Goal: Task Accomplishment & Management: Use online tool/utility

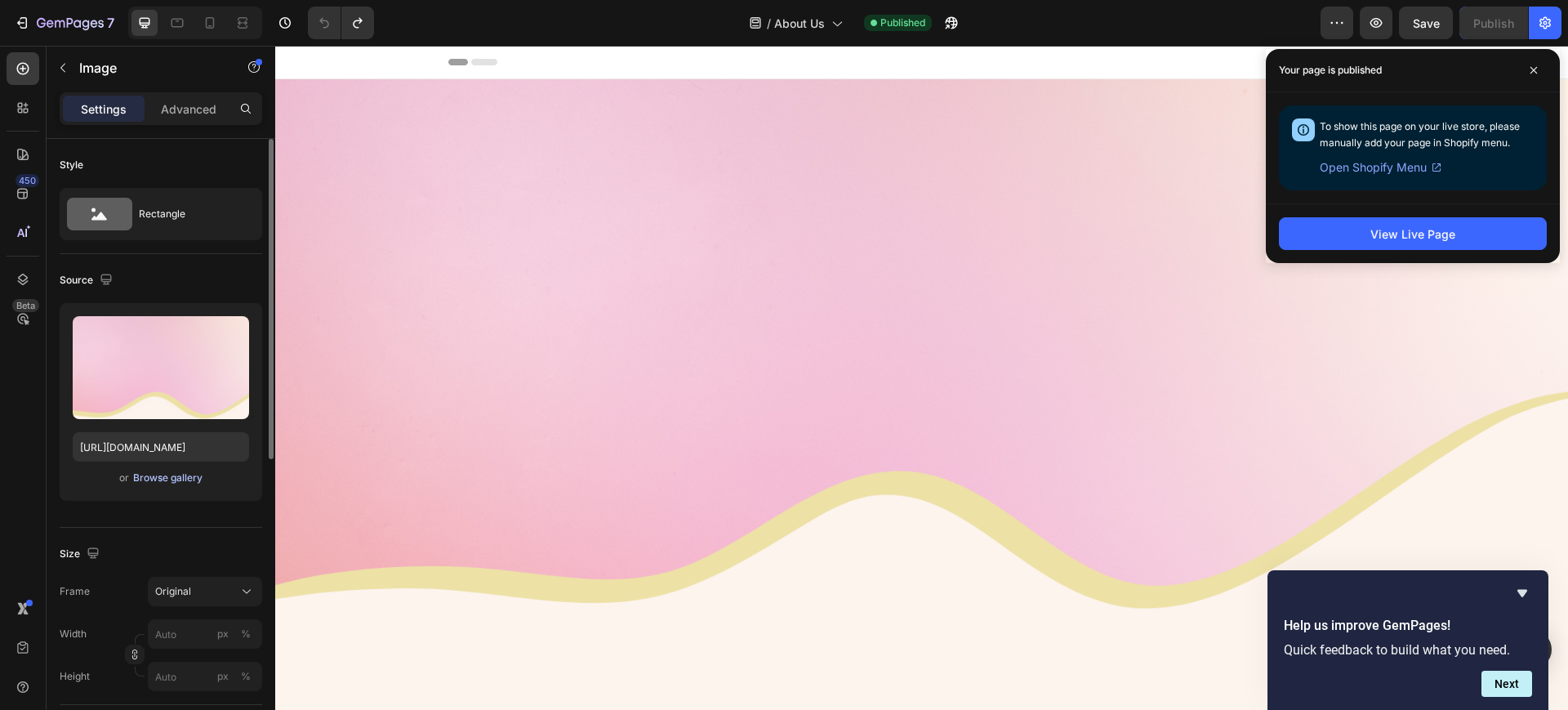
click at [161, 481] on div "Browse gallery" at bounding box center [168, 477] width 69 height 14
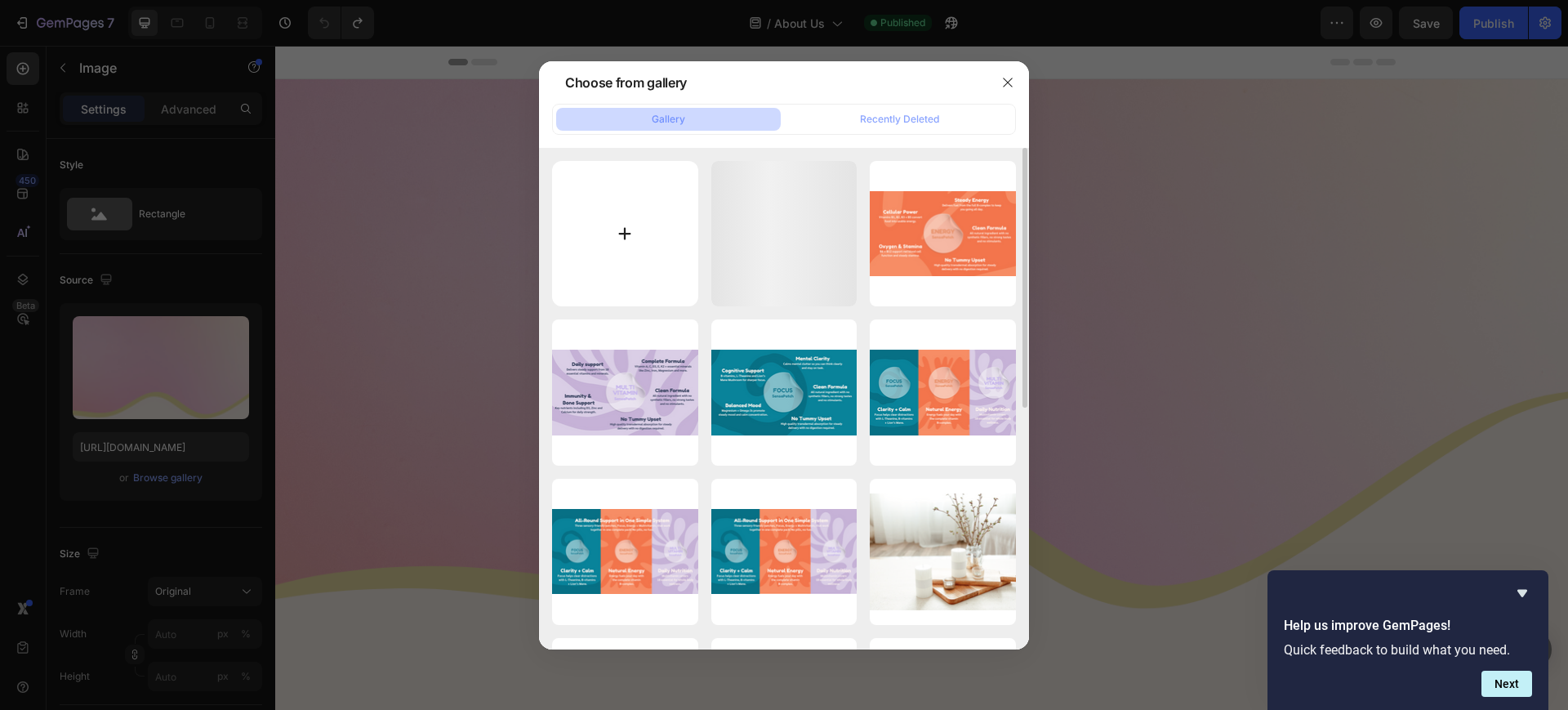
click at [591, 227] on input "file" at bounding box center [624, 234] width 146 height 146
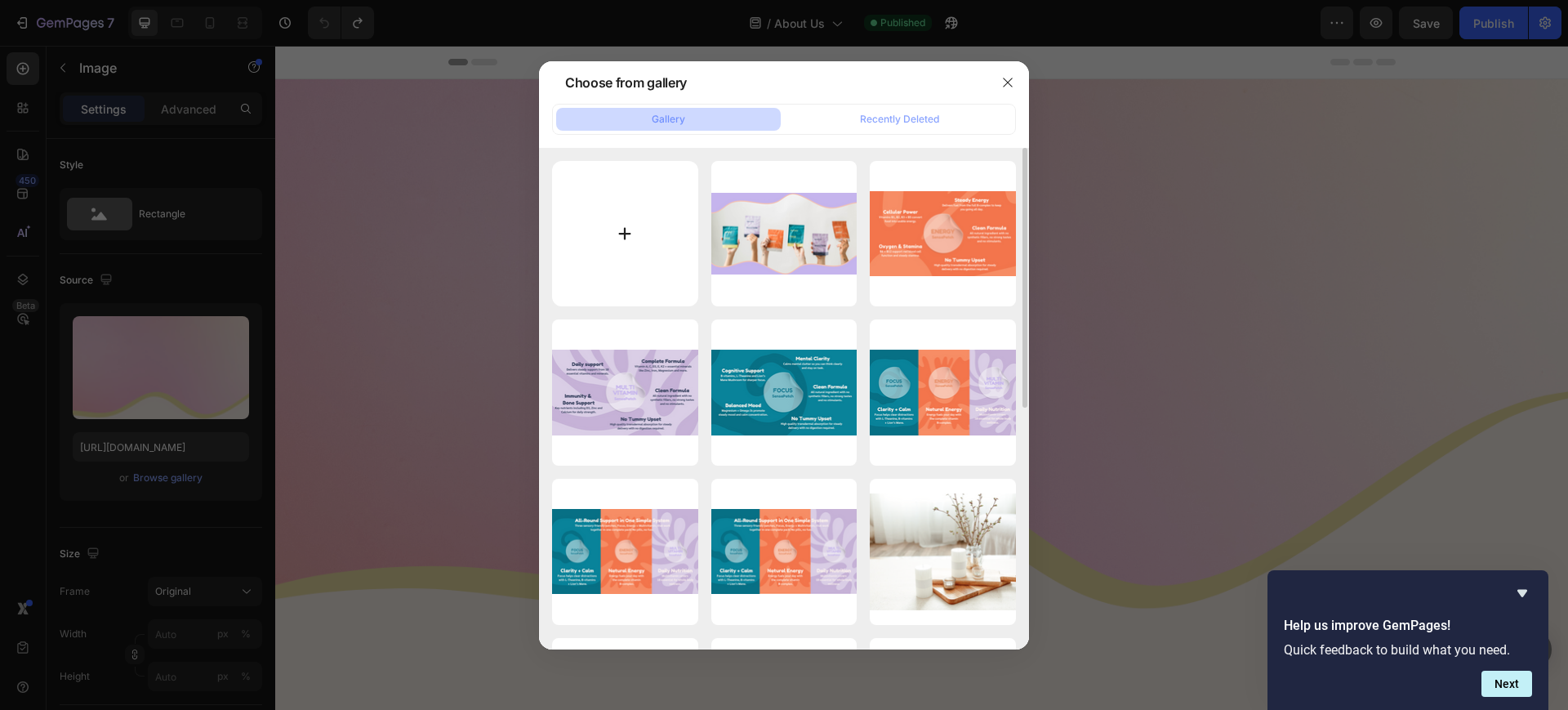
type input "C:\fakepath\Untitled (1800 x 600 px) (1700 x 700 px) (8).png"
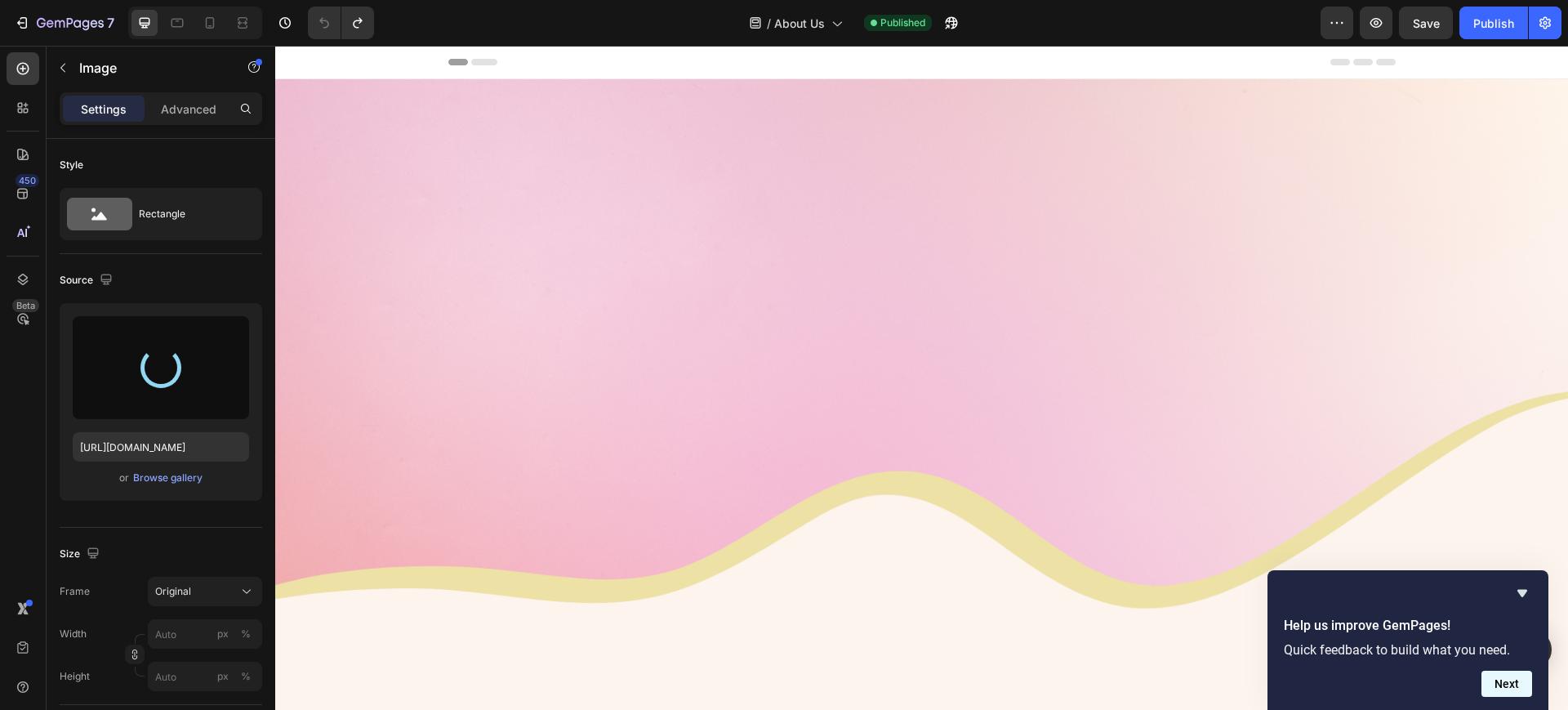
click at [1509, 692] on button "Next" at bounding box center [1506, 683] width 51 height 26
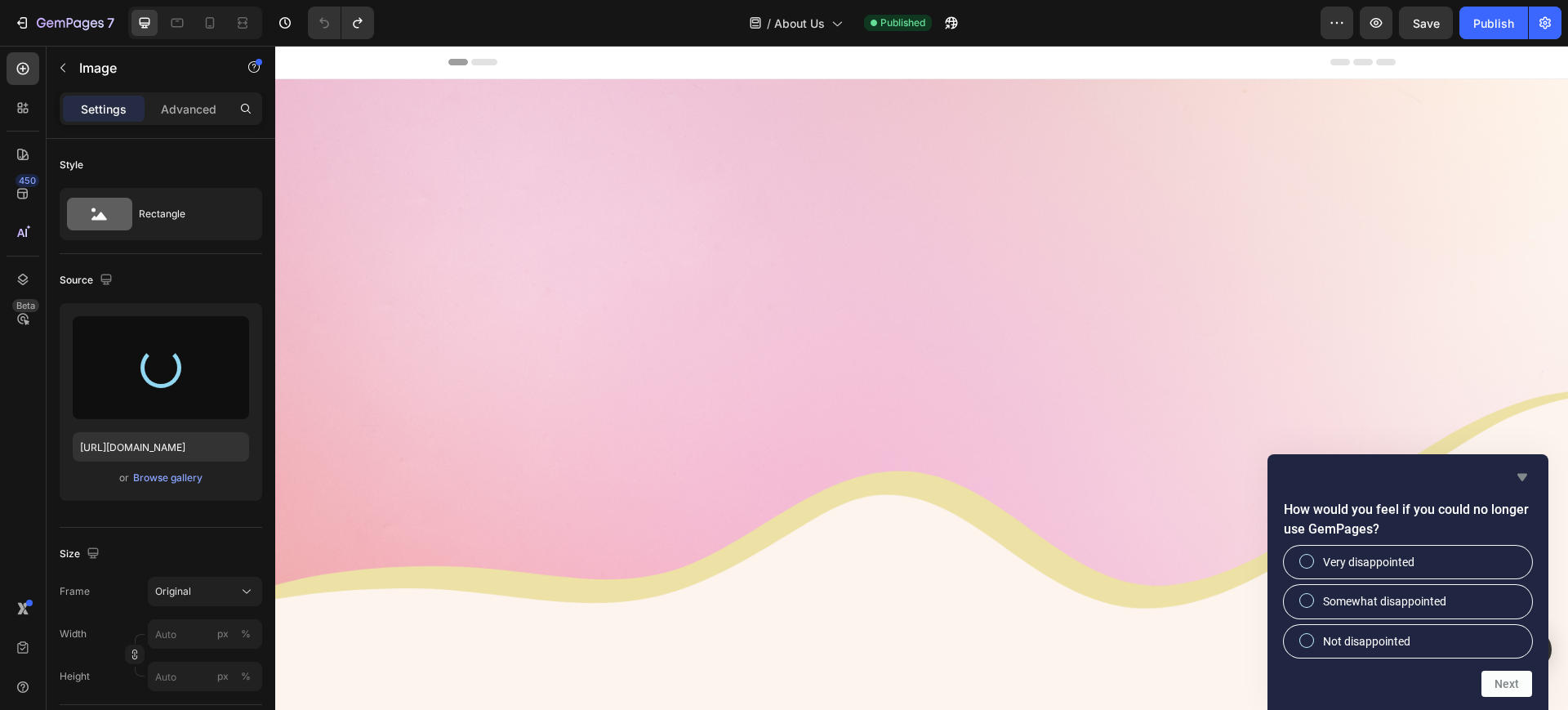
type input "https://cdn.shopify.com/s/files/1/0667/7476/1560/files/gempages_576990987239293…"
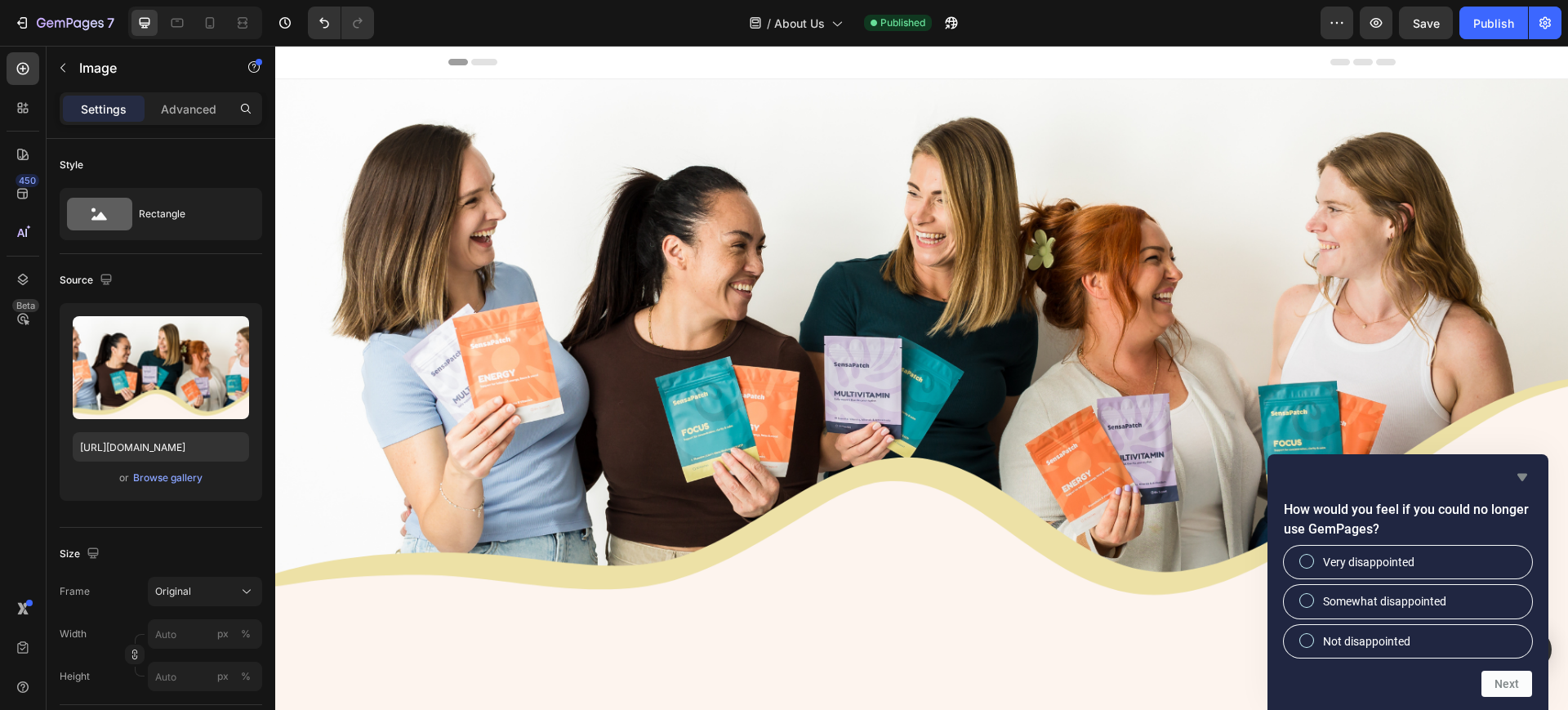
click at [1517, 474] on icon "Hide survey" at bounding box center [1522, 476] width 19 height 19
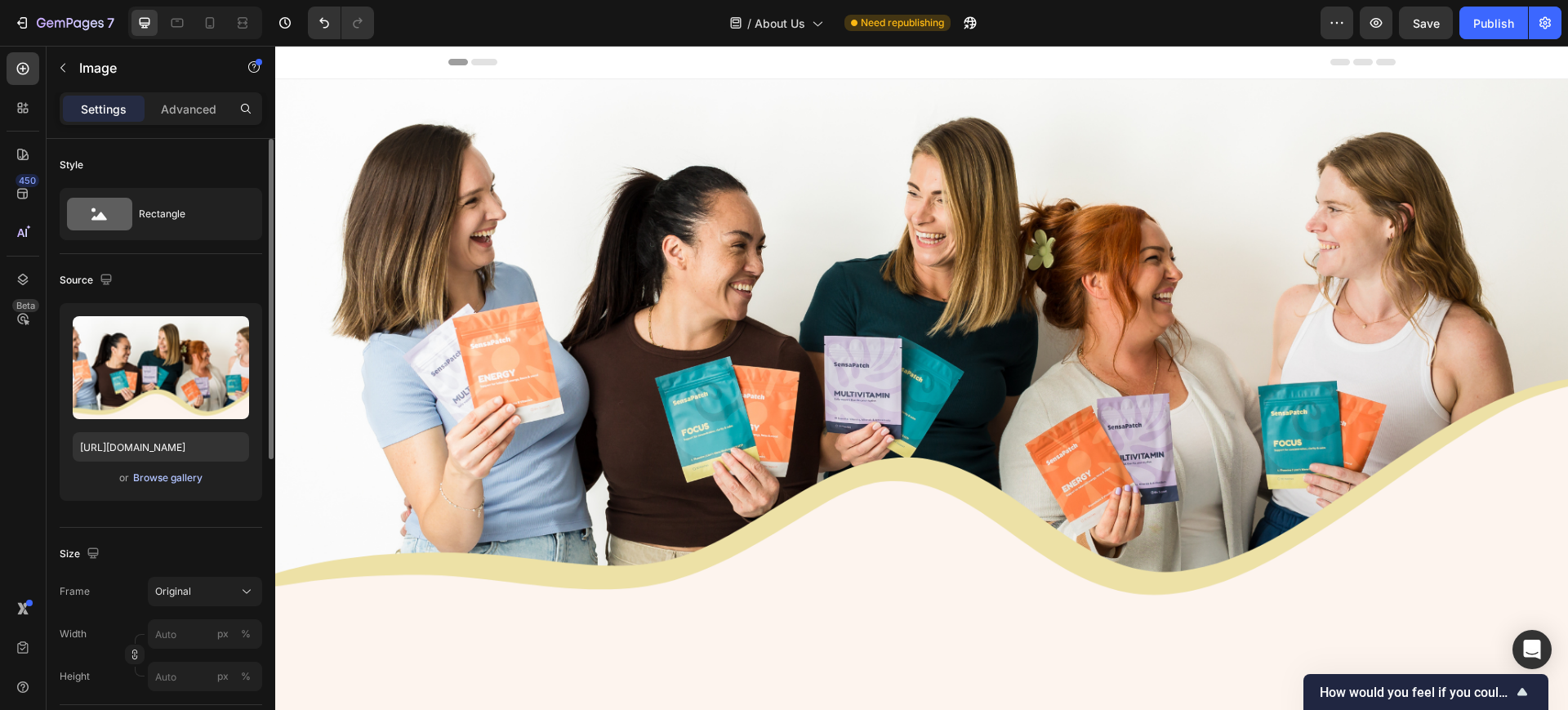
click at [165, 475] on div "Browse gallery" at bounding box center [168, 477] width 69 height 14
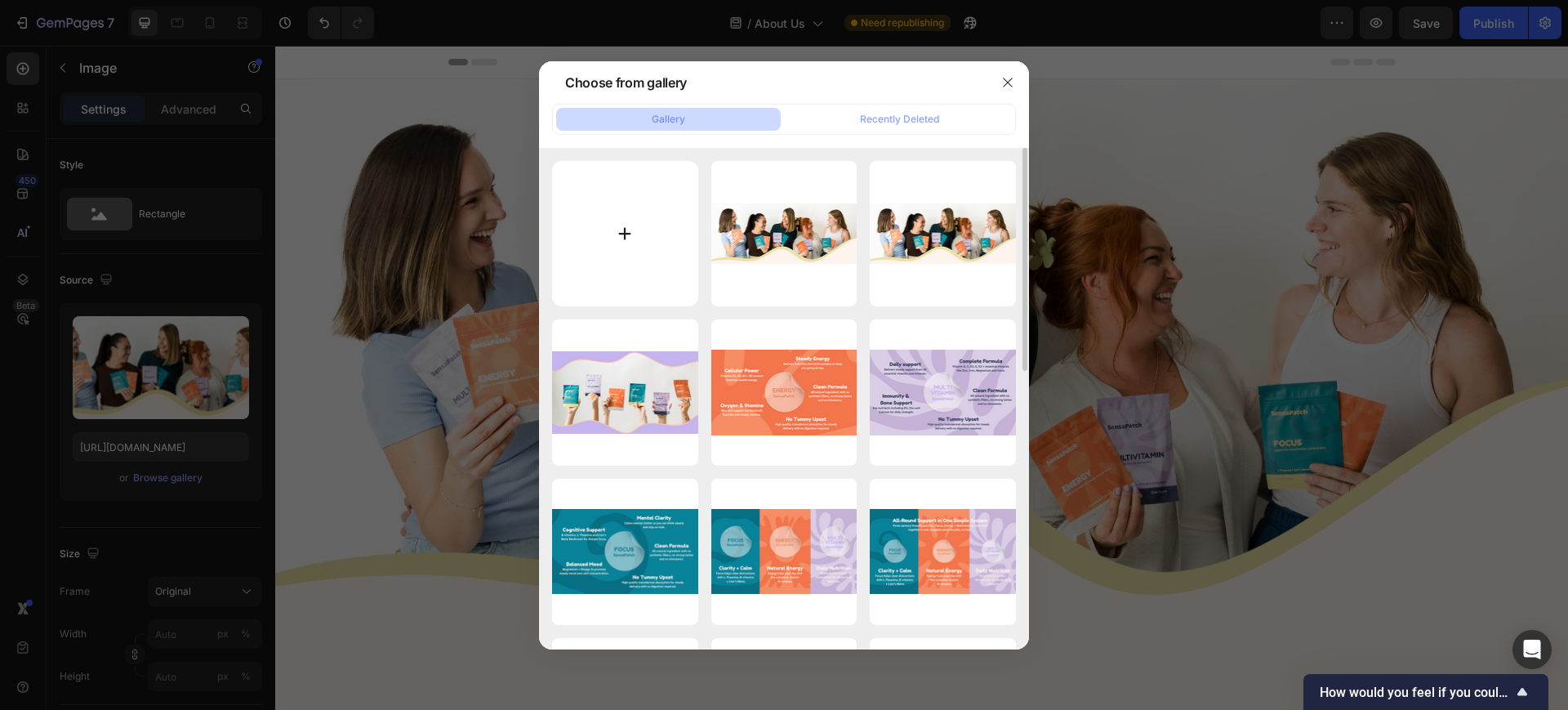
click at [651, 215] on input "file" at bounding box center [624, 234] width 146 height 146
type input "C:\fakepath\Untitled (1800 x 600 px) (1700 x 700 px) (9).png"
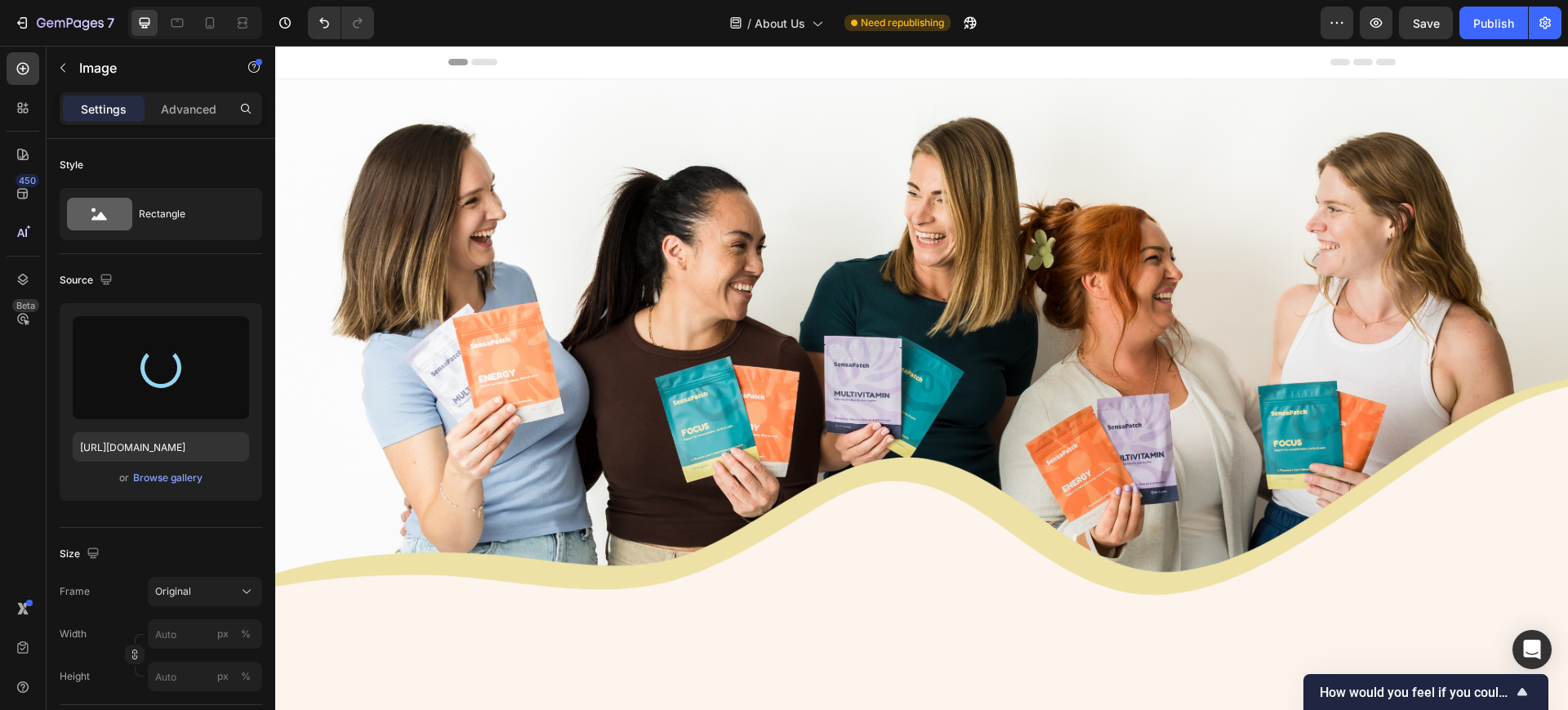
type input "https://cdn.shopify.com/s/files/1/0667/7476/1560/files/gempages_576990987239293…"
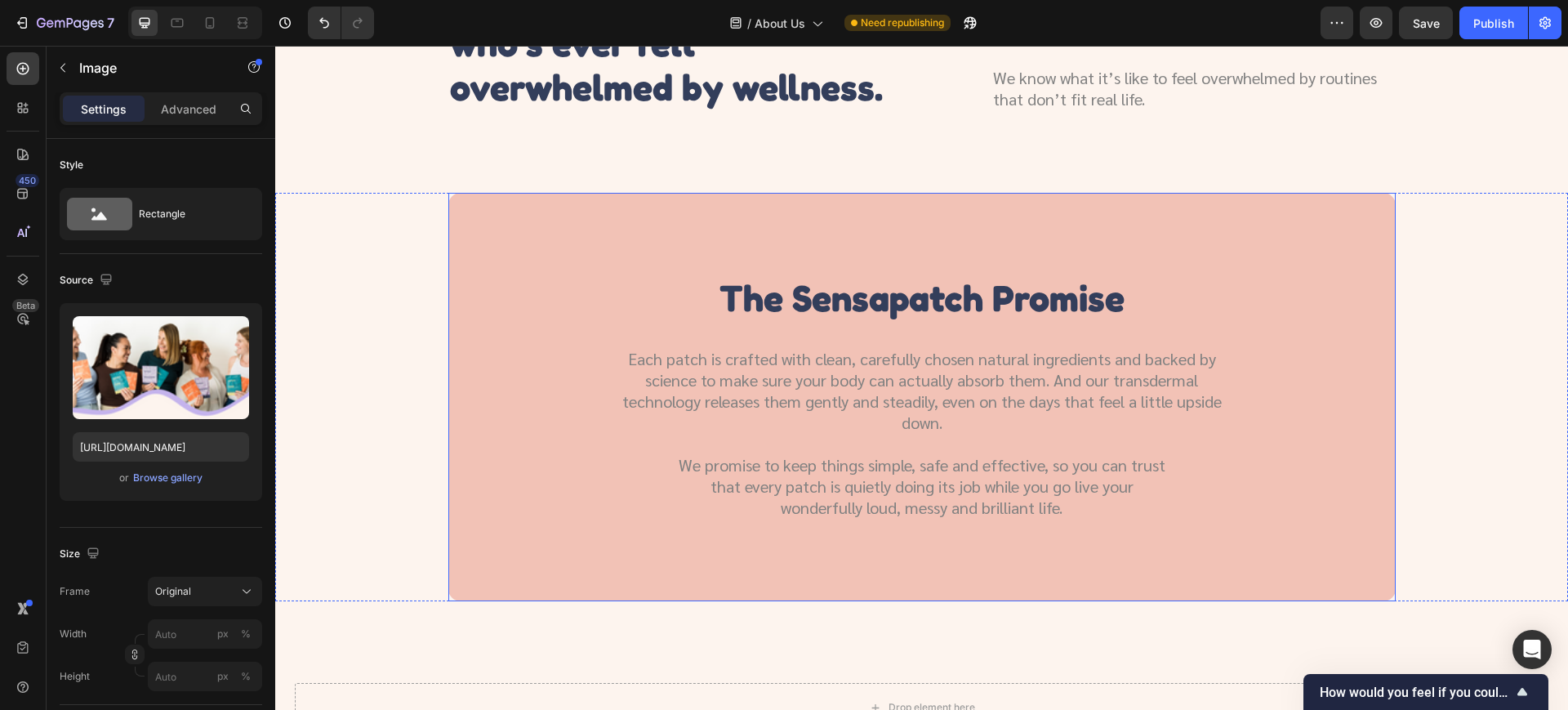
scroll to position [1429, 0]
click at [1311, 279] on div "the sensapatch promise" at bounding box center [922, 297] width 908 height 47
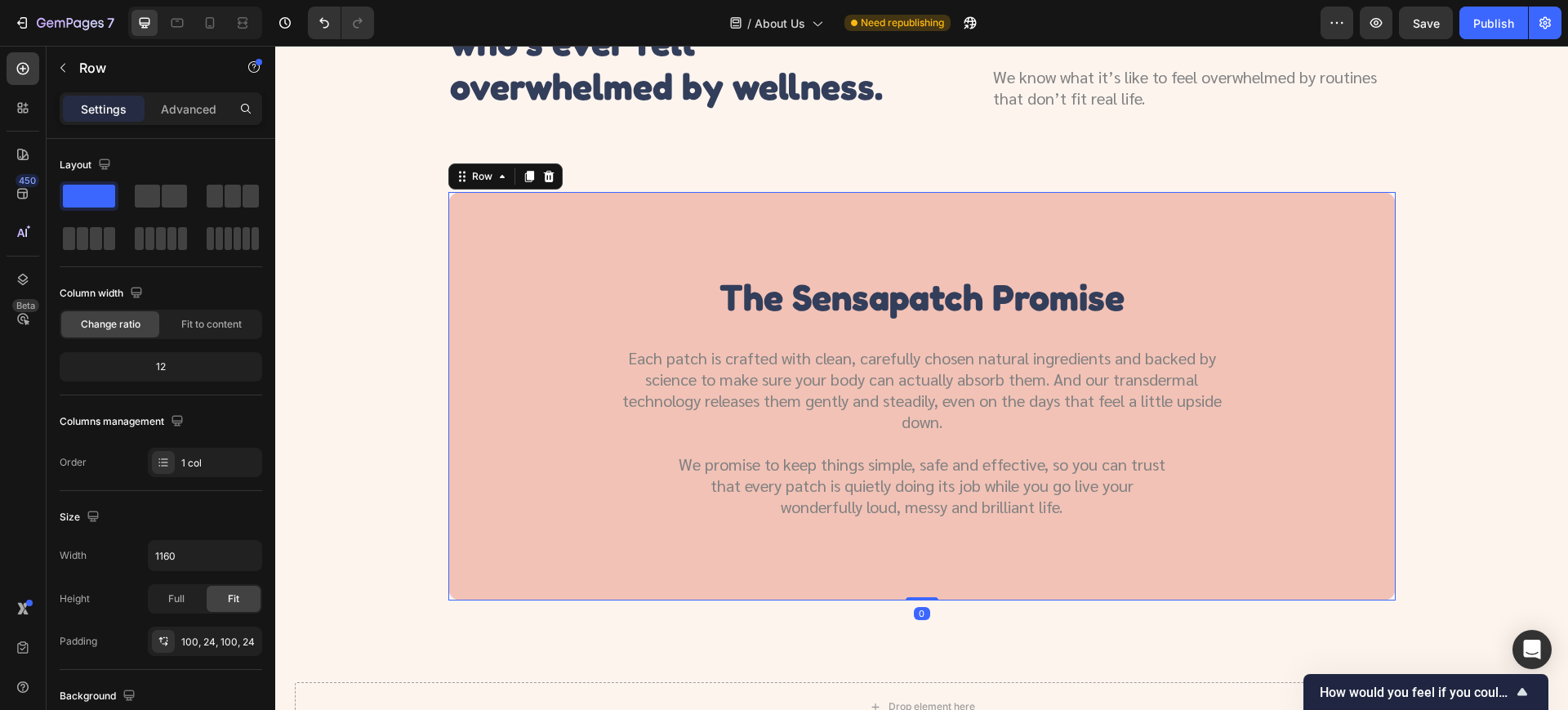
click at [1313, 240] on div "the sensapatch promise Heading Each patch is crafted with clean, carefully chos…" at bounding box center [922, 396] width 947 height 409
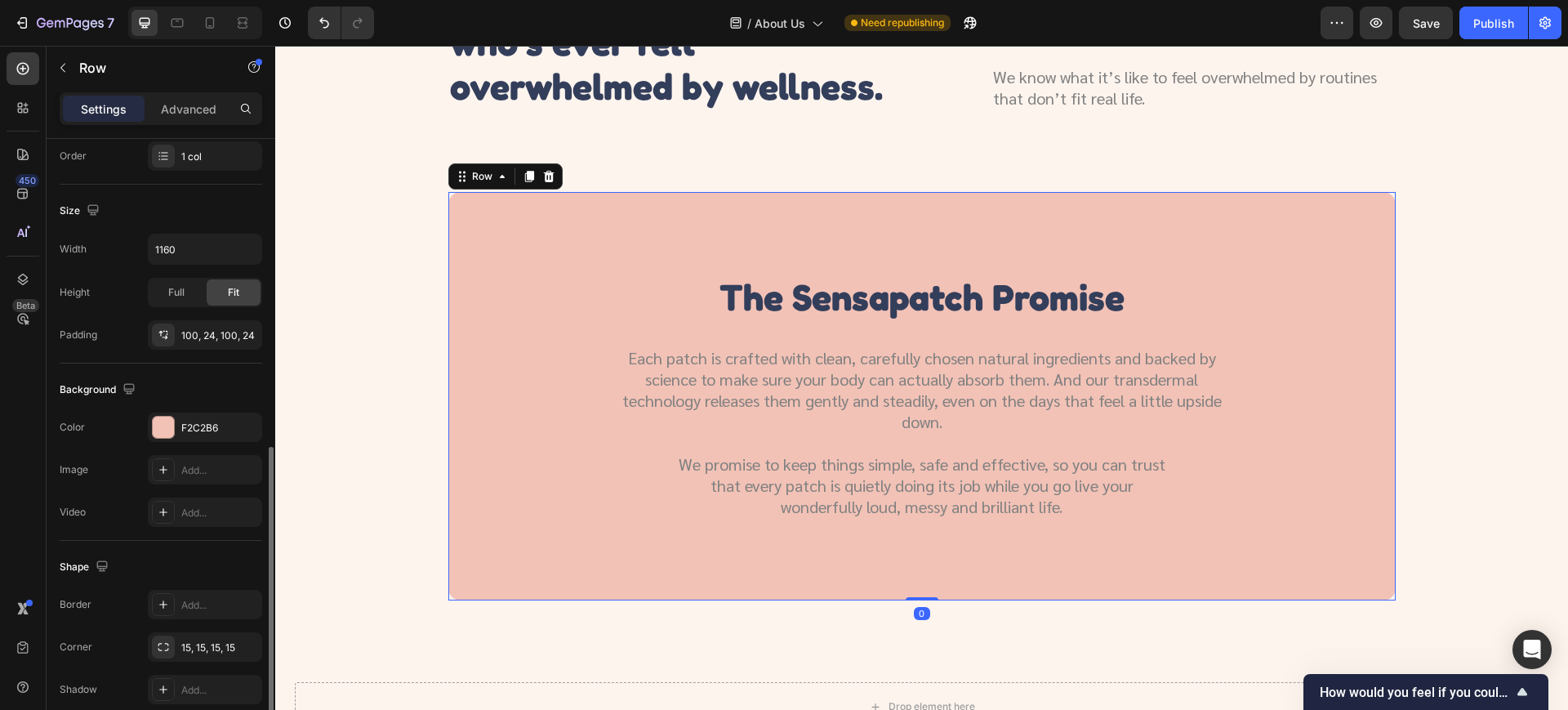
scroll to position [379, 0]
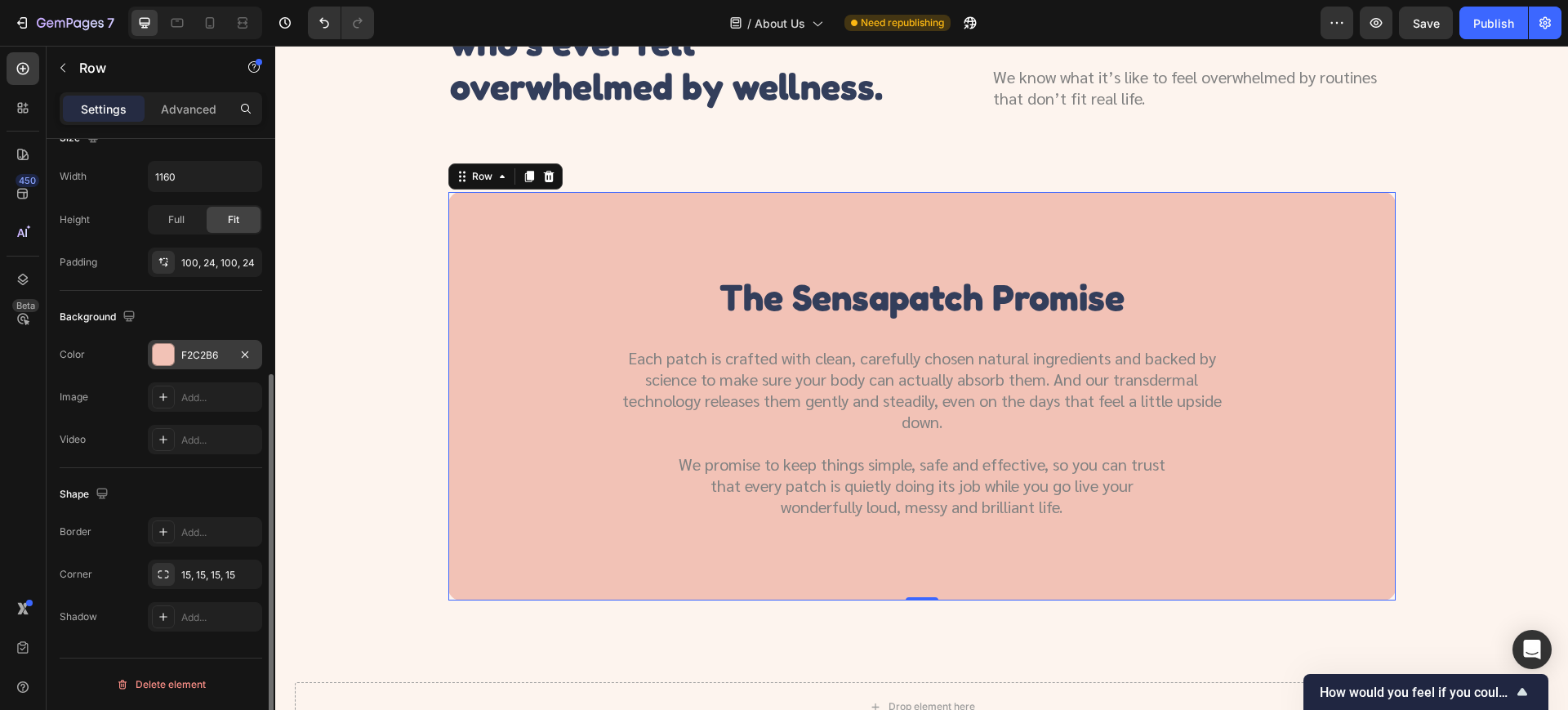
click at [212, 354] on div "F2C2B6" at bounding box center [205, 355] width 47 height 14
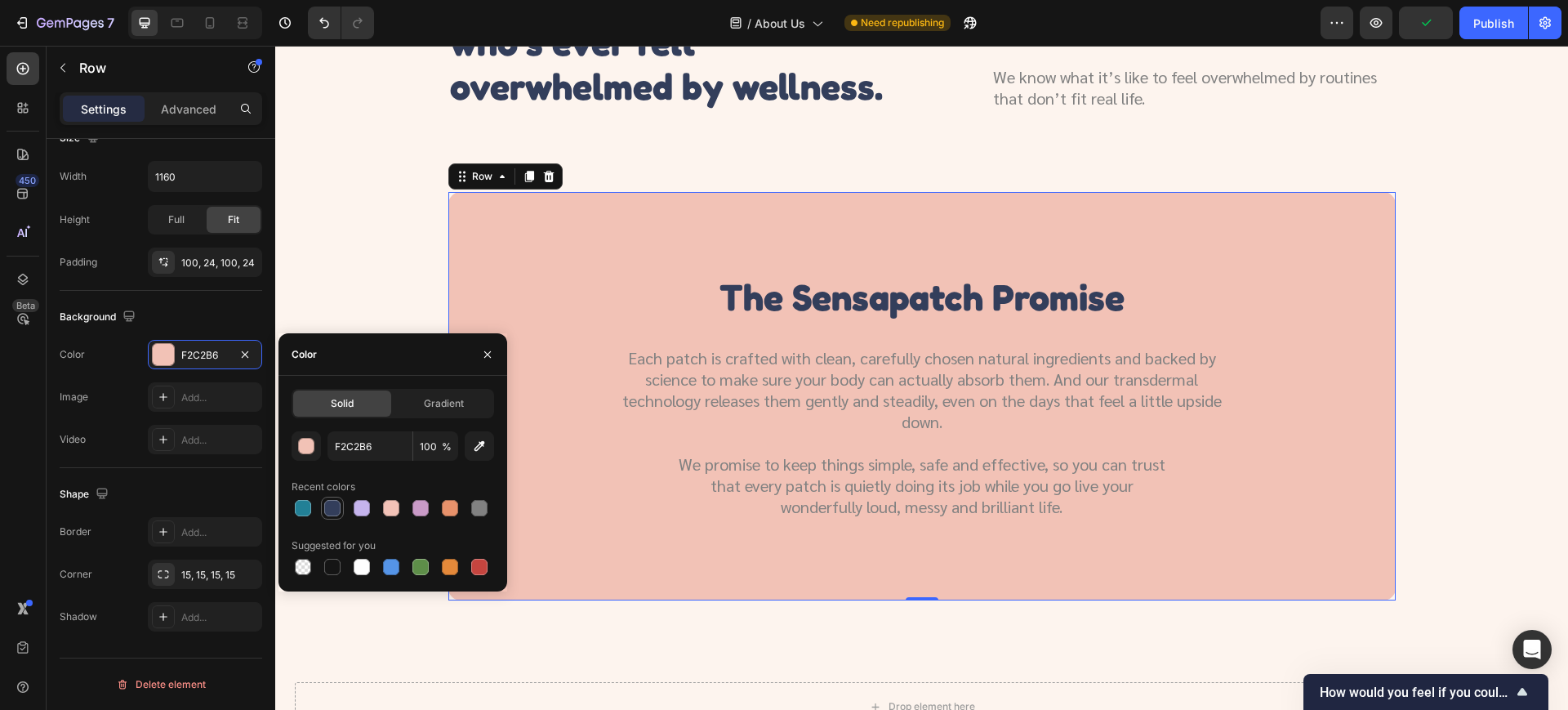
click at [333, 510] on div at bounding box center [332, 507] width 16 height 16
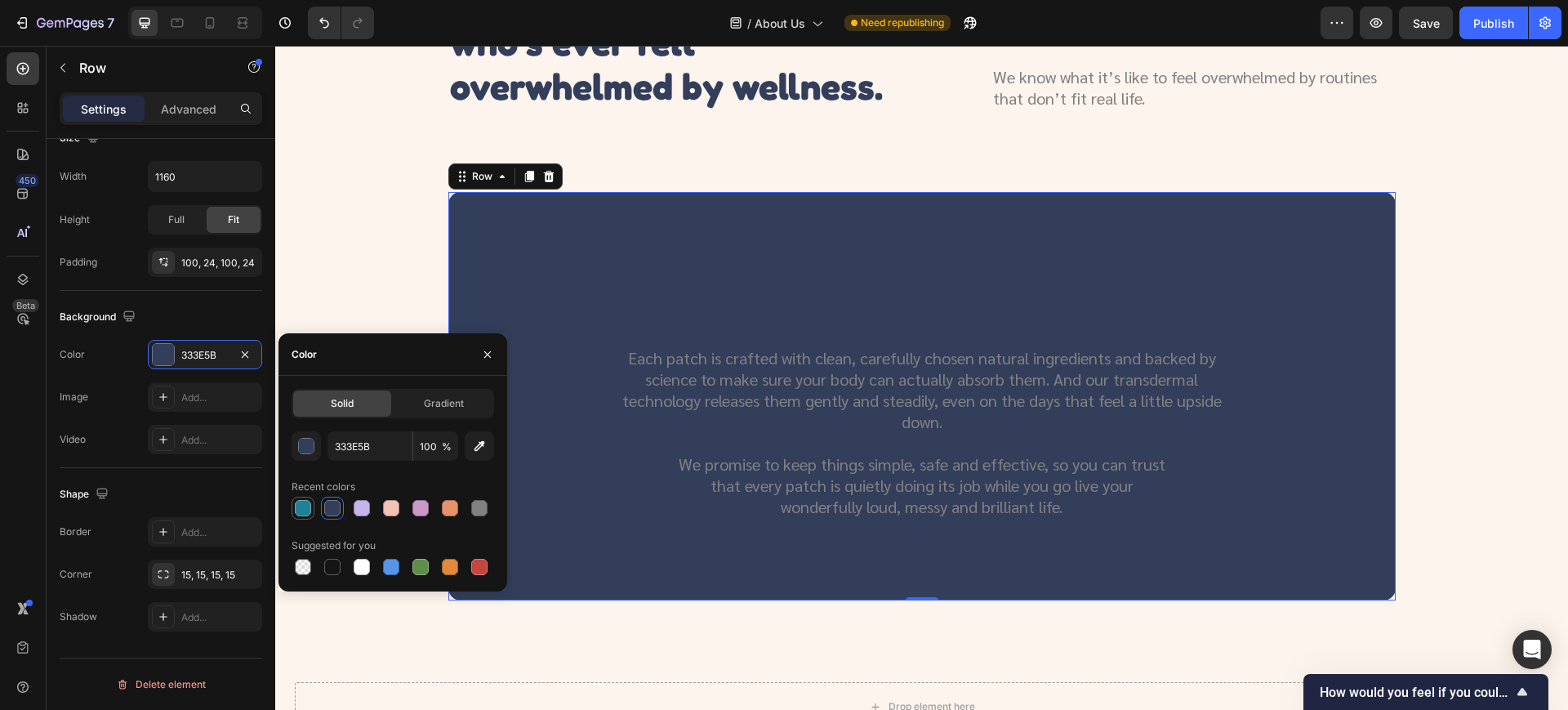
click at [299, 506] on div at bounding box center [302, 507] width 16 height 16
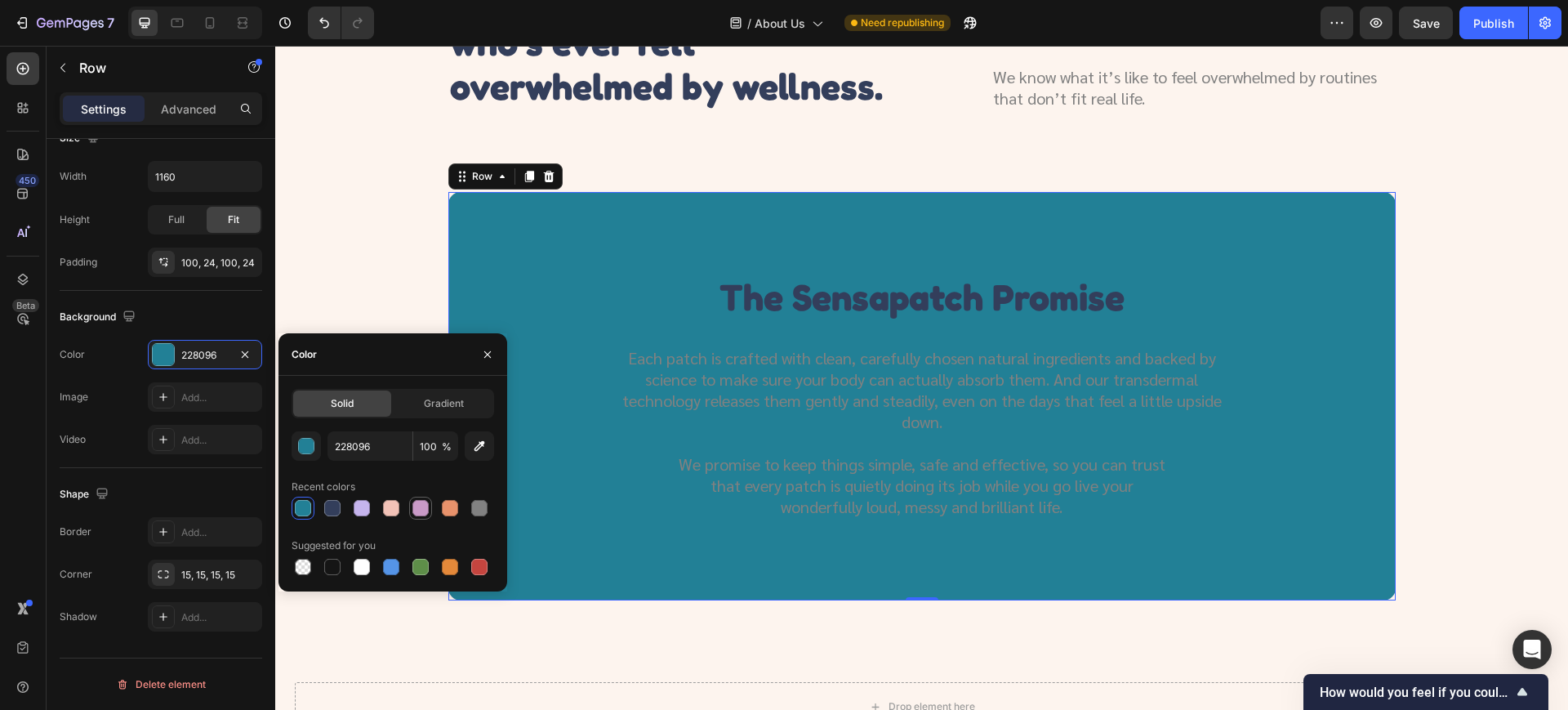
click at [410, 514] on div at bounding box center [420, 507] width 23 height 23
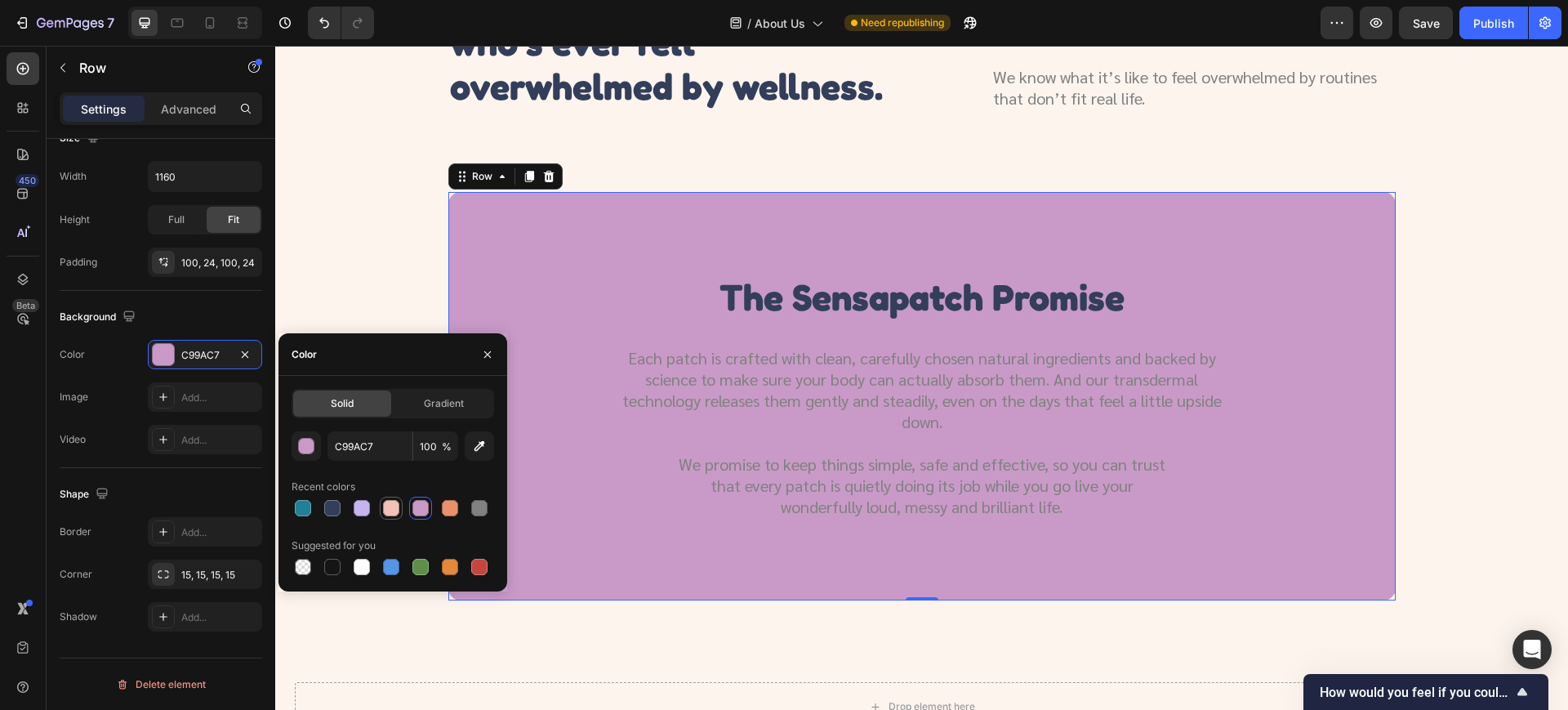
click at [394, 508] on div at bounding box center [391, 507] width 16 height 16
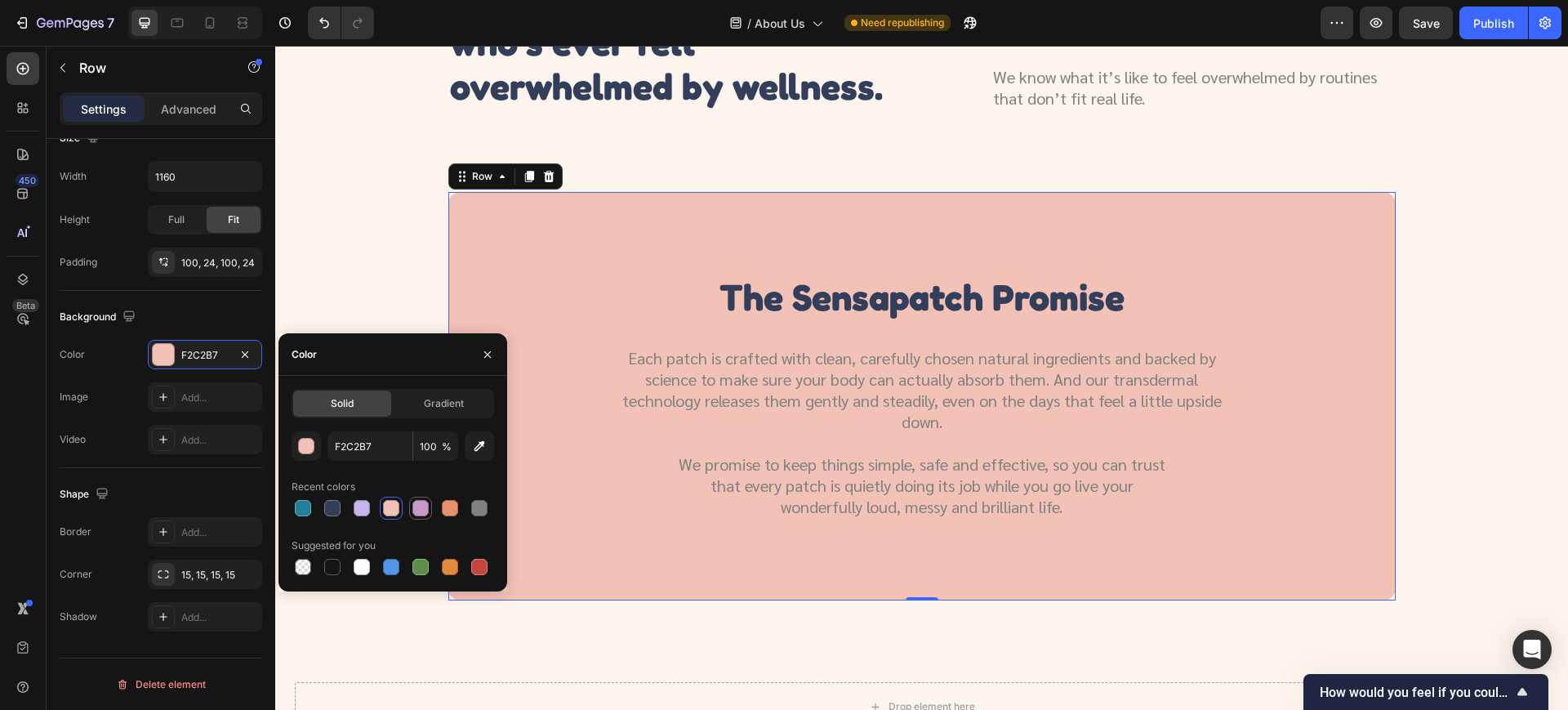
click at [421, 508] on div at bounding box center [420, 507] width 16 height 16
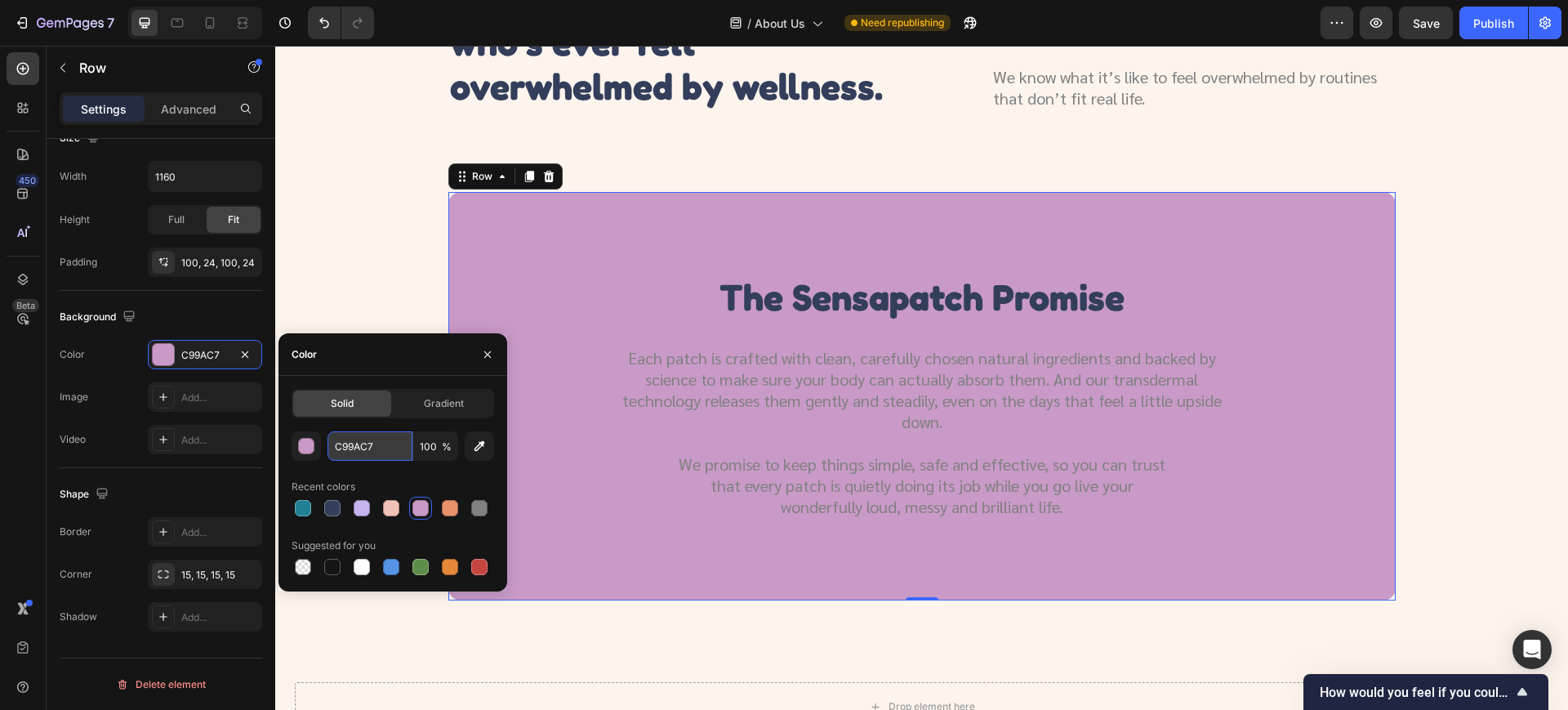
click at [381, 441] on input "C99AC7" at bounding box center [370, 446] width 85 height 30
paste input "228096"
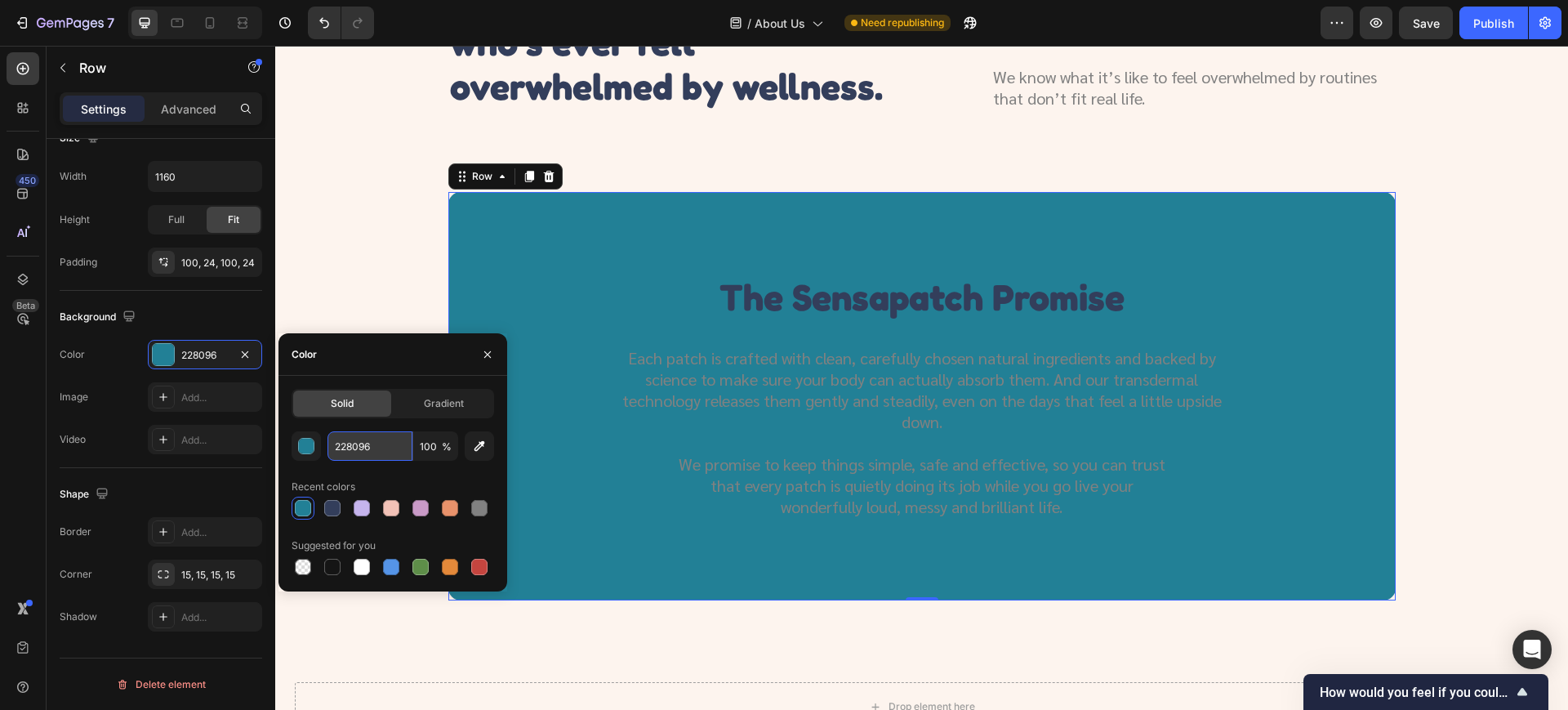
click at [348, 453] on input "228096" at bounding box center [370, 446] width 85 height 30
drag, startPoint x: 381, startPoint y: 443, endPoint x: 330, endPoint y: 445, distance: 51.0
click at [330, 445] on input "228096" at bounding box center [370, 446] width 85 height 30
paste input "E8926B"
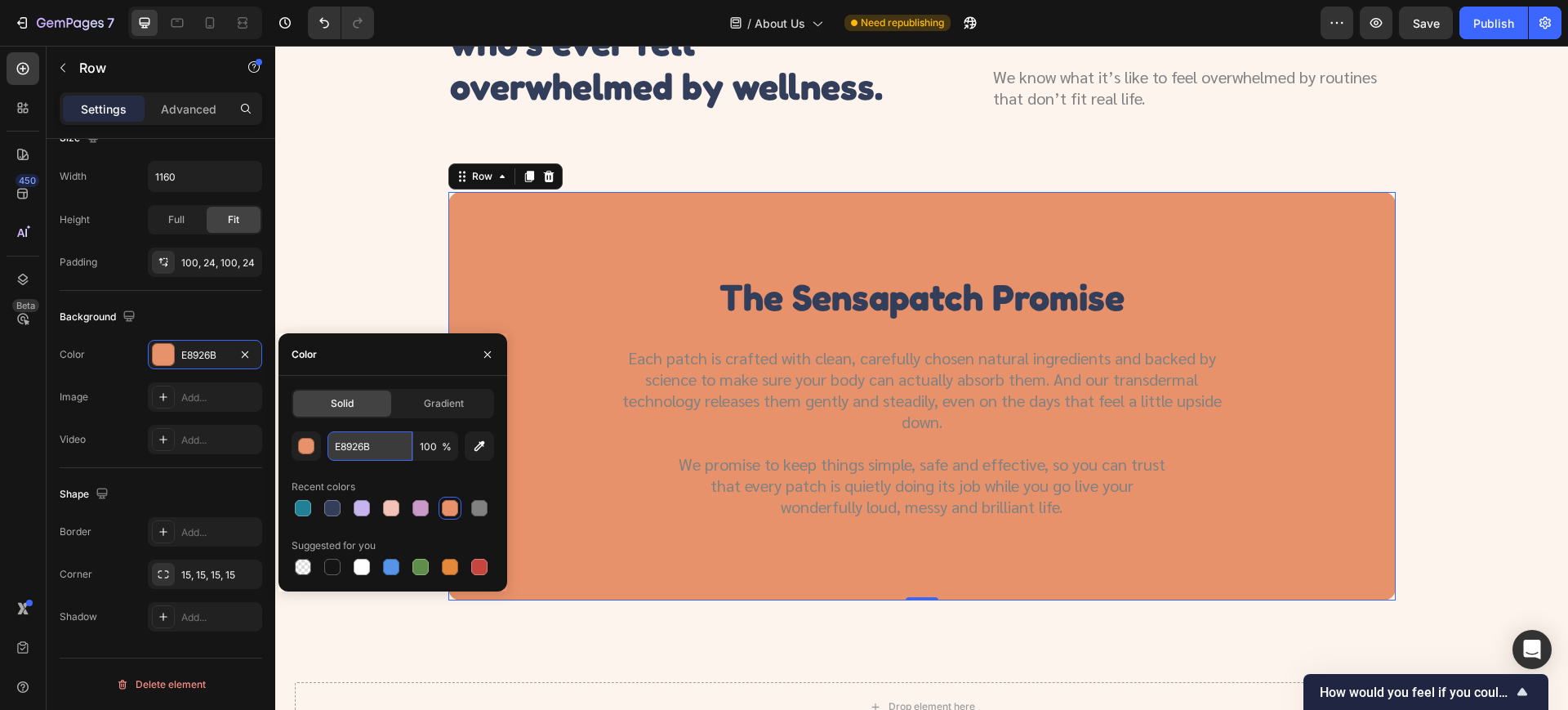
click at [365, 443] on input "E8926B" at bounding box center [370, 446] width 85 height 30
click at [365, 442] on input "E8926B" at bounding box center [370, 446] width 85 height 30
paste input "C5B4ED"
type input "C5B4ED"
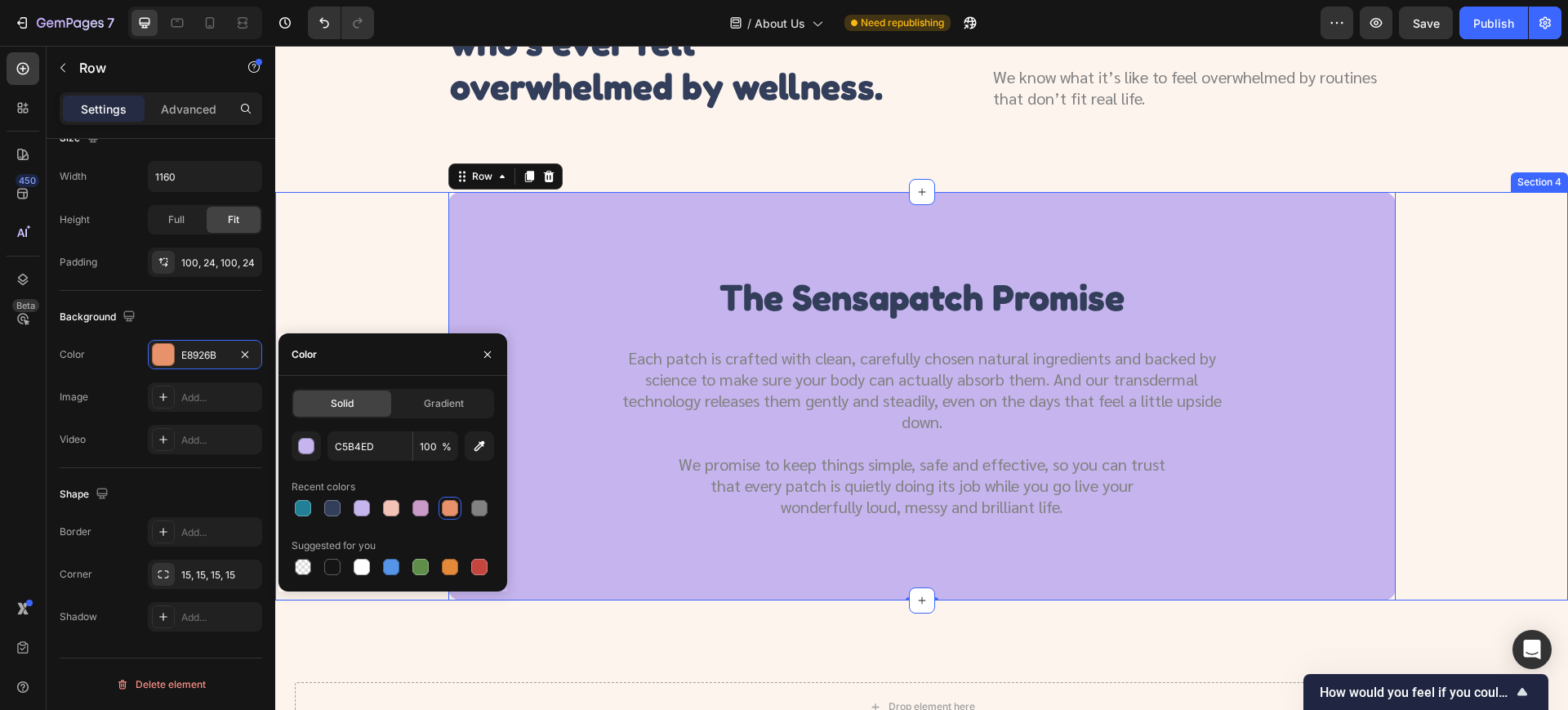
click at [1434, 290] on div "the sensapatch promise Heading Each patch is crafted with clean, carefully chos…" at bounding box center [921, 396] width 1253 height 409
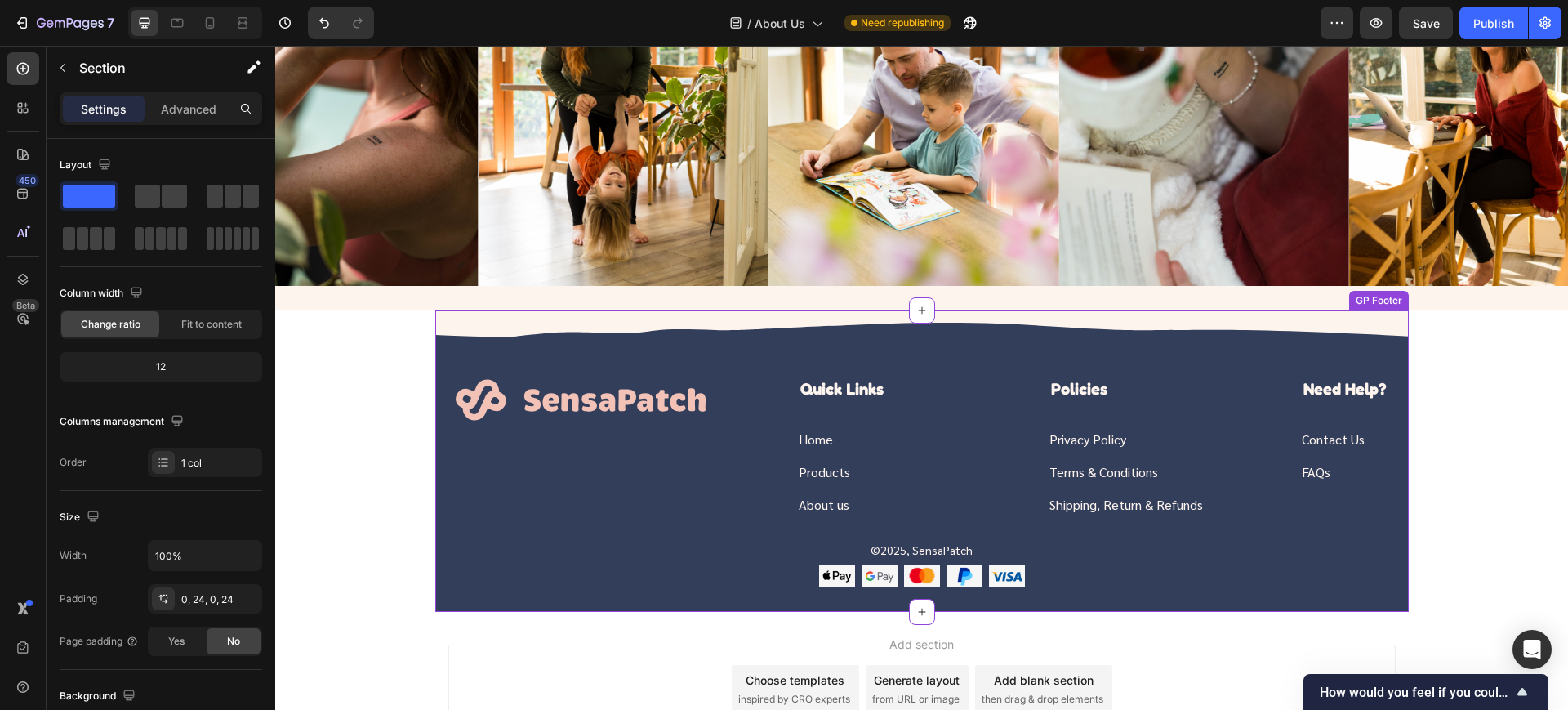
scroll to position [2344, 0]
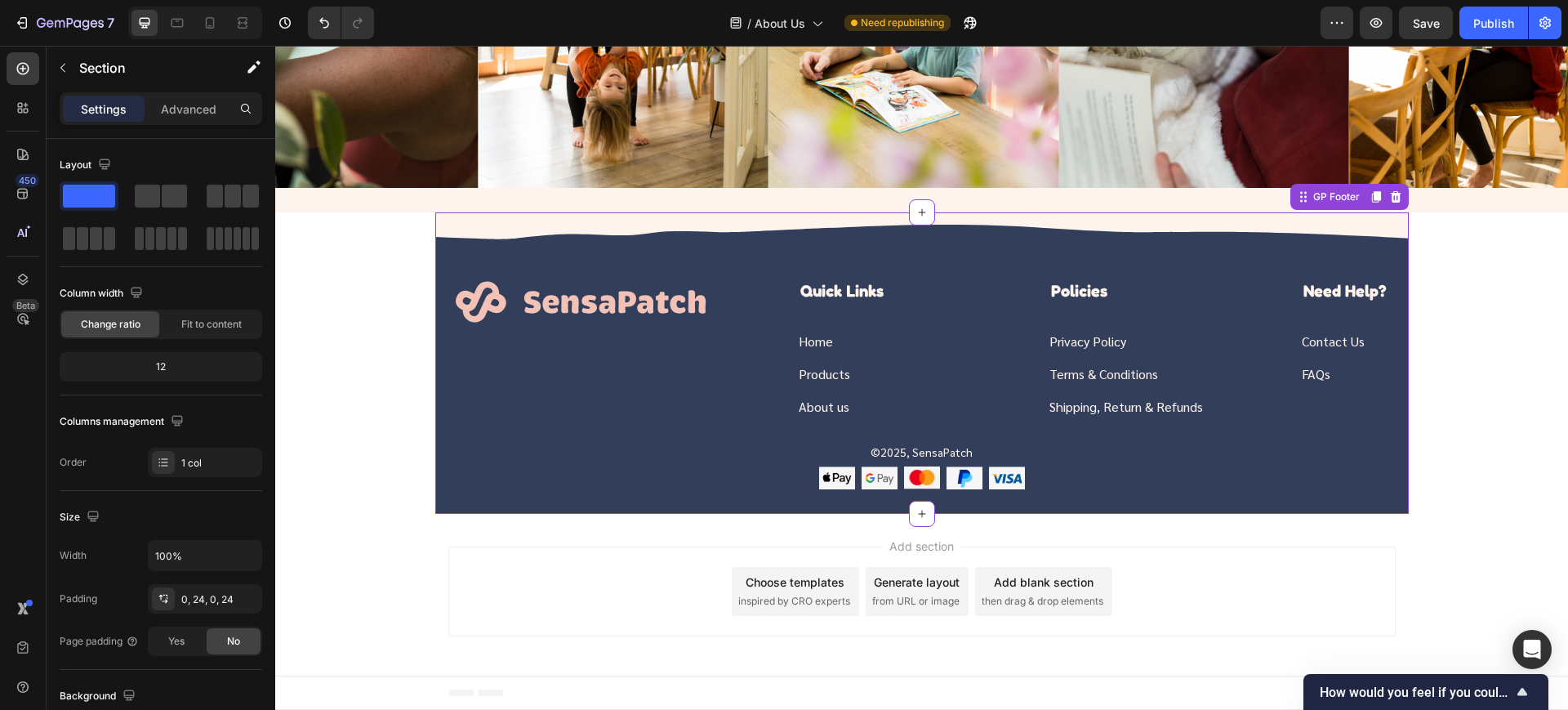
click at [644, 300] on img at bounding box center [581, 301] width 253 height 44
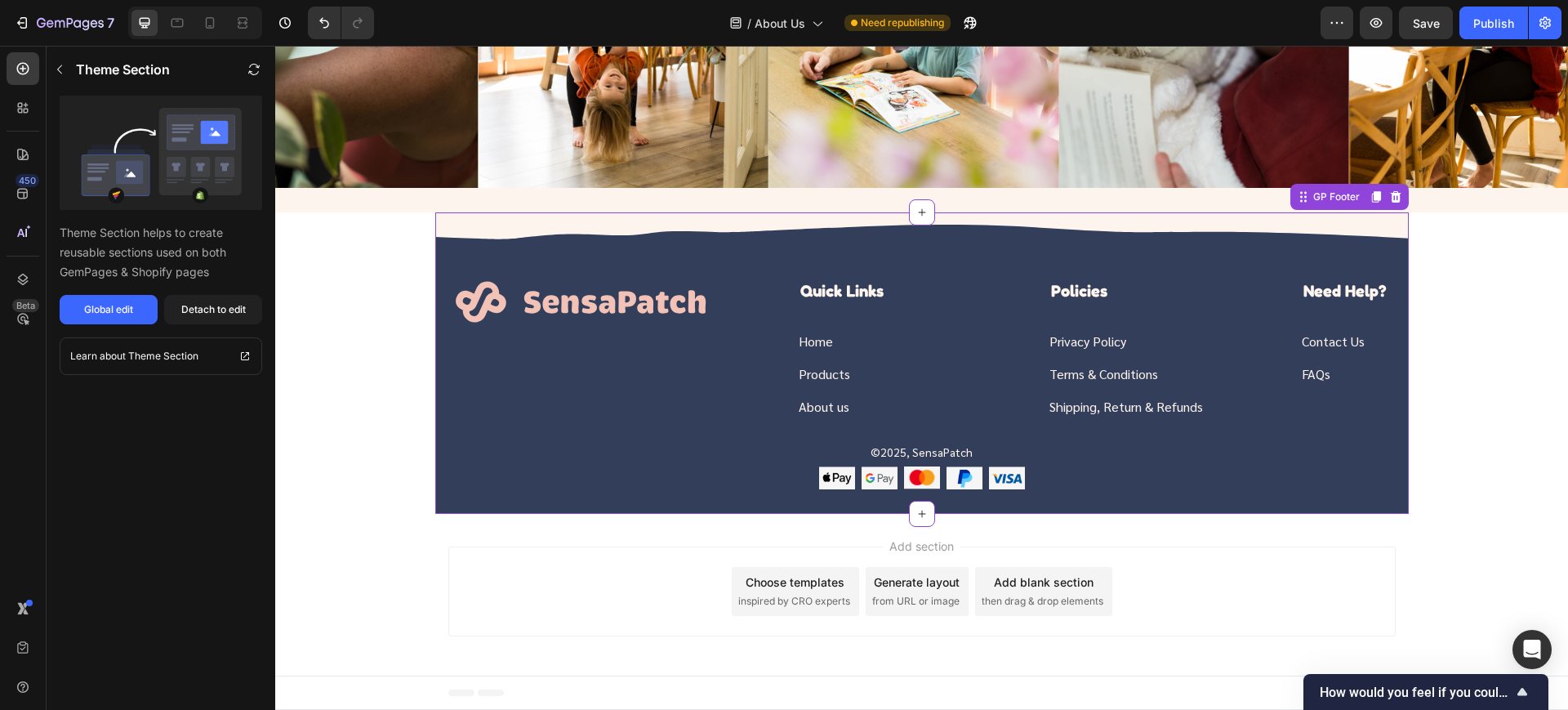
click at [644, 301] on img at bounding box center [581, 301] width 253 height 44
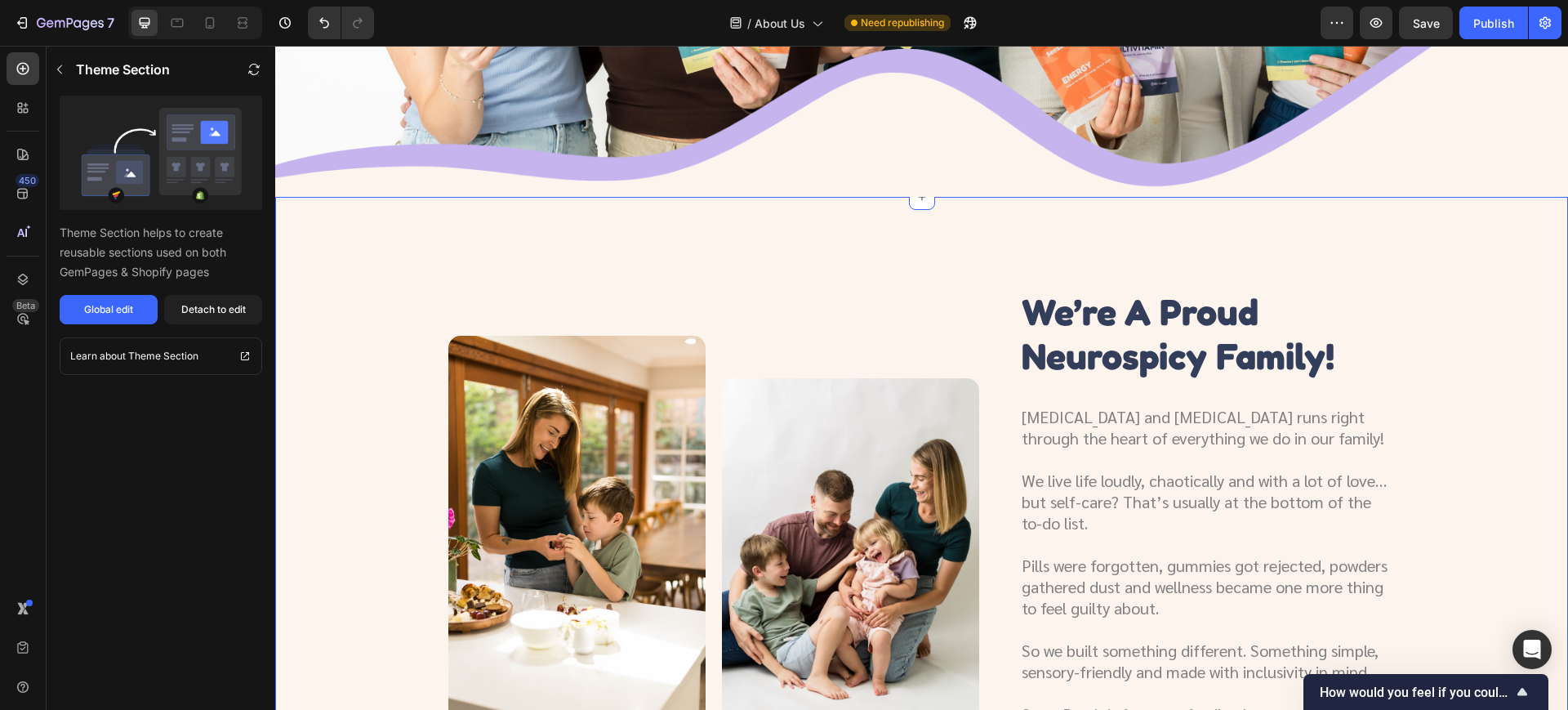
scroll to position [0, 0]
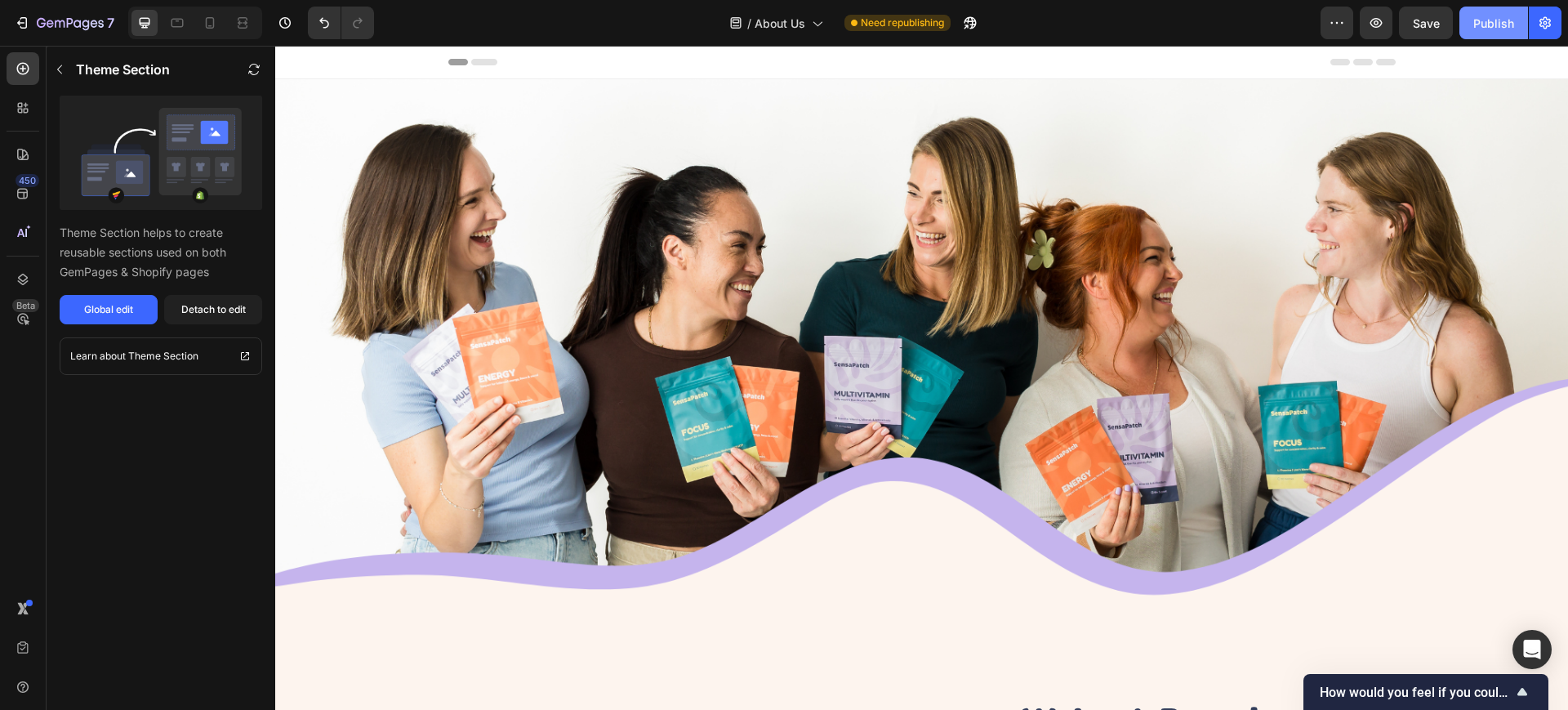
click at [1512, 27] on div "Publish" at bounding box center [1494, 23] width 41 height 17
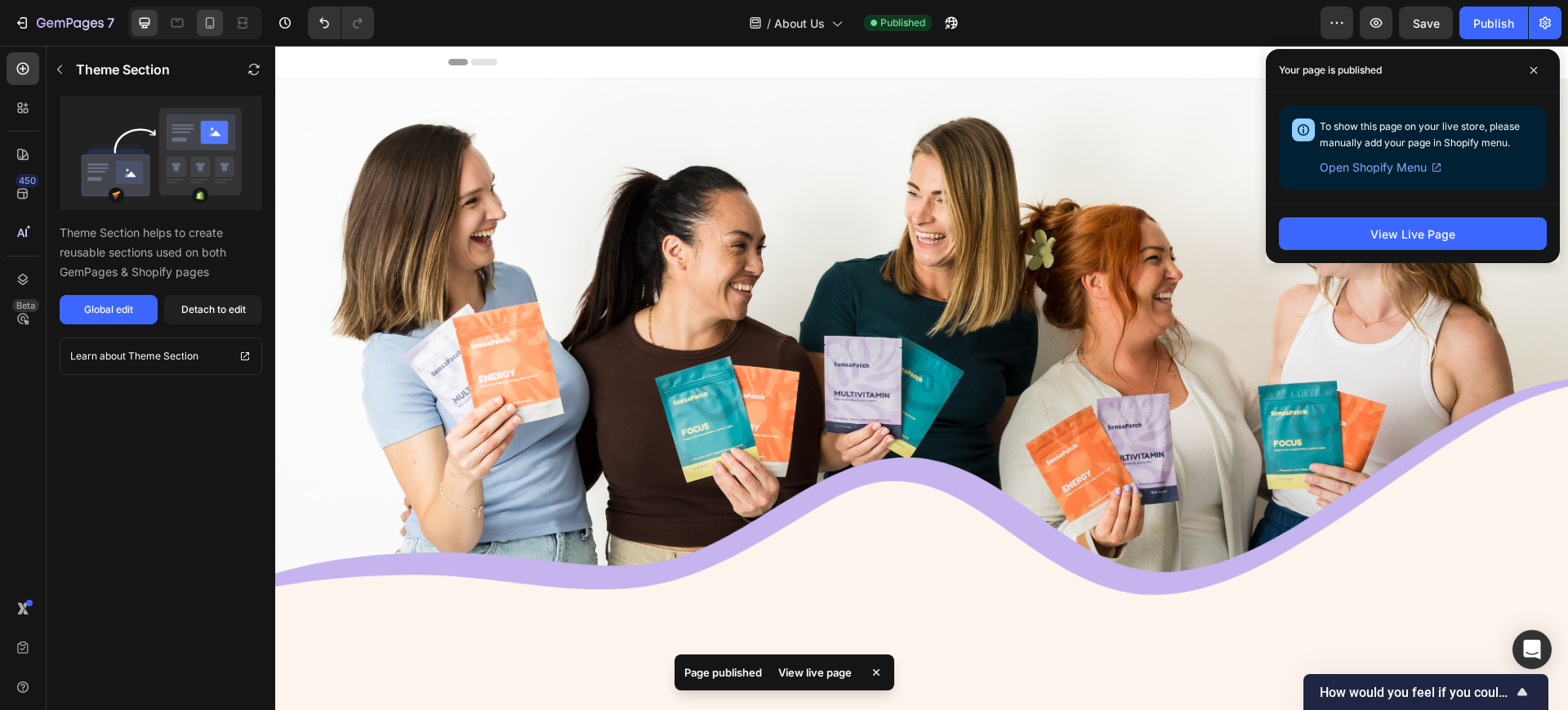
click at [223, 25] on div at bounding box center [195, 23] width 134 height 33
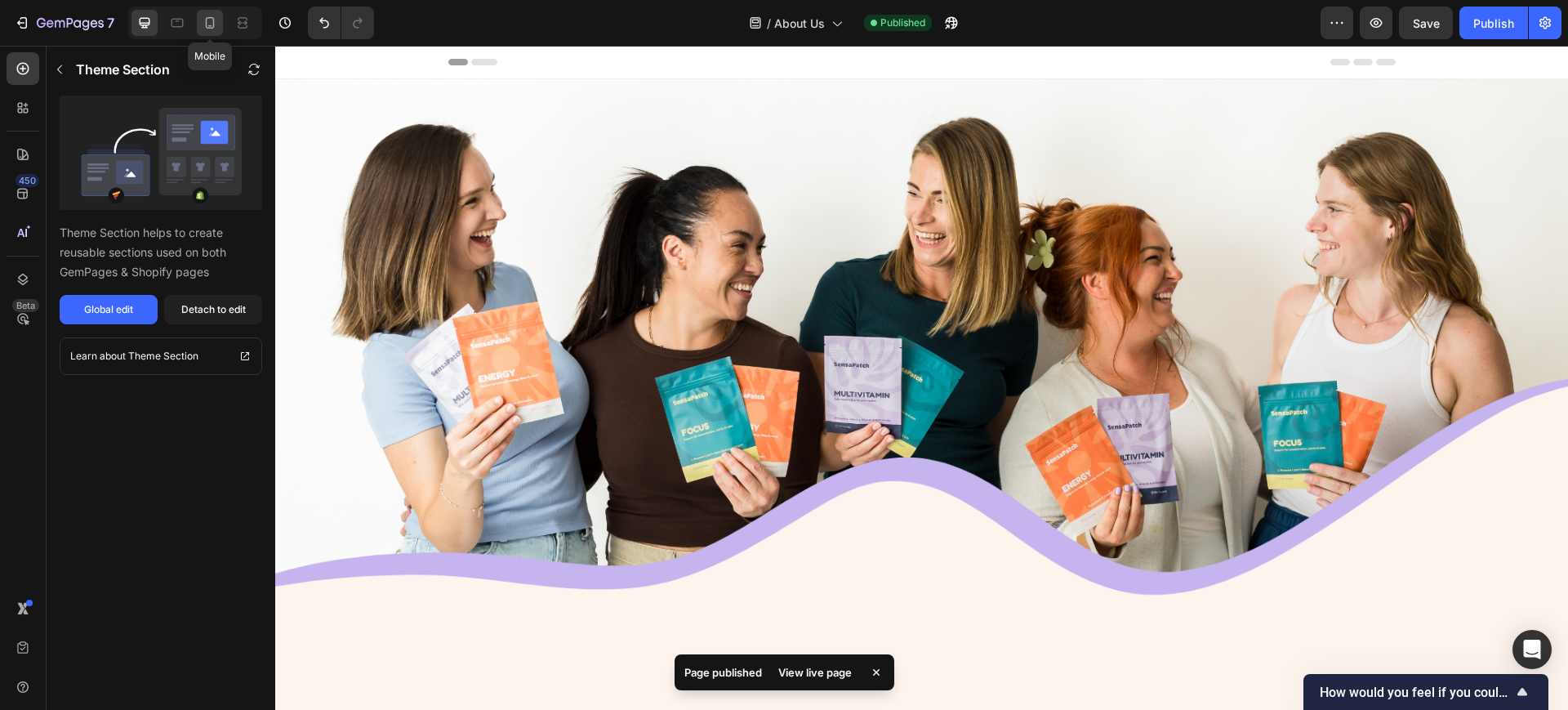
click at [214, 22] on icon at bounding box center [210, 23] width 9 height 12
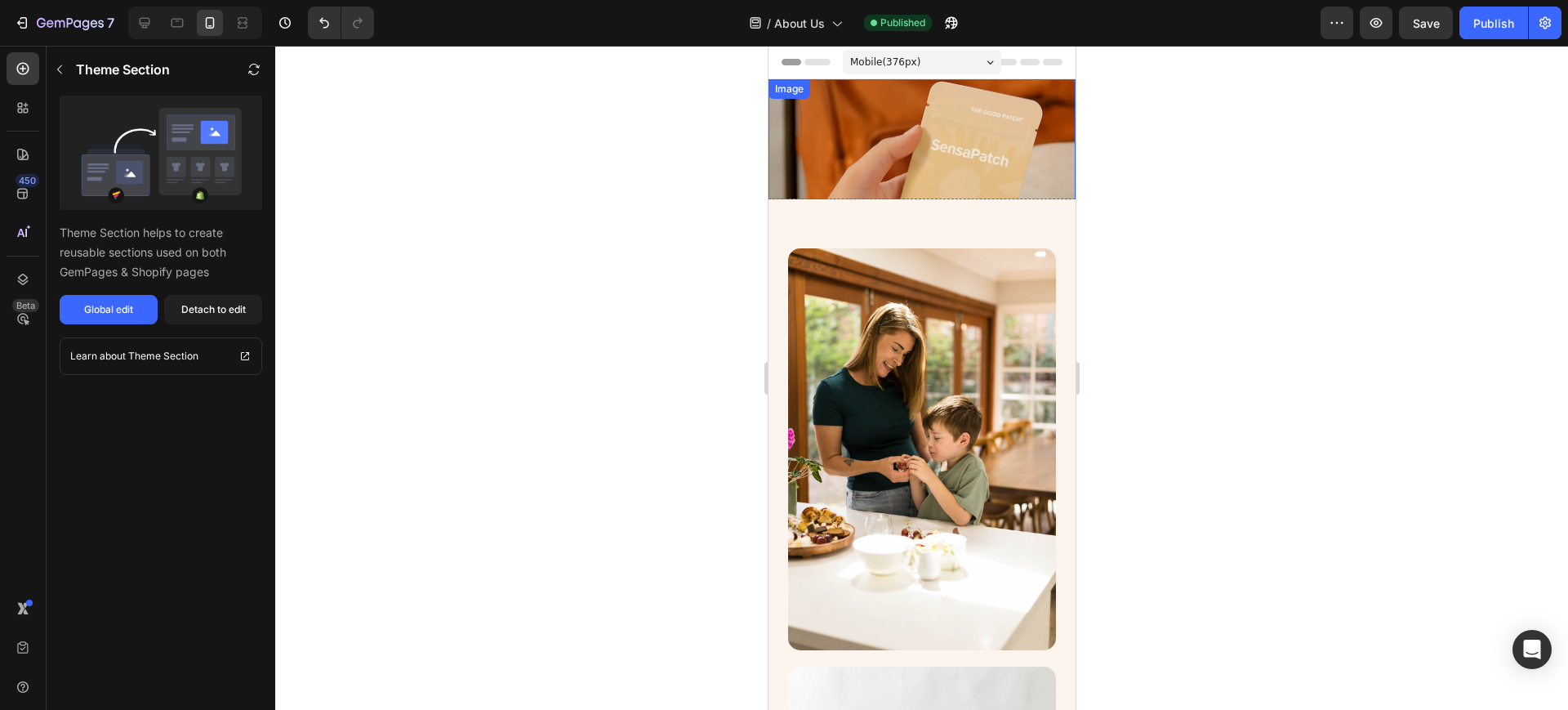
click at [895, 128] on img at bounding box center [922, 208] width 307 height 257
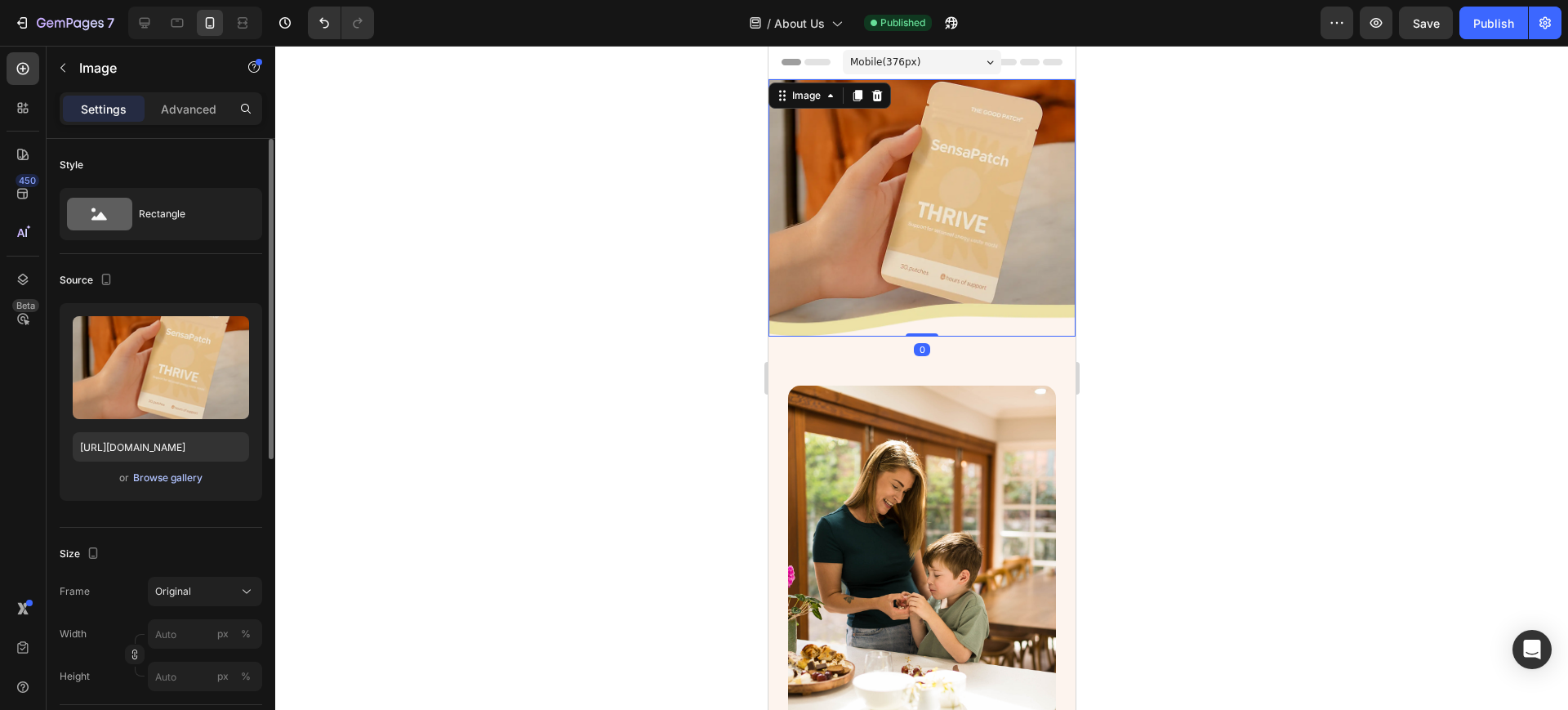
click at [154, 479] on div "Browse gallery" at bounding box center [168, 477] width 69 height 14
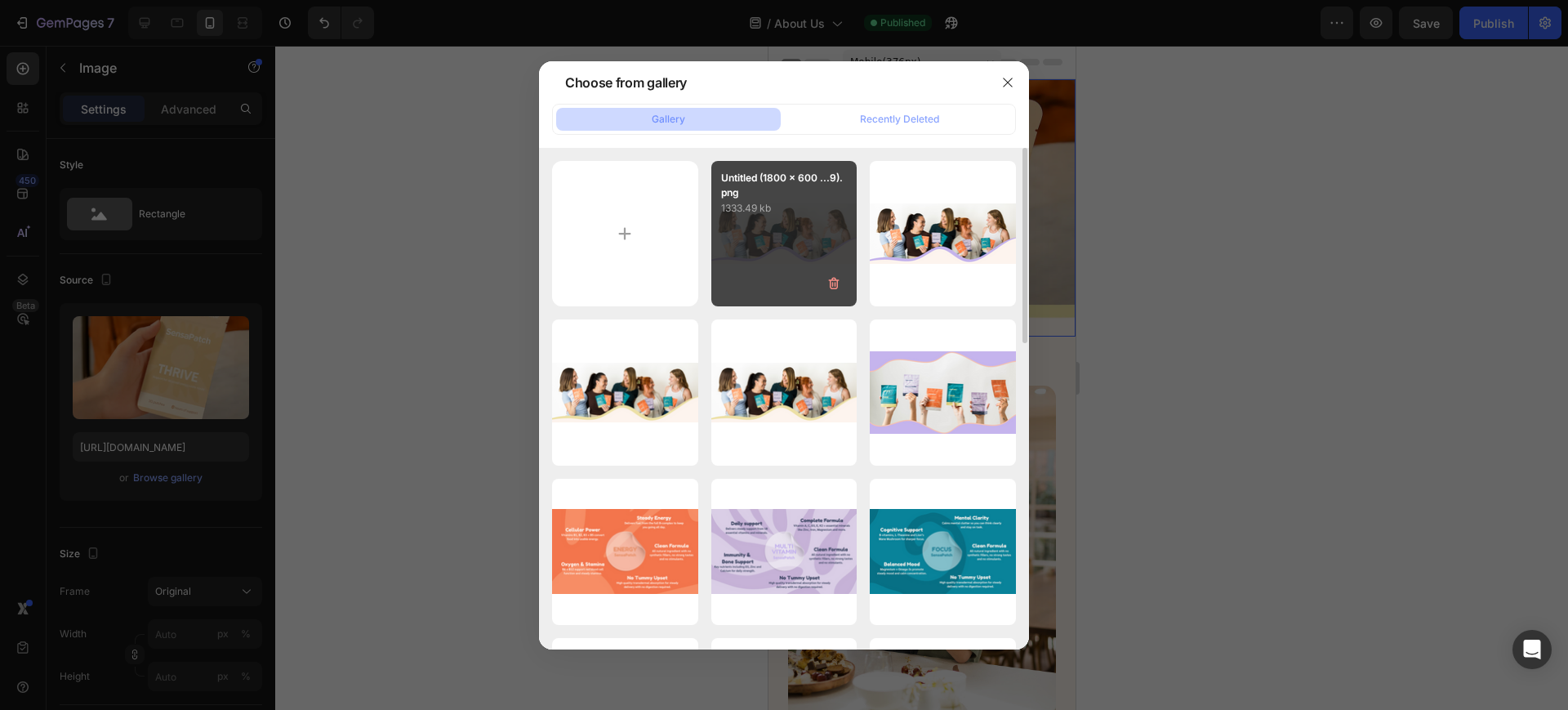
click at [808, 250] on div "Untitled (1800 x 600 ...9).png 1333.49 kb" at bounding box center [784, 234] width 146 height 146
type input "https://cdn.shopify.com/s/files/1/0667/7476/1560/files/gempages_576990987239293…"
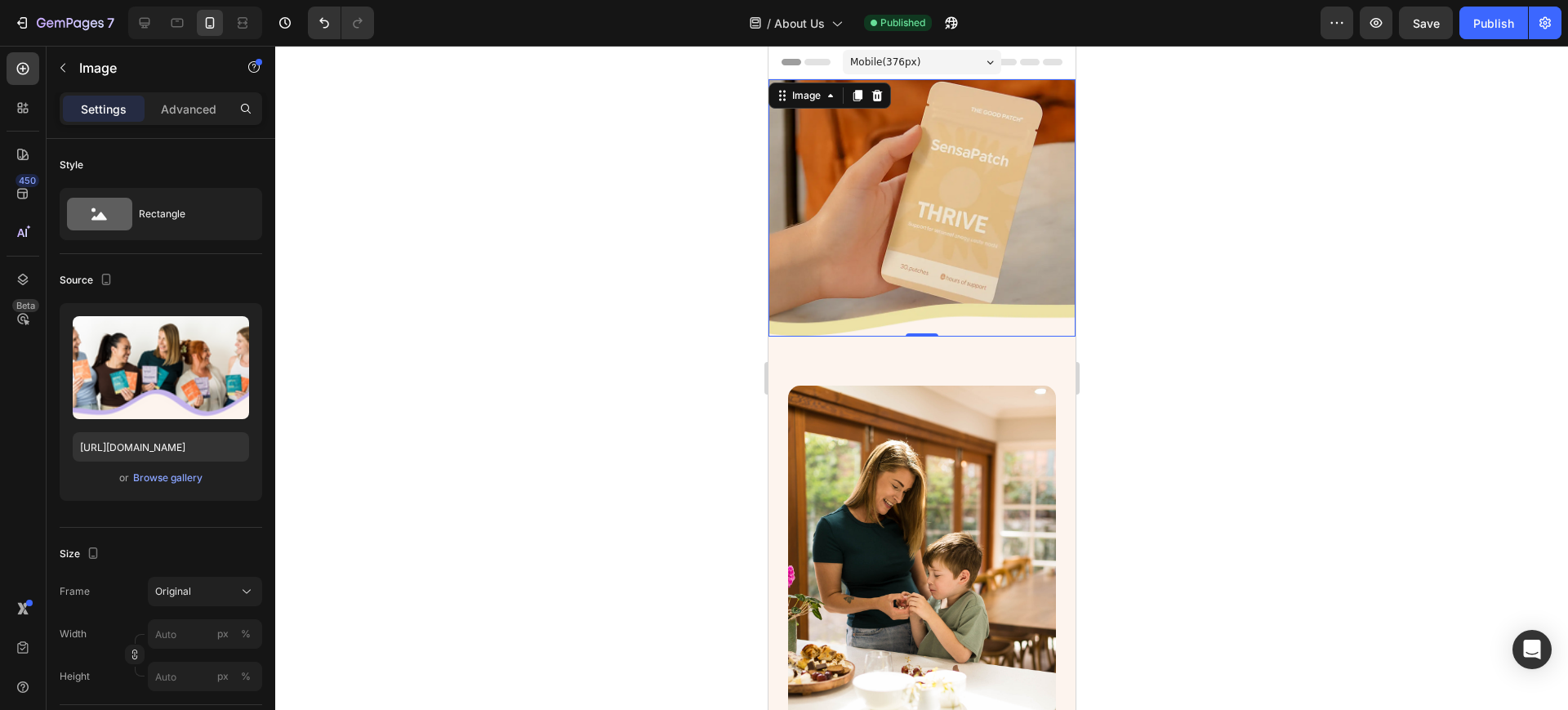
click at [513, 396] on div at bounding box center [922, 377] width 1293 height 664
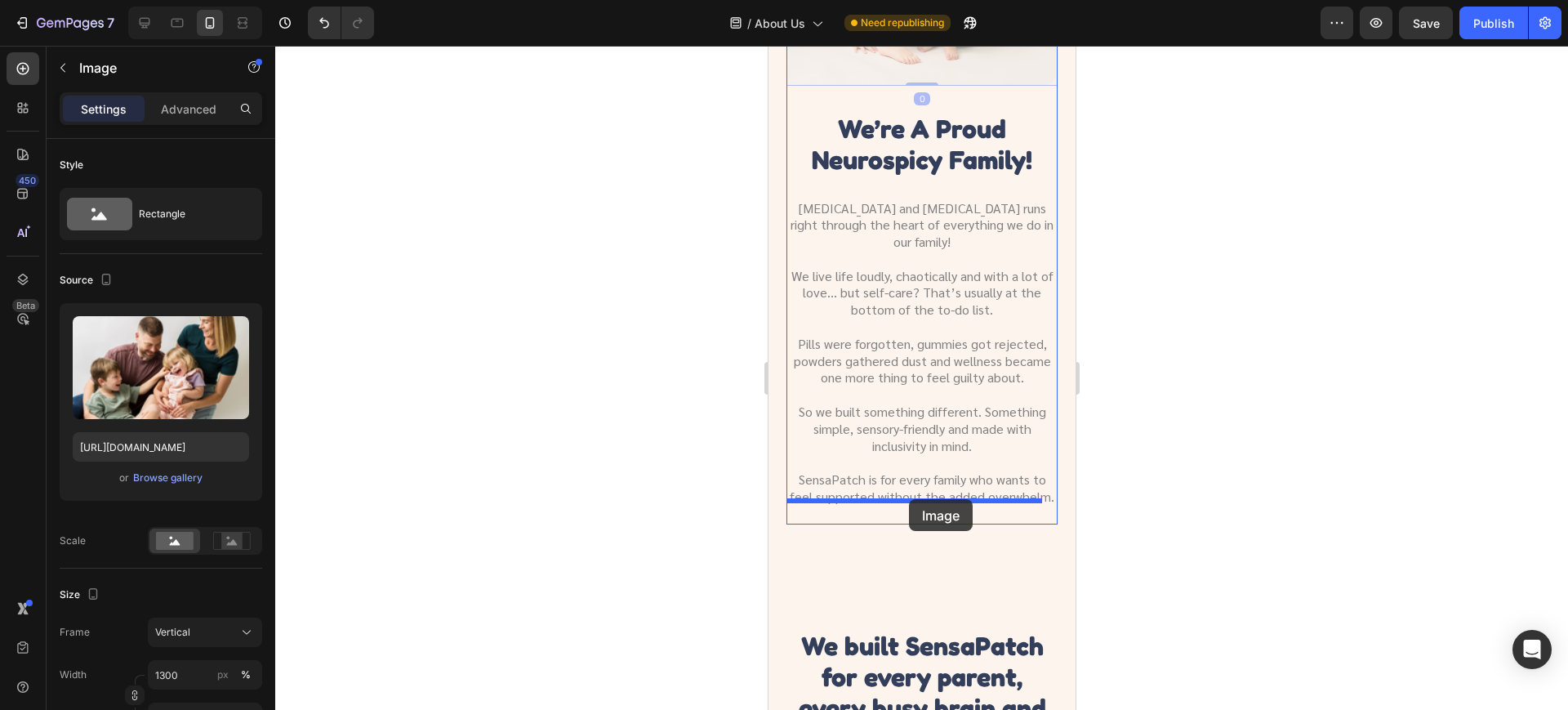
scroll to position [919, 0]
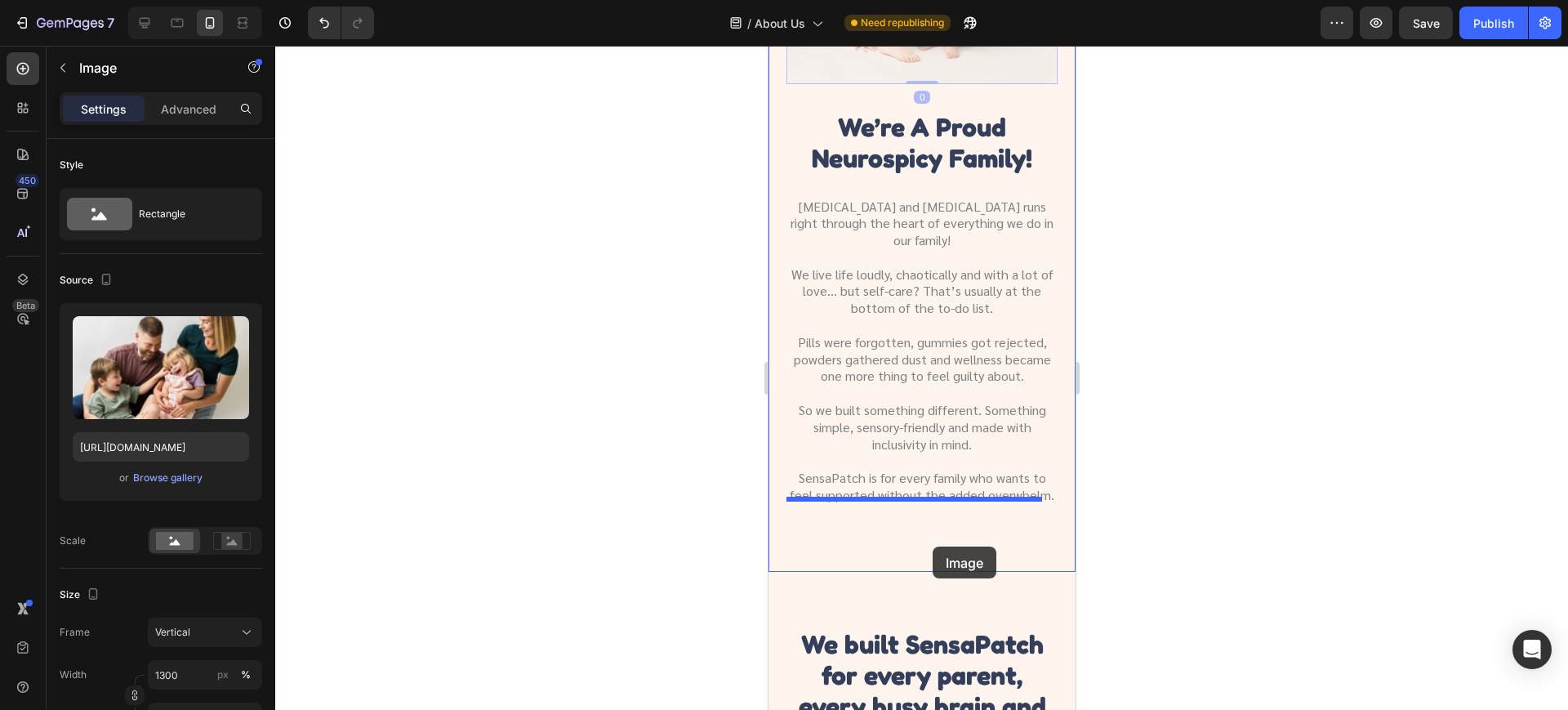
drag, startPoint x: 906, startPoint y: 185, endPoint x: 932, endPoint y: 546, distance: 361.9
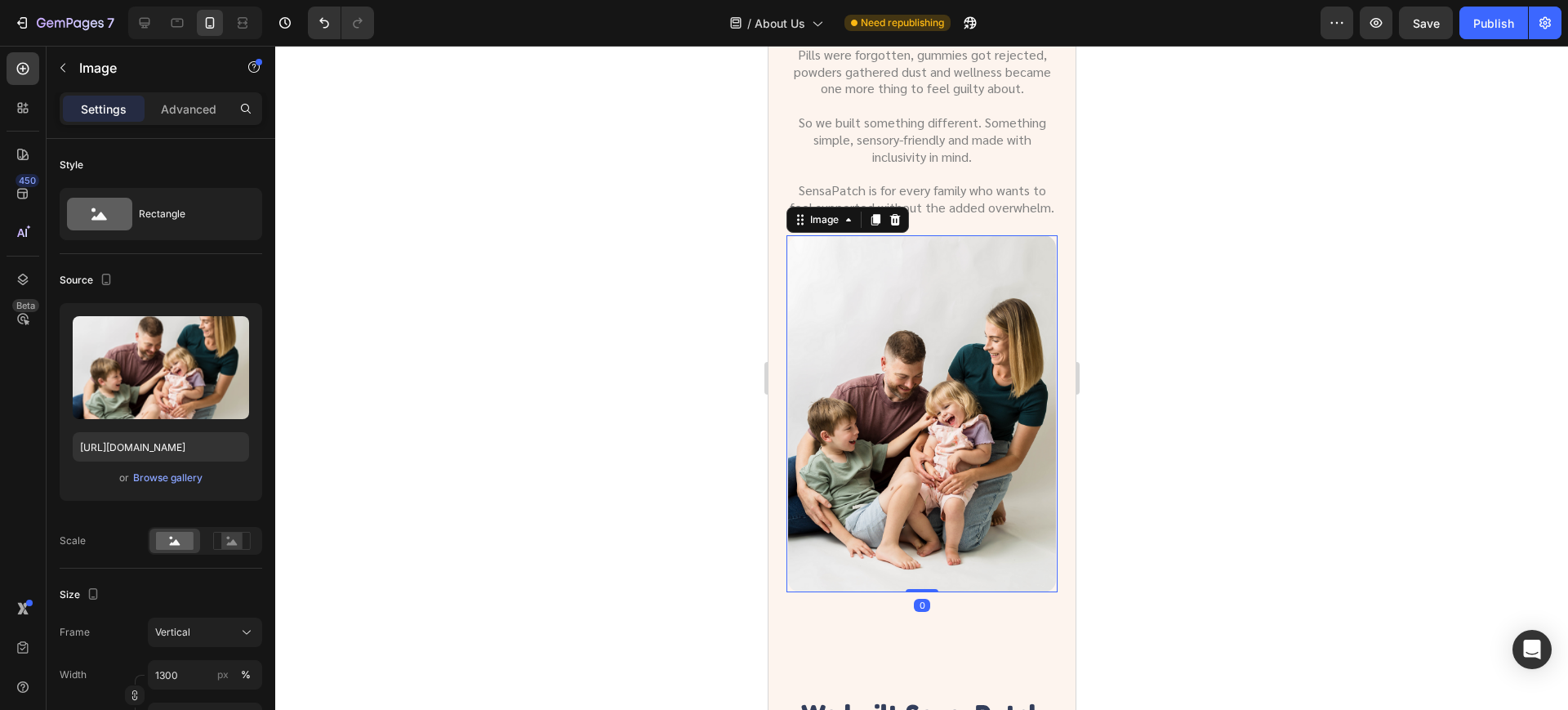
click at [1294, 362] on div at bounding box center [922, 377] width 1293 height 664
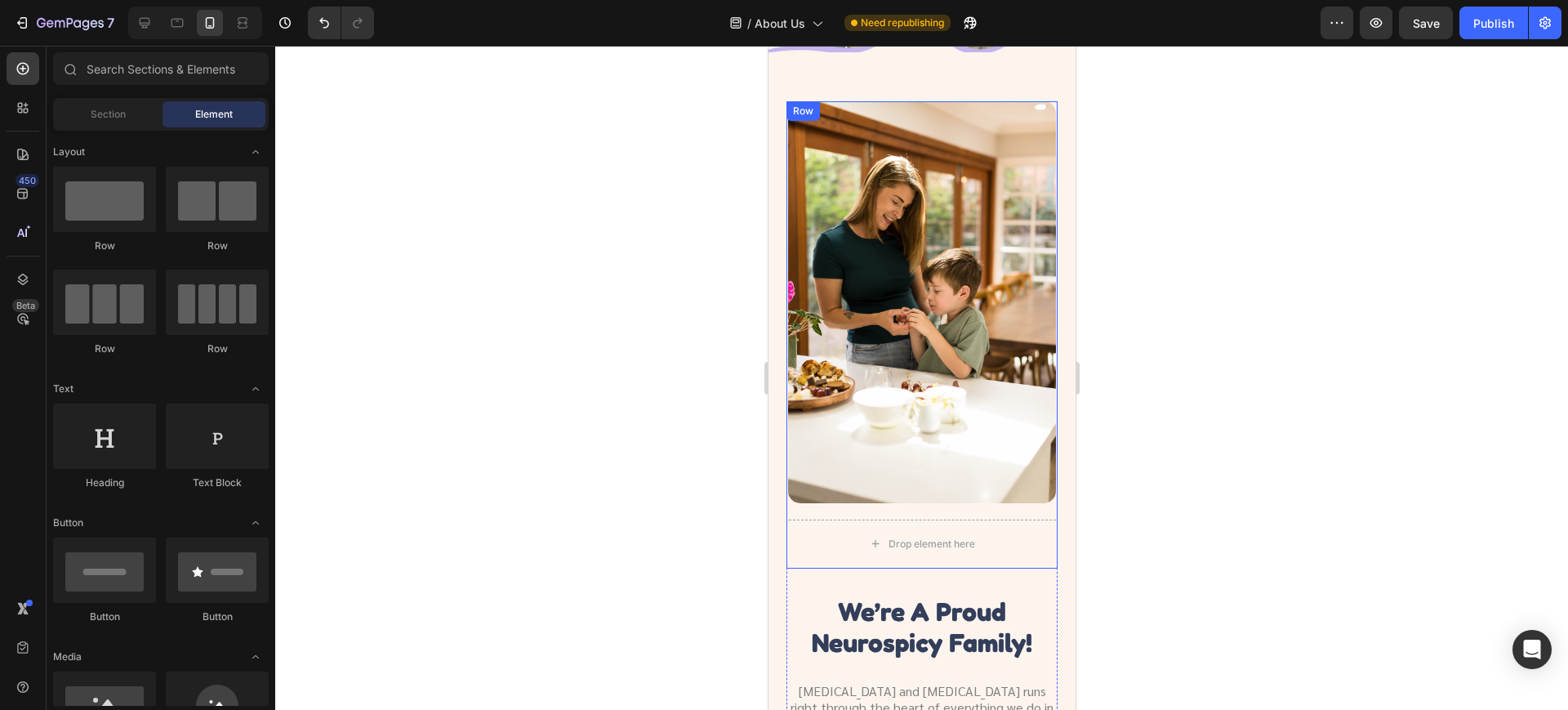
scroll to position [306, 0]
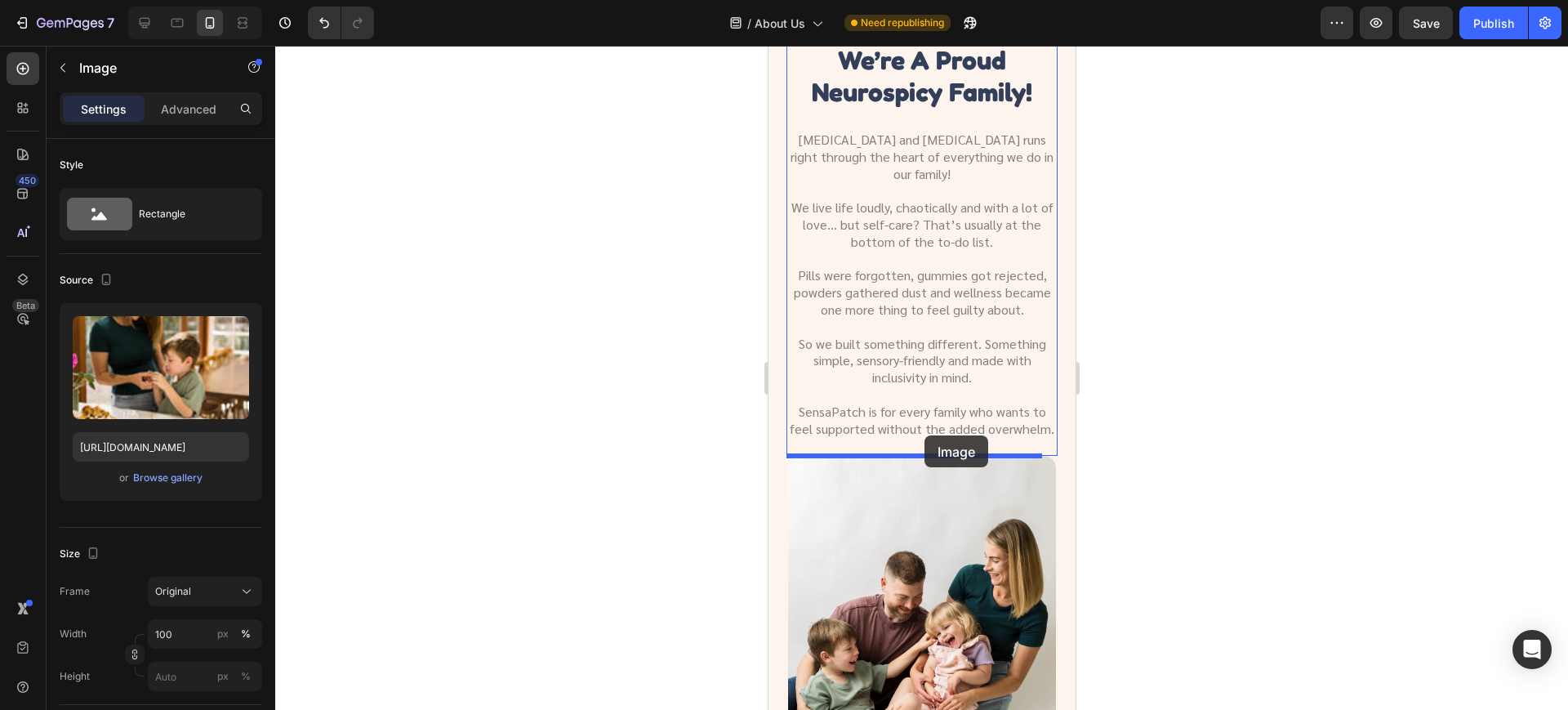
drag, startPoint x: 965, startPoint y: 179, endPoint x: 923, endPoint y: 436, distance: 260.4
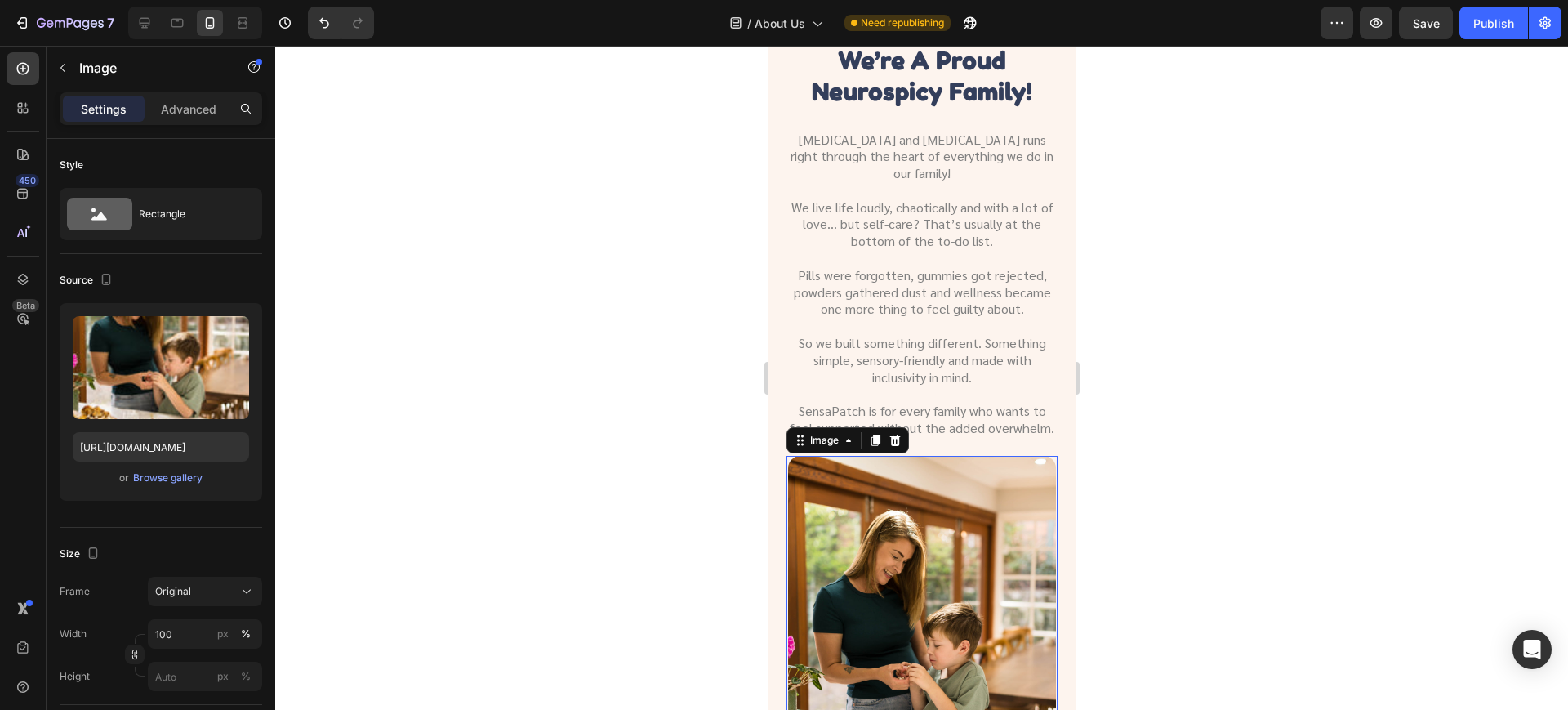
click at [1212, 457] on div at bounding box center [922, 377] width 1293 height 664
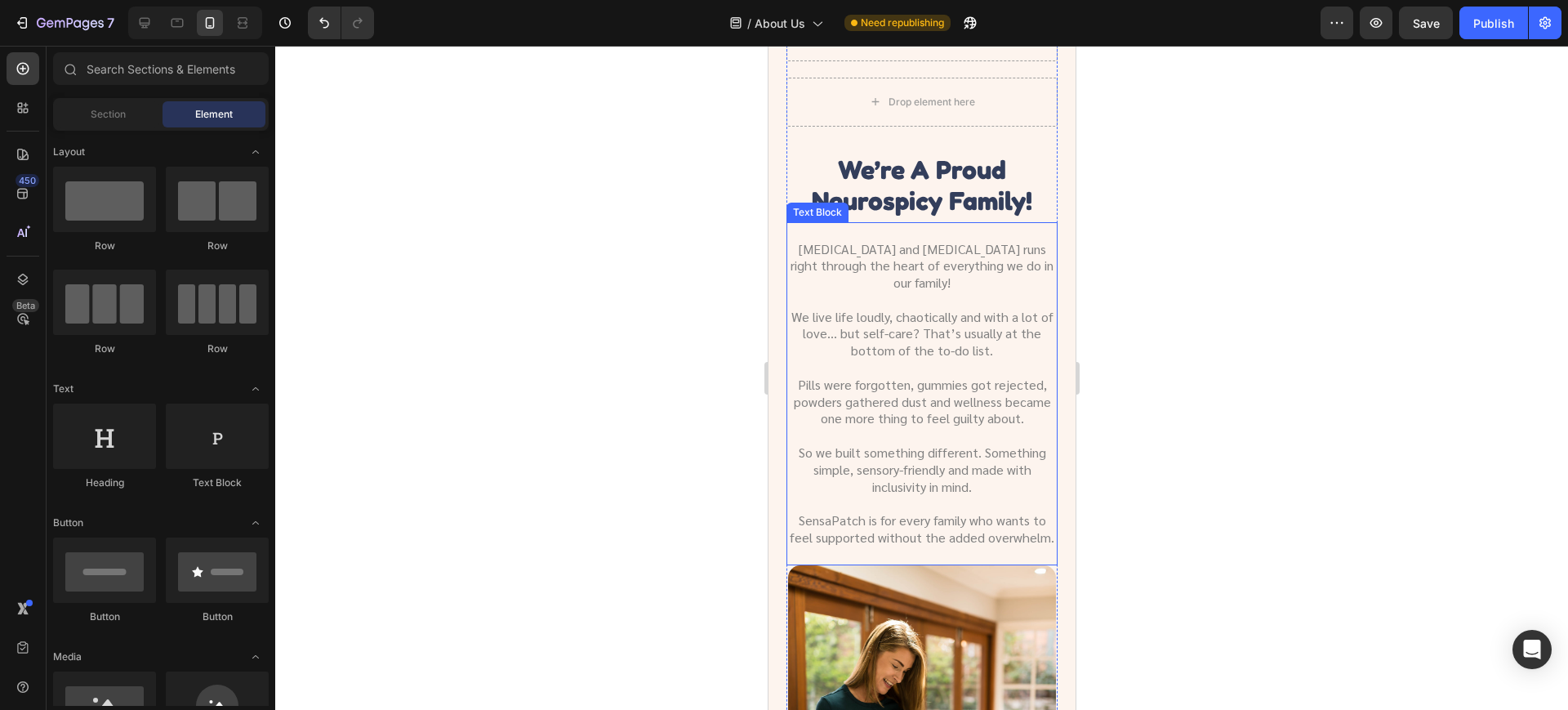
scroll to position [0, 0]
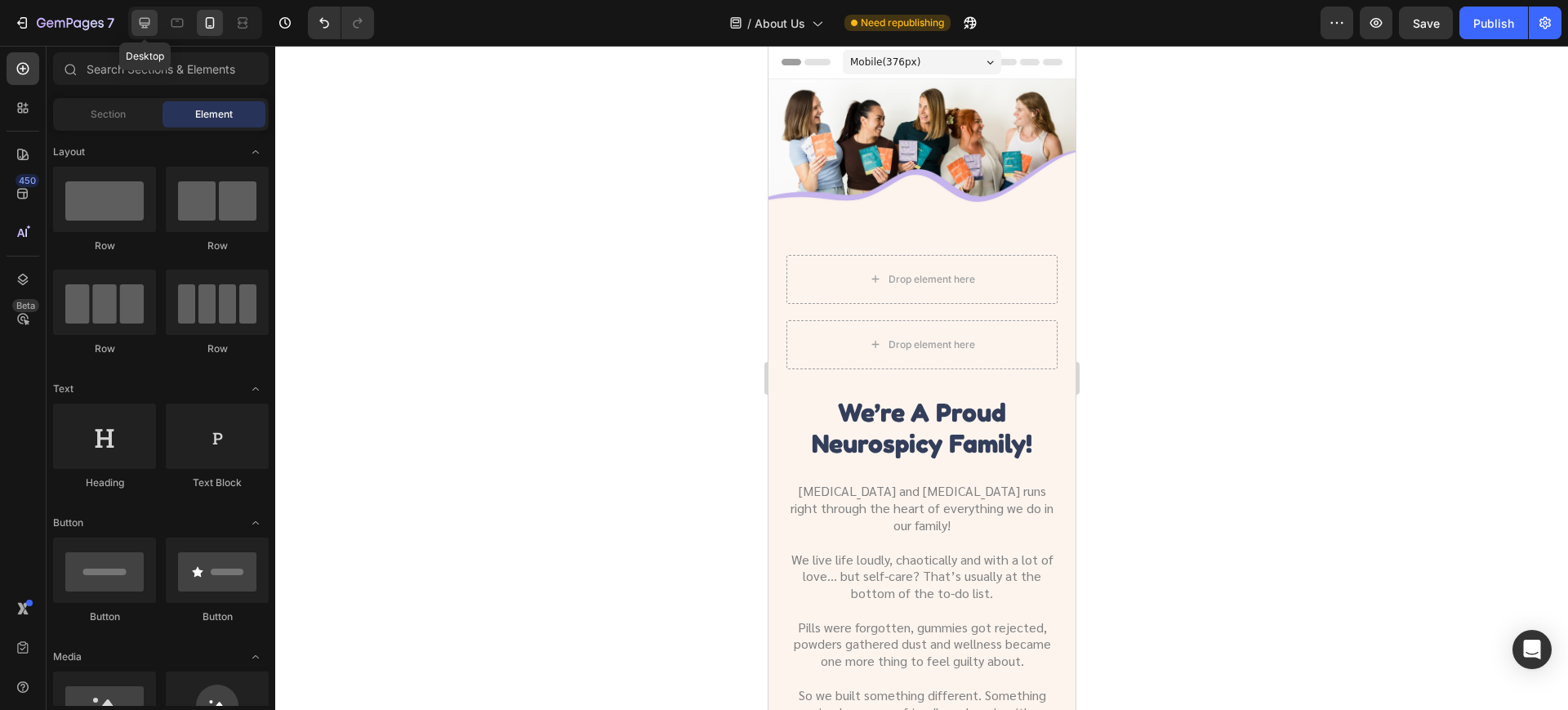
click at [151, 23] on icon at bounding box center [144, 22] width 16 height 16
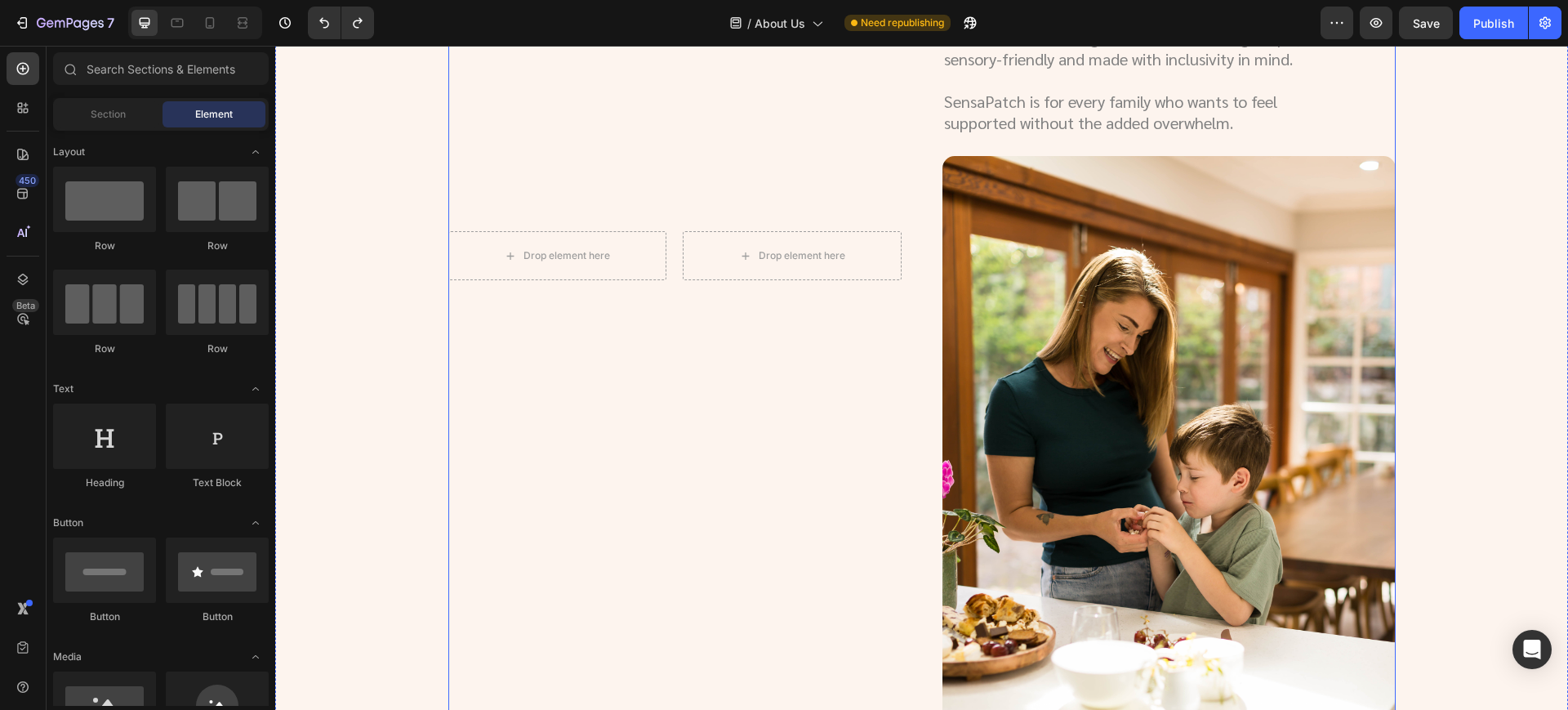
scroll to position [513, 0]
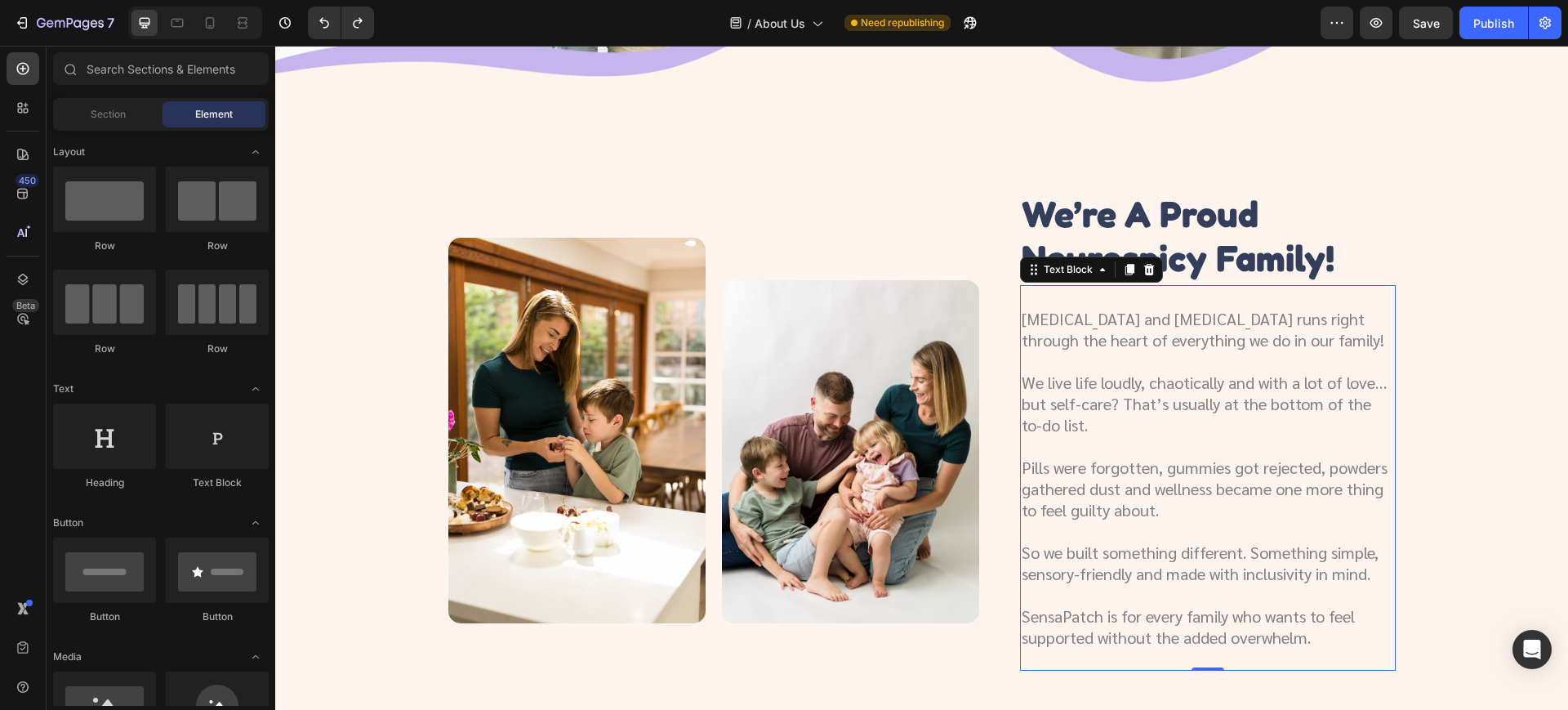
click at [1165, 328] on p "ADHD and autism runs right through the heart of everything we do in our family!" at bounding box center [1207, 329] width 372 height 42
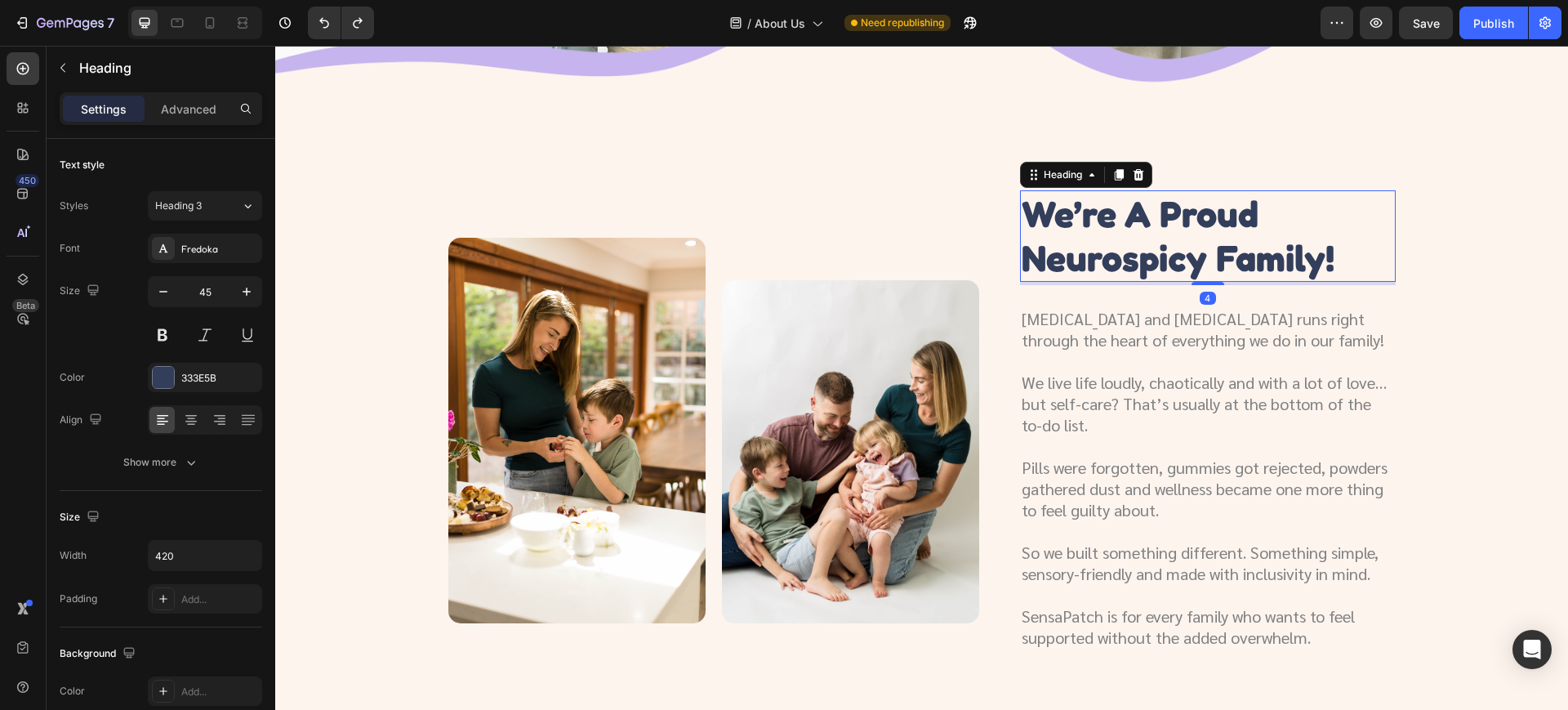
click at [1148, 211] on h3 "we’re a proud neurospicy family!" at bounding box center [1192, 236] width 343 height 91
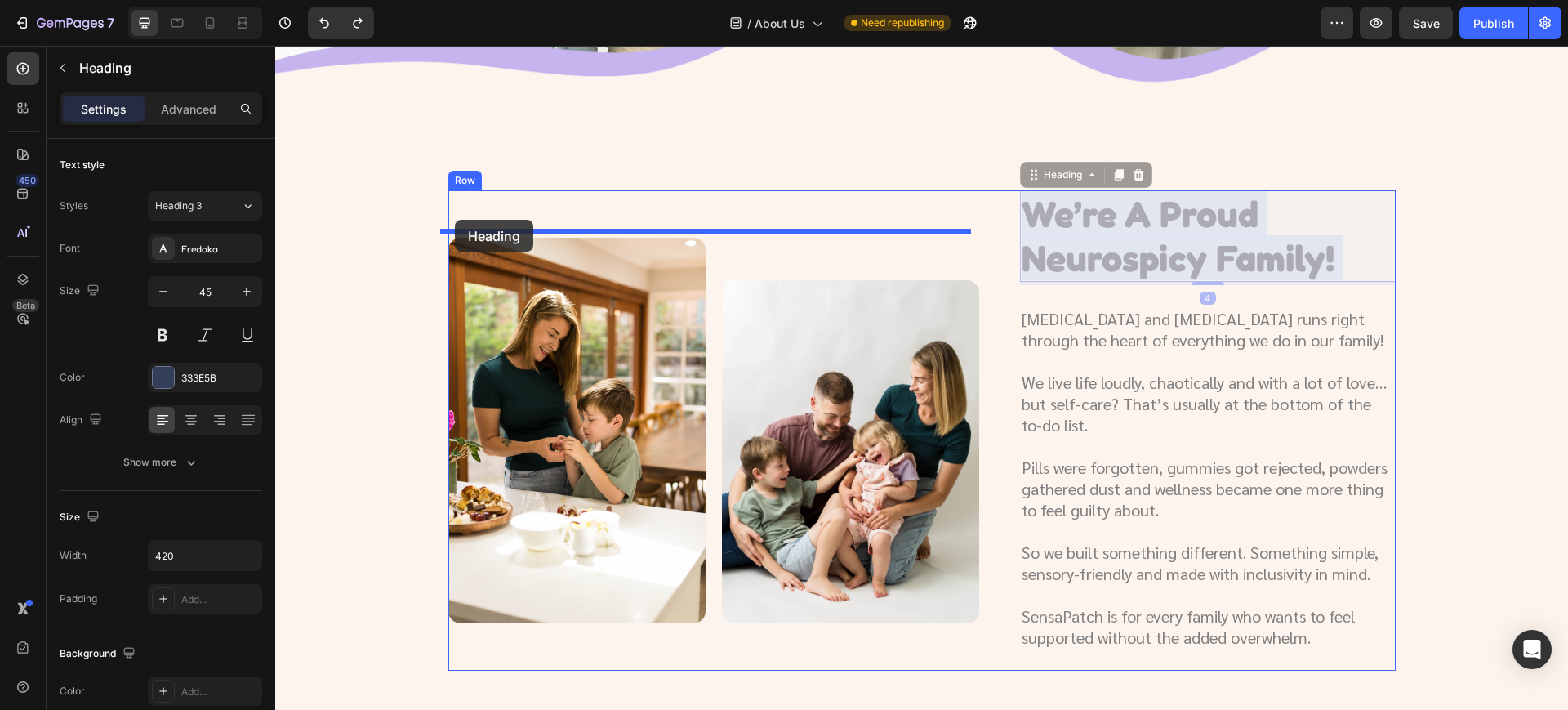
drag, startPoint x: 1191, startPoint y: 214, endPoint x: 455, endPoint y: 219, distance: 736.0
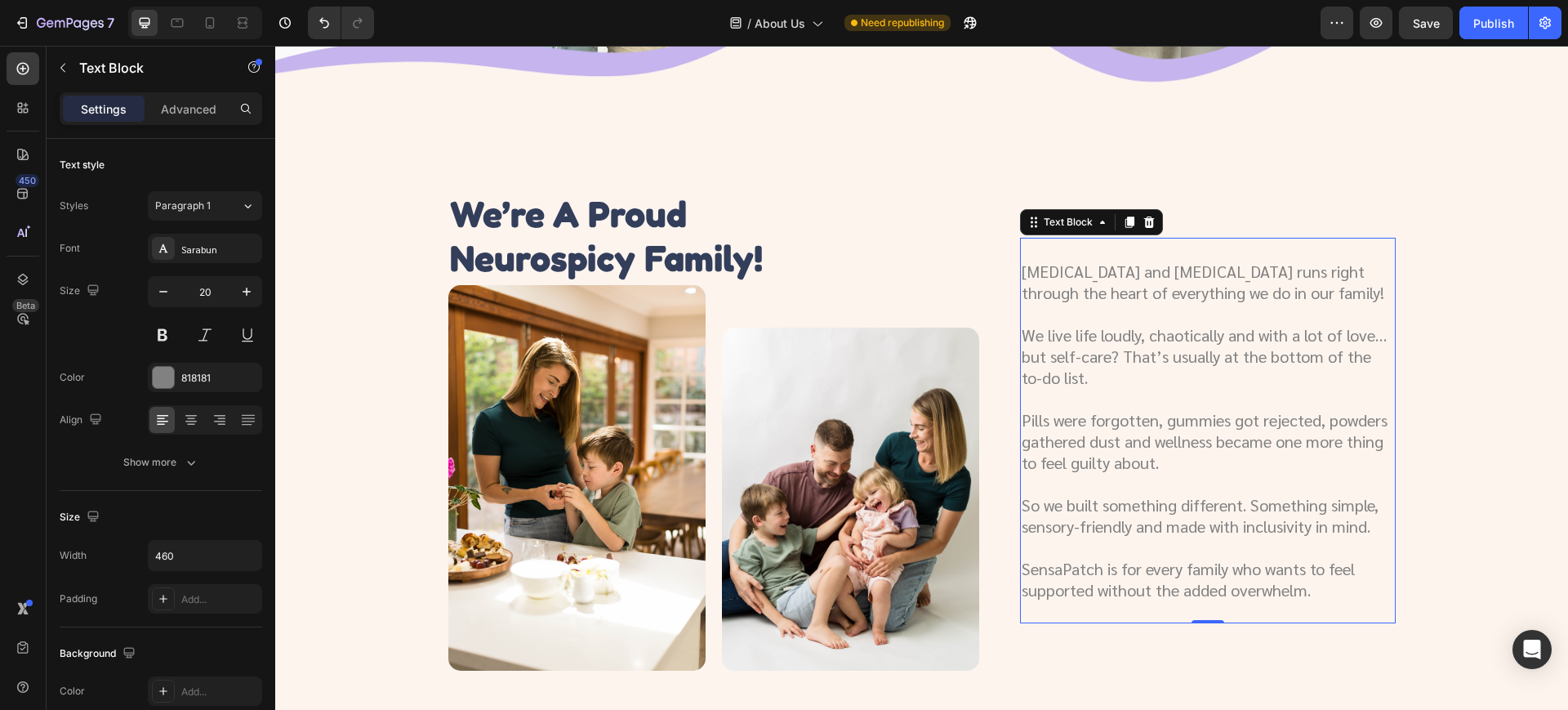
click at [1176, 348] on p "We live life loudly, chaotically and with a lot of love… but self-care? That’s …" at bounding box center [1207, 355] width 372 height 63
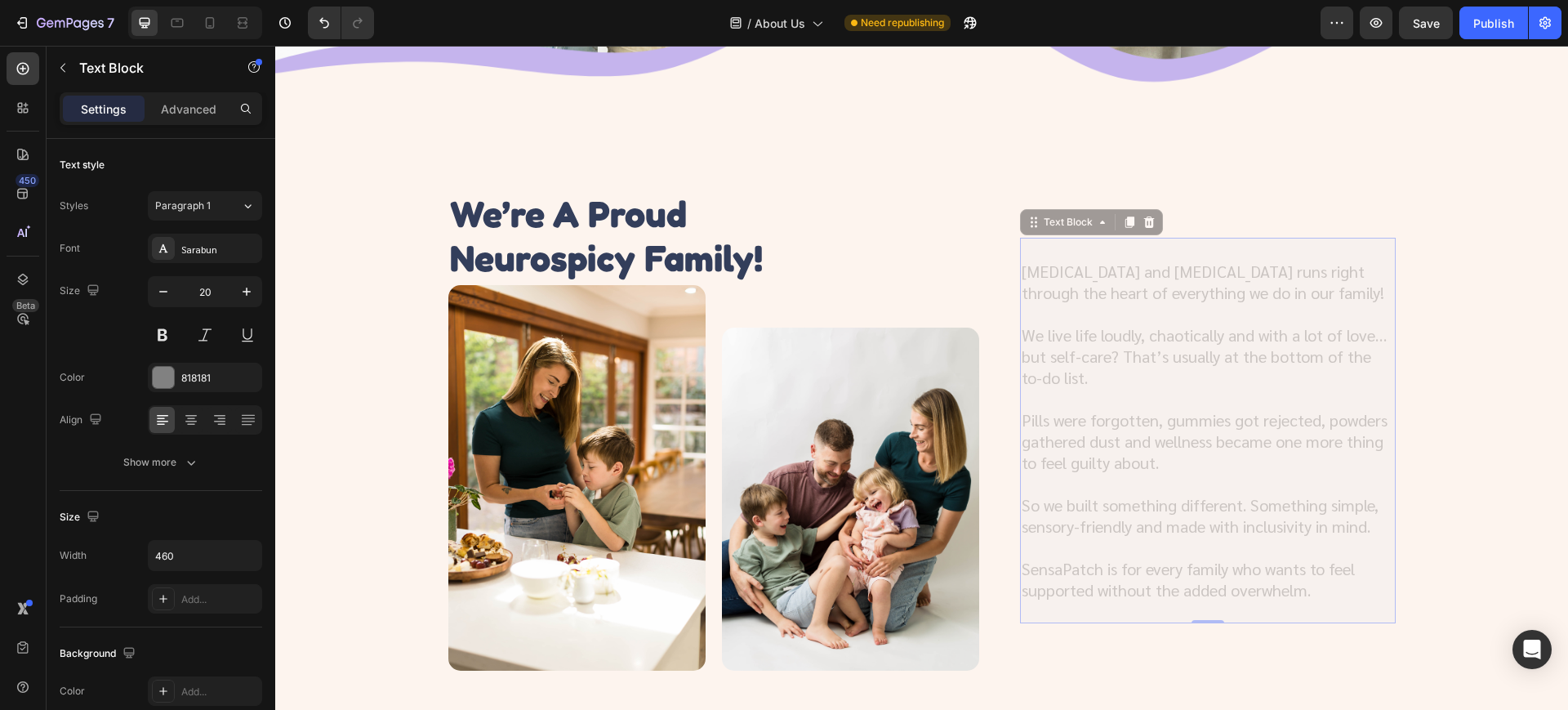
scroll to position [466, 0]
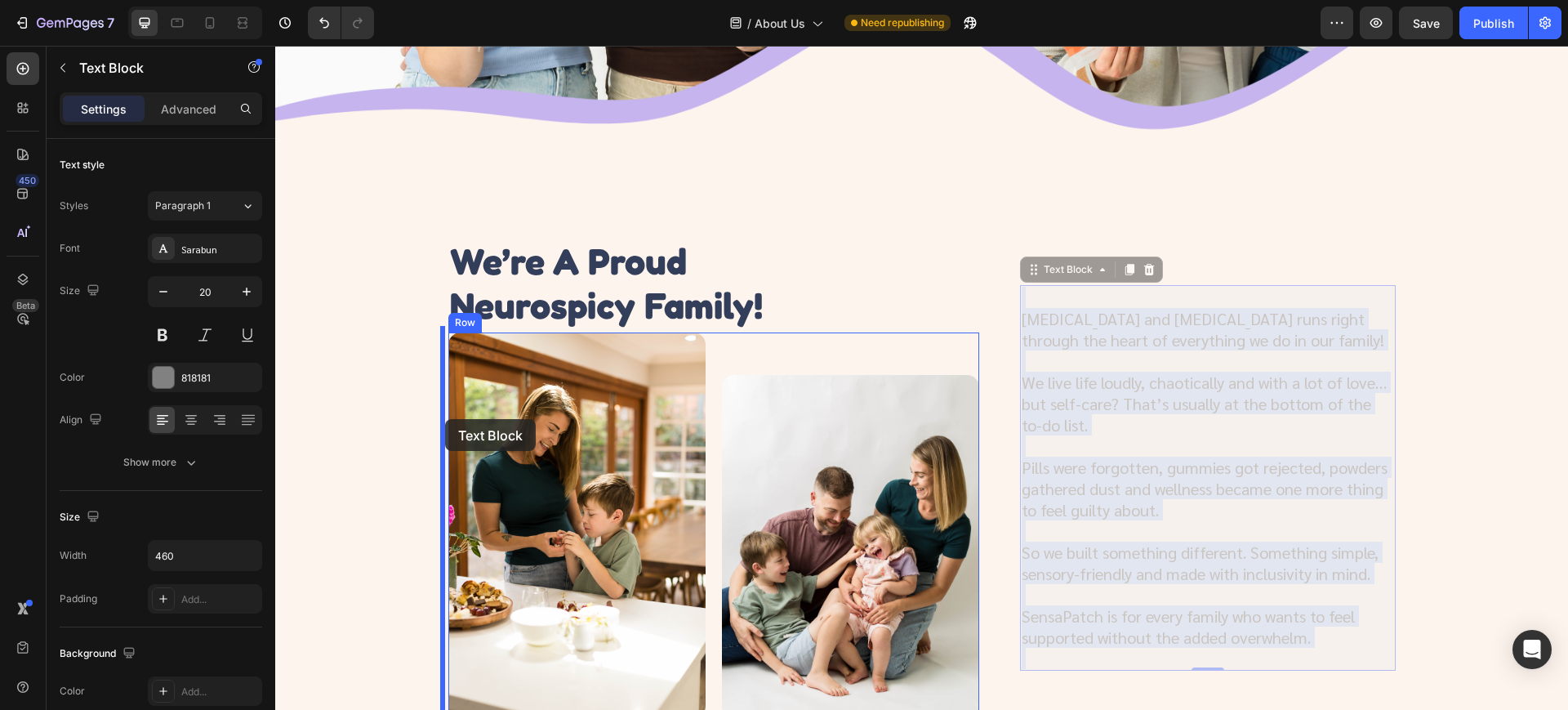
drag, startPoint x: 1173, startPoint y: 392, endPoint x: 445, endPoint y: 419, distance: 728.5
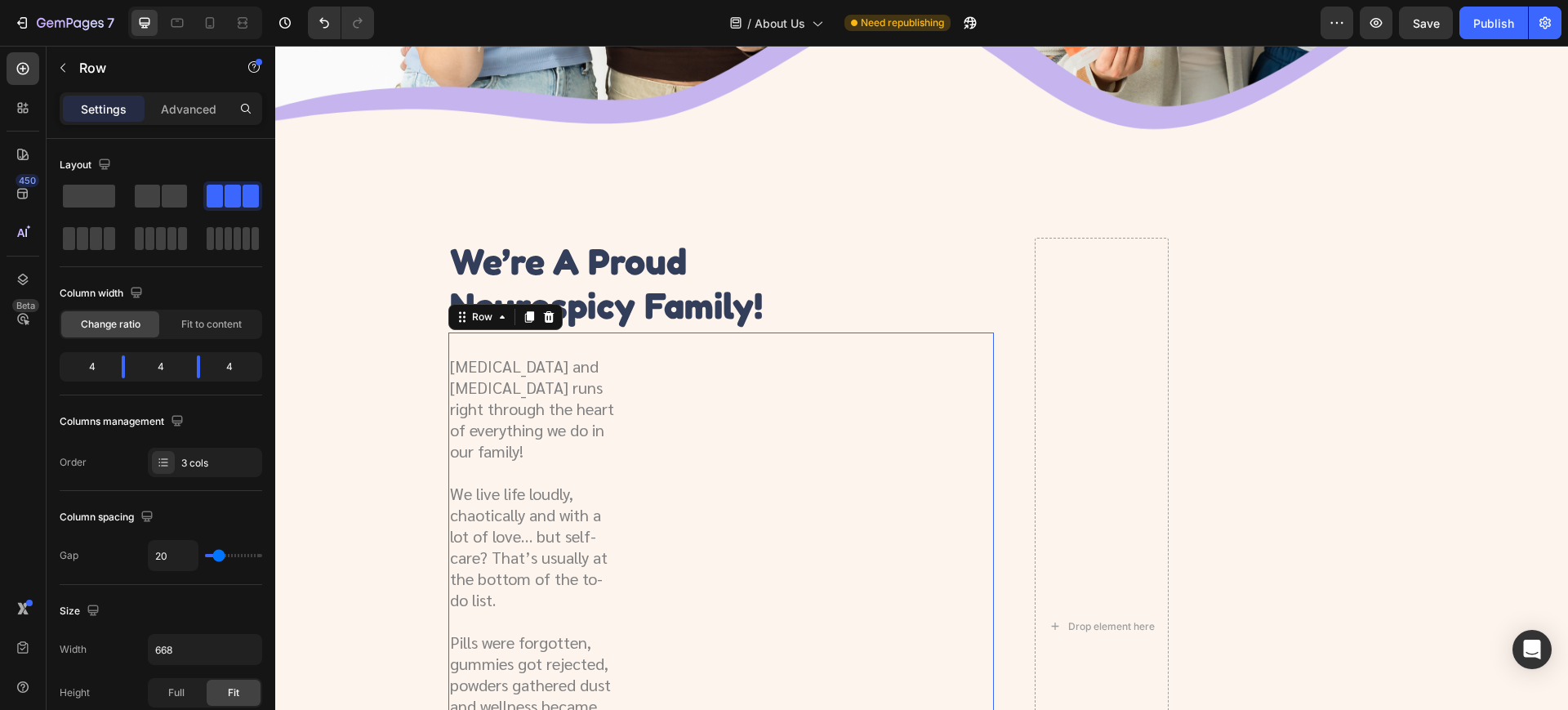
click at [781, 398] on div "Image" at bounding box center [721, 674] width 170 height 683
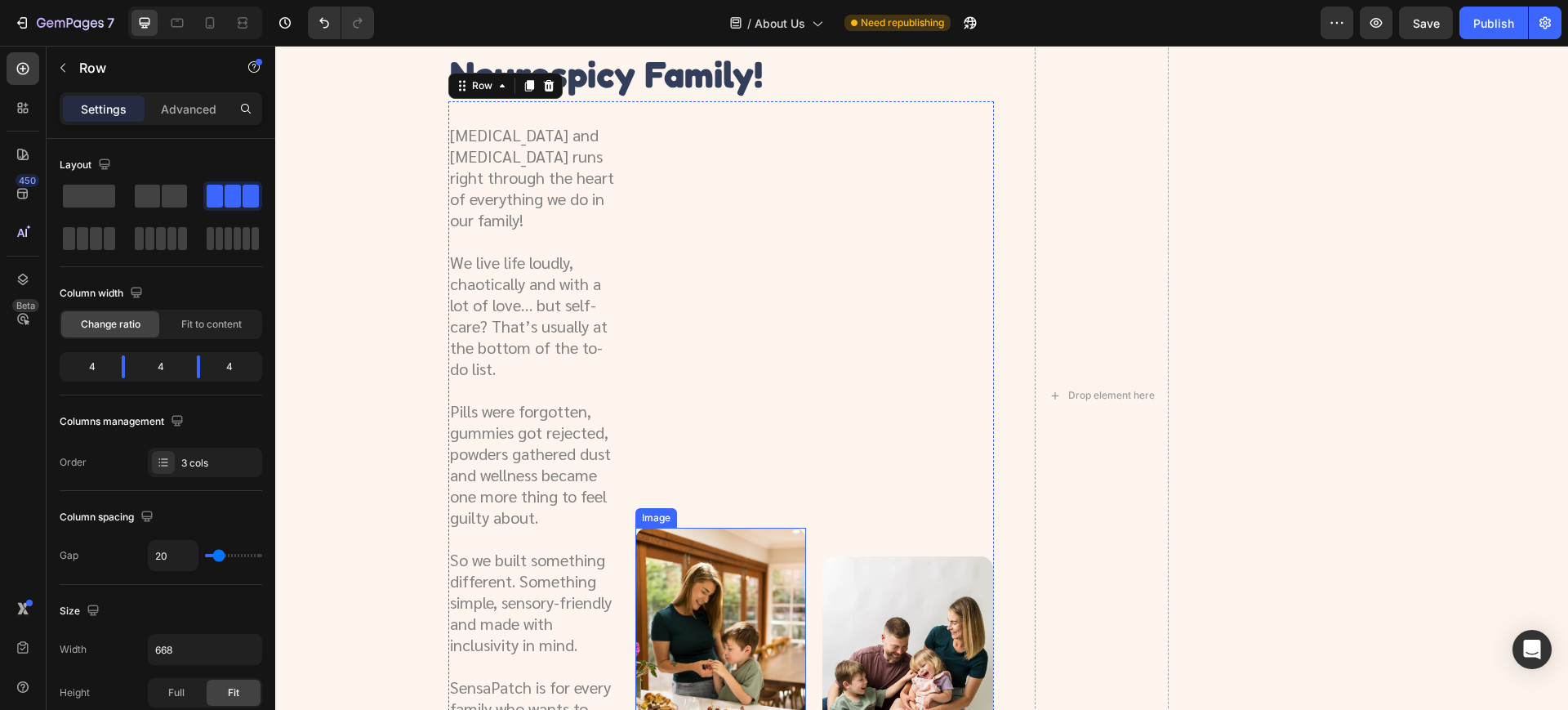
scroll to position [669, 0]
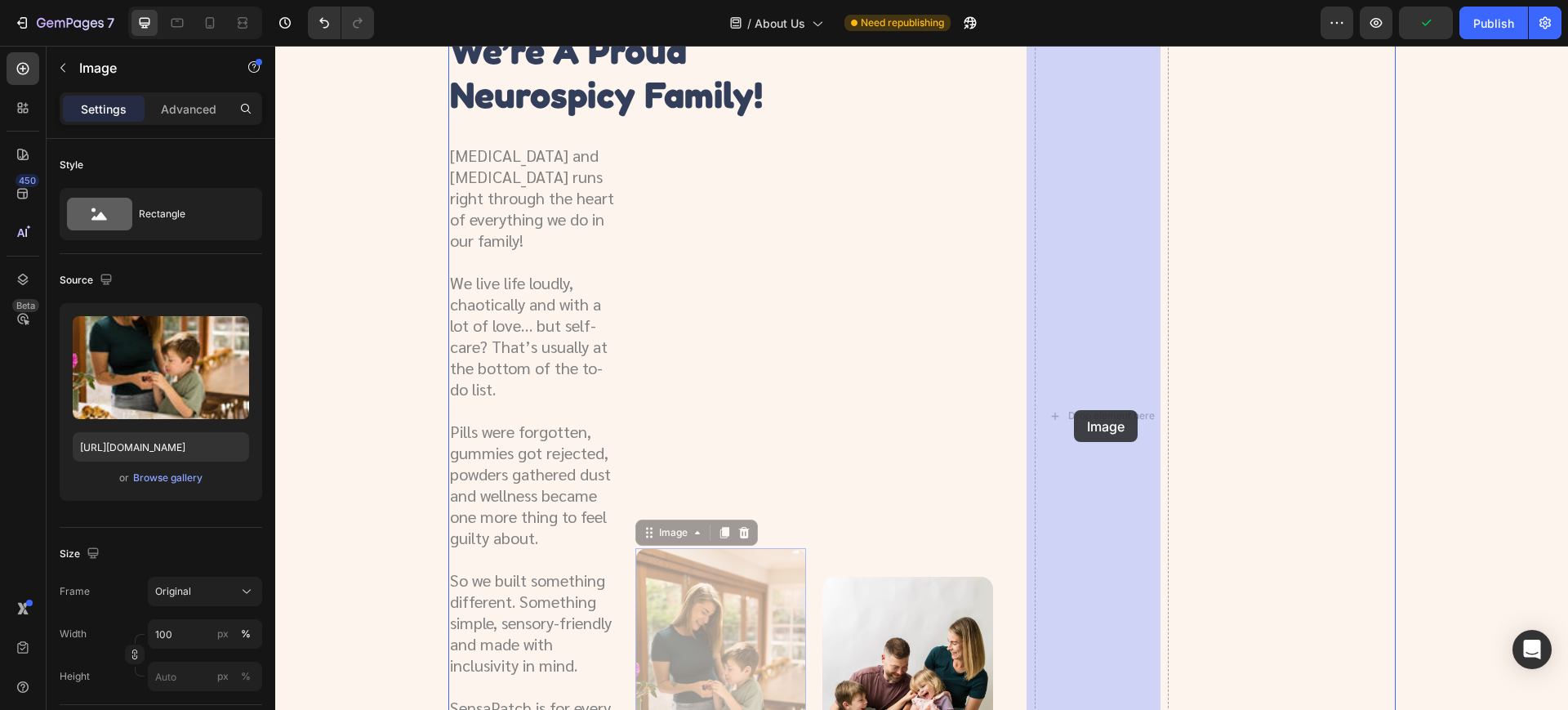
drag, startPoint x: 743, startPoint y: 595, endPoint x: 1073, endPoint y: 410, distance: 378.3
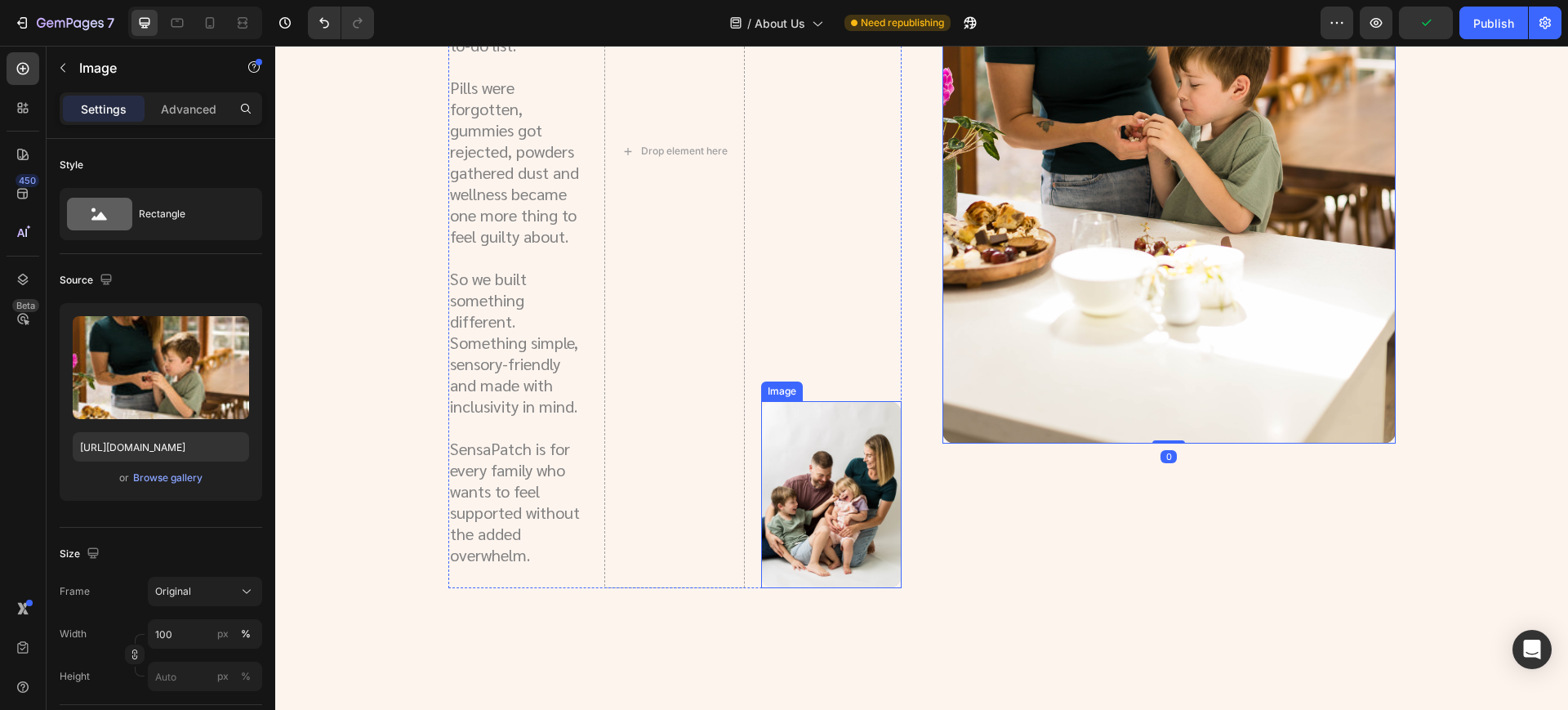
scroll to position [1078, 0]
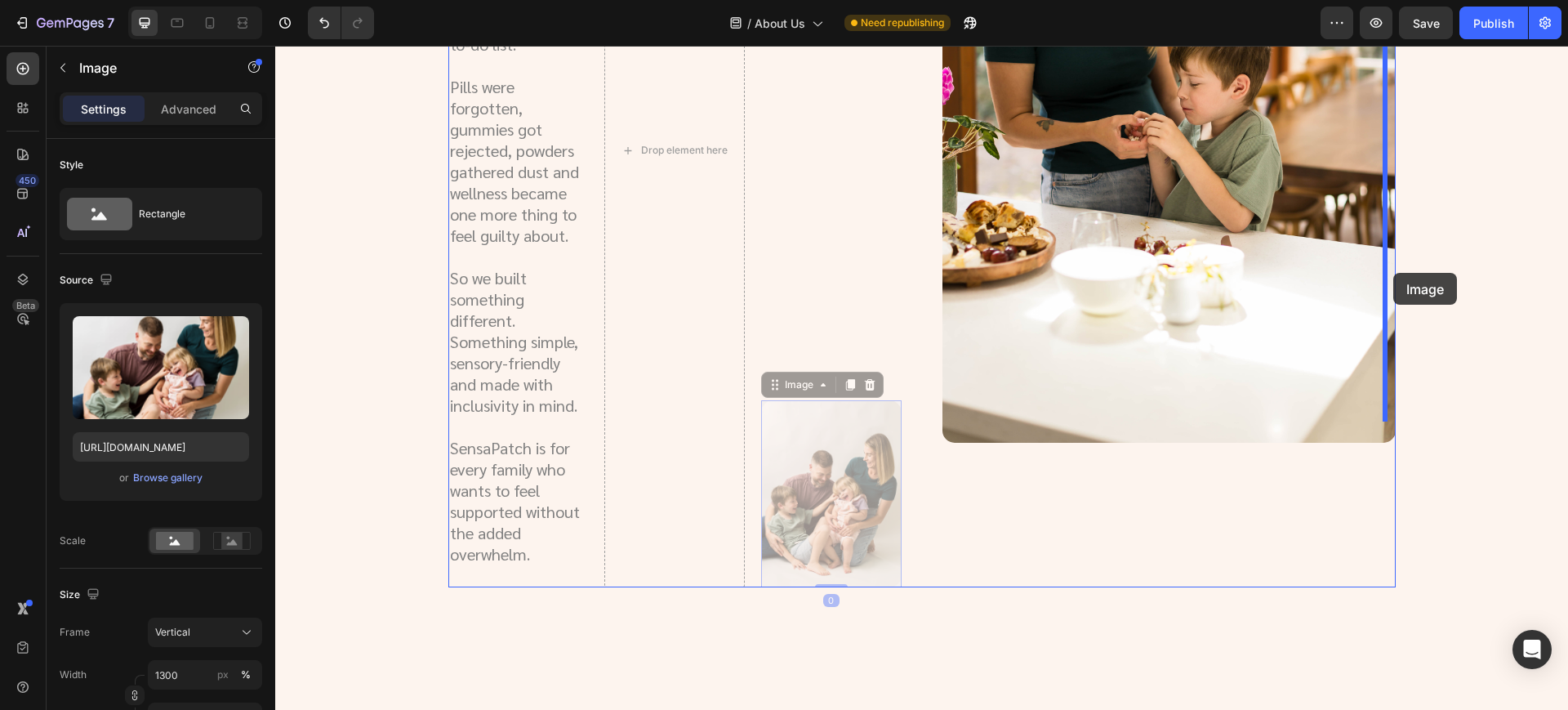
drag, startPoint x: 840, startPoint y: 447, endPoint x: 1393, endPoint y: 273, distance: 579.7
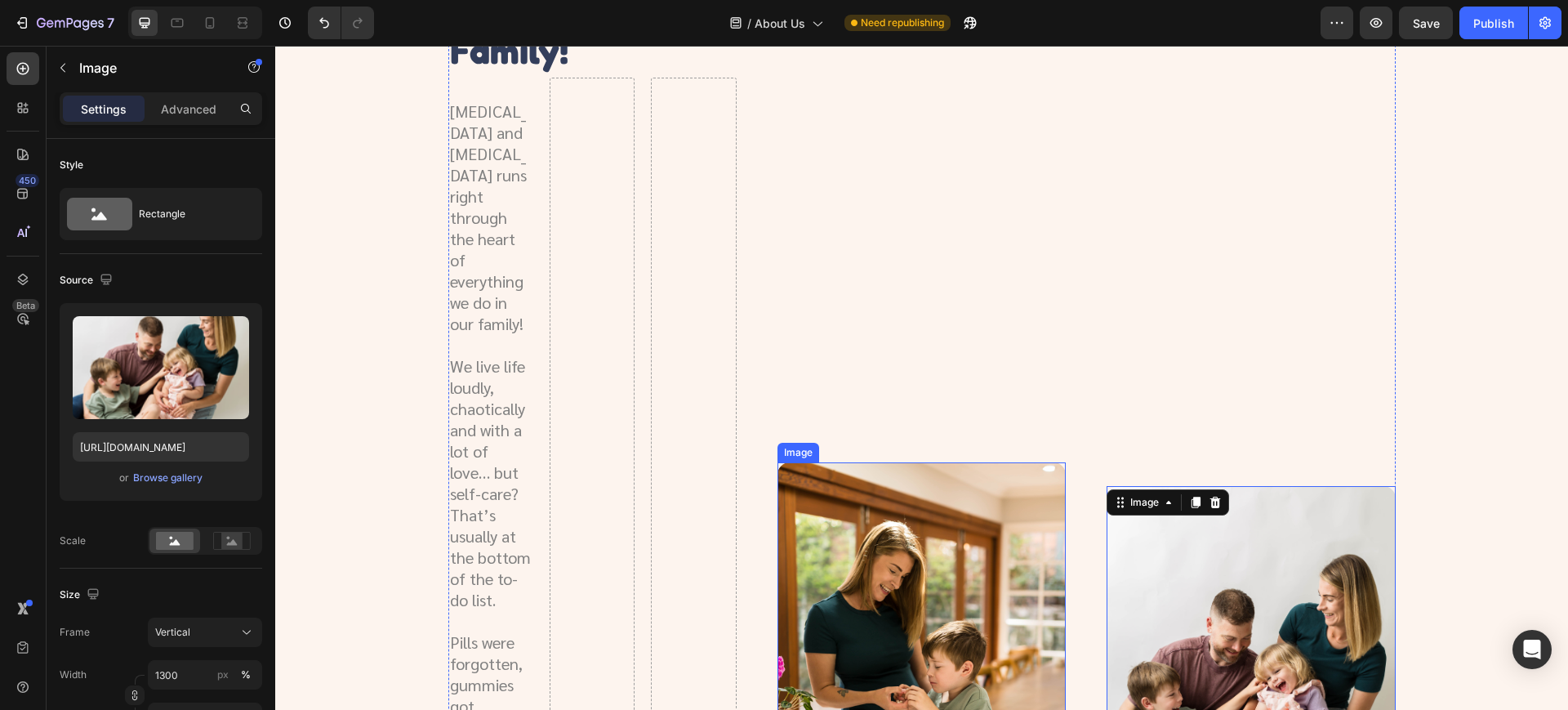
scroll to position [701, 0]
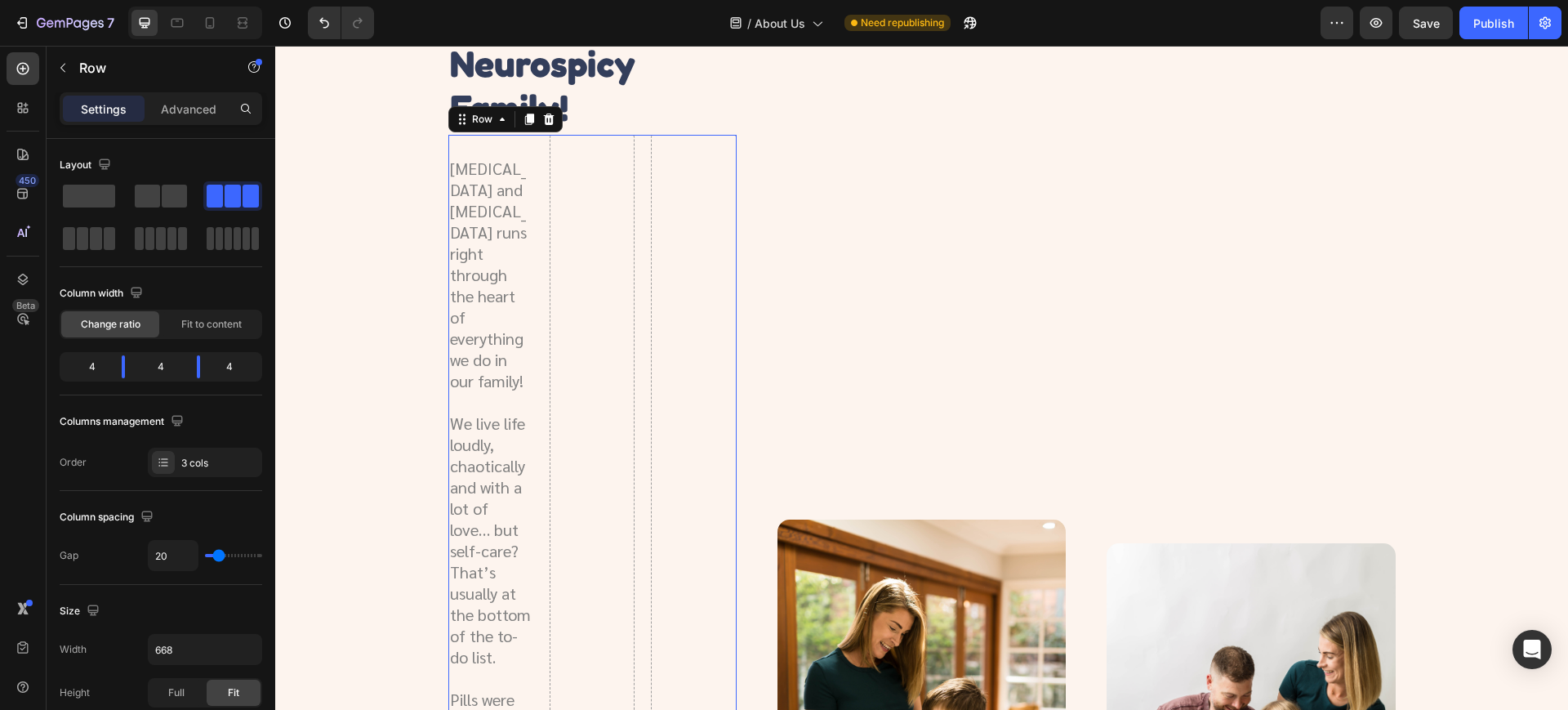
click at [543, 123] on icon at bounding box center [548, 119] width 11 height 12
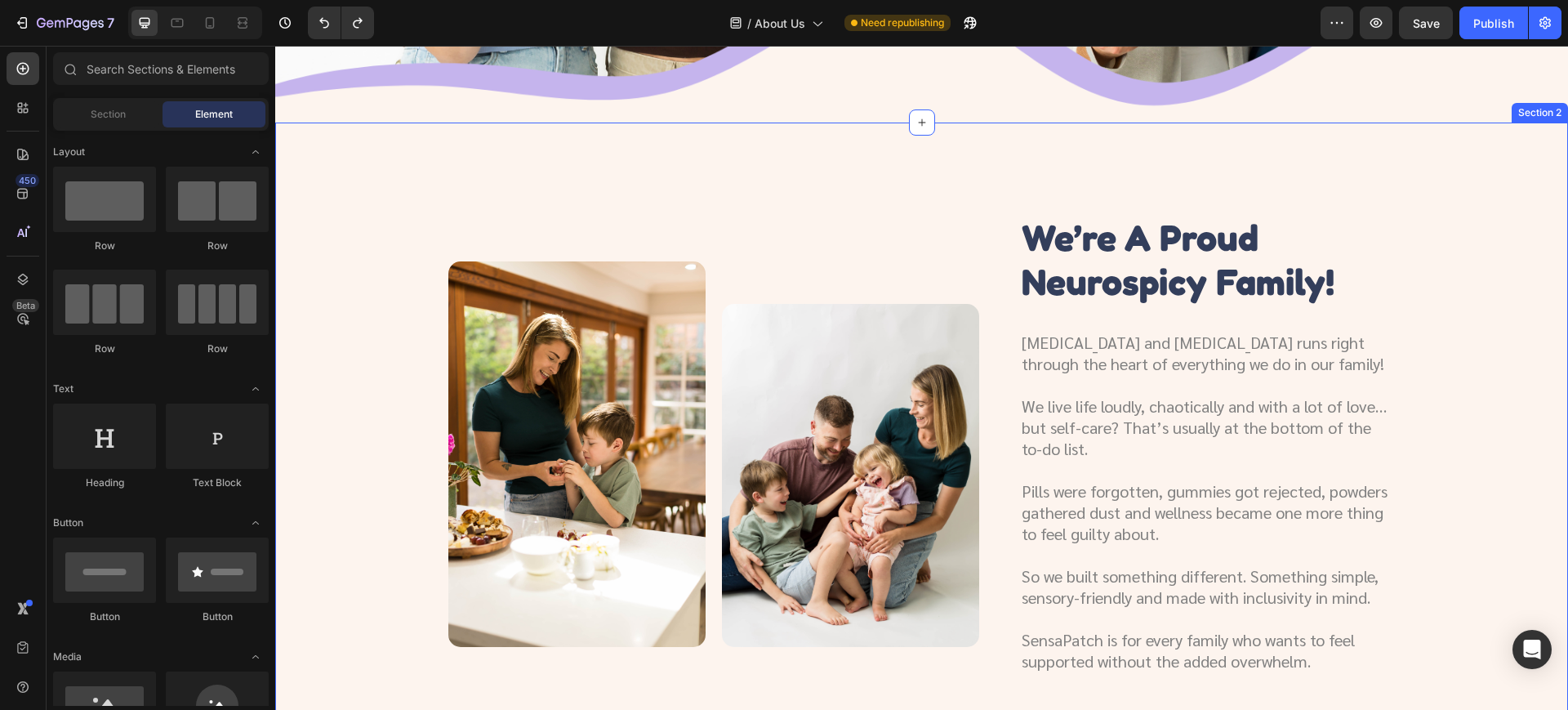
scroll to position [511, 0]
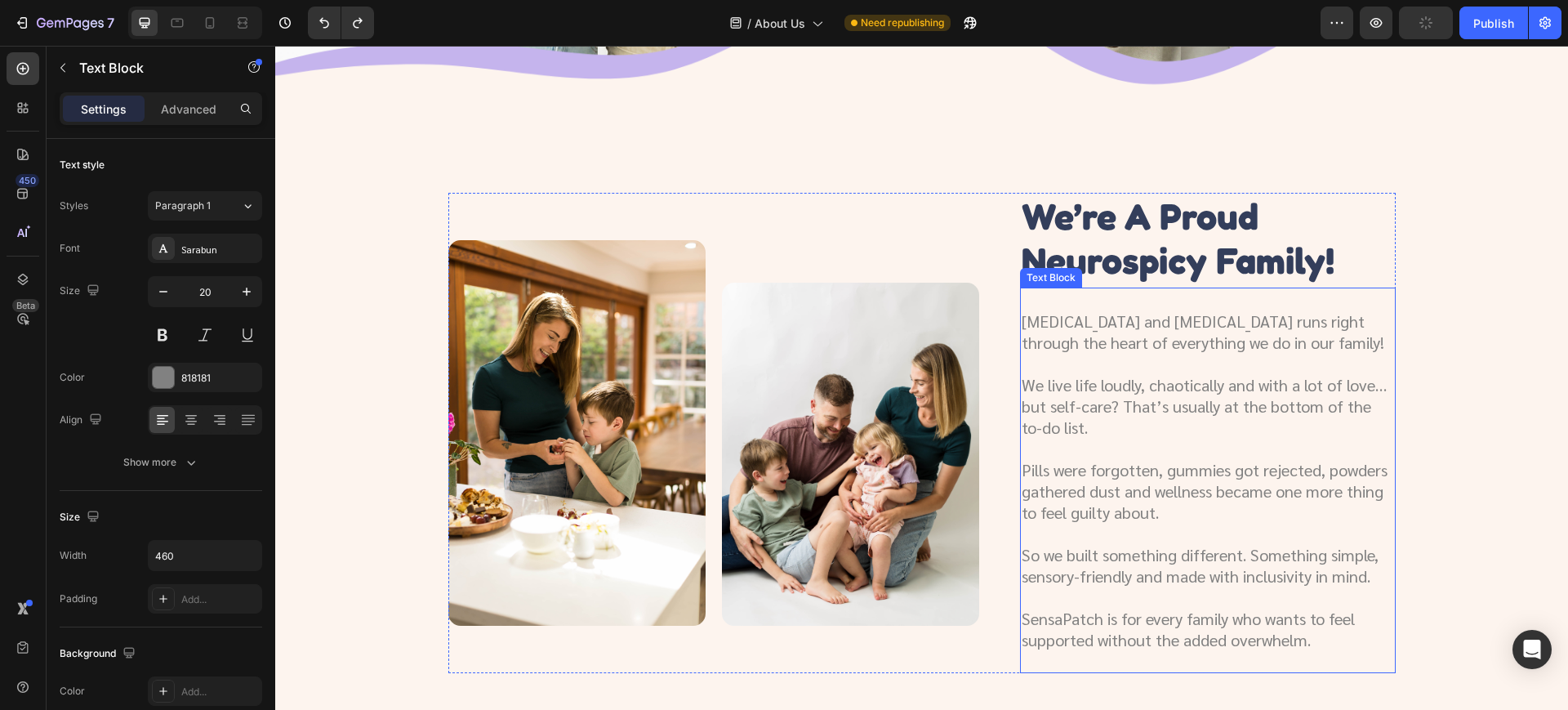
click at [1141, 294] on p at bounding box center [1207, 300] width 372 height 21
click at [1140, 243] on h3 "we’re a proud neurospicy family!" at bounding box center [1192, 238] width 343 height 91
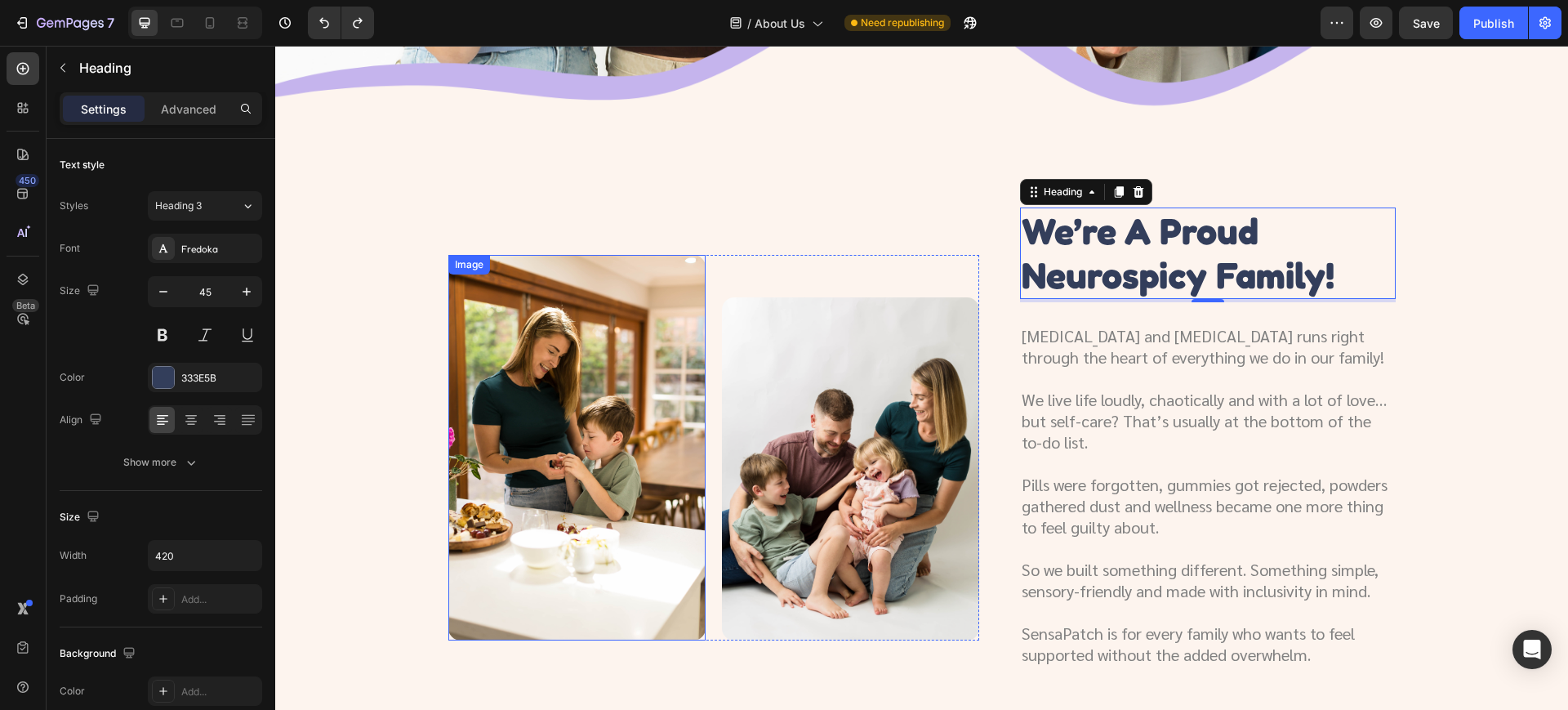
scroll to position [409, 0]
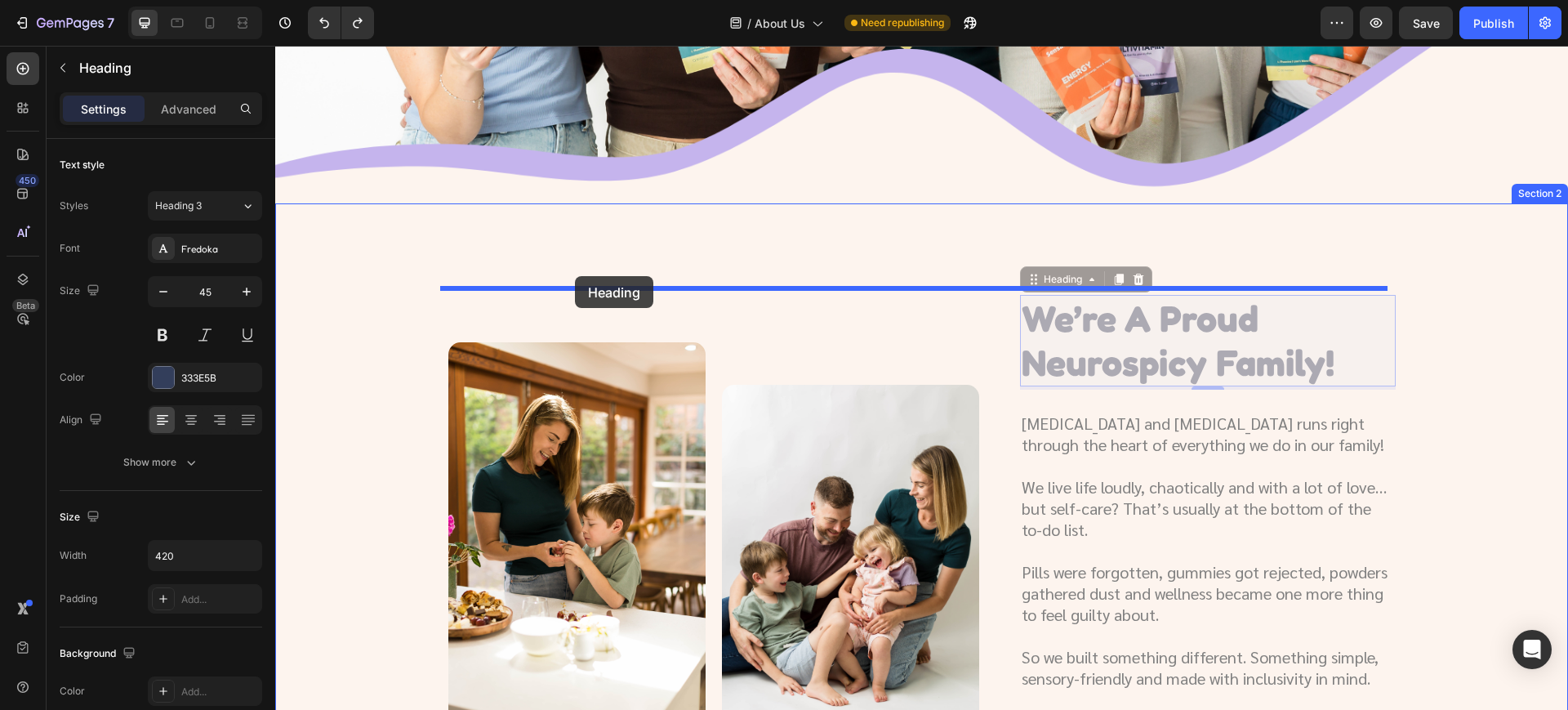
drag, startPoint x: 1021, startPoint y: 273, endPoint x: 575, endPoint y: 276, distance: 446.0
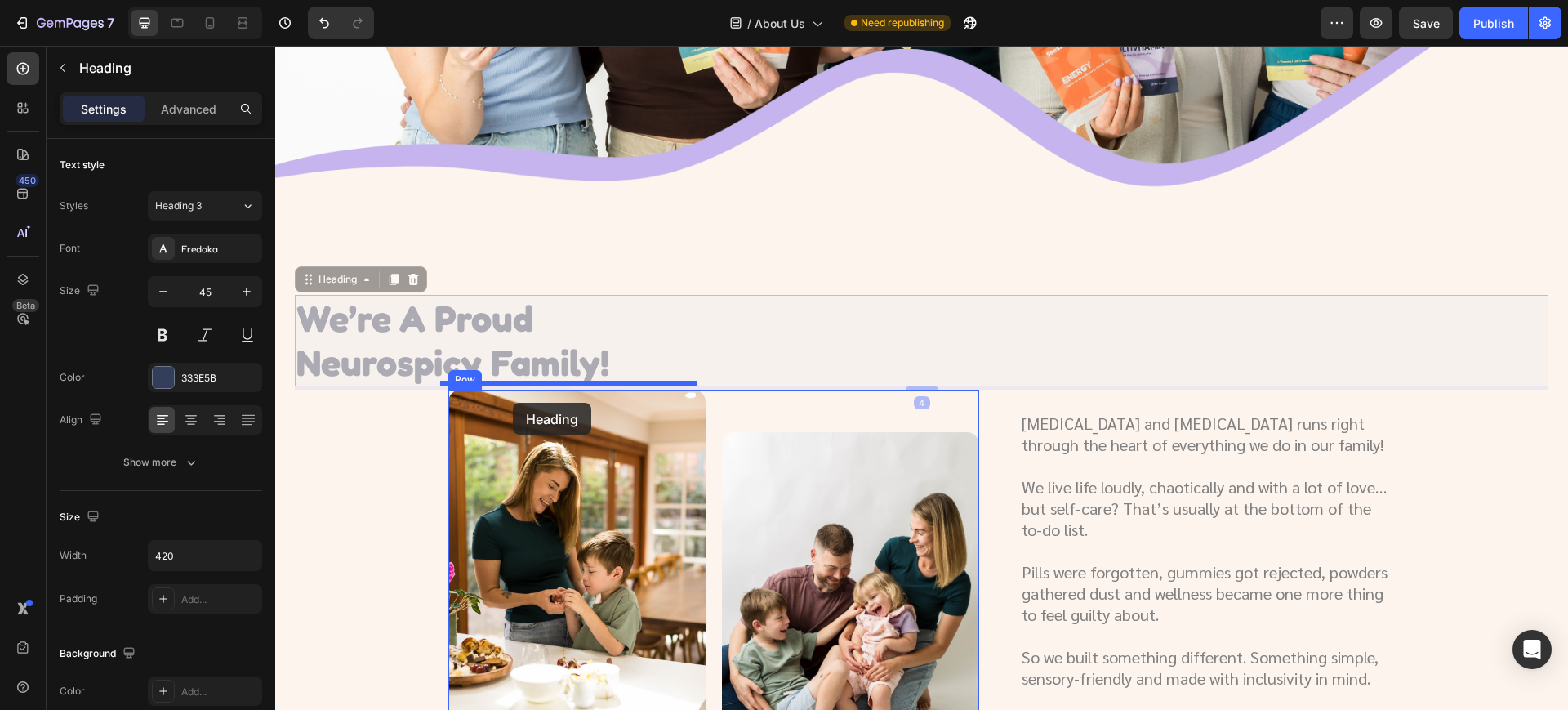
drag, startPoint x: 308, startPoint y: 280, endPoint x: 513, endPoint y: 402, distance: 238.6
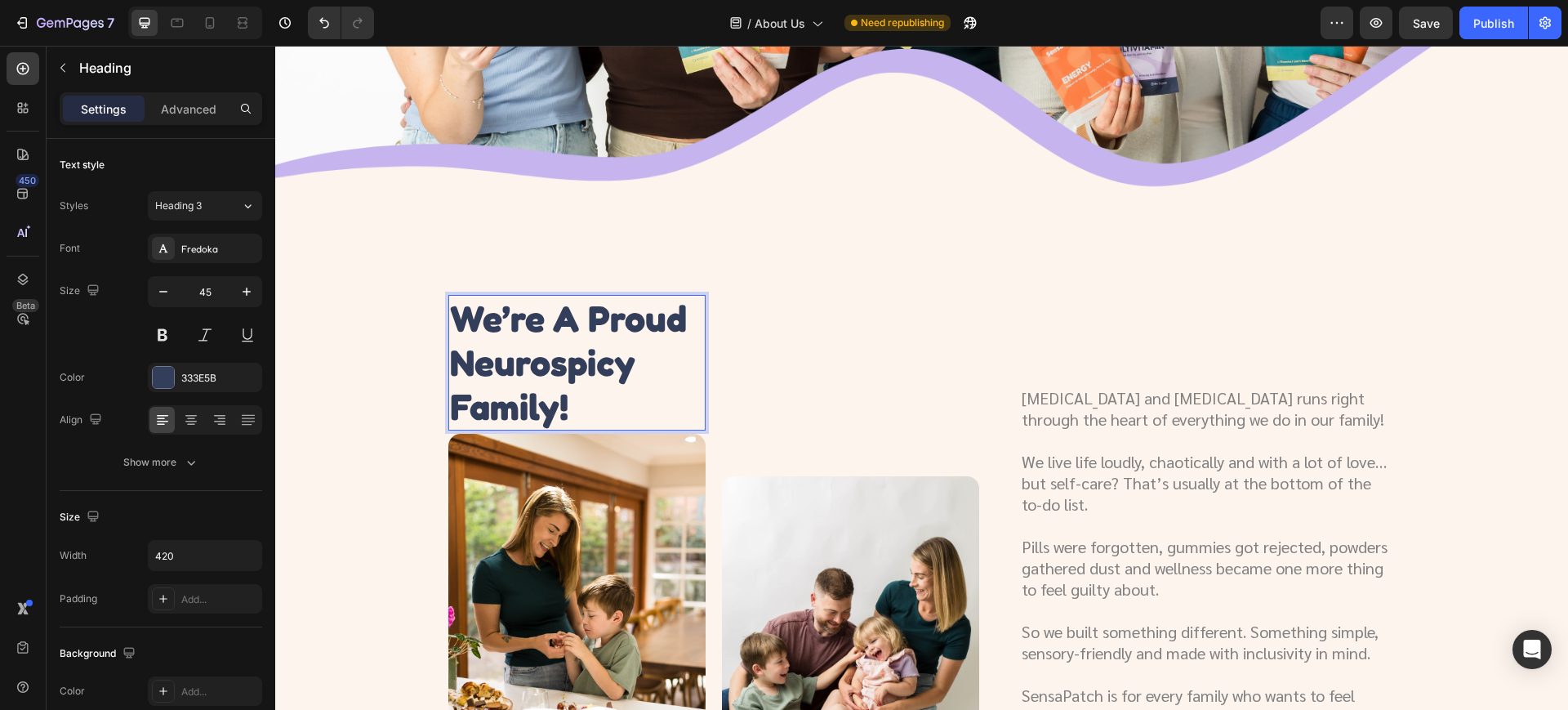
click at [667, 367] on h3 "we’re a proud neurospicy family!" at bounding box center [576, 362] width 257 height 136
click at [867, 328] on div "Image" at bounding box center [850, 557] width 257 height 525
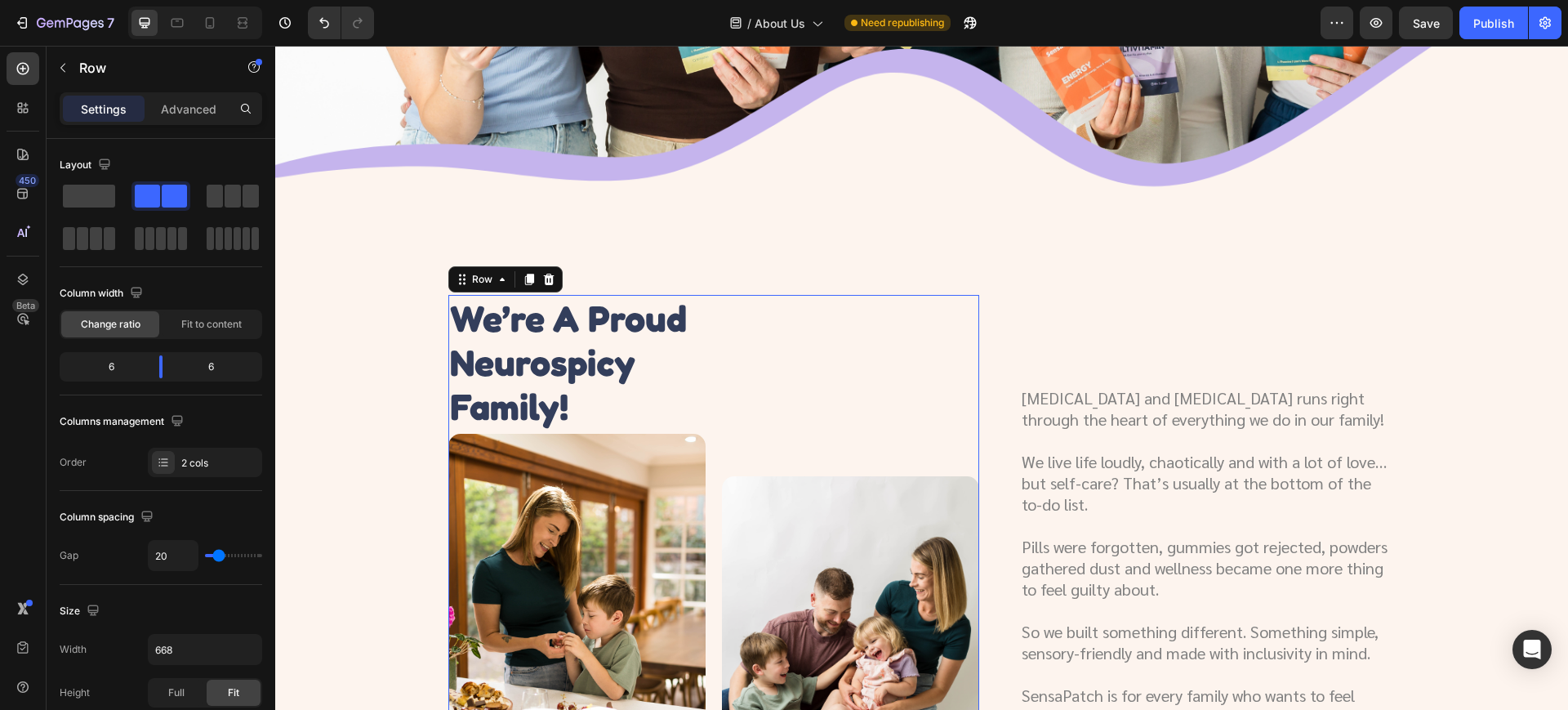
click at [634, 326] on p "we’re a proud neurospicy family!" at bounding box center [576, 362] width 254 height 133
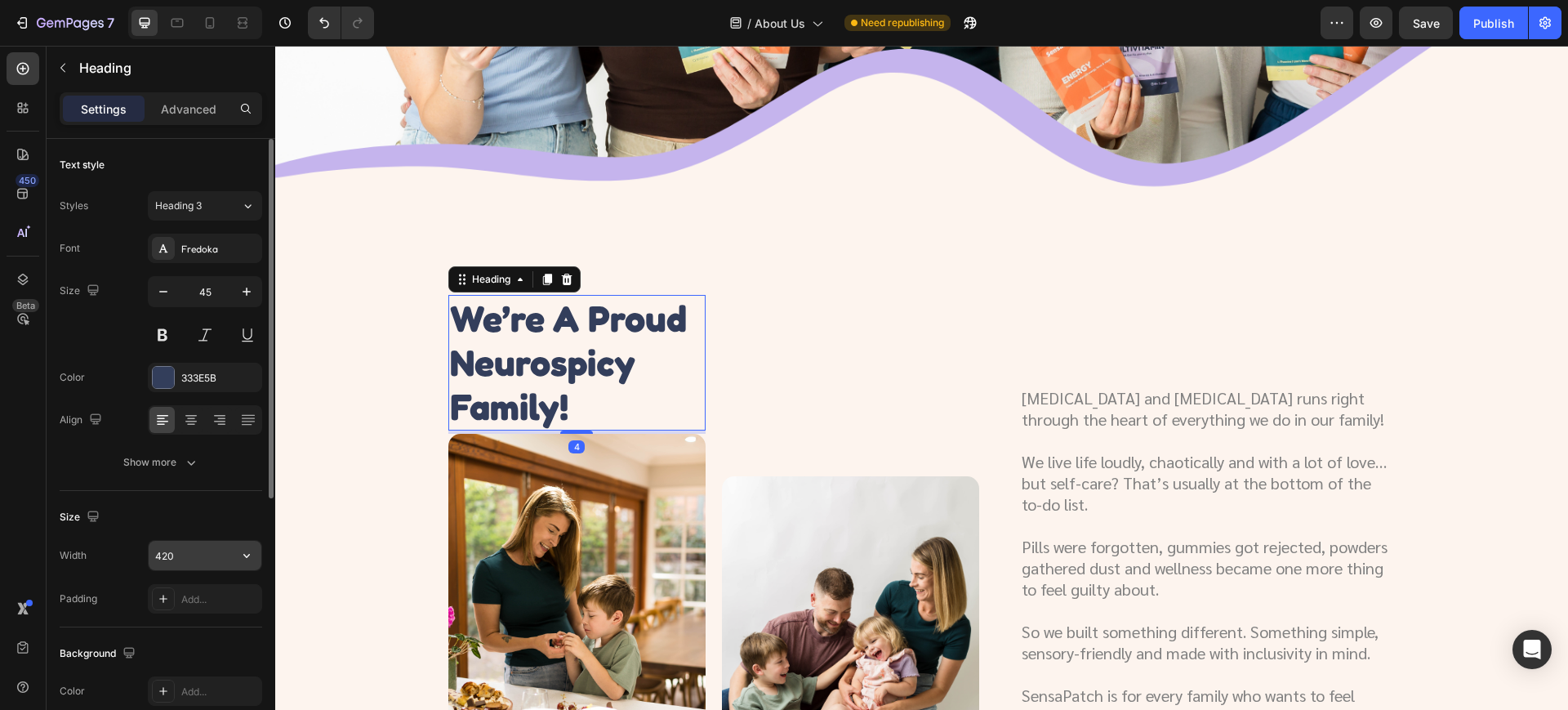
click at [208, 561] on input "420" at bounding box center [205, 556] width 113 height 30
click at [105, 560] on div "Width 420" at bounding box center [161, 556] width 203 height 31
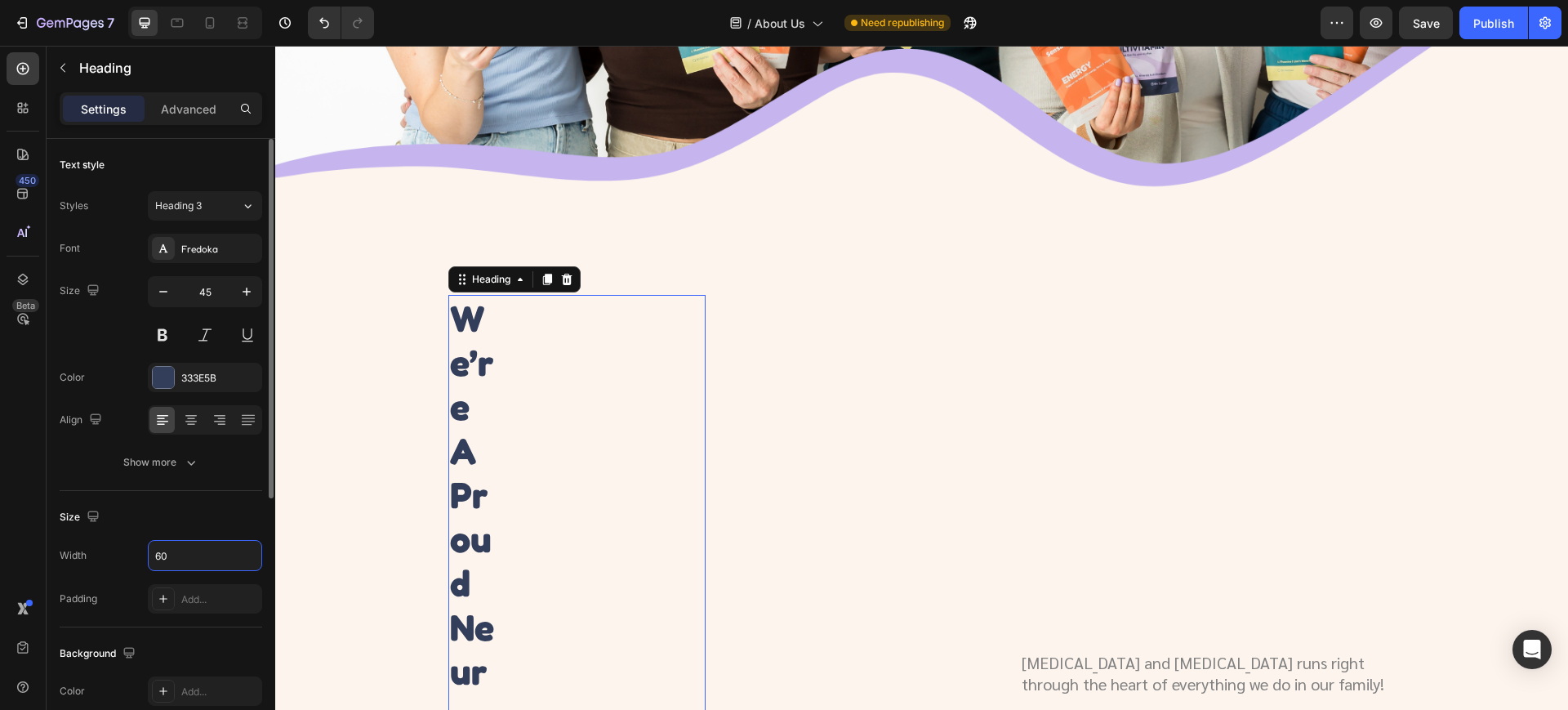
type input "6"
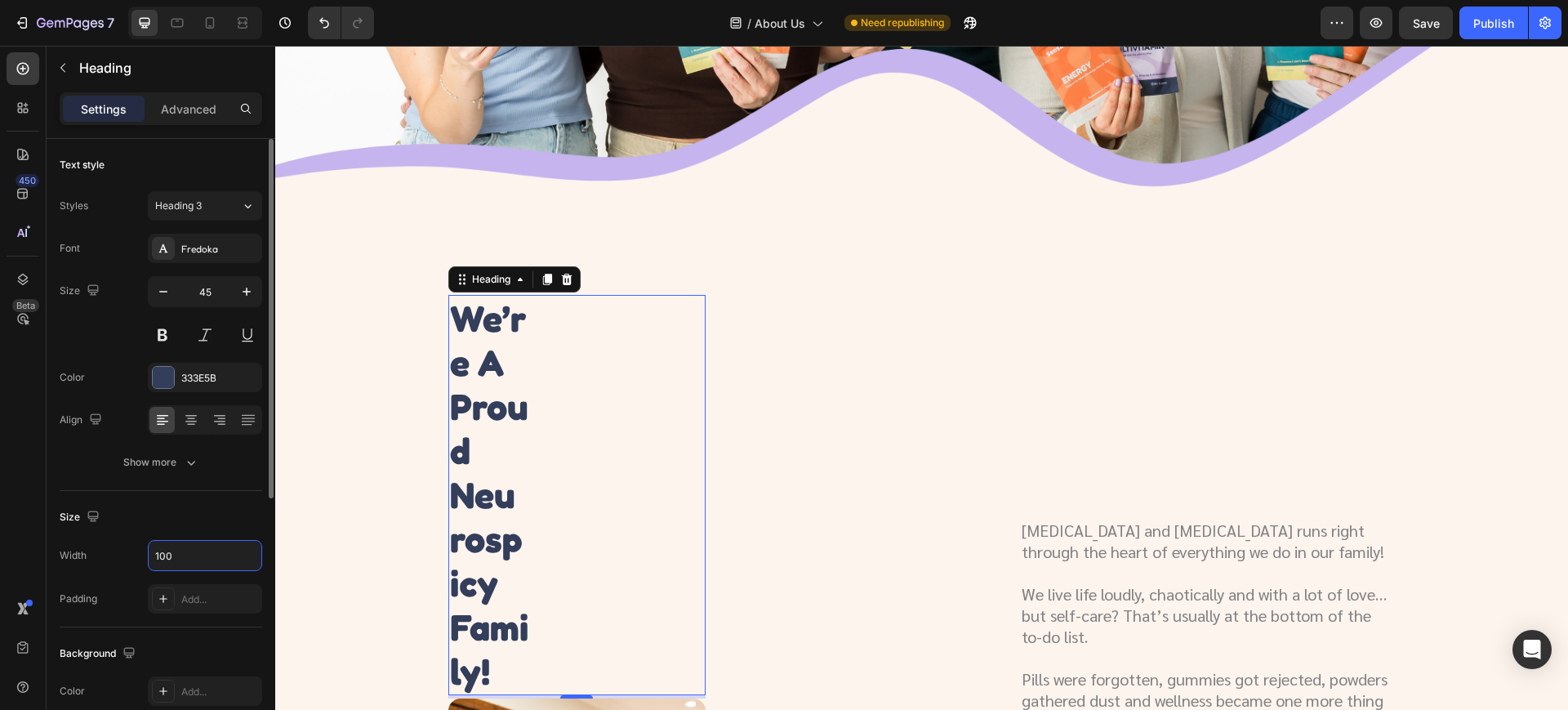
type input "1000"
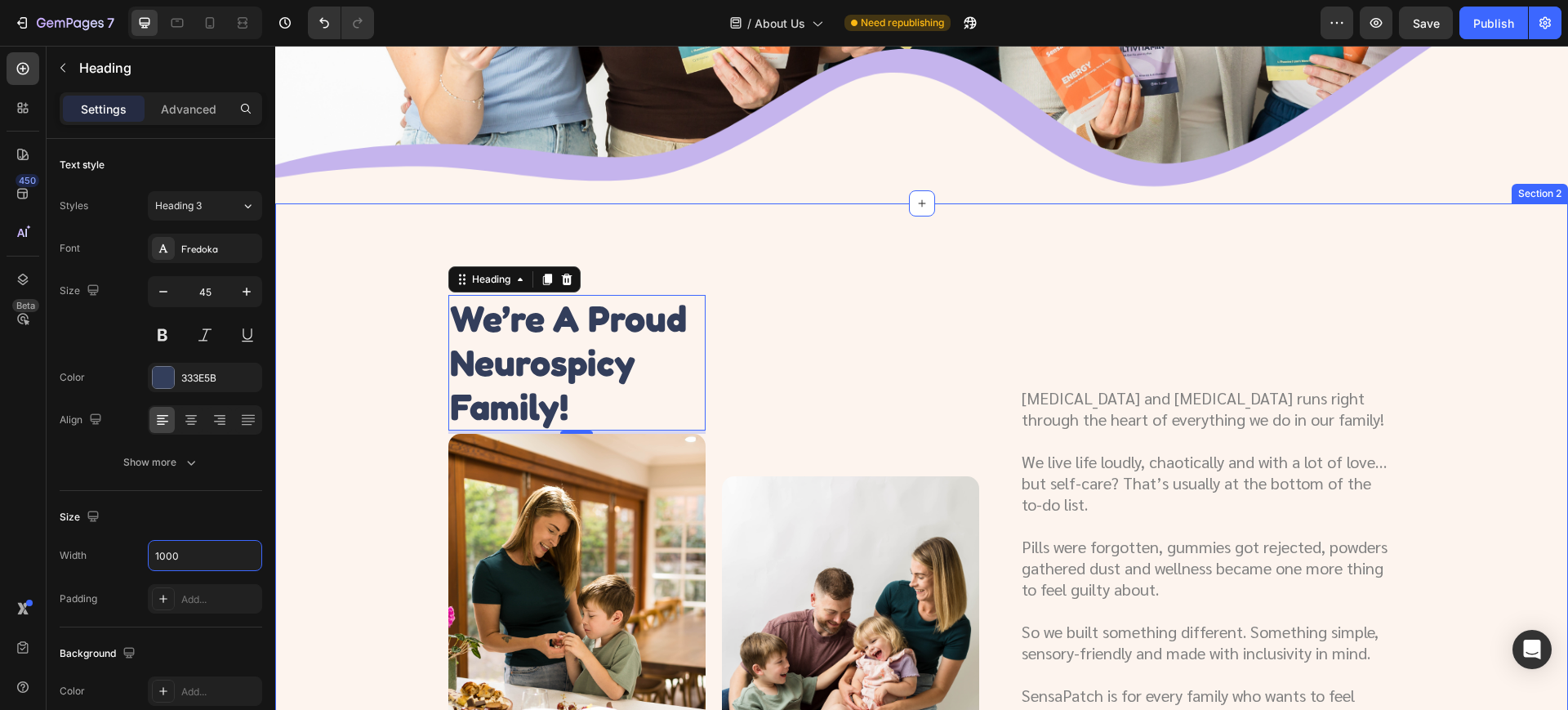
click at [407, 295] on div "we’re a proud neurospicy family! Heading 4 Image Image Row ADHD and autism runs…" at bounding box center [921, 557] width 1253 height 525
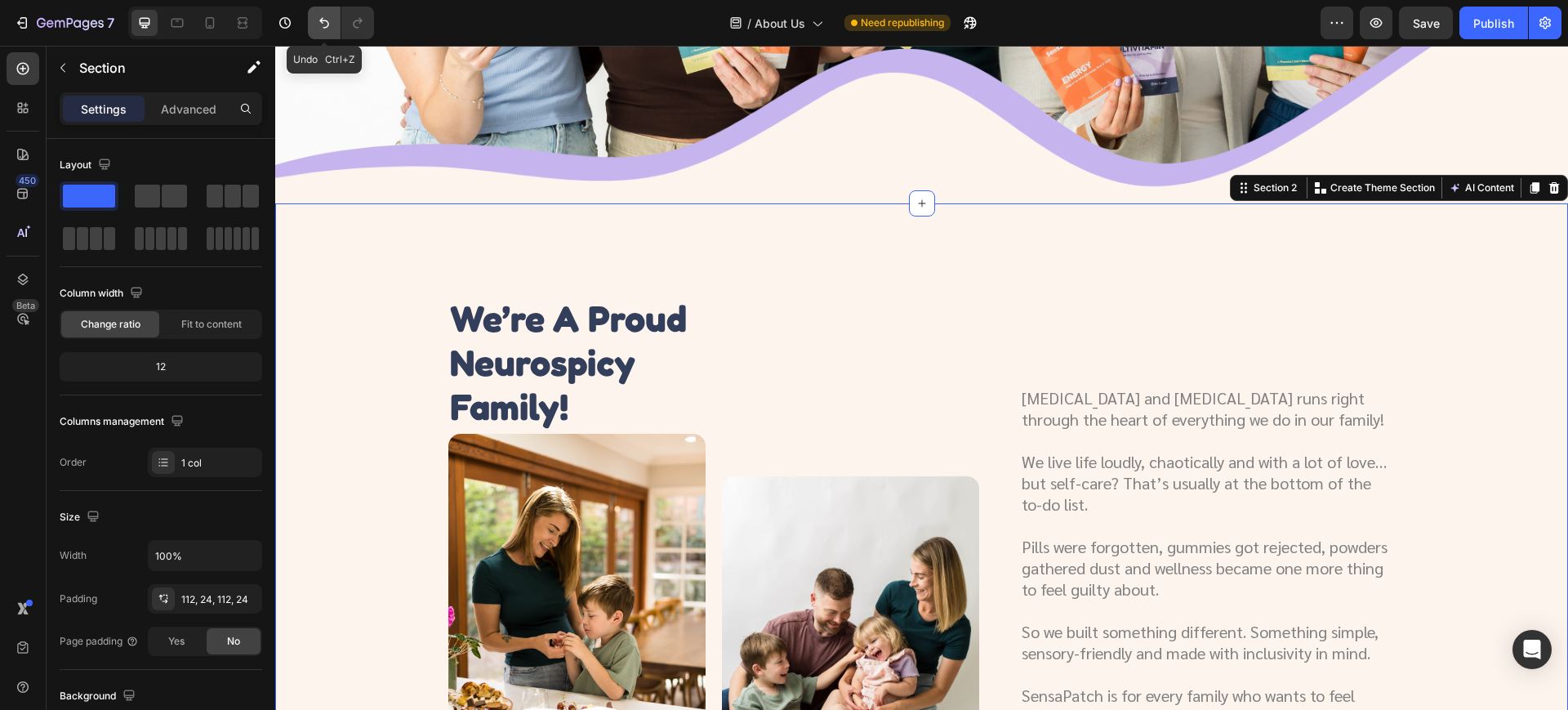
click at [324, 24] on icon "Undo/Redo" at bounding box center [323, 22] width 16 height 16
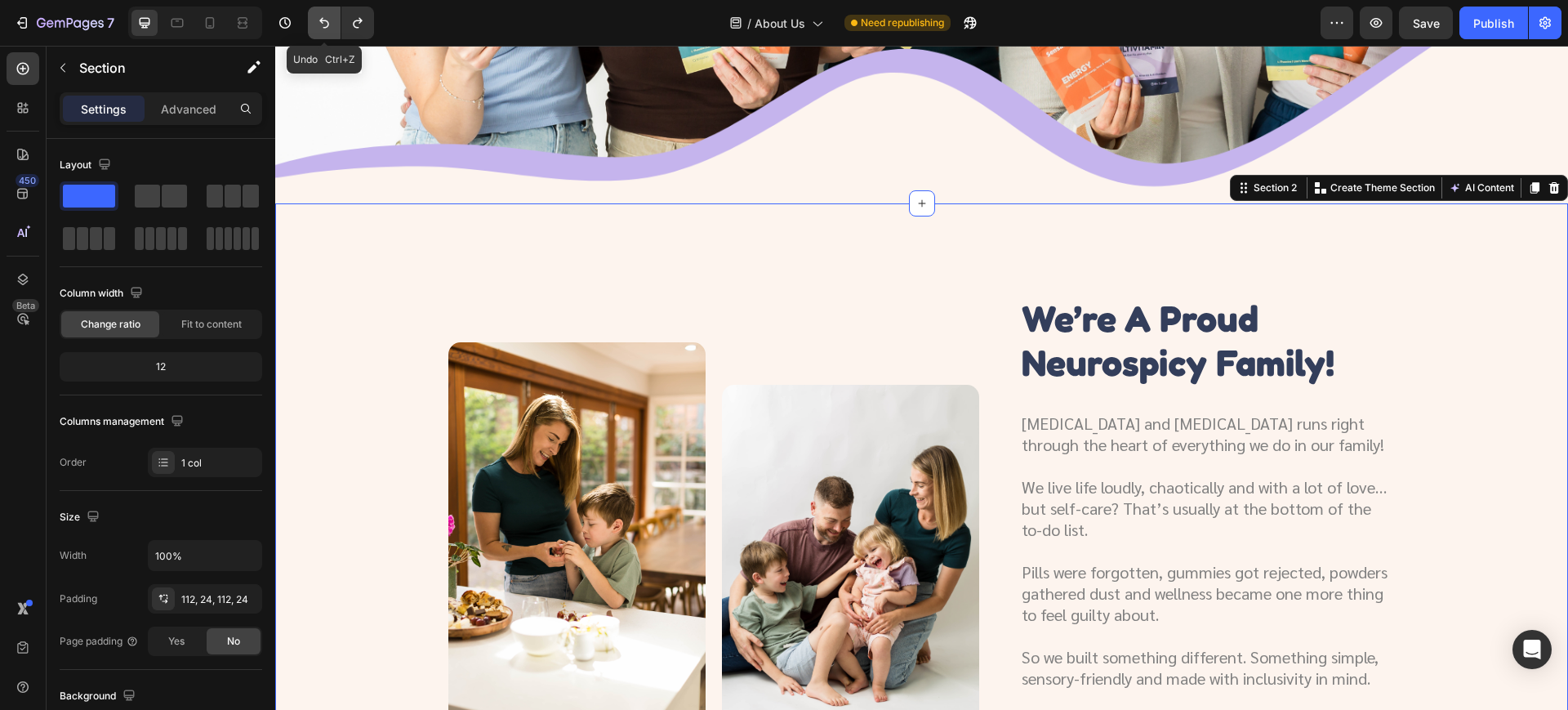
click at [324, 24] on icon "Undo/Redo" at bounding box center [323, 22] width 16 height 16
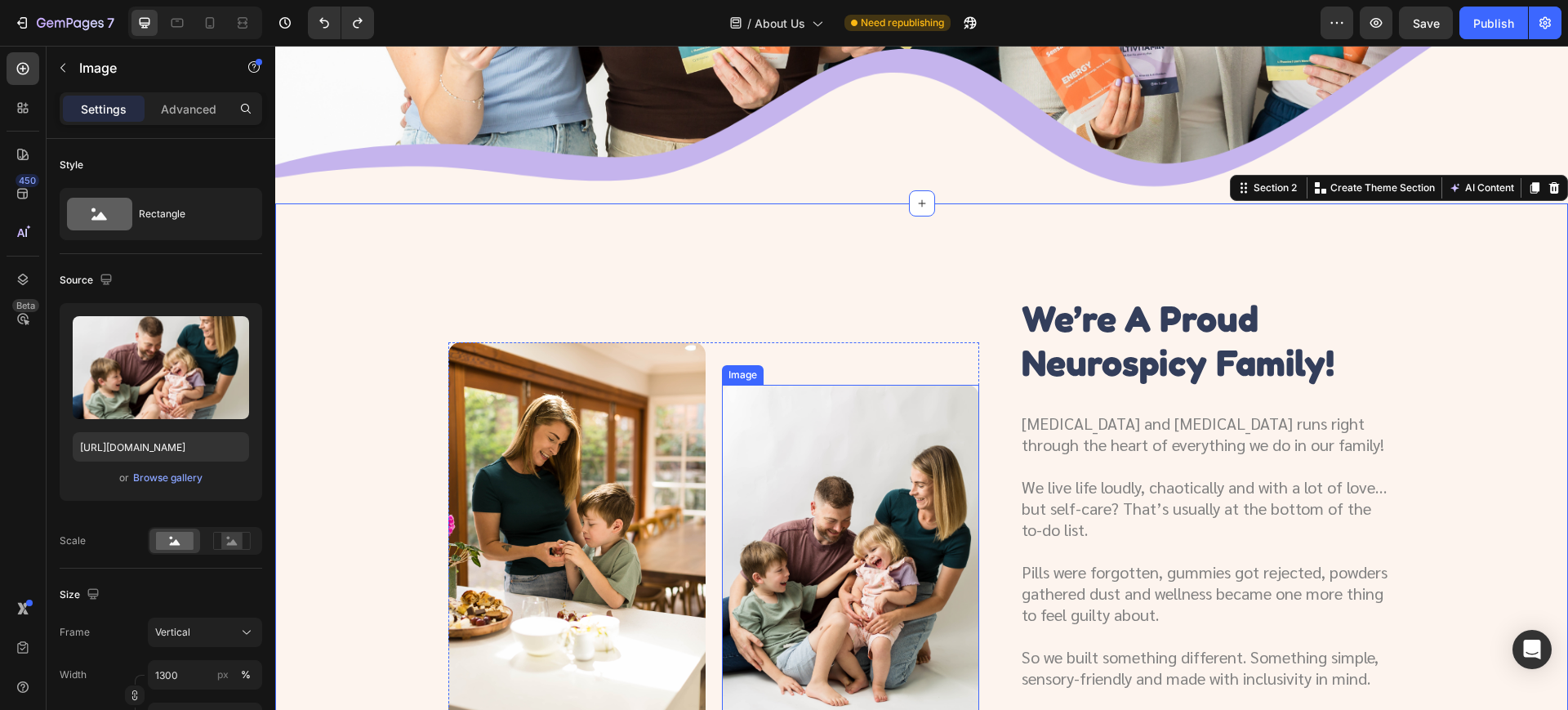
click at [956, 462] on img at bounding box center [850, 556] width 257 height 343
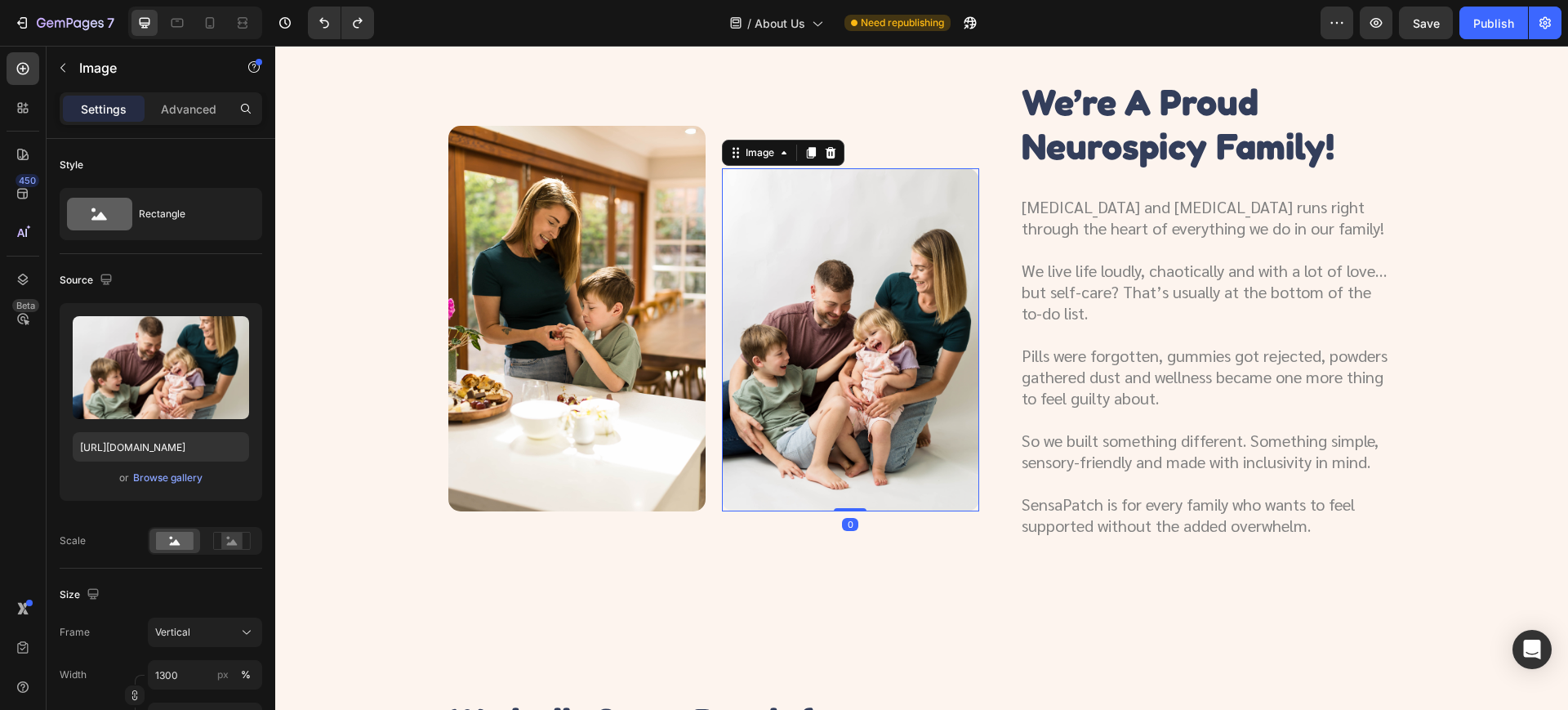
scroll to position [613, 0]
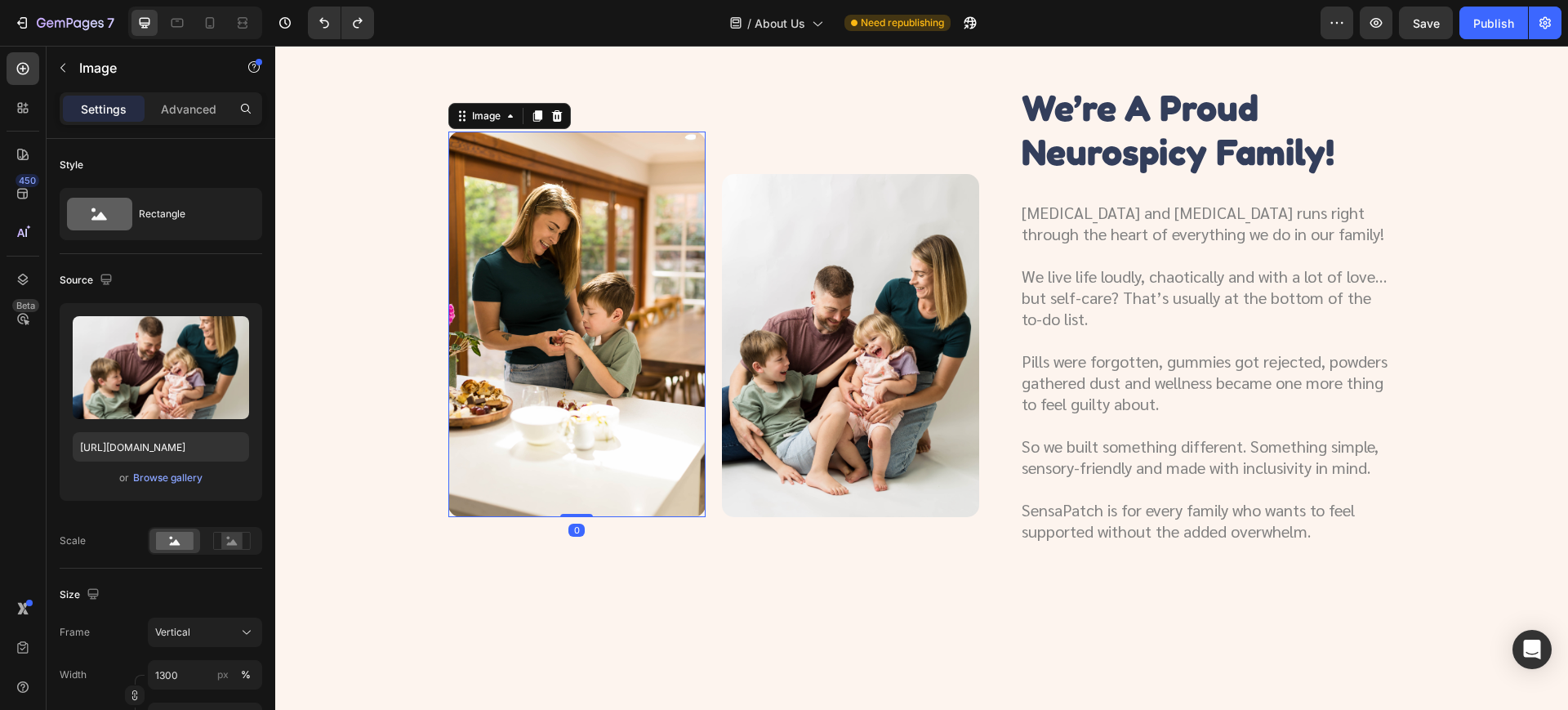
click at [618, 339] on img at bounding box center [576, 325] width 257 height 387
click at [745, 330] on img at bounding box center [850, 345] width 257 height 343
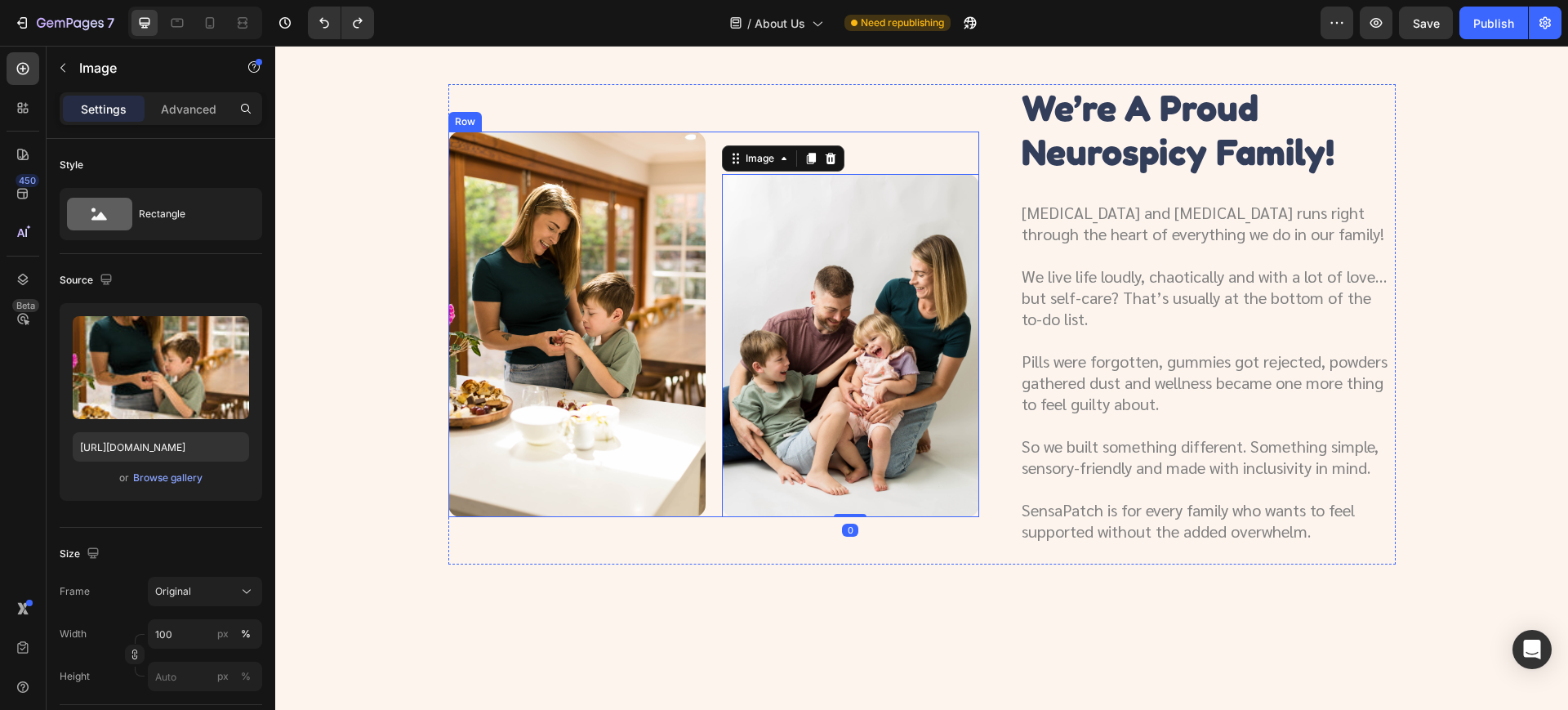
click at [636, 313] on img at bounding box center [576, 325] width 257 height 387
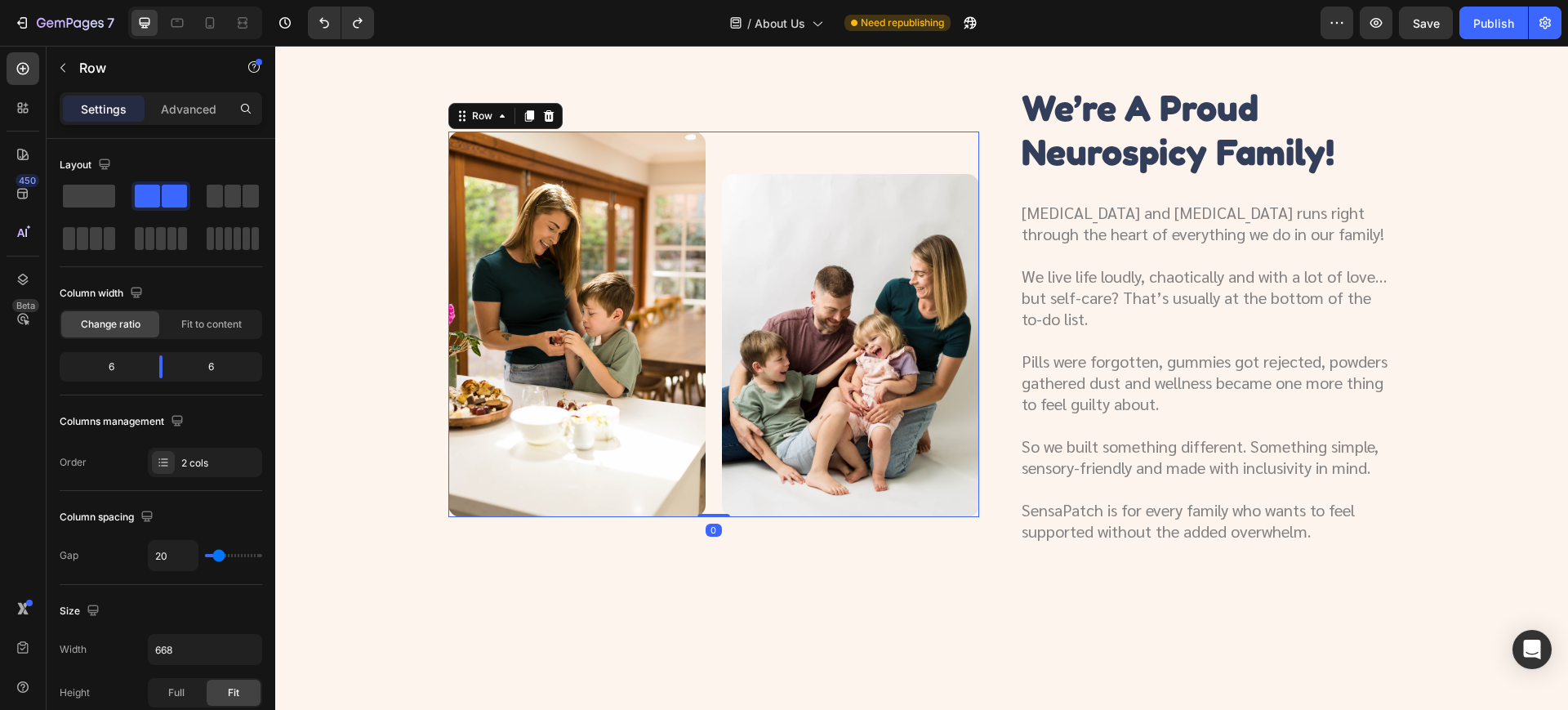
click at [757, 151] on div "Image" at bounding box center [850, 325] width 257 height 387
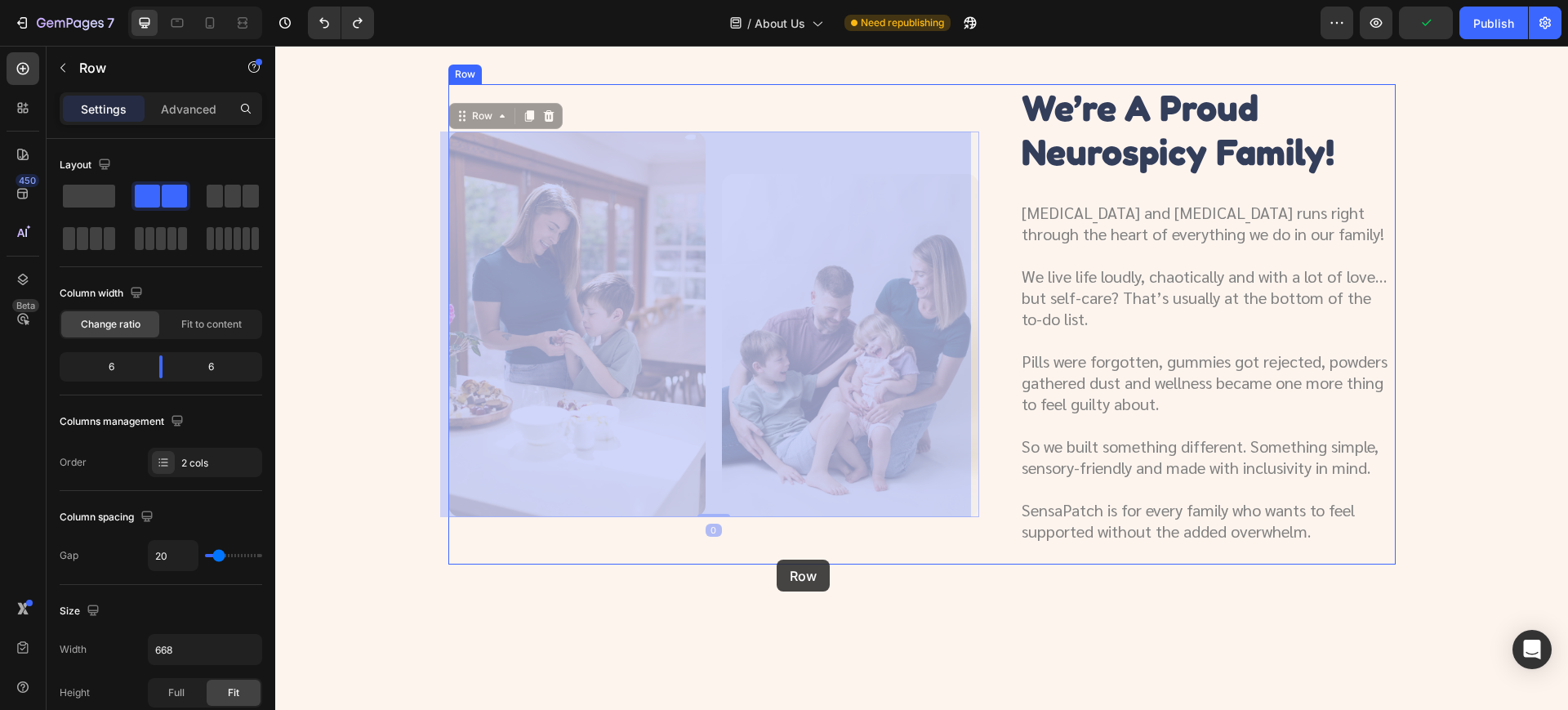
drag, startPoint x: 775, startPoint y: 147, endPoint x: 776, endPoint y: 560, distance: 413.0
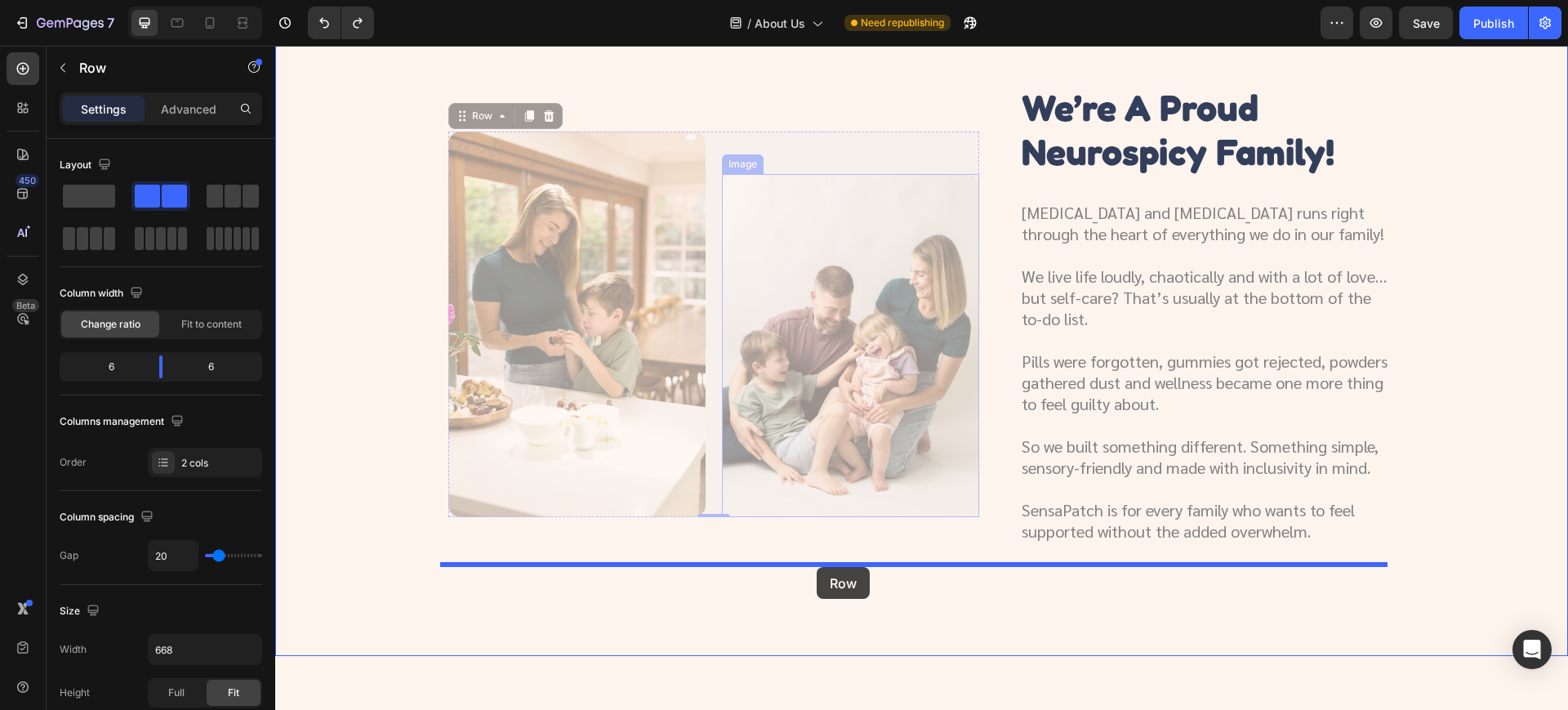
drag, startPoint x: 814, startPoint y: 141, endPoint x: 818, endPoint y: 567, distance: 426.0
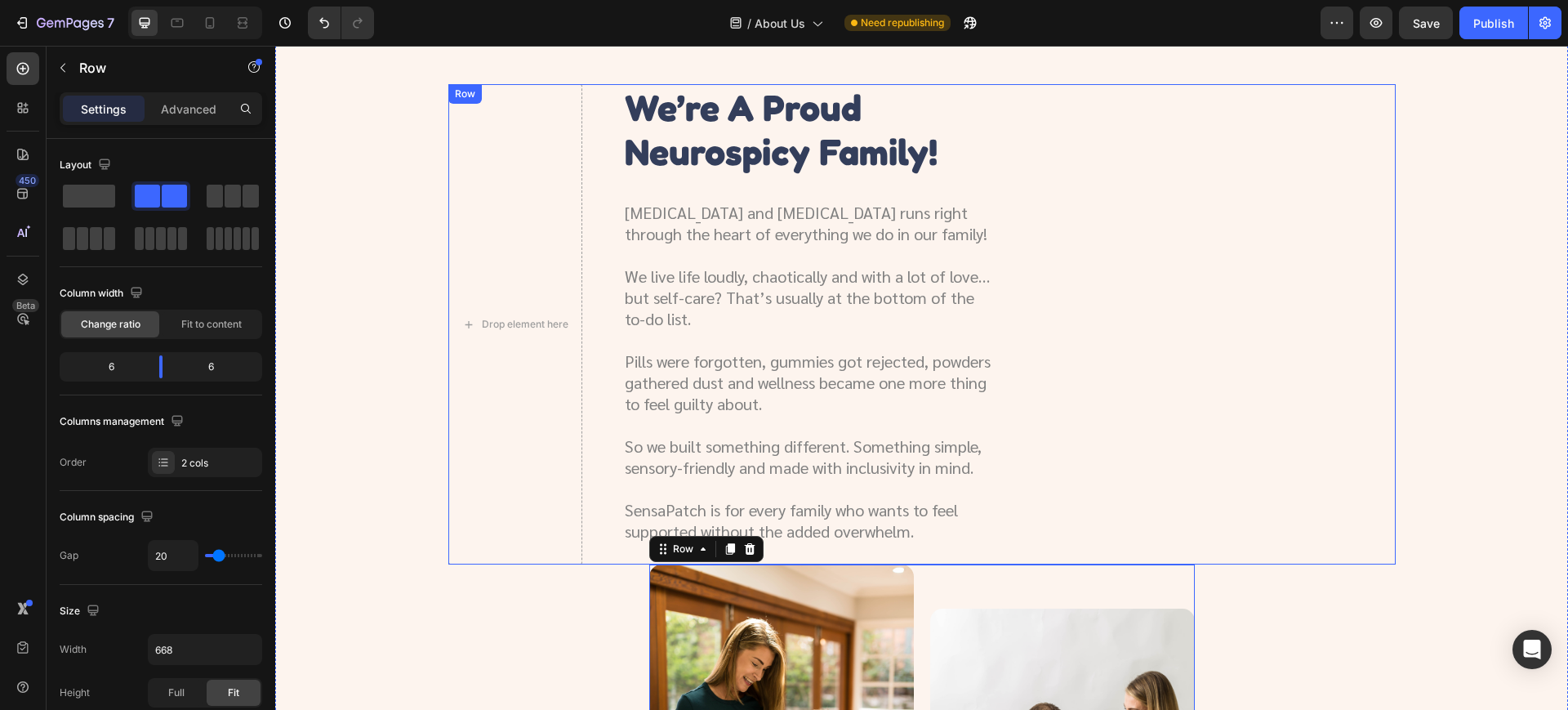
click at [1241, 381] on div "Drop element here we’re a proud neurospicy family! Heading ADHD and autism runs…" at bounding box center [922, 324] width 947 height 480
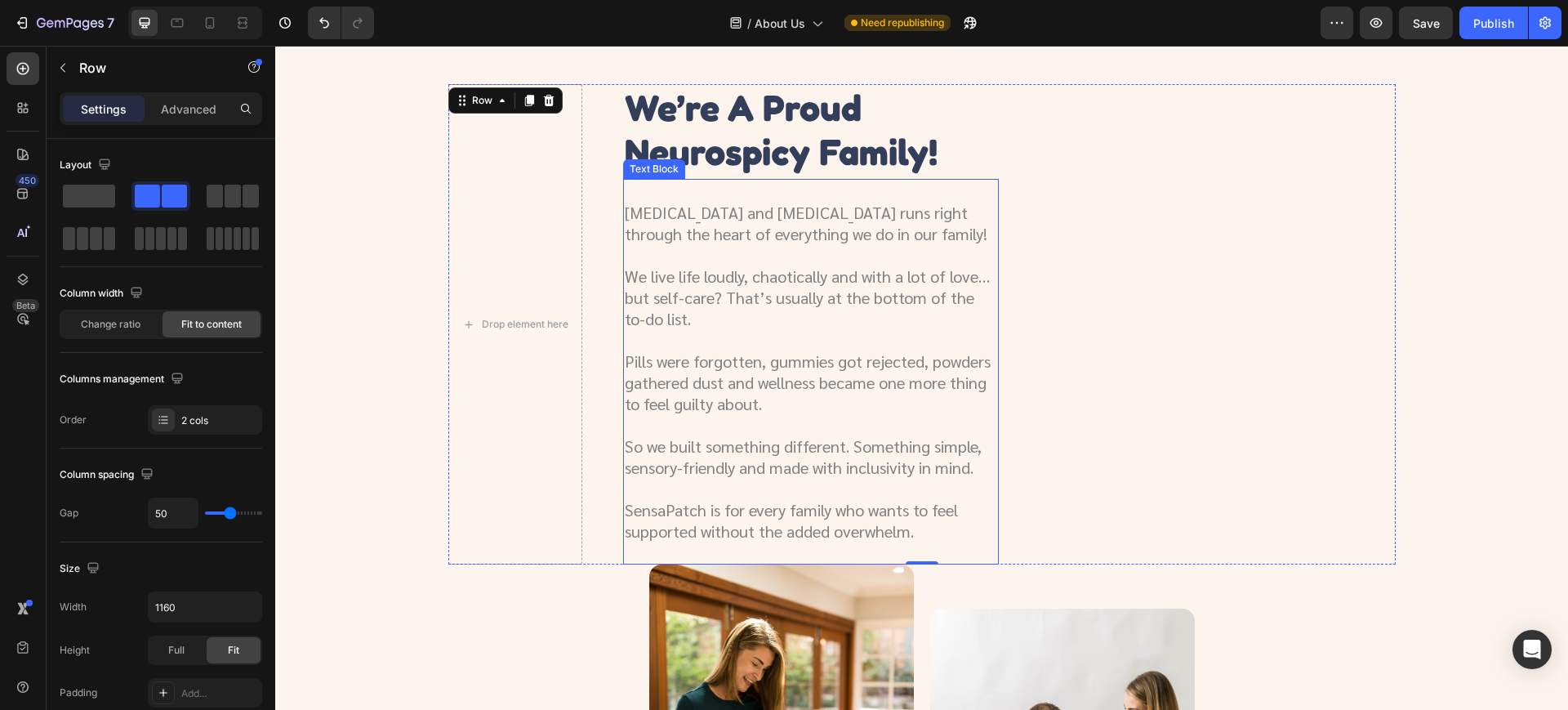
click at [972, 352] on p "Pills were forgotten, gummies got rejected, powders gathered dust and wellness …" at bounding box center [810, 382] width 372 height 63
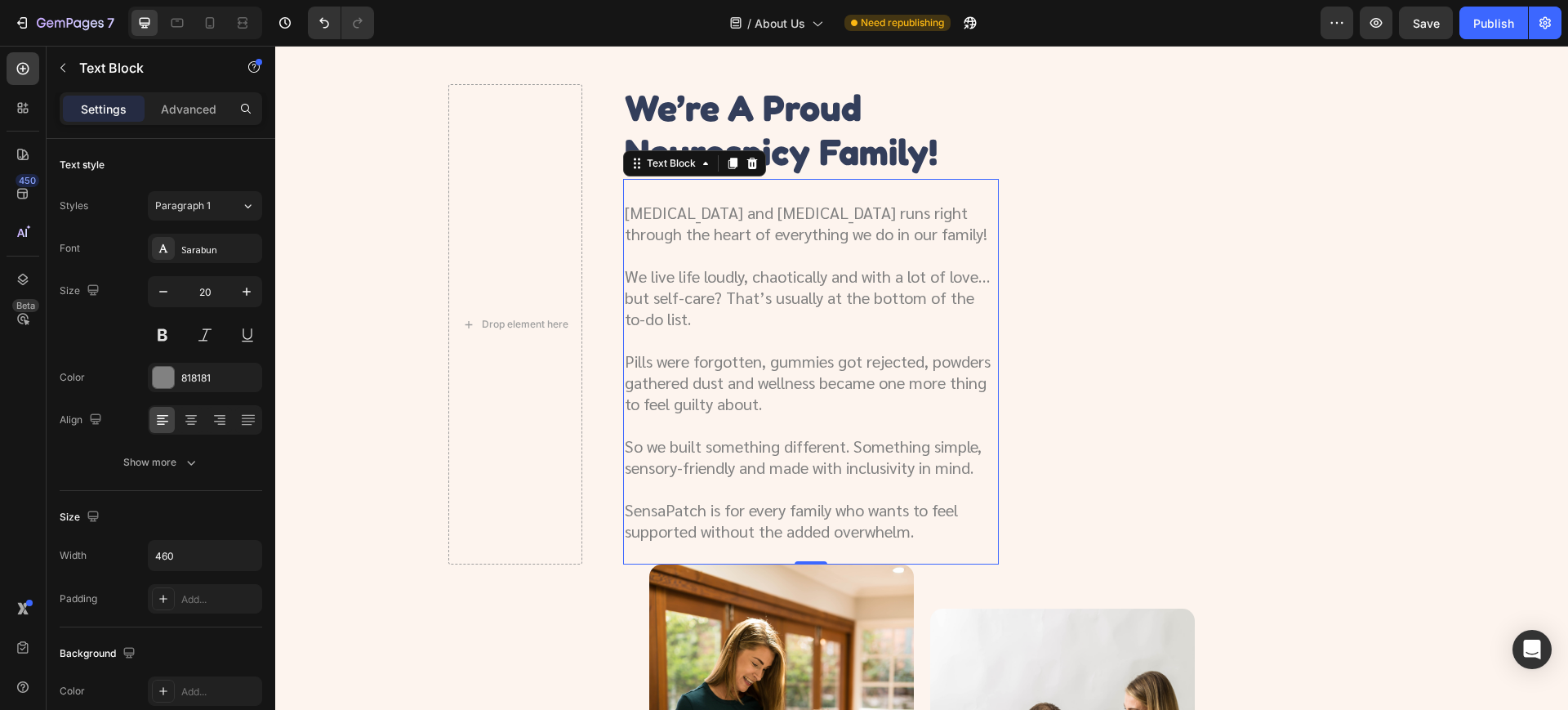
click at [972, 352] on p "Pills were forgotten, gummies got rejected, powders gathered dust and wellness …" at bounding box center [810, 382] width 372 height 63
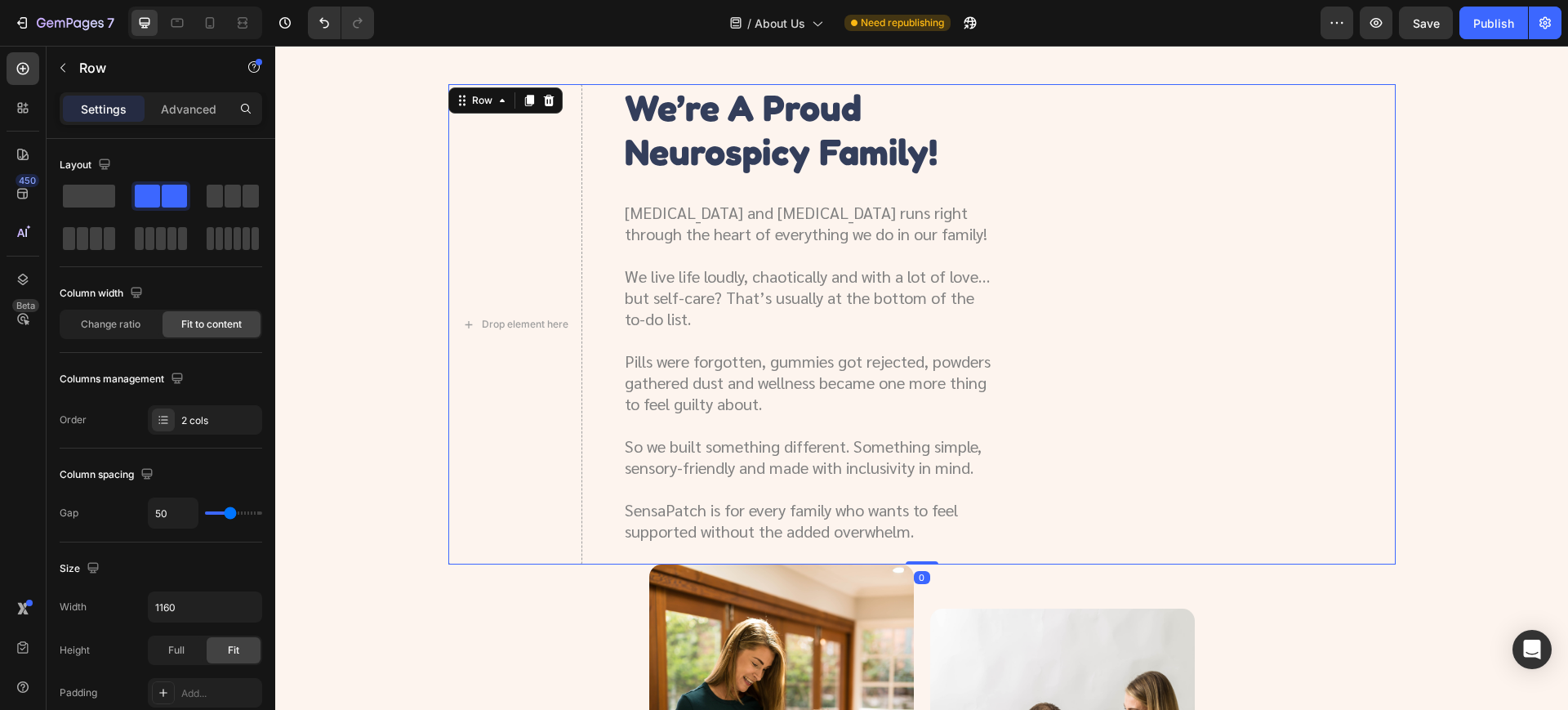
click at [1133, 388] on div "Drop element here we’re a proud neurospicy family! Heading ADHD and autism runs…" at bounding box center [922, 324] width 947 height 480
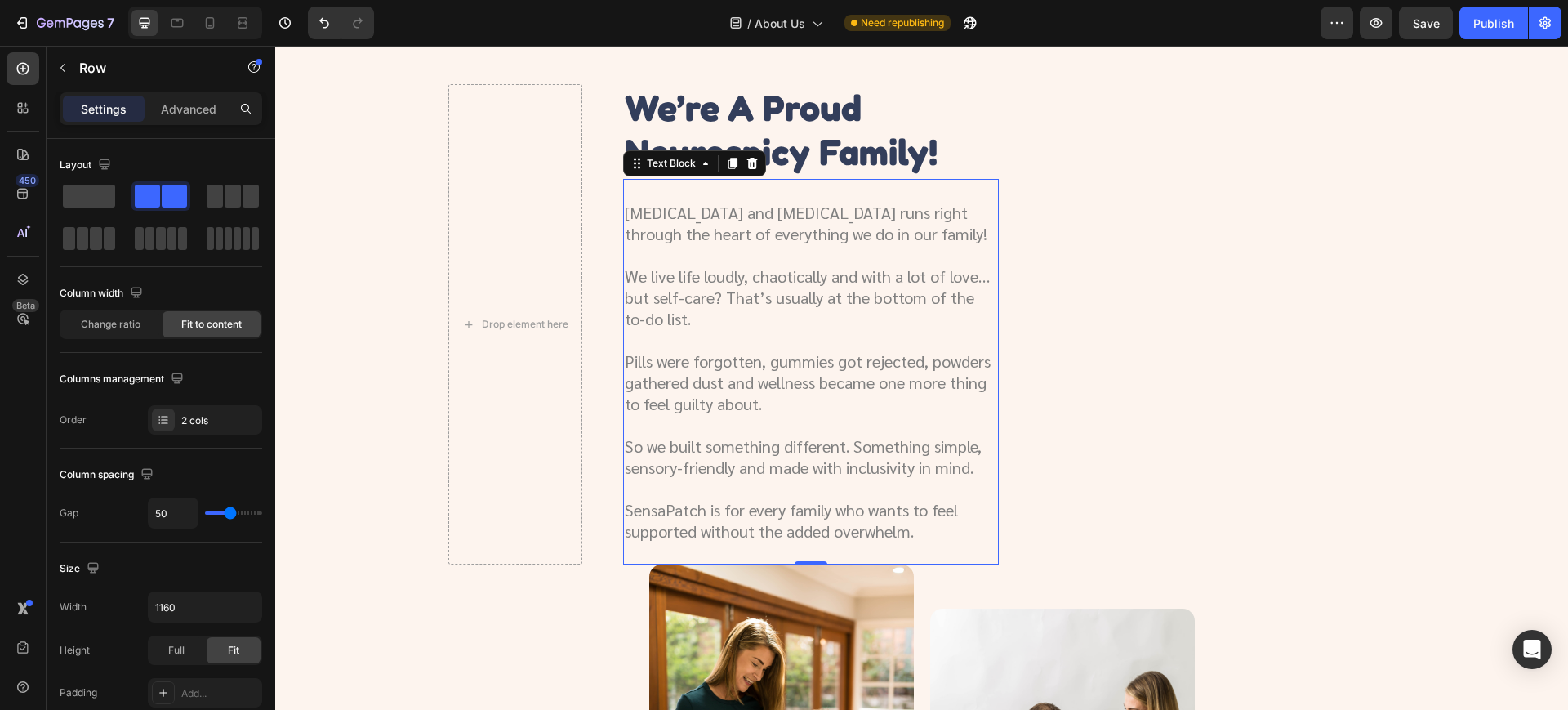
click at [727, 318] on p "We live life loudly, chaotically and with a lot of love… but self-care? That’s …" at bounding box center [810, 296] width 372 height 63
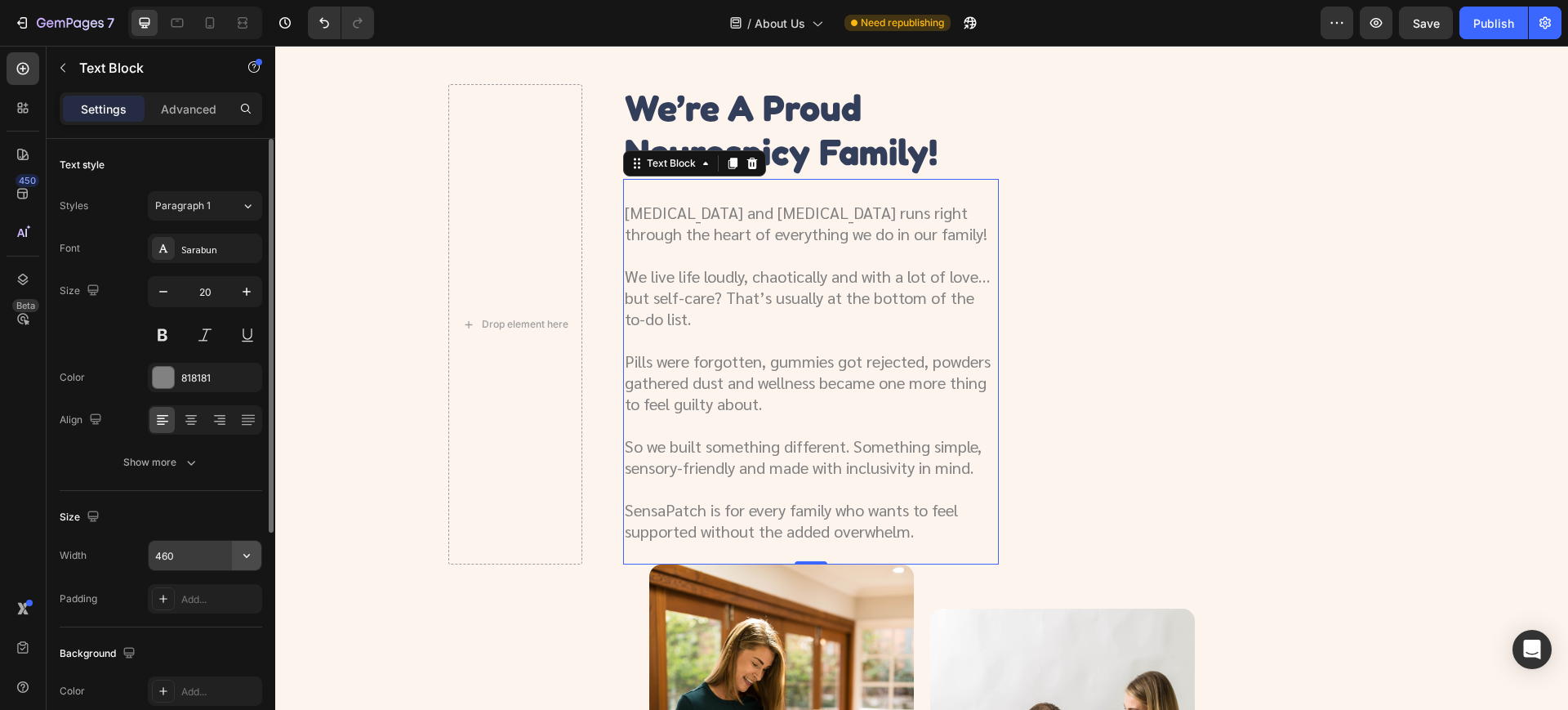
click at [232, 550] on button "button" at bounding box center [246, 556] width 30 height 30
click at [203, 555] on input "460" at bounding box center [205, 556] width 113 height 30
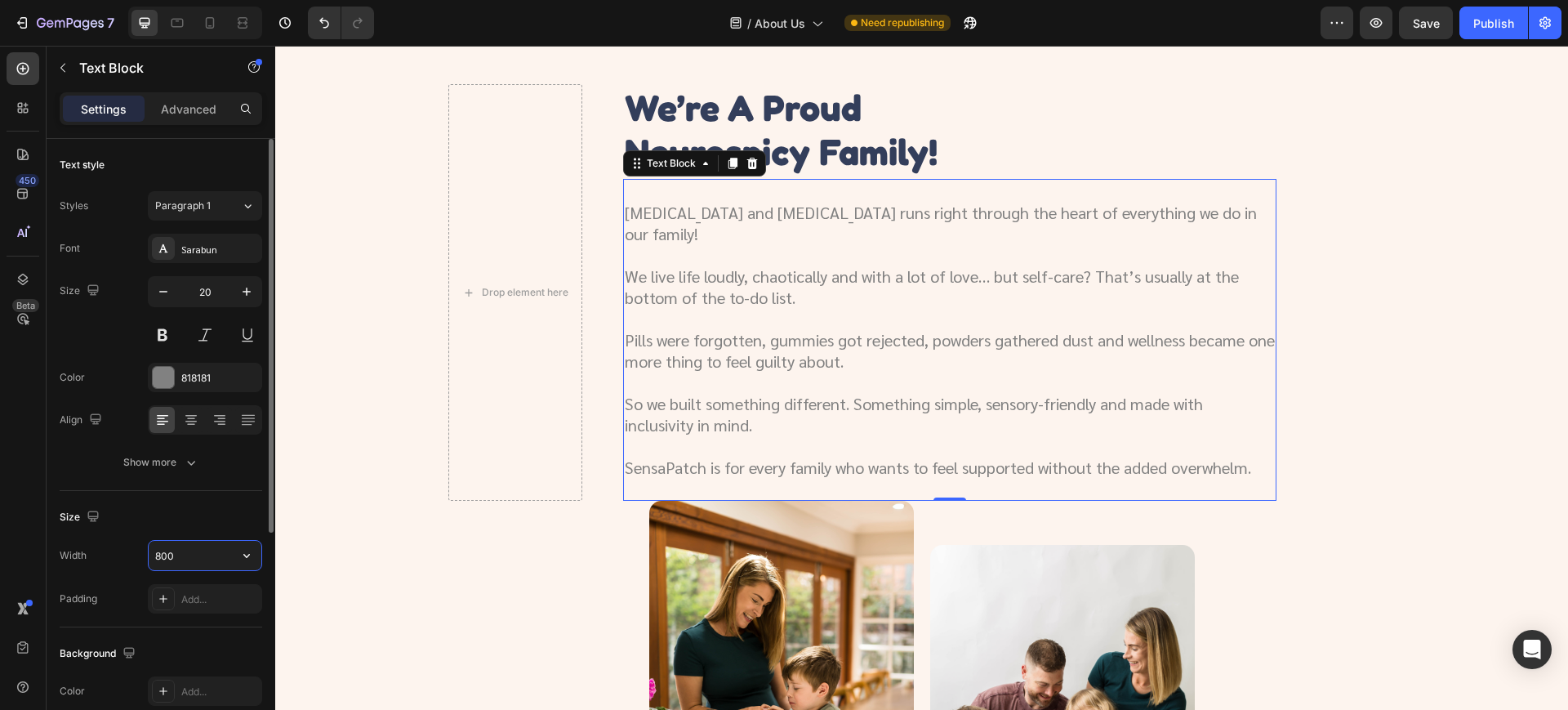
type input "800"
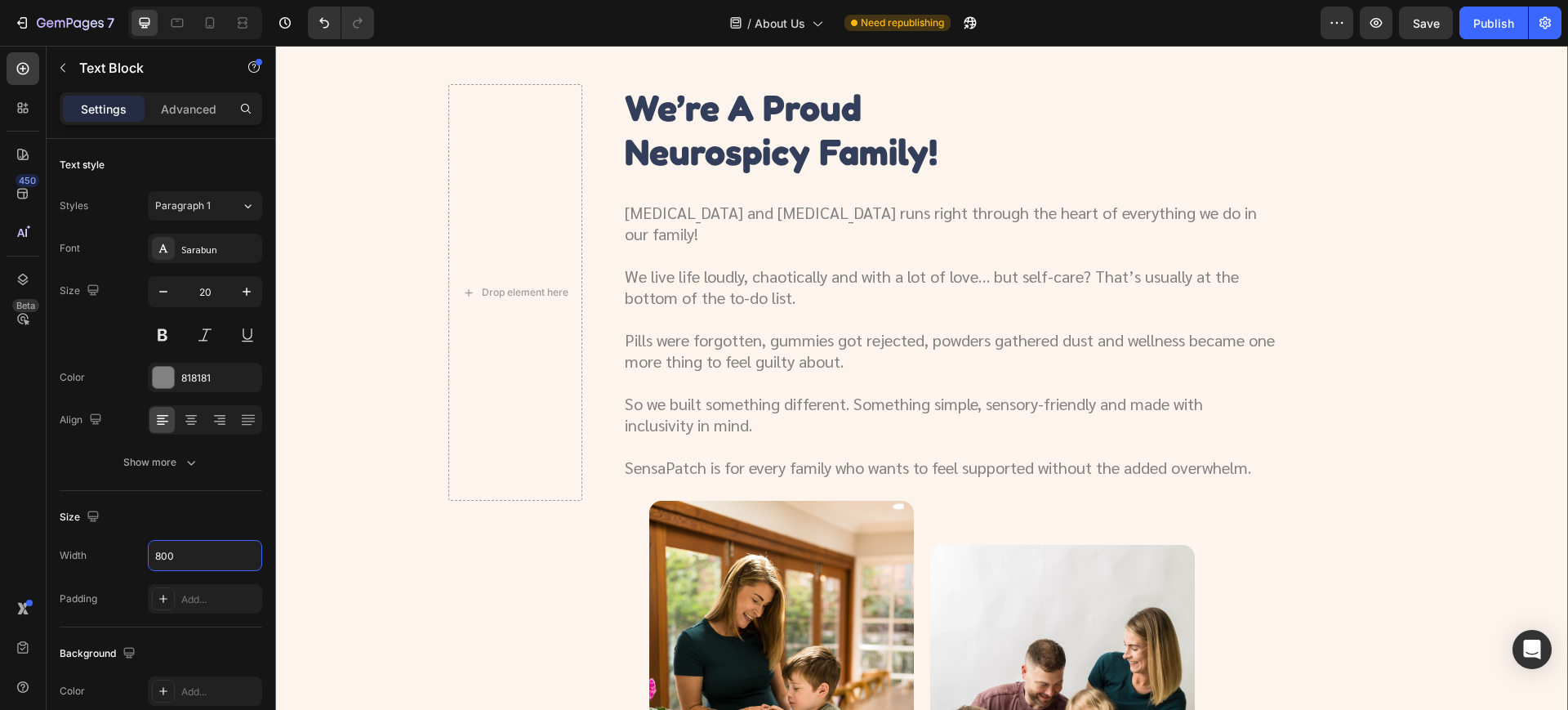
click at [1269, 587] on div "Drop element here we’re a proud neurospicy family! Heading ADHD and autism runs…" at bounding box center [921, 491] width 1253 height 814
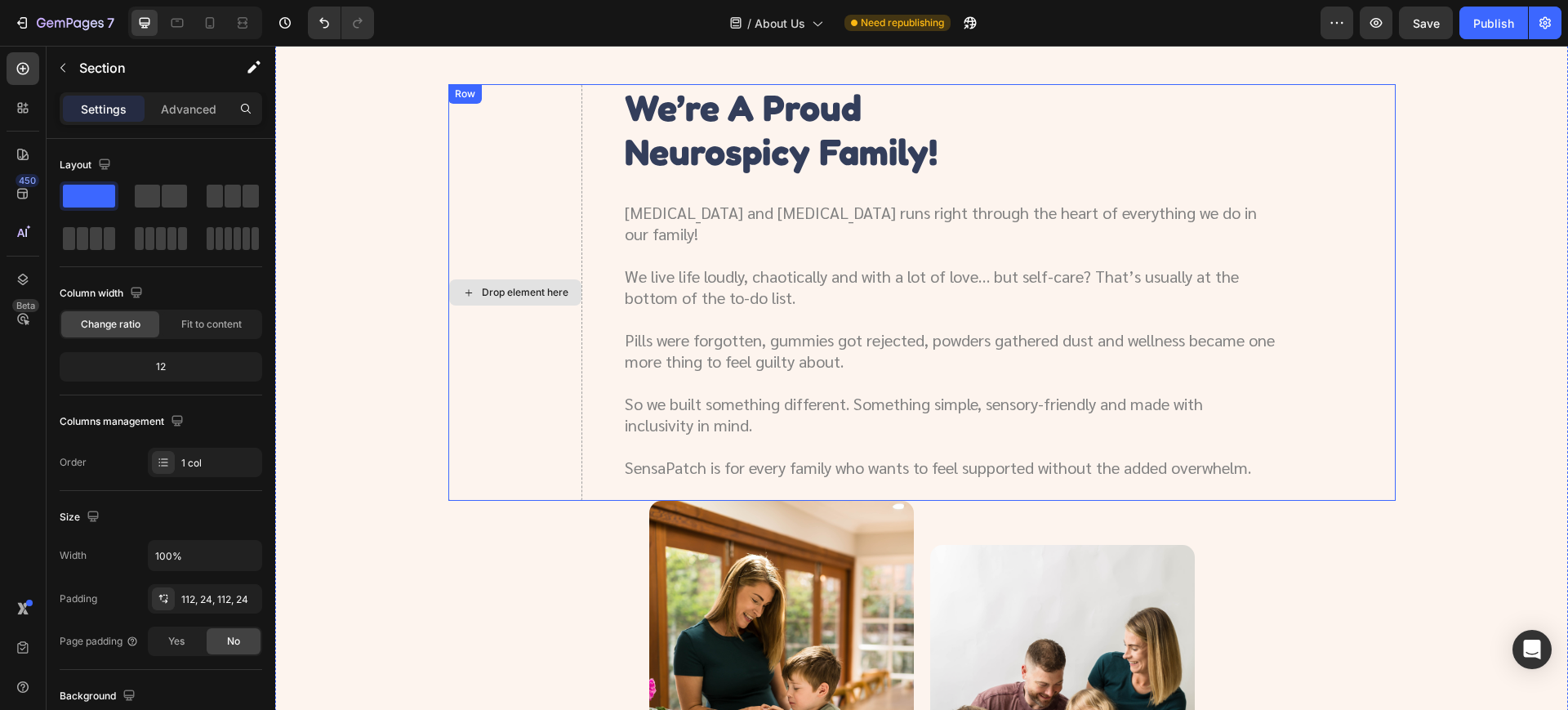
click at [472, 247] on div "Drop element here" at bounding box center [515, 292] width 134 height 416
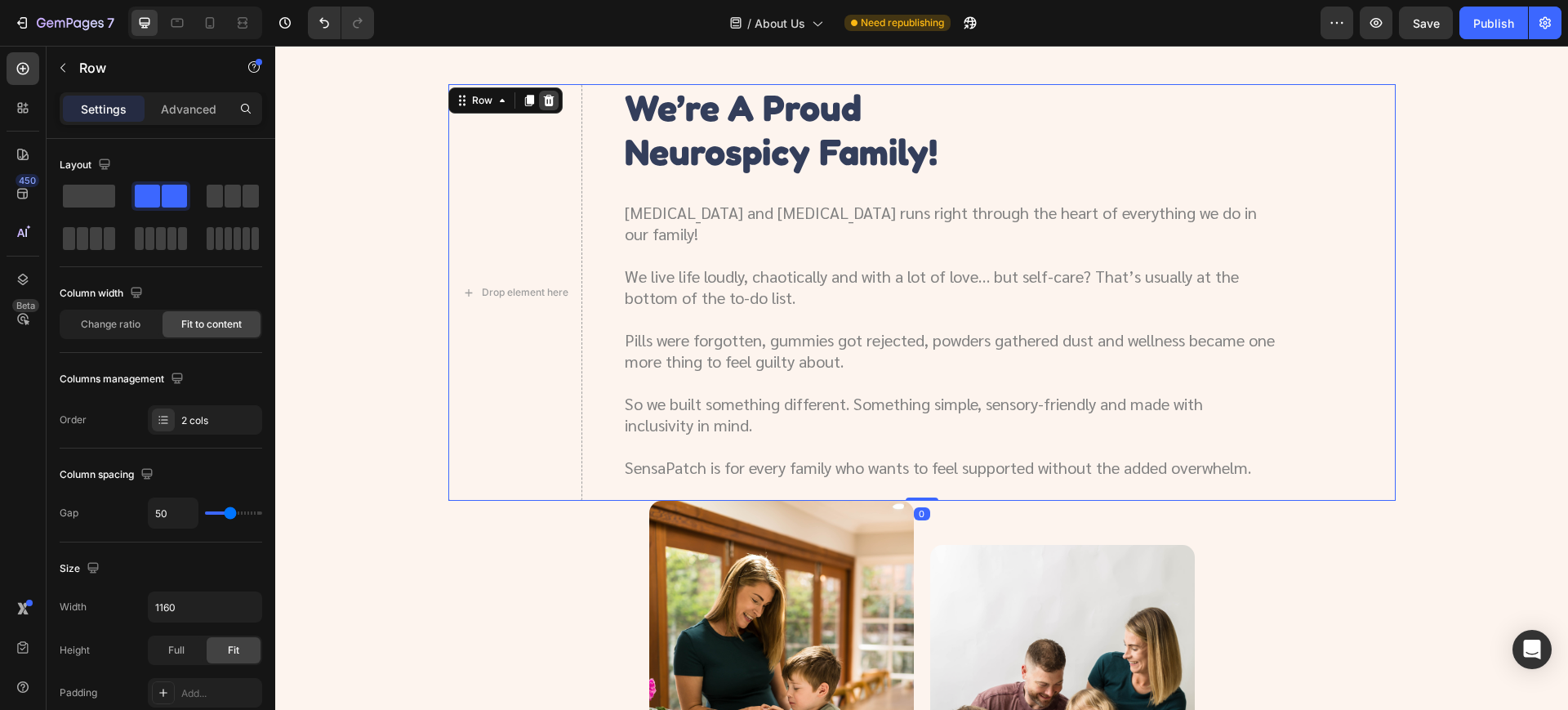
click at [547, 96] on div at bounding box center [549, 100] width 19 height 19
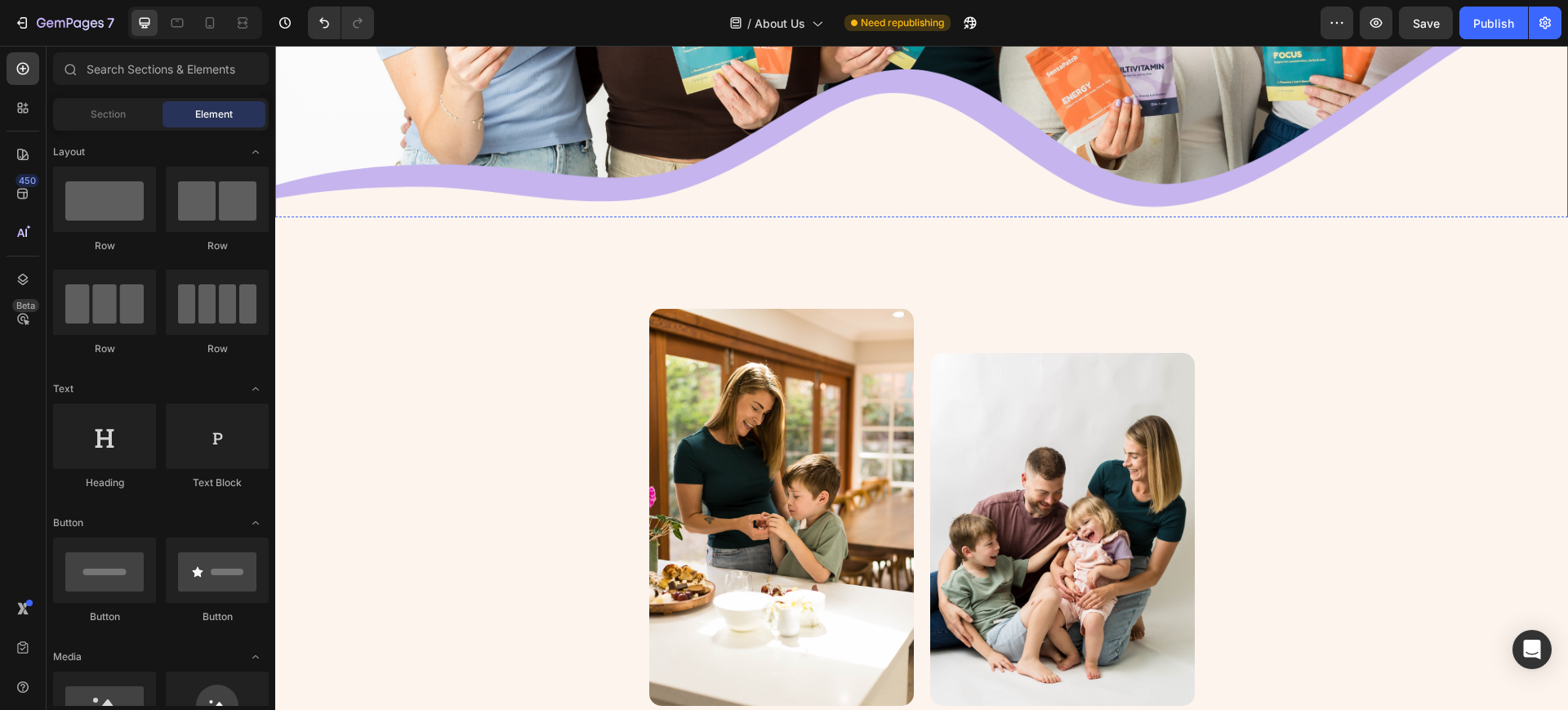
scroll to position [626, 0]
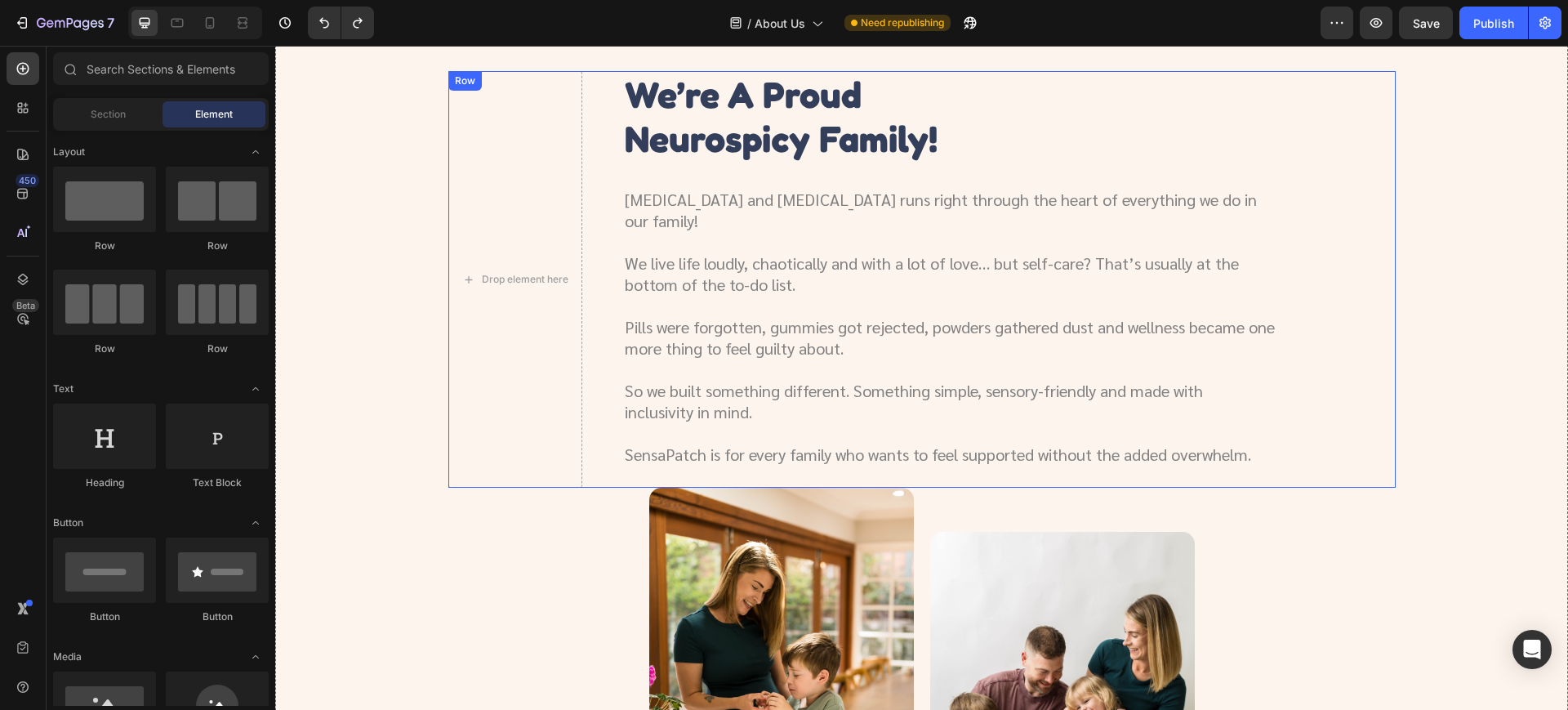
click at [1378, 422] on div "Drop element here we’re a proud neurospicy family! Heading ADHD and autism runs…" at bounding box center [922, 279] width 947 height 416
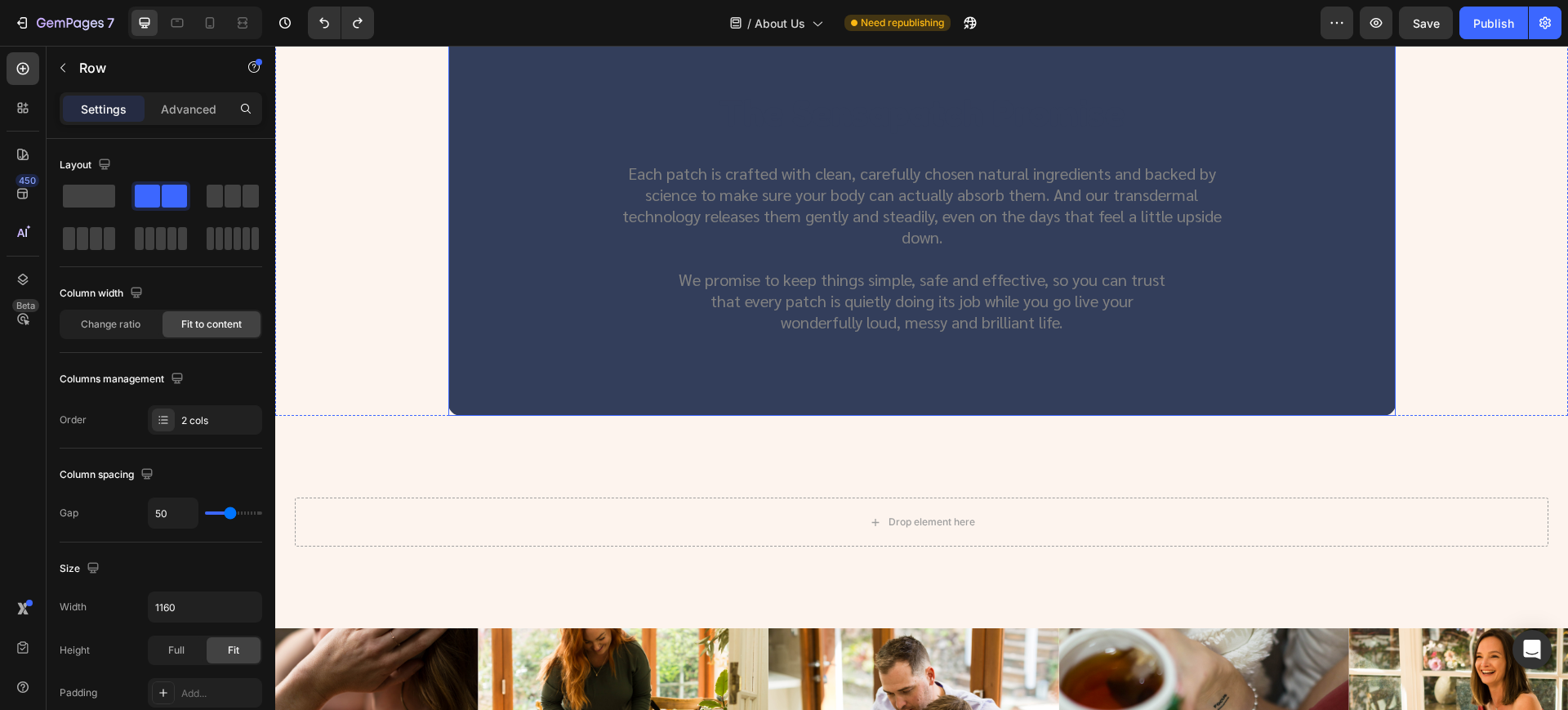
scroll to position [1443, 0]
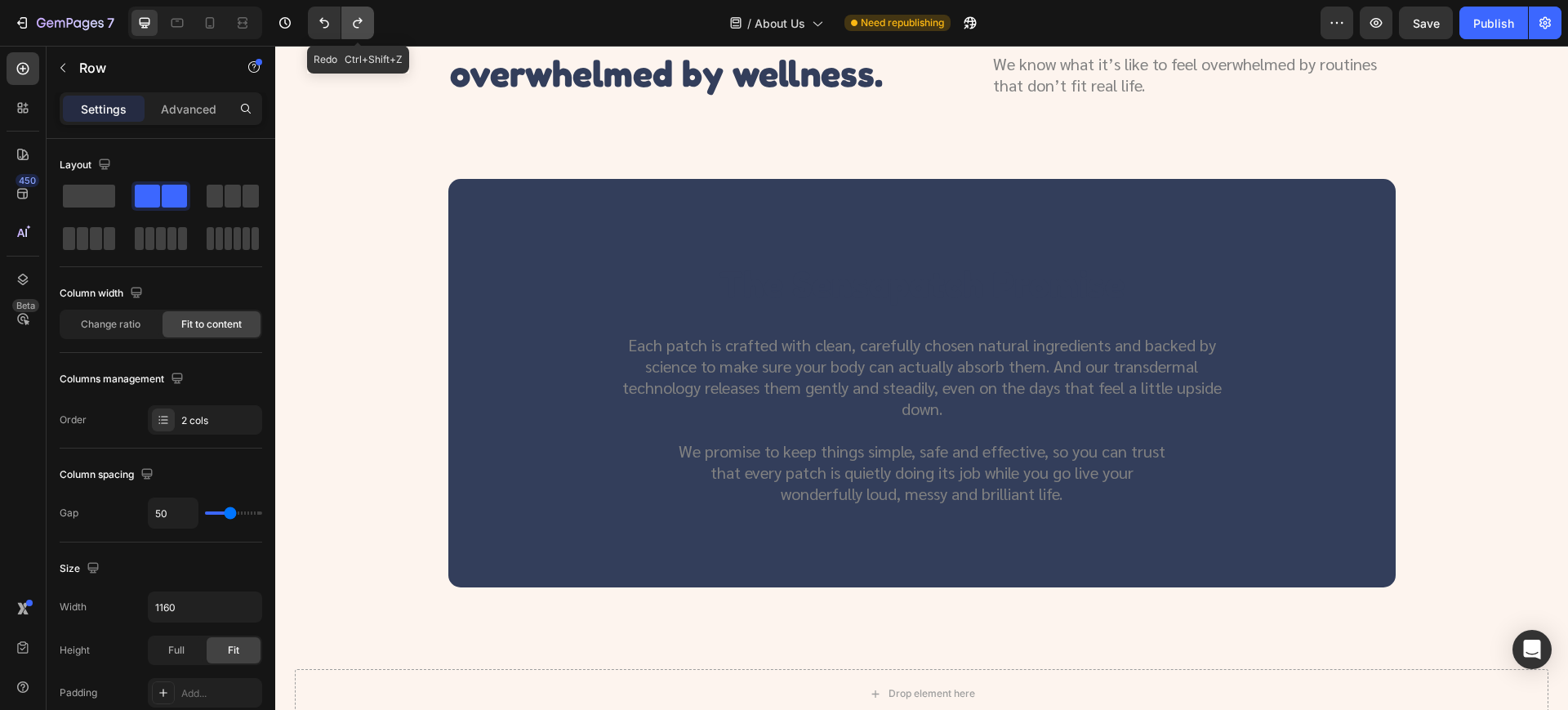
click at [365, 26] on icon "Undo/Redo" at bounding box center [357, 22] width 16 height 16
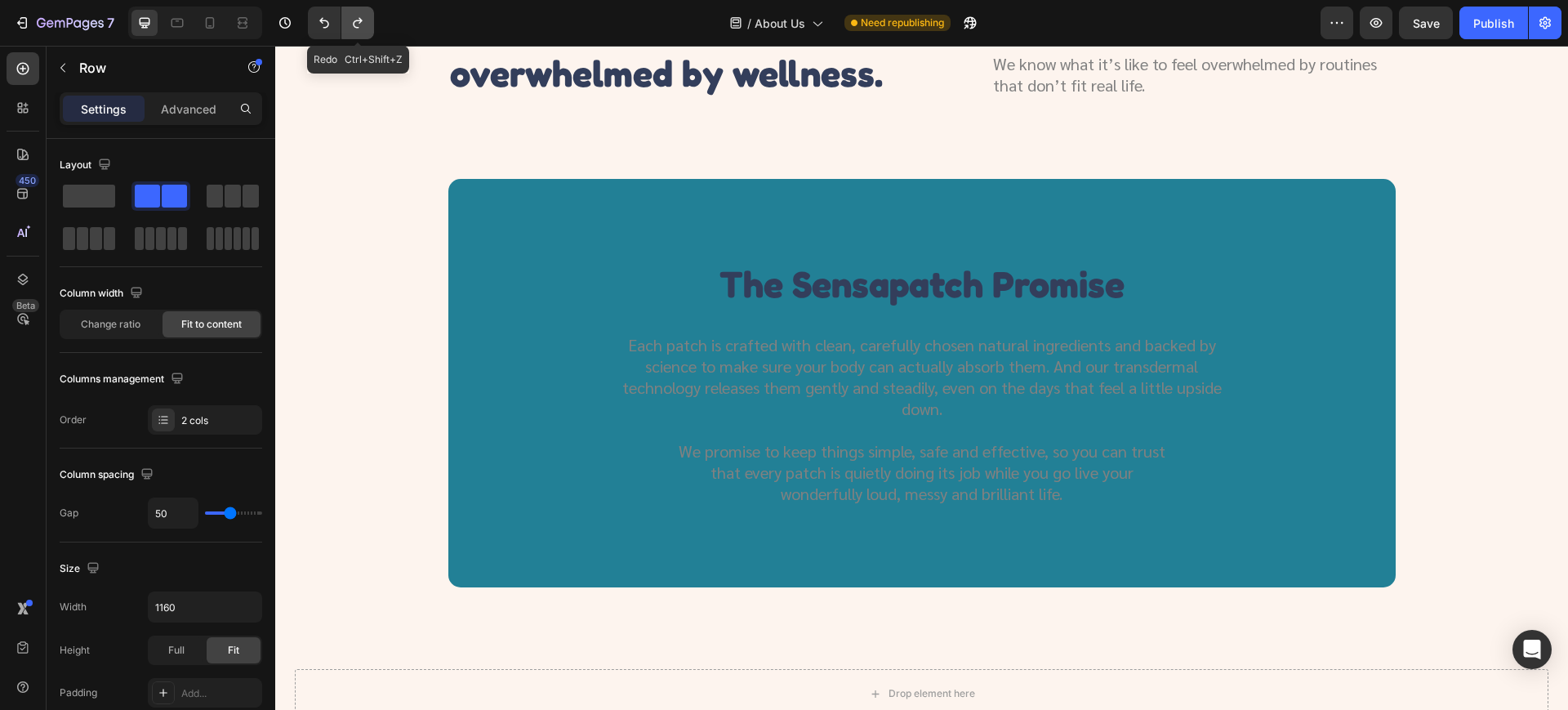
click at [365, 26] on icon "Undo/Redo" at bounding box center [357, 22] width 16 height 16
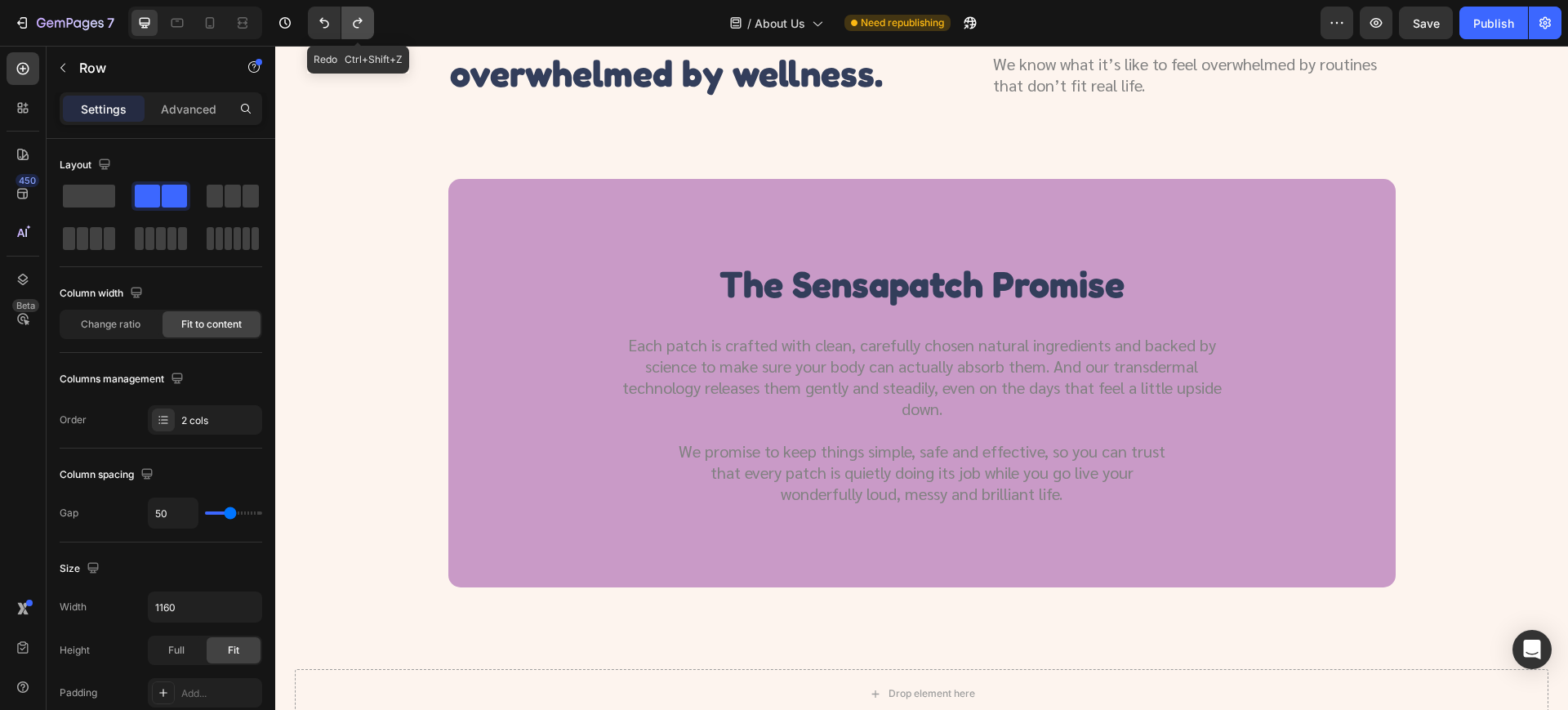
click at [365, 26] on icon "Undo/Redo" at bounding box center [357, 22] width 16 height 16
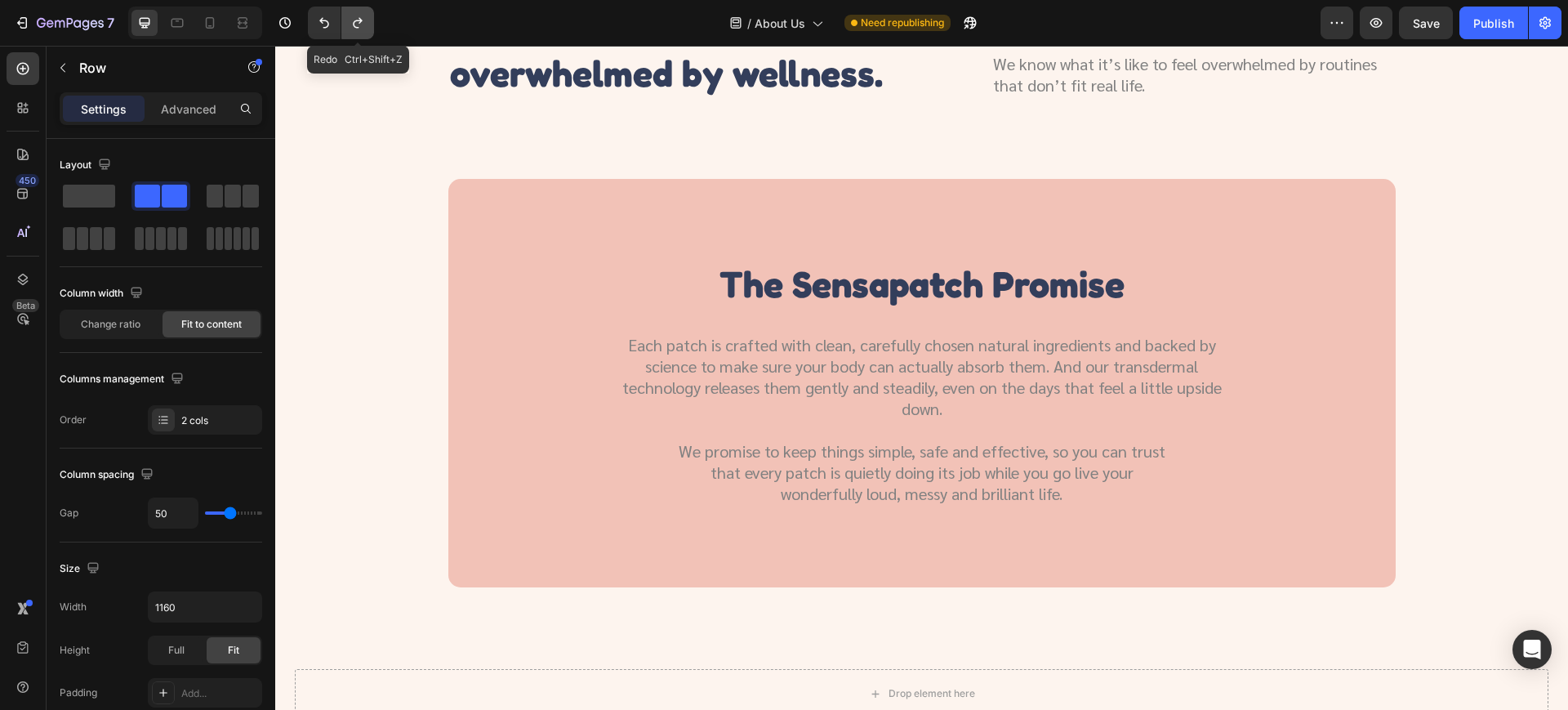
click at [365, 26] on icon "Undo/Redo" at bounding box center [357, 22] width 16 height 16
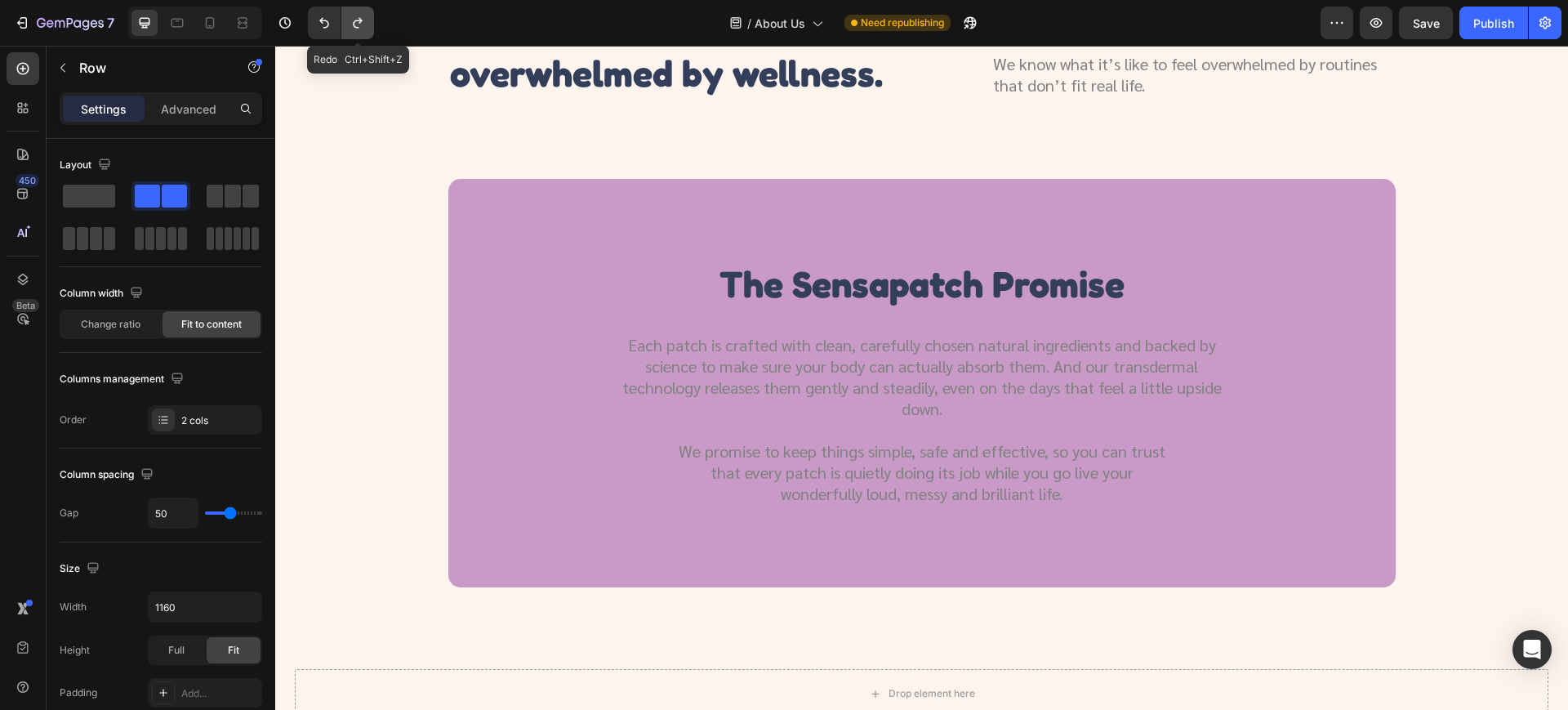
click at [365, 26] on icon "Undo/Redo" at bounding box center [357, 22] width 16 height 16
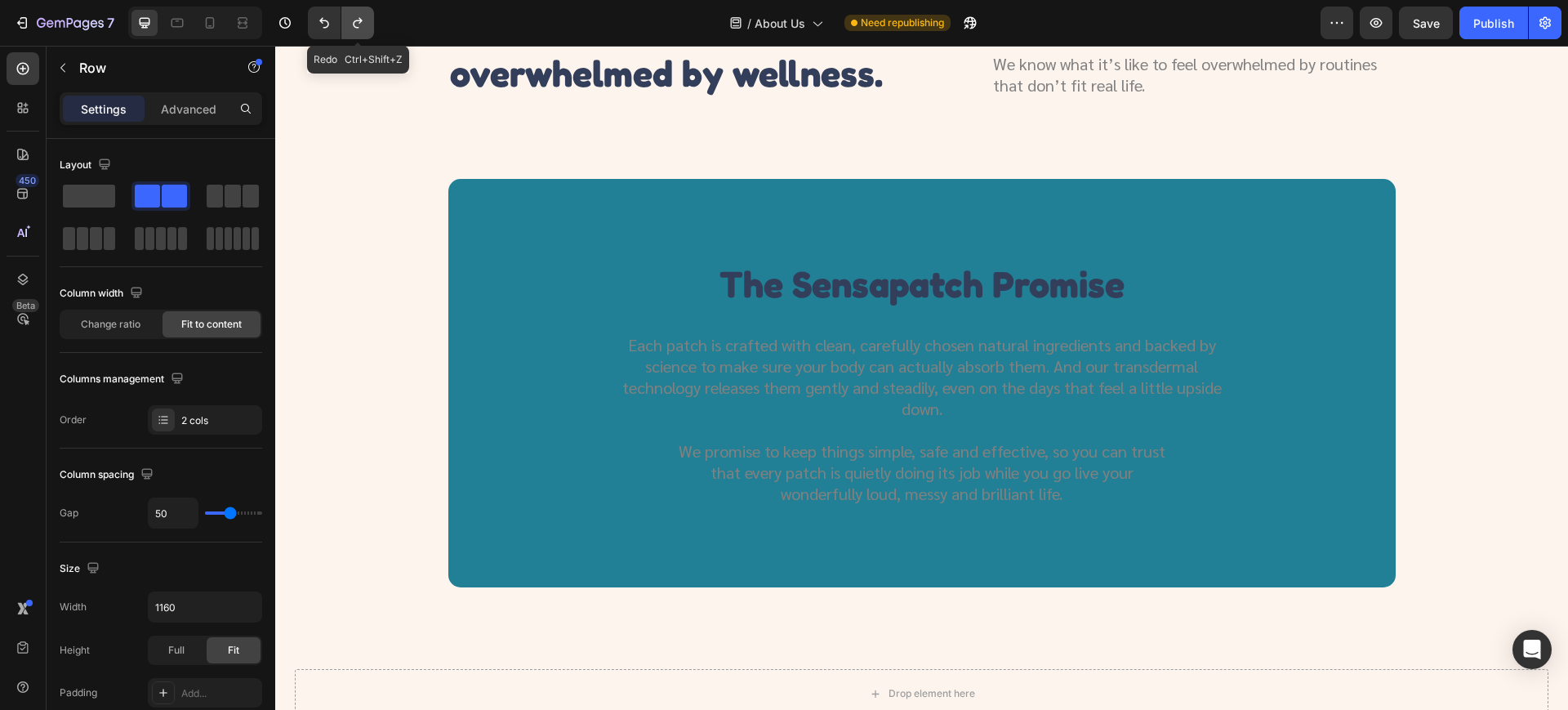
click at [365, 26] on icon "Undo/Redo" at bounding box center [357, 22] width 16 height 16
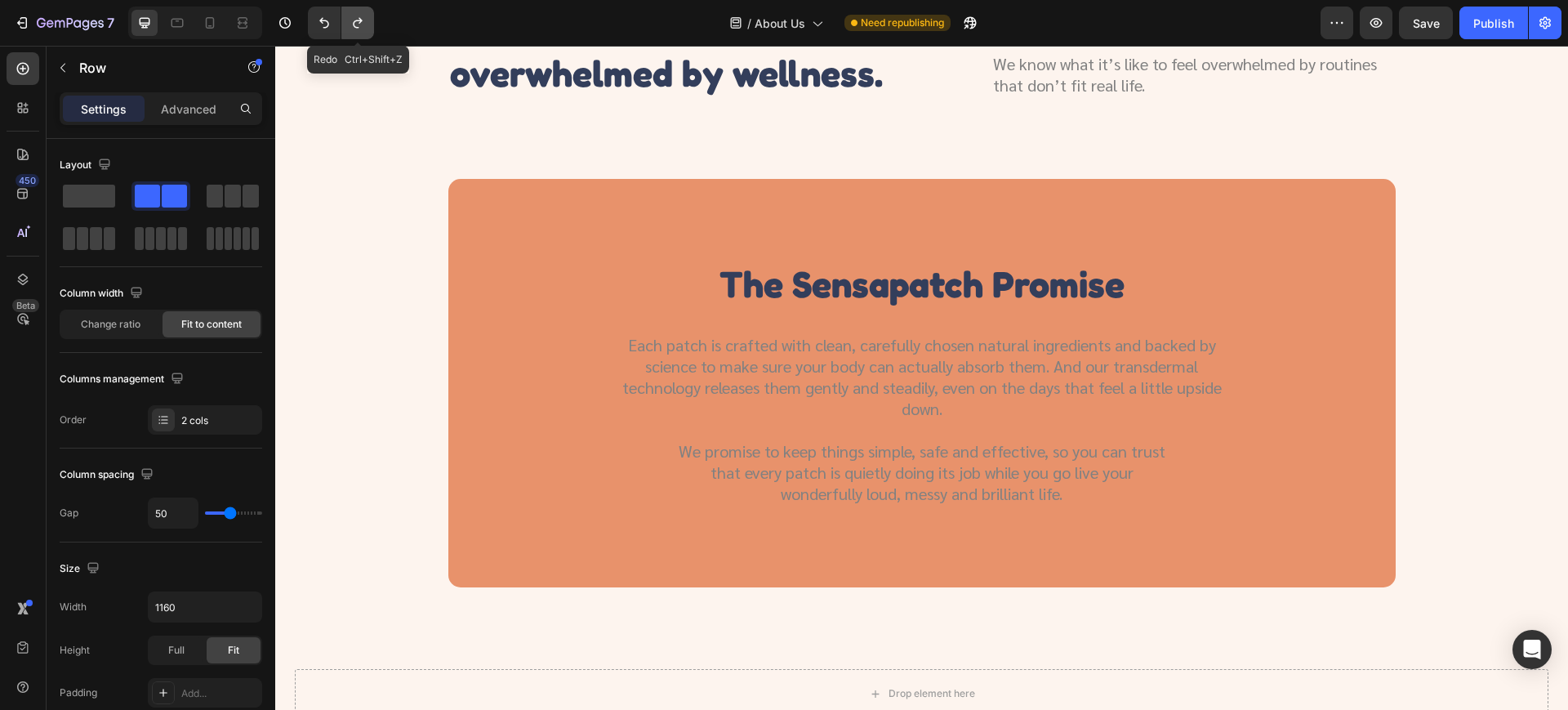
click at [365, 26] on icon "Undo/Redo" at bounding box center [357, 22] width 16 height 16
click at [365, 25] on icon "Undo/Redo" at bounding box center [357, 22] width 16 height 16
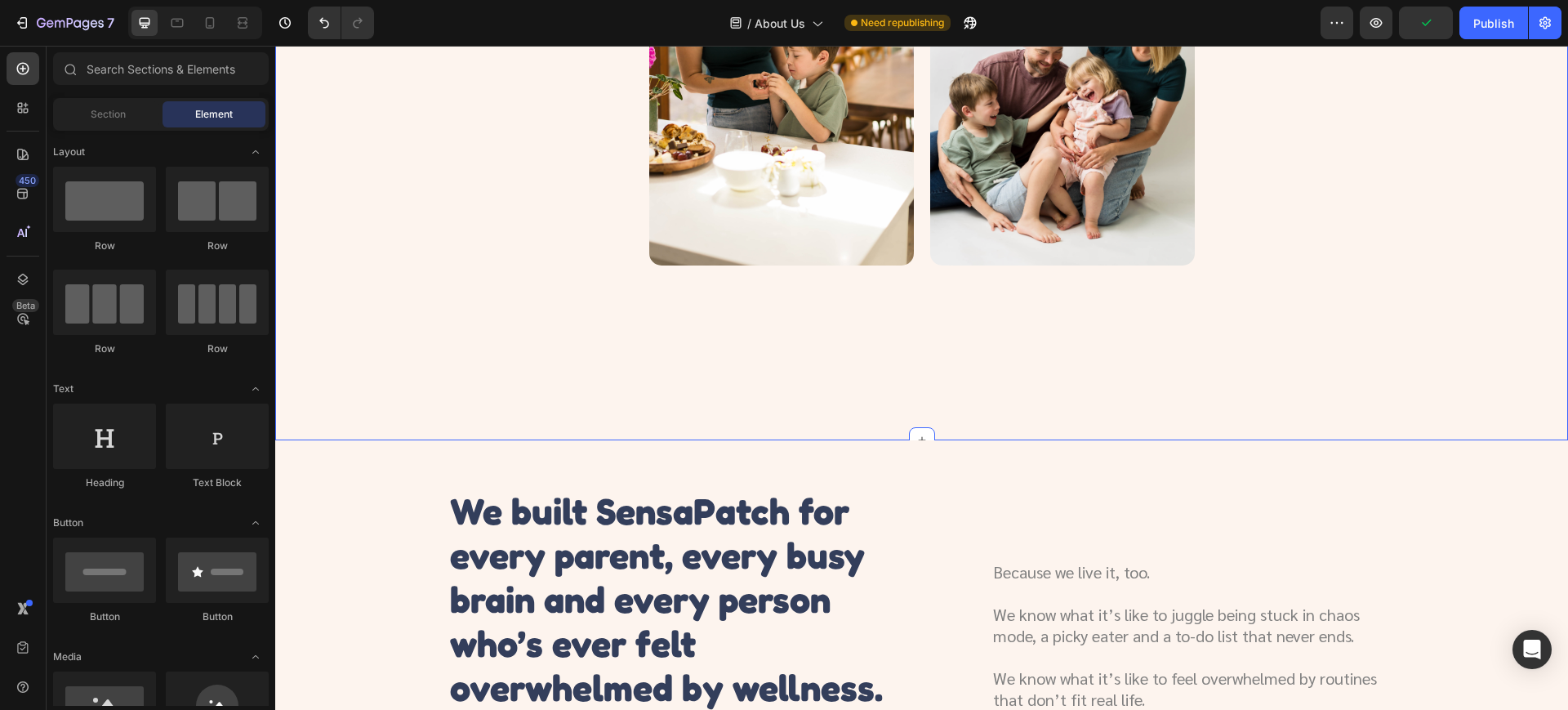
scroll to position [319, 0]
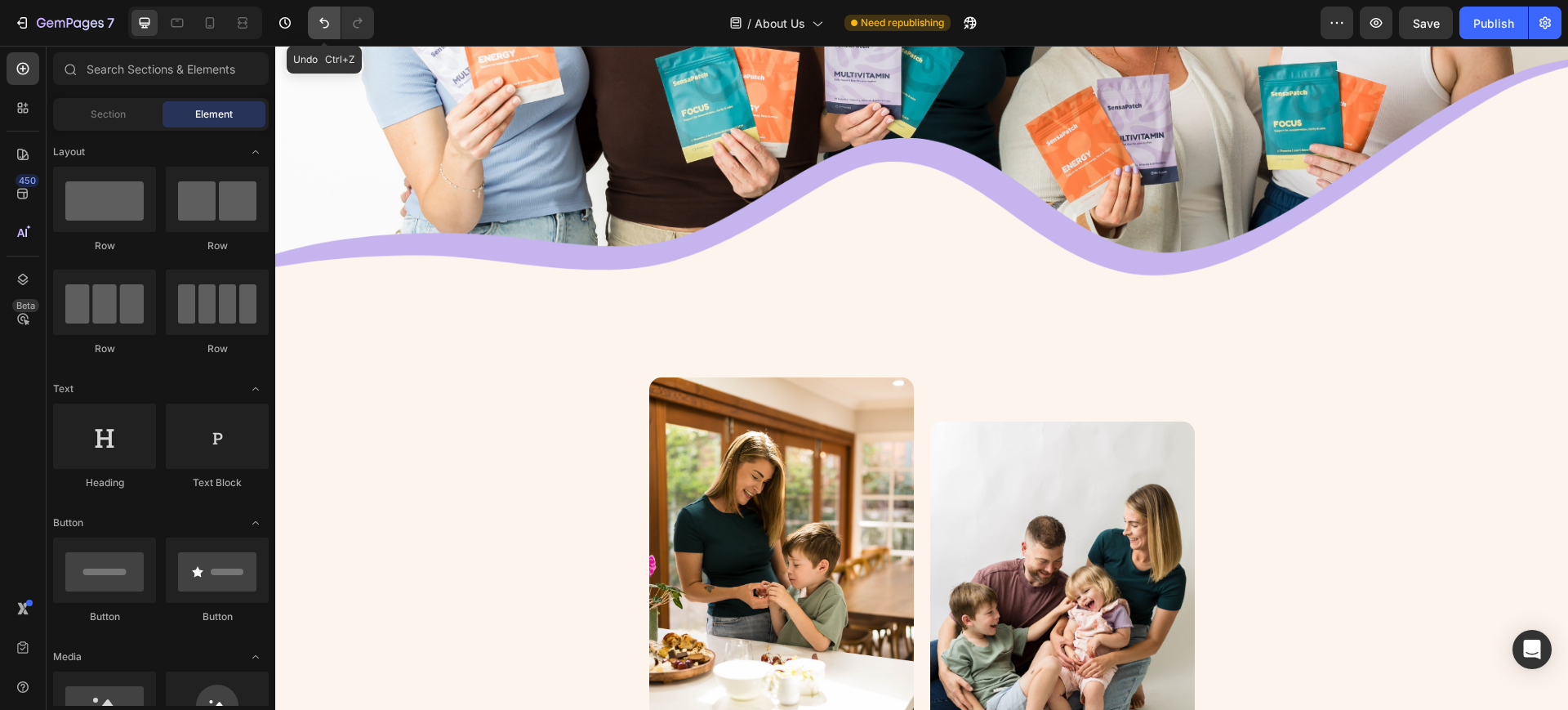
click at [321, 30] on icon "Undo/Redo" at bounding box center [323, 22] width 16 height 16
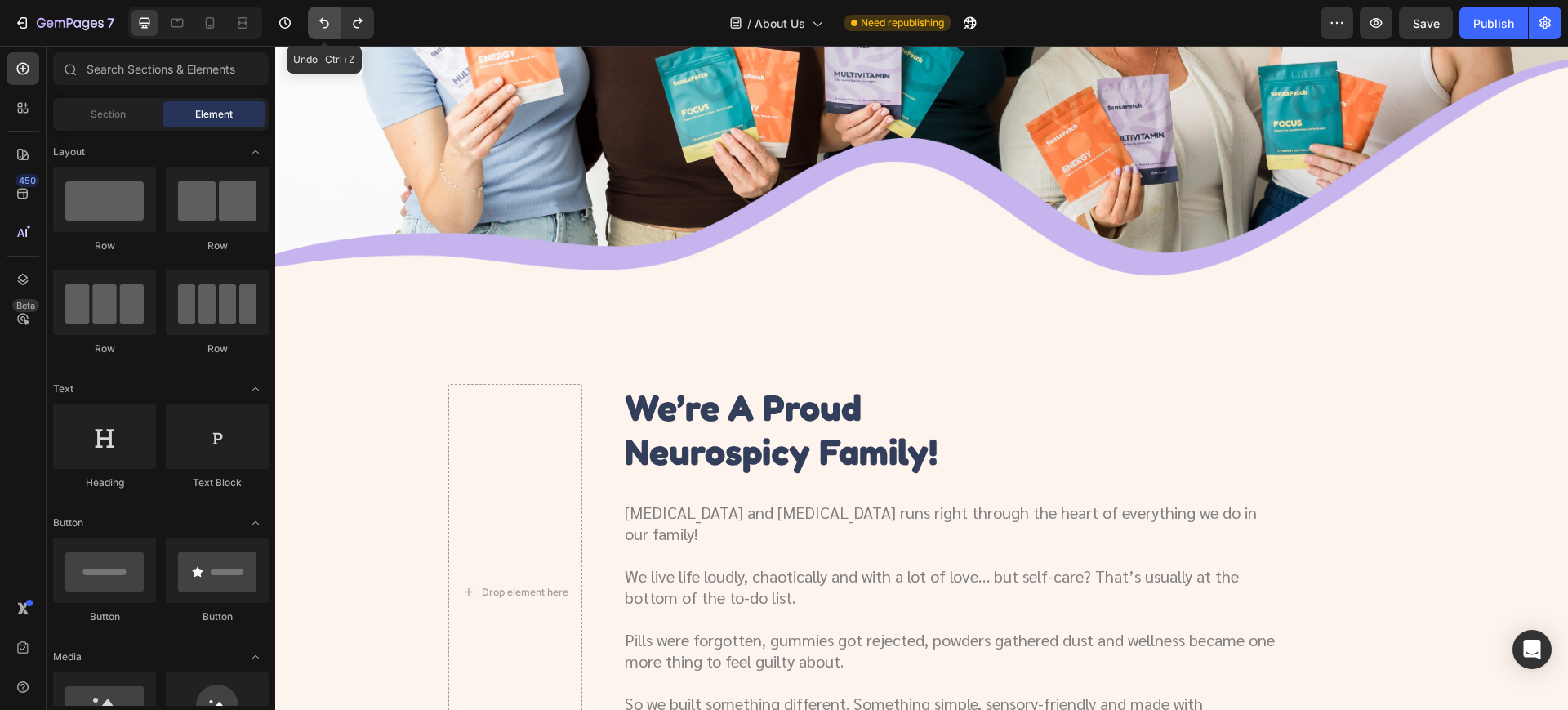
click at [321, 31] on button "Undo/Redo" at bounding box center [324, 23] width 33 height 33
click at [330, 27] on icon "Undo/Redo" at bounding box center [323, 22] width 16 height 16
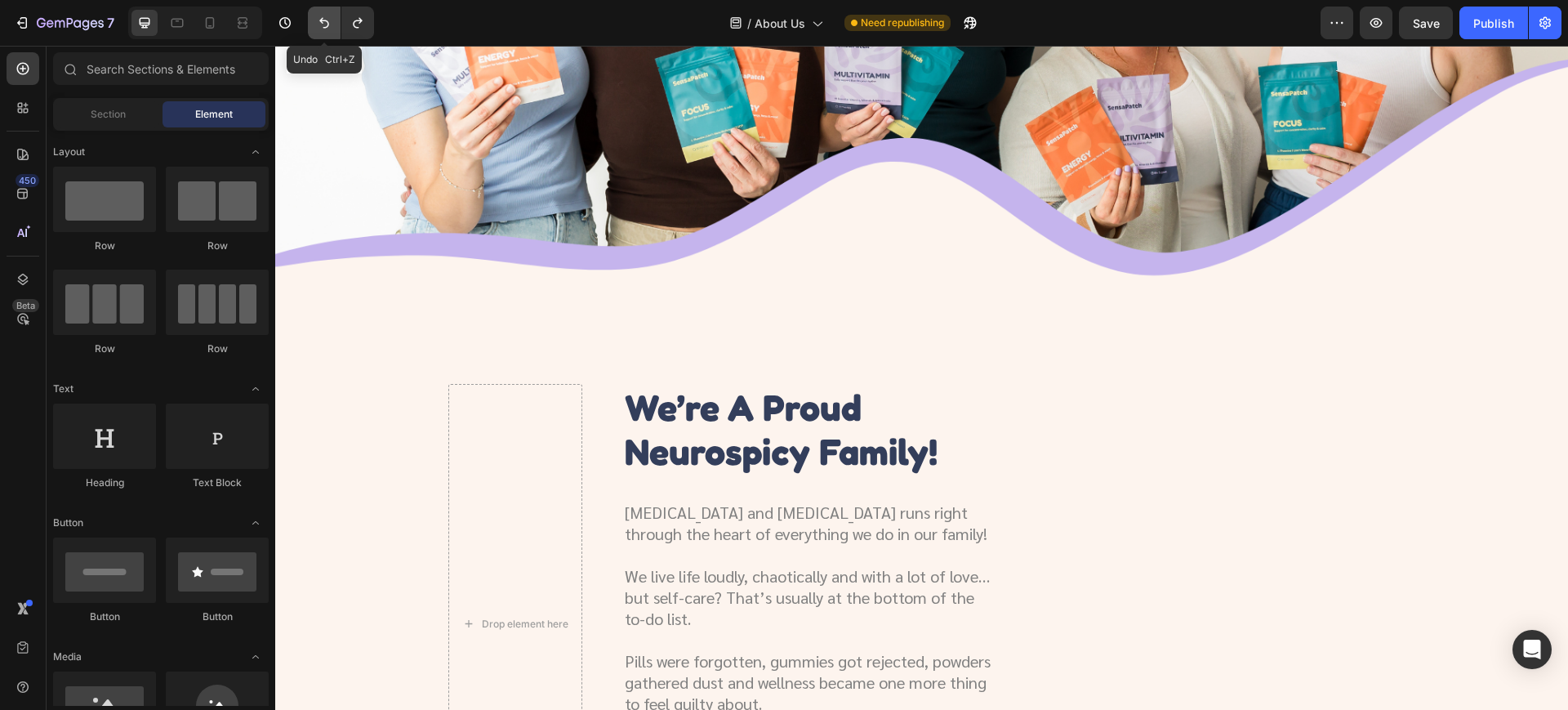
click at [330, 27] on icon "Undo/Redo" at bounding box center [323, 22] width 16 height 16
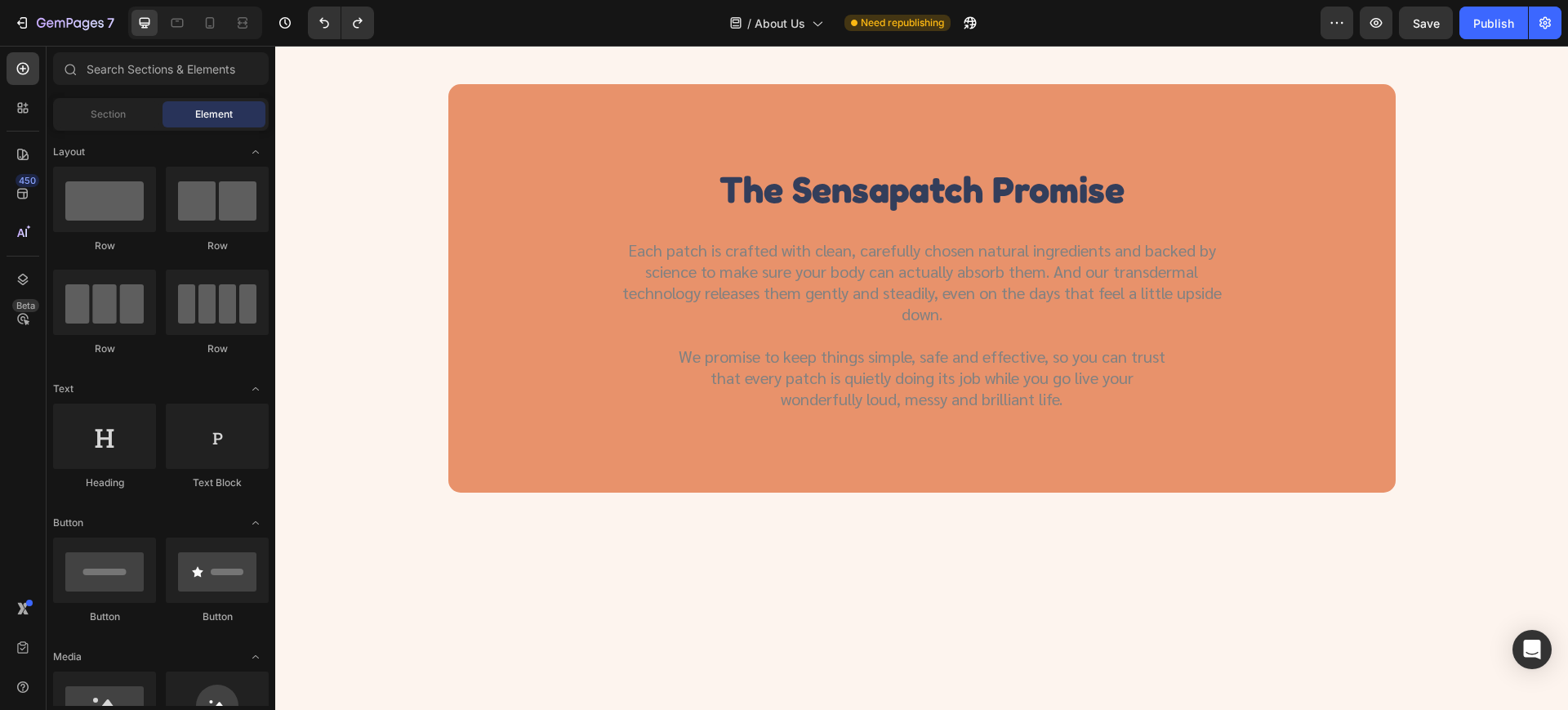
scroll to position [1545, 0]
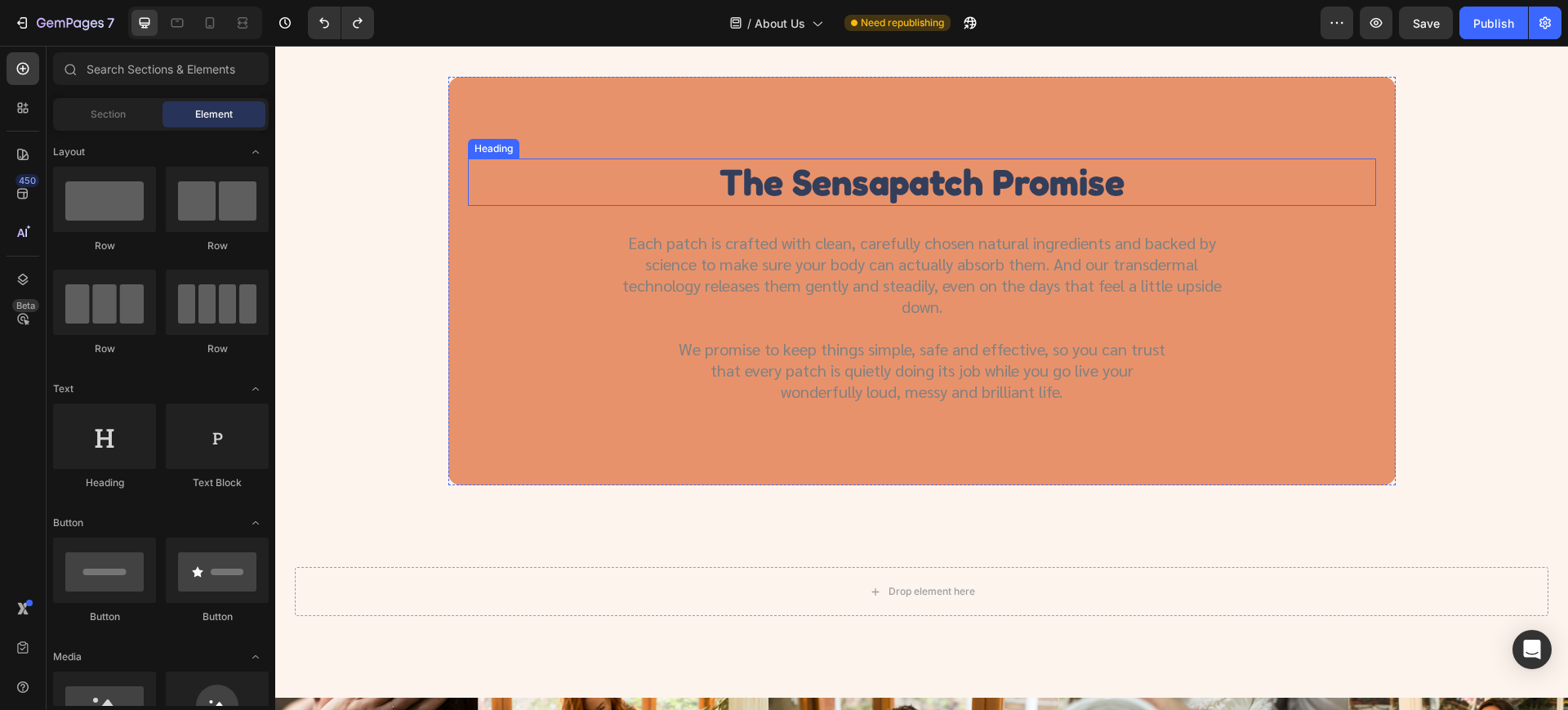
click at [517, 191] on div "the sensapatch promise" at bounding box center [922, 182] width 908 height 47
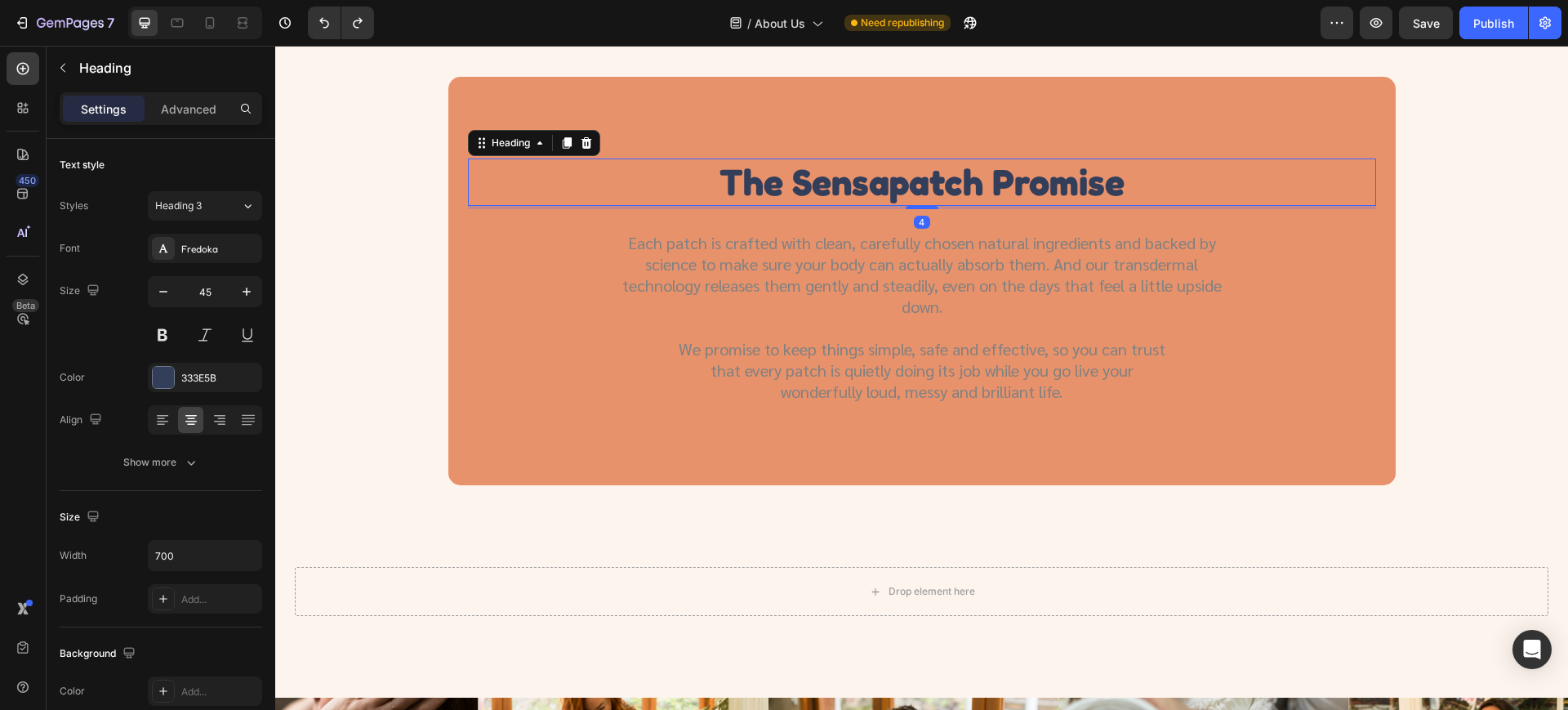
click at [509, 321] on div "Each patch is crafted with clean, carefully chosen natural ingredients and back…" at bounding box center [922, 306] width 908 height 194
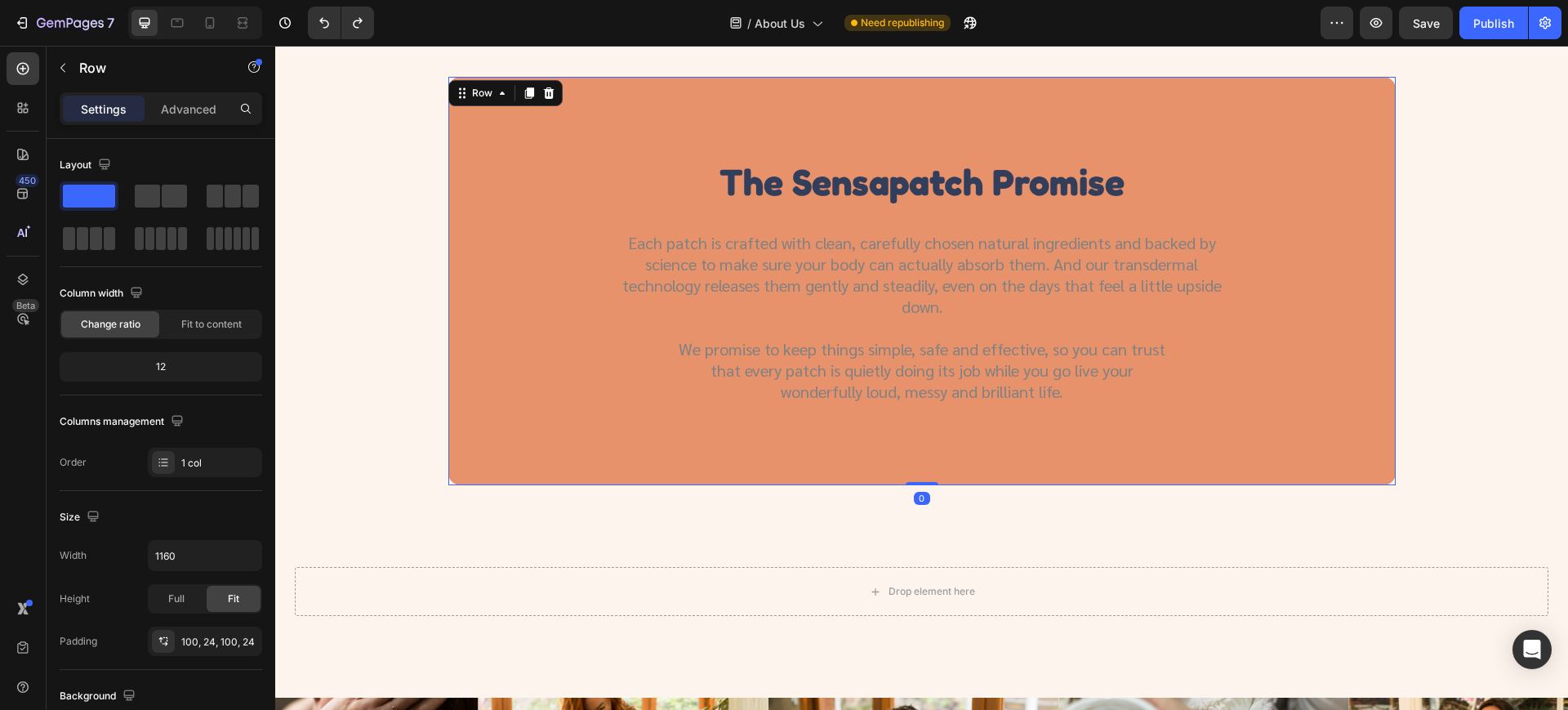
click at [484, 444] on div "the sensapatch promise Heading Each patch is crafted with clean, carefully chos…" at bounding box center [922, 281] width 947 height 409
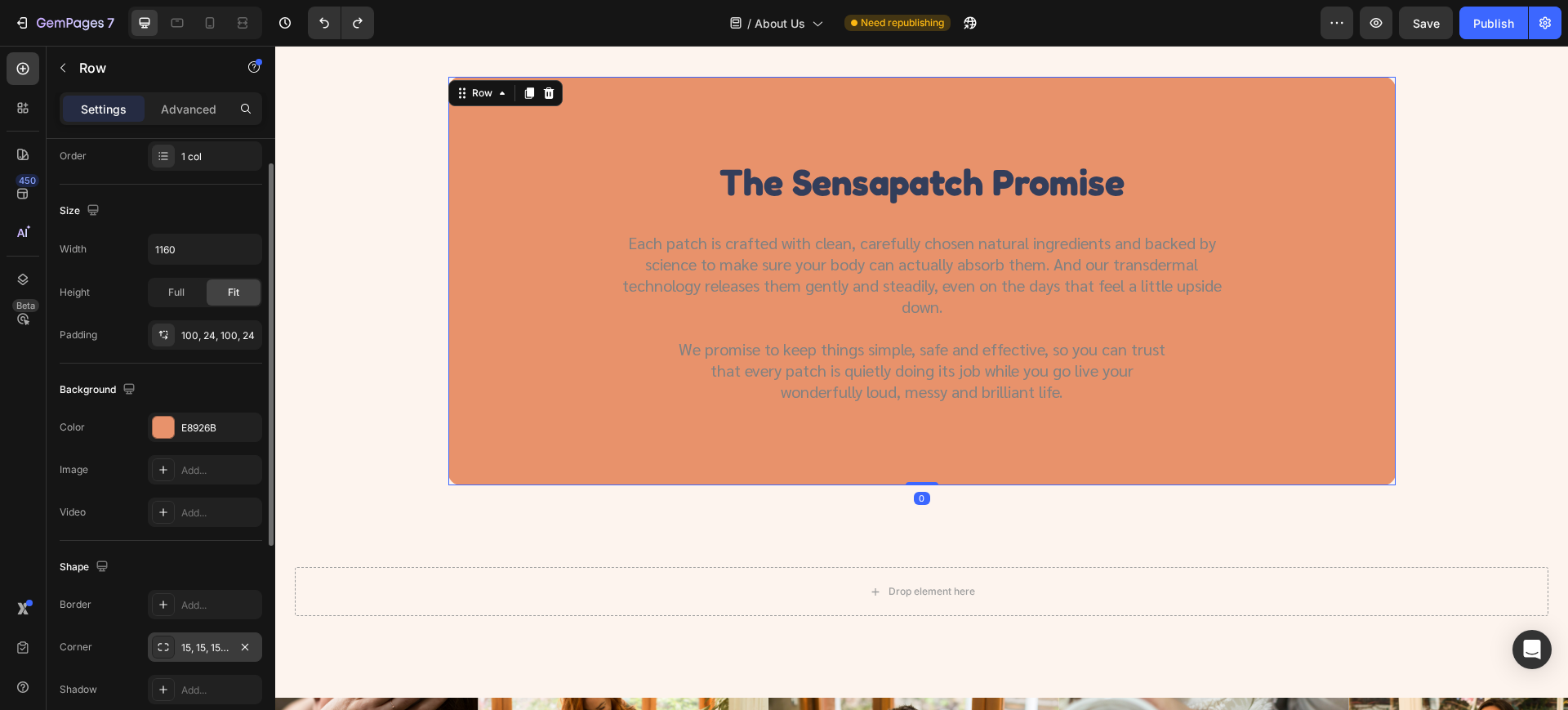
scroll to position [379, 0]
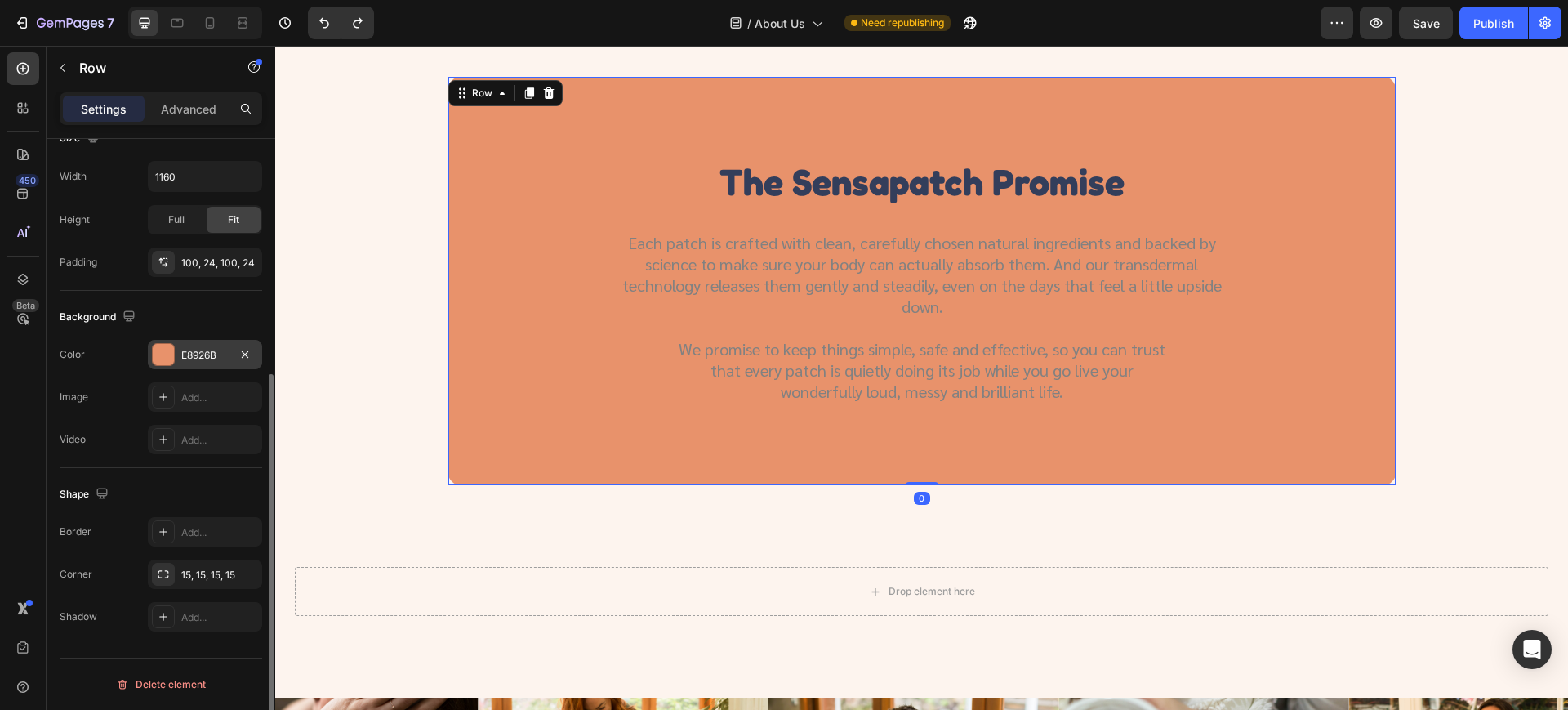
click at [214, 361] on div "E8926B" at bounding box center [205, 355] width 47 height 14
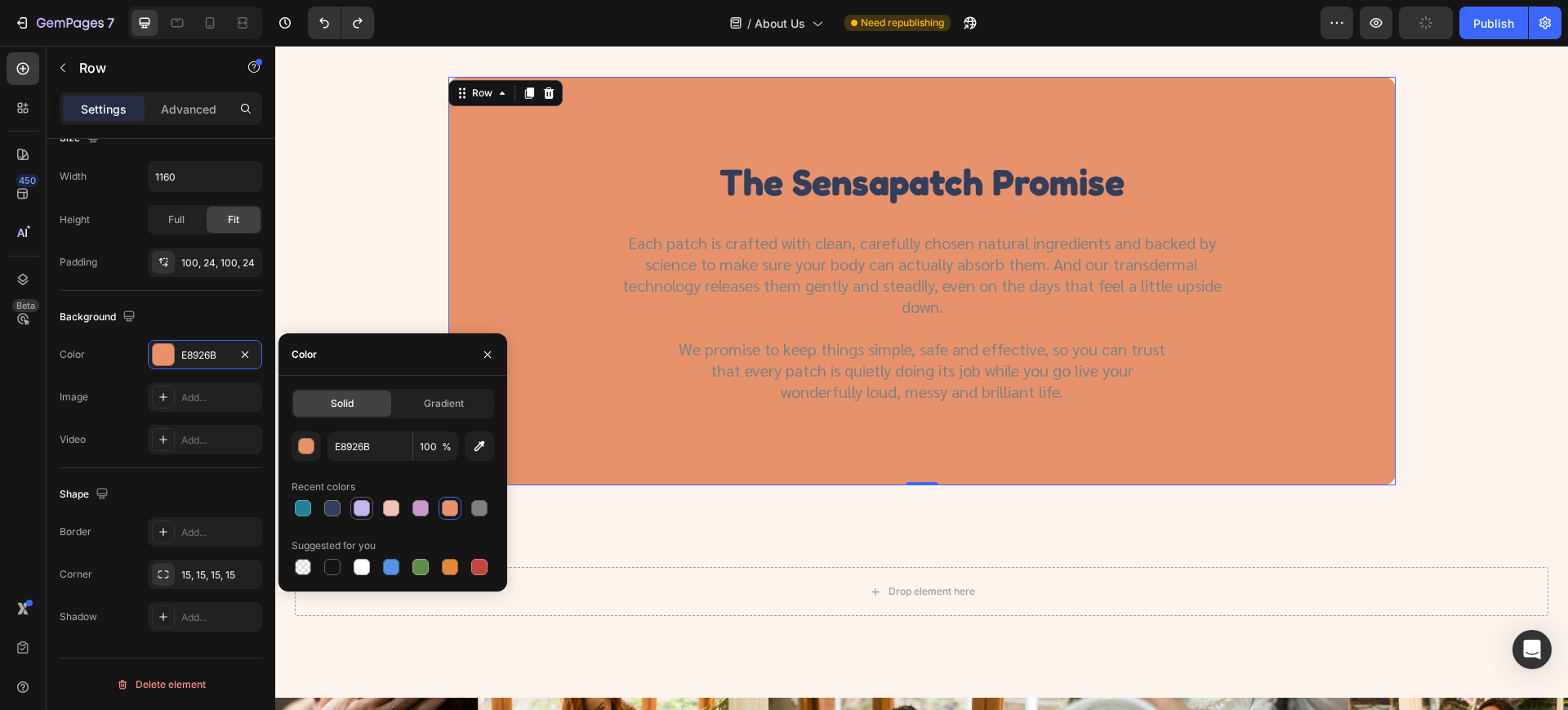
click at [369, 514] on div at bounding box center [361, 507] width 19 height 19
type input "C5B4ED"
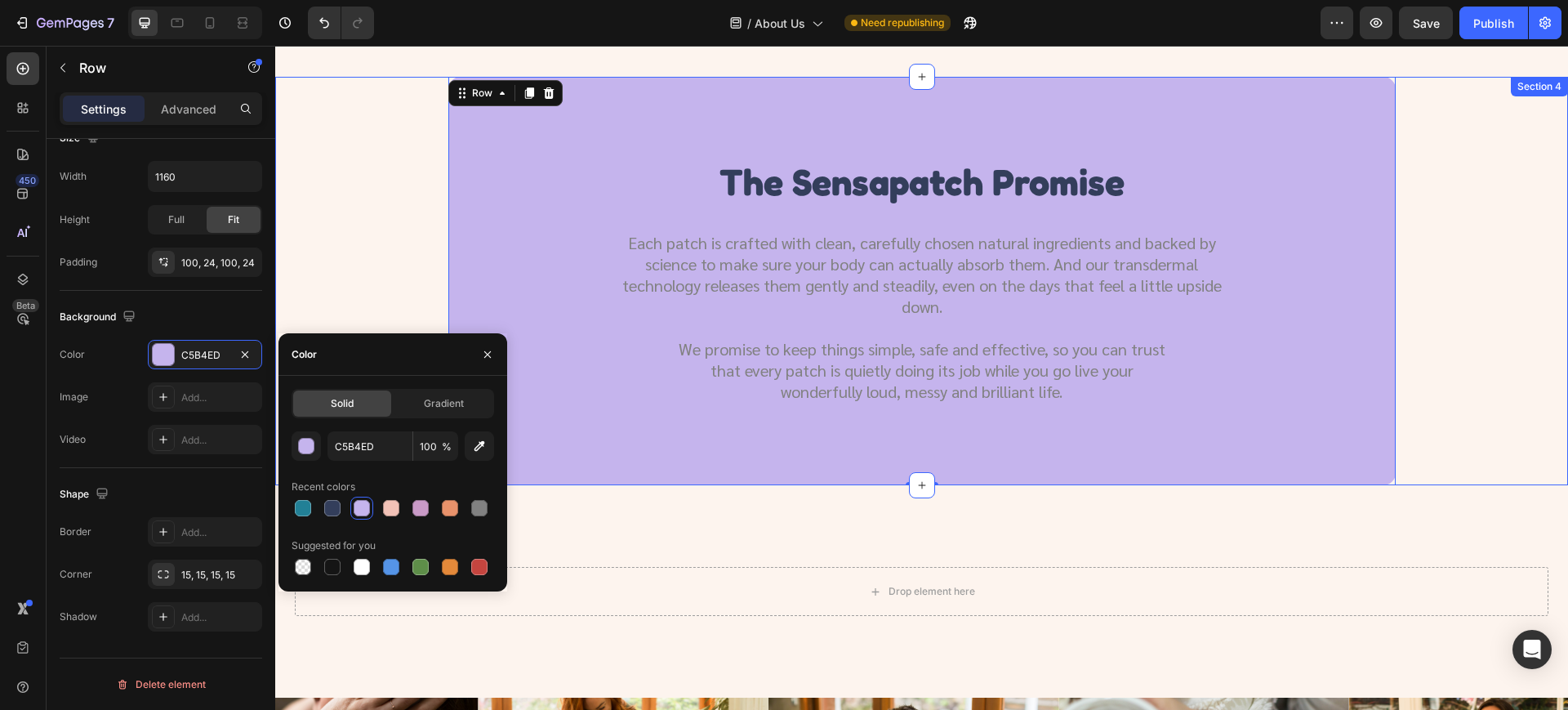
click at [365, 274] on div "the sensapatch promise Heading Each patch is crafted with clean, carefully chos…" at bounding box center [921, 281] width 1253 height 409
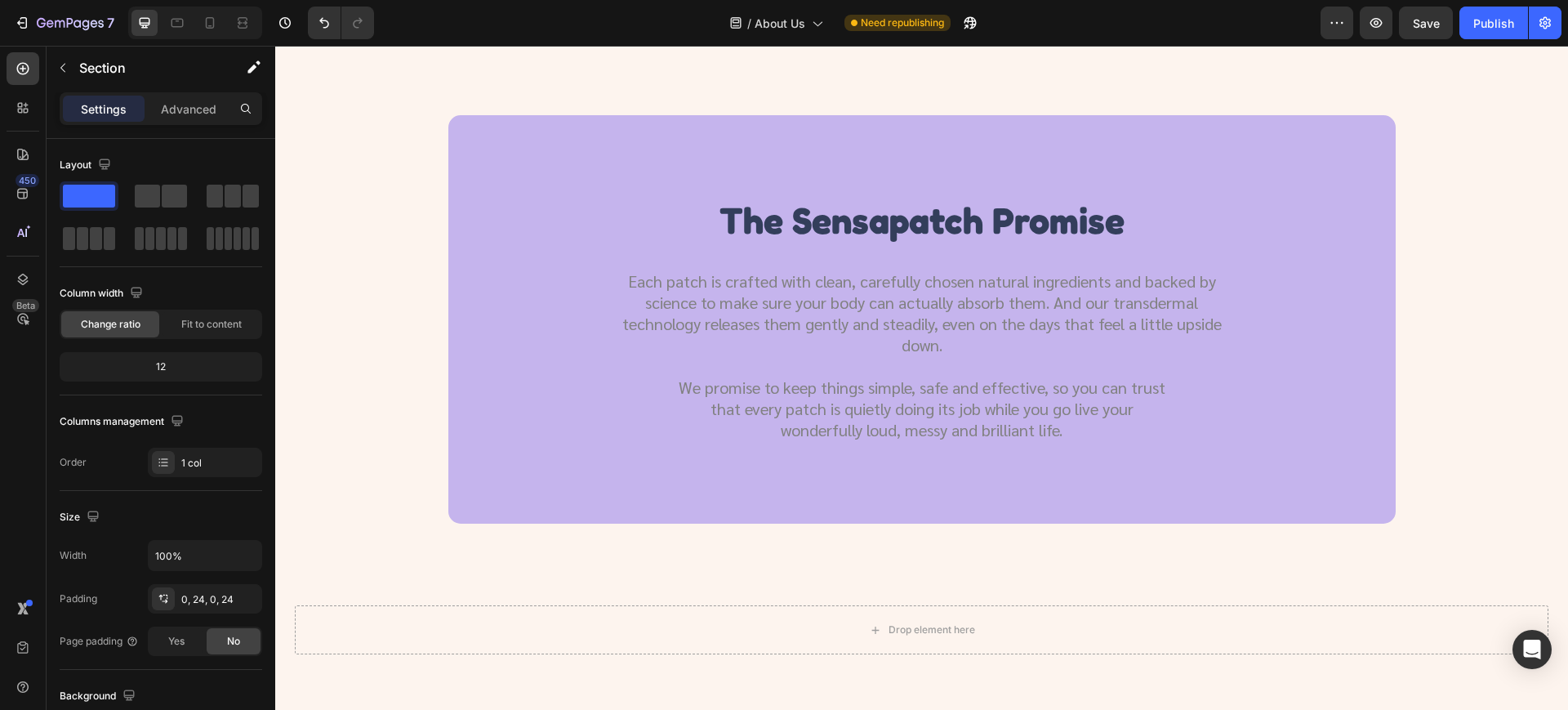
scroll to position [1527, 0]
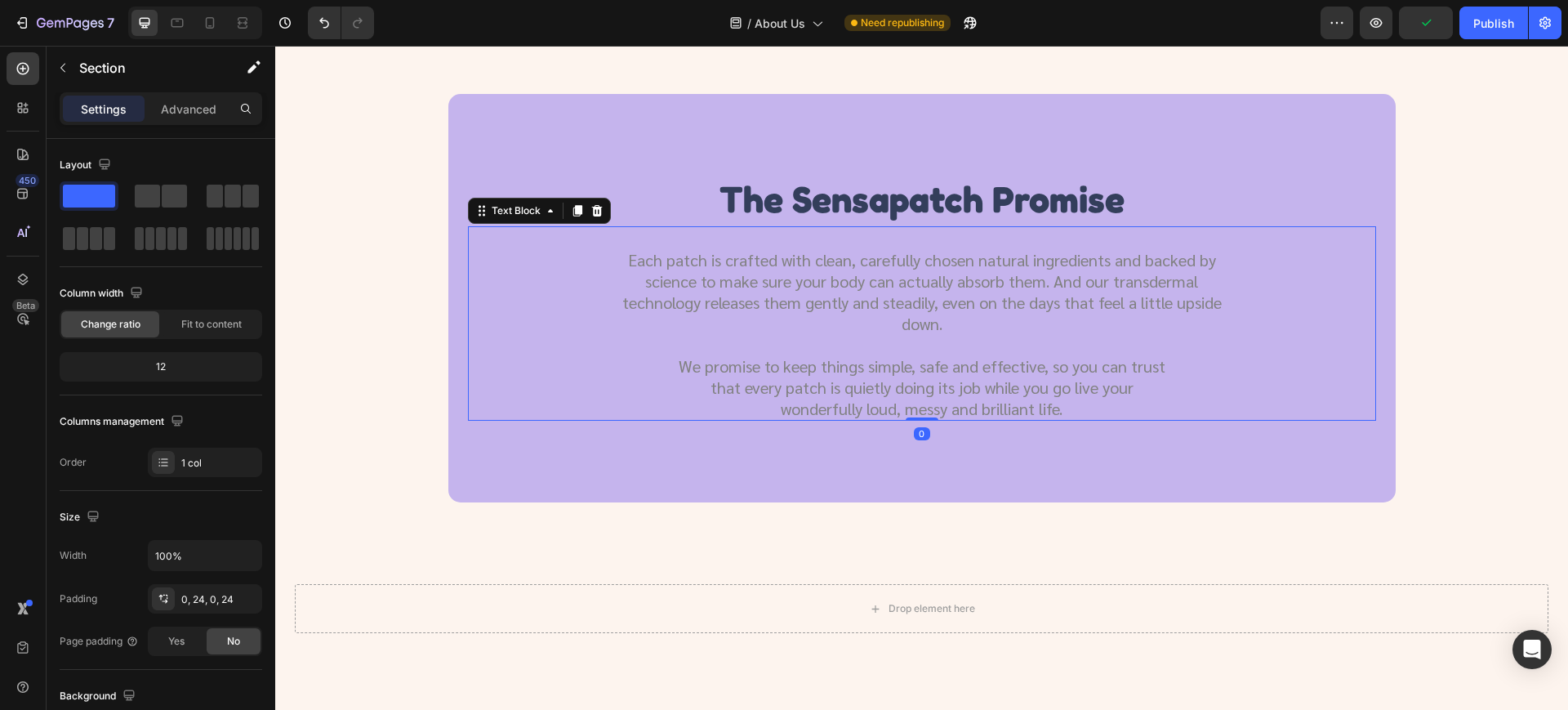
click at [881, 398] on p "wonderfully loud, messy and brilliant life." at bounding box center [922, 408] width 609 height 21
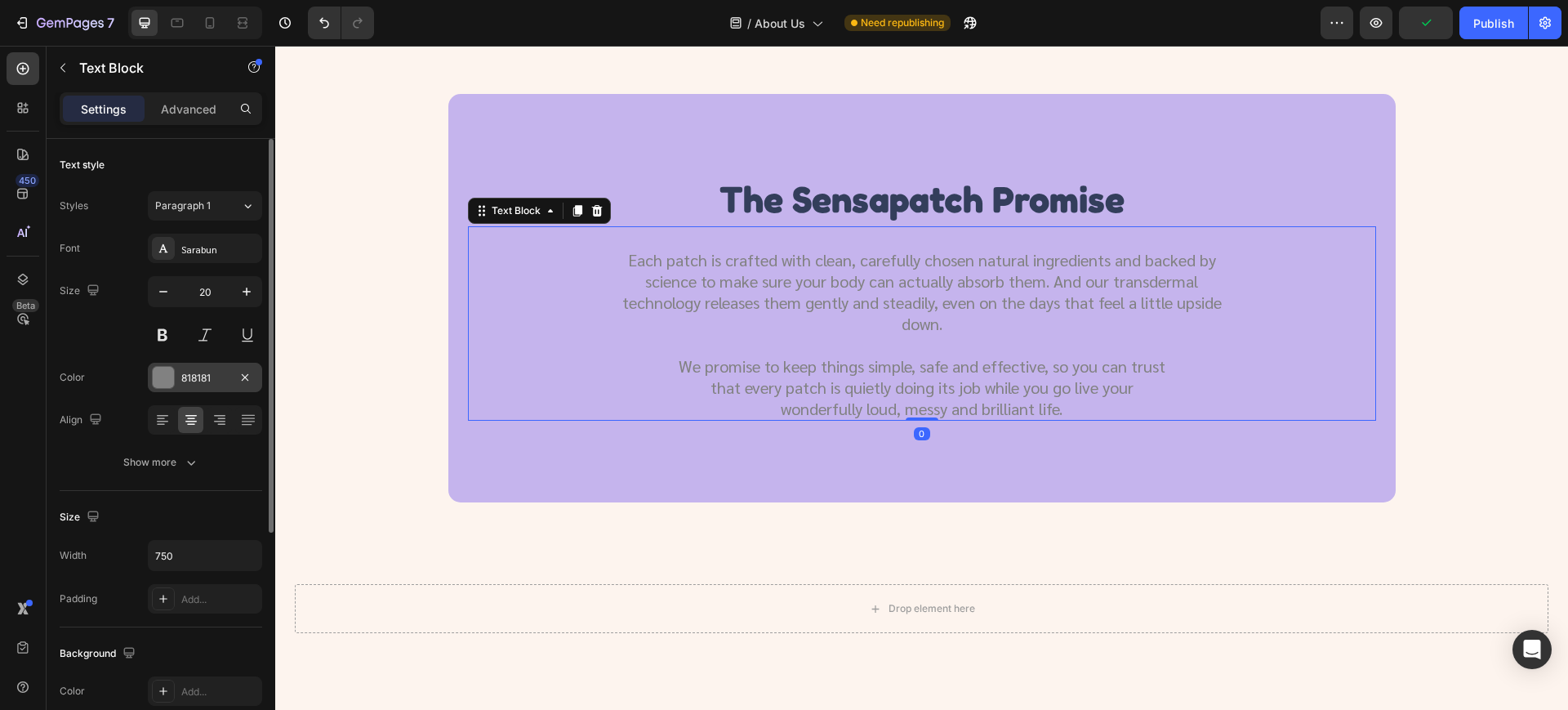
click at [214, 376] on div "818181" at bounding box center [205, 377] width 47 height 14
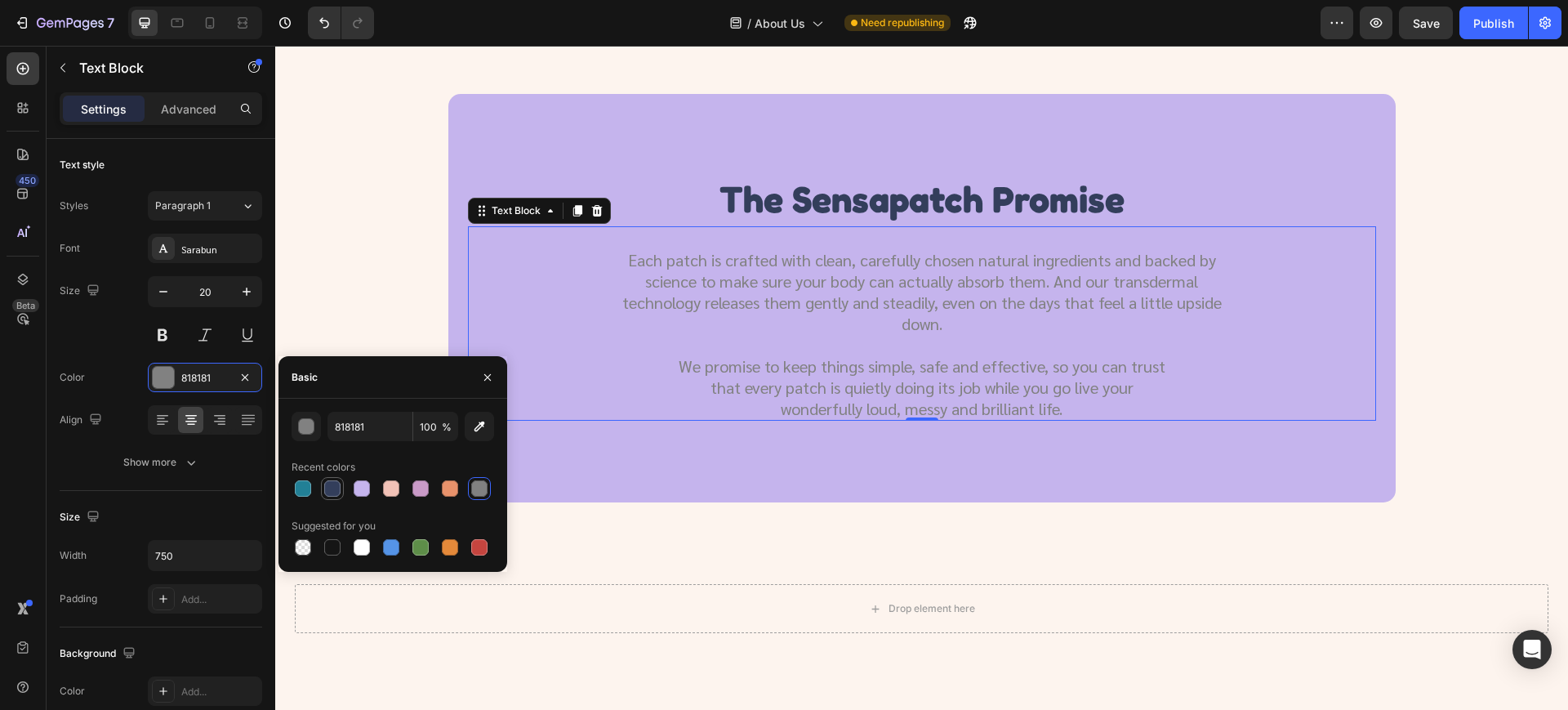
click at [330, 492] on div at bounding box center [332, 488] width 16 height 16
type input "333E5B"
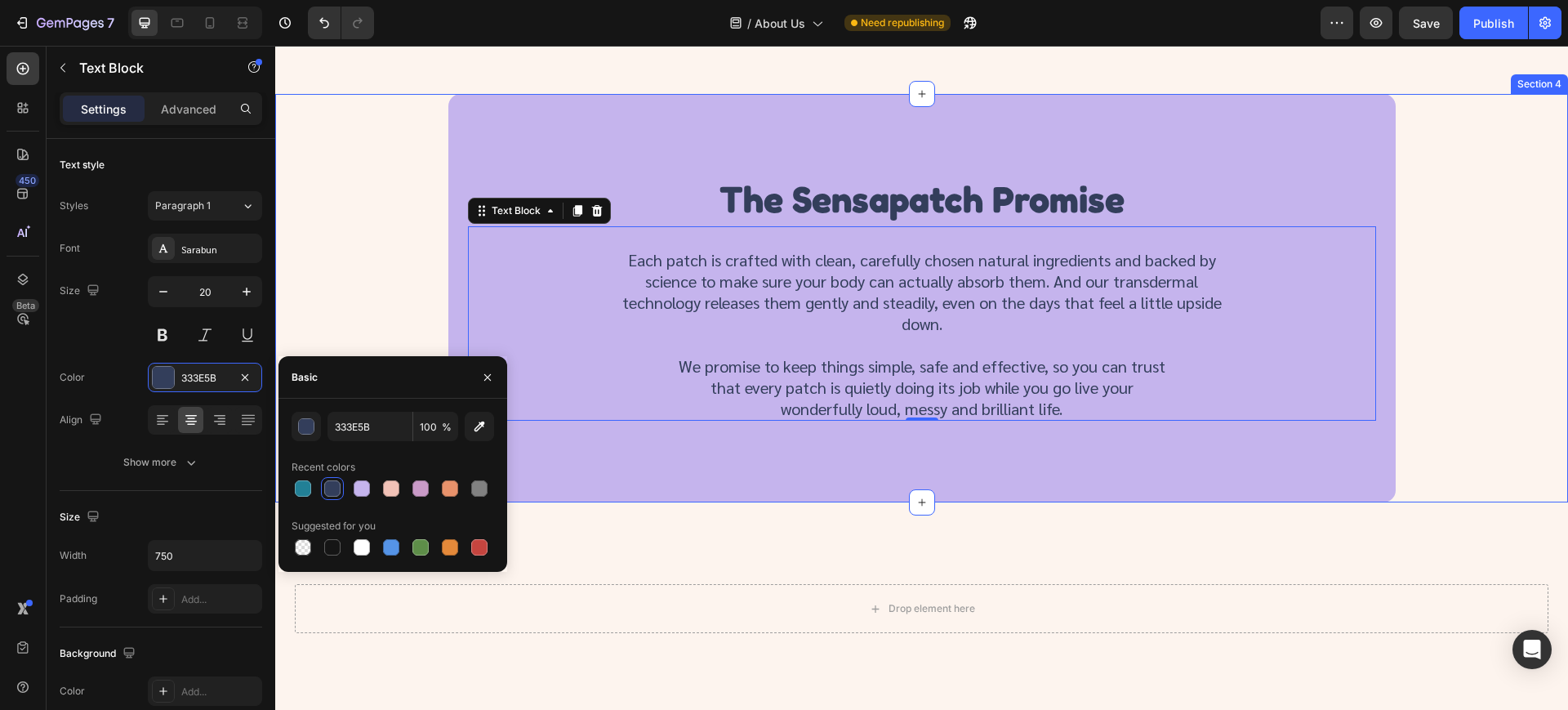
click at [387, 279] on div "the sensapatch promise Heading Each patch is crafted with clean, carefully chos…" at bounding box center [921, 298] width 1253 height 409
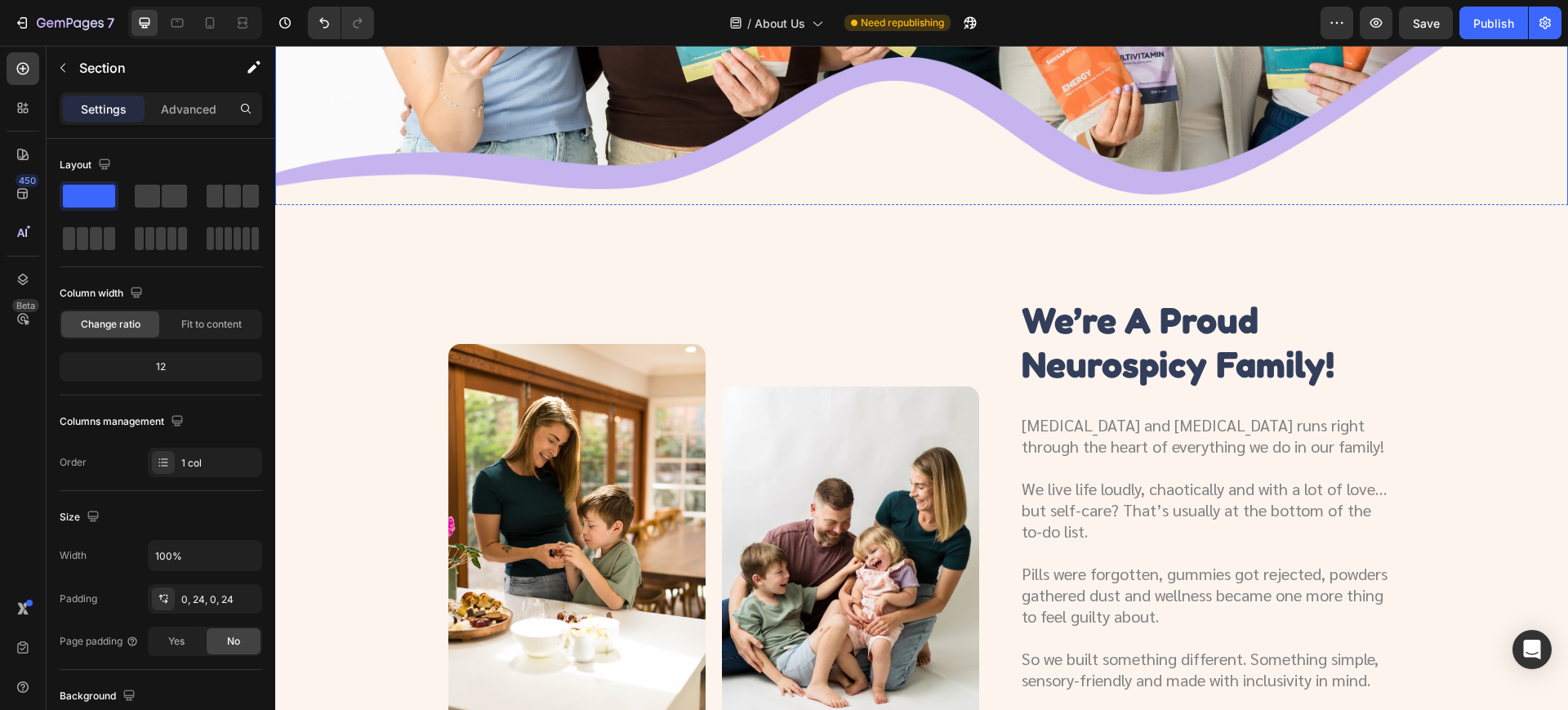
scroll to position [507, 0]
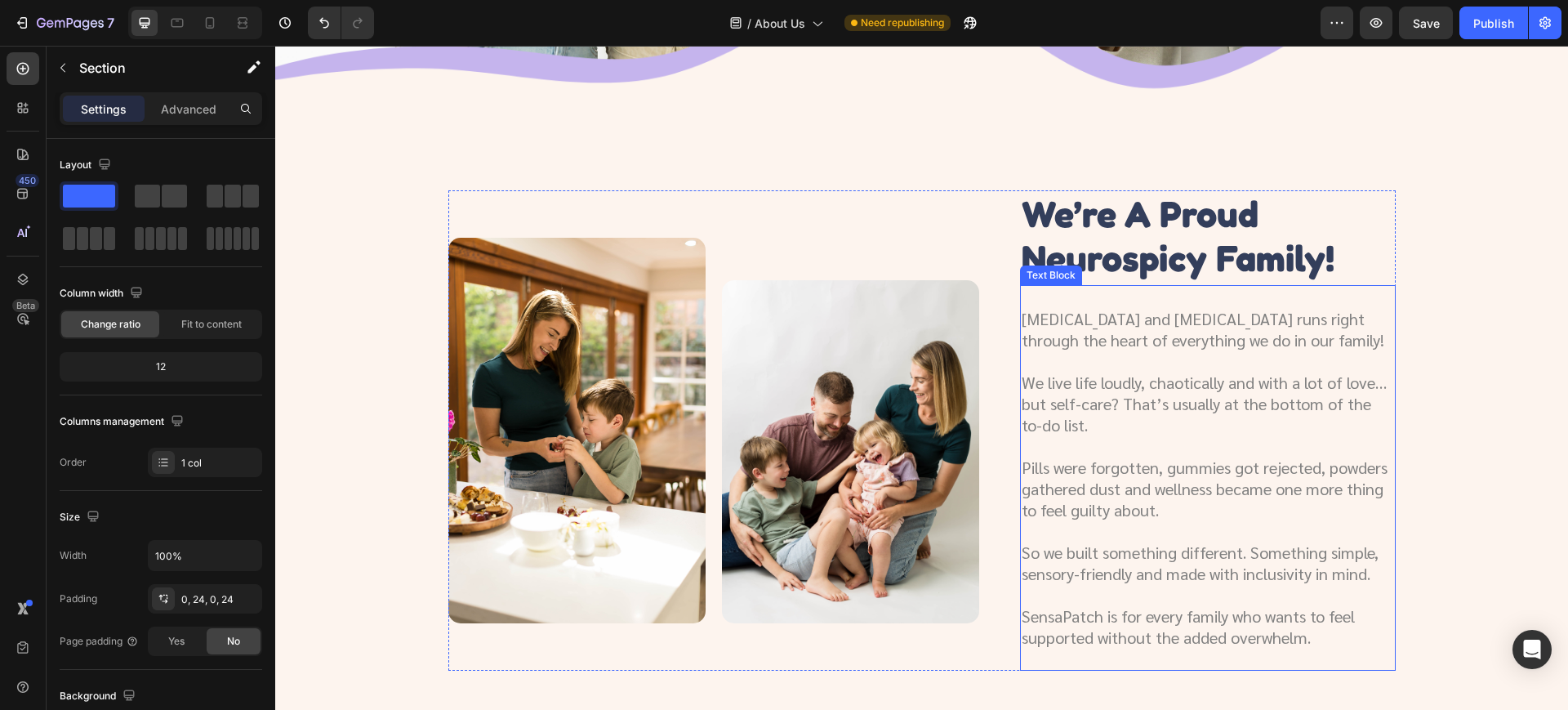
click at [1046, 388] on p "We live life loudly, chaotically and with a lot of love… but self-care? That’s …" at bounding box center [1207, 403] width 372 height 63
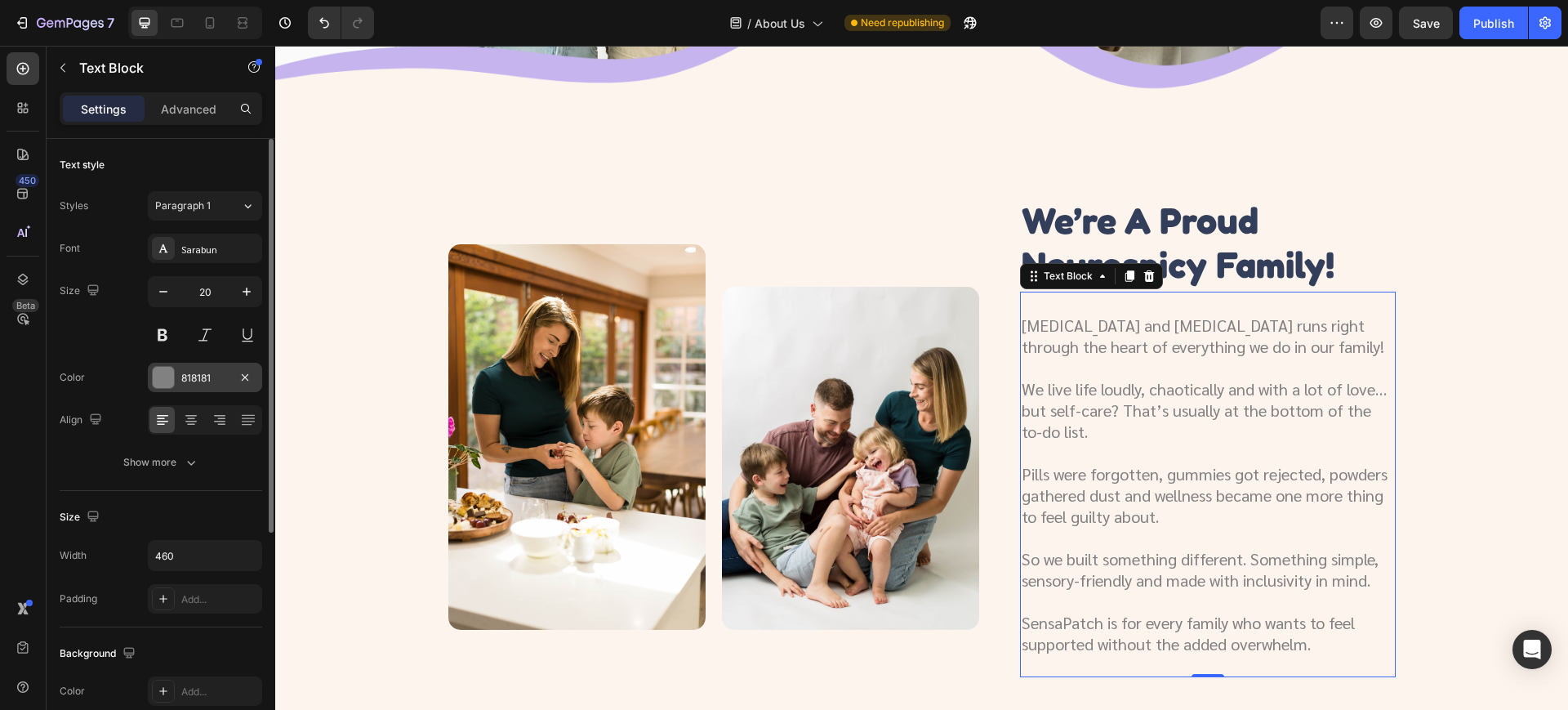
click at [218, 382] on div "818181" at bounding box center [205, 377] width 47 height 14
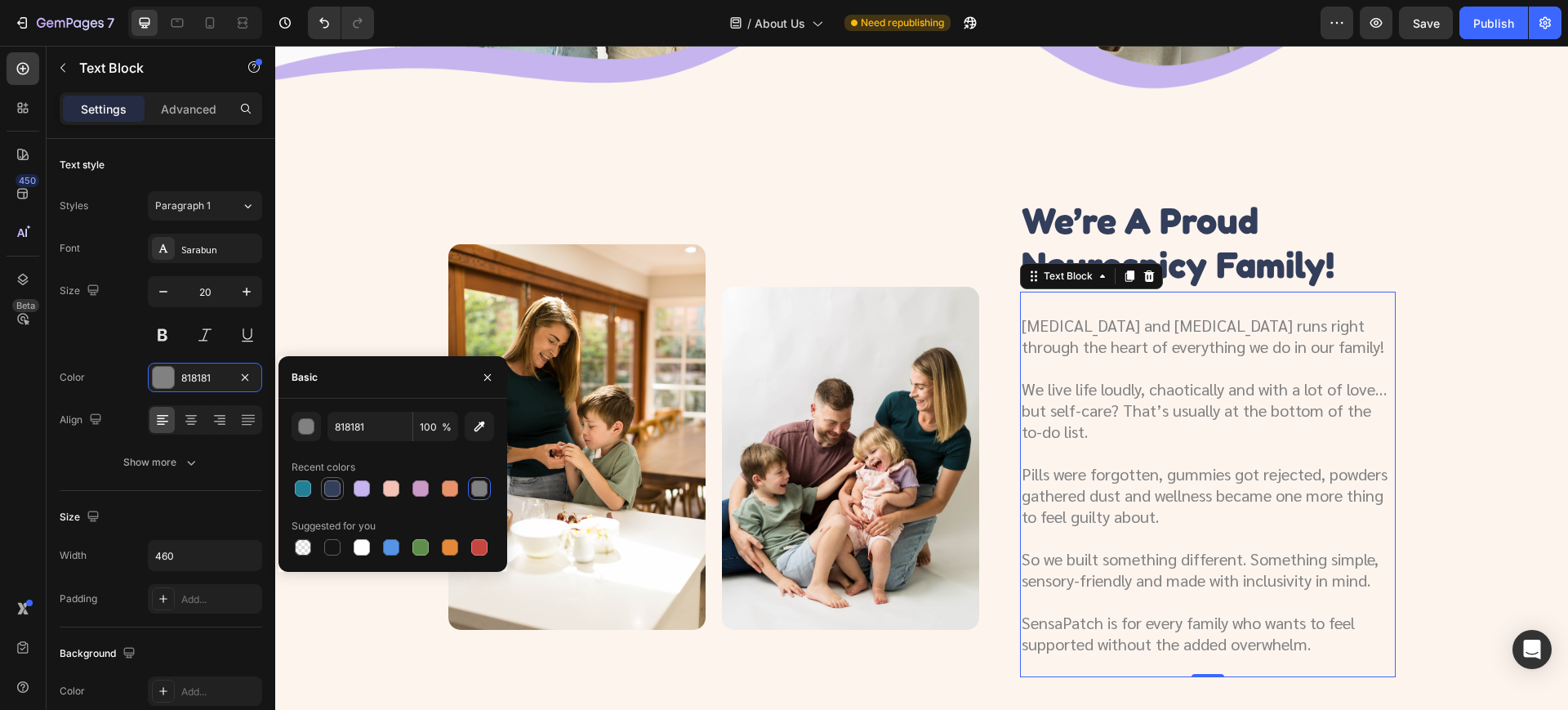
click at [333, 489] on div at bounding box center [332, 488] width 16 height 16
type input "333E5B"
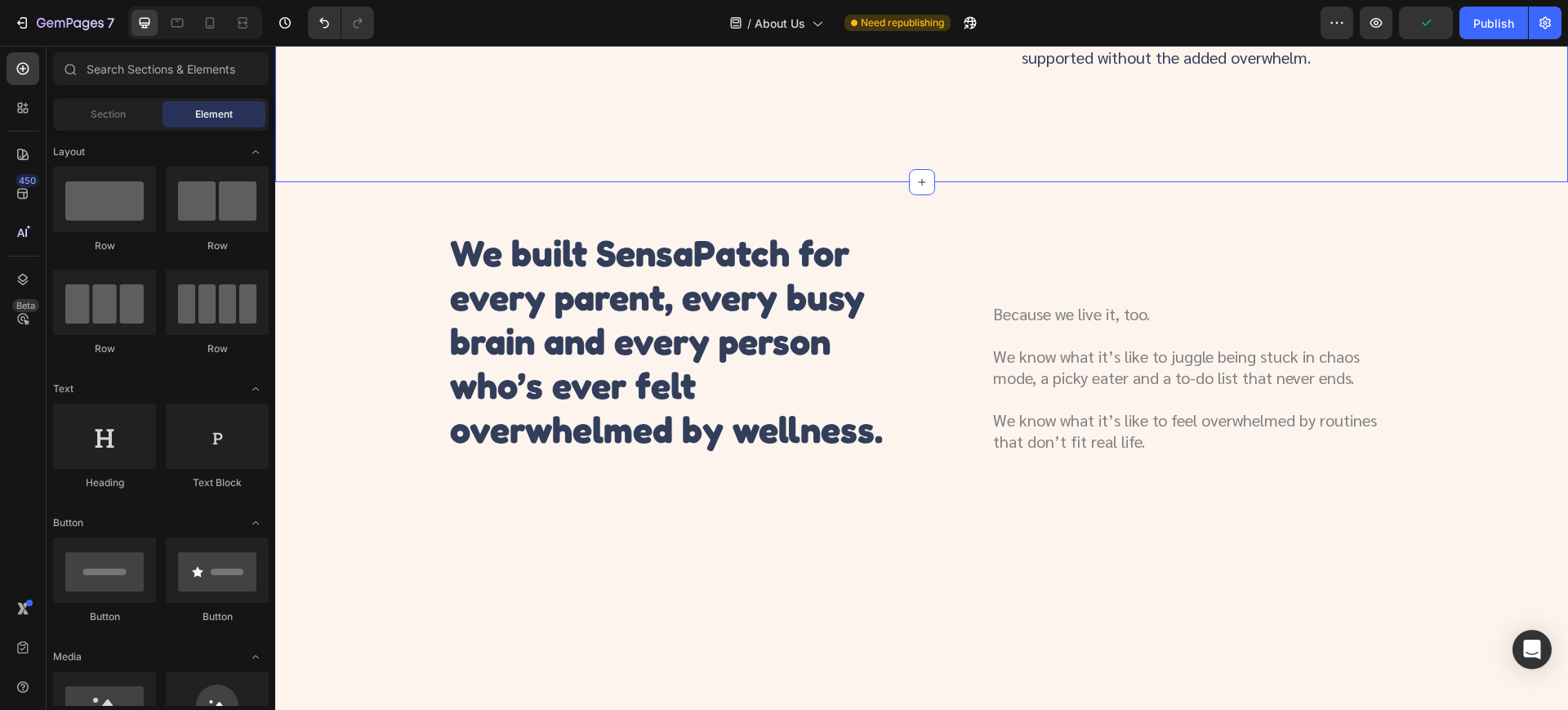
scroll to position [1144, 0]
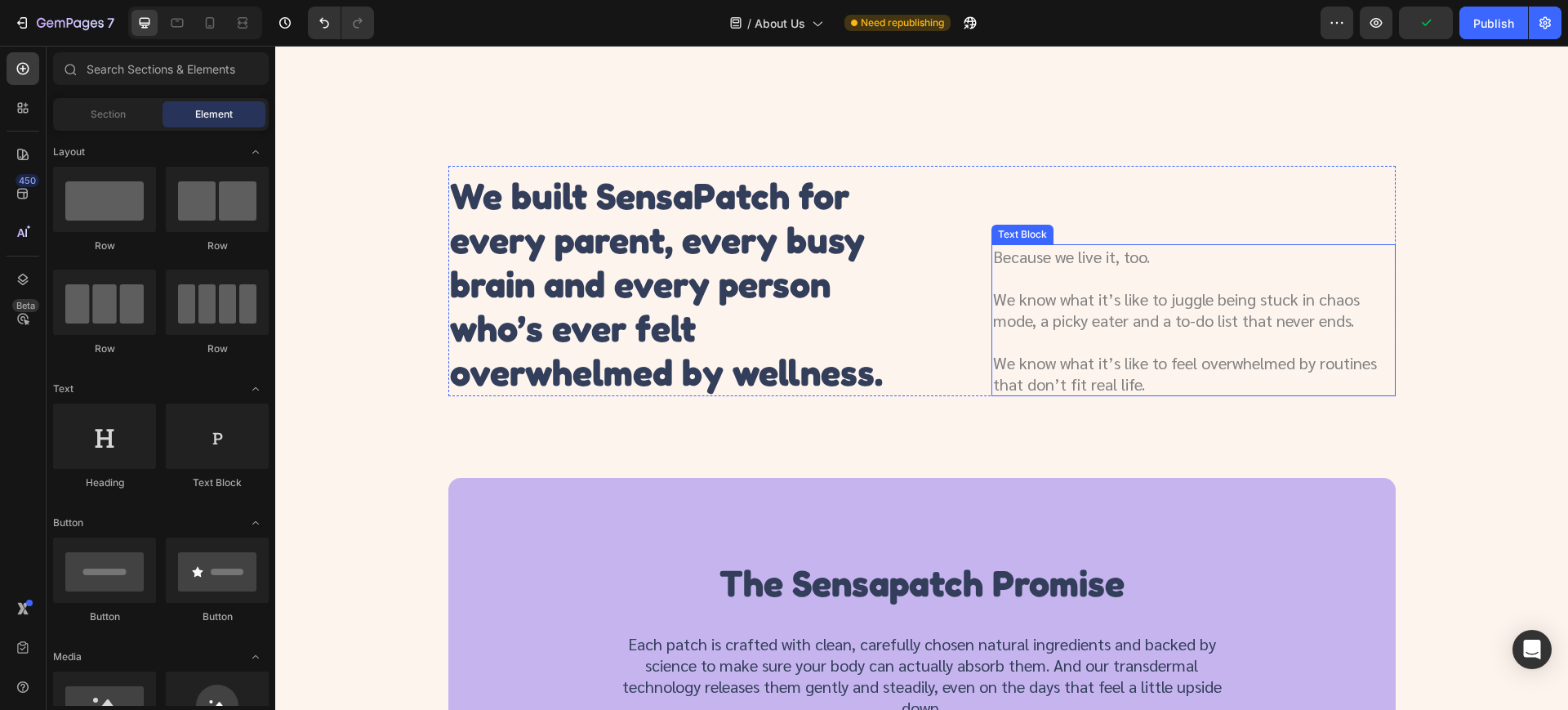
click at [1063, 301] on p "We know what it’s like to juggle being stuck in chaos mode, a picky eater and a…" at bounding box center [1193, 310] width 401 height 42
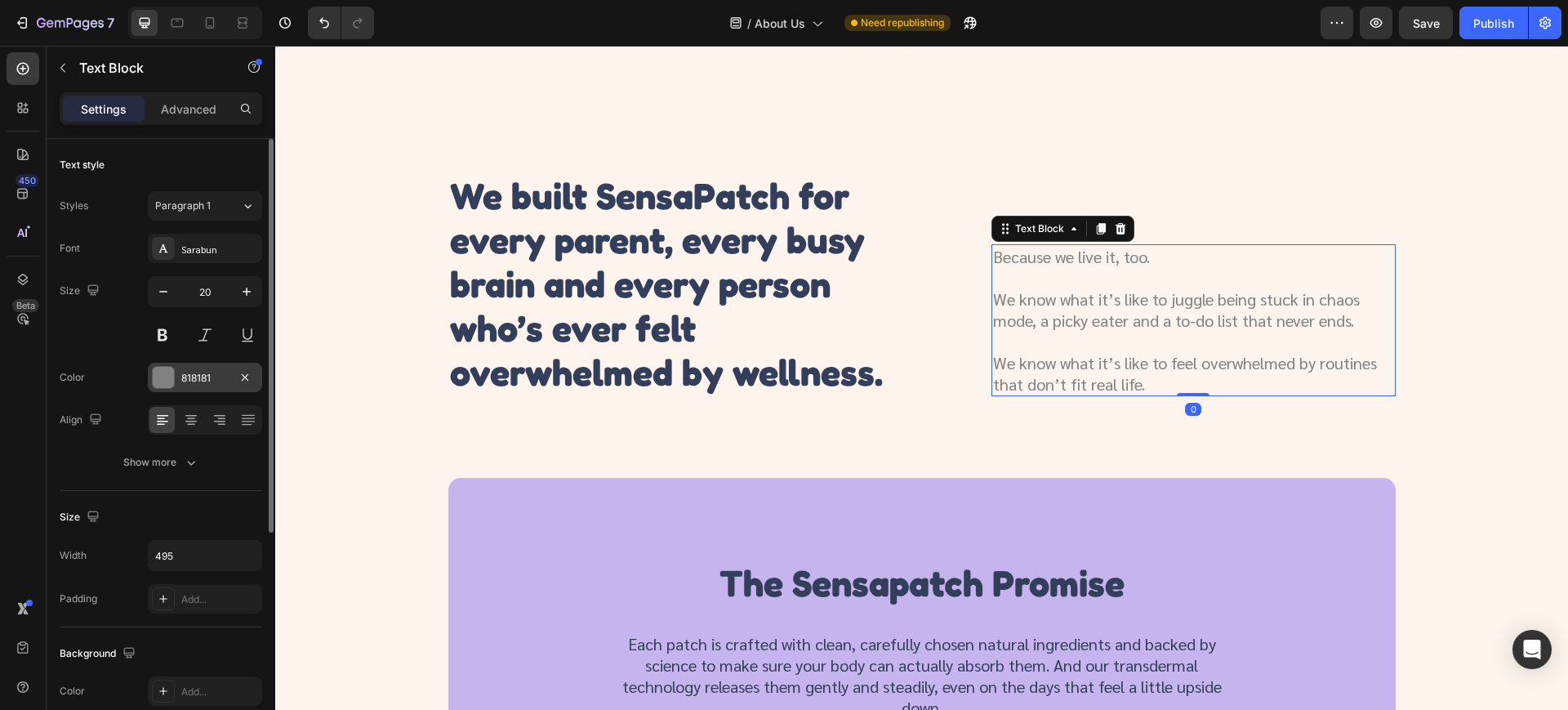
click at [190, 387] on div "818181" at bounding box center [204, 377] width 114 height 30
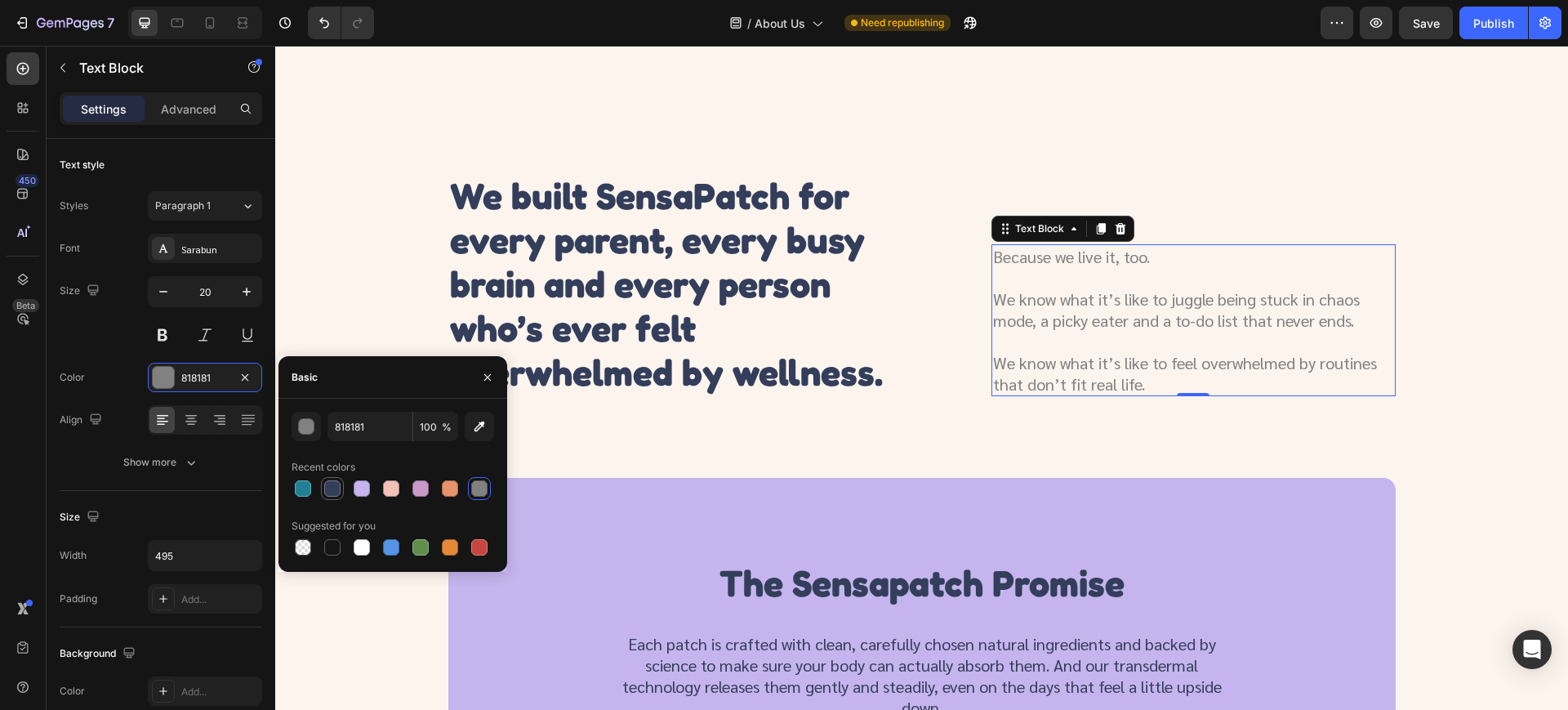
click at [329, 490] on div at bounding box center [332, 488] width 16 height 16
type input "333E5B"
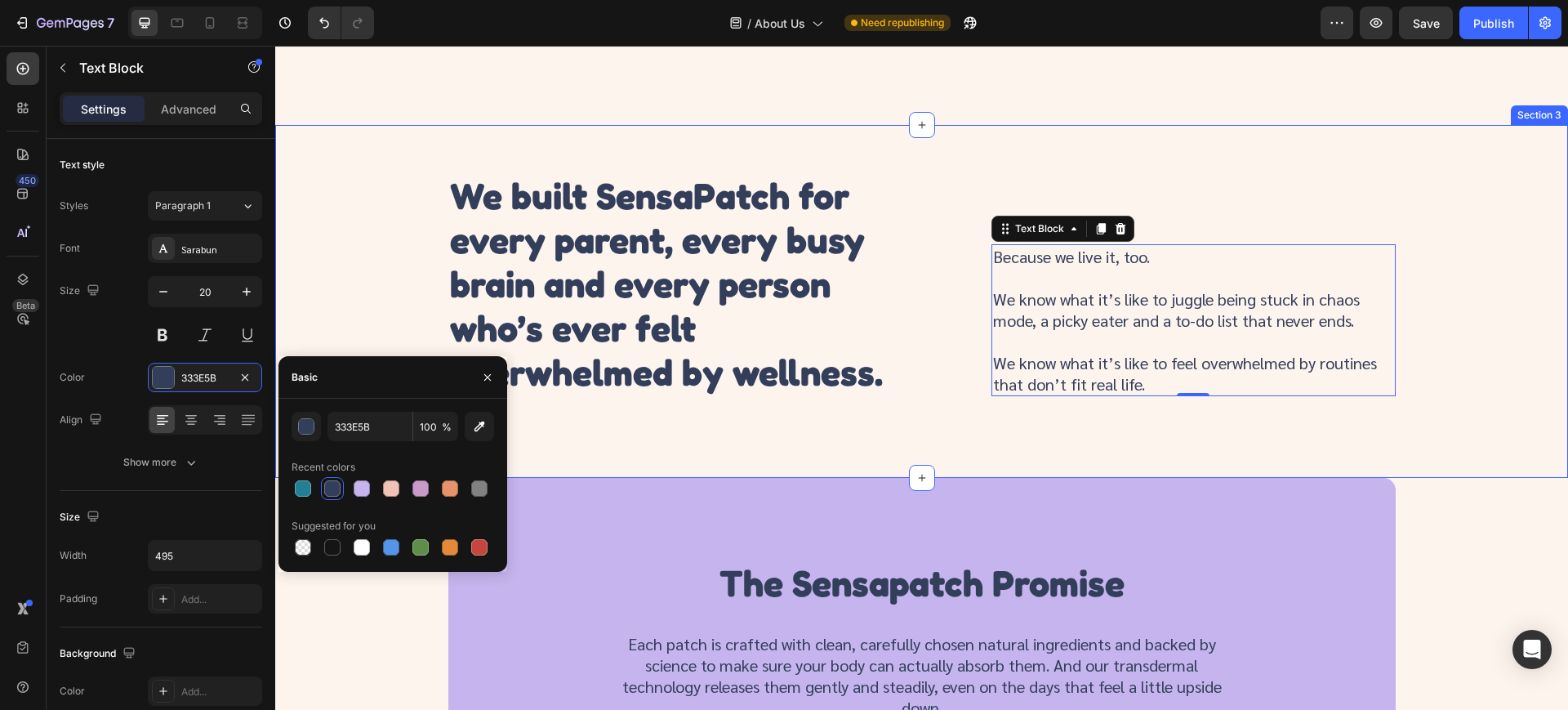
click at [1479, 229] on div "Text Block We built SensaPatch for every parent, every busy brain and every per…" at bounding box center [921, 280] width 1253 height 230
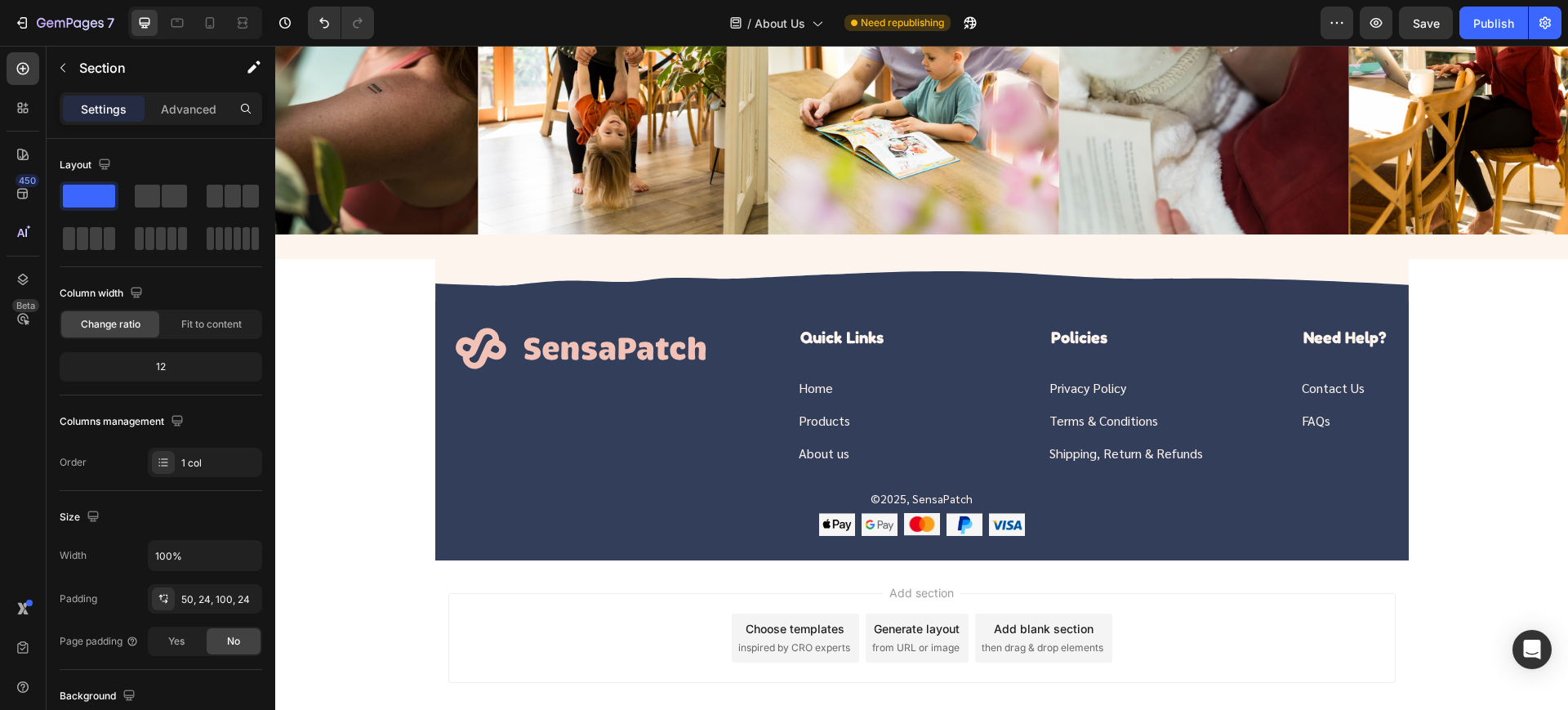
scroll to position [2344, 0]
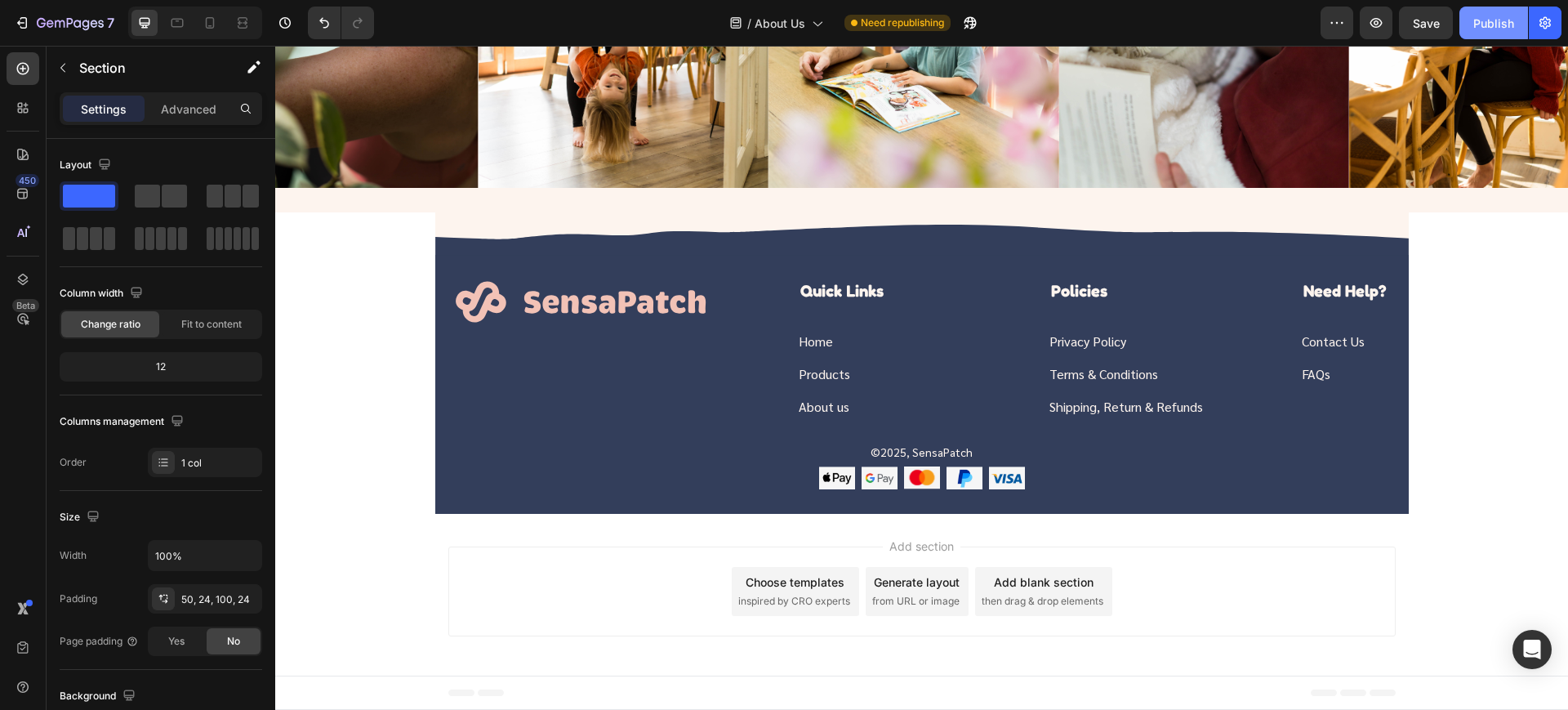
click at [1501, 20] on div "Publish" at bounding box center [1494, 23] width 41 height 17
click at [207, 26] on icon at bounding box center [210, 23] width 9 height 12
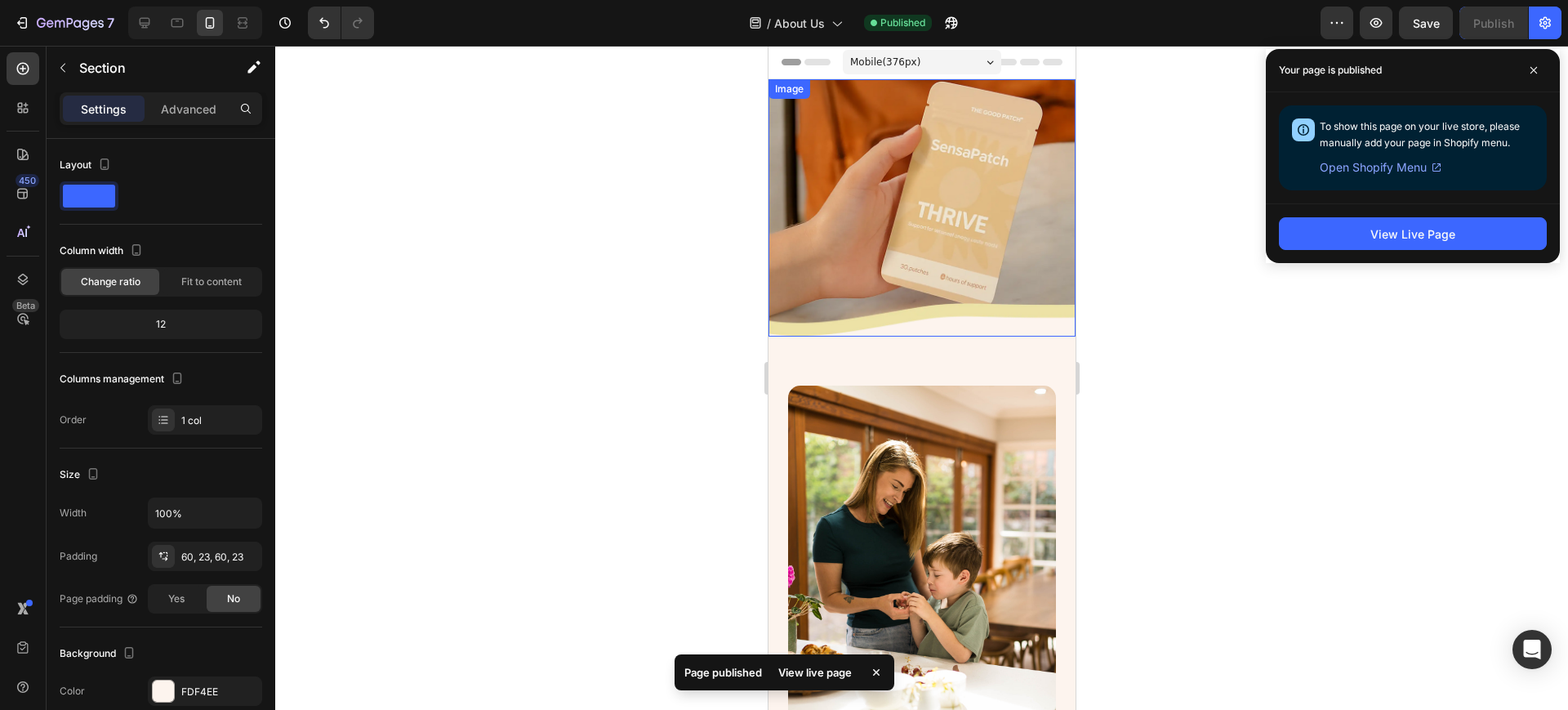
click at [951, 140] on img at bounding box center [922, 208] width 307 height 257
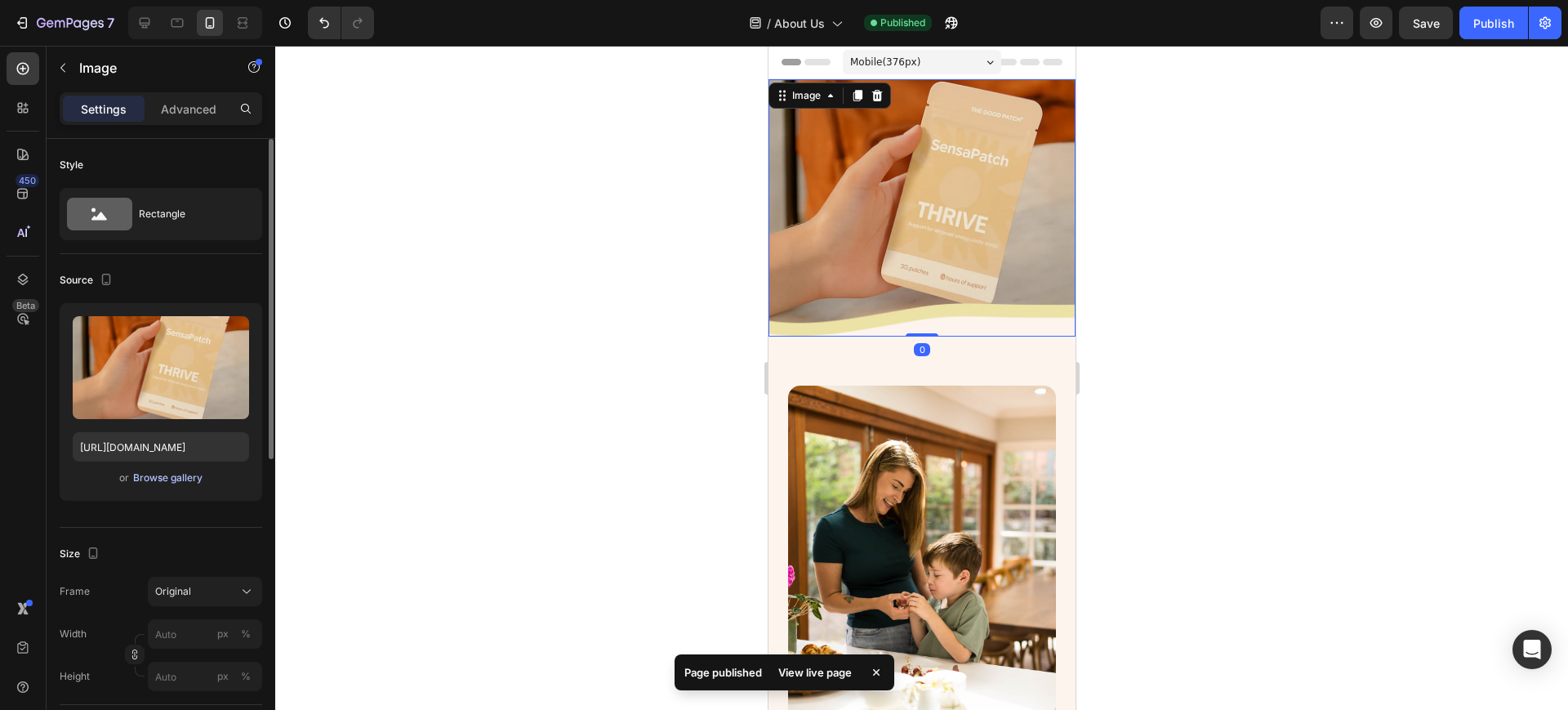
click at [154, 470] on div "Browse gallery" at bounding box center [168, 477] width 69 height 14
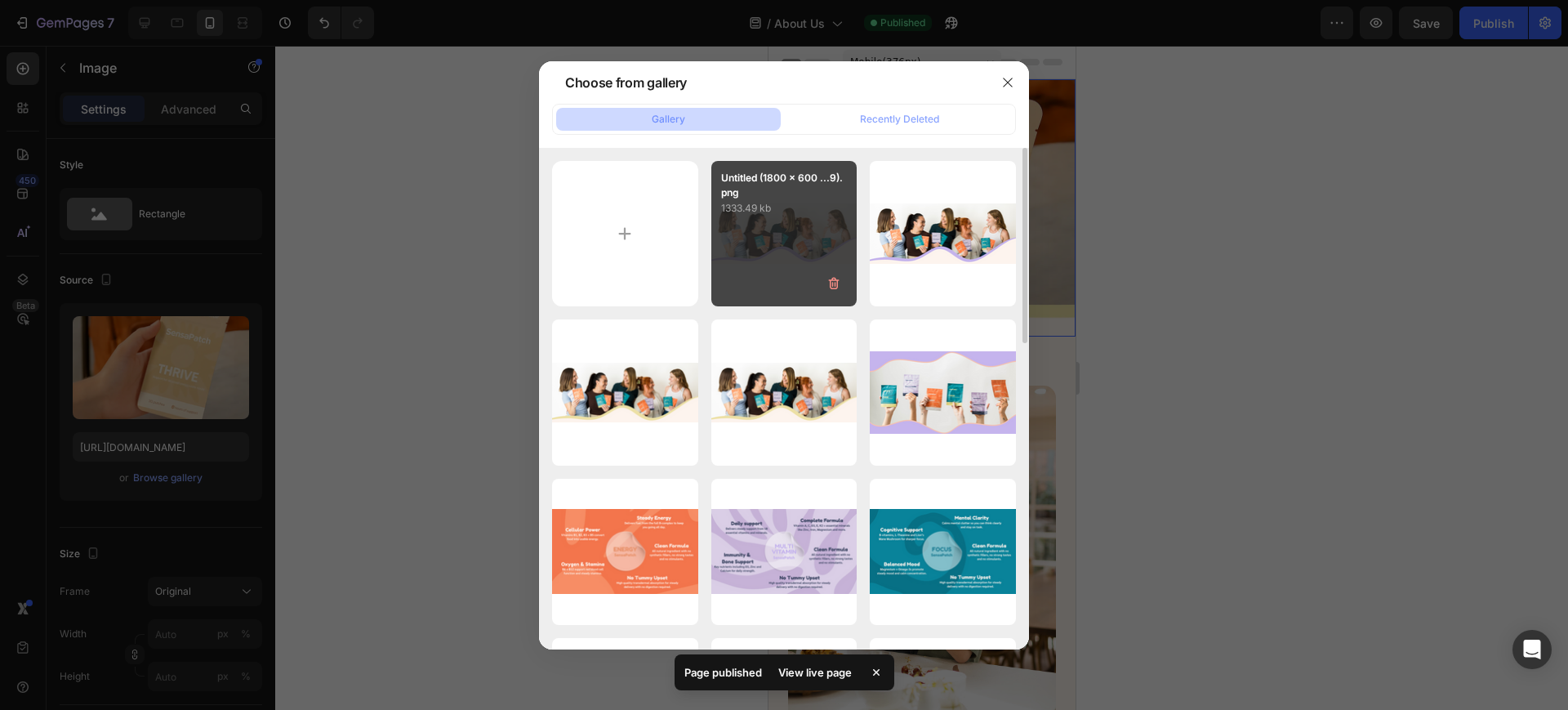
click at [772, 251] on div "Untitled (1800 x 600 ...9).png 1333.49 kb" at bounding box center [784, 234] width 146 height 146
type input "https://cdn.shopify.com/s/files/1/0667/7476/1560/files/gempages_576990987239293…"
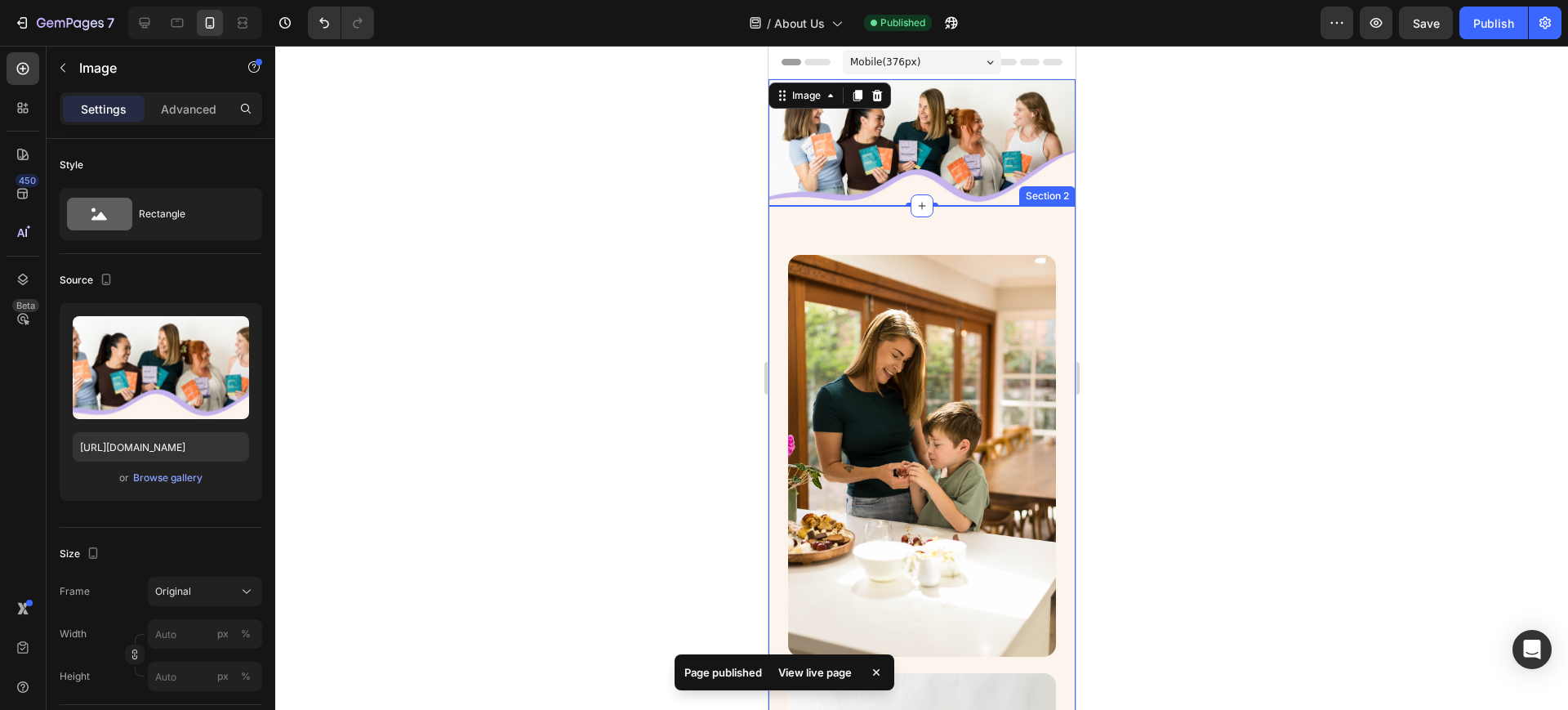
click at [1493, 40] on div "7 Version history / About Us Published Preview Save Publish" at bounding box center [784, 23] width 1568 height 46
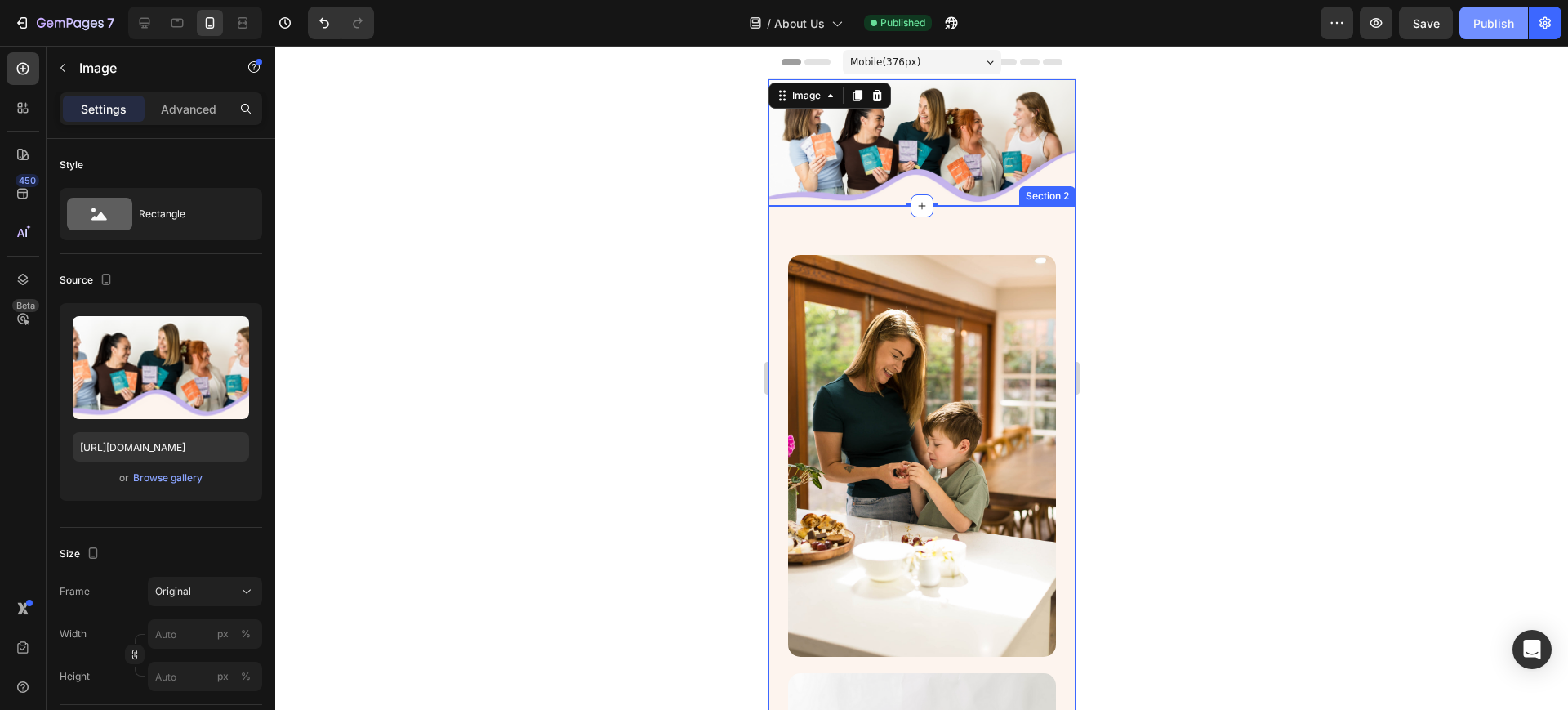
click at [1494, 30] on div "Publish" at bounding box center [1494, 23] width 41 height 17
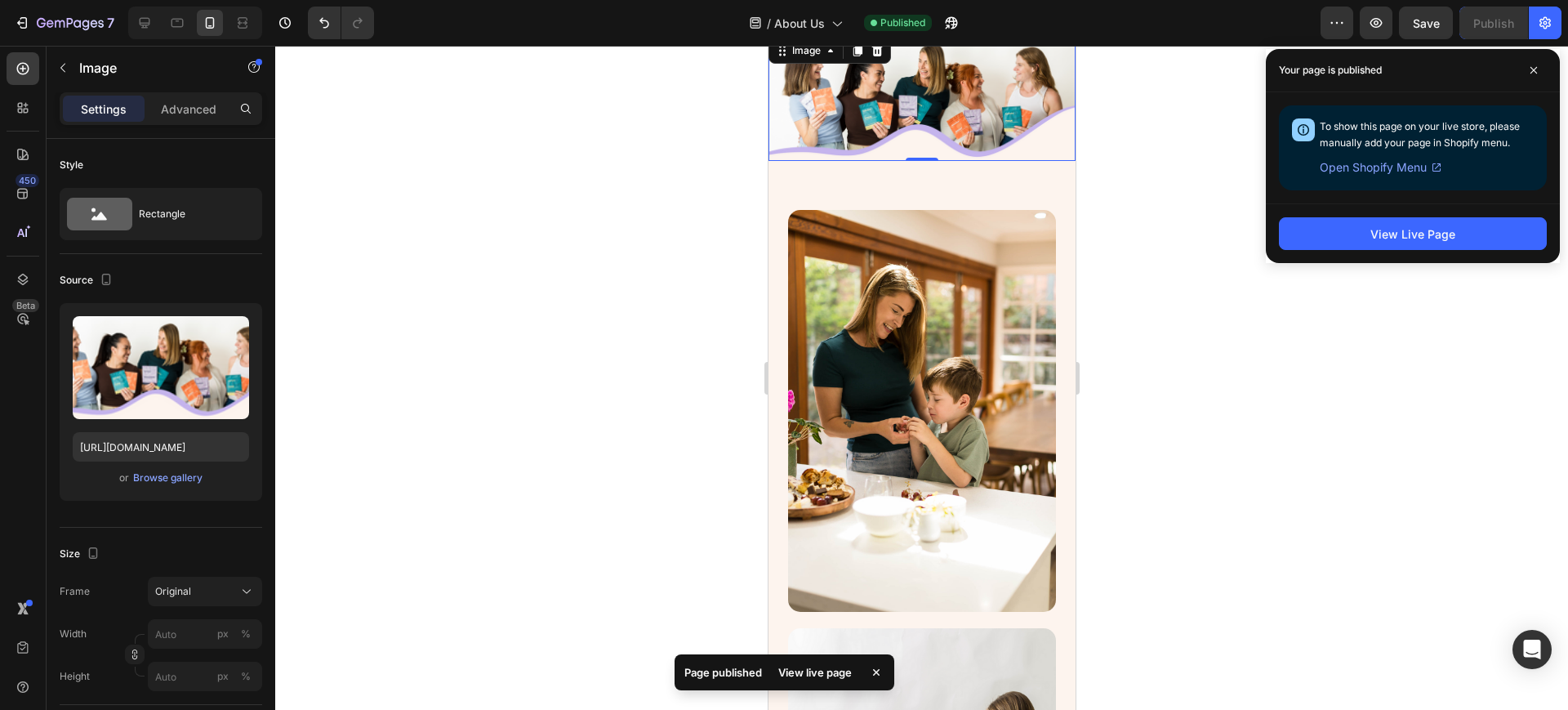
scroll to position [102, 0]
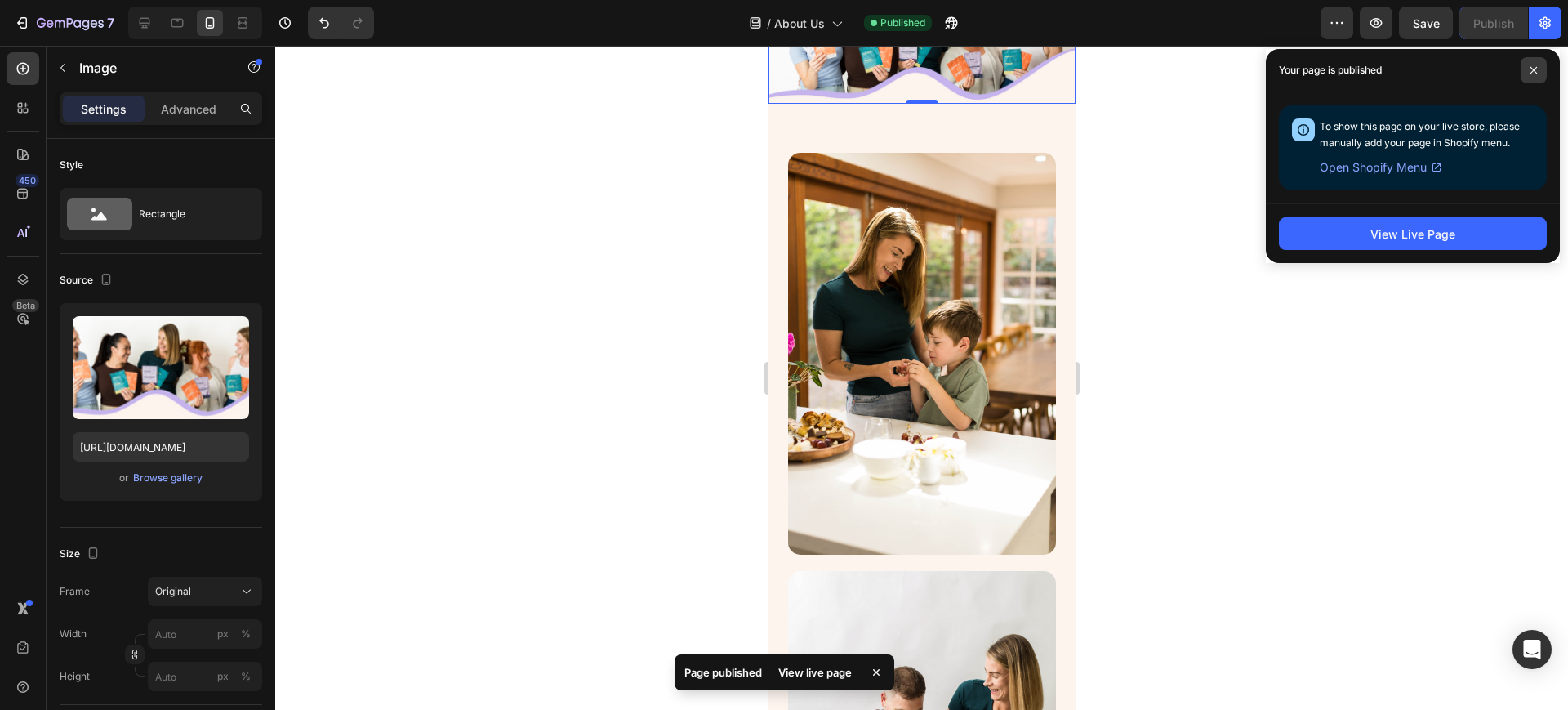
click at [1536, 69] on icon at bounding box center [1533, 70] width 8 height 8
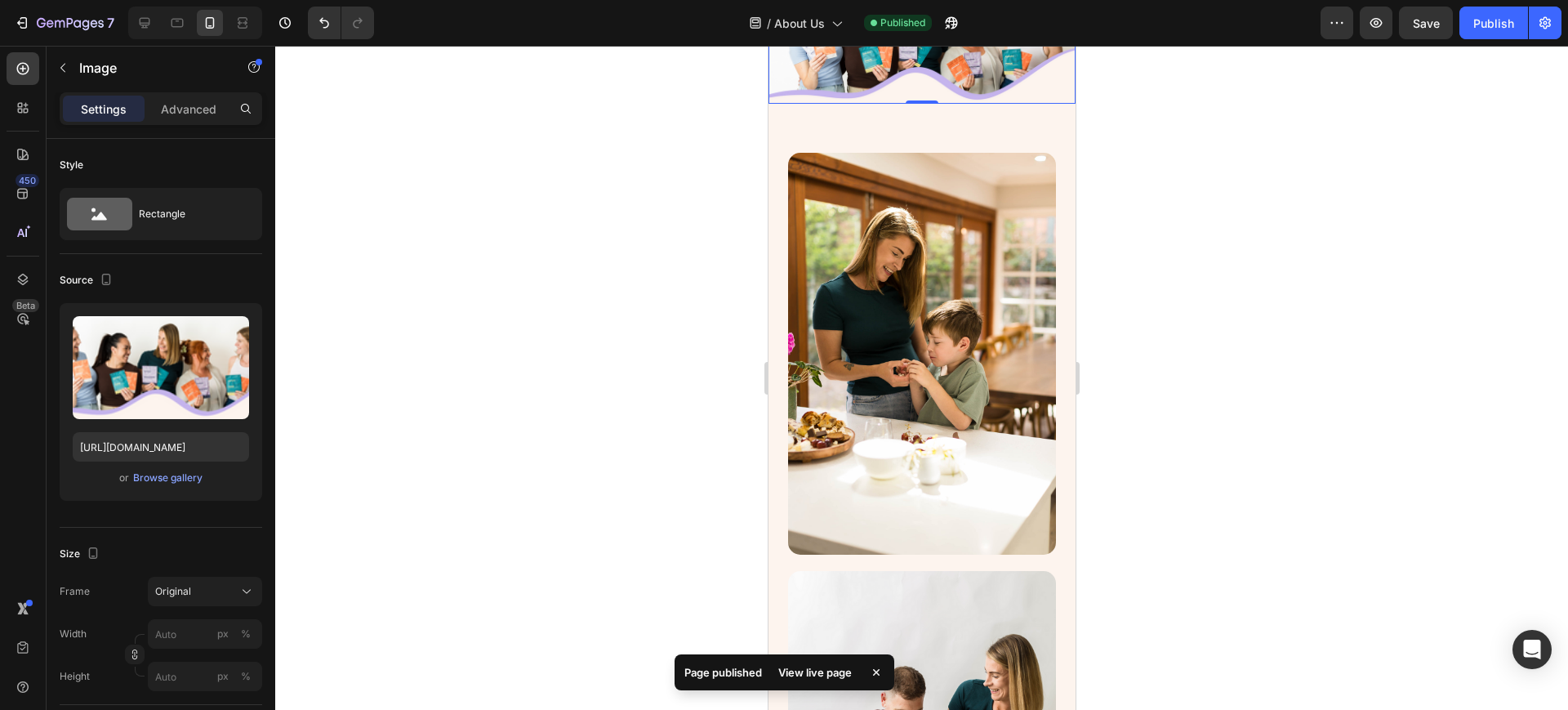
click at [728, 295] on div at bounding box center [922, 377] width 1293 height 664
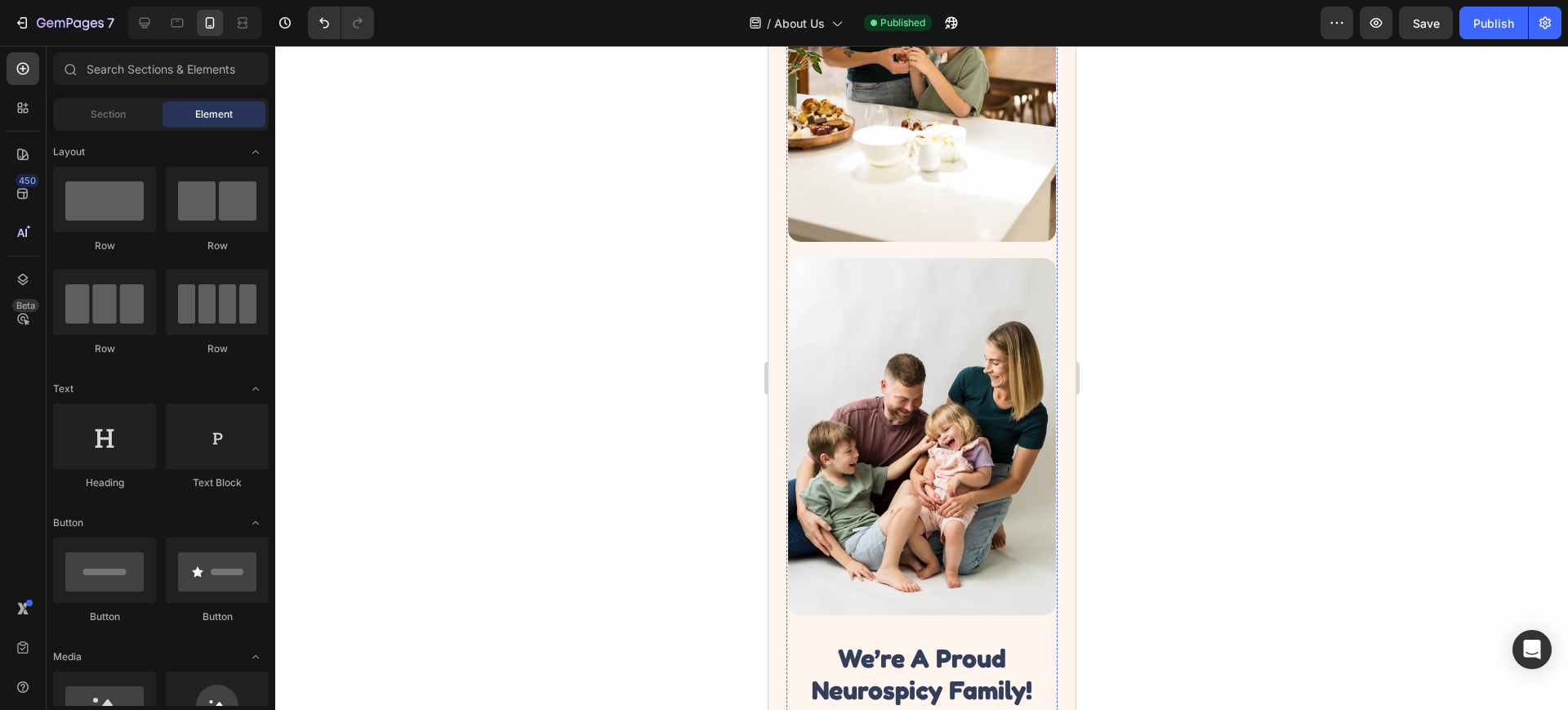
scroll to position [0, 0]
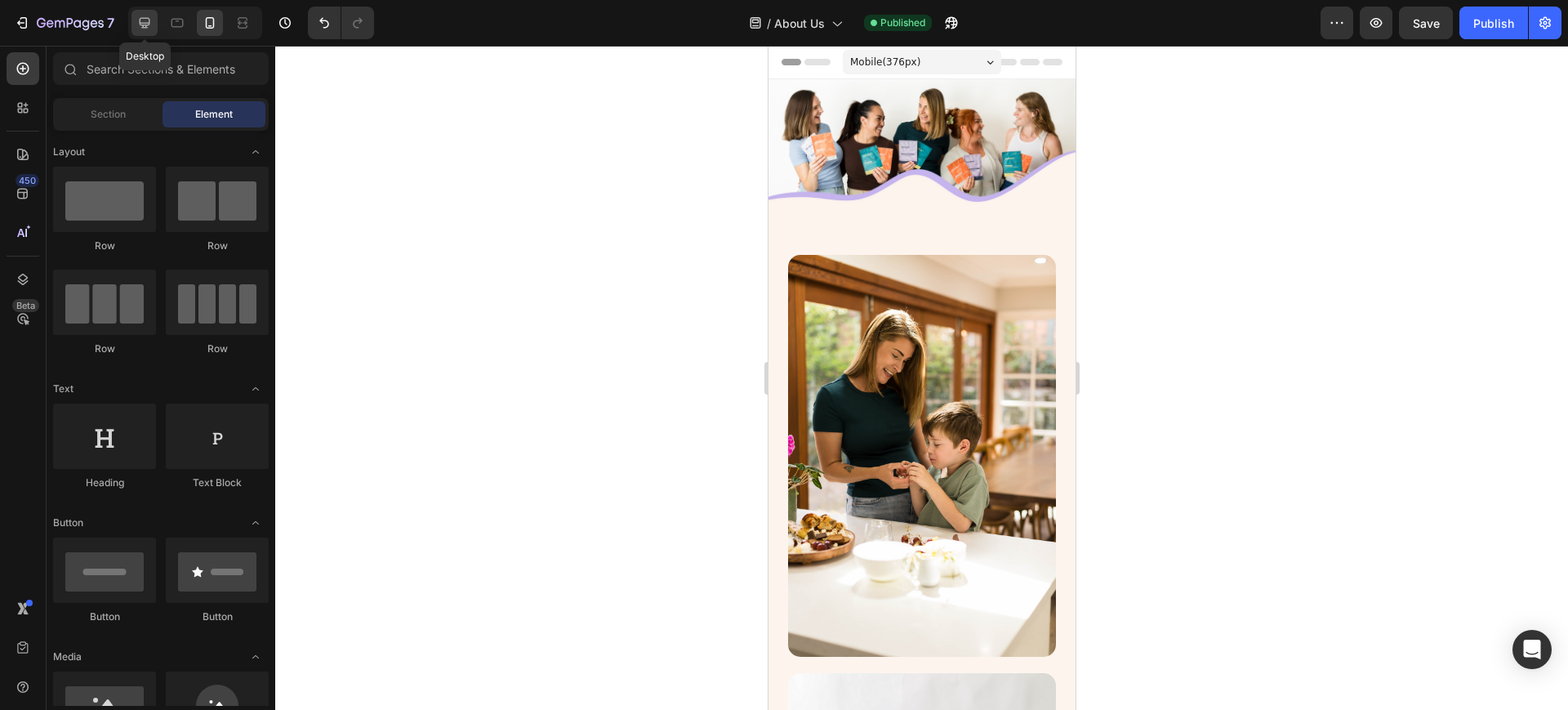
click at [138, 18] on icon at bounding box center [144, 22] width 16 height 16
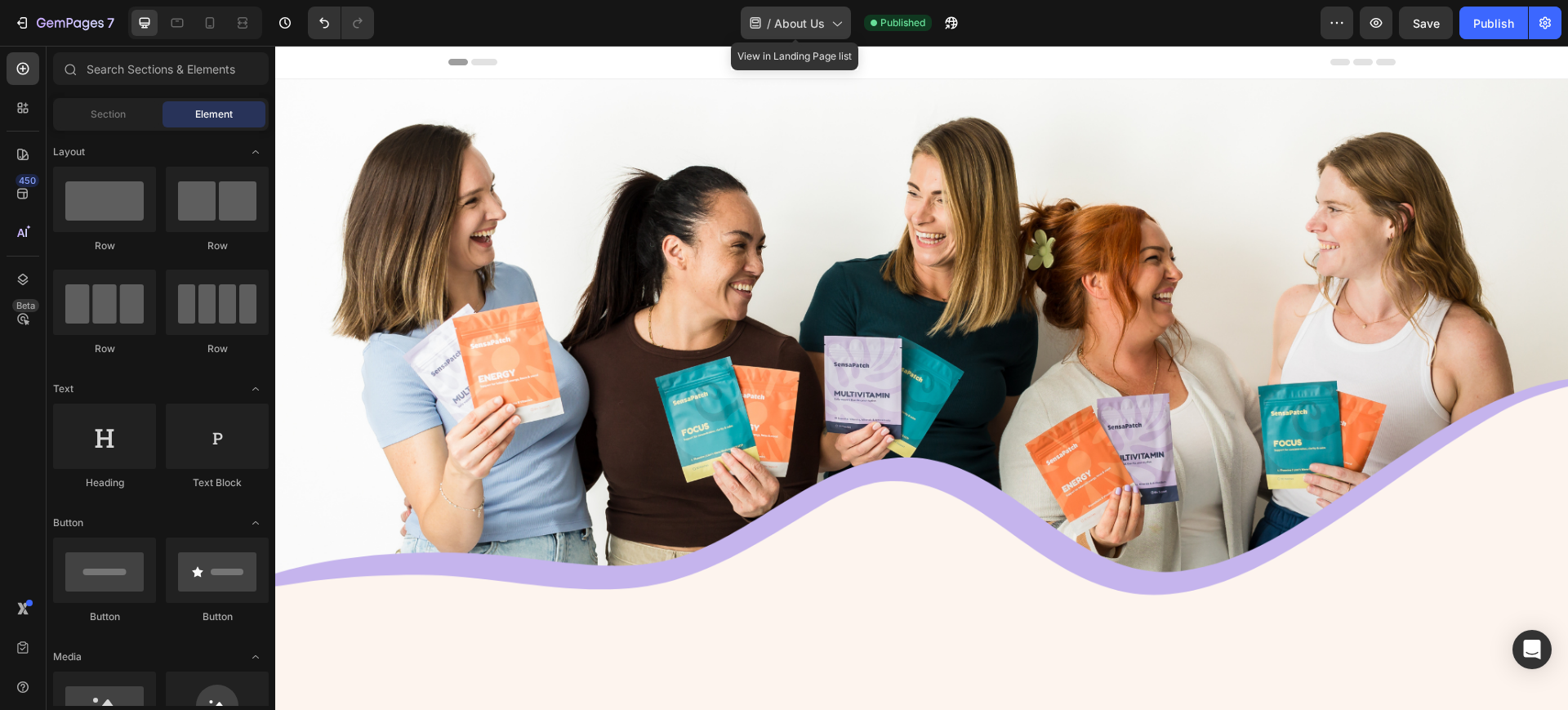
click at [788, 20] on span "About Us" at bounding box center [799, 23] width 51 height 17
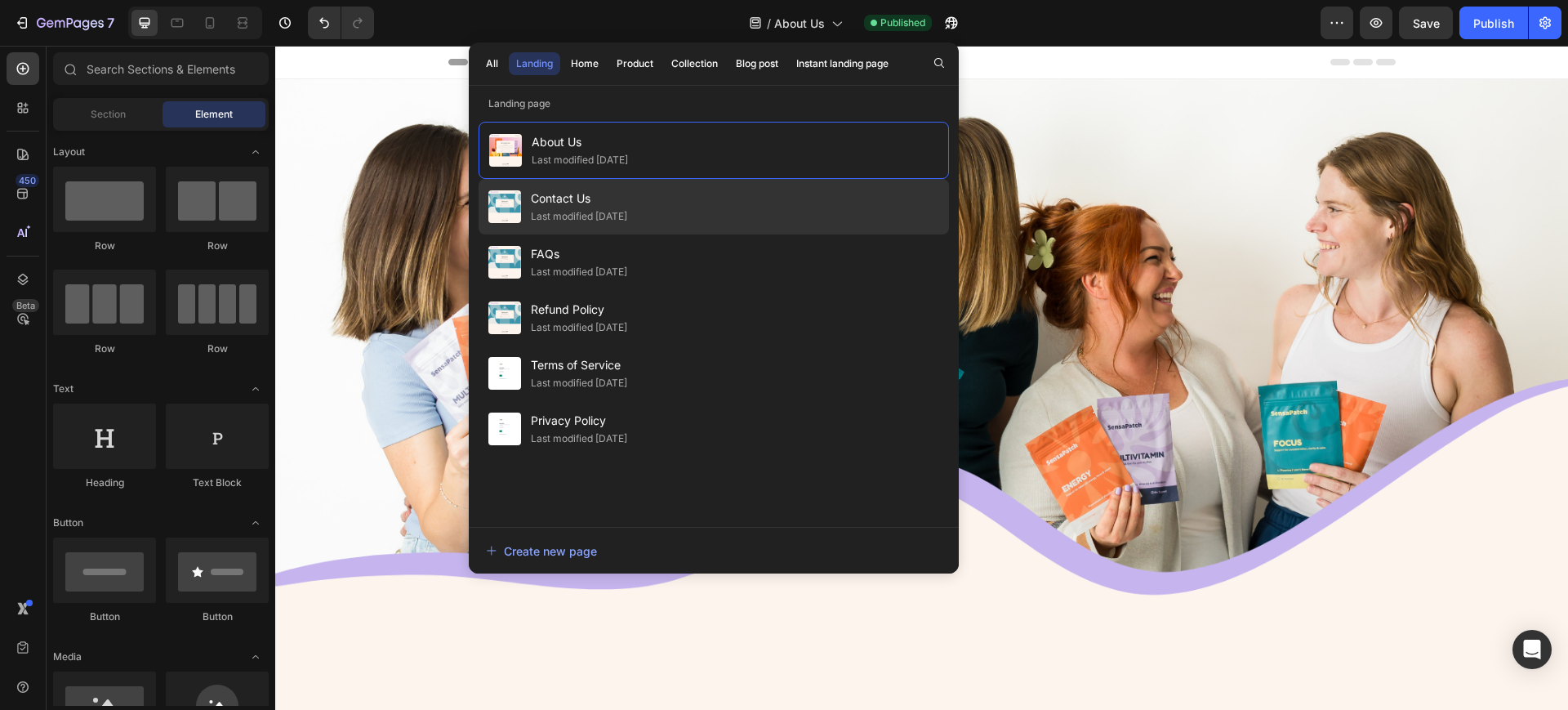
click at [575, 194] on span "Contact Us" at bounding box center [579, 198] width 96 height 19
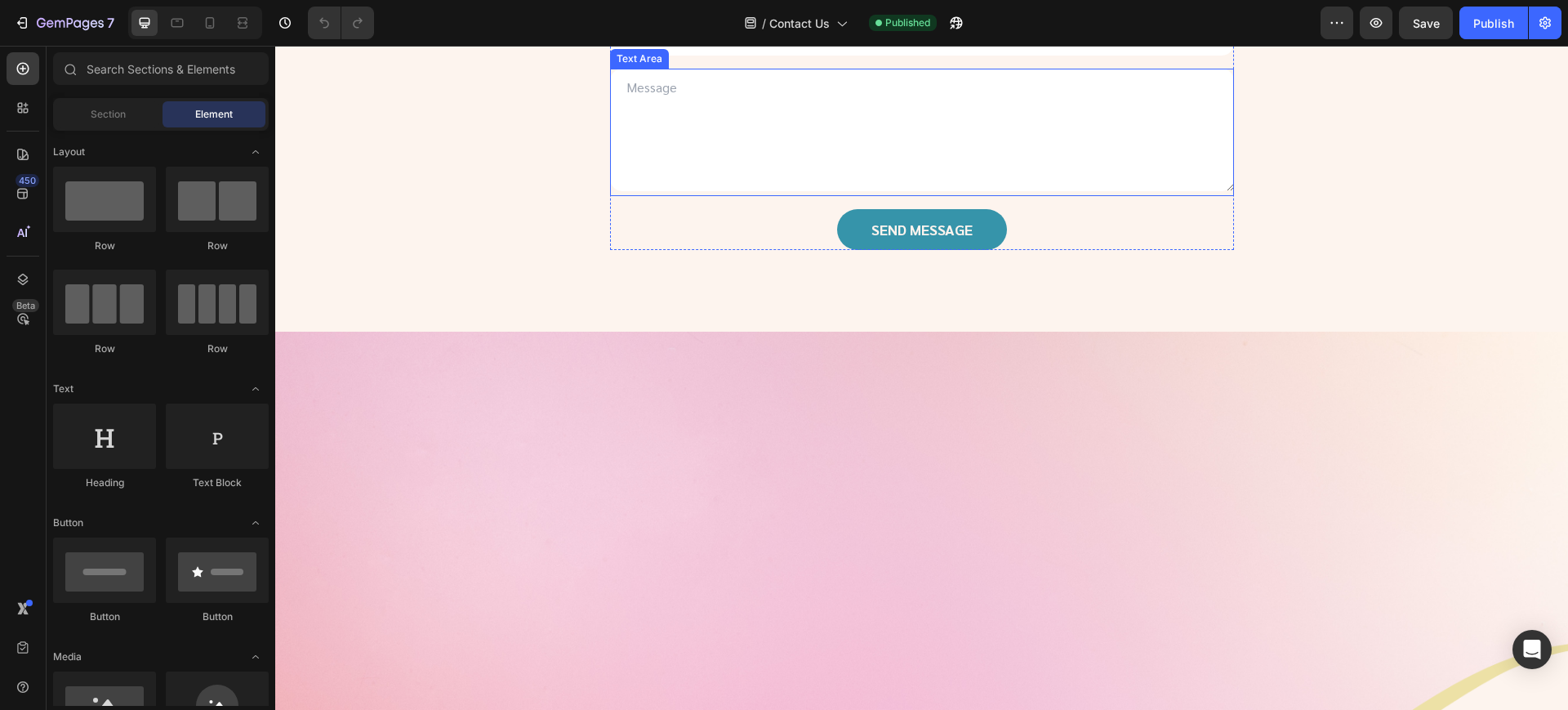
scroll to position [335, 0]
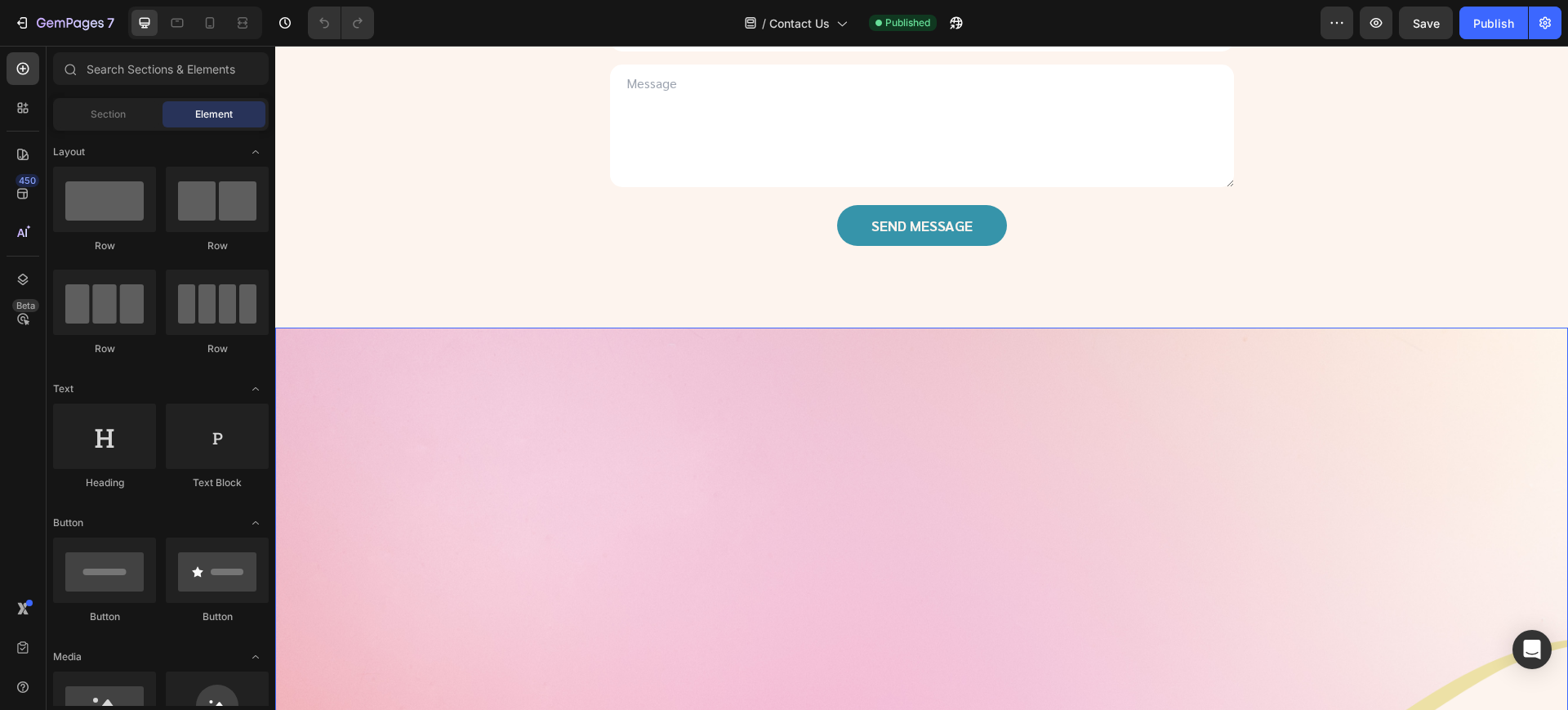
click at [757, 448] on img at bounding box center [922, 593] width 1293 height 533
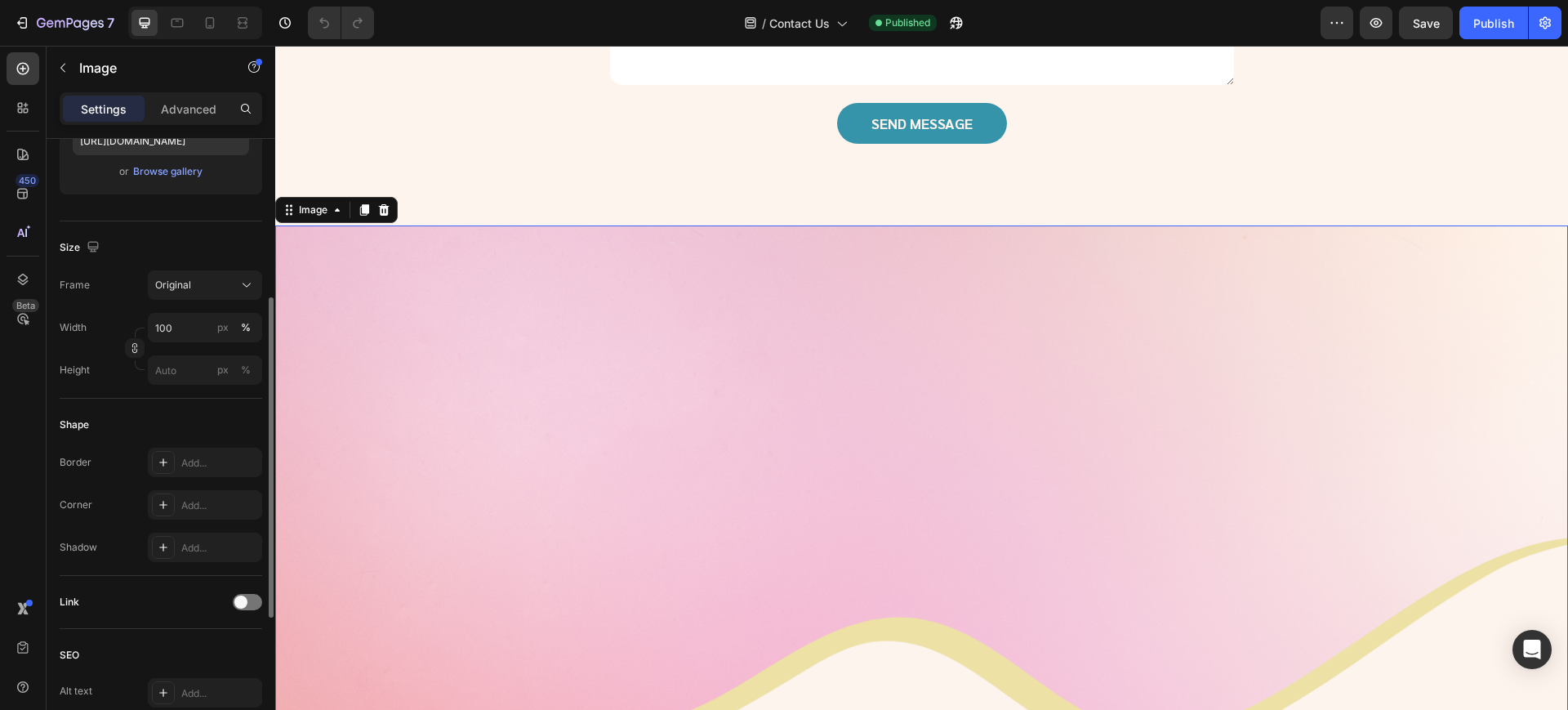
scroll to position [0, 0]
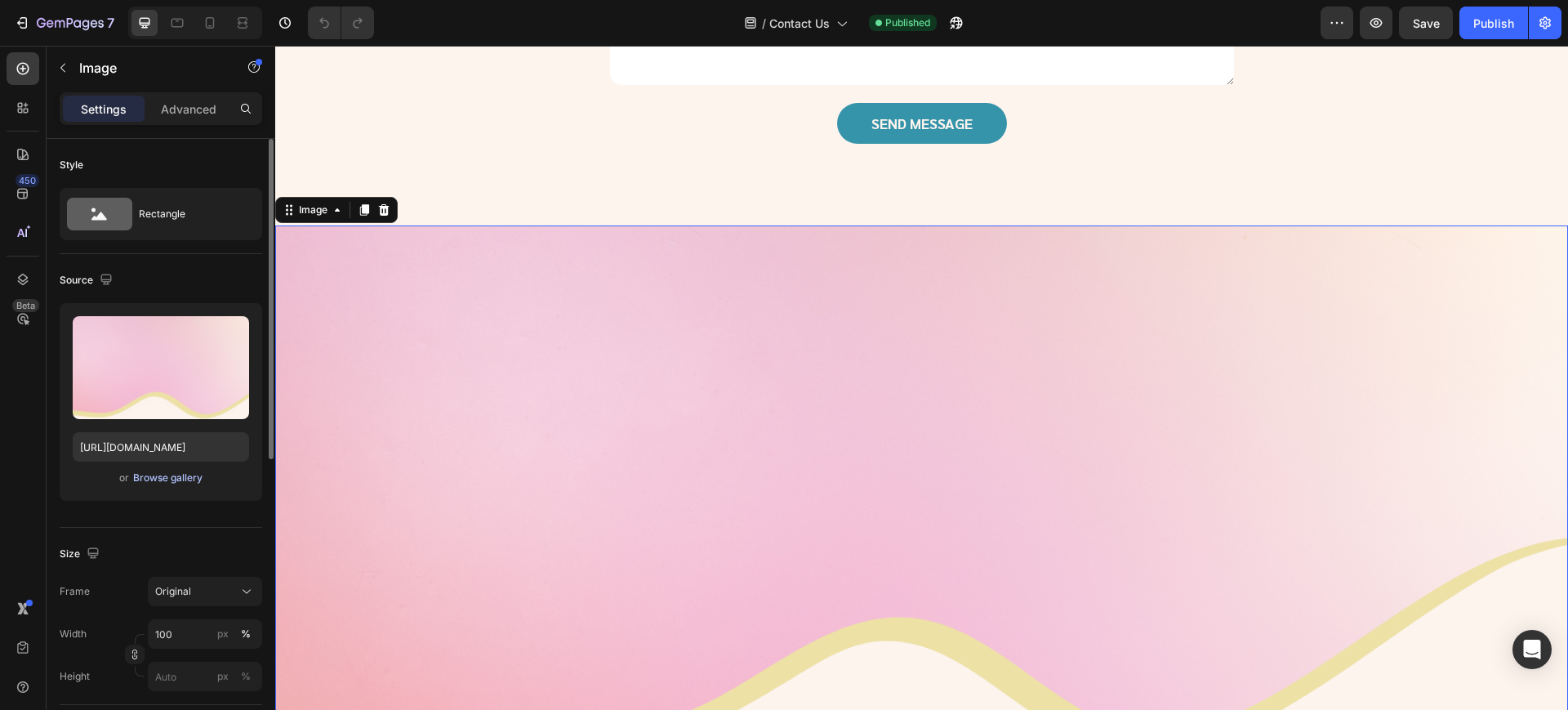
click at [170, 482] on div "Browse gallery" at bounding box center [168, 477] width 69 height 14
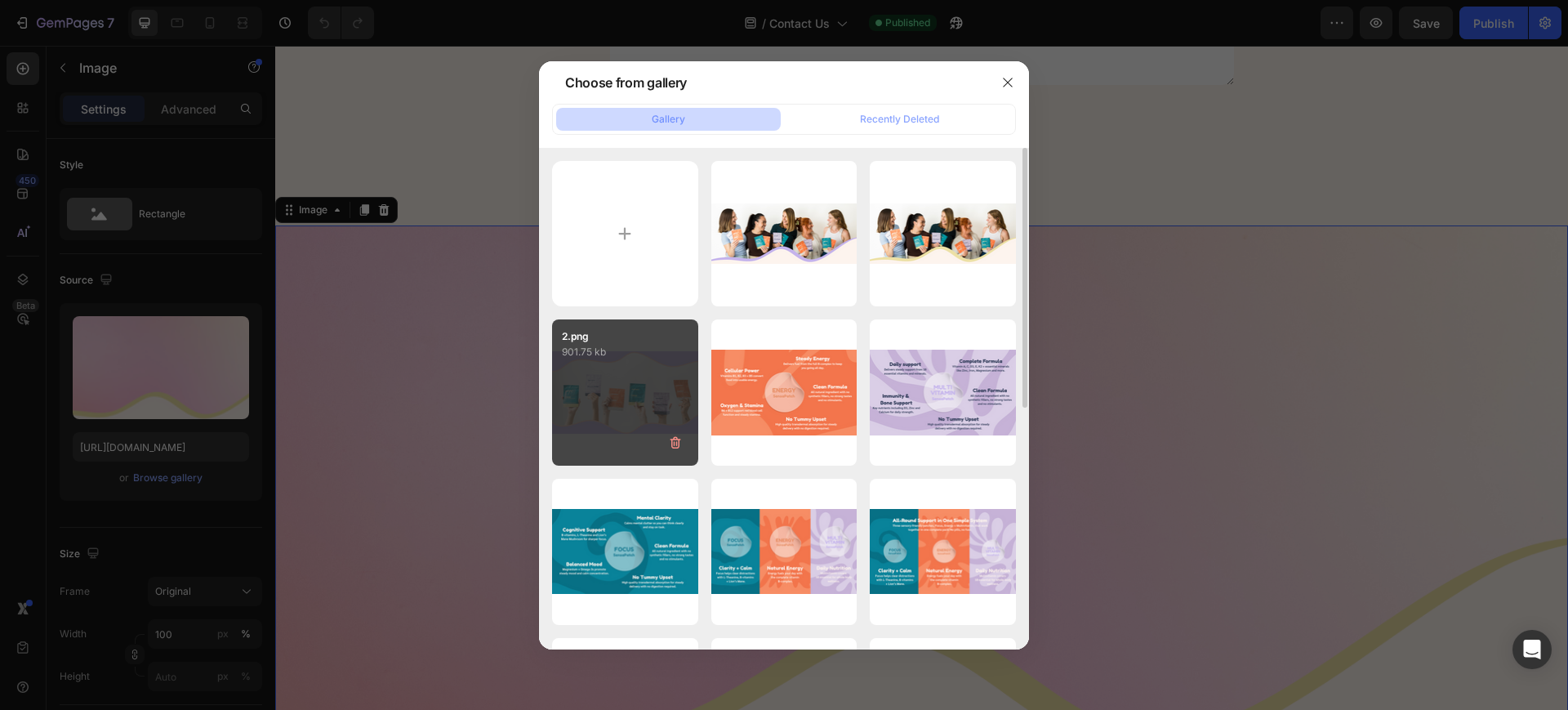
click at [657, 391] on div "2.png 901.75 kb" at bounding box center [624, 392] width 146 height 146
type input "https://cdn.shopify.com/s/files/1/0667/7476/1560/files/gempages_576990987239293…"
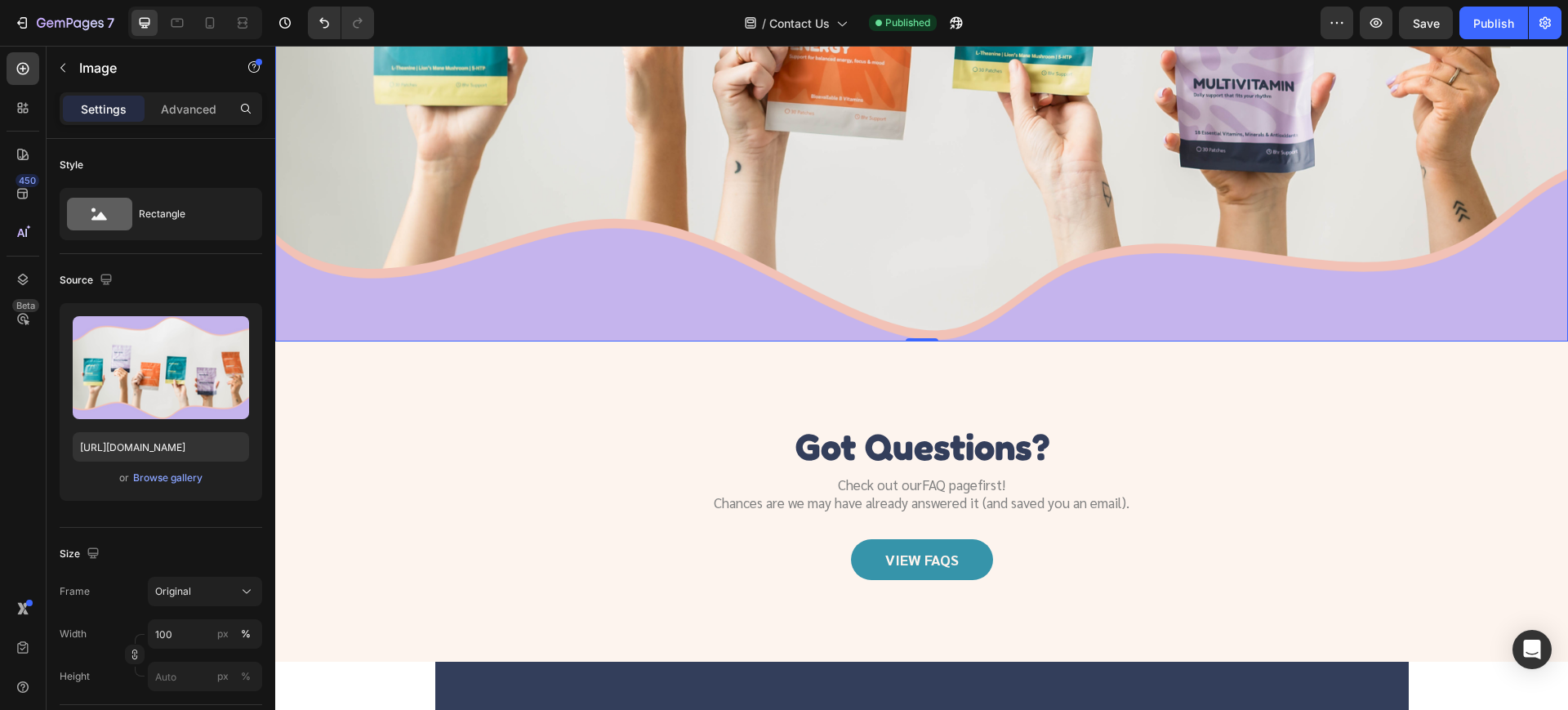
scroll to position [1049, 0]
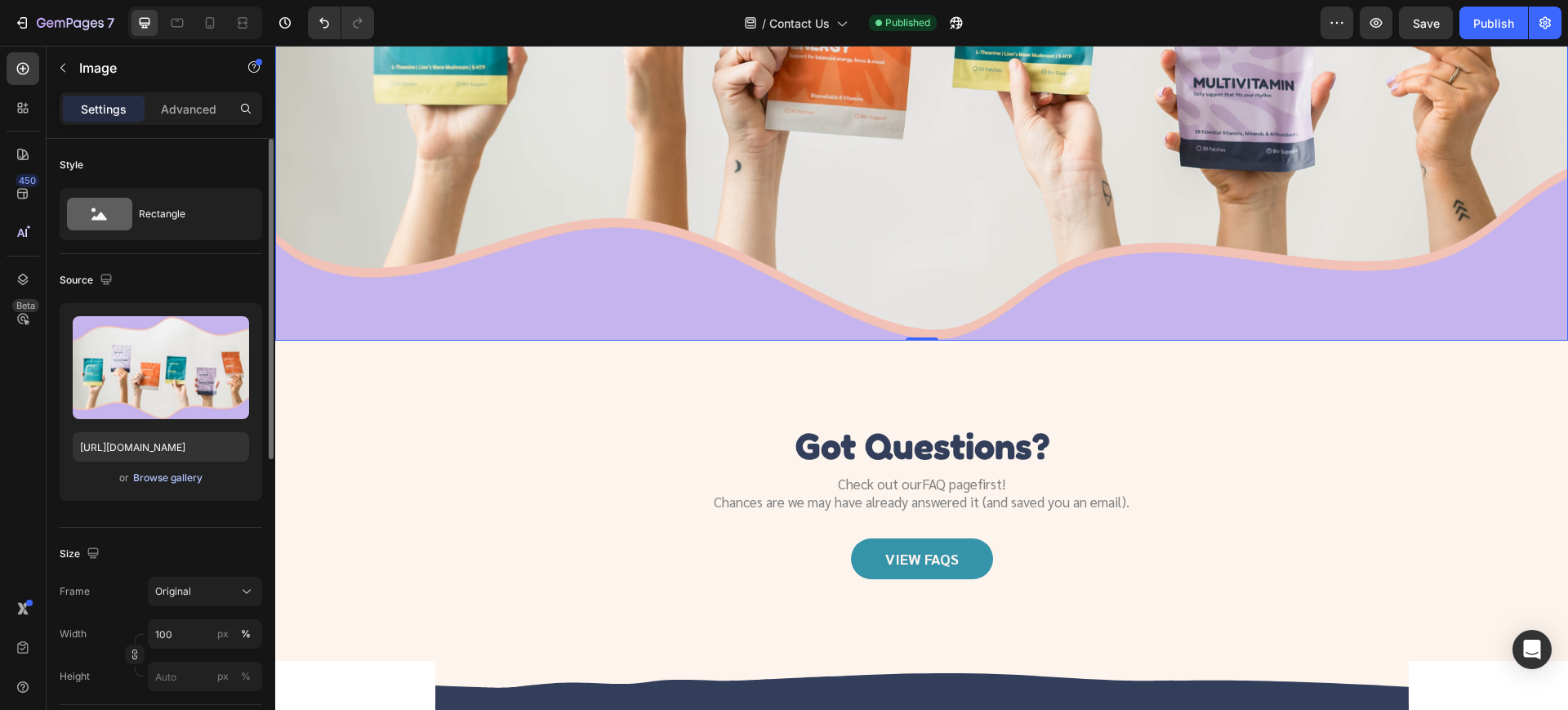
click at [182, 474] on div "Browse gallery" at bounding box center [168, 477] width 69 height 14
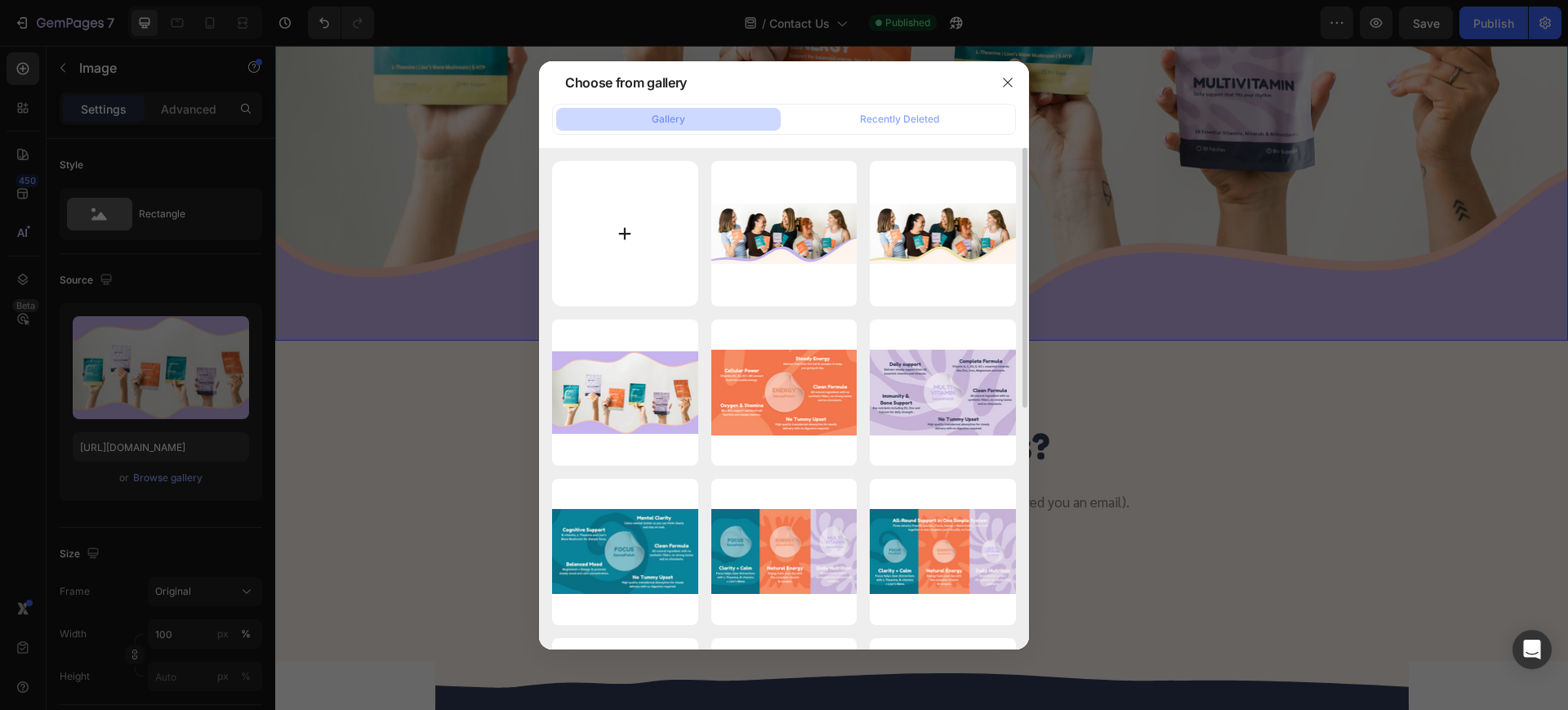
click at [657, 254] on input "file" at bounding box center [624, 234] width 146 height 146
type input "C:\fakepath\1.png"
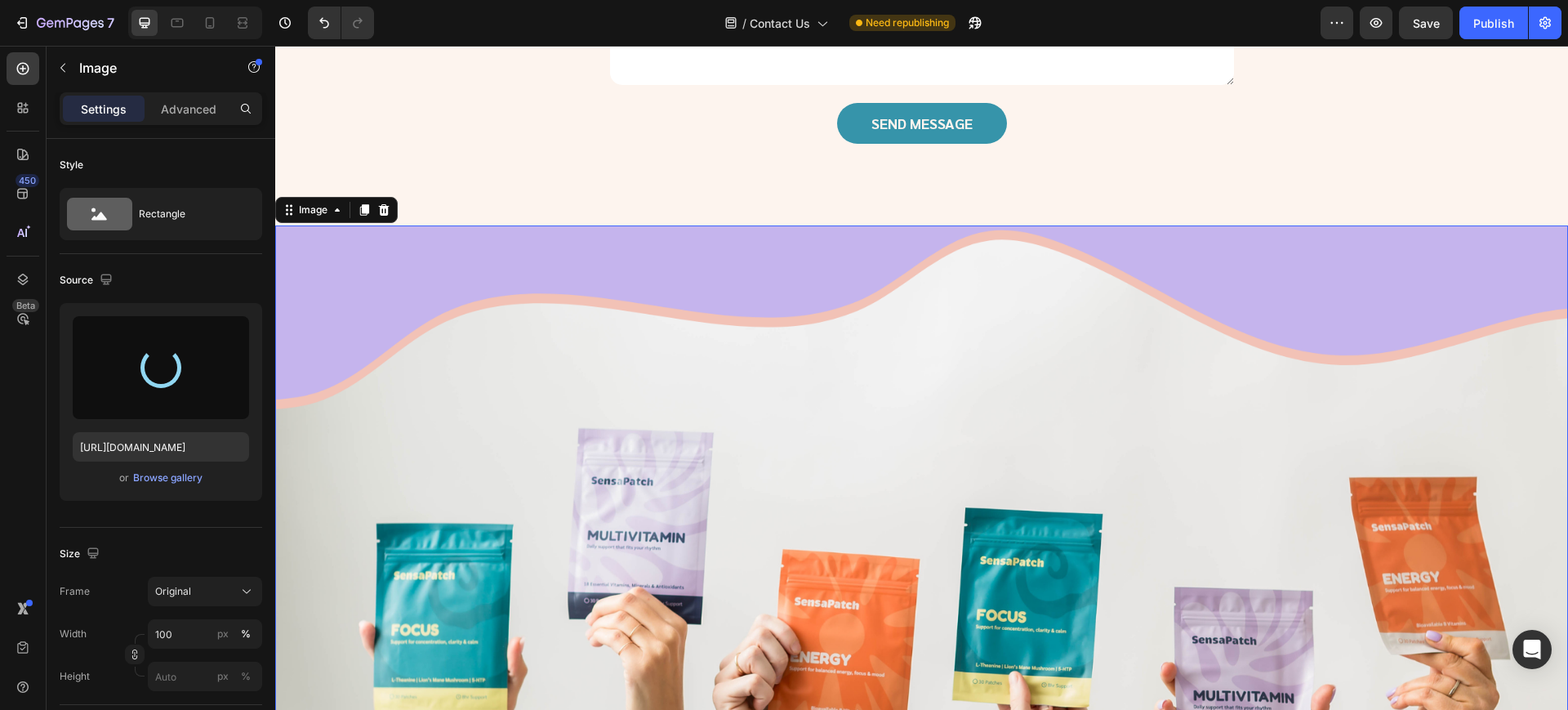
type input "https://cdn.shopify.com/s/files/1/0667/7476/1560/files/gempages_576990987239293…"
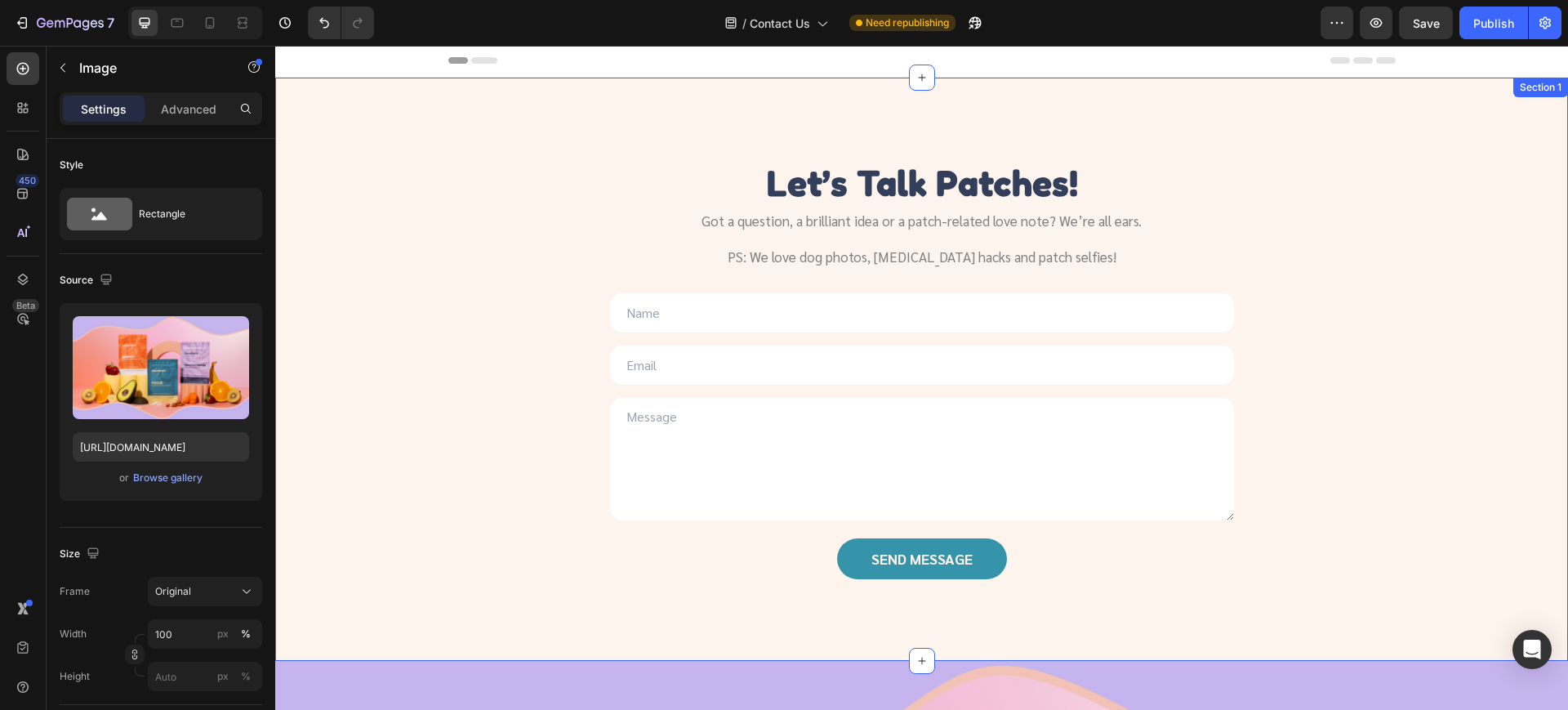
scroll to position [0, 0]
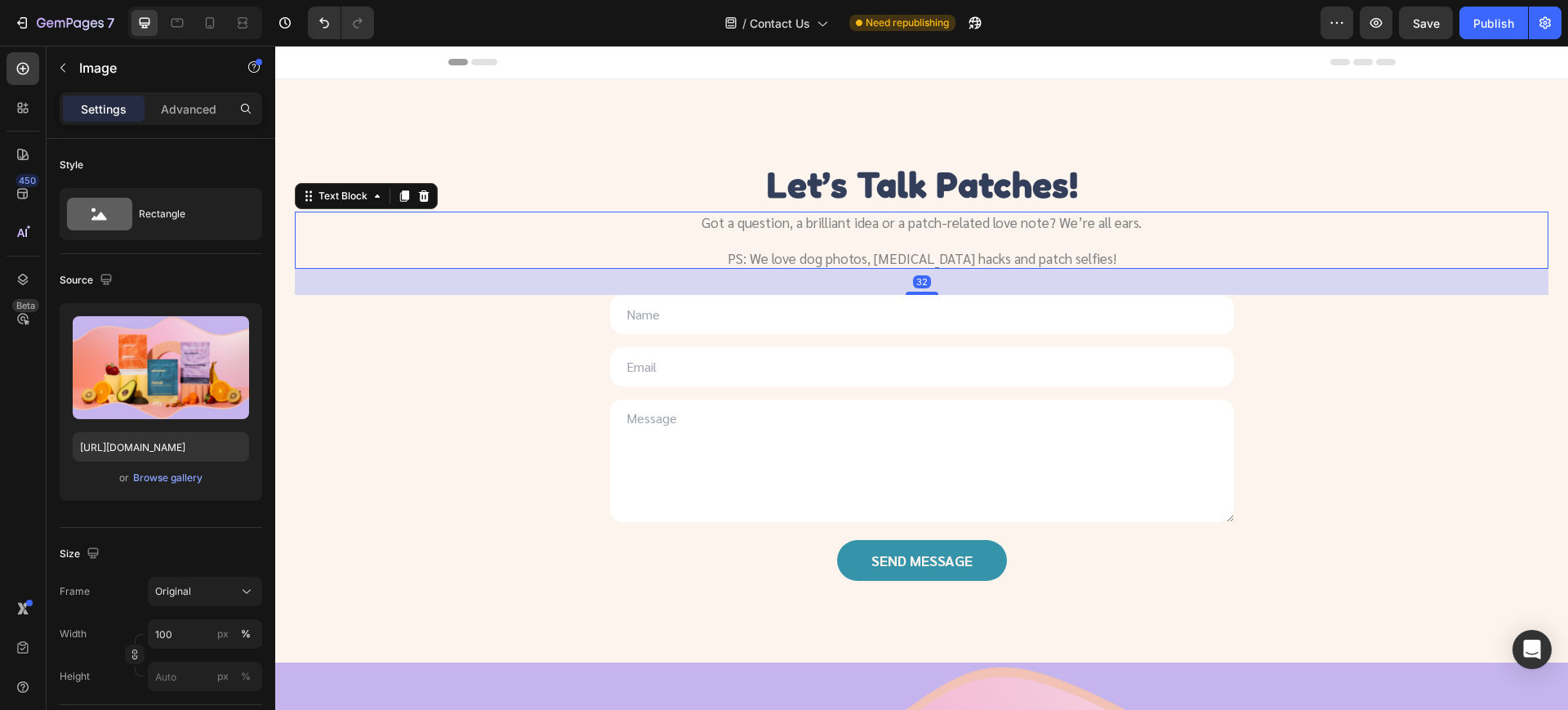
click at [466, 262] on div "Got a question, a brilliant idea or a patch-related love note? We’re all ears. …" at bounding box center [921, 241] width 1253 height 57
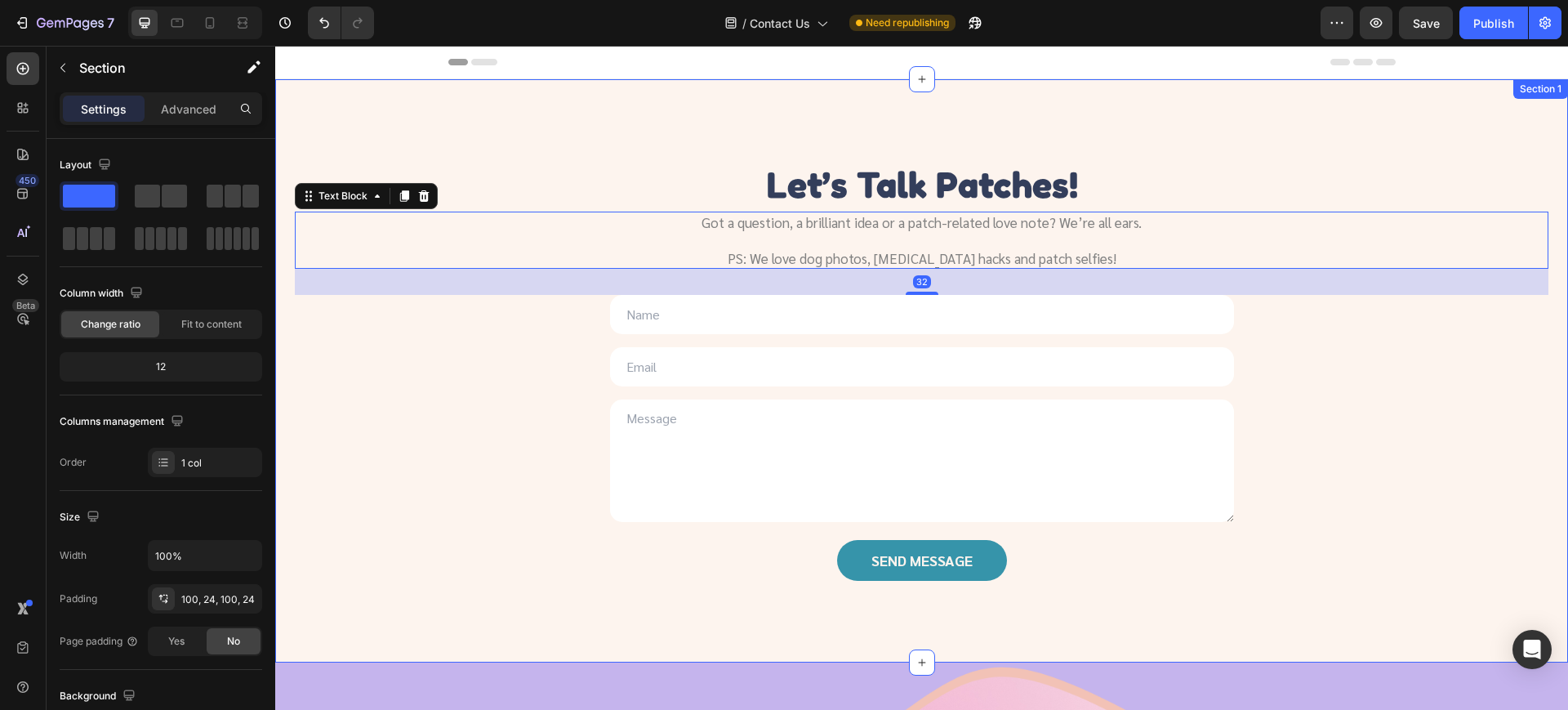
drag, startPoint x: 402, startPoint y: 409, endPoint x: 346, endPoint y: 212, distance: 204.8
click at [401, 409] on div "Let’s Talk Patches! Heading Got a question, a brilliant idea or a patch-related…" at bounding box center [921, 371] width 1253 height 420
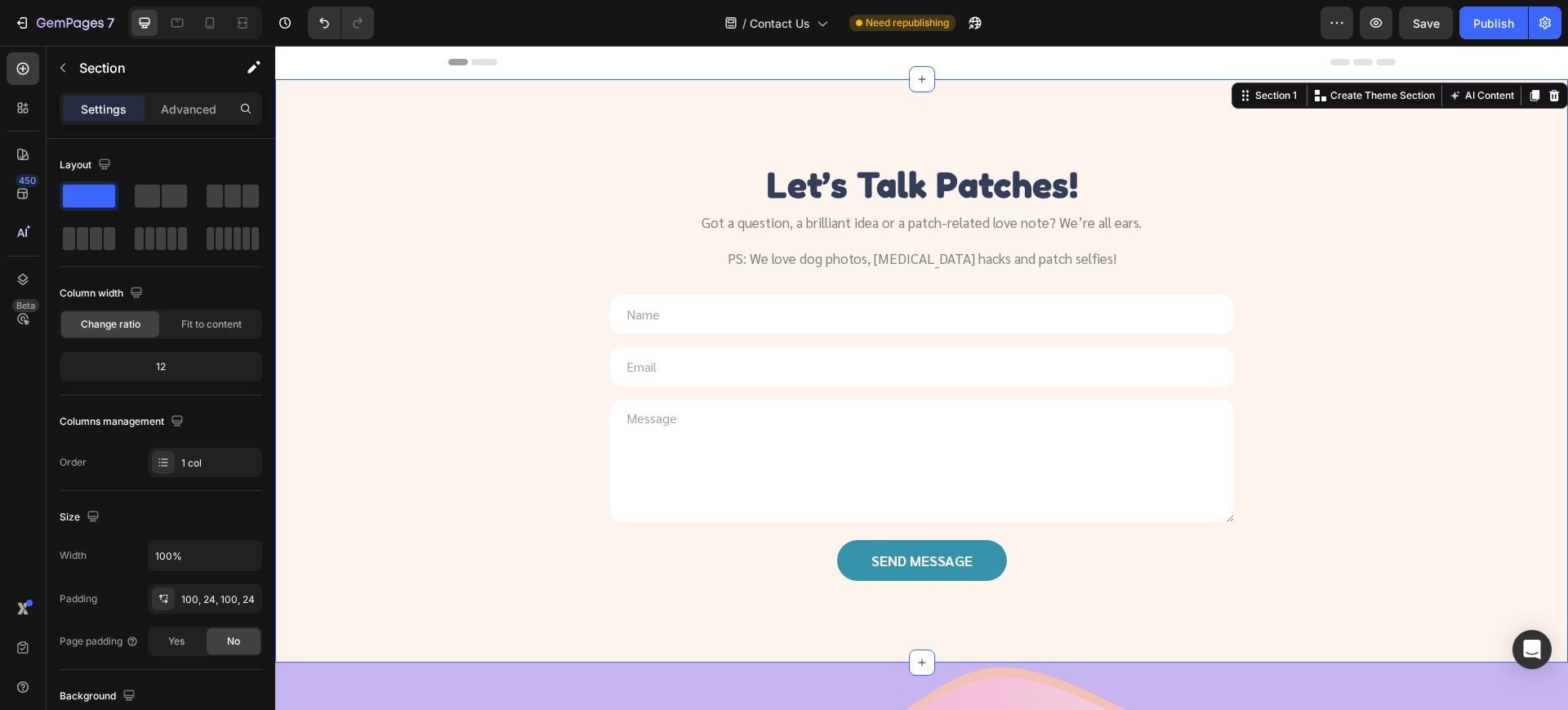
click at [308, 114] on div "Let’s Talk Patches! Heading Got a question, a brilliant idea or a patch-related…" at bounding box center [922, 371] width 1293 height 583
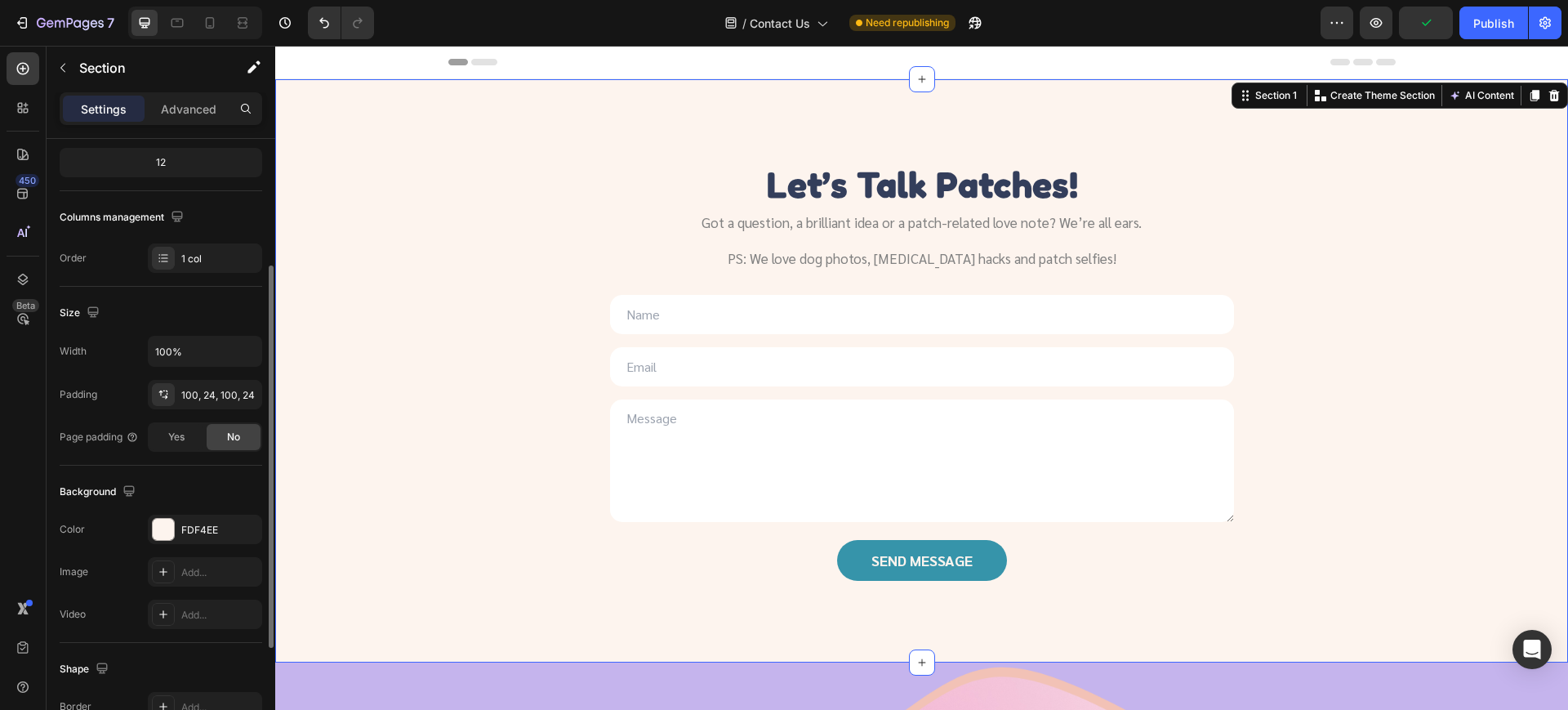
scroll to position [379, 0]
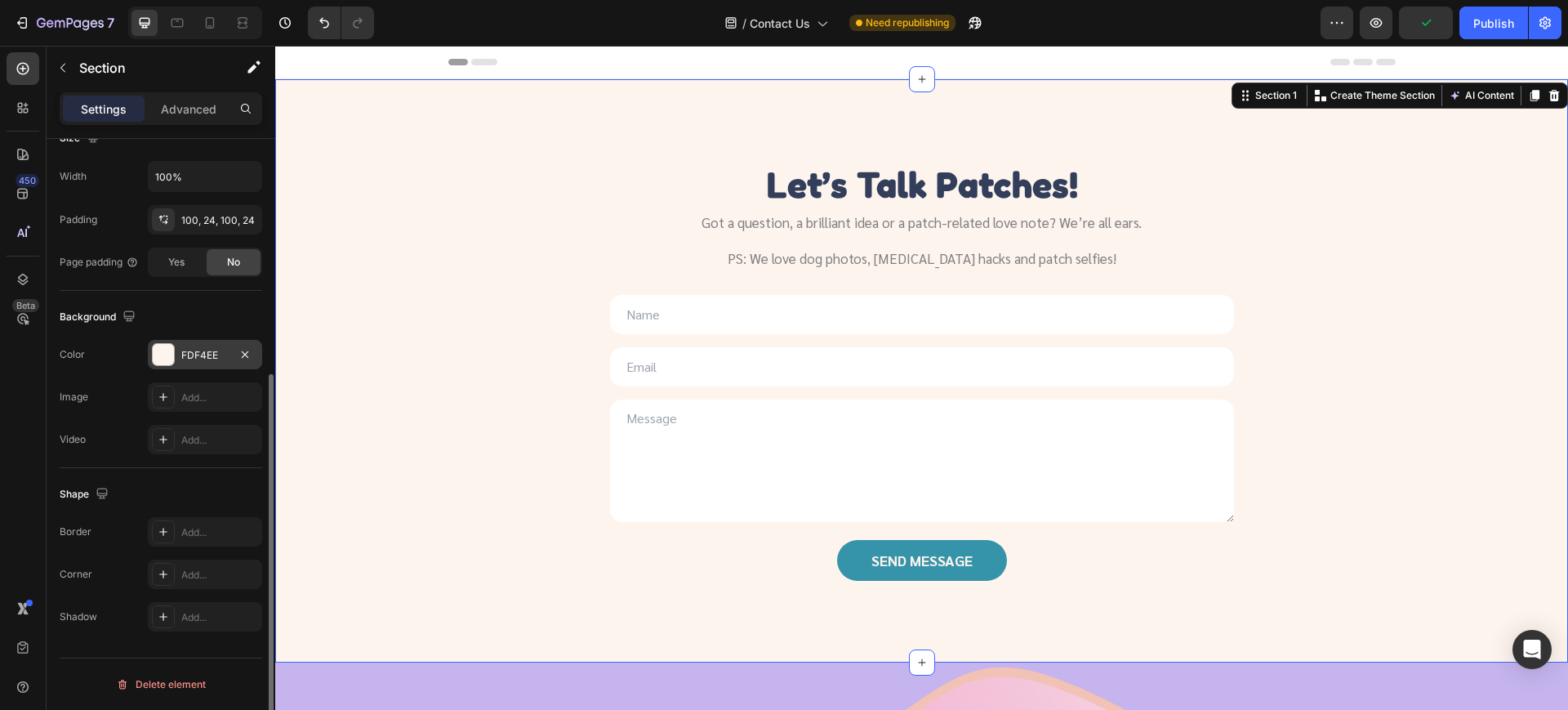
click at [197, 358] on div "FDF4EE" at bounding box center [205, 355] width 47 height 14
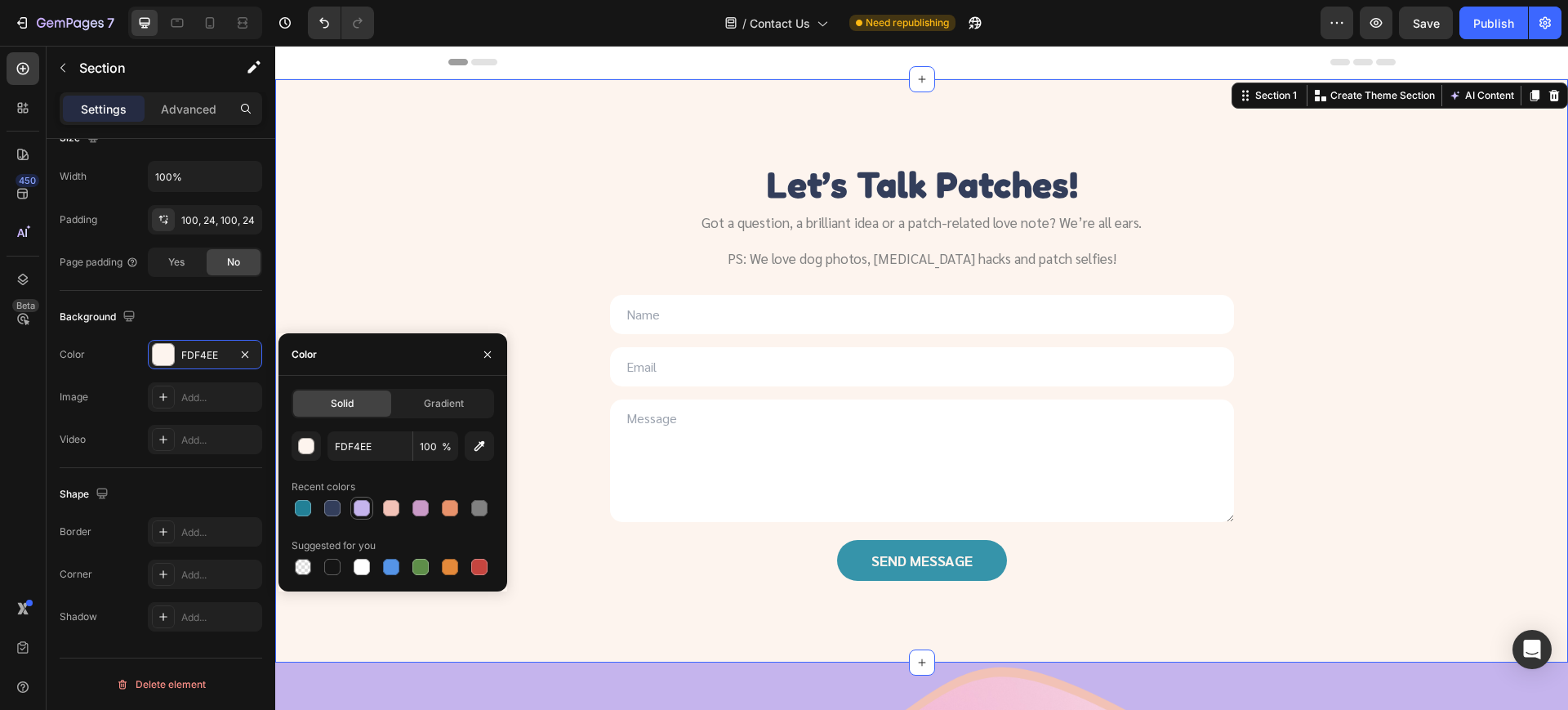
click at [362, 507] on div at bounding box center [361, 507] width 16 height 16
type input "C5B4ED"
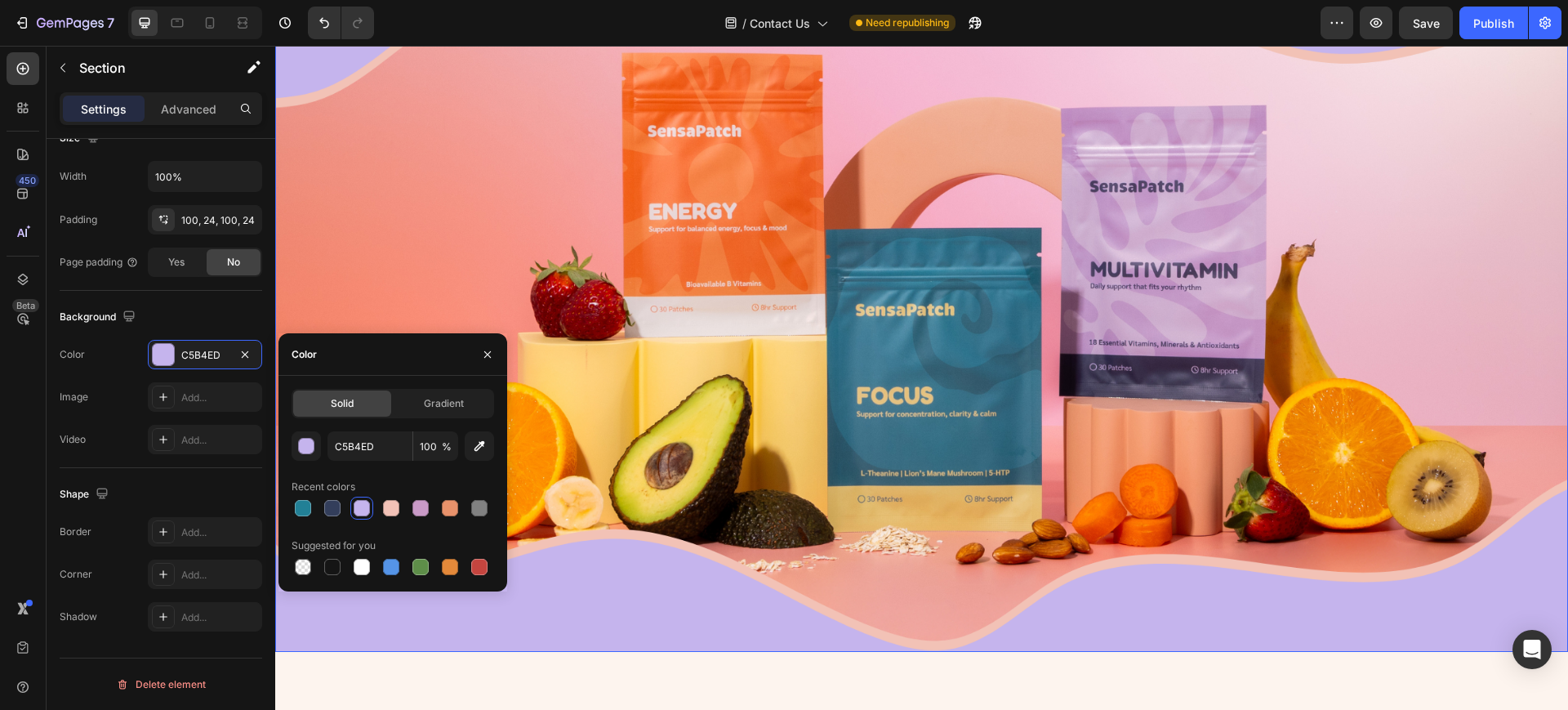
scroll to position [1022, 0]
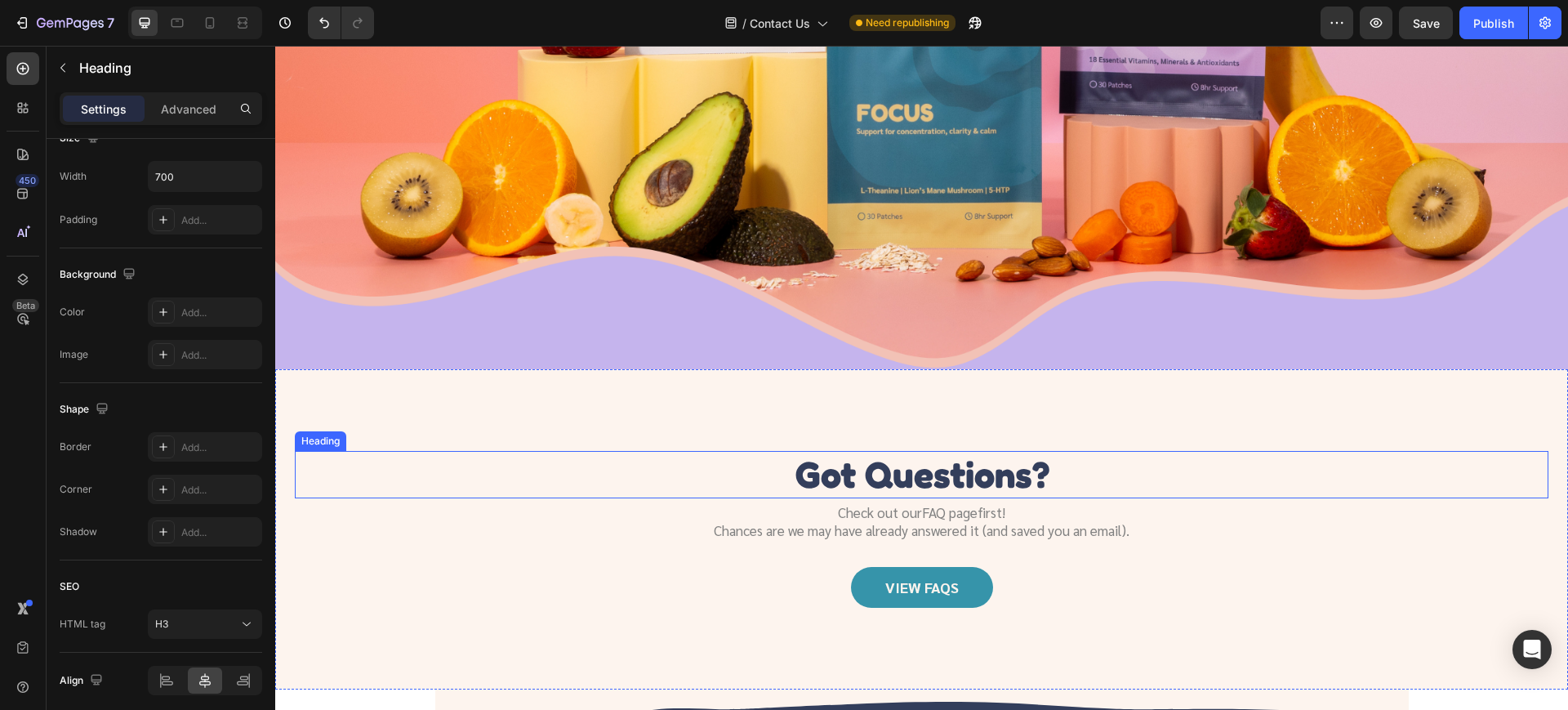
click at [526, 481] on div "got questions?" at bounding box center [921, 474] width 1253 height 47
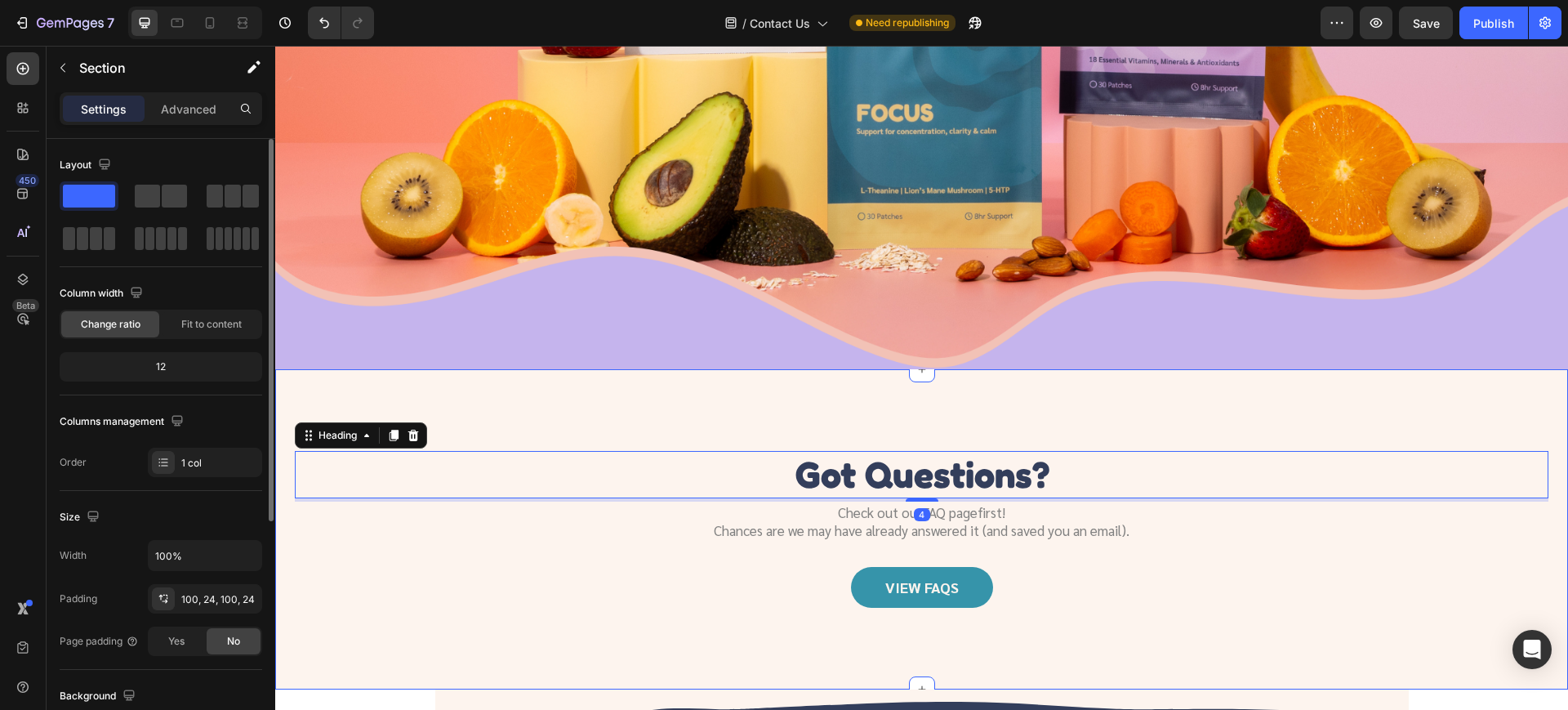
click at [343, 391] on div "got questions? Heading 4 Check out our FAQ page first! Chances are we may have …" at bounding box center [922, 529] width 1293 height 321
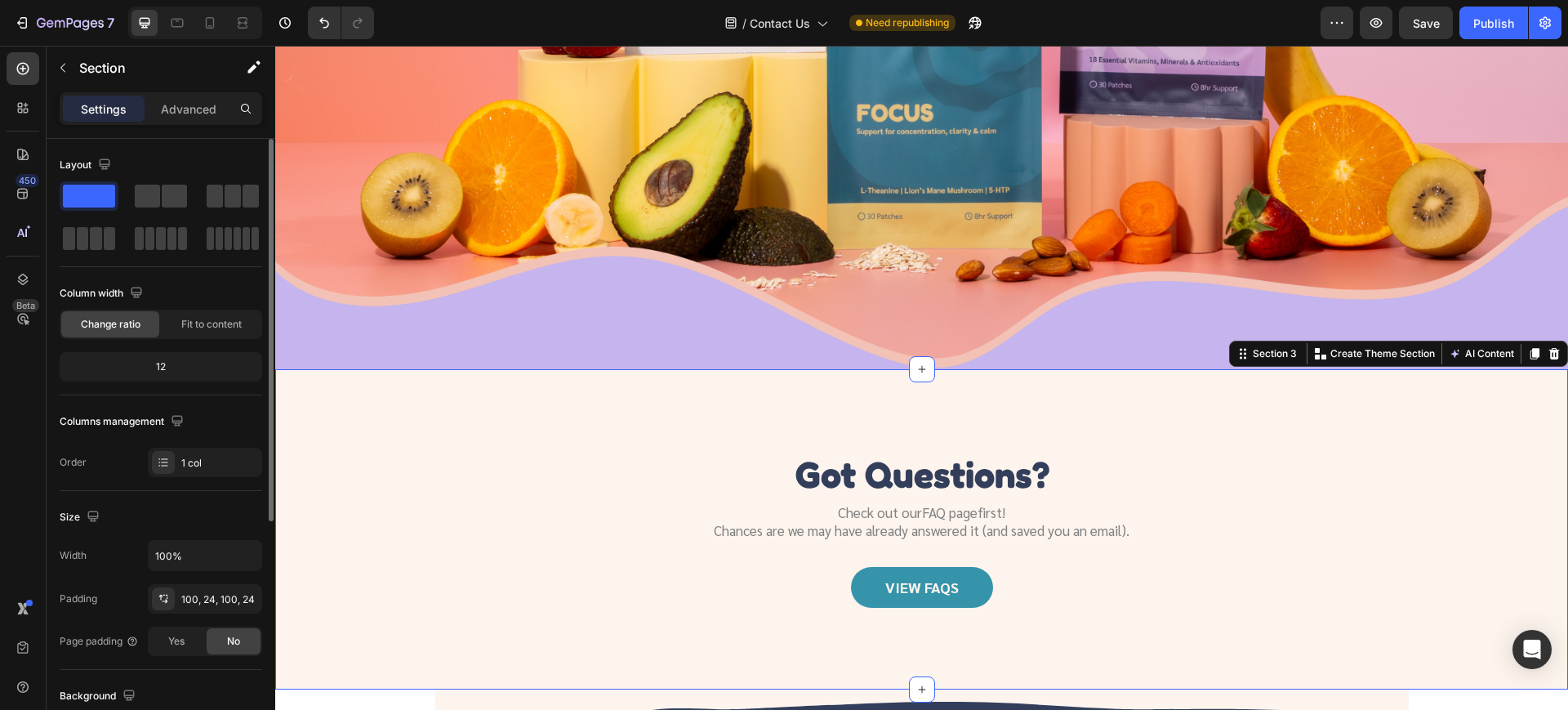
scroll to position [306, 0]
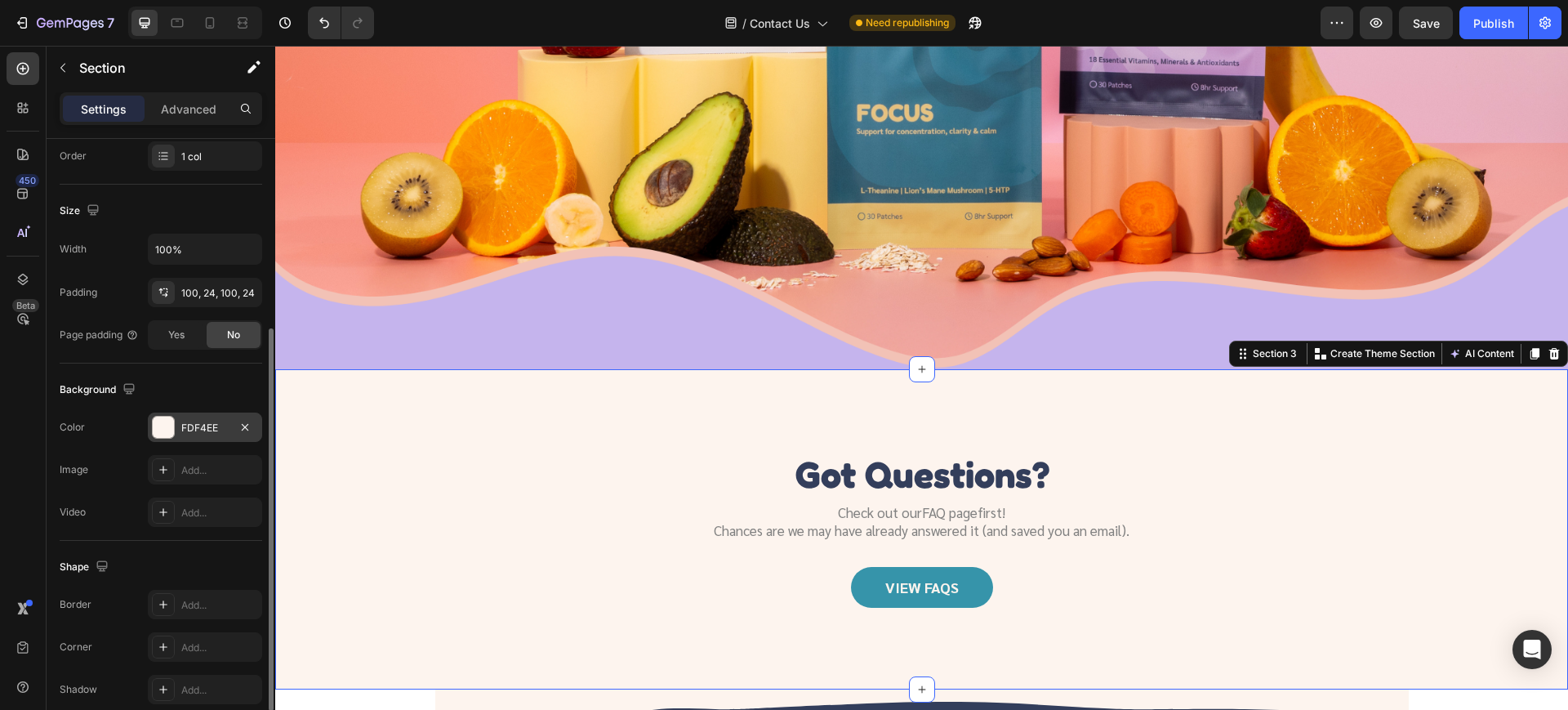
click at [180, 420] on div "FDF4EE" at bounding box center [204, 427] width 114 height 30
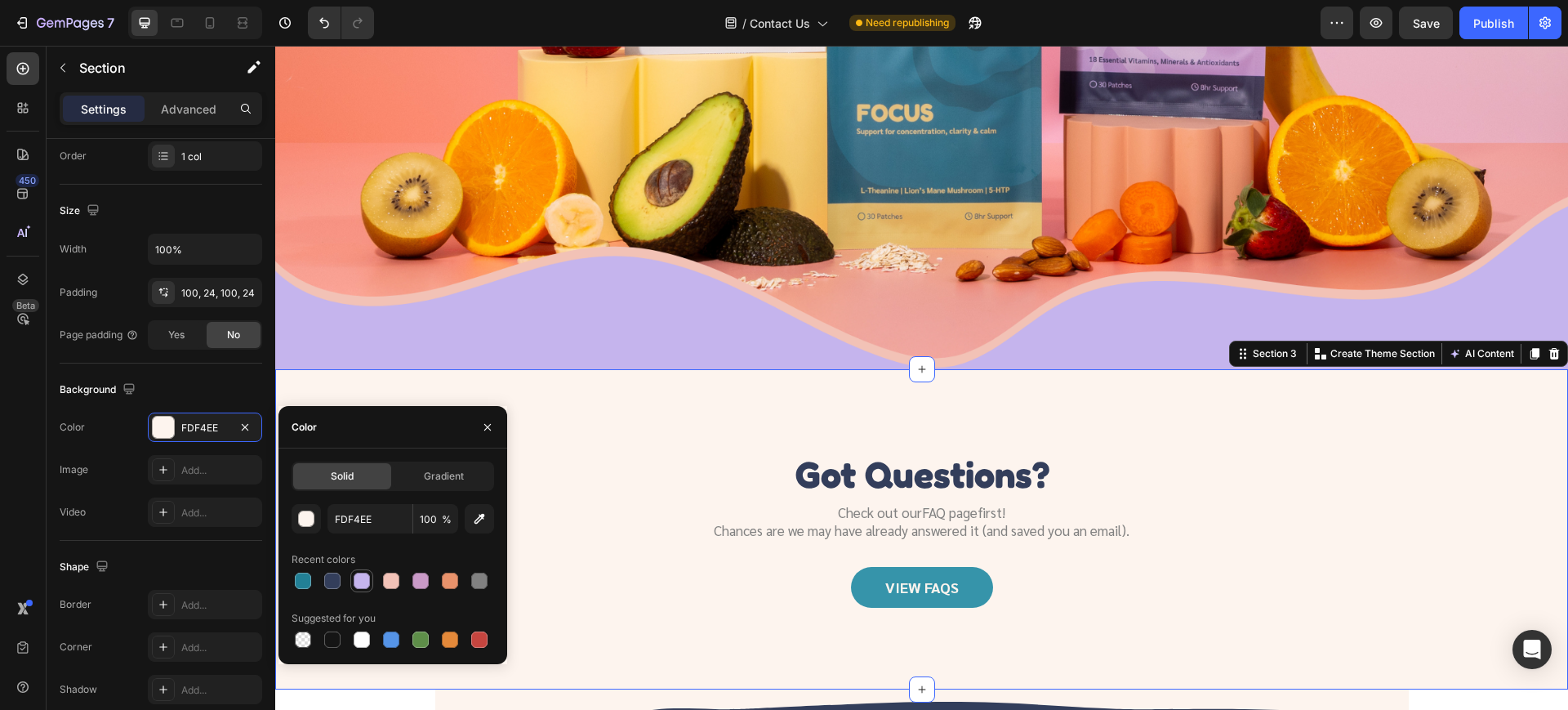
click at [363, 586] on div at bounding box center [361, 580] width 16 height 16
type input "C5B4ED"
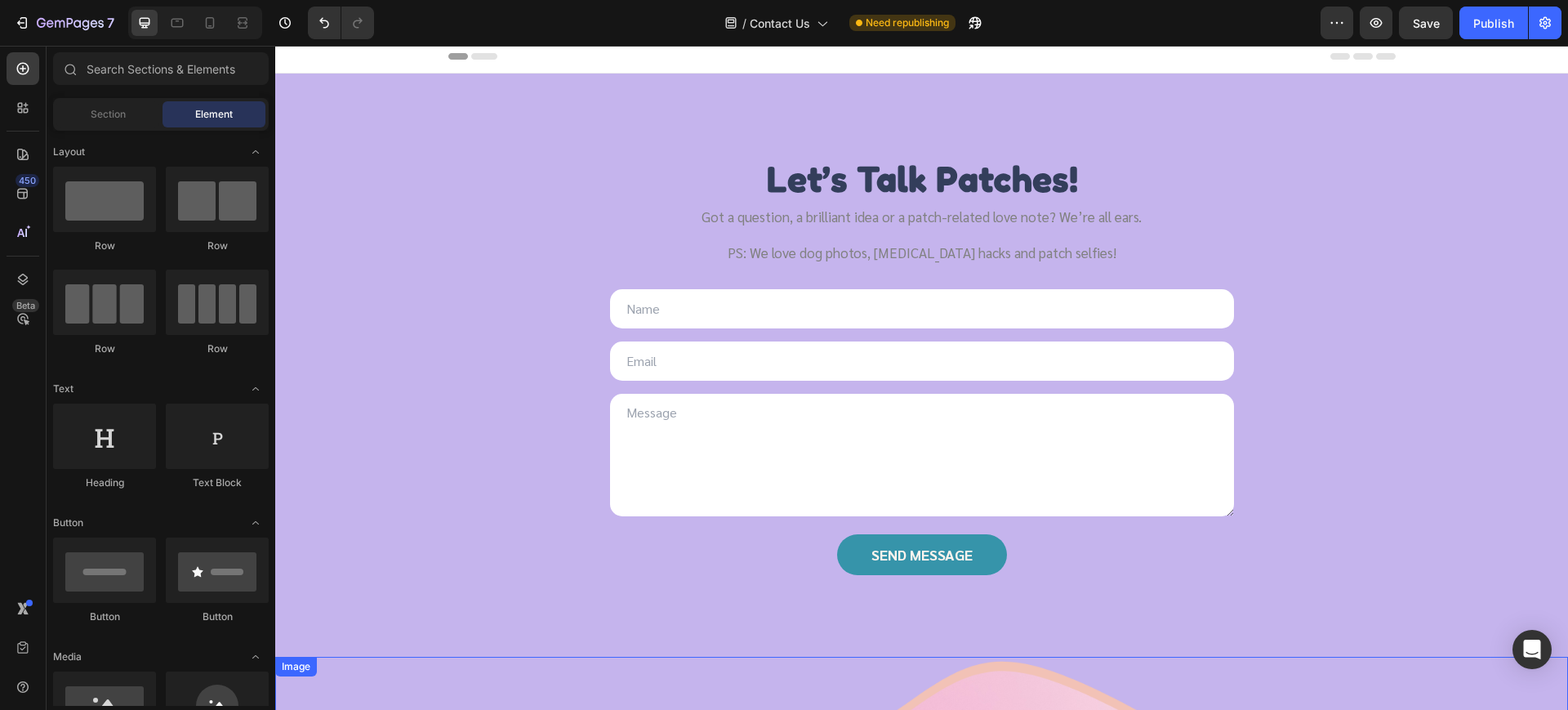
scroll to position [0, 0]
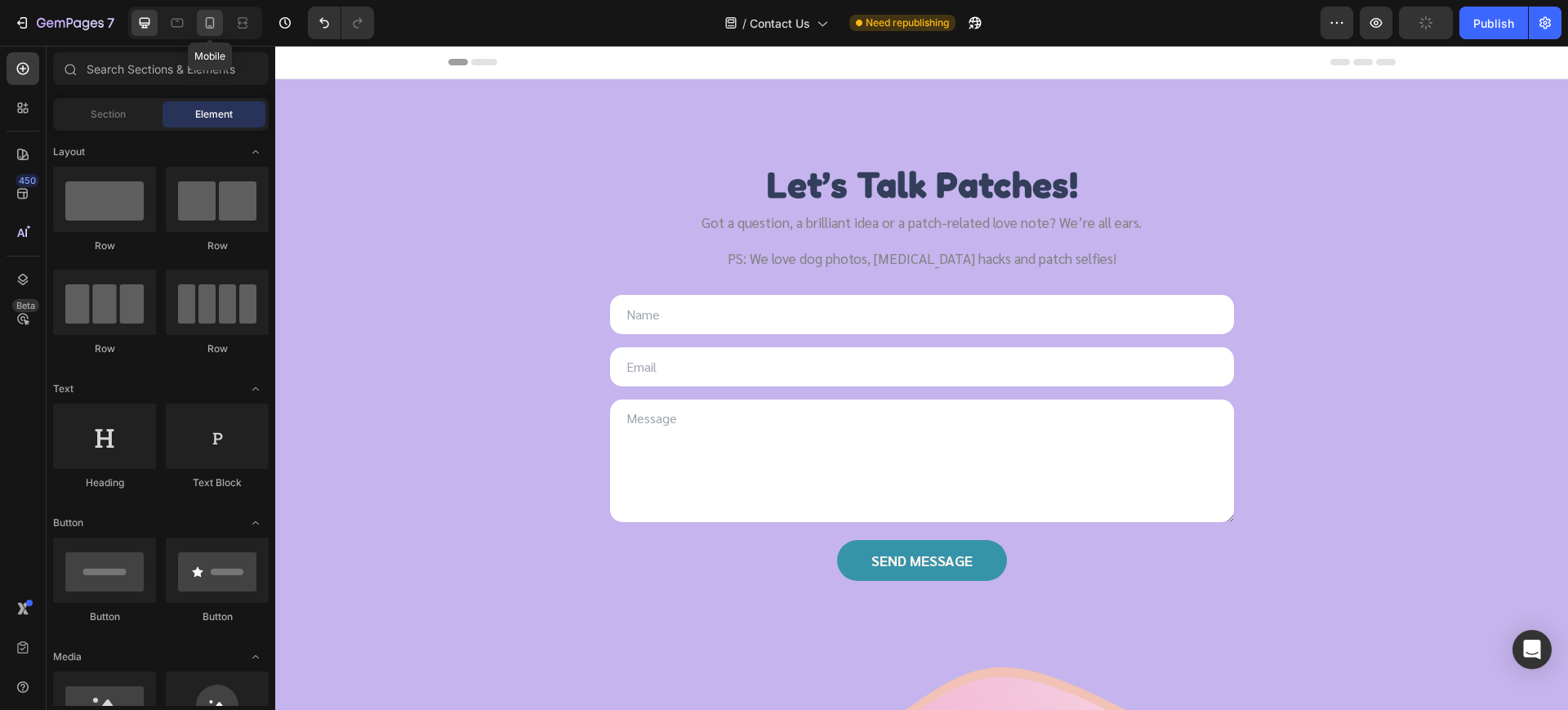
click at [204, 29] on icon at bounding box center [209, 22] width 16 height 16
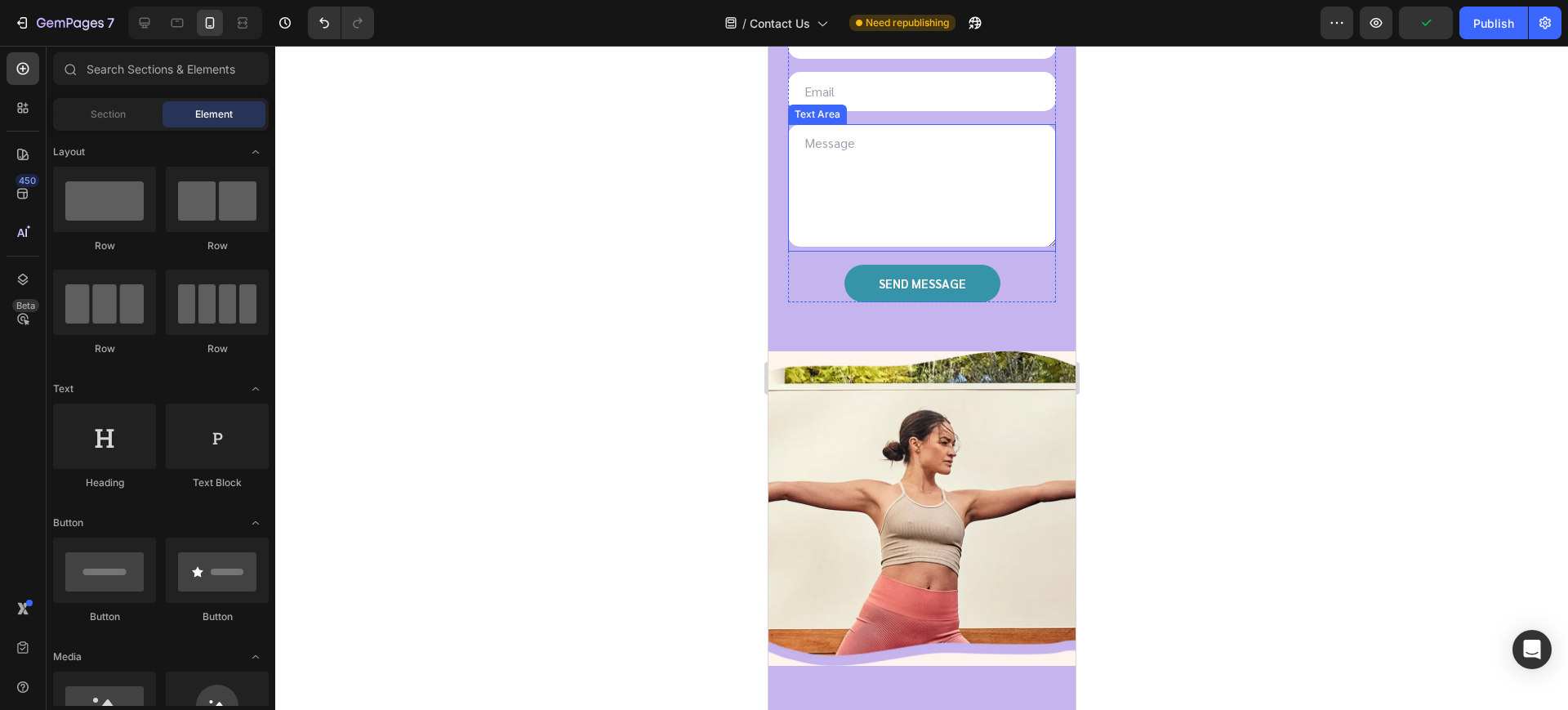
scroll to position [409, 0]
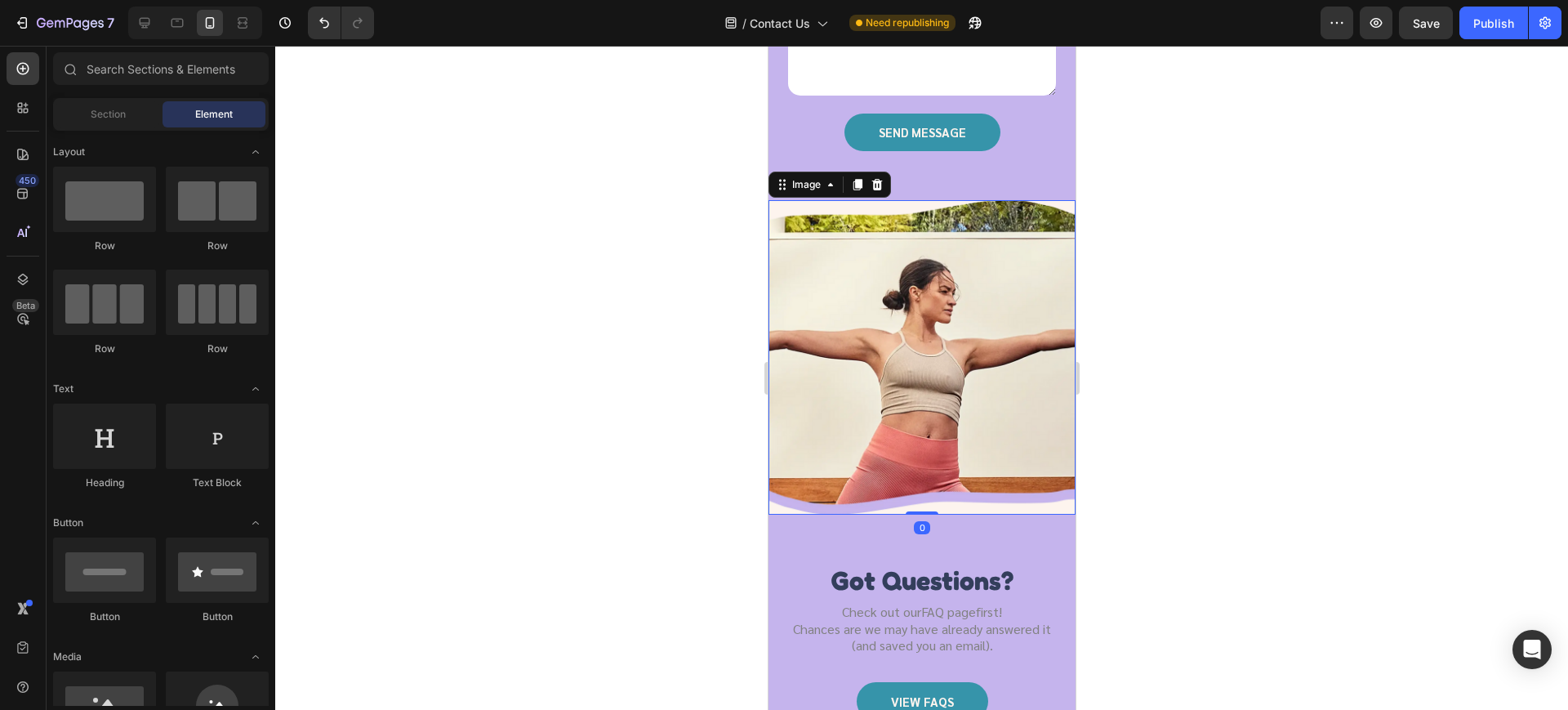
click at [873, 342] on img at bounding box center [922, 357] width 307 height 315
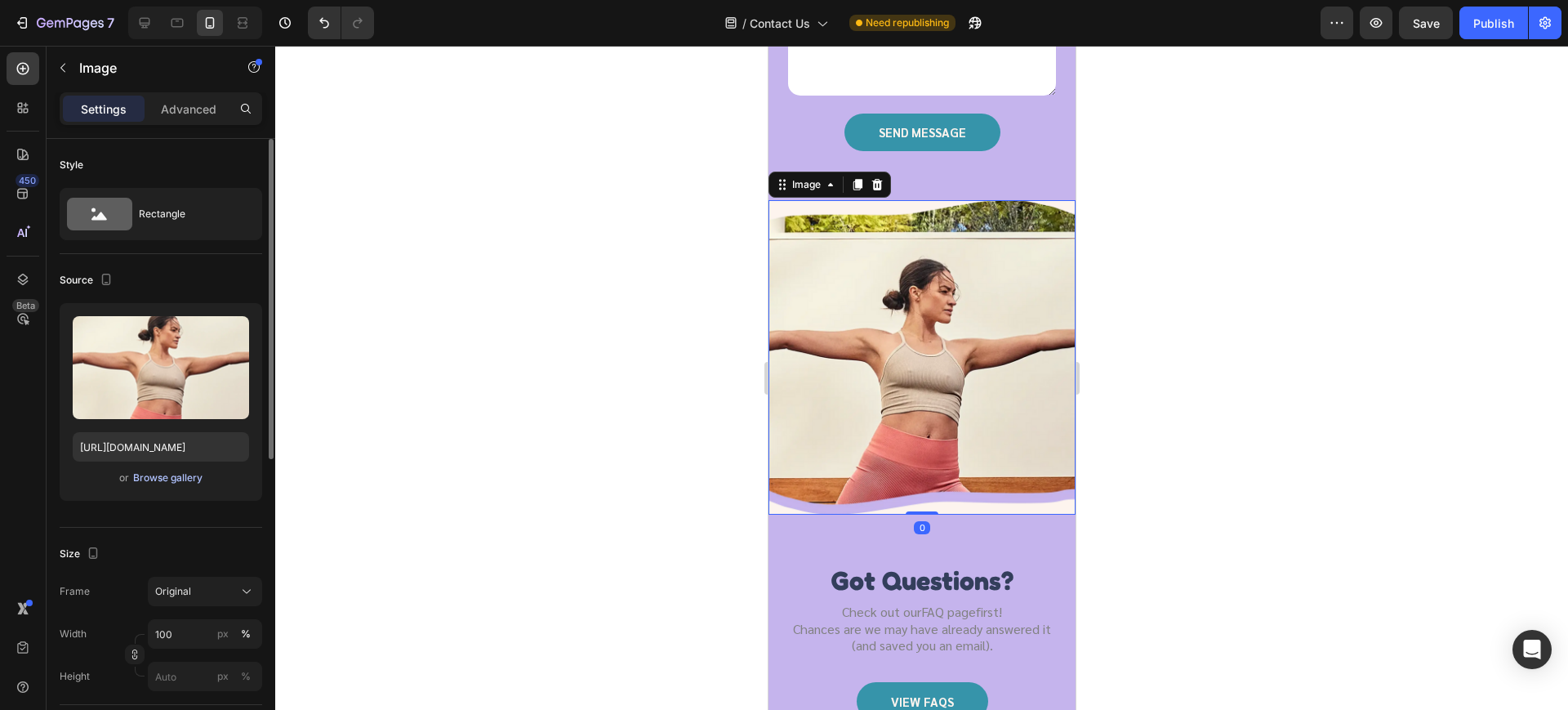
click at [181, 474] on div "Browse gallery" at bounding box center [168, 477] width 69 height 14
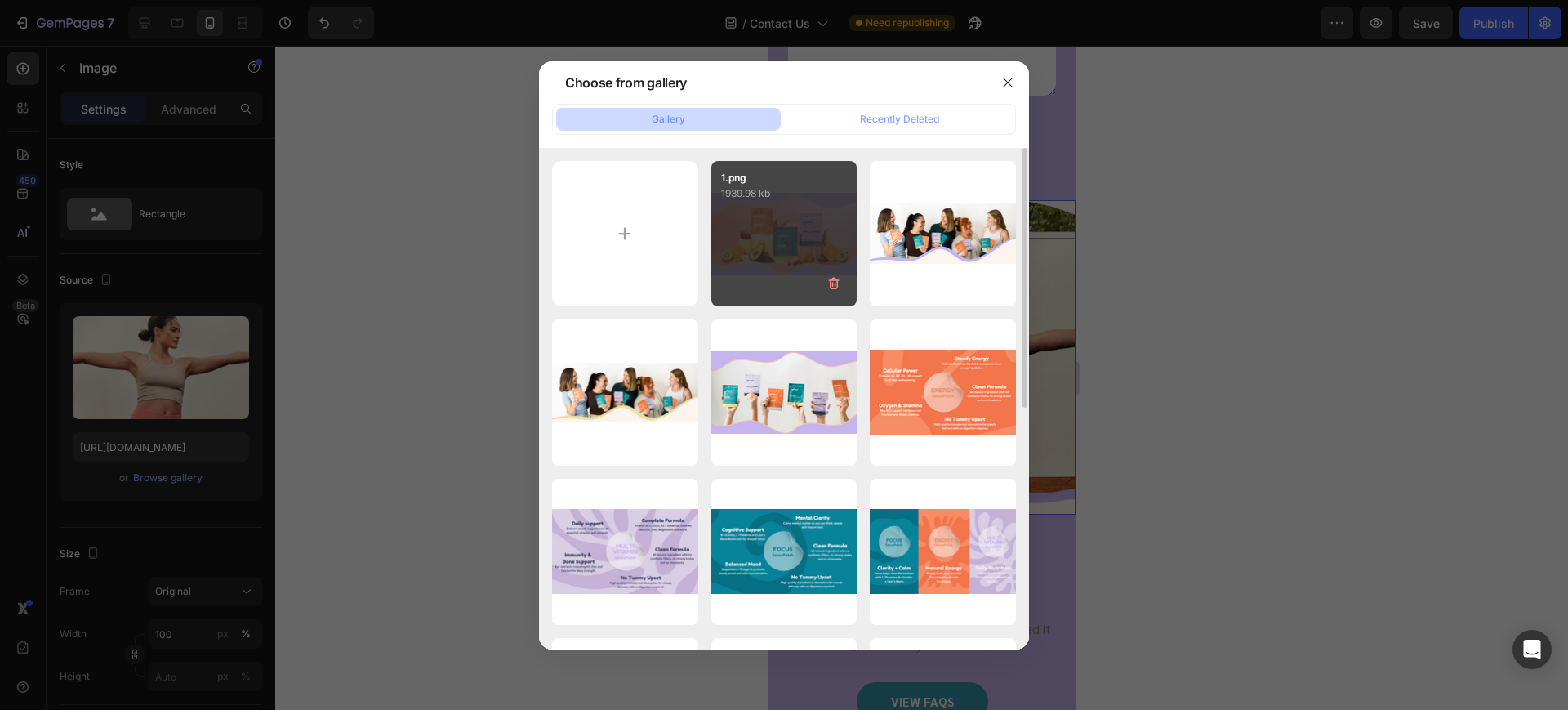
click at [802, 243] on div "1.png 1939.98 kb" at bounding box center [784, 234] width 146 height 146
type input "https://cdn.shopify.com/s/files/1/0667/7476/1560/files/gempages_576990987239293…"
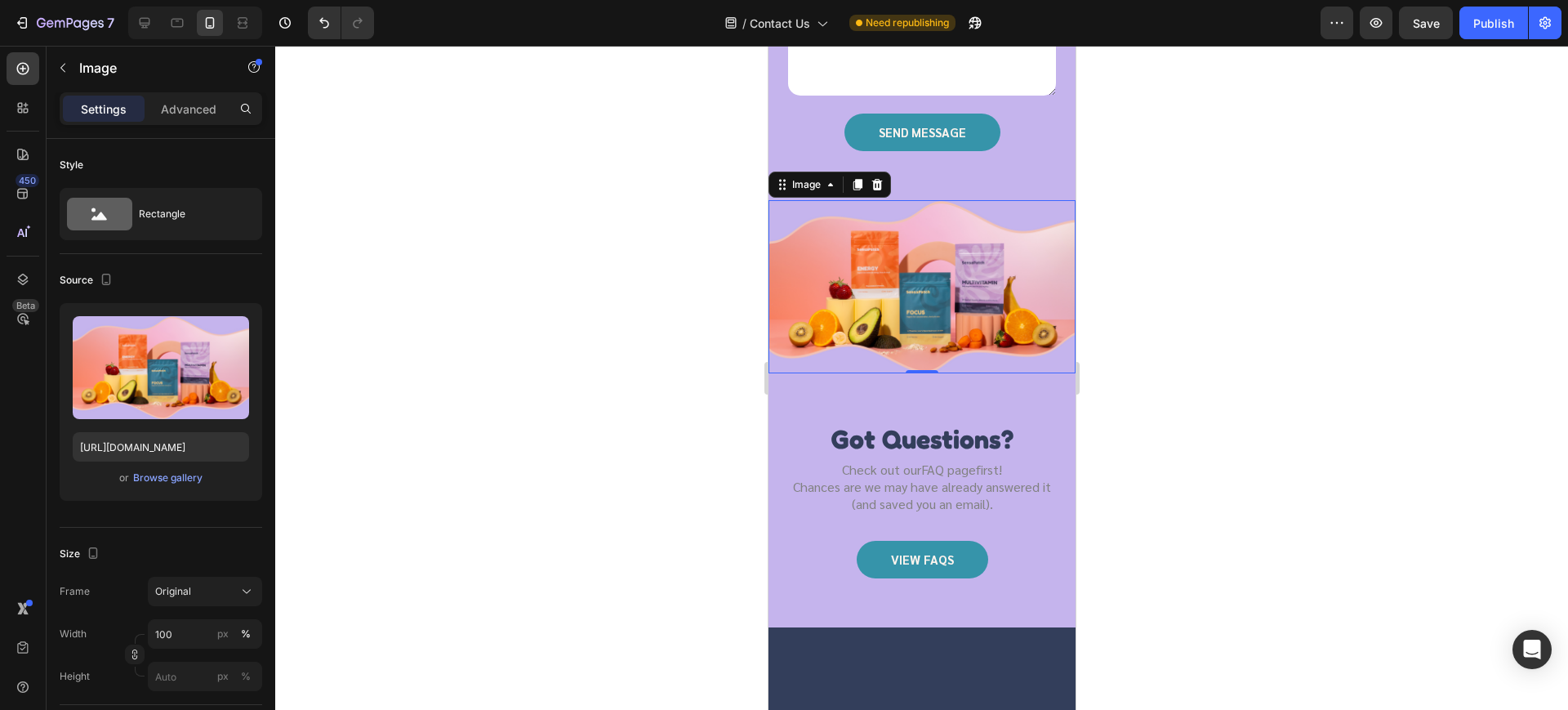
click at [510, 311] on div at bounding box center [922, 377] width 1293 height 664
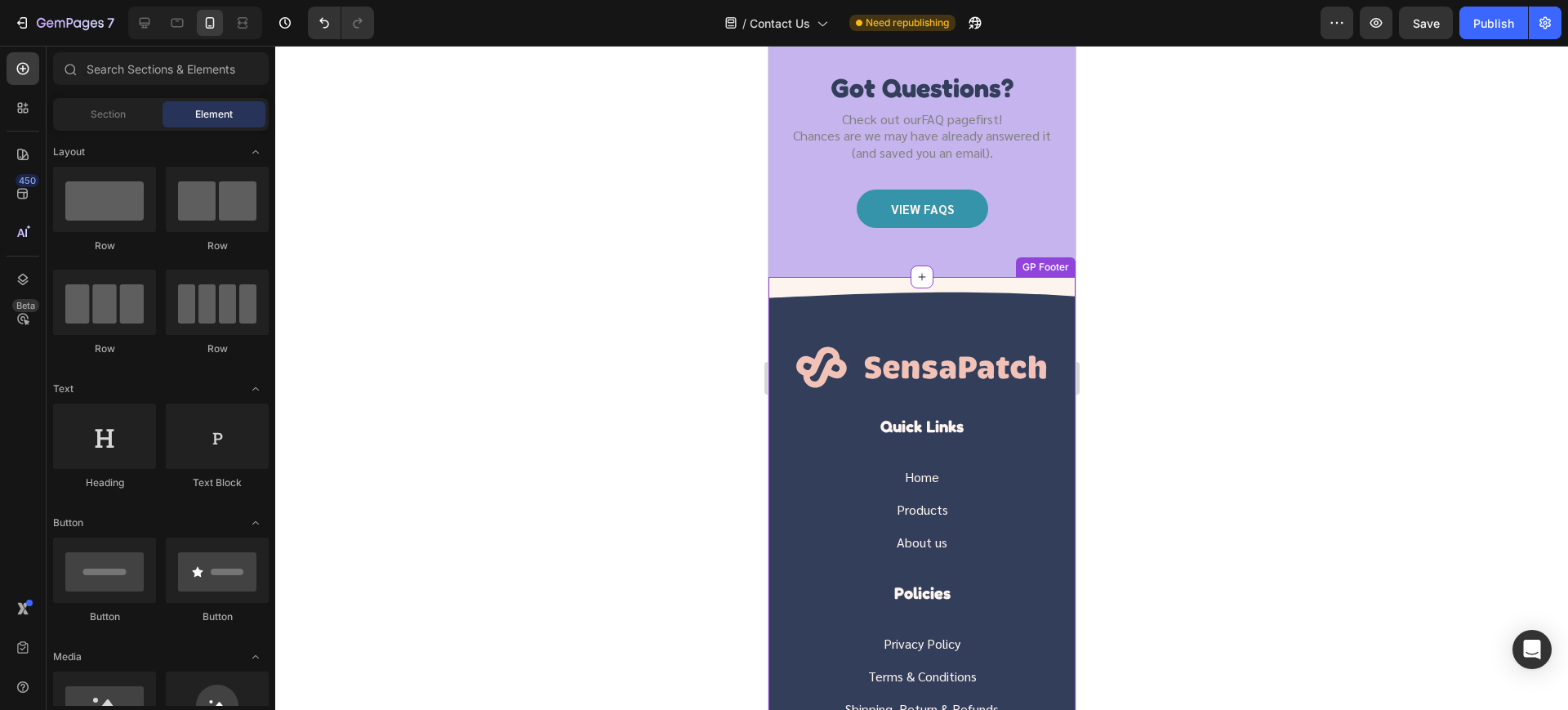
scroll to position [721, 0]
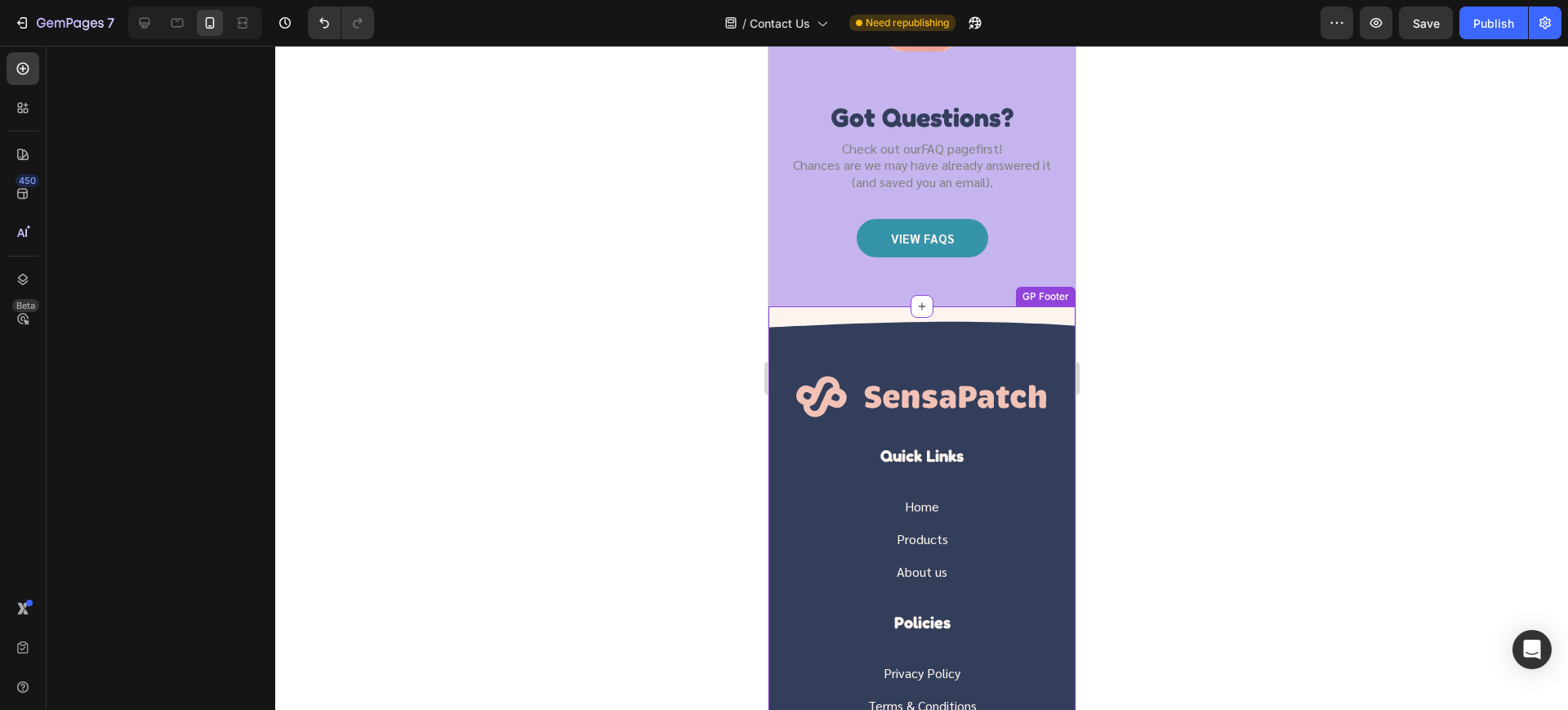
click at [1006, 318] on img at bounding box center [922, 317] width 307 height 23
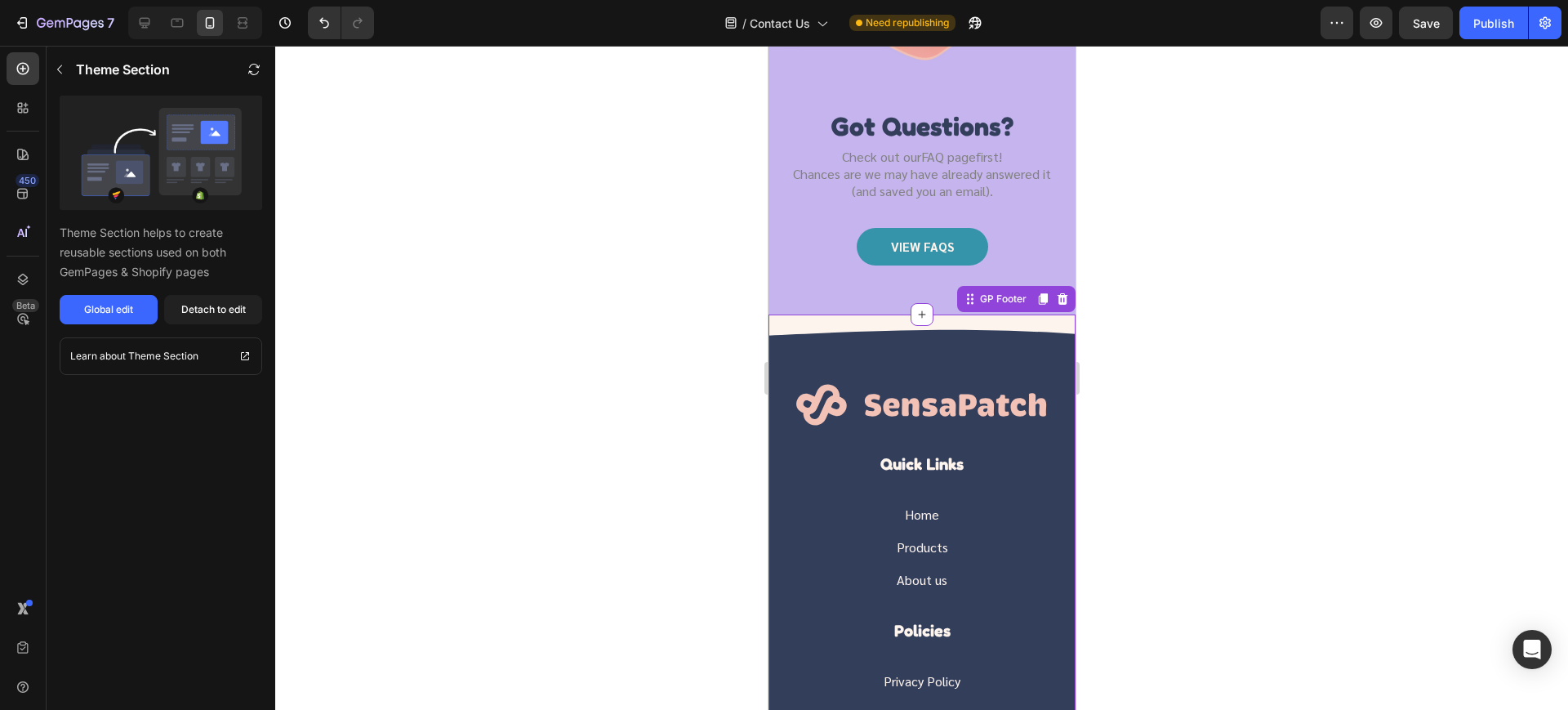
click at [822, 315] on img at bounding box center [922, 326] width 307 height 23
click at [330, 176] on div at bounding box center [922, 377] width 1293 height 664
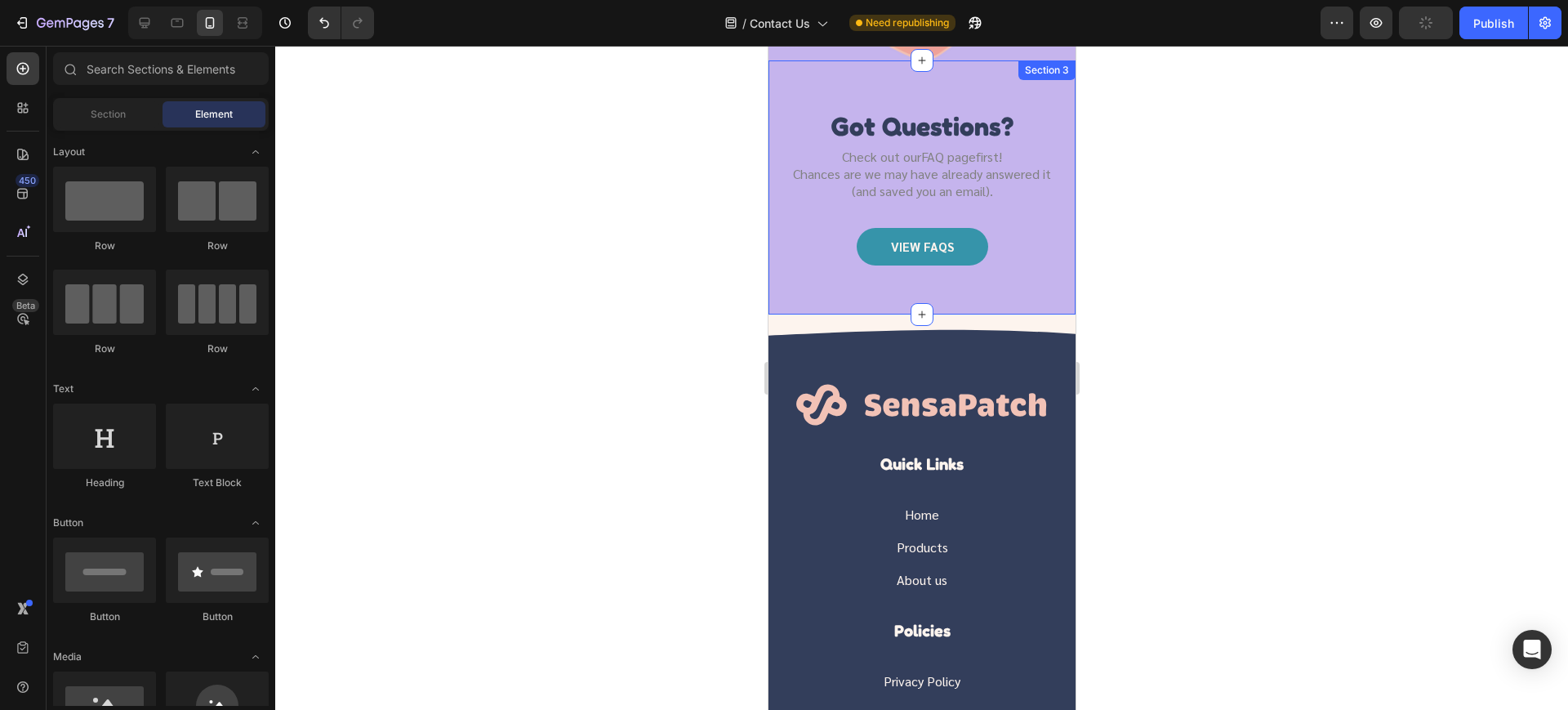
click at [543, 220] on div at bounding box center [922, 377] width 1293 height 664
click at [1208, 279] on div at bounding box center [922, 377] width 1293 height 664
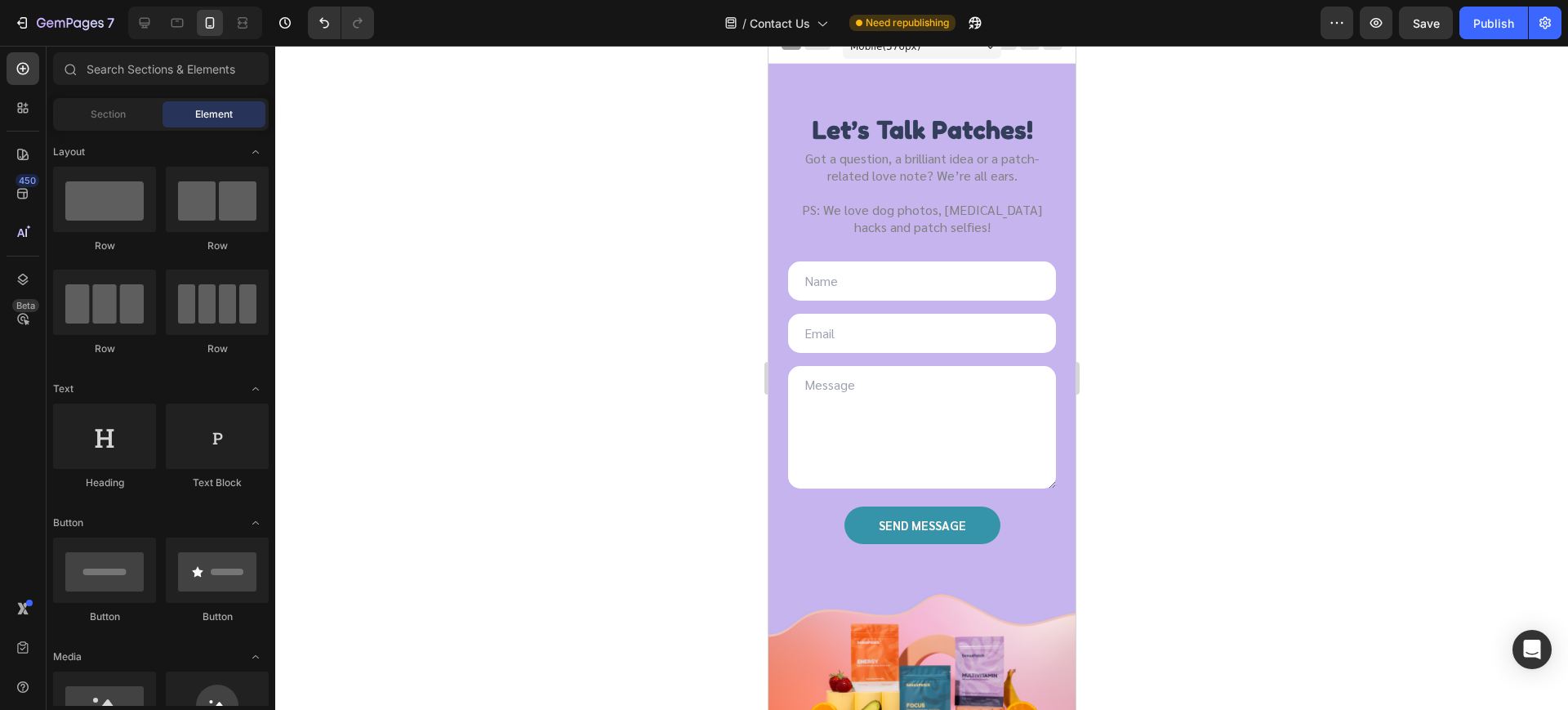
scroll to position [0, 0]
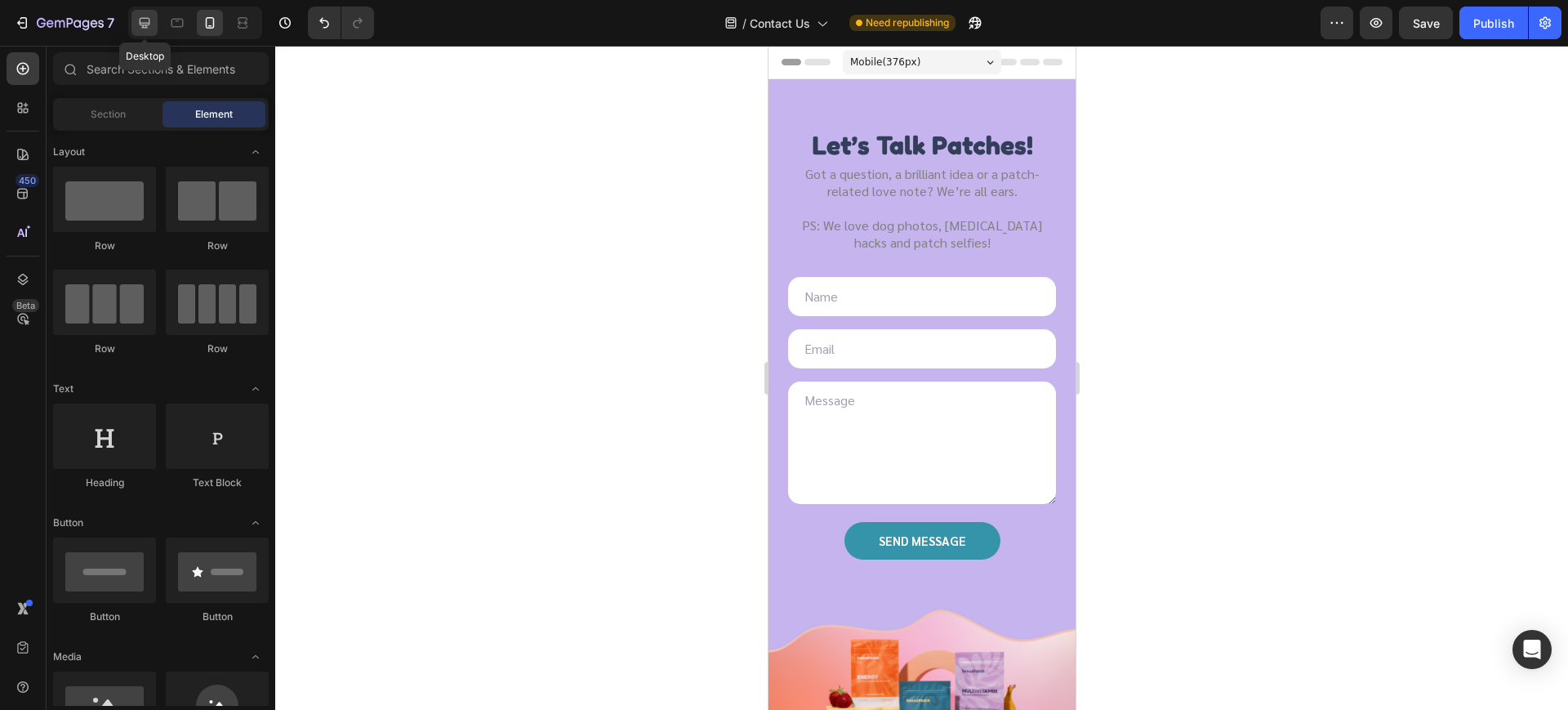
click at [149, 22] on icon at bounding box center [144, 23] width 11 height 11
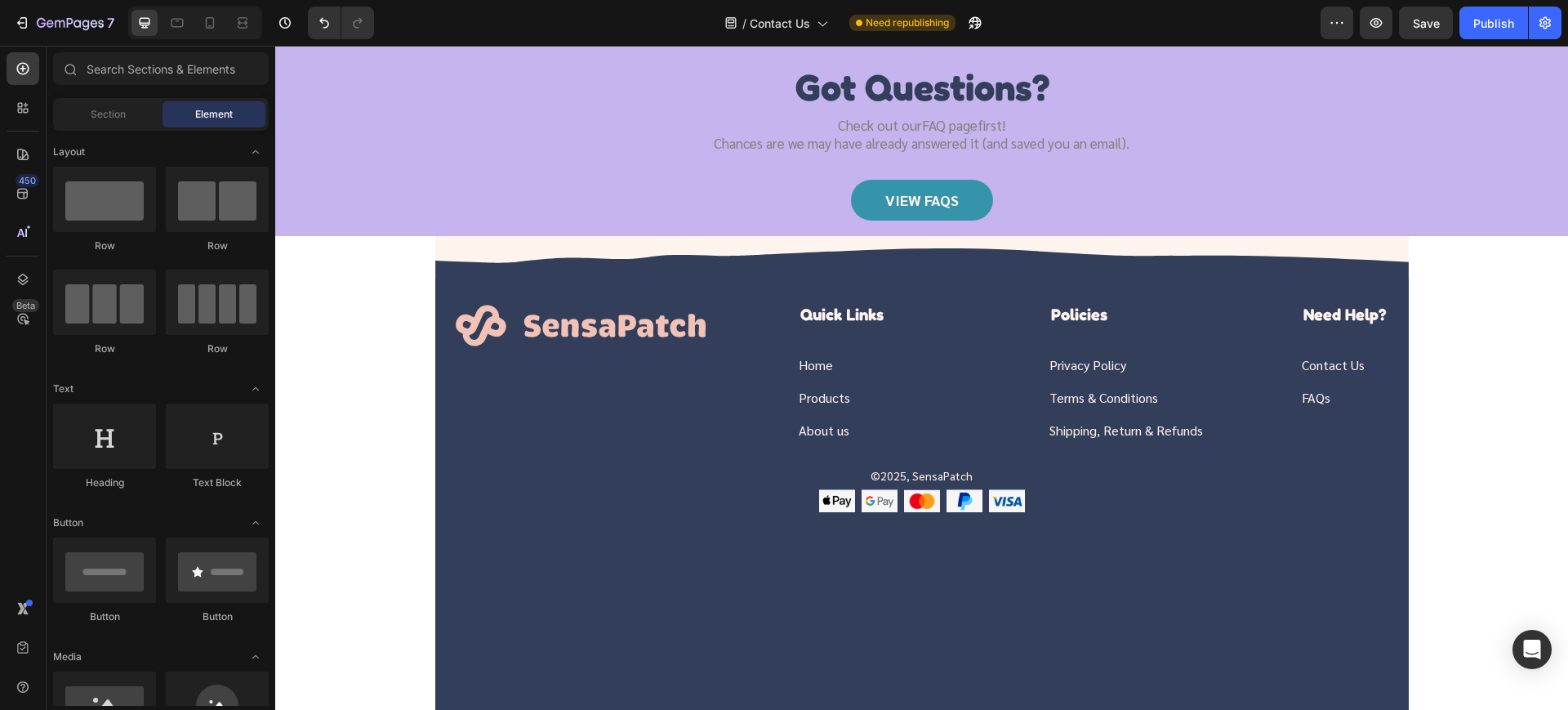
scroll to position [1429, 0]
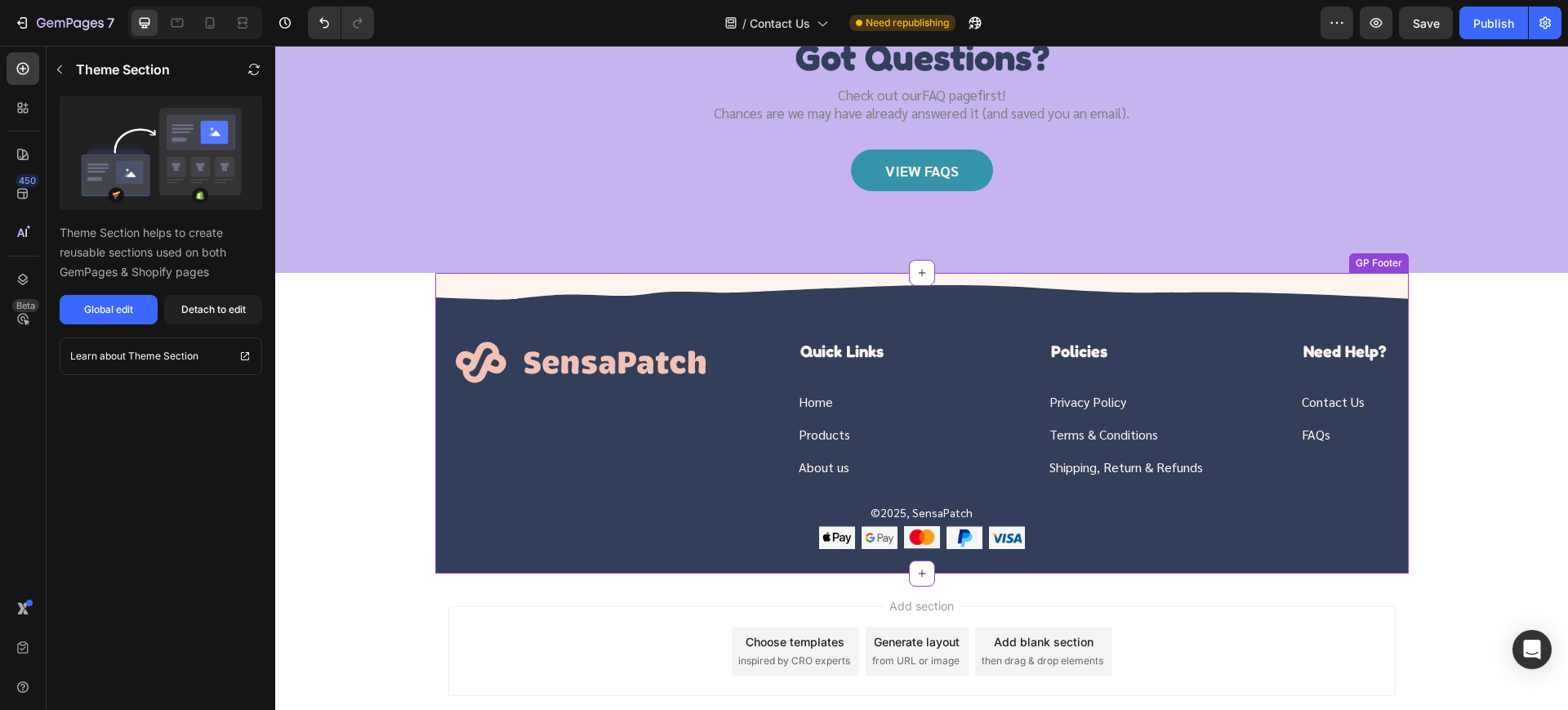
click at [645, 299] on img at bounding box center [922, 294] width 973 height 43
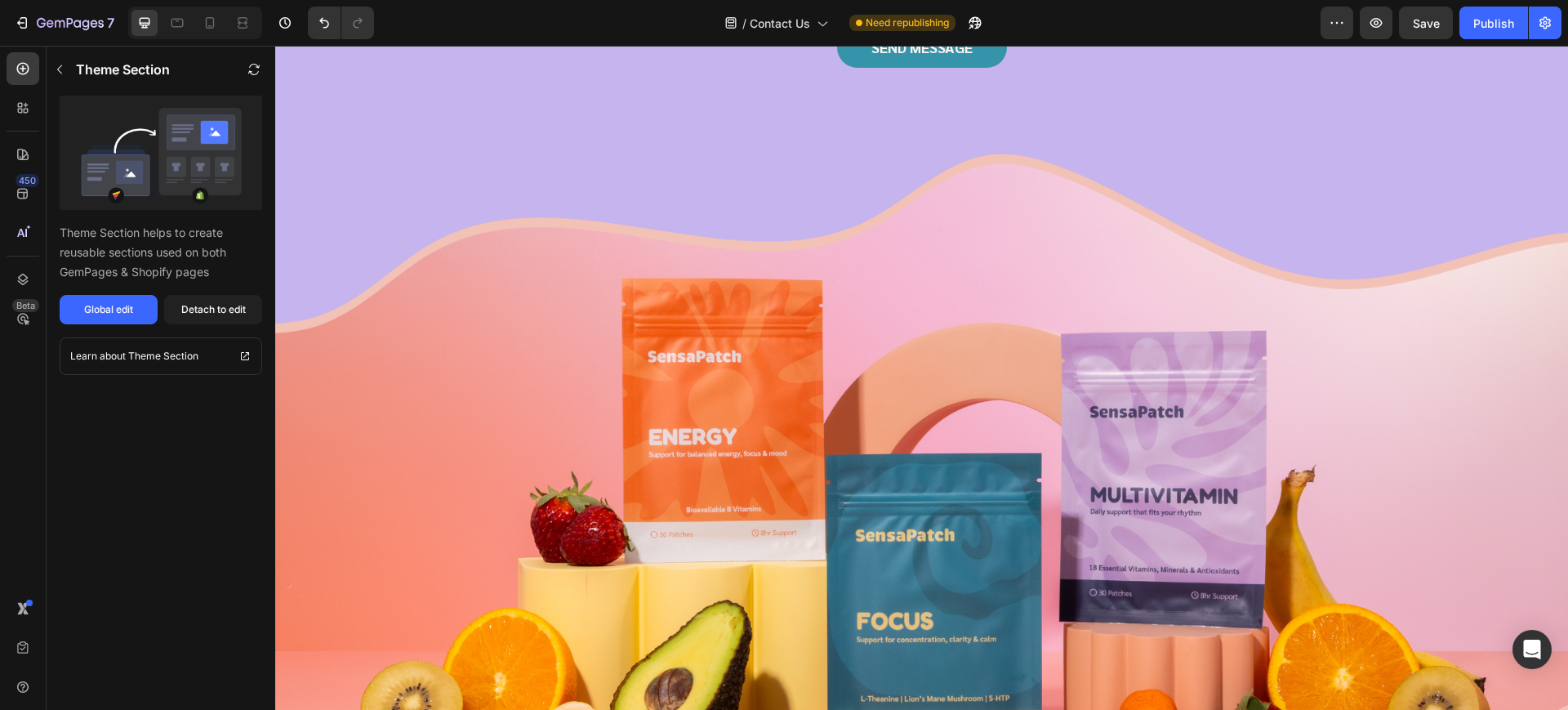
scroll to position [511, 0]
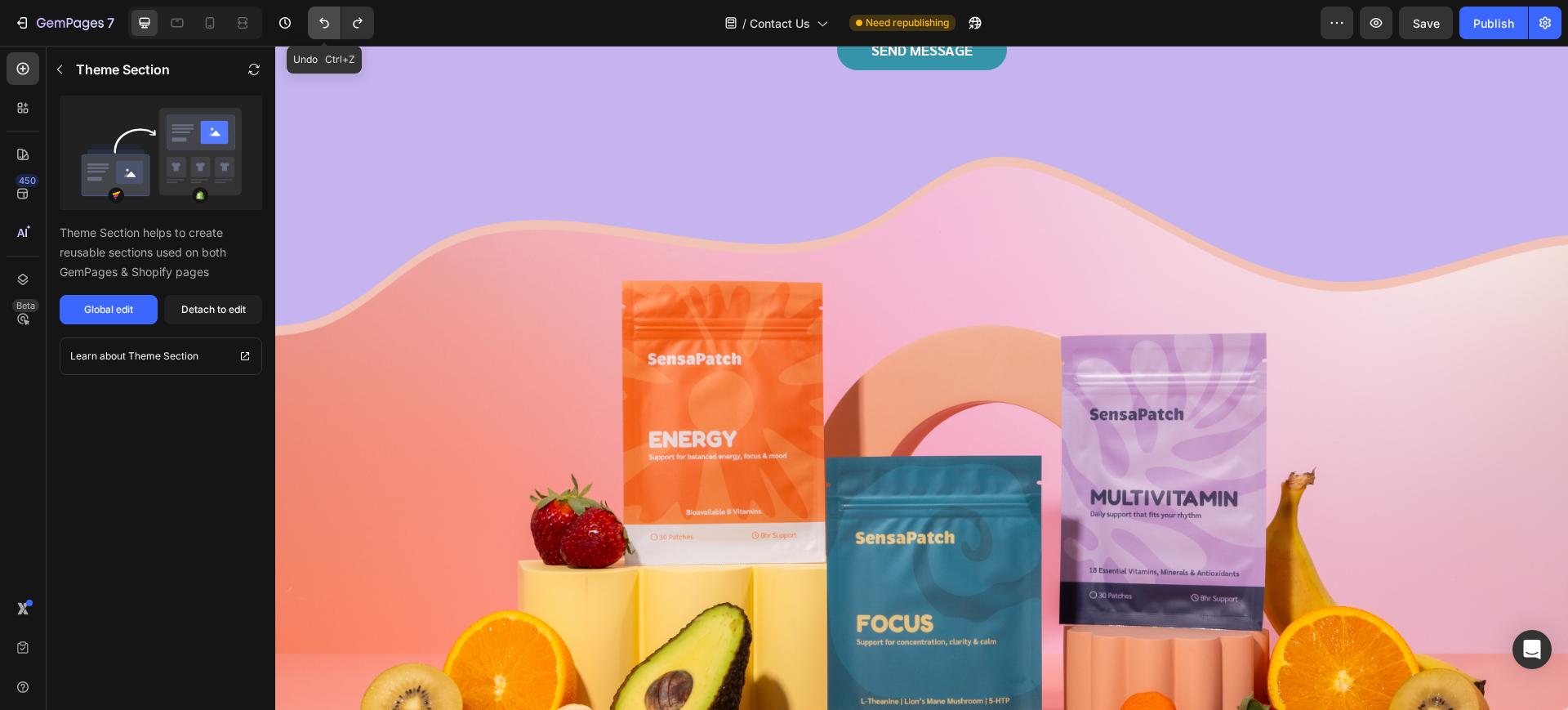
click at [320, 25] on icon "Undo/Redo" at bounding box center [323, 22] width 16 height 16
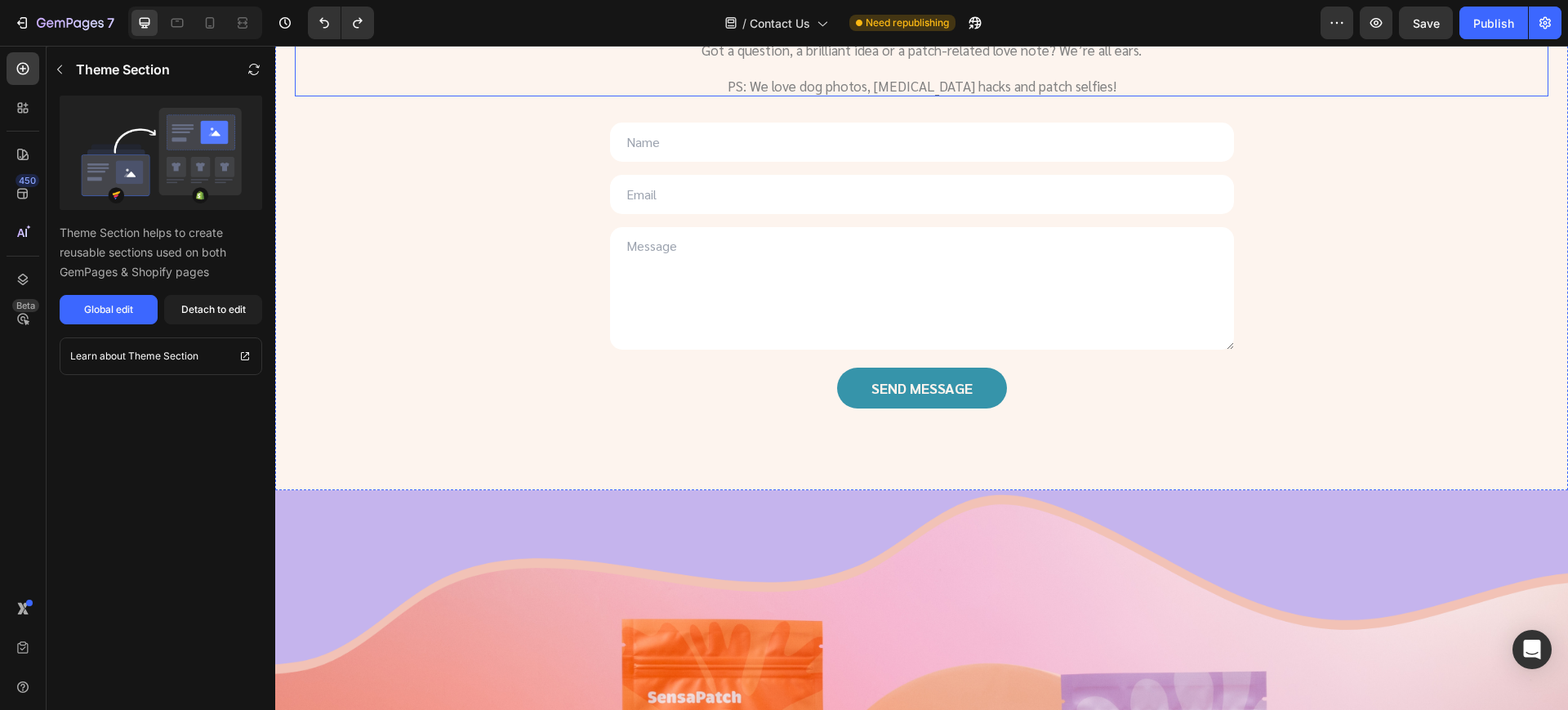
scroll to position [0, 0]
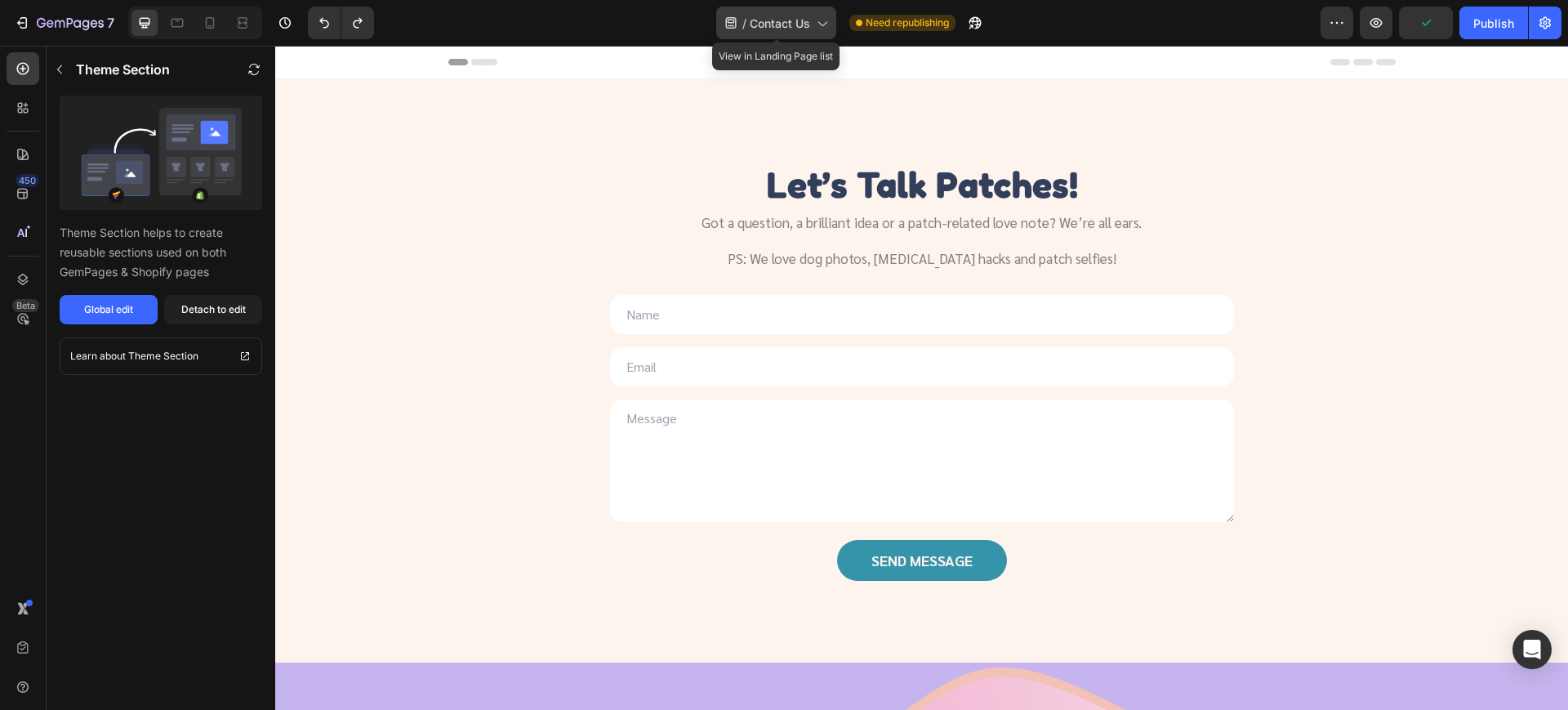
click at [777, 22] on span "Contact Us" at bounding box center [780, 23] width 61 height 17
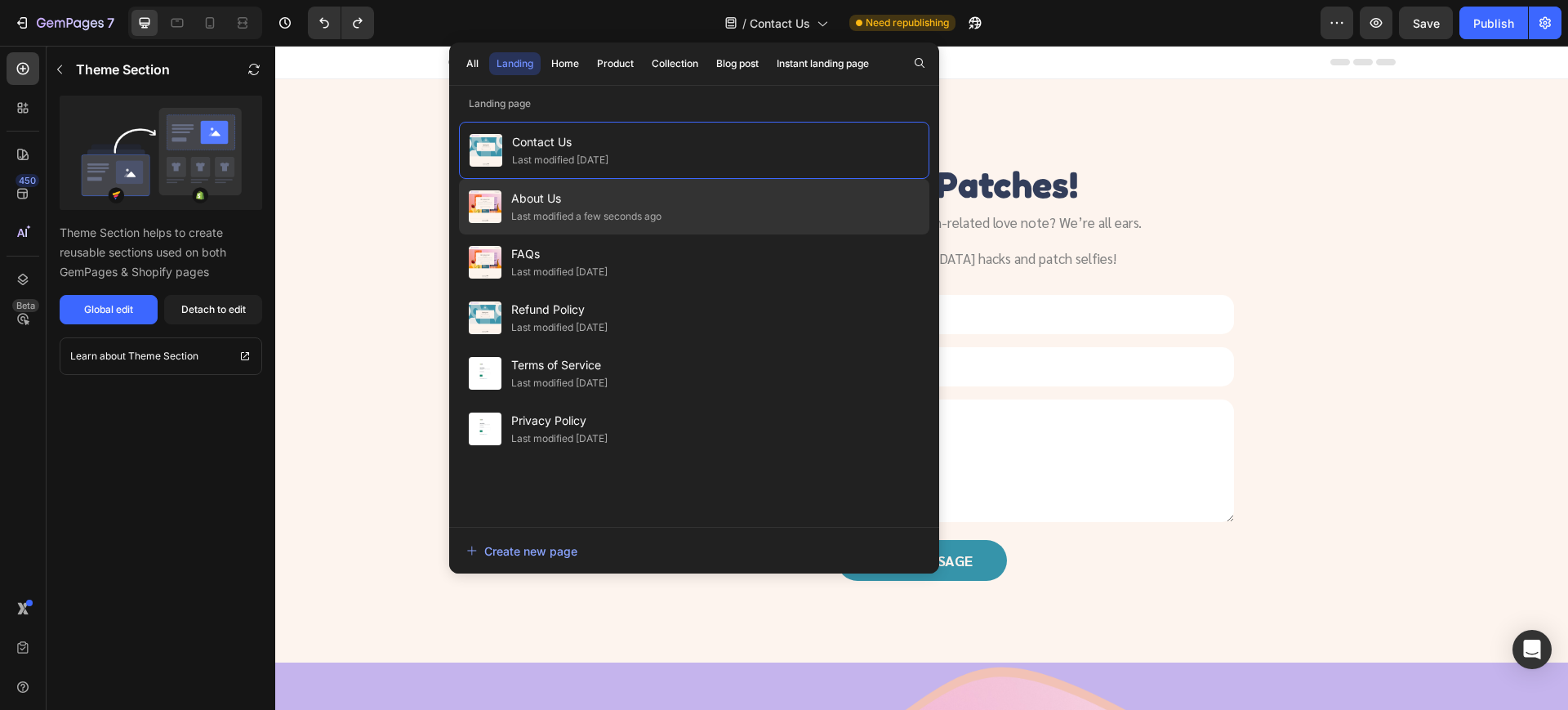
click at [561, 214] on div "Last modified a few seconds ago" at bounding box center [587, 216] width 150 height 16
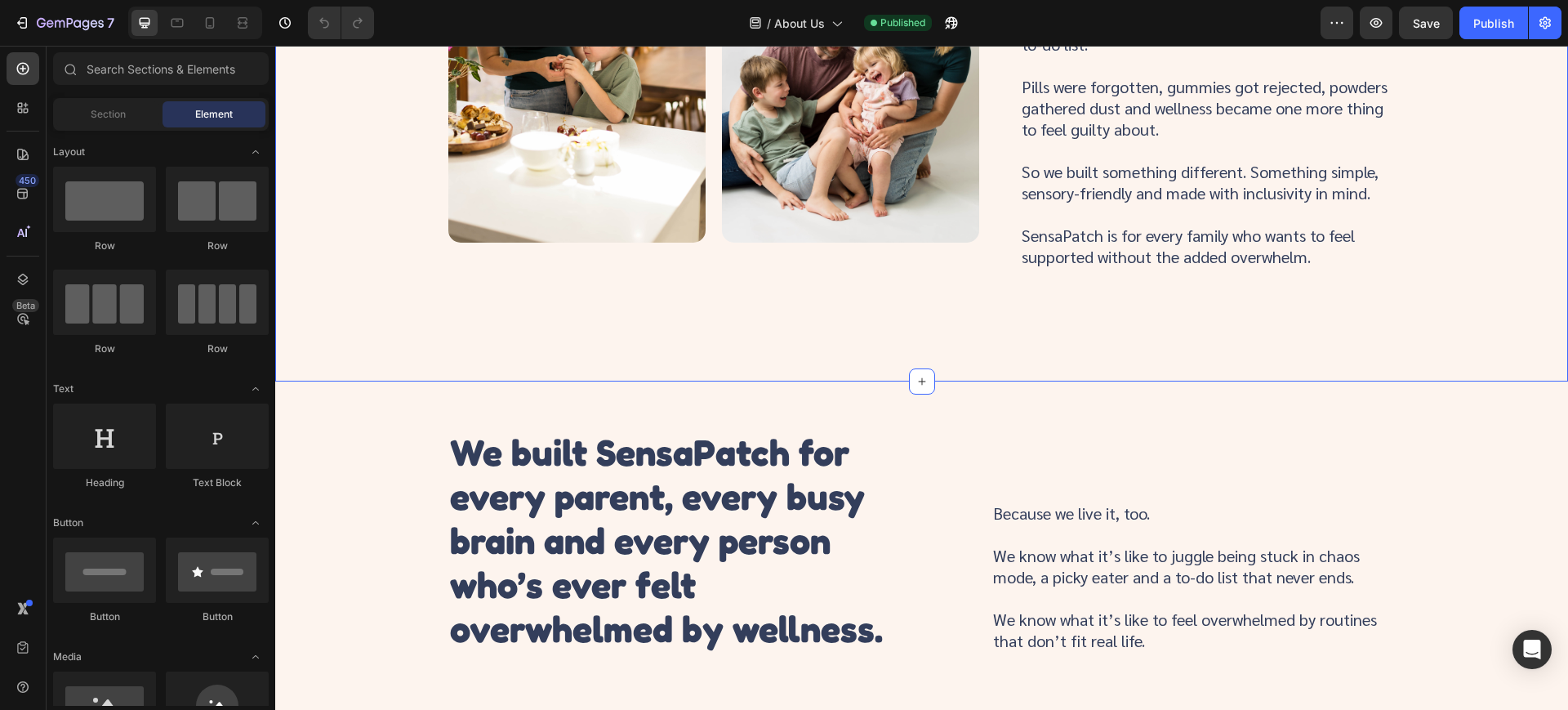
scroll to position [817, 0]
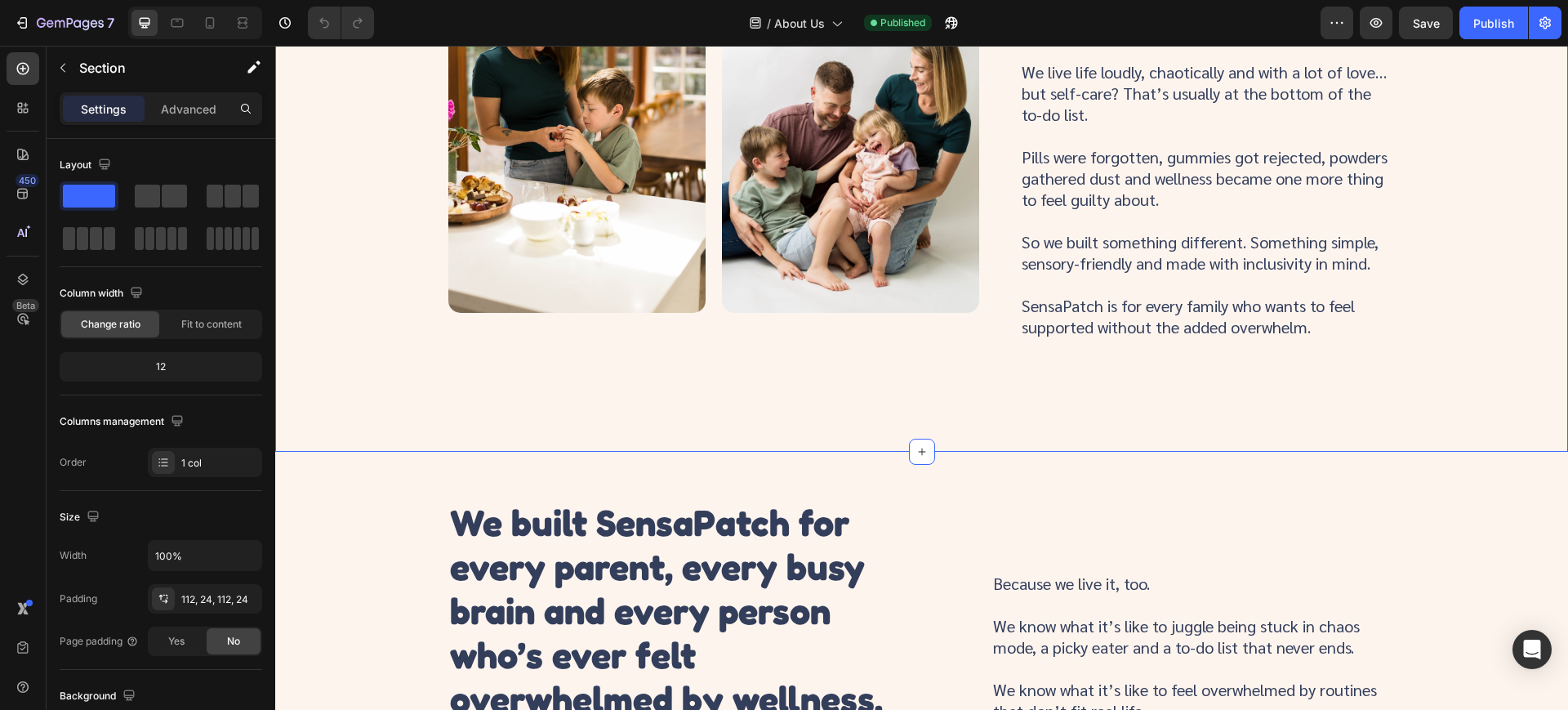
click at [374, 171] on div "Image Image Row we’re a proud neurospicy family! Heading ADHD and autism runs r…" at bounding box center [921, 120] width 1253 height 480
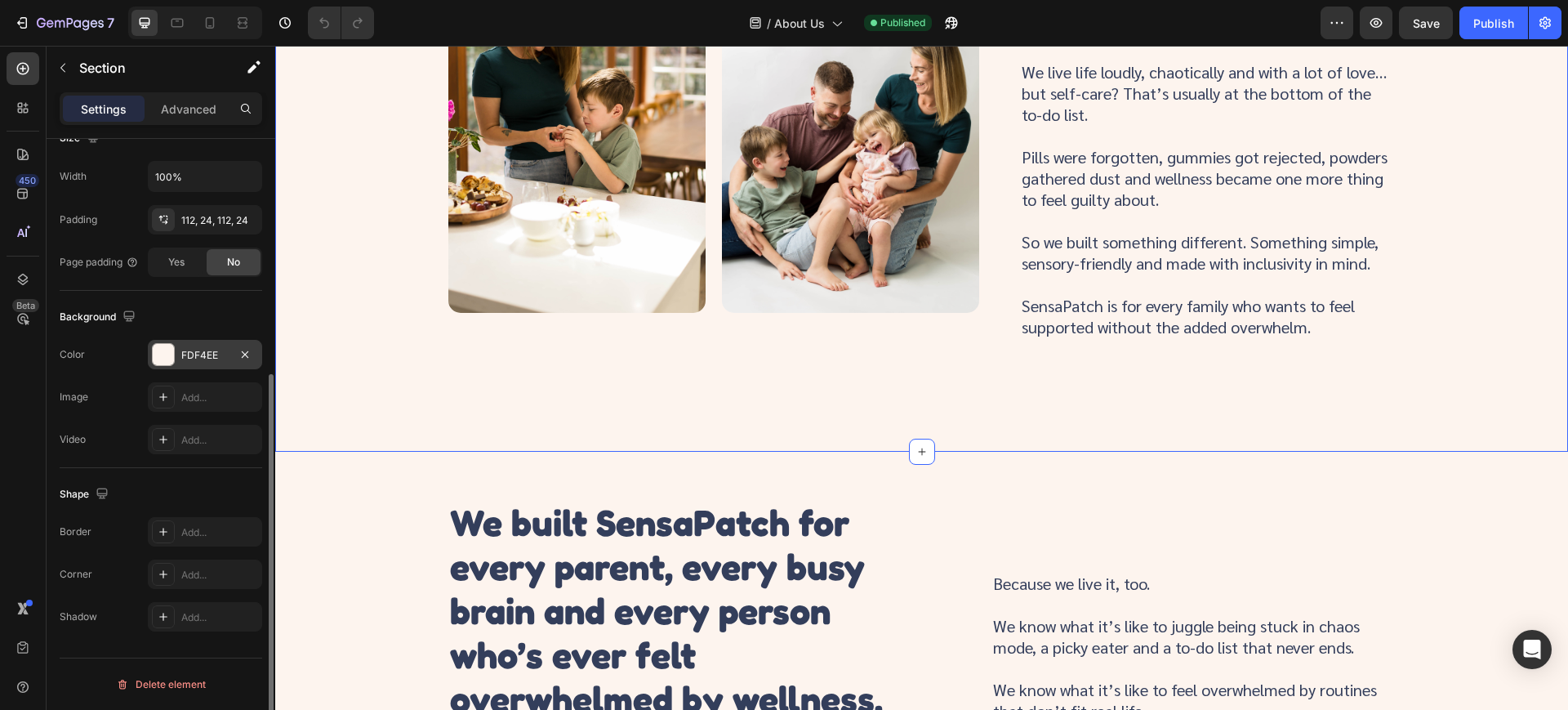
click at [188, 357] on div "FDF4EE" at bounding box center [205, 355] width 47 height 14
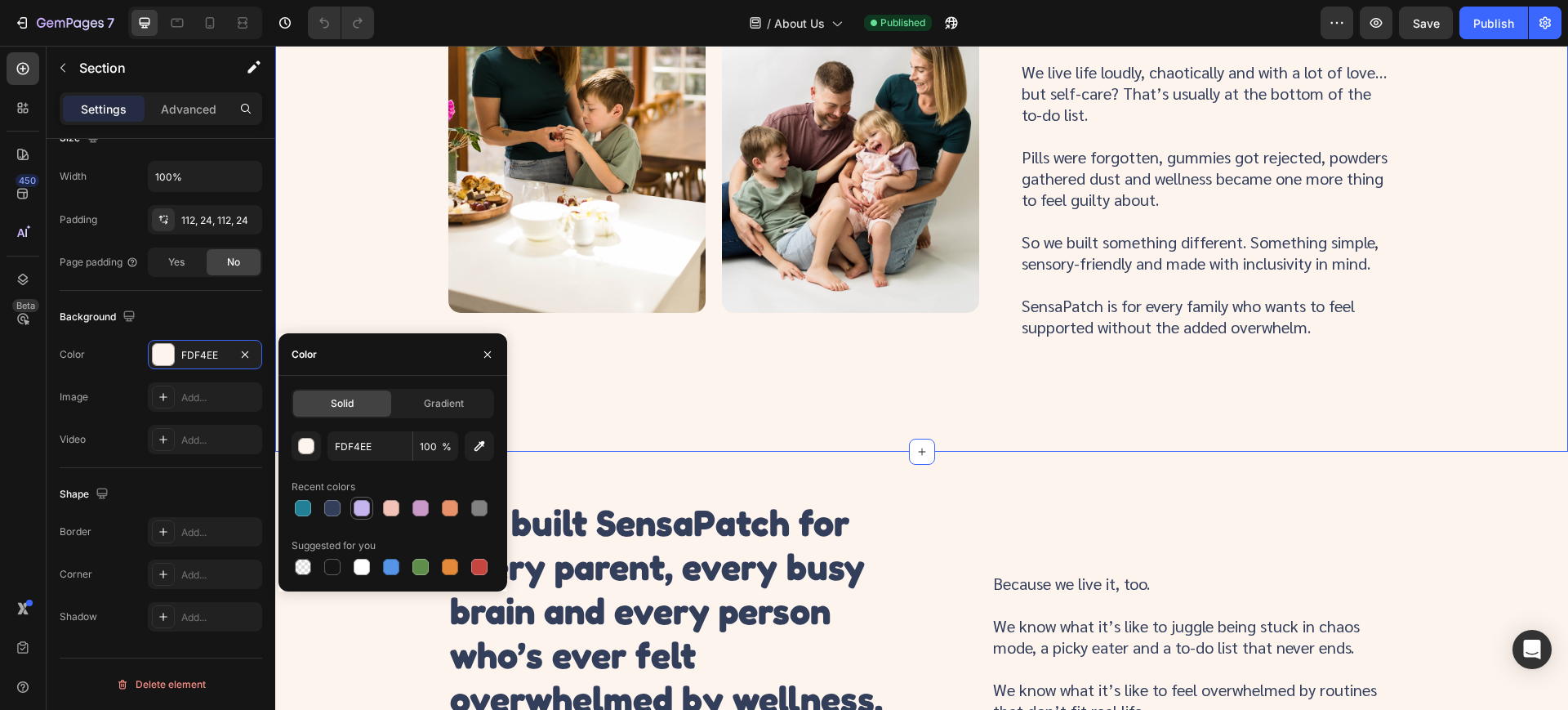
click at [355, 511] on div at bounding box center [361, 507] width 16 height 16
type input "C5B4ED"
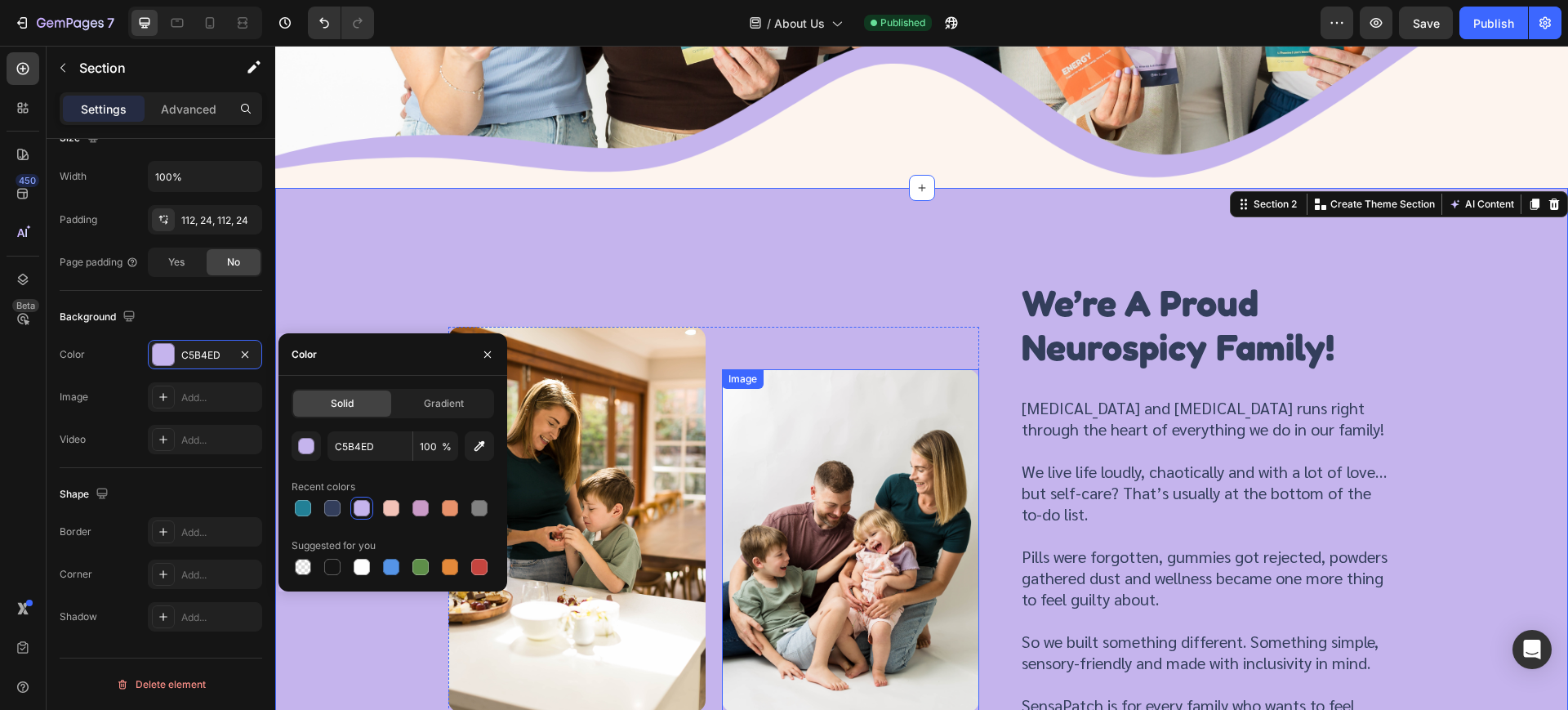
scroll to position [409, 0]
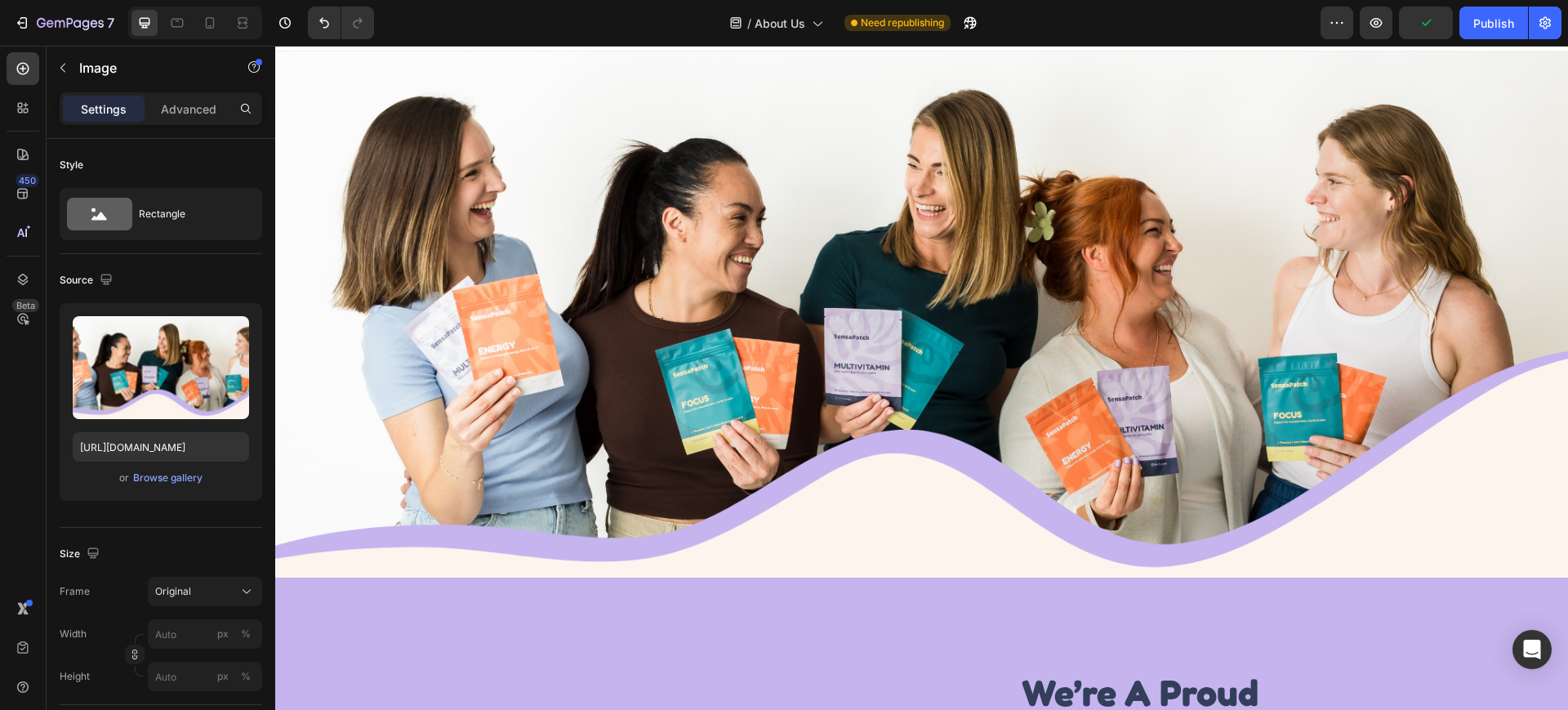
scroll to position [0, 0]
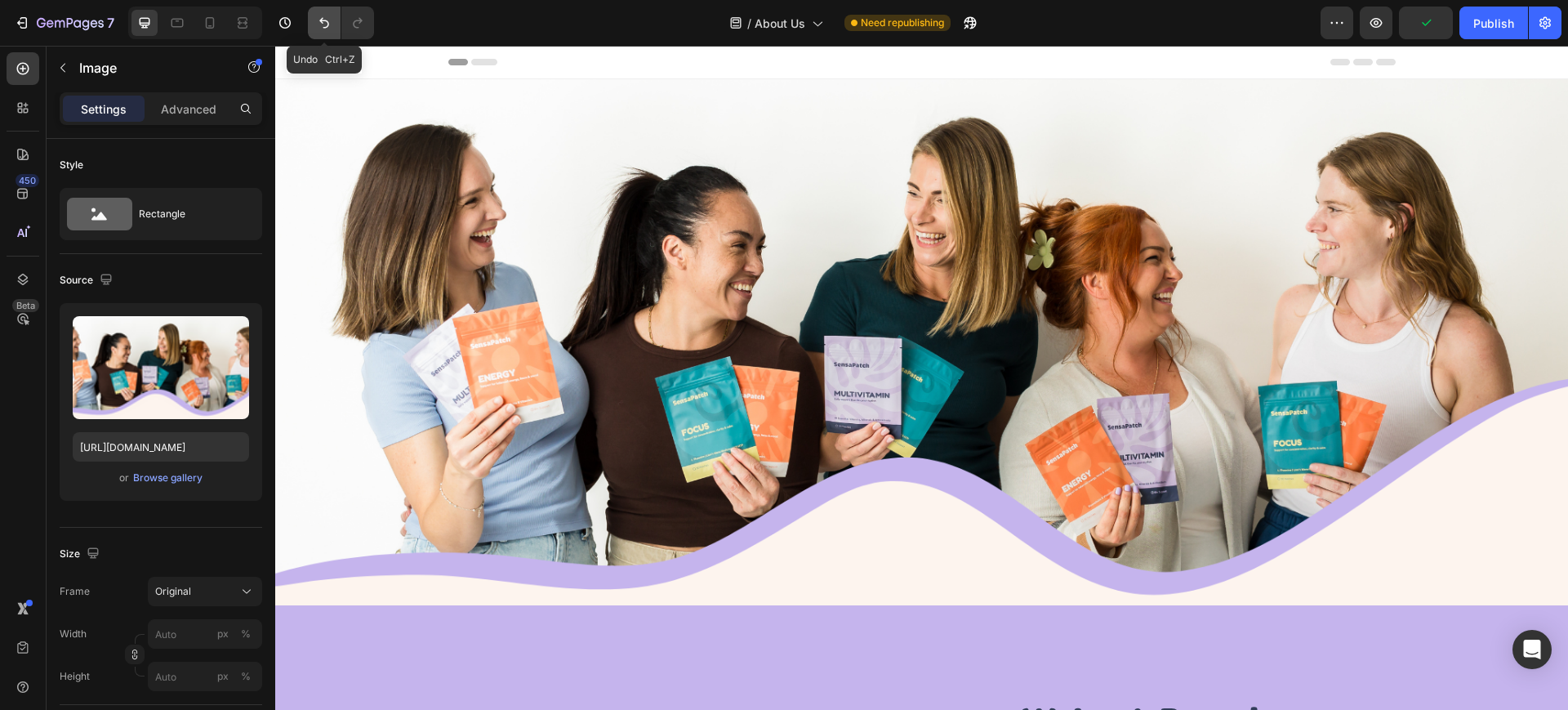
click at [327, 24] on icon "Undo/Redo" at bounding box center [323, 22] width 16 height 16
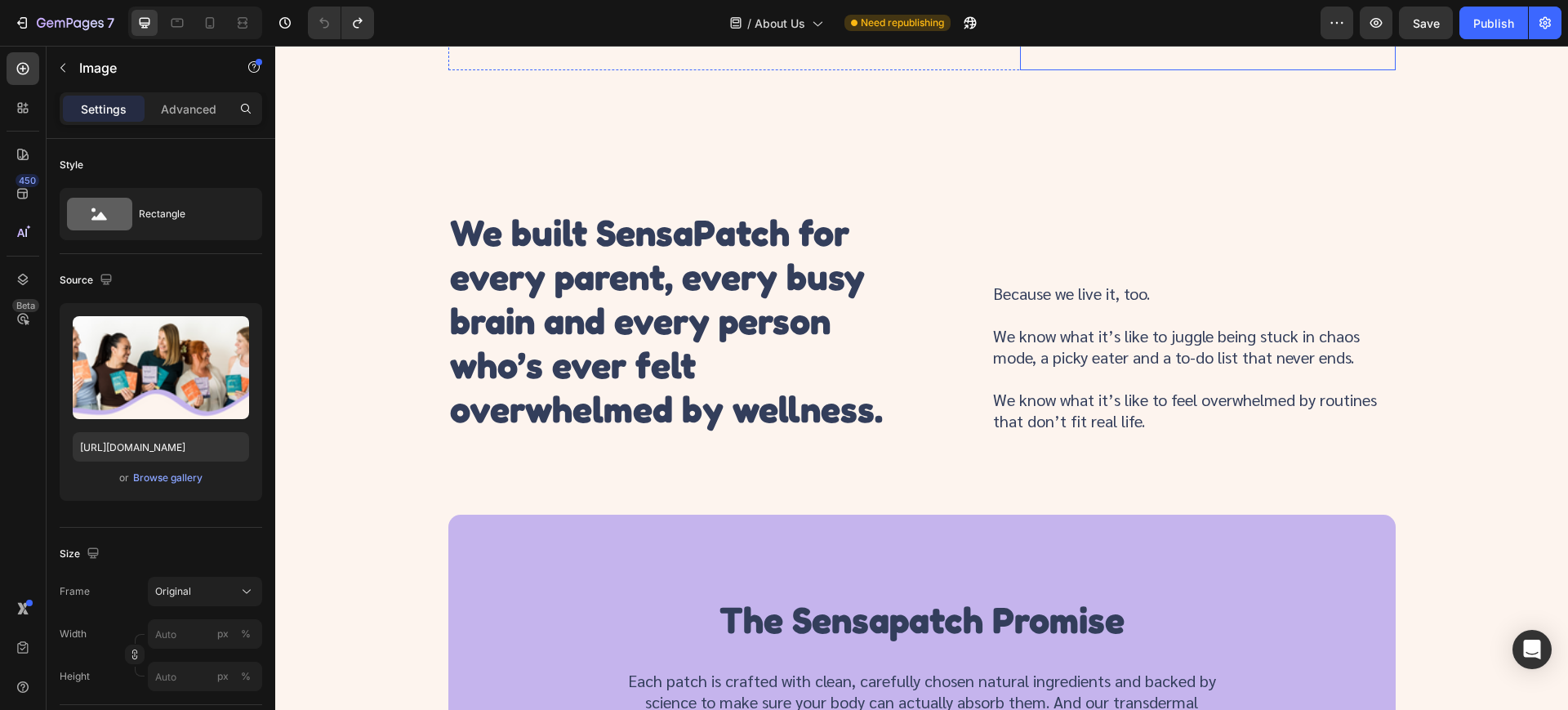
scroll to position [817, 0]
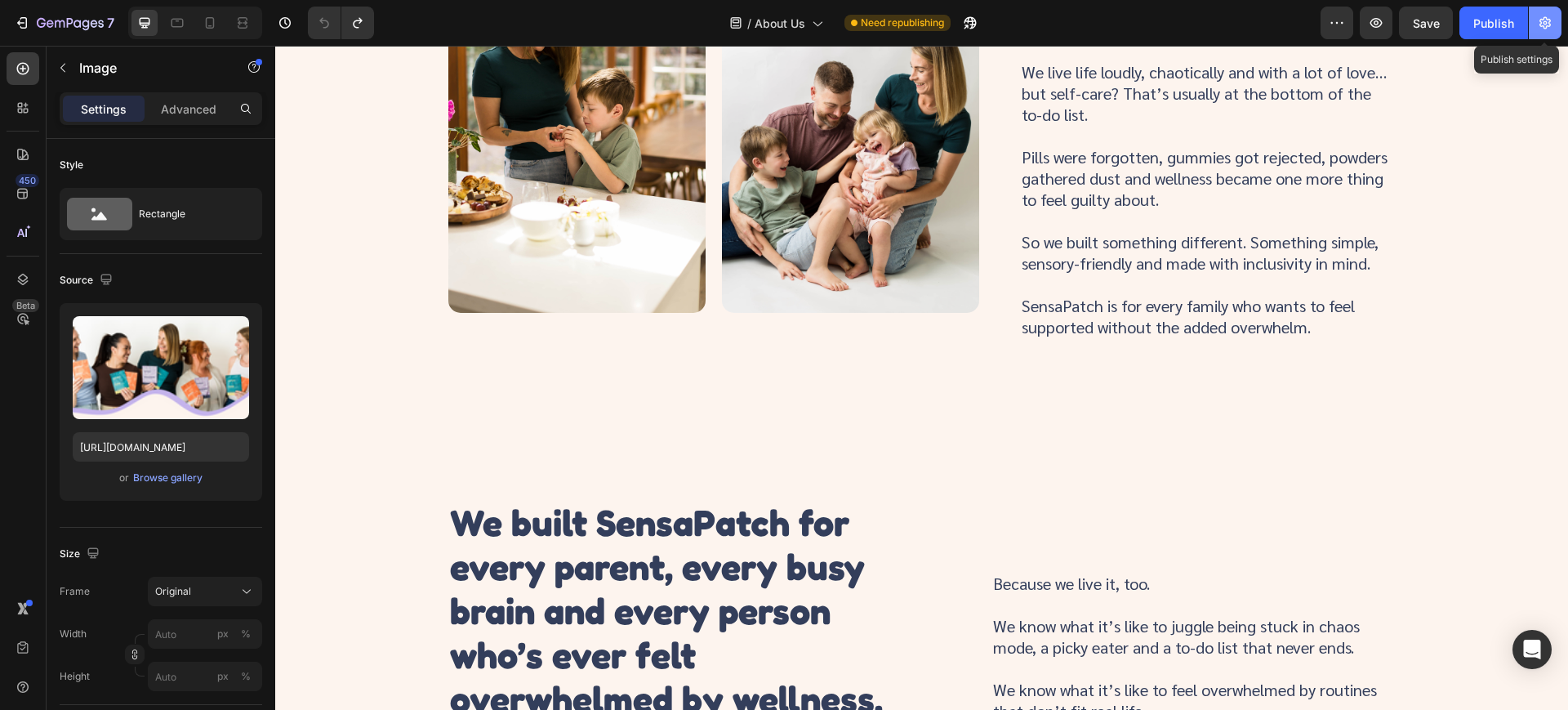
click at [1538, 17] on icon "button" at bounding box center [1544, 22] width 16 height 16
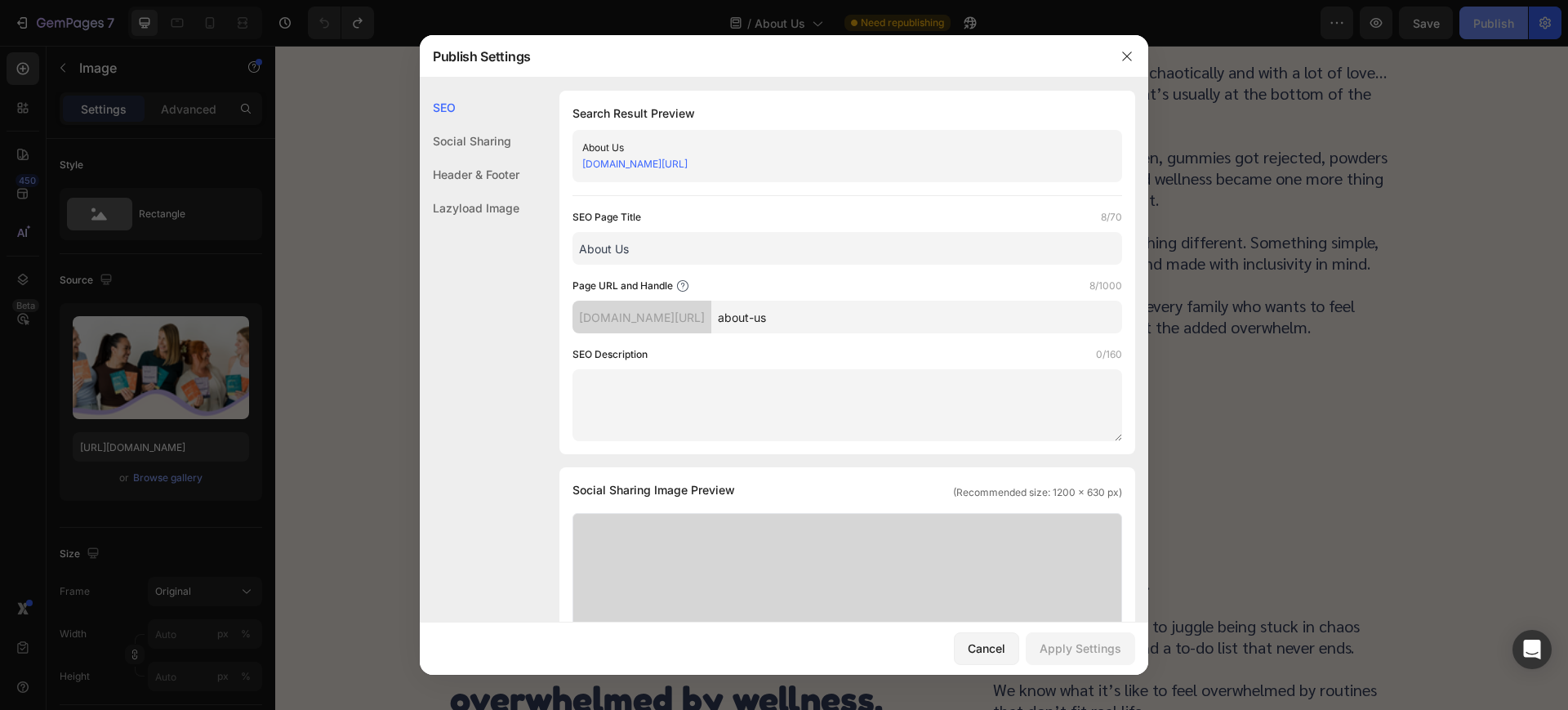
click at [1500, 20] on div at bounding box center [784, 355] width 1568 height 710
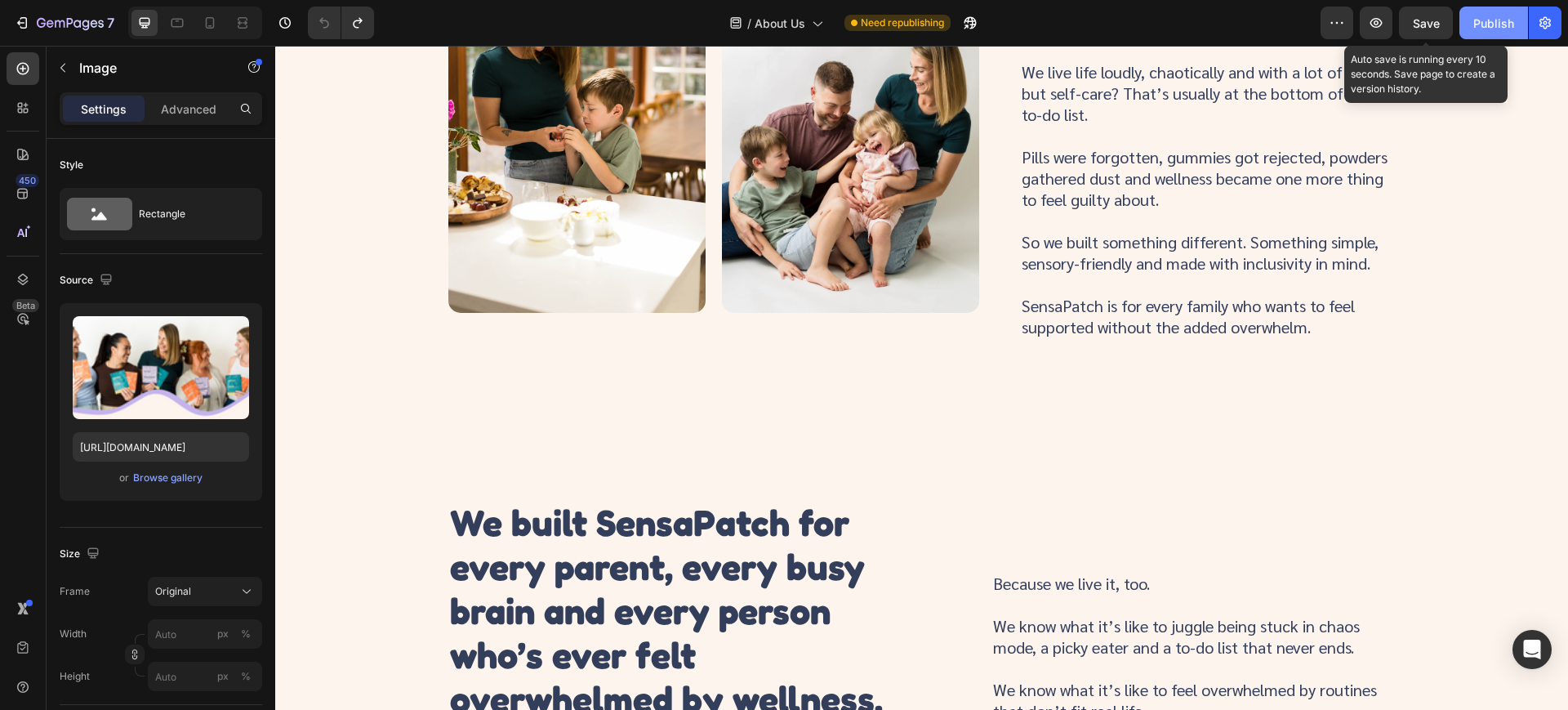
drag, startPoint x: 1448, startPoint y: 32, endPoint x: 1472, endPoint y: 32, distance: 24.0
click at [1449, 32] on button "Save" at bounding box center [1426, 23] width 54 height 33
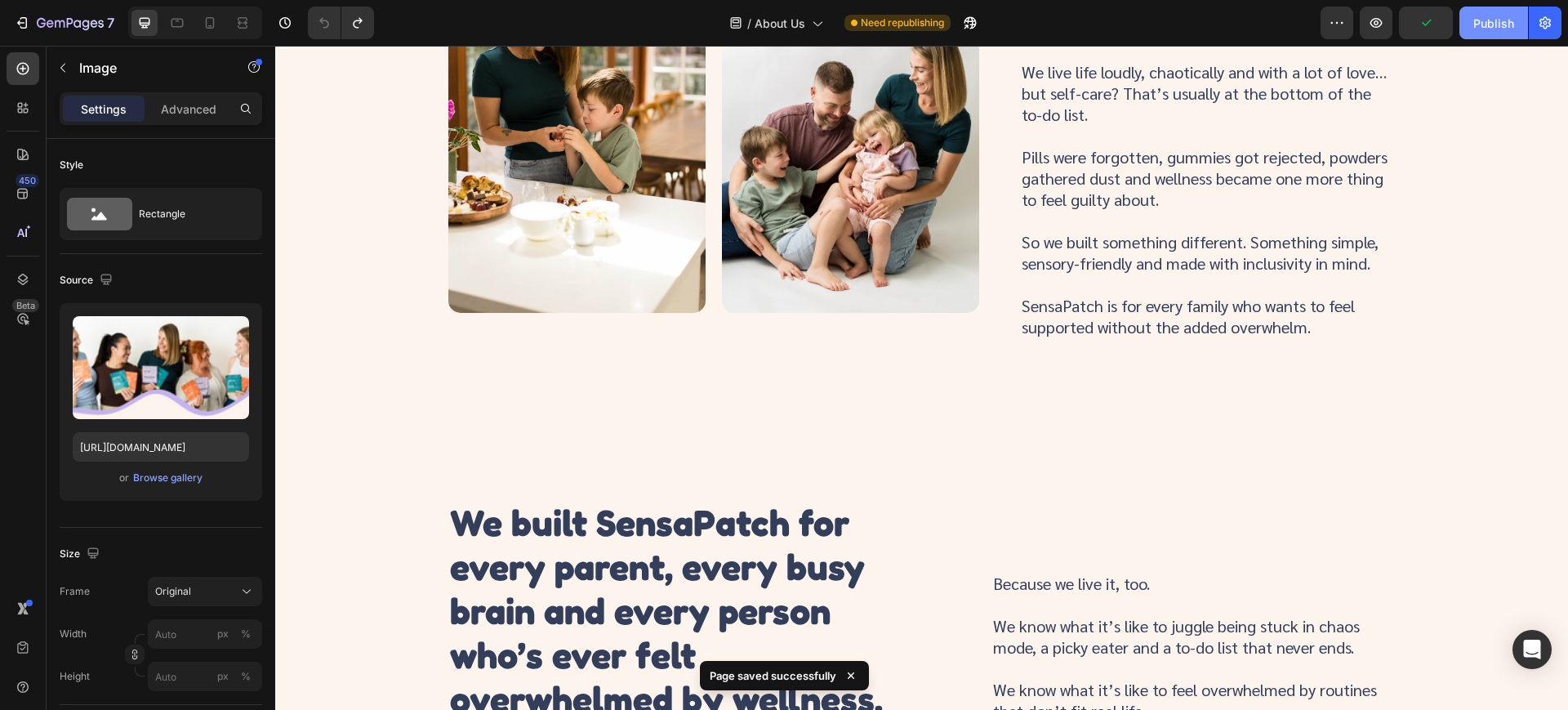
click at [1472, 32] on button "Publish" at bounding box center [1493, 23] width 68 height 33
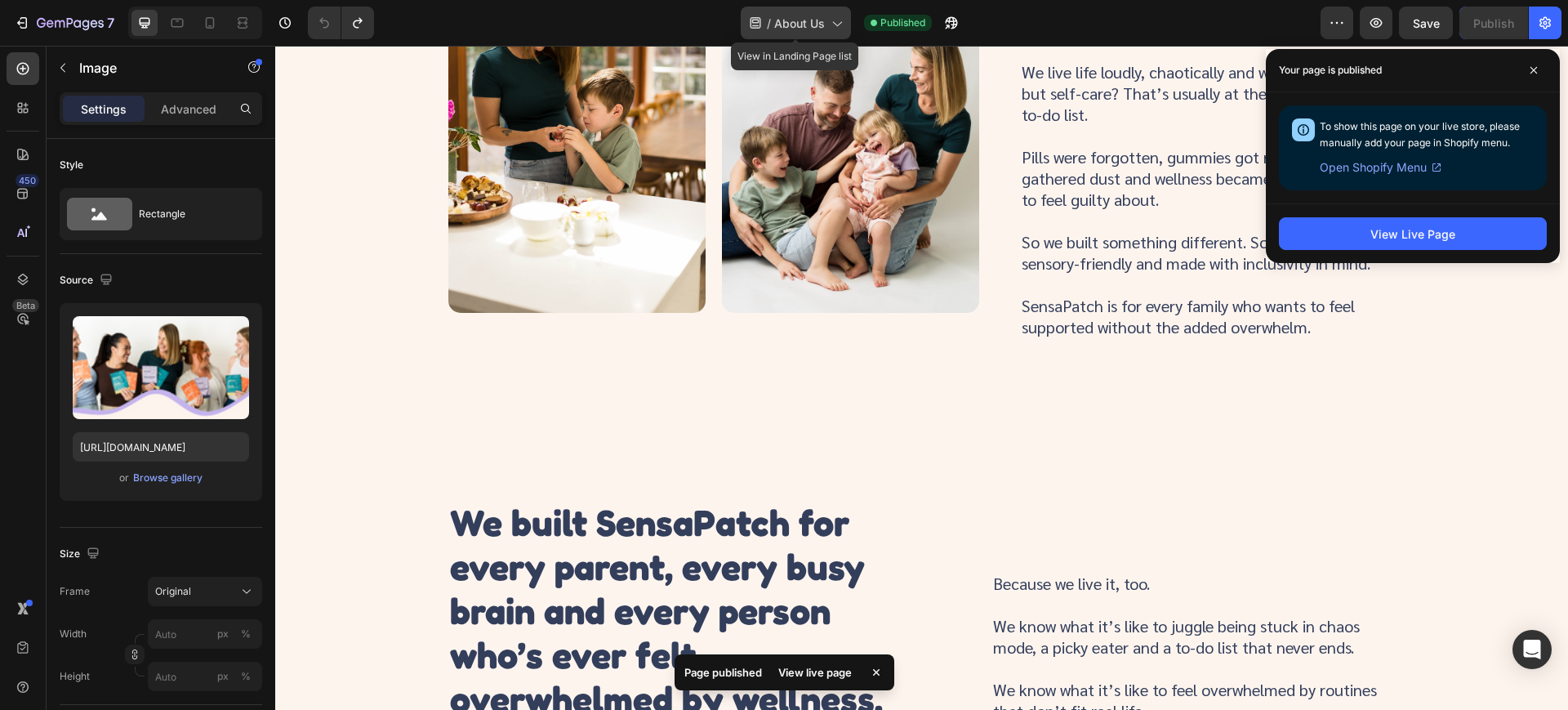
click at [784, 26] on span "About Us" at bounding box center [799, 23] width 51 height 17
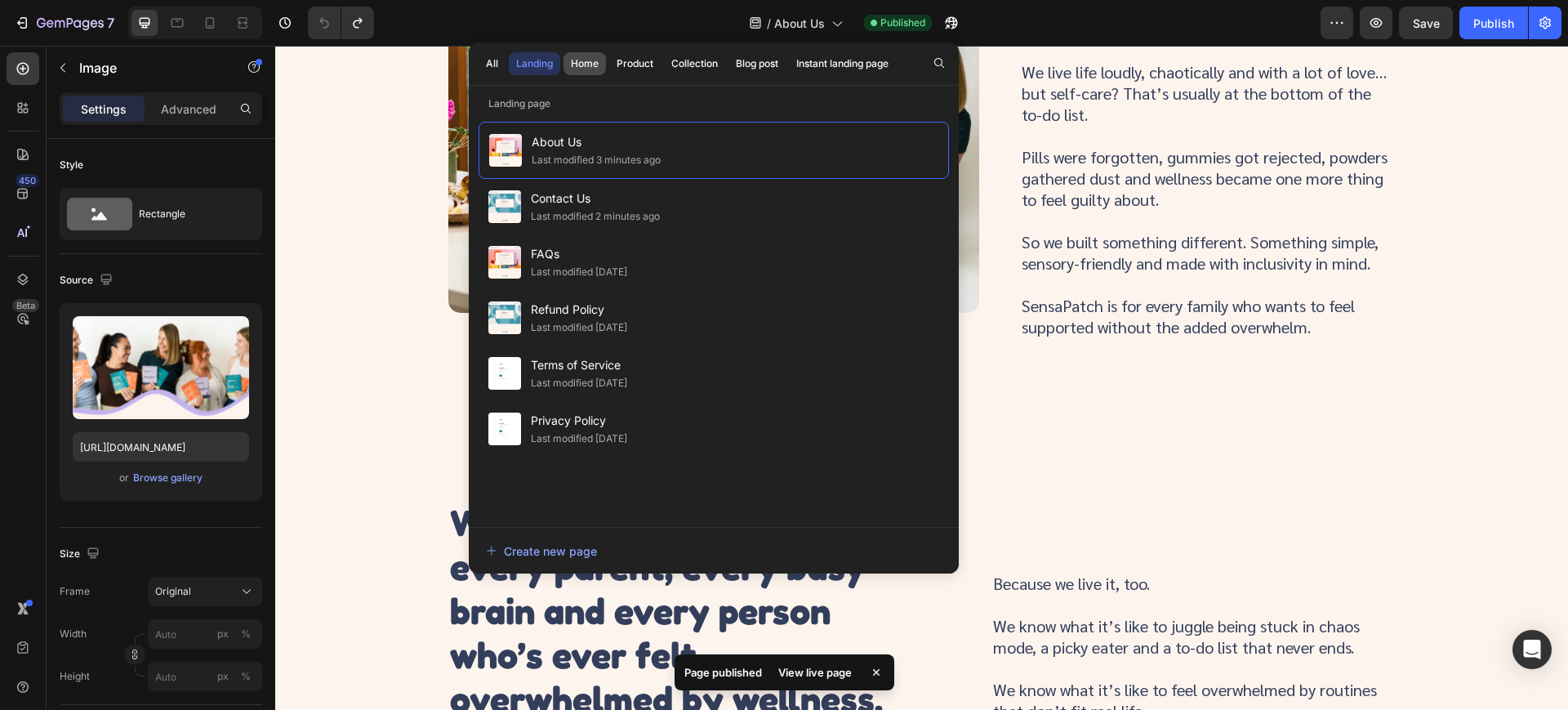
click at [582, 62] on div "Home" at bounding box center [584, 63] width 28 height 14
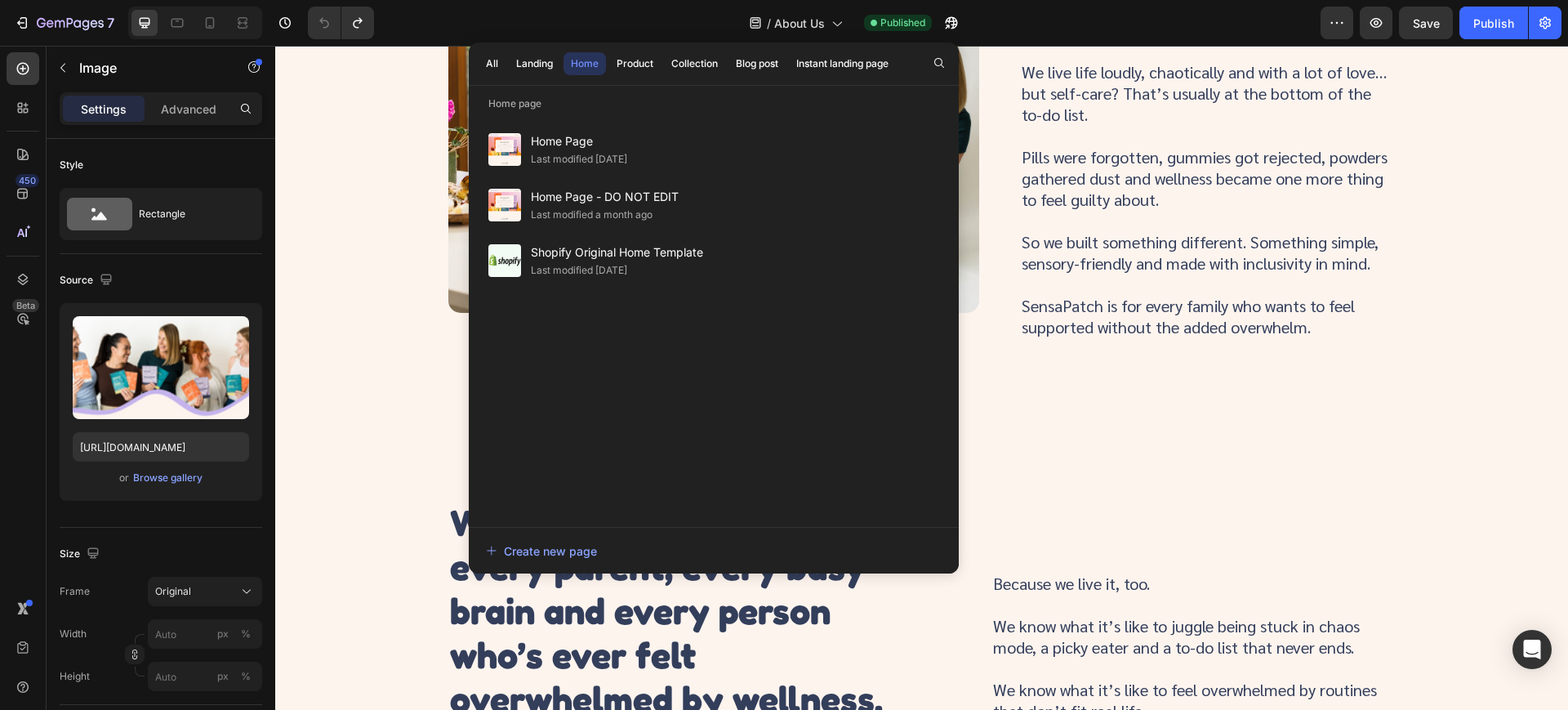
click at [582, 66] on div "Home" at bounding box center [584, 63] width 28 height 14
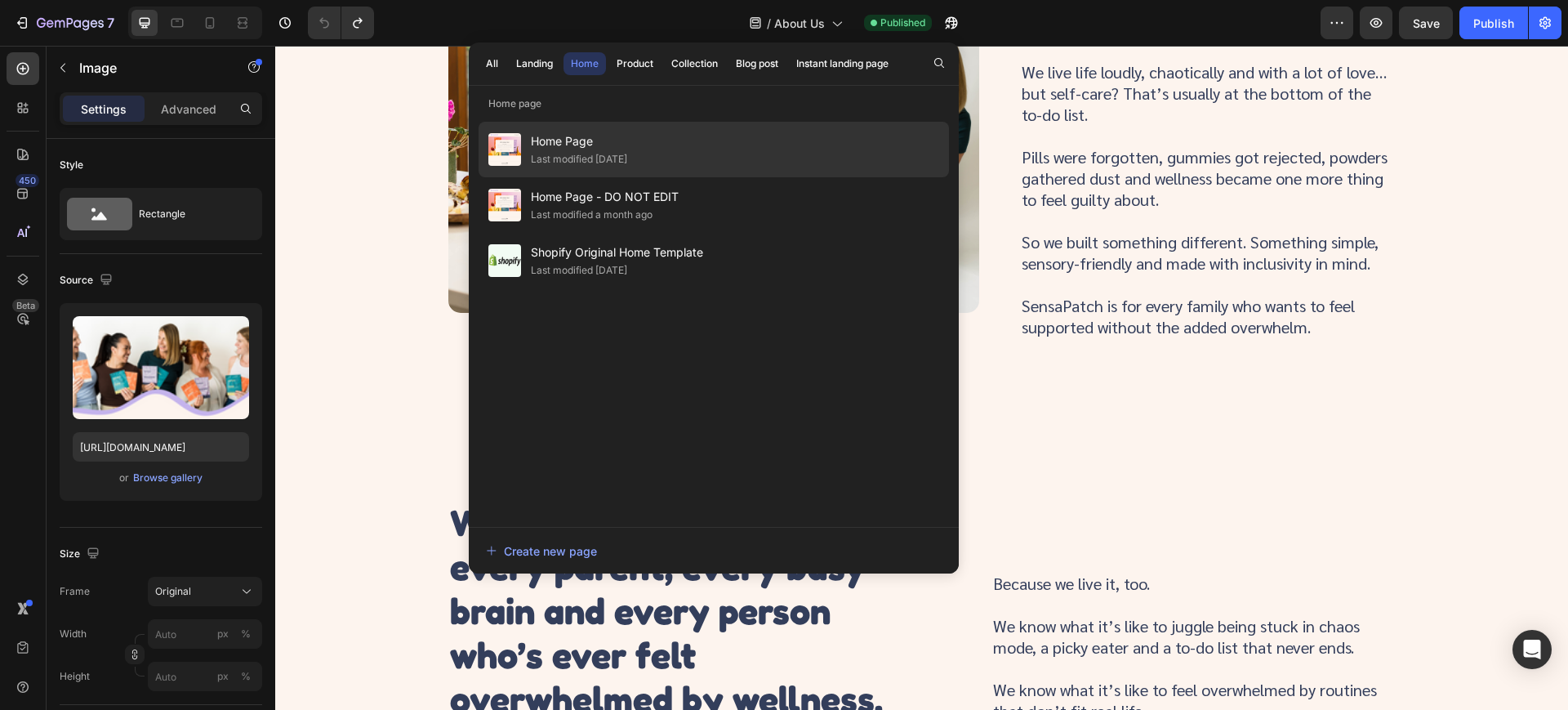
click at [560, 132] on span "Home Page" at bounding box center [579, 141] width 96 height 19
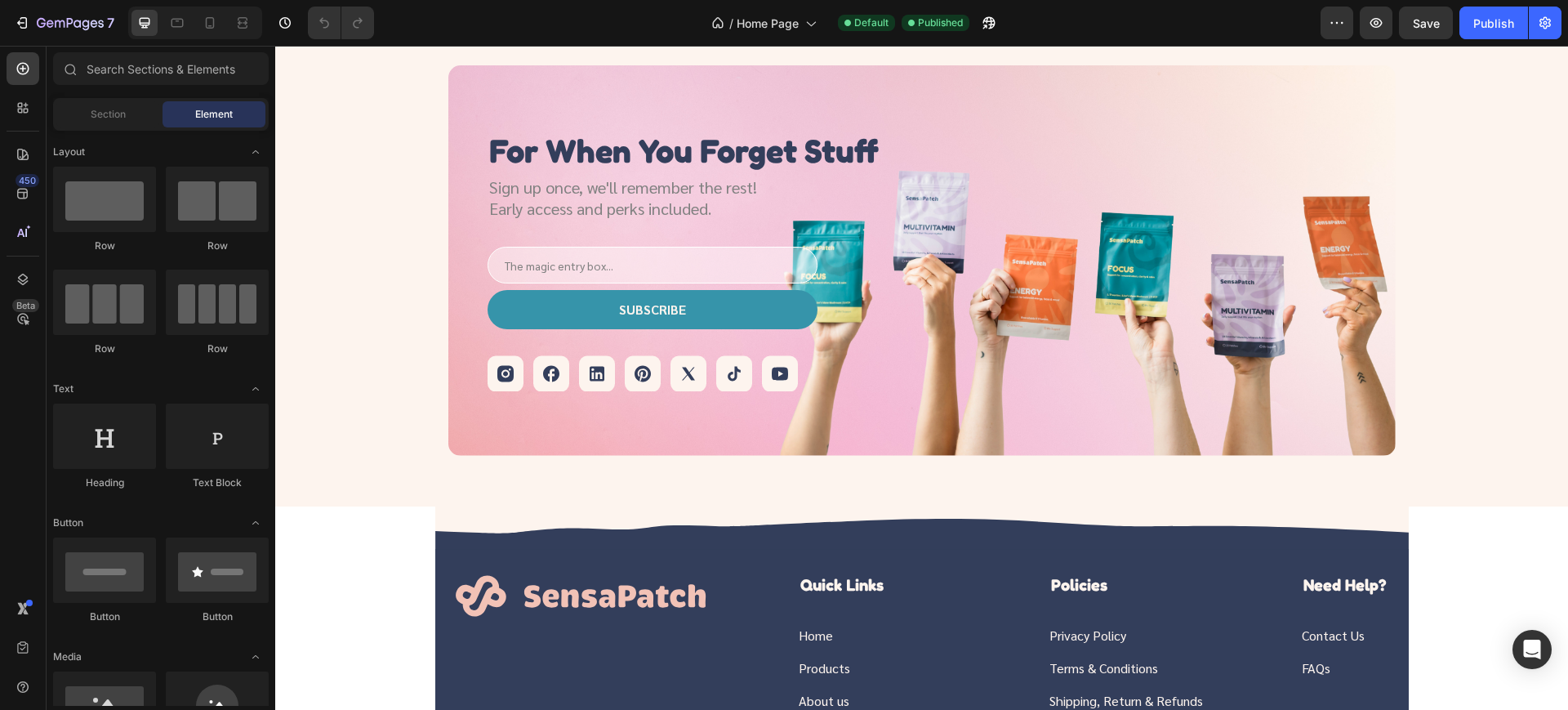
scroll to position [4094, 0]
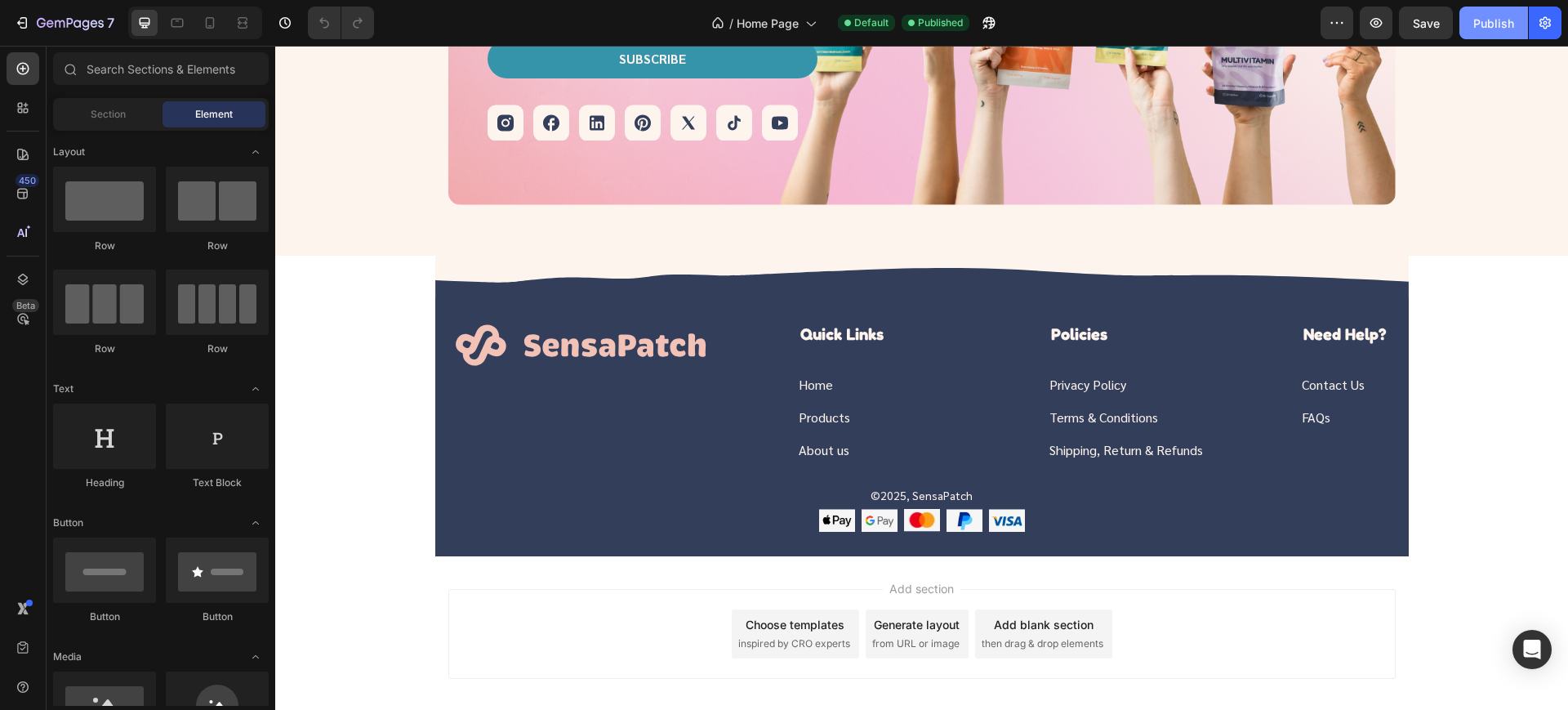
click at [1477, 29] on div "Publish" at bounding box center [1494, 23] width 41 height 17
click at [770, 27] on span "Home Page" at bounding box center [768, 23] width 62 height 17
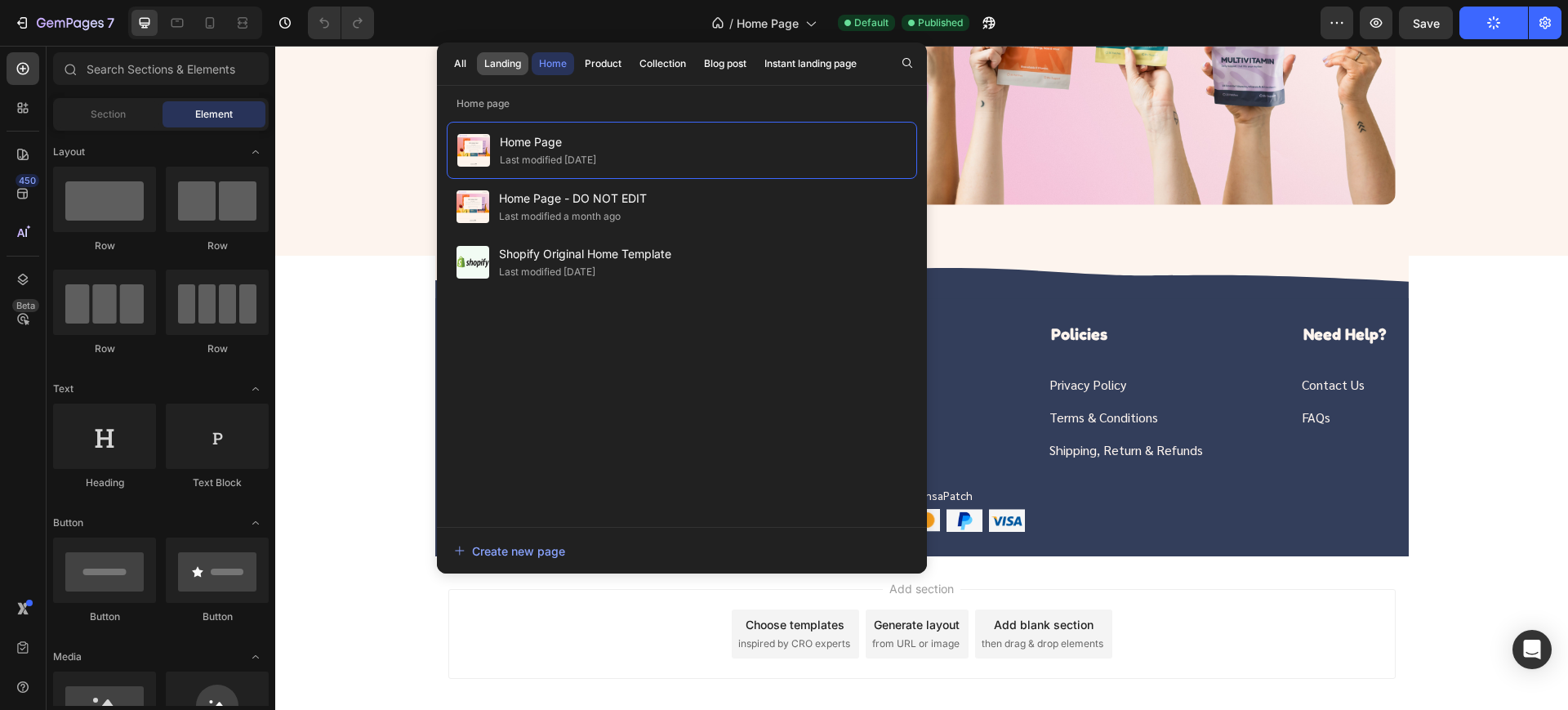
click at [516, 71] on button "Landing" at bounding box center [502, 63] width 51 height 23
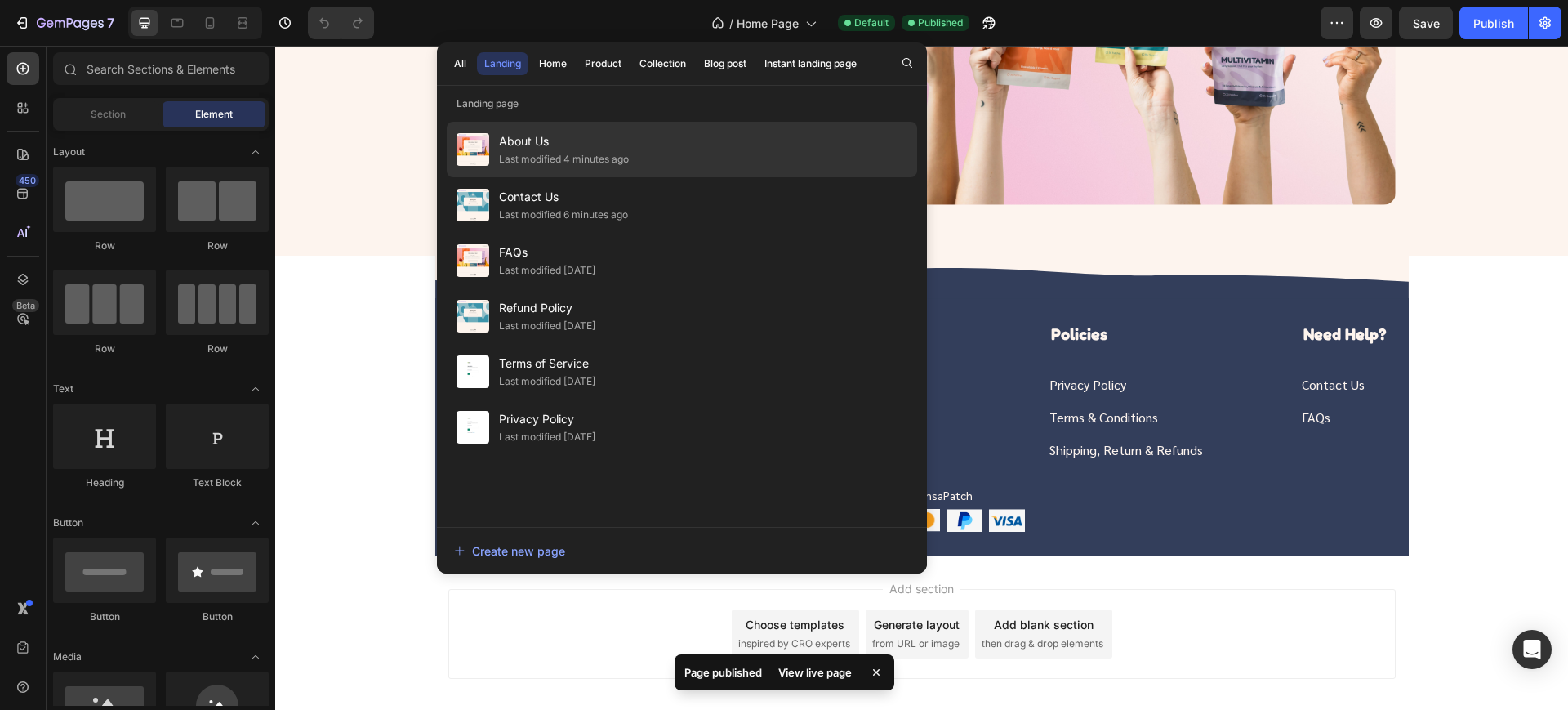
click at [574, 142] on span "About Us" at bounding box center [564, 141] width 130 height 19
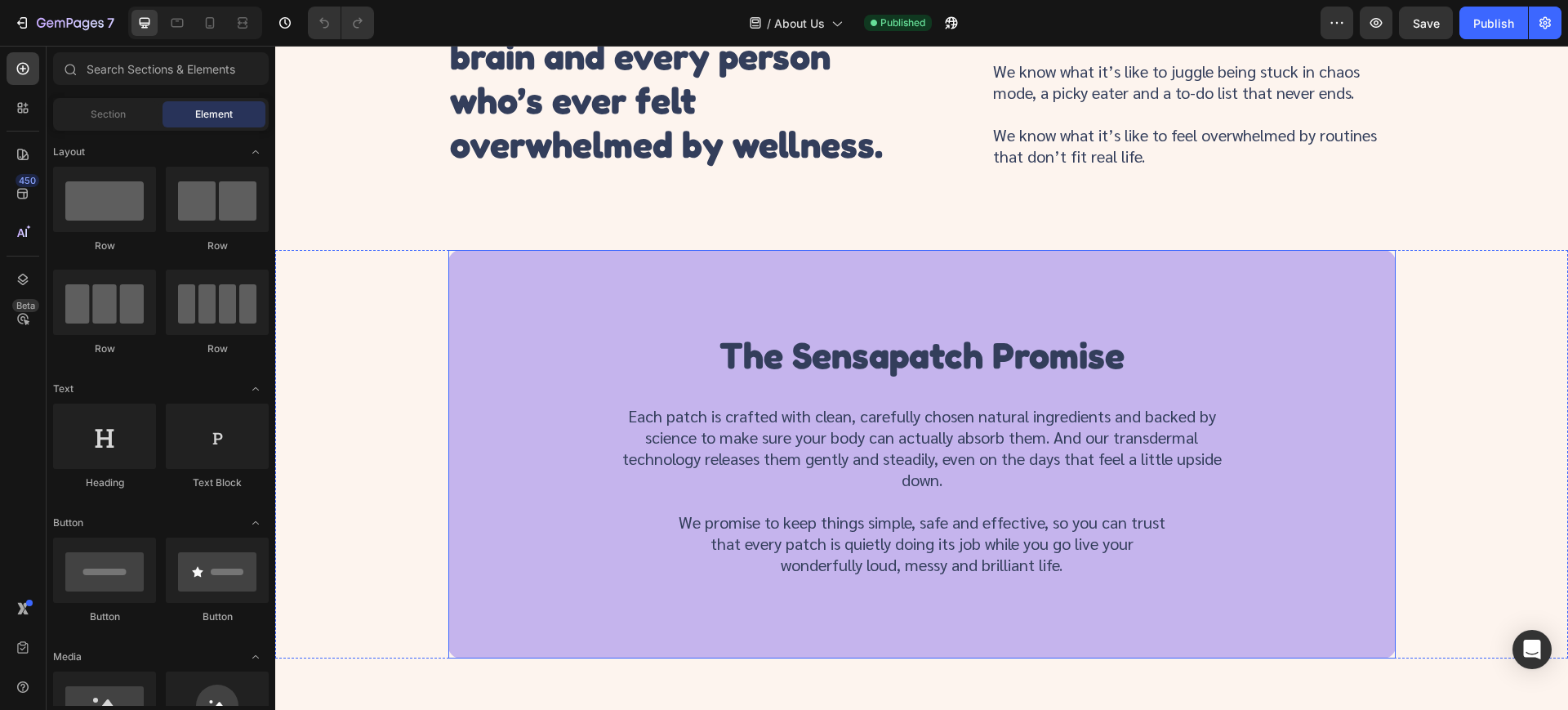
scroll to position [1324, 0]
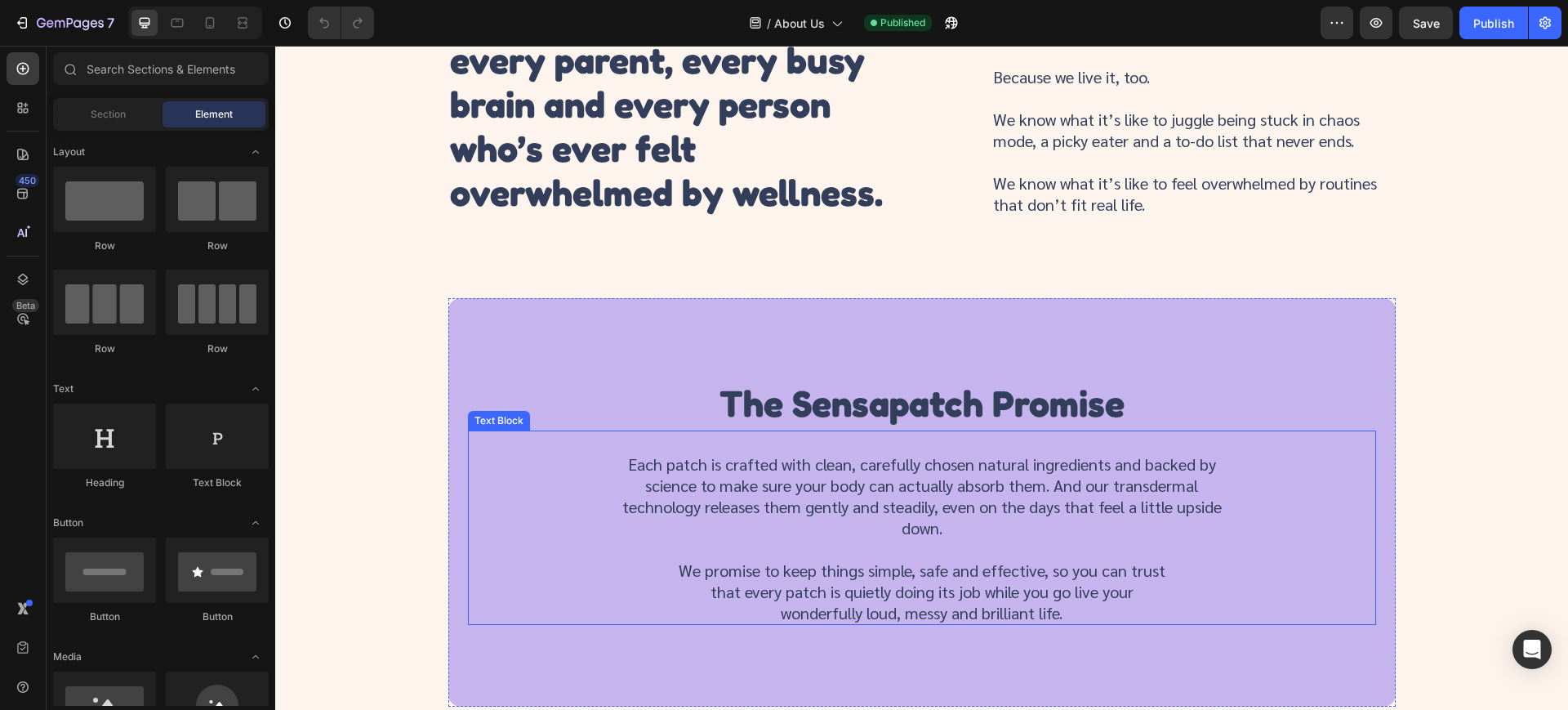
click at [1080, 483] on p "Each patch is crafted with clean, carefully chosen natural ingredients and back…" at bounding box center [922, 496] width 609 height 85
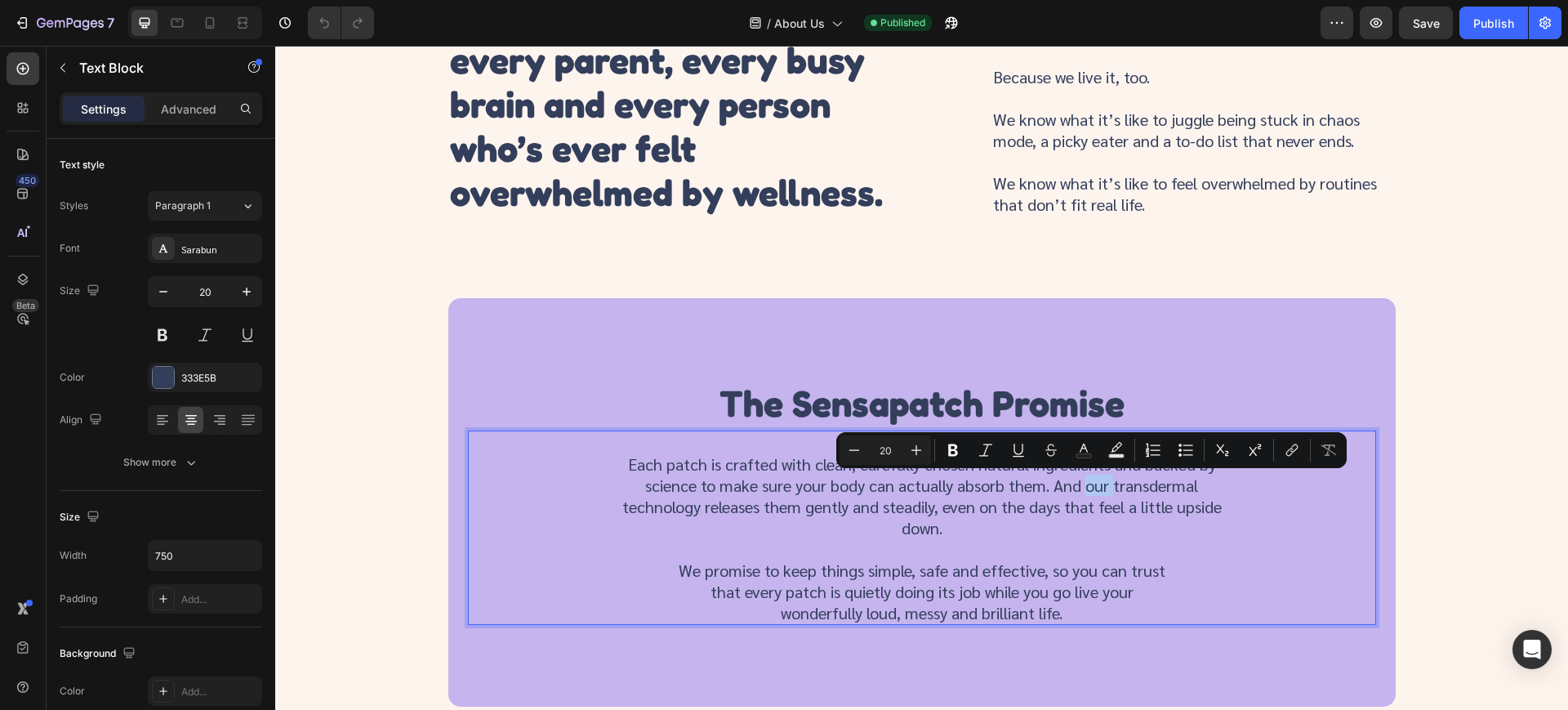
click at [1085, 487] on p "Each patch is crafted with clean, carefully chosen natural ingredients and back…" at bounding box center [922, 496] width 609 height 85
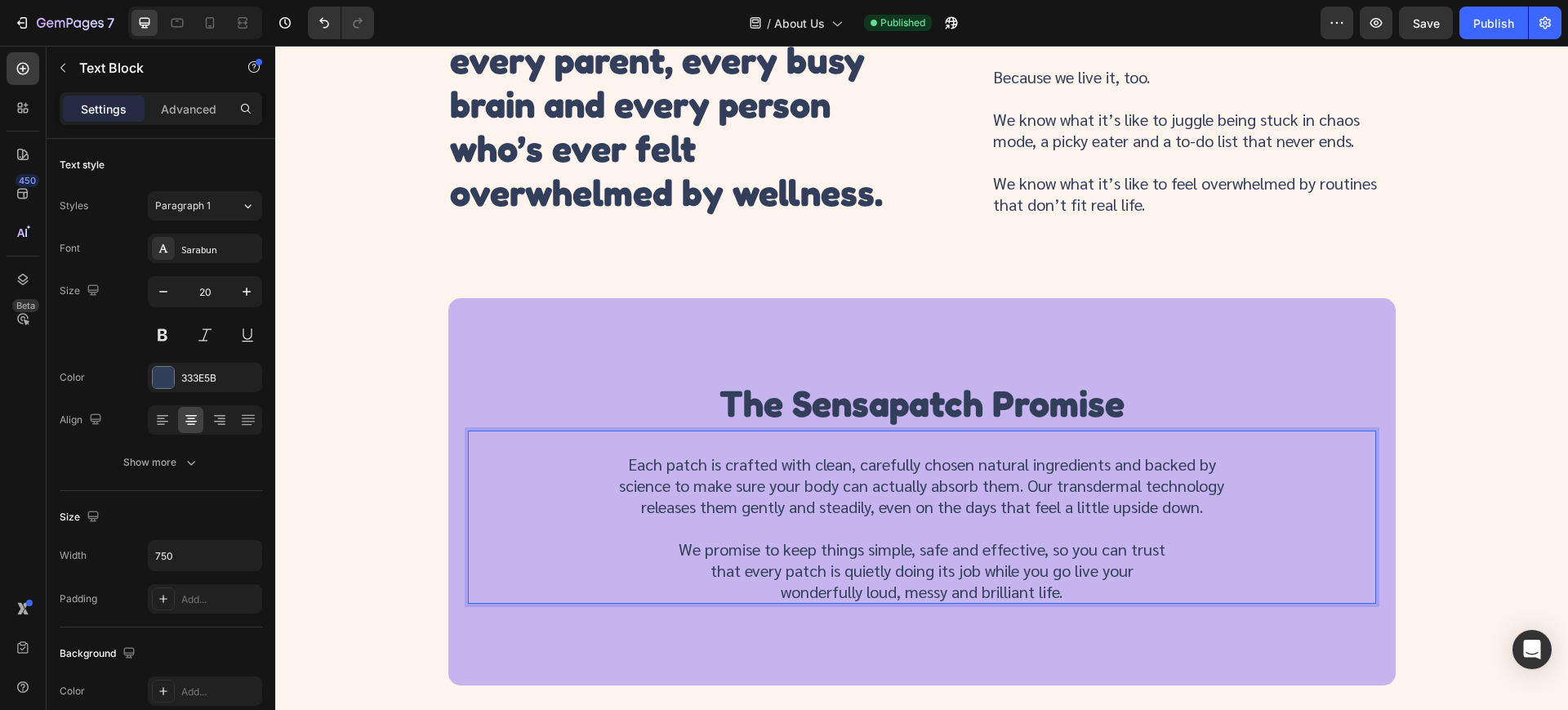
click at [1060, 485] on p "Each patch is crafted with clean, carefully chosen natural ingredients and back…" at bounding box center [922, 485] width 609 height 63
click at [1068, 485] on p "Each patch is crafted with clean, carefully chosen natural ingredients and back…" at bounding box center [922, 485] width 609 height 63
click at [1062, 485] on p "Each patch is crafted with clean, carefully chosen natural ingredients and back…" at bounding box center [922, 485] width 609 height 63
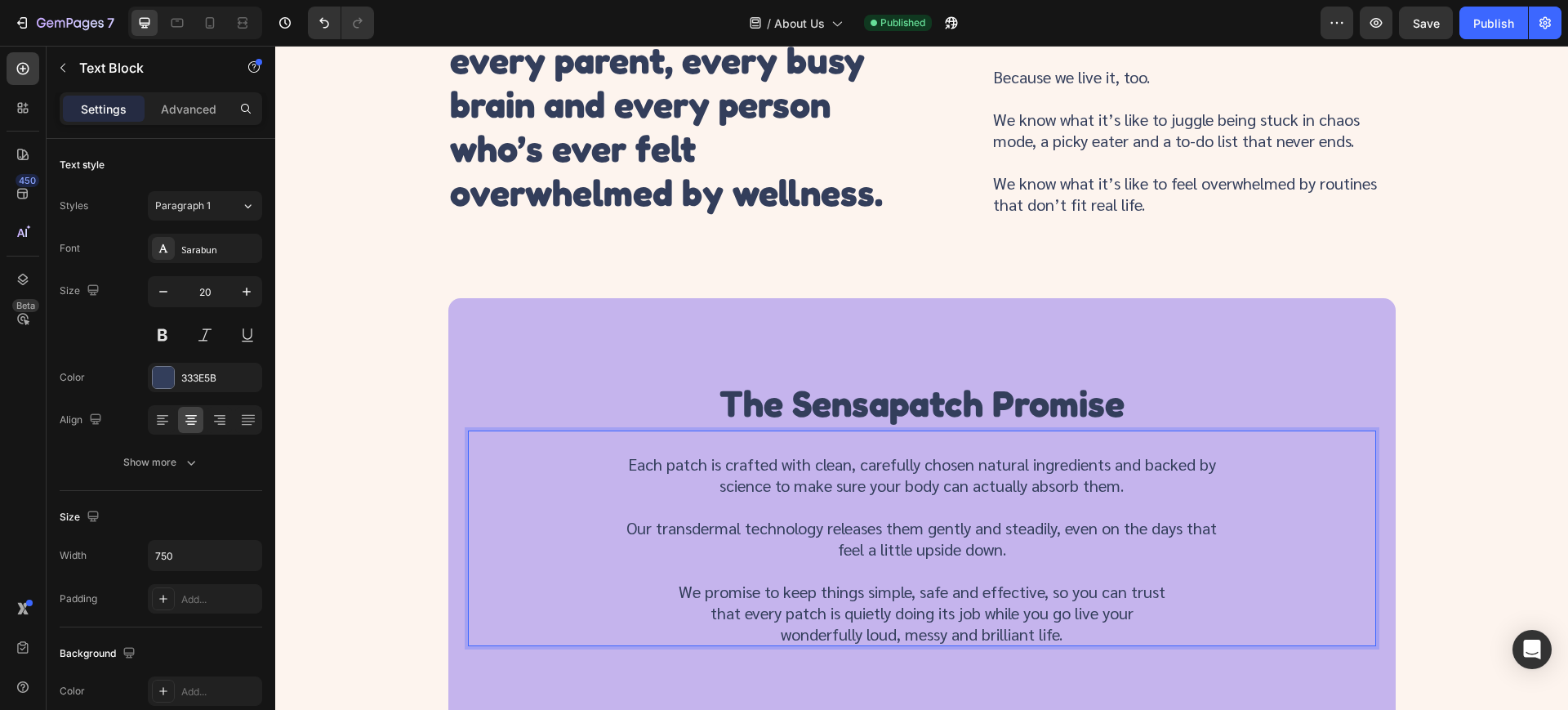
click at [1252, 559] on div "Each patch is crafted with clean, carefully chosen natural ingredients and back…" at bounding box center [922, 538] width 908 height 215
click at [619, 534] on p "Our transdermal technology releases them gently and steadily, even on the days …" at bounding box center [922, 539] width 609 height 42
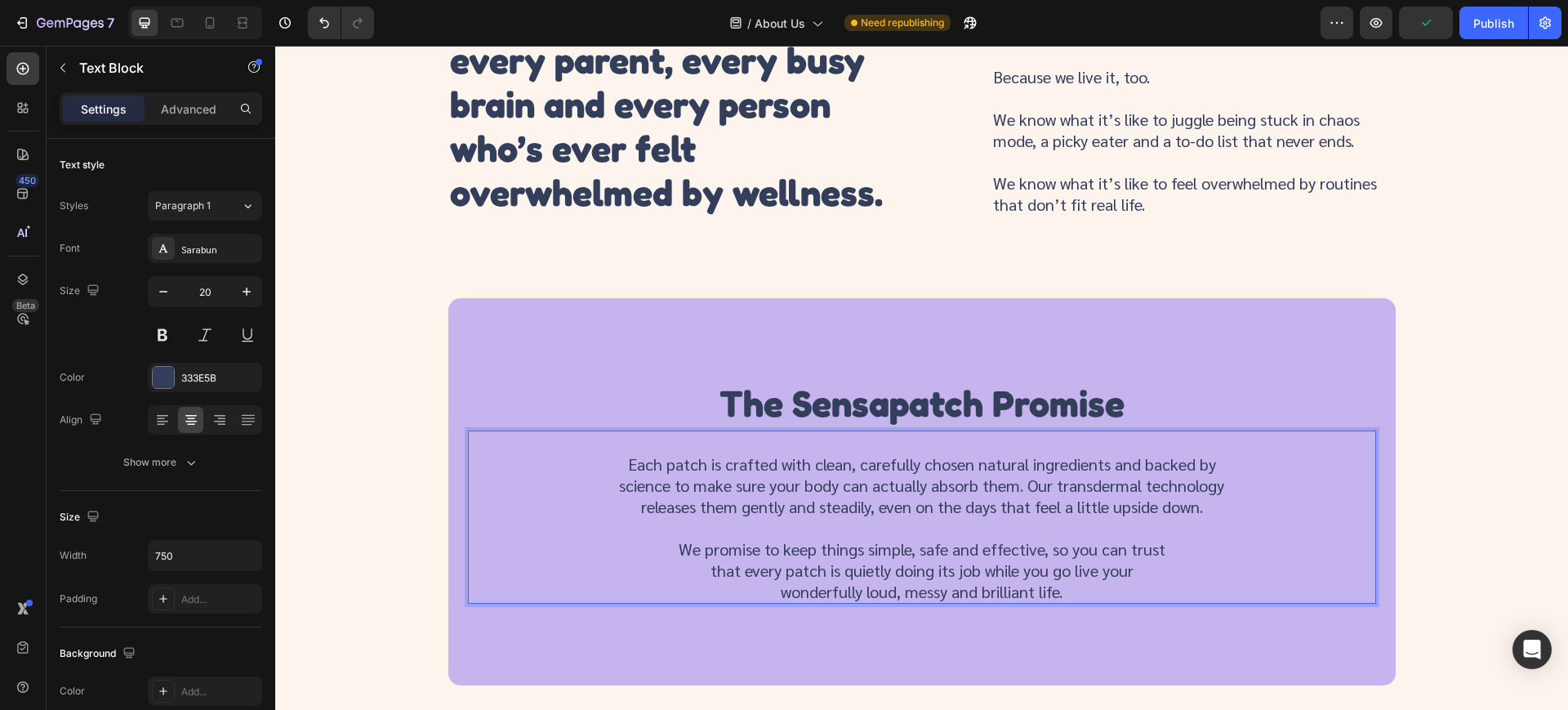
click at [799, 518] on p "Each patch is crafted with clean, carefully chosen natural ingredients and back…" at bounding box center [922, 485] width 609 height 63
click at [1127, 539] on p "Rich Text Editor. Editing area: main" at bounding box center [922, 528] width 609 height 21
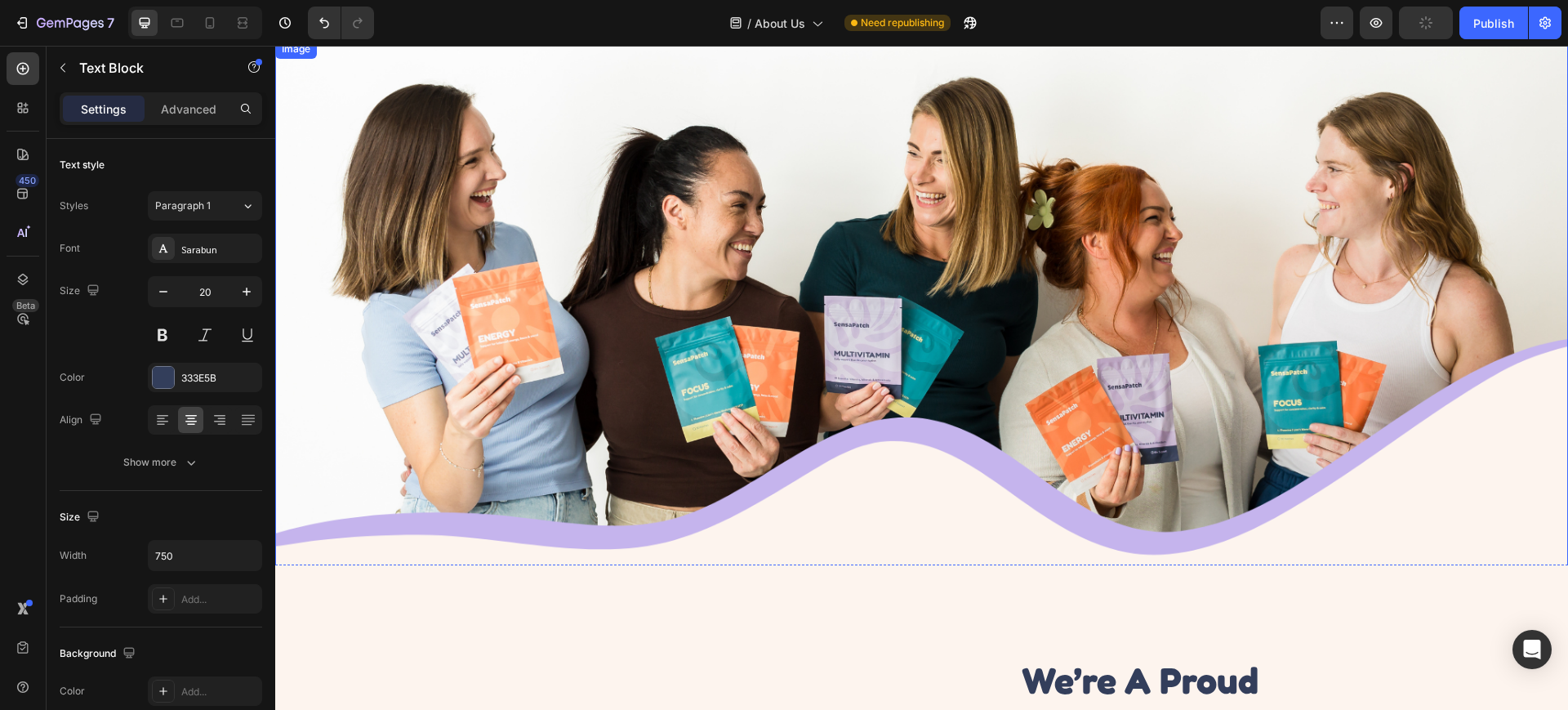
scroll to position [0, 0]
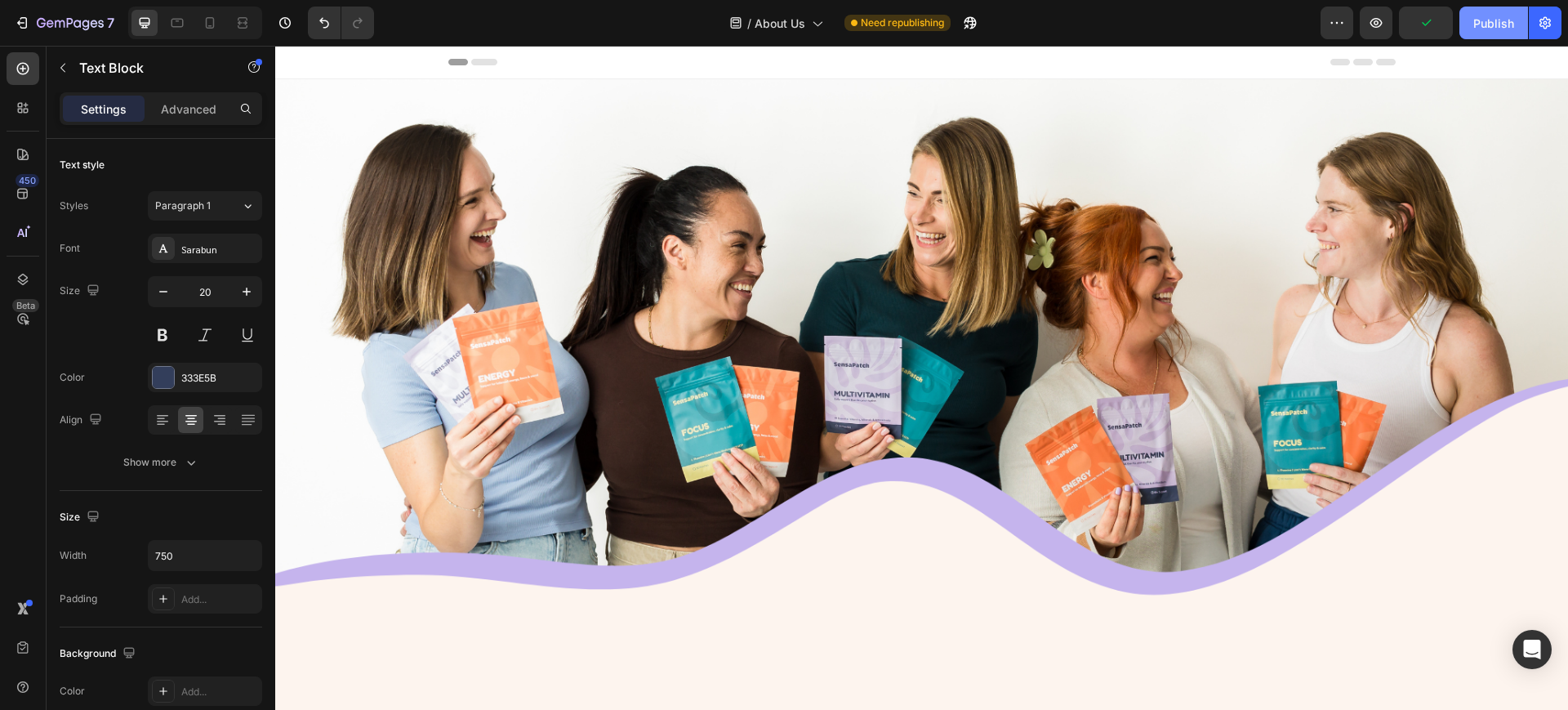
click at [1493, 19] on div "Publish" at bounding box center [1494, 23] width 41 height 17
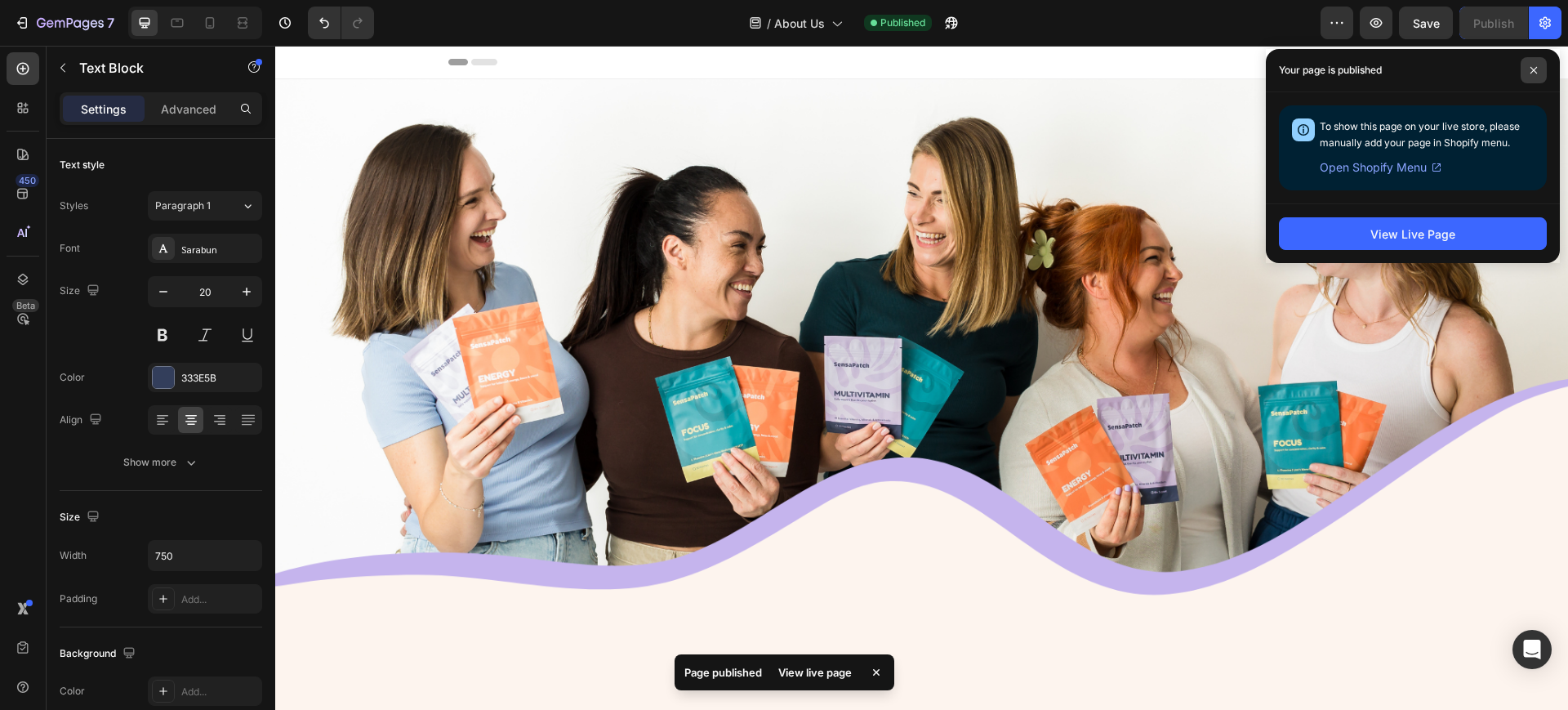
click at [1530, 70] on icon at bounding box center [1533, 70] width 8 height 8
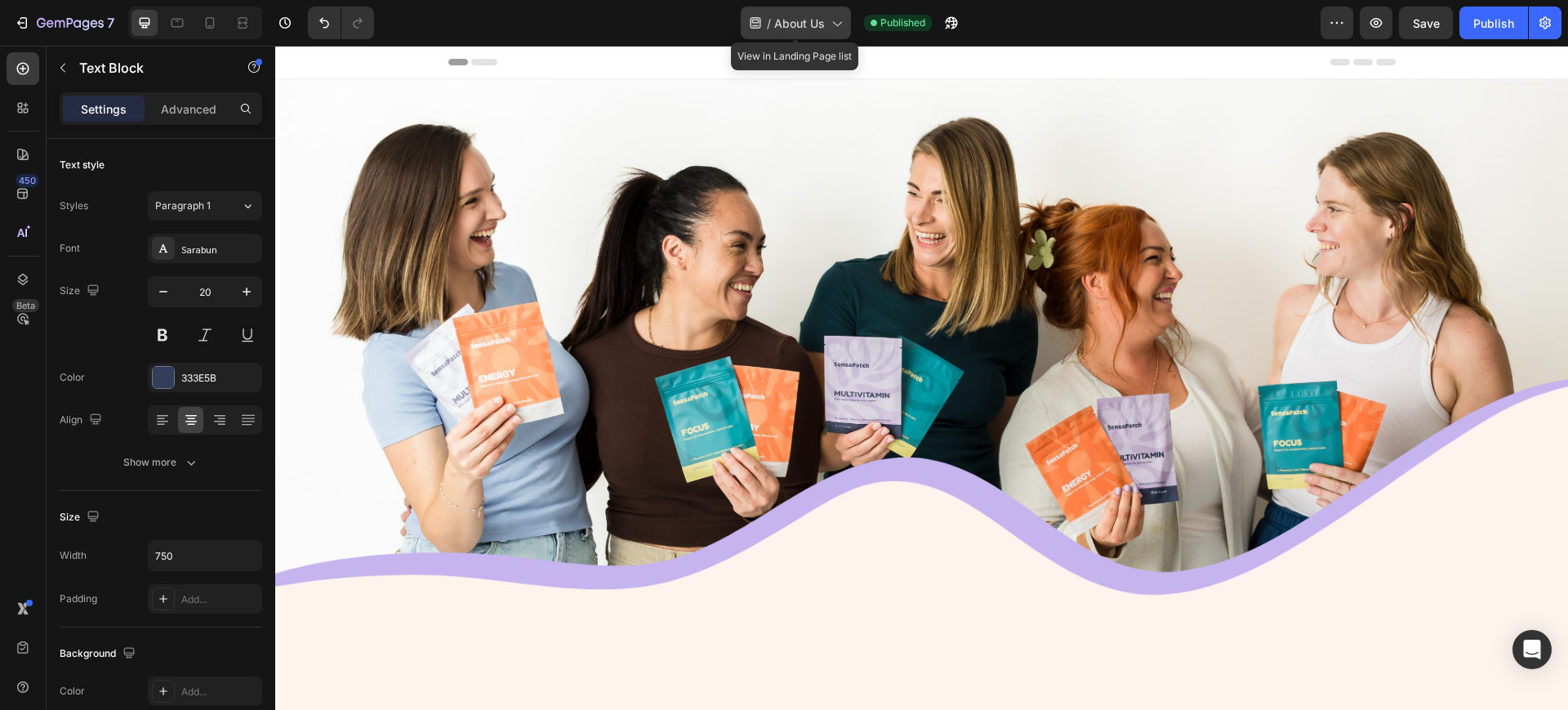
click at [794, 23] on span "About Us" at bounding box center [799, 23] width 51 height 17
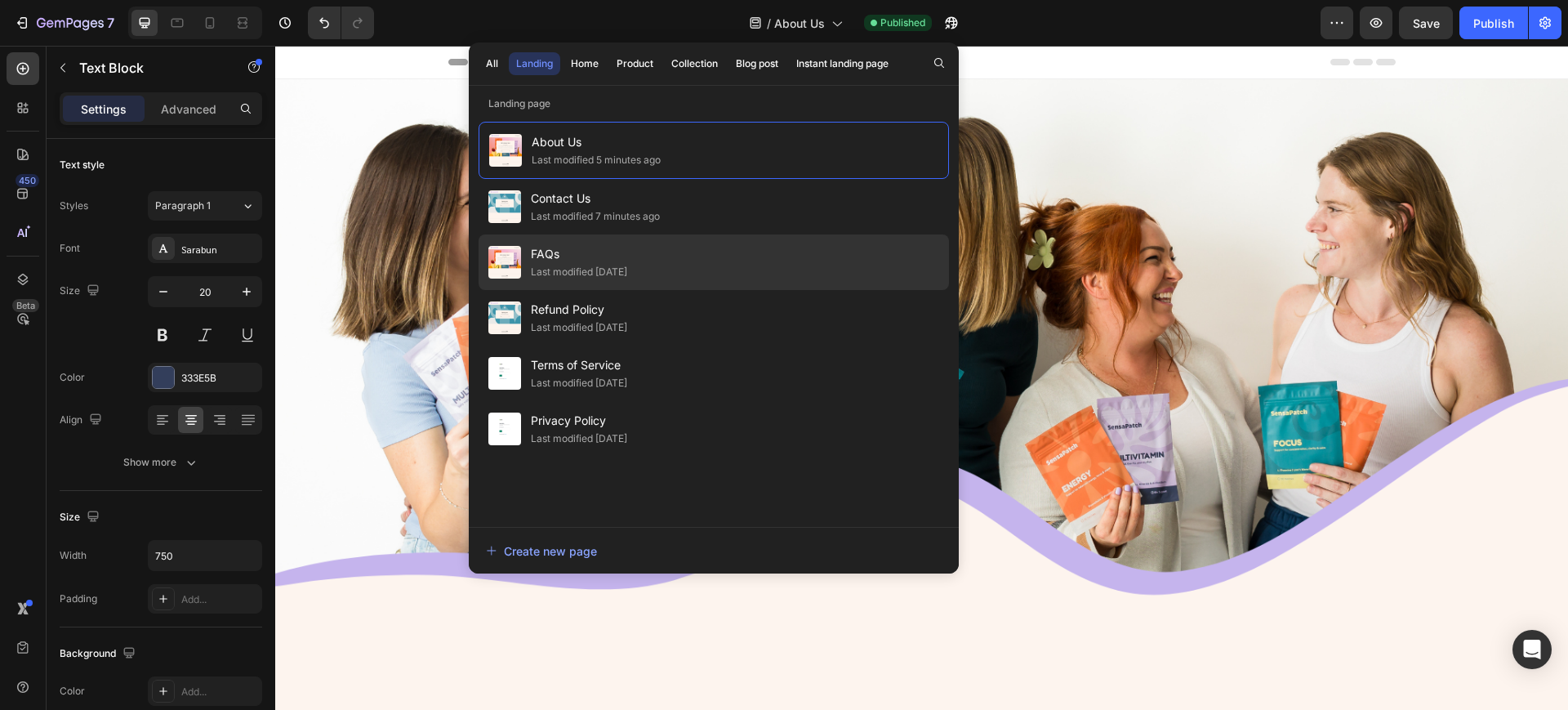
click at [662, 265] on div "FAQs Last modified 5 days ago" at bounding box center [713, 263] width 470 height 56
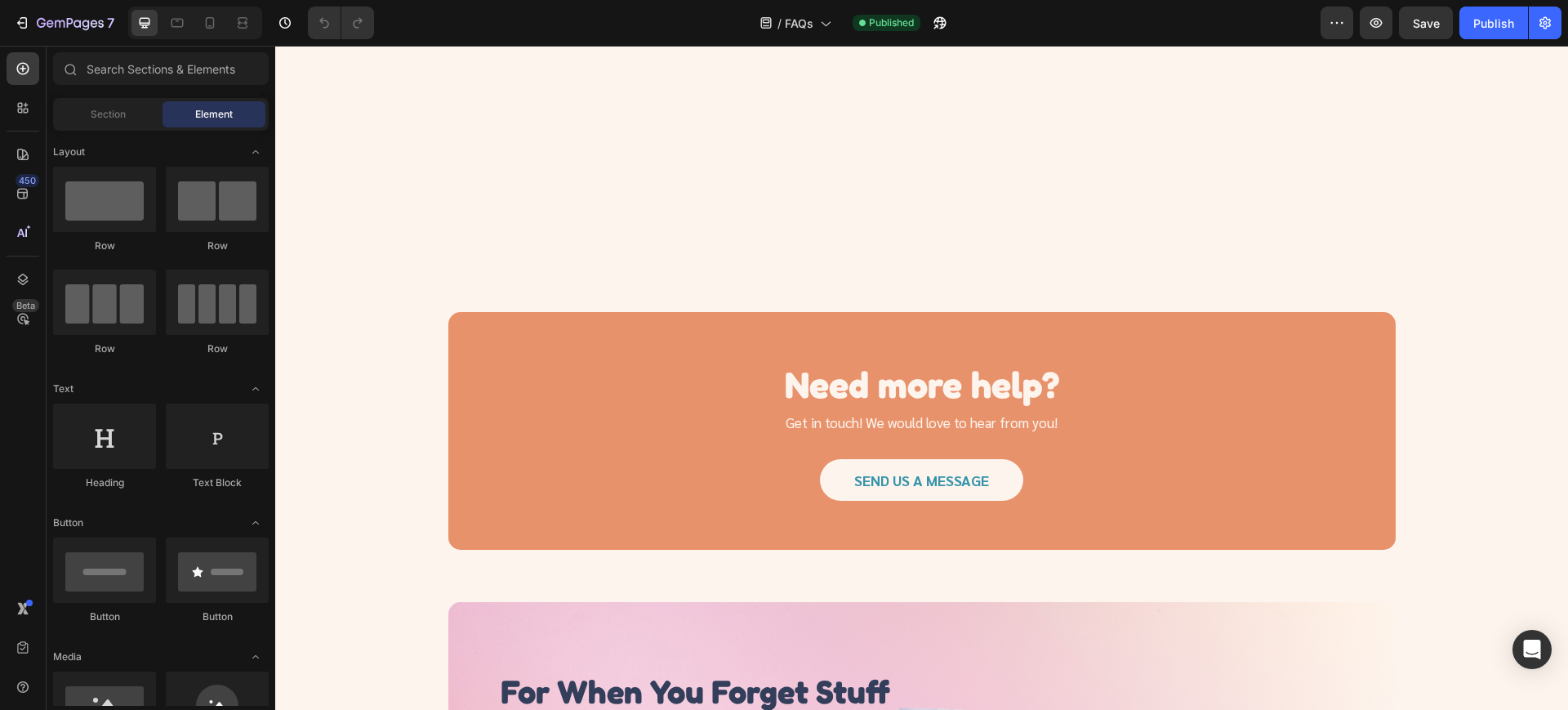
scroll to position [1429, 0]
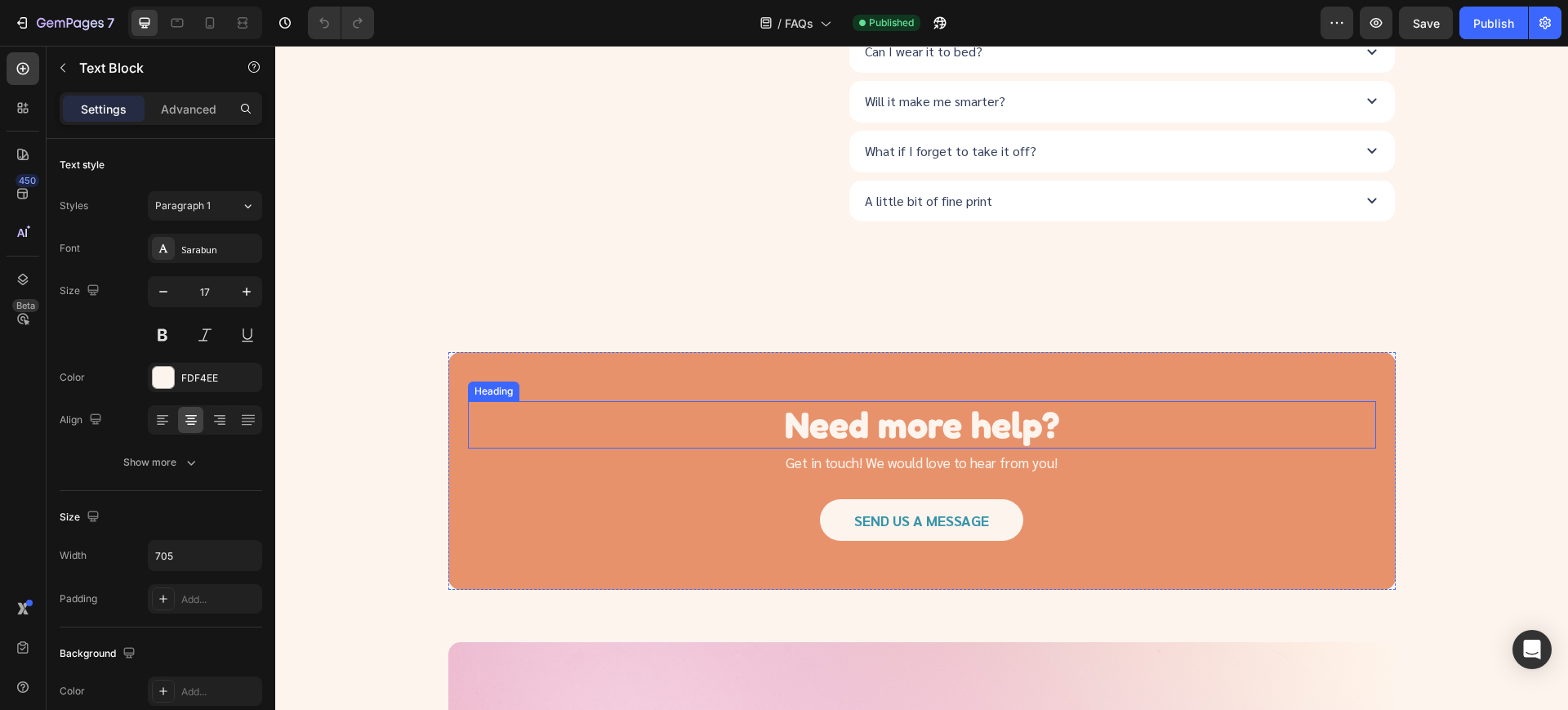
click at [555, 459] on div "Get in touch! We would love to hear from you!" at bounding box center [922, 462] width 908 height 21
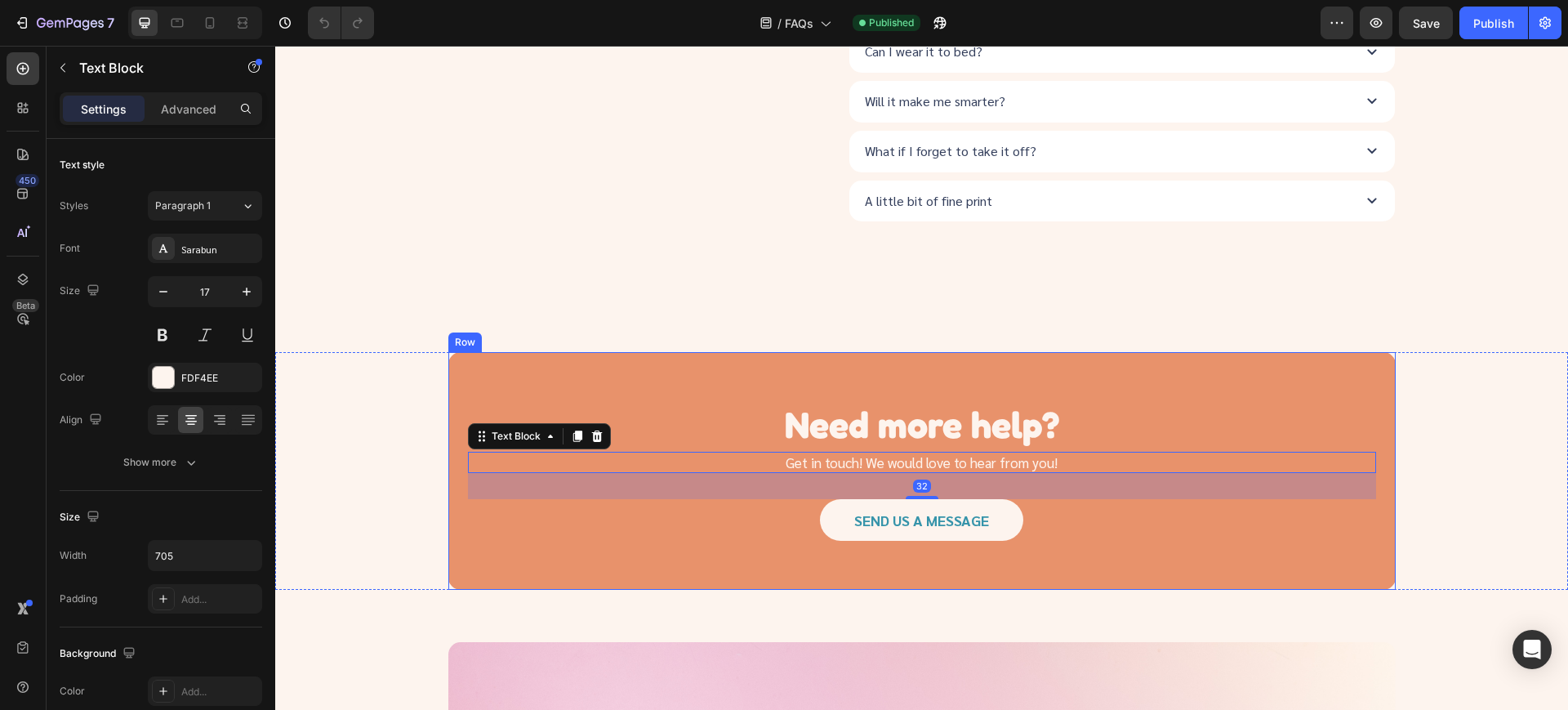
click at [537, 390] on div "Need more help? Heading Get in touch! We would love to hear from you! Text Bloc…" at bounding box center [922, 471] width 947 height 238
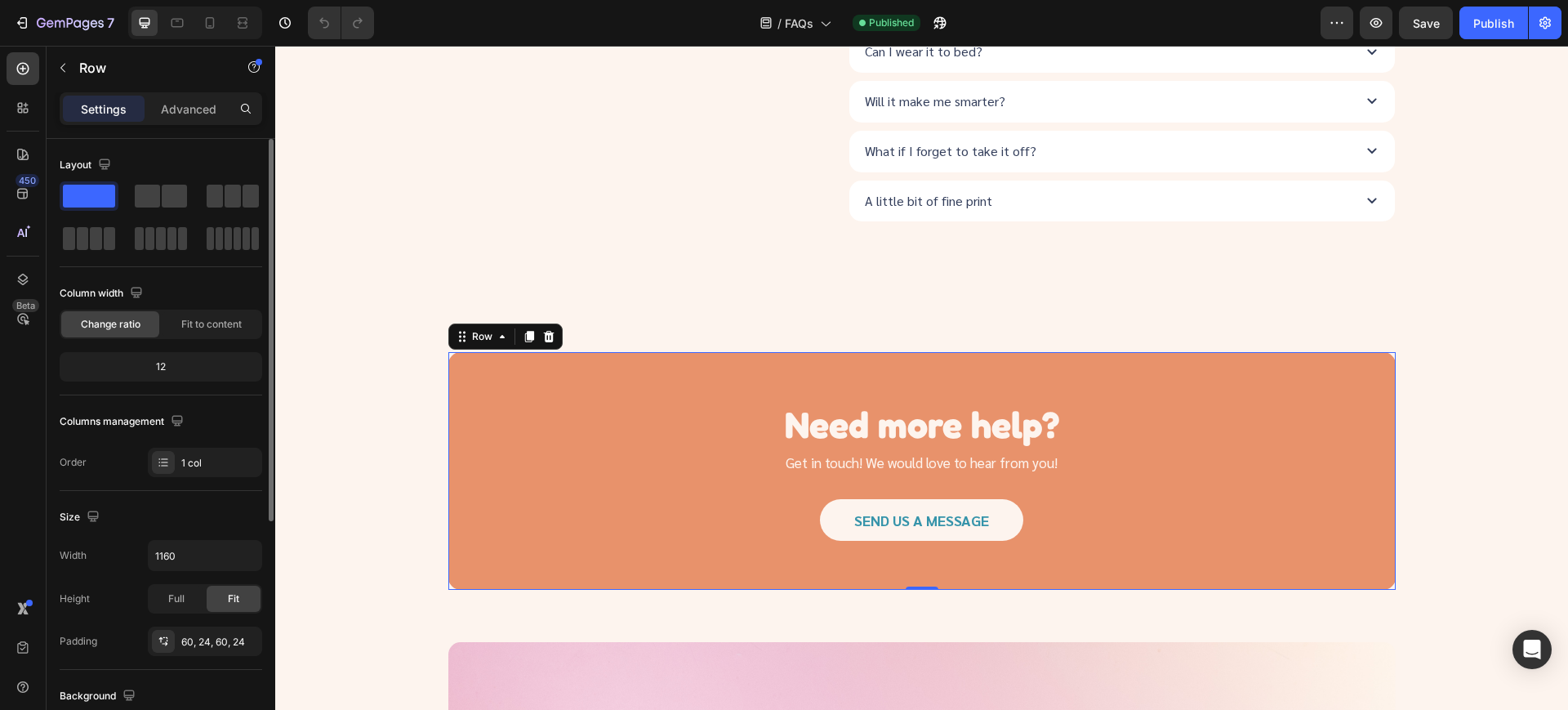
scroll to position [306, 0]
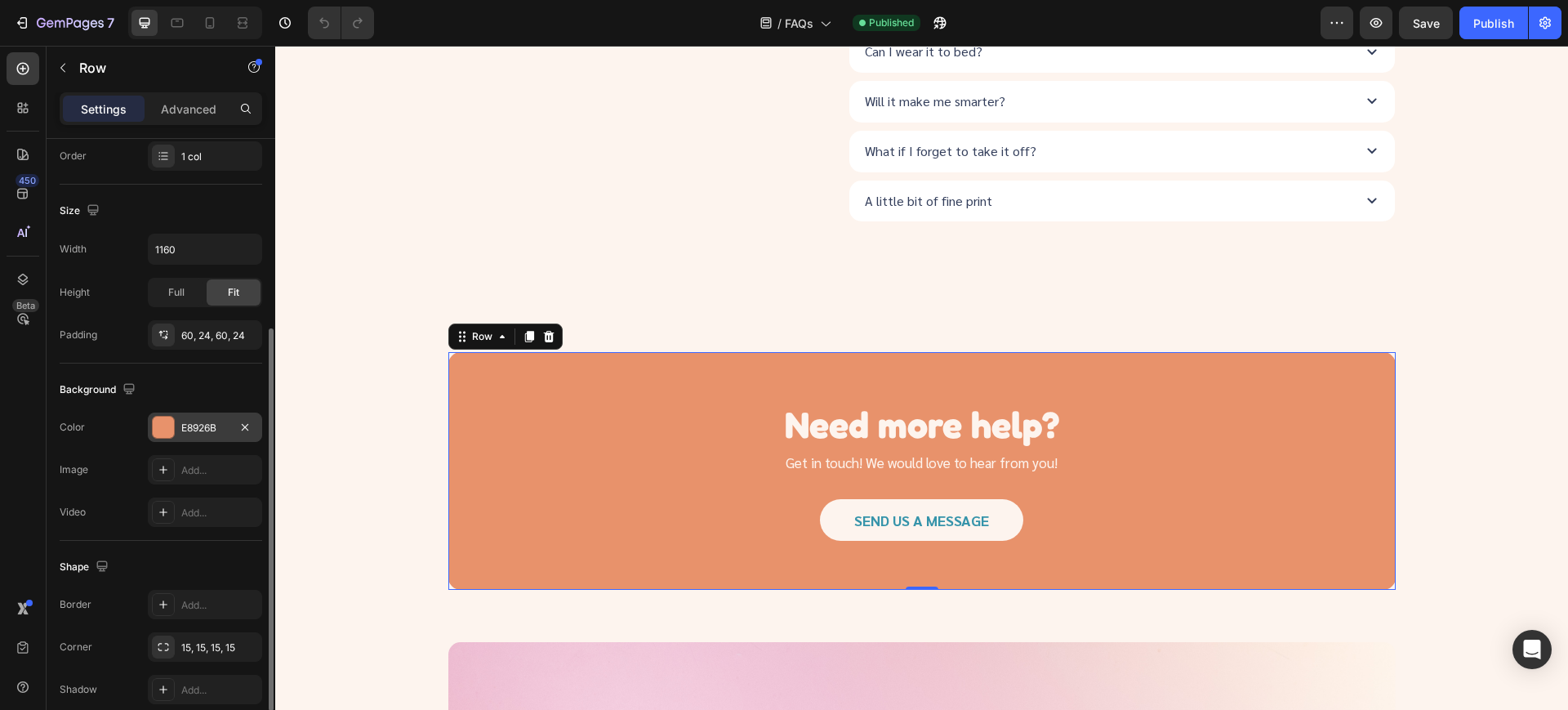
click at [202, 439] on div "E8926B" at bounding box center [204, 427] width 114 height 30
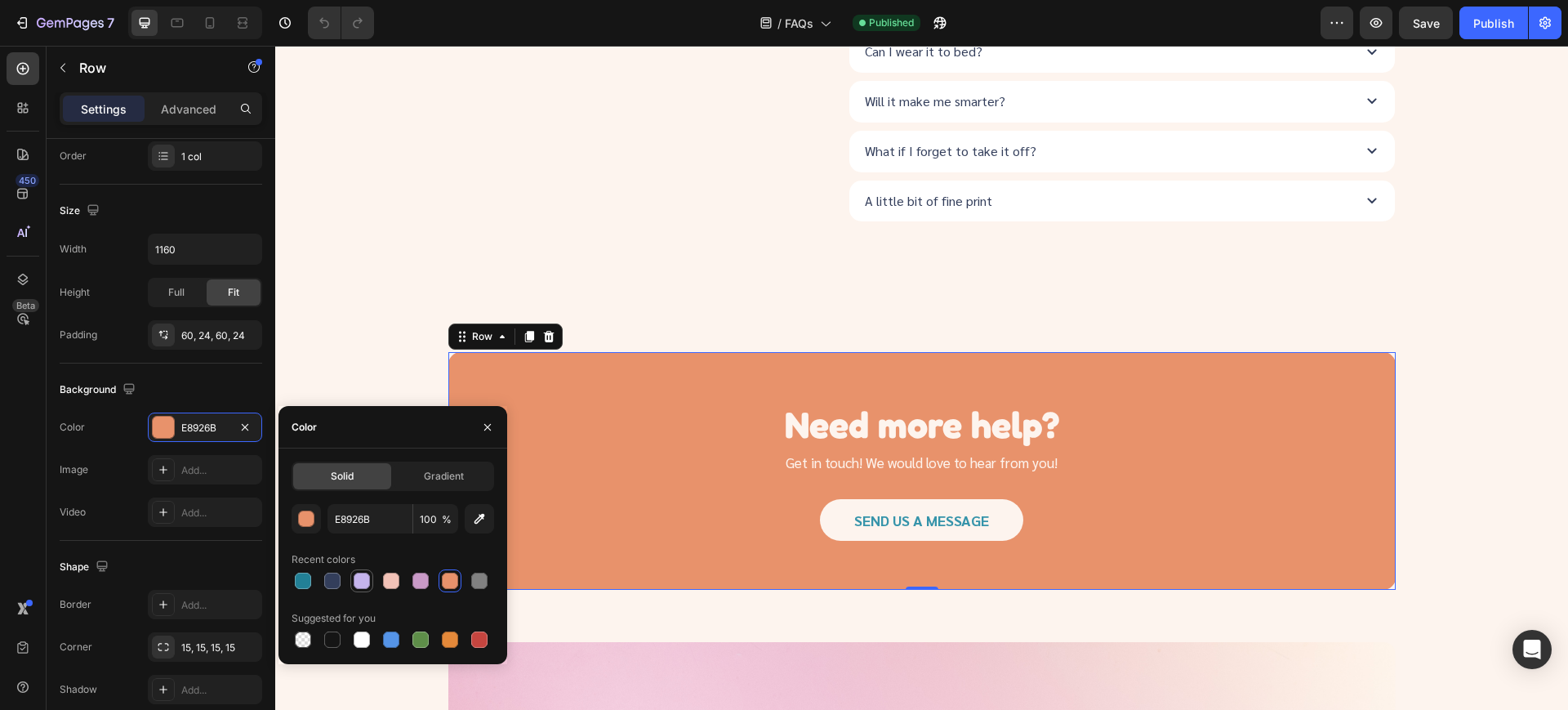
click at [359, 582] on div at bounding box center [361, 580] width 16 height 16
type input "C5B4ED"
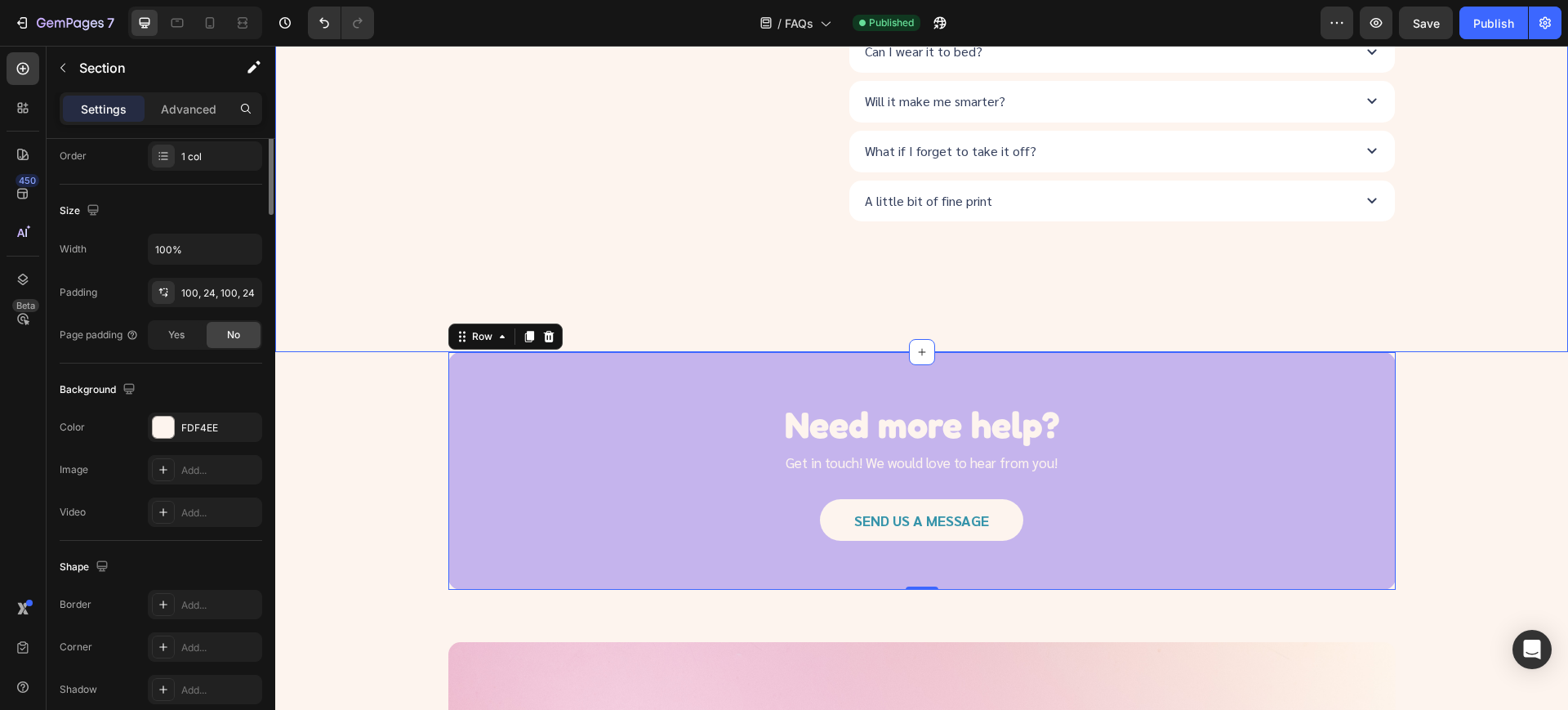
scroll to position [0, 0]
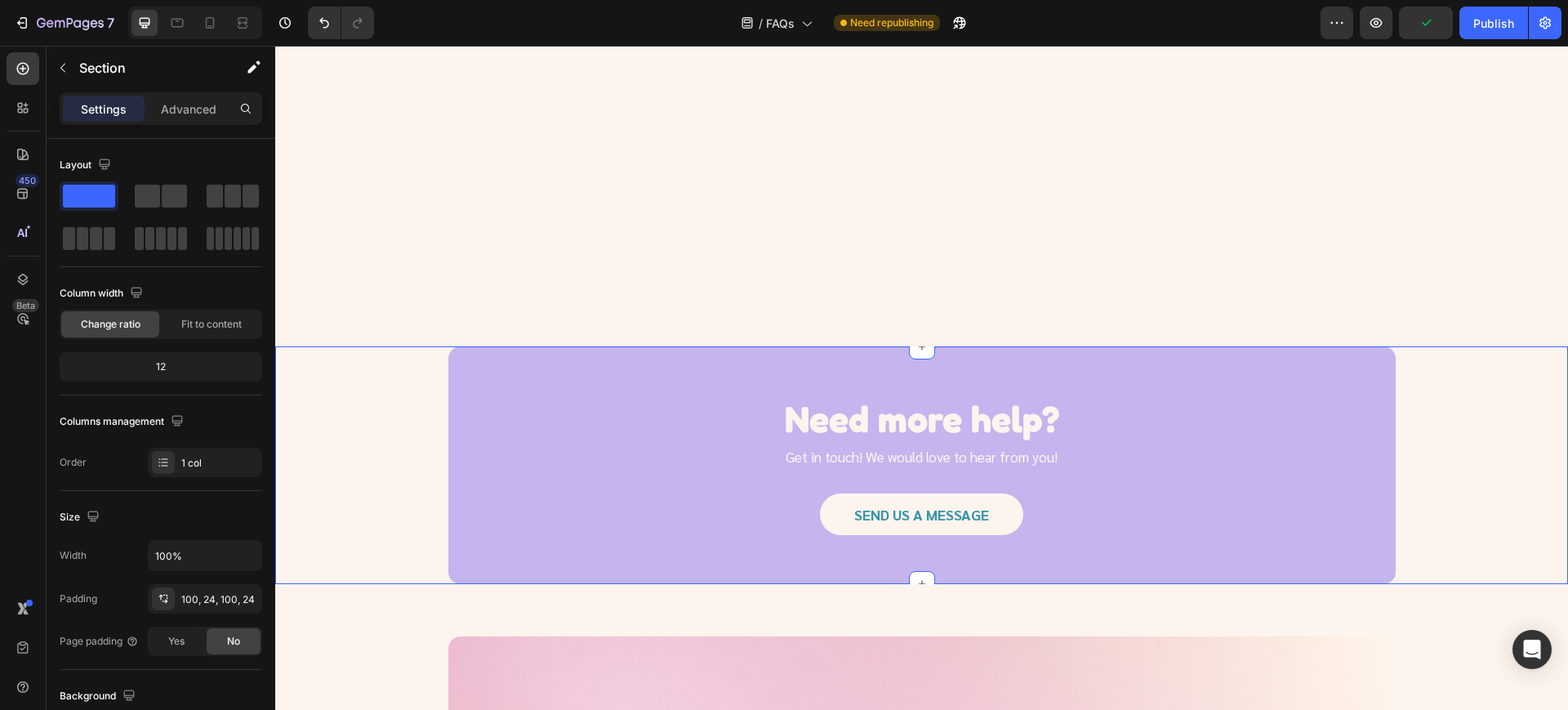
scroll to position [1225, 0]
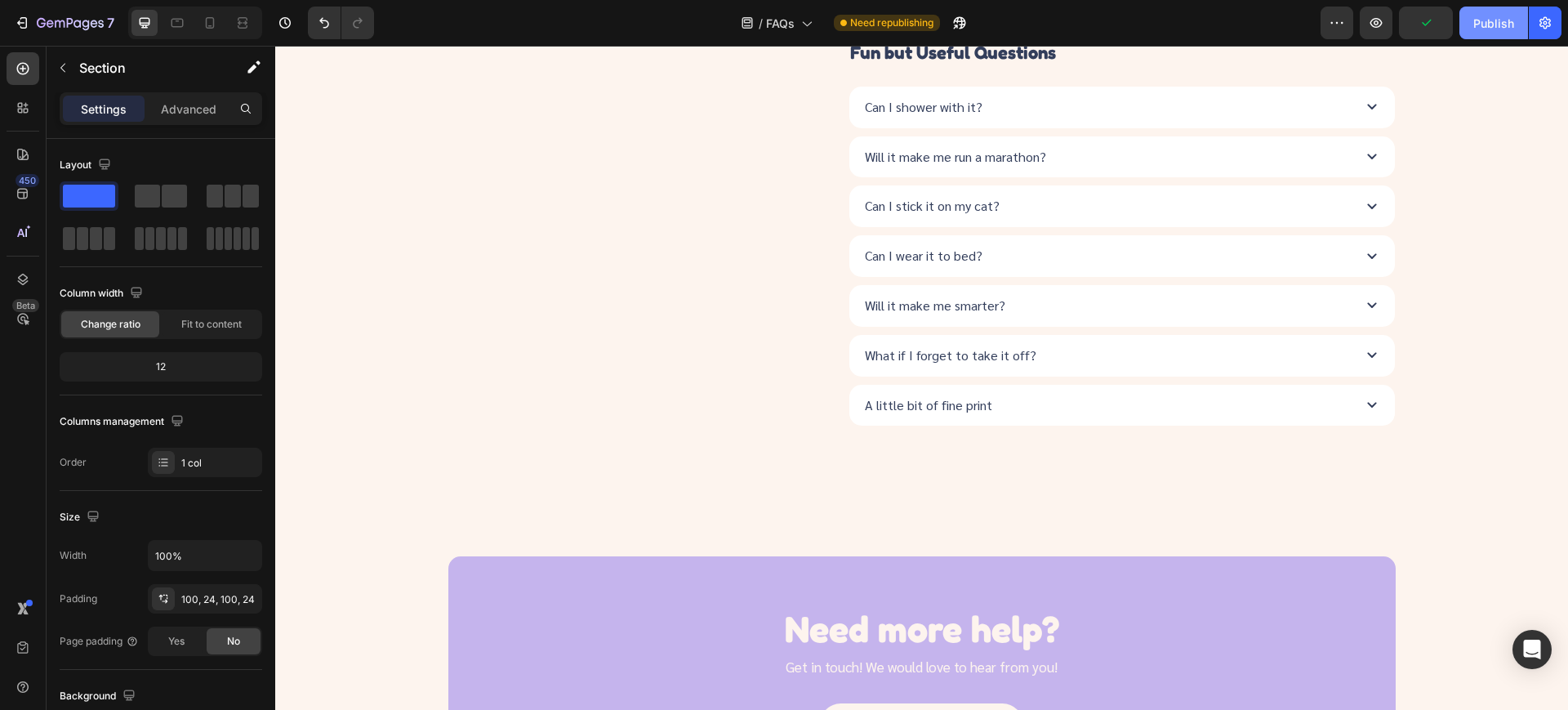
click at [1478, 18] on div "Publish" at bounding box center [1494, 23] width 41 height 17
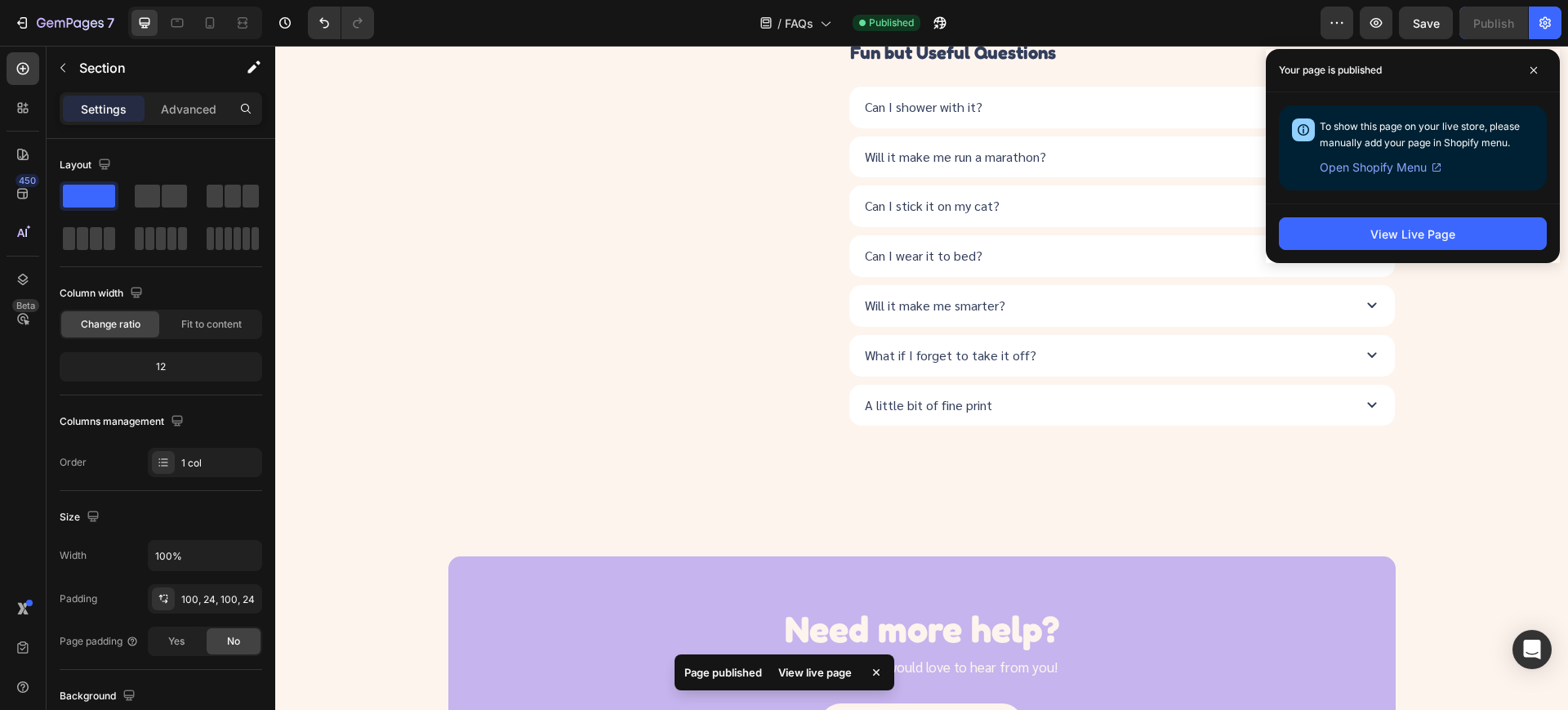
click at [1548, 66] on div "Your page is published" at bounding box center [1413, 70] width 294 height 43
click at [788, 21] on span "FAQs" at bounding box center [799, 23] width 29 height 17
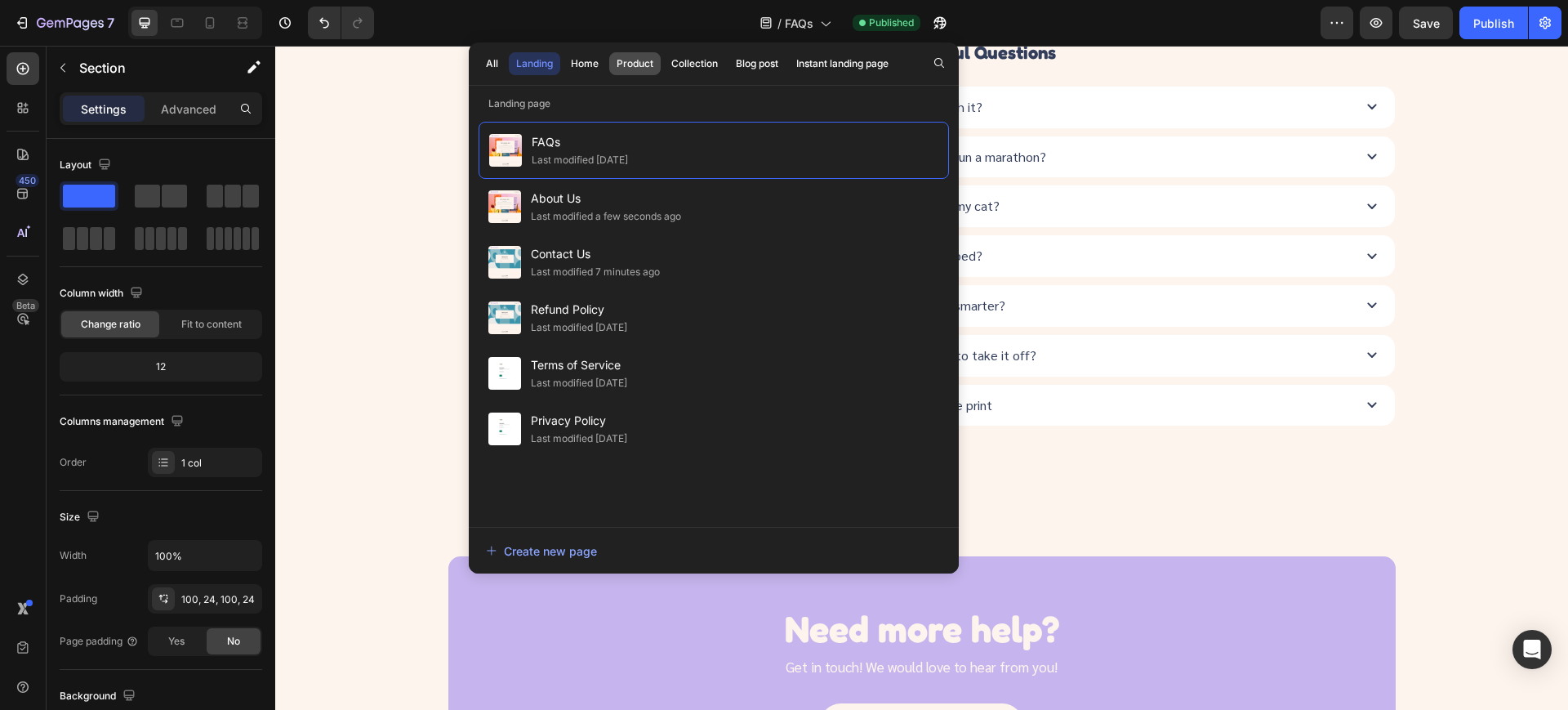
click at [643, 62] on div "Product" at bounding box center [635, 63] width 37 height 14
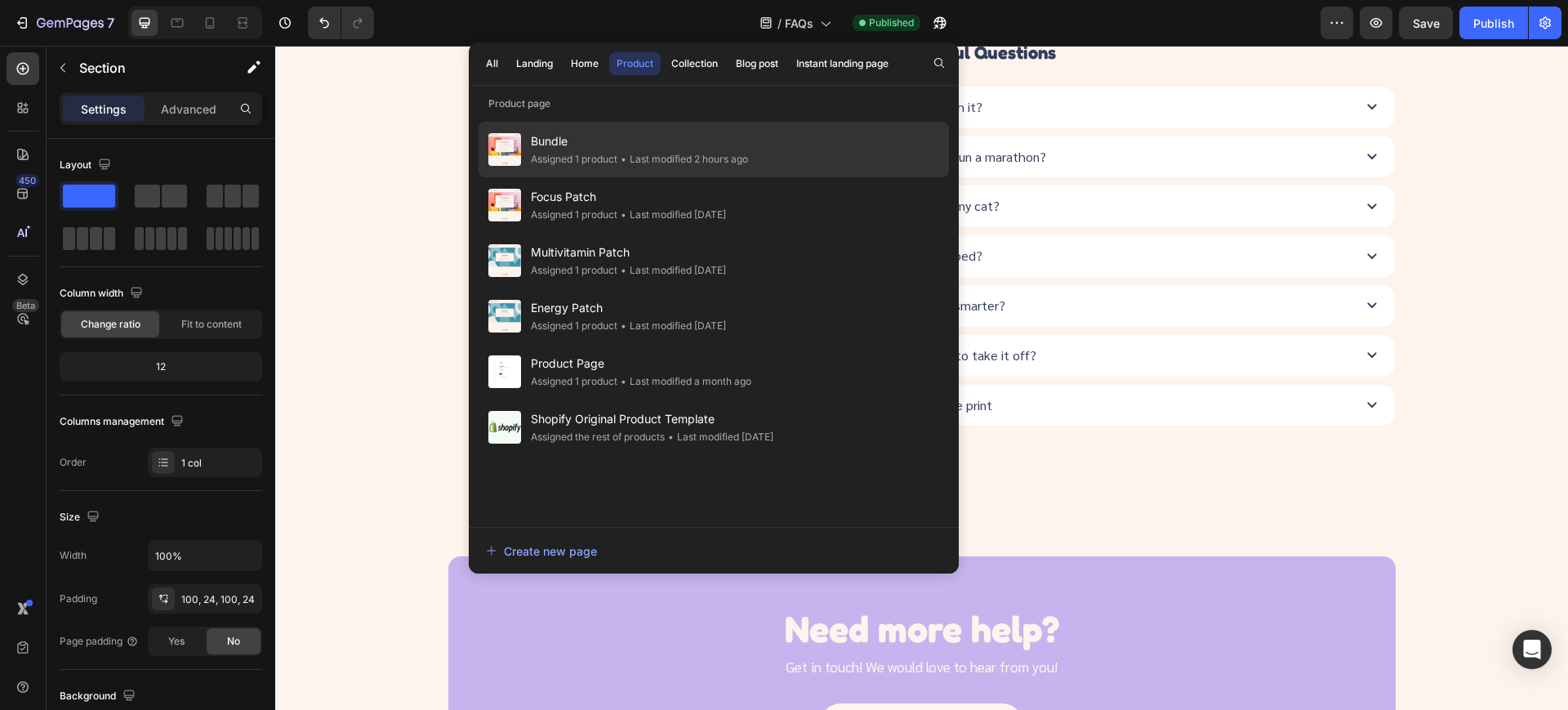
click at [627, 133] on span "Bundle" at bounding box center [639, 141] width 217 height 19
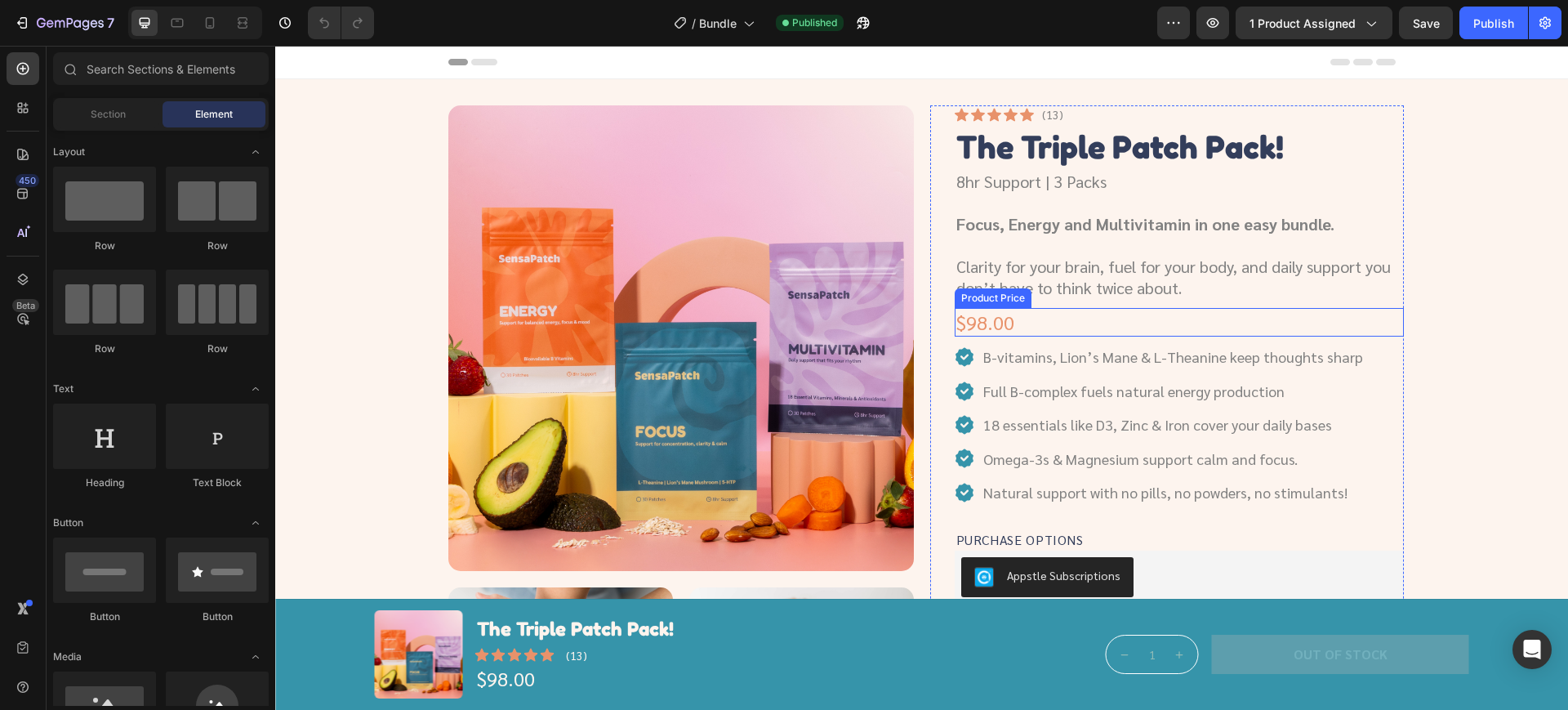
click at [979, 330] on div "$98.00" at bounding box center [1179, 322] width 449 height 29
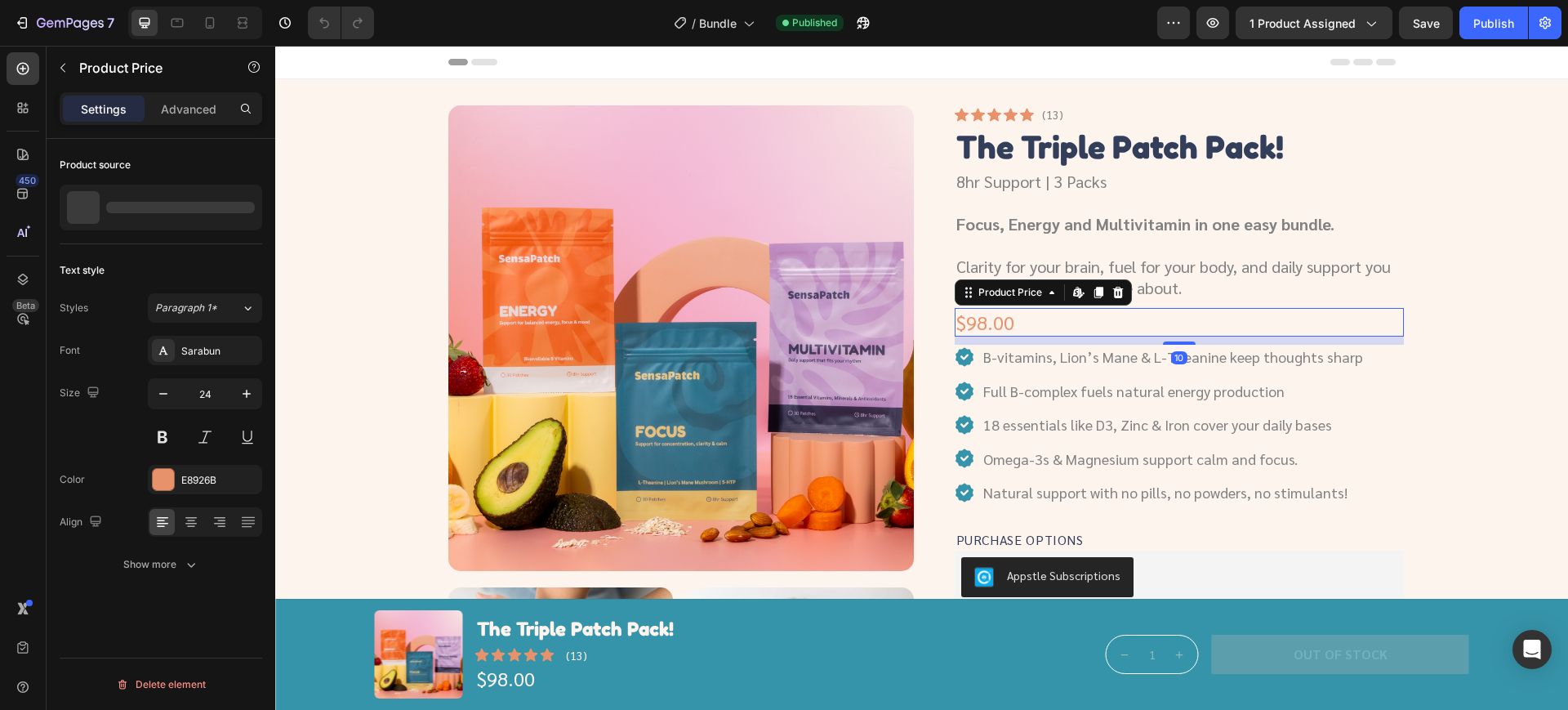
click at [979, 330] on div "$98.00" at bounding box center [1179, 322] width 449 height 29
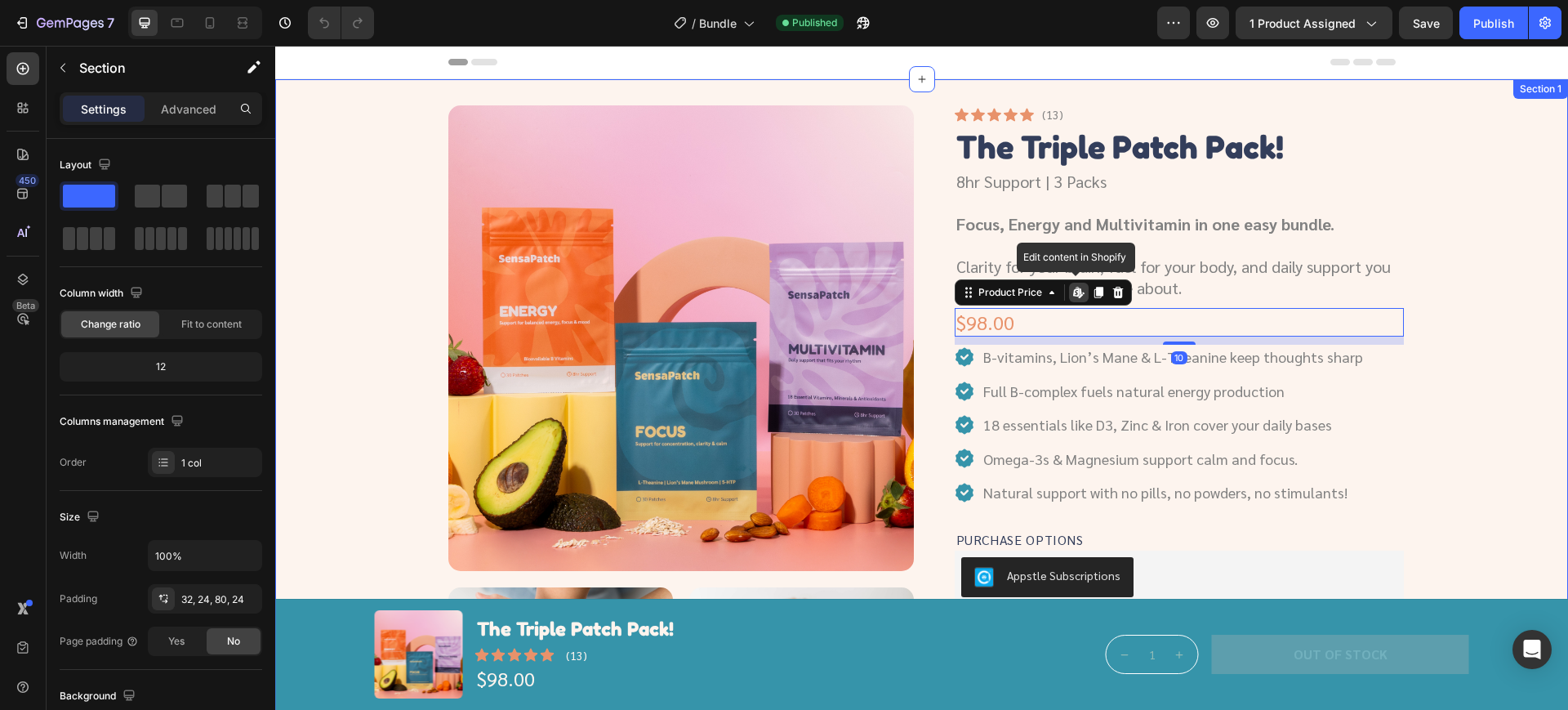
click at [371, 170] on div "Product Images Icon Icon Icon Icon Icon Icon List (13) Text Block Row The Tripl…" at bounding box center [921, 579] width 1253 height 947
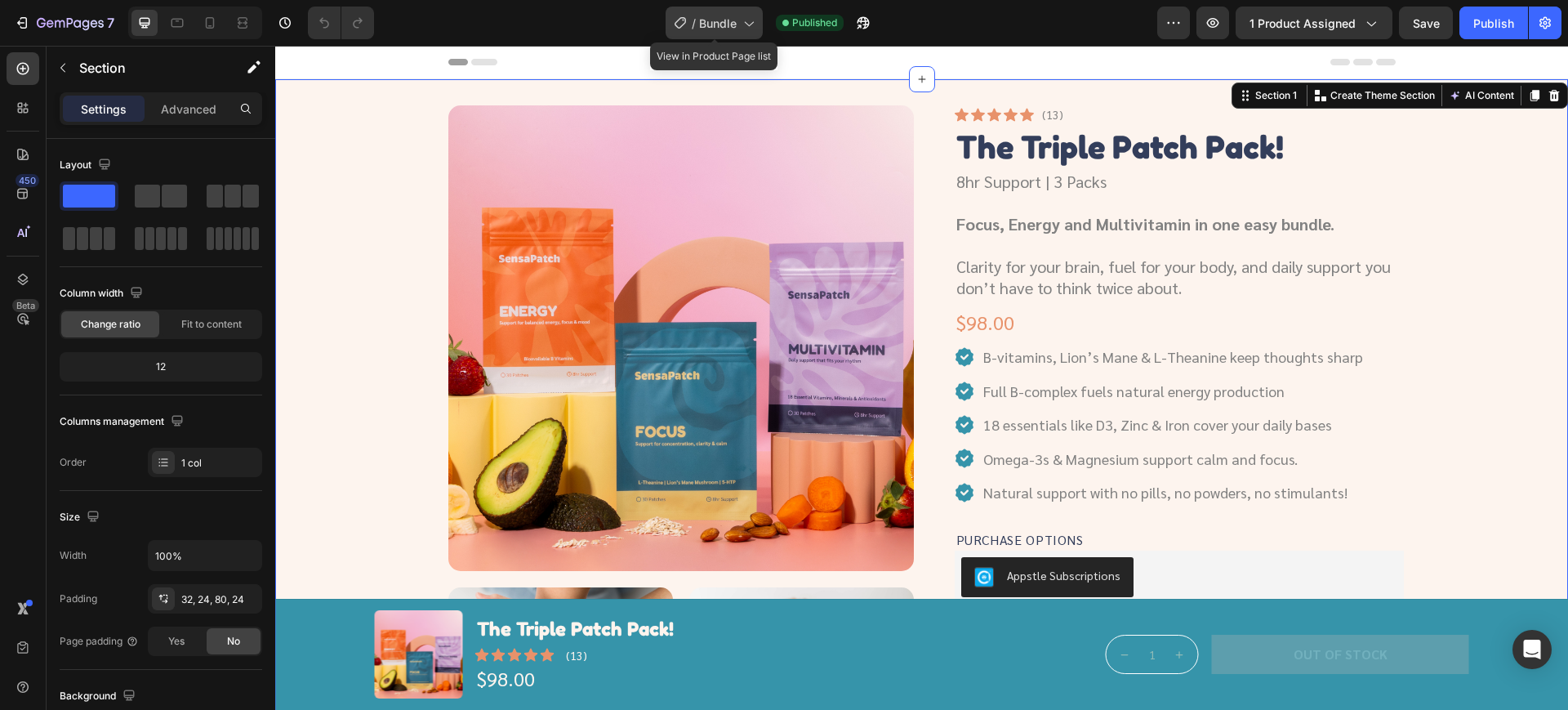
click at [705, 19] on span "Bundle" at bounding box center [717, 23] width 38 height 17
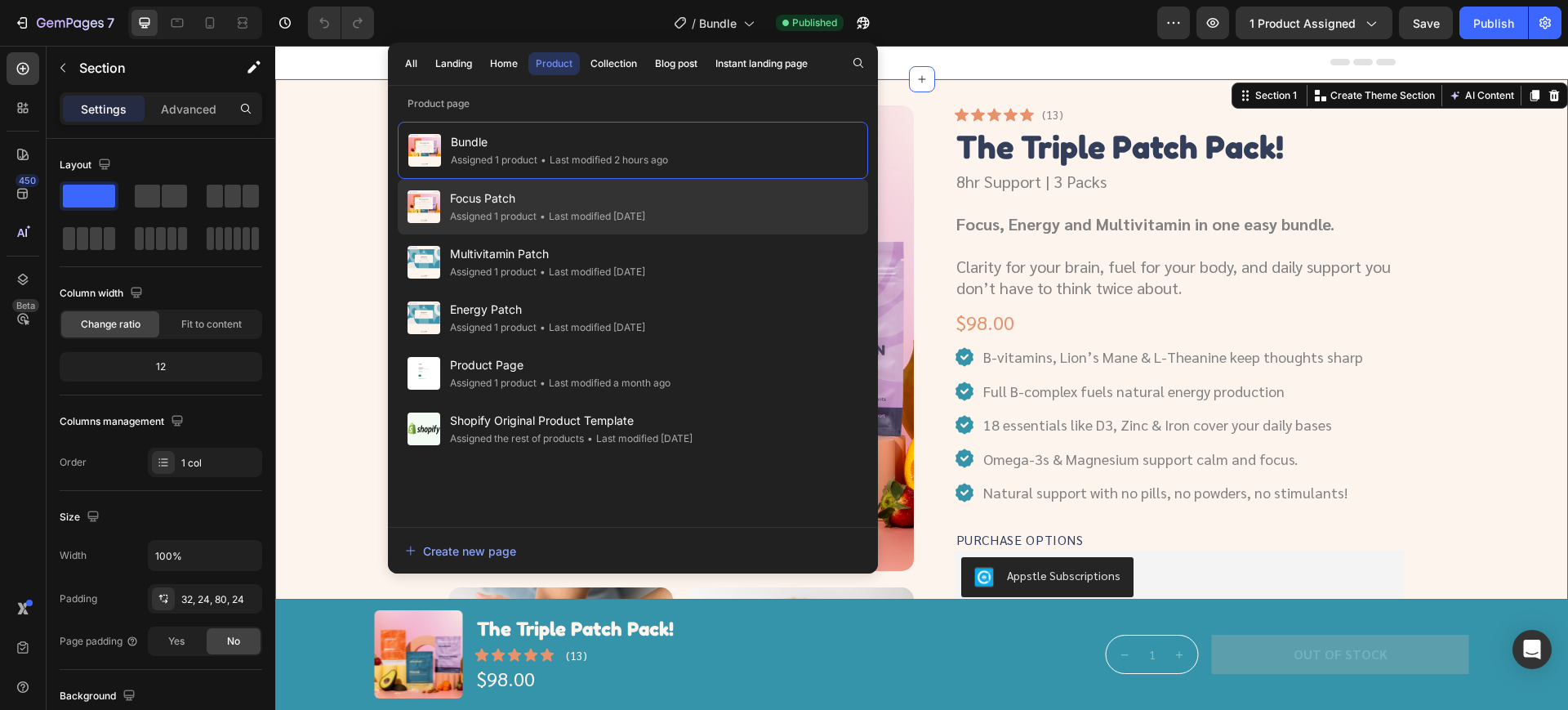
click at [616, 194] on span "Focus Patch" at bounding box center [547, 198] width 195 height 19
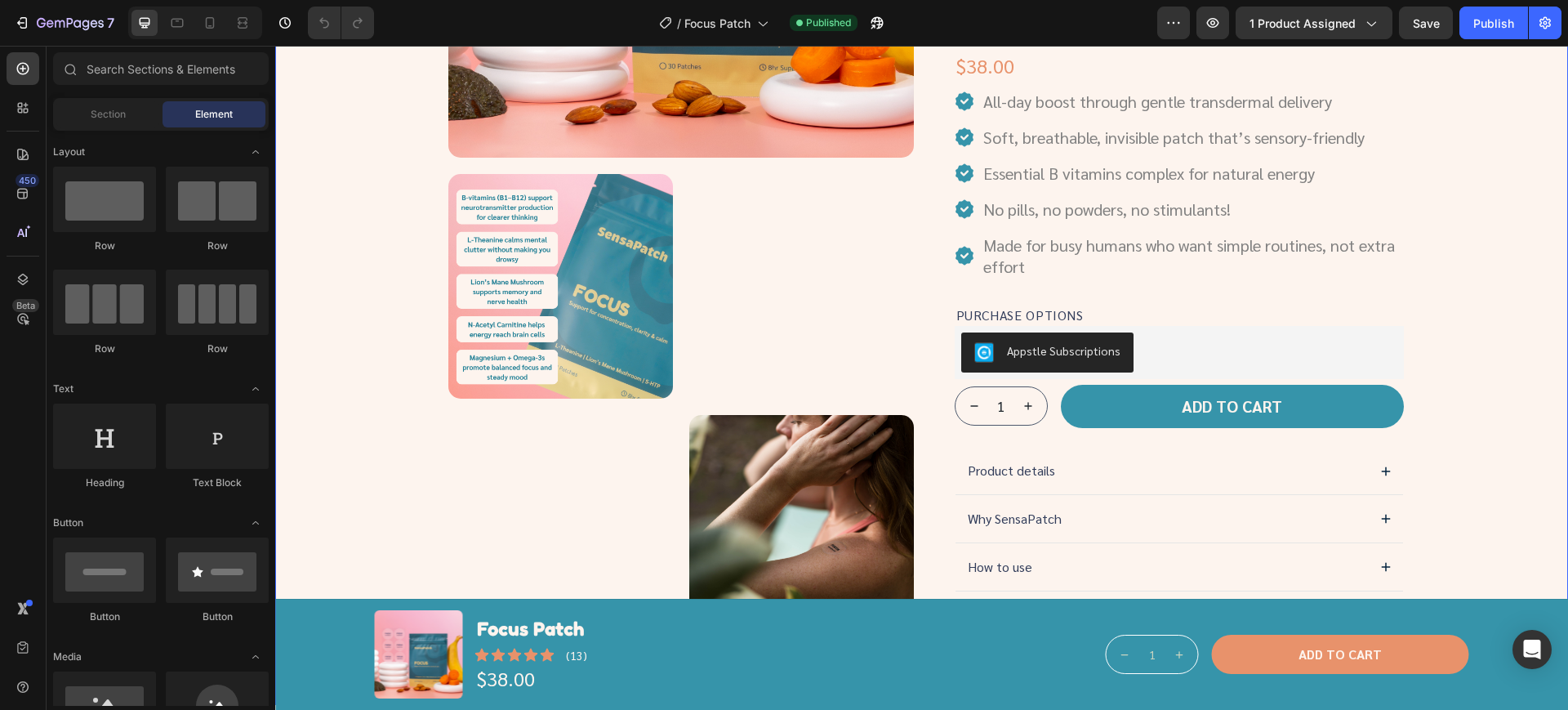
scroll to position [409, 0]
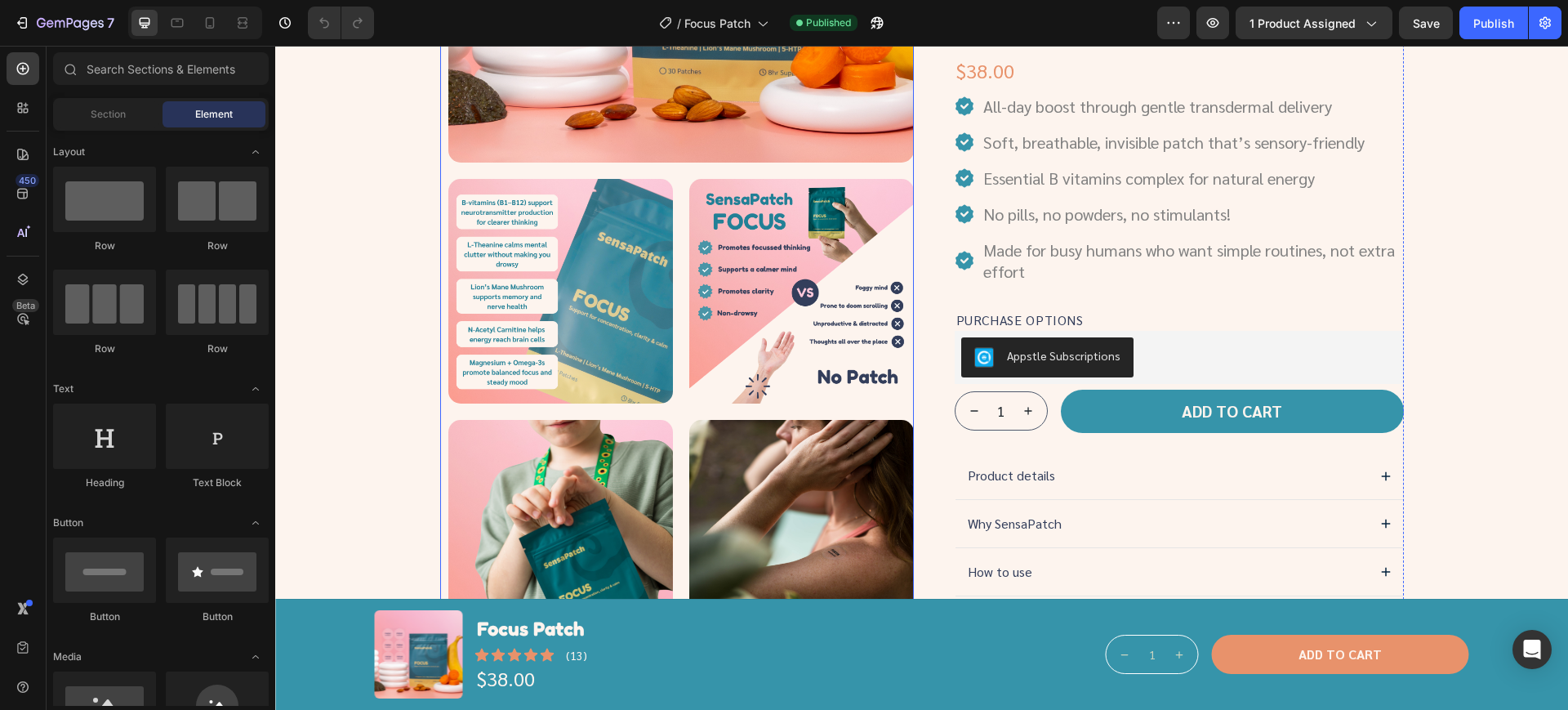
click at [607, 225] on div at bounding box center [560, 291] width 224 height 225
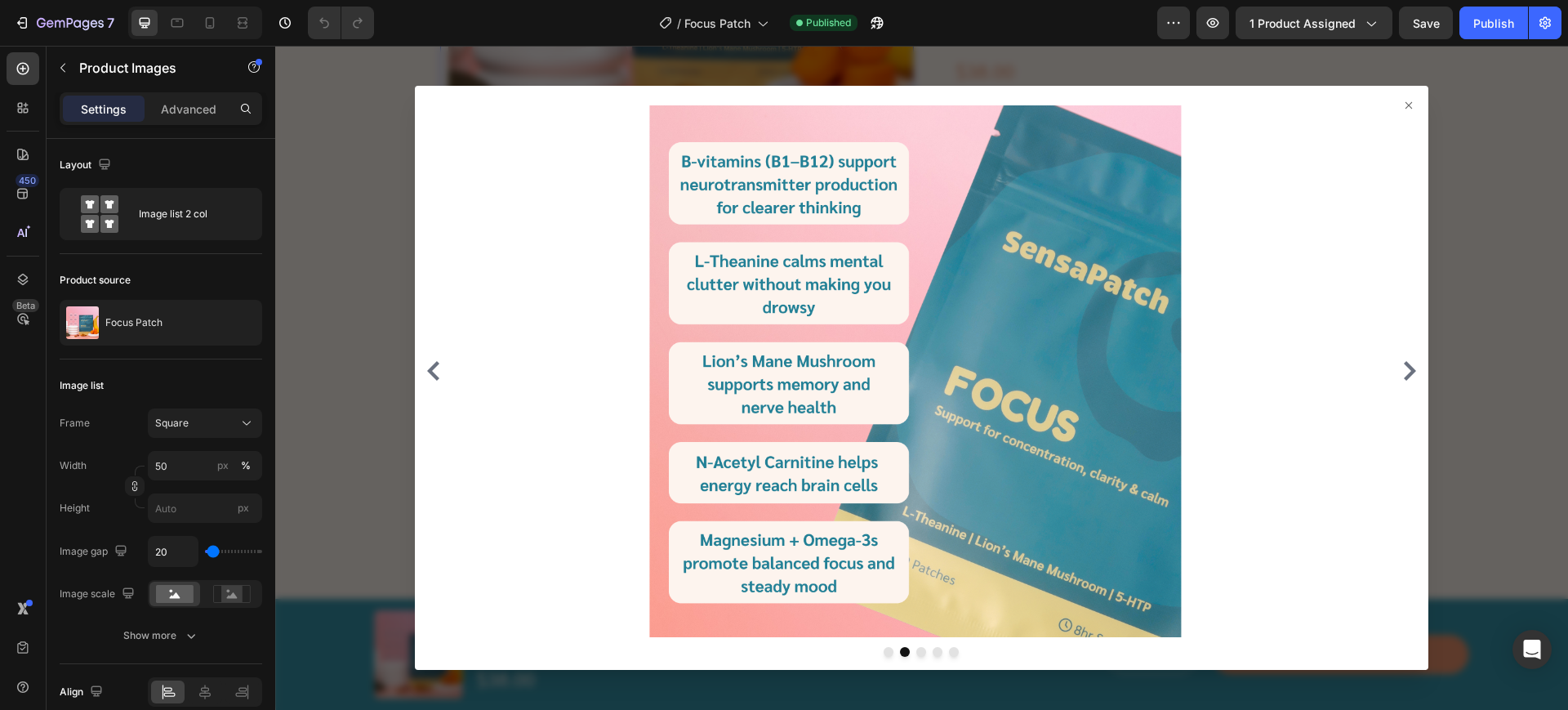
click at [1399, 371] on icon "Carousel Next Arrow" at bounding box center [1408, 371] width 19 height 19
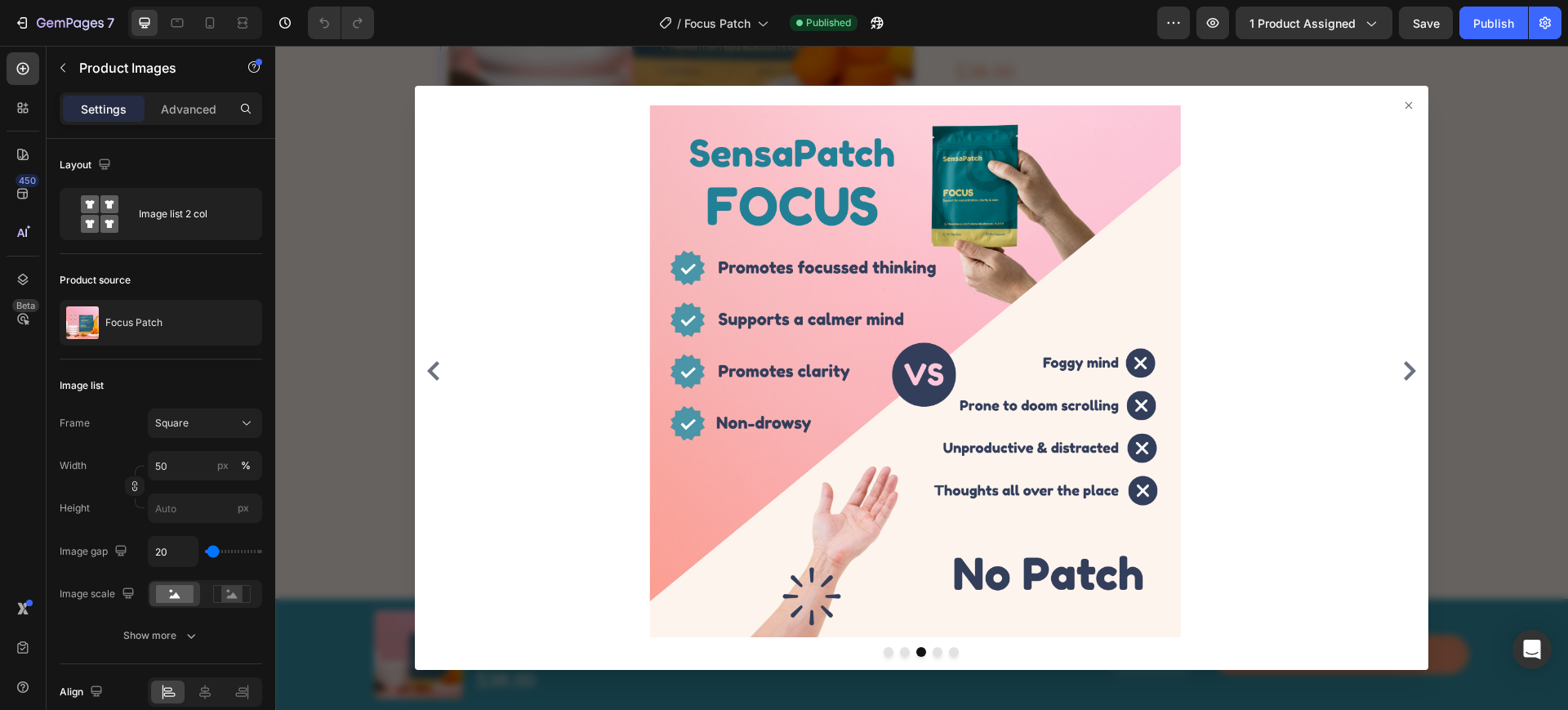
click at [1399, 373] on icon "Carousel Next Arrow" at bounding box center [1408, 371] width 19 height 19
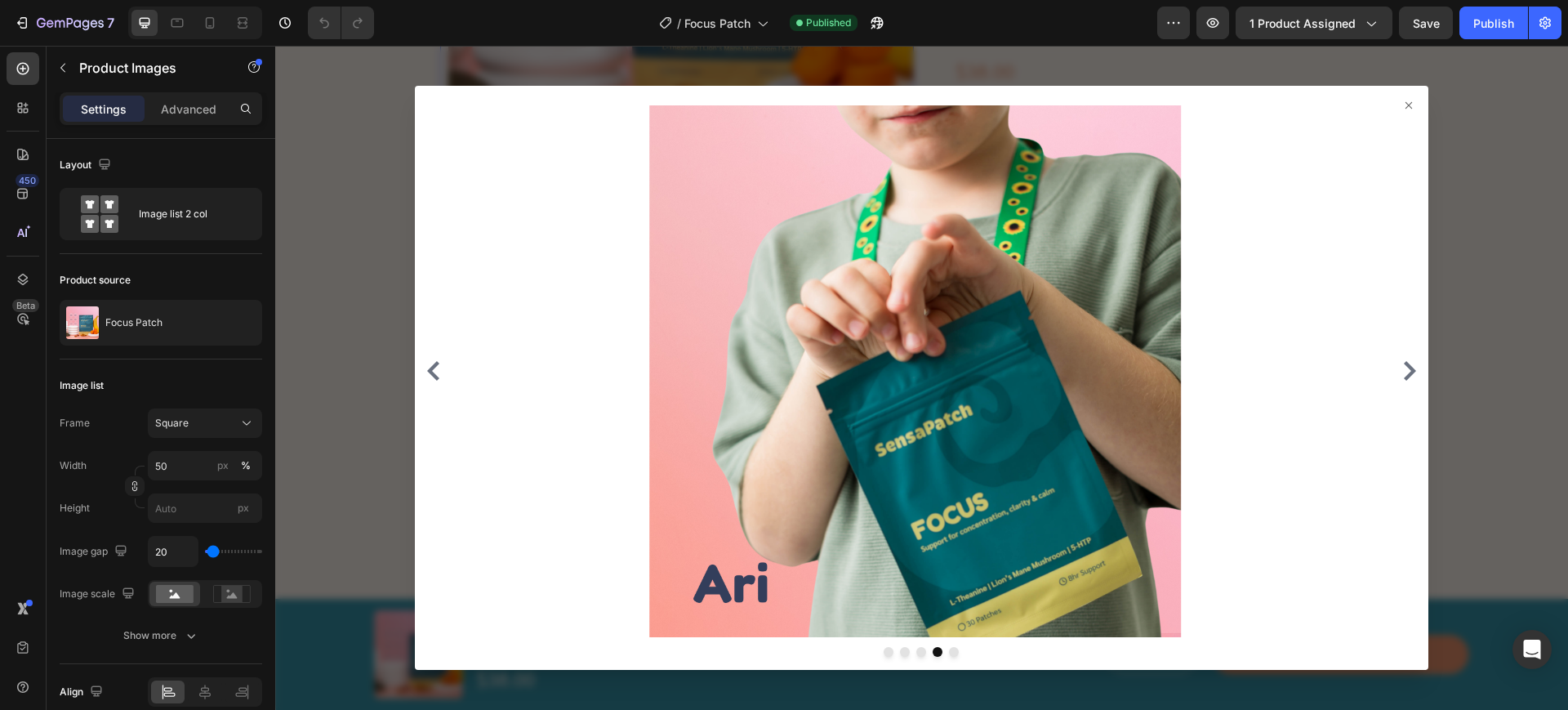
click at [1399, 373] on icon "Carousel Next Arrow" at bounding box center [1408, 371] width 19 height 19
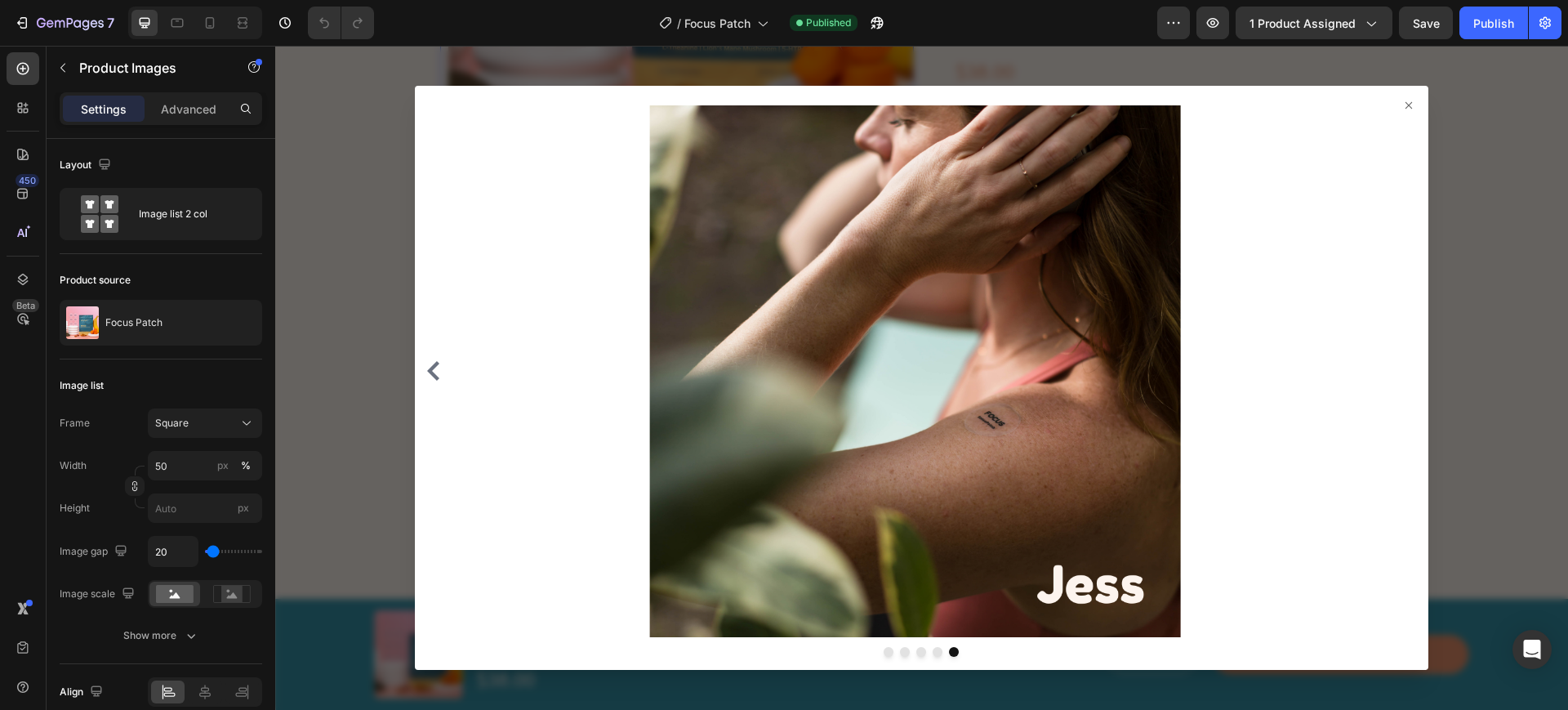
click at [1445, 340] on div at bounding box center [922, 377] width 1293 height 664
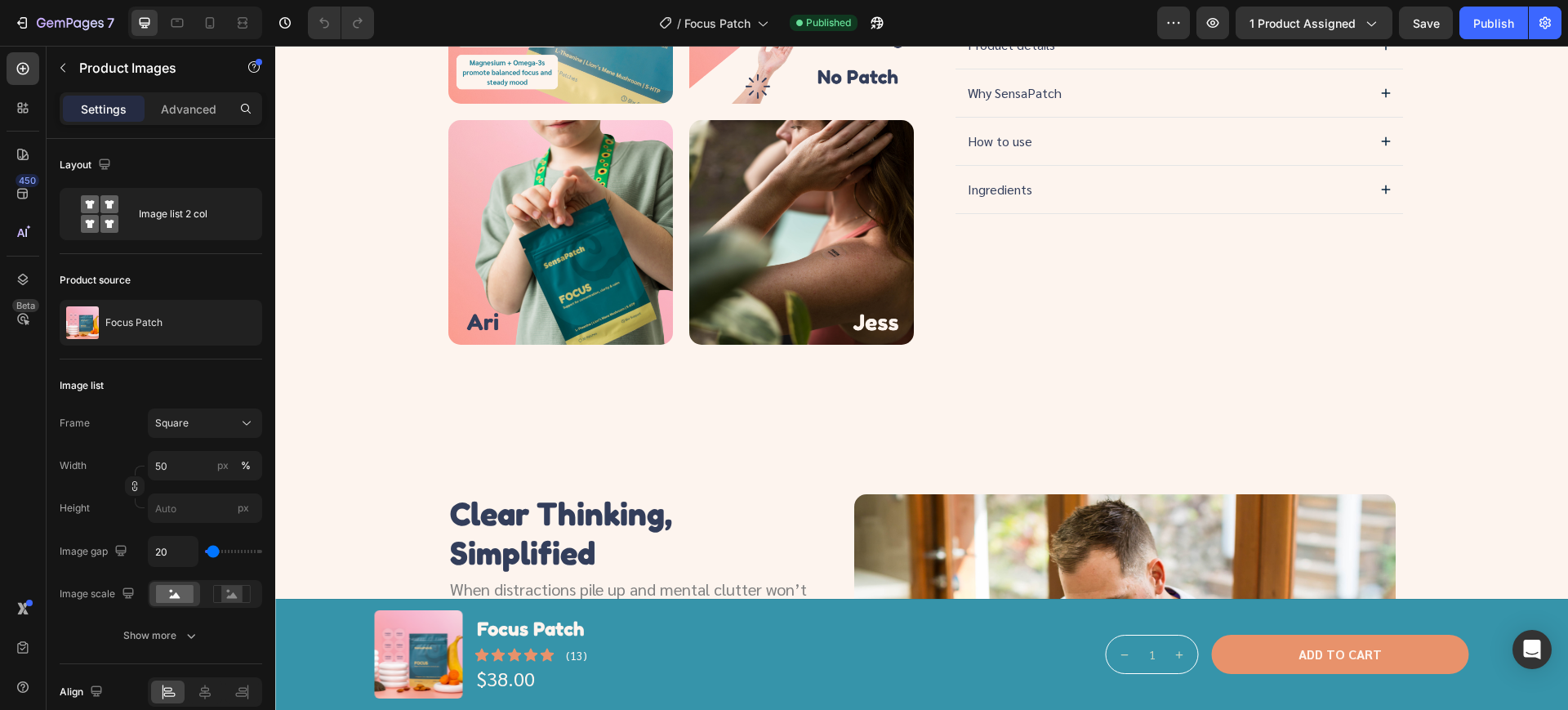
scroll to position [445, 0]
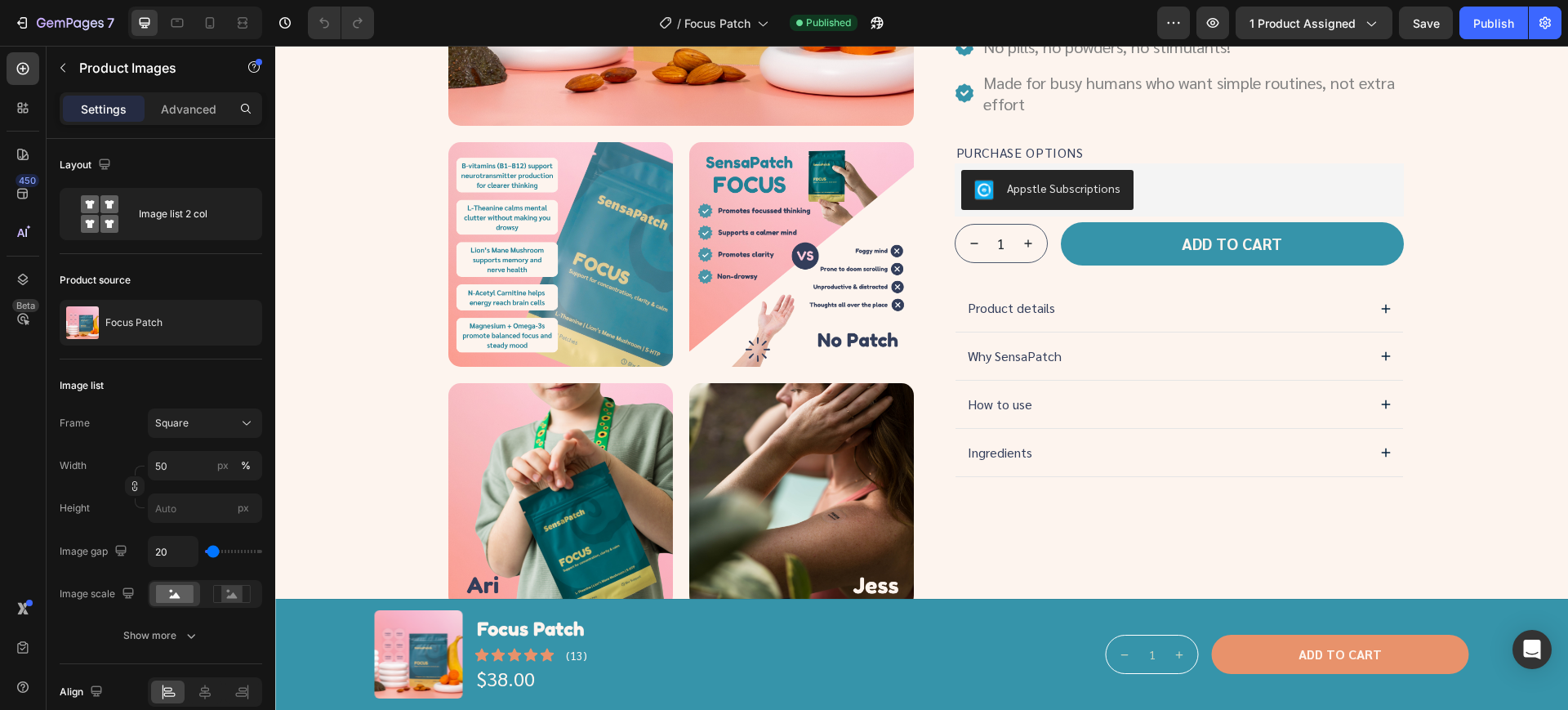
click at [807, 492] on div at bounding box center [802, 496] width 224 height 225
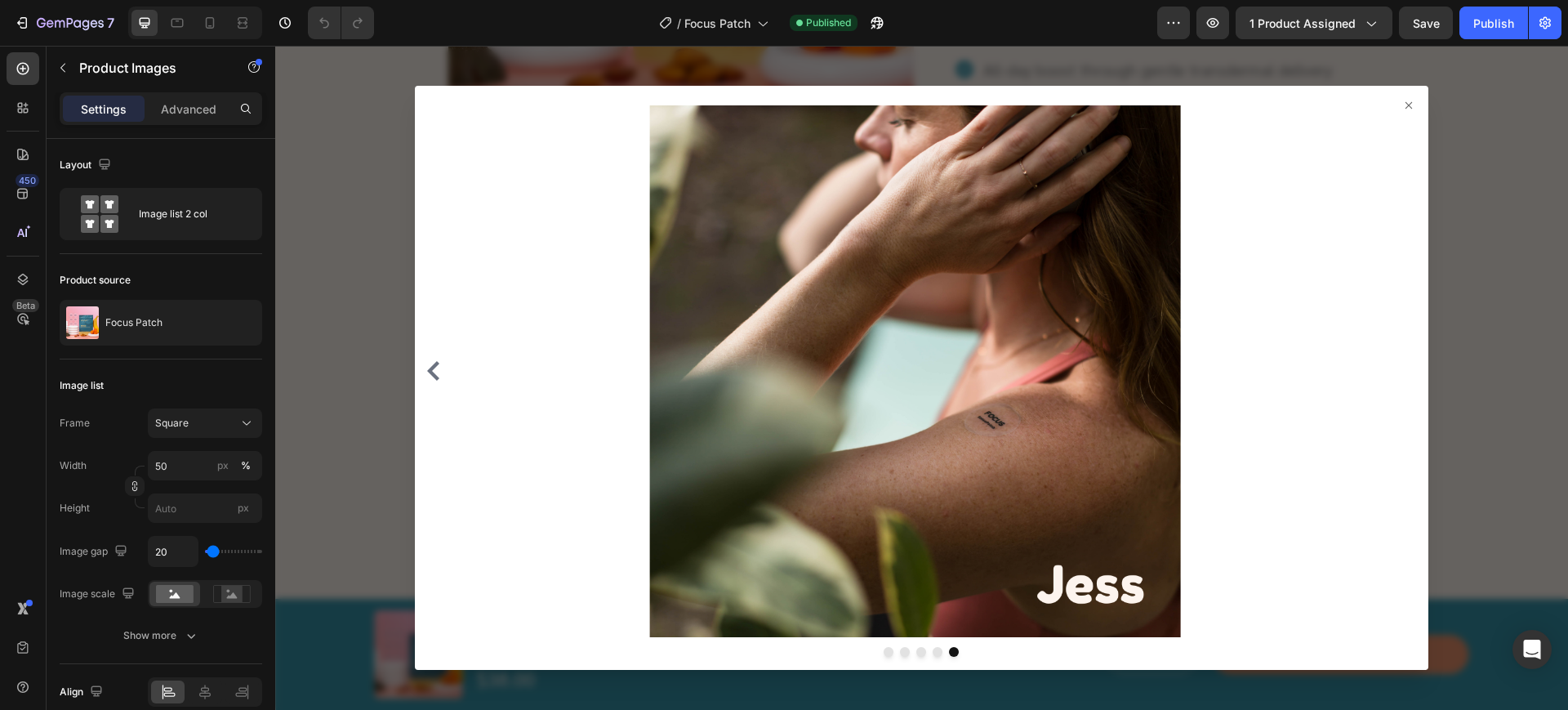
click at [376, 287] on div at bounding box center [922, 377] width 1293 height 664
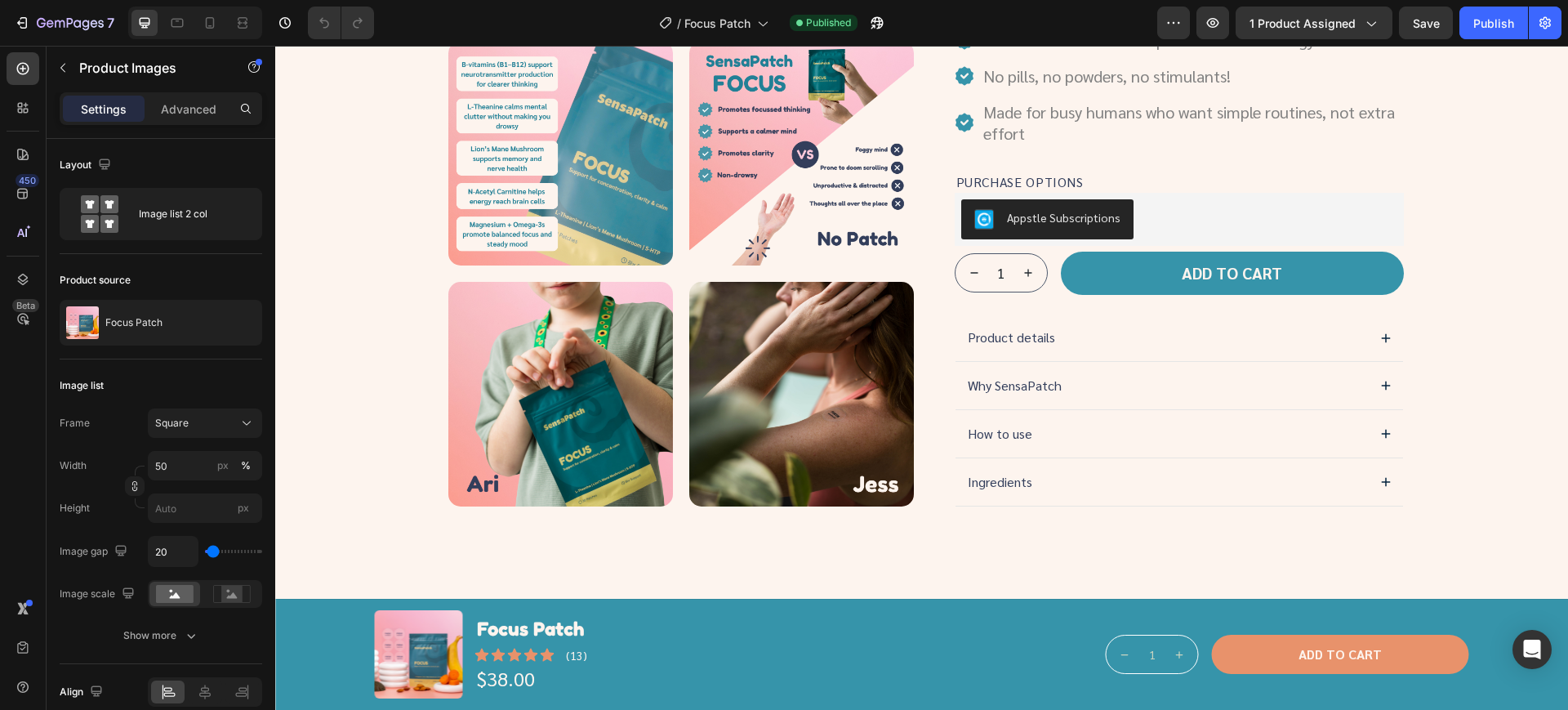
scroll to position [649, 0]
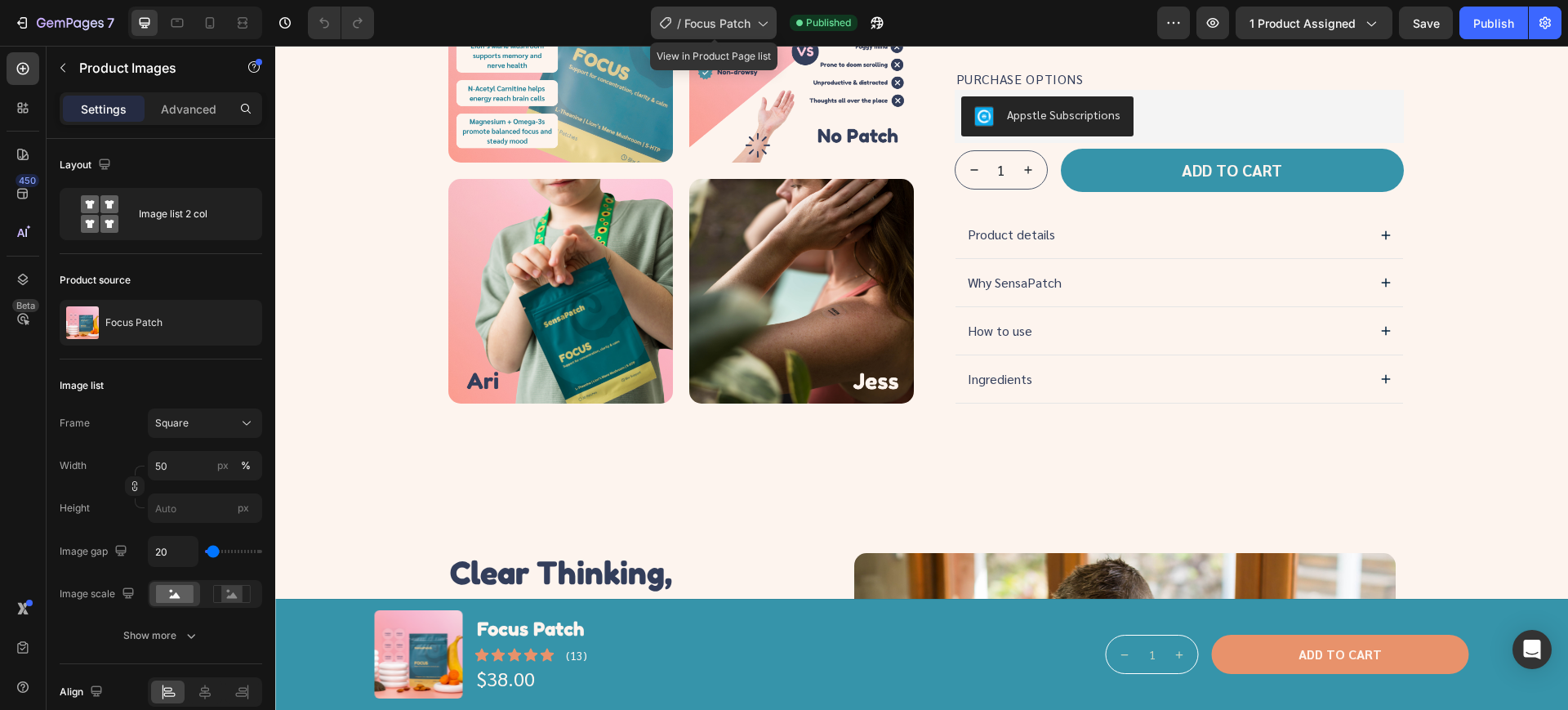
click at [734, 25] on span "Focus Patch" at bounding box center [717, 23] width 66 height 17
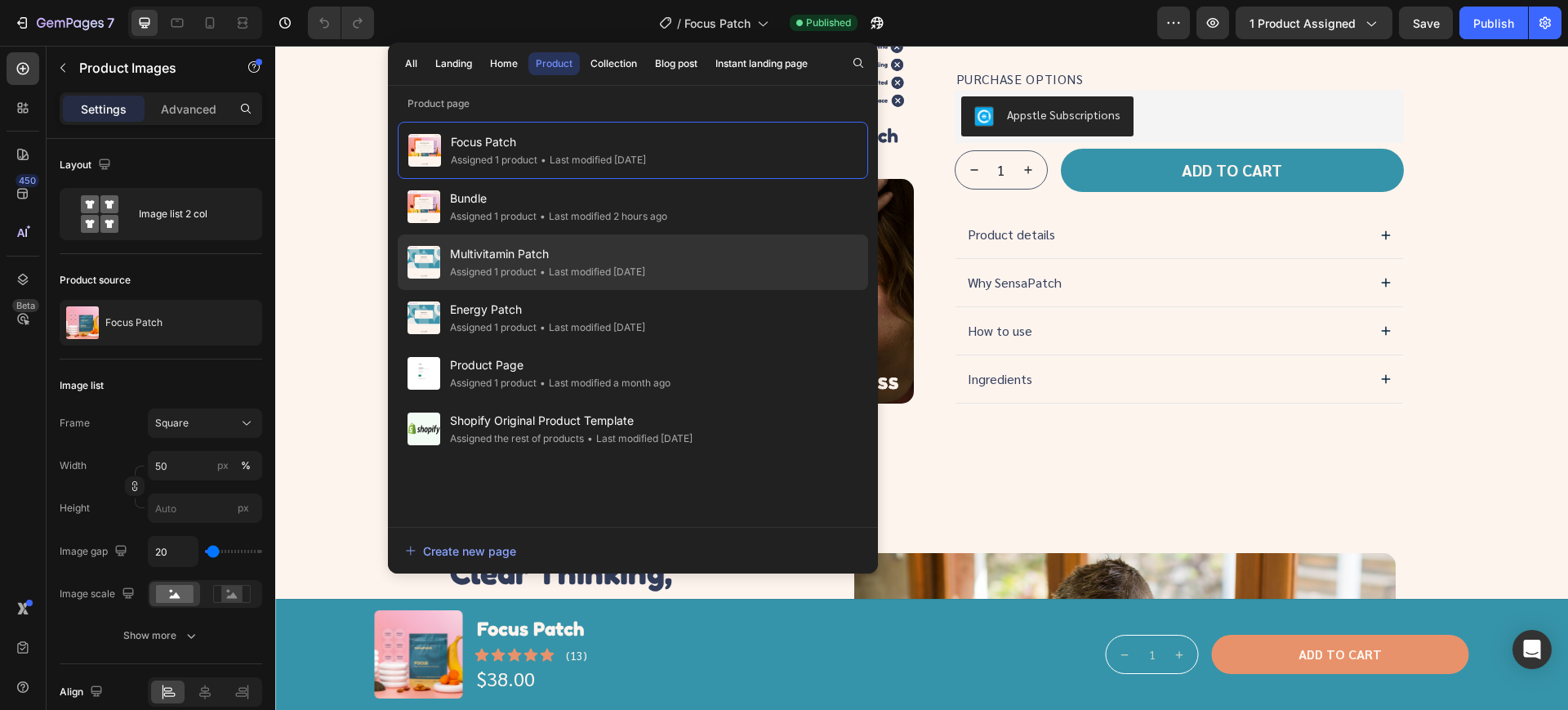
click at [569, 279] on div "• Last modified 4 days ago" at bounding box center [591, 272] width 109 height 16
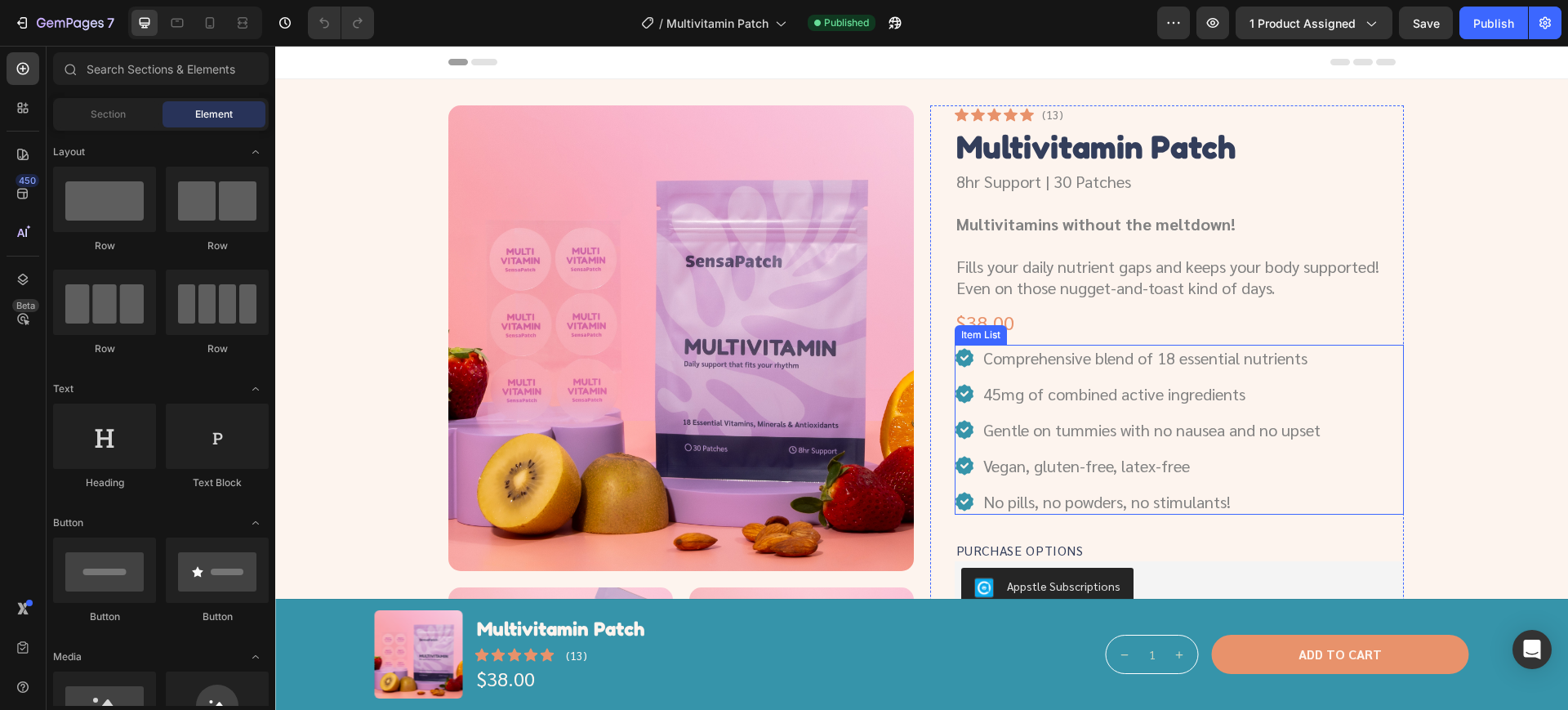
click at [1179, 424] on p "Gentle on tummies with no nausea and no upset" at bounding box center [1152, 429] width 338 height 21
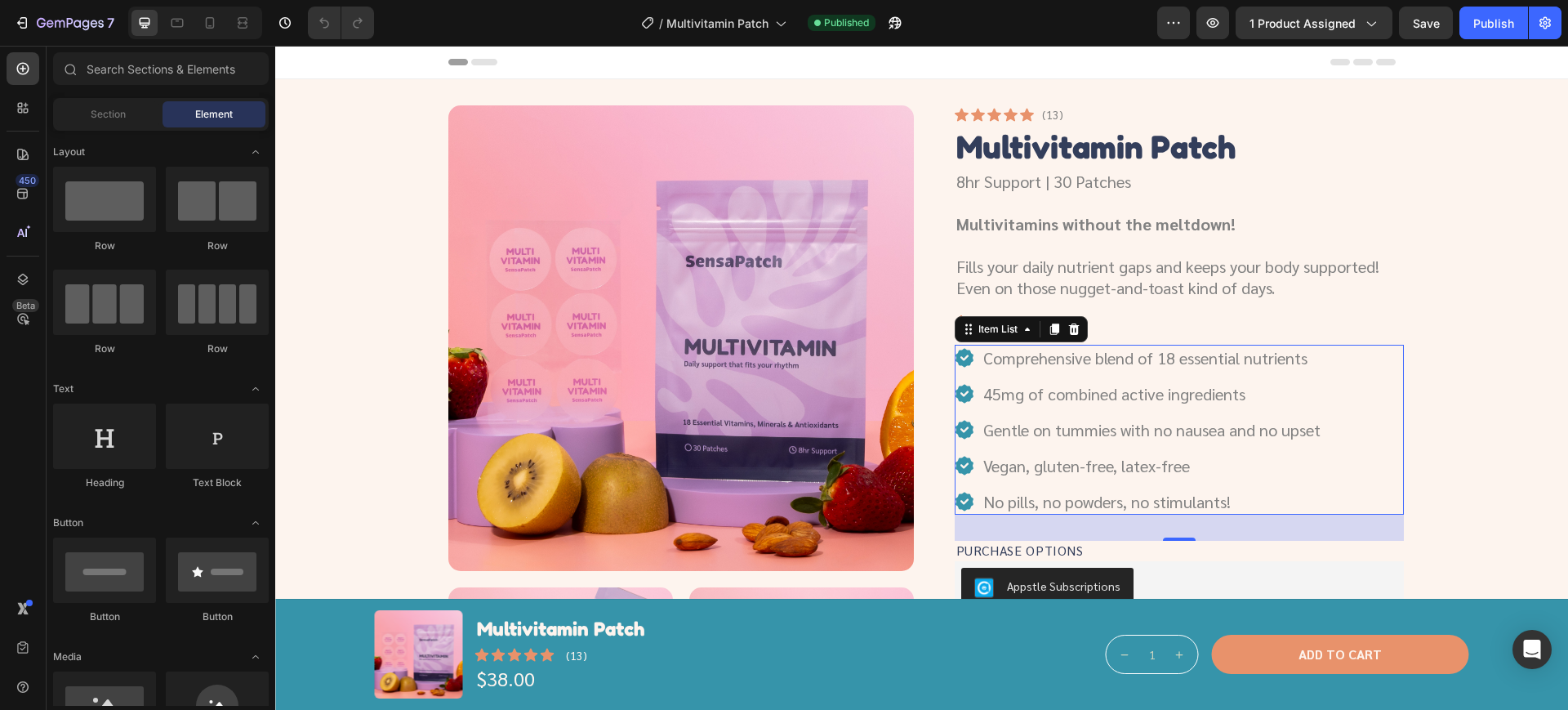
click at [1179, 424] on p "Gentle on tummies with no nausea and no upset" at bounding box center [1152, 429] width 338 height 21
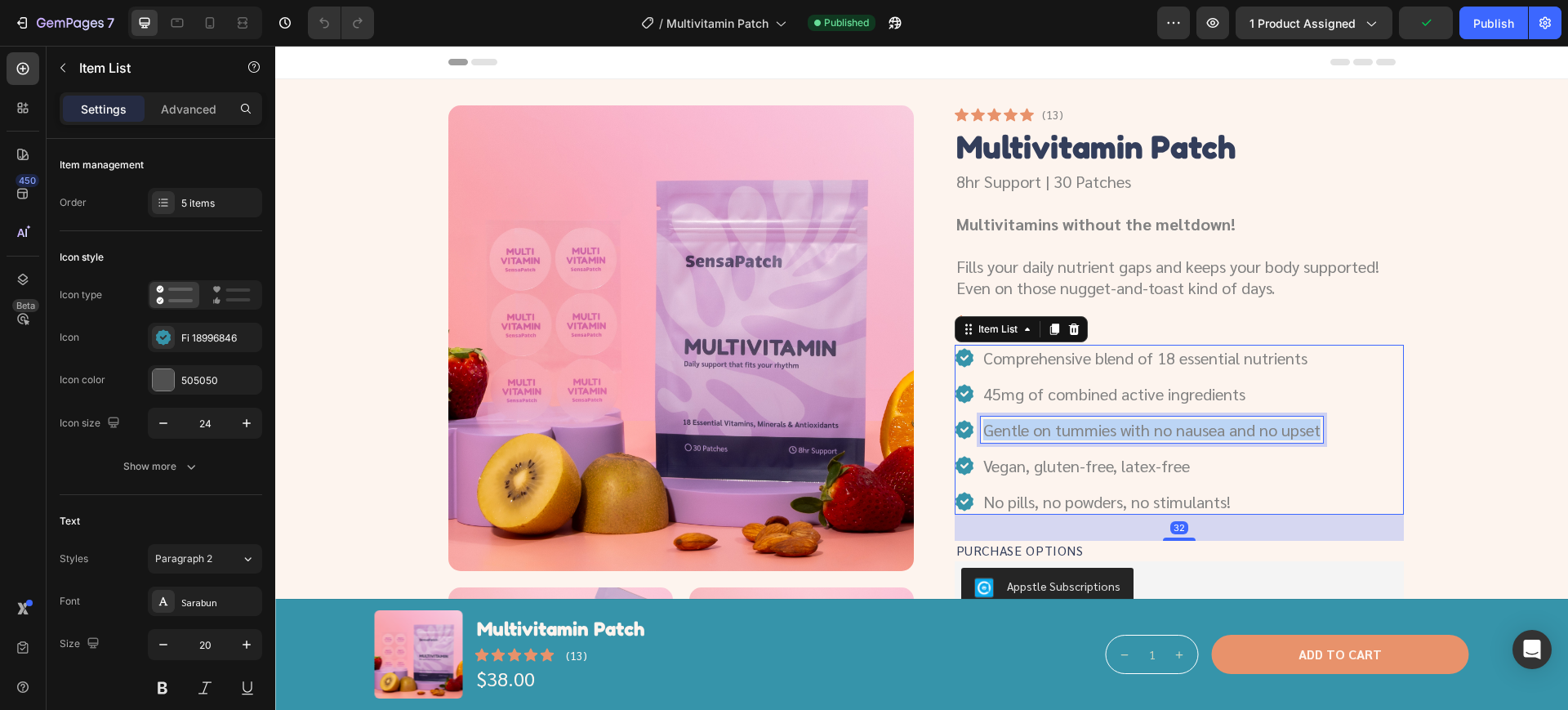
click at [1179, 424] on p "Gentle on tummies with no nausea and no upset" at bounding box center [1152, 429] width 338 height 21
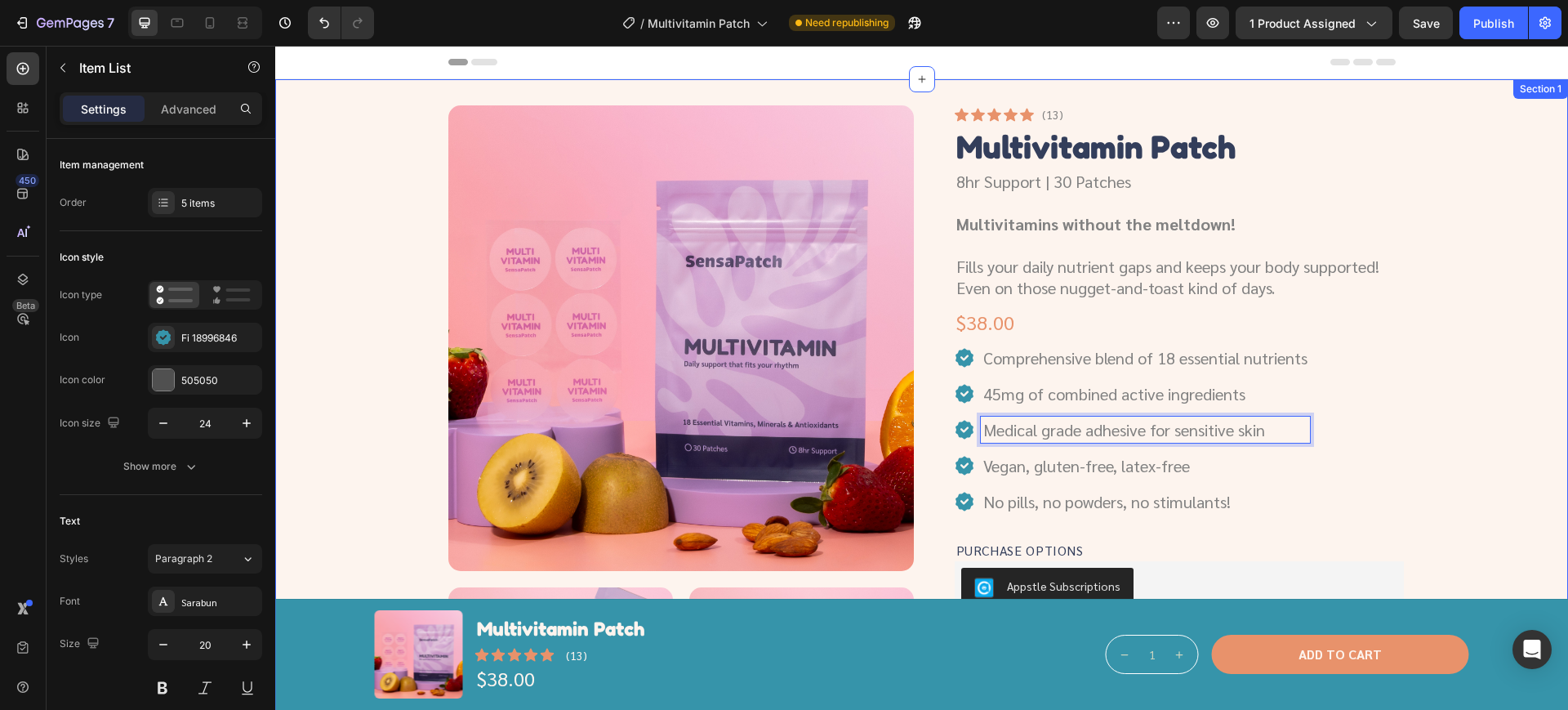
click at [1483, 419] on div "Product Images Icon Icon Icon Icon Icon Icon List (13) Text Block Row Multivita…" at bounding box center [921, 579] width 1253 height 947
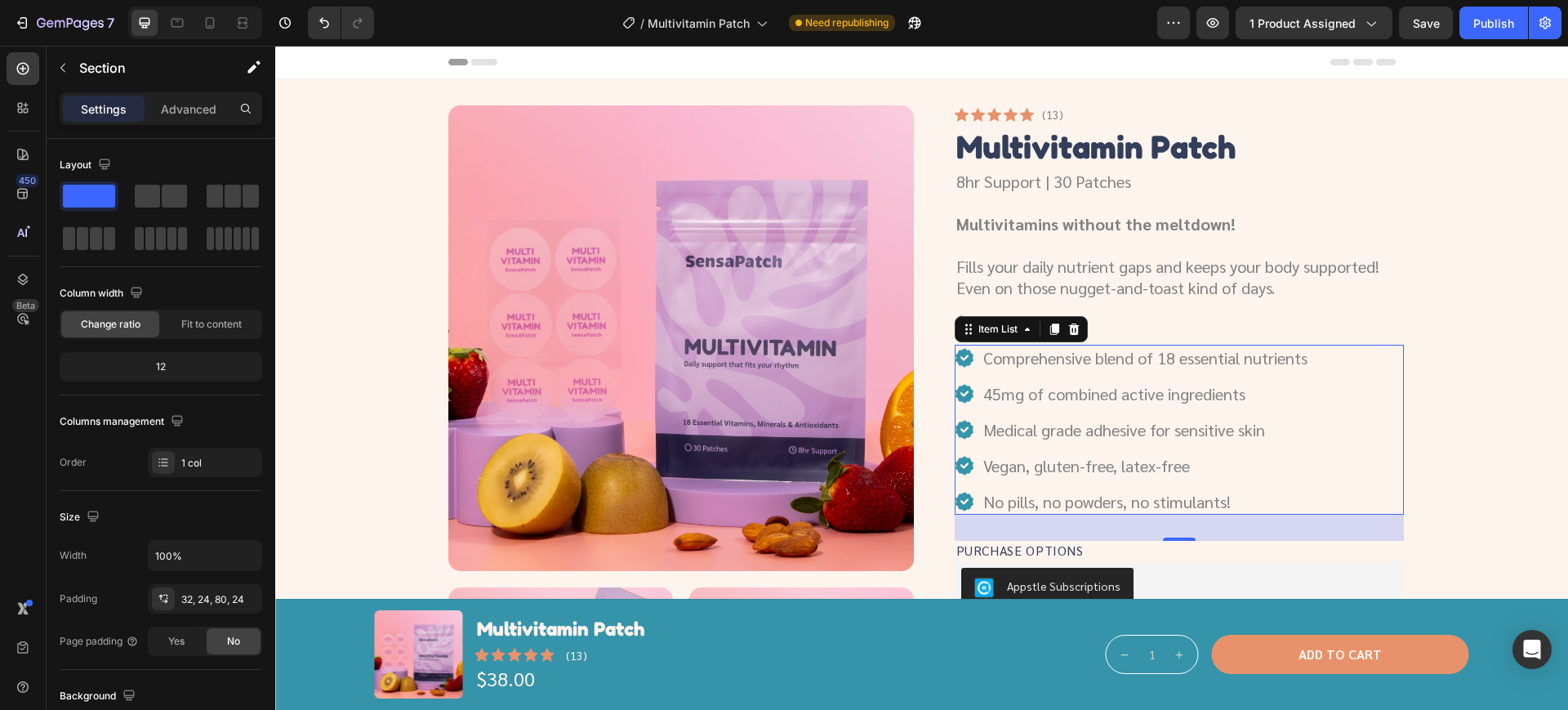
click at [1244, 422] on p "Medical grade adhesive for sensitive skin" at bounding box center [1145, 429] width 324 height 21
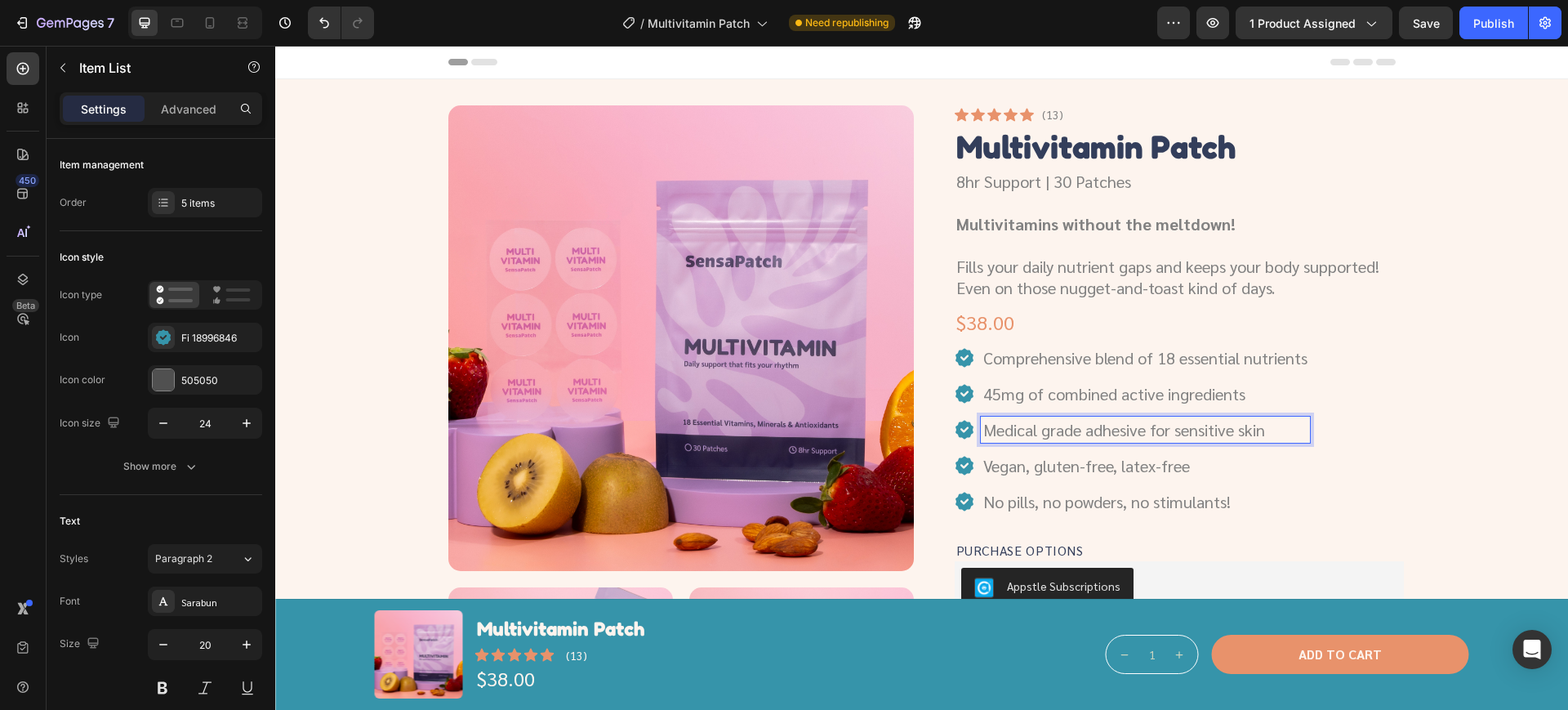
click at [1273, 426] on p "Medical grade adhesive for sensitive skin" at bounding box center [1145, 429] width 324 height 21
click at [1269, 424] on p "Medical grade adhesive for sensitive skin" at bounding box center [1145, 429] width 324 height 21
click at [1249, 427] on p "Medical grade adhesive for sensitive skin" at bounding box center [1145, 429] width 324 height 21
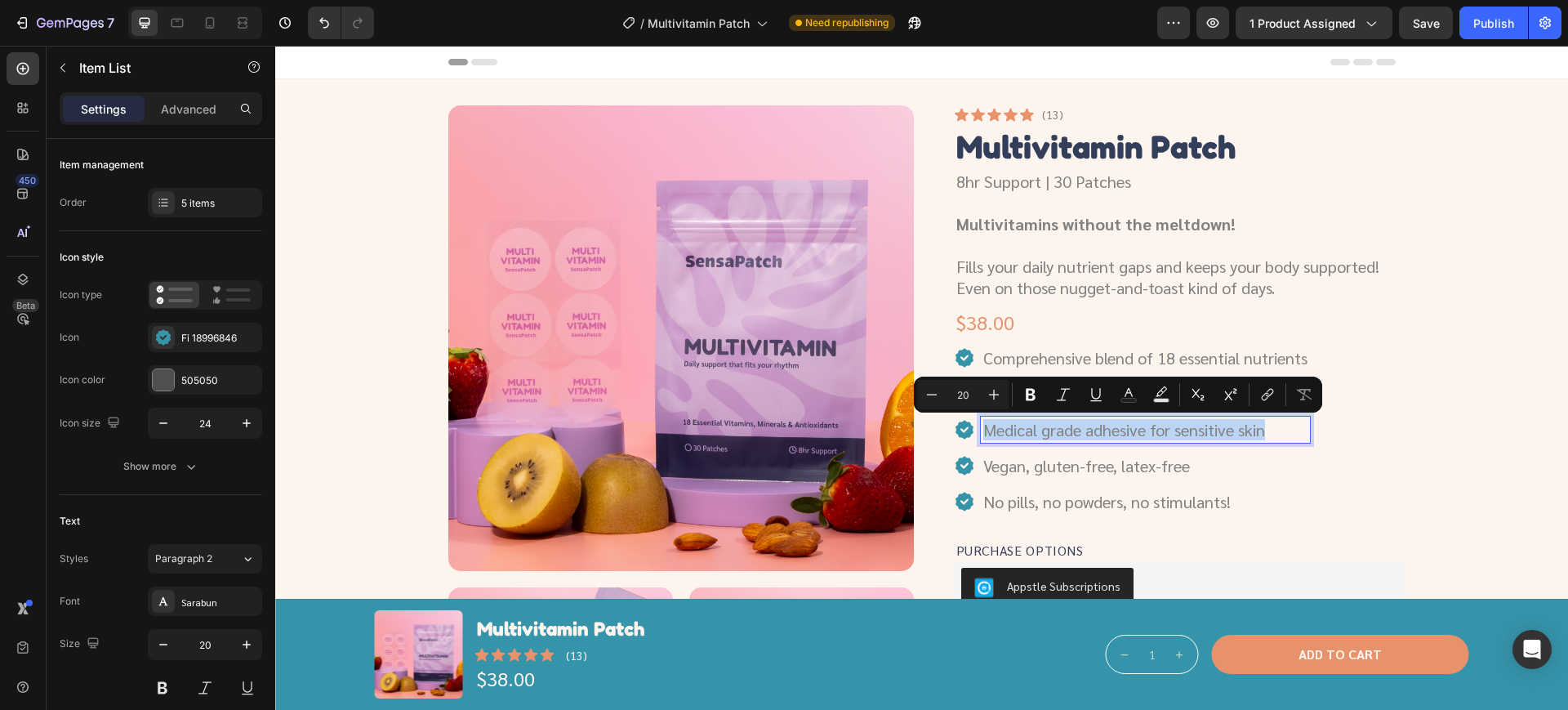
copy p "Medical grade adhesive for sensitive skin"
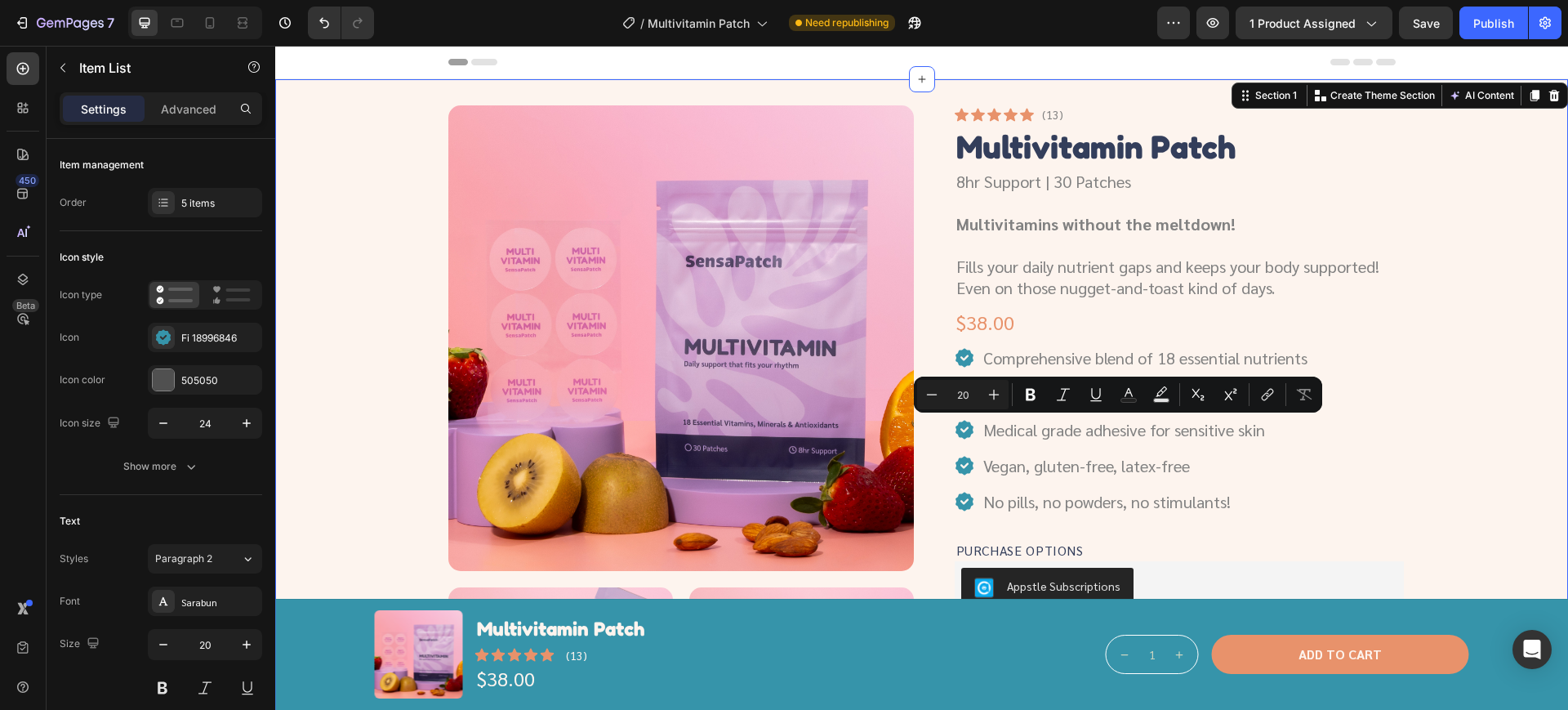
click at [1442, 487] on div "Product Images Icon Icon Icon Icon Icon Icon List (13) Text Block Row Multivita…" at bounding box center [921, 579] width 1253 height 947
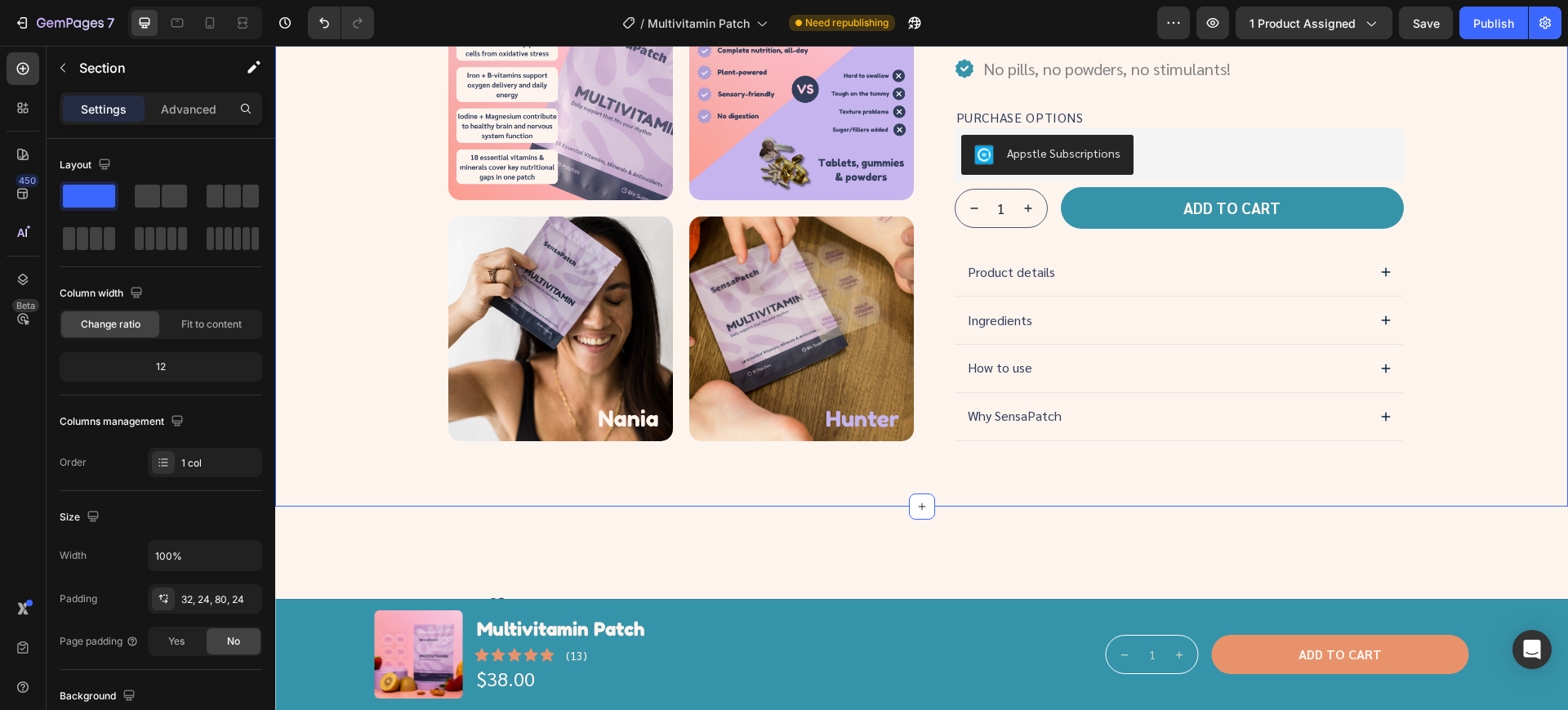
scroll to position [613, 0]
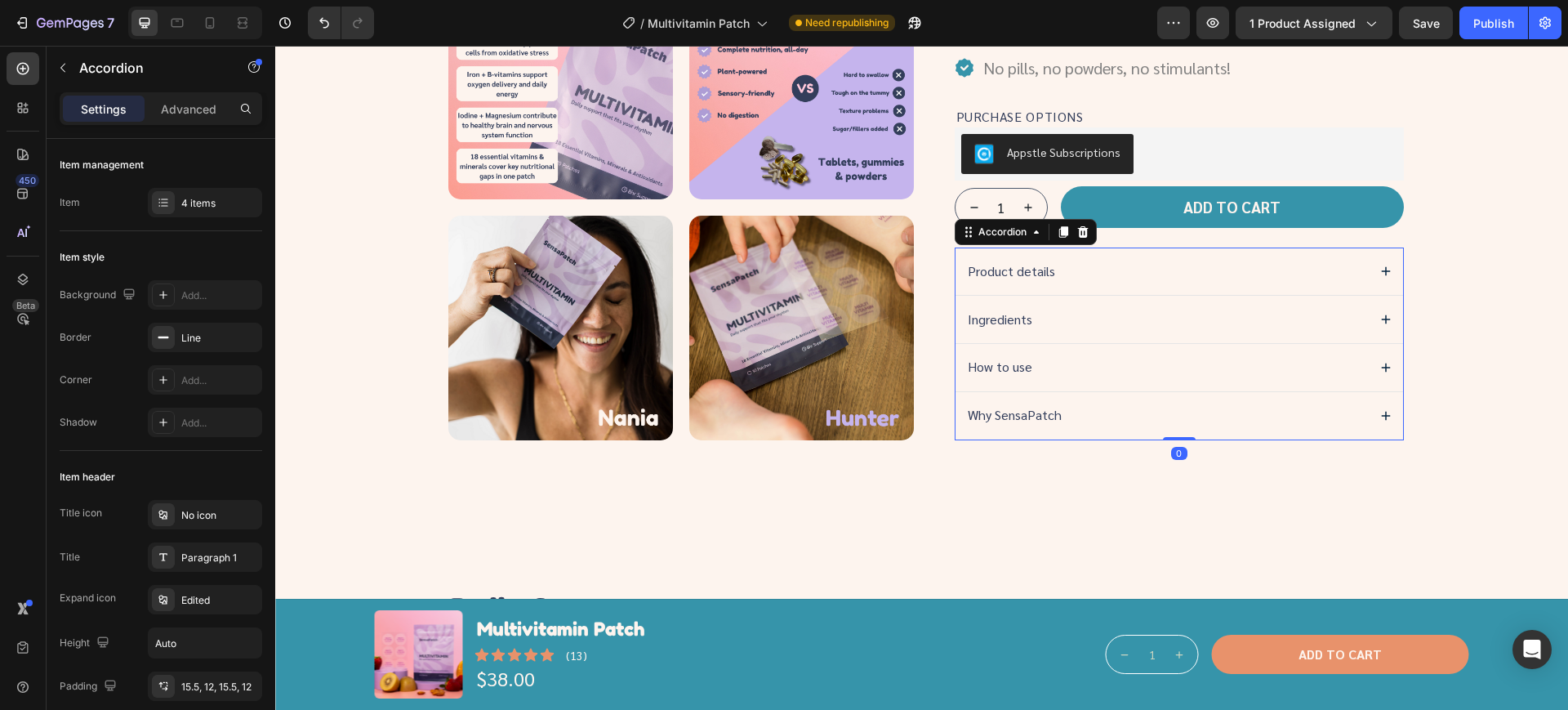
click at [1236, 269] on div "Product details" at bounding box center [1165, 272] width 400 height 22
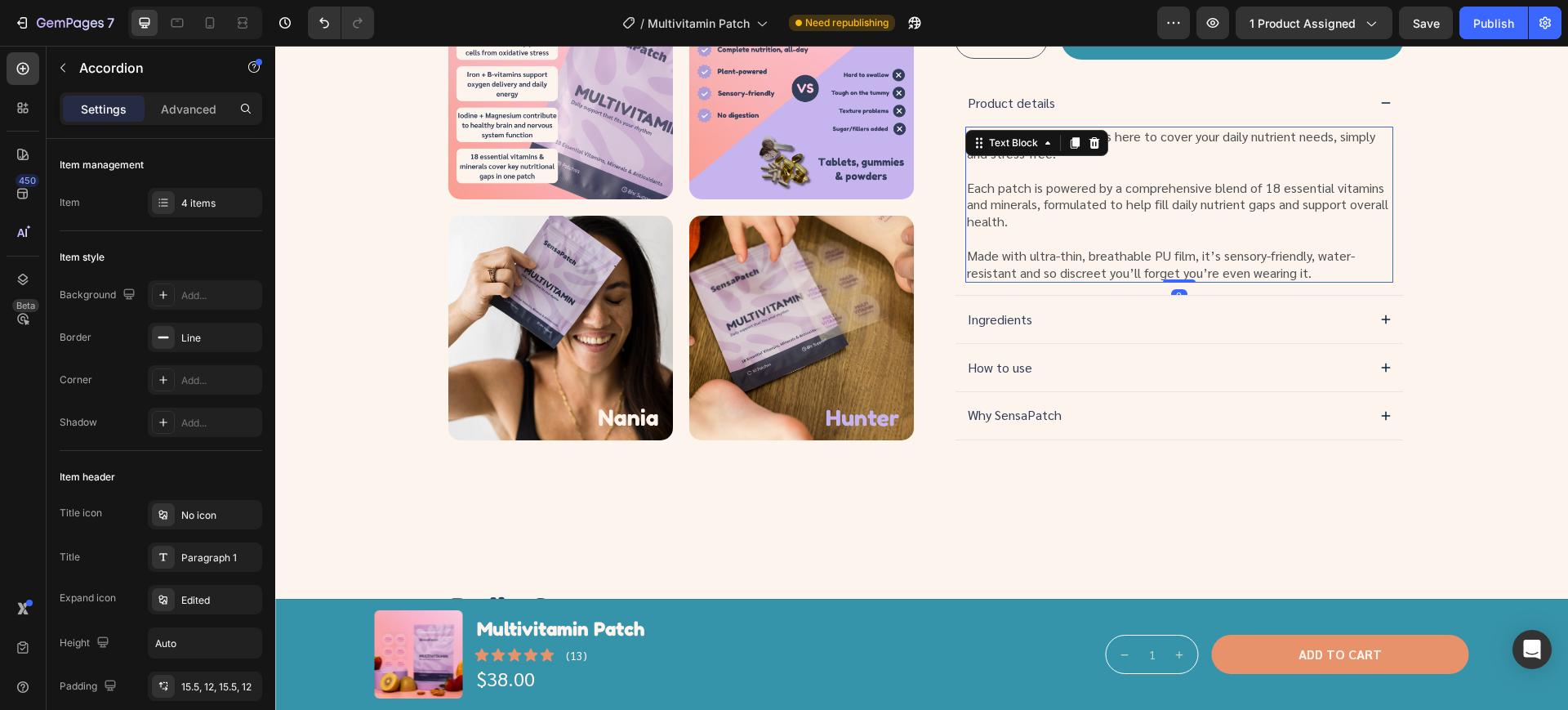
click at [1094, 230] on p at bounding box center [1179, 239] width 424 height 17
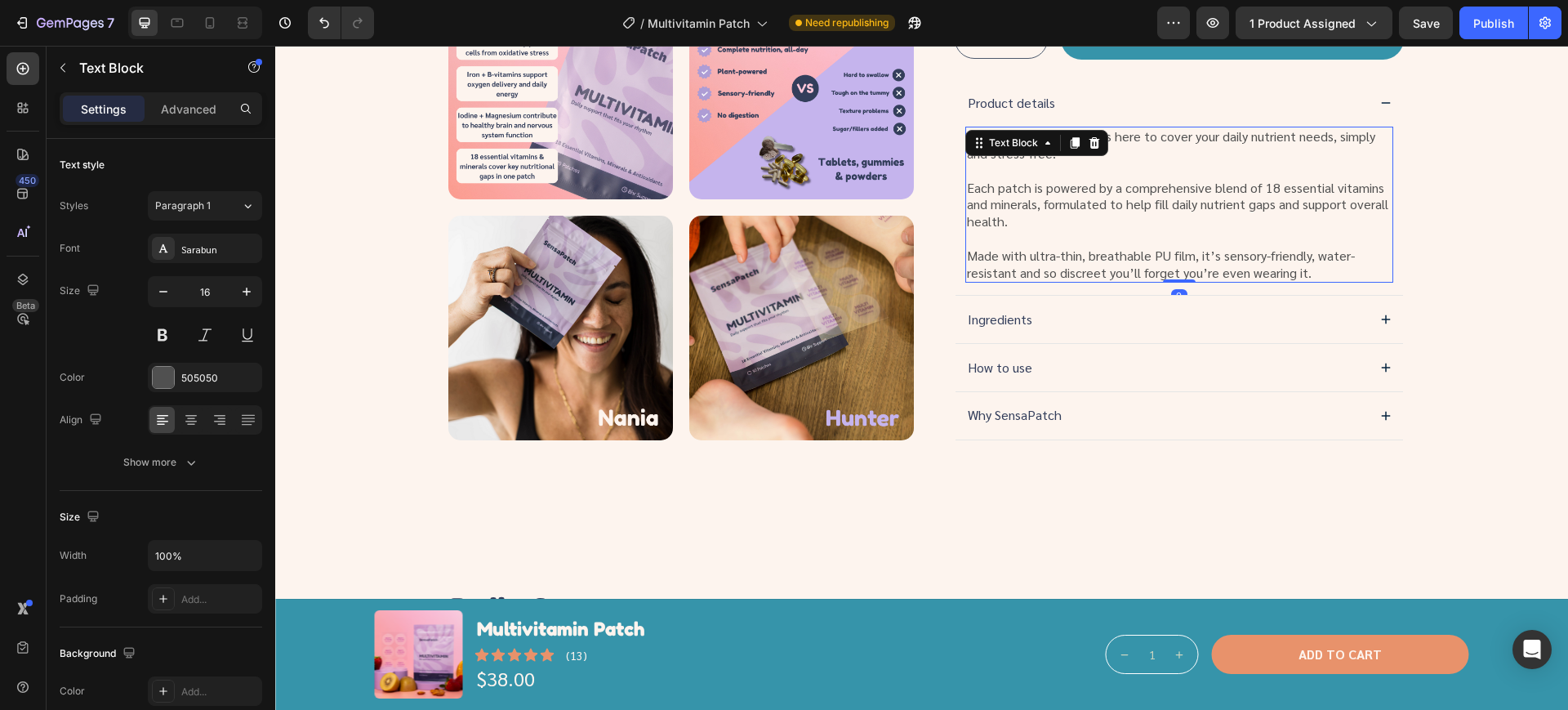
click at [1065, 220] on p "Each patch is powered by a comprehensive blend of 18 essential vitamins and min…" at bounding box center [1179, 205] width 424 height 51
click at [1305, 260] on p "Made with ultra-thin, breathable PU film, it’s sensory-friendly, water-resistan…" at bounding box center [1179, 264] width 424 height 35
click at [1192, 261] on p "Made with ultra-thin, breathable PU film, it’s sensory-friendly, water-resistan…" at bounding box center [1179, 264] width 424 height 35
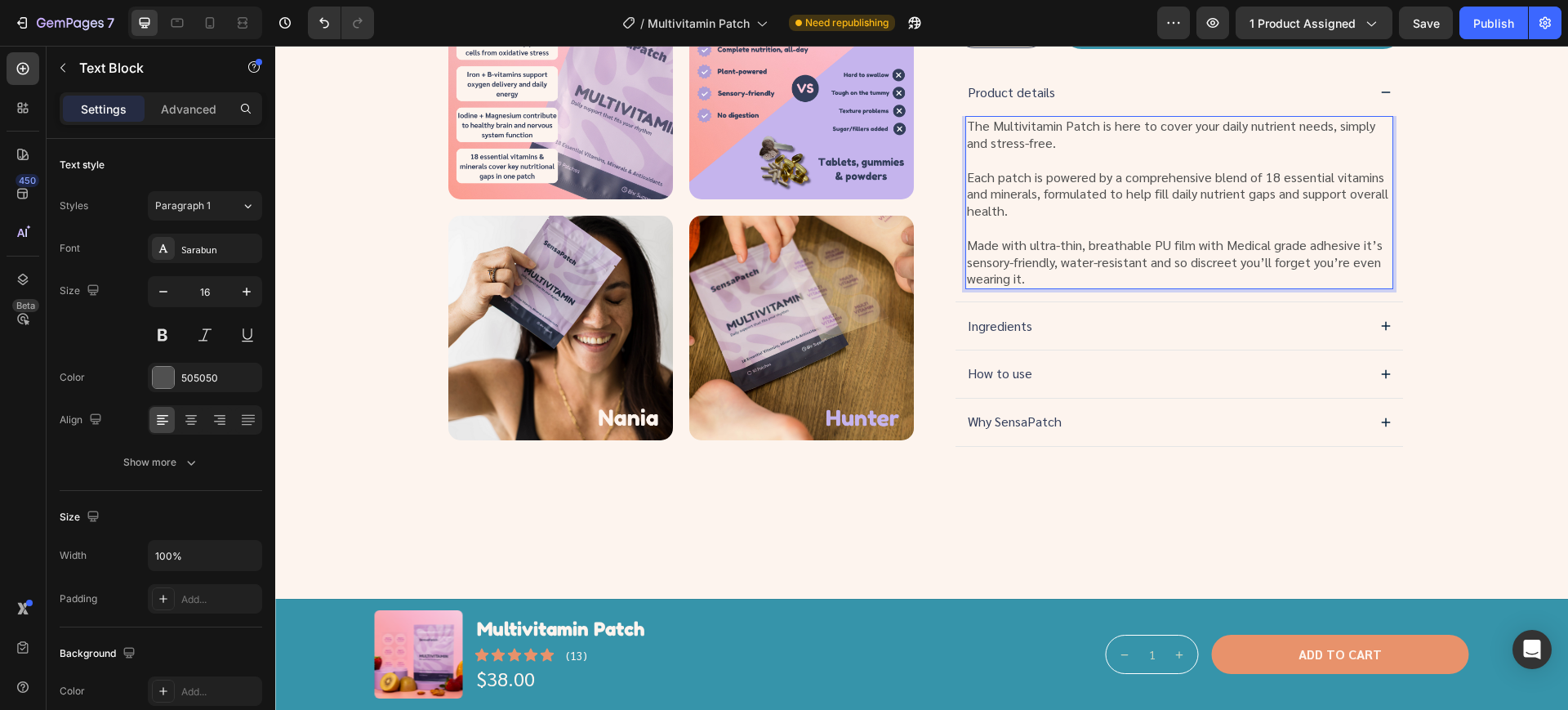
click at [1218, 248] on p "Made with ultra-thin, breathable PU film with Medical grade adhesive it’s senso…" at bounding box center [1179, 263] width 424 height 51
click at [1227, 246] on p "Made with ultra-thin, breathable PU film with Medical grade adhesive it’s senso…" at bounding box center [1179, 263] width 424 height 51
click at [1359, 253] on p "Made with ultra-thin, breathable PU film with medical grade adhesive it’s senso…" at bounding box center [1179, 263] width 424 height 51
click at [1349, 247] on p "Made with ultra-thin, breathable PU film with medical grade adhesive it’s senso…" at bounding box center [1179, 263] width 424 height 51
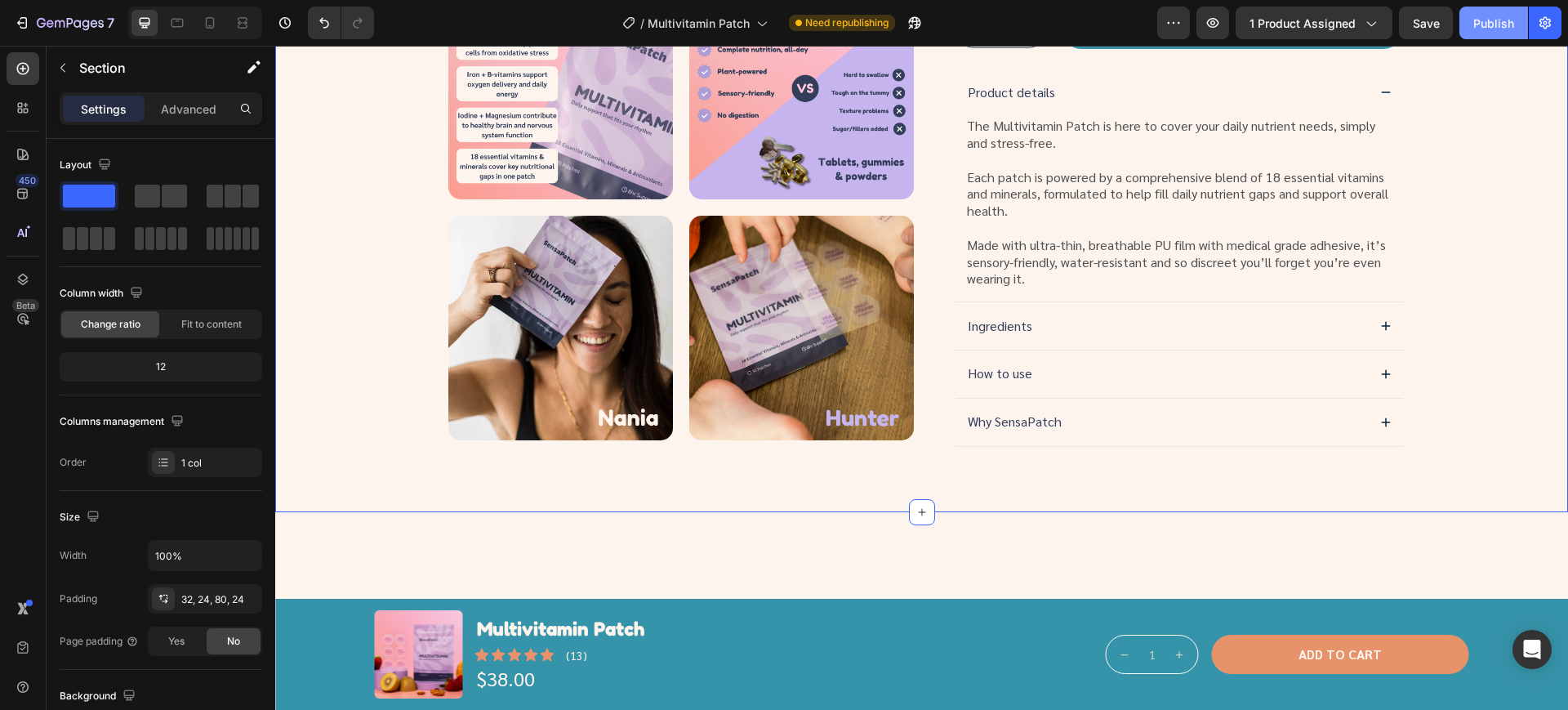
click at [1487, 17] on div "Publish" at bounding box center [1494, 23] width 41 height 17
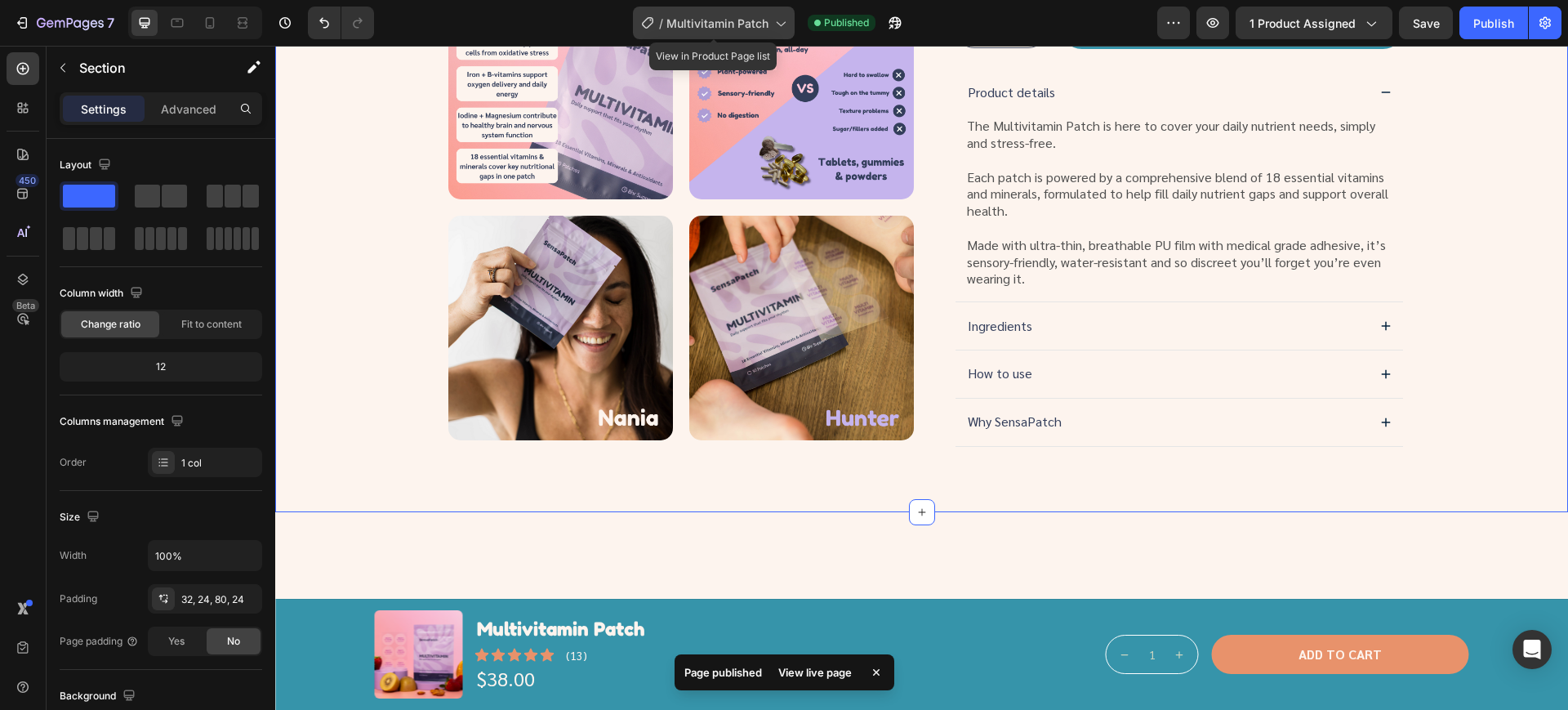
click at [719, 36] on div "/ Multivitamin Patch" at bounding box center [714, 23] width 162 height 33
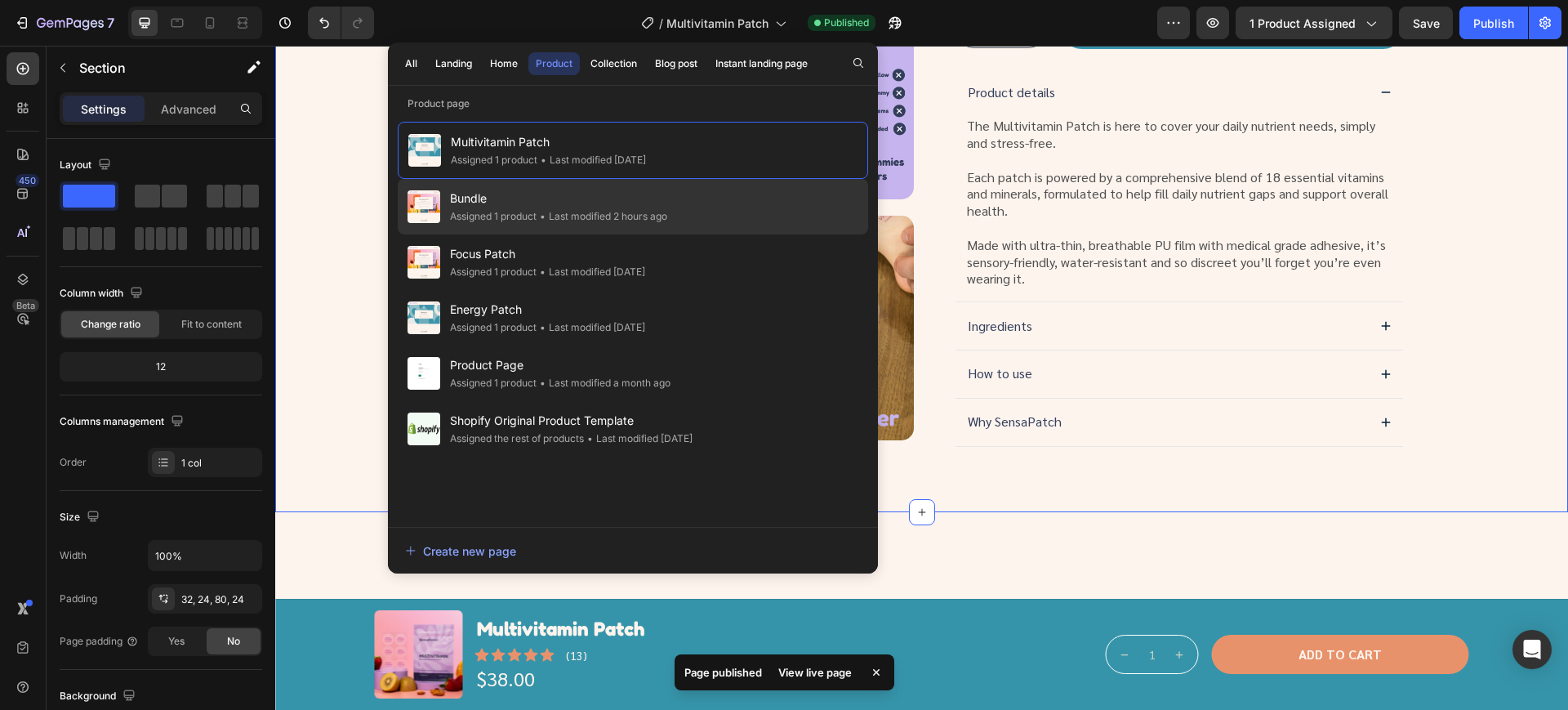
click at [585, 202] on span "Bundle" at bounding box center [558, 198] width 217 height 19
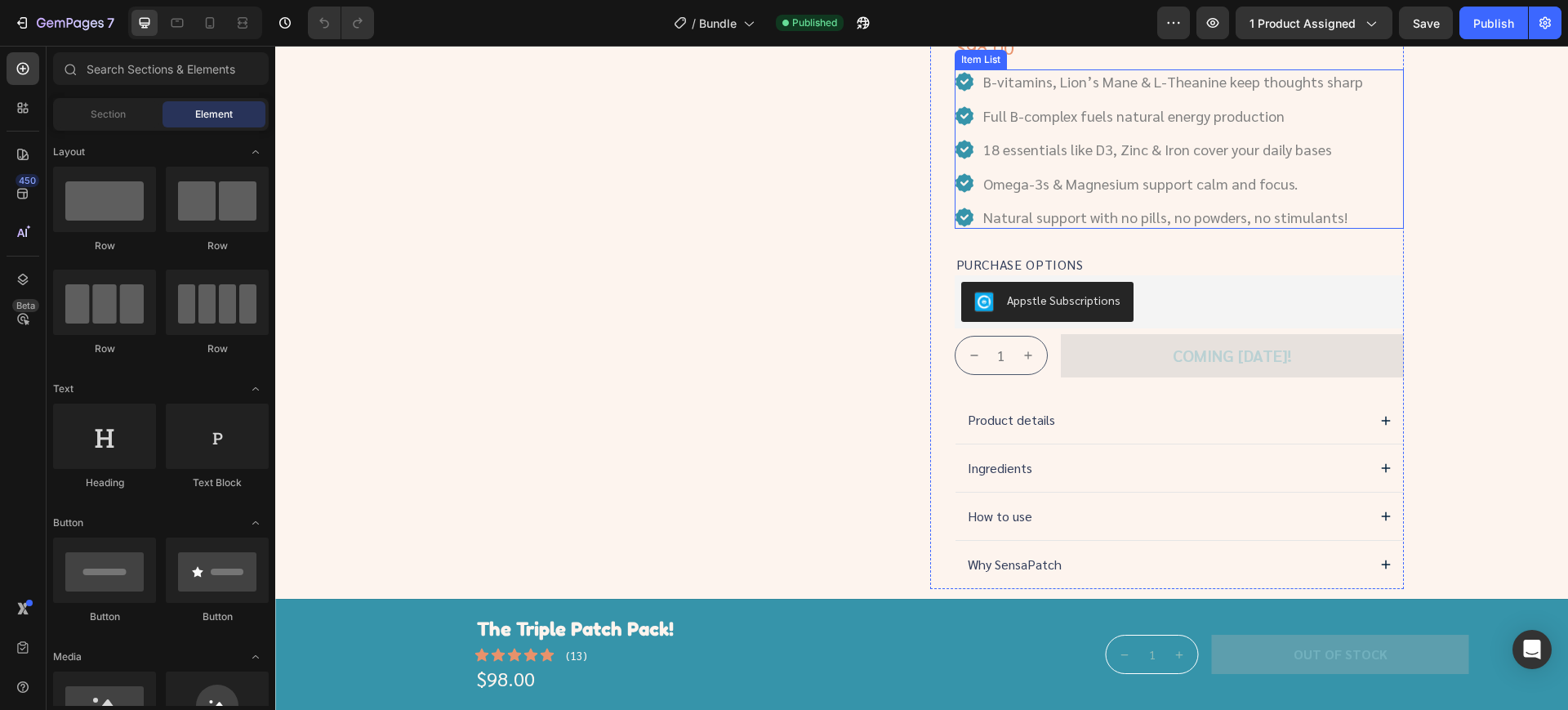
scroll to position [511, 0]
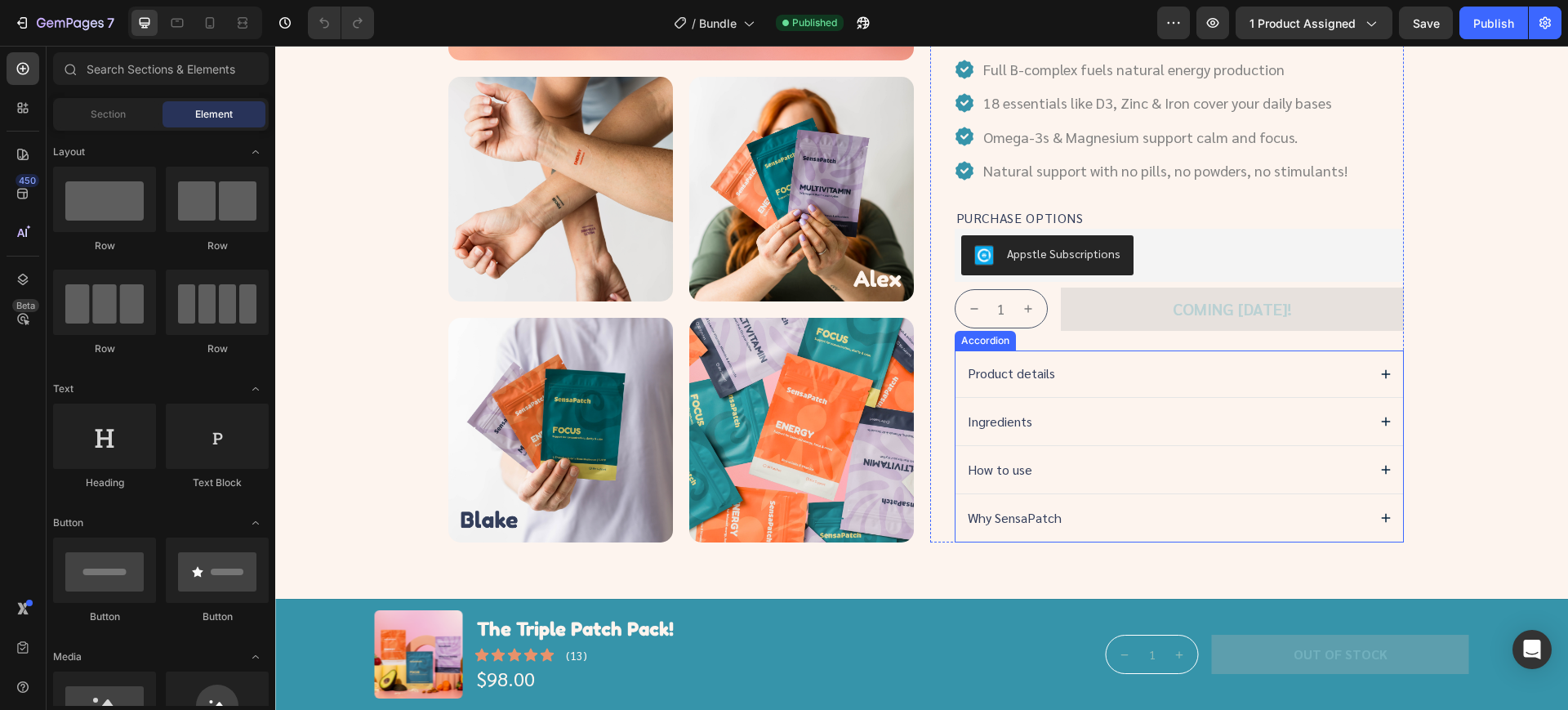
click at [1048, 378] on div "Product details" at bounding box center [1165, 374] width 400 height 22
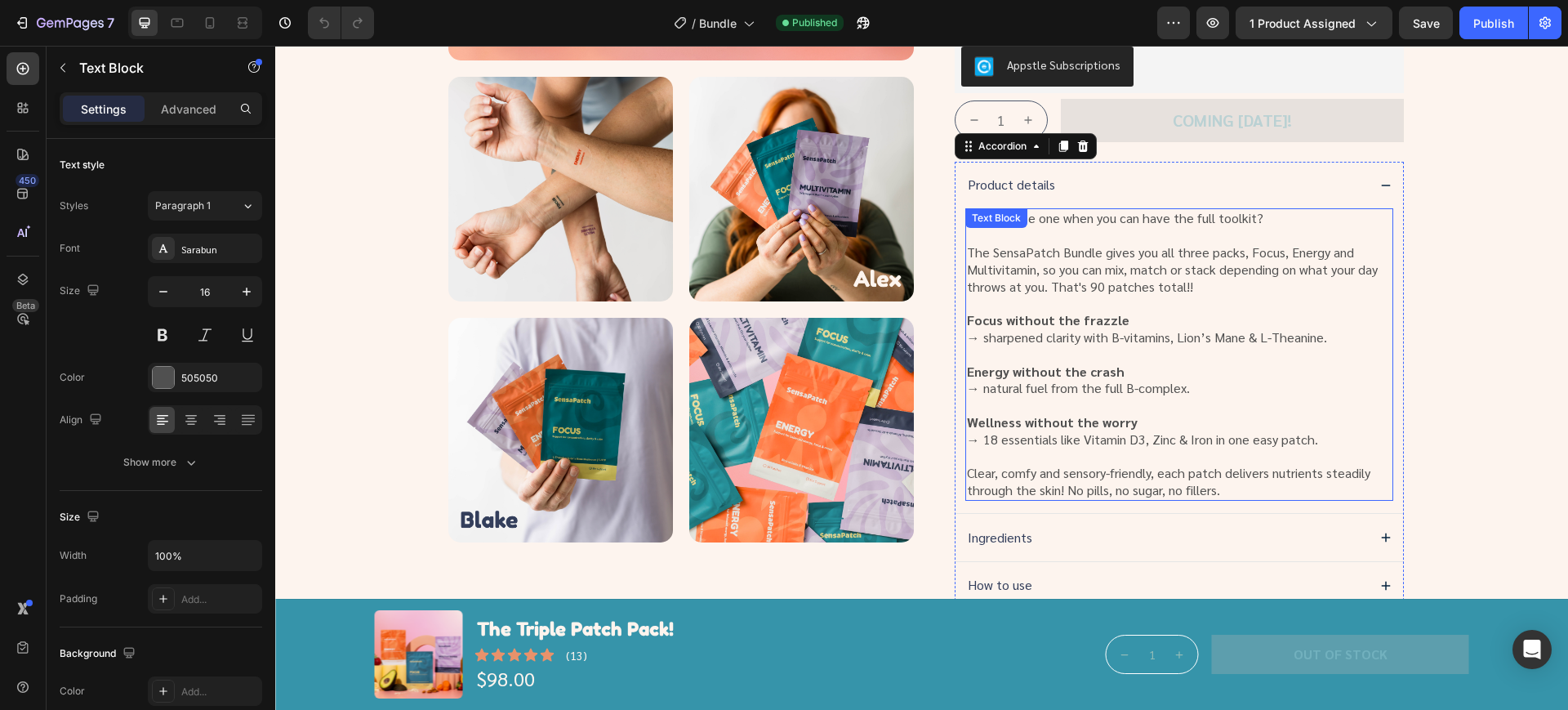
click at [1252, 490] on p "Clear, comfy and sensory-friendly, each patch delivers nutrients steadily throu…" at bounding box center [1179, 482] width 424 height 35
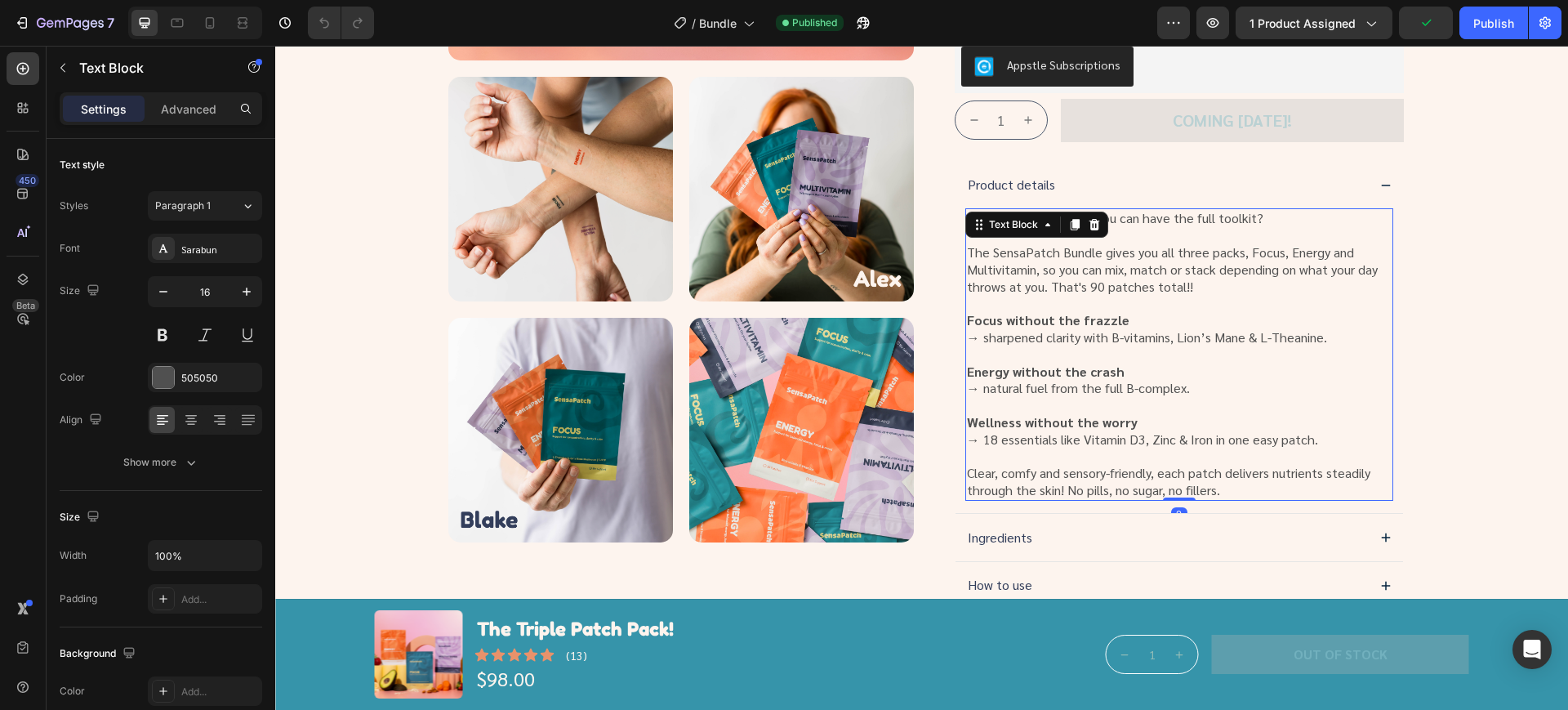
click at [967, 470] on p "Clear, comfy and sensory-friendly, each patch delivers nutrients steadily throu…" at bounding box center [1179, 482] width 424 height 35
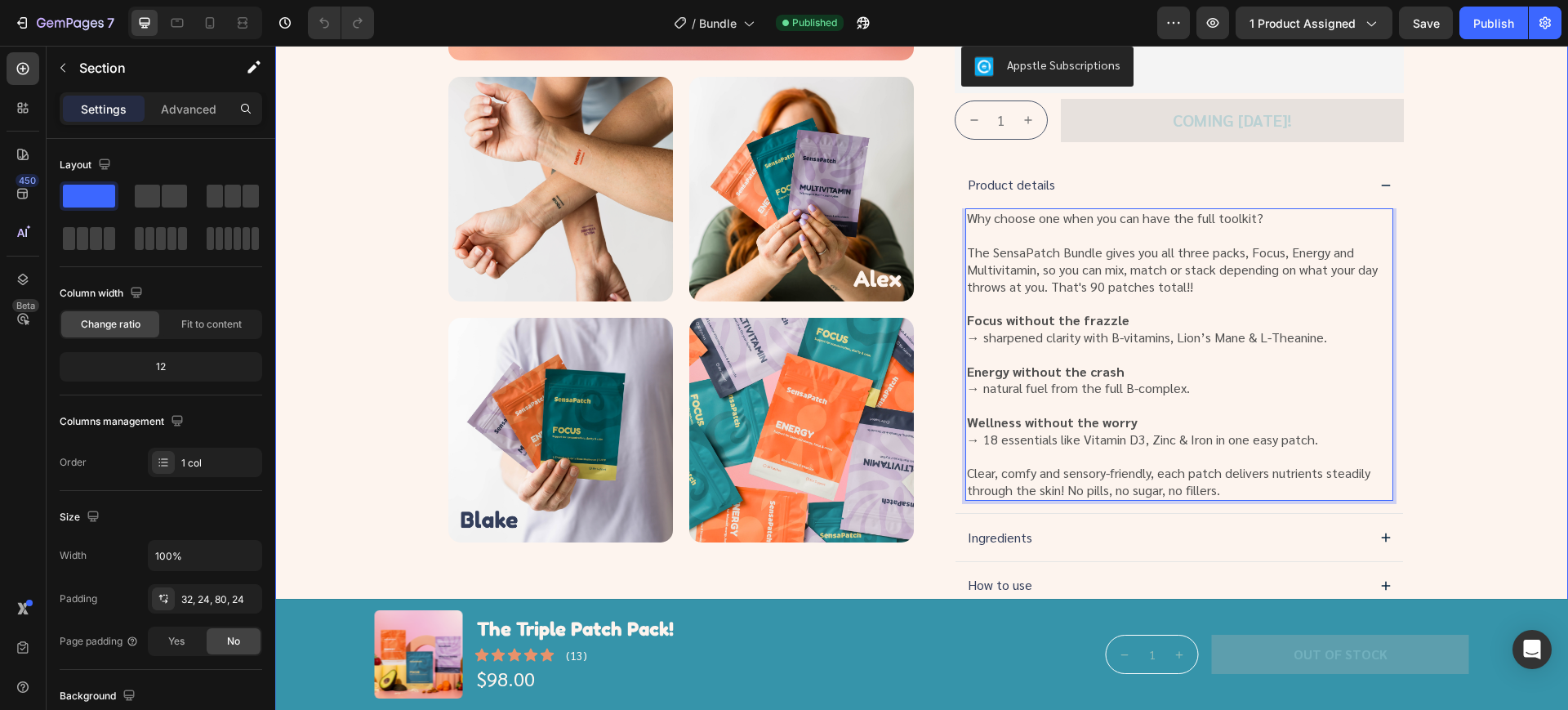
click at [1412, 455] on div "Product Images Icon Icon Icon Icon Icon Icon List (13) Text Block Row The Tripl…" at bounding box center [921, 126] width 1253 height 1063
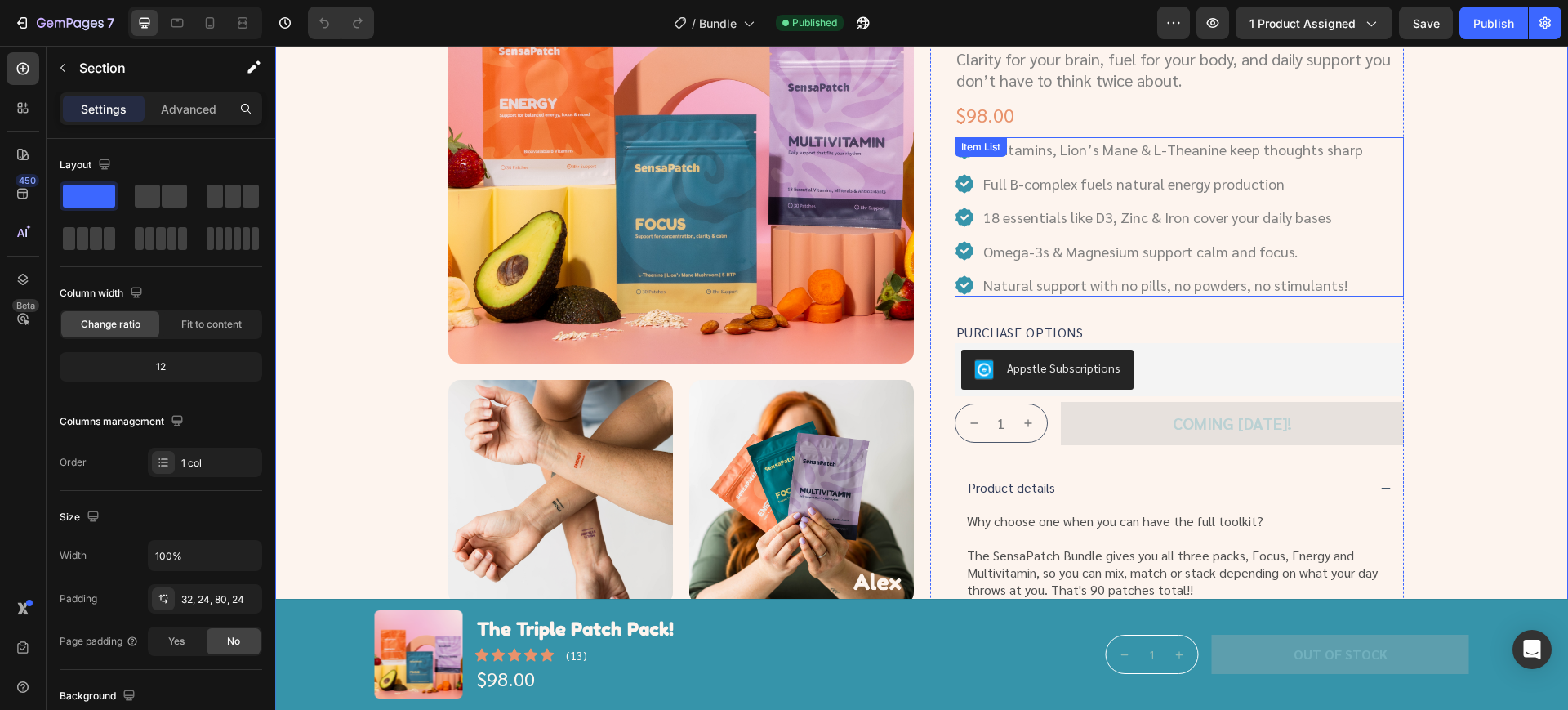
scroll to position [204, 0]
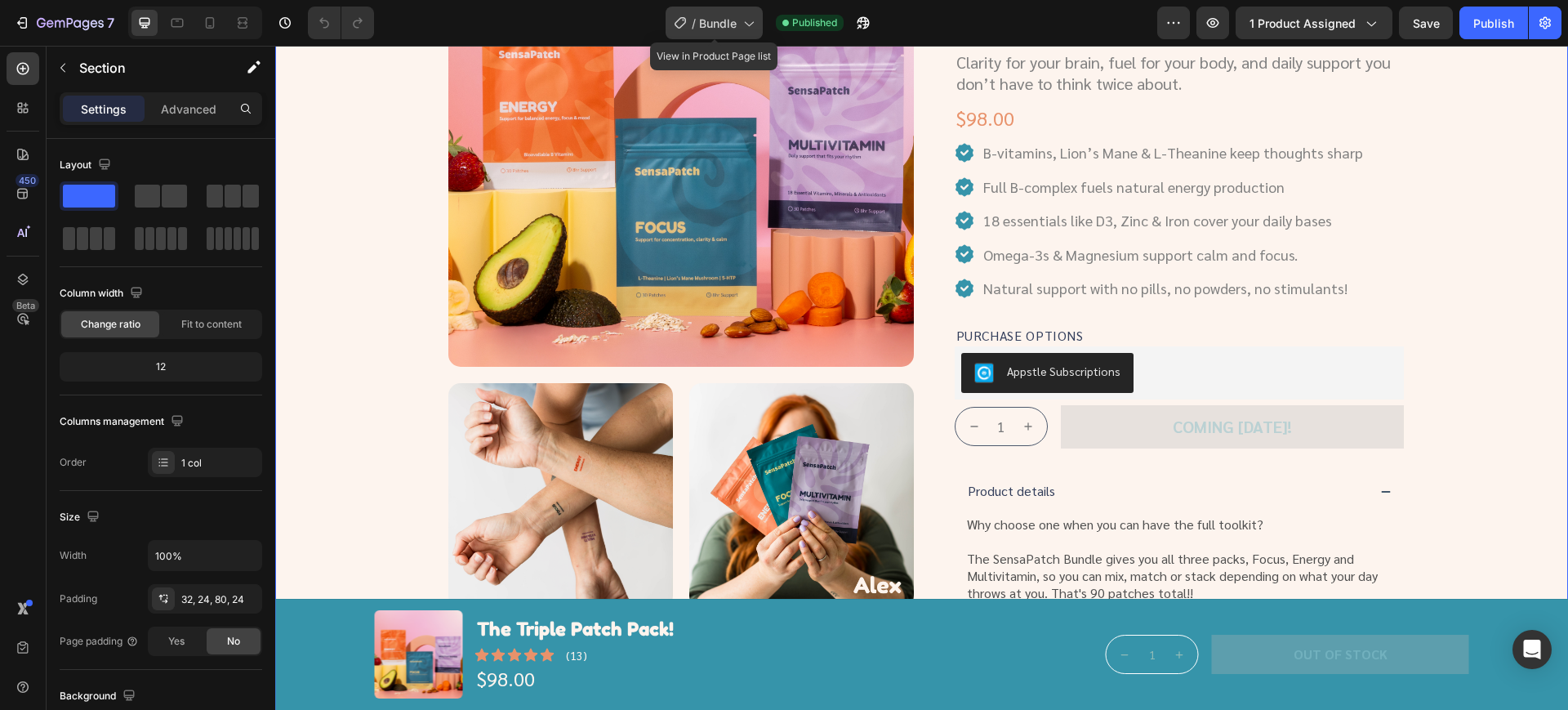
click at [734, 22] on span "Bundle" at bounding box center [717, 23] width 38 height 17
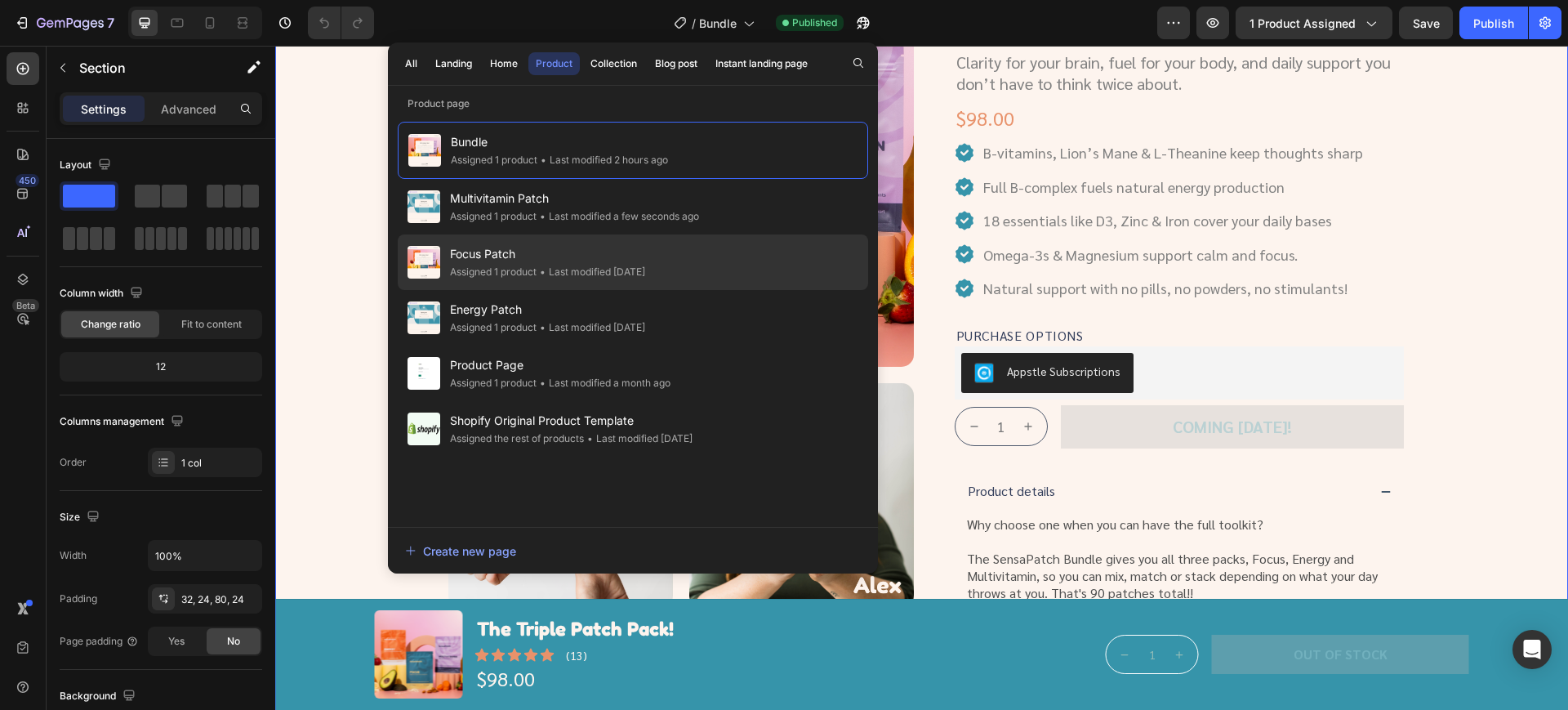
click at [566, 257] on span "Focus Patch" at bounding box center [547, 253] width 195 height 19
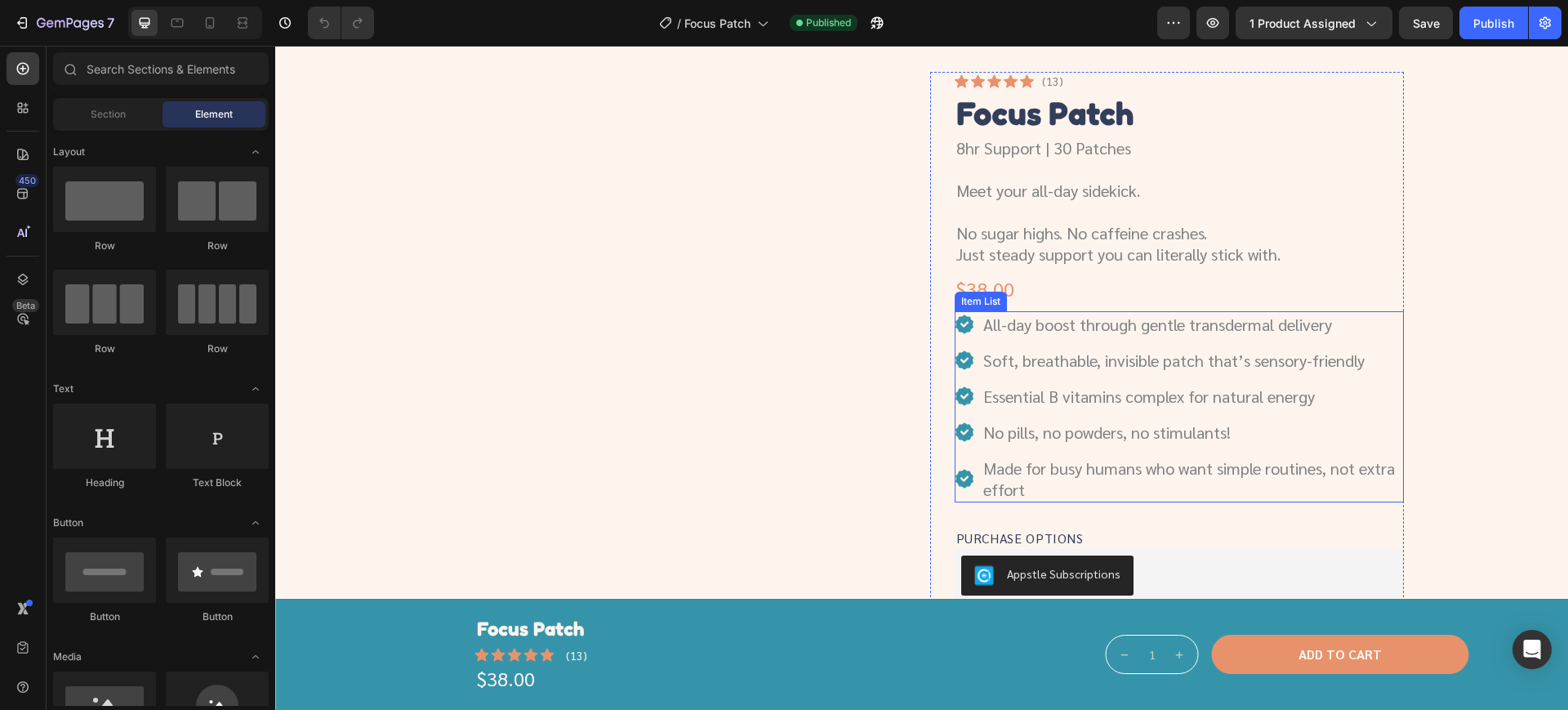
scroll to position [102, 0]
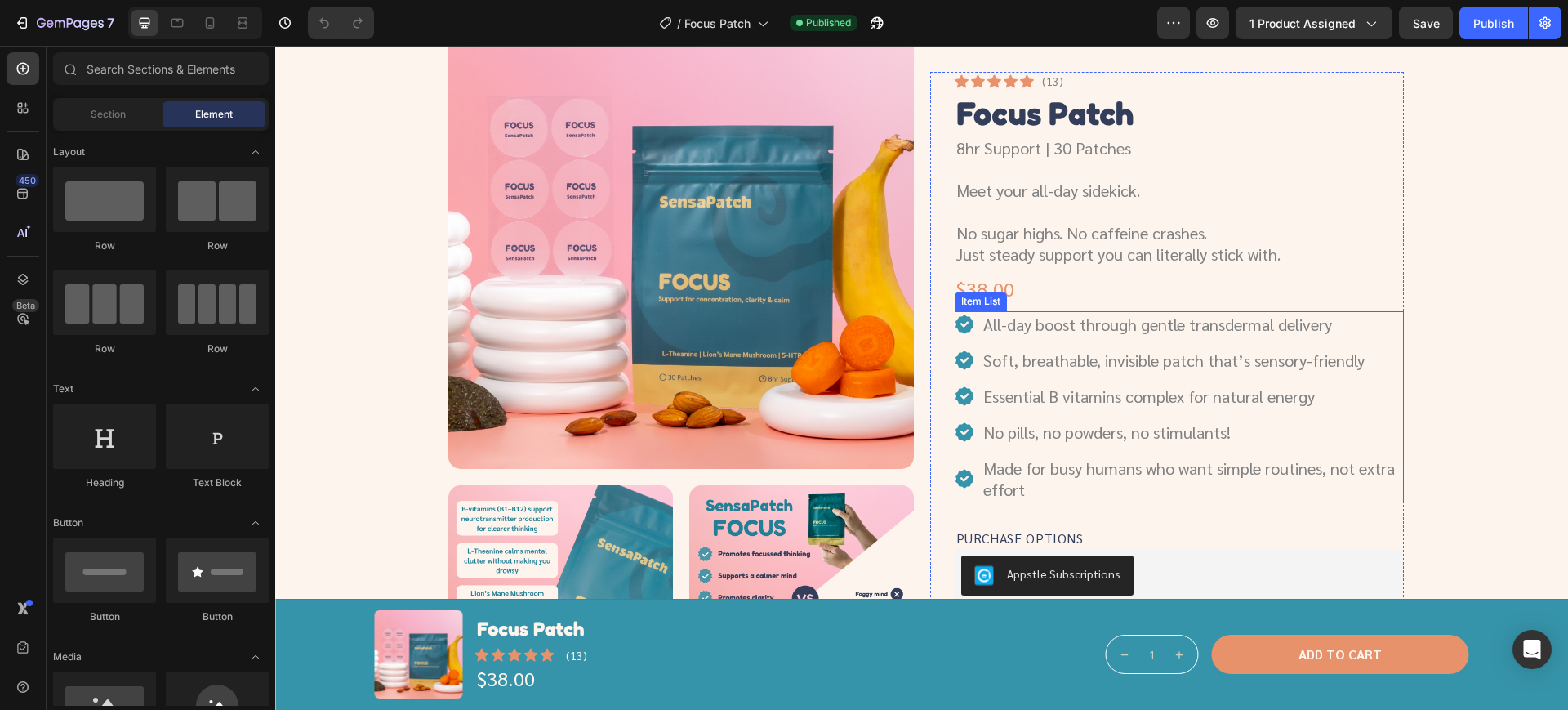
click at [1335, 399] on p "Essential B vitamins complex for natural energy" at bounding box center [1192, 396] width 418 height 21
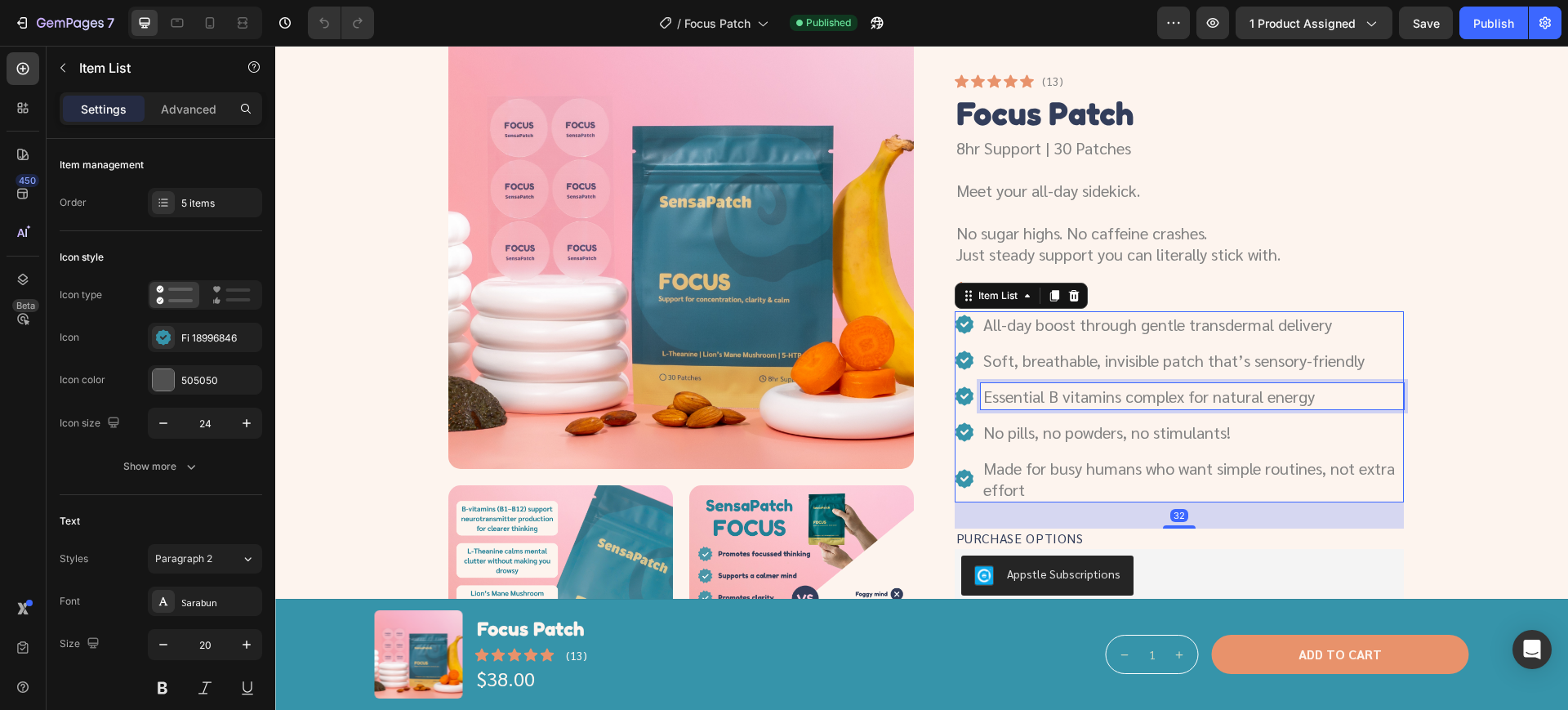
click at [1326, 396] on p "Essential B vitamins complex for natural energy" at bounding box center [1192, 396] width 418 height 21
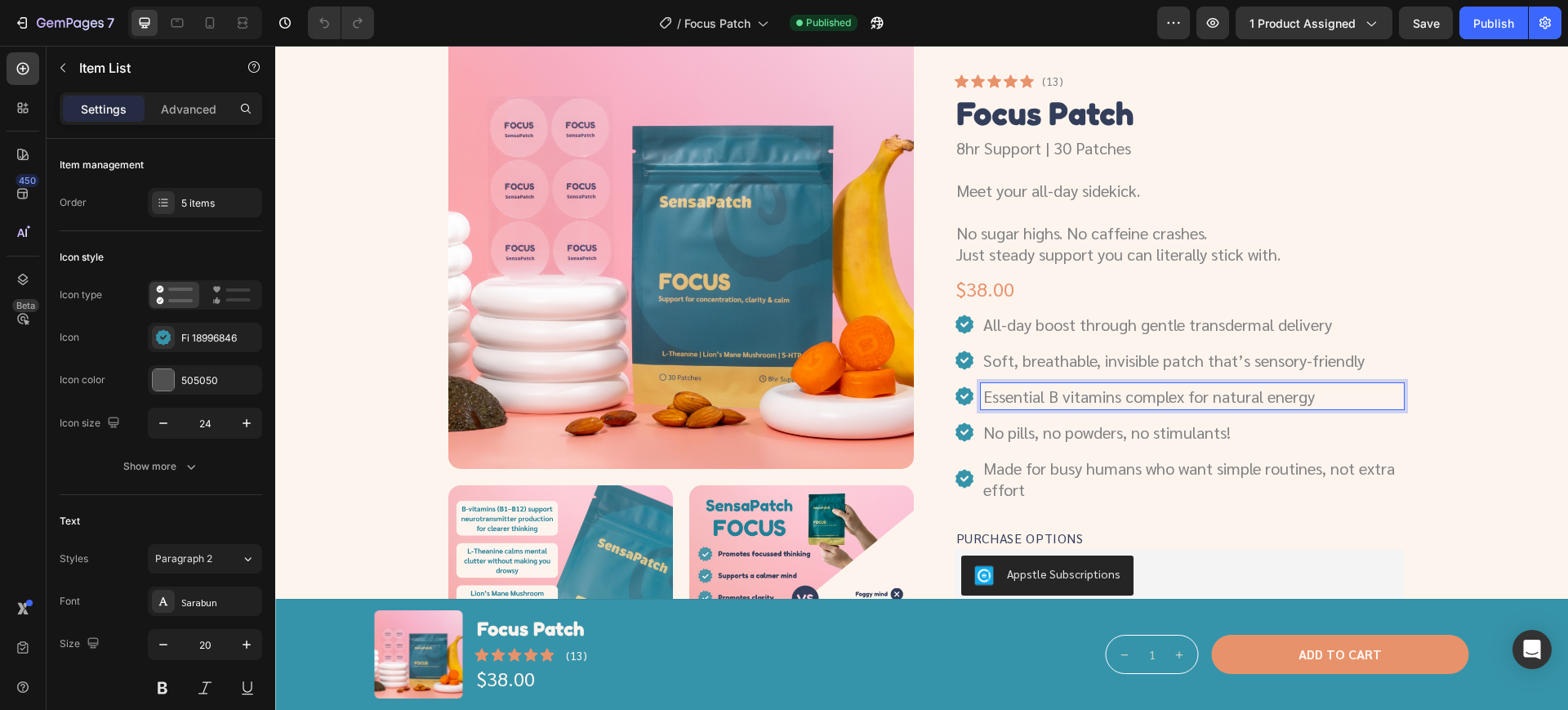
click at [1319, 393] on p "Essential B vitamins complex for natural energy" at bounding box center [1192, 396] width 418 height 21
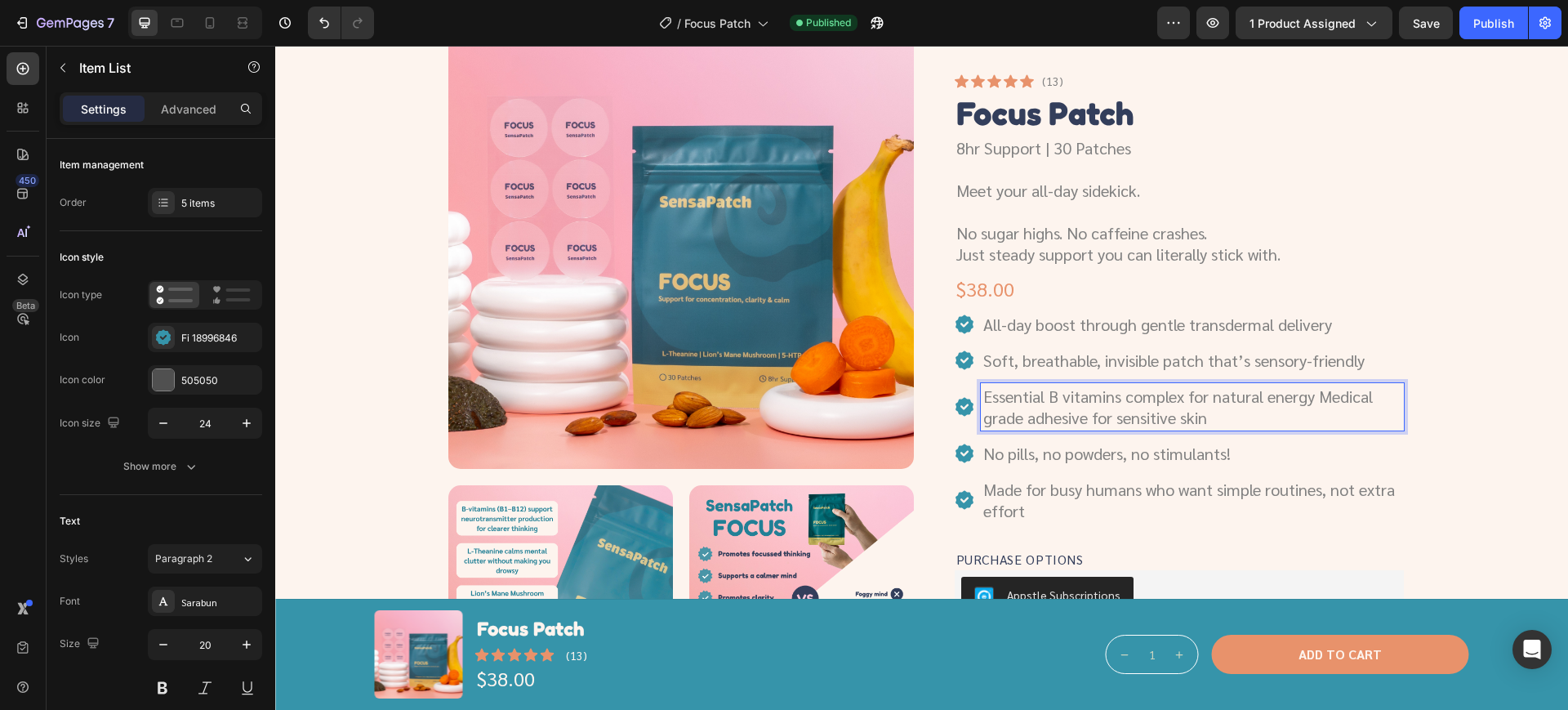
click at [1312, 402] on p "Essential B vitamins complex for natural energy Medical grade adhesive for sens…" at bounding box center [1192, 407] width 418 height 42
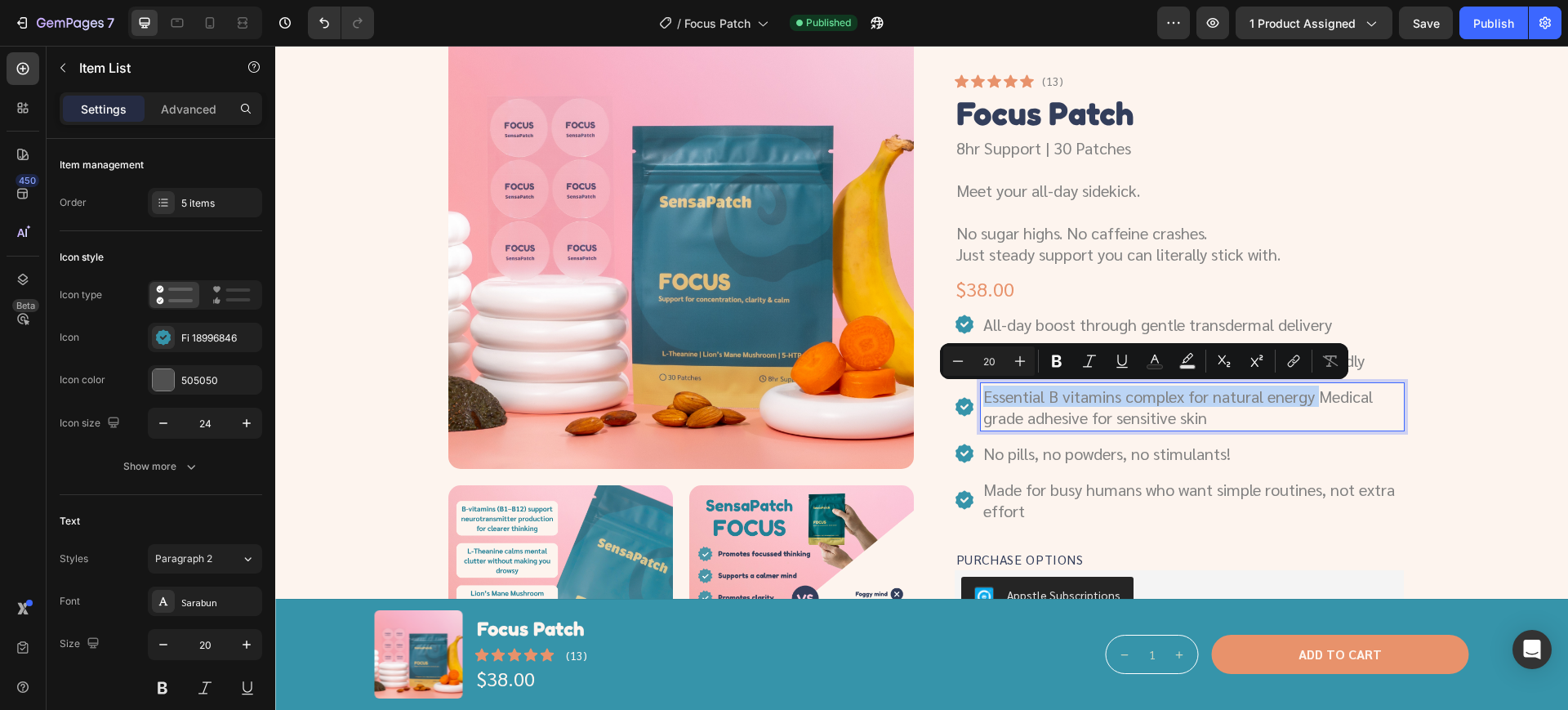
drag, startPoint x: 1294, startPoint y: 399, endPoint x: 985, endPoint y: 394, distance: 309.0
click at [985, 394] on p "Essential B vitamins complex for natural energy Medical grade adhesive for sens…" at bounding box center [1192, 407] width 418 height 42
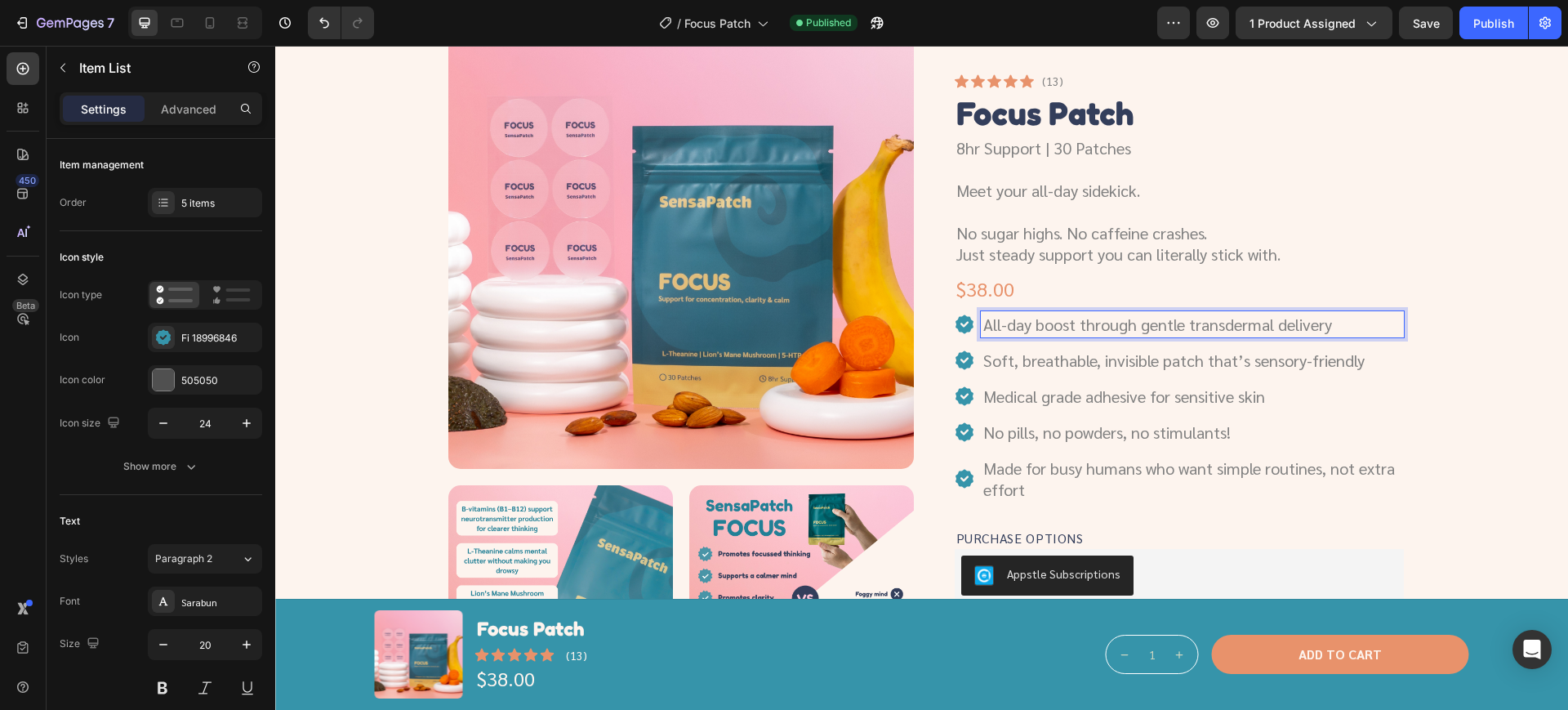
click at [1098, 329] on p "All-day boost through gentle transdermal delivery" at bounding box center [1192, 324] width 418 height 21
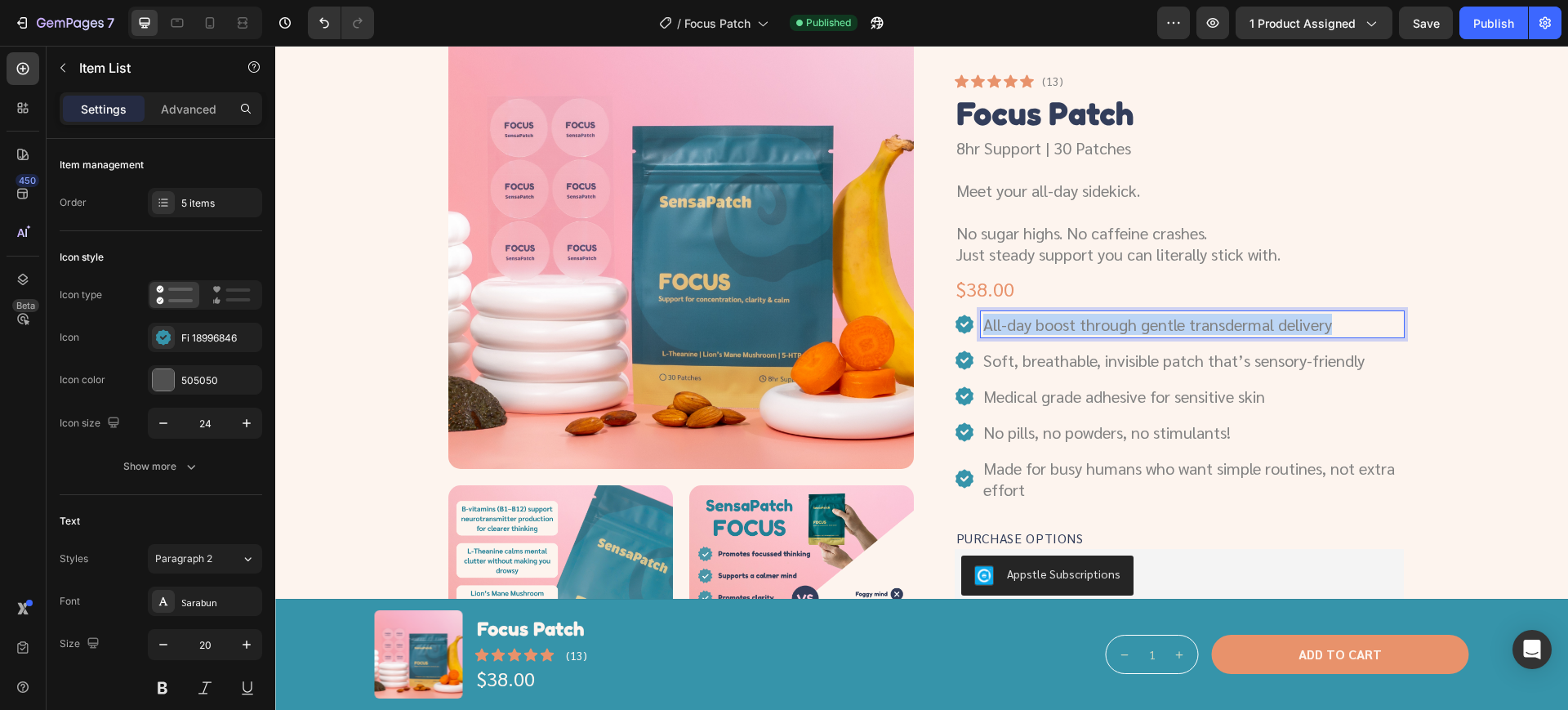
click at [1098, 329] on p "All-day boost through gentle transdermal delivery" at bounding box center [1192, 324] width 418 height 21
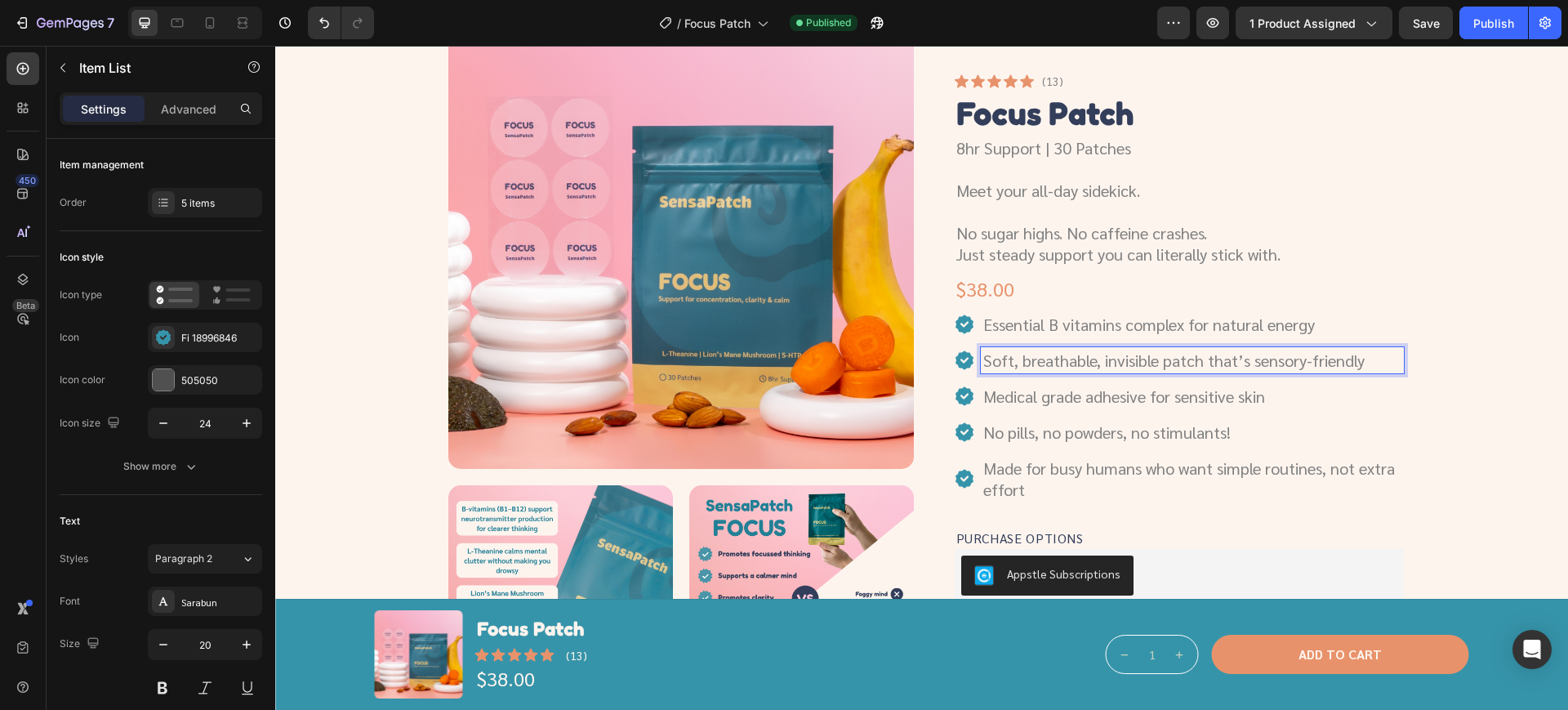
click at [1027, 364] on p "Soft, breathable, invisible patch that’s sensory-friendly" at bounding box center [1192, 360] width 418 height 21
click at [1041, 394] on p "Medical grade adhesive for sensitive skin" at bounding box center [1192, 396] width 418 height 21
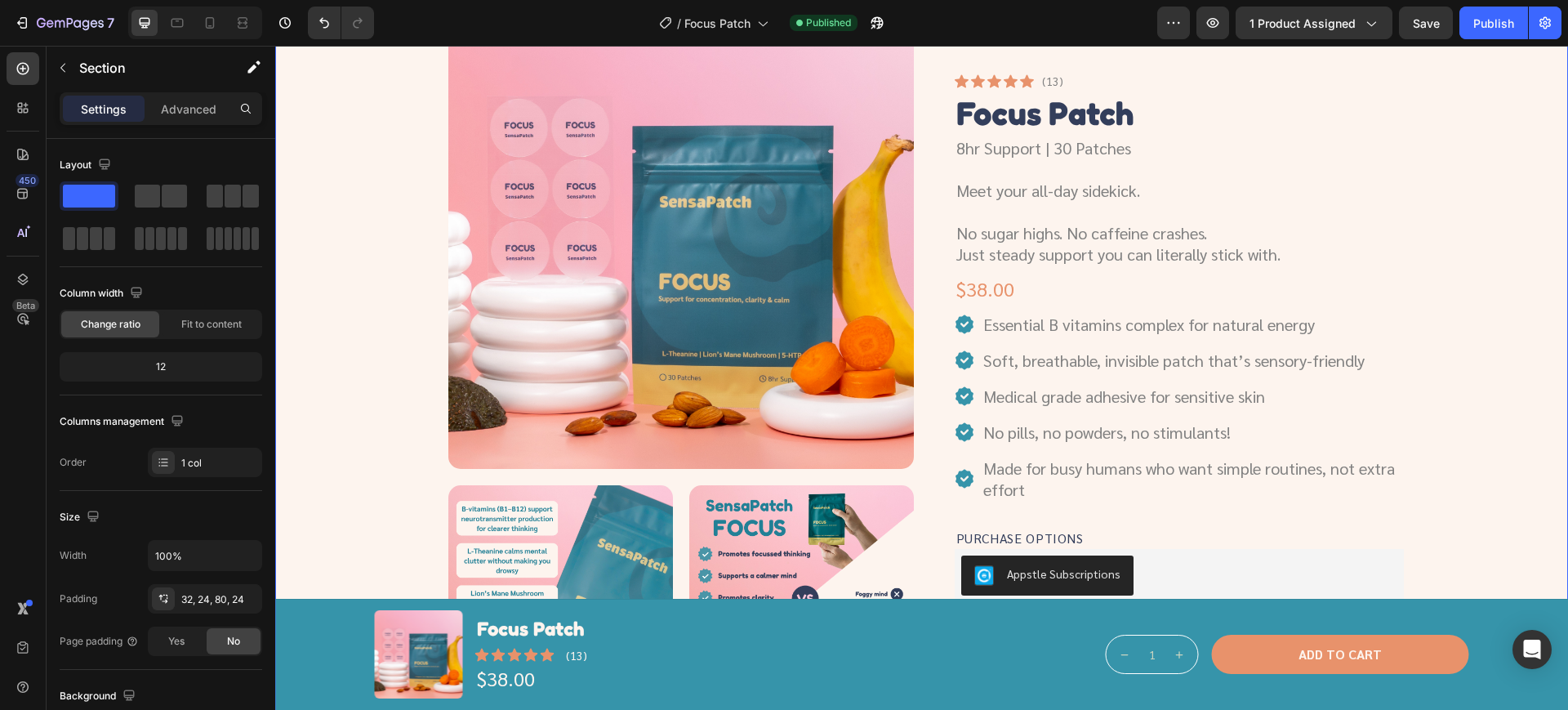
click at [1467, 387] on div "Product Images Icon Icon Icon Icon Icon Icon List (13) Text Block Row Focus Pat…" at bounding box center [921, 477] width 1253 height 947
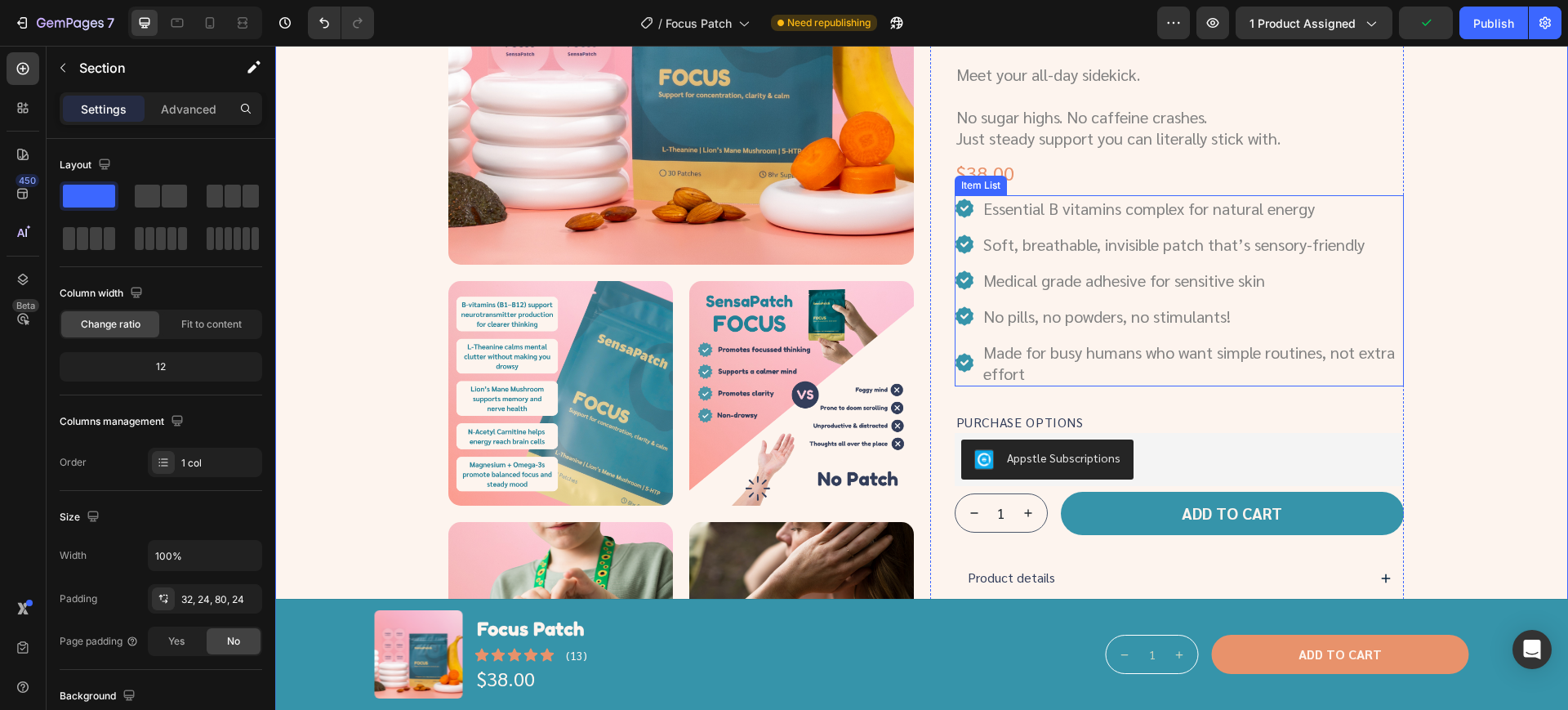
scroll to position [613, 0]
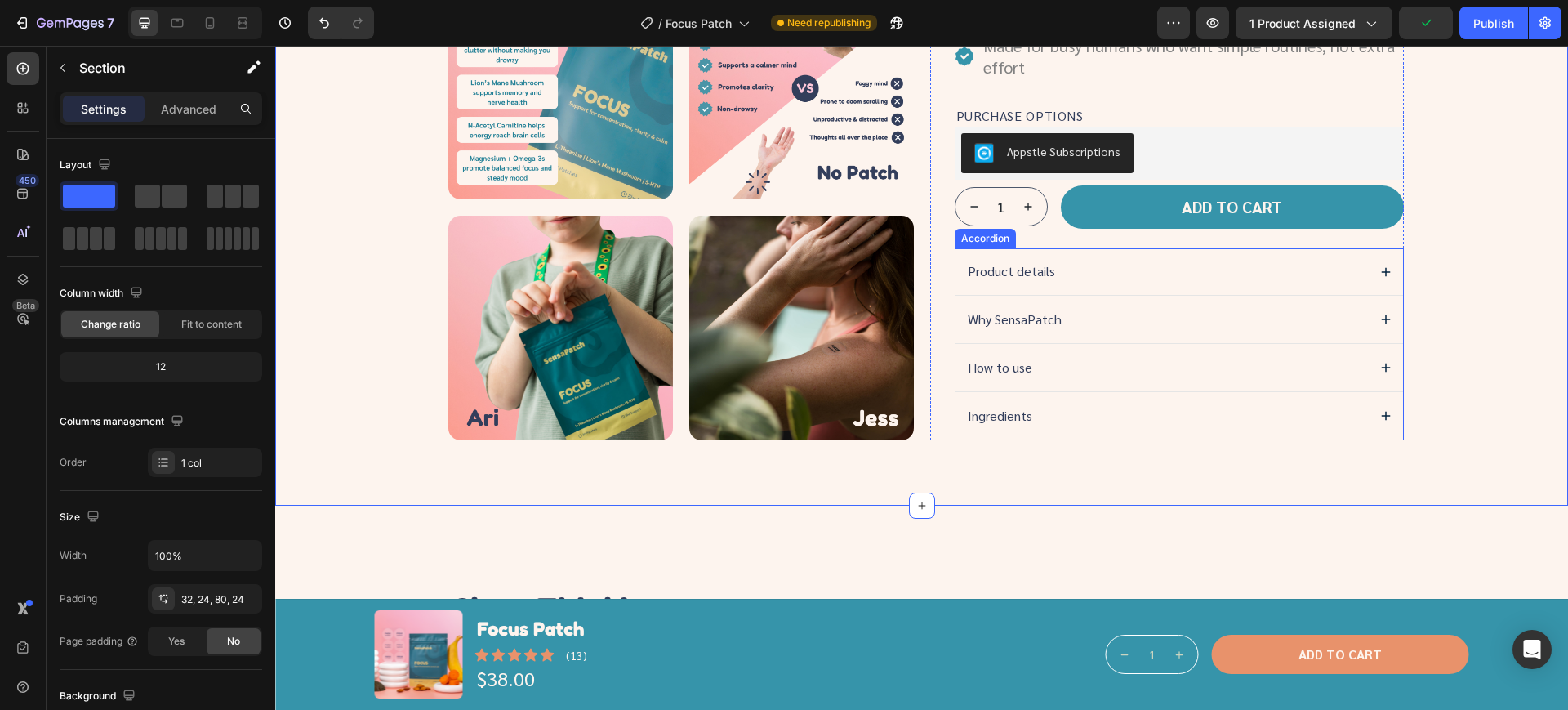
click at [1078, 277] on div "Product details" at bounding box center [1165, 272] width 400 height 22
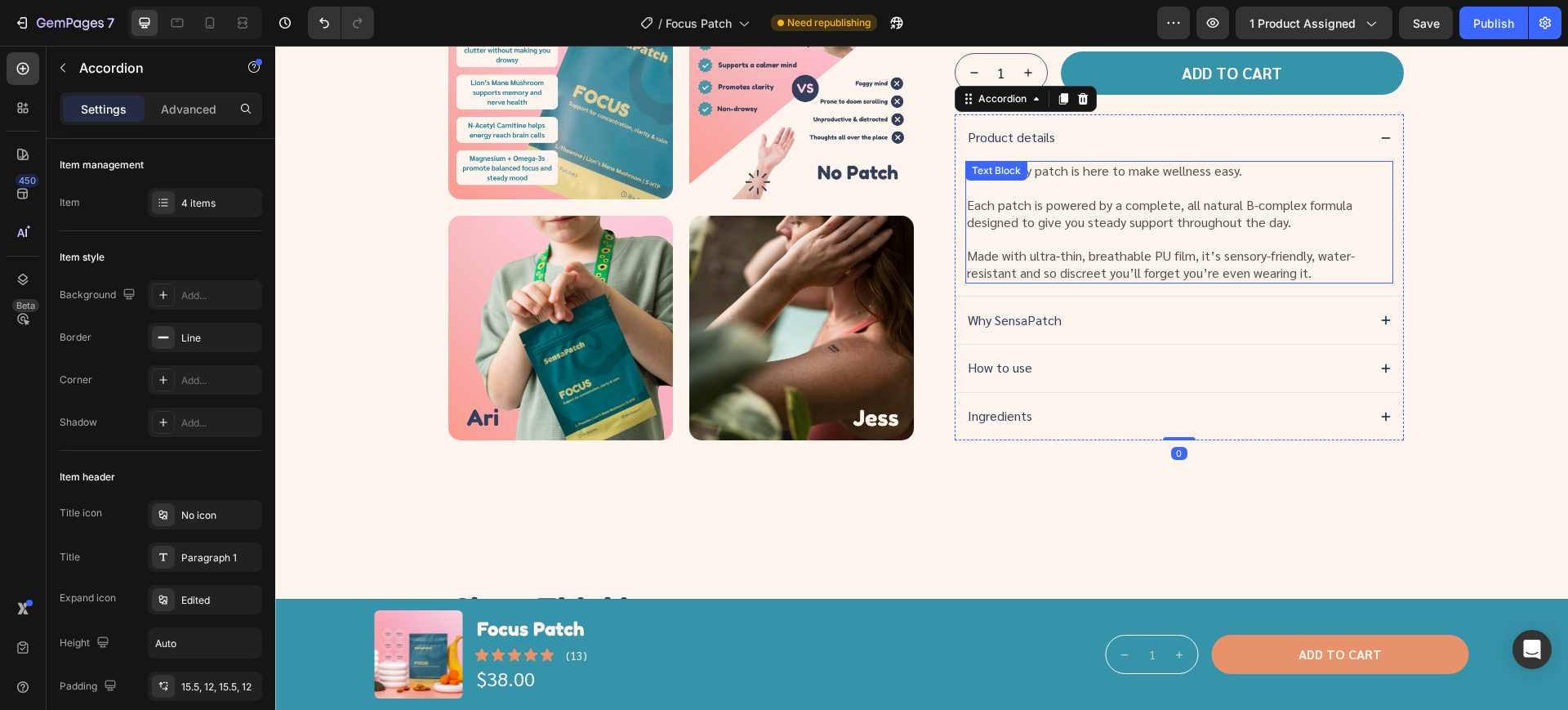
click at [1235, 265] on p "Made with ultra-thin, breathable PU film, it’s sensory-friendly, water-resistan…" at bounding box center [1179, 264] width 424 height 35
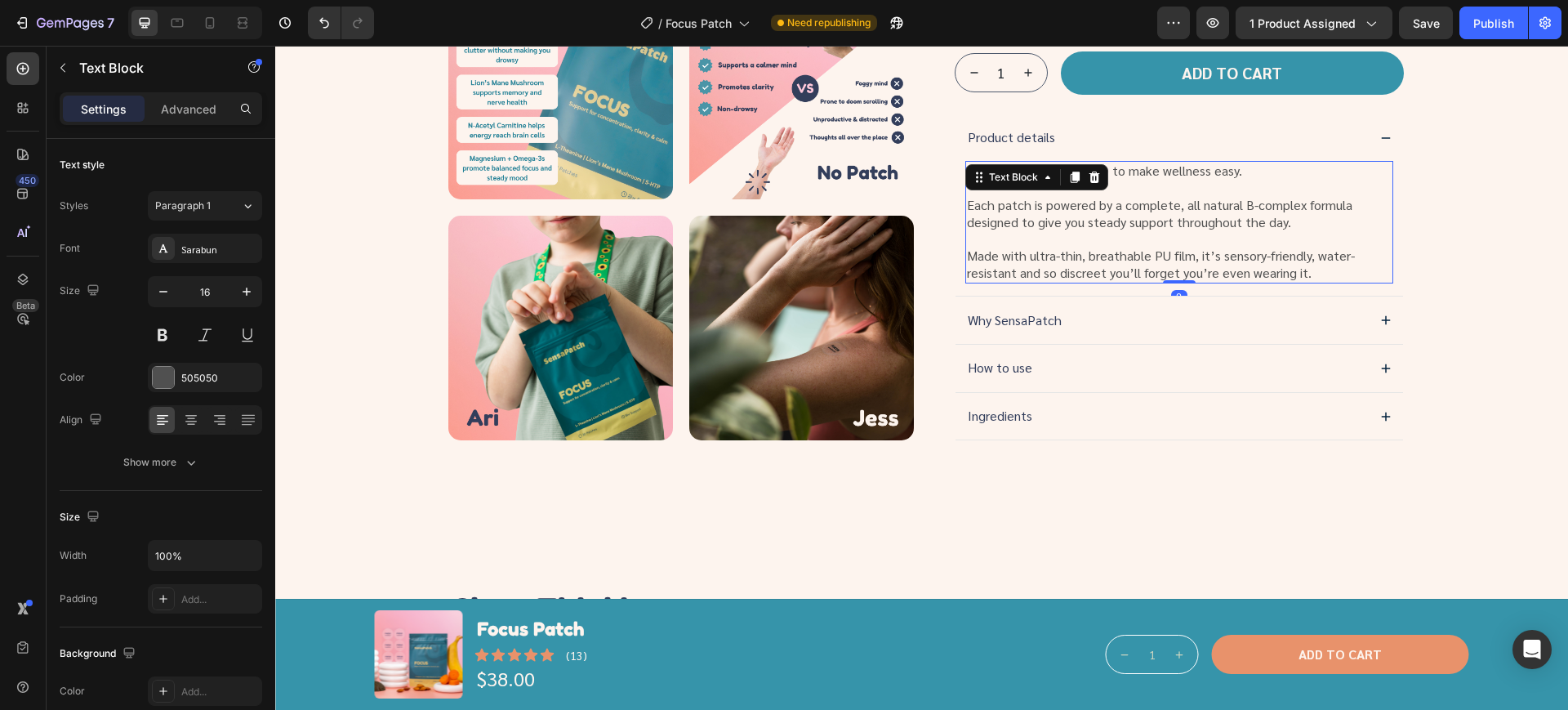
click at [1187, 257] on p "Made with ultra-thin, breathable PU film, it’s sensory-friendly, water-resistan…" at bounding box center [1179, 264] width 424 height 35
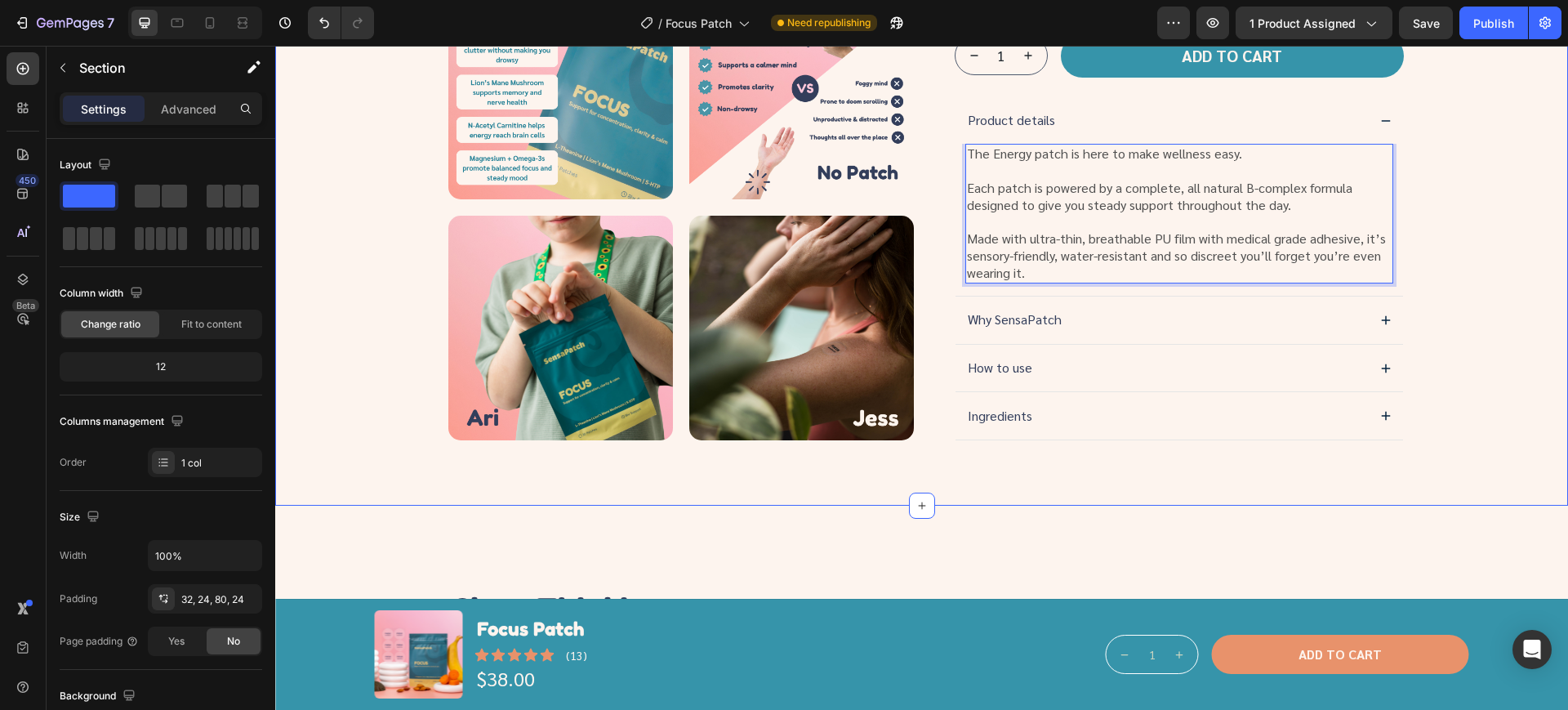
click at [1476, 28] on div "Publish" at bounding box center [1494, 23] width 41 height 17
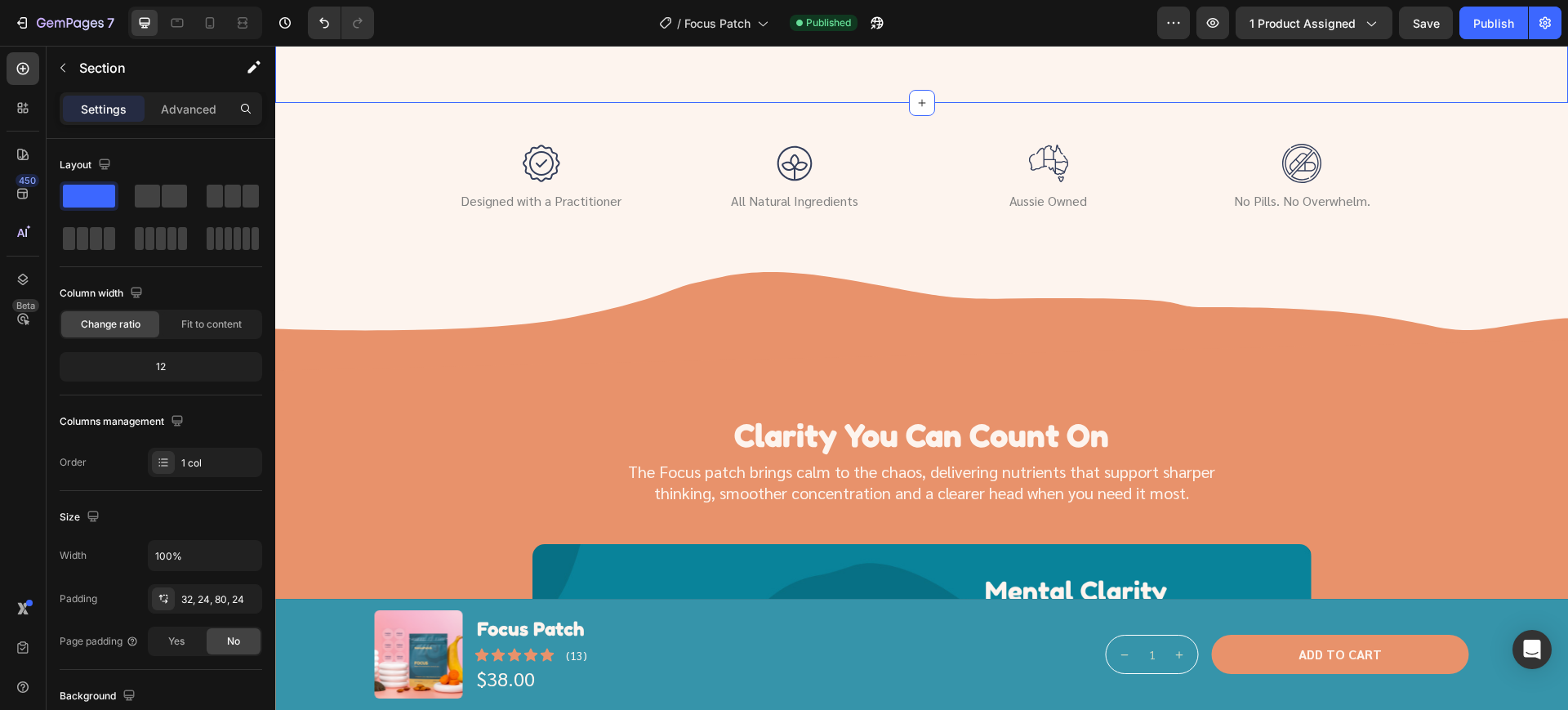
scroll to position [1940, 0]
click at [522, 182] on img at bounding box center [541, 162] width 39 height 39
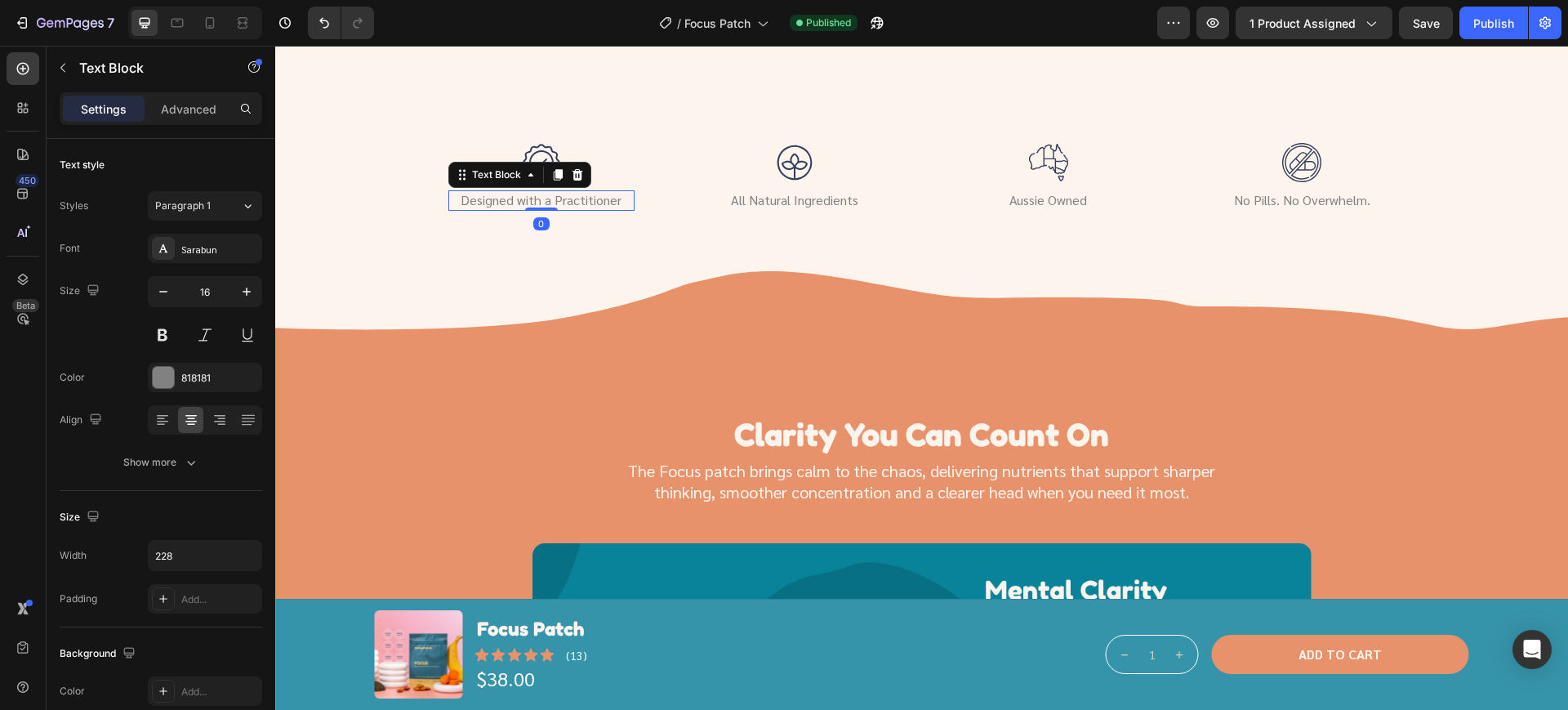
click at [503, 209] on p "Designed with a Practitioner" at bounding box center [541, 200] width 183 height 17
click at [488, 209] on p "Designed with a Practitioner" at bounding box center [541, 200] width 183 height 17
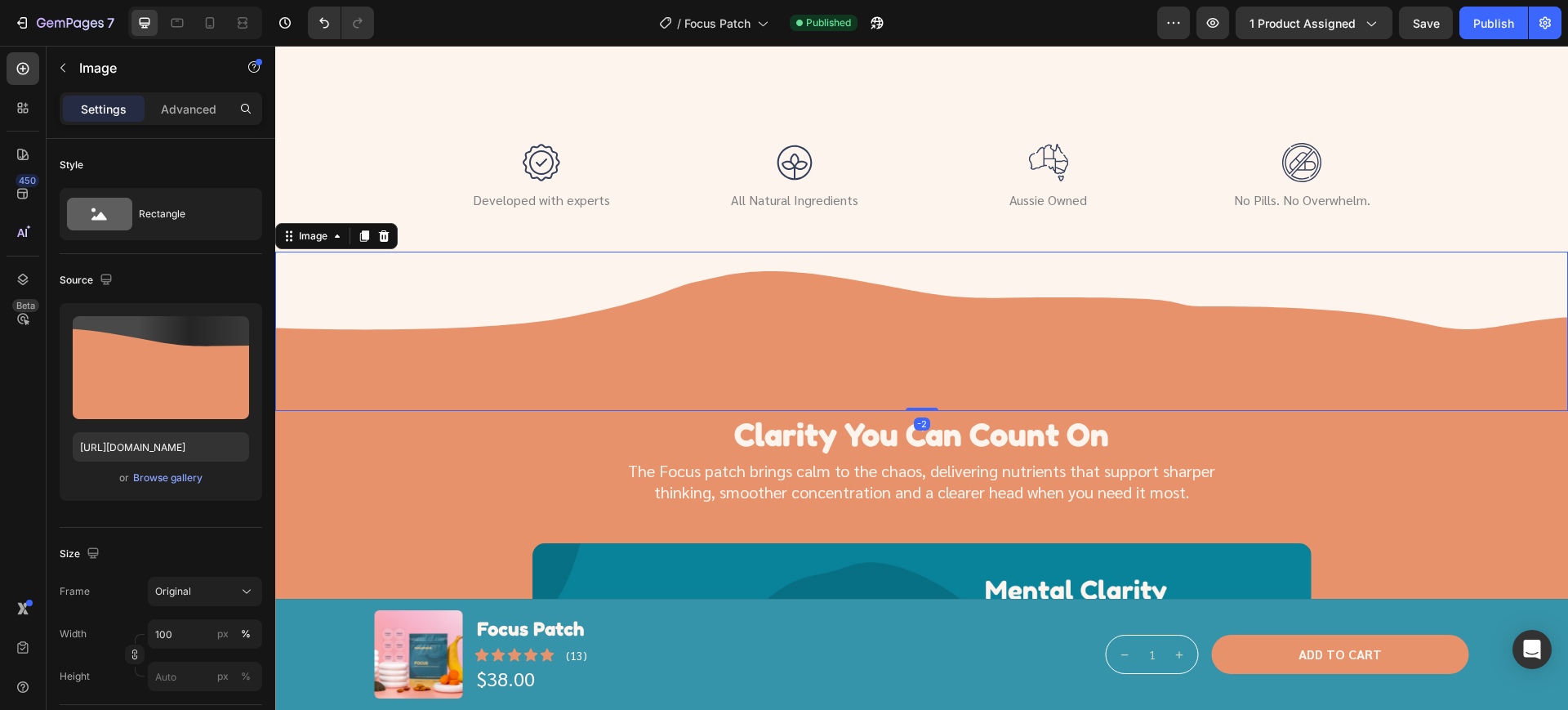
click at [591, 337] on img at bounding box center [922, 331] width 1293 height 160
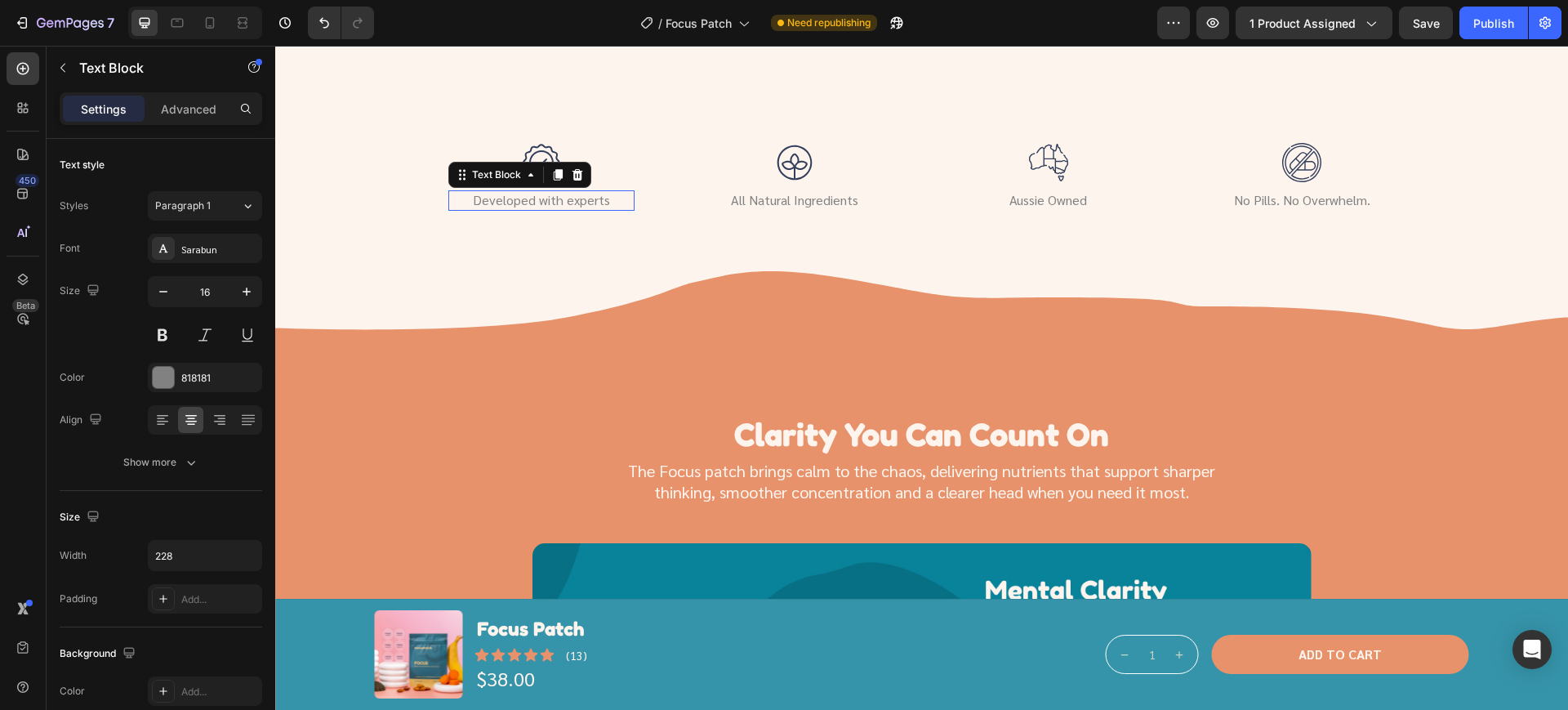
click at [558, 209] on p "Developed with experts" at bounding box center [541, 200] width 183 height 17
click at [567, 209] on p "Developed with experts" at bounding box center [541, 200] width 183 height 17
click at [566, 319] on img at bounding box center [922, 331] width 1293 height 160
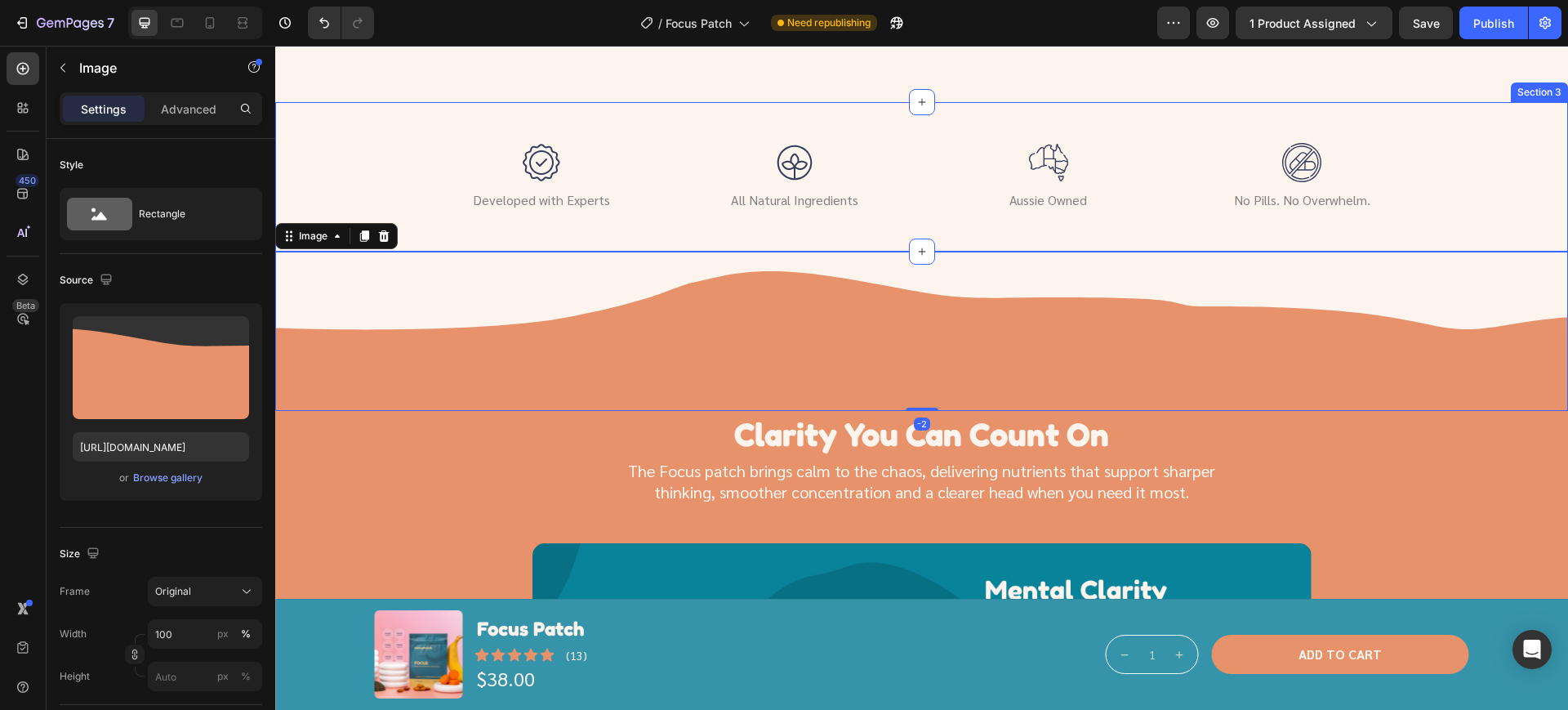
click at [1442, 211] on div "Image Developed with Experts Text Block Image All Natural Ingredients Text Bloc…" at bounding box center [921, 176] width 1253 height 68
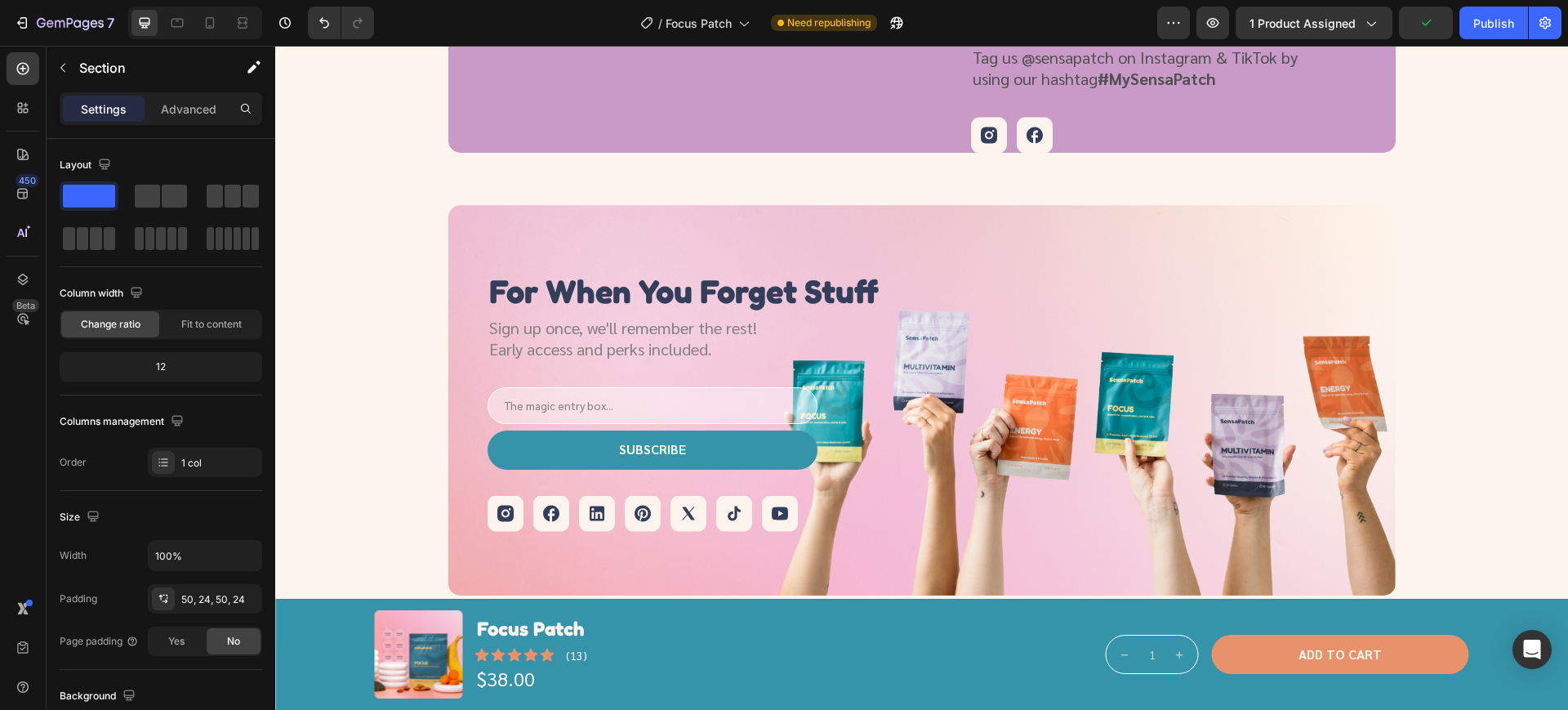
scroll to position [3574, 0]
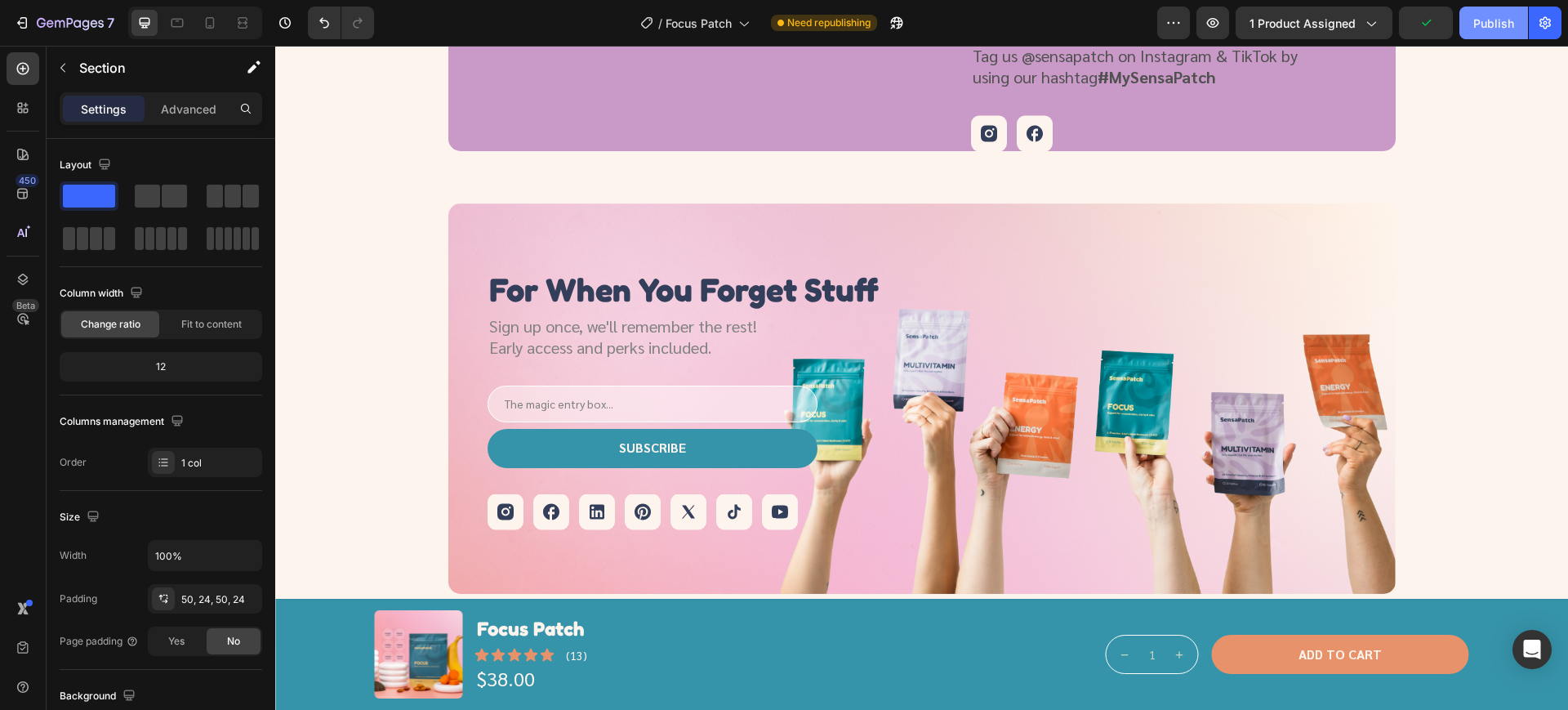
click at [1483, 33] on button "Publish" at bounding box center [1493, 23] width 68 height 33
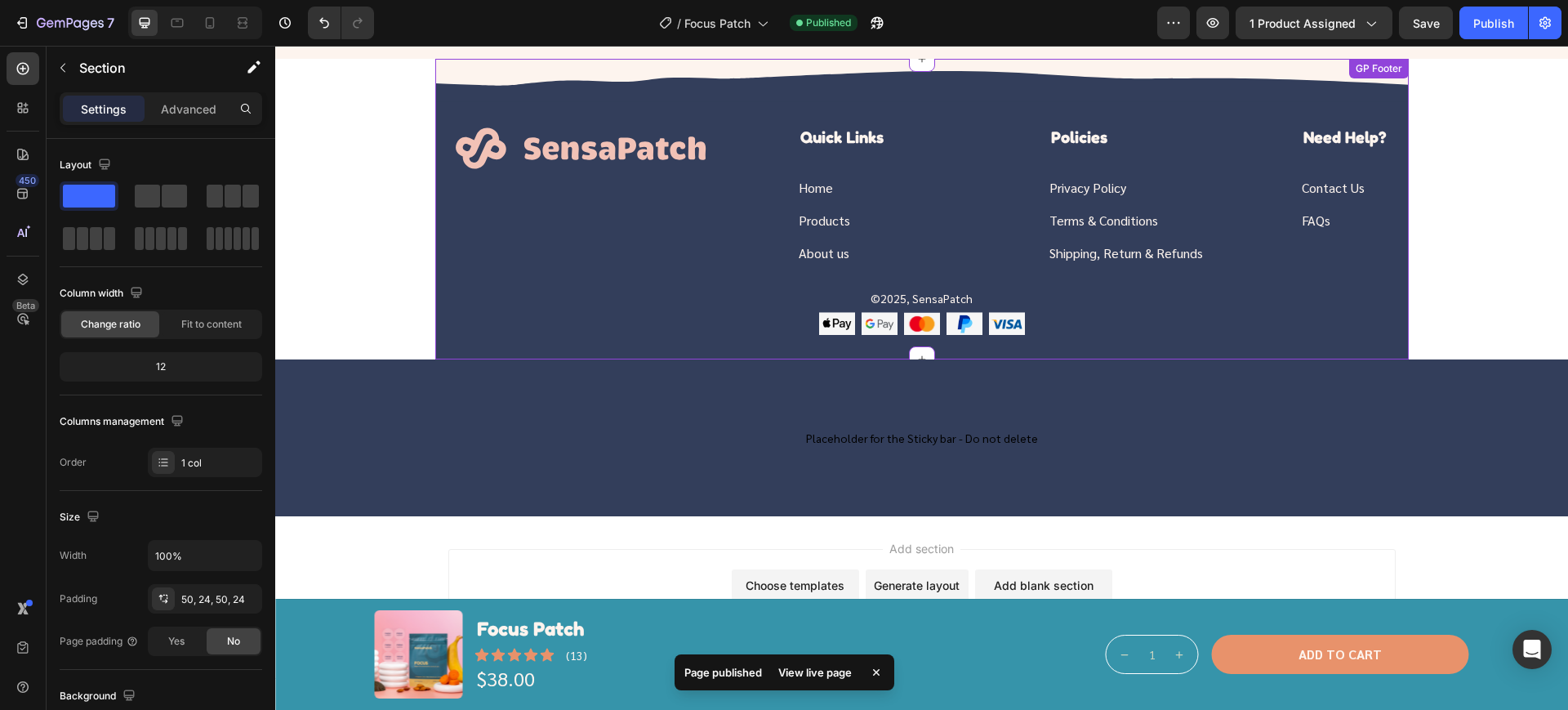
scroll to position [4307, 0]
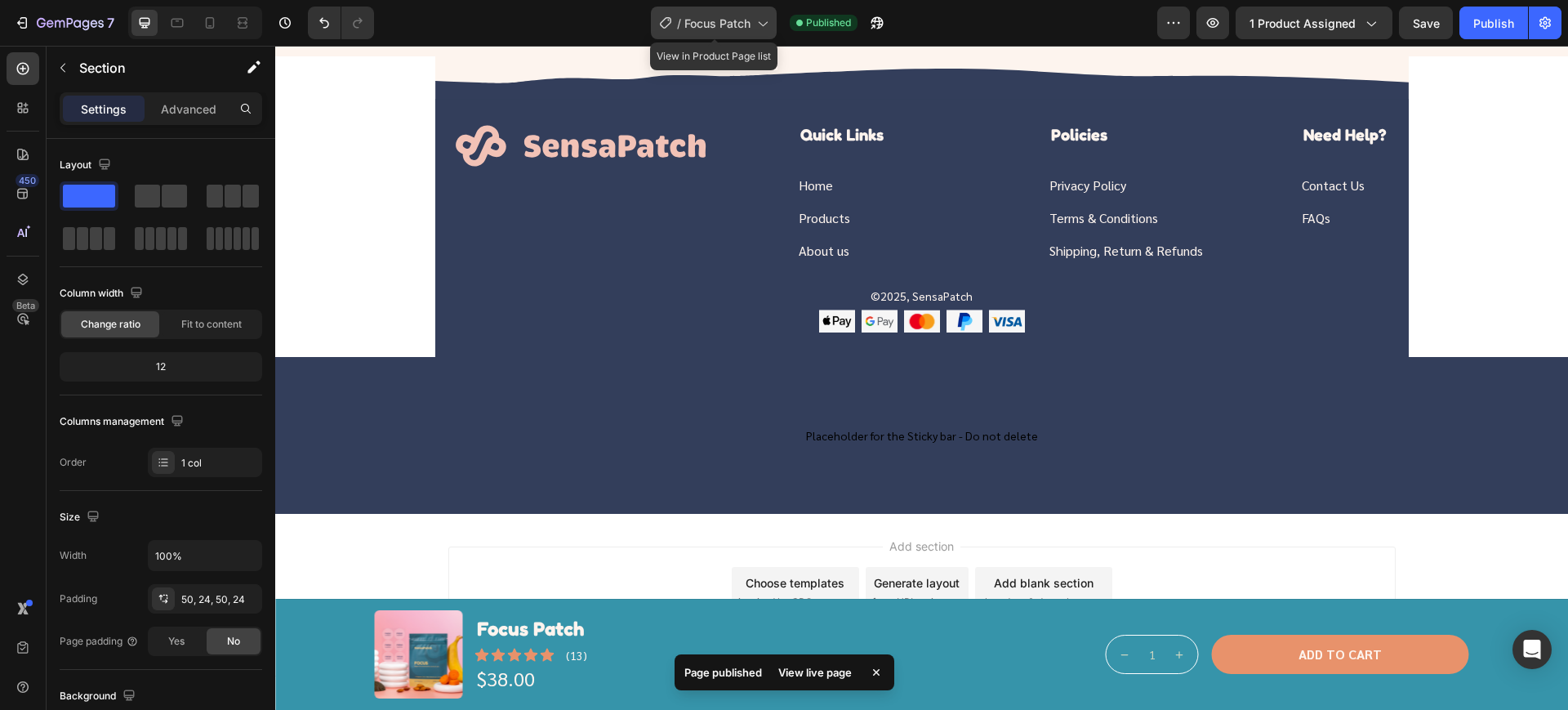
click at [679, 24] on span "/" at bounding box center [679, 23] width 4 height 17
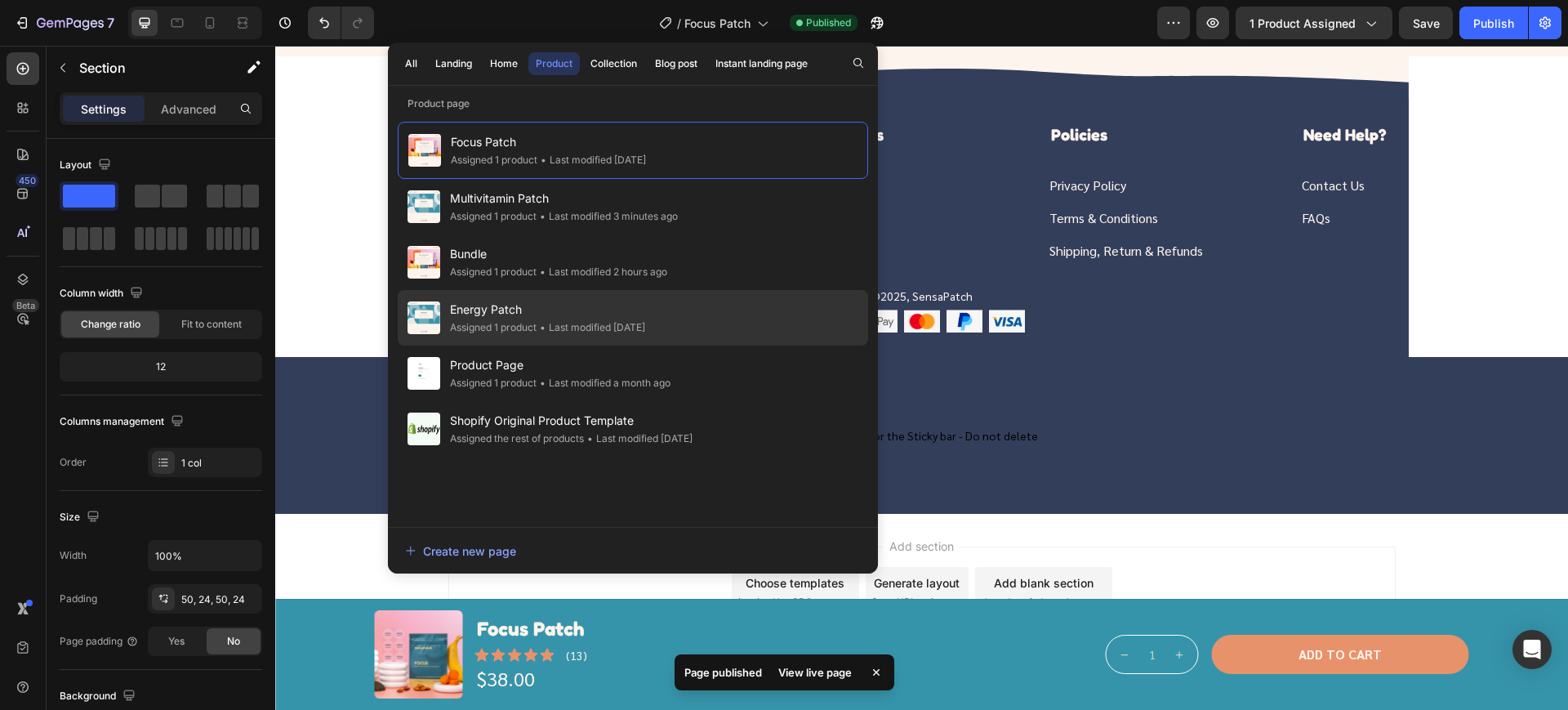
click at [525, 327] on div "Assigned 1 product" at bounding box center [493, 327] width 87 height 16
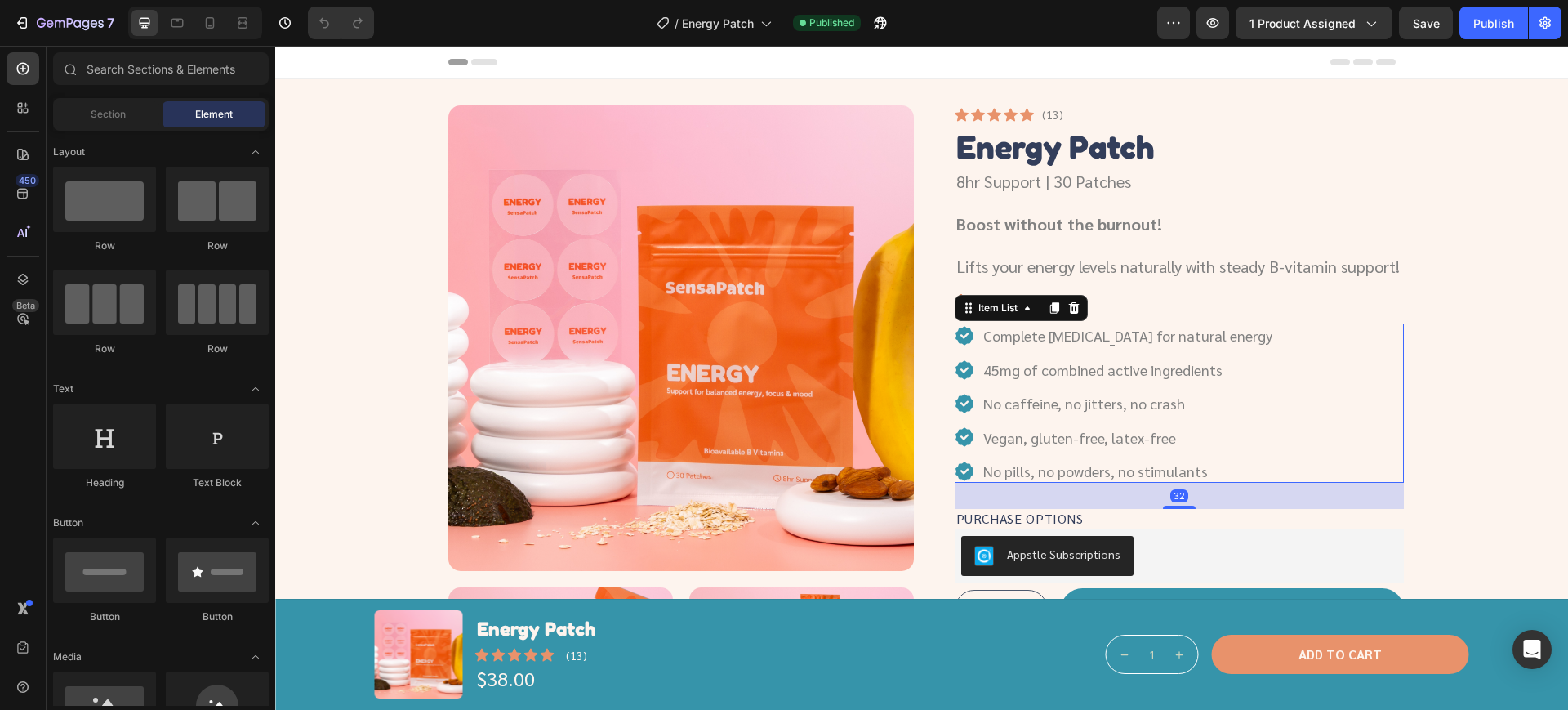
click at [1181, 480] on p "No pills, no powders, no stimulants" at bounding box center [1127, 471] width 289 height 19
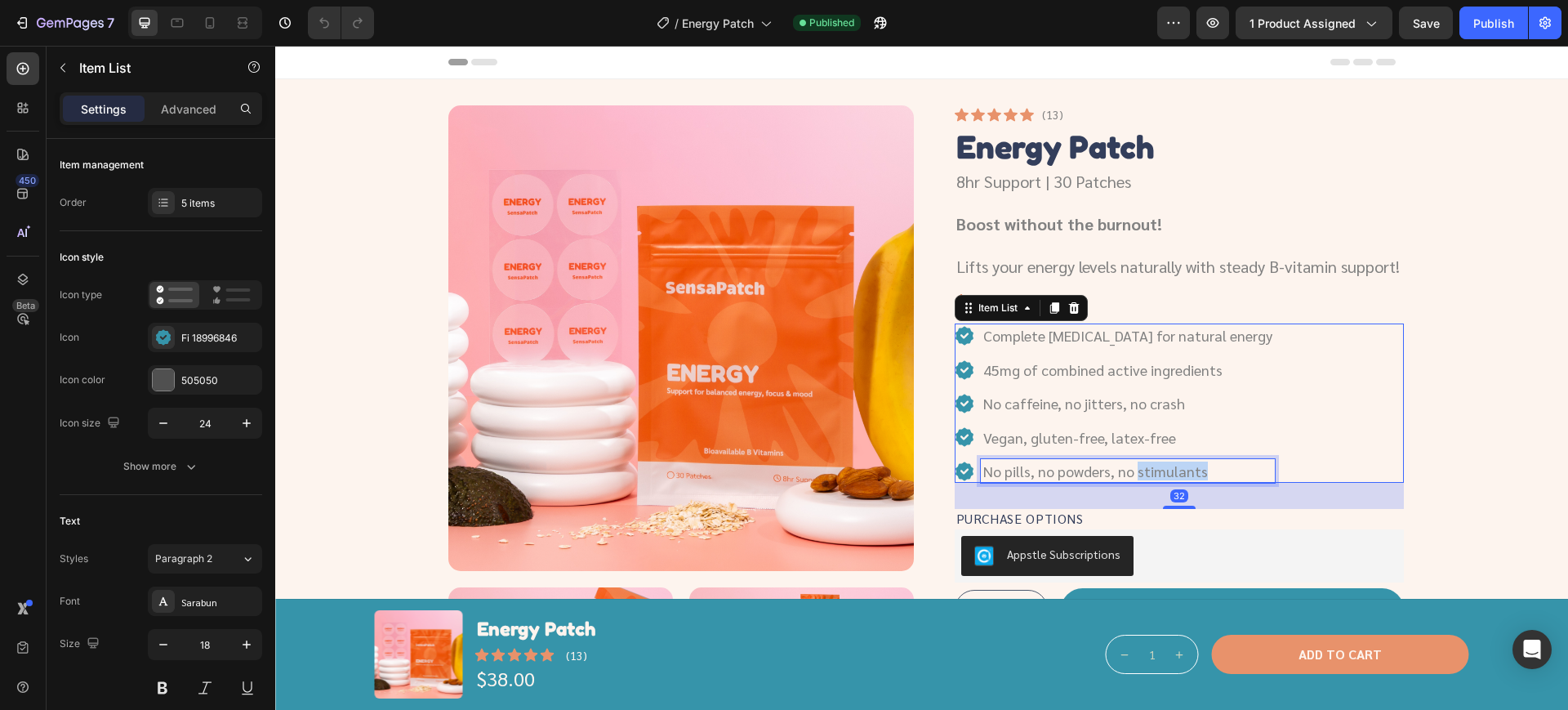
click at [1181, 480] on p "No pills, no powders, no stimulants" at bounding box center [1127, 471] width 289 height 19
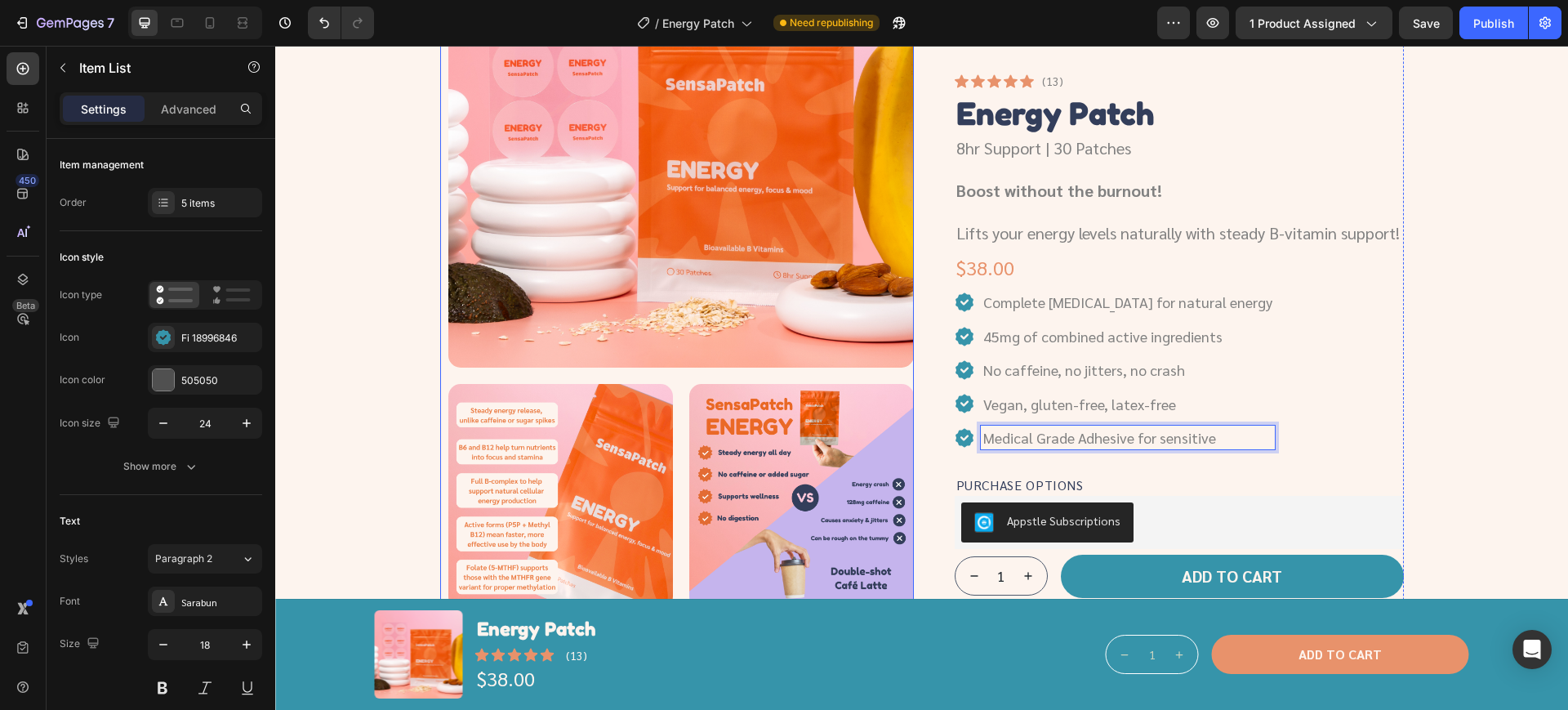
scroll to position [204, 0]
click at [1461, 261] on div "Product Images Icon Icon Icon Icon Icon Icon List (13) Text Block Row Energy Pa…" at bounding box center [921, 375] width 1253 height 947
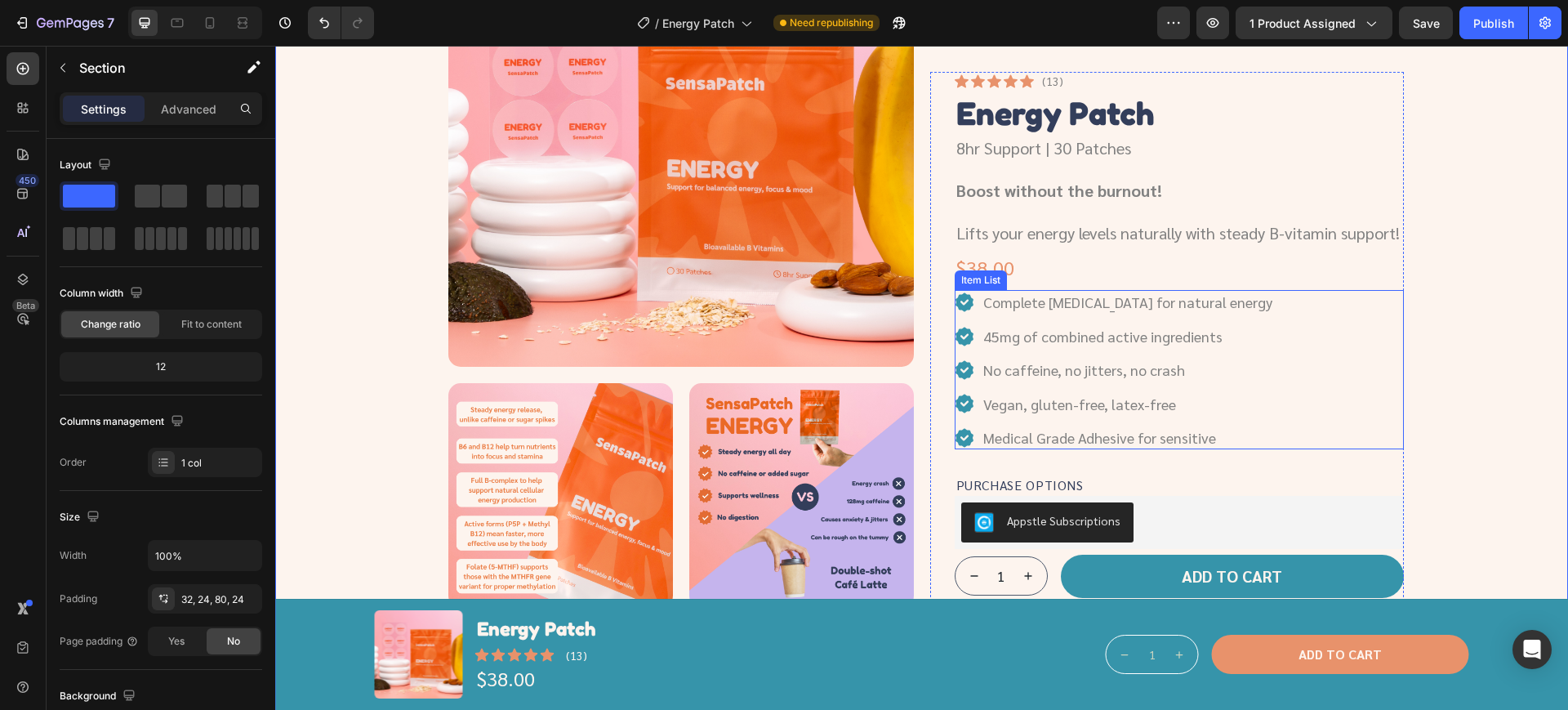
click at [1224, 447] on p "Medical Grade Adhesive for sensitive" at bounding box center [1127, 437] width 289 height 19
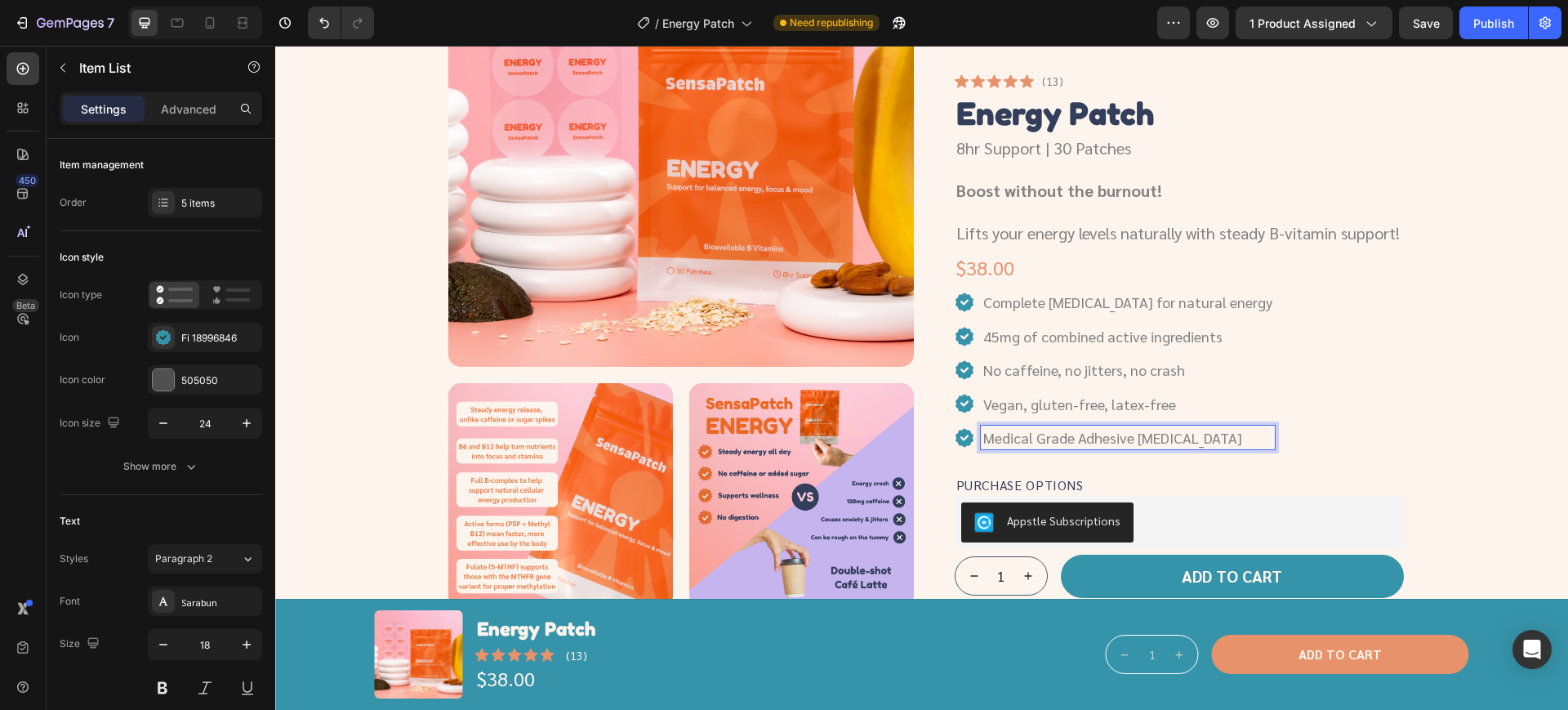
click at [1428, 441] on div "Product Images Icon Icon Icon Icon Icon Icon List (13) Text Block Row Energy Pa…" at bounding box center [921, 375] width 1253 height 947
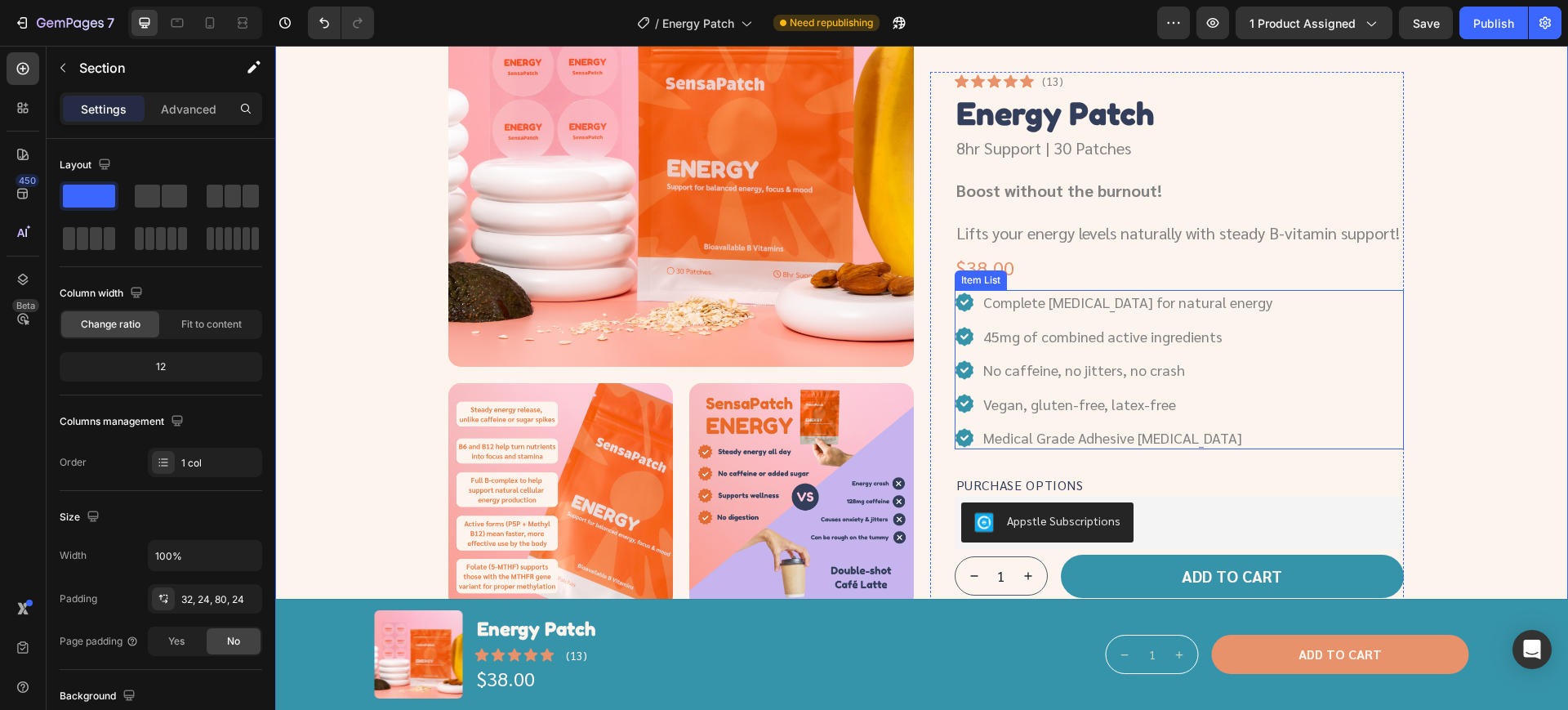
click at [1038, 447] on p "Medical Grade Adhesive for sensitive skin" at bounding box center [1127, 437] width 289 height 19
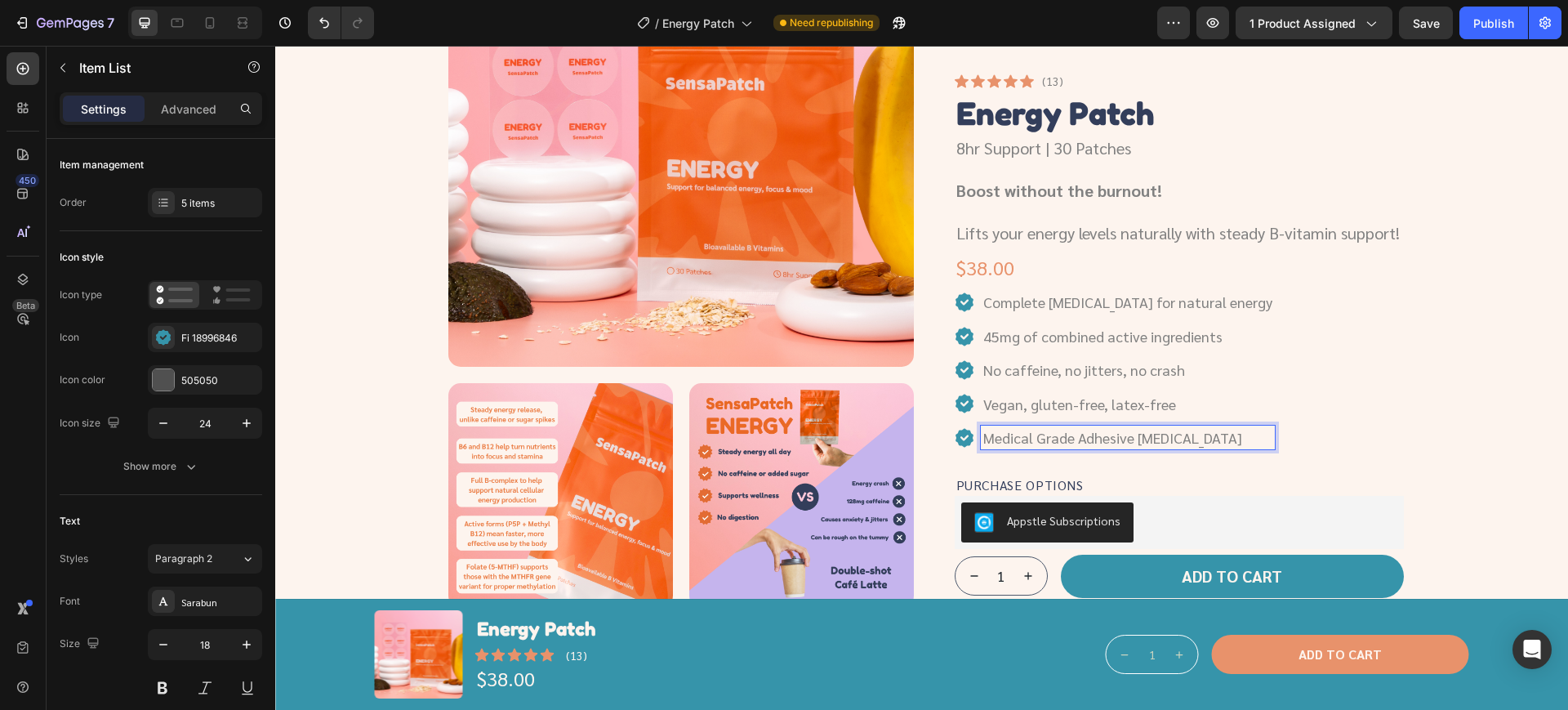
click at [1040, 447] on p "Medical Grade Adhesive for sensitive skin" at bounding box center [1127, 437] width 289 height 19
click at [1079, 447] on p "Medical grade Adhesive [MEDICAL_DATA]" at bounding box center [1127, 437] width 289 height 19
click at [1475, 455] on div "Product Images Icon Icon Icon Icon Icon Icon List (13) Text Block Row Energy Pa…" at bounding box center [921, 375] width 1253 height 947
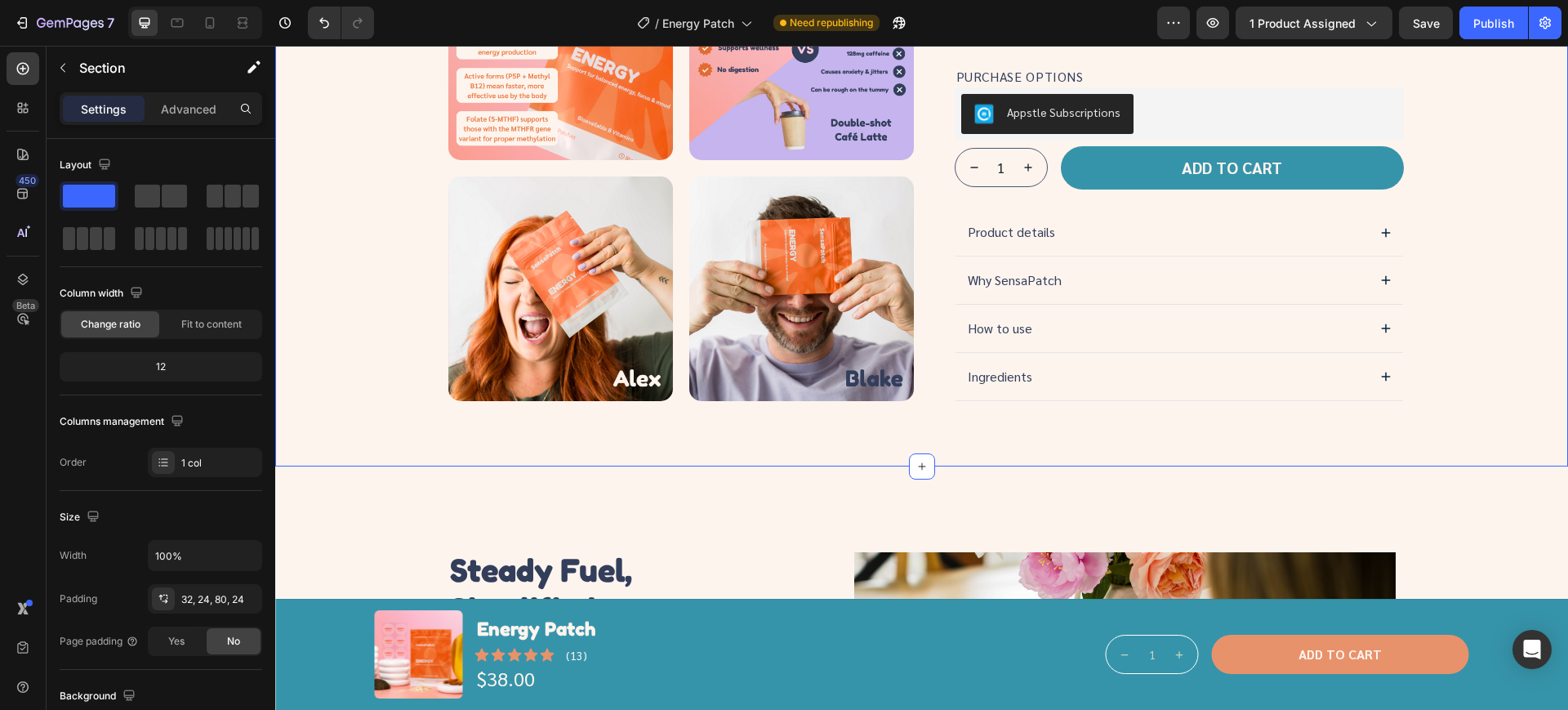
scroll to position [715, 0]
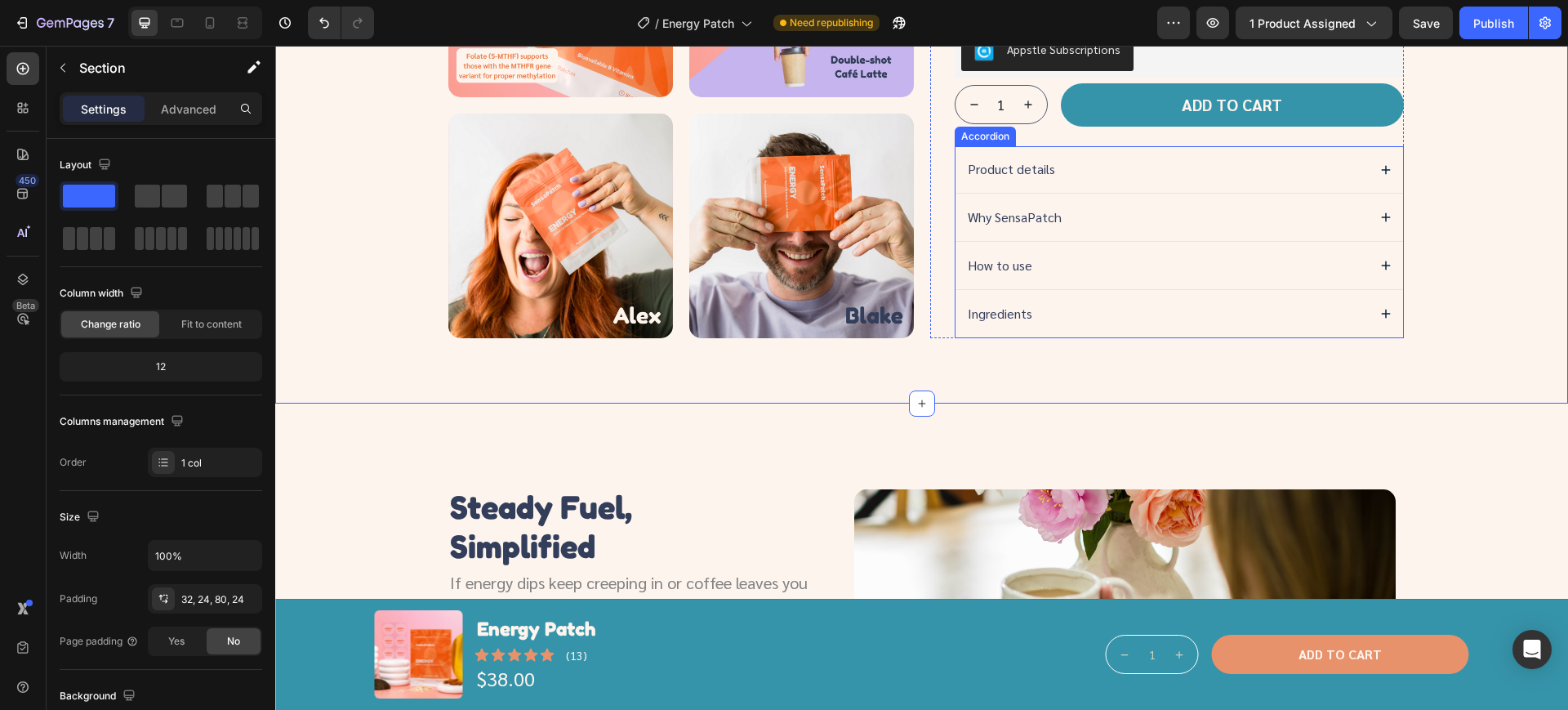
click at [1138, 173] on div "Product details" at bounding box center [1165, 170] width 400 height 22
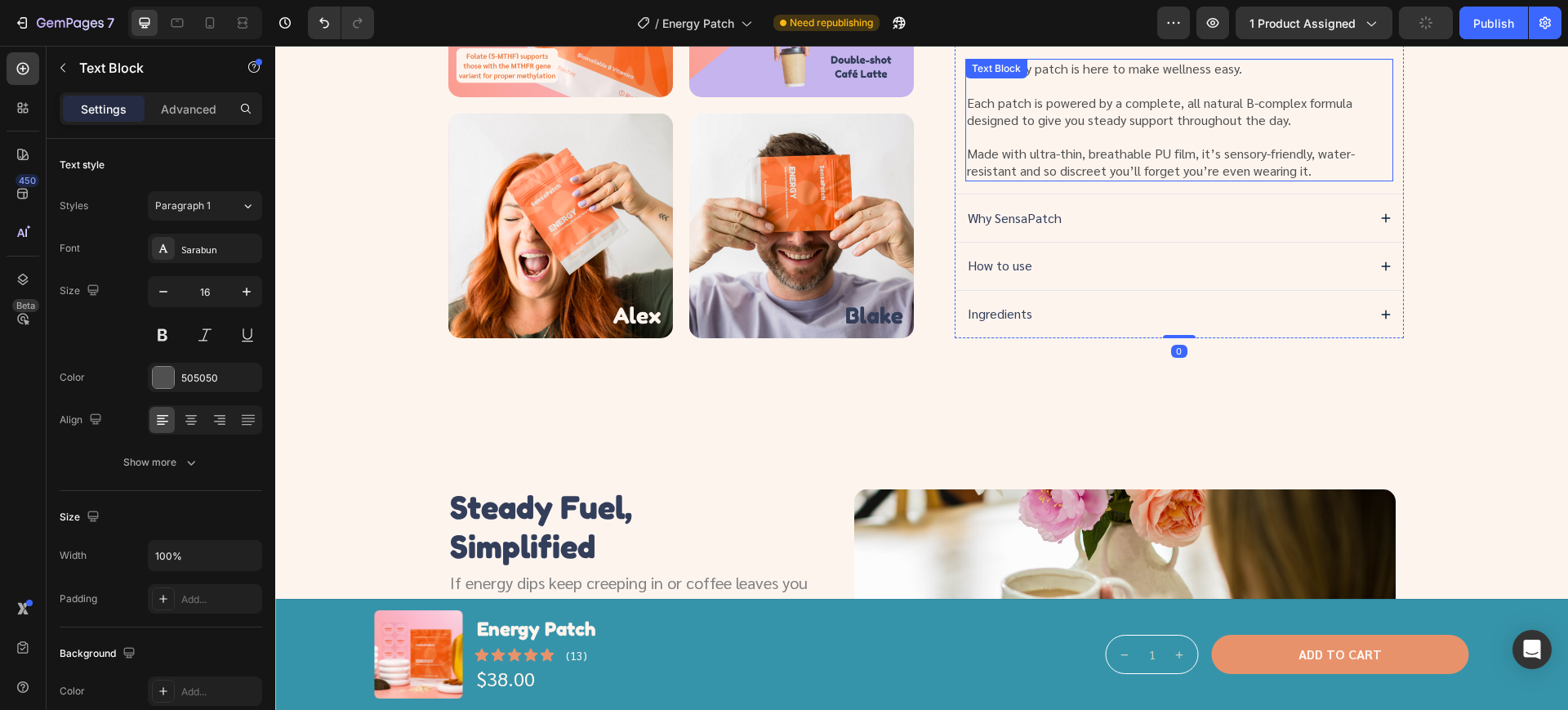
click at [1183, 154] on p "Made with ultra-thin, breathable PU film, it’s sensory-friendly, water-resistan…" at bounding box center [1179, 162] width 424 height 35
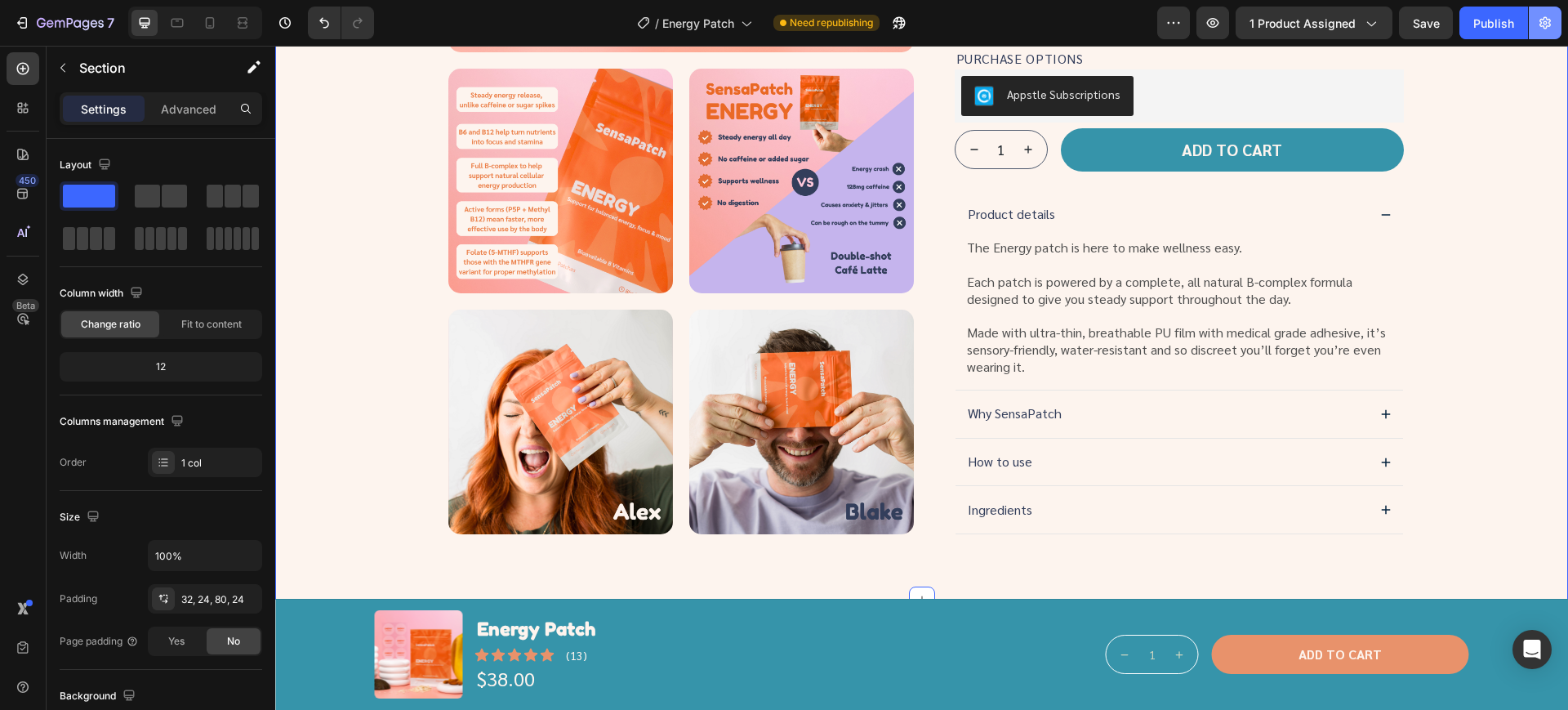
scroll to position [511, 0]
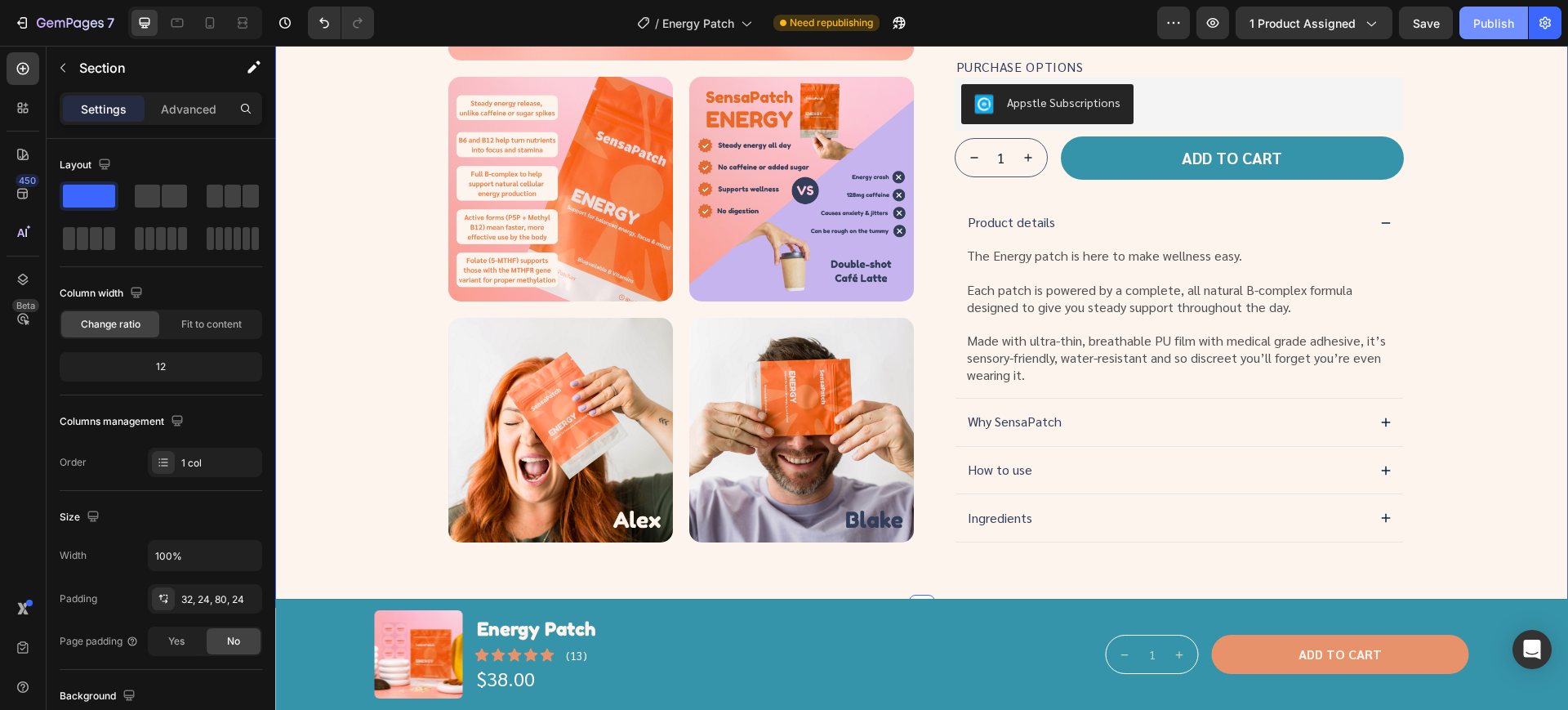
click at [1494, 24] on div "Publish" at bounding box center [1494, 23] width 41 height 17
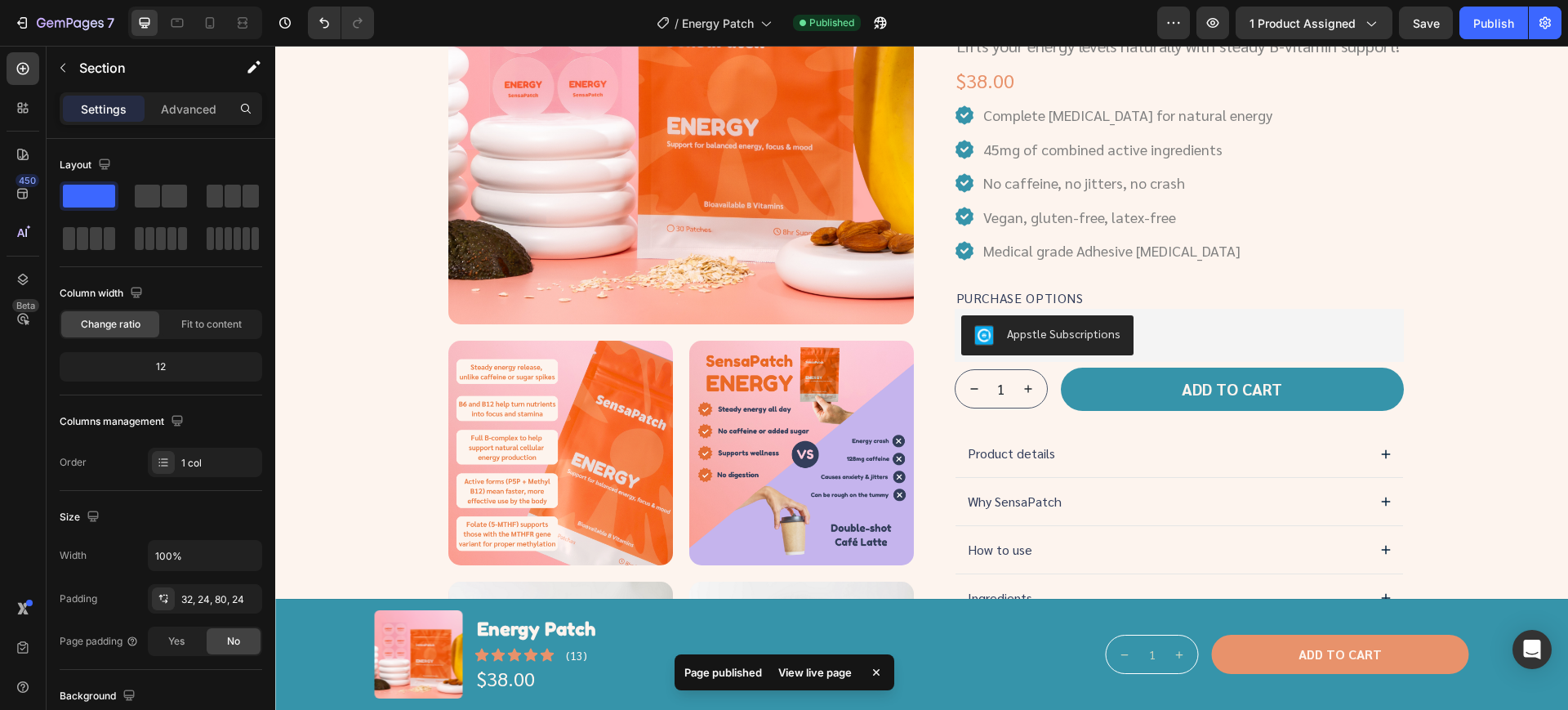
scroll to position [0, 0]
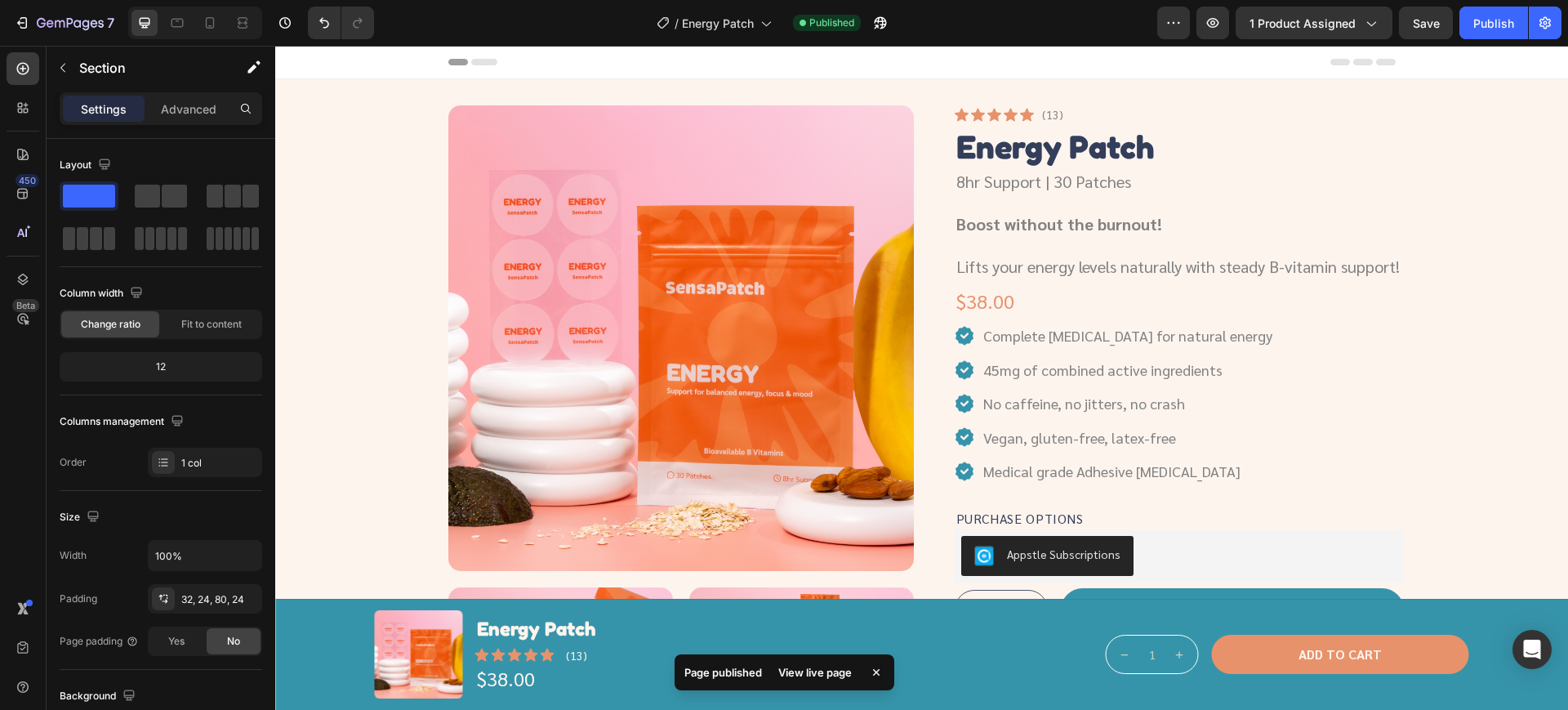
click at [712, 39] on div "/ Energy Patch" at bounding box center [714, 23] width 132 height 39
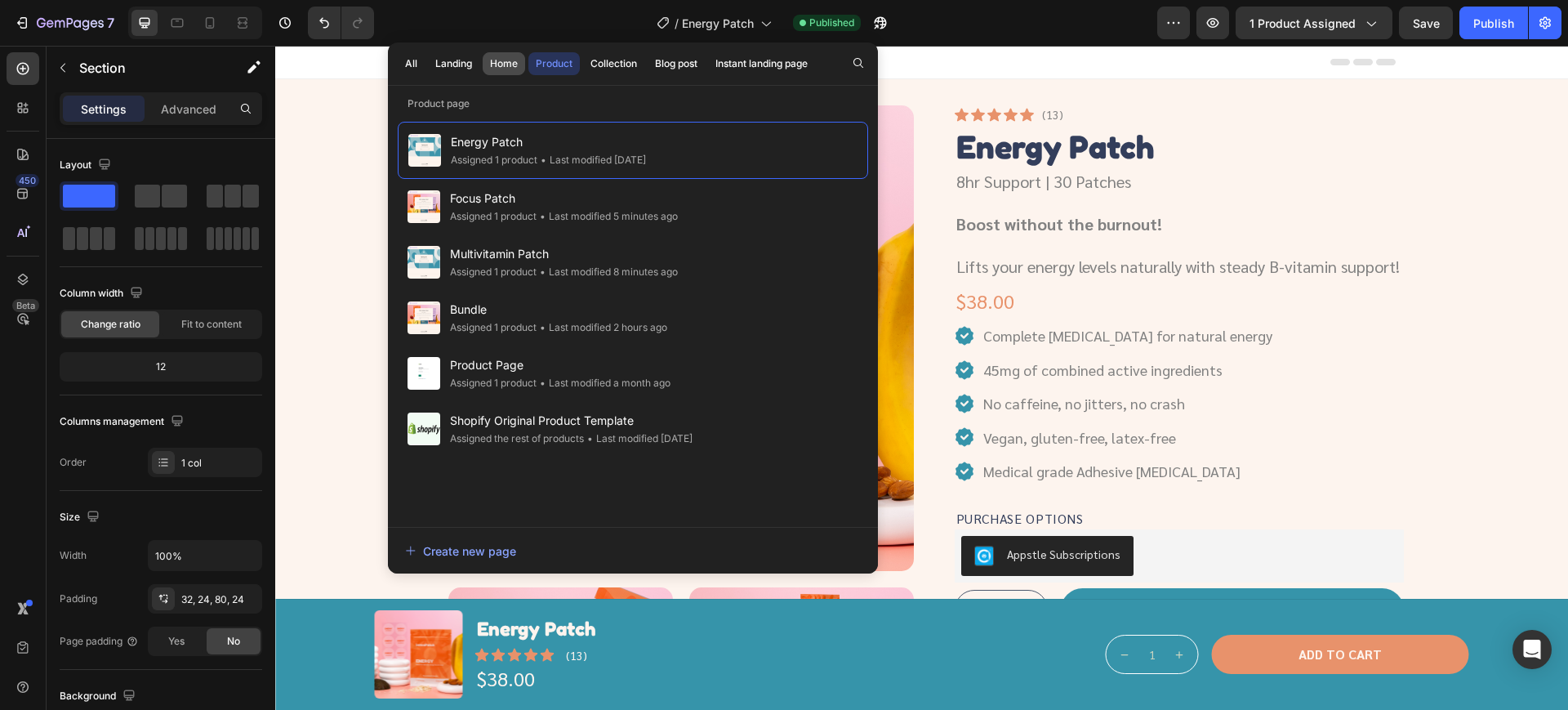
click at [502, 63] on div "Home" at bounding box center [504, 63] width 28 height 14
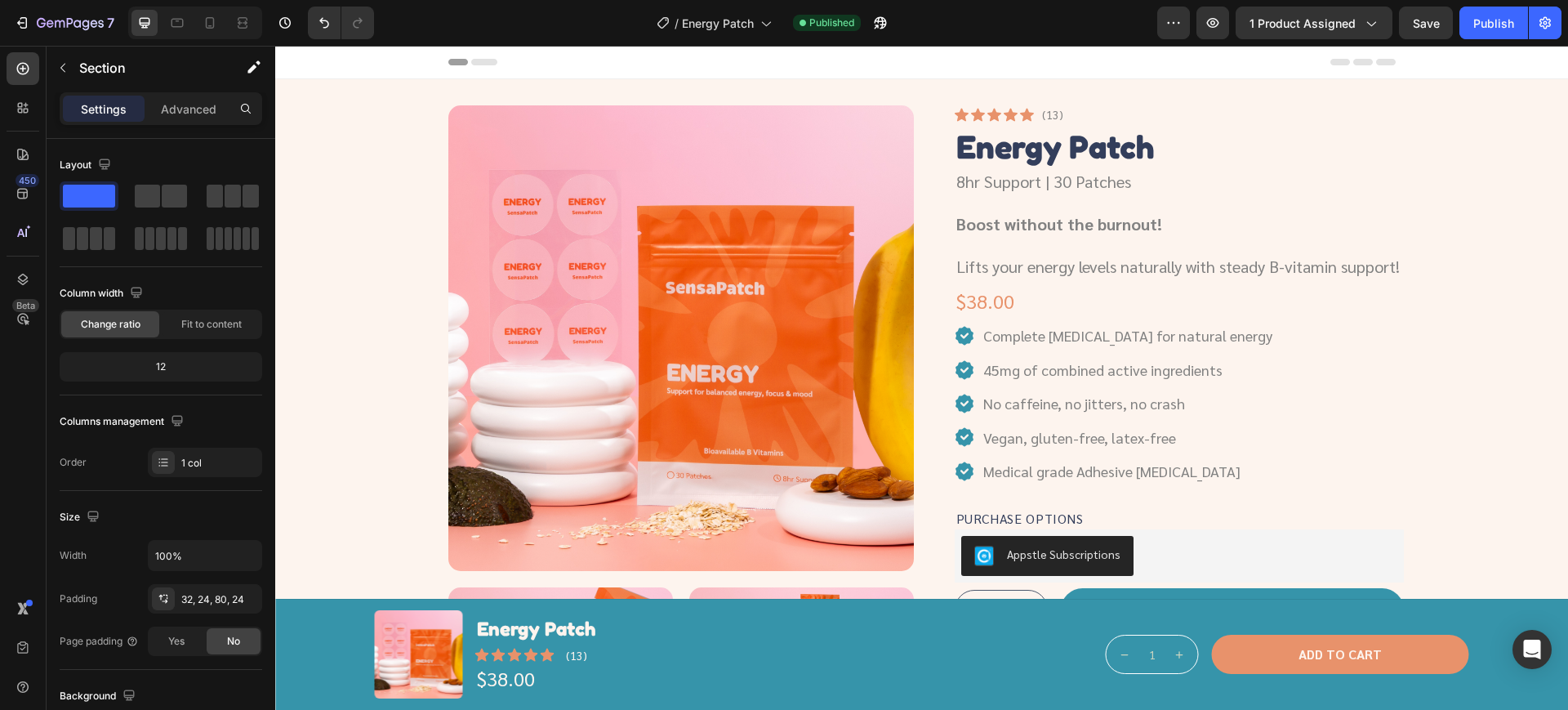
click at [1531, 370] on div "Product Images Icon Icon Icon Icon Icon Icon List (13) Text Block Row Energy Pa…" at bounding box center [921, 579] width 1253 height 947
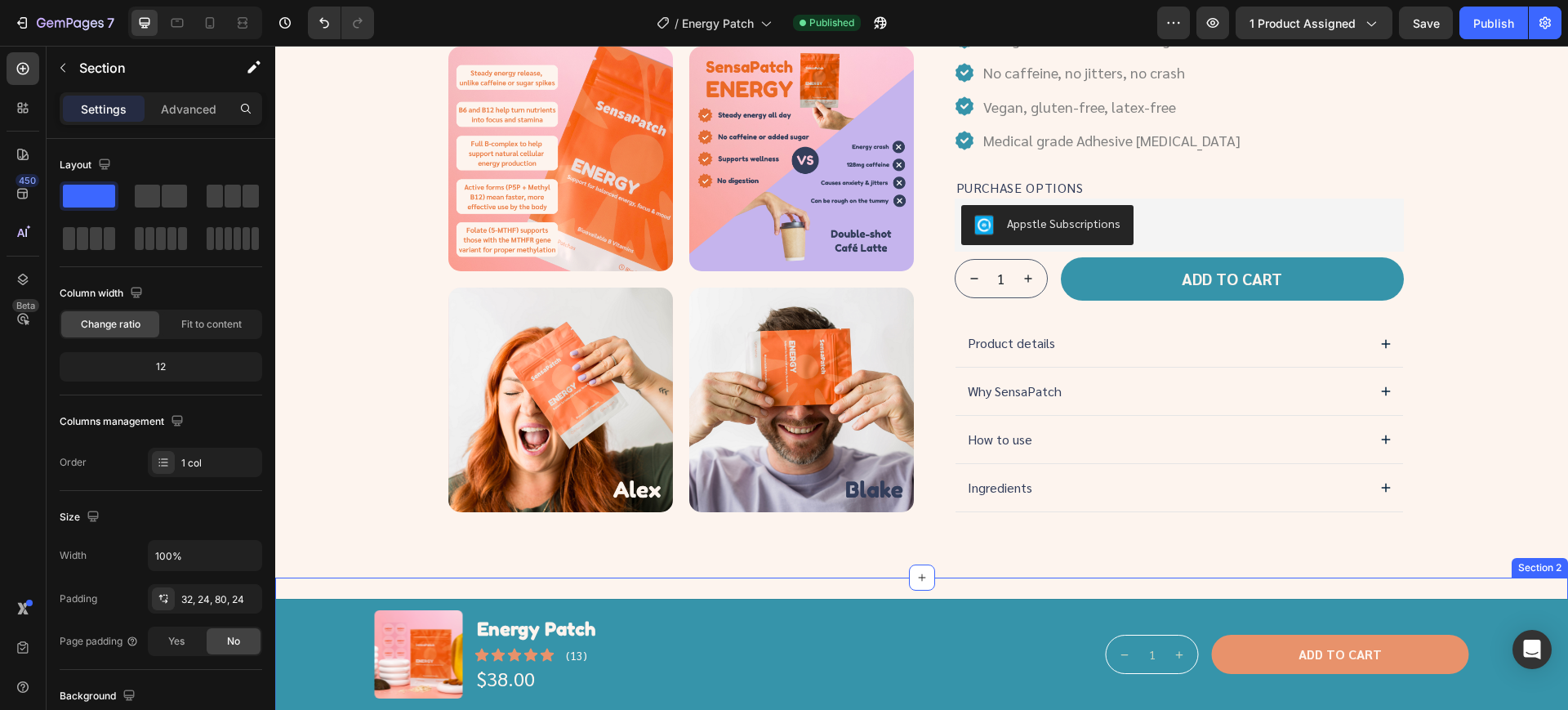
scroll to position [511, 0]
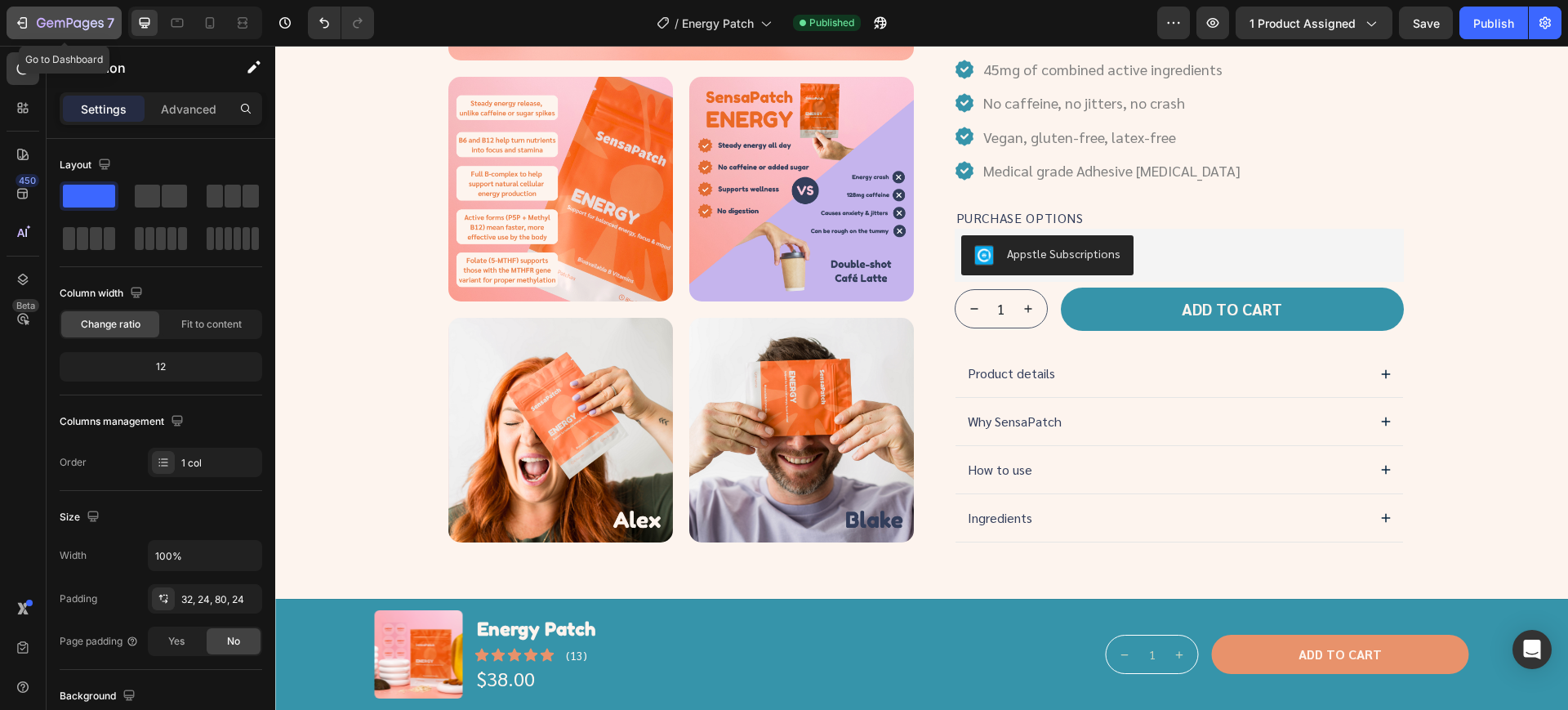
click at [100, 18] on icon "button" at bounding box center [70, 24] width 67 height 14
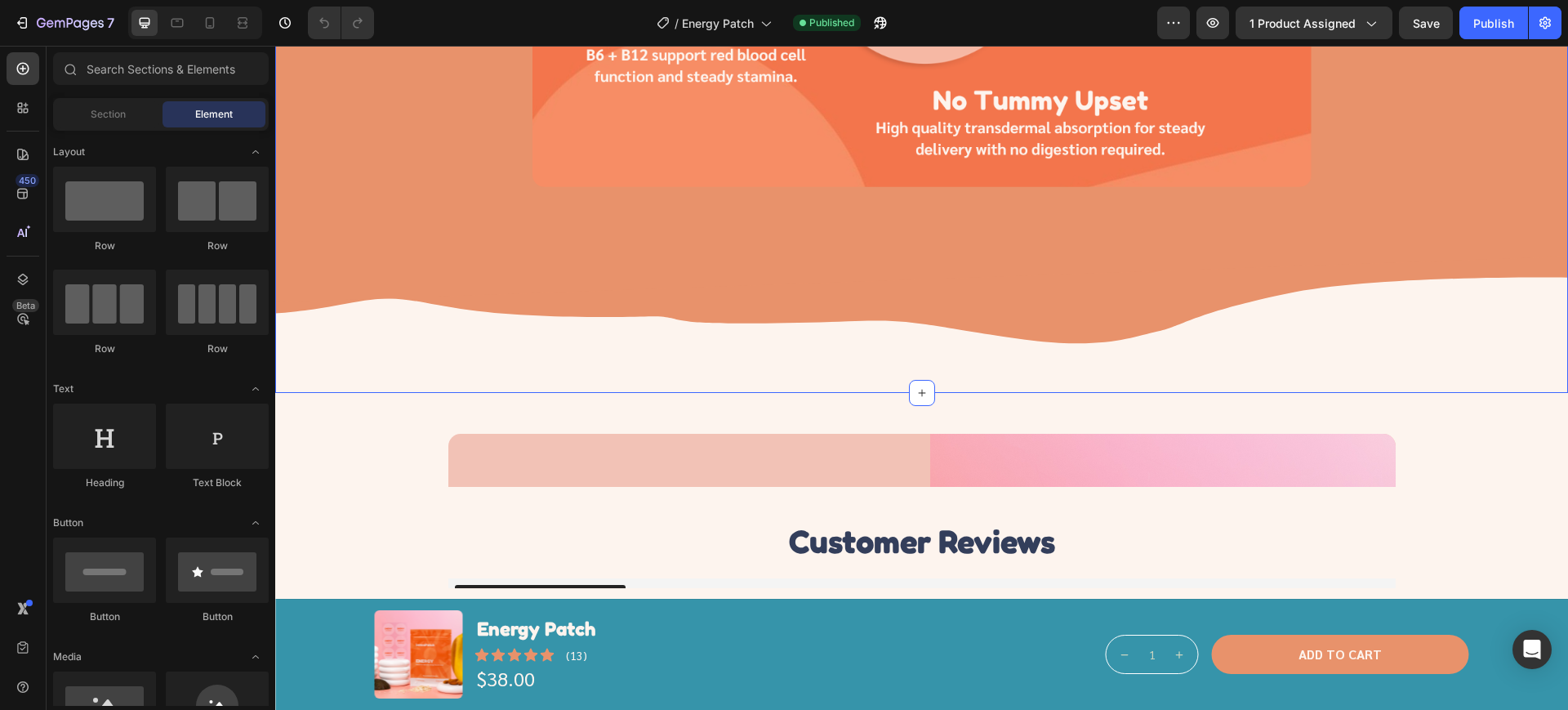
scroll to position [2655, 0]
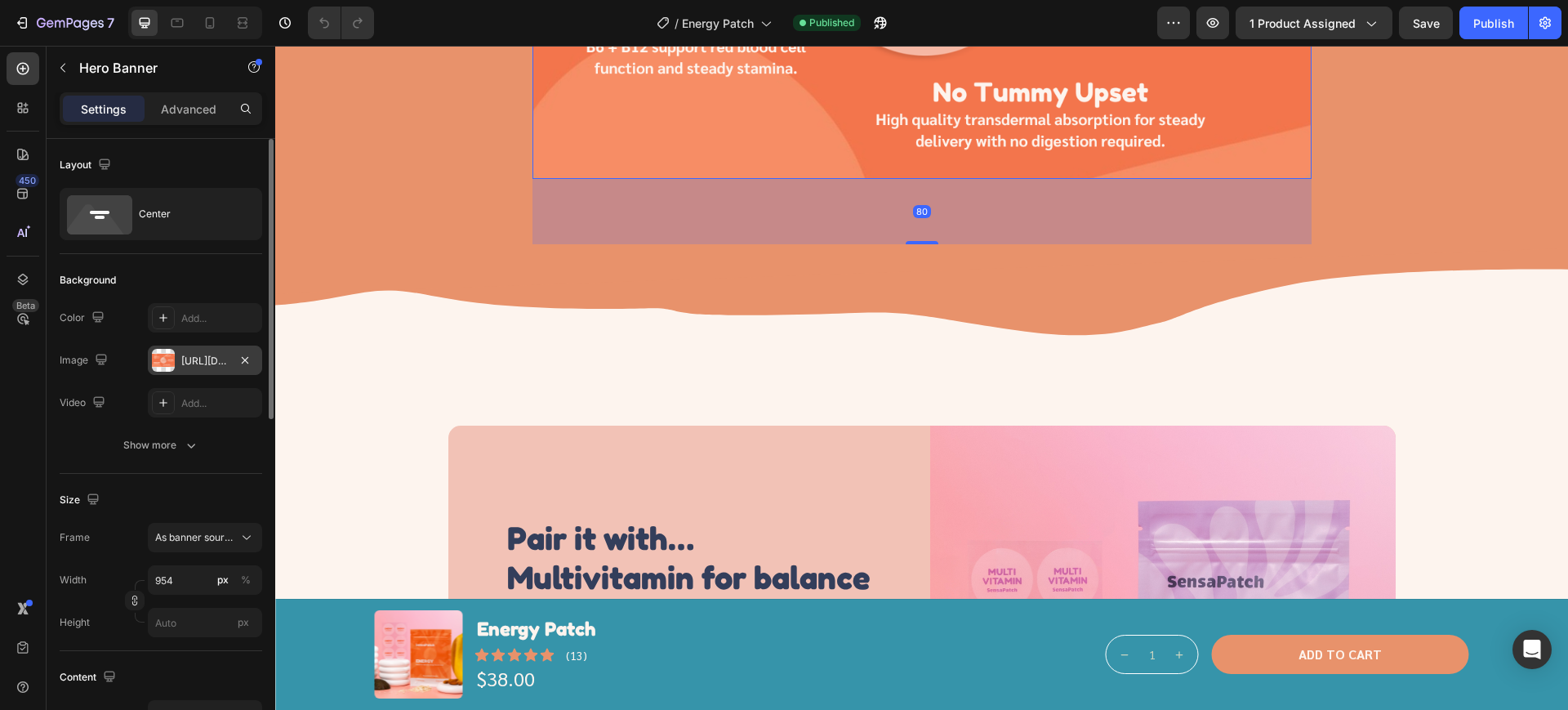
click at [244, 347] on div "[URL][DOMAIN_NAME]" at bounding box center [204, 360] width 114 height 30
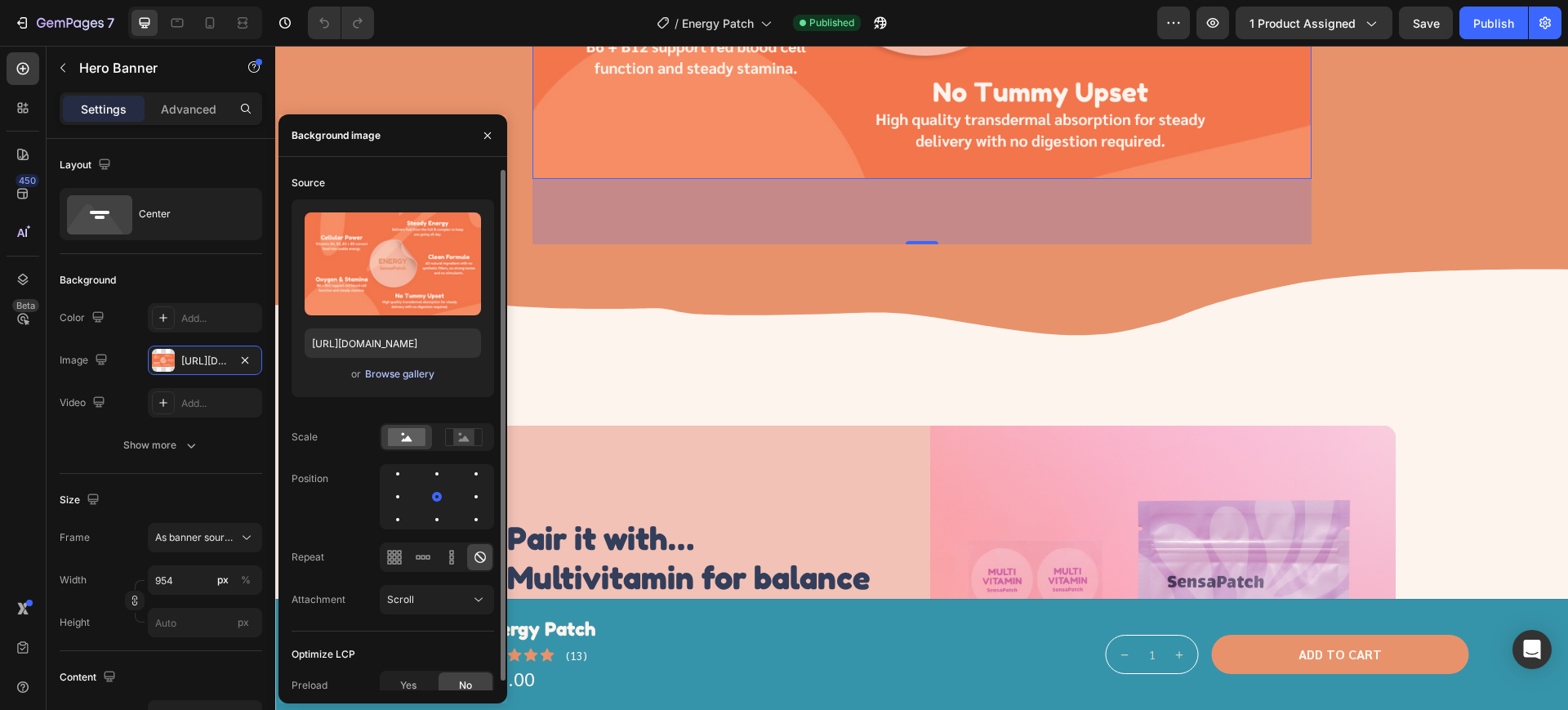
click at [396, 366] on div "Browse gallery" at bounding box center [400, 373] width 69 height 14
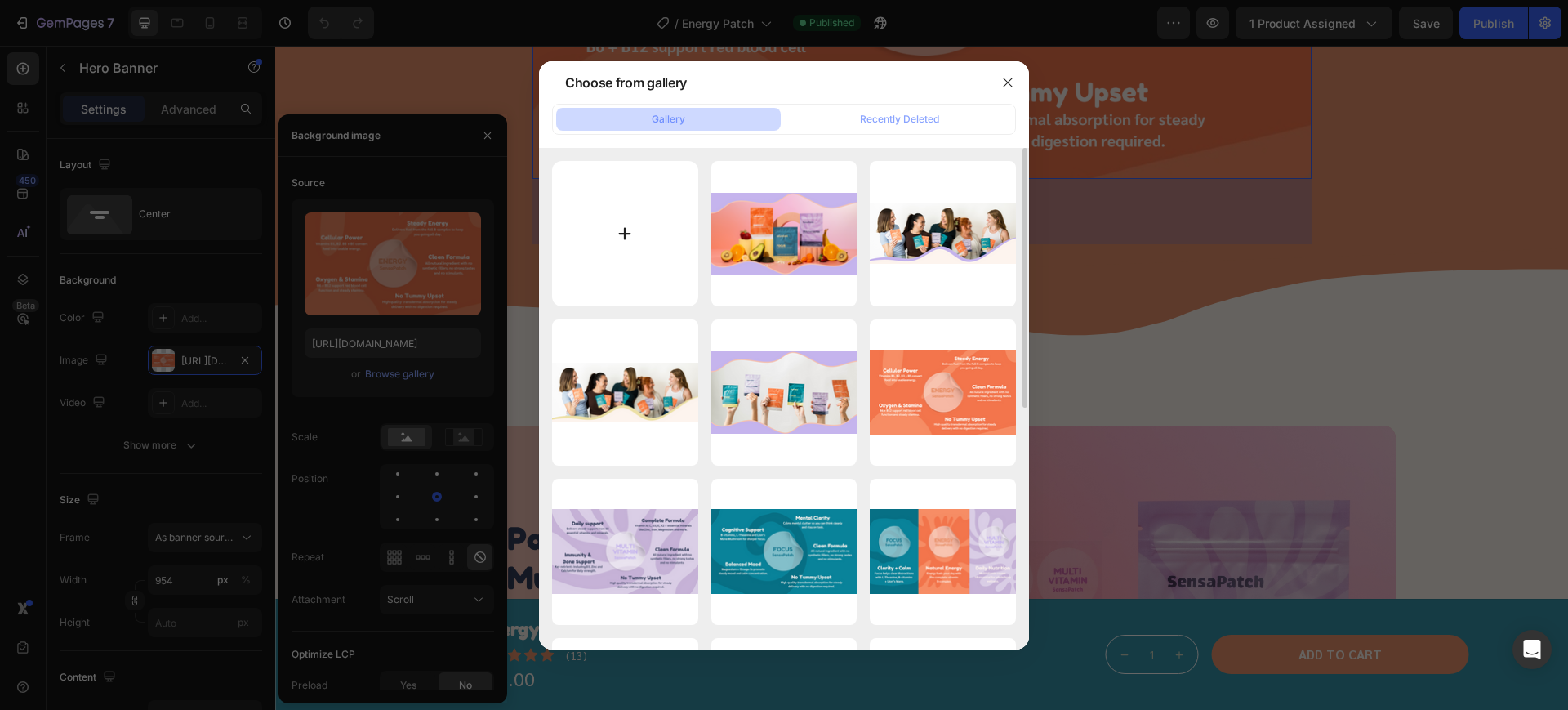
click at [636, 235] on input "file" at bounding box center [624, 234] width 146 height 146
type input "C:\fakepath\SensaPatch (1000 x 700 px).png"
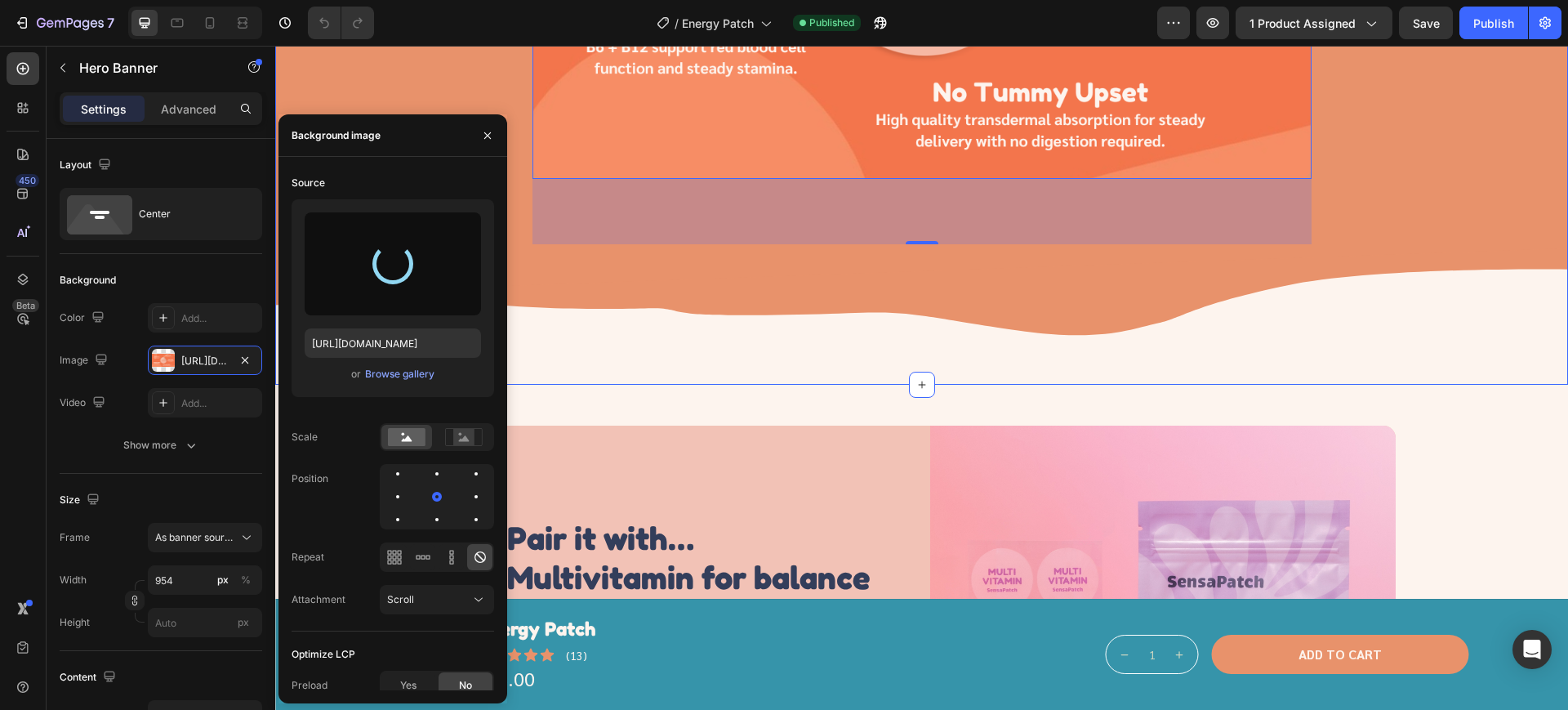
type input "[URL][DOMAIN_NAME]"
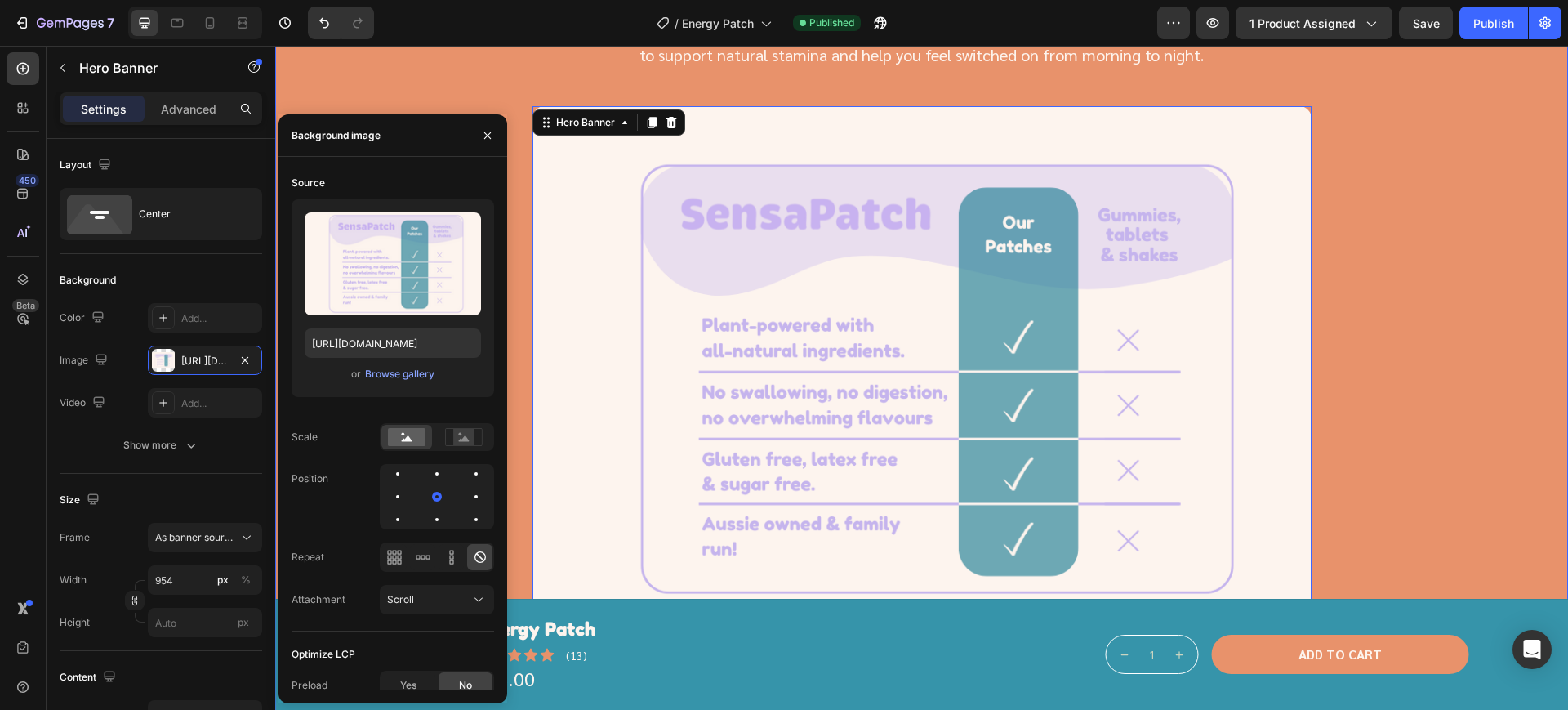
scroll to position [2247, 0]
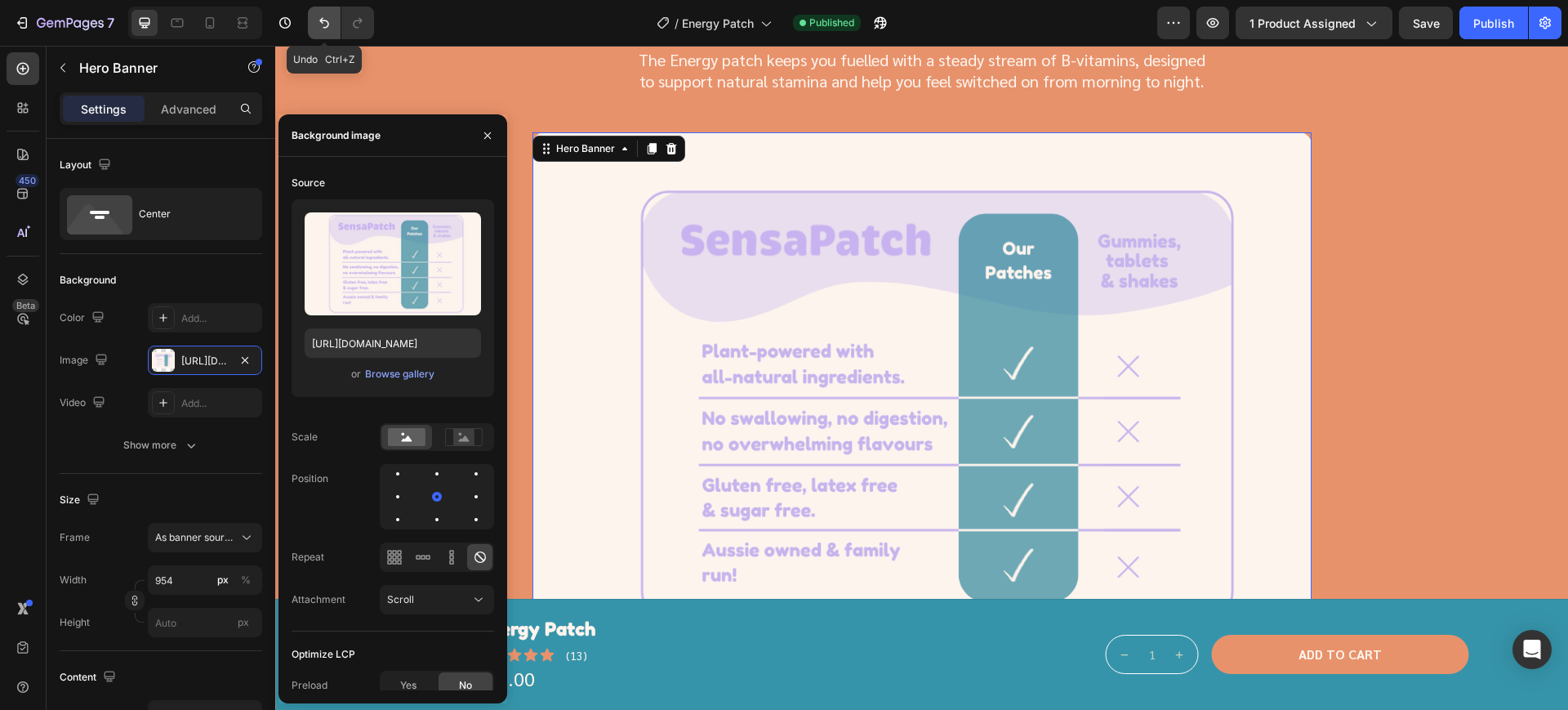
click at [326, 17] on icon "Undo/Redo" at bounding box center [323, 22] width 16 height 16
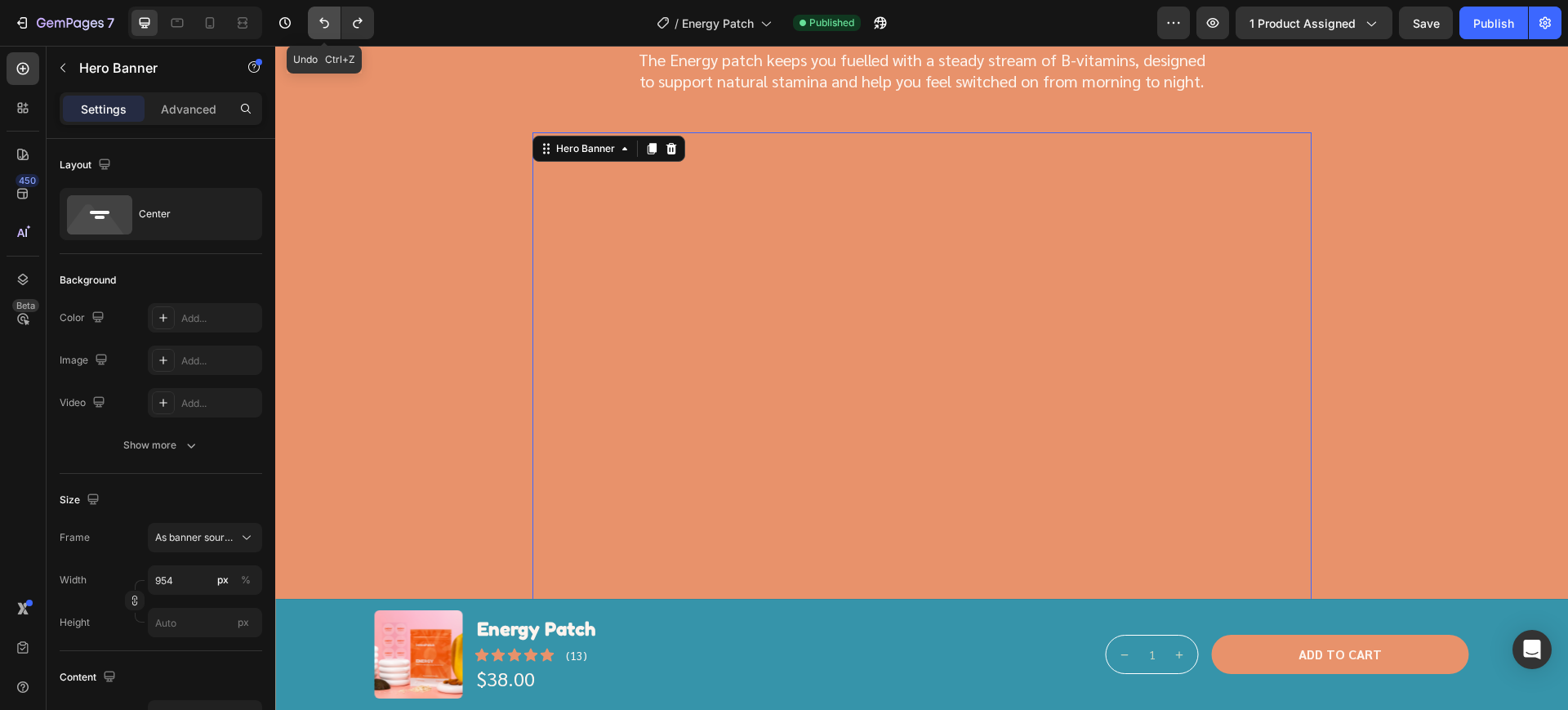
click at [326, 30] on icon "Undo/Redo" at bounding box center [323, 22] width 16 height 16
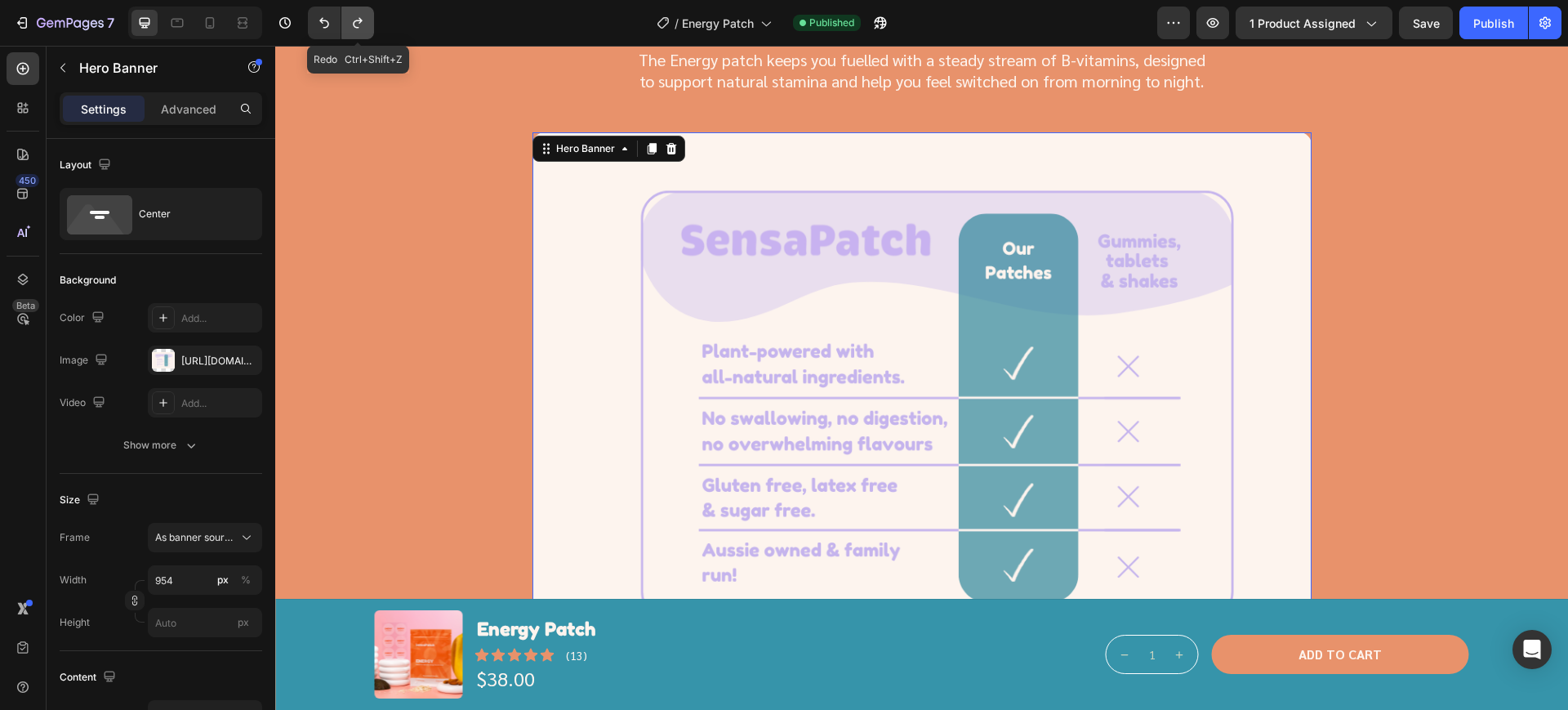
click at [342, 24] on button "Undo/Redo" at bounding box center [357, 23] width 33 height 33
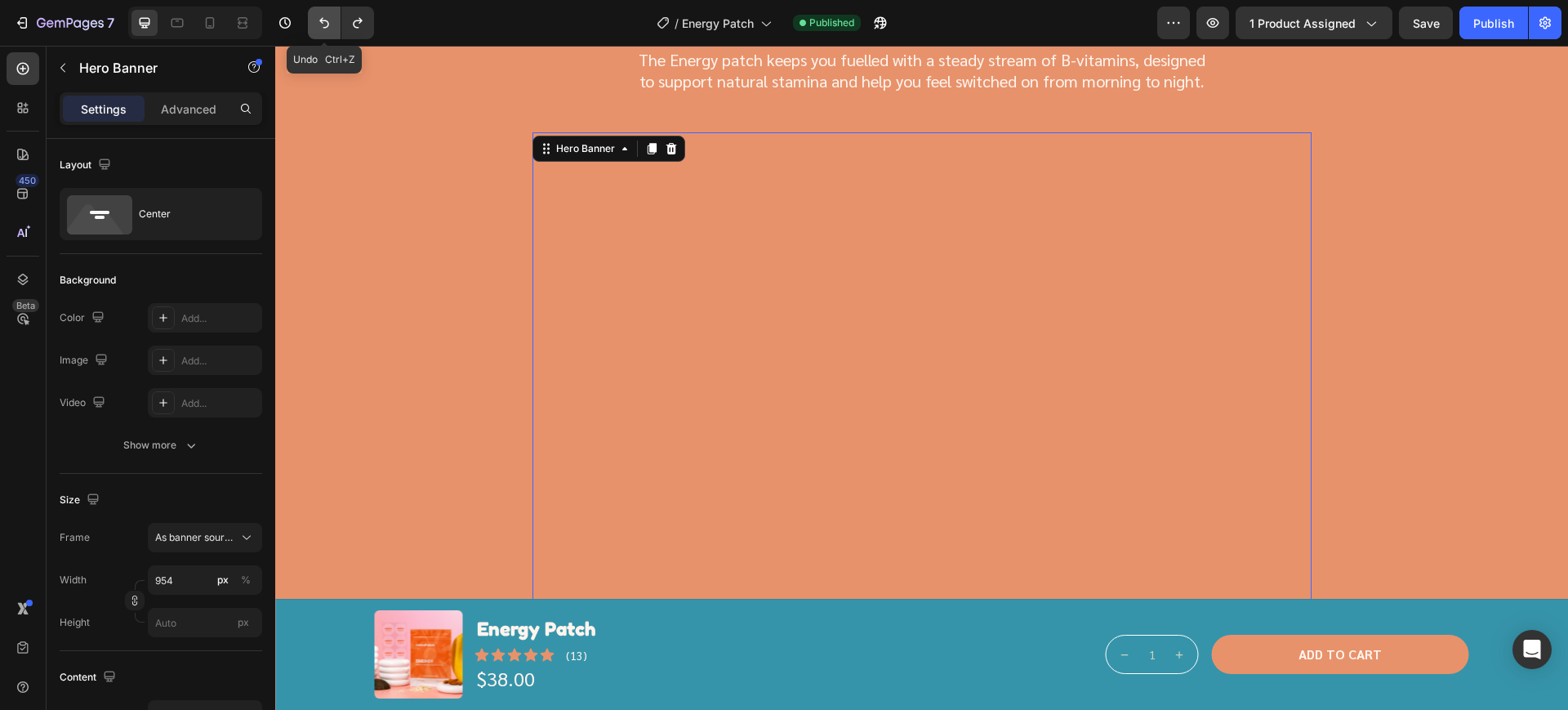
click at [331, 19] on icon "Undo/Redo" at bounding box center [323, 22] width 16 height 16
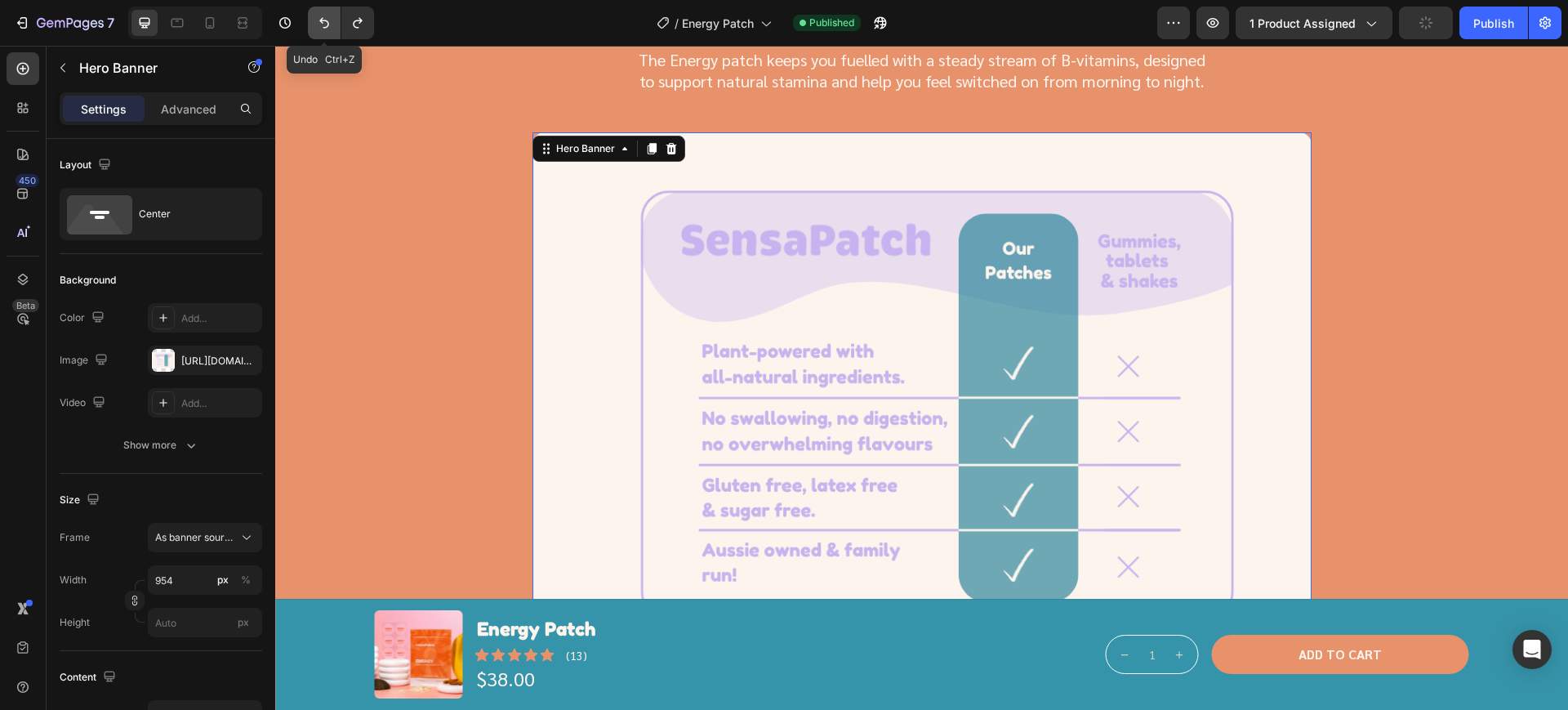
click at [331, 19] on icon "Undo/Redo" at bounding box center [323, 22] width 16 height 16
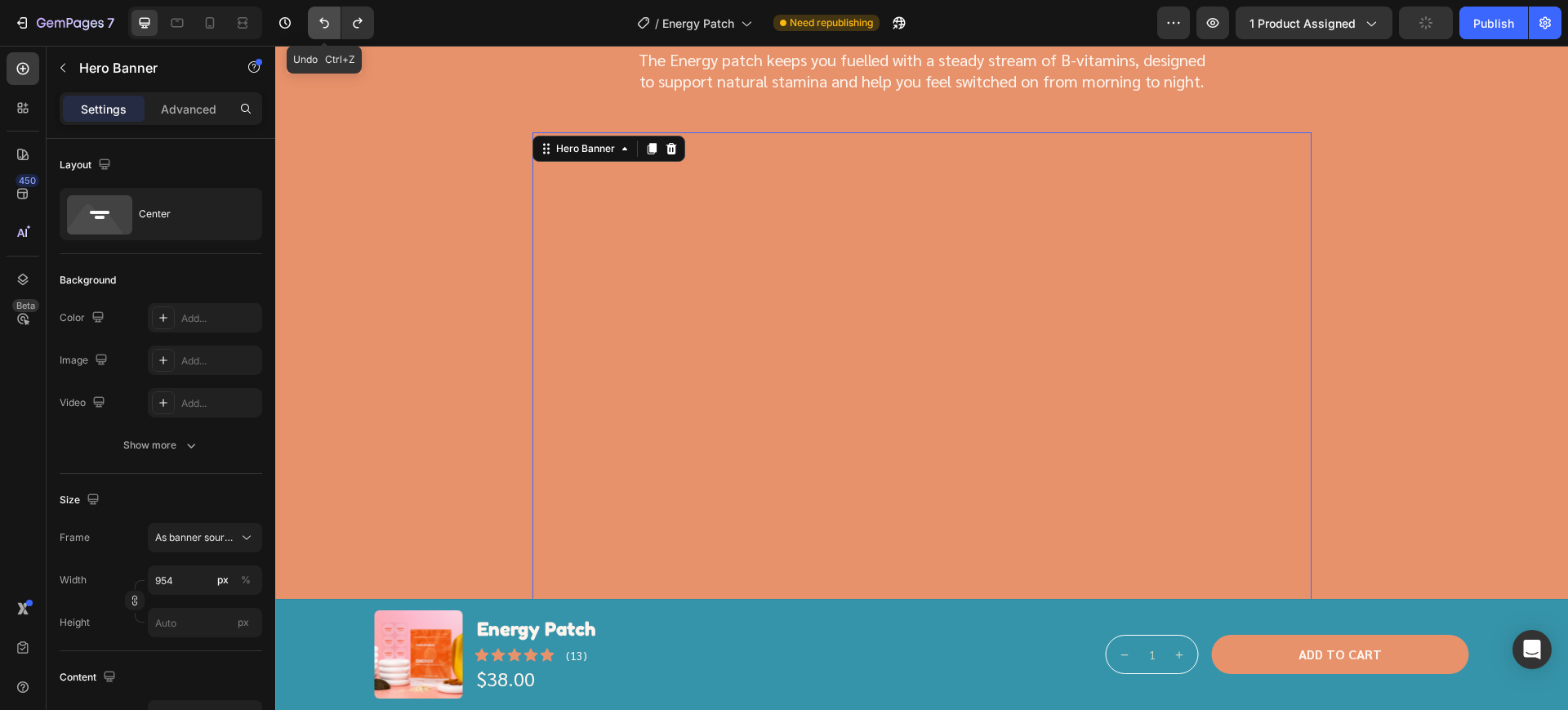
click at [331, 19] on icon "Undo/Redo" at bounding box center [323, 22] width 16 height 16
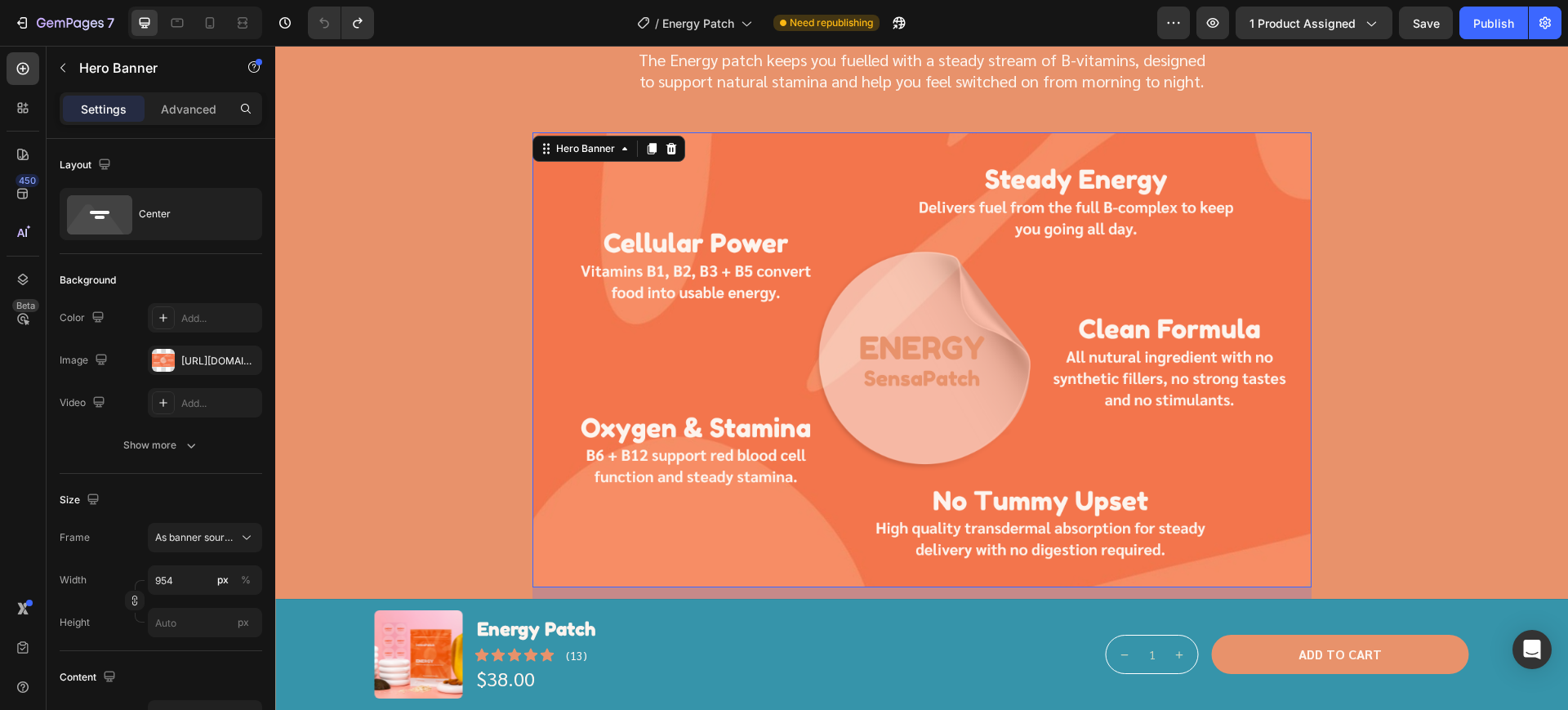
click at [874, 486] on div "Background Image" at bounding box center [922, 360] width 779 height 455
click at [200, 369] on div "https://cdn.shopify.com/s/files/1/0667/7476/1560/files/gempages_576990987239293…" at bounding box center [204, 360] width 114 height 30
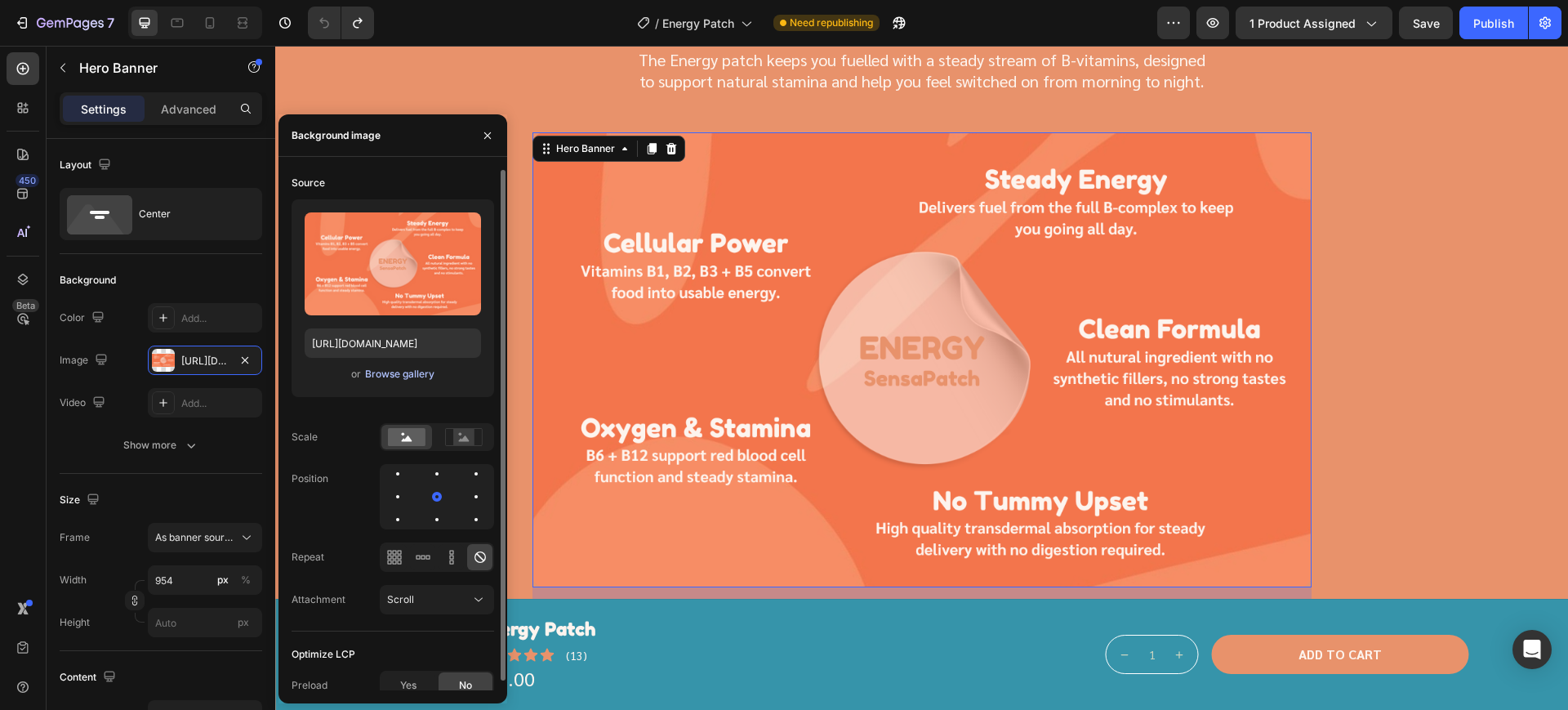
click at [417, 372] on div "Browse gallery" at bounding box center [400, 373] width 69 height 14
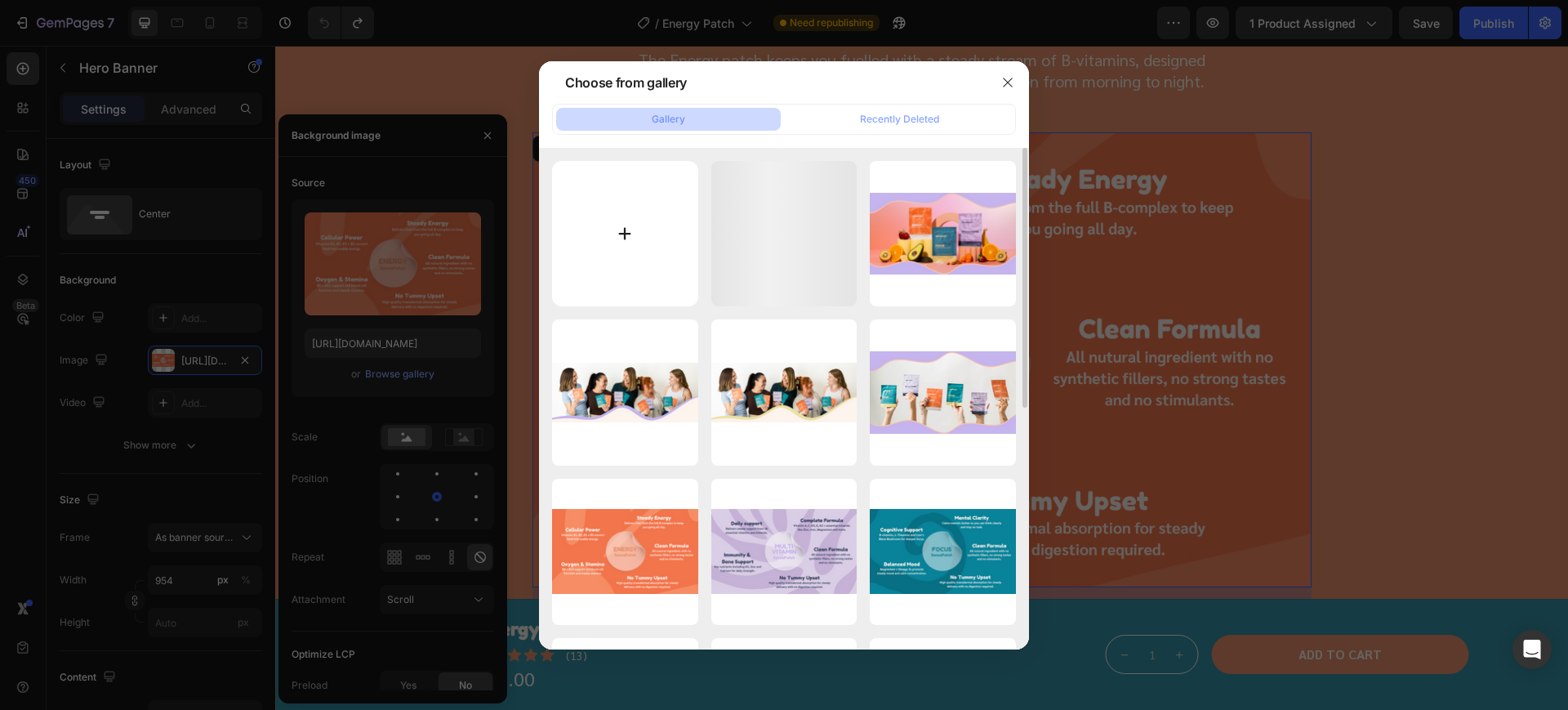
click at [598, 238] on input "file" at bounding box center [624, 234] width 146 height 146
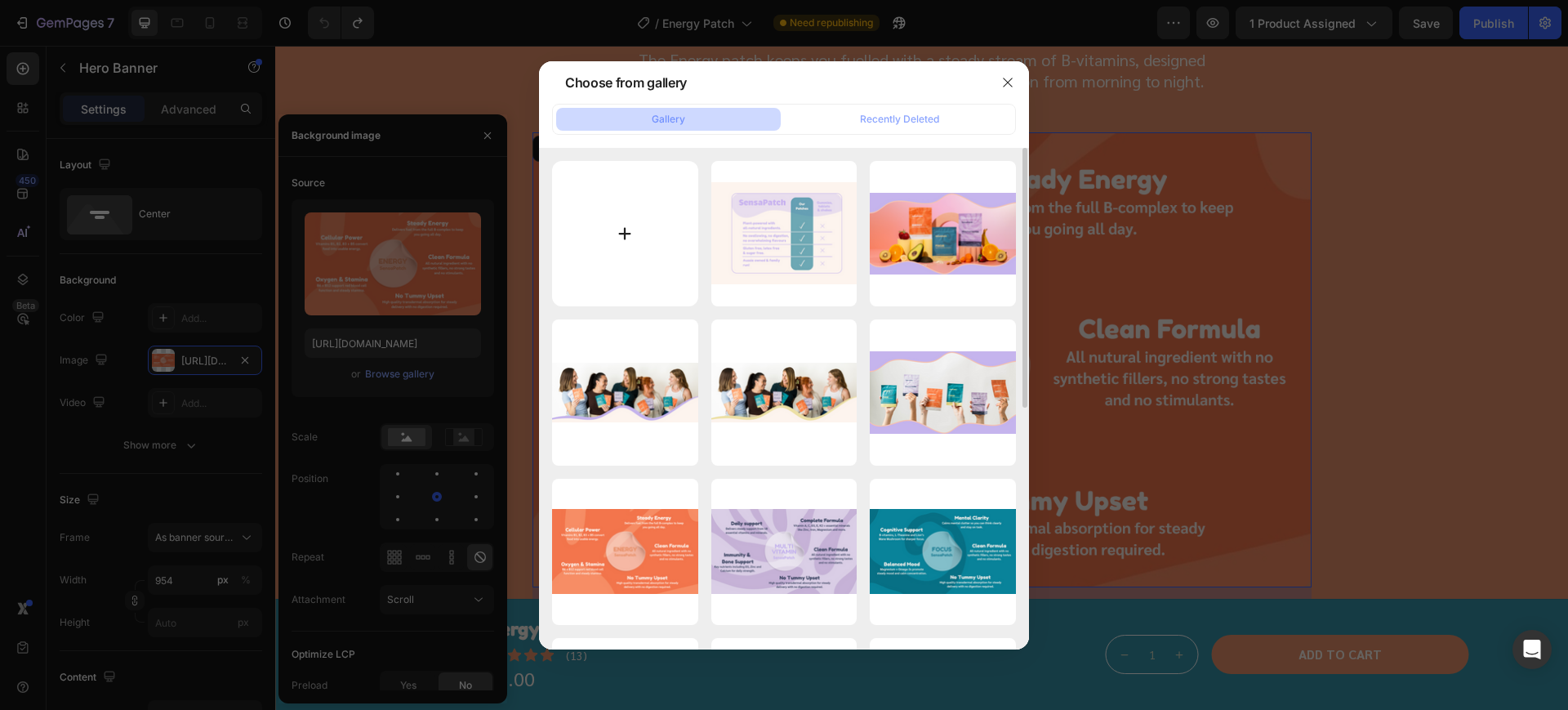
type input "C:\fakepath\SensaPatch (1000 x 700 px) (1).png"
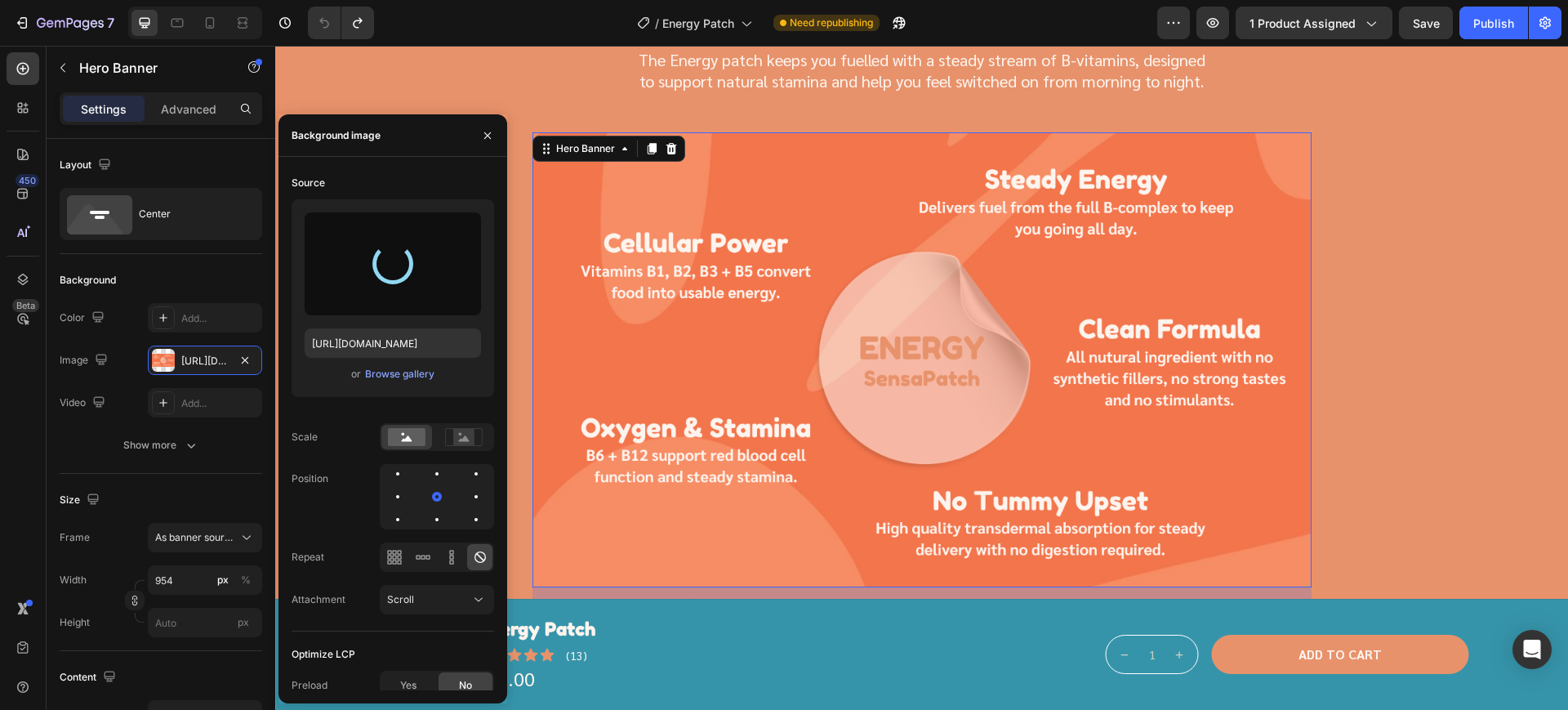
type input "https://cdn.shopify.com/s/files/1/0667/7476/1560/files/gempages_576990987239293…"
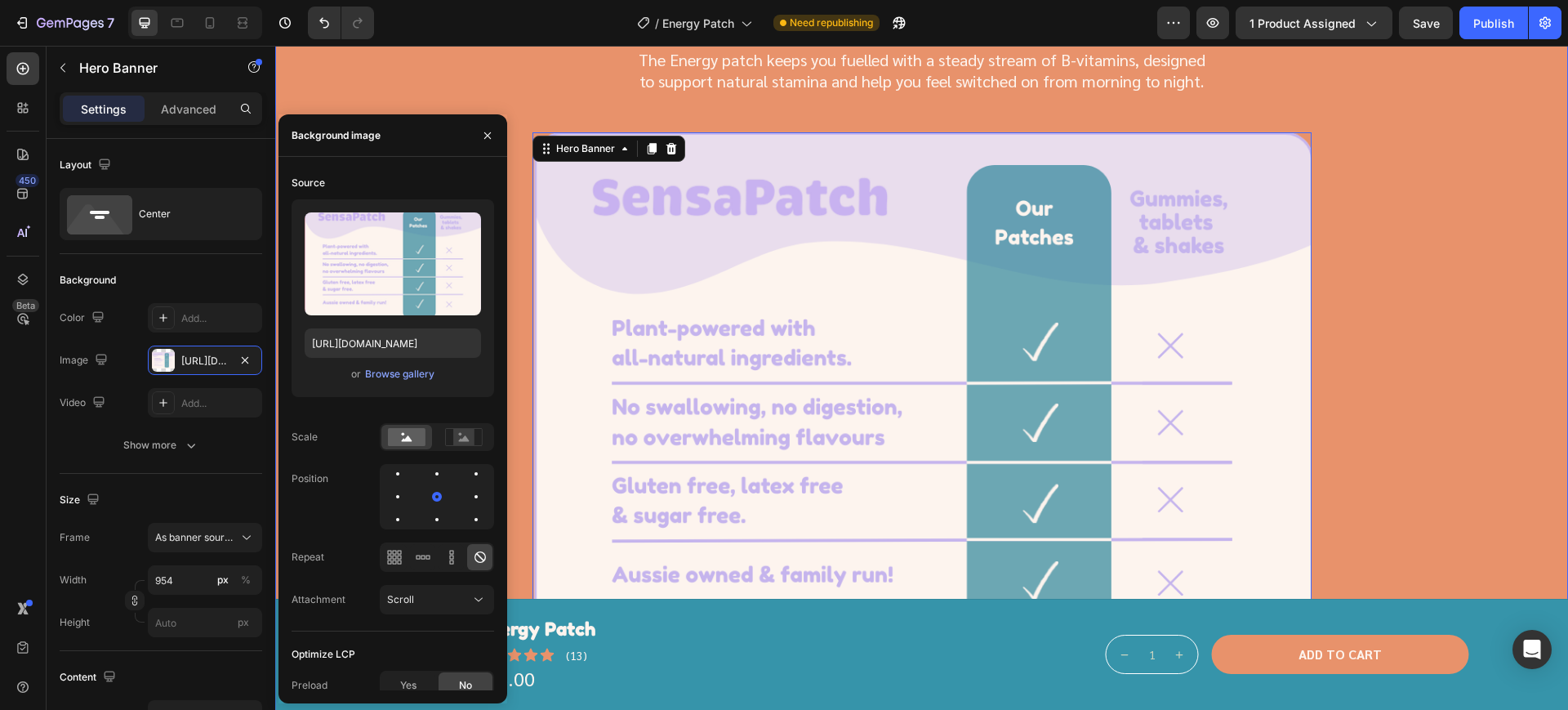
click at [1517, 285] on div "Image Row Power That Lasts All Day Heading The Energy patch keeps you fuelled w…" at bounding box center [922, 441] width 1293 height 886
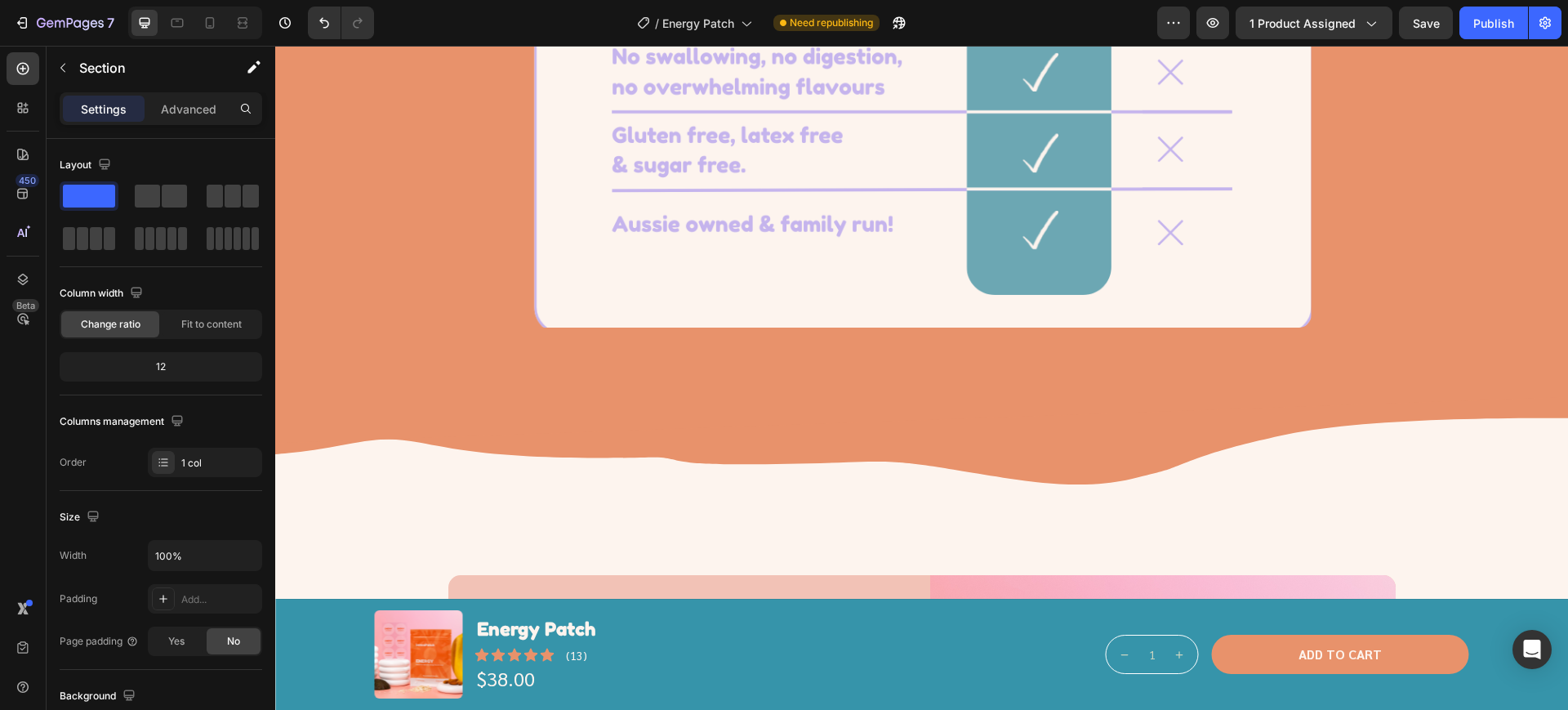
scroll to position [2655, 0]
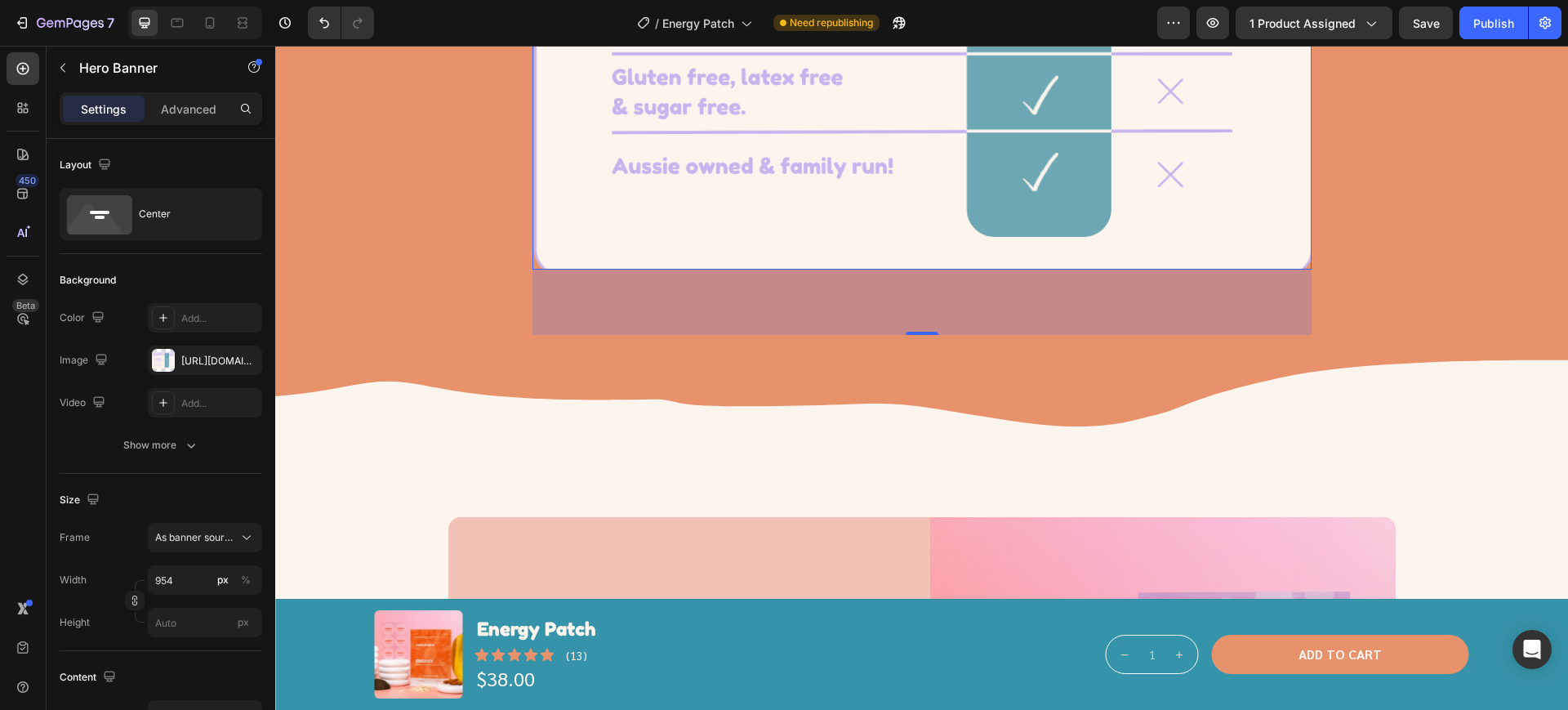
click at [213, 533] on span "As banner source" at bounding box center [195, 537] width 80 height 14
click at [213, 536] on span "As banner source" at bounding box center [195, 537] width 80 height 14
click at [203, 613] on div "Custom" at bounding box center [202, 605] width 95 height 14
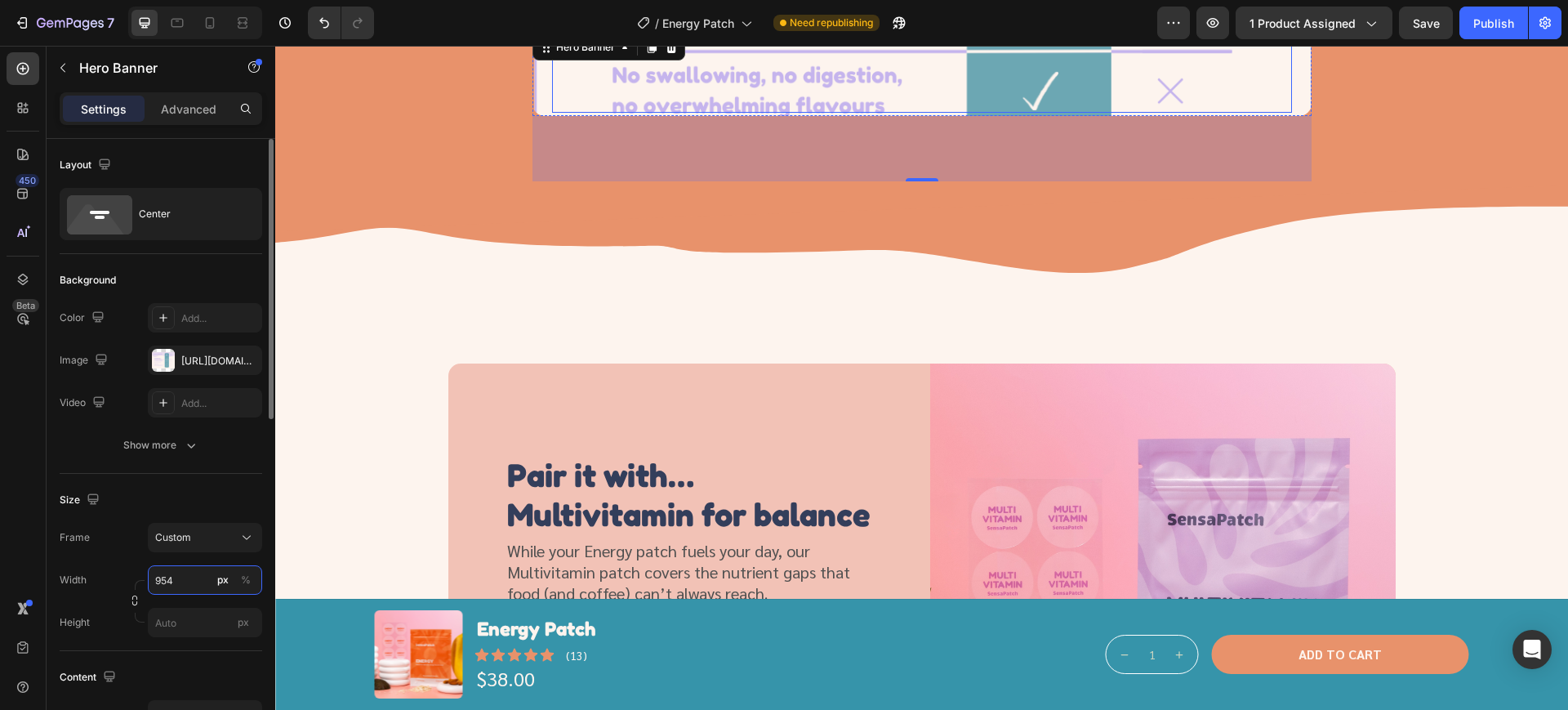
scroll to position [2349, 0]
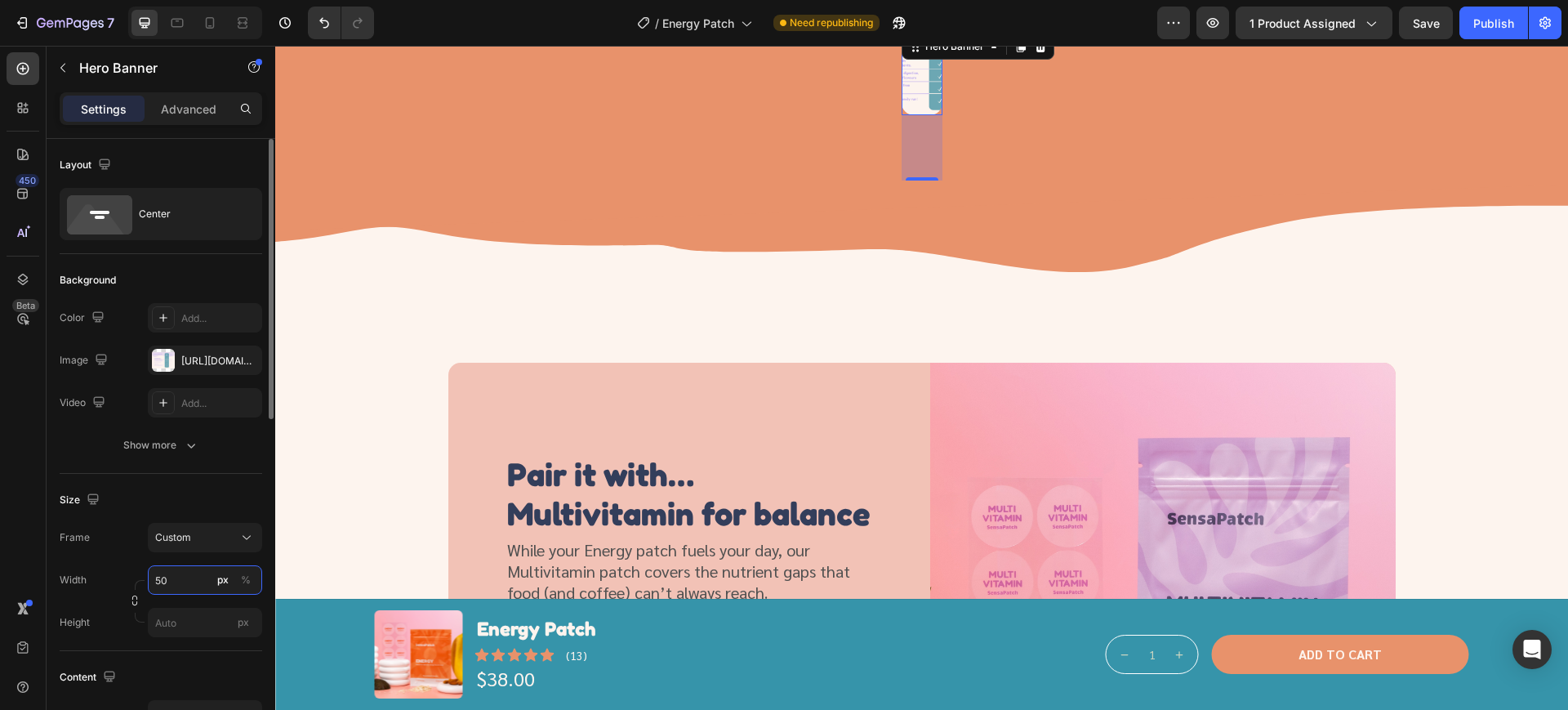
type input "5"
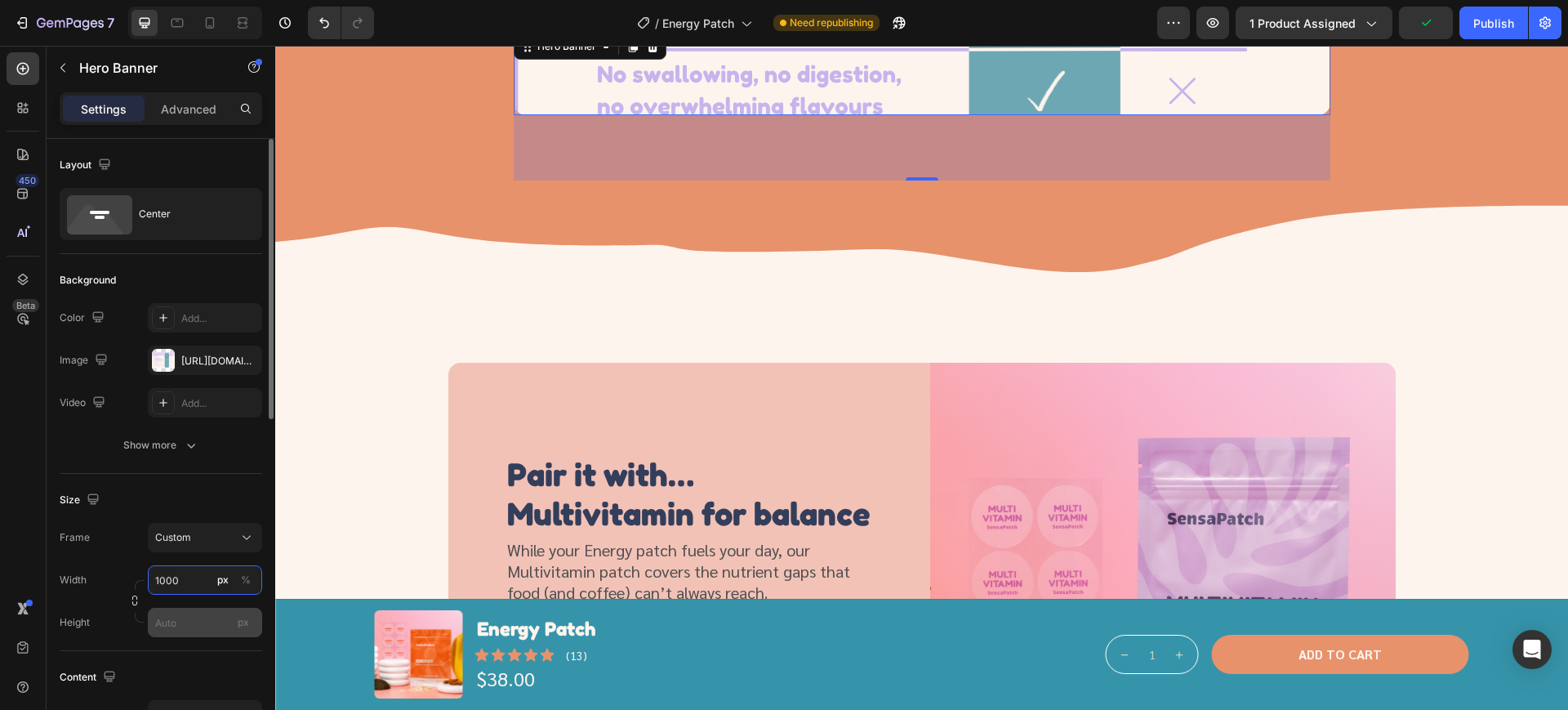
type input "1000"
click at [190, 624] on input "px" at bounding box center [204, 622] width 114 height 30
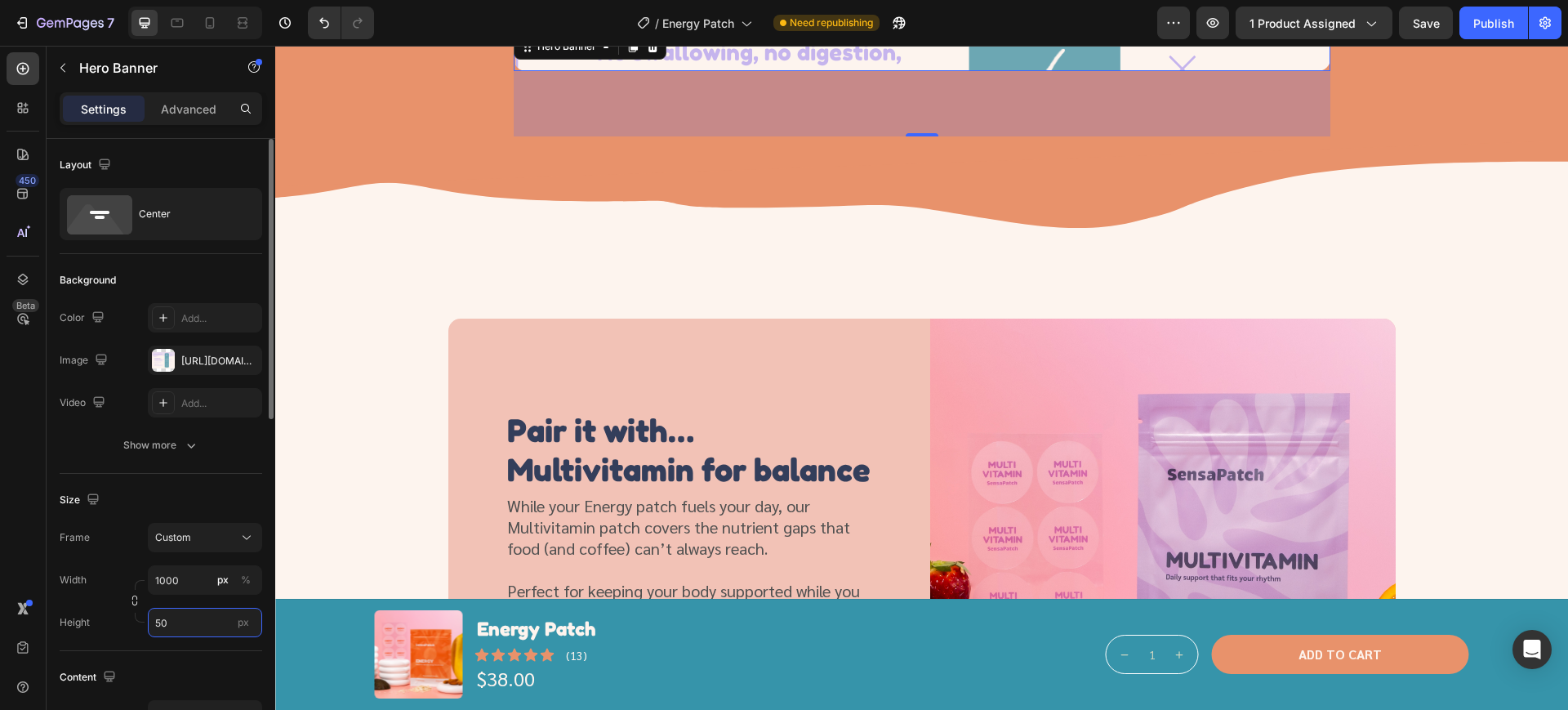
type input "5"
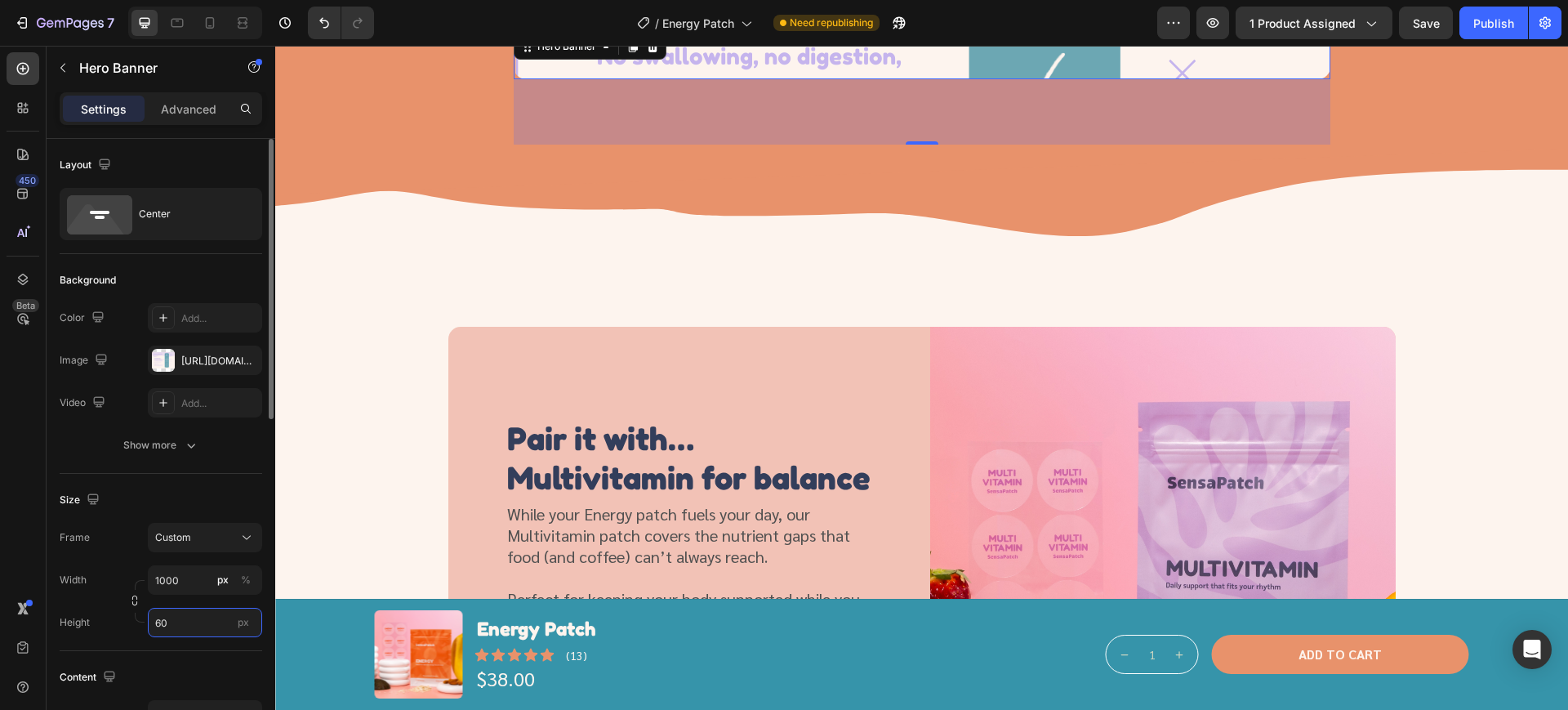
type input "6"
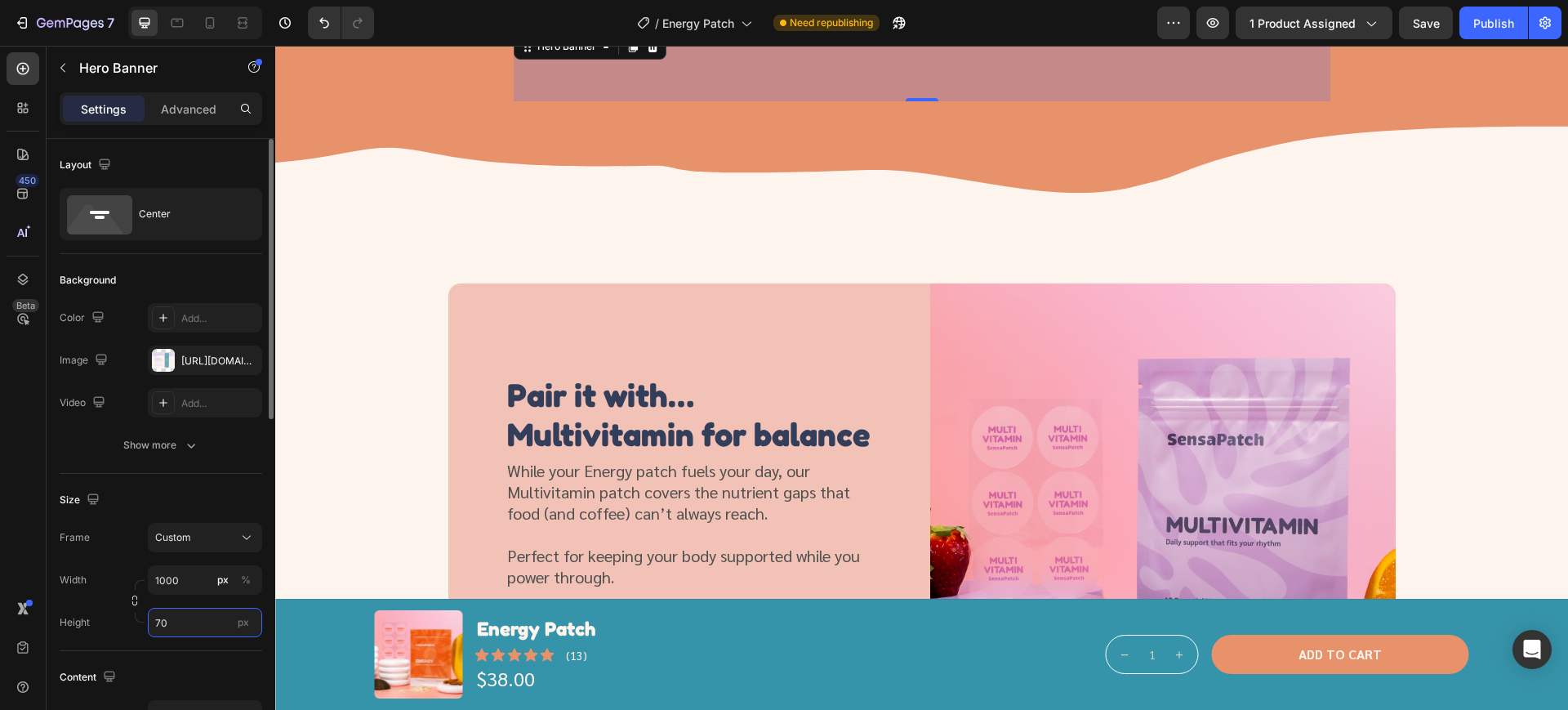
type input "700"
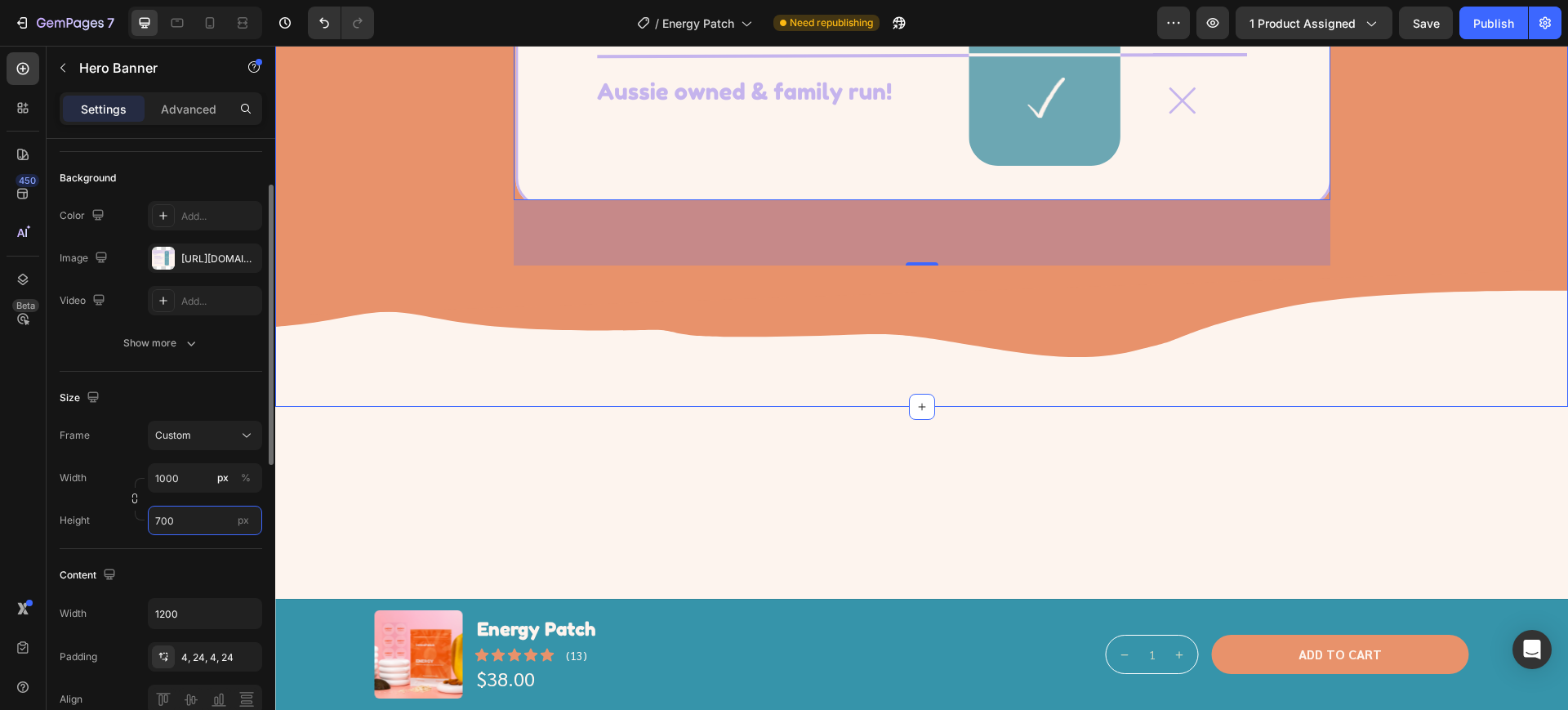
scroll to position [2757, 0]
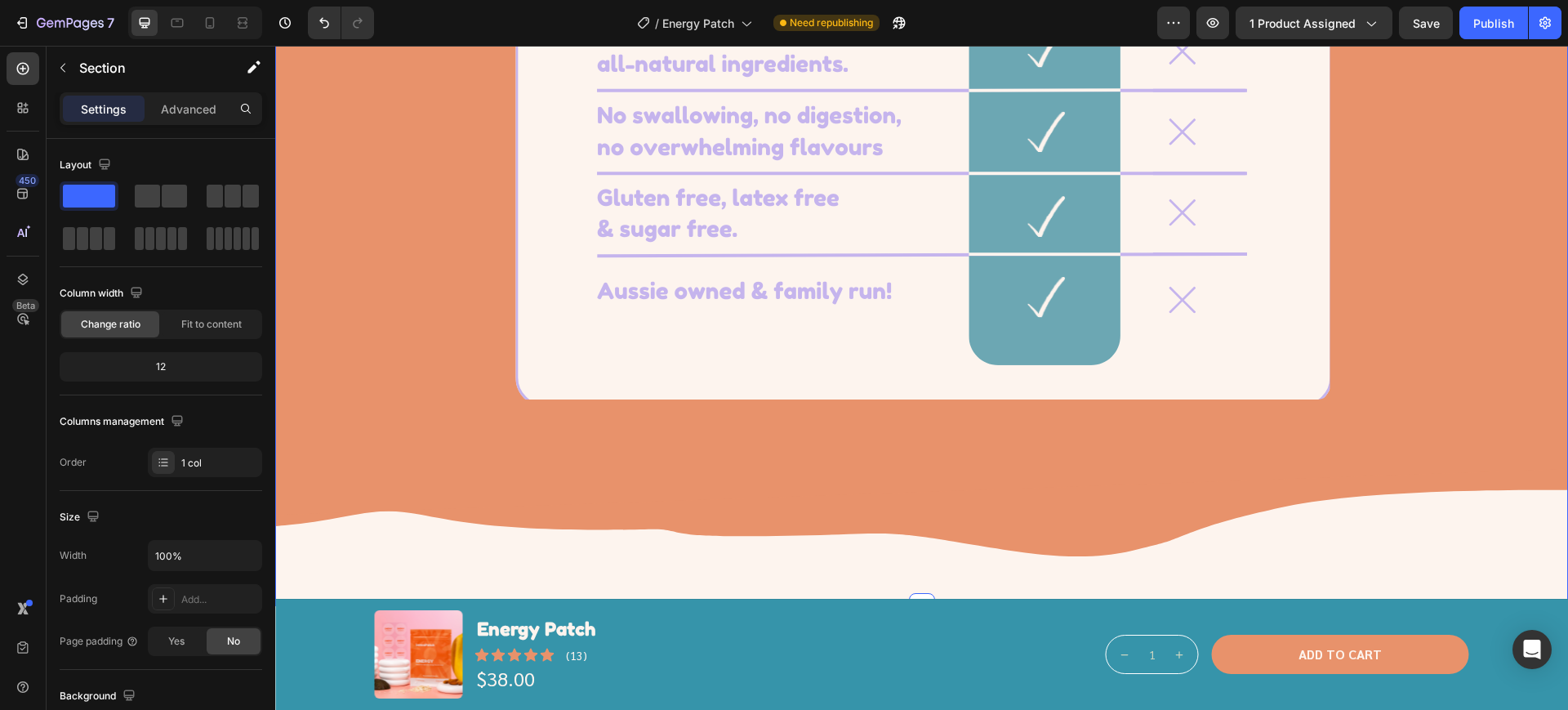
scroll to position [2553, 0]
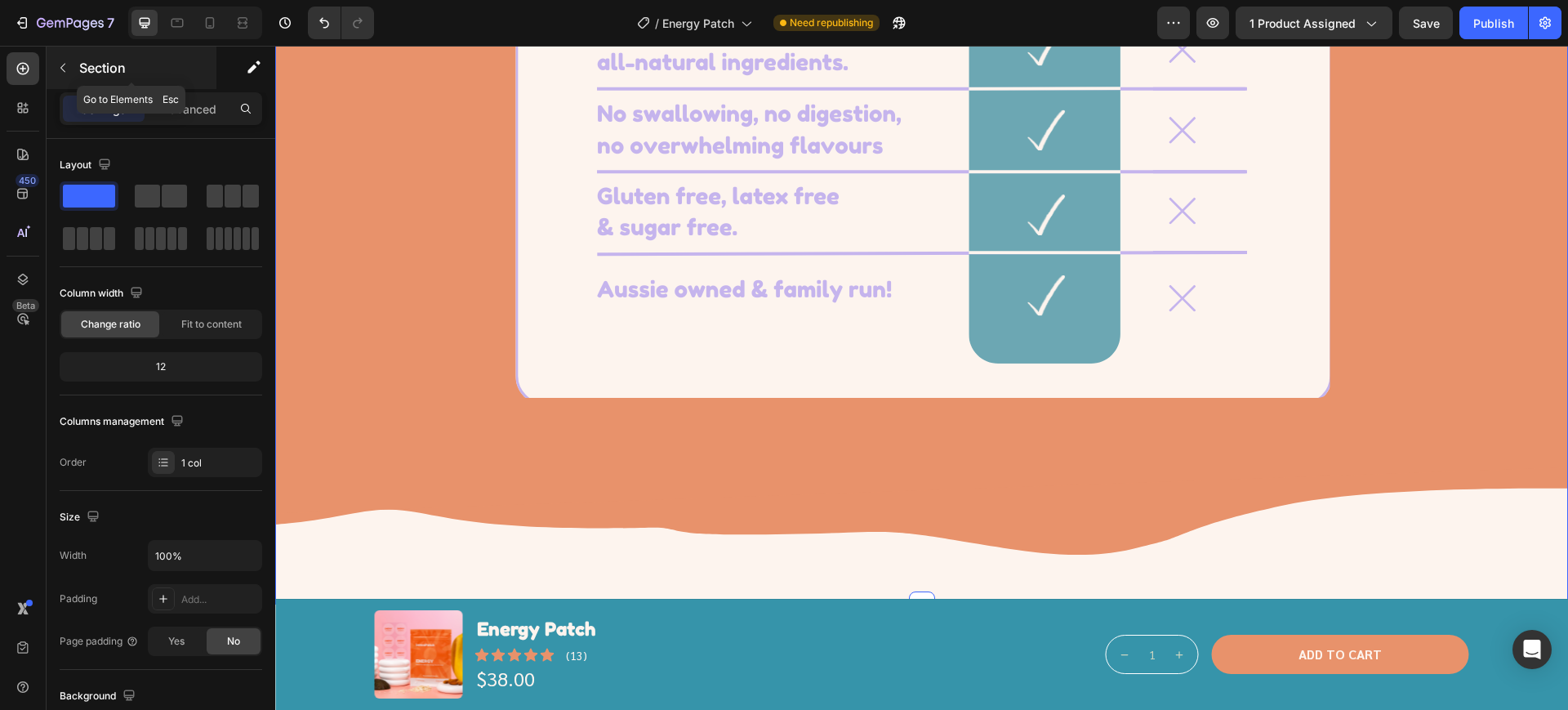
click at [80, 67] on p "Section" at bounding box center [146, 68] width 134 height 19
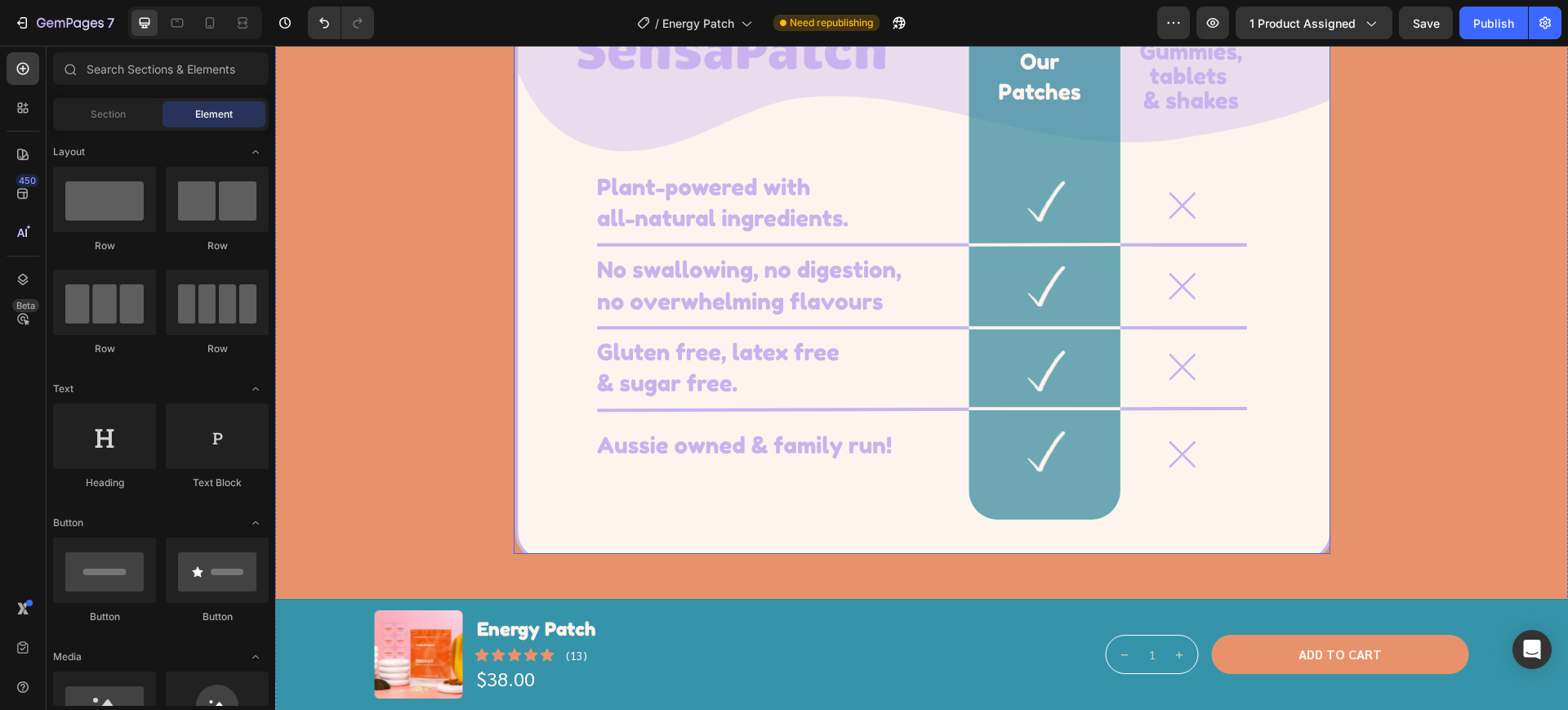
scroll to position [2349, 0]
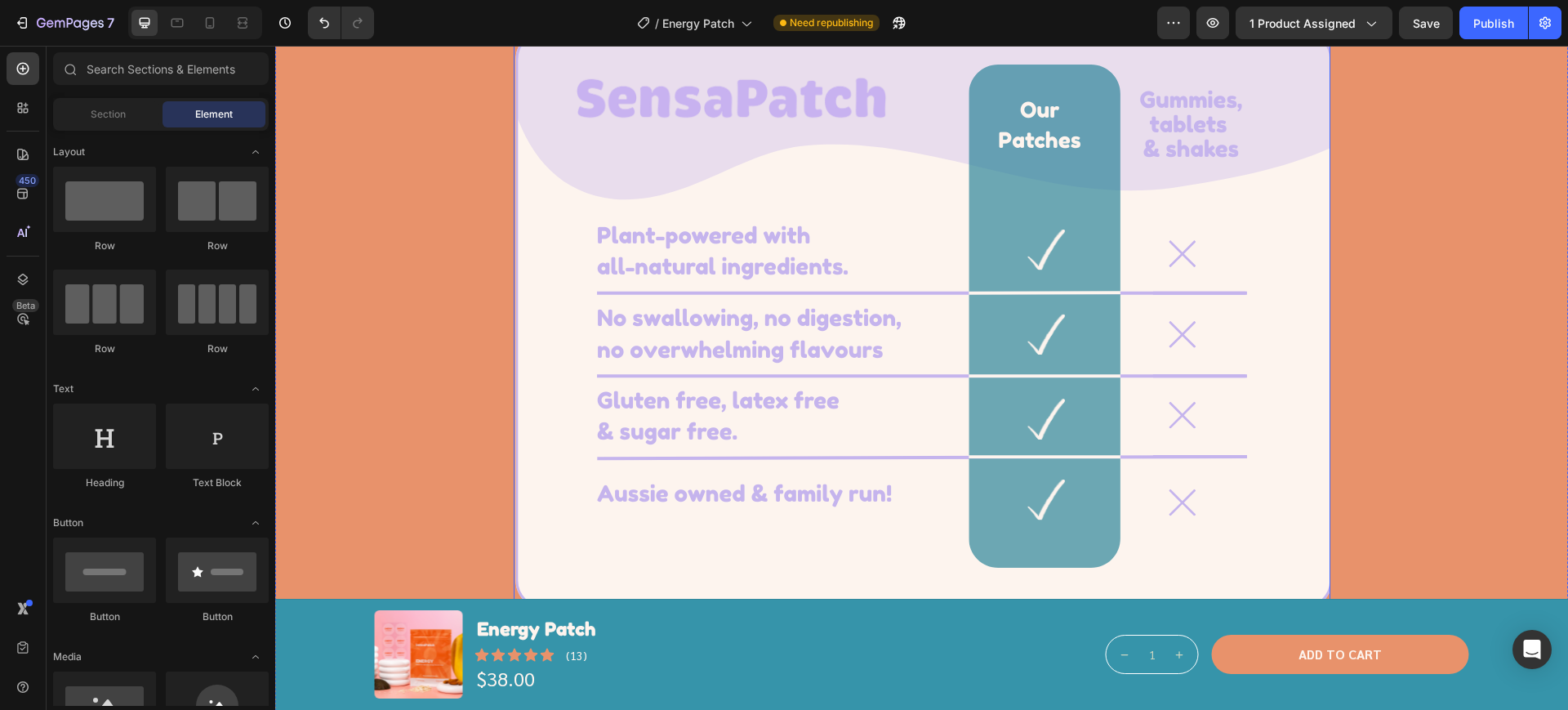
click at [571, 236] on div "Background Image" at bounding box center [922, 316] width 817 height 572
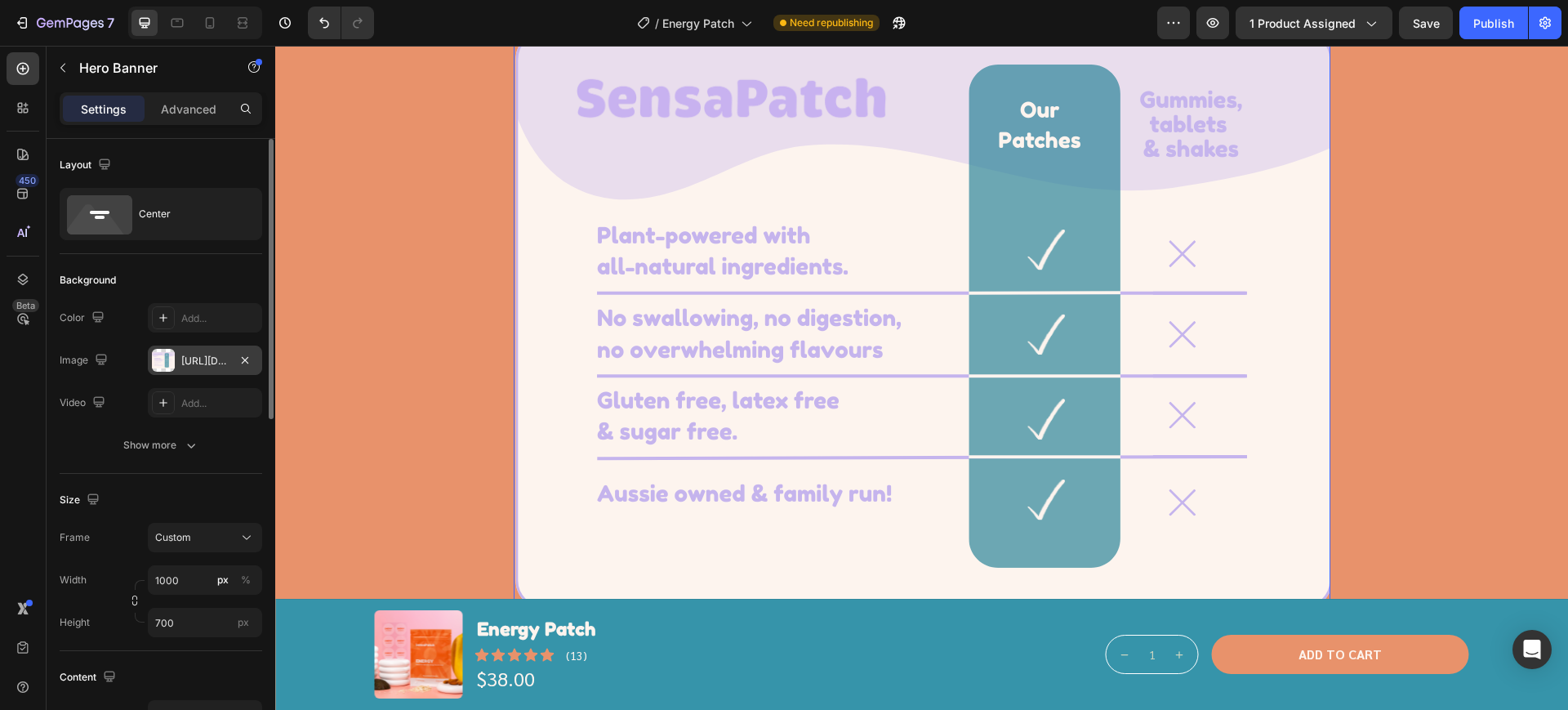
click at [196, 354] on div "https://cdn.shopify.com/s/files/1/0667/7476/1560/files/gempages_576990987239293…" at bounding box center [205, 360] width 47 height 14
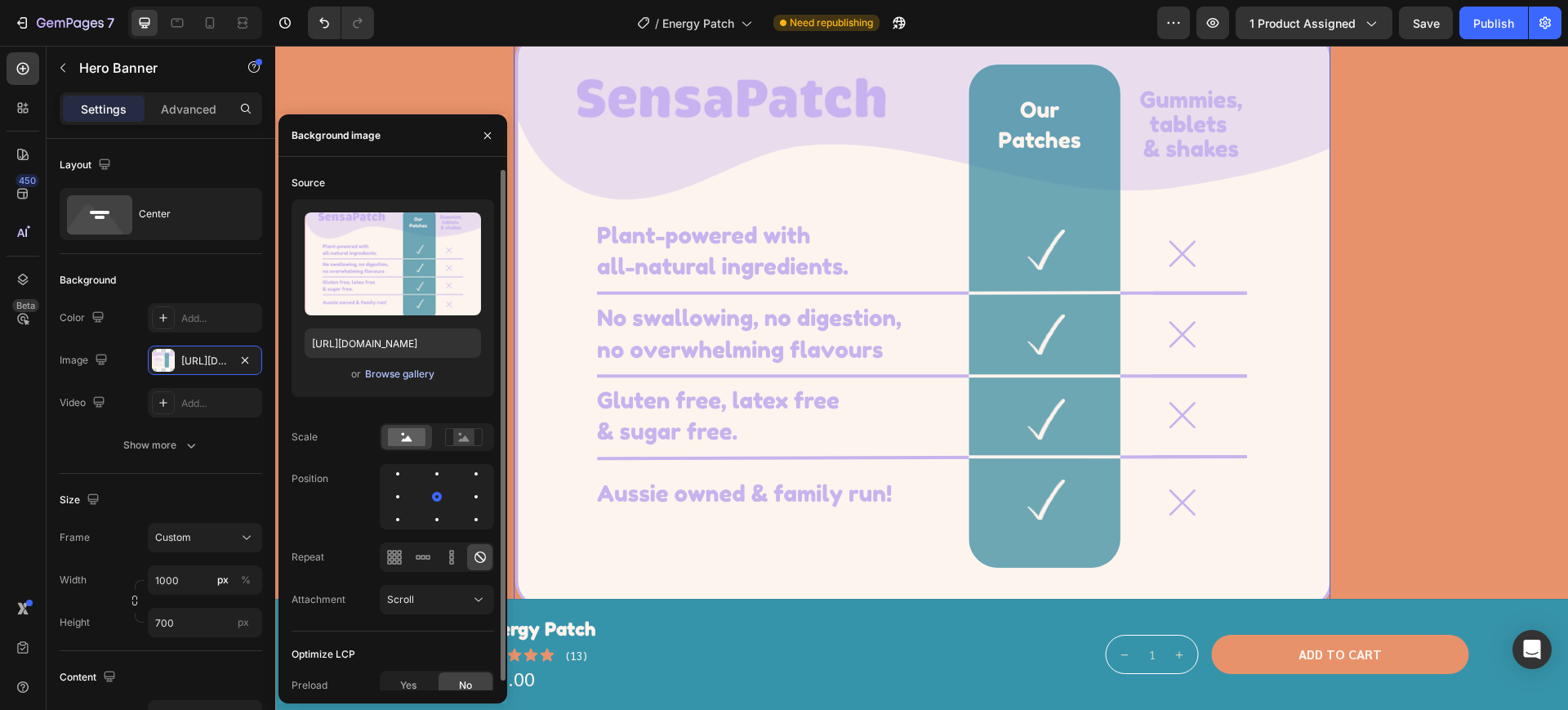
click at [402, 377] on div "Browse gallery" at bounding box center [400, 373] width 69 height 14
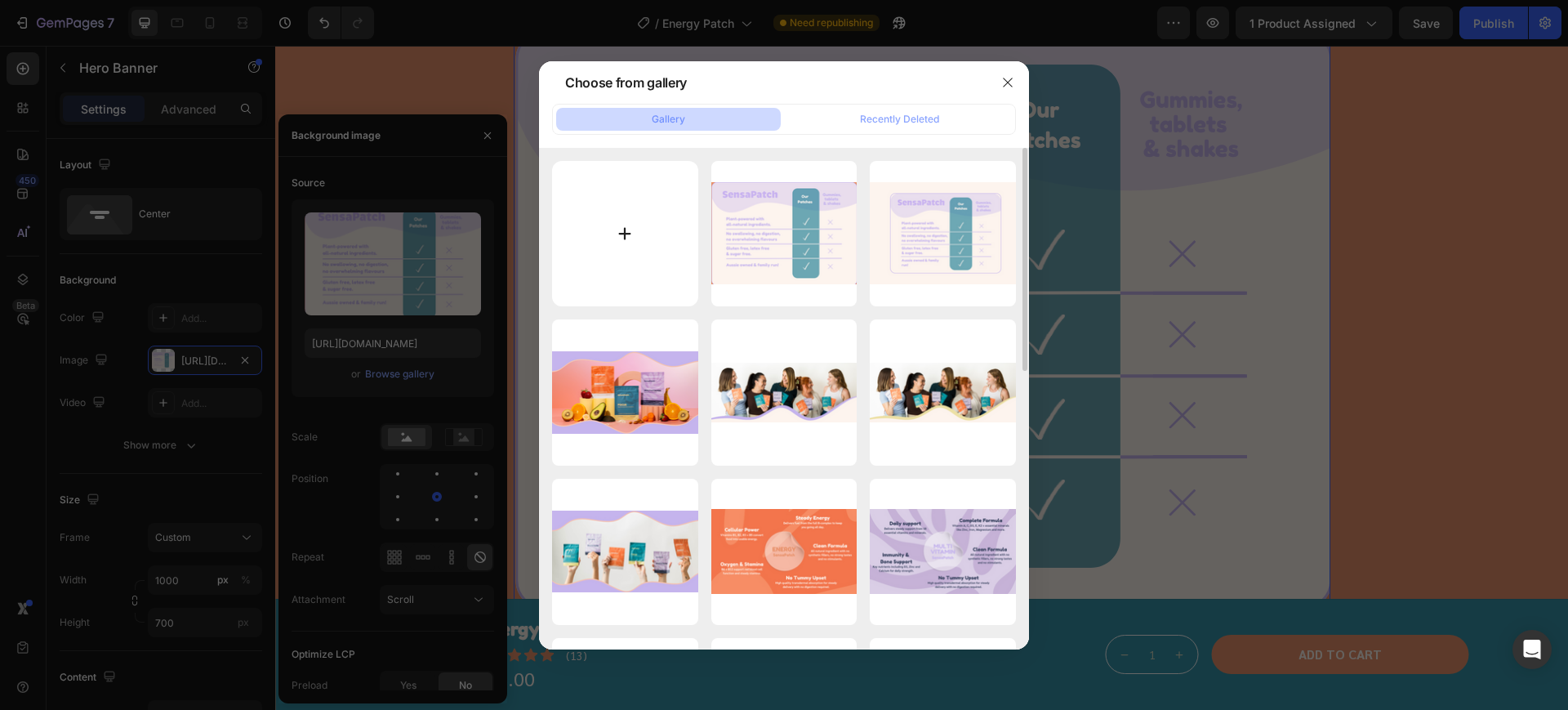
click at [619, 236] on input "file" at bounding box center [624, 234] width 146 height 146
type input "C:\fakepath\SensaPatch (1000 x 700 px) (800 x 500 px).png"
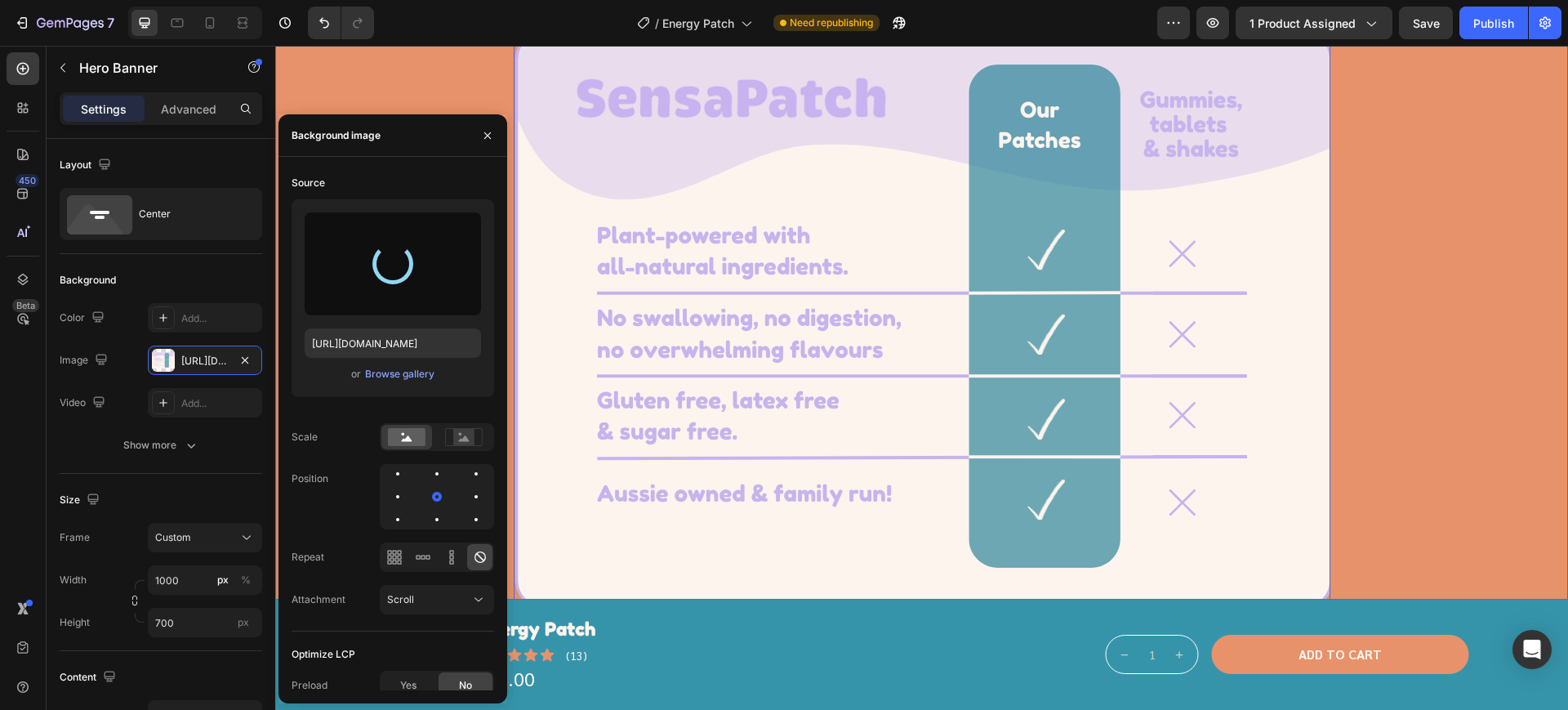
type input "https://cdn.shopify.com/s/files/1/0667/7476/1560/files/gempages_576990987239293…"
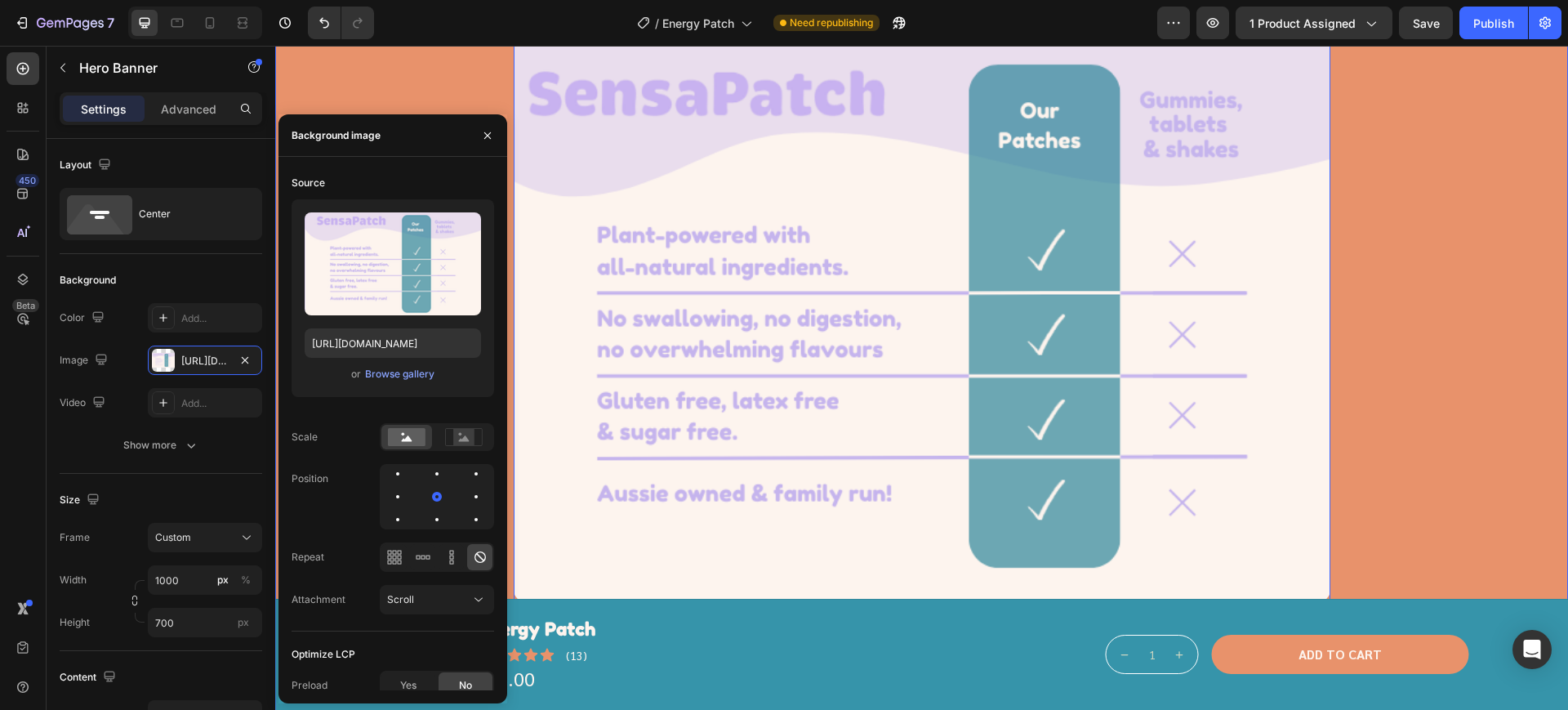
click at [1418, 280] on div "Image Row Power That Lasts All Day Heading The Energy patch keeps you fuelled w…" at bounding box center [922, 352] width 1293 height 913
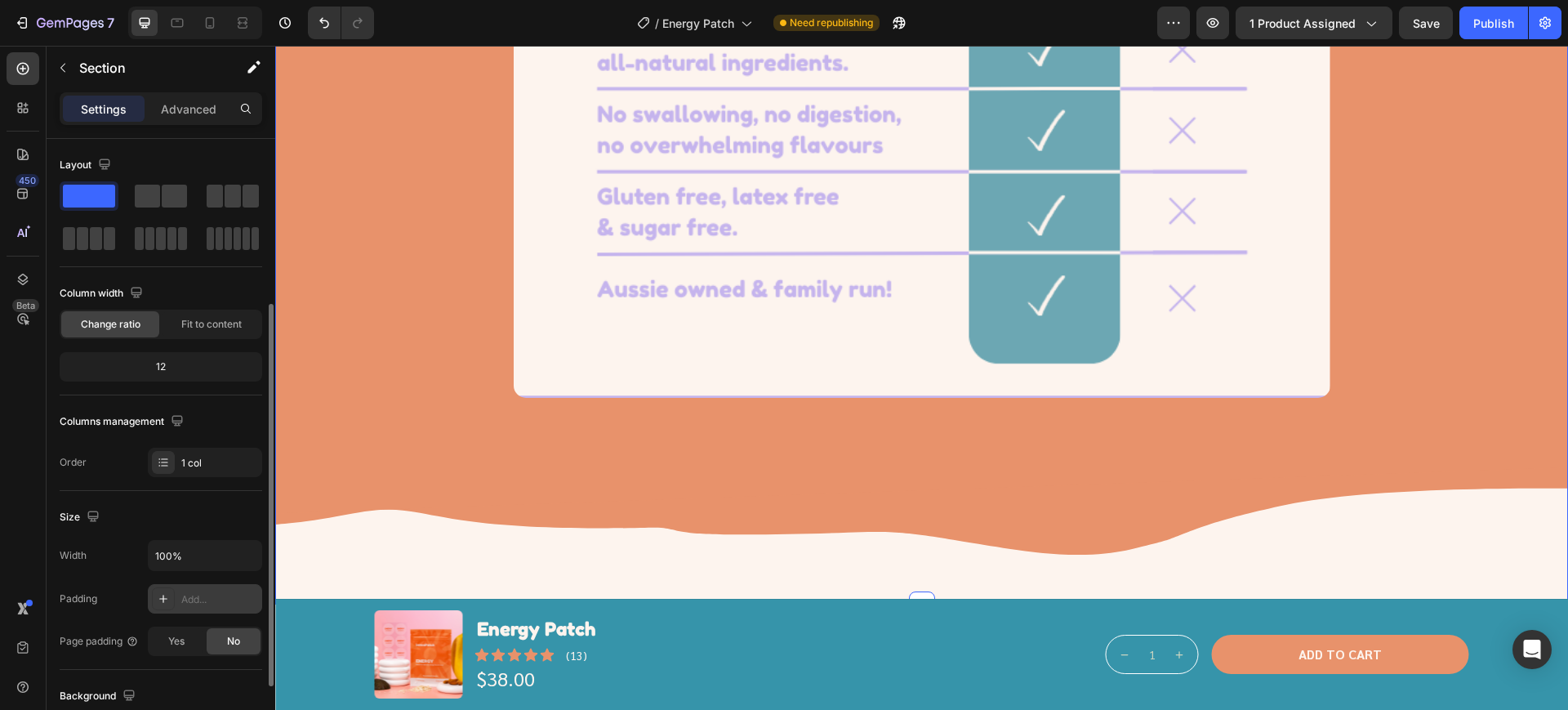
scroll to position [102, 0]
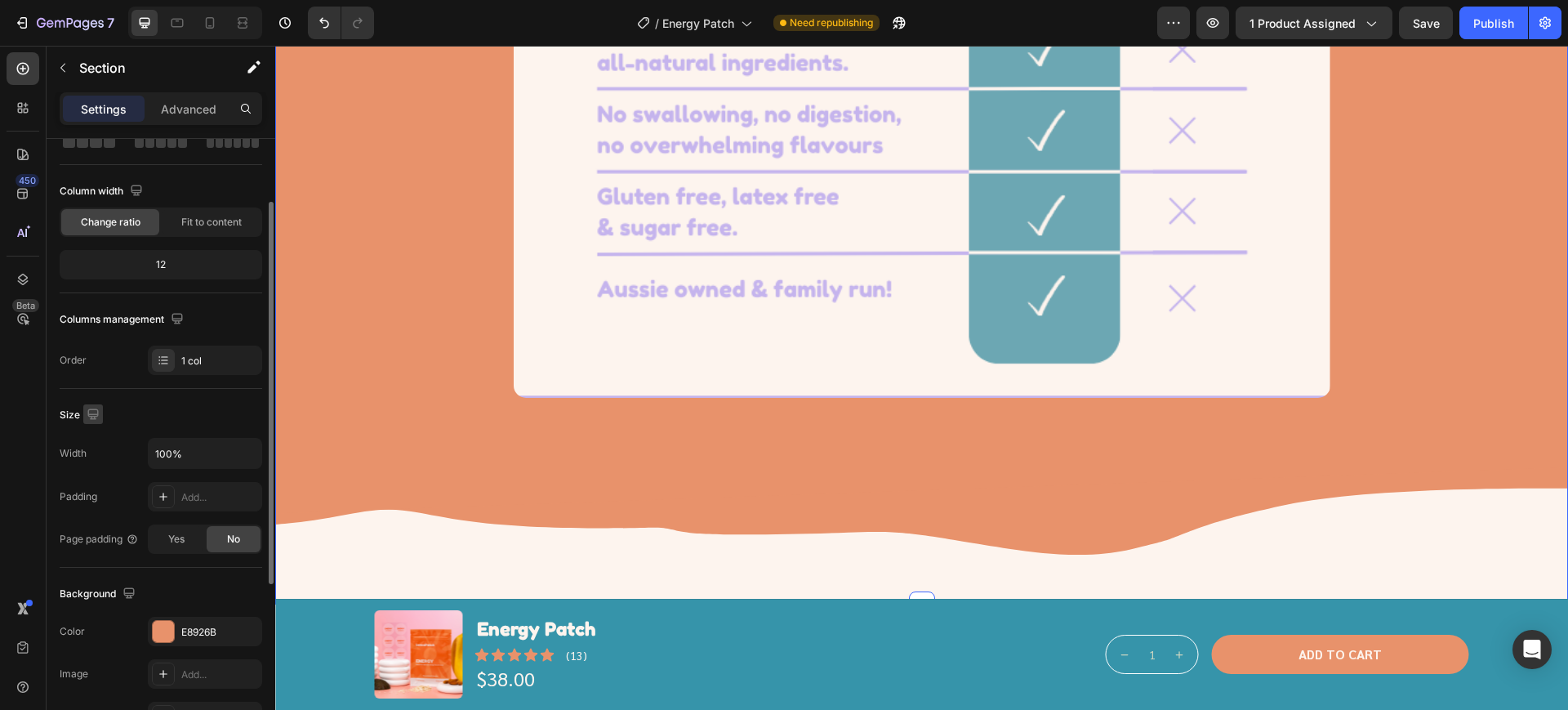
click at [89, 415] on icon "button" at bounding box center [93, 414] width 16 height 16
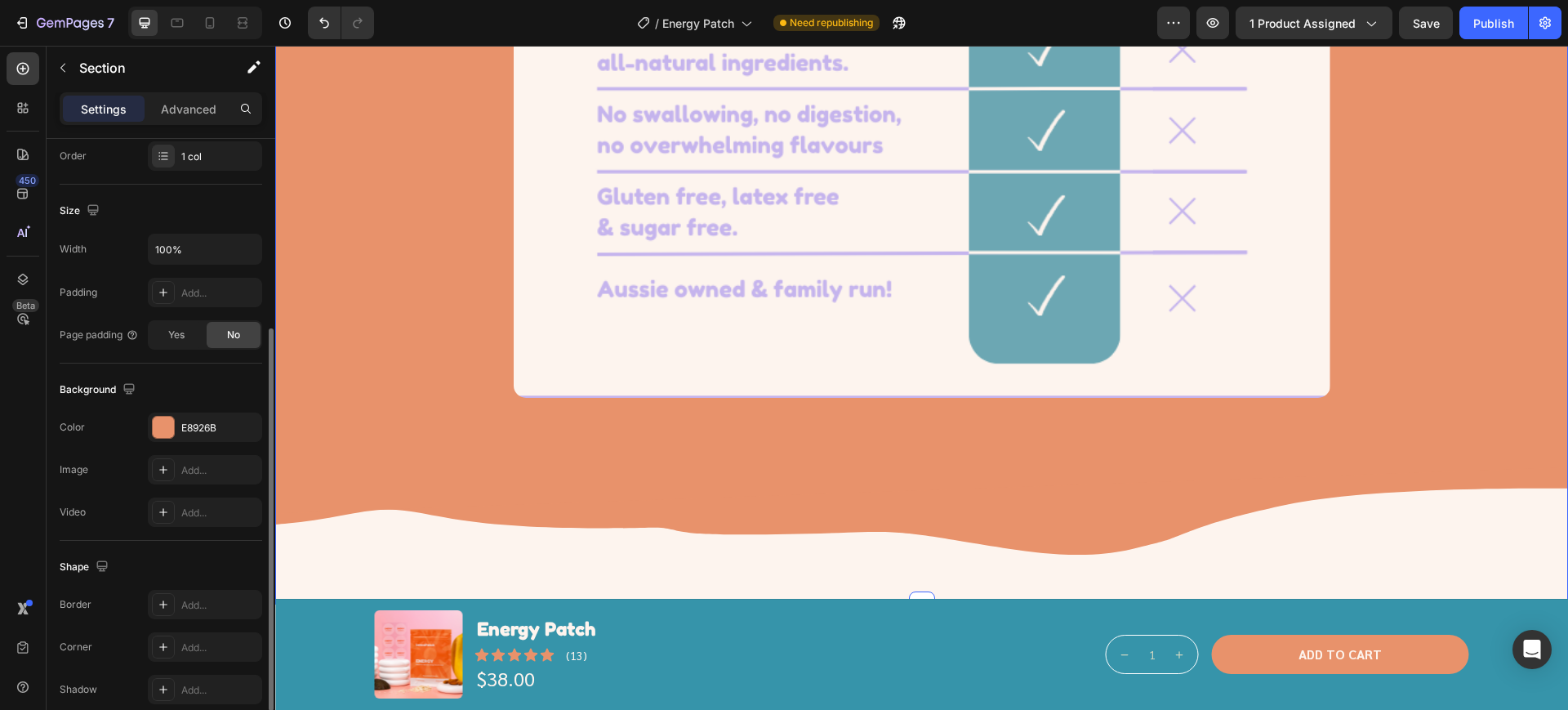
scroll to position [379, 0]
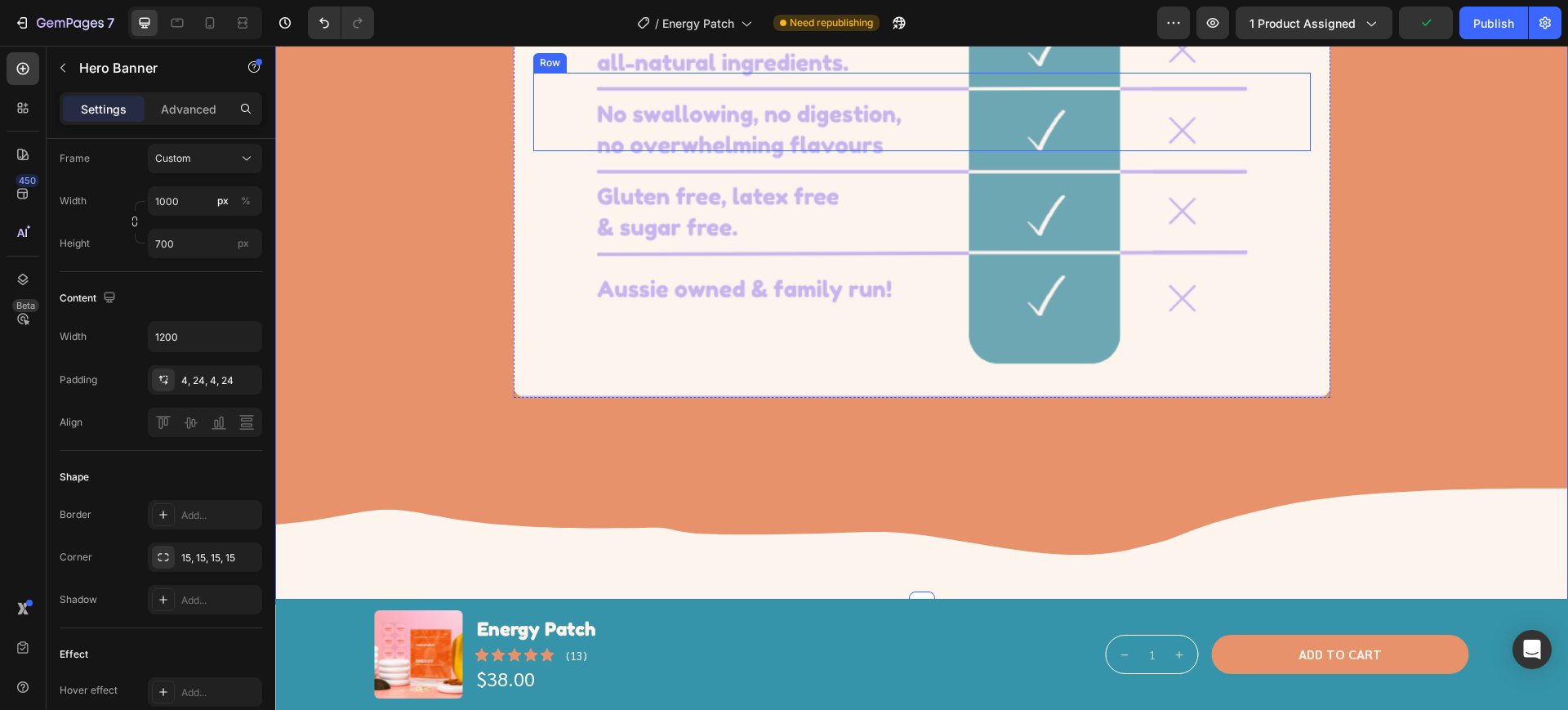
click at [521, 154] on div "Steady Energy Heading Delivers fuel from the full B-complex to keep you going a…" at bounding box center [922, 111] width 817 height 85
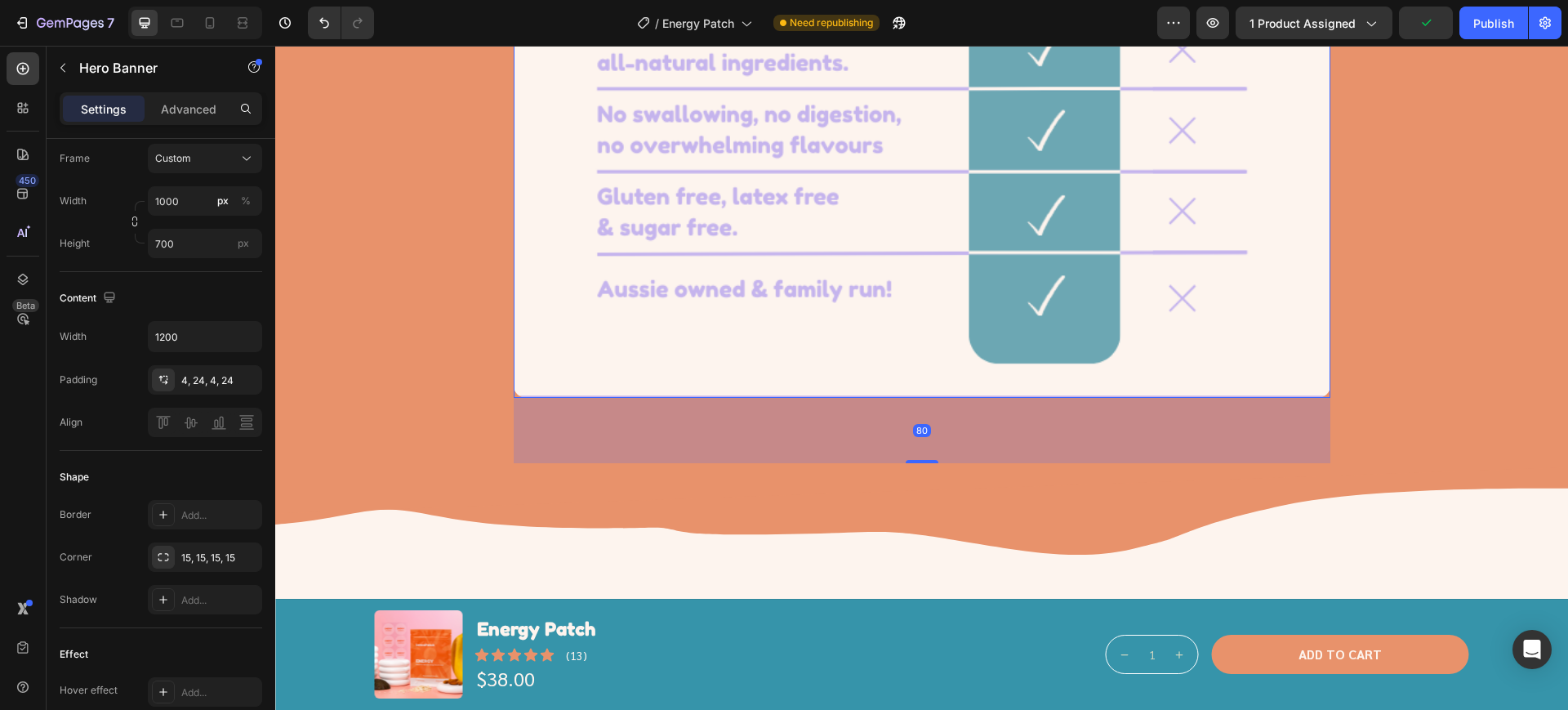
scroll to position [0, 0]
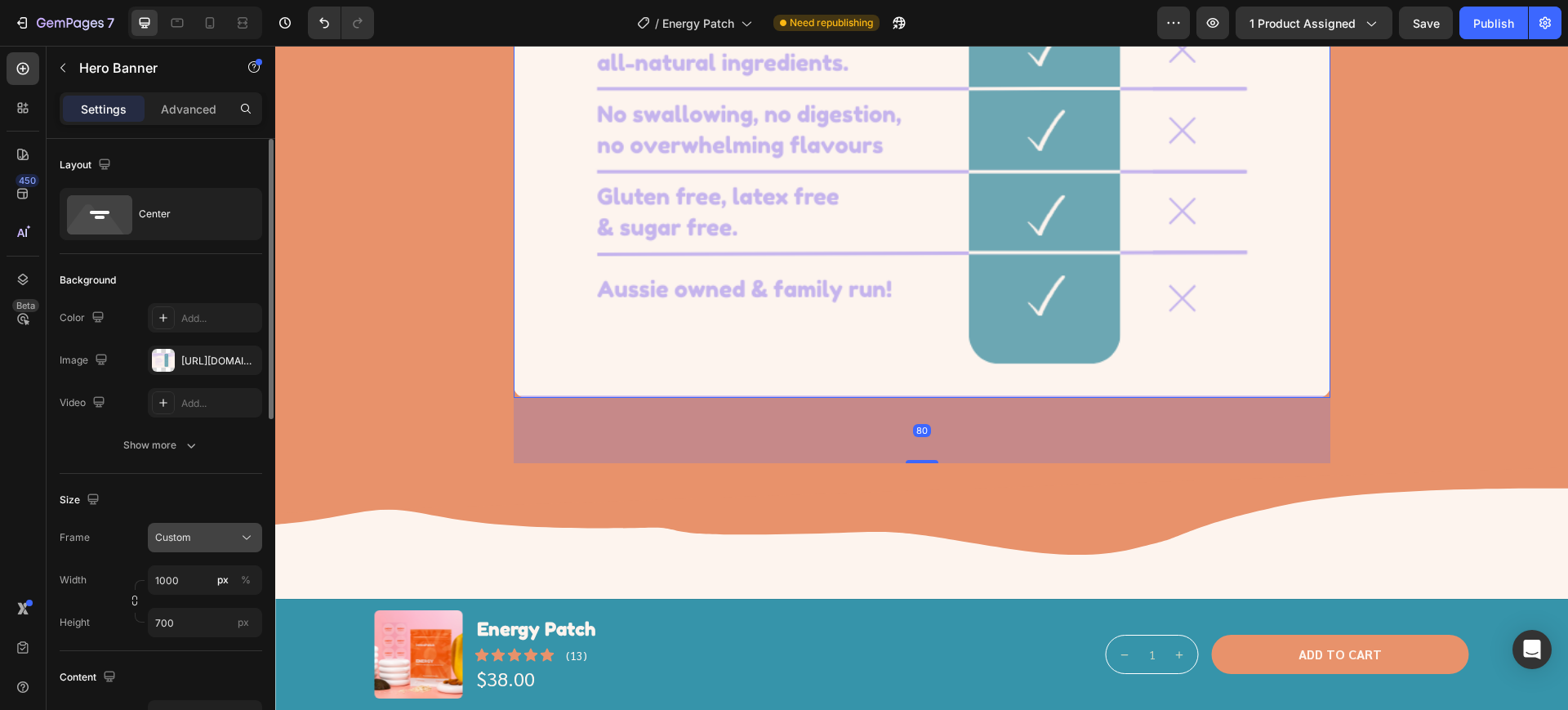
click at [212, 544] on div "Custom" at bounding box center [195, 537] width 80 height 14
click at [214, 582] on span "As banner source" at bounding box center [195, 576] width 81 height 14
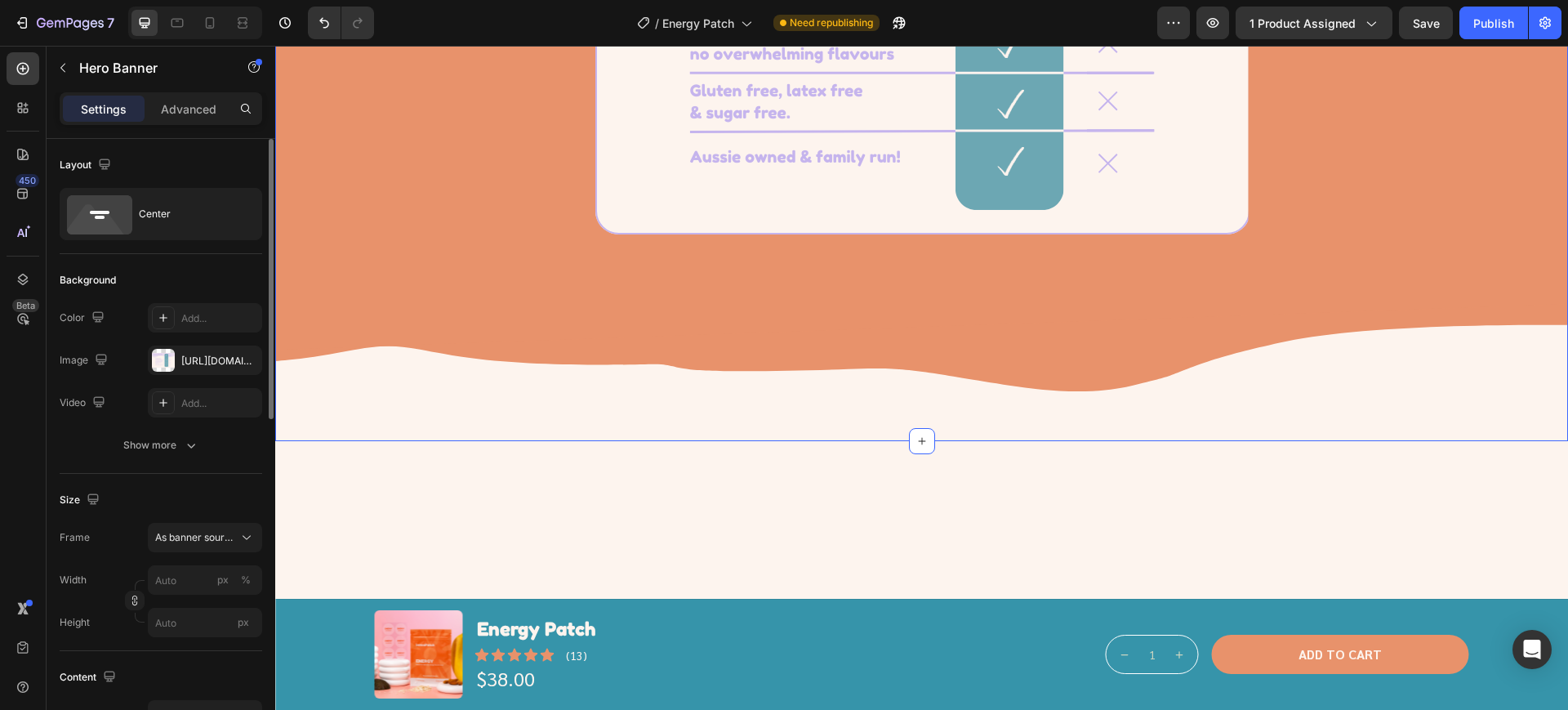
click at [377, 278] on div "Image Row Power That Lasts All Day Heading The Energy patch keeps you fuelled w…" at bounding box center [922, 66] width 1293 height 749
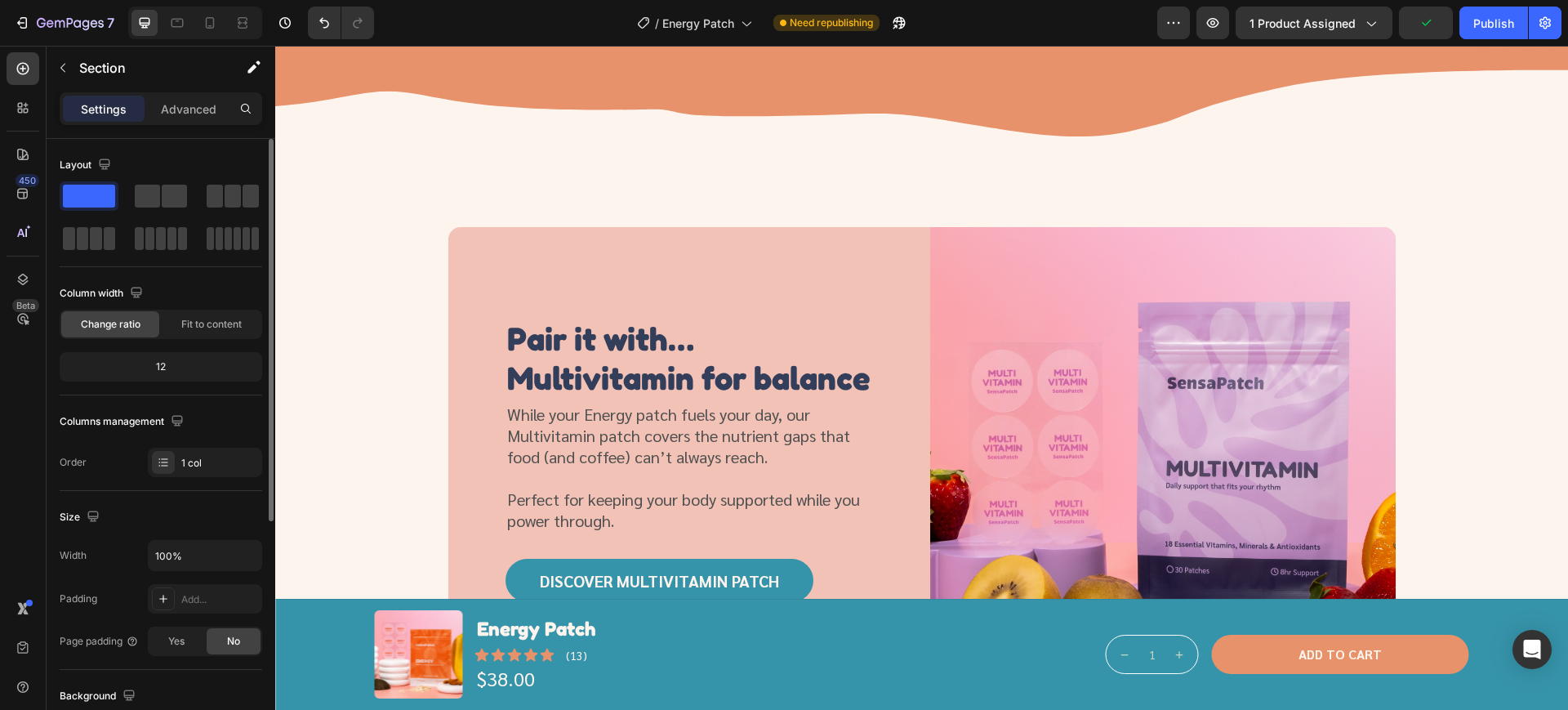
scroll to position [2757, 0]
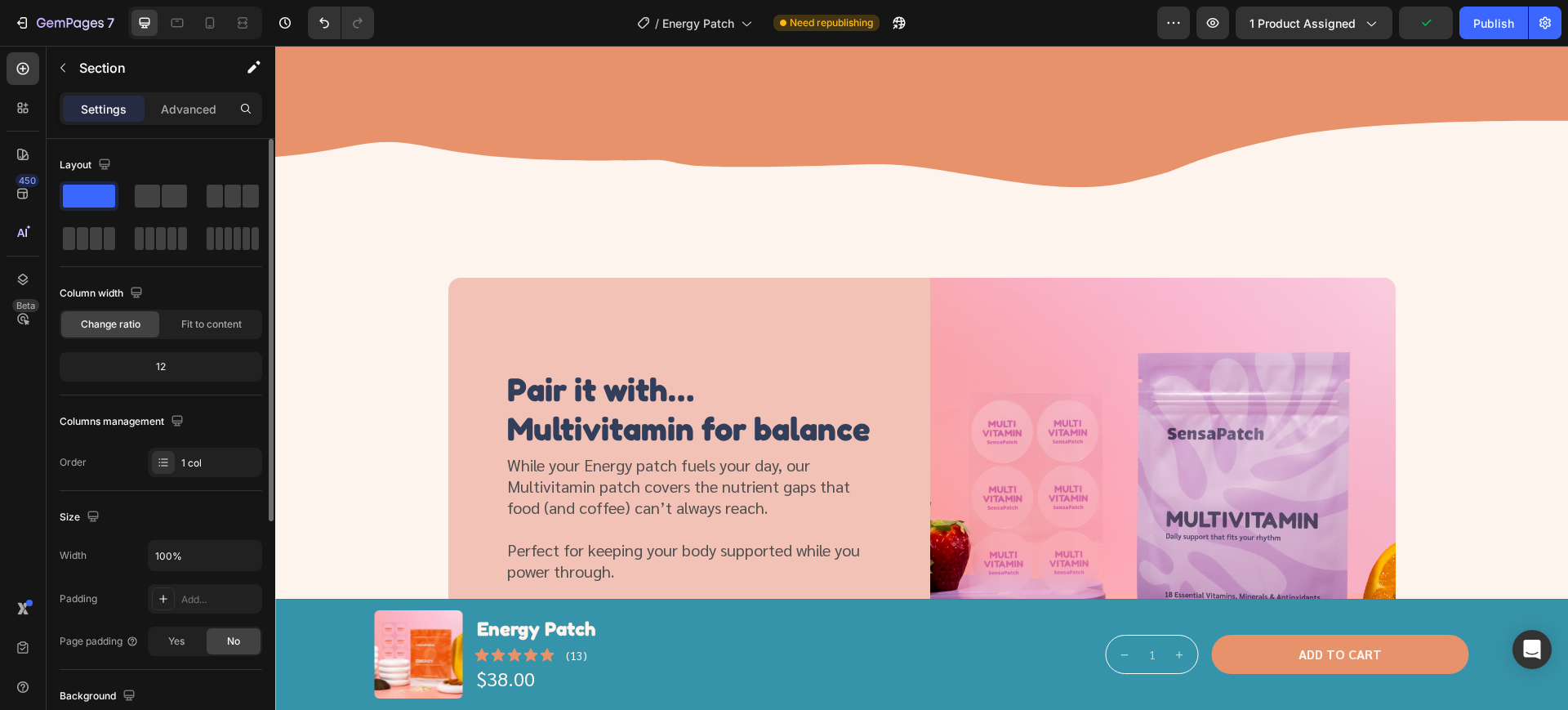
click at [489, 237] on img at bounding box center [922, 165] width 1293 height 141
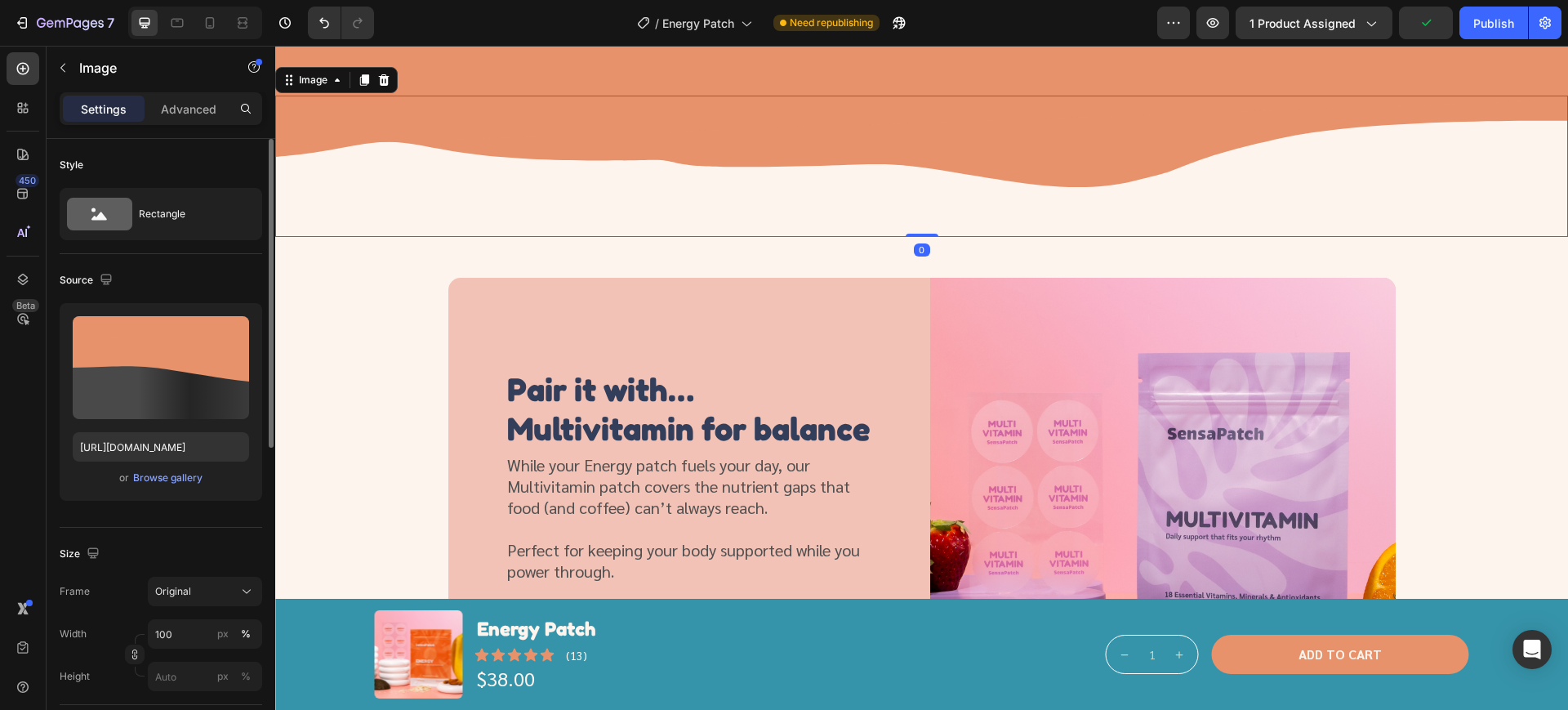
click at [664, 237] on img at bounding box center [922, 165] width 1293 height 141
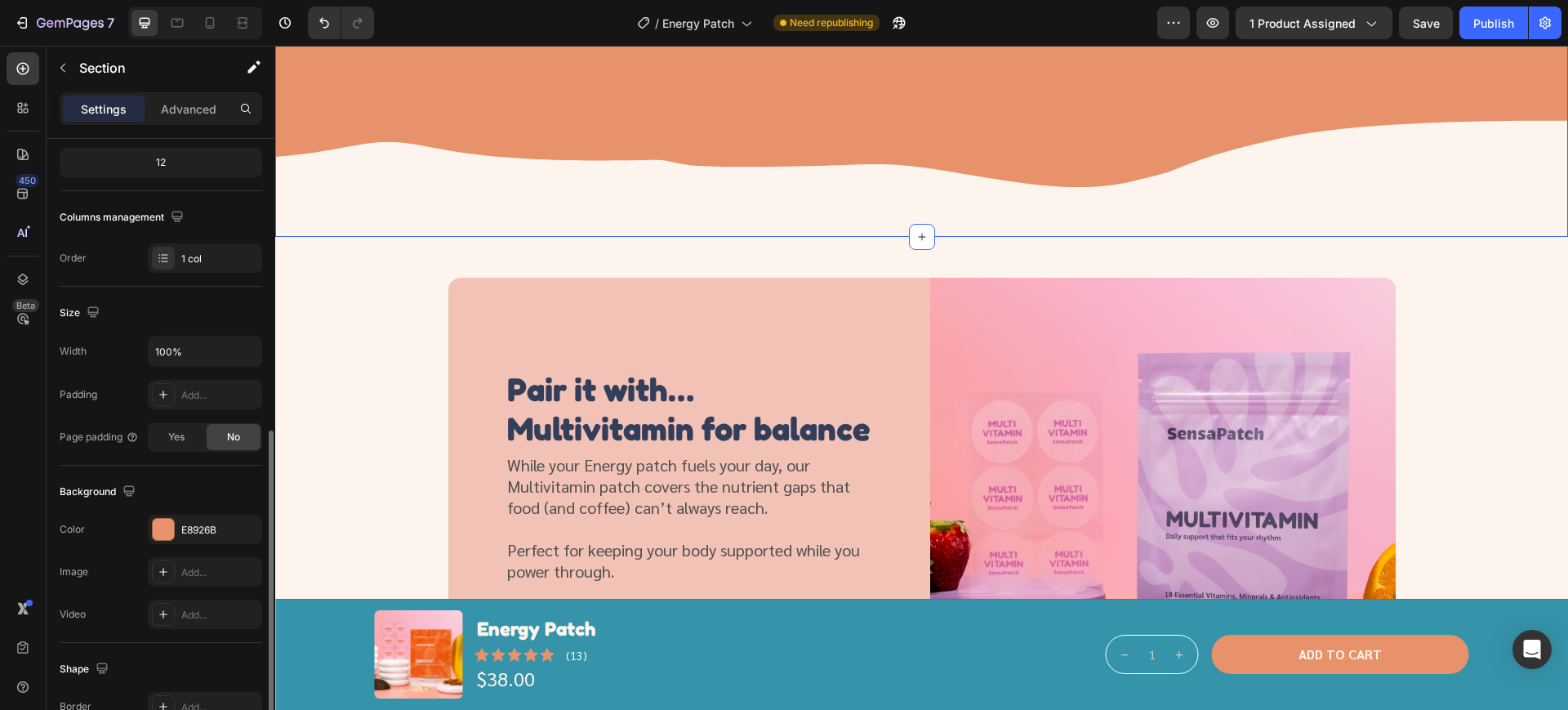
scroll to position [306, 0]
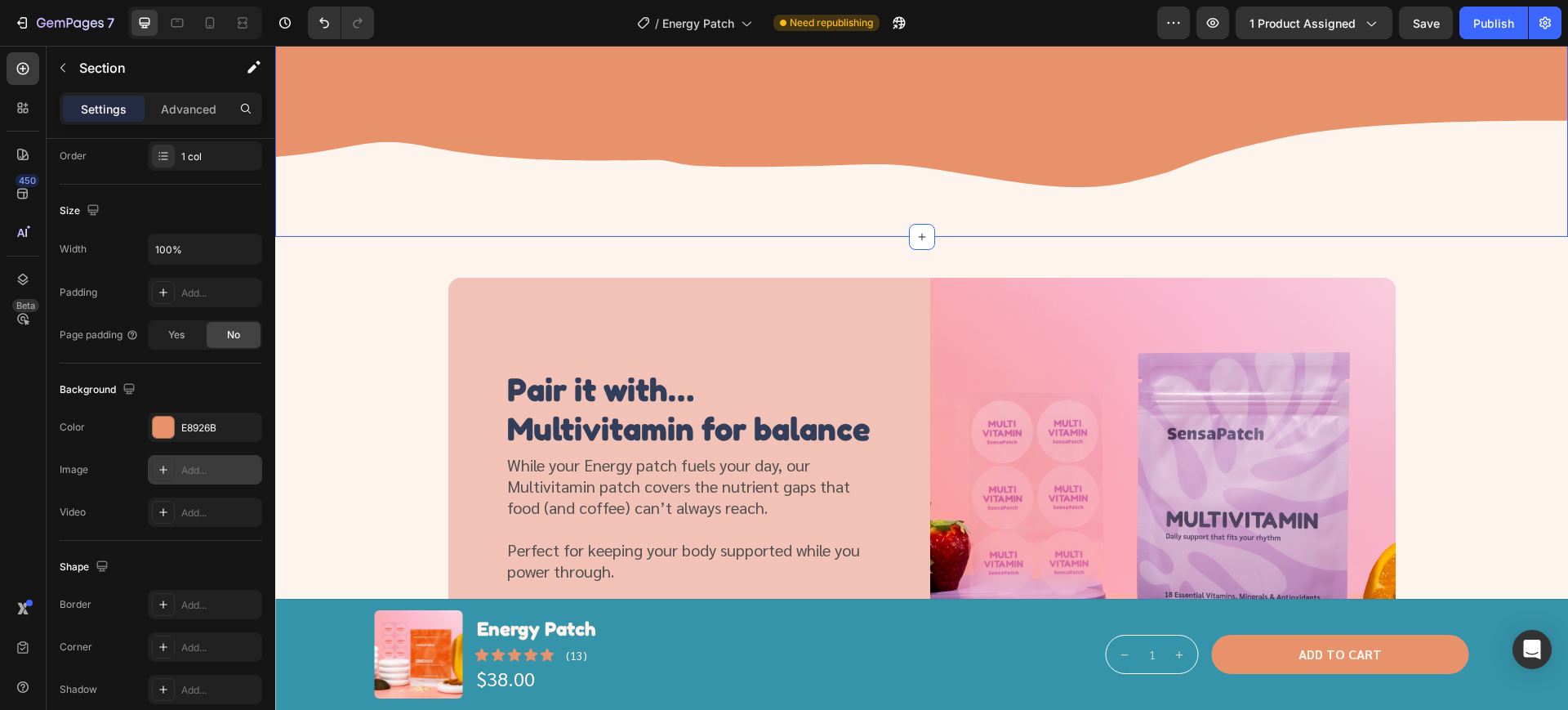
click at [225, 474] on div "Add..." at bounding box center [219, 470] width 77 height 14
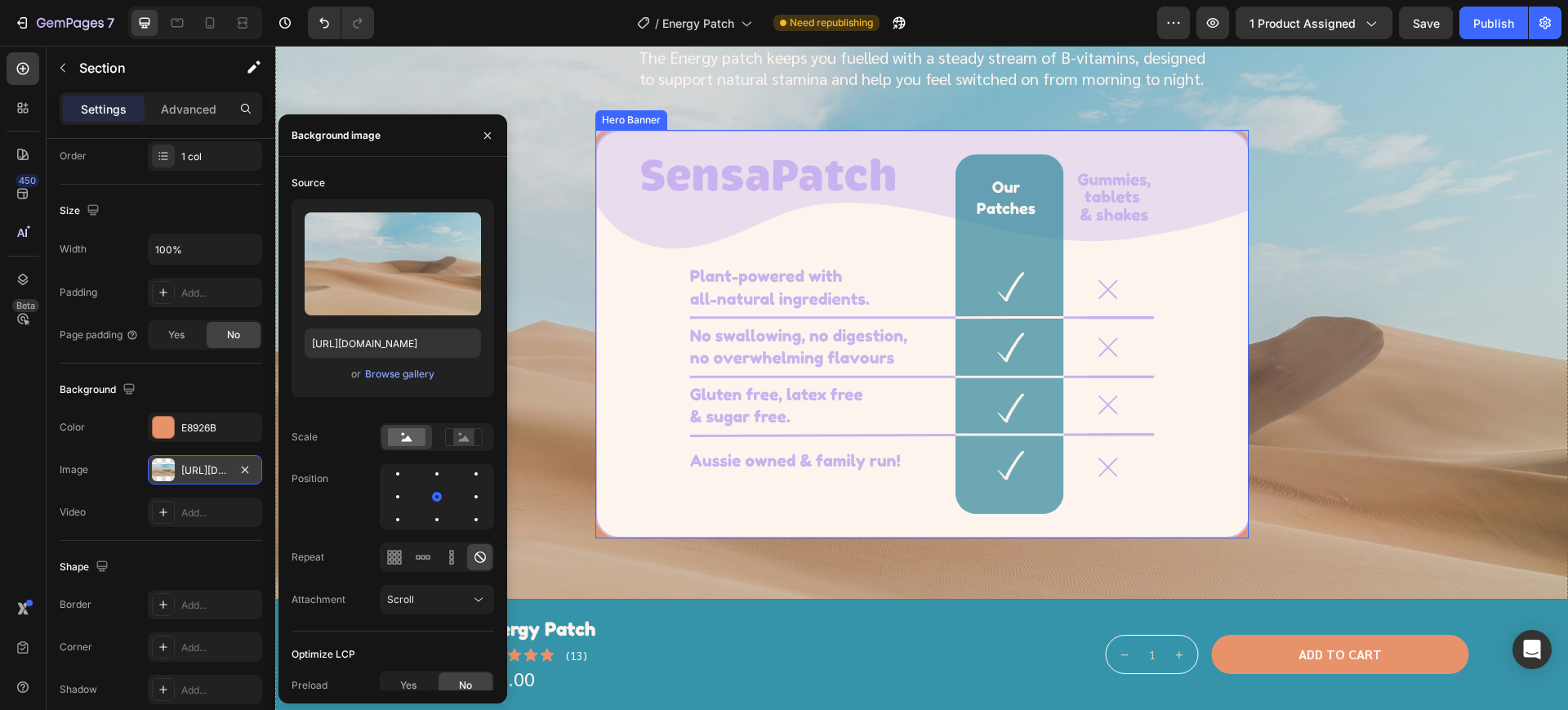
scroll to position [2247, 0]
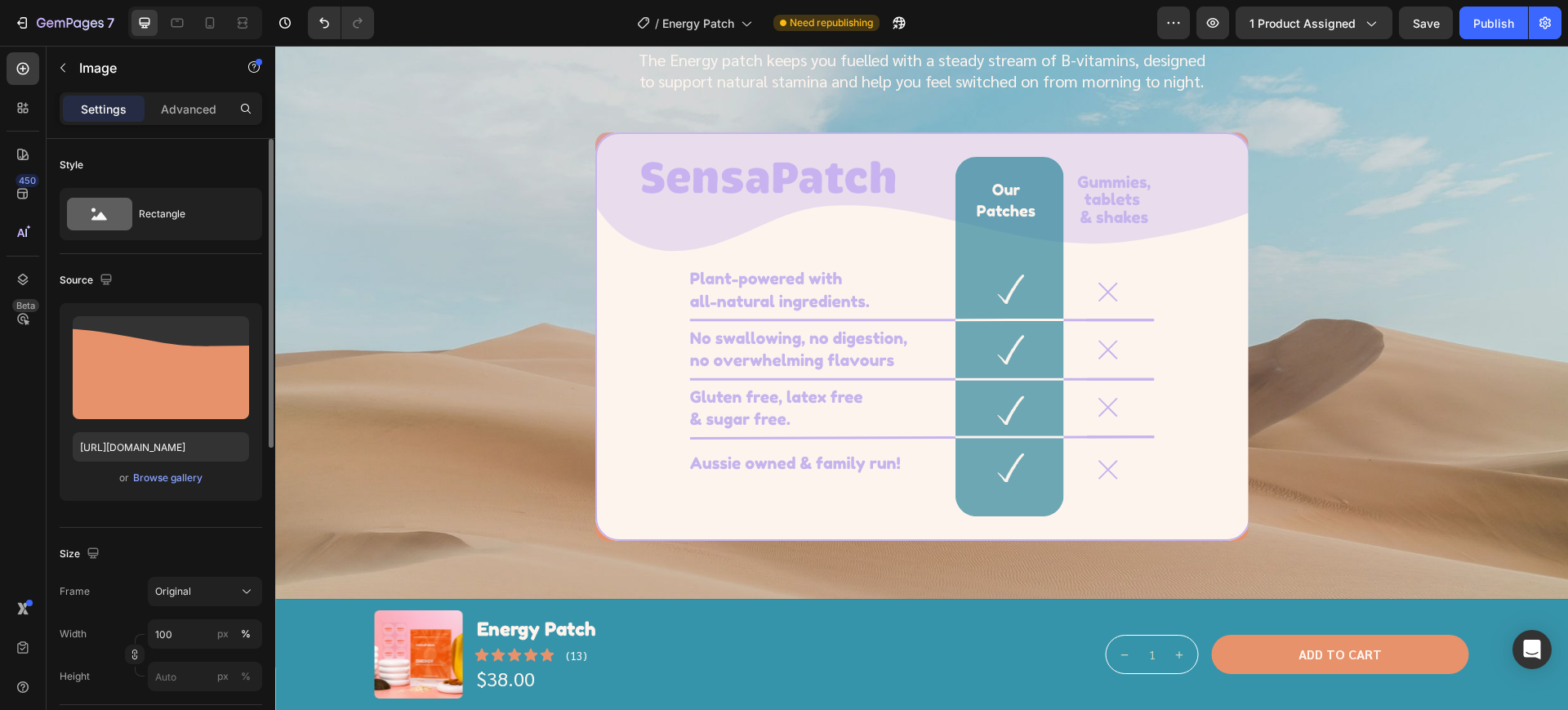
click at [147, 476] on div "Browse gallery" at bounding box center [168, 477] width 69 height 14
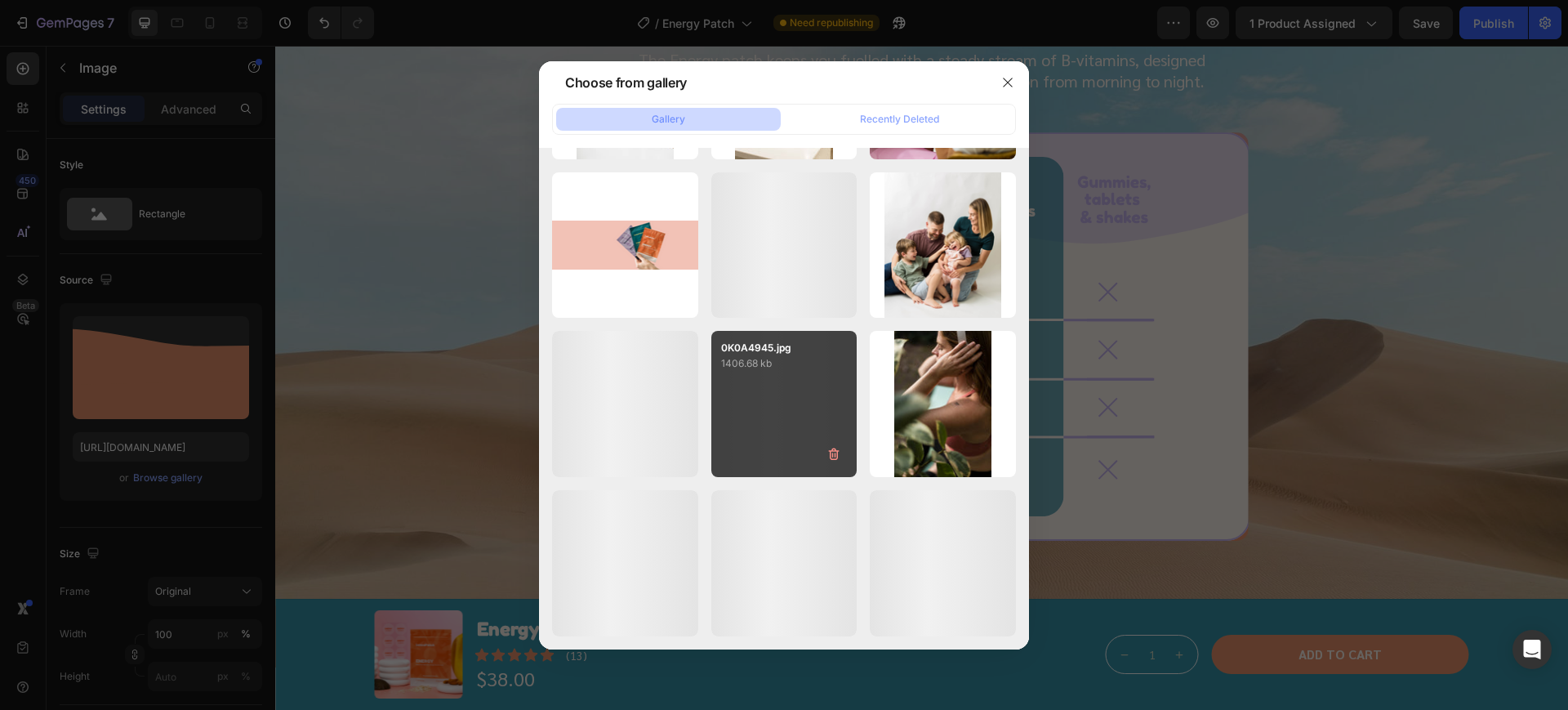
scroll to position [3168, 0]
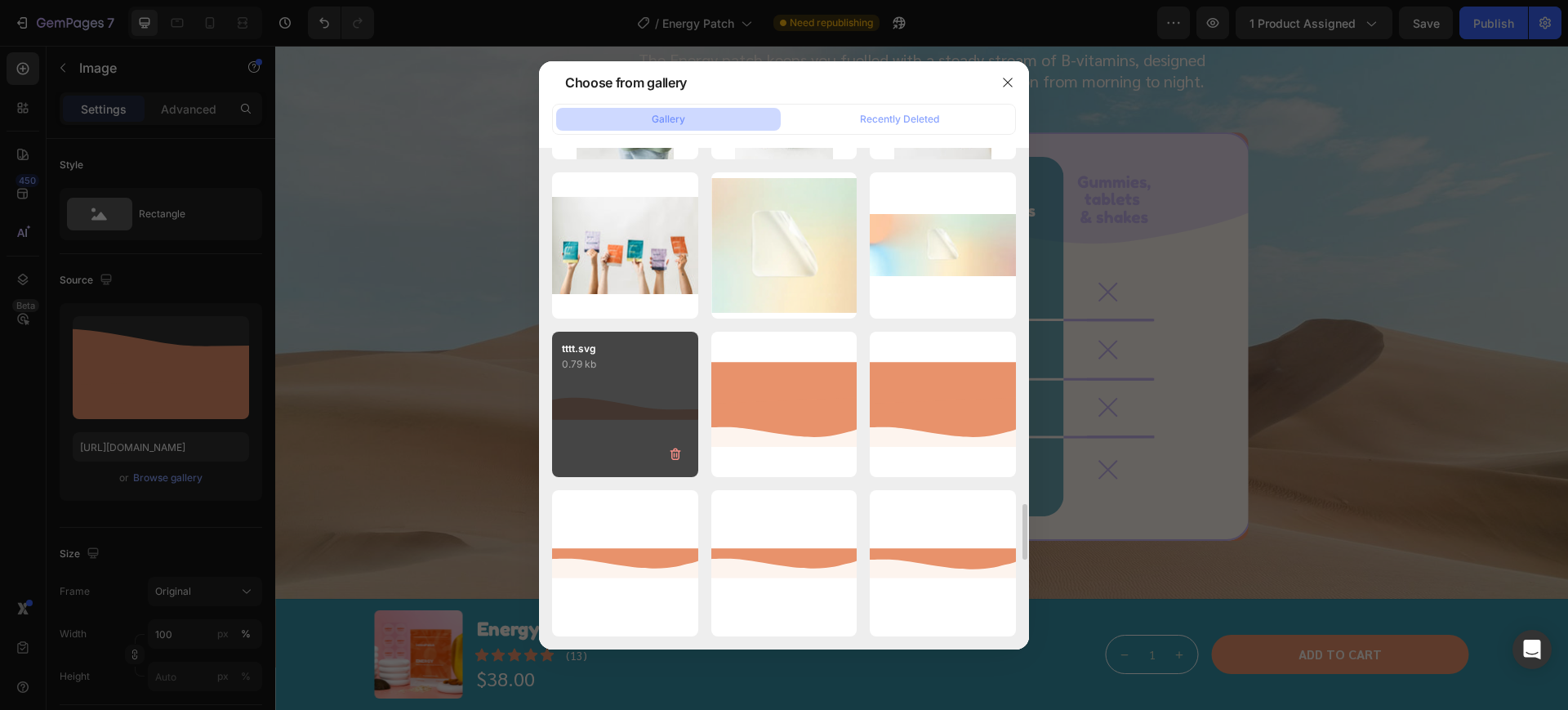
click at [661, 401] on div "tttt.svg 0.79 kb" at bounding box center [624, 404] width 146 height 146
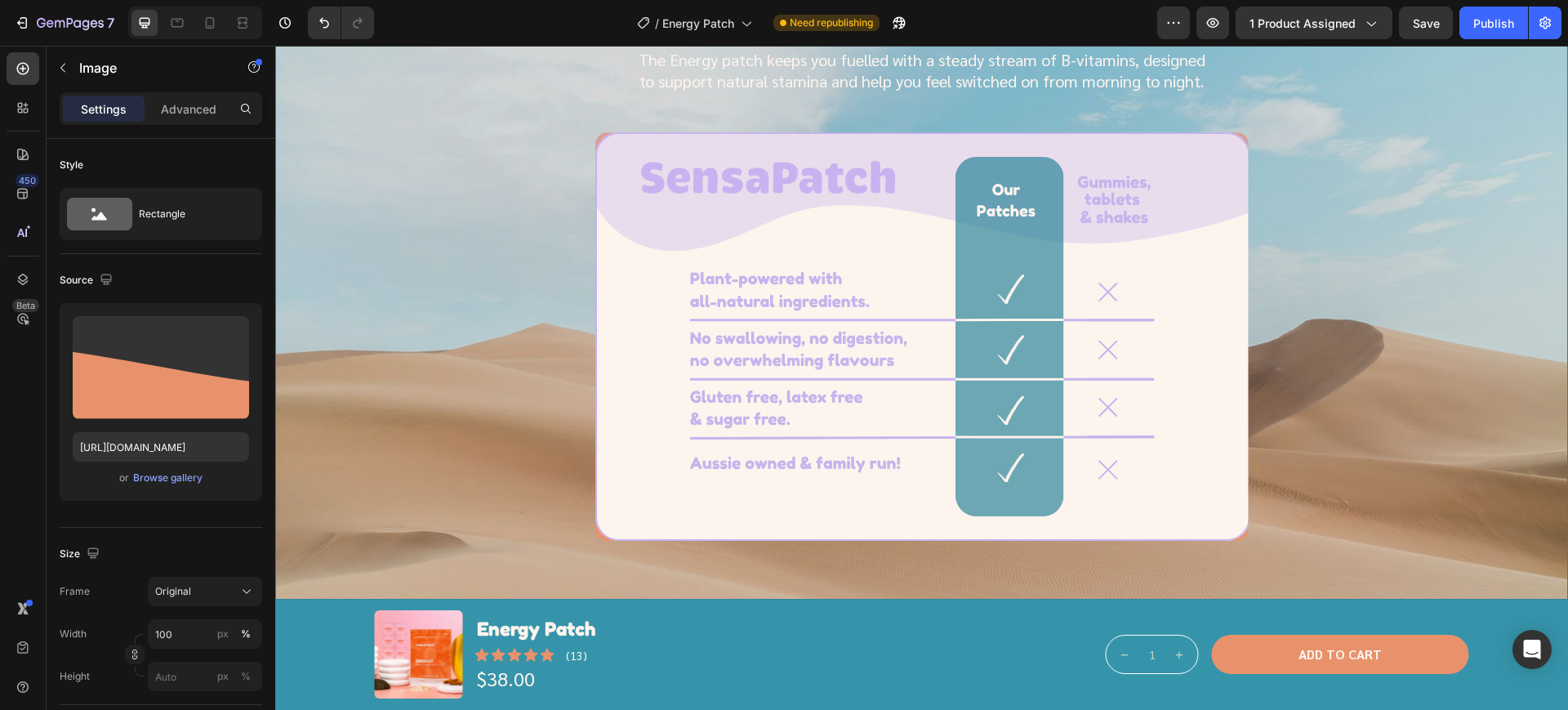
type input "https://cdn.shopify.com/s/files/1/0667/7476/1560/files/gempages_576990987239293…"
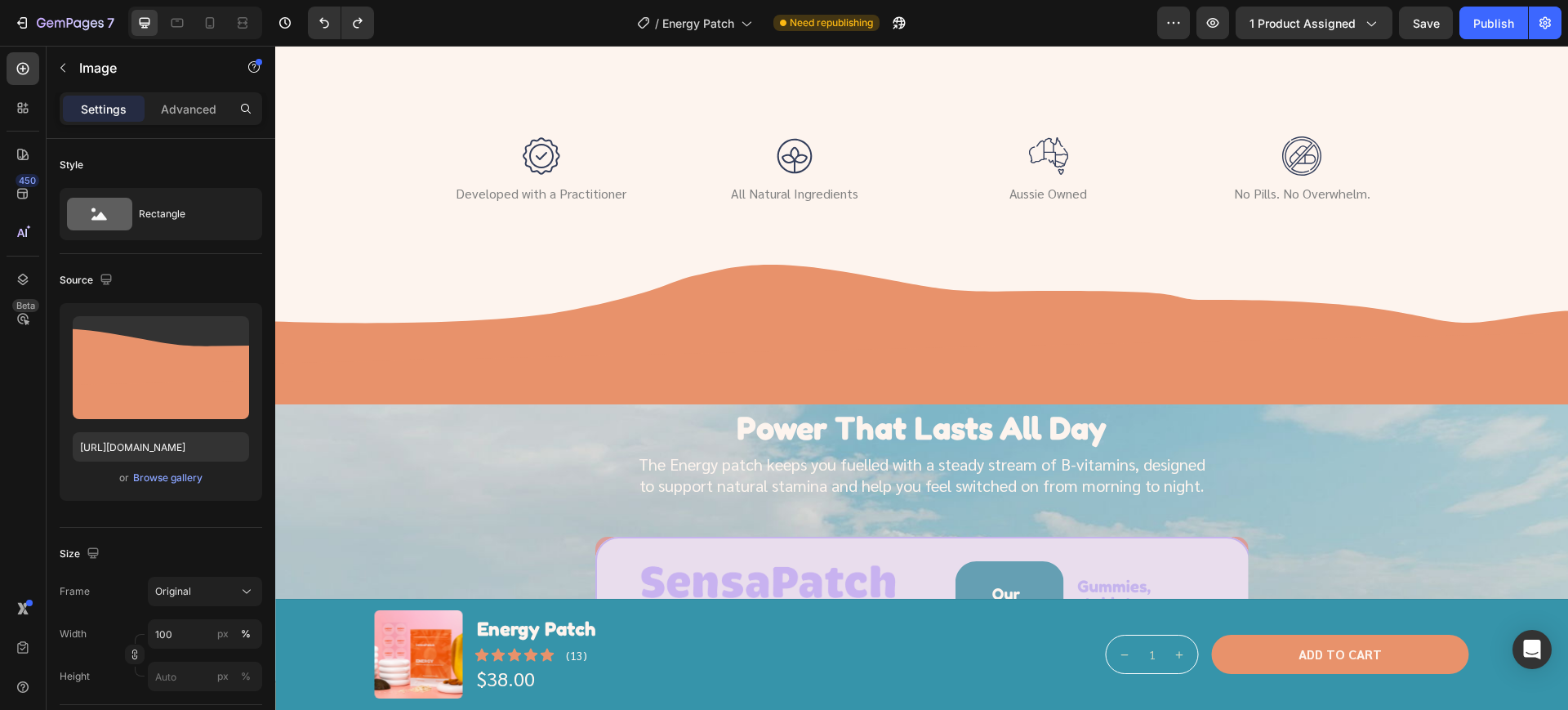
scroll to position [2042, 0]
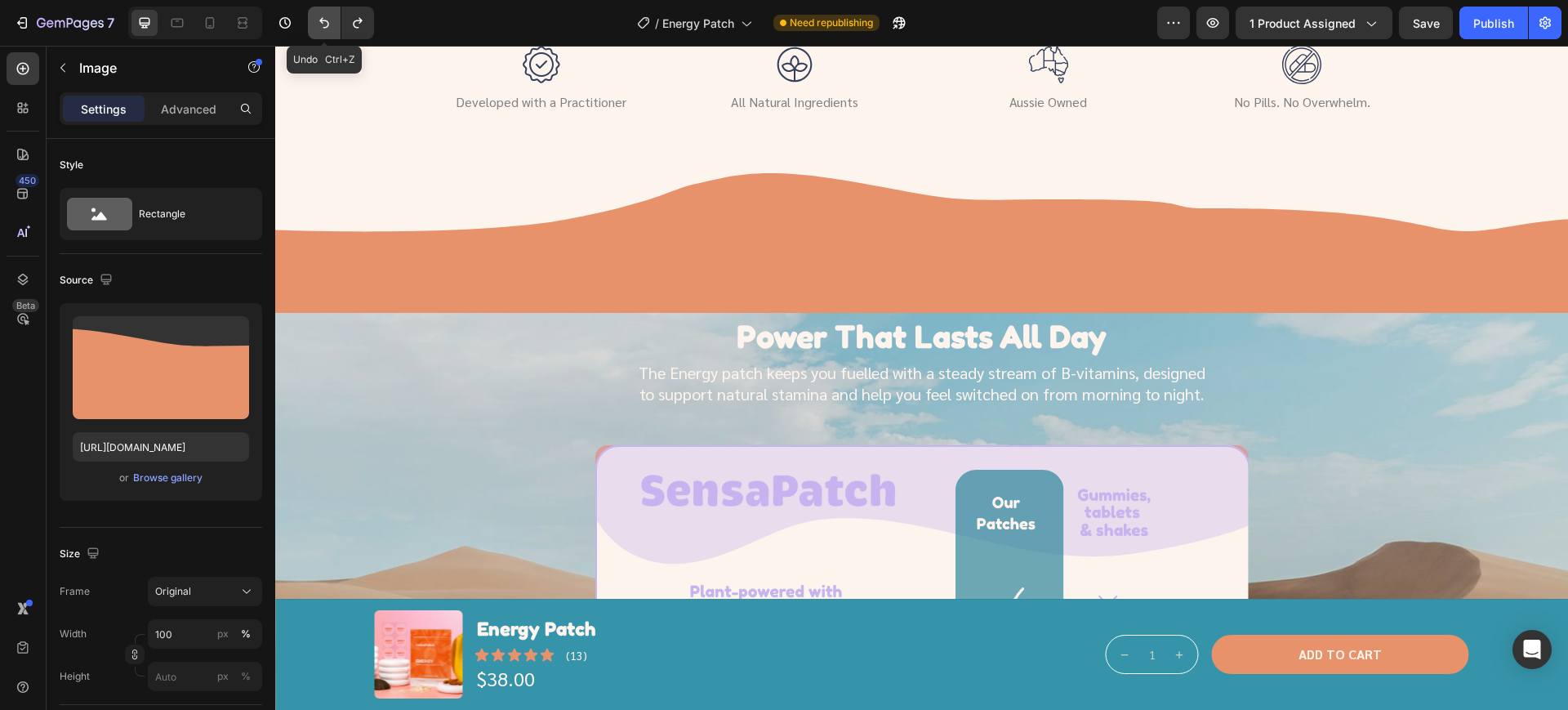
click at [322, 25] on icon "Undo/Redo" at bounding box center [323, 22] width 16 height 16
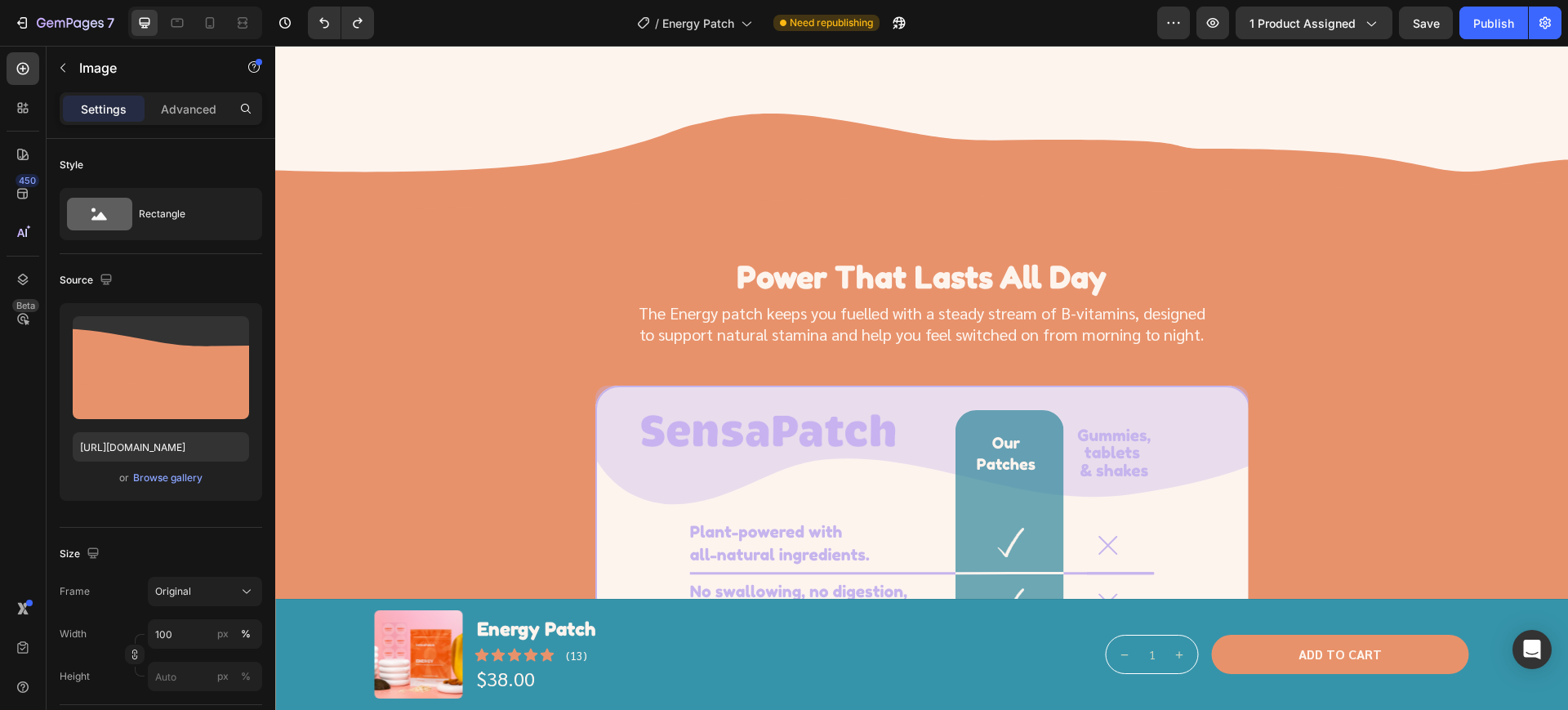
scroll to position [2144, 0]
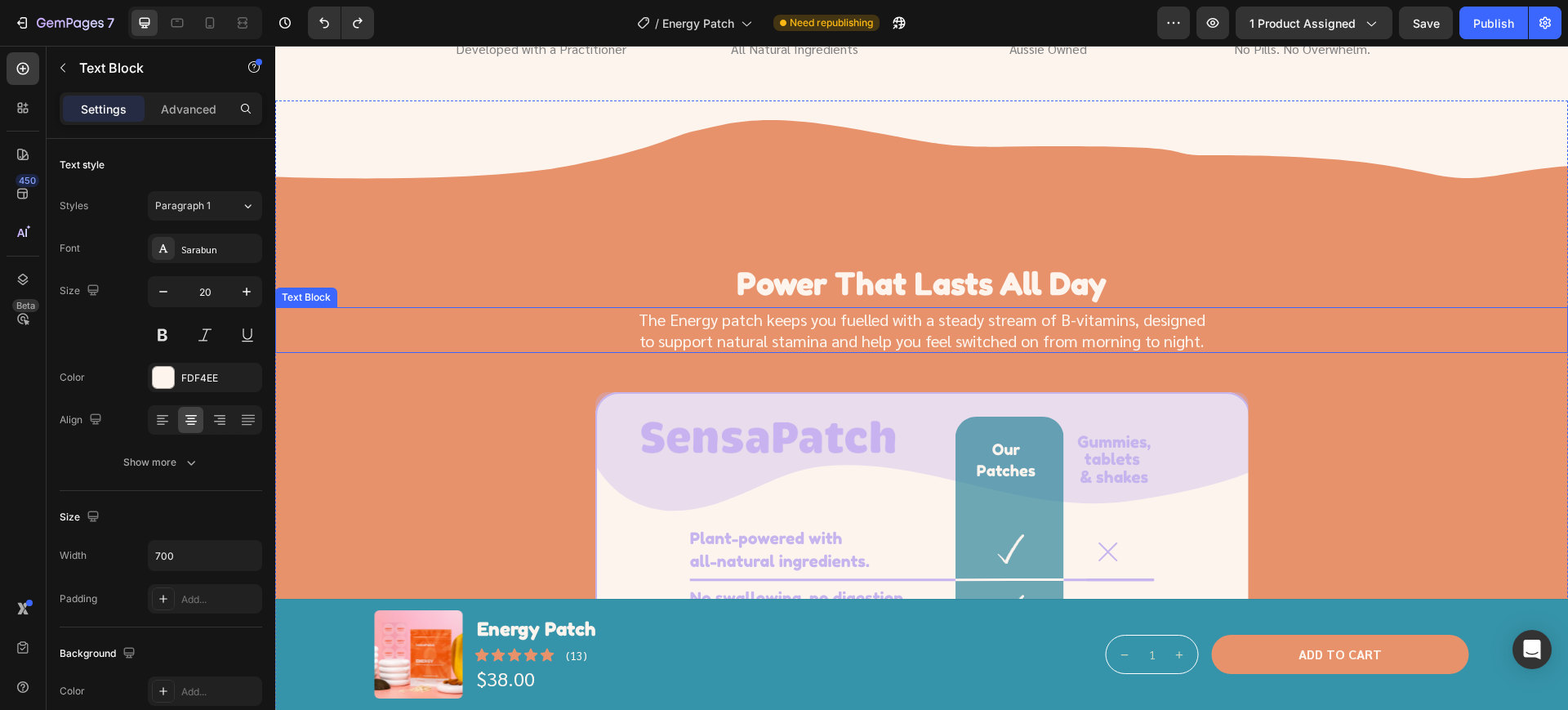
click at [508, 353] on div "The Energy patch keeps you fuelled with a steady stream of B-vitamins, designed…" at bounding box center [921, 330] width 1253 height 46
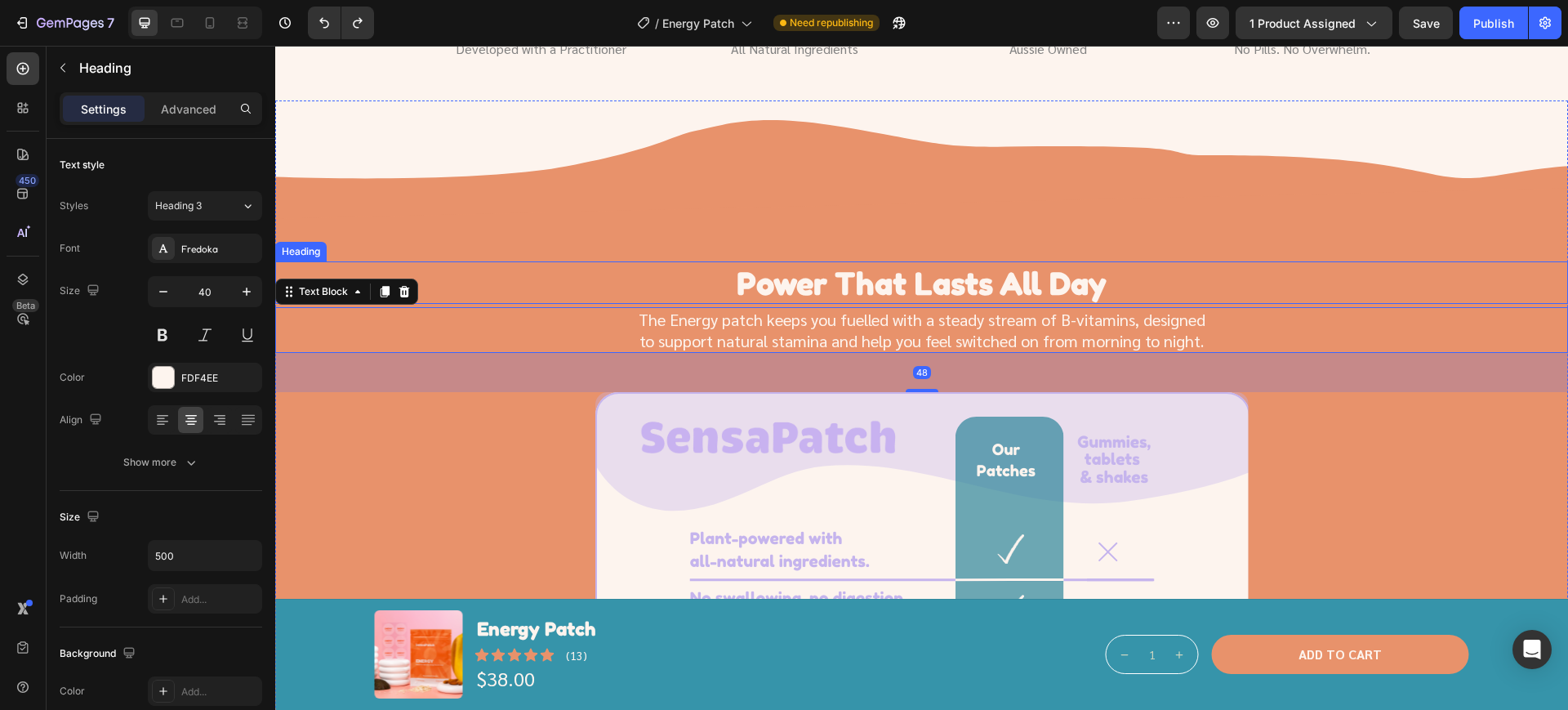
click at [486, 263] on div "Power That Lasts All Day" at bounding box center [921, 283] width 1253 height 42
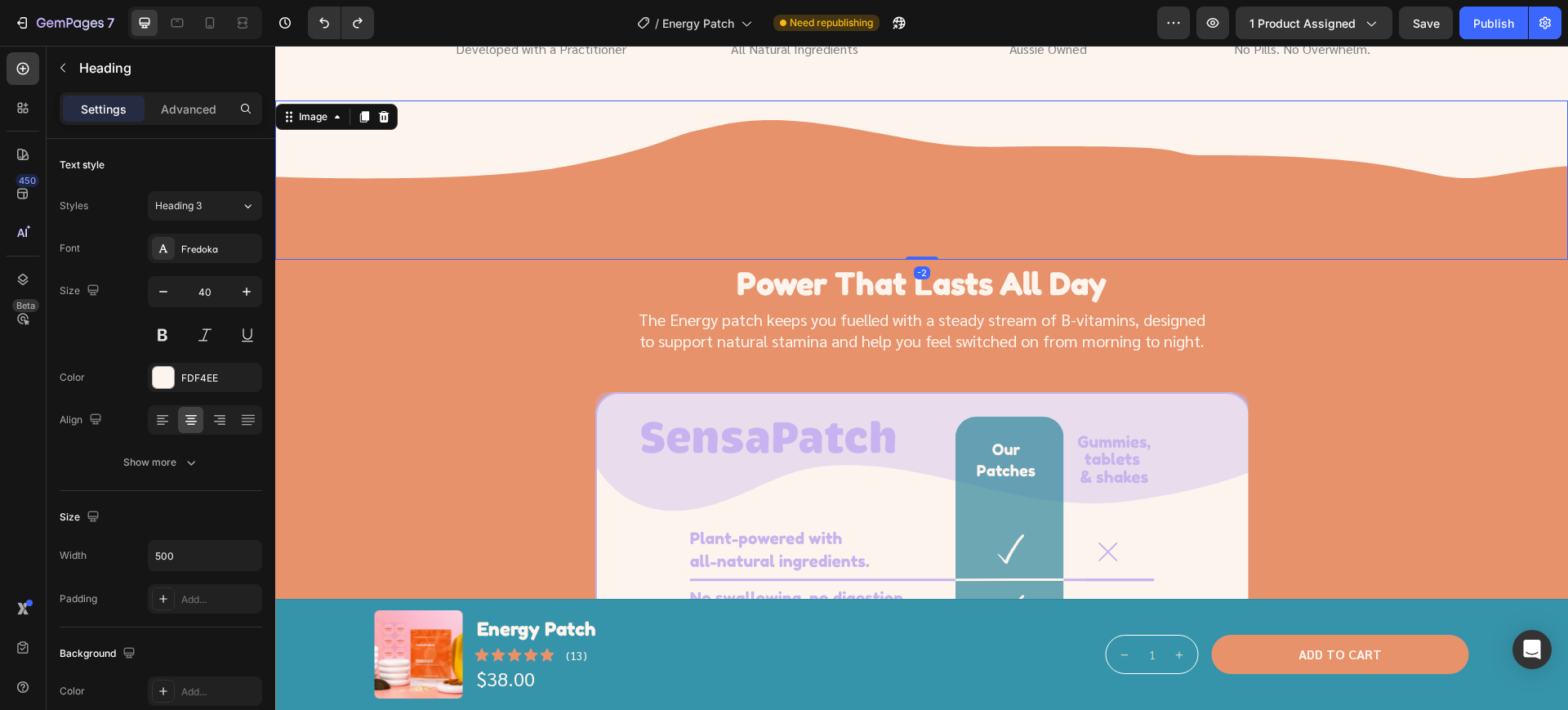
click at [487, 205] on img at bounding box center [922, 180] width 1293 height 160
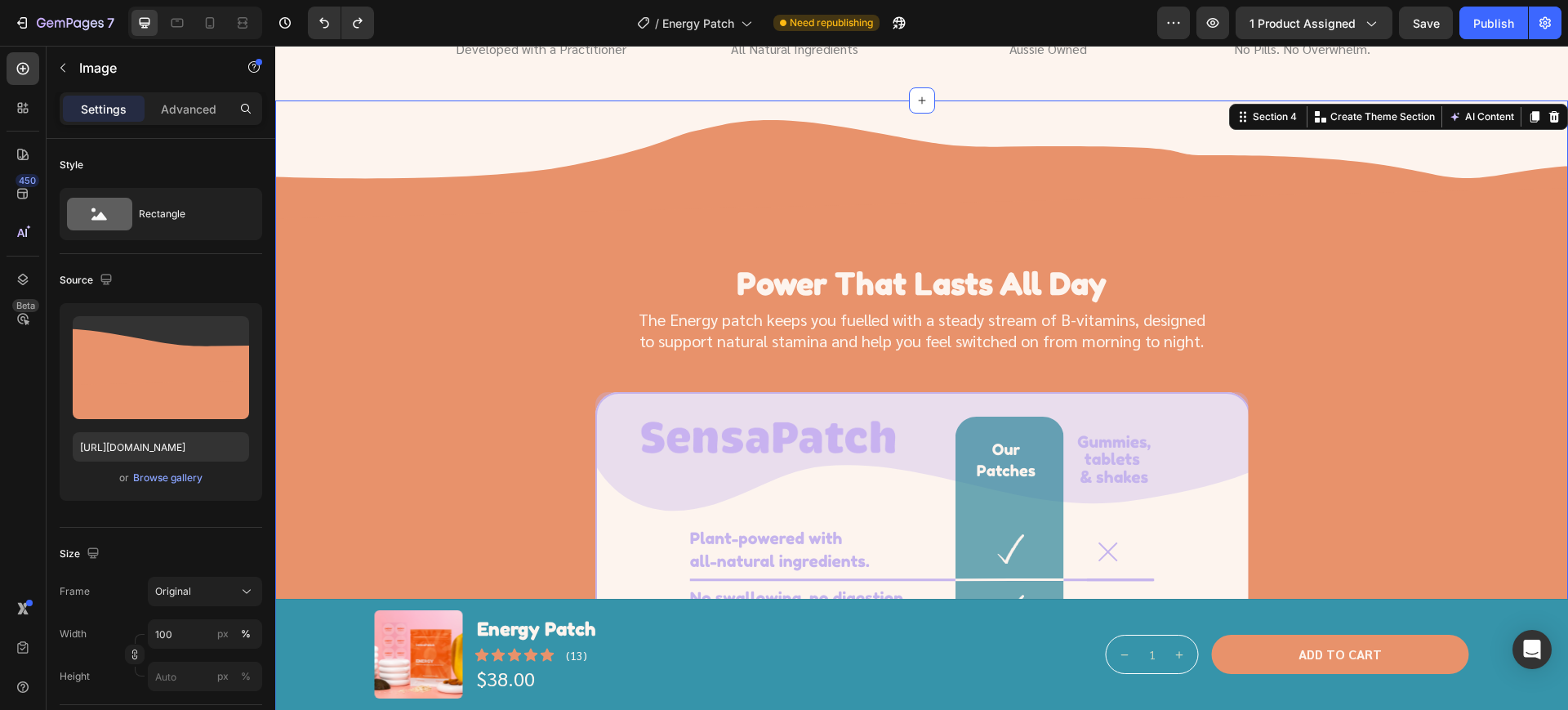
click at [458, 374] on div "Image Row Power That Lasts All Day Heading The Energy patch keeps you fuelled w…" at bounding box center [922, 553] width 1293 height 906
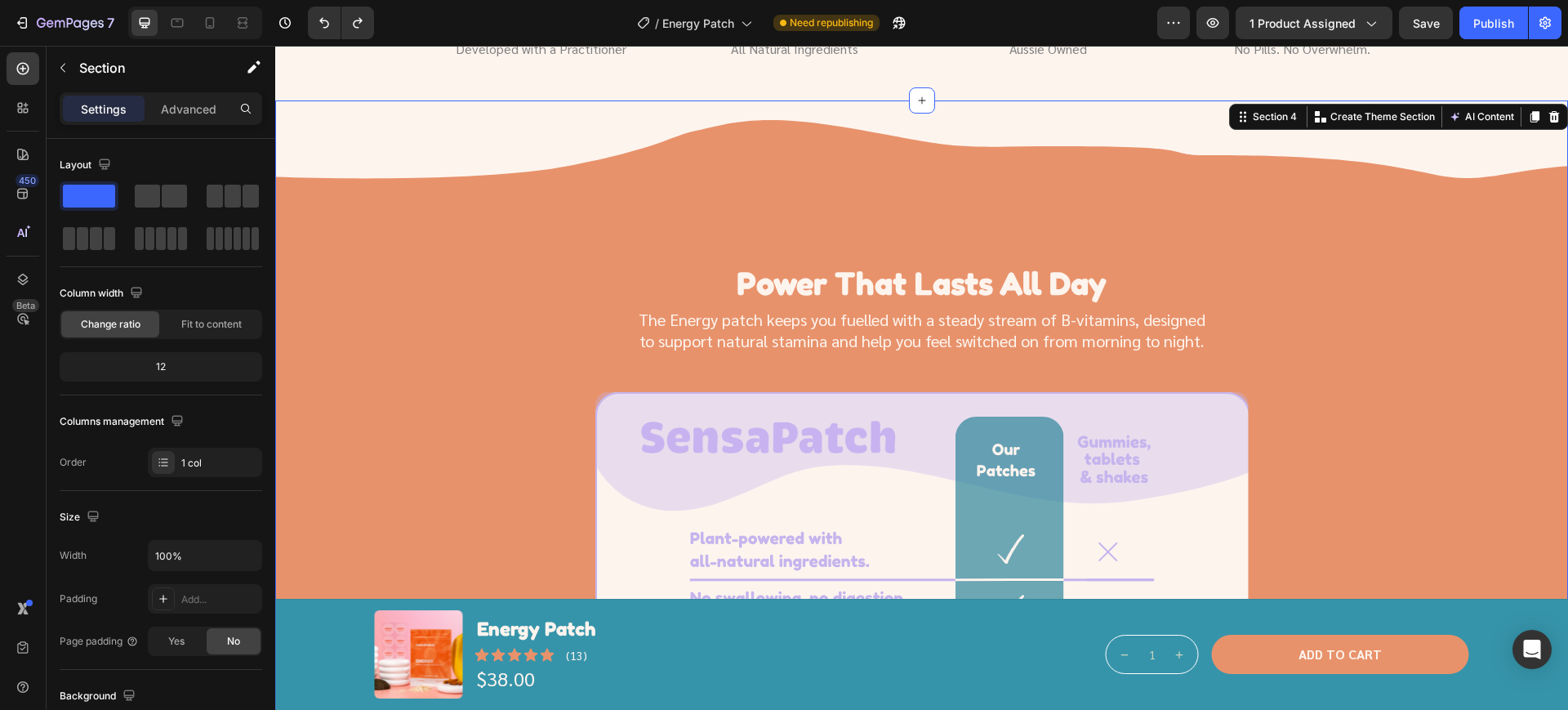
click at [441, 518] on div "Image Row Power That Lasts All Day Heading The Energy patch keeps you fuelled w…" at bounding box center [922, 553] width 1293 height 906
click at [472, 454] on div "Image Row Power That Lasts All Day Heading The Energy patch keeps you fuelled w…" at bounding box center [922, 553] width 1293 height 906
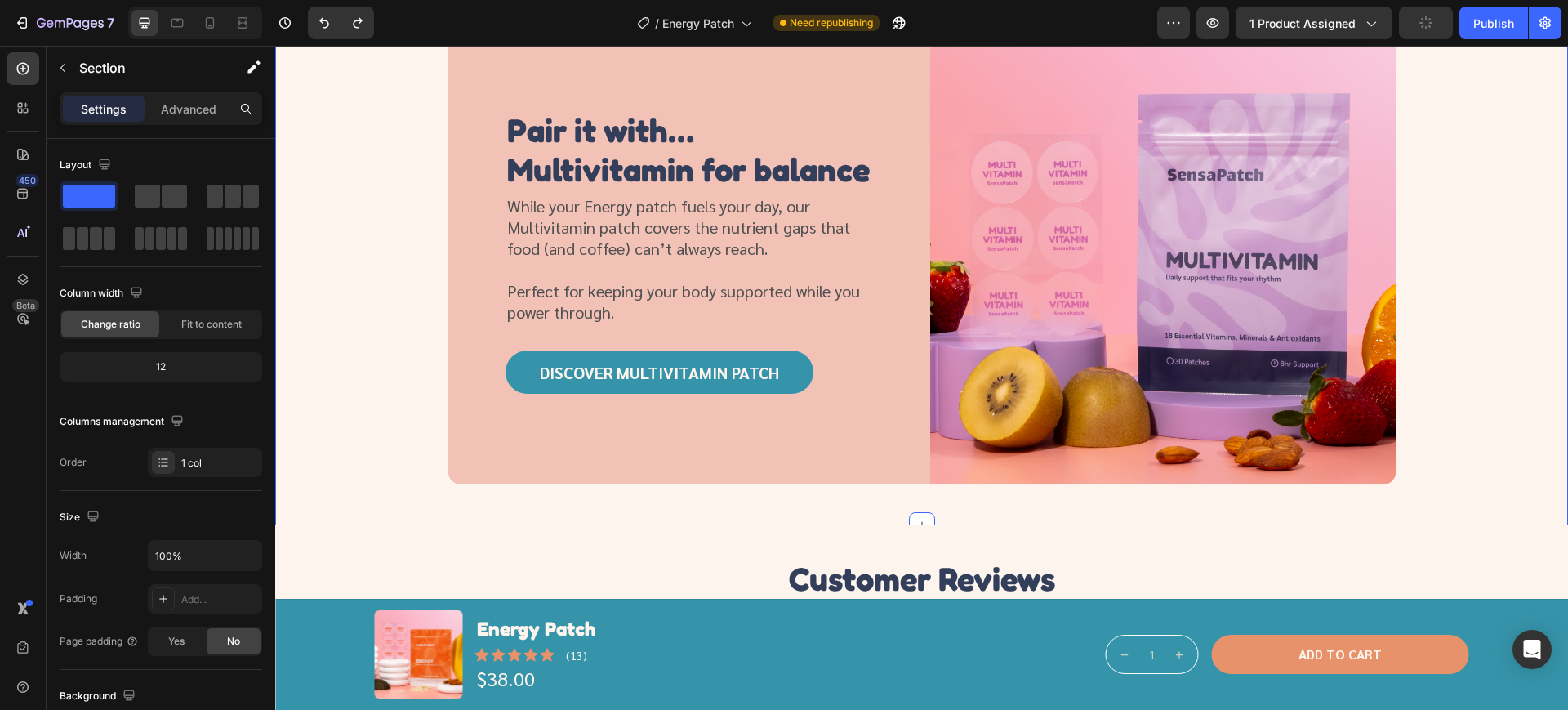
scroll to position [3166, 0]
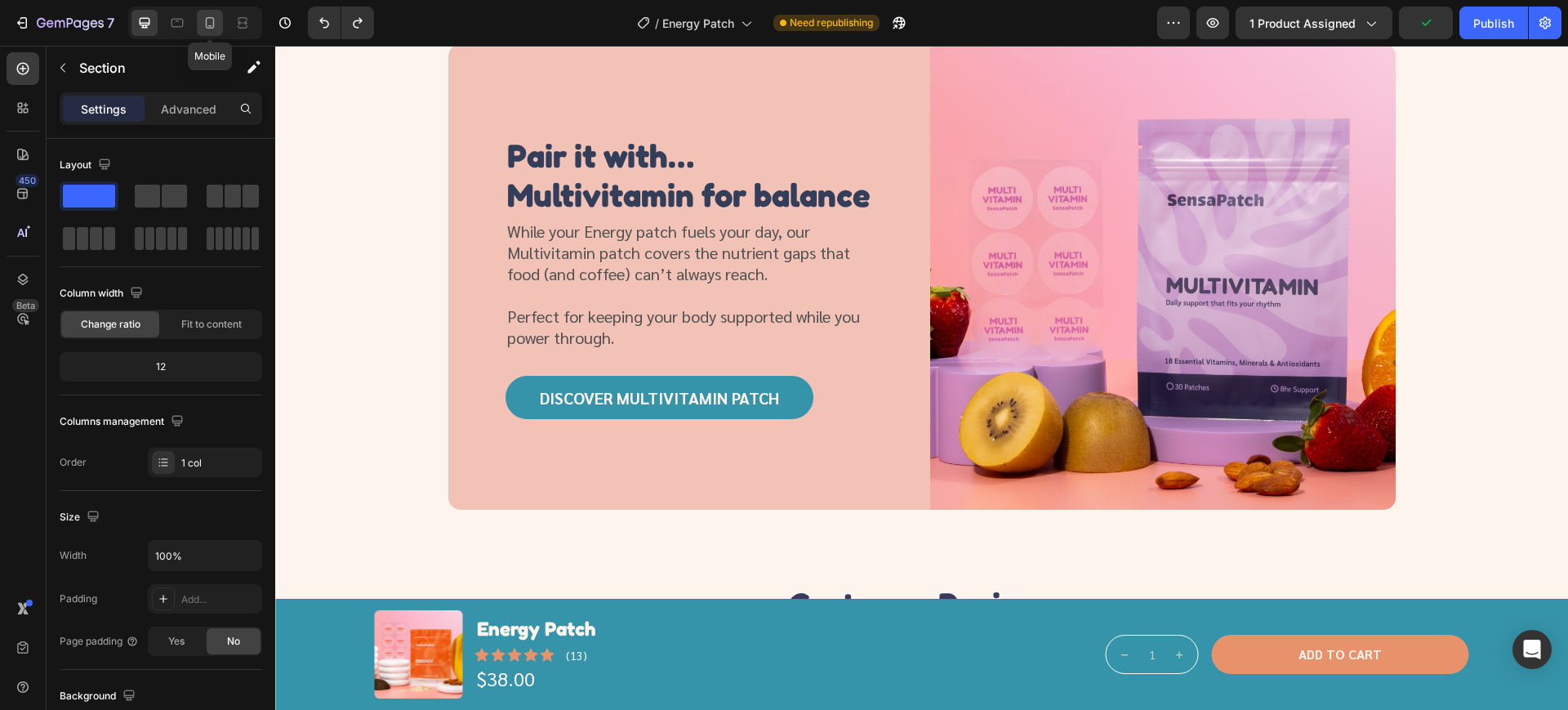
click at [220, 20] on div at bounding box center [209, 23] width 26 height 26
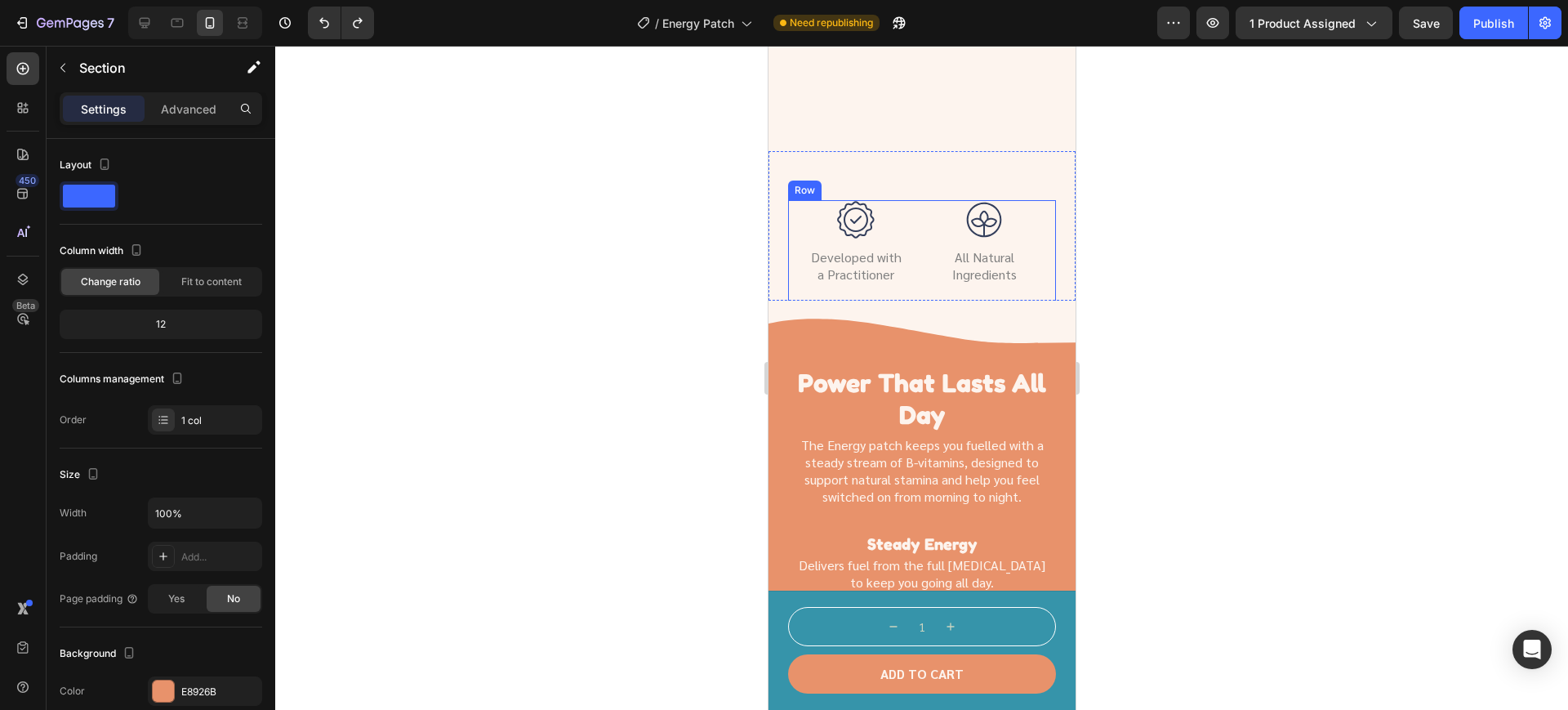
scroll to position [1938, 0]
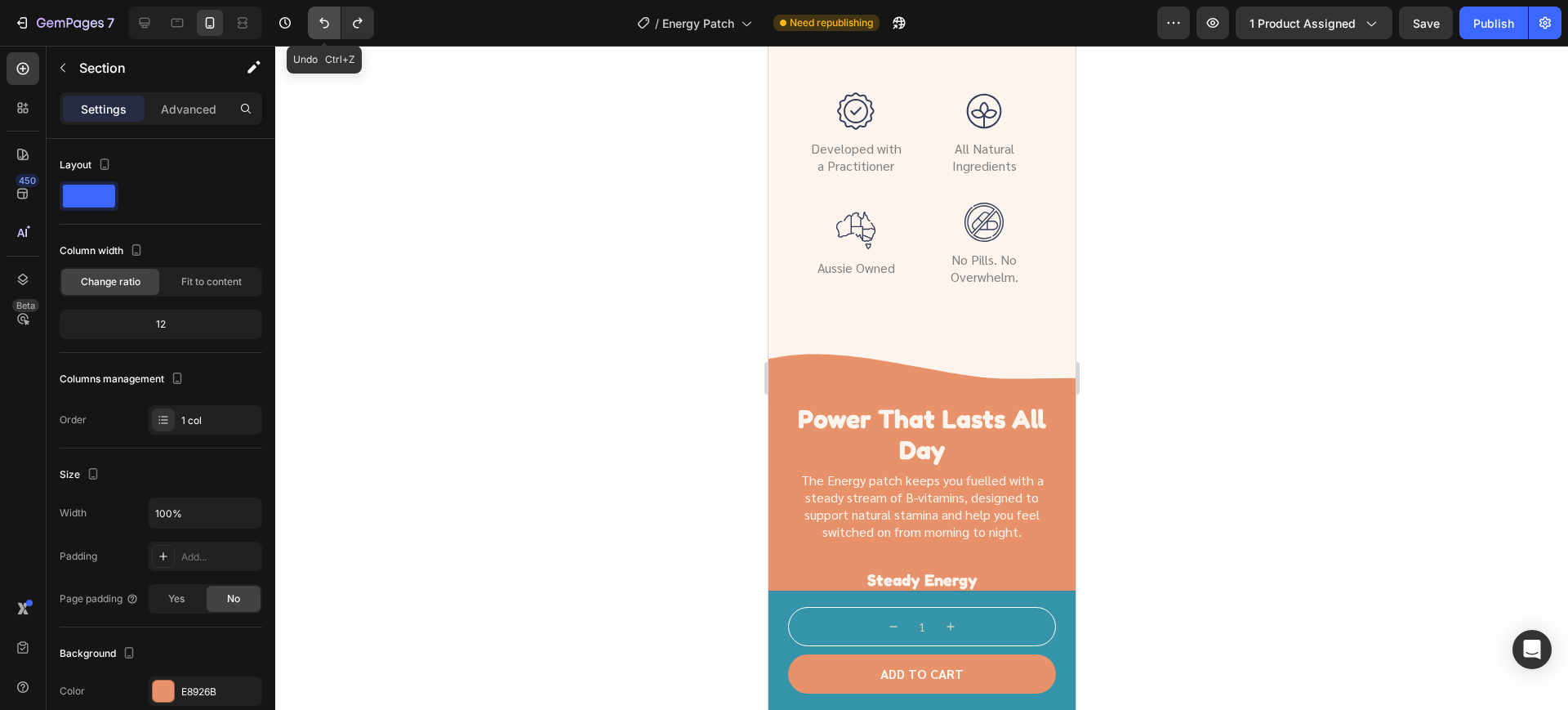
click at [319, 18] on icon "Undo/Redo" at bounding box center [323, 22] width 16 height 16
click at [139, 10] on div at bounding box center [144, 23] width 26 height 26
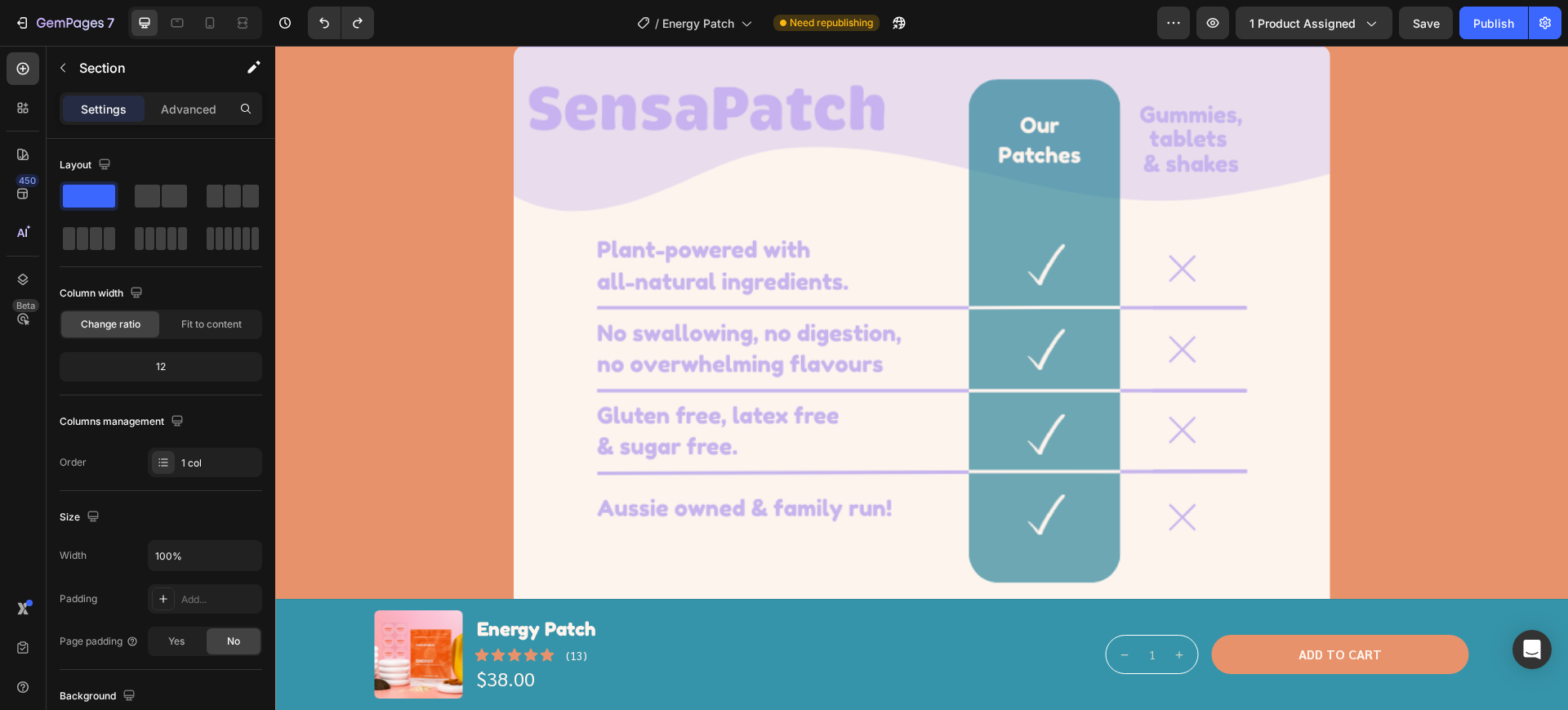
scroll to position [2448, 0]
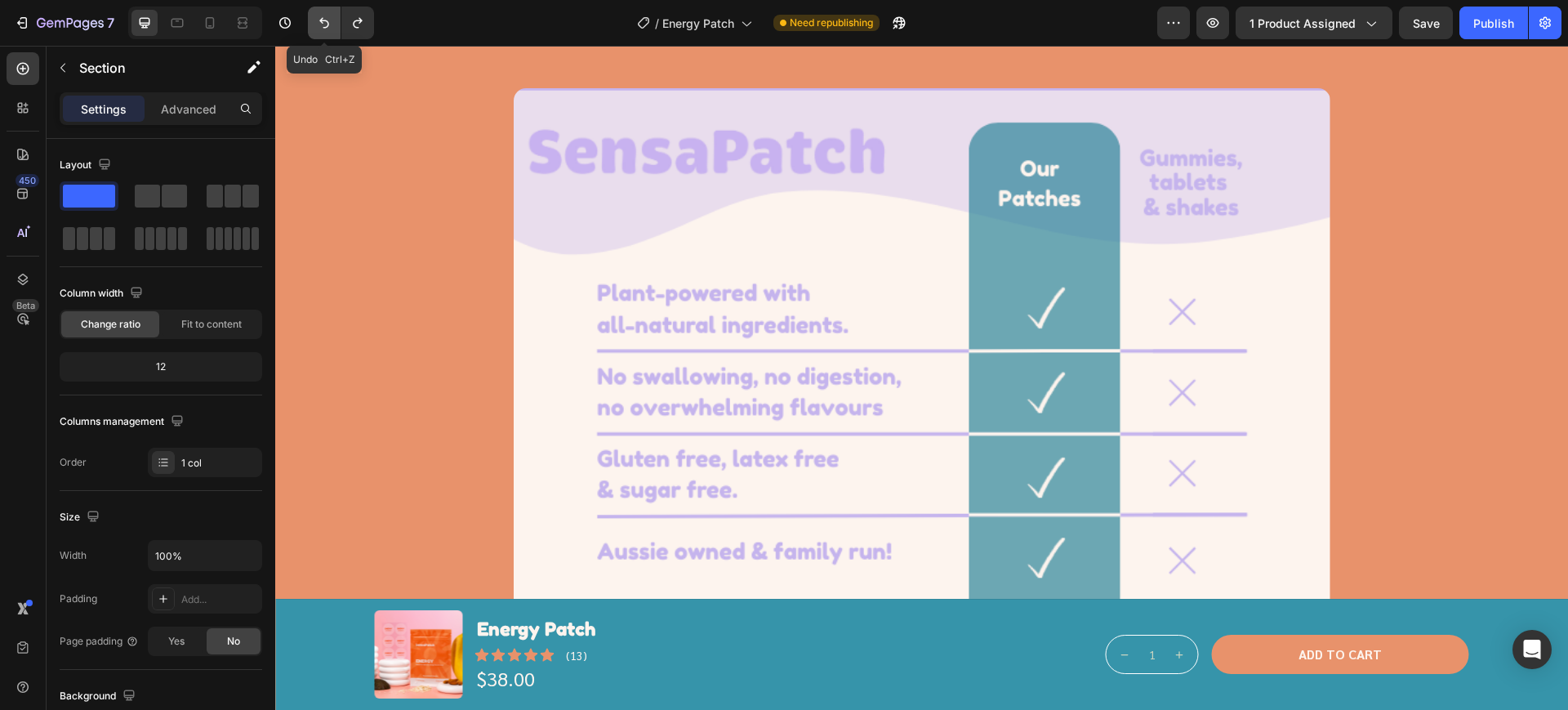
click at [328, 14] on icon "Undo/Redo" at bounding box center [323, 22] width 16 height 16
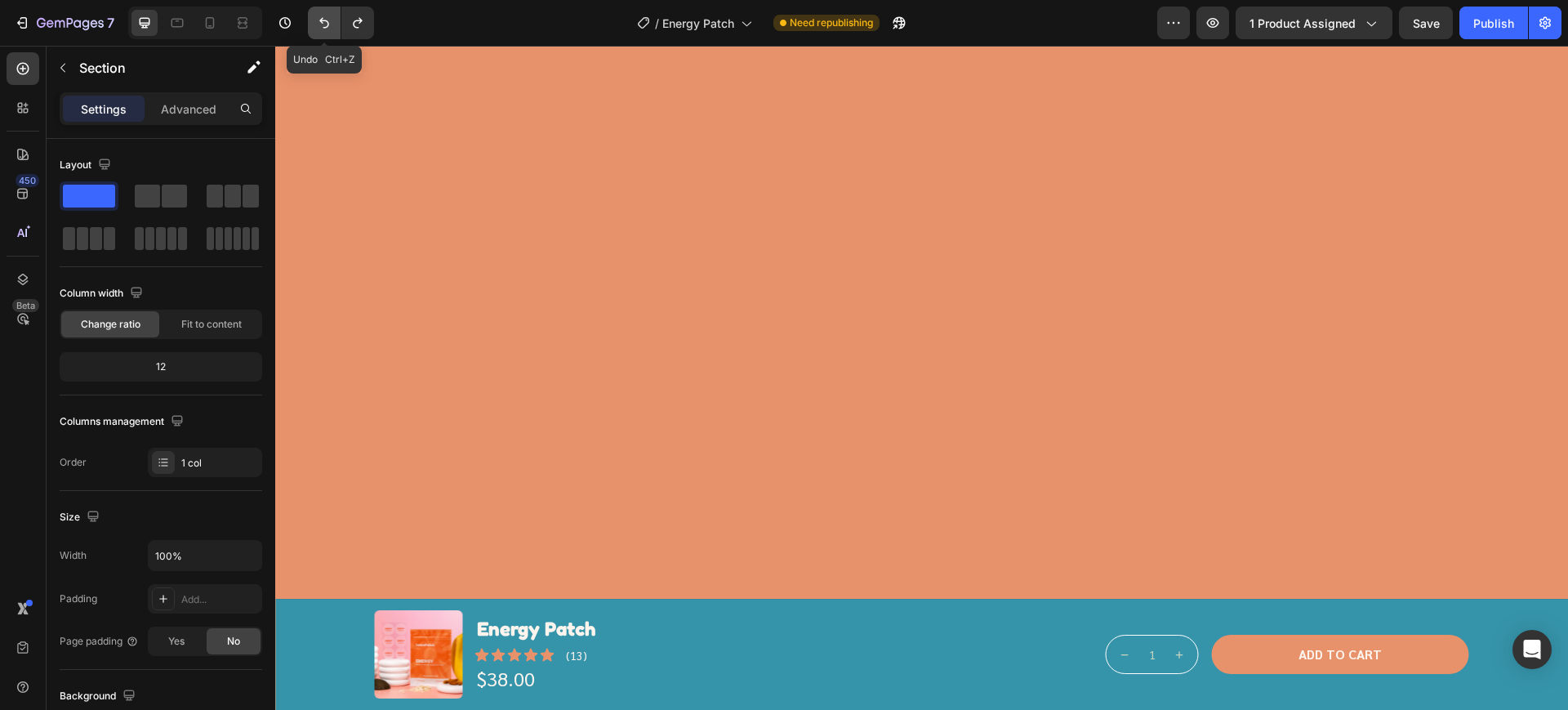
click at [328, 14] on icon "Undo/Redo" at bounding box center [323, 22] width 16 height 16
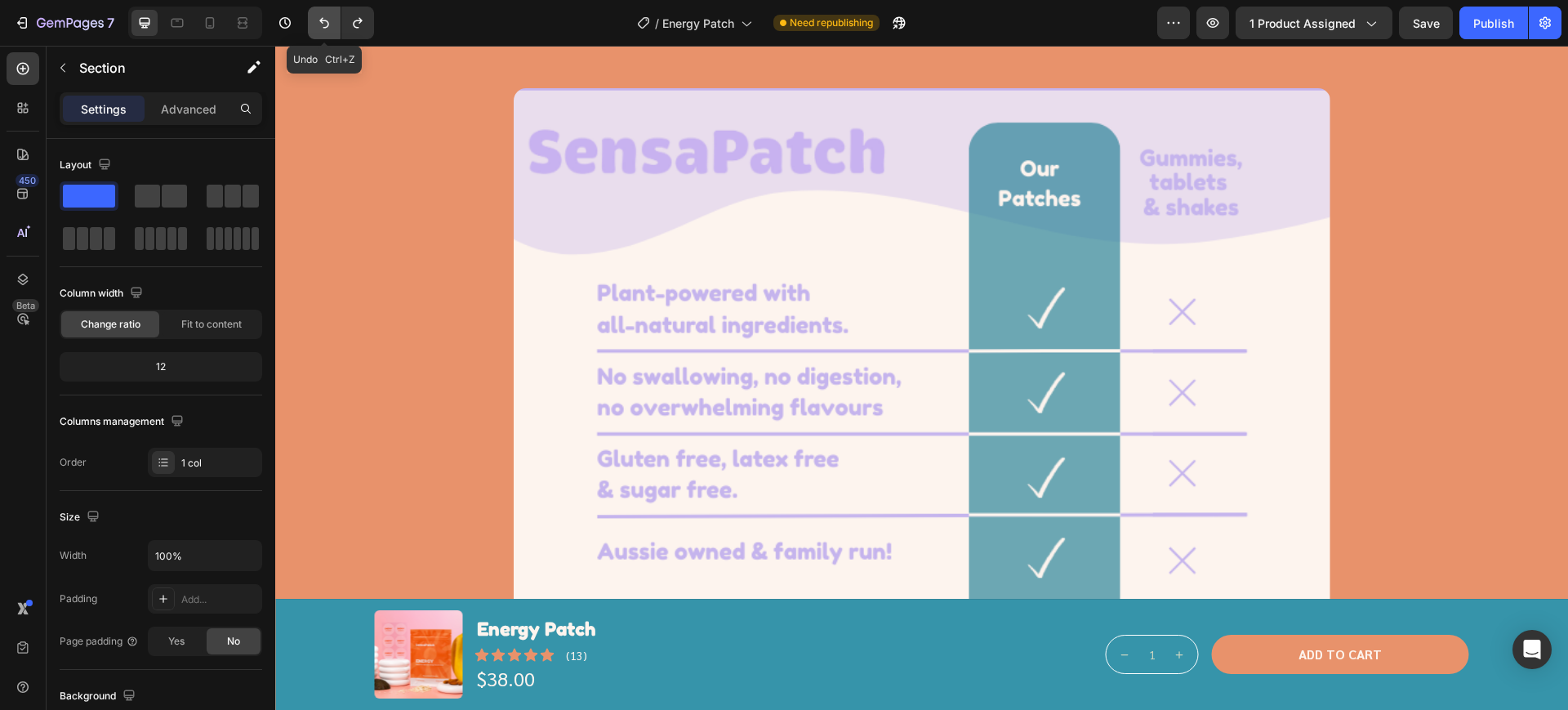
click at [328, 14] on icon "Undo/Redo" at bounding box center [323, 22] width 16 height 16
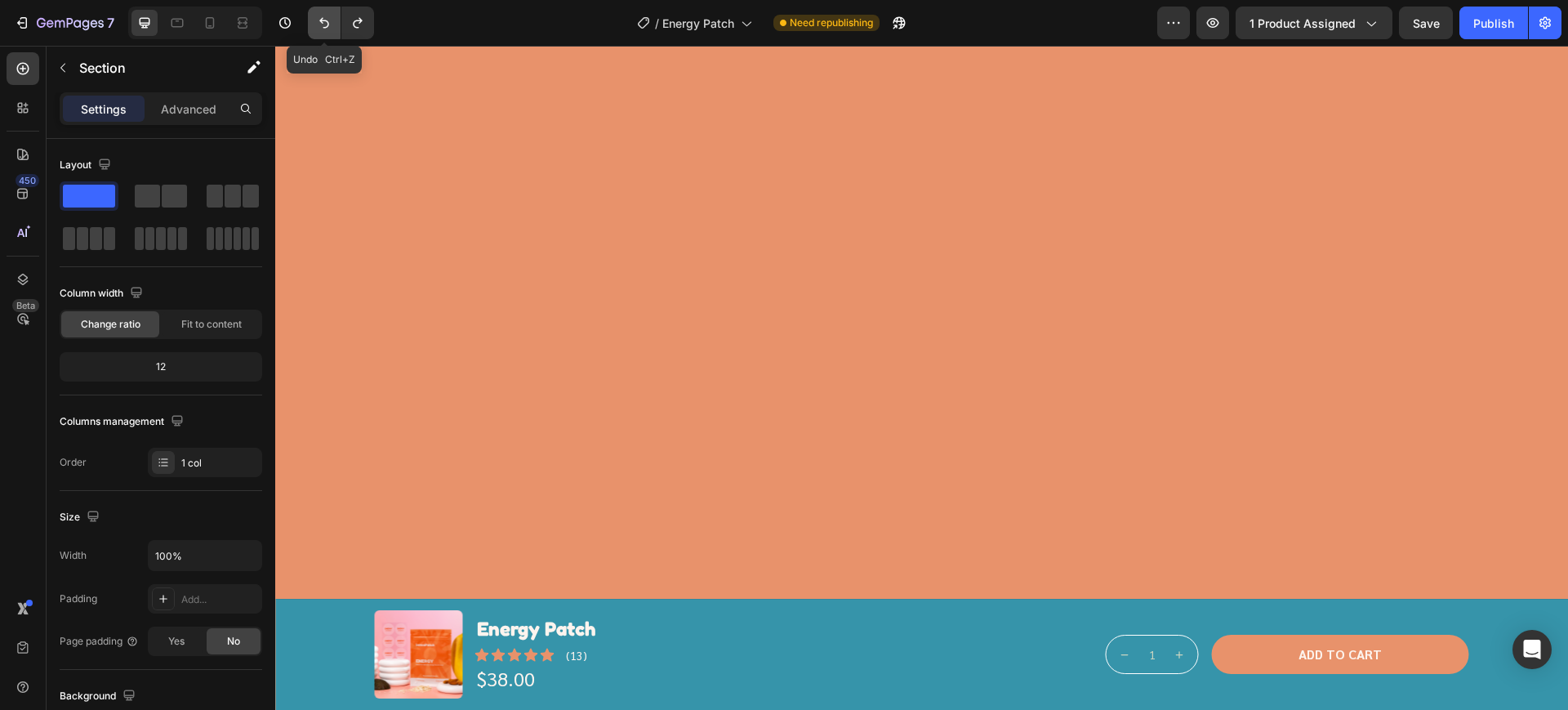
click at [328, 14] on icon "Undo/Redo" at bounding box center [323, 22] width 16 height 16
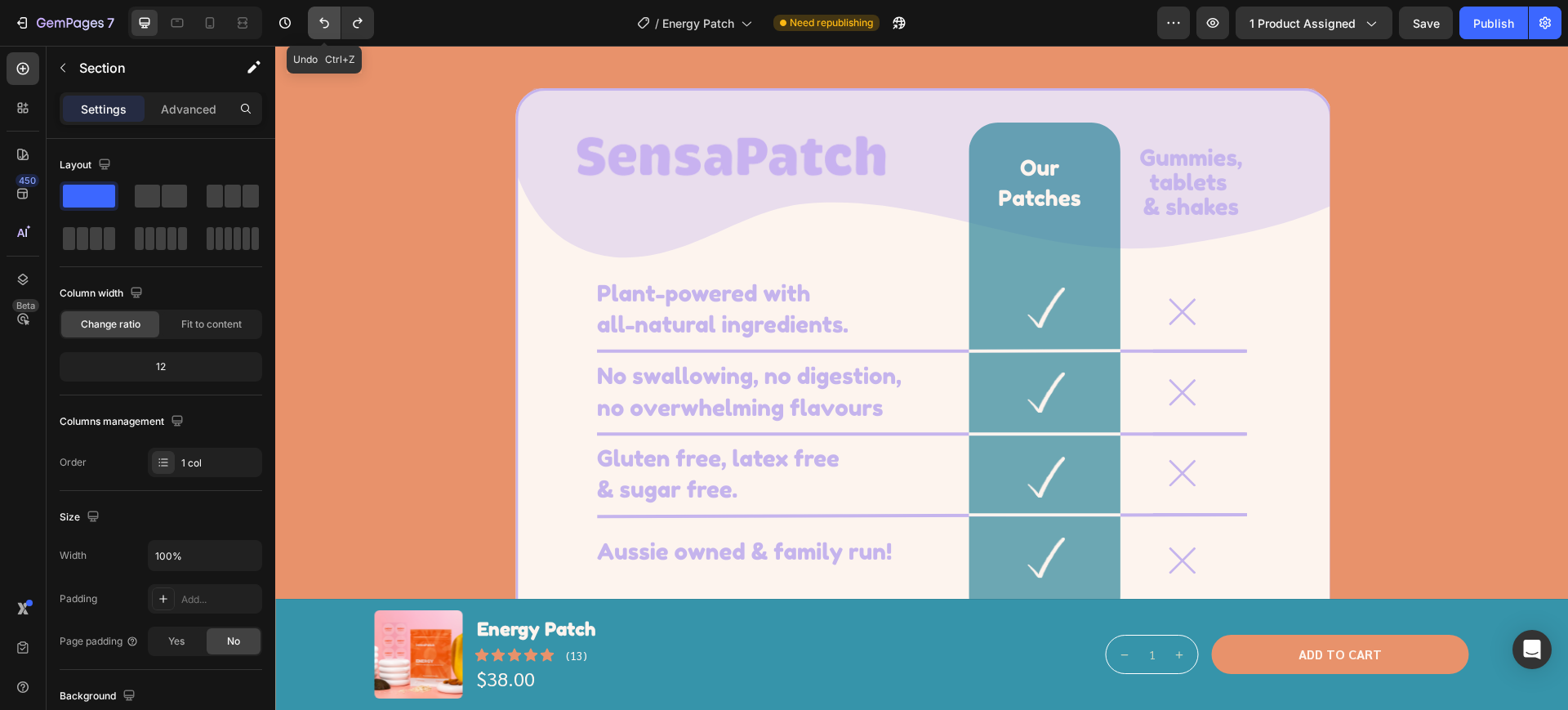
click at [328, 14] on icon "Undo/Redo" at bounding box center [323, 22] width 16 height 16
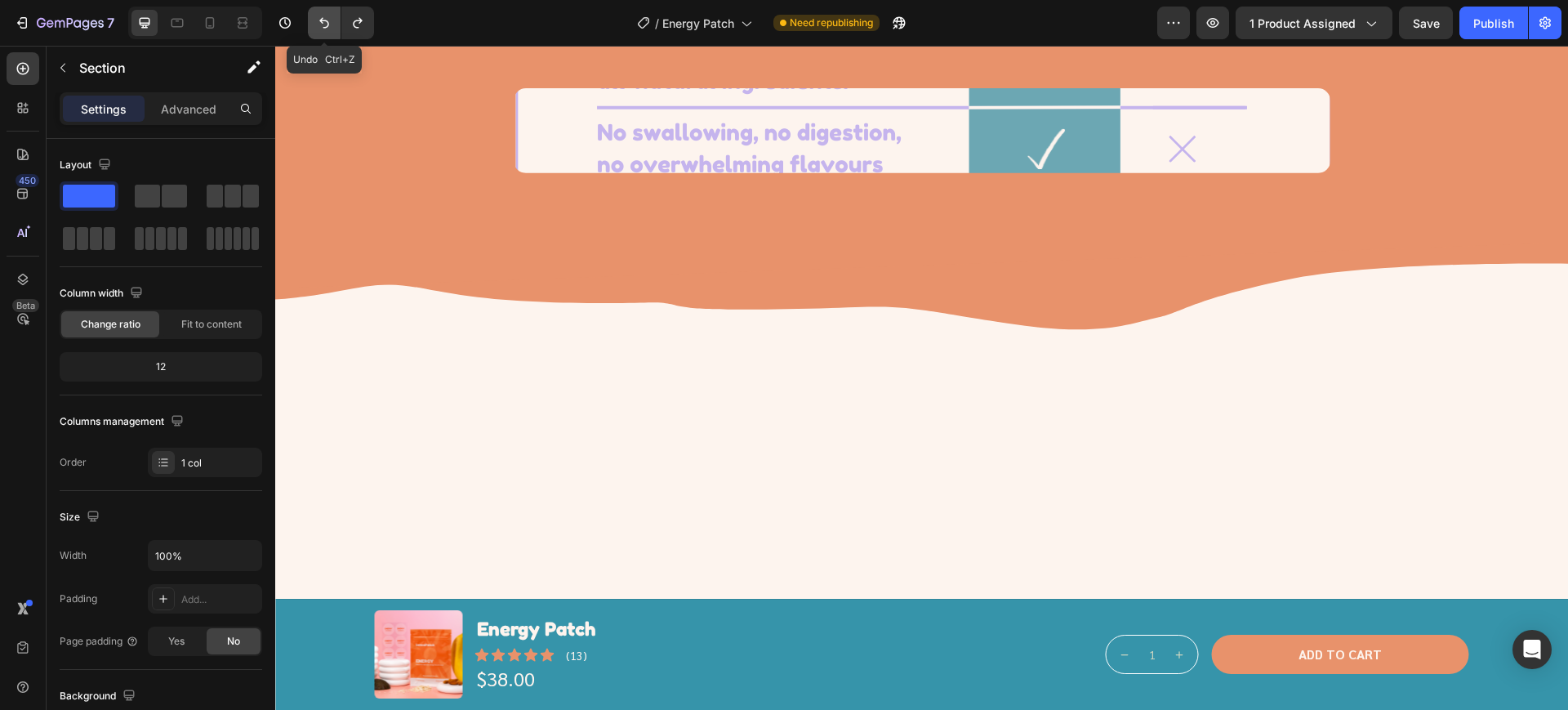
click at [328, 14] on icon "Undo/Redo" at bounding box center [323, 22] width 16 height 16
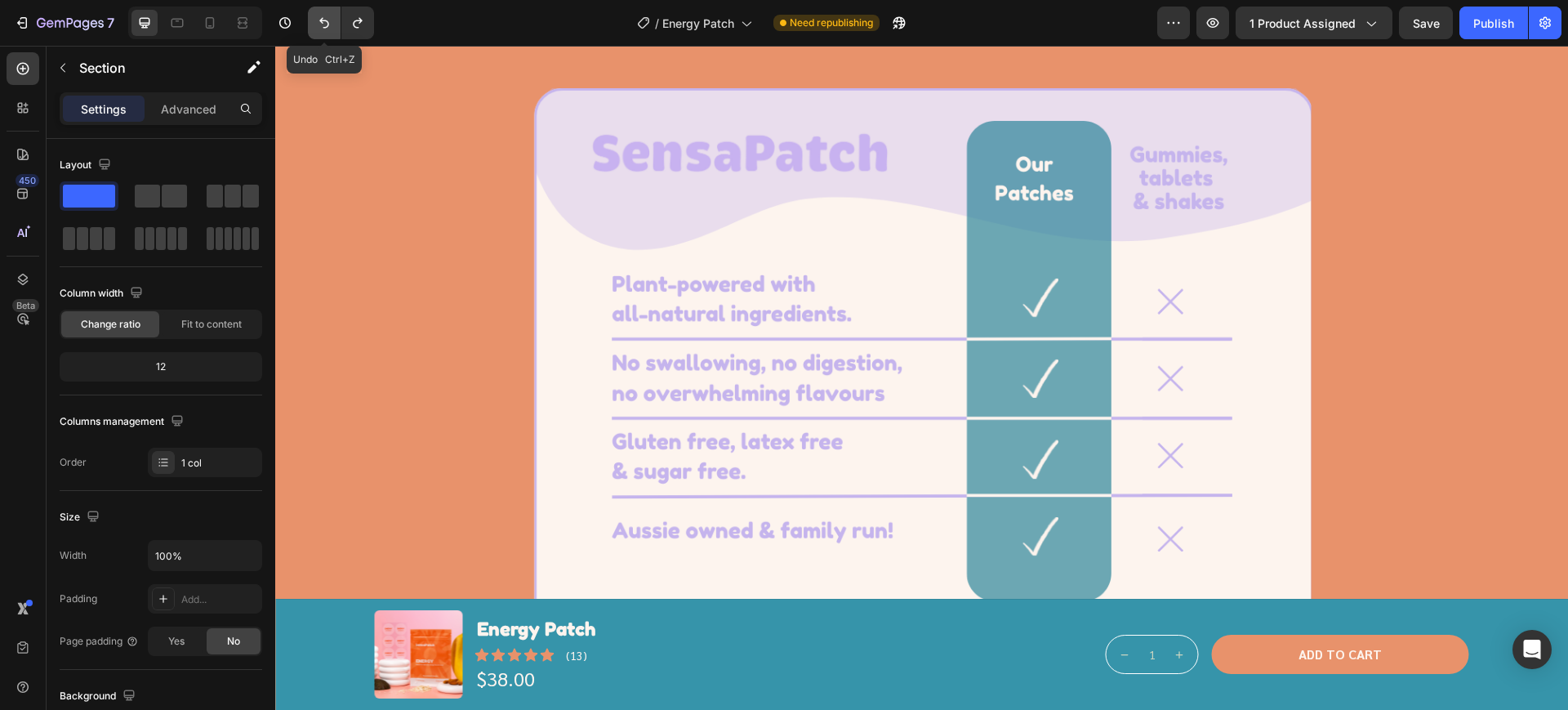
click at [328, 14] on icon "Undo/Redo" at bounding box center [323, 22] width 16 height 16
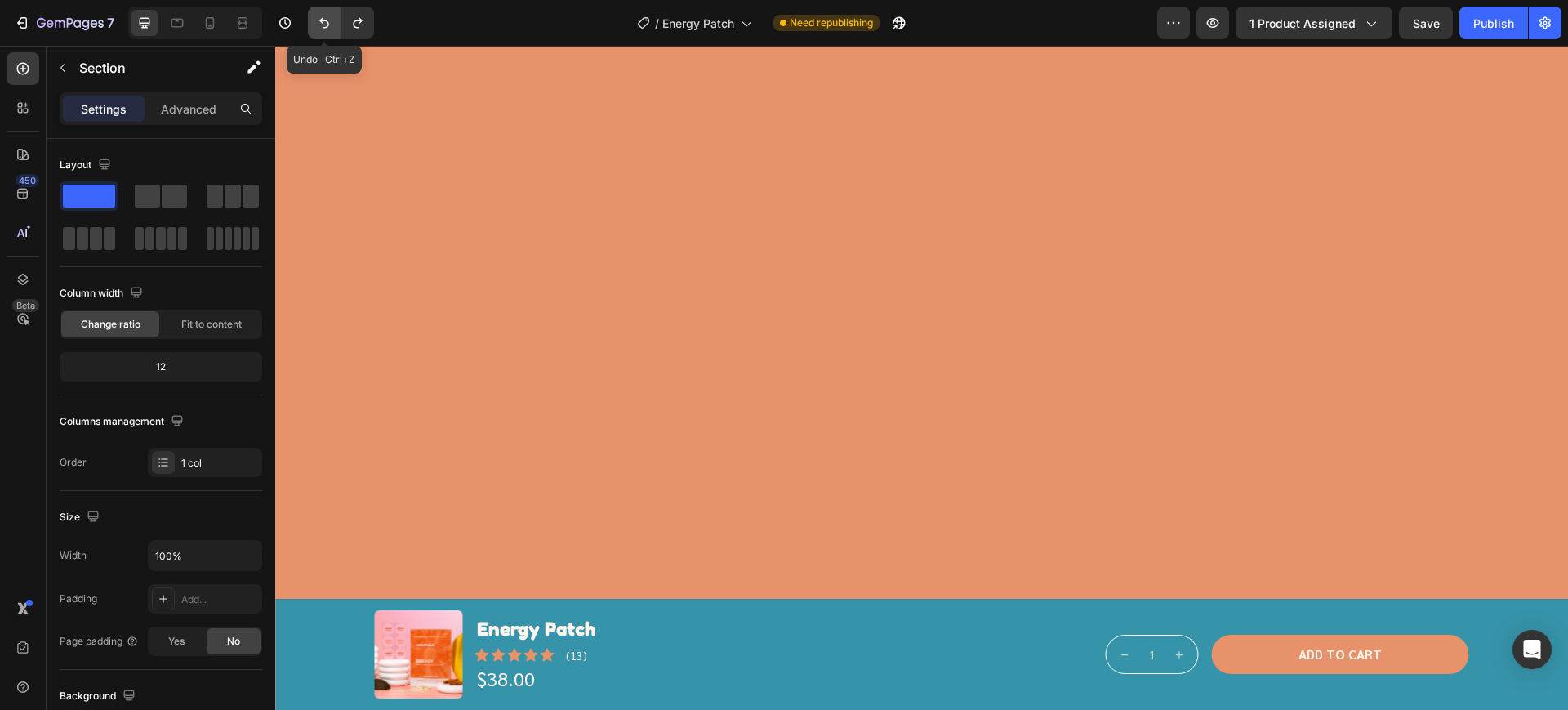
click at [328, 14] on icon "Undo/Redo" at bounding box center [323, 22] width 16 height 16
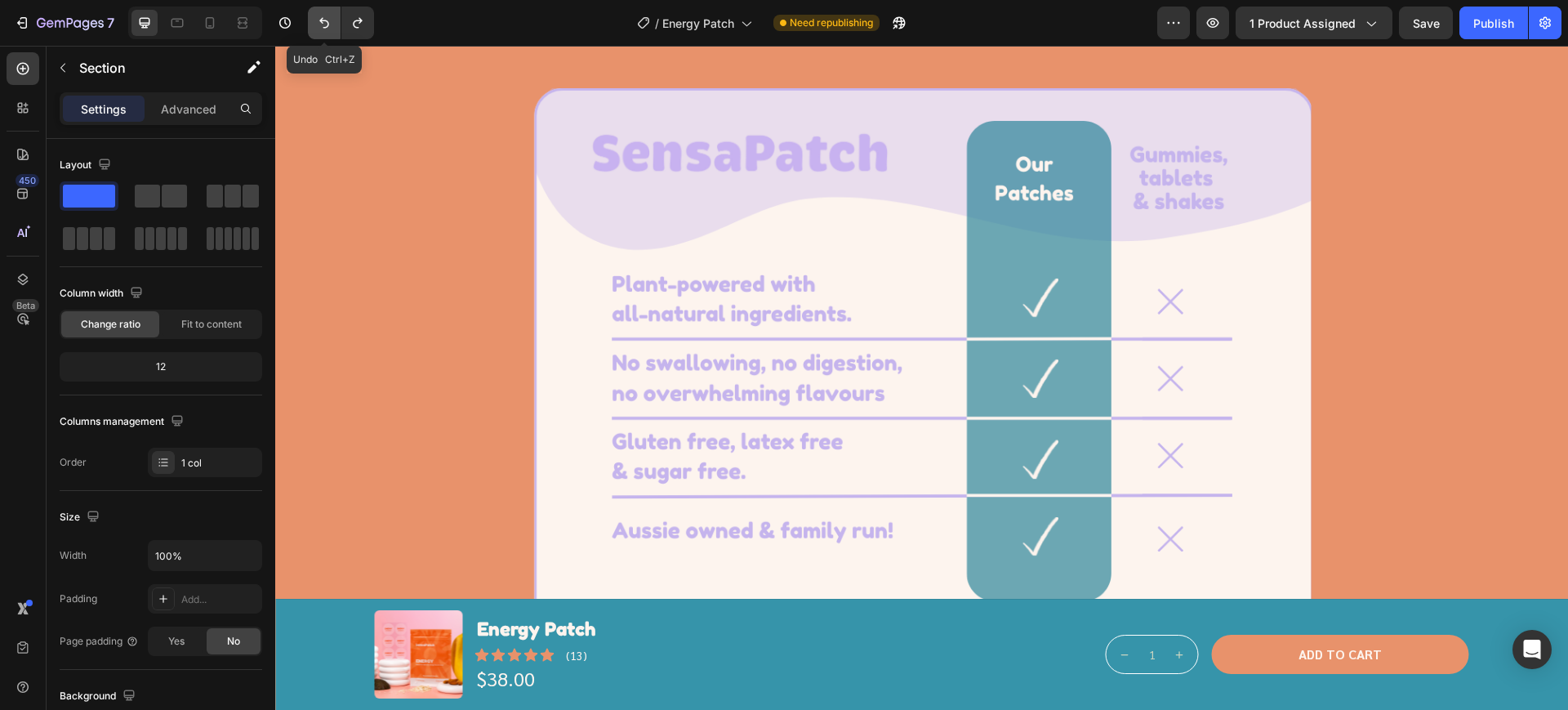
click at [328, 14] on icon "Undo/Redo" at bounding box center [323, 22] width 16 height 16
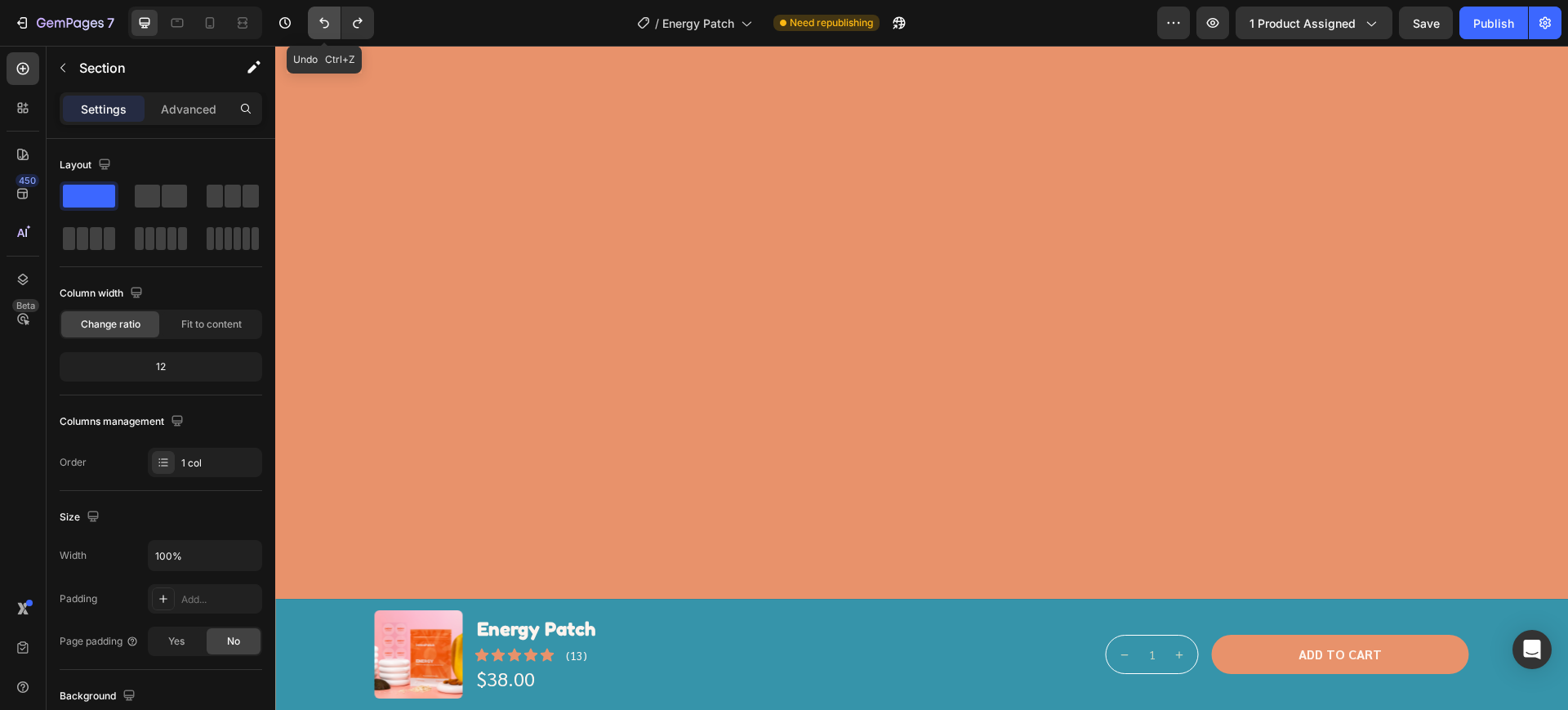
click at [328, 14] on icon "Undo/Redo" at bounding box center [323, 22] width 16 height 16
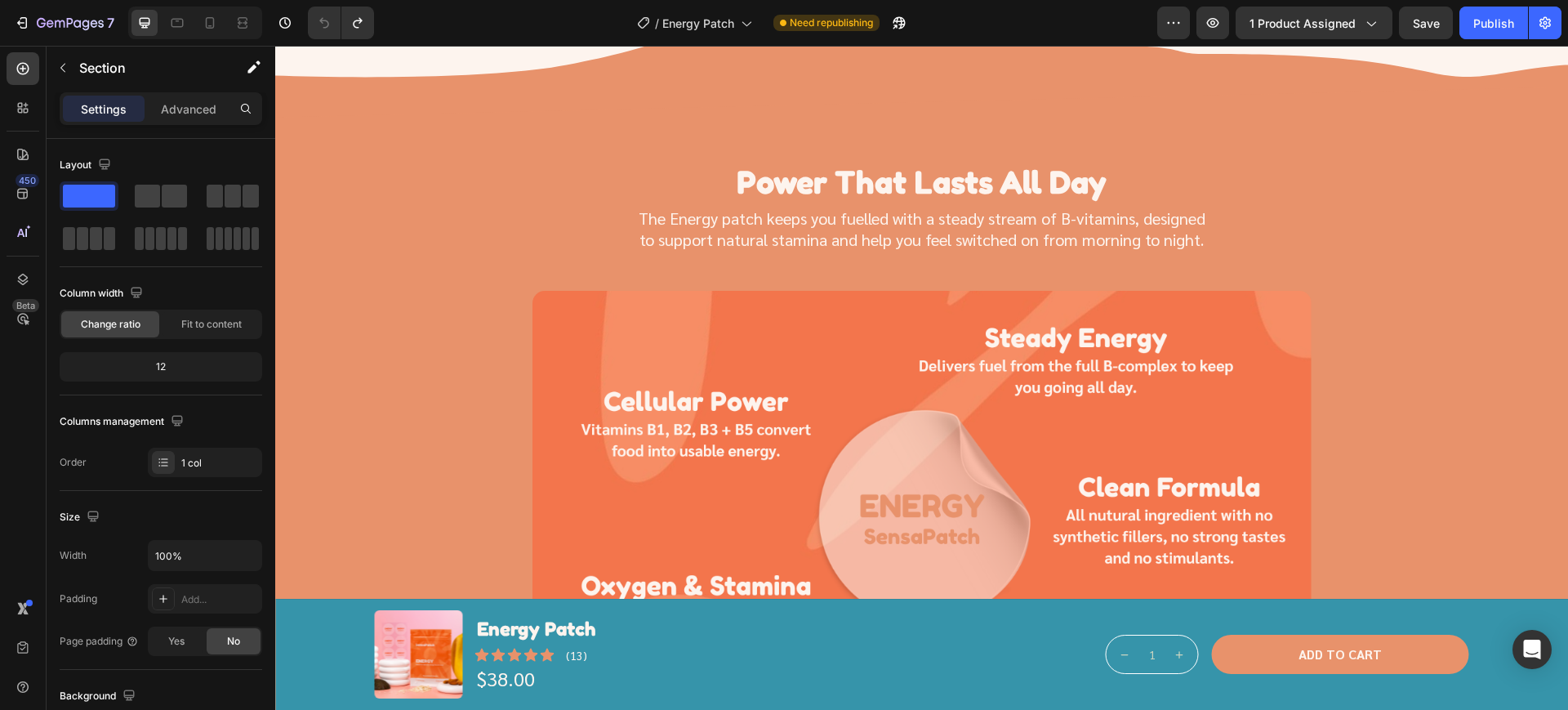
scroll to position [2244, 0]
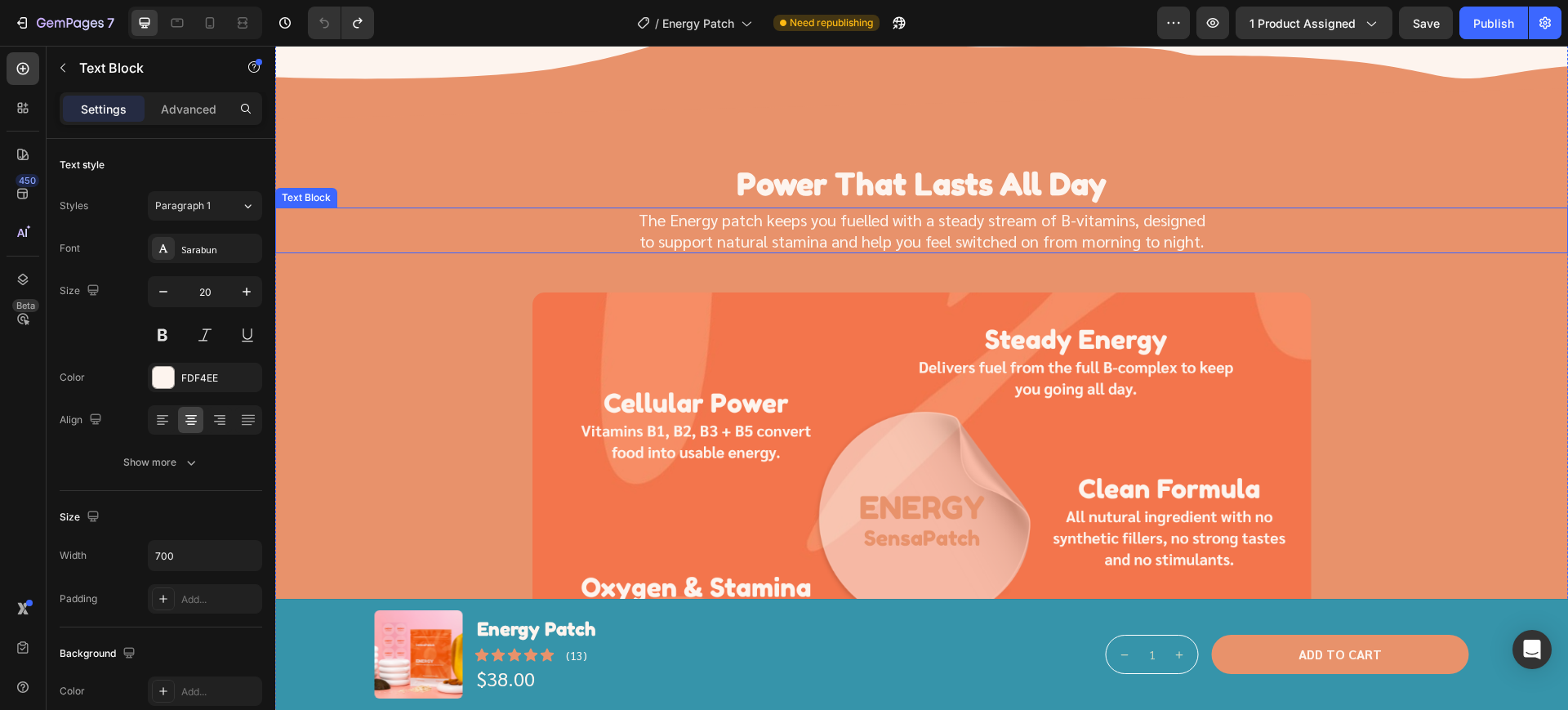
click at [454, 248] on div "The Energy patch keeps you fuelled with a steady stream of B-vitamins, designed…" at bounding box center [921, 230] width 1253 height 46
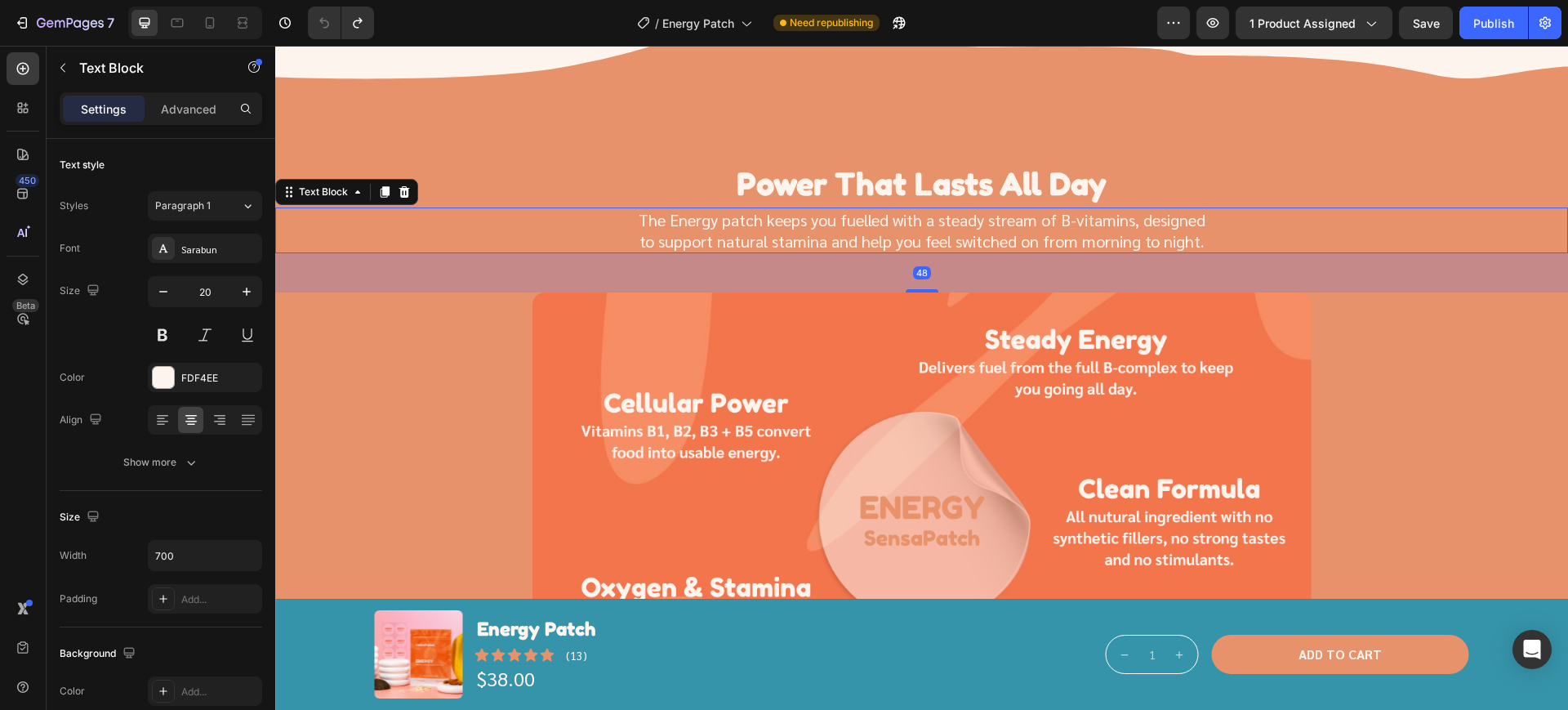
scroll to position [2550, 0]
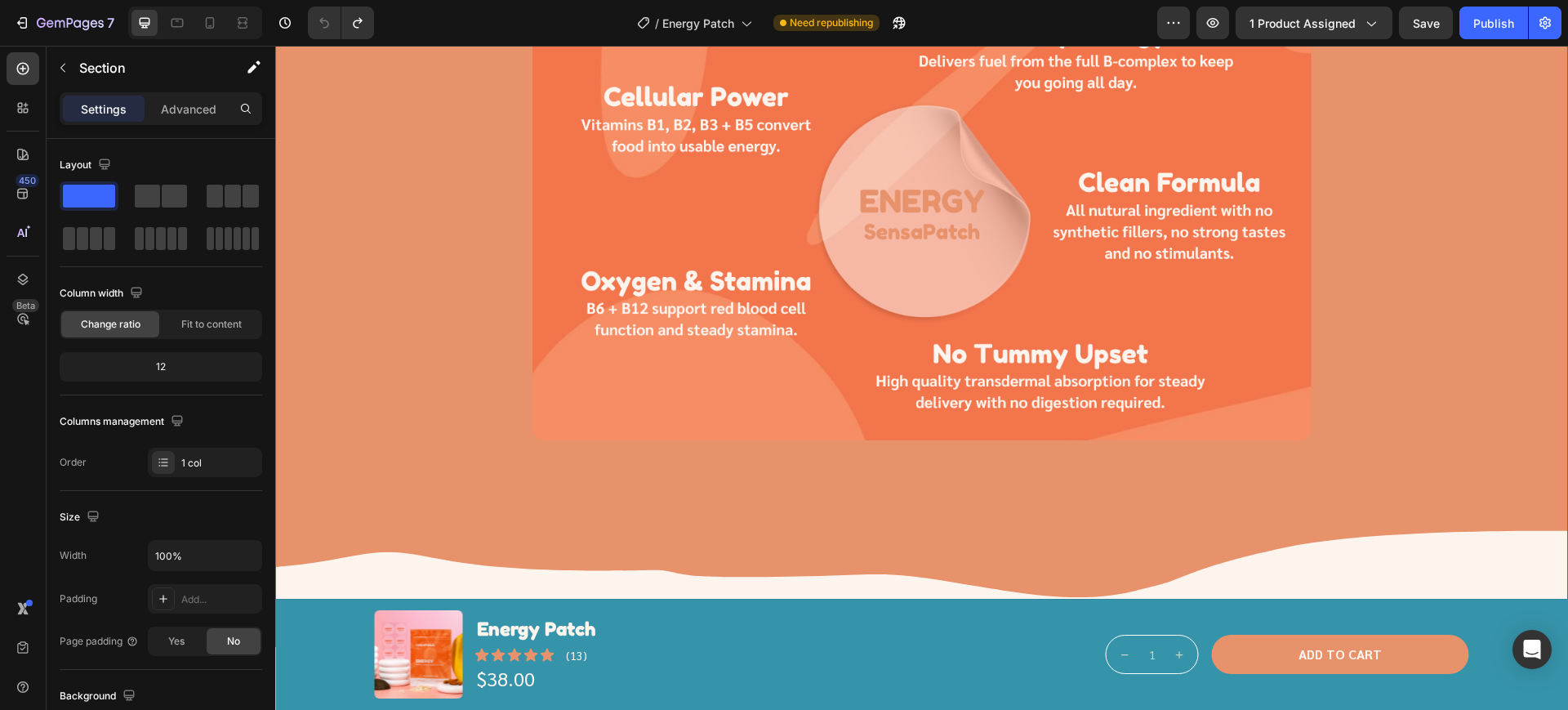
click at [463, 285] on div "Image Row Power That Lasts All Day Heading The Energy patch keeps you fuelled w…" at bounding box center [922, 171] width 1293 height 952
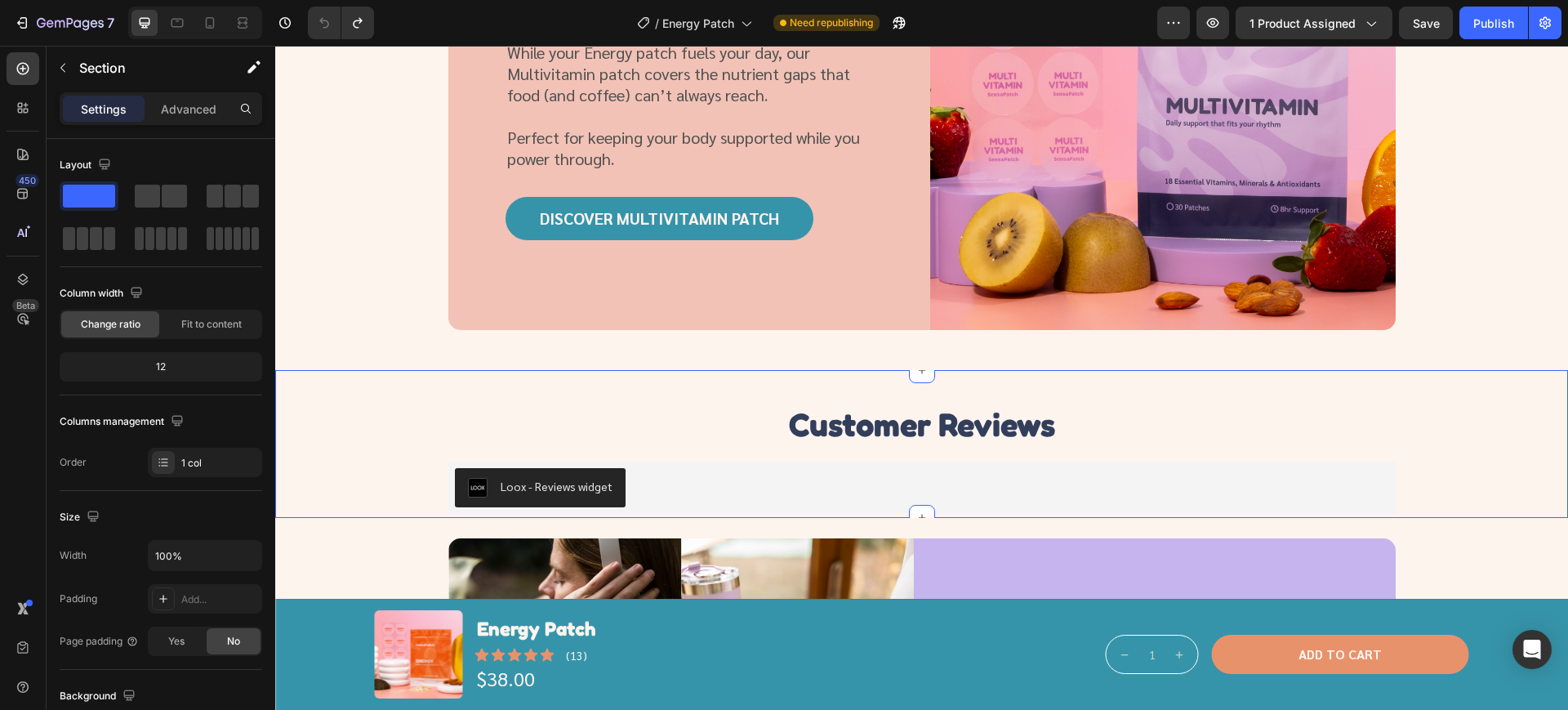
scroll to position [3163, 0]
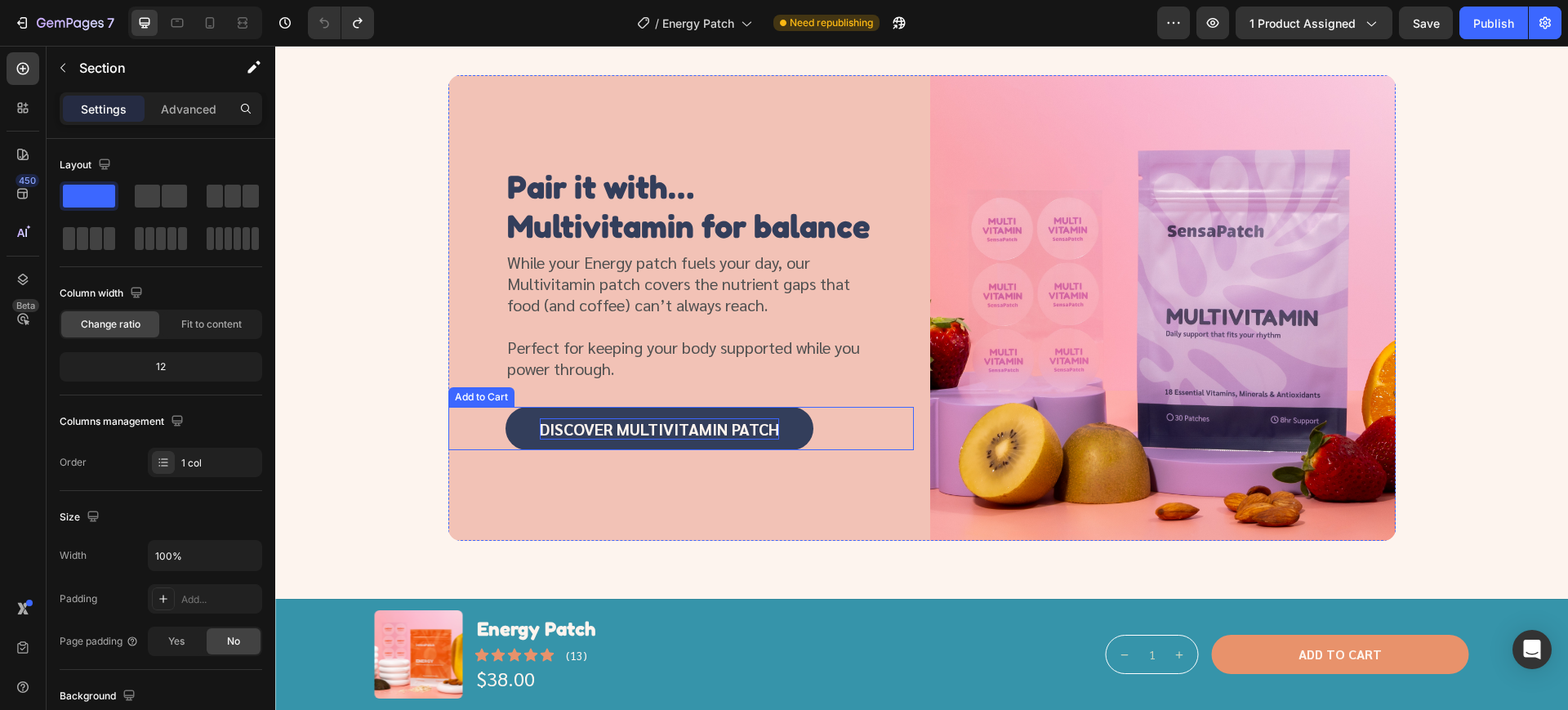
click at [687, 440] on div "Discover MULTIVITAMIN Patch" at bounding box center [660, 428] width 240 height 21
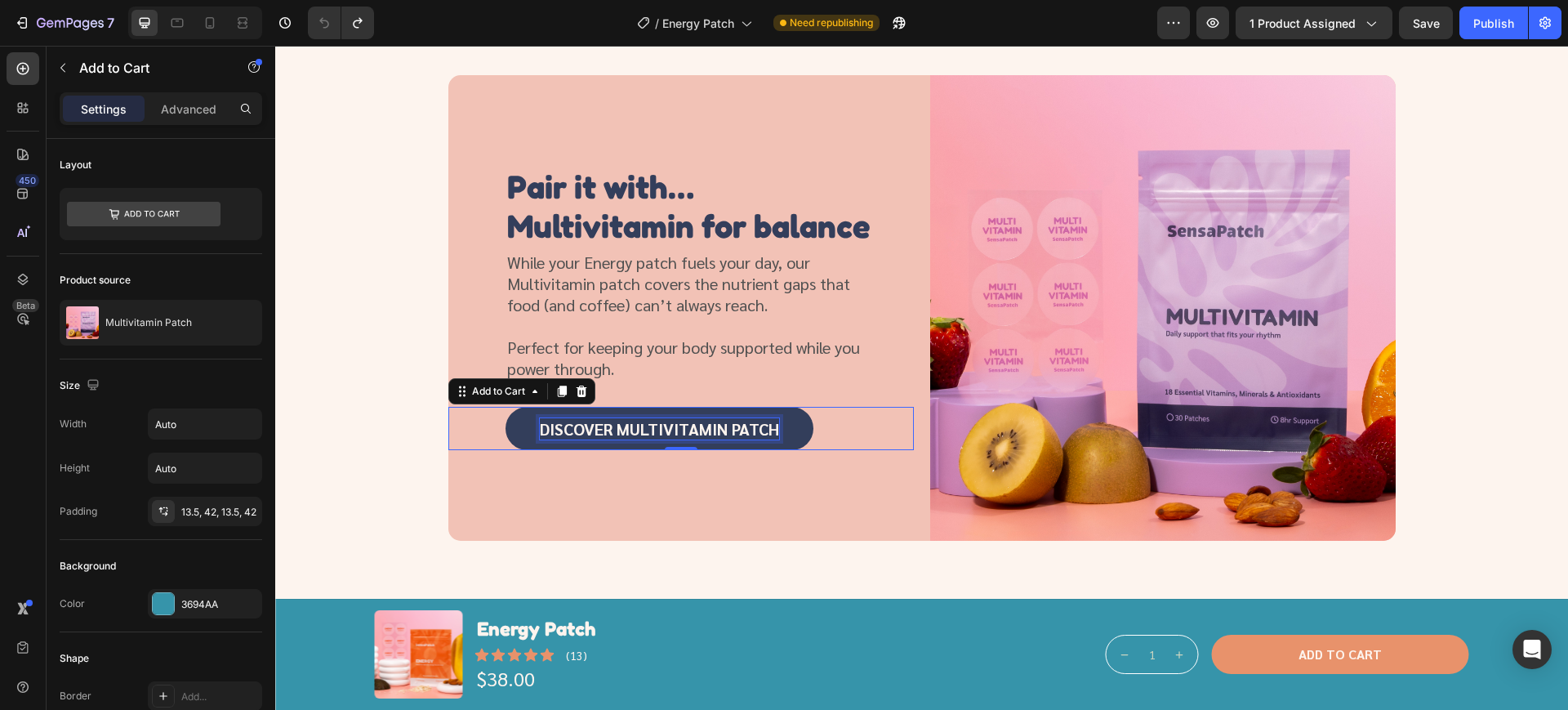
click at [769, 440] on div "Discover MULTIVITAMIN Patch" at bounding box center [660, 428] width 240 height 21
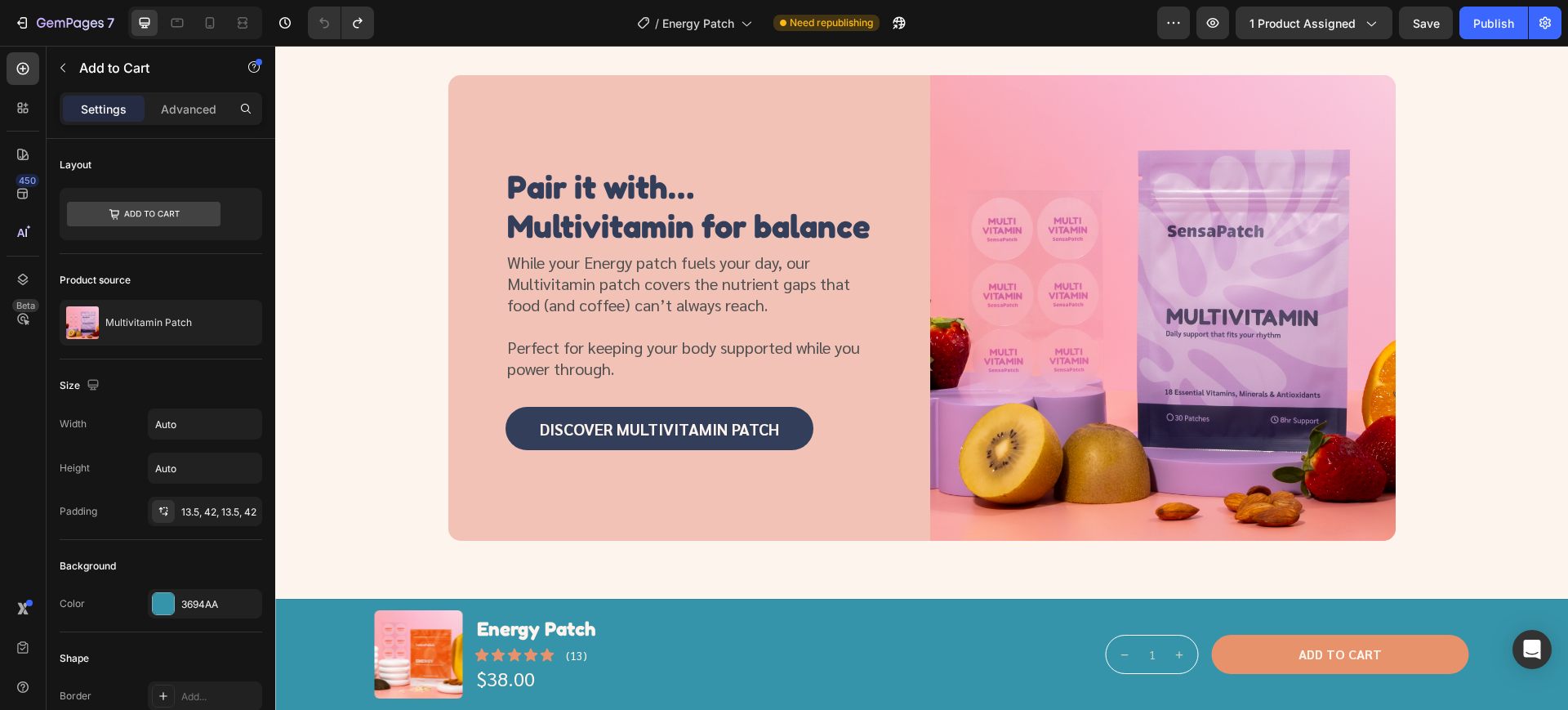
click at [803, 450] on button "Discover MULTIVITAMIN Patch" at bounding box center [659, 428] width 308 height 43
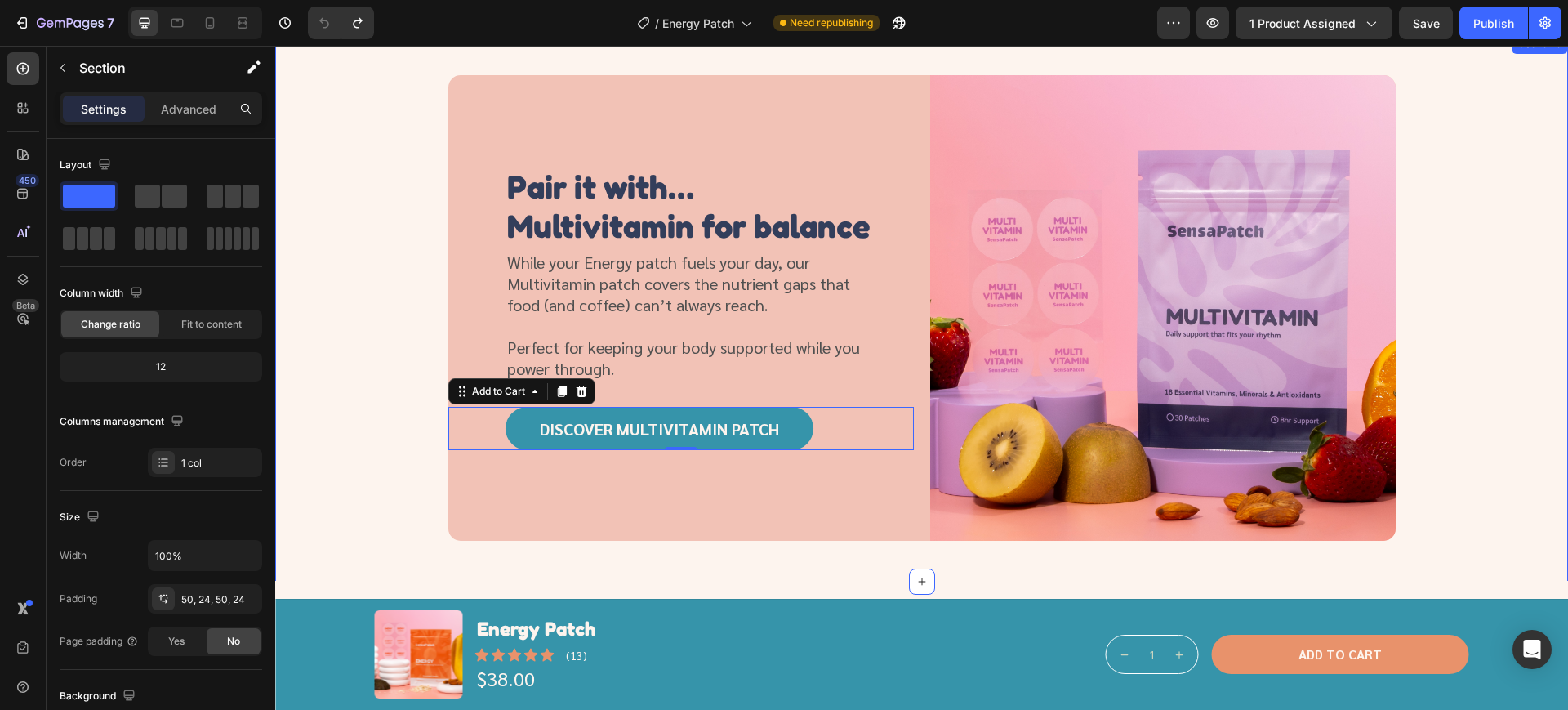
click at [381, 346] on div "Pair it with… Multivitamin for balance Heading While your Energy patch fuels yo…" at bounding box center [921, 308] width 1253 height 466
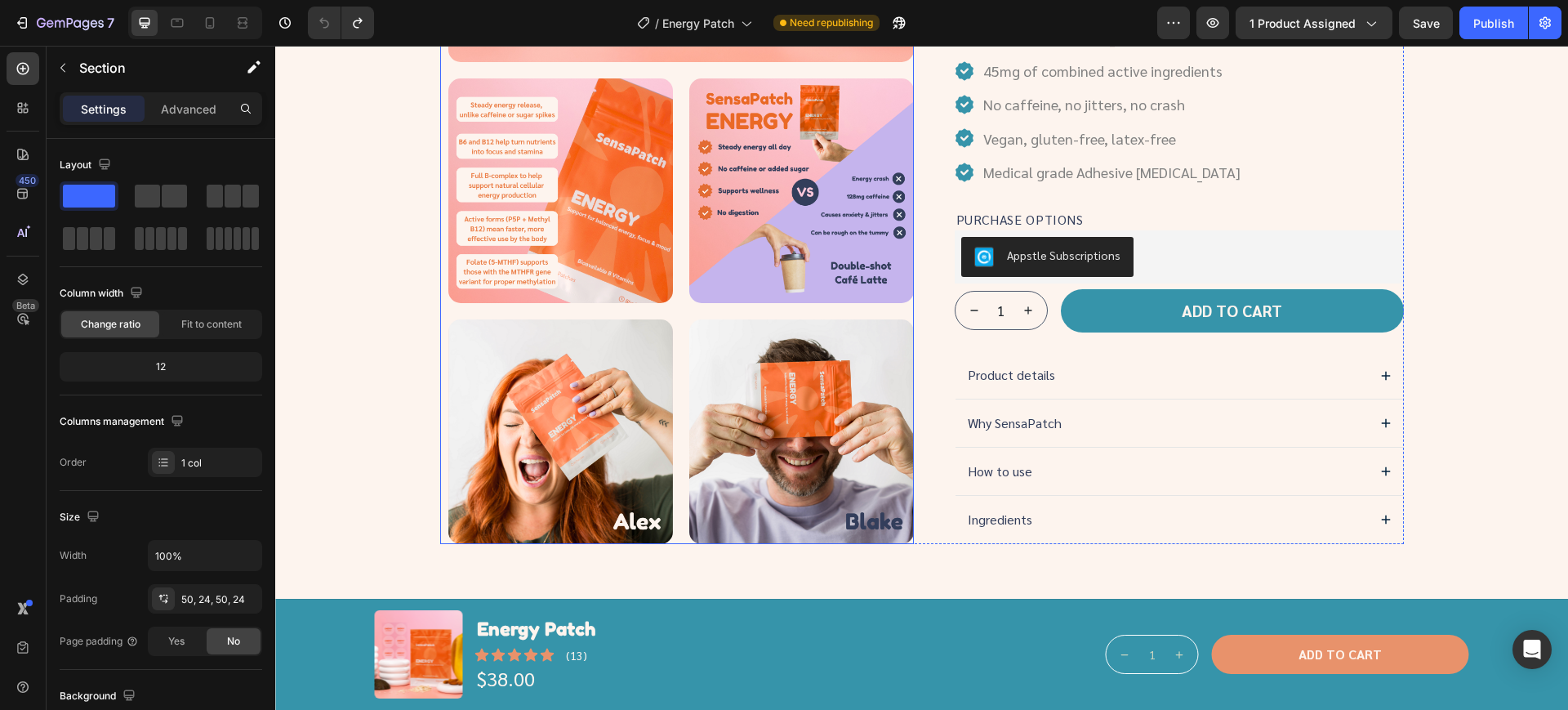
scroll to position [511, 0]
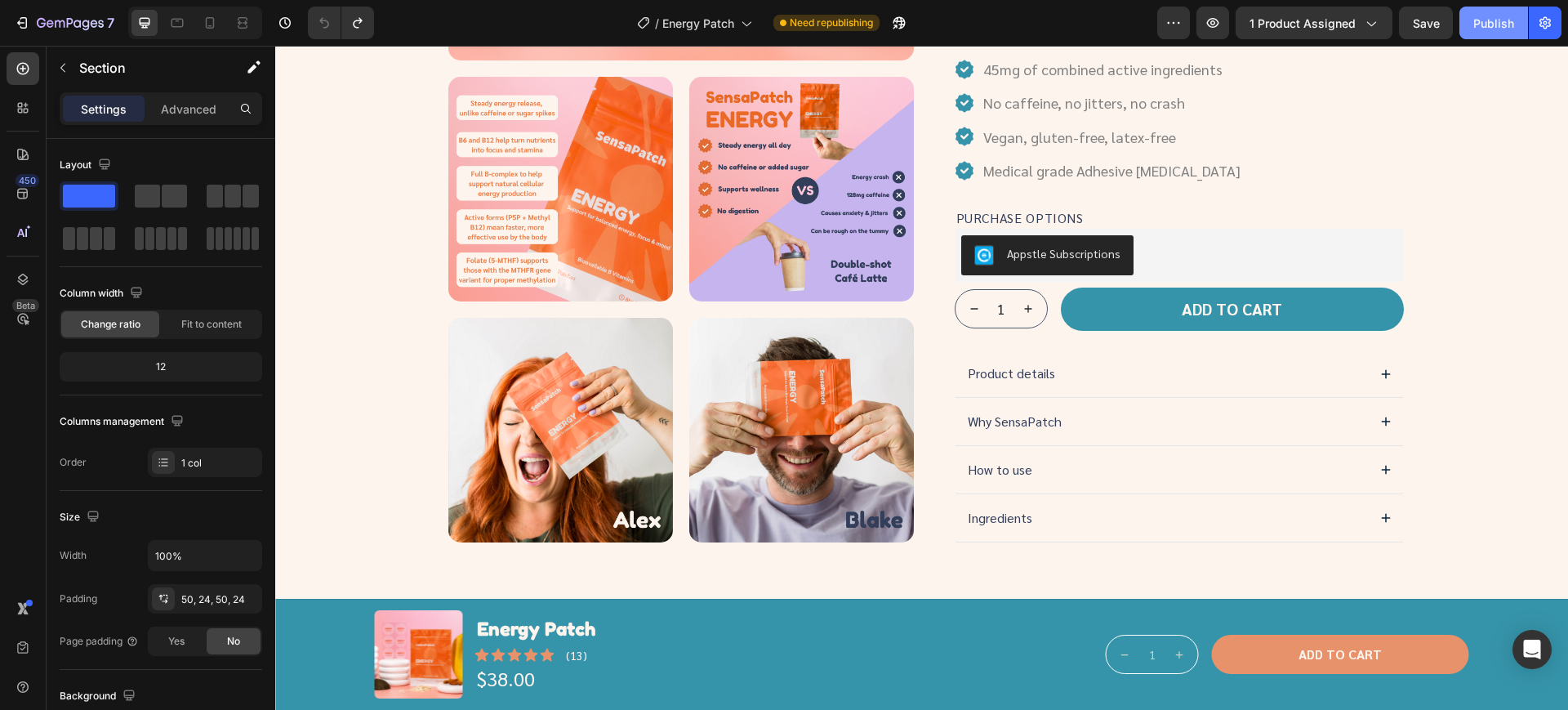
click at [1484, 21] on div "Publish" at bounding box center [1494, 23] width 41 height 17
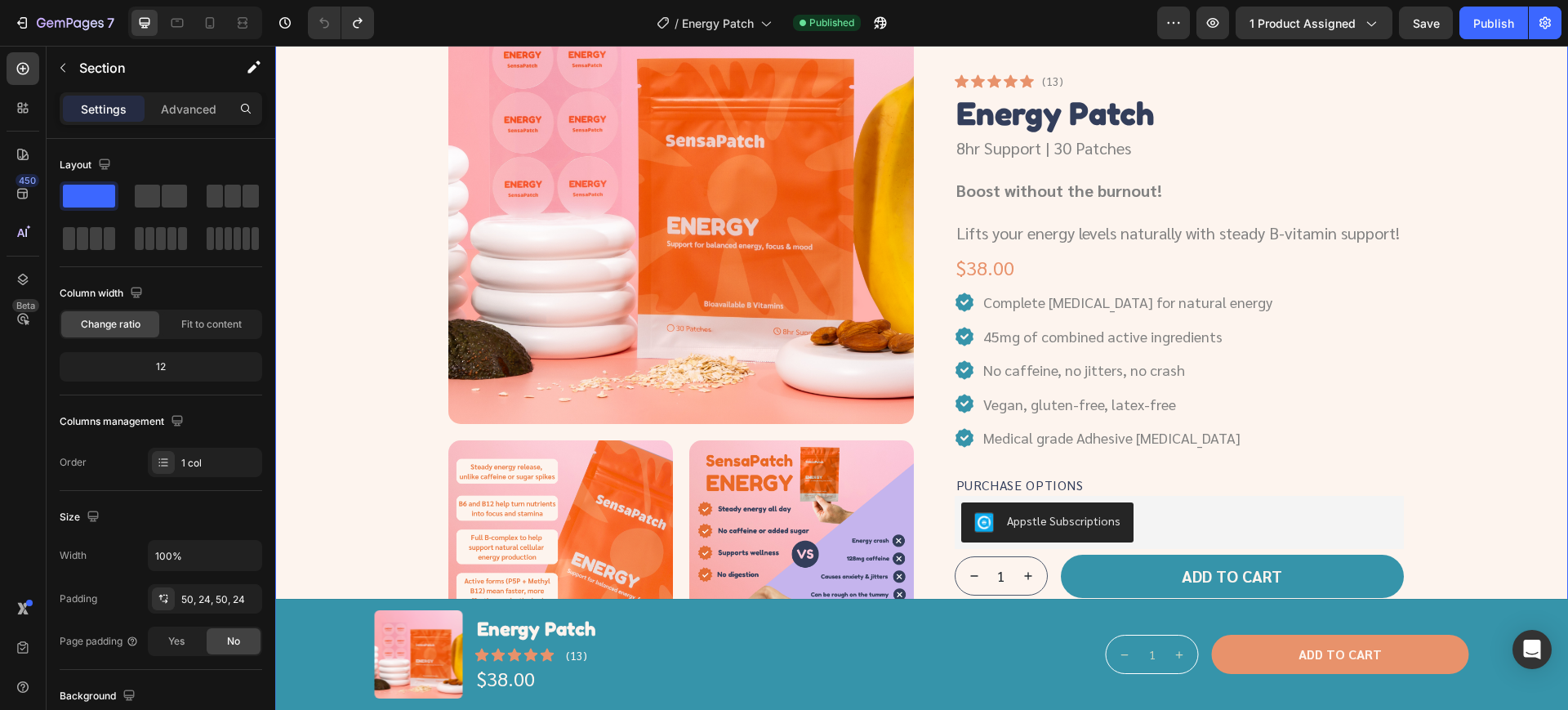
scroll to position [102, 0]
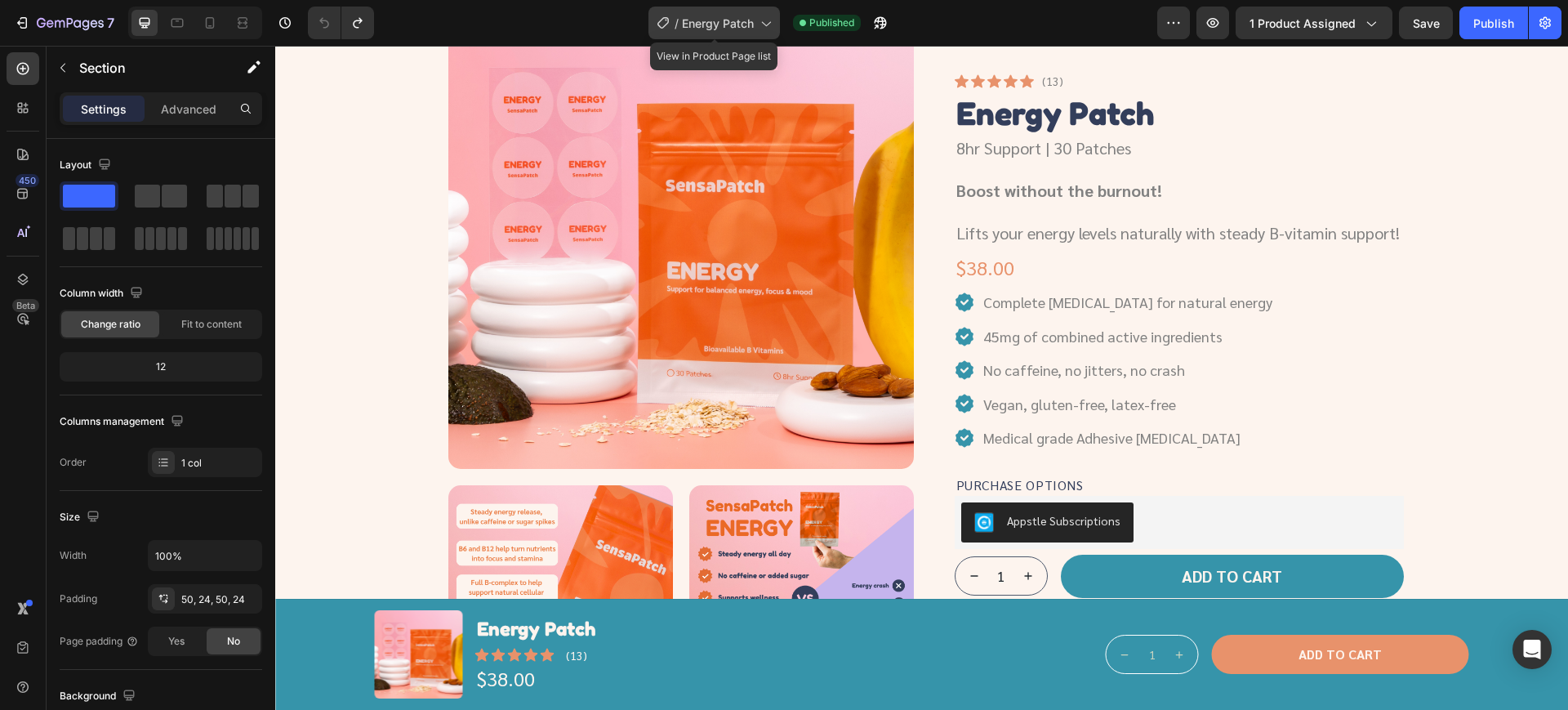
click at [695, 27] on span "Energy Patch" at bounding box center [717, 23] width 72 height 17
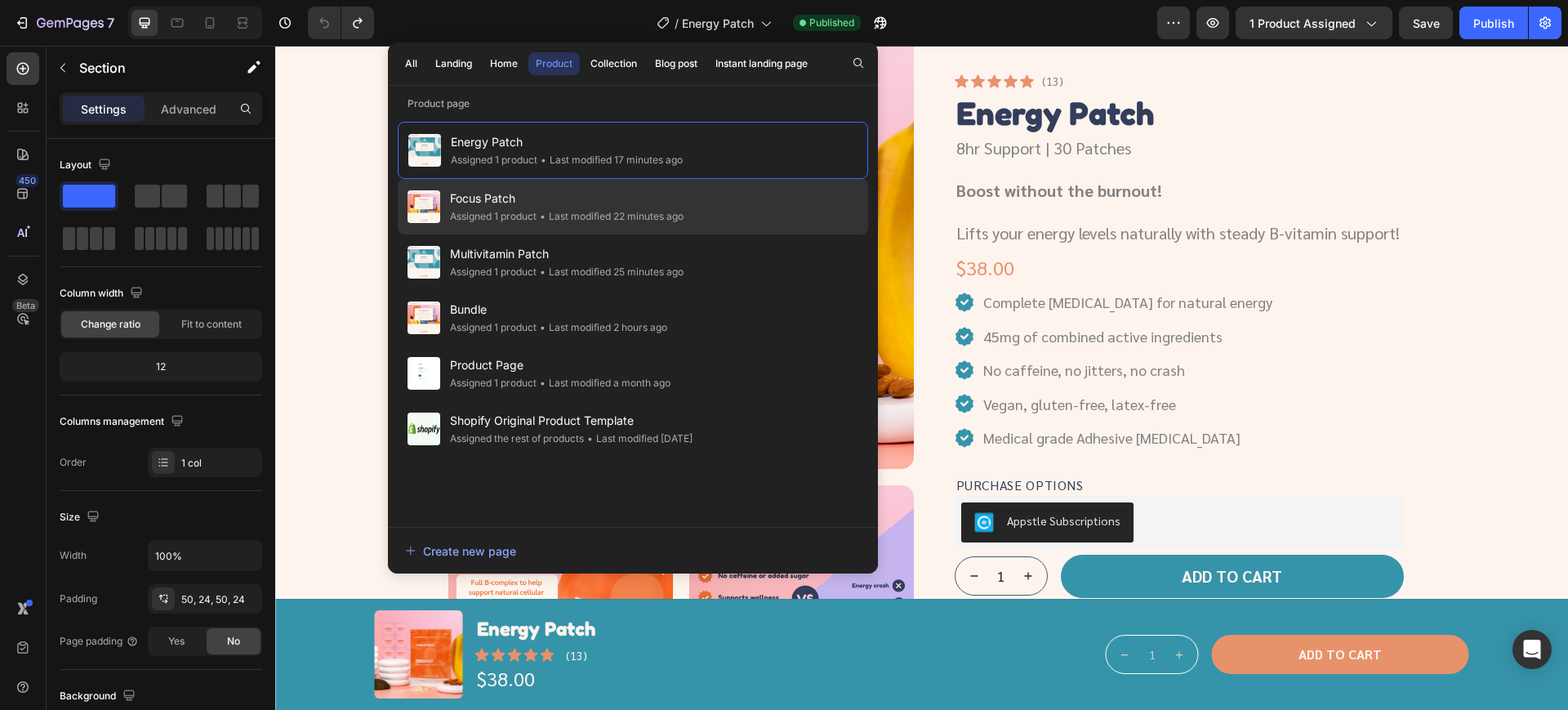
click at [524, 203] on span "Focus Patch" at bounding box center [566, 198] width 234 height 19
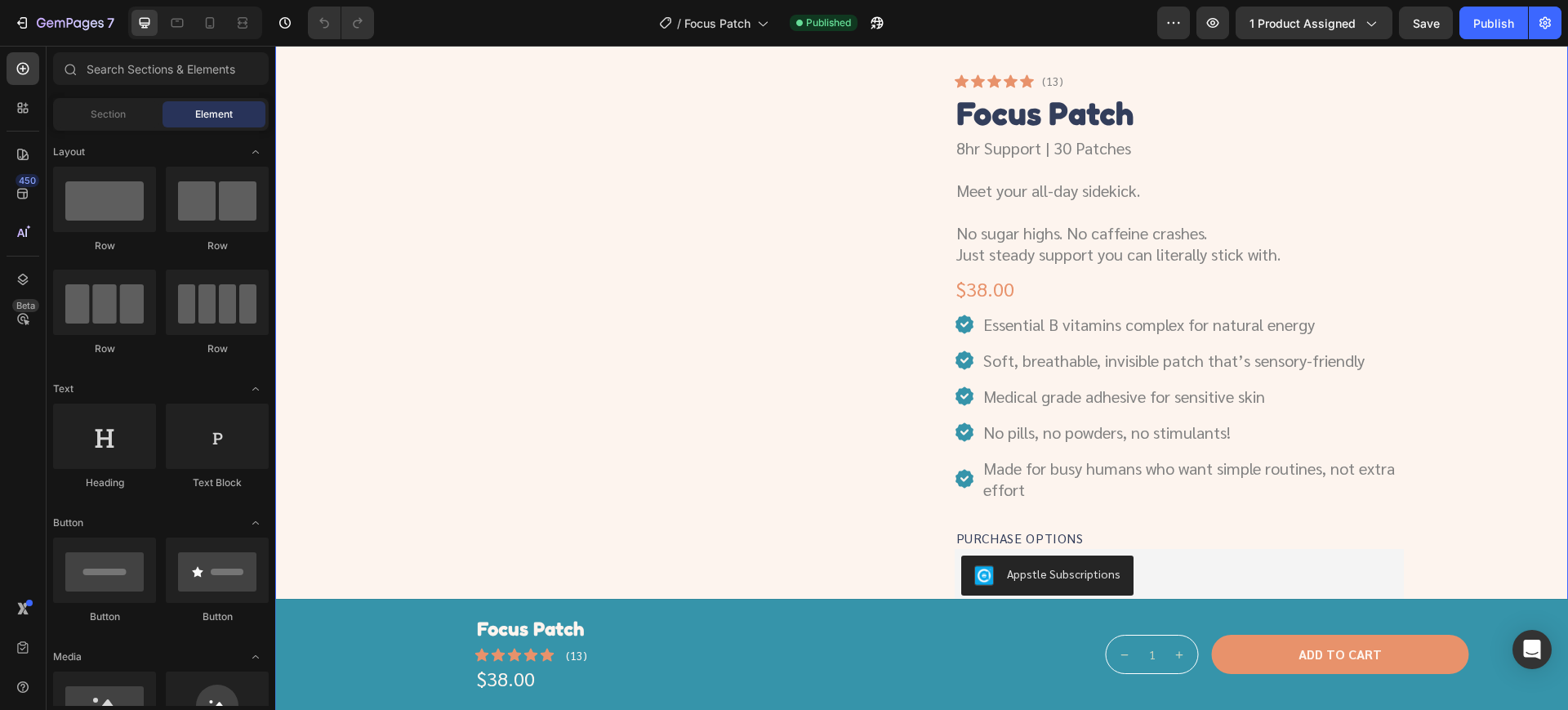
scroll to position [102, 0]
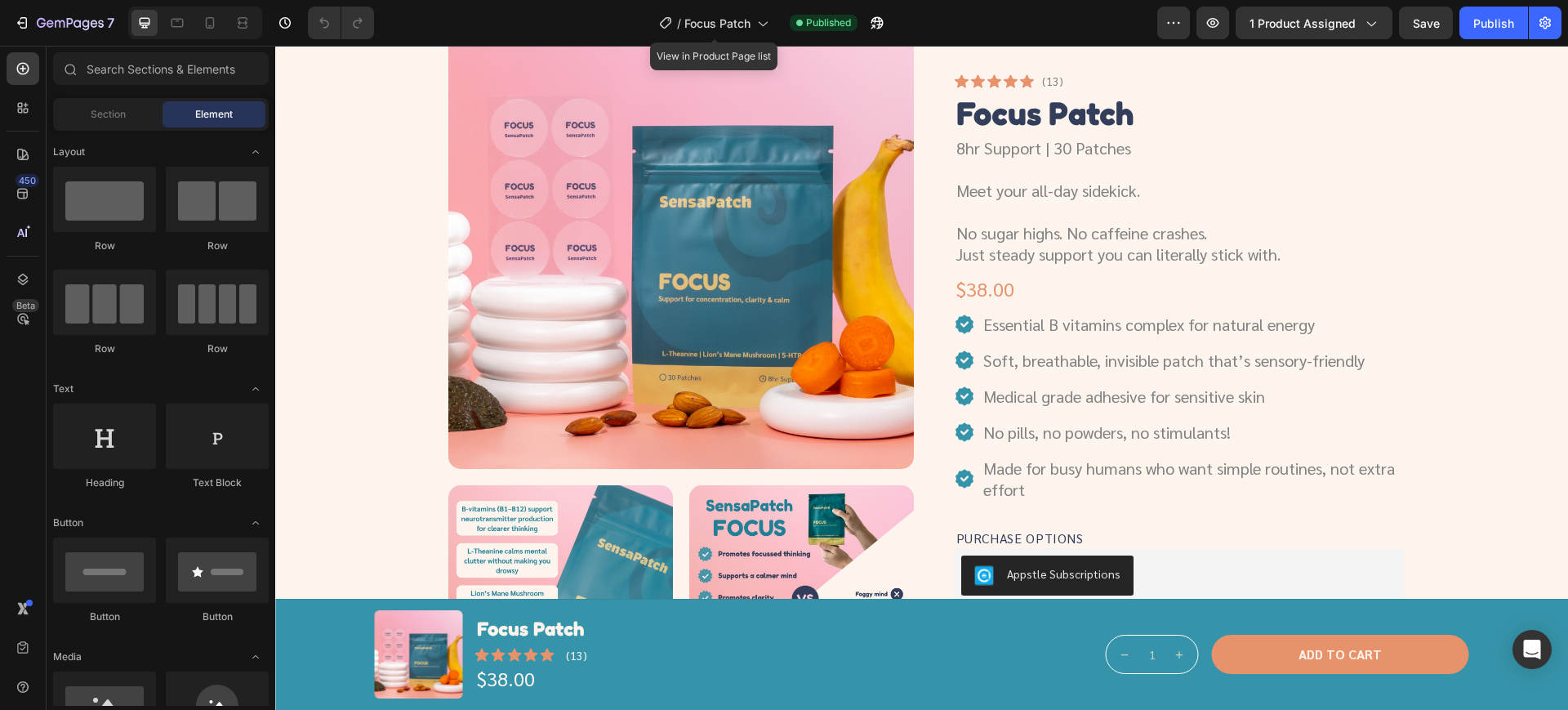
click at [751, 4] on div "/ Focus Patch" at bounding box center [713, 23] width 126 height 39
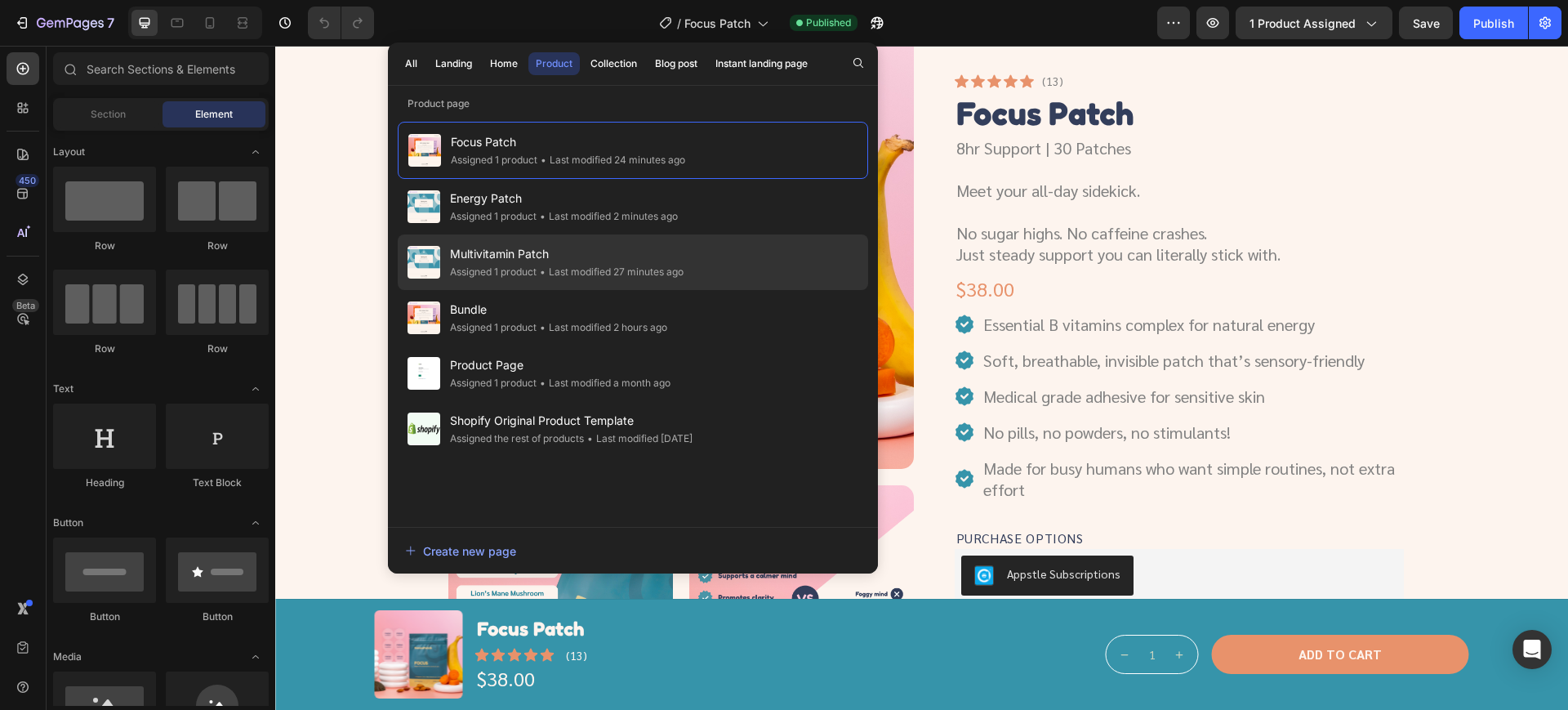
click at [554, 259] on span "Multivitamin Patch" at bounding box center [566, 253] width 234 height 19
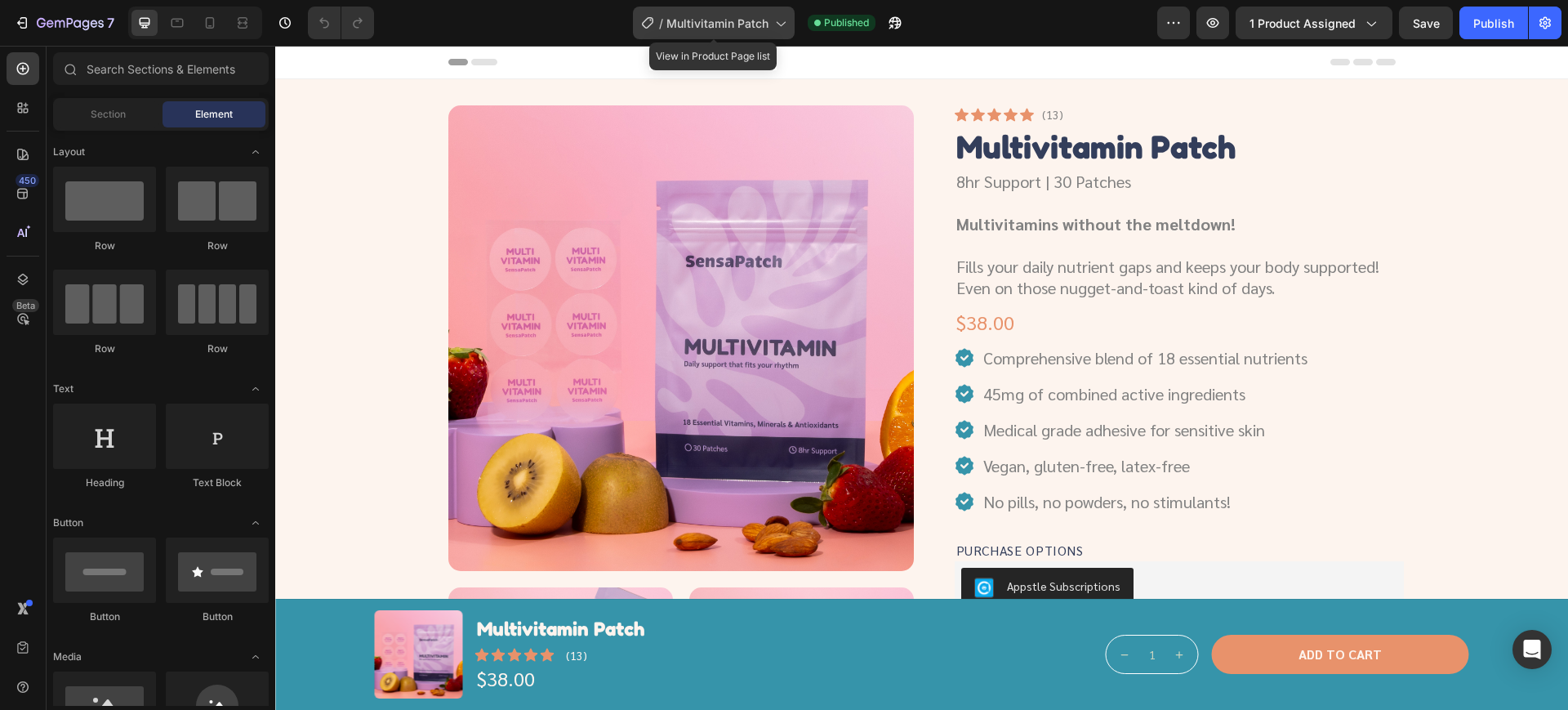
click at [753, 15] on span "Multivitamin Patch" at bounding box center [717, 23] width 102 height 17
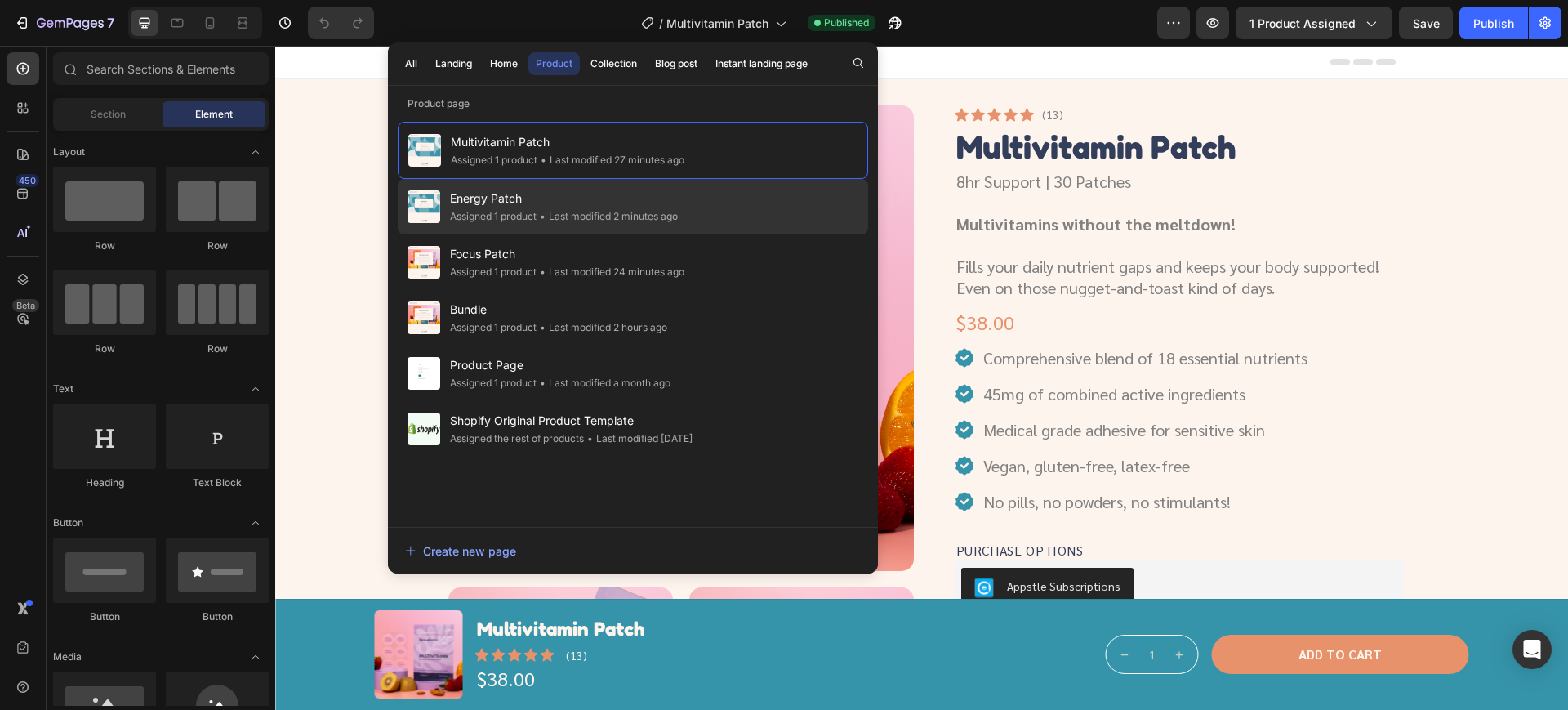
click at [576, 215] on div "• Last modified 2 minutes ago" at bounding box center [607, 216] width 141 height 16
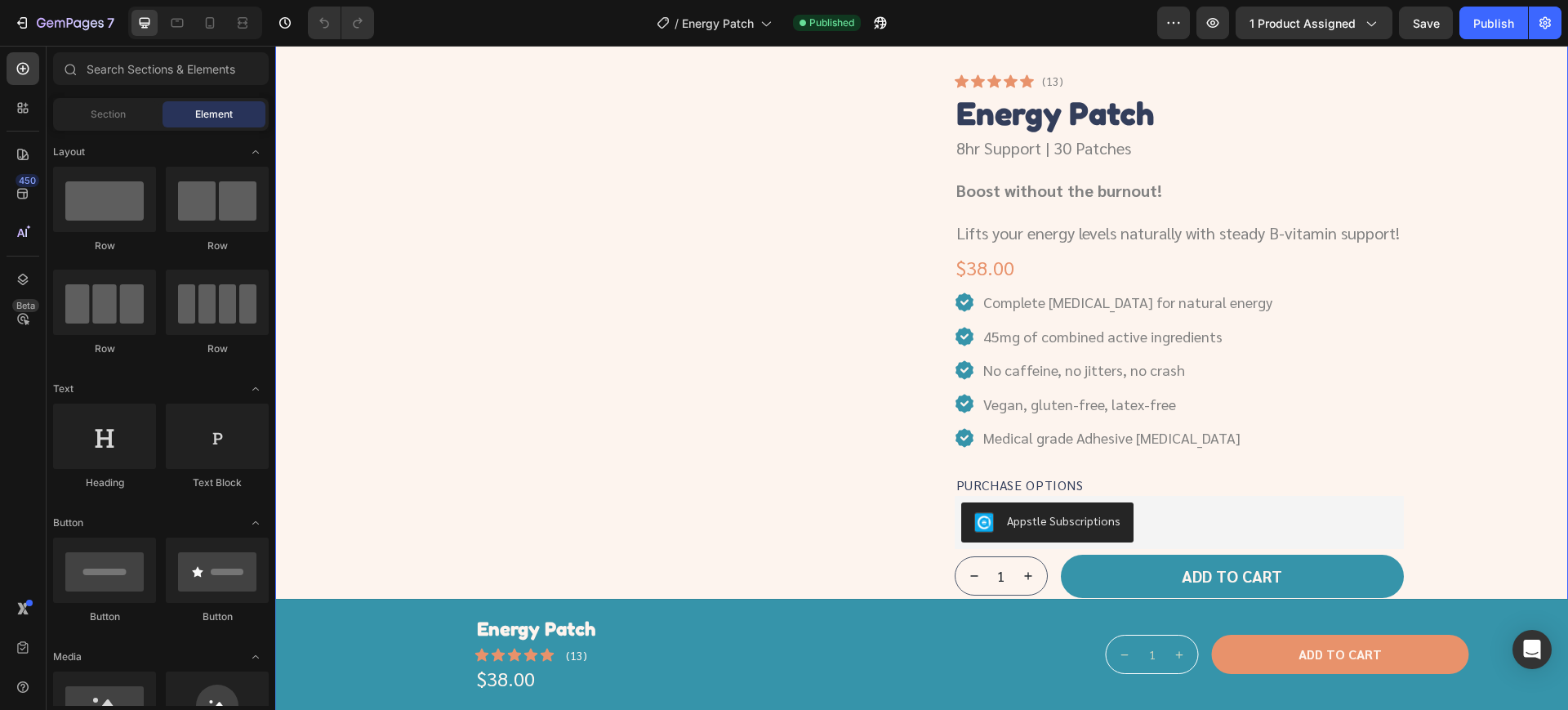
scroll to position [204, 0]
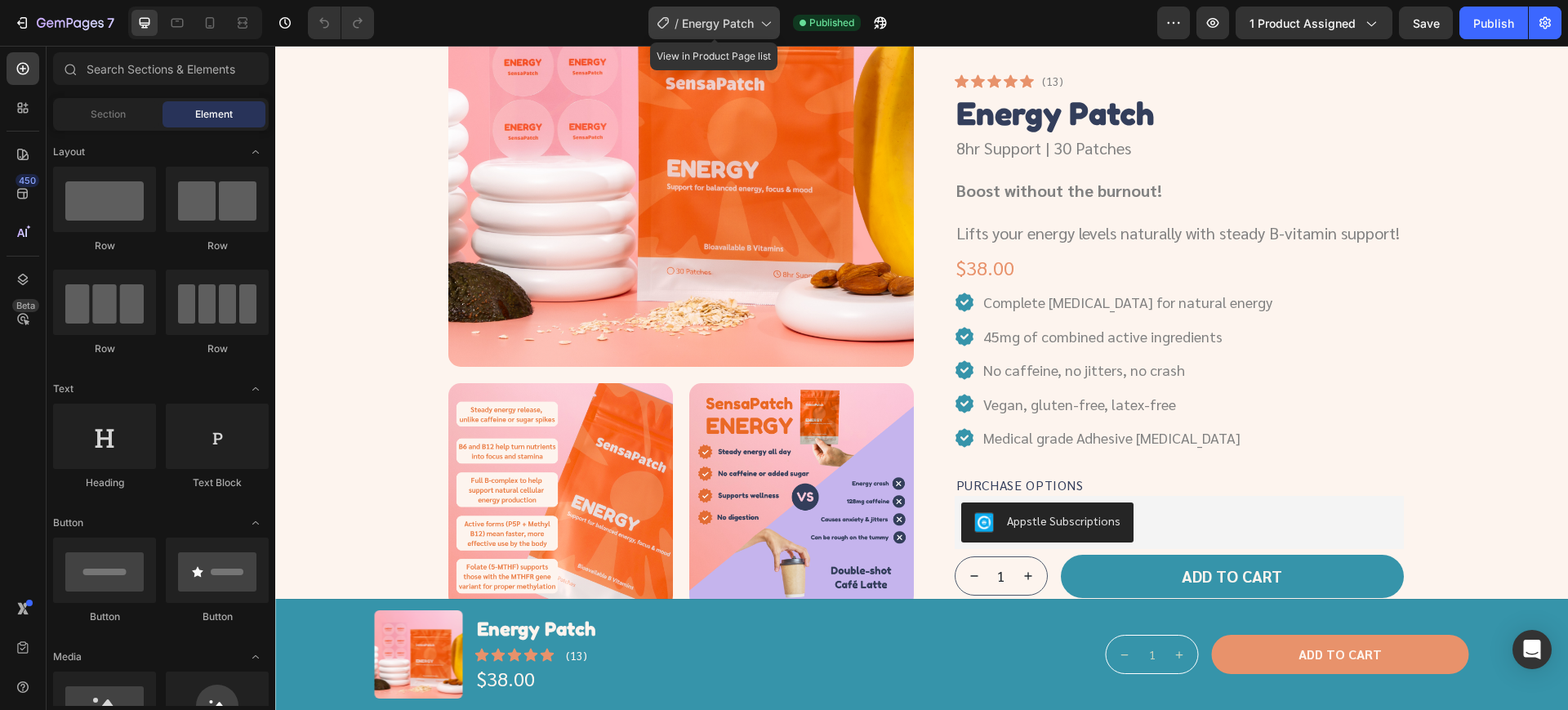
click at [702, 13] on div "/ Energy Patch" at bounding box center [714, 23] width 132 height 33
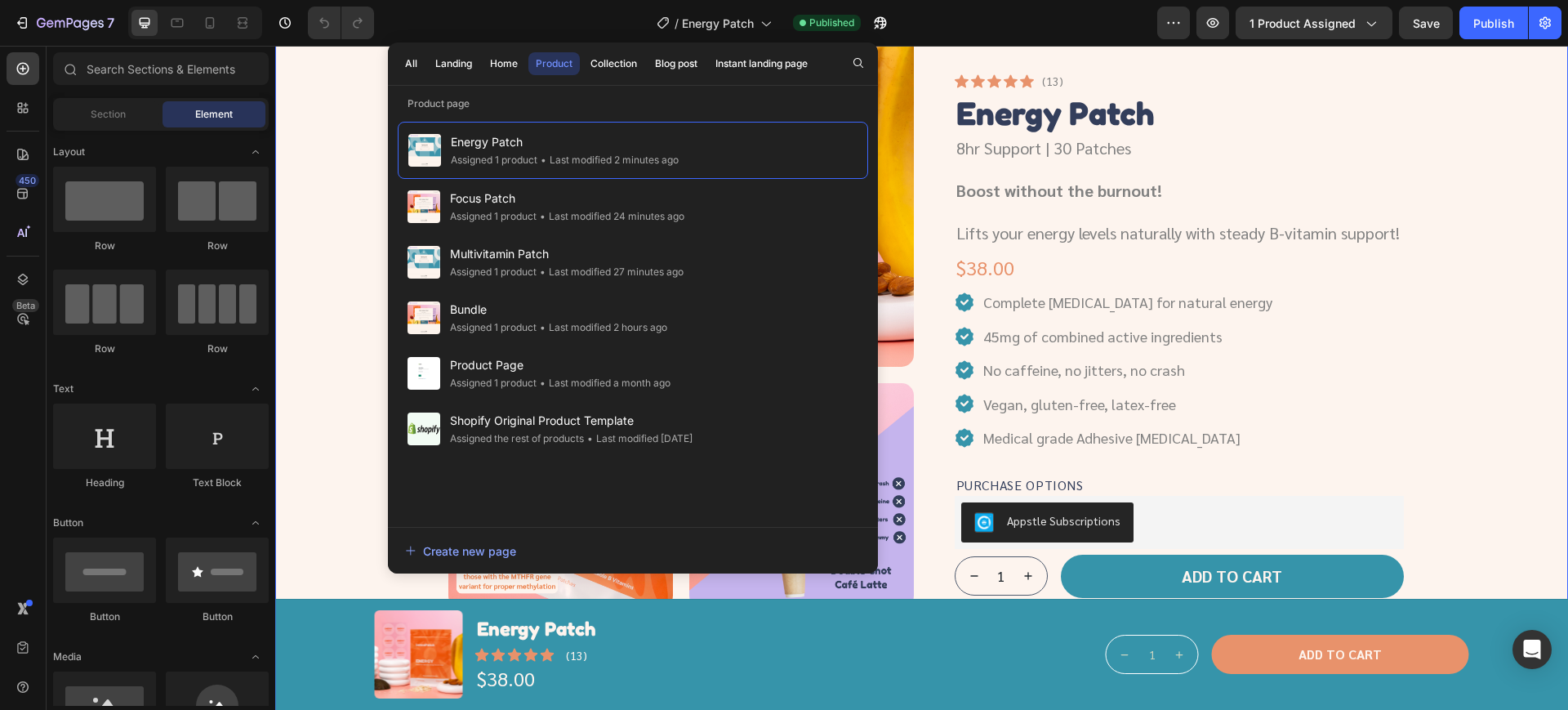
click at [366, 194] on div "Product Images Icon Icon Icon Icon Icon Icon List (13) Text Block Row Energy Pa…" at bounding box center [921, 375] width 1253 height 947
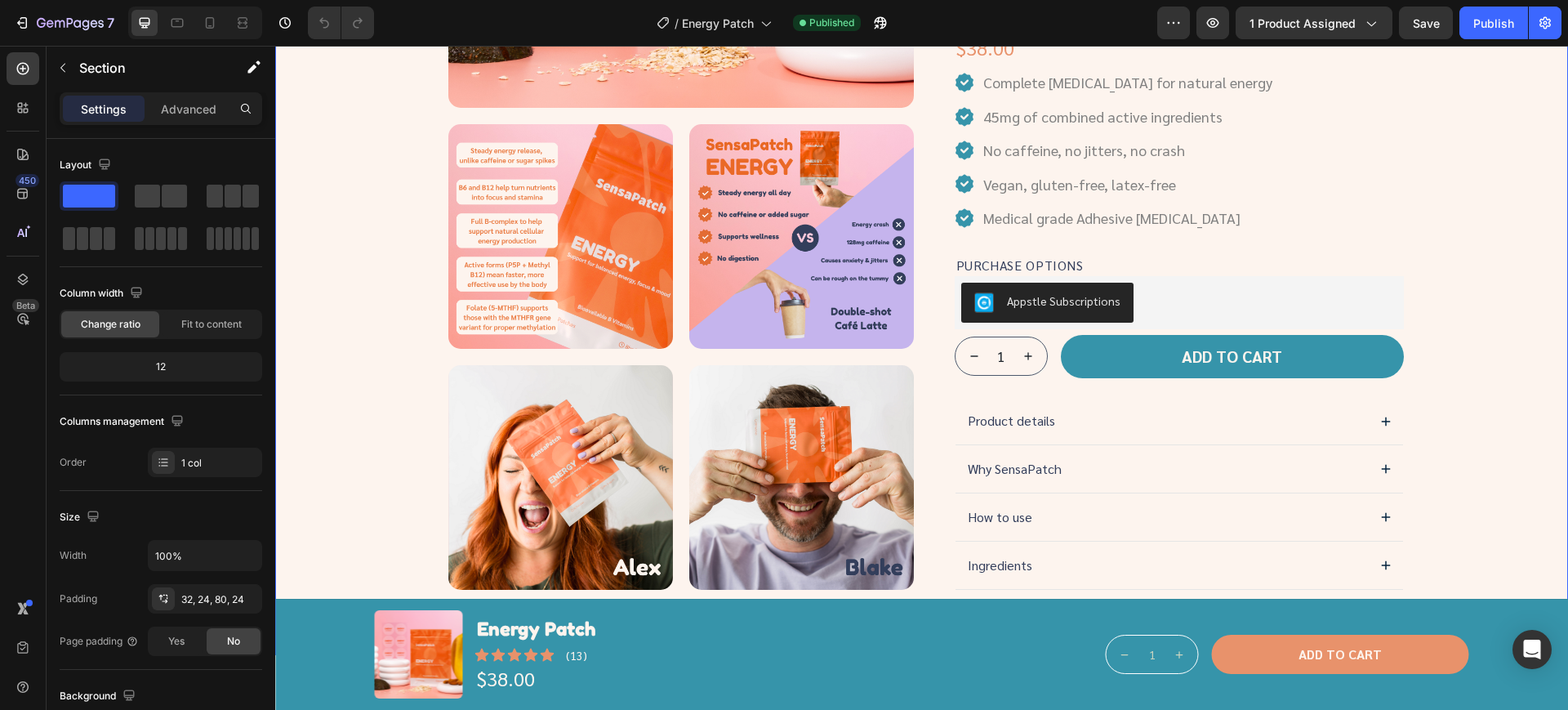
scroll to position [409, 0]
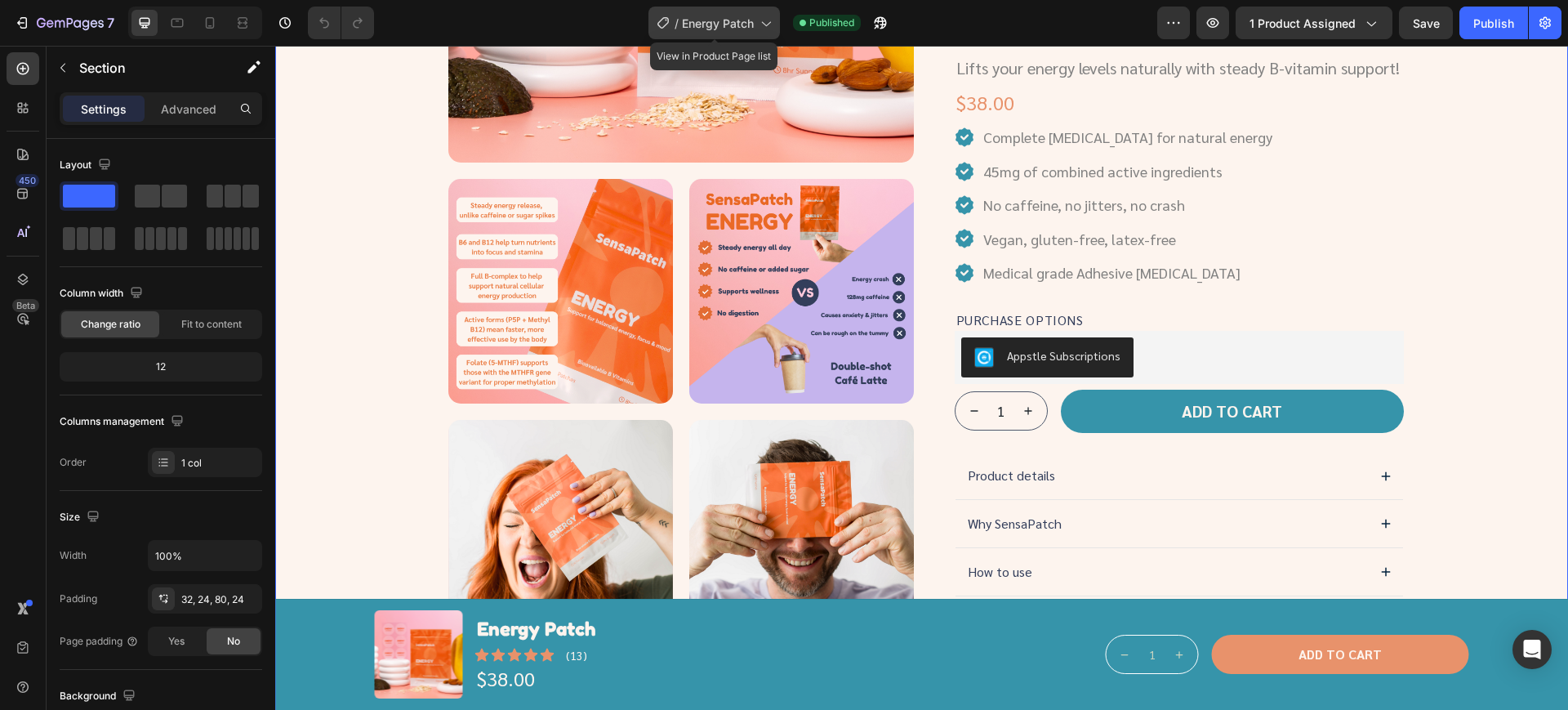
click at [712, 30] on span "Energy Patch" at bounding box center [717, 23] width 72 height 17
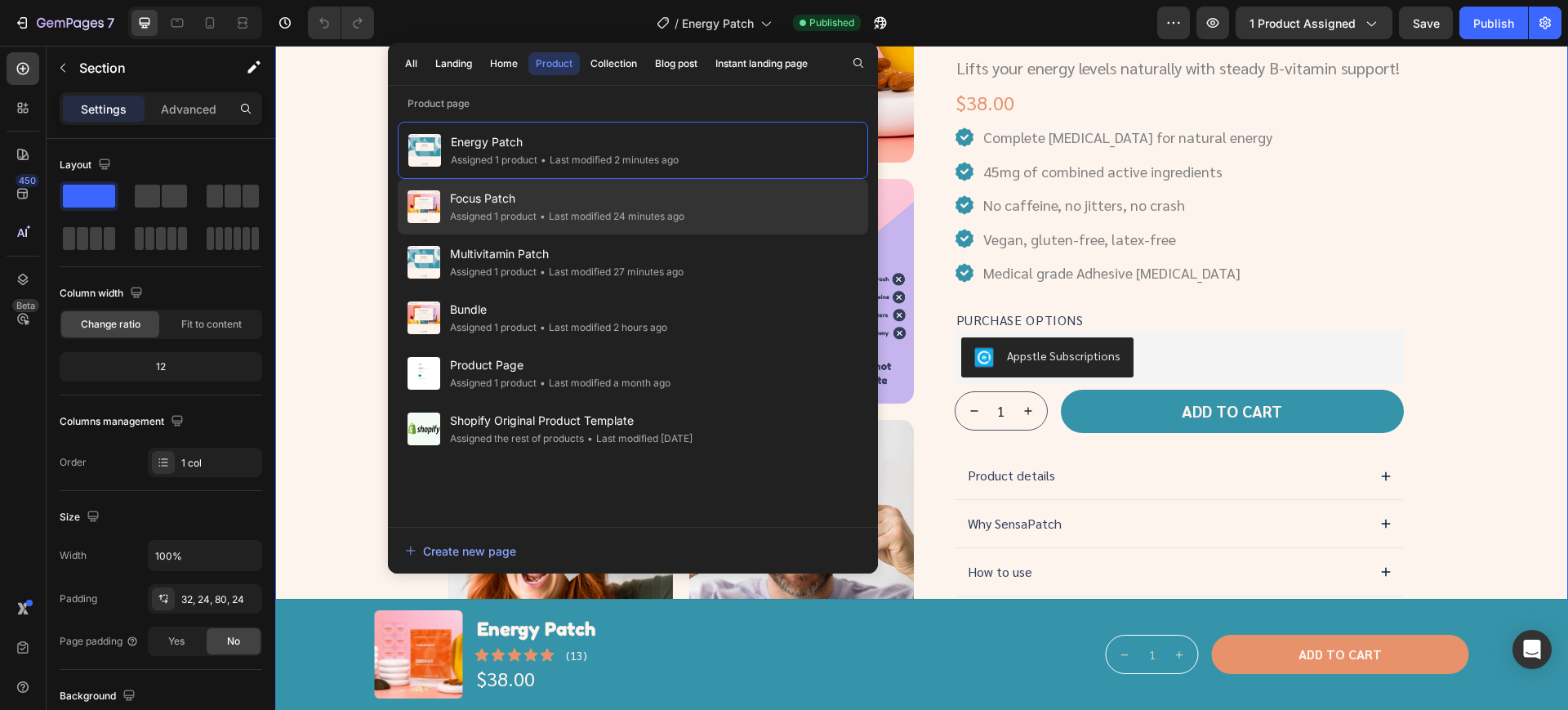
click at [580, 214] on div "• Last modified 24 minutes ago" at bounding box center [610, 216] width 148 height 16
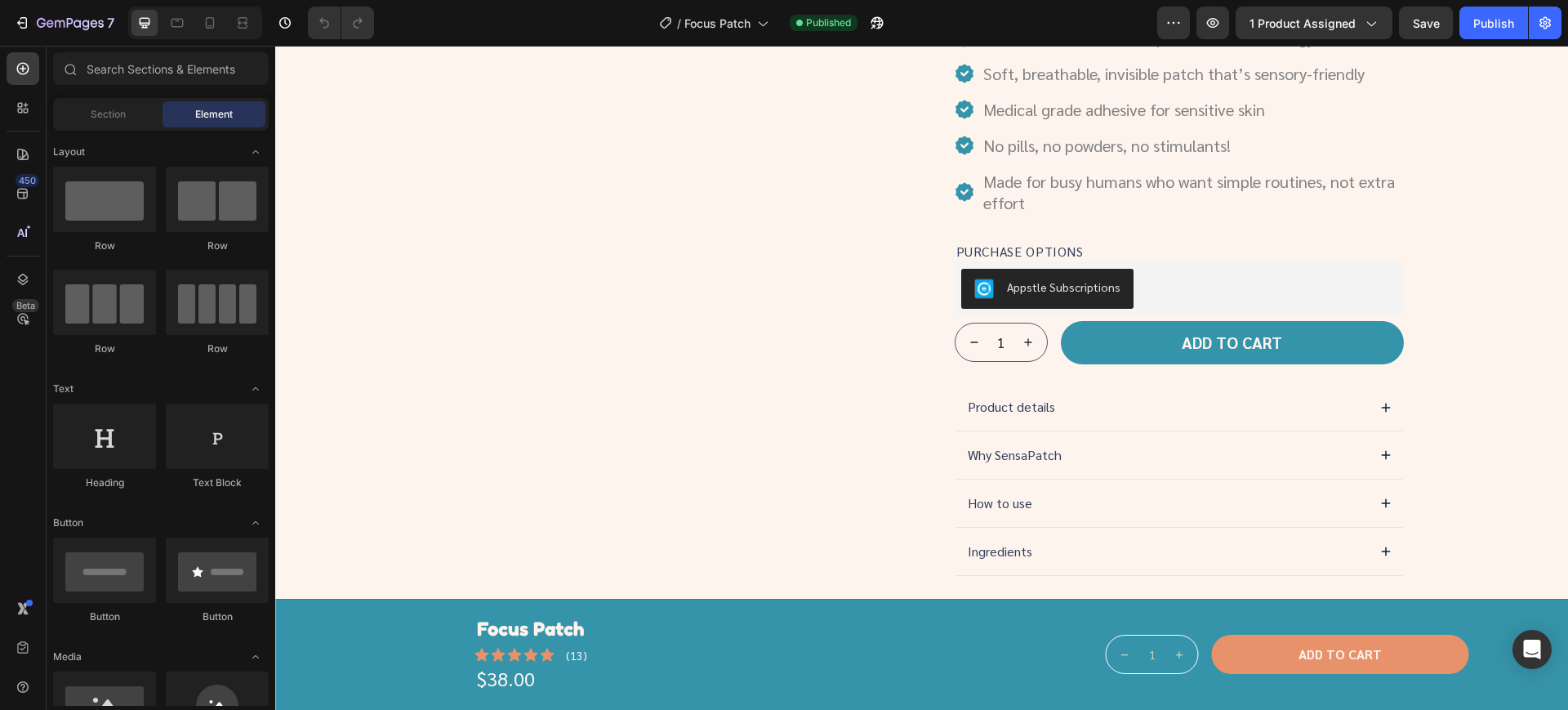
scroll to position [511, 0]
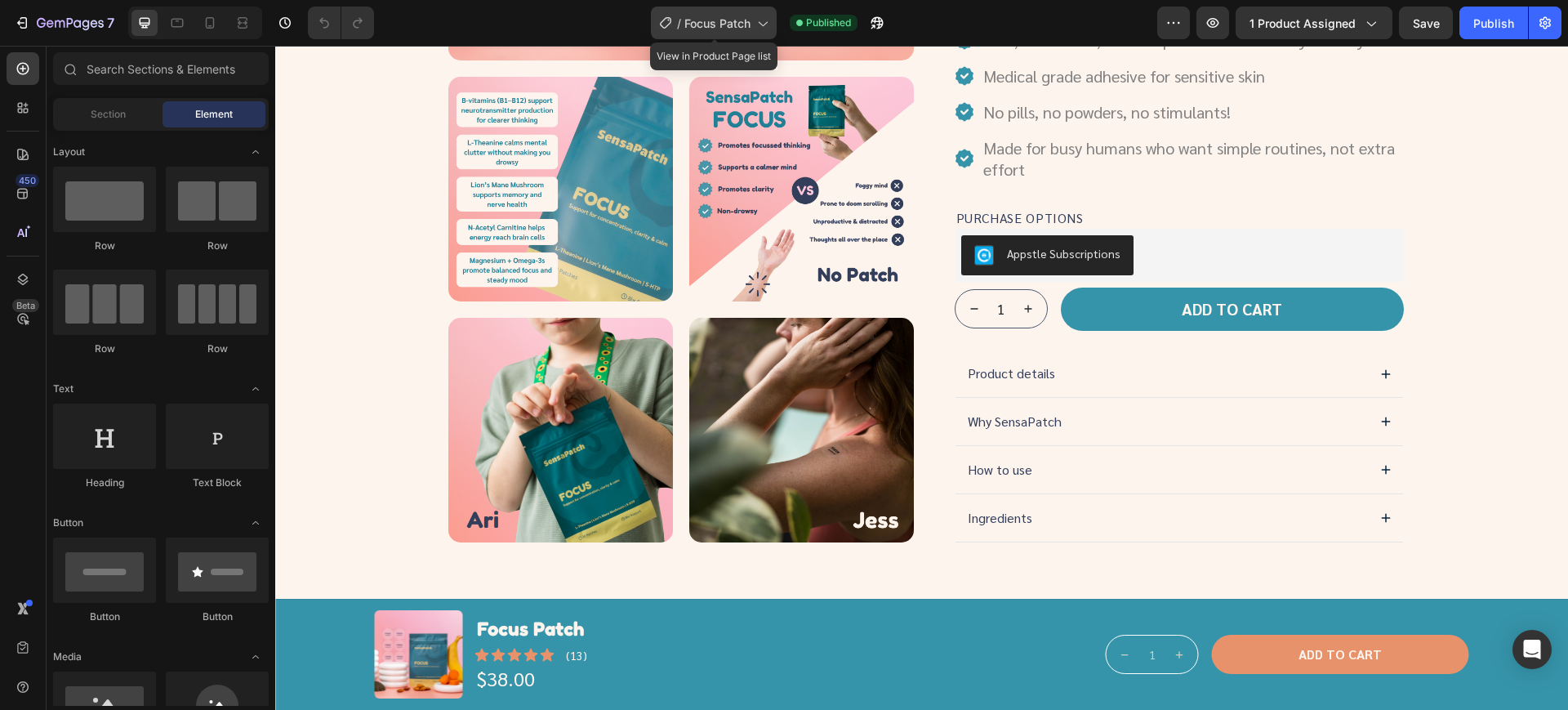
click at [725, 30] on span "Focus Patch" at bounding box center [717, 23] width 66 height 17
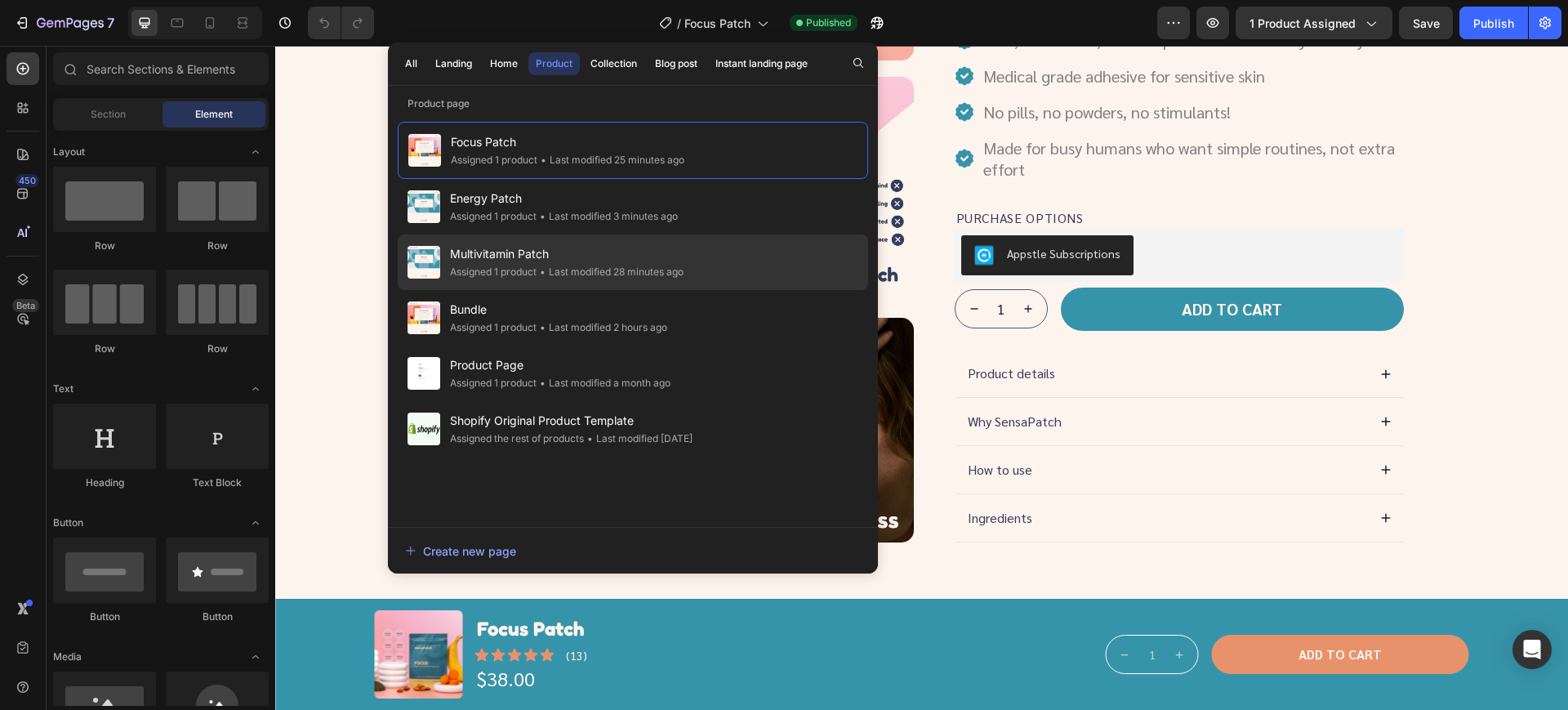
click at [522, 258] on span "Multivitamin Patch" at bounding box center [566, 253] width 234 height 19
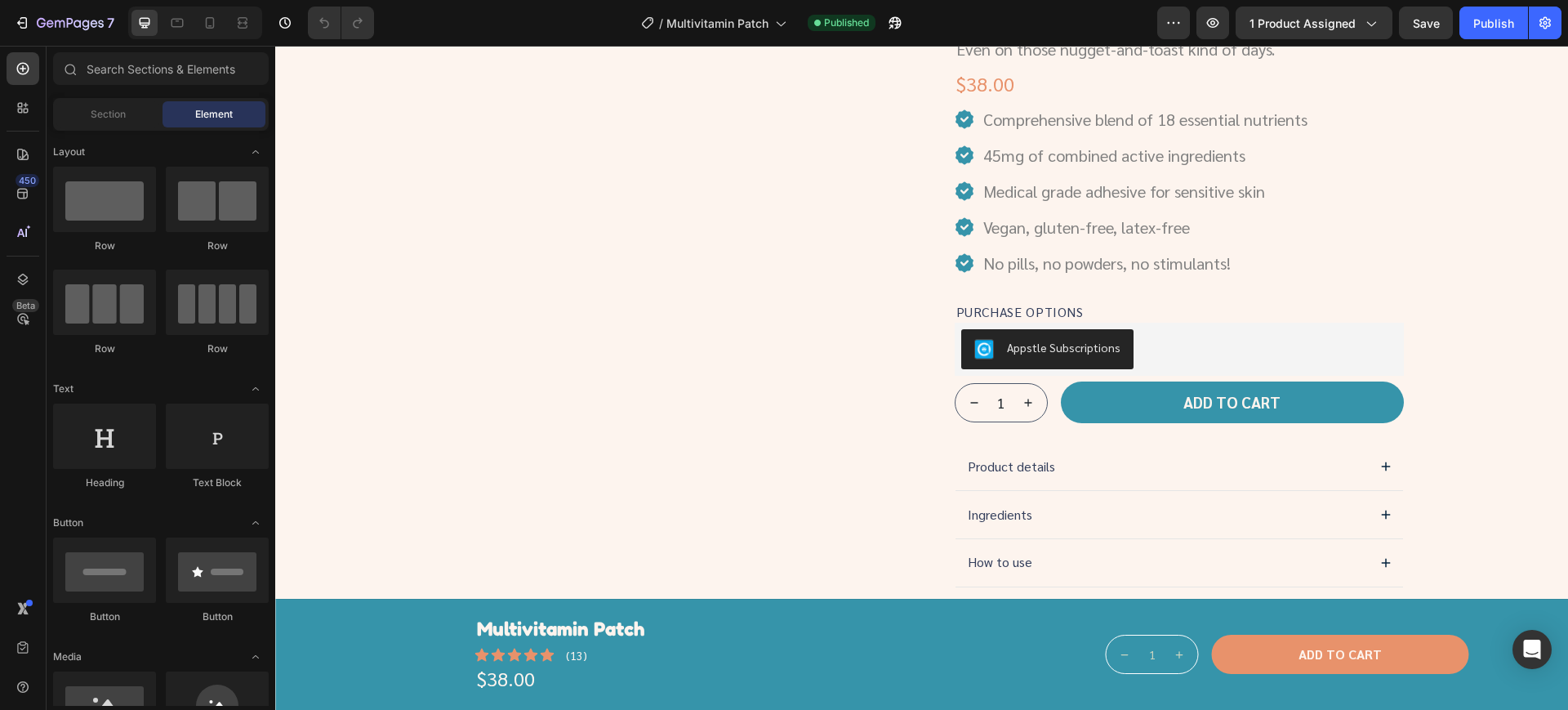
scroll to position [511, 0]
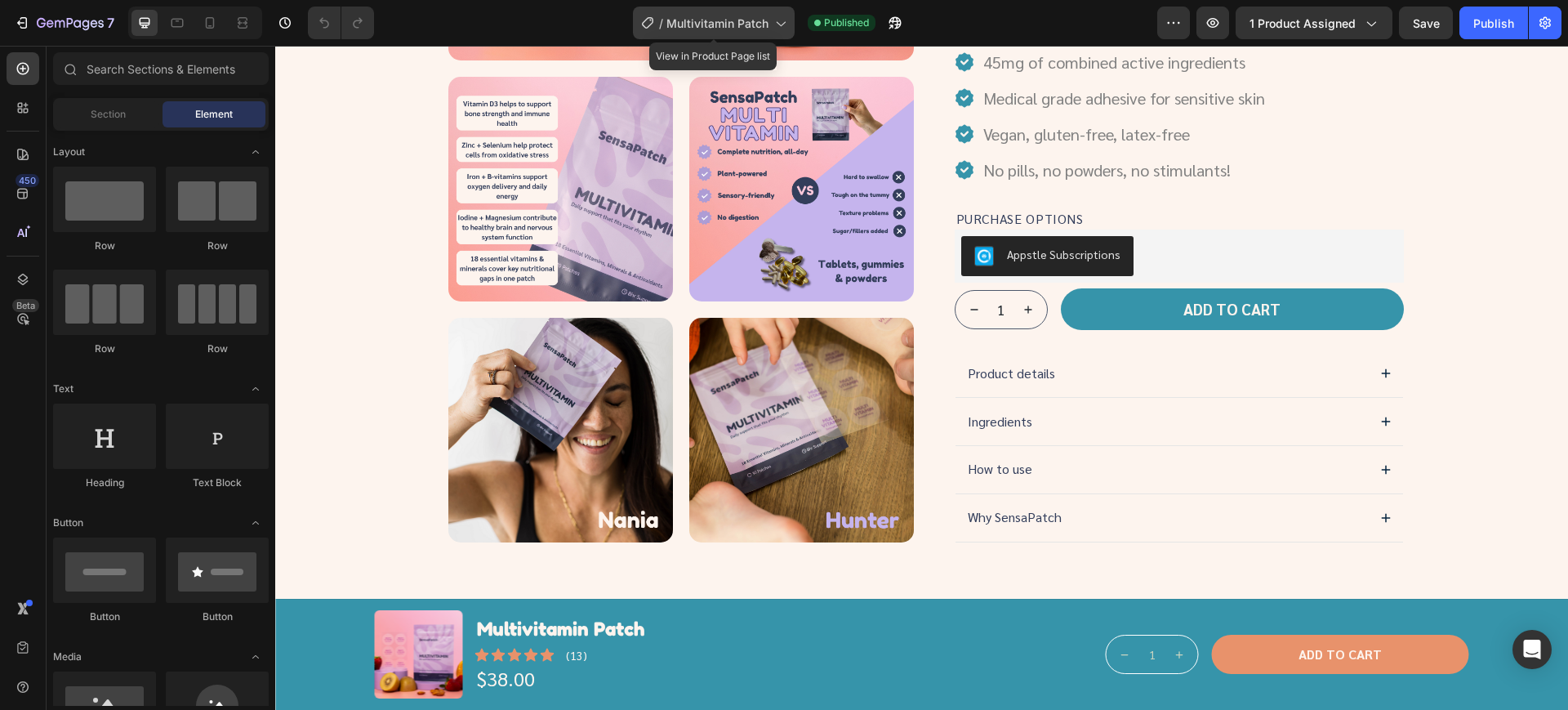
click at [720, 31] on div "/ Multivitamin Patch" at bounding box center [714, 23] width 162 height 33
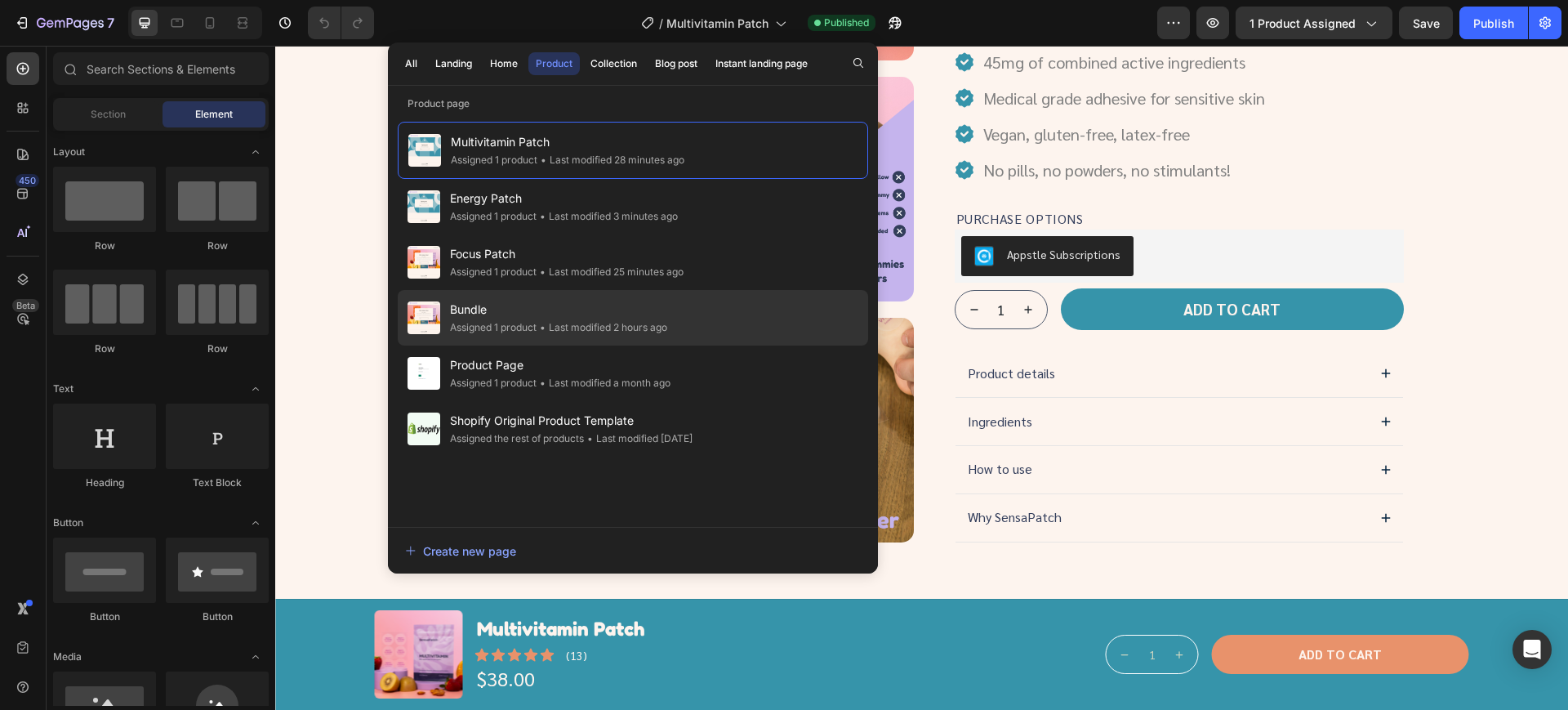
click at [559, 311] on span "Bundle" at bounding box center [558, 309] width 217 height 19
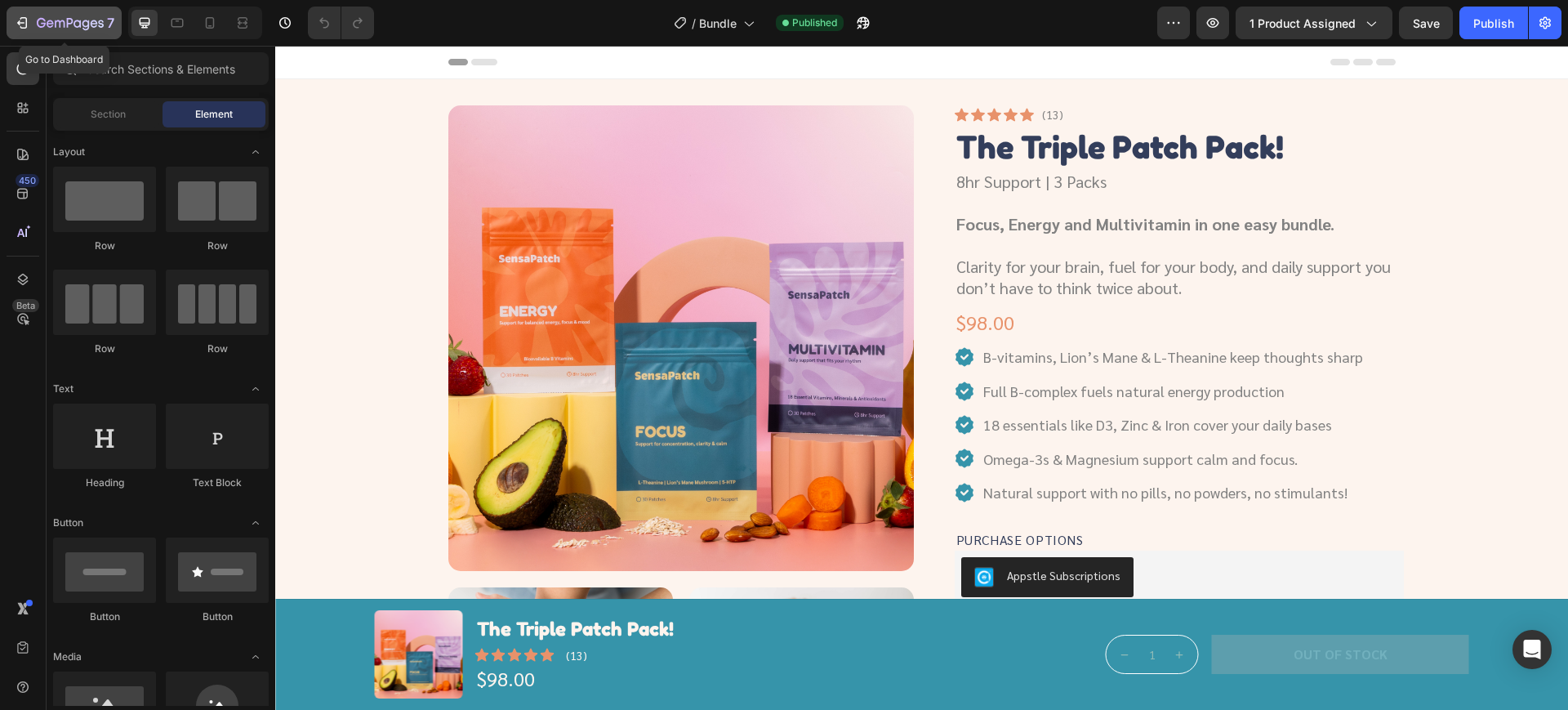
click at [84, 15] on div "7" at bounding box center [76, 22] width 78 height 19
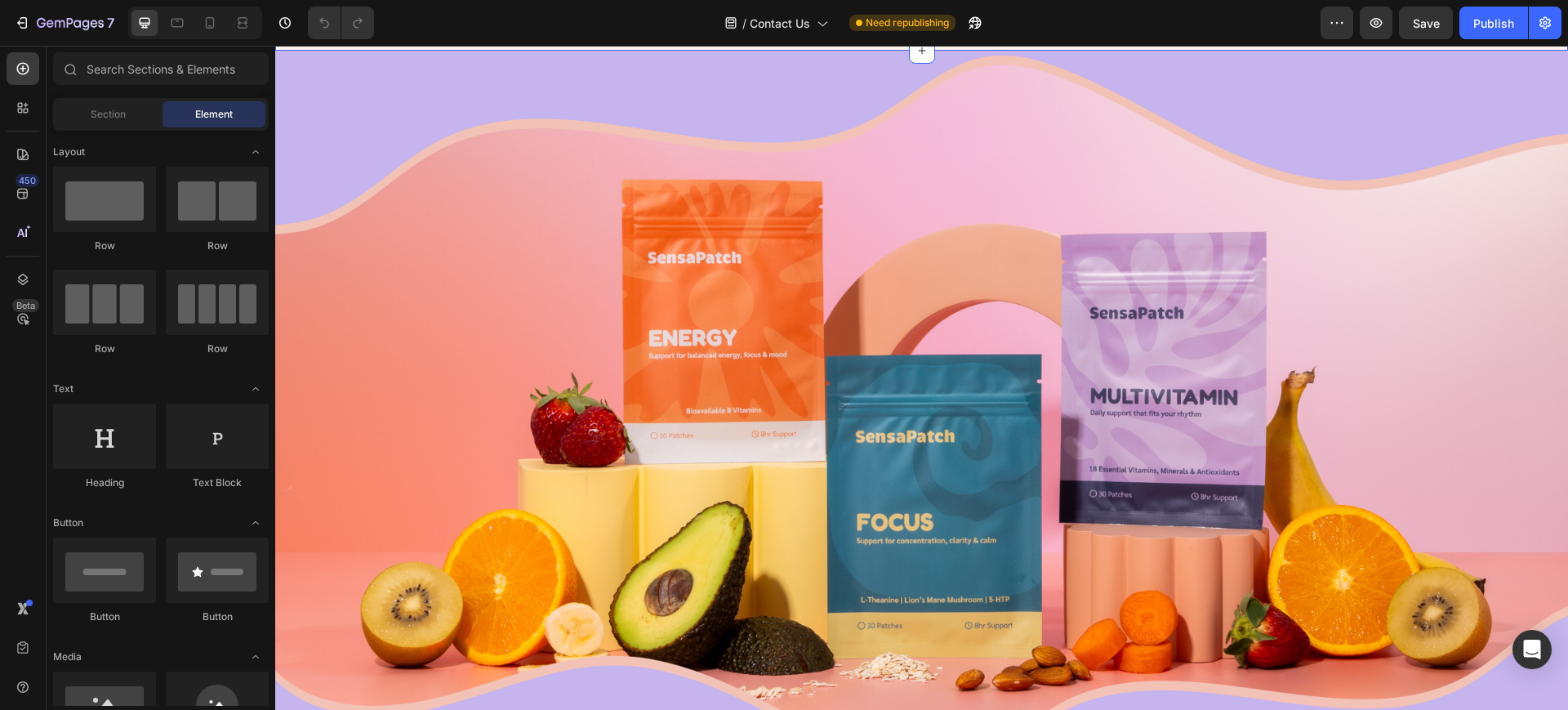
scroll to position [613, 0]
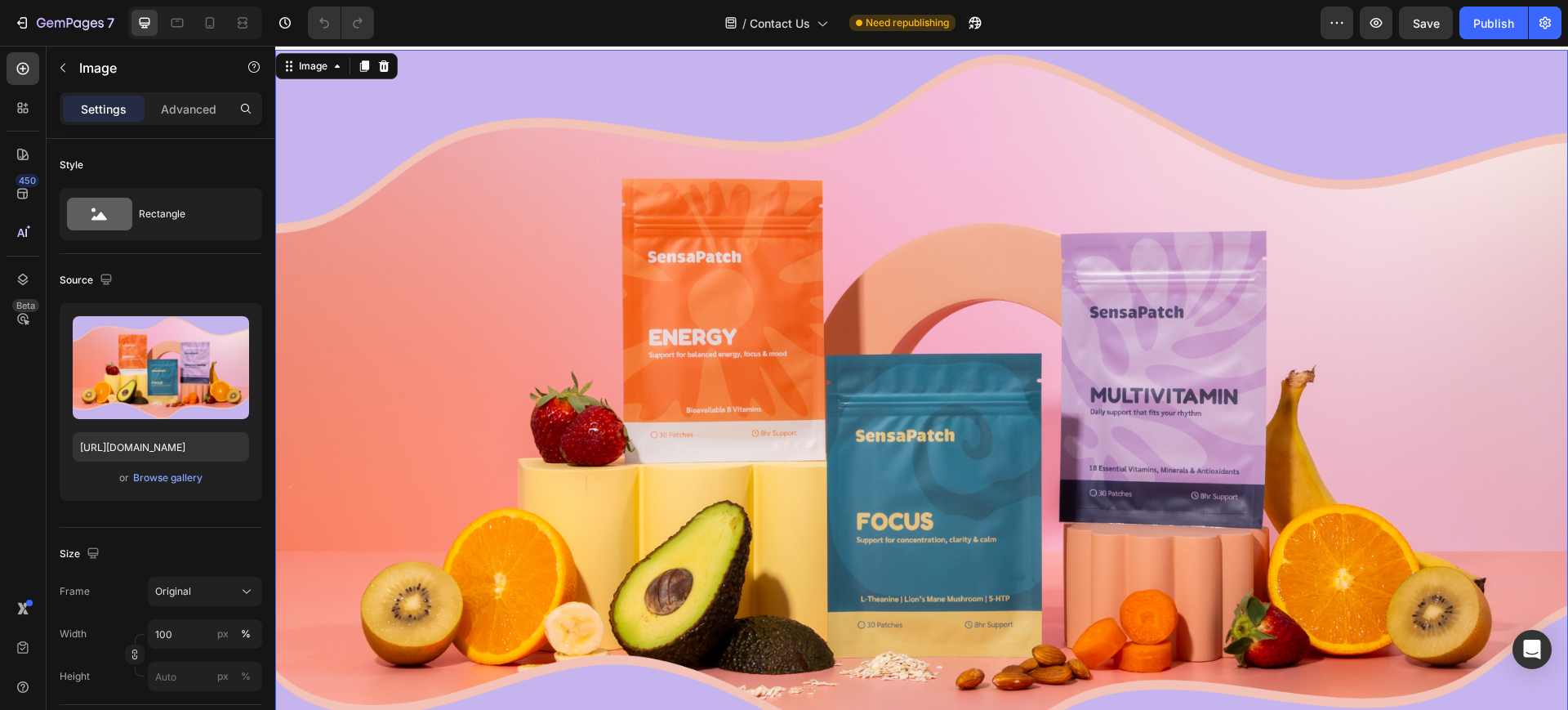
click at [745, 375] on img at bounding box center [922, 413] width 1293 height 727
click at [154, 480] on div "Browse gallery" at bounding box center [168, 477] width 69 height 14
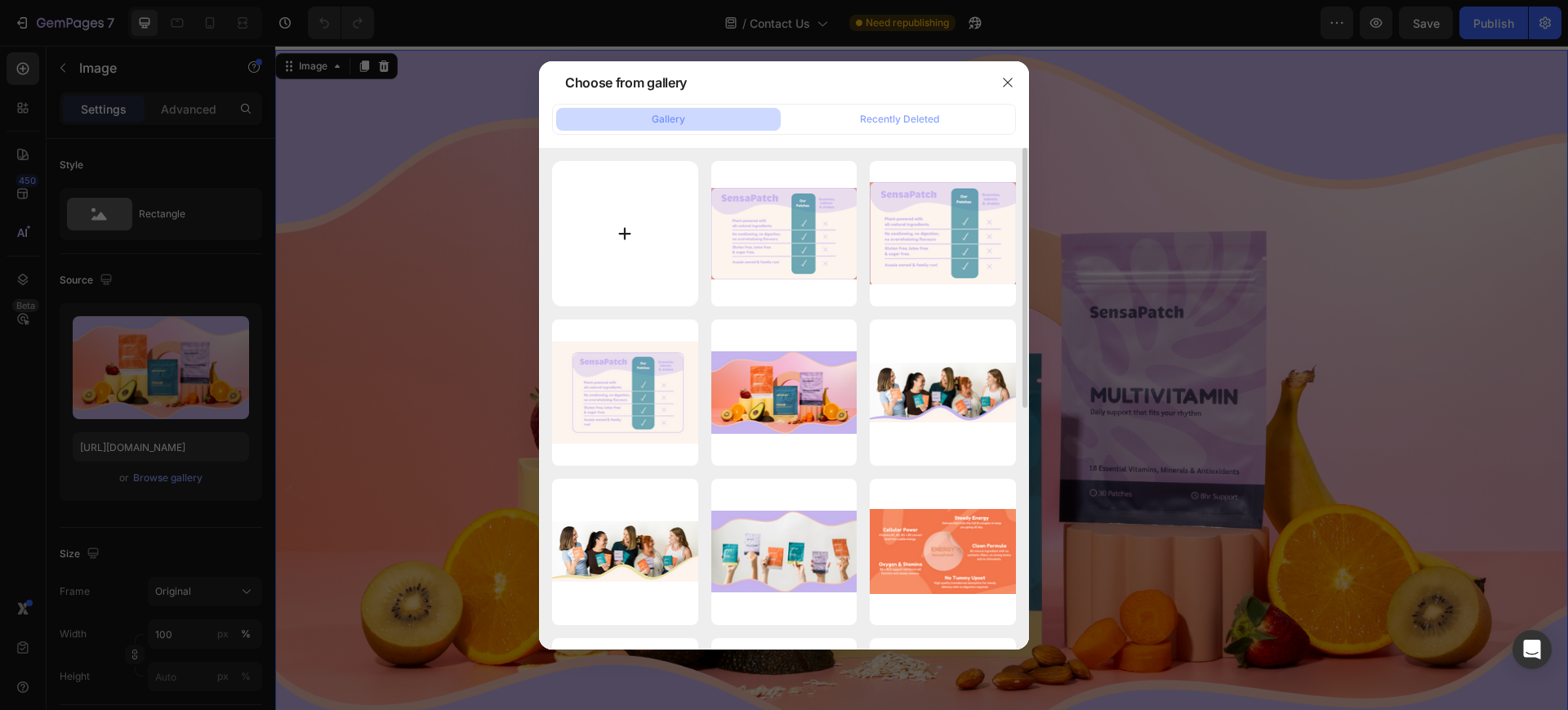
click at [641, 259] on input "file" at bounding box center [624, 234] width 146 height 146
type input "C:\fakepath\Untitled design (10).png"
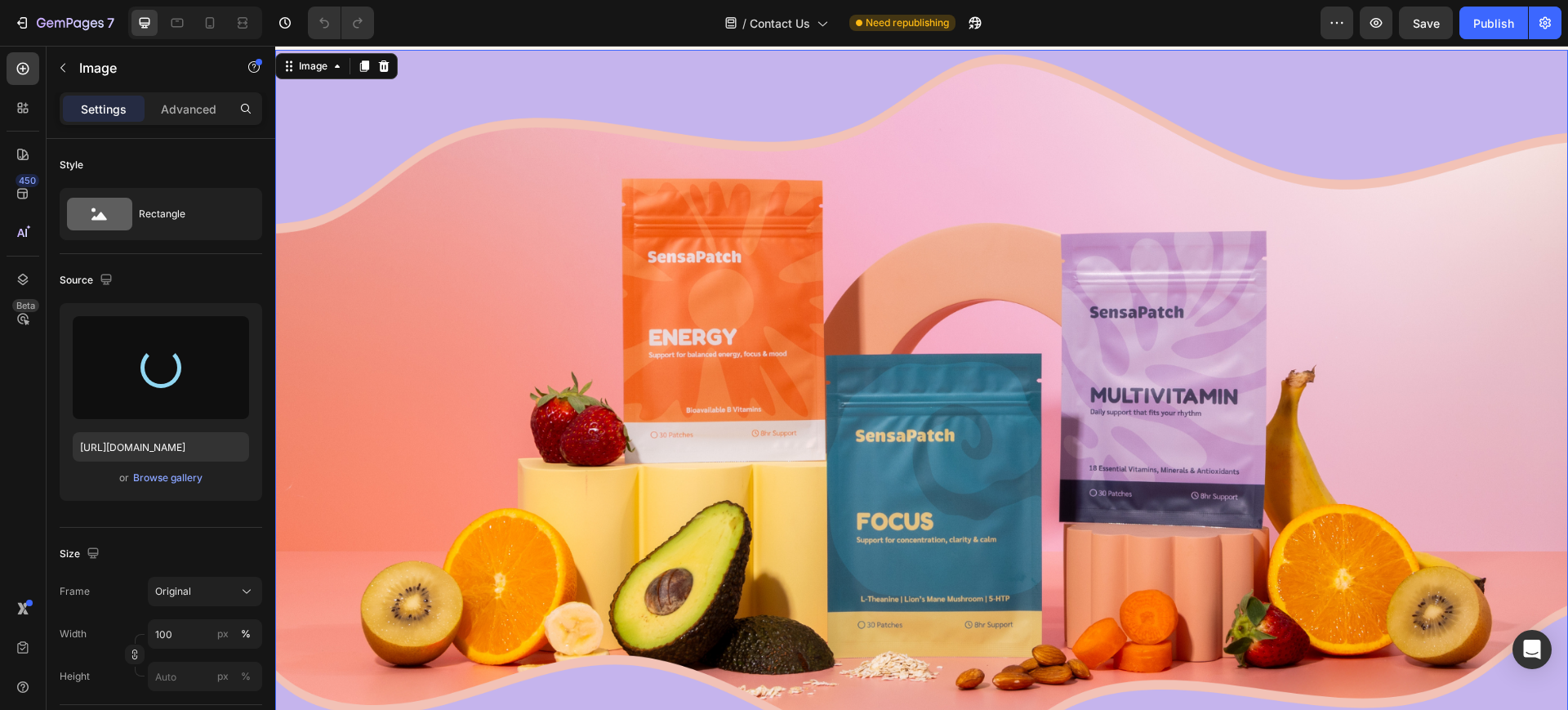
type input "[URL][DOMAIN_NAME]"
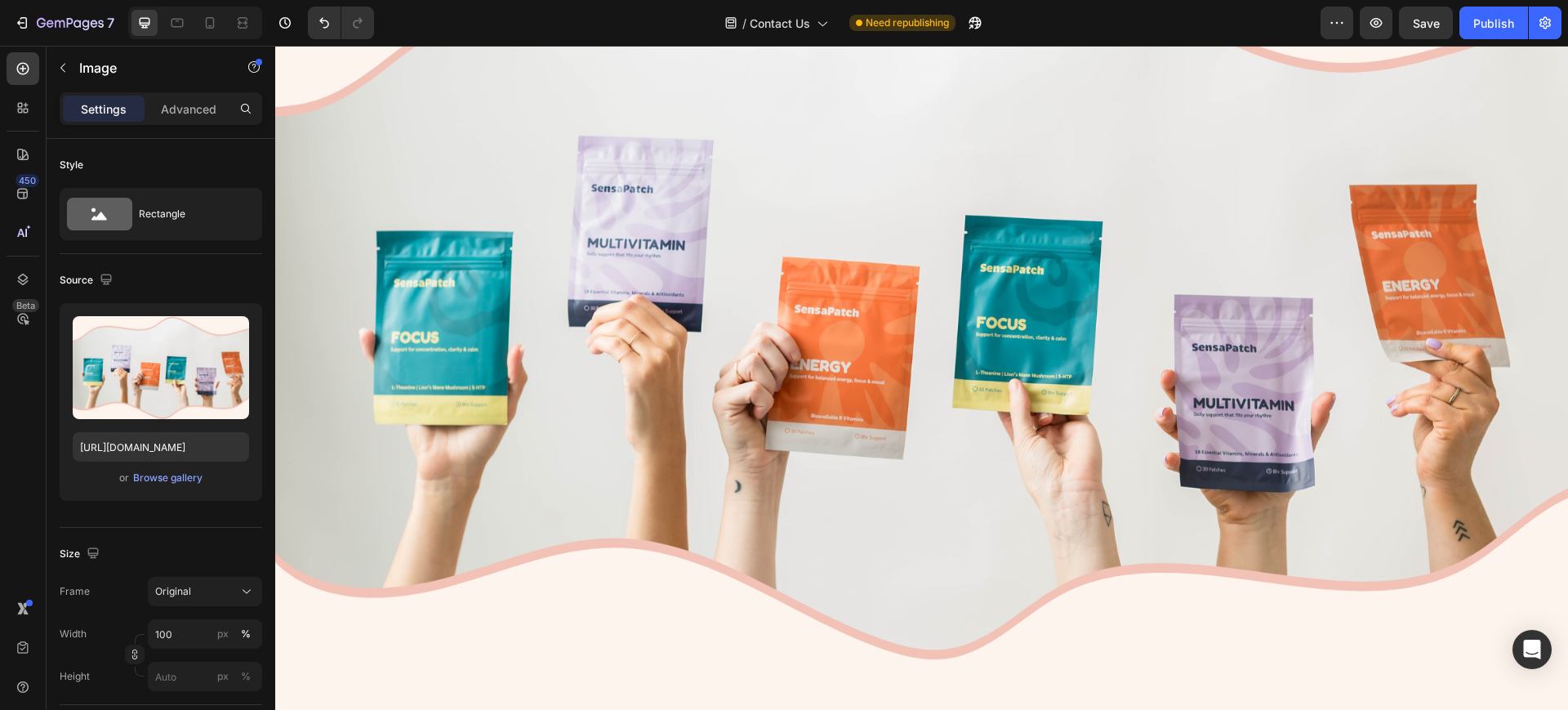
scroll to position [732, 0]
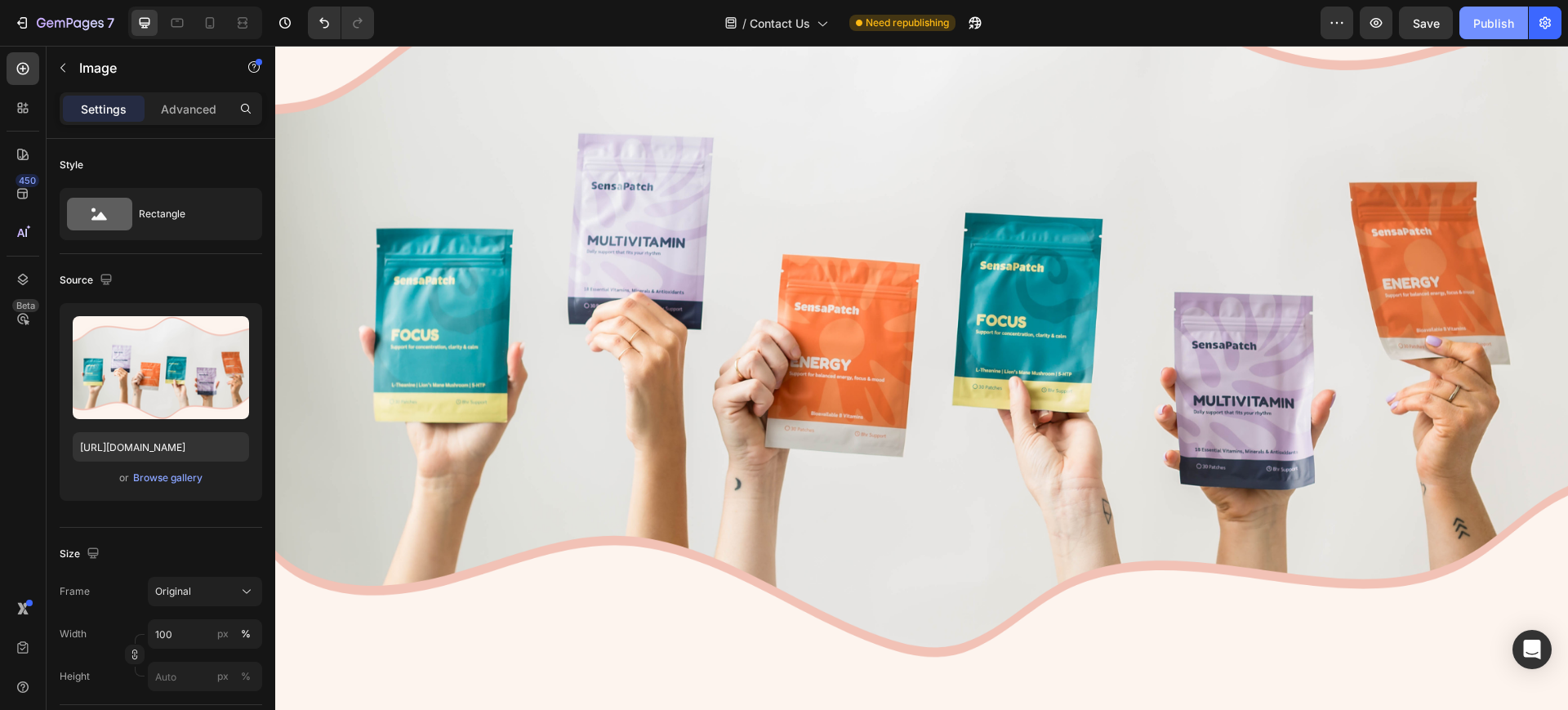
click at [1463, 24] on button "Publish" at bounding box center [1493, 23] width 68 height 33
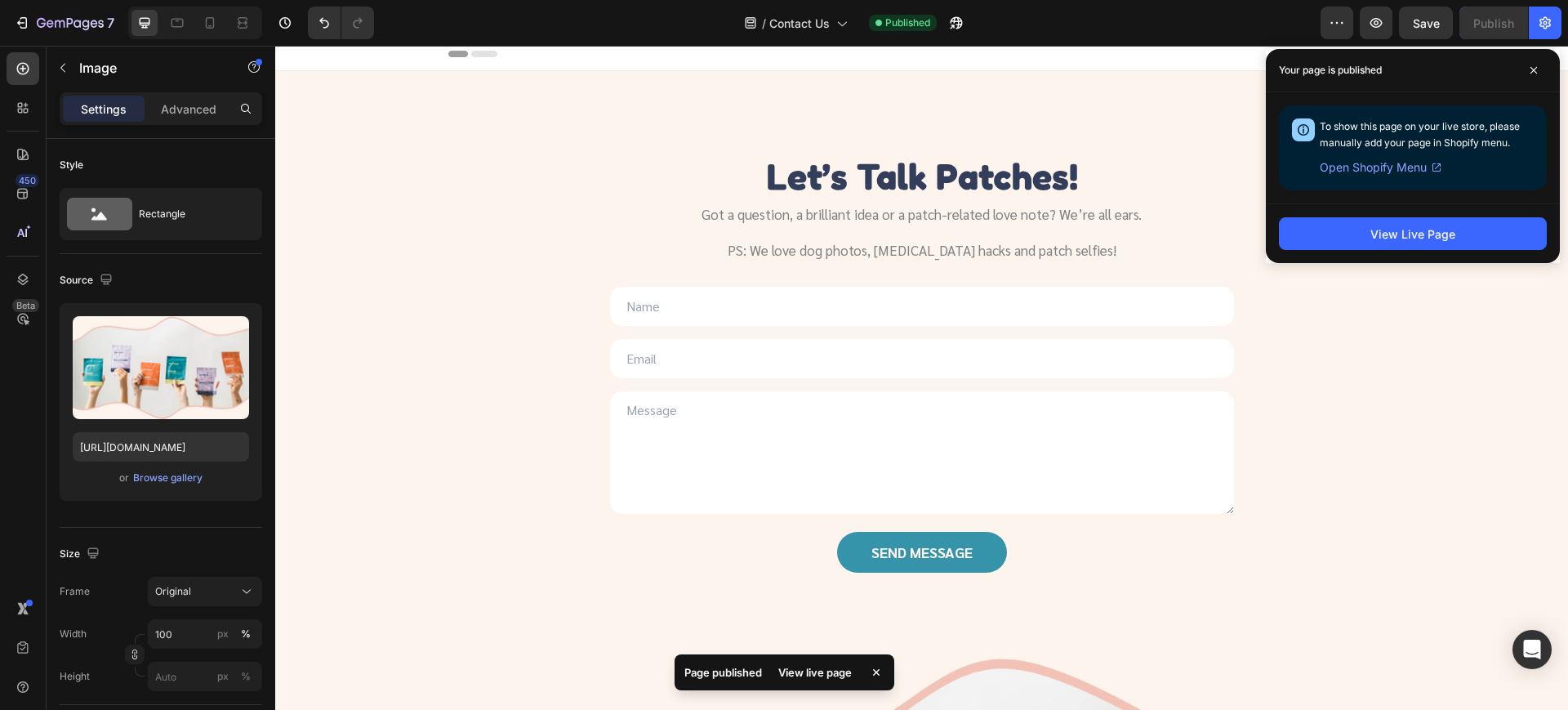
scroll to position [0, 0]
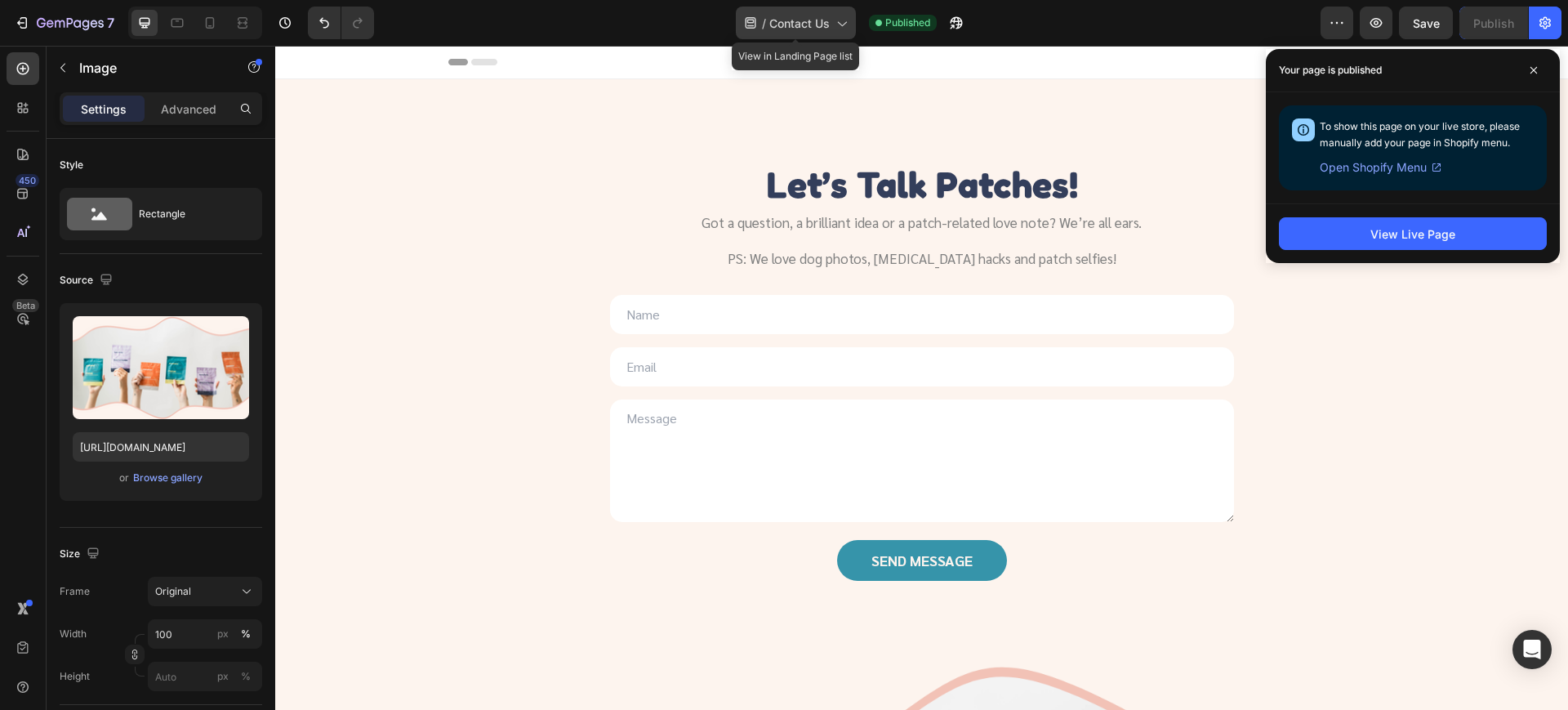
click at [820, 19] on span "Contact Us" at bounding box center [799, 23] width 61 height 17
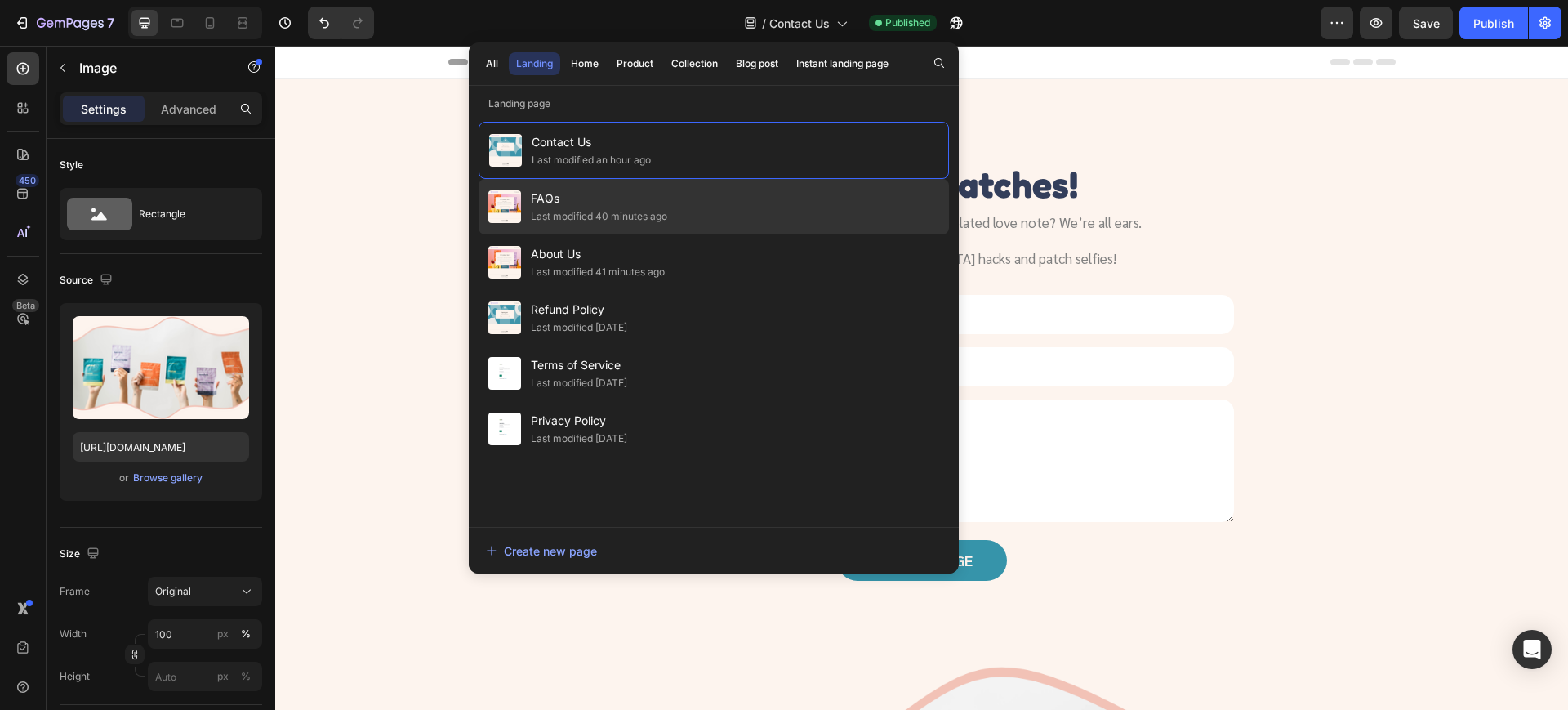
click at [644, 202] on span "FAQs" at bounding box center [599, 198] width 137 height 19
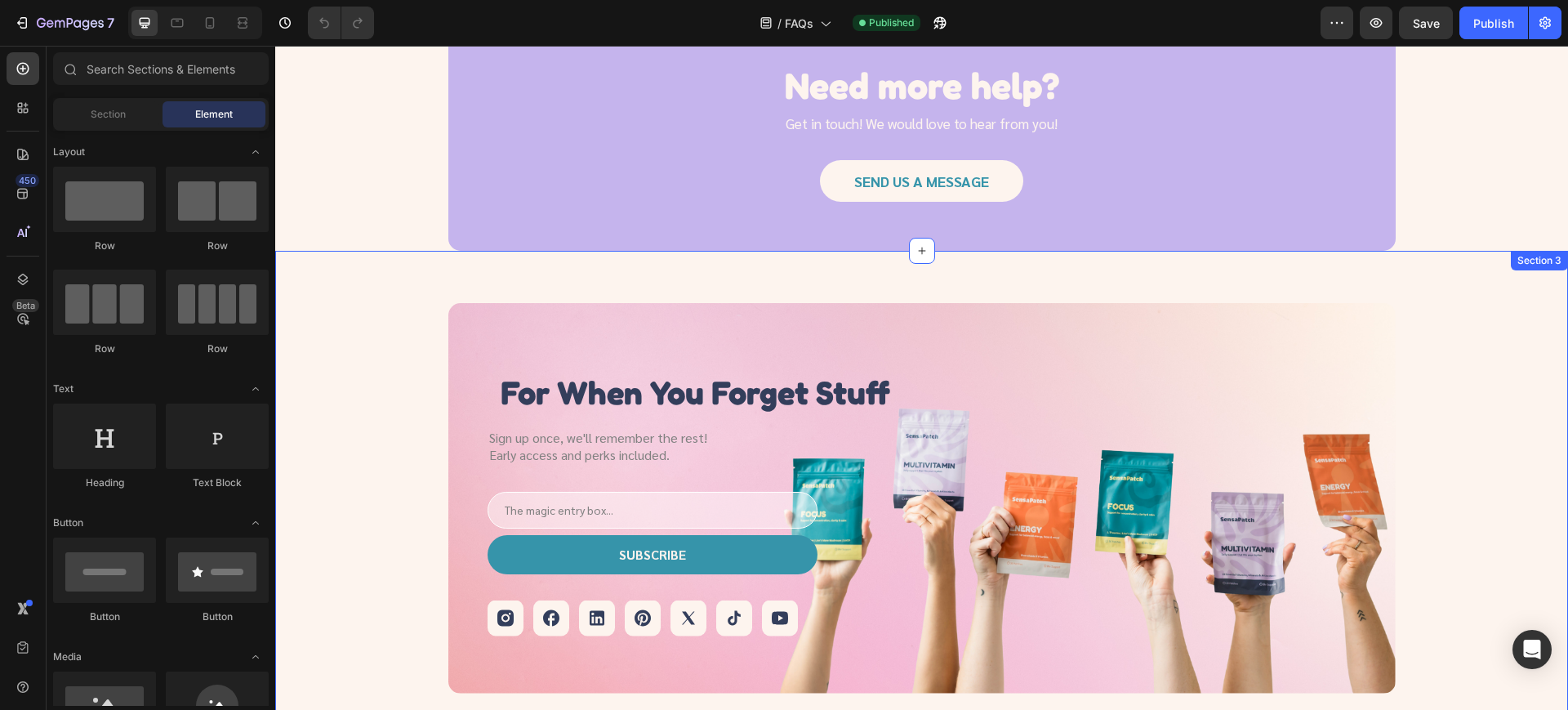
scroll to position [1531, 0]
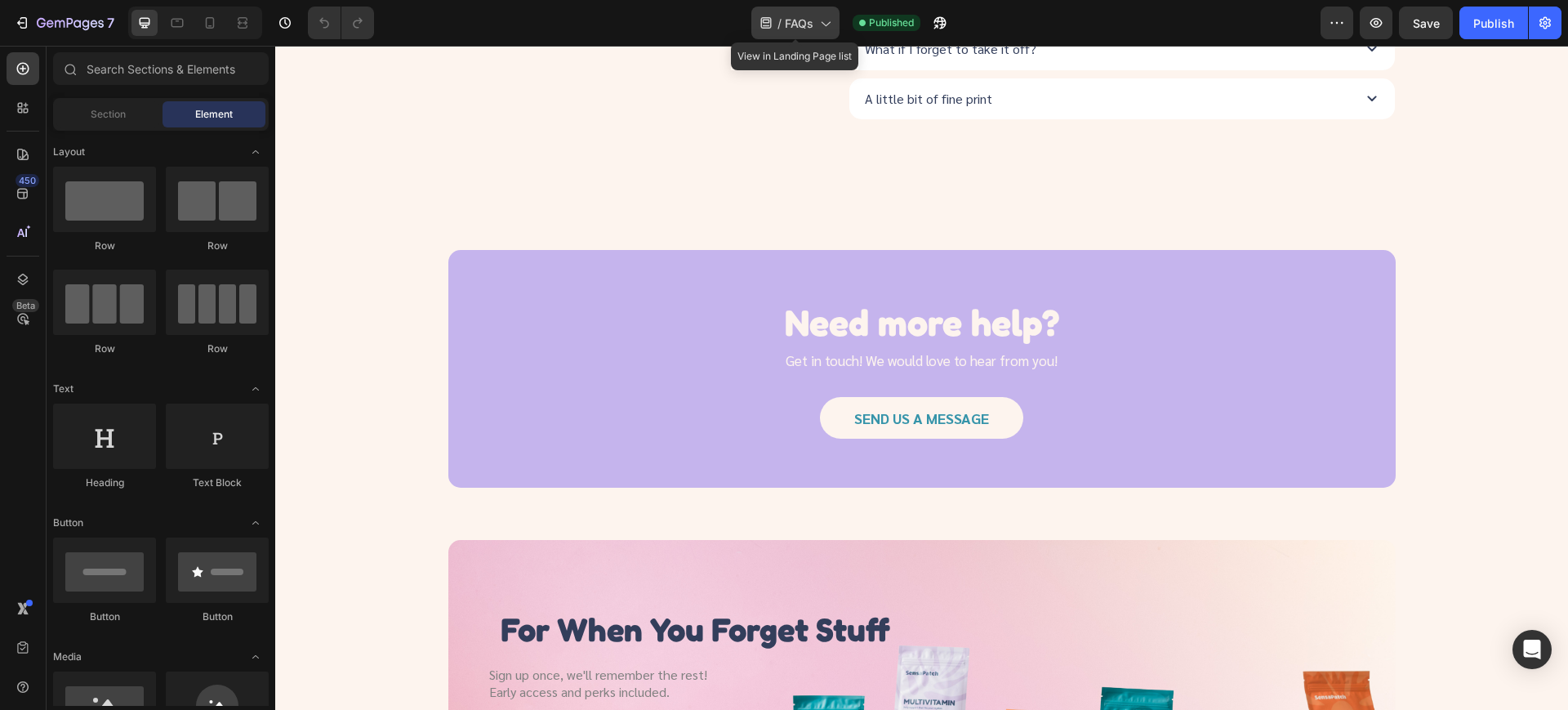
click at [817, 9] on div "/ FAQs" at bounding box center [795, 23] width 89 height 33
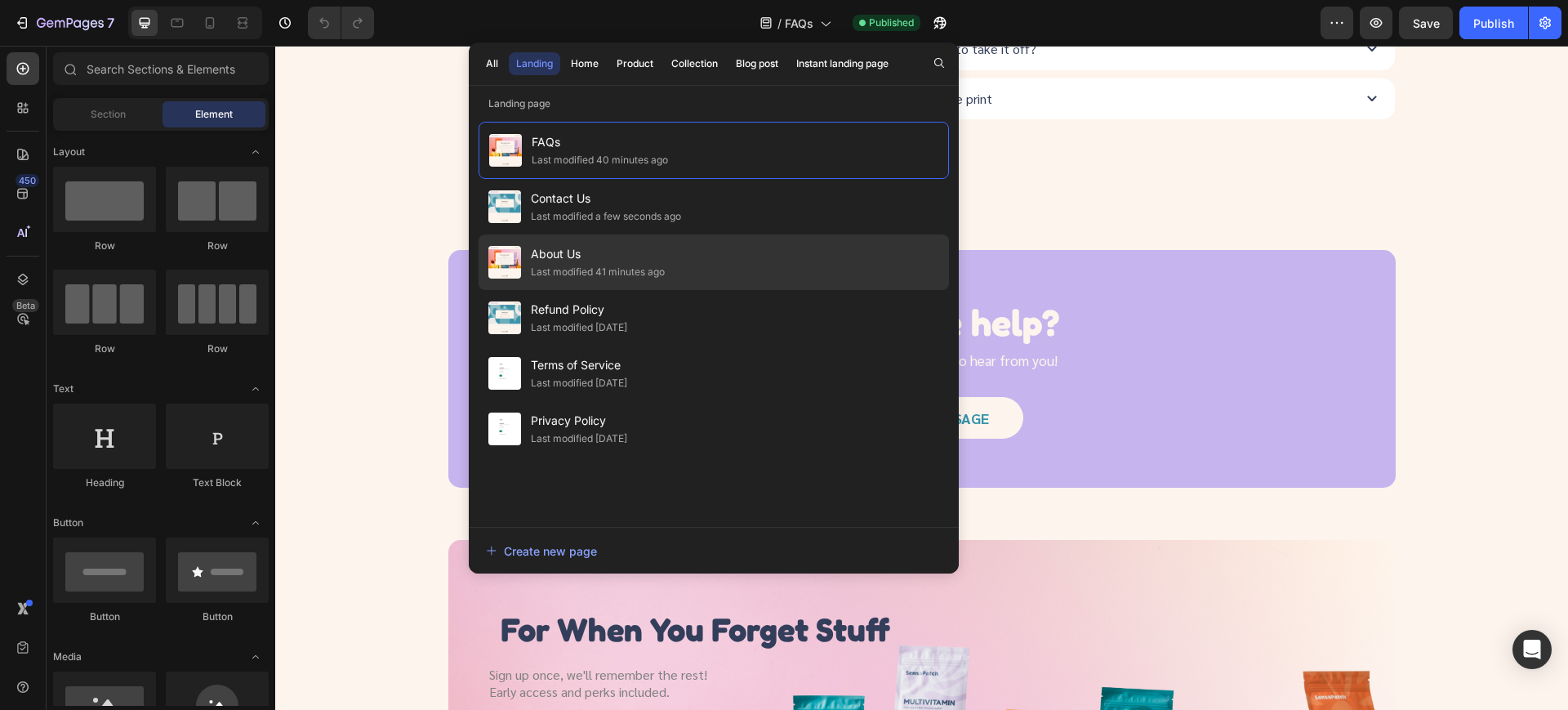
click at [554, 254] on span "About Us" at bounding box center [597, 253] width 134 height 19
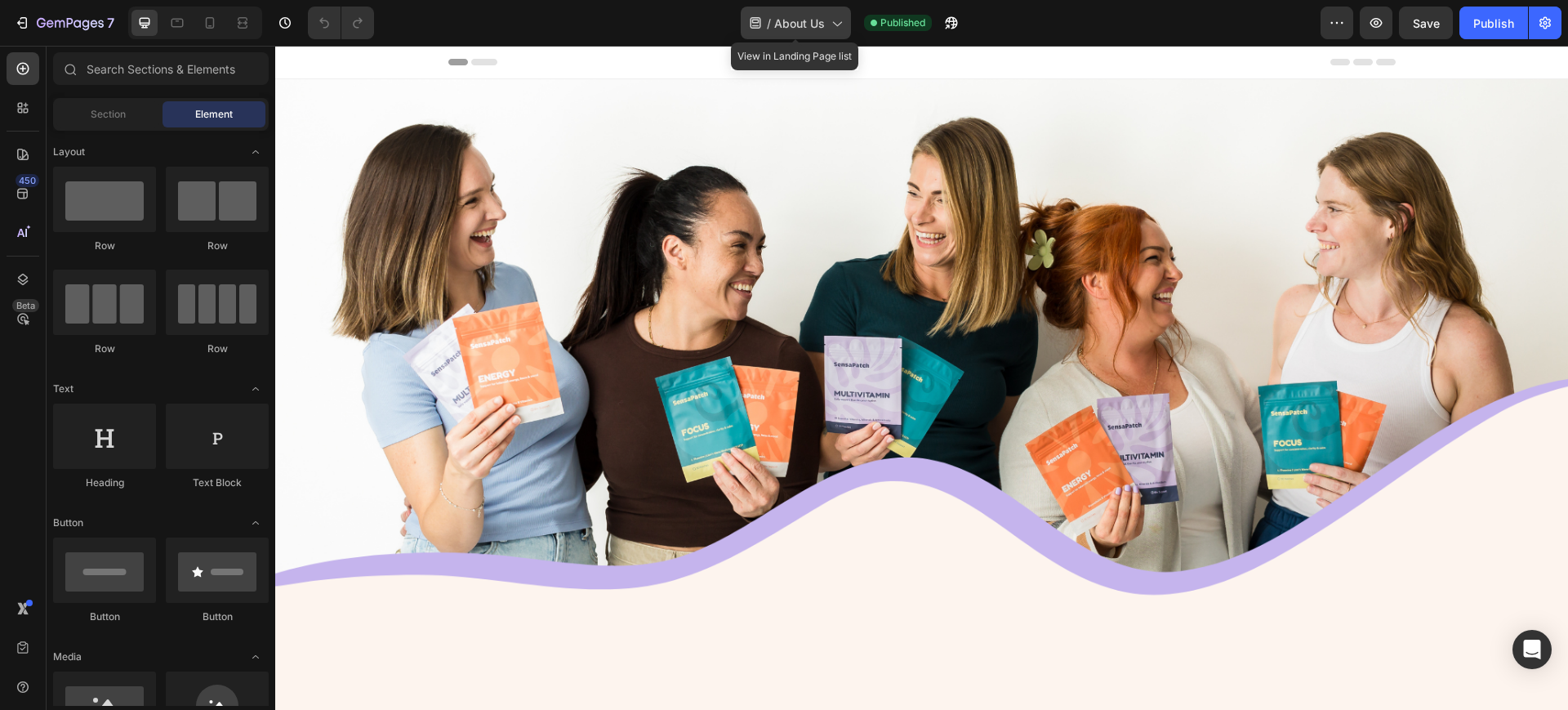
click at [765, 12] on div "/ About Us" at bounding box center [796, 23] width 111 height 33
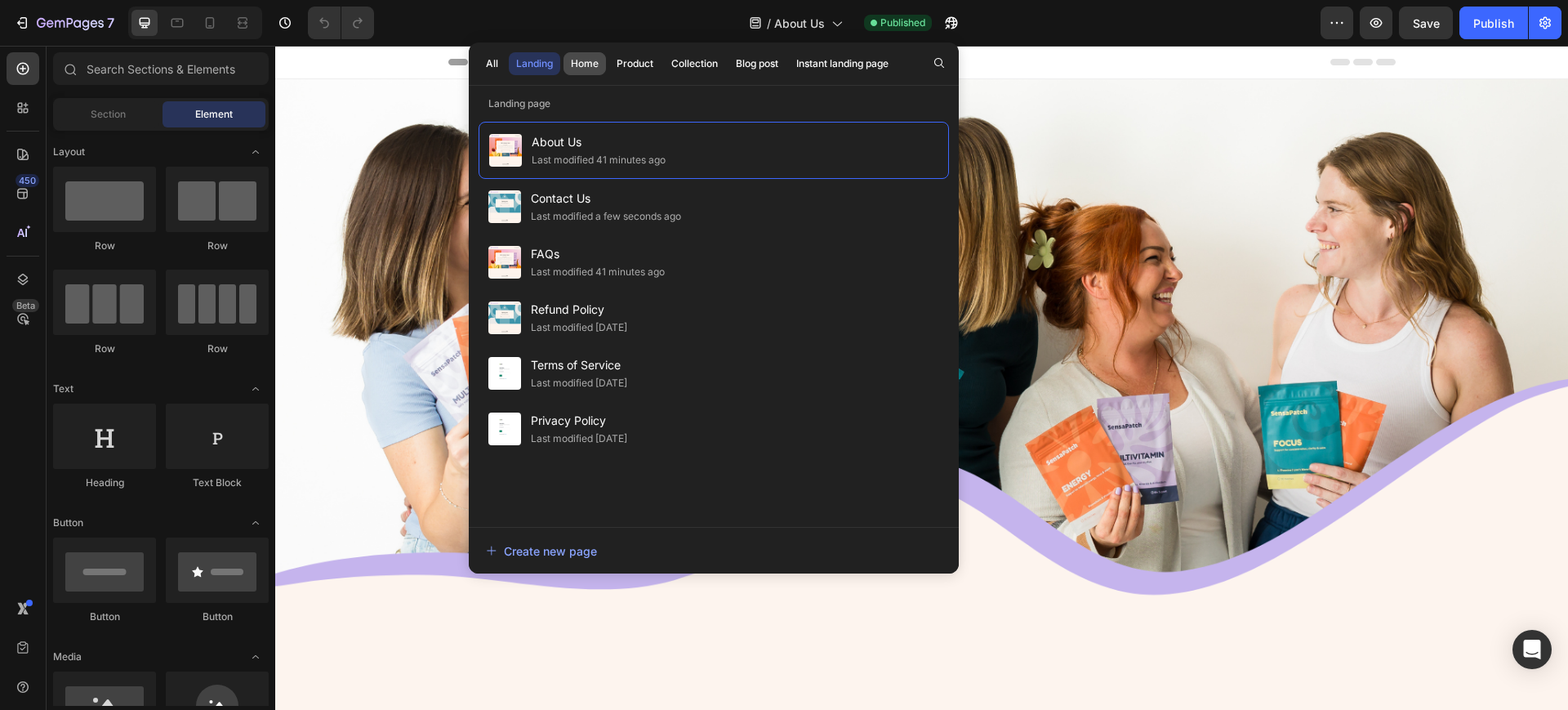
click at [602, 61] on button "Home" at bounding box center [585, 63] width 42 height 23
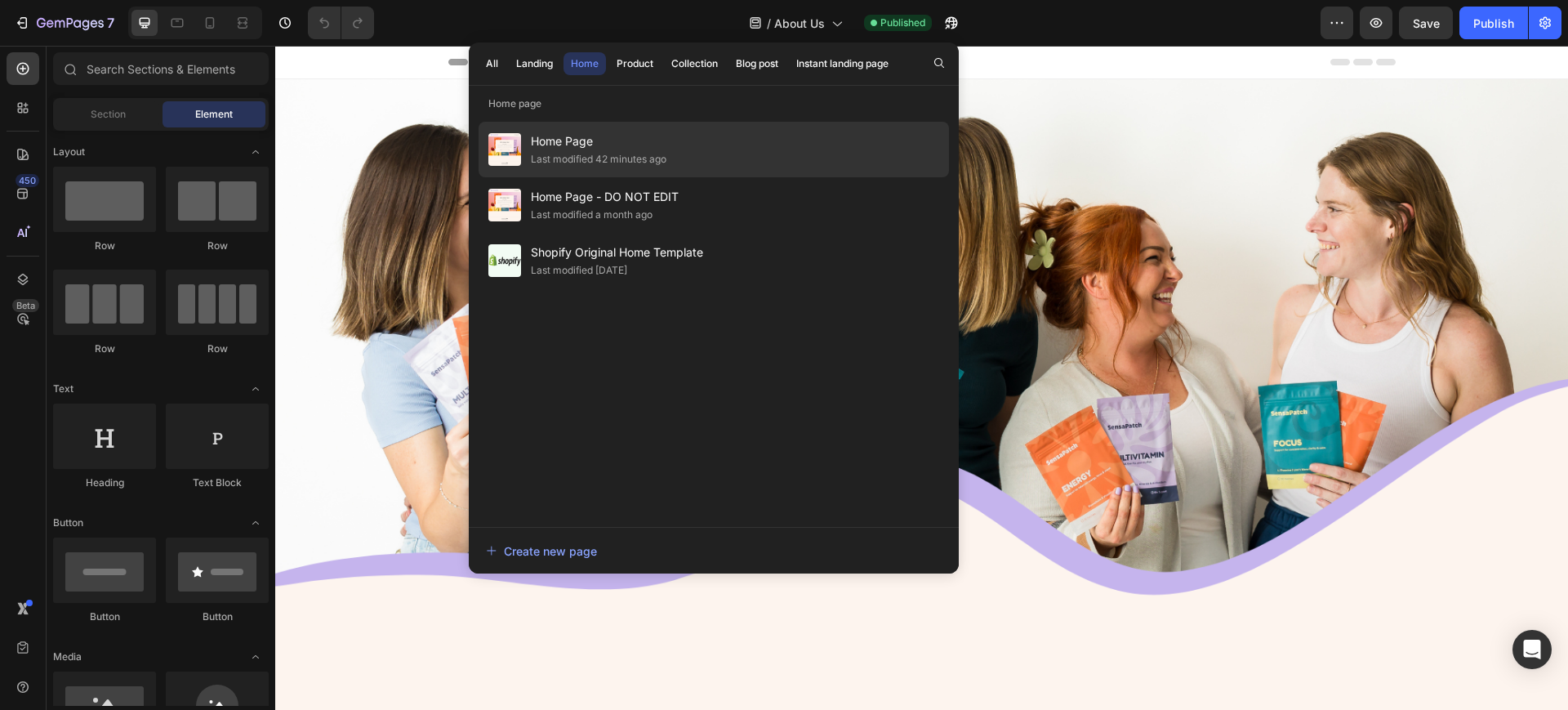
click at [588, 128] on div "Home Page Last modified 42 minutes ago" at bounding box center [713, 149] width 470 height 56
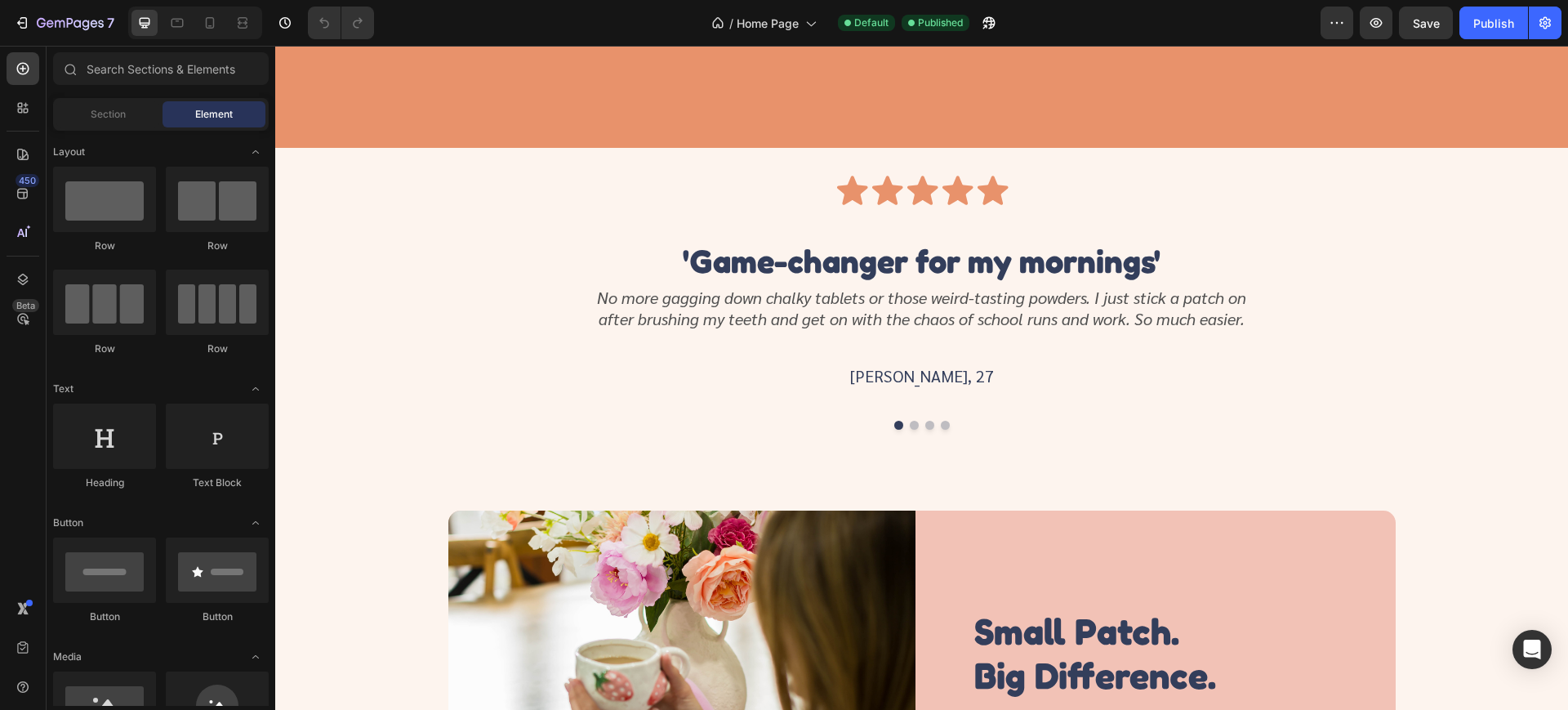
scroll to position [2868, 0]
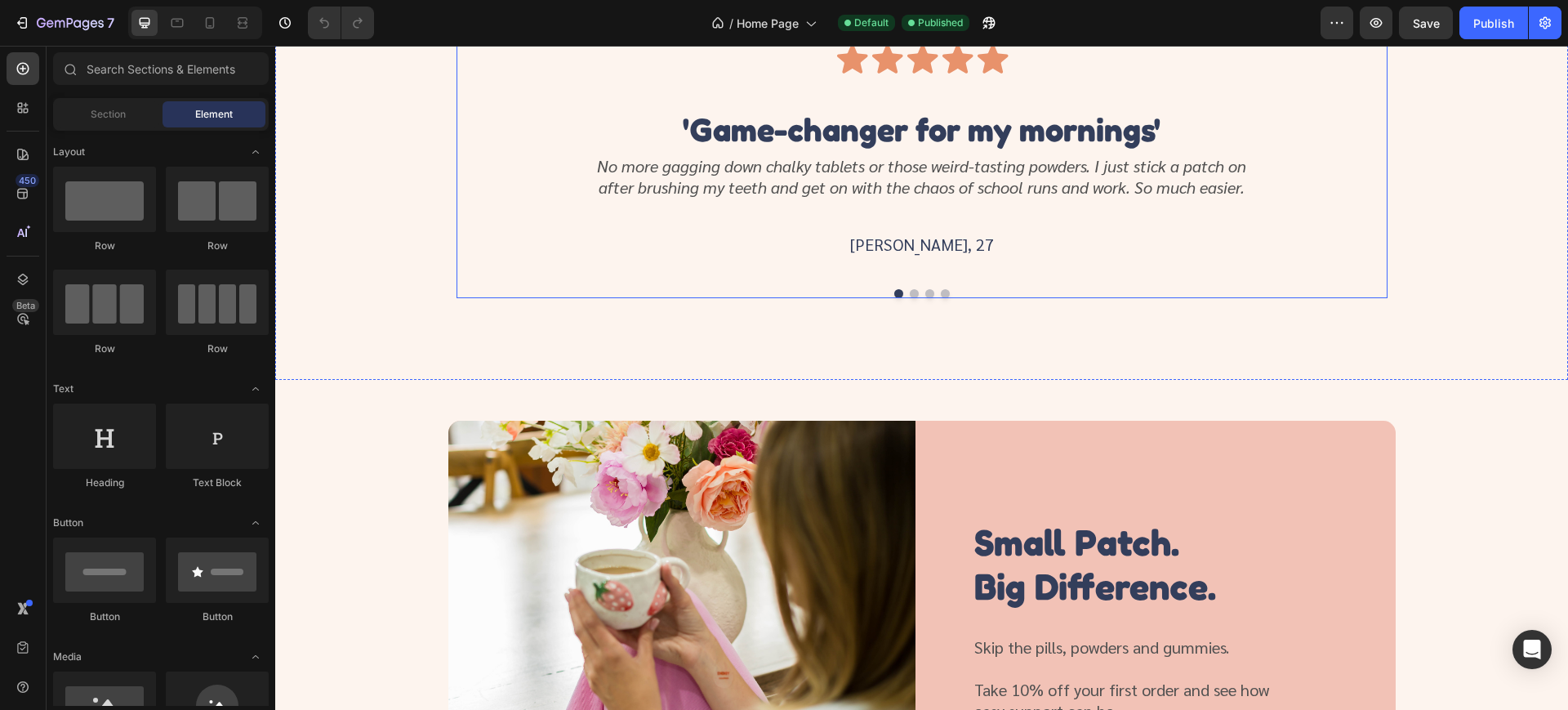
click at [904, 298] on div "Icon Icon Icon Icon Icon Icon List 'Game-changer for my mornings' Heading No mo…" at bounding box center [922, 170] width 931 height 256
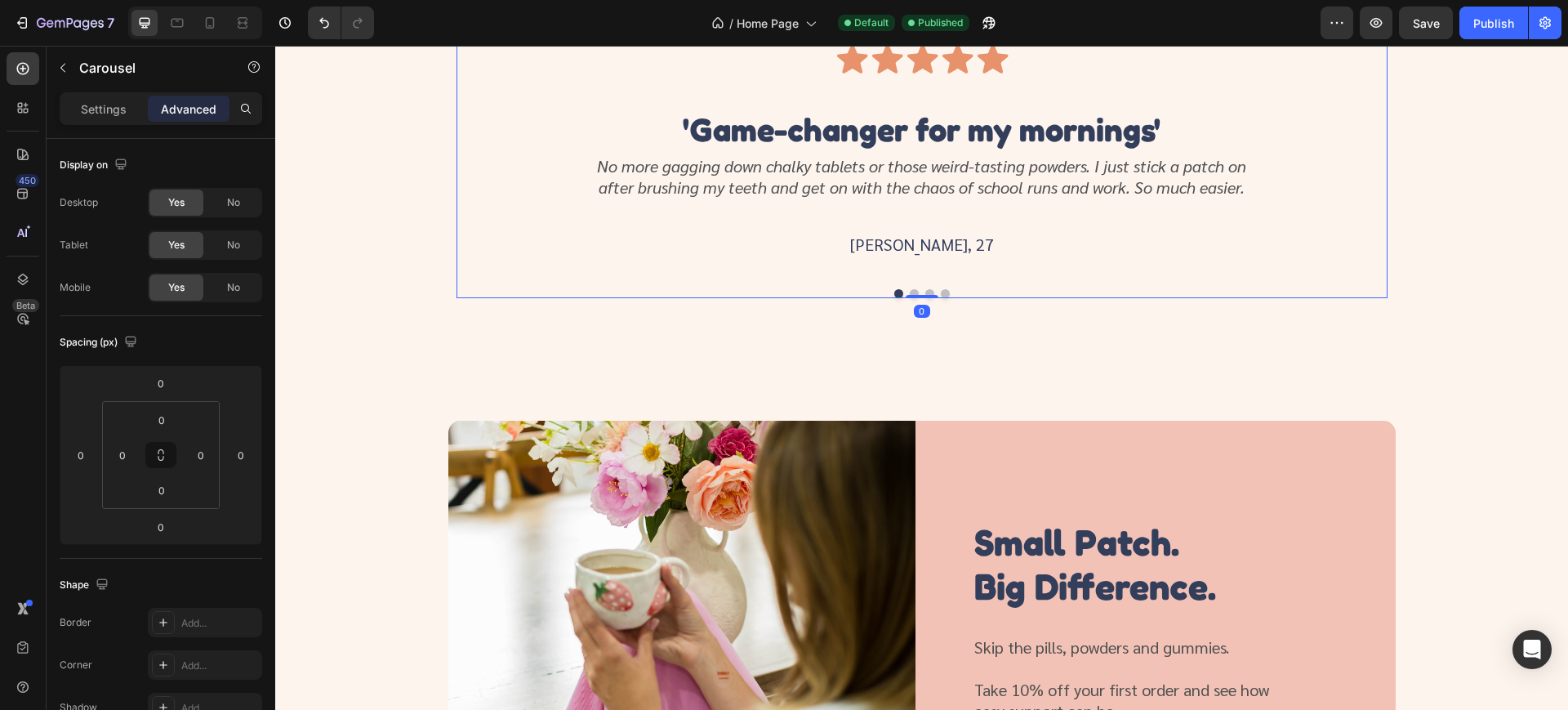
click at [910, 298] on button "Dot" at bounding box center [914, 294] width 9 height 9
click at [925, 298] on button "Dot" at bounding box center [929, 294] width 9 height 9
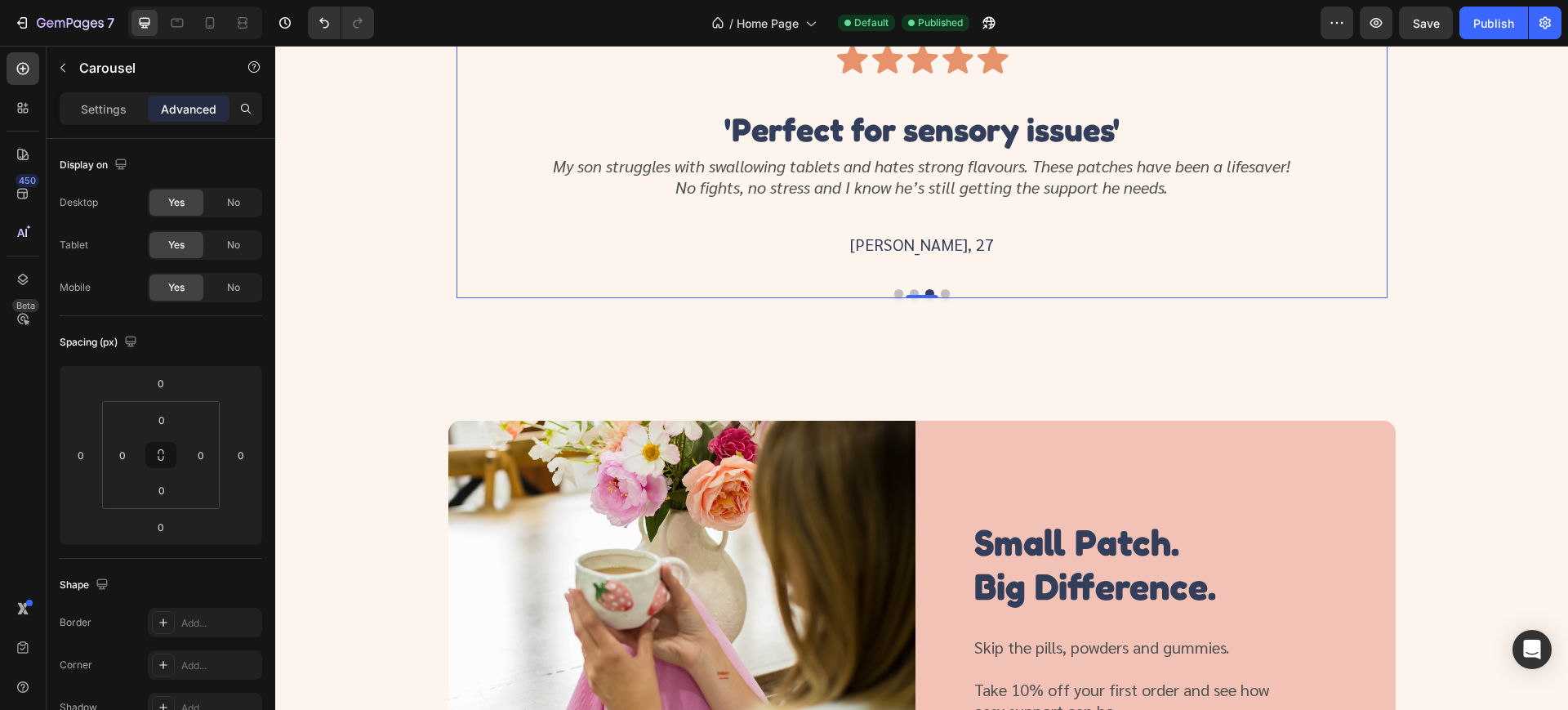
click at [941, 298] on button "Dot" at bounding box center [945, 294] width 9 height 9
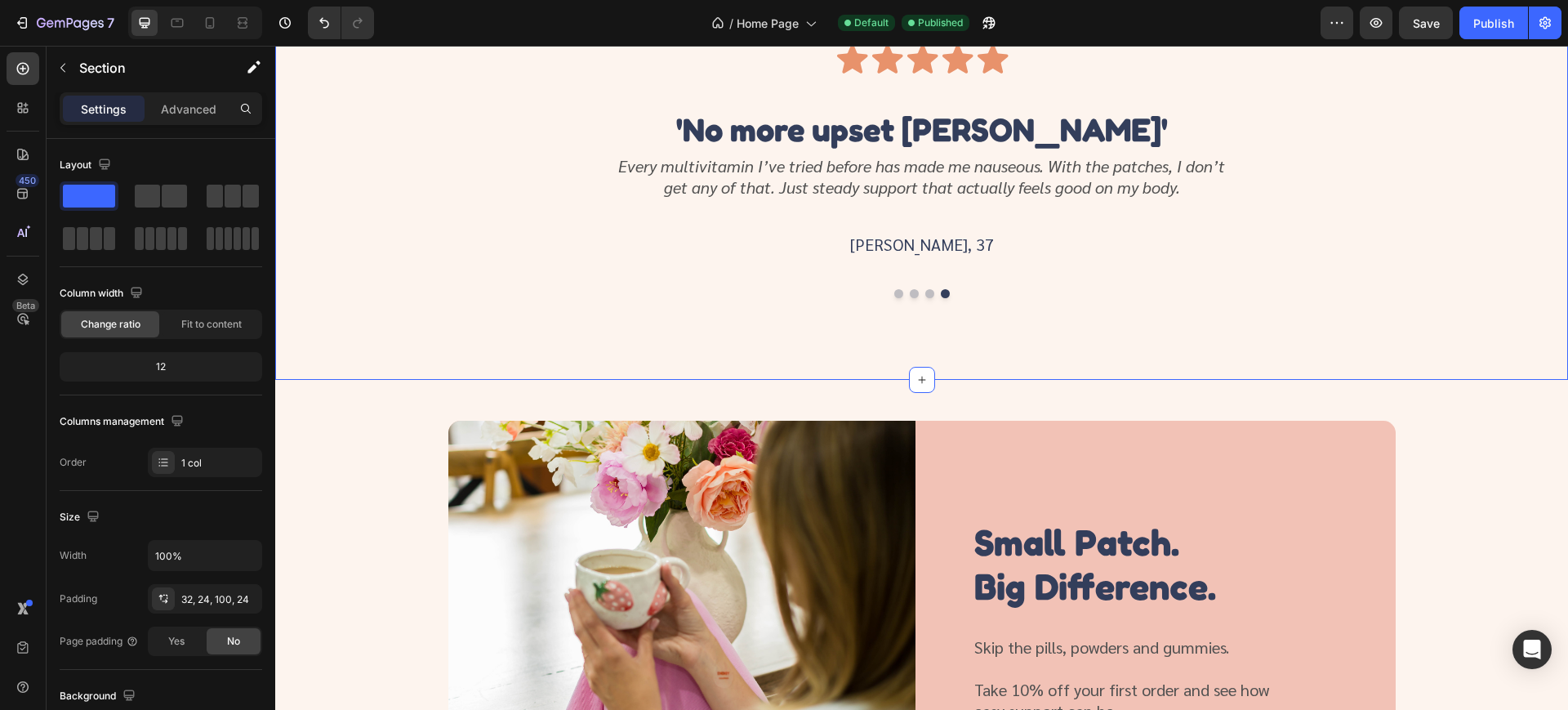
click at [1479, 298] on div "Icon Icon Icon Icon Icon Icon List 'Game-changer for my mornings' Heading No mo…" at bounding box center [921, 170] width 1253 height 256
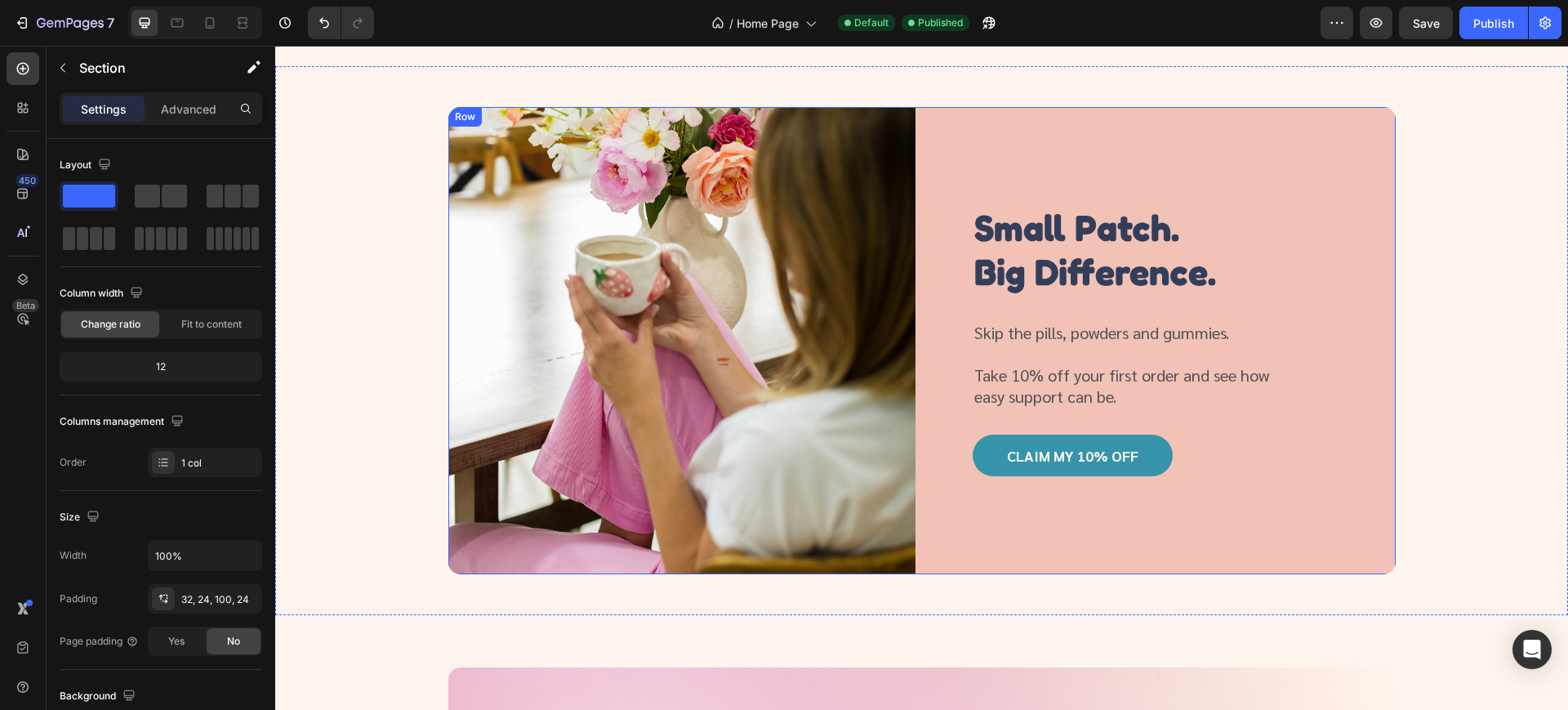
scroll to position [3481, 0]
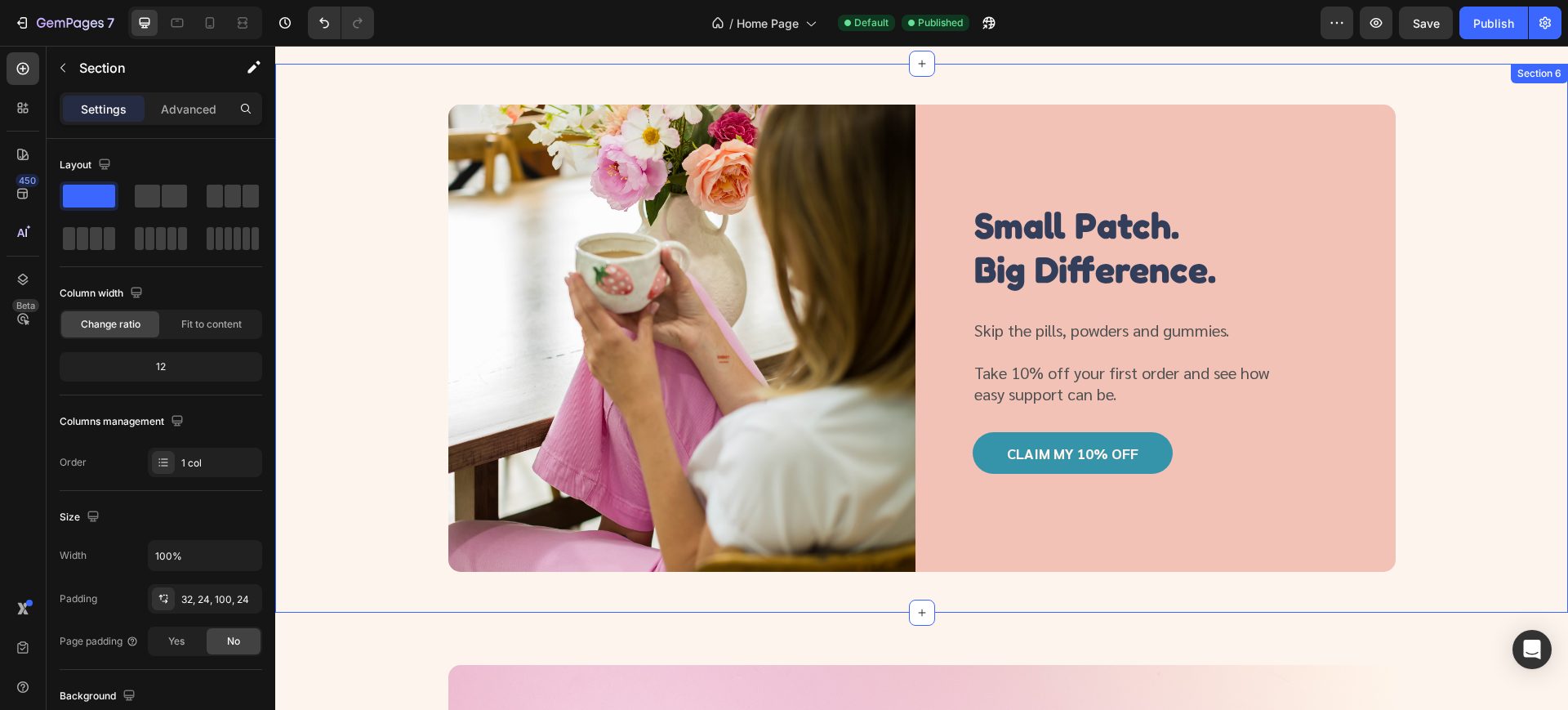
click at [1494, 422] on div "Image Small Patch. Big Difference. Heading Skip the pills, powders and gummies.…" at bounding box center [921, 338] width 1253 height 467
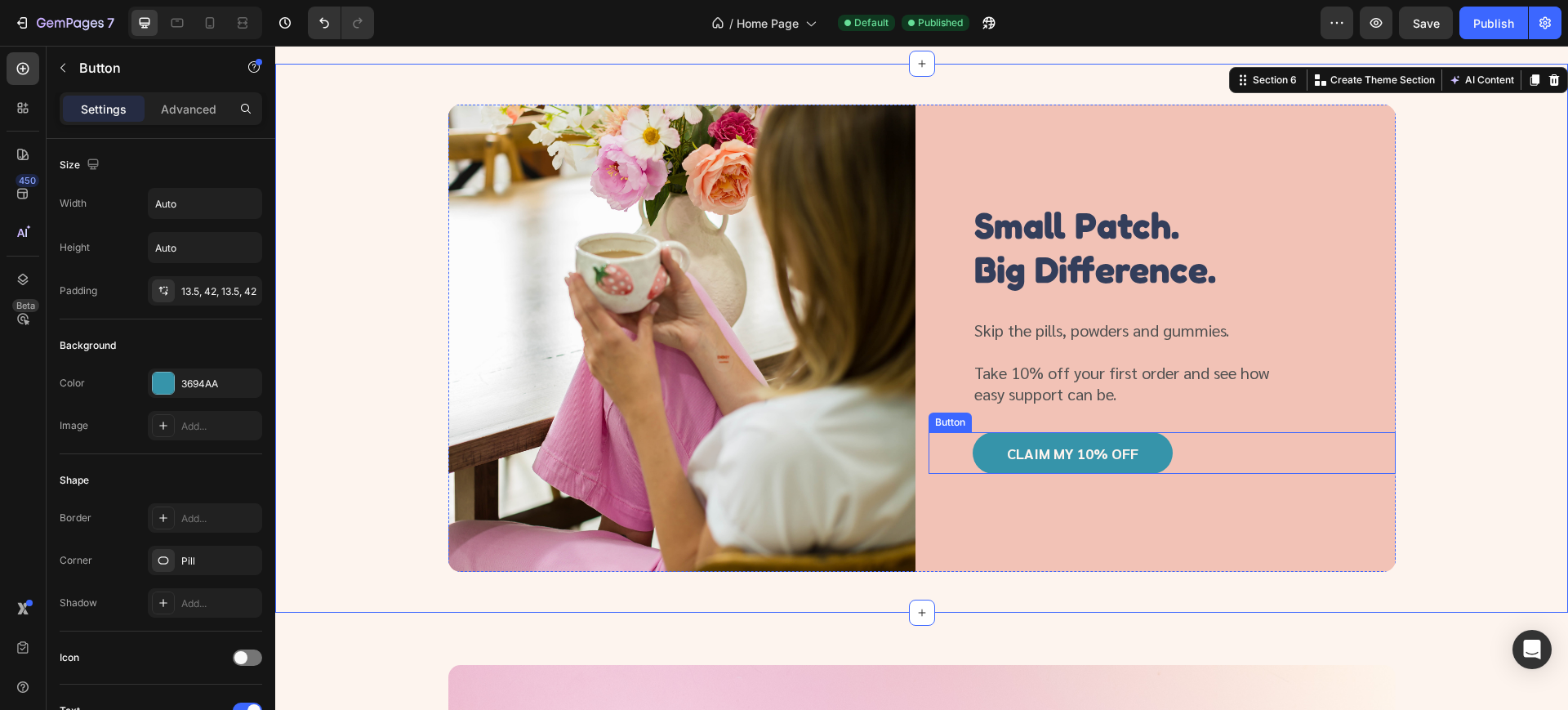
click at [1165, 461] on div "Claim My 10% Off Button" at bounding box center [1161, 453] width 467 height 41
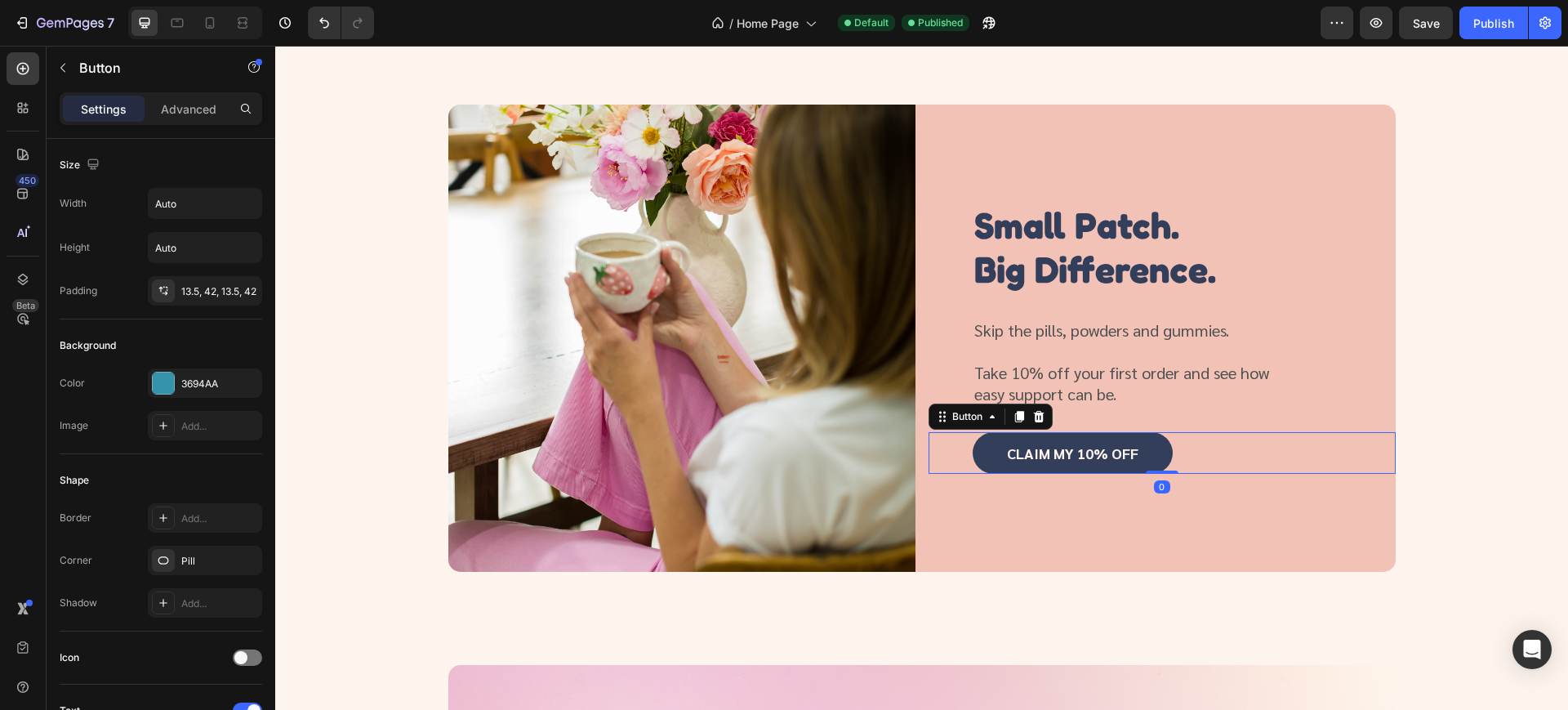
click at [1138, 460] on link "Claim My 10% Off" at bounding box center [1072, 453] width 200 height 41
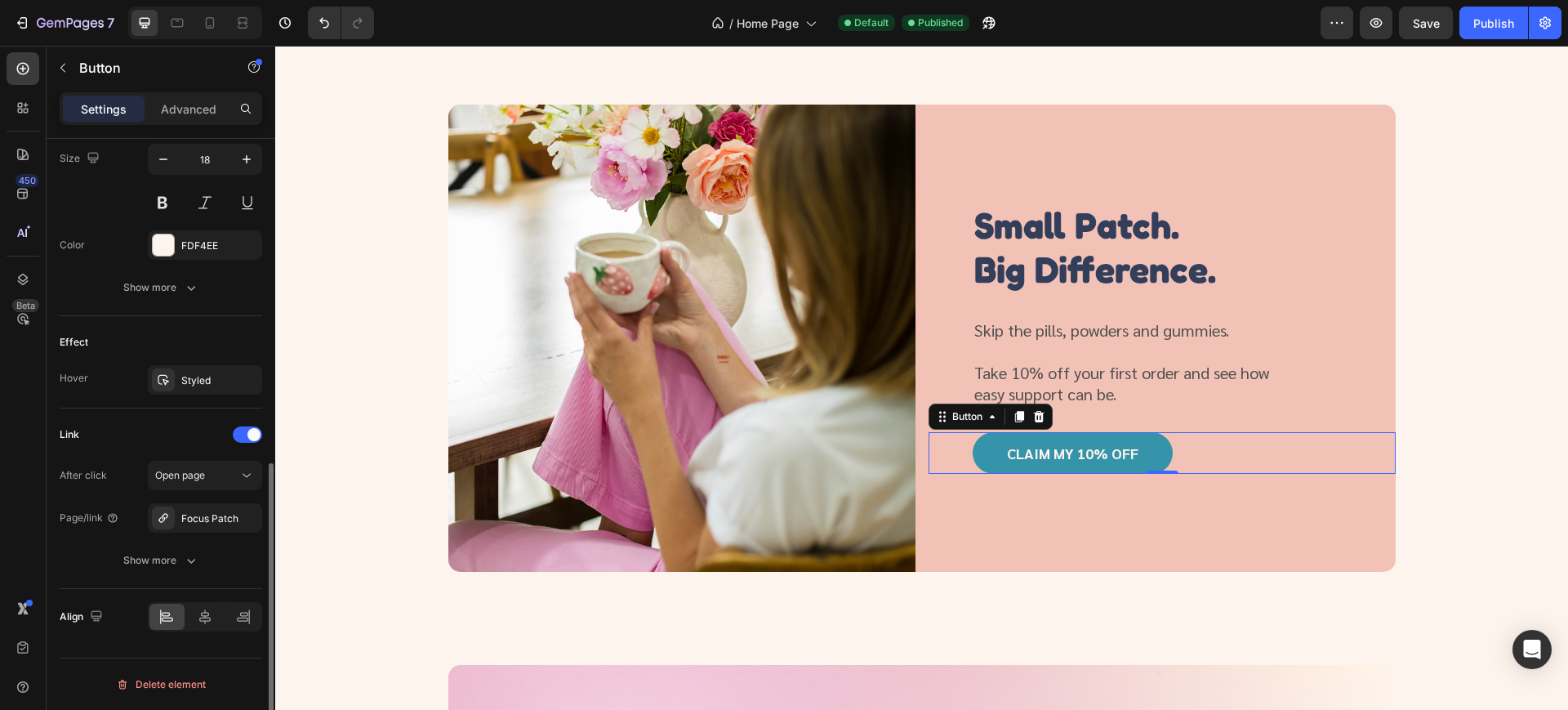
scroll to position [0, 0]
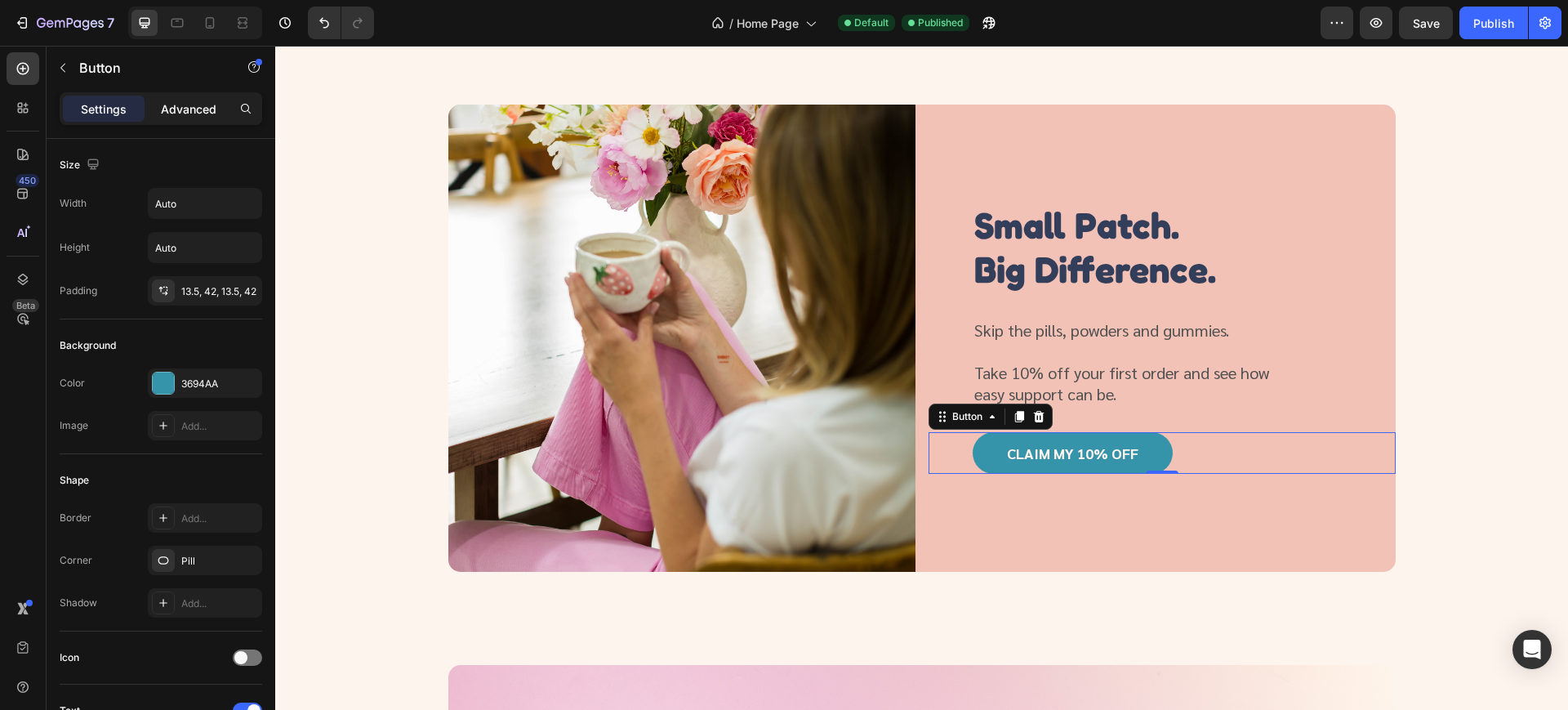
click at [208, 104] on p "Advanced" at bounding box center [189, 109] width 56 height 17
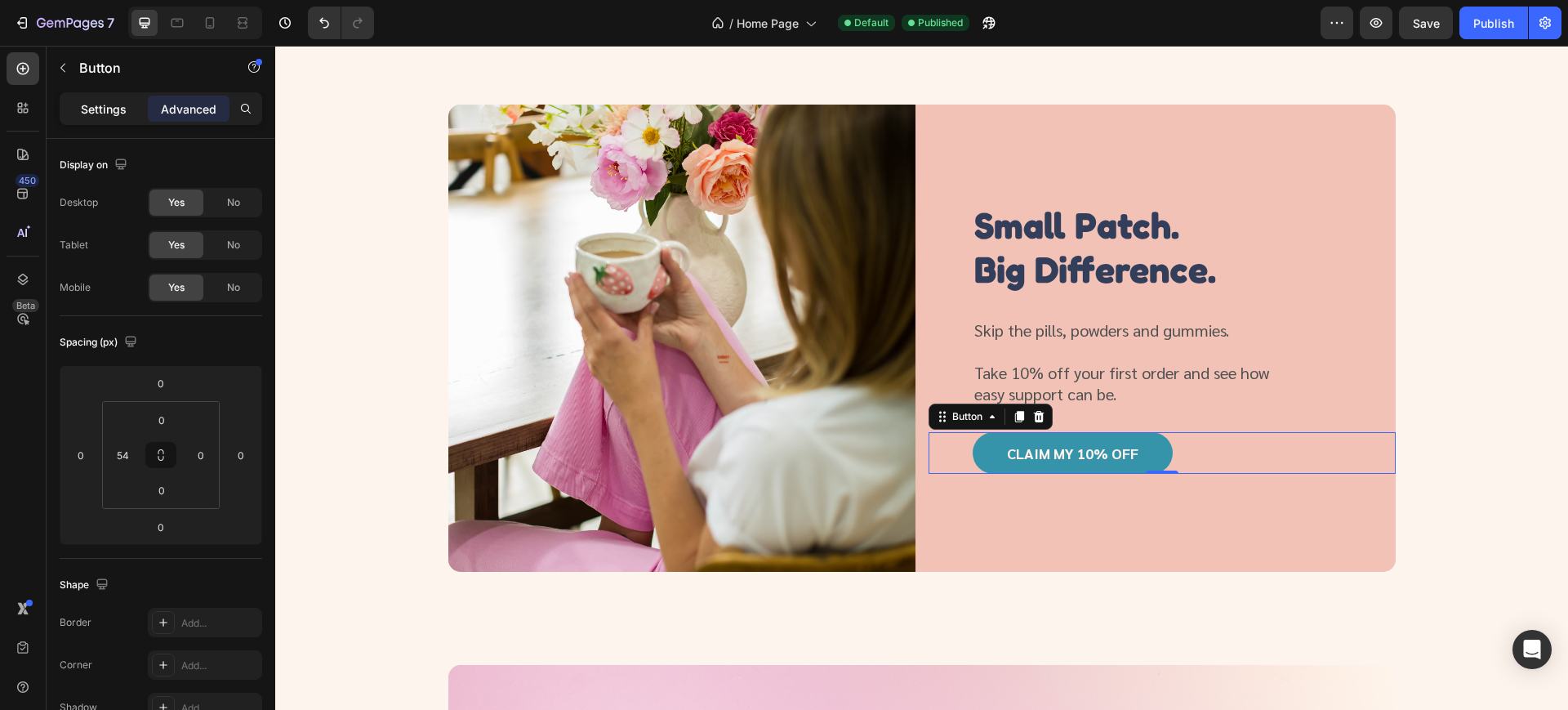
click at [114, 113] on p "Settings" at bounding box center [104, 109] width 46 height 17
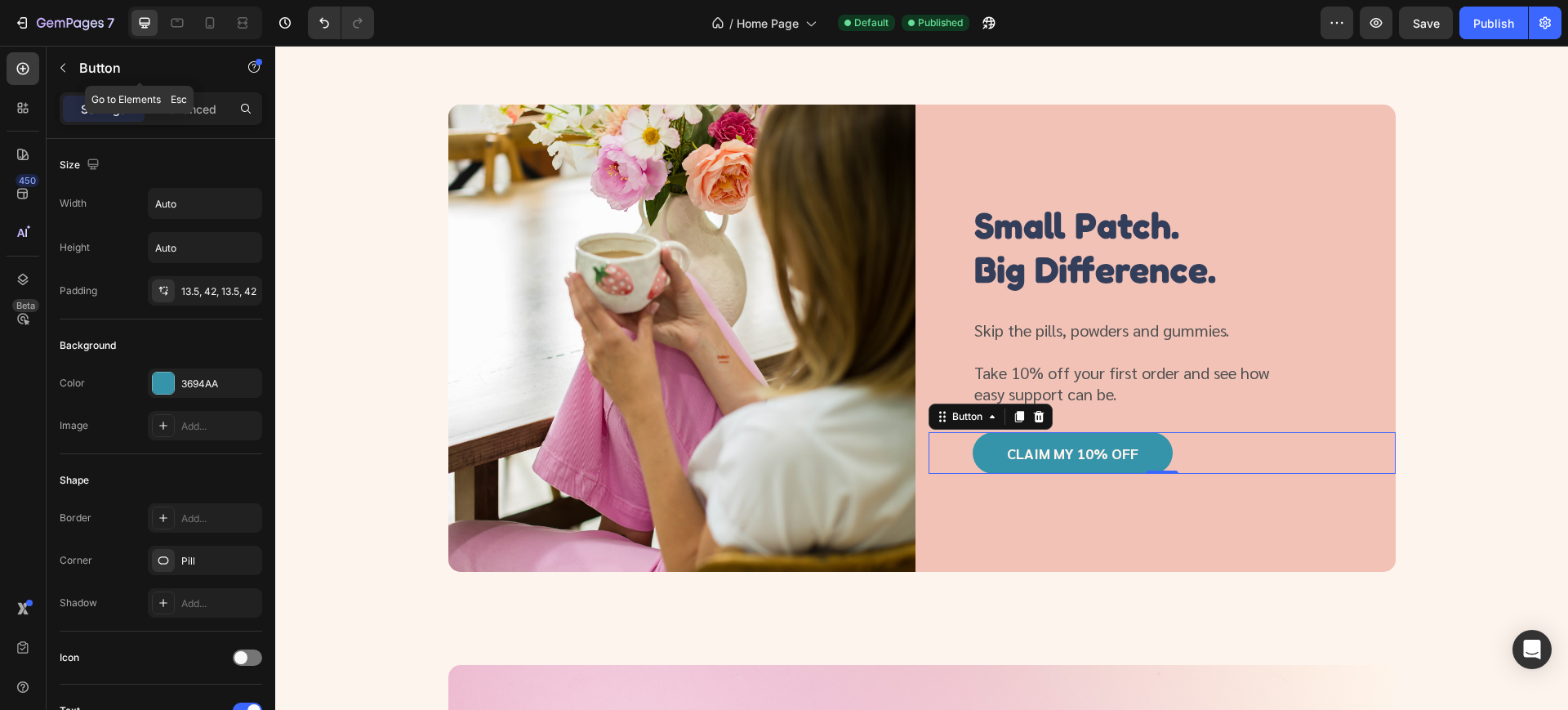
click at [89, 53] on div "Button" at bounding box center [139, 68] width 187 height 42
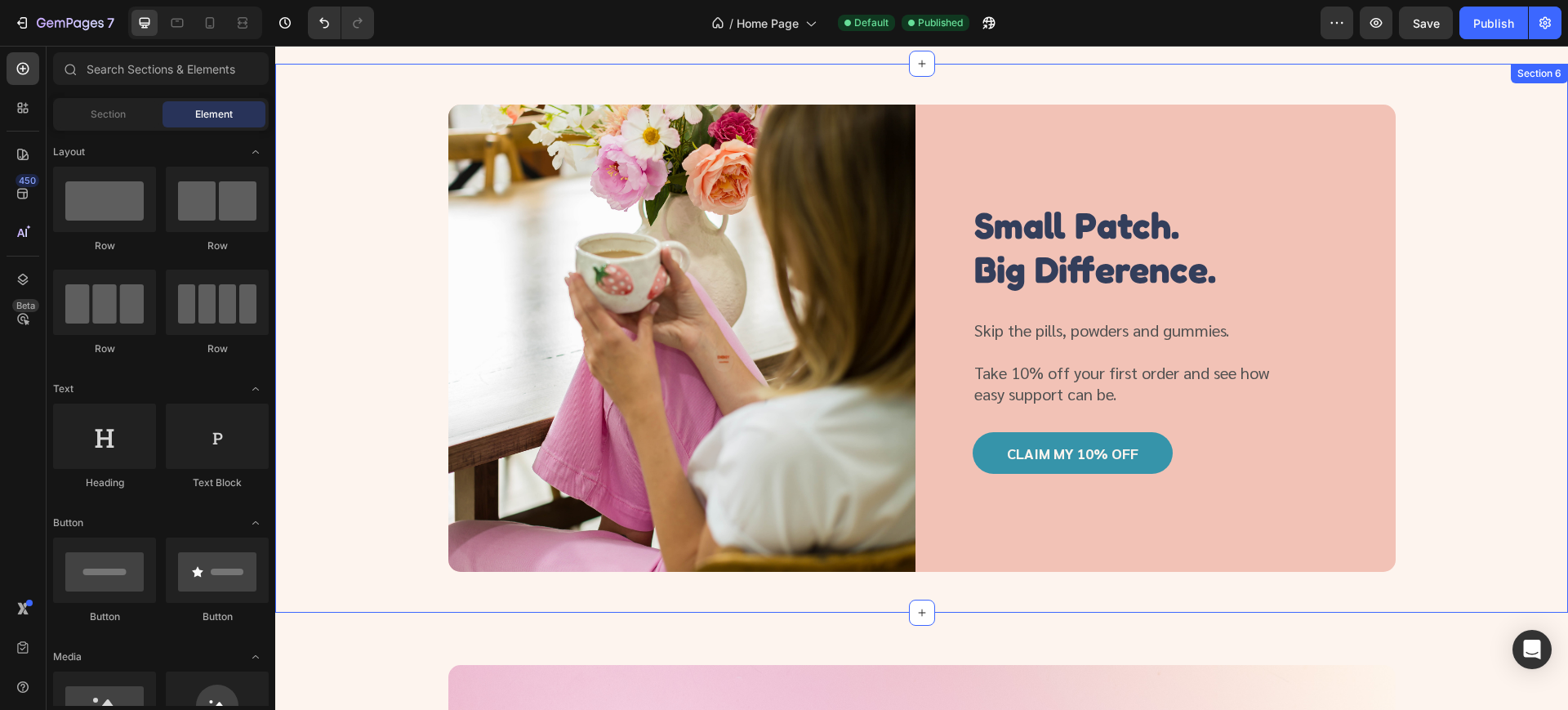
click at [1475, 312] on div "Image Small Patch. Big Difference. Heading Skip the pills, powders and gummies.…" at bounding box center [921, 338] width 1253 height 467
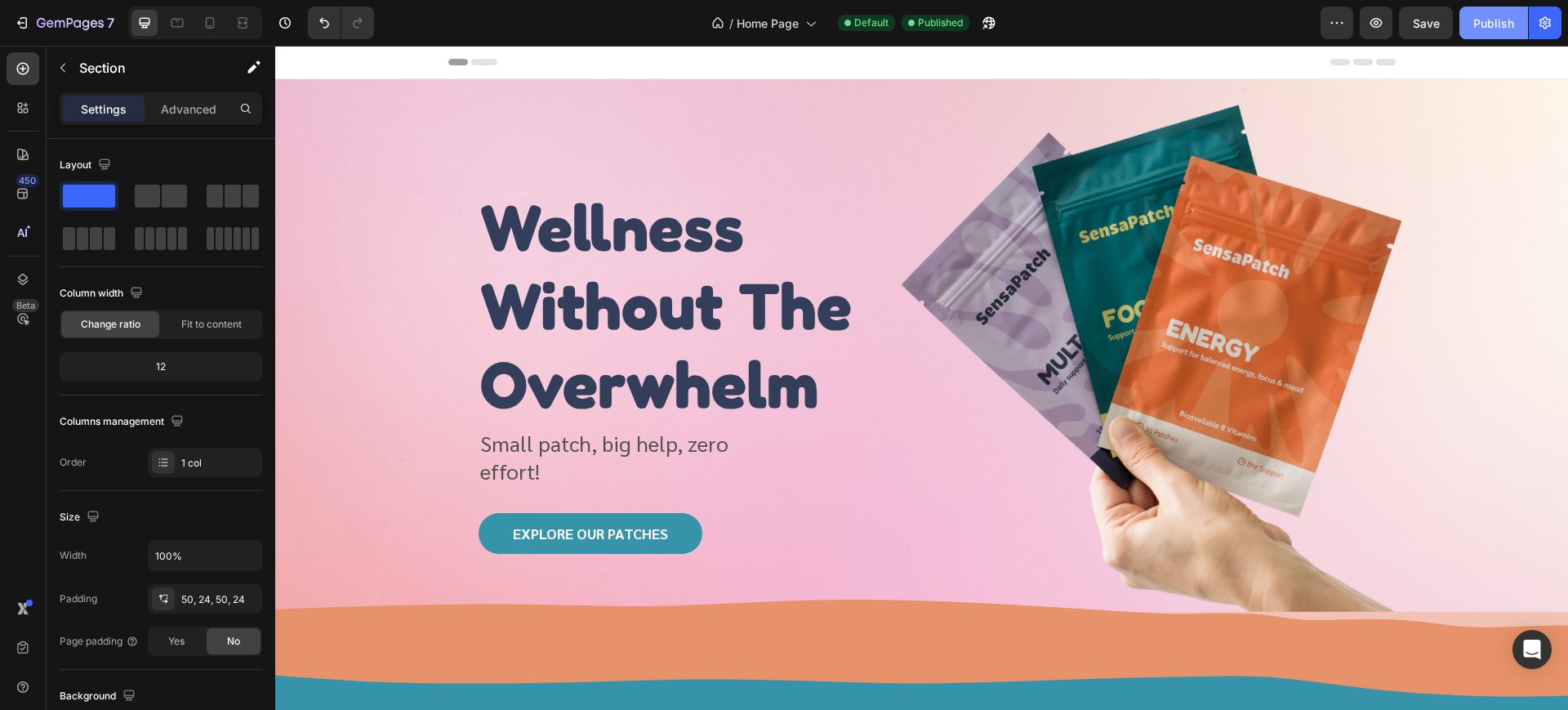
click at [1500, 19] on div "Publish" at bounding box center [1494, 23] width 41 height 17
click at [791, 24] on span "Home Page" at bounding box center [768, 23] width 62 height 17
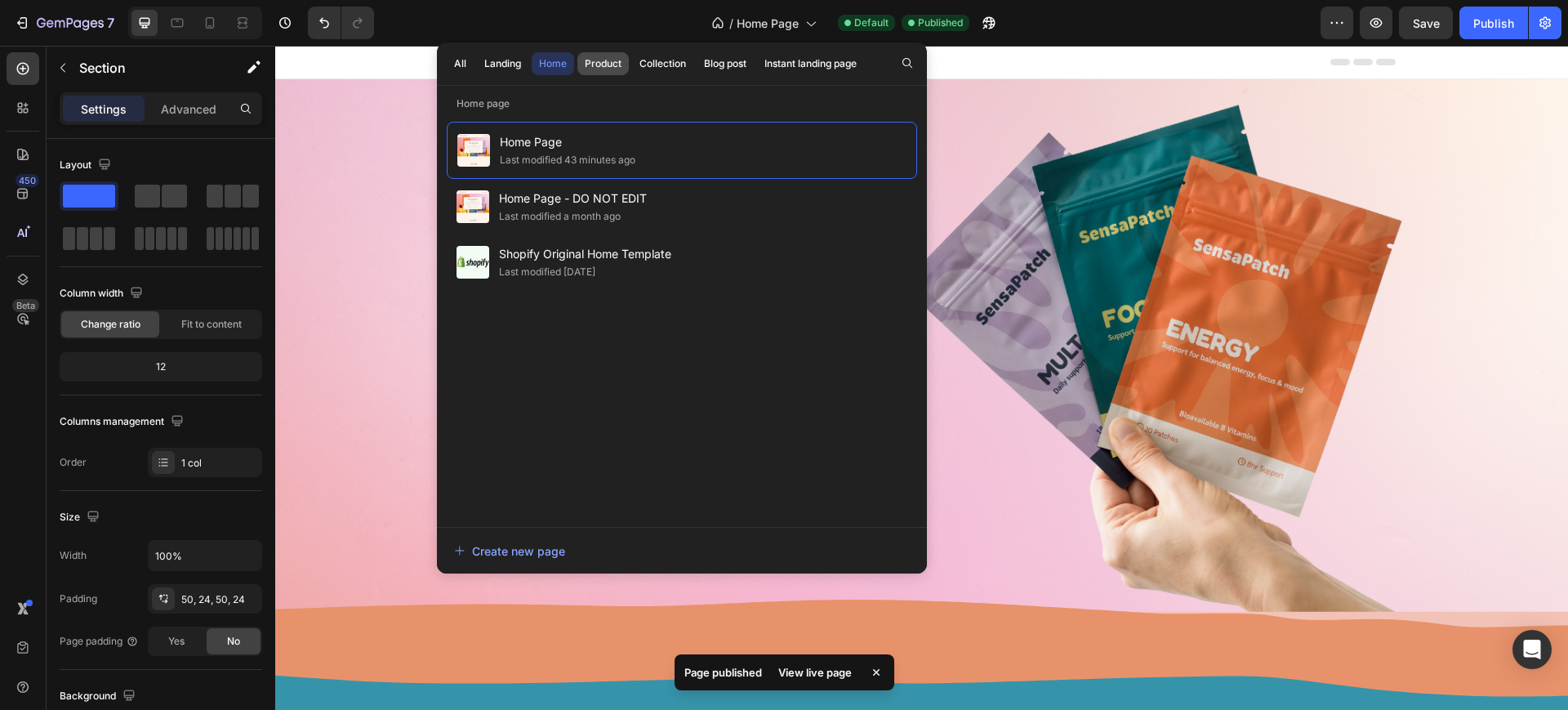
click at [592, 72] on button "Product" at bounding box center [603, 63] width 51 height 23
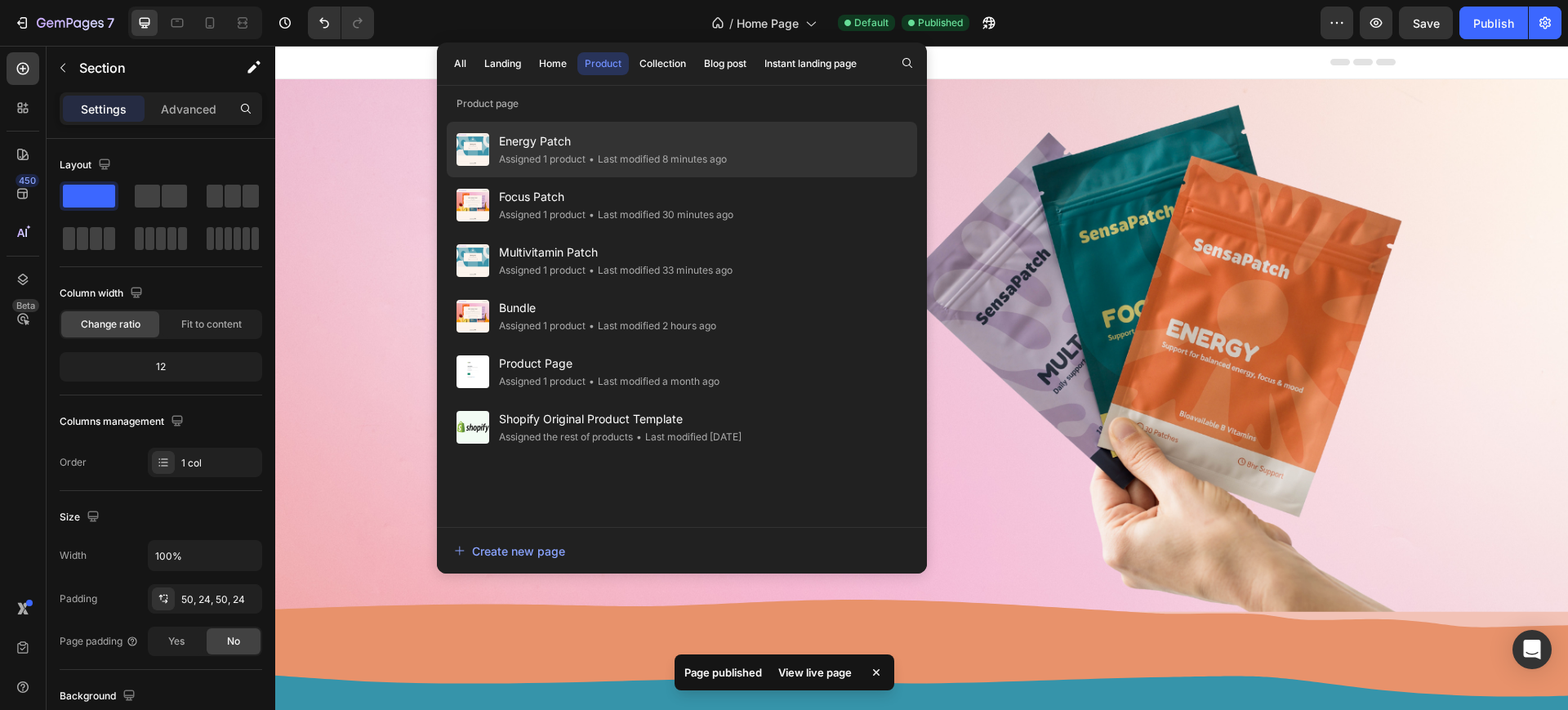
click at [580, 127] on div "Energy Patch Assigned 1 product • Last modified 8 minutes ago" at bounding box center [681, 149] width 470 height 56
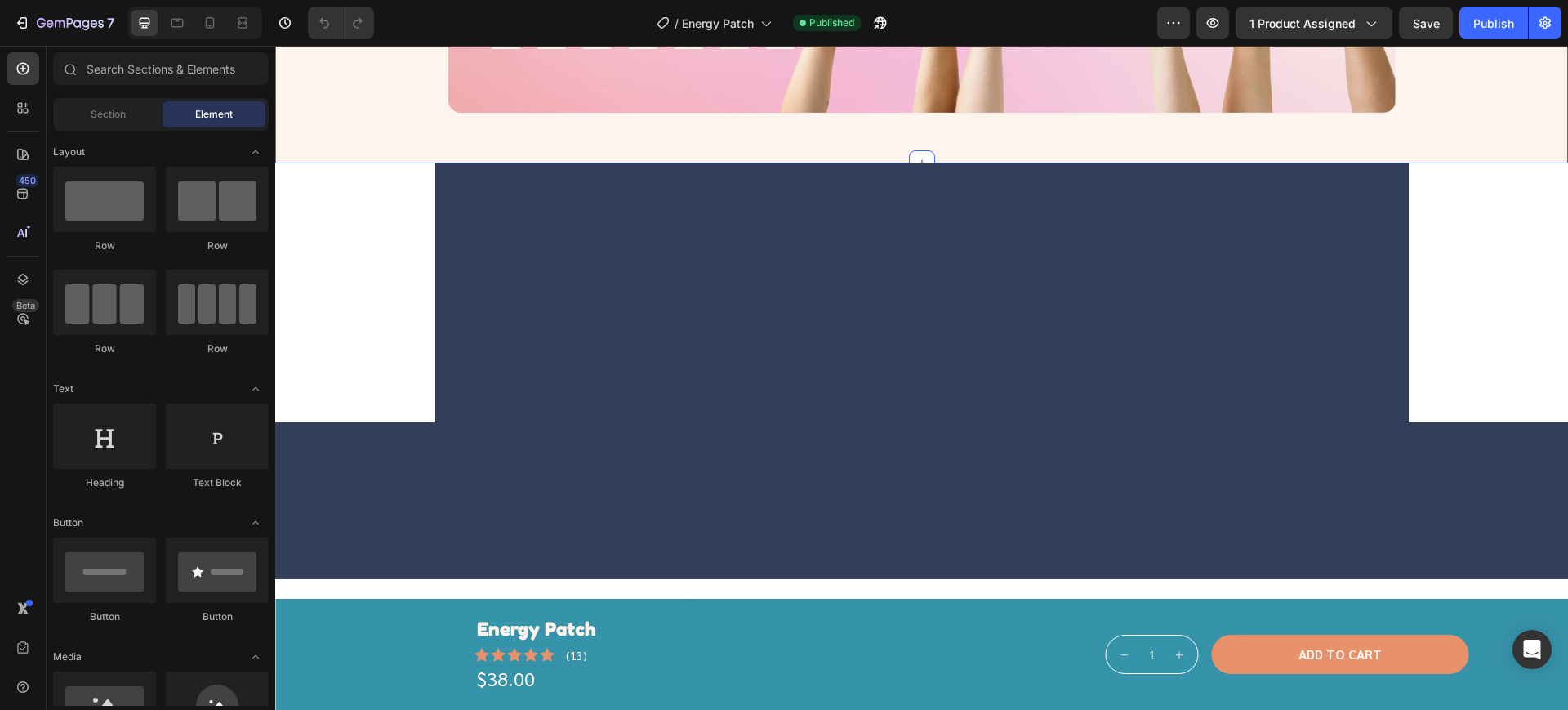
scroll to position [3851, 0]
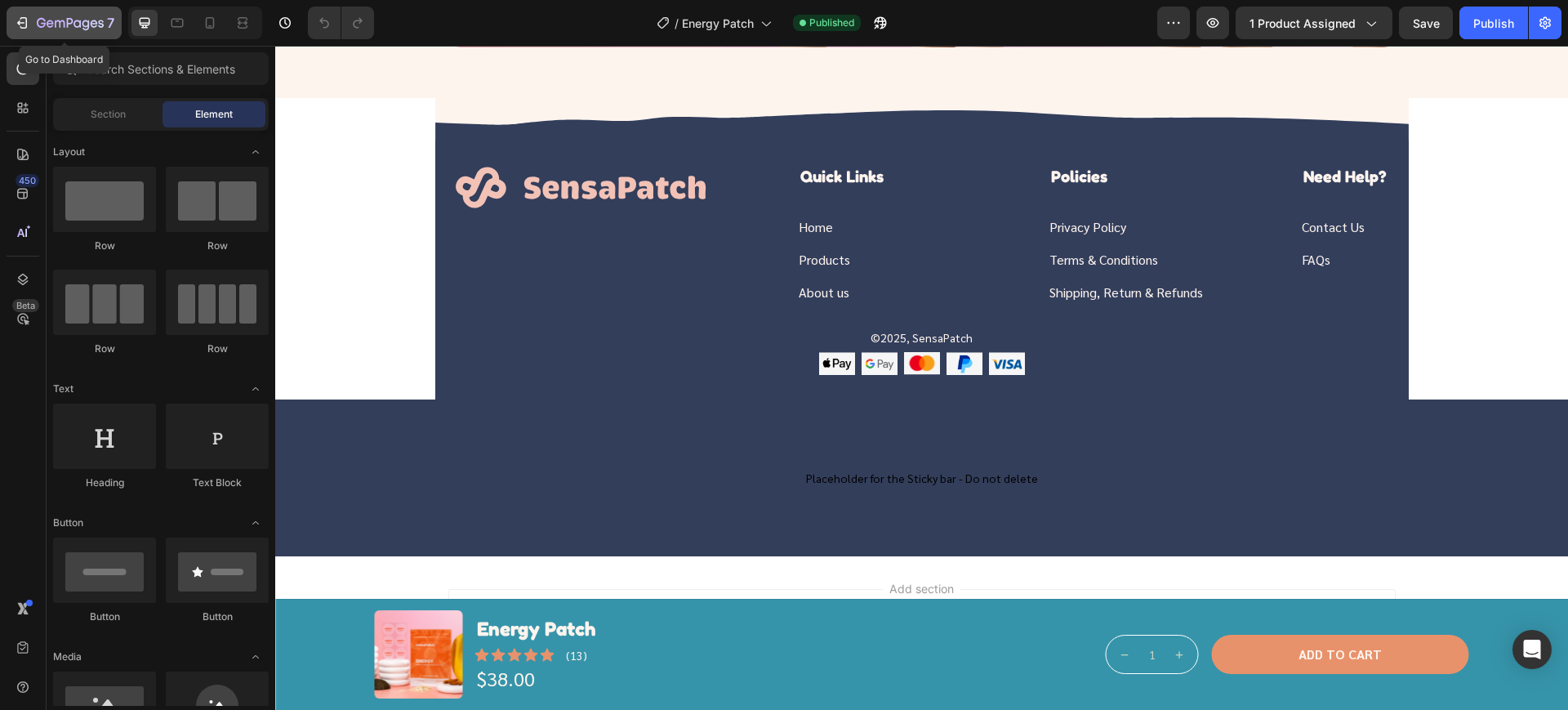
click at [12, 28] on button "7" at bounding box center [64, 23] width 115 height 33
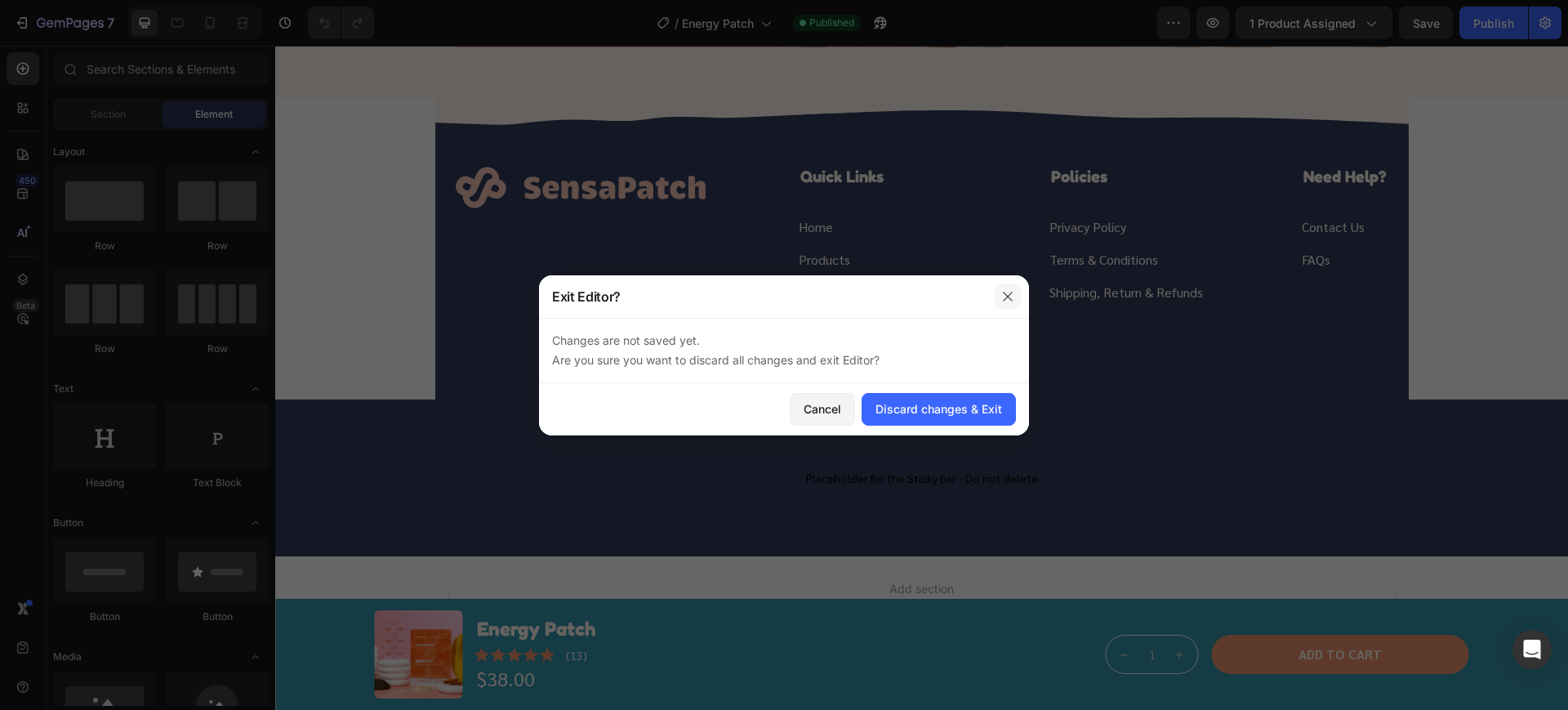
click at [1004, 290] on icon "button" at bounding box center [1007, 296] width 13 height 13
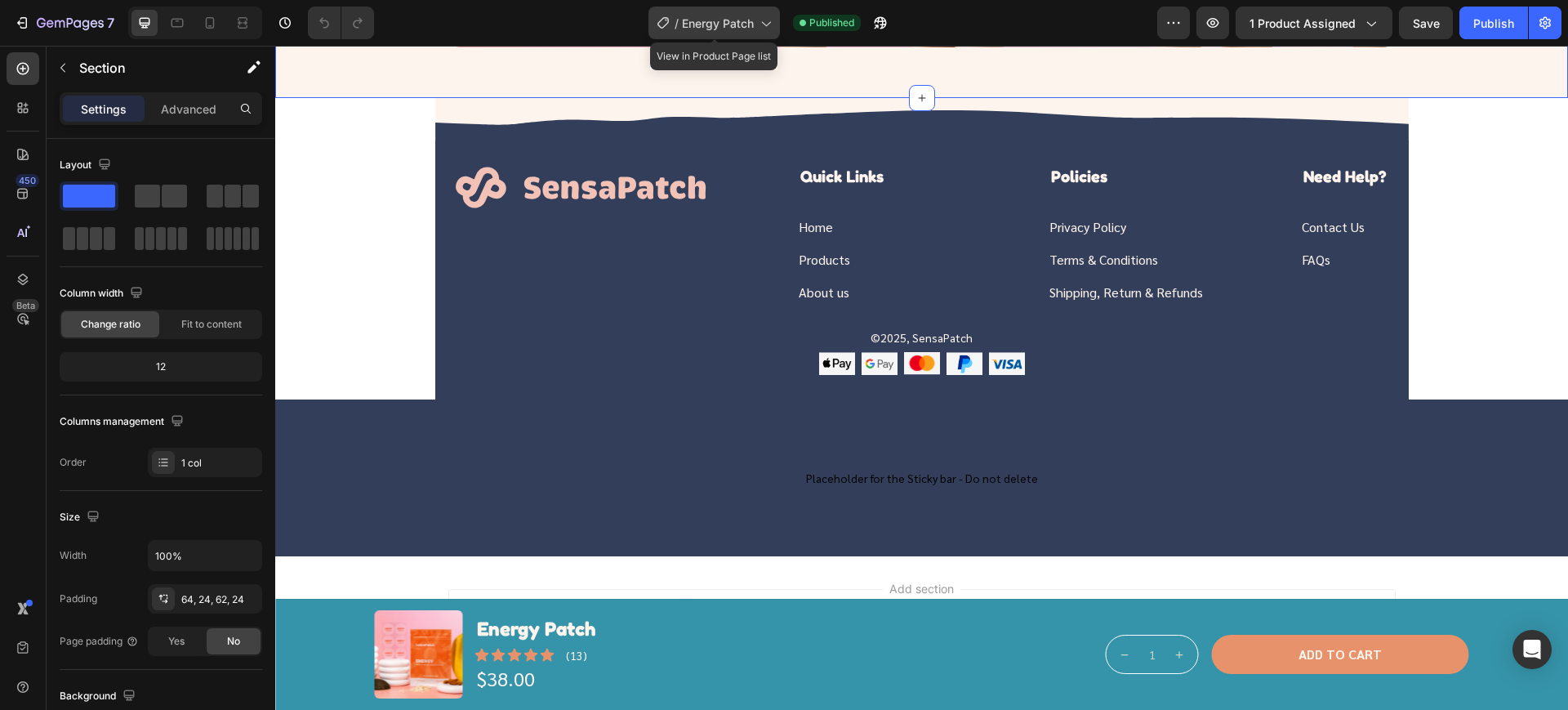
click at [714, 19] on span "Energy Patch" at bounding box center [717, 23] width 72 height 17
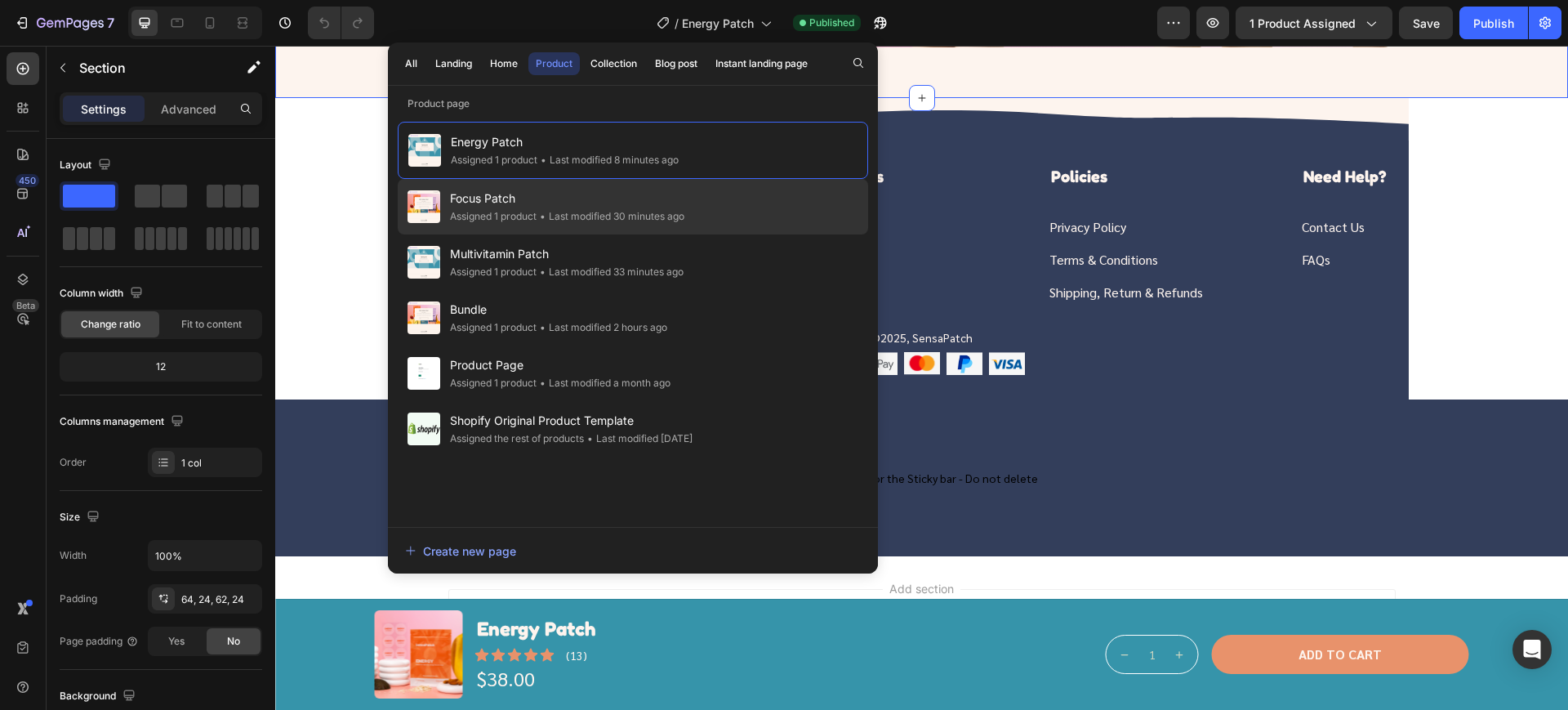
click at [593, 207] on span "Focus Patch" at bounding box center [567, 198] width 235 height 19
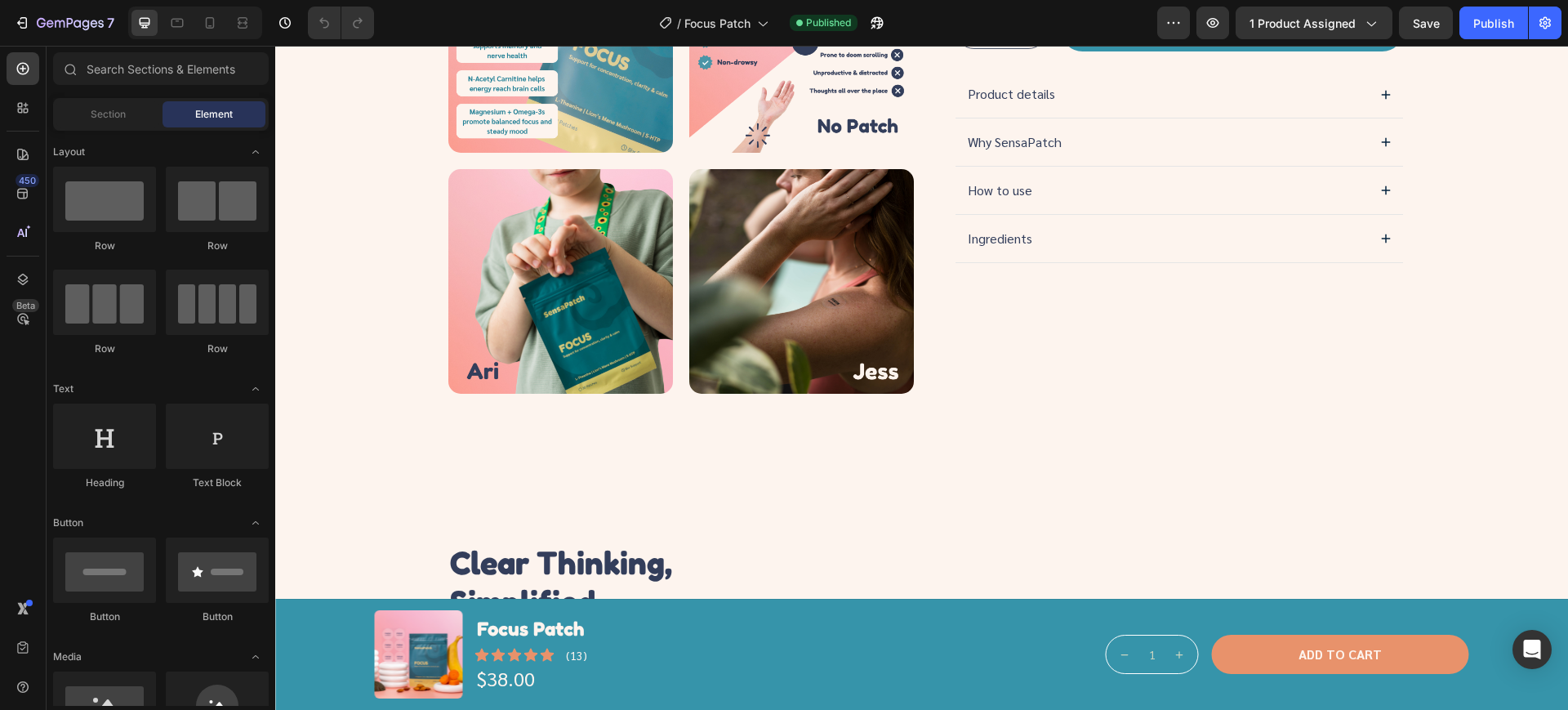
scroll to position [649, 0]
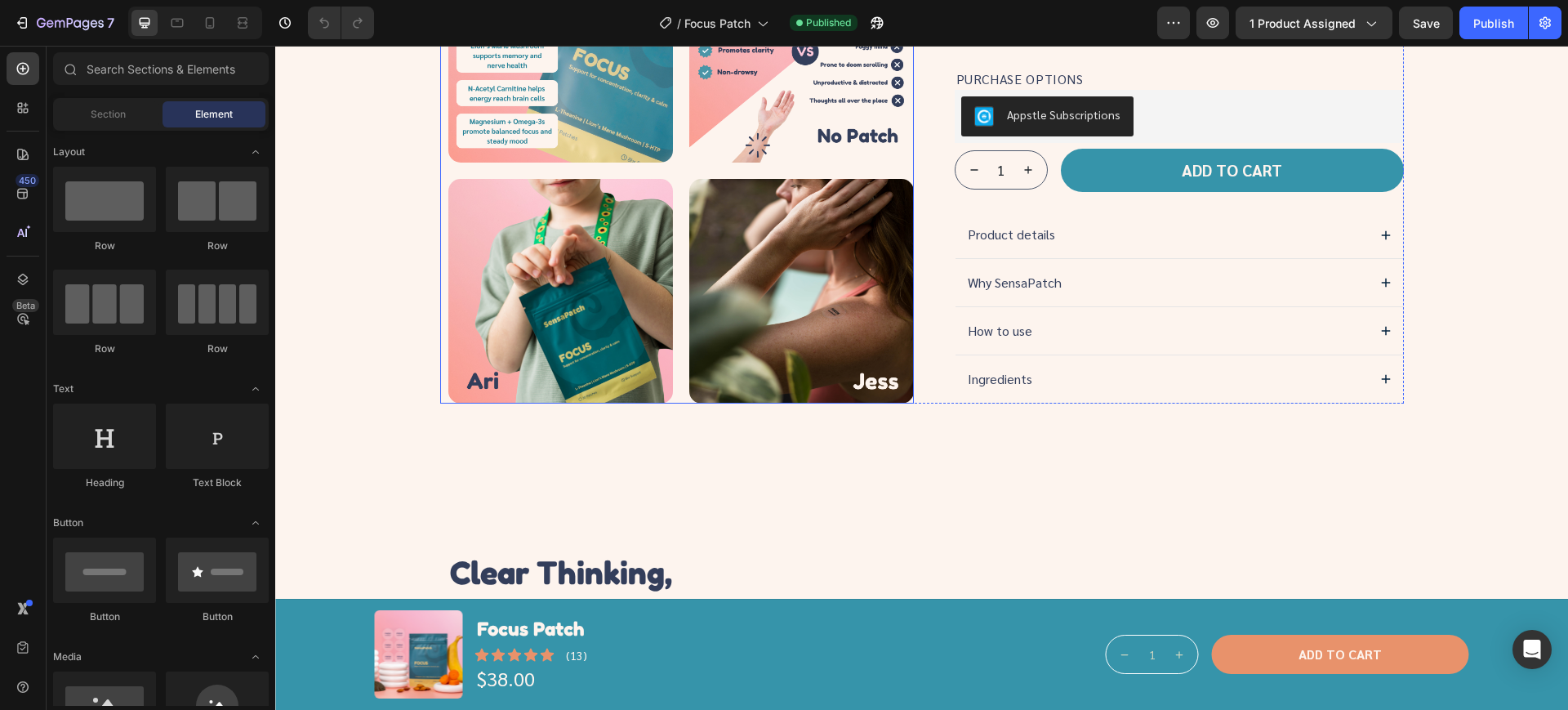
click at [853, 316] on div at bounding box center [802, 291] width 224 height 225
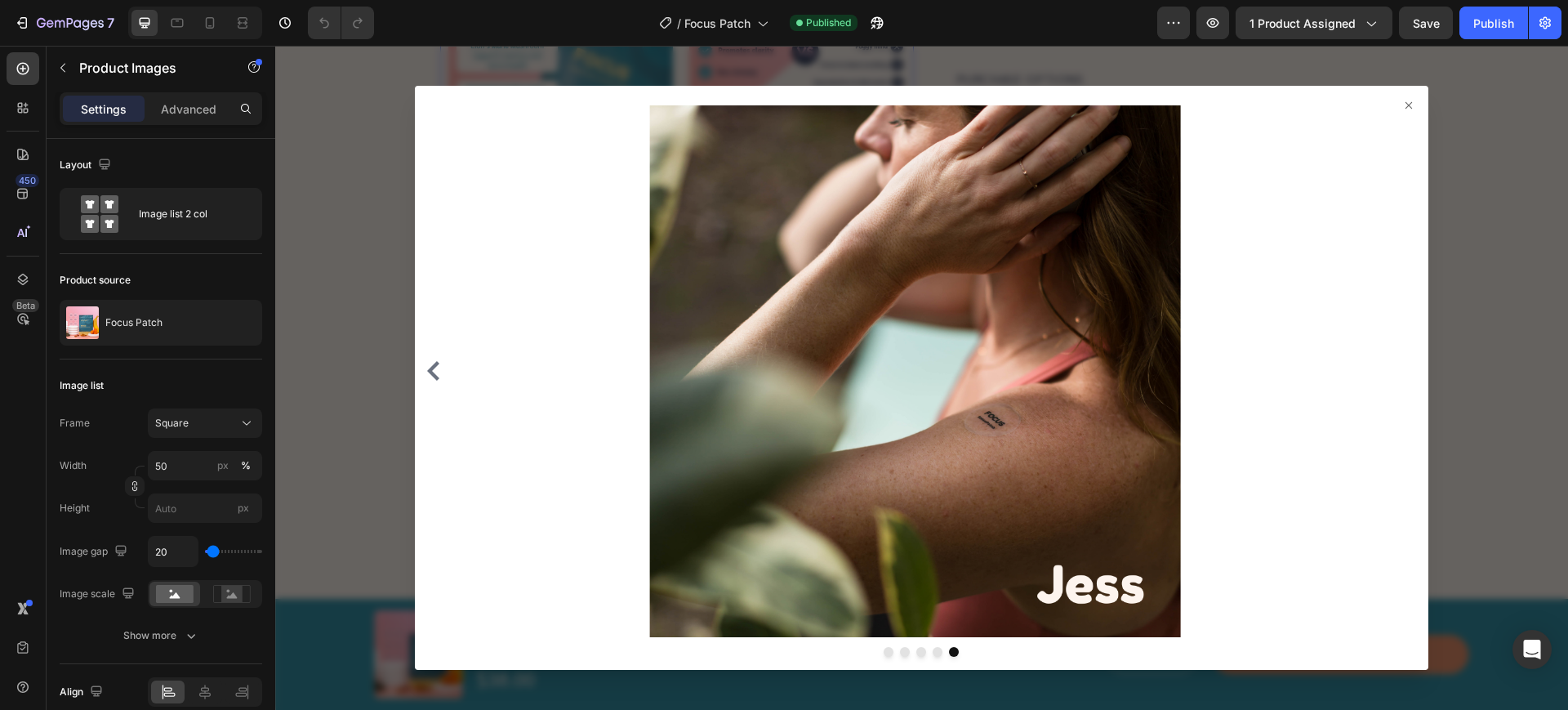
click at [367, 269] on div at bounding box center [922, 377] width 1293 height 664
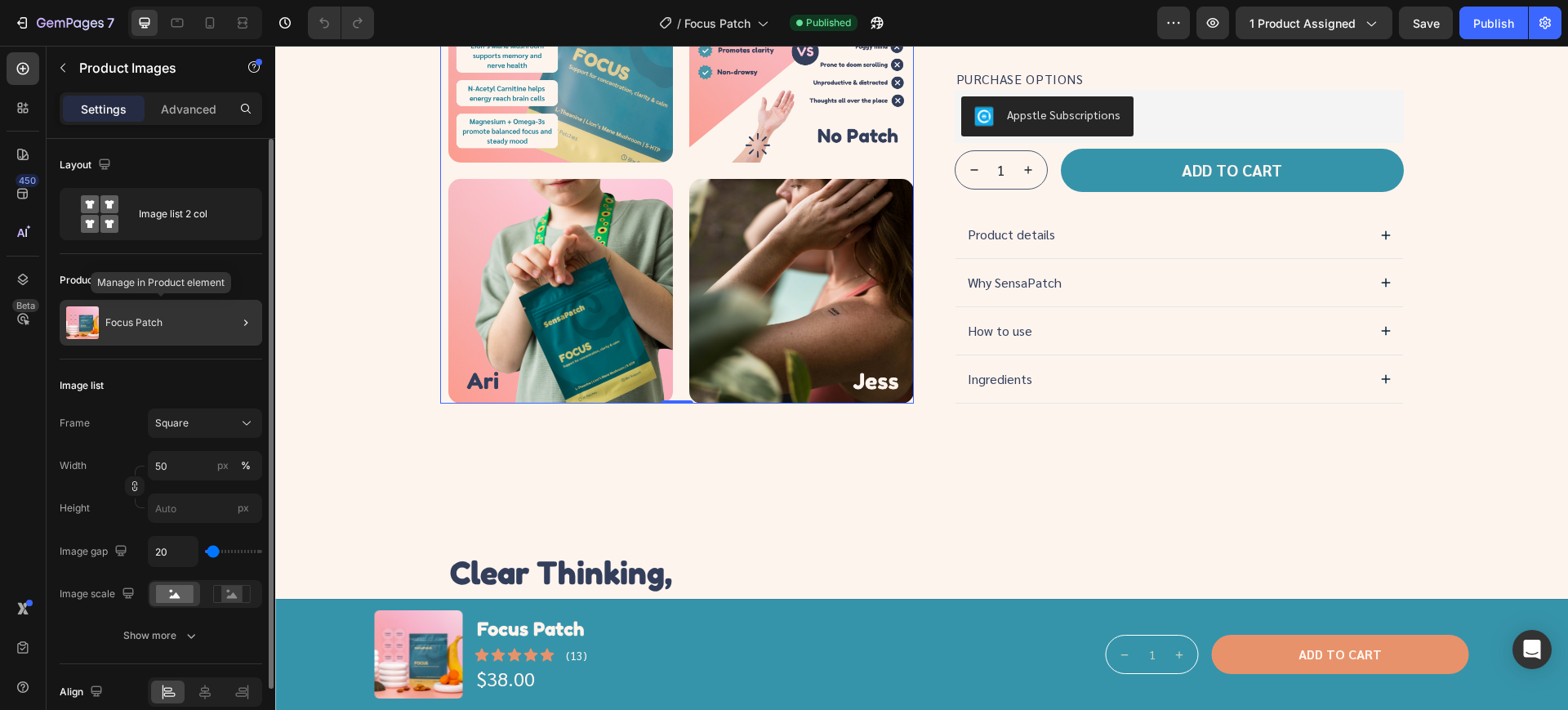
click at [199, 343] on div "Focus Patch" at bounding box center [161, 322] width 203 height 46
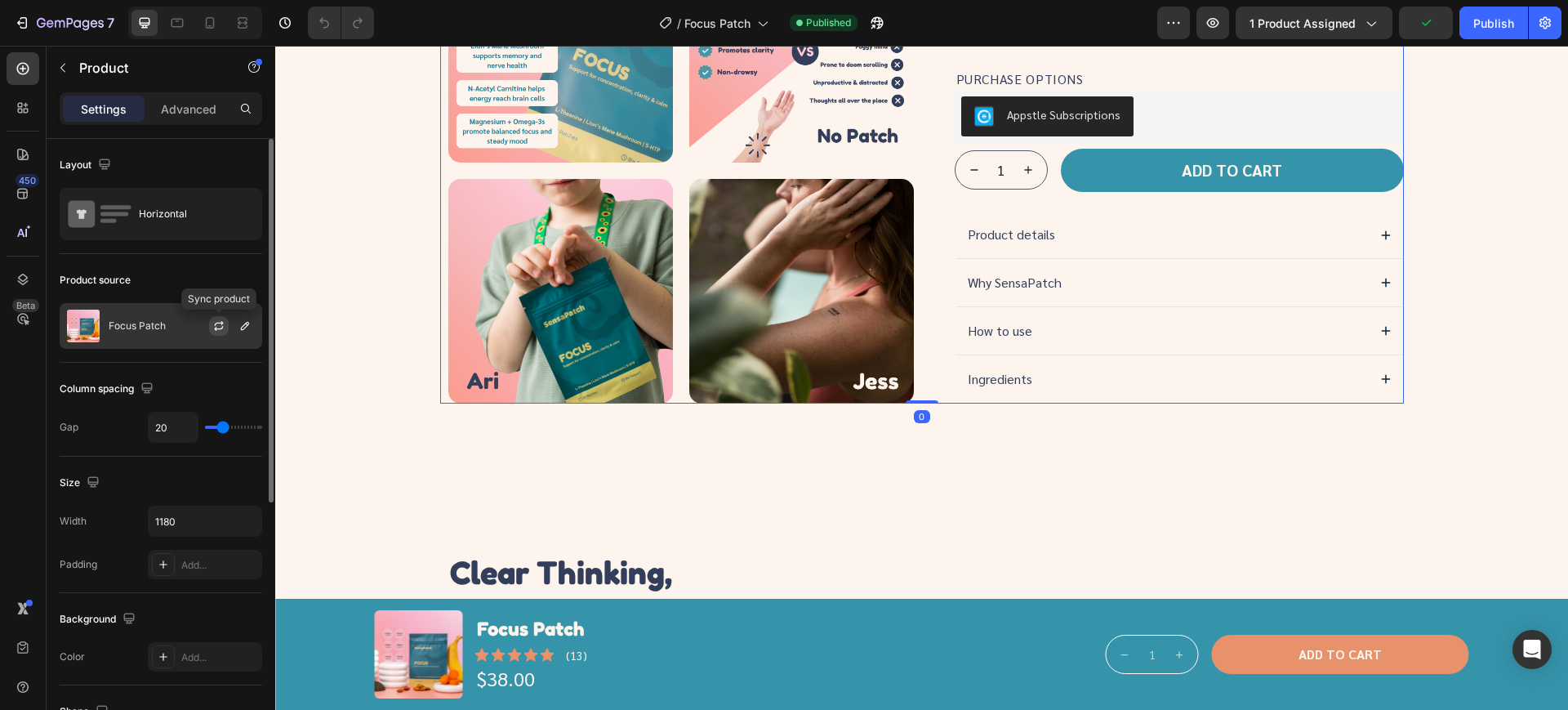
click at [219, 328] on icon "button" at bounding box center [219, 325] width 13 height 13
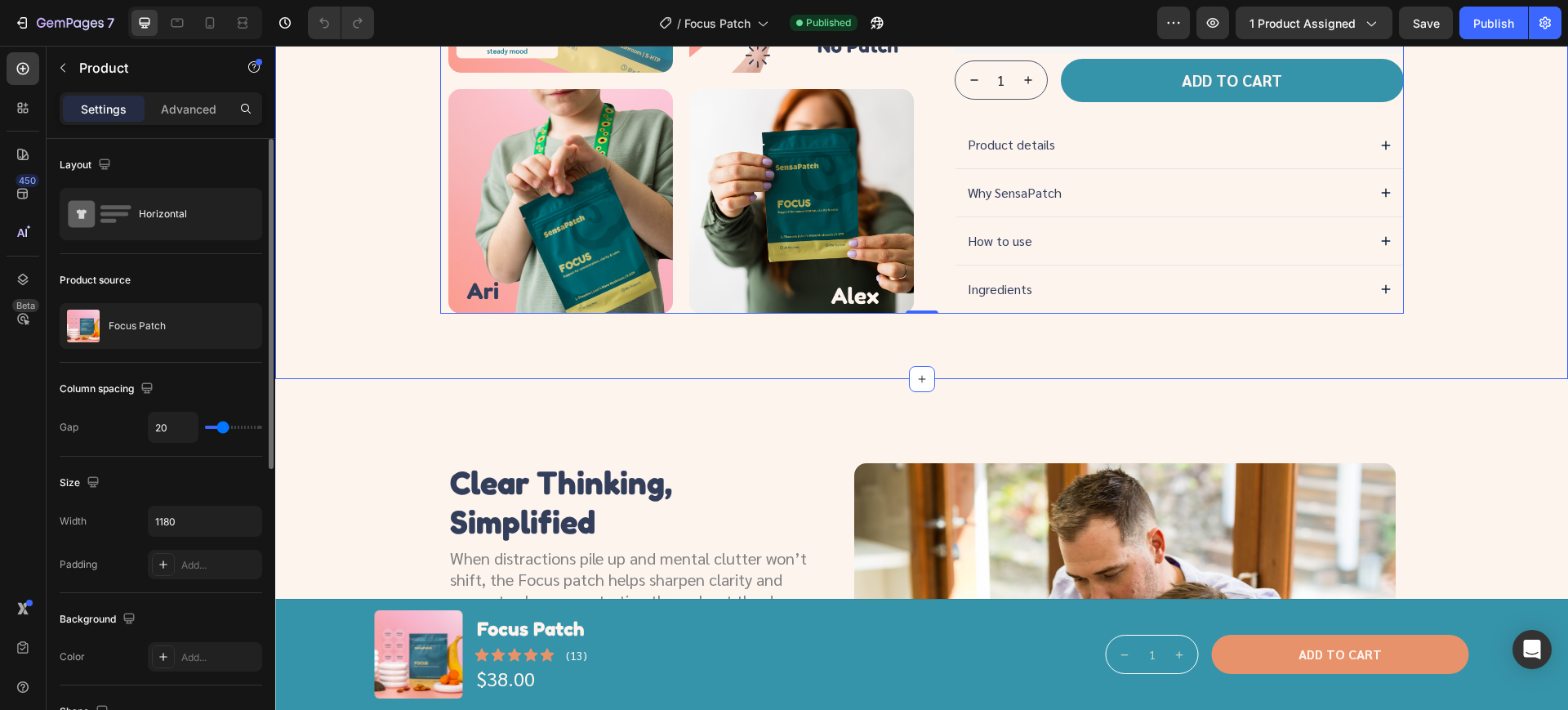
scroll to position [751, 0]
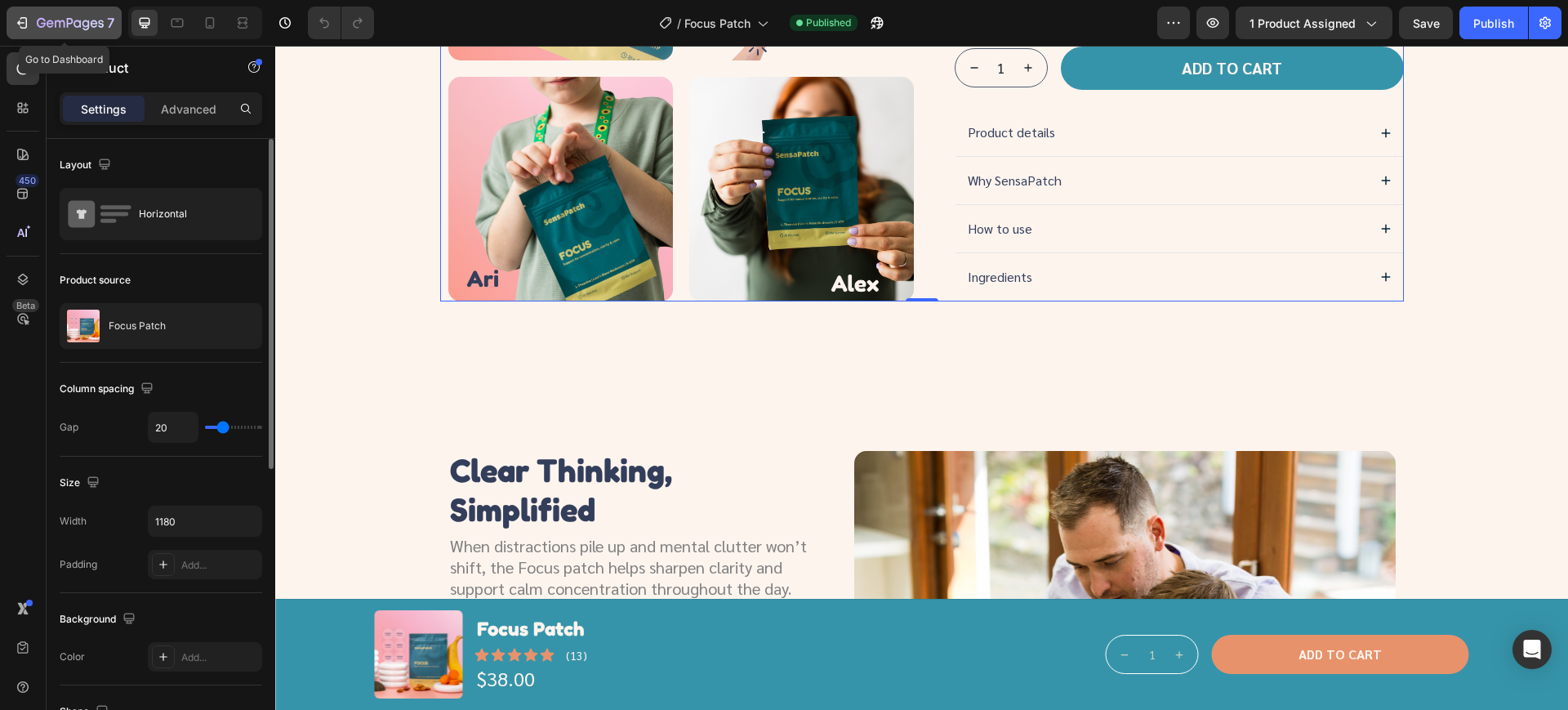
click at [63, 27] on icon "button" at bounding box center [70, 24] width 67 height 14
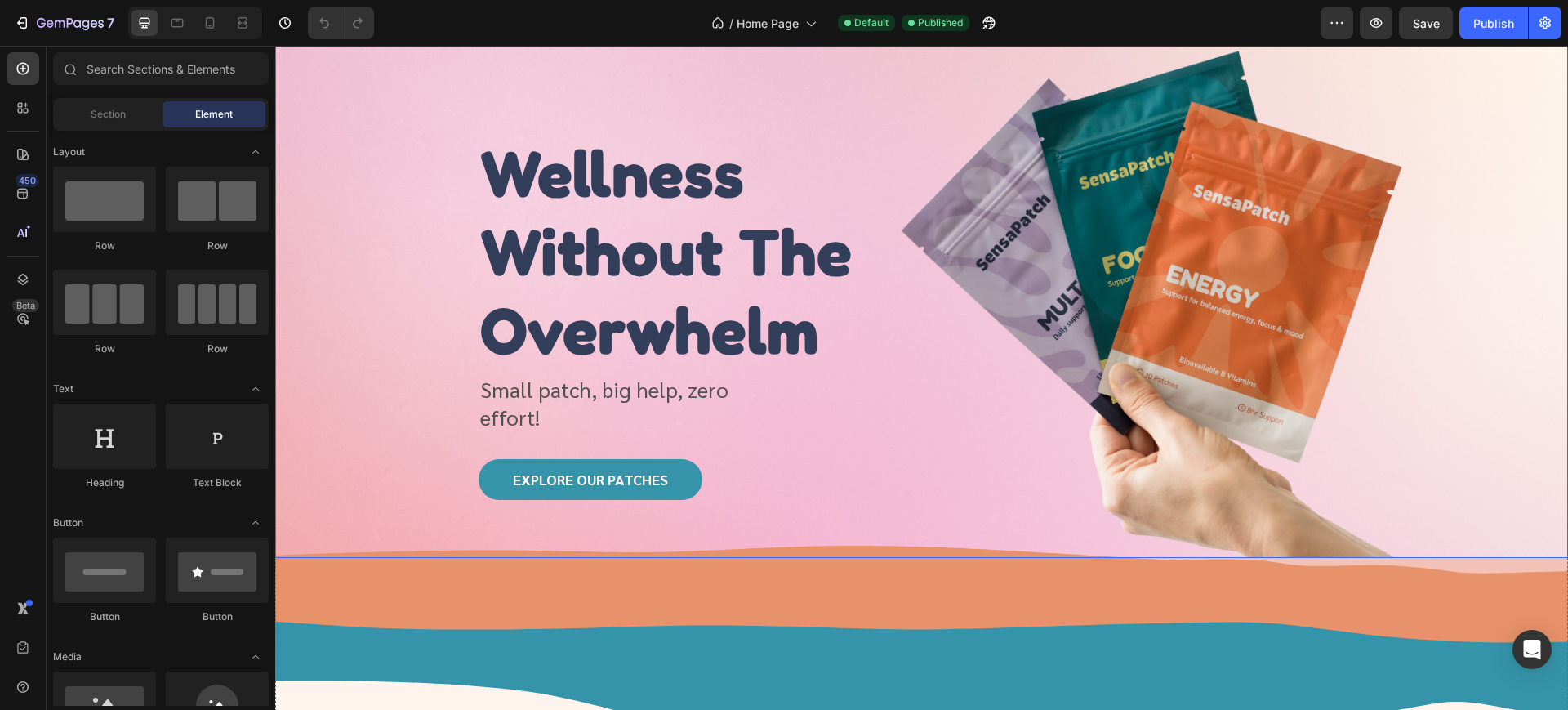
scroll to position [102, 0]
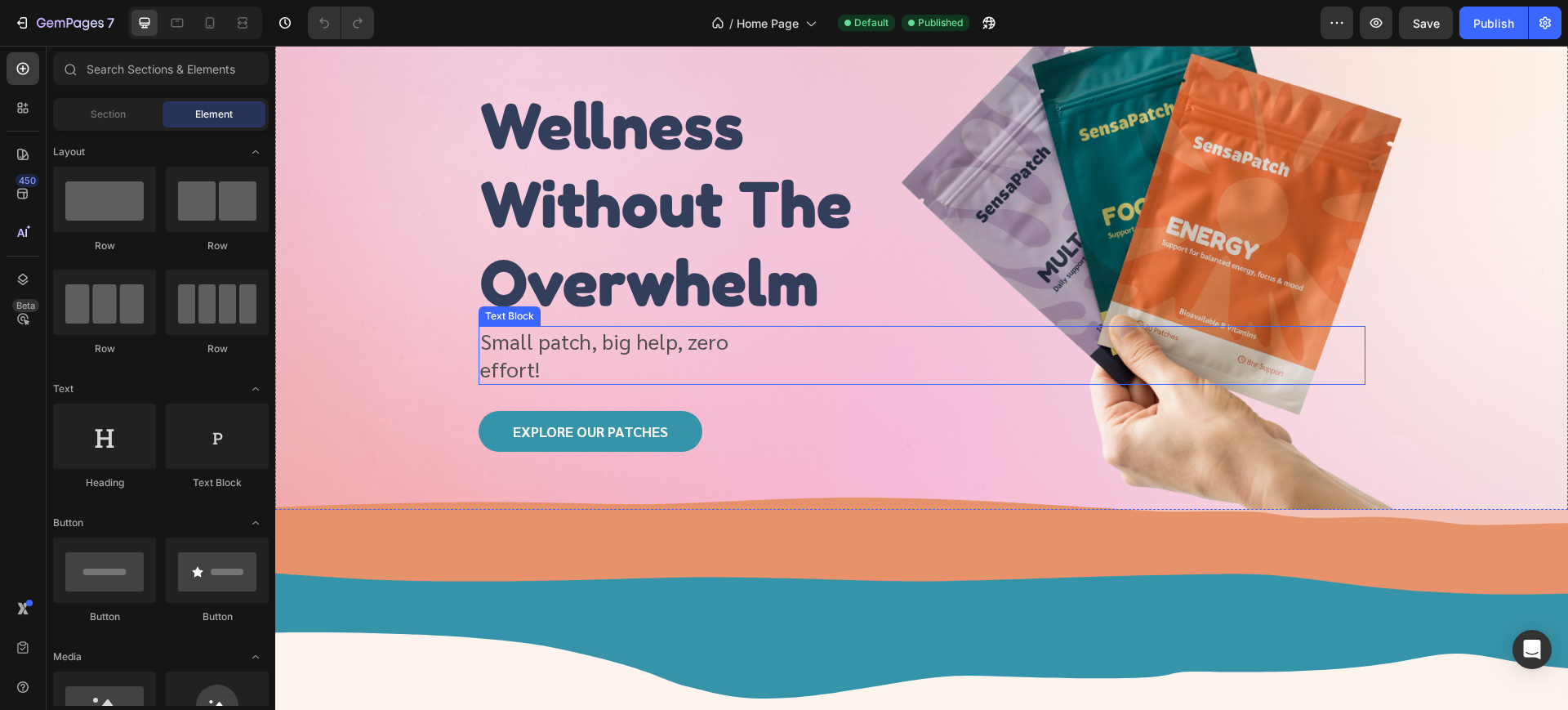
click at [672, 355] on p "Small patch, big help, zero effort!" at bounding box center [634, 355] width 307 height 56
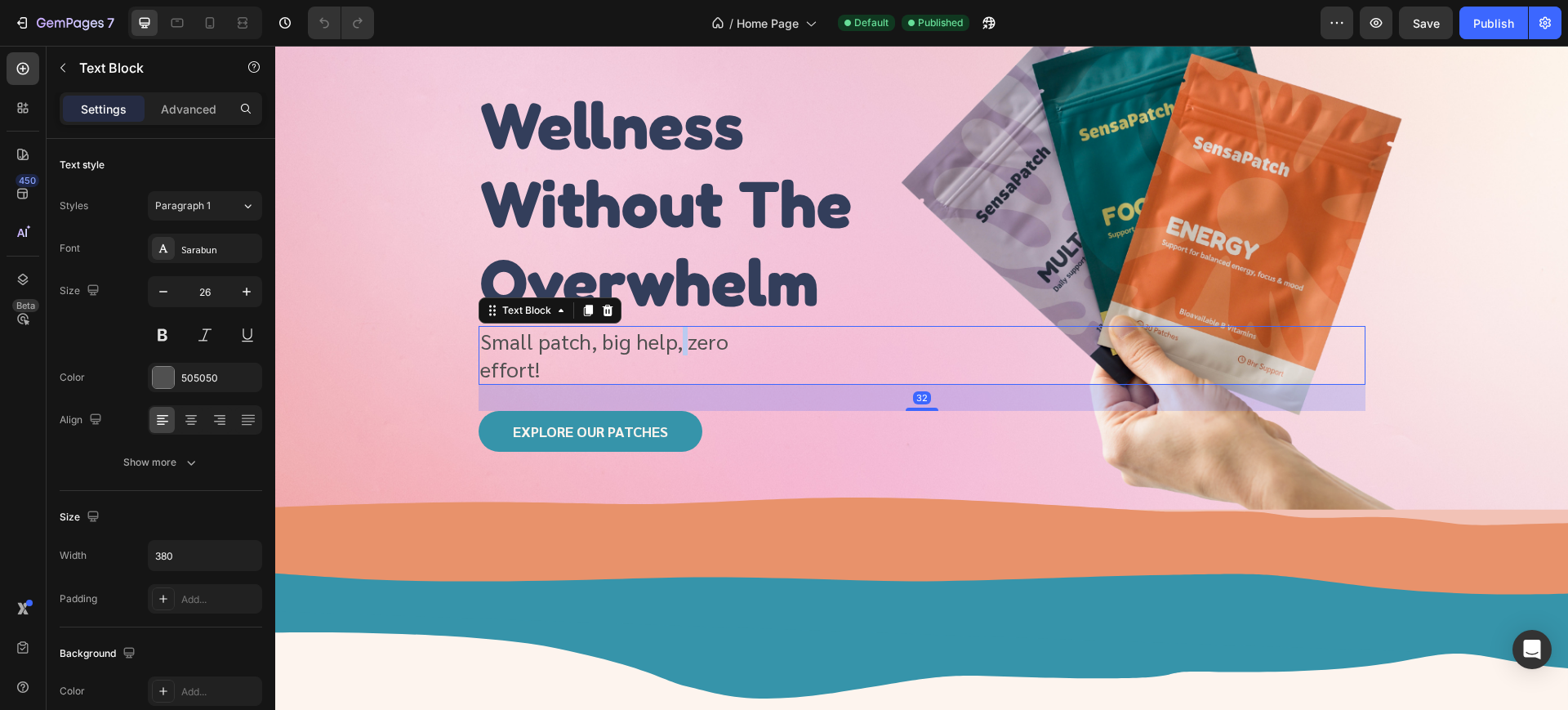
click at [672, 355] on p "Small patch, big help, zero effort!" at bounding box center [634, 355] width 307 height 56
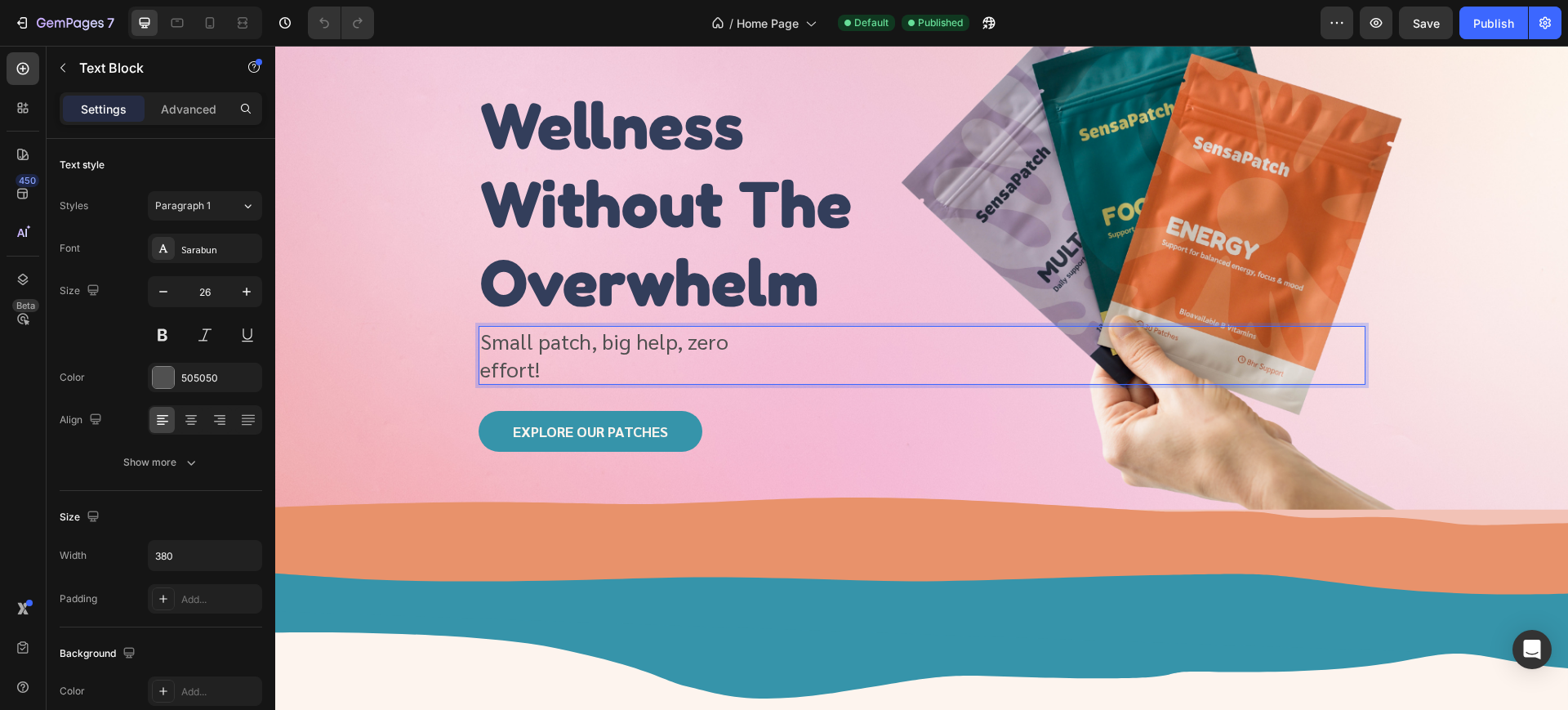
scroll to position [74, 0]
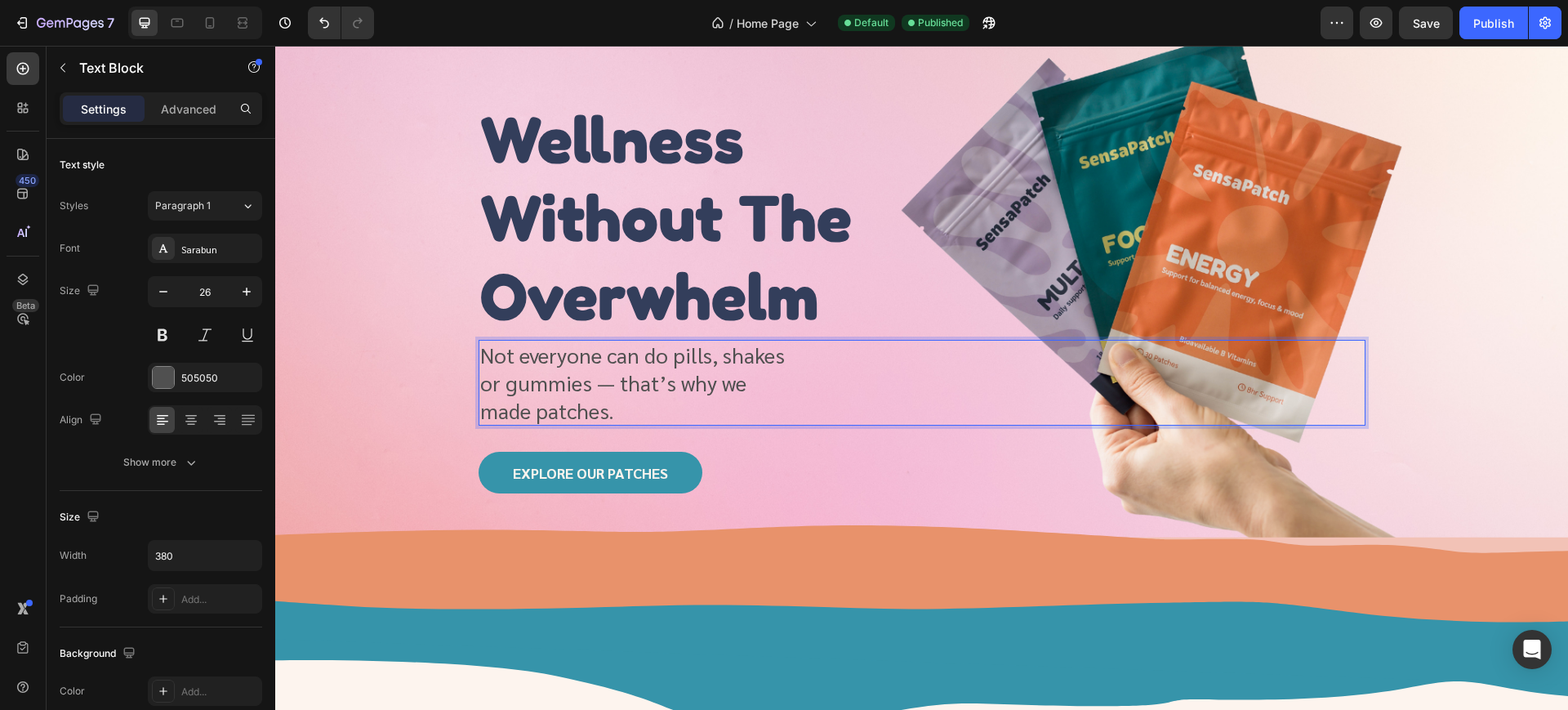
click at [653, 399] on p "Not everyone can do pills, shakes or gummies — that’s why we made patches." at bounding box center [634, 382] width 307 height 83
click at [602, 382] on p "Not everyone can do pills, shakes or gummies — that’s why we made patches." at bounding box center [634, 382] width 307 height 83
click at [611, 383] on p "Not everyone can do pills, shakes or gummies — that’s why we made patches." at bounding box center [634, 382] width 307 height 83
click at [643, 376] on p "Not everyone can do pills, shakes or gummies! That’s why we made patches." at bounding box center [634, 382] width 307 height 83
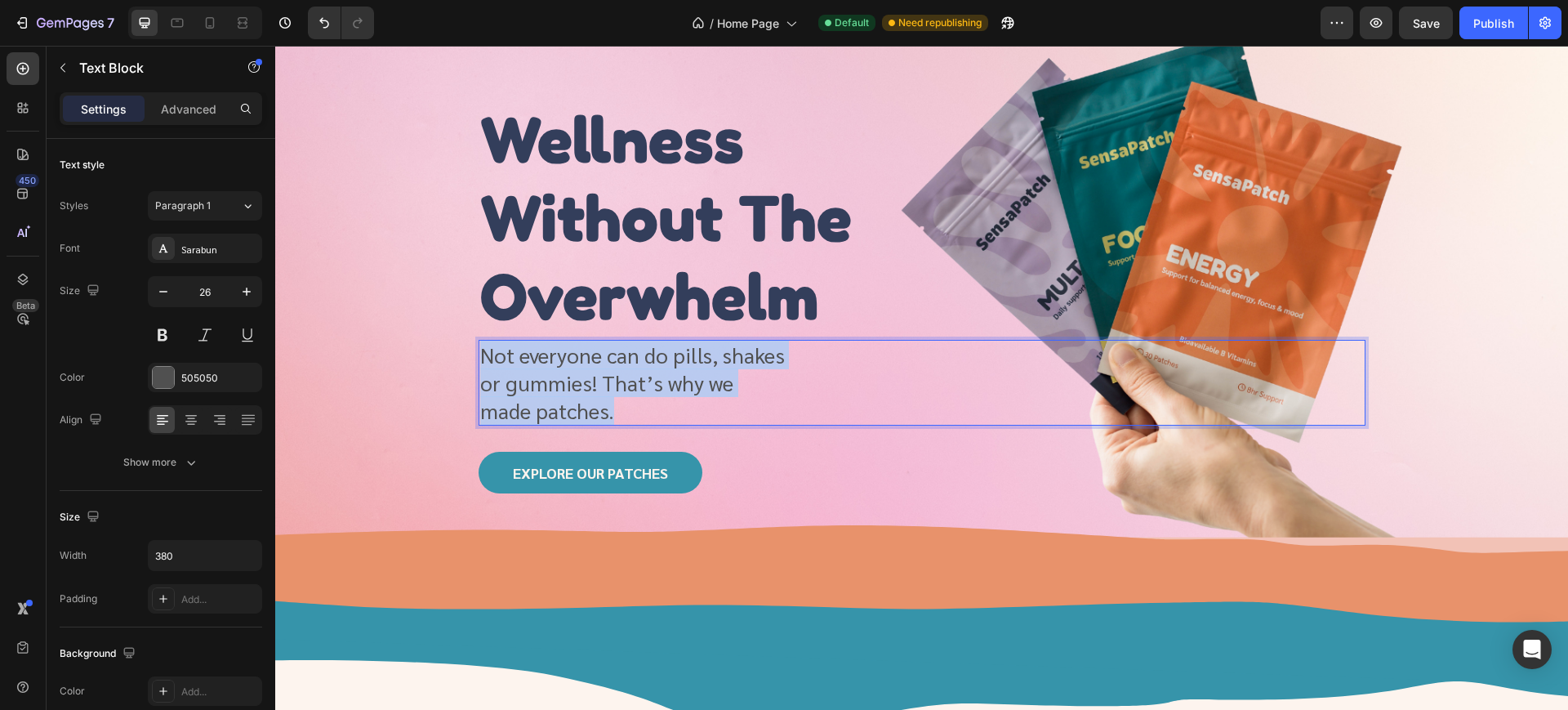
drag, startPoint x: 596, startPoint y: 416, endPoint x: 473, endPoint y: 342, distance: 143.5
click at [480, 352] on p "Not everyone can do pills, shakes or gummies! That’s why we made patches." at bounding box center [634, 382] width 307 height 83
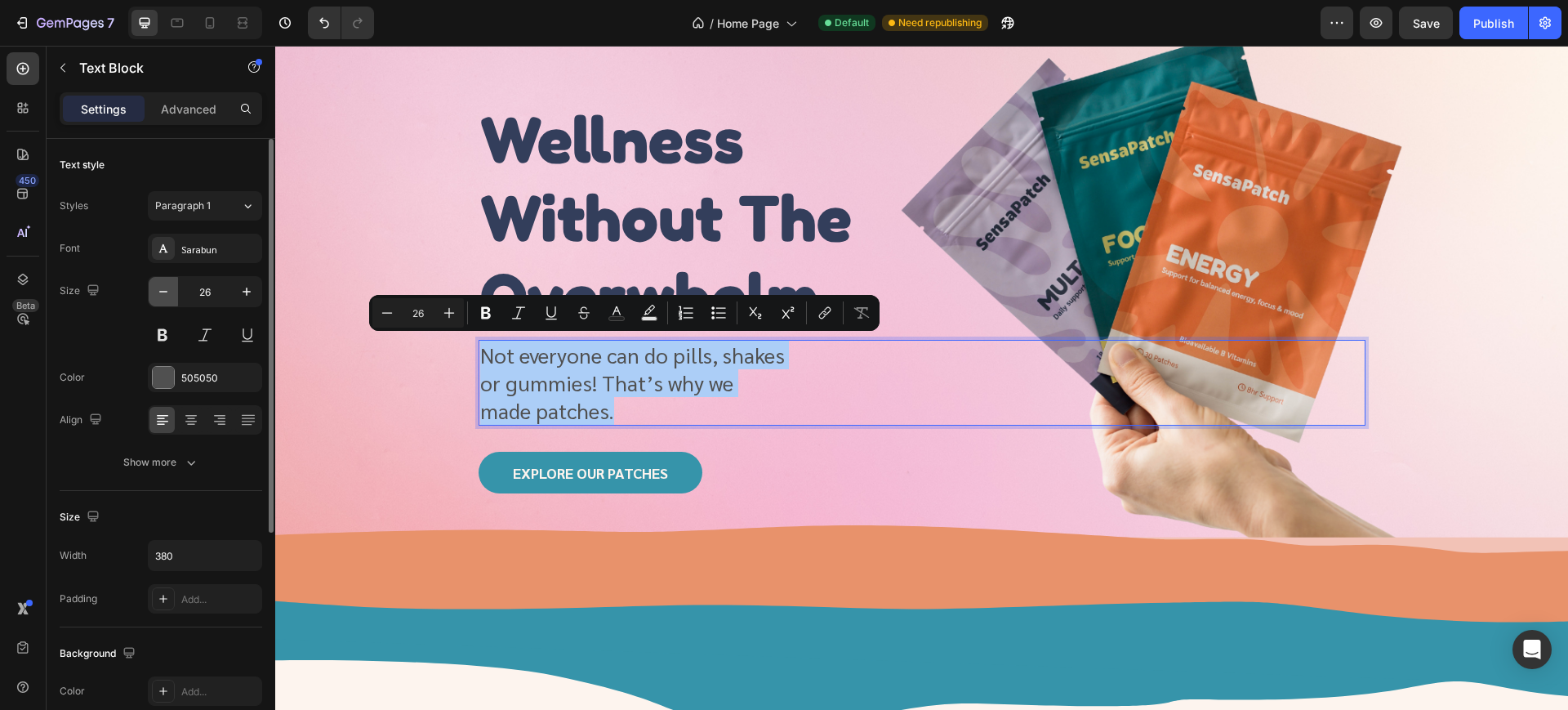
click at [165, 300] on button "button" at bounding box center [163, 291] width 30 height 30
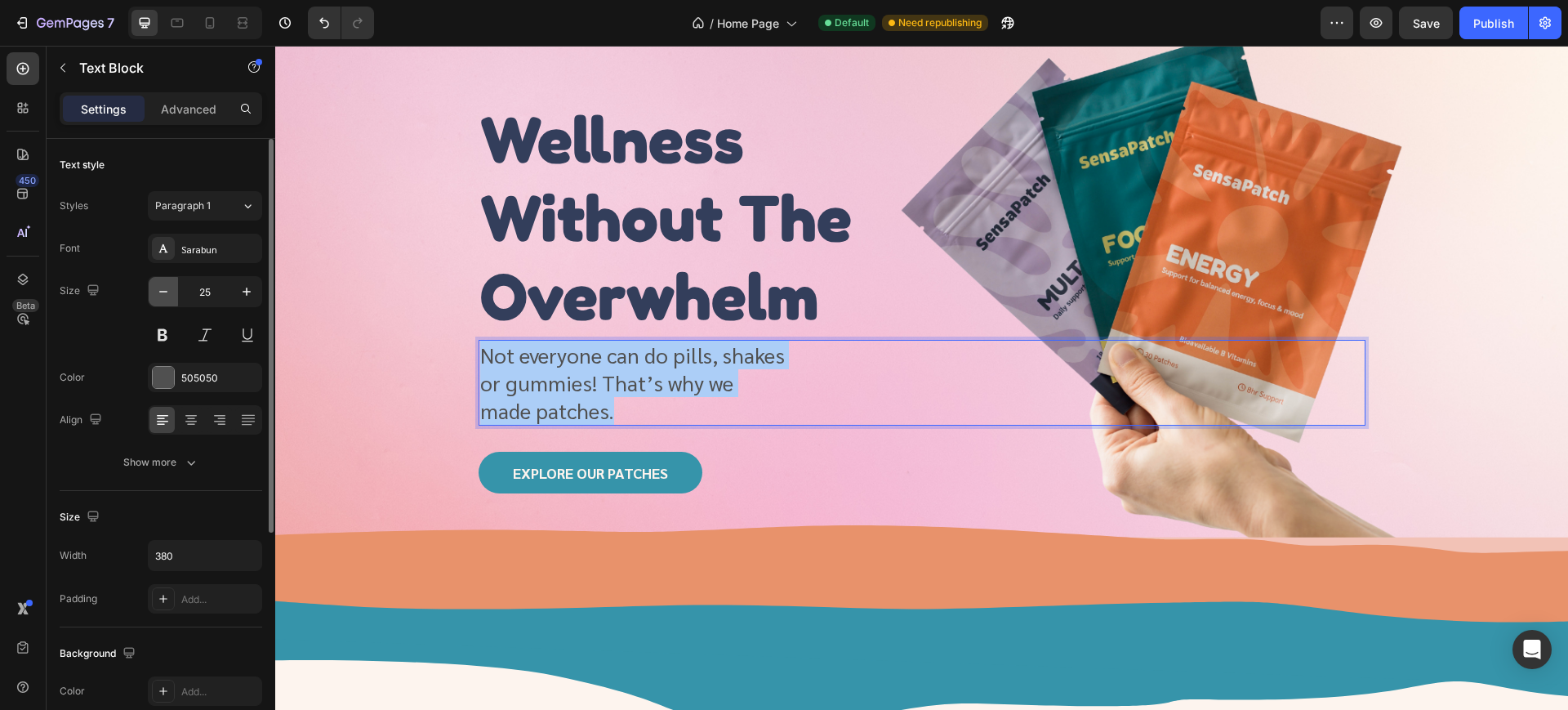
click at [165, 300] on button "button" at bounding box center [163, 291] width 30 height 30
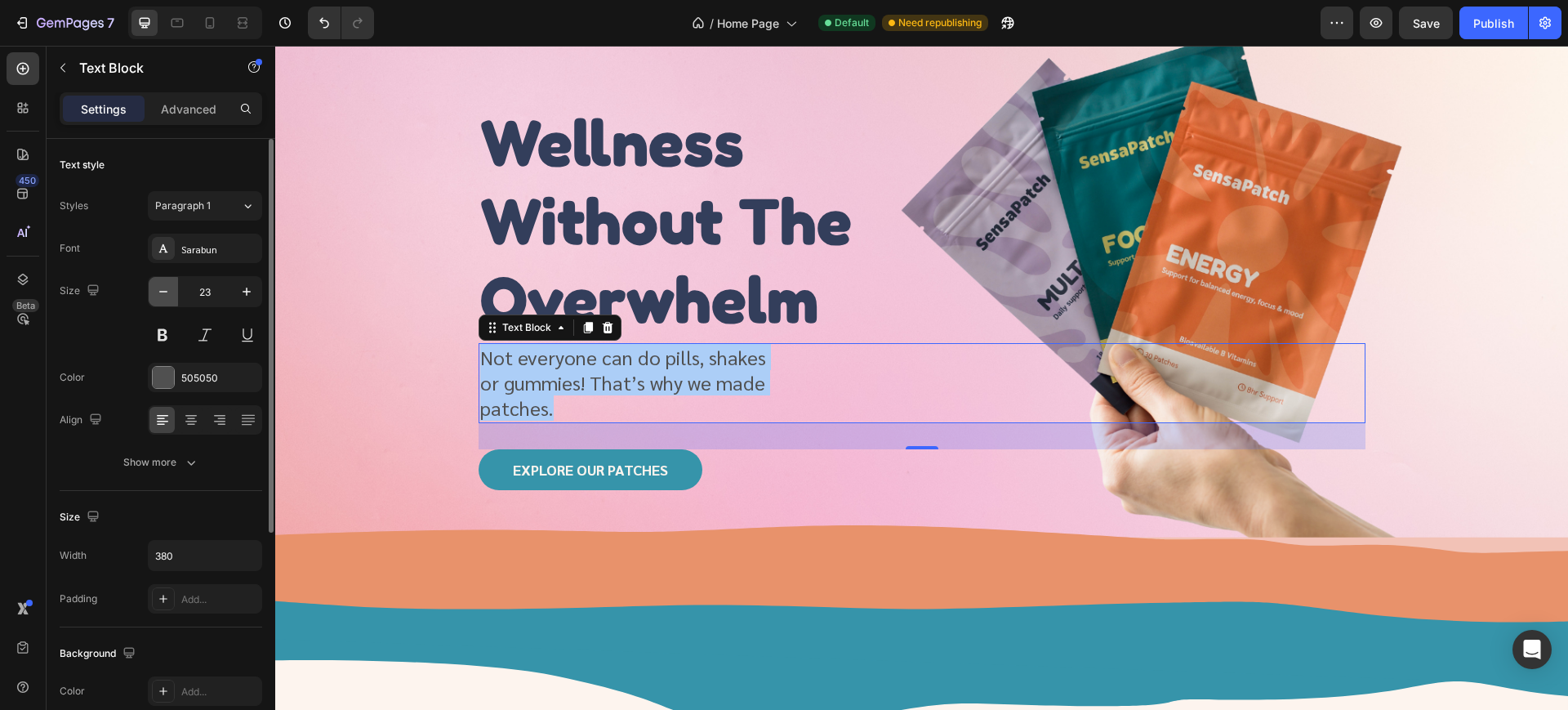
click at [165, 300] on button "button" at bounding box center [163, 291] width 30 height 30
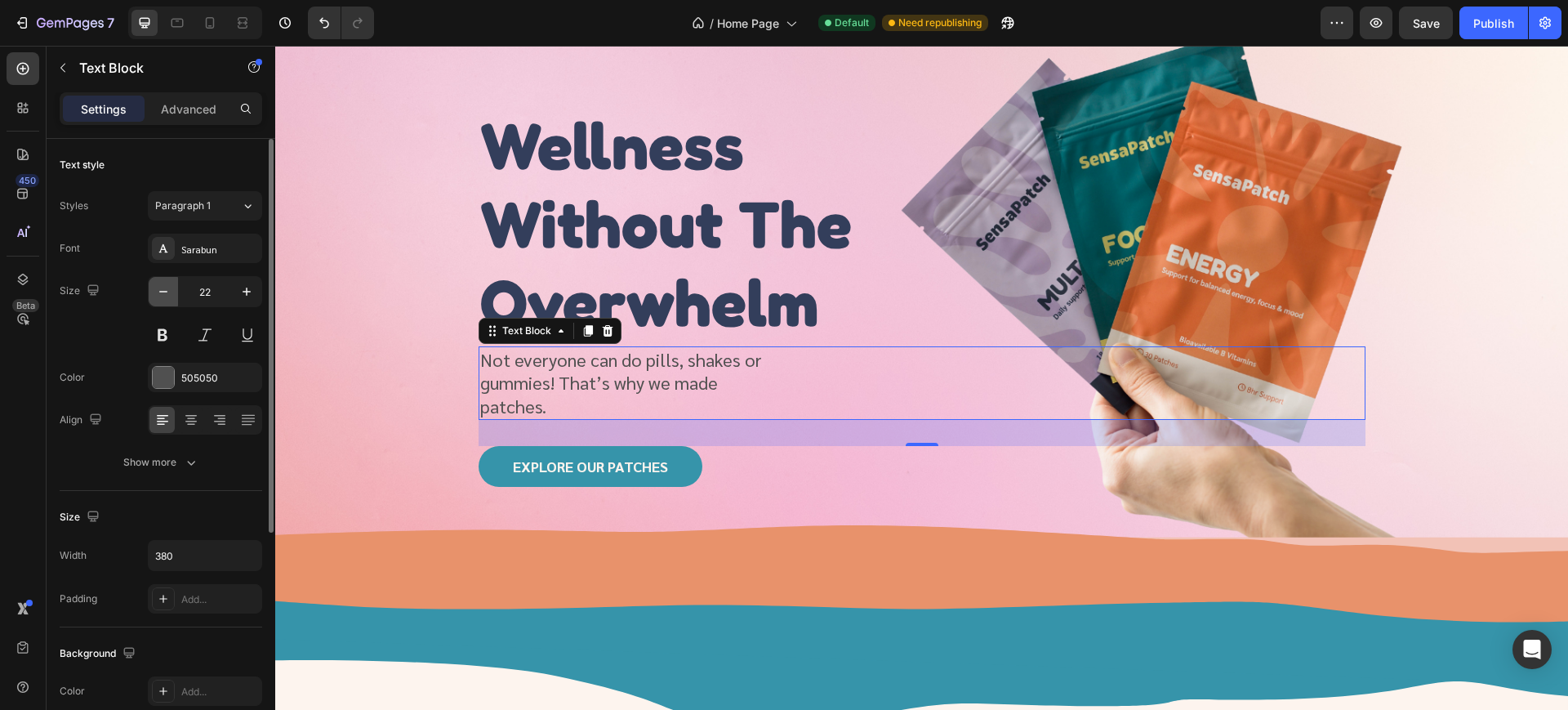
click at [165, 300] on button "button" at bounding box center [163, 291] width 30 height 30
type input "21"
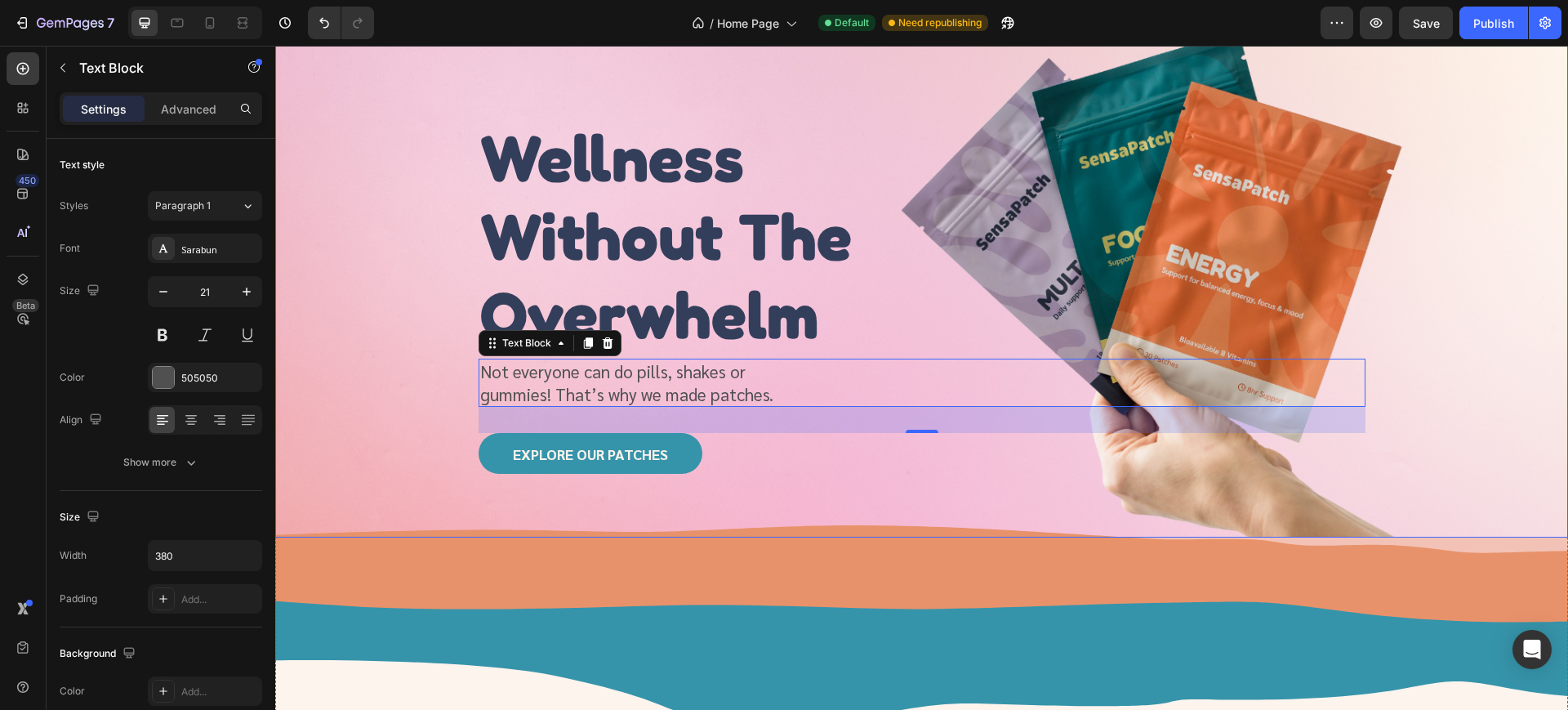
click at [416, 429] on div "Background Image" at bounding box center [922, 271] width 1293 height 533
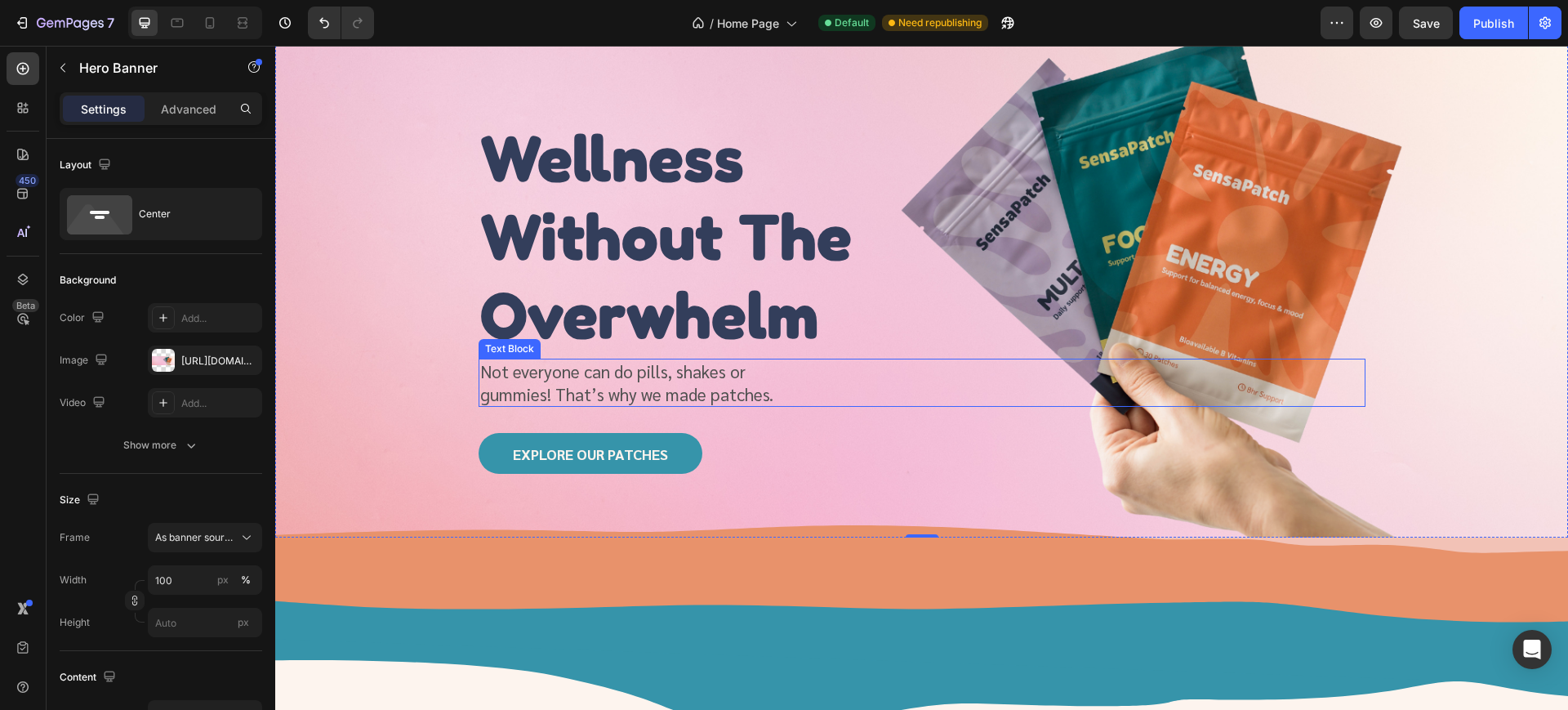
click at [755, 386] on p "Not everyone can do pills, shakes or gummies! That’s why we made patches." at bounding box center [634, 382] width 307 height 45
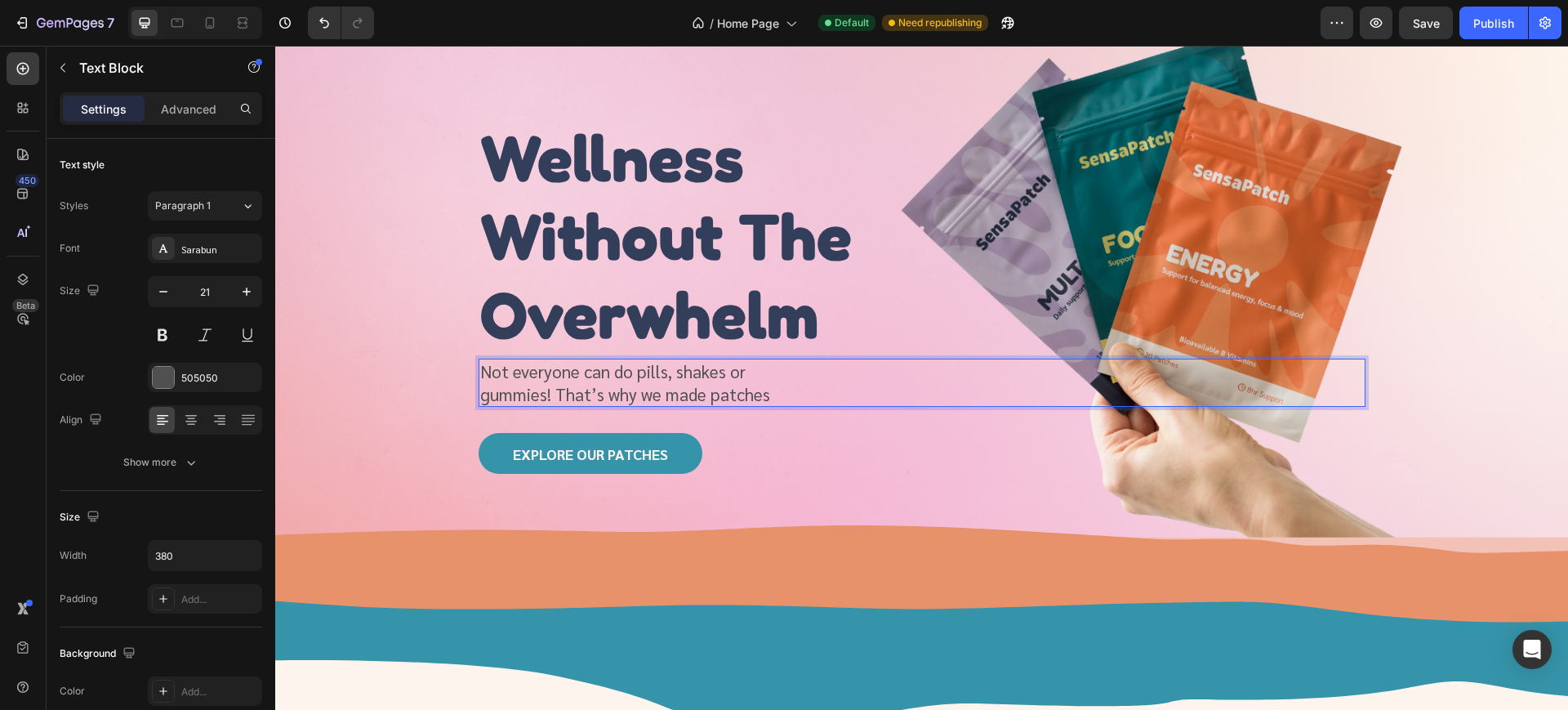
click at [770, 393] on p "Not everyone can do pills, shakes or gummies! That’s why we made patches" at bounding box center [634, 382] width 307 height 45
click at [340, 358] on div "Background Image" at bounding box center [922, 271] width 1293 height 533
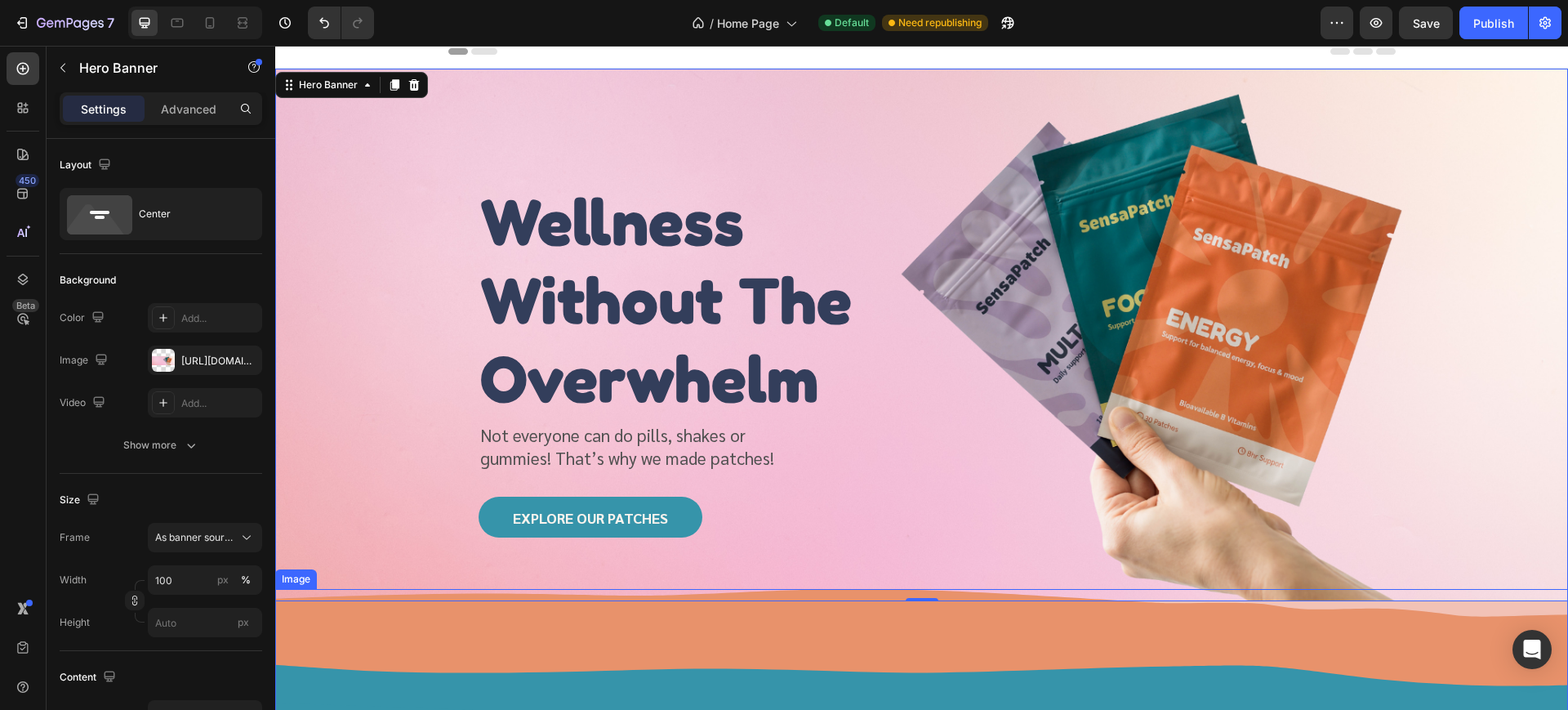
scroll to position [0, 0]
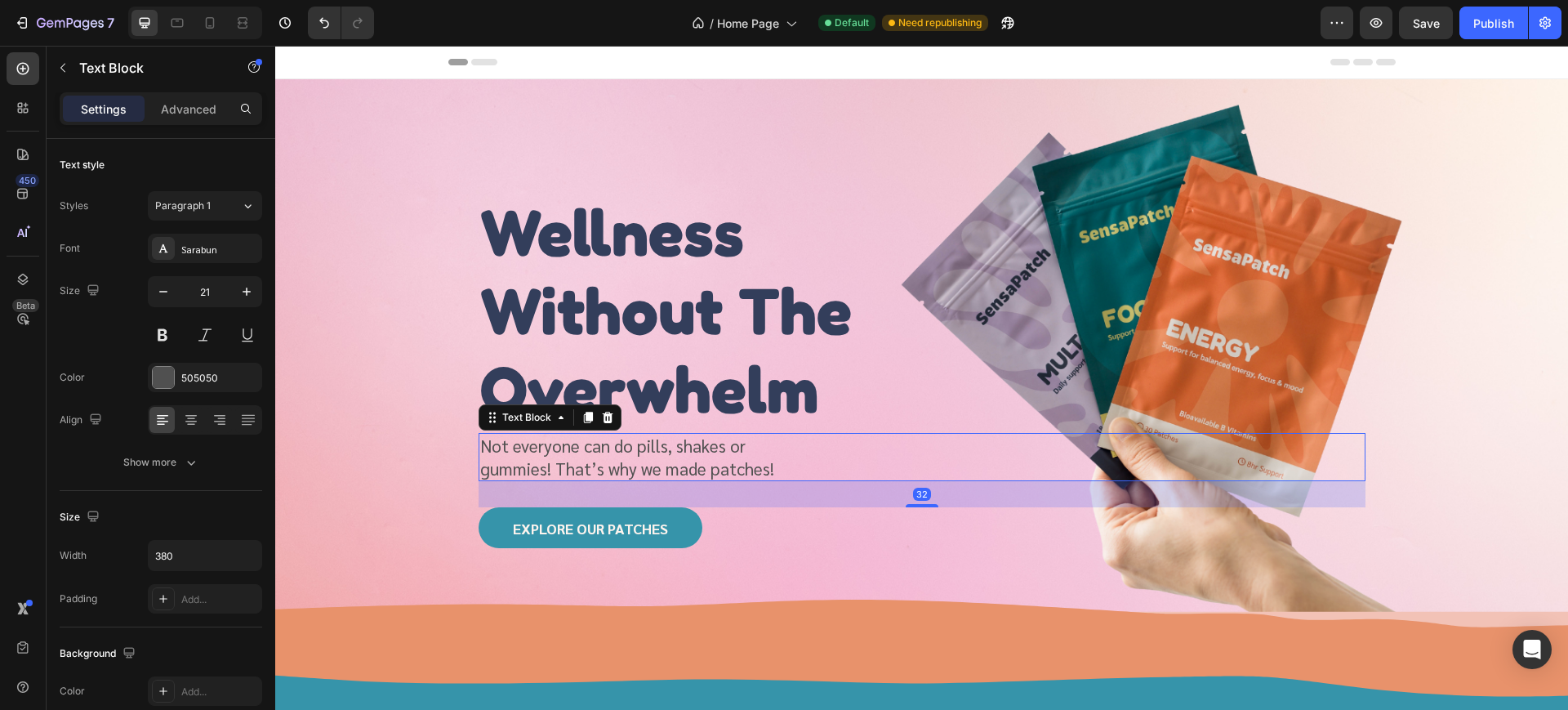
click at [594, 464] on p "Not everyone can do pills, shakes or gummies! That’s why we made patches!" at bounding box center [634, 457] width 307 height 45
click at [187, 560] on input "380" at bounding box center [205, 556] width 113 height 30
type input "450"
click at [241, 296] on icon "button" at bounding box center [246, 291] width 16 height 16
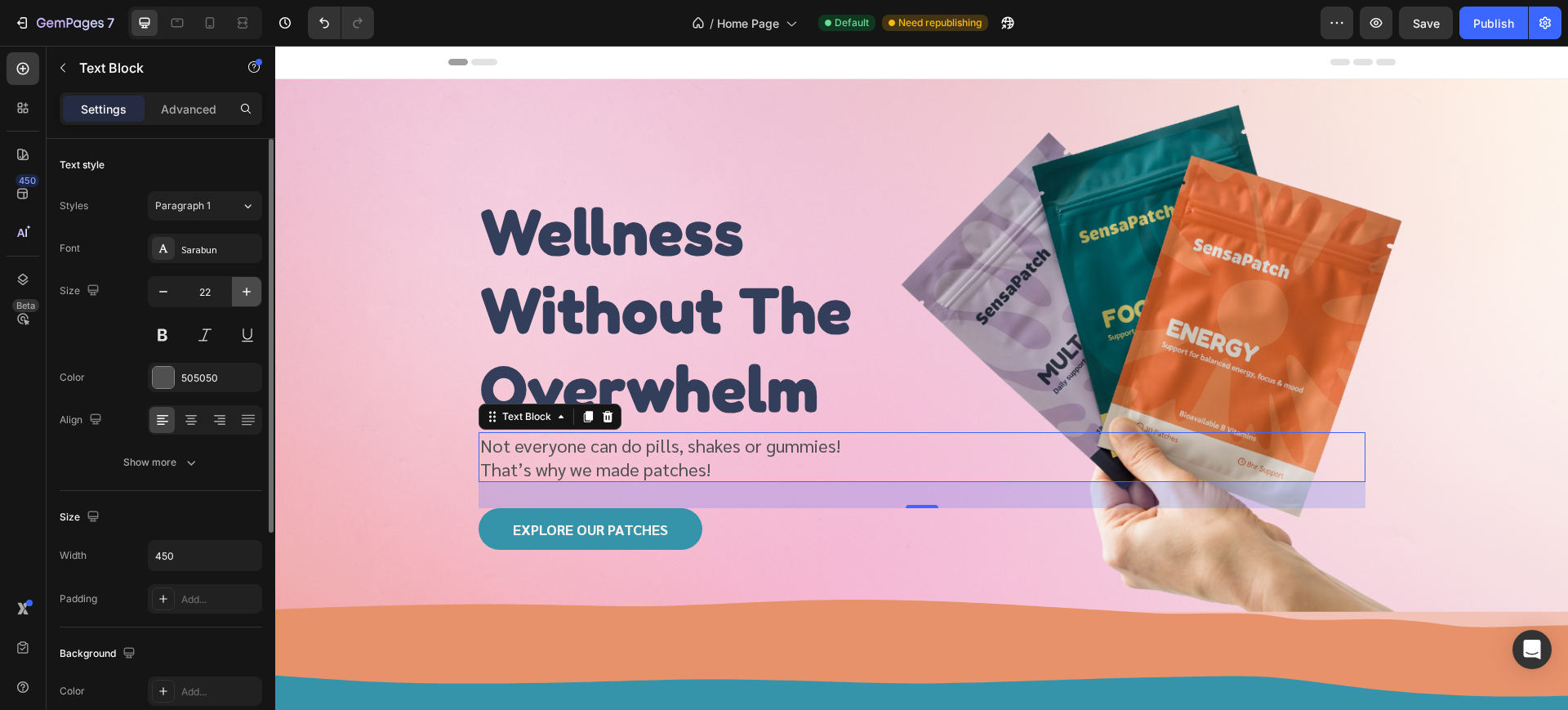
click at [241, 297] on icon "button" at bounding box center [246, 291] width 16 height 16
click at [175, 291] on button "button" at bounding box center [163, 291] width 30 height 30
type input "22"
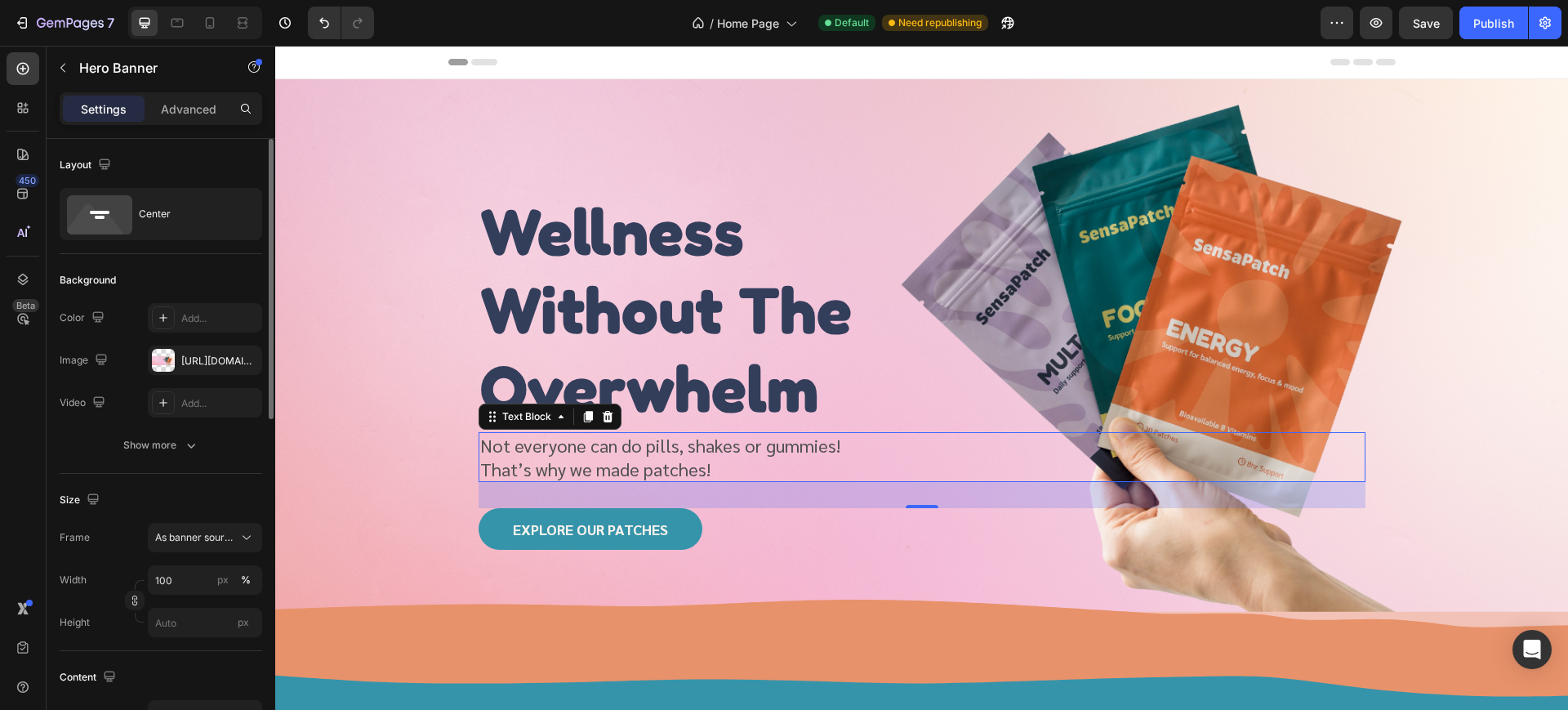
click at [459, 393] on div "wellness without the overwhelm Heading Not everyone can do pills, shakes or gum…" at bounding box center [922, 346] width 926 height 415
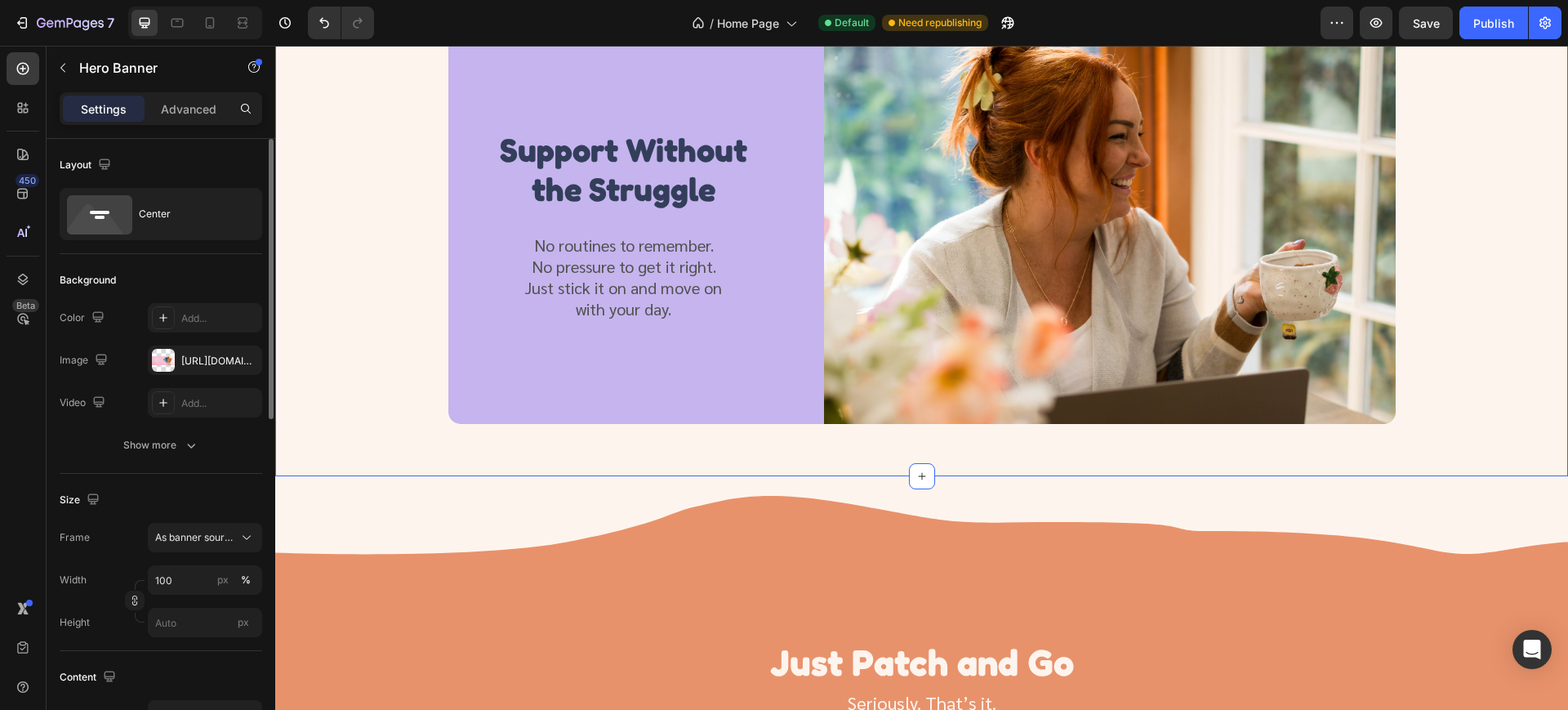
scroll to position [1736, 0]
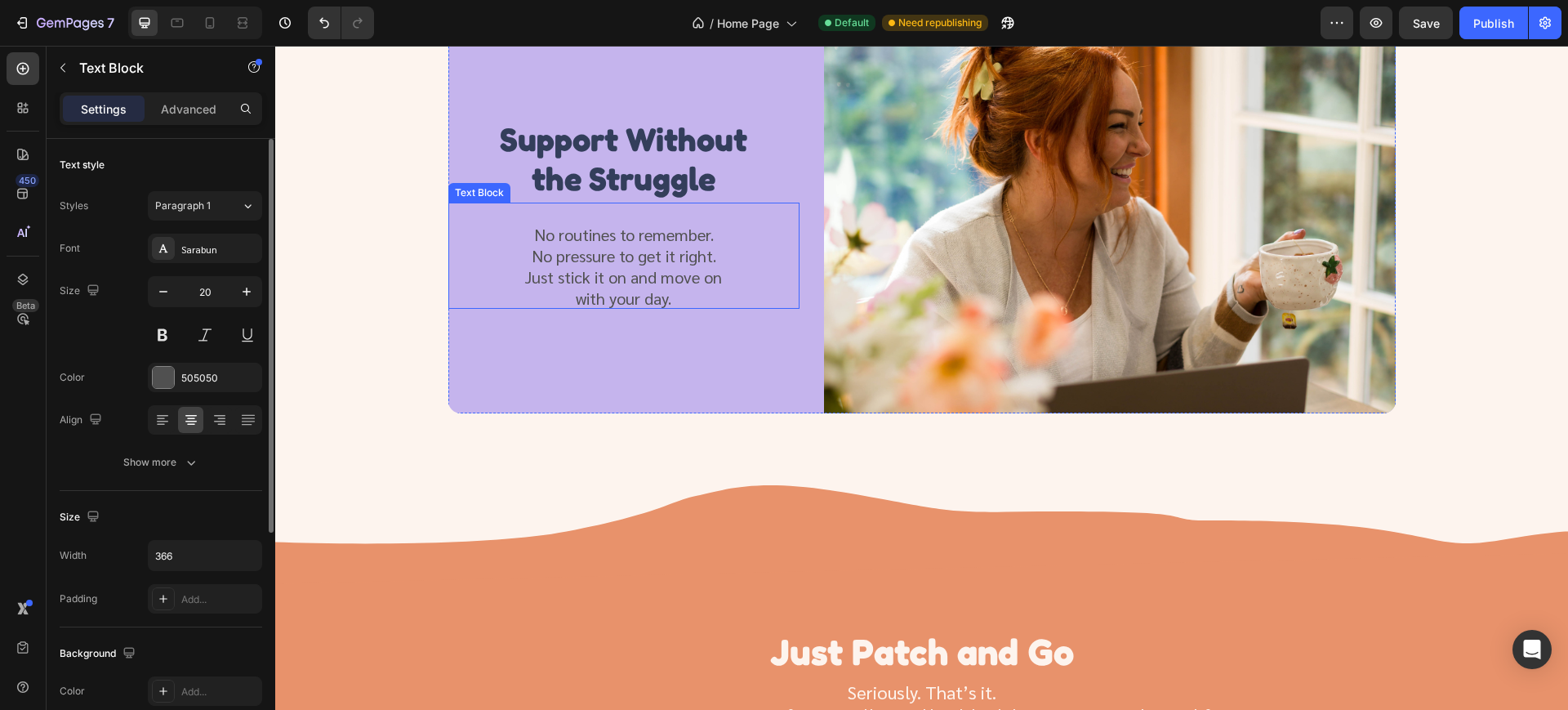
click at [651, 288] on p "Just stick it on and move on" at bounding box center [624, 276] width 299 height 21
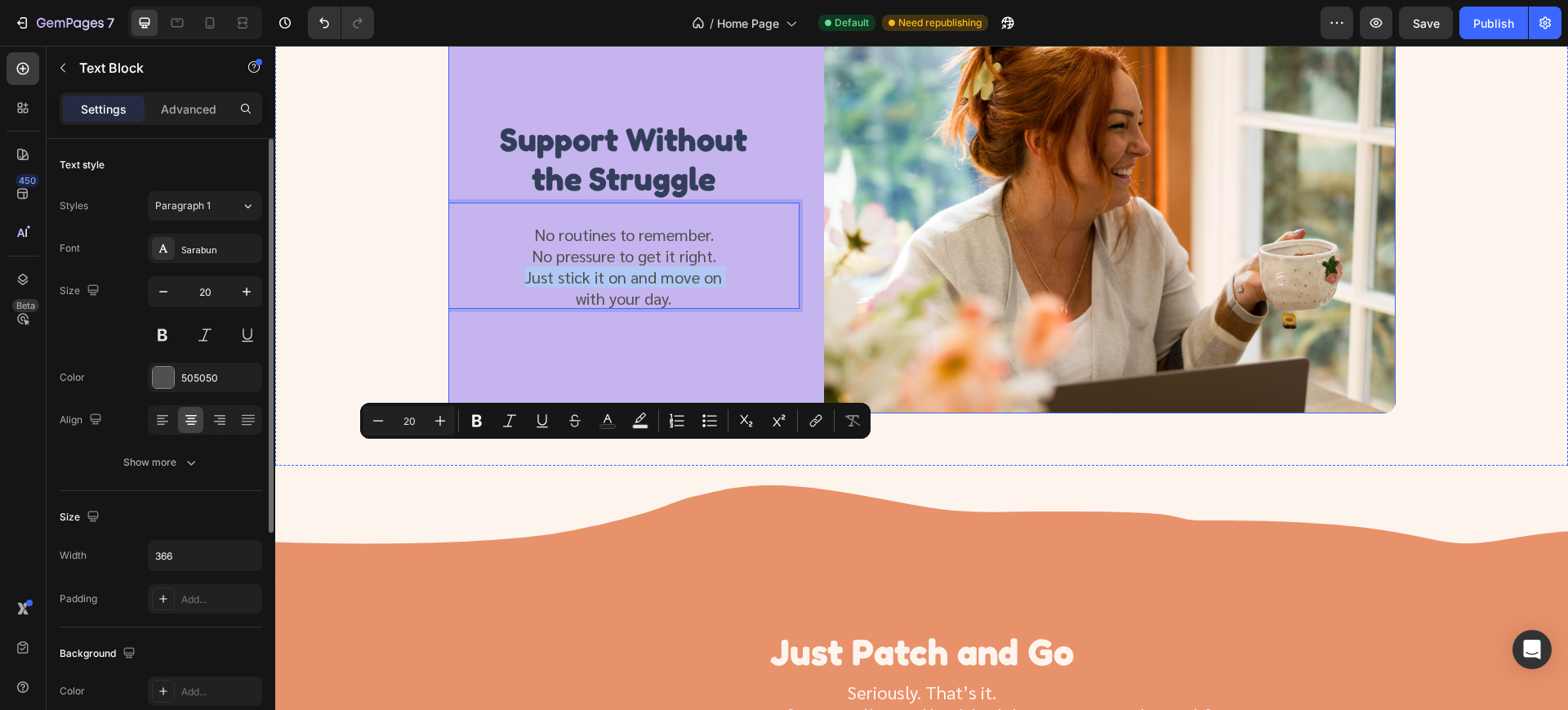
click at [684, 414] on div "Support Without the Struggle Heading No routines to remember. No pressure to ge…" at bounding box center [624, 213] width 351 height 400
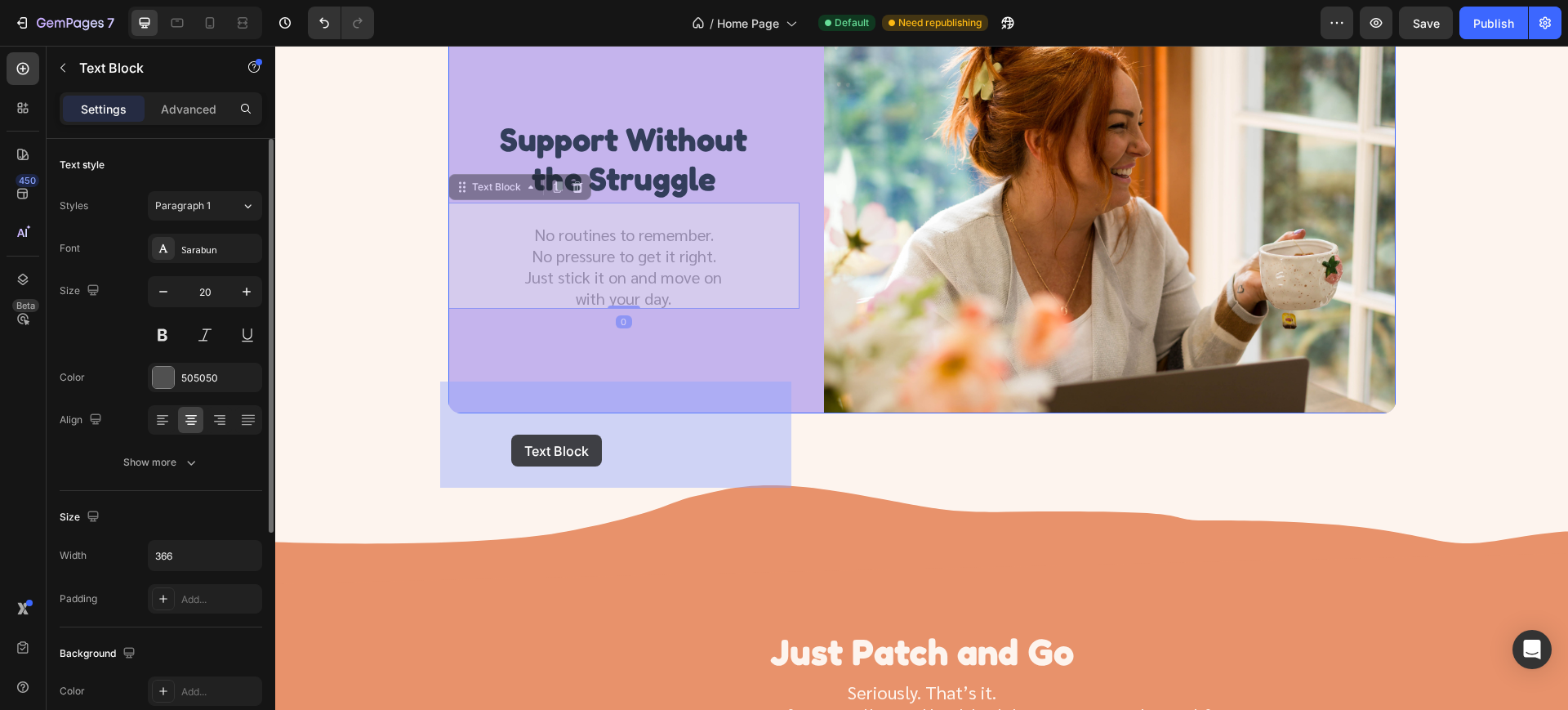
drag, startPoint x: 693, startPoint y: 485, endPoint x: 527, endPoint y: 445, distance: 170.8
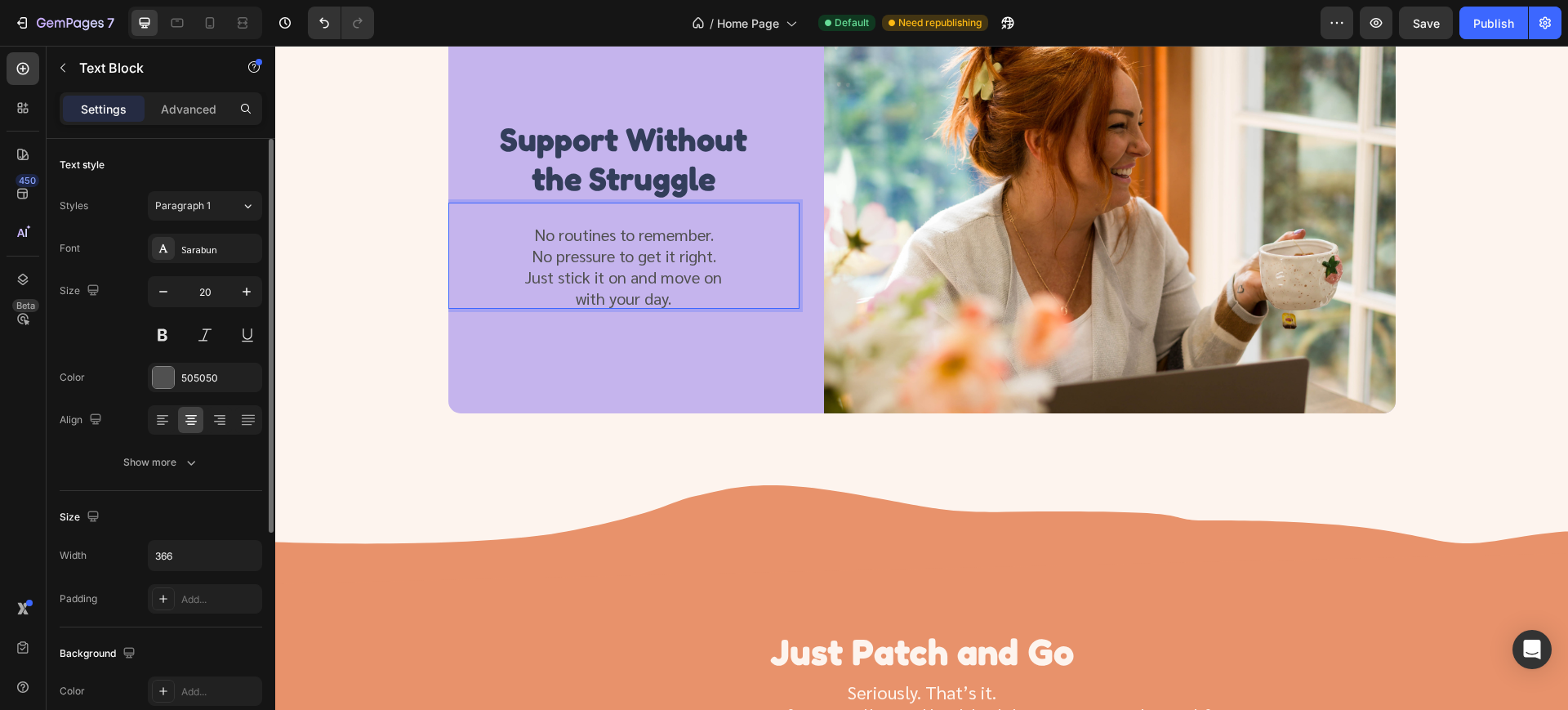
click at [658, 309] on p "with your day." at bounding box center [624, 298] width 299 height 21
drag, startPoint x: 690, startPoint y: 475, endPoint x: 517, endPoint y: 401, distance: 188.2
click at [517, 309] on div "No routines to remember. No pressure to get it right. Just stick it on and move…" at bounding box center [624, 256] width 299 height 106
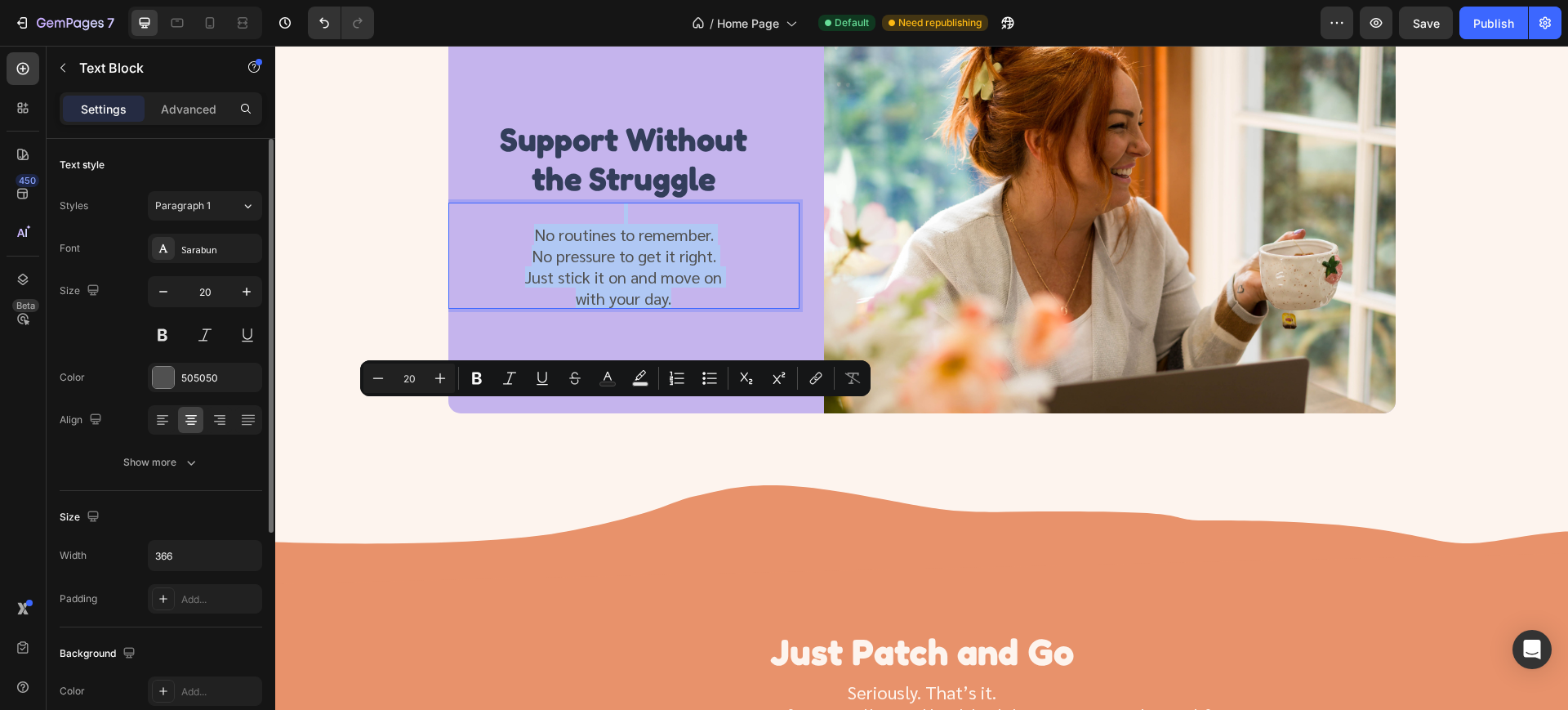
copy div "No routines to remember. No pressure to get it right. Just stick it on and move…"
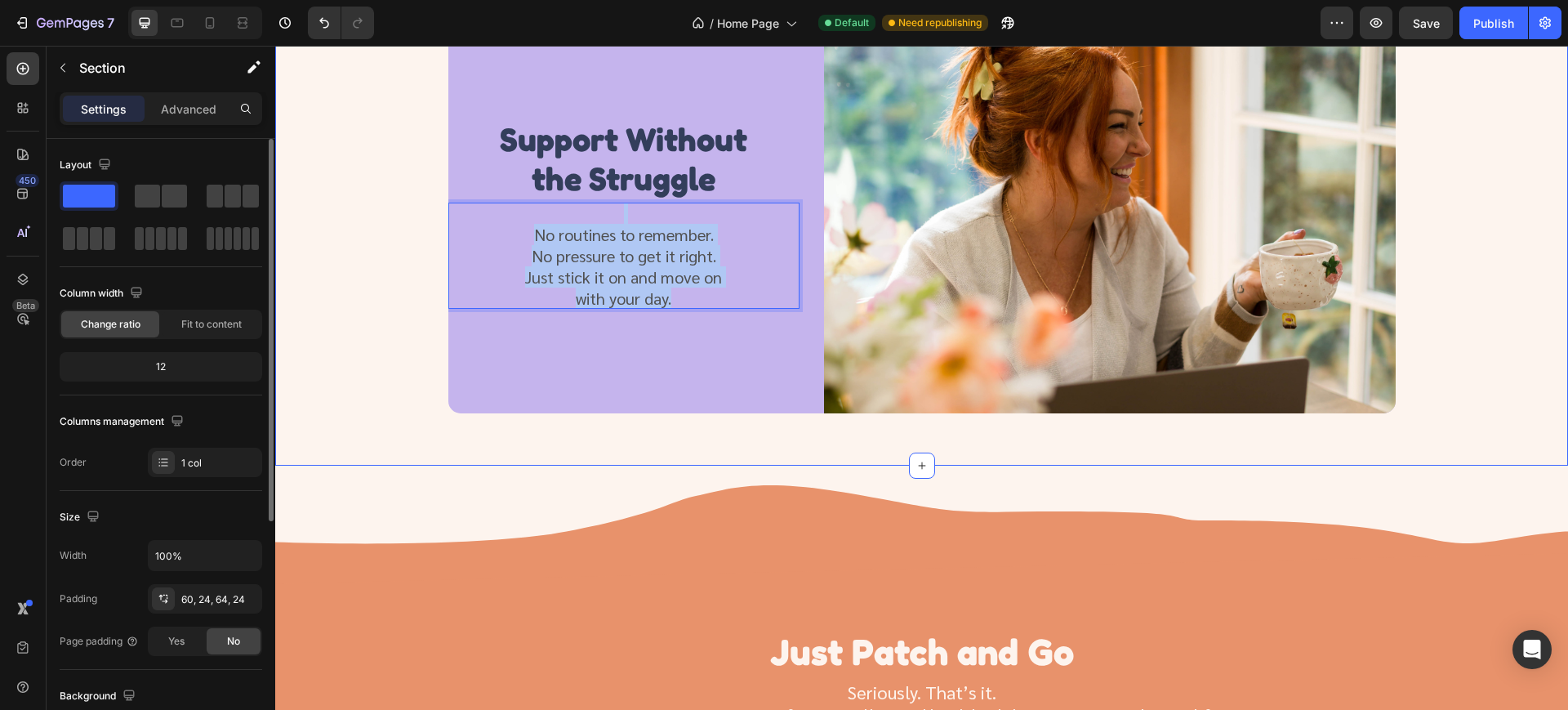
click at [340, 220] on div "Image Made for Real Life Heading If your brain’s unique, your routine should be…" at bounding box center [921, 103] width 1253 height 619
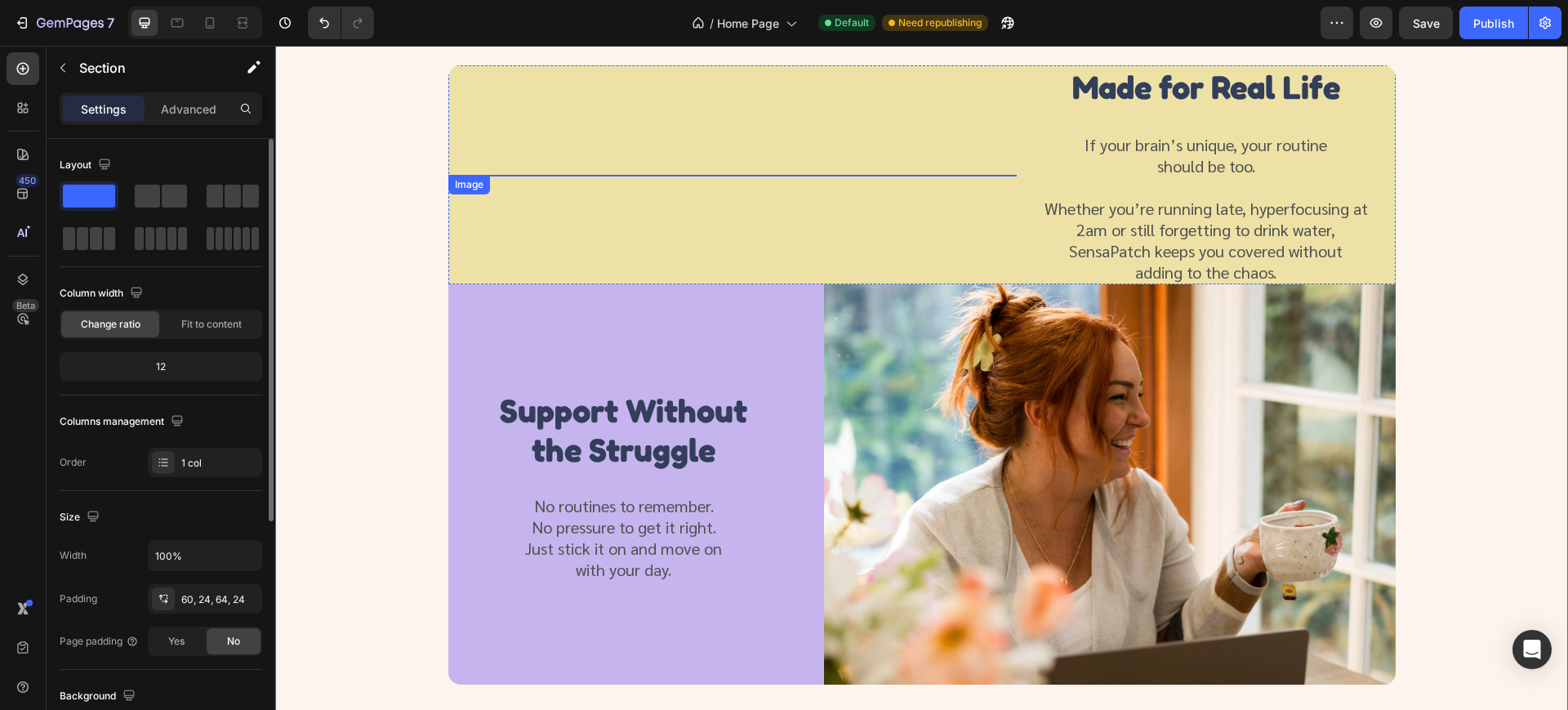
scroll to position [1429, 0]
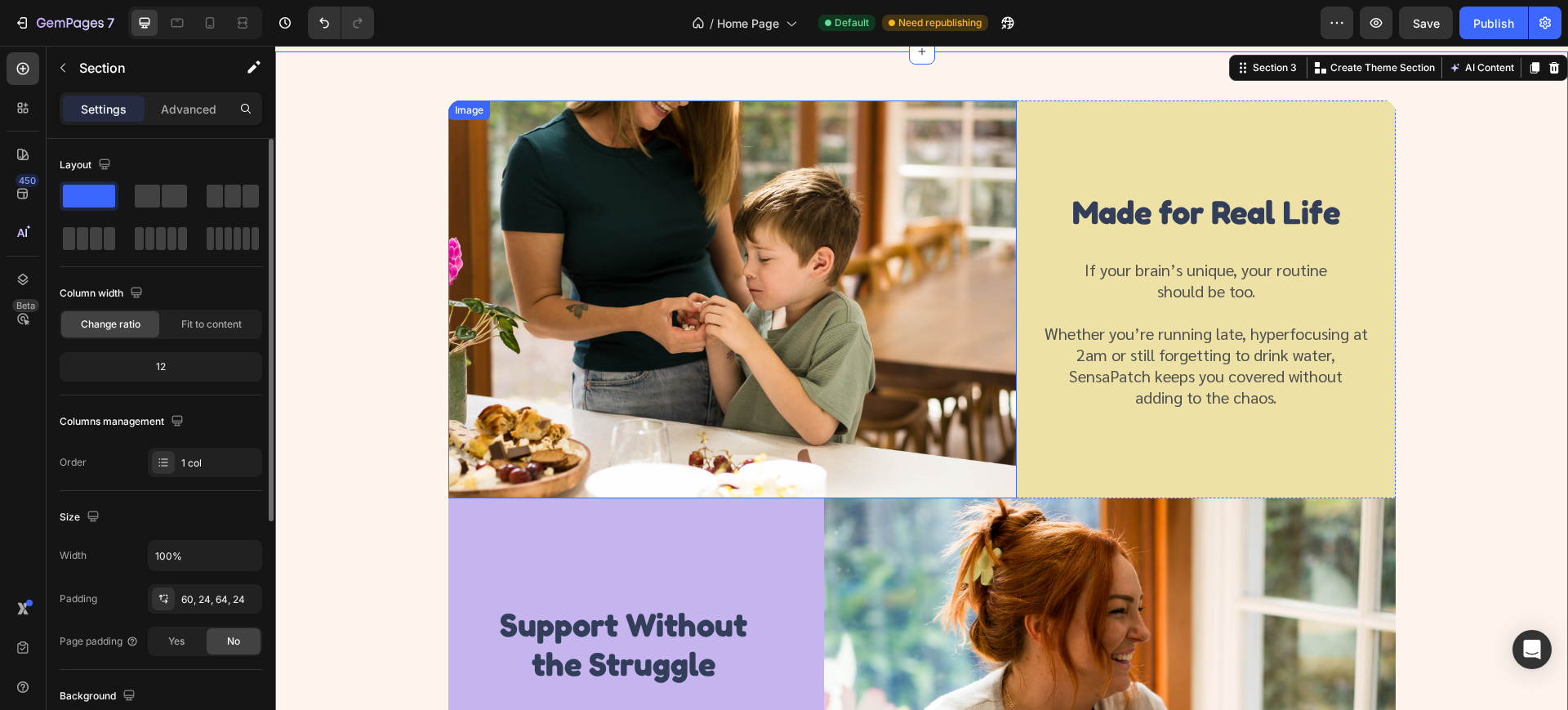
click at [716, 332] on img at bounding box center [732, 299] width 568 height 398
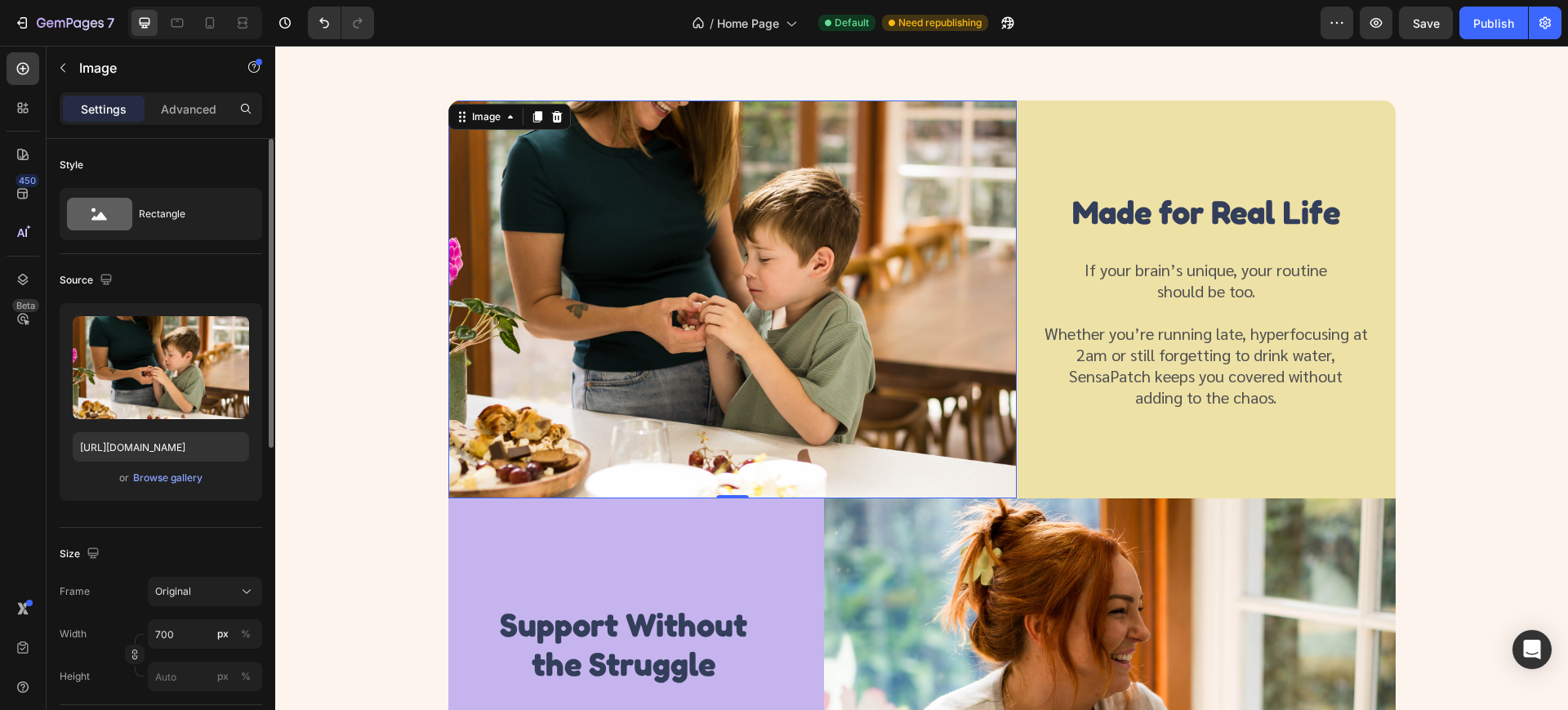
click at [716, 333] on img at bounding box center [732, 299] width 568 height 398
click at [173, 480] on div "Browse gallery" at bounding box center [168, 477] width 69 height 14
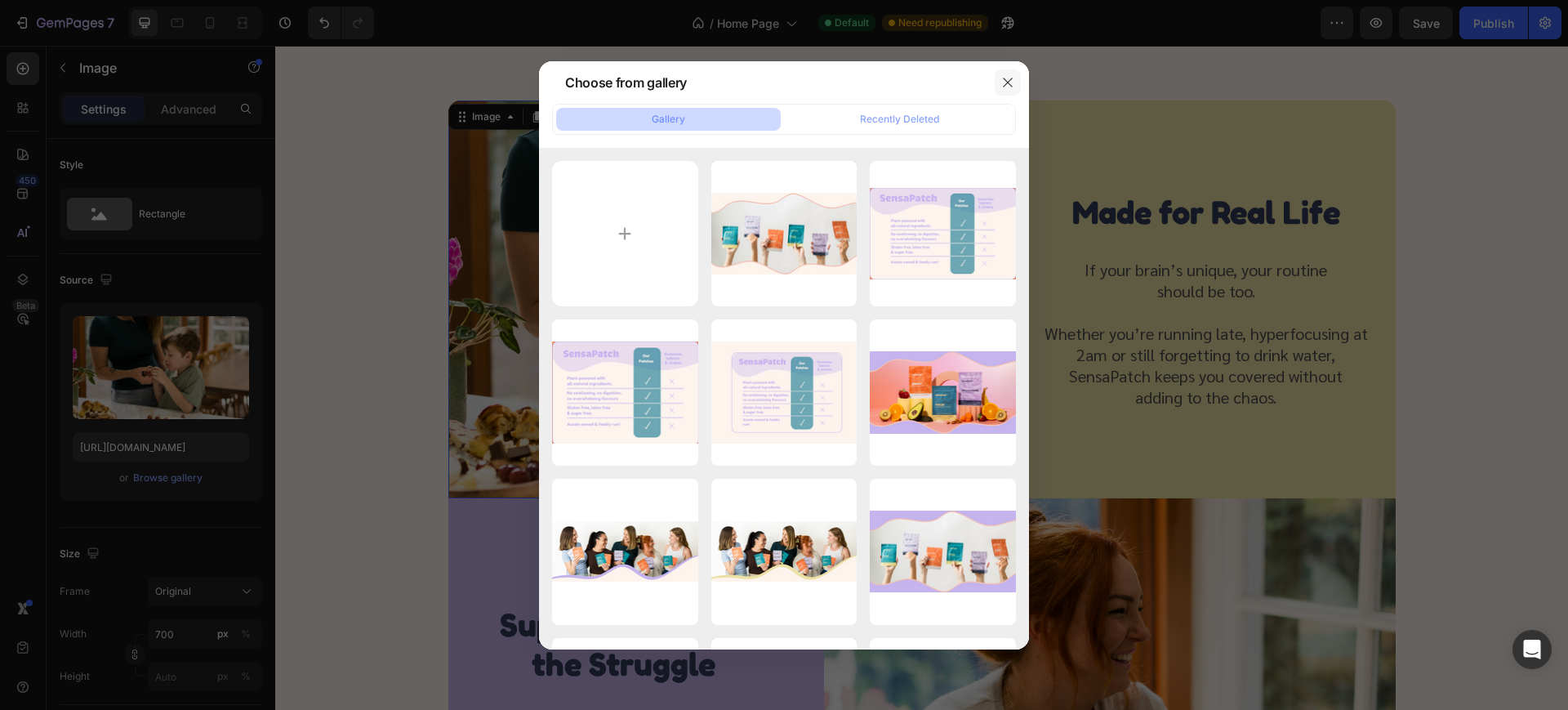
click at [1014, 88] on icon "button" at bounding box center [1007, 82] width 13 height 13
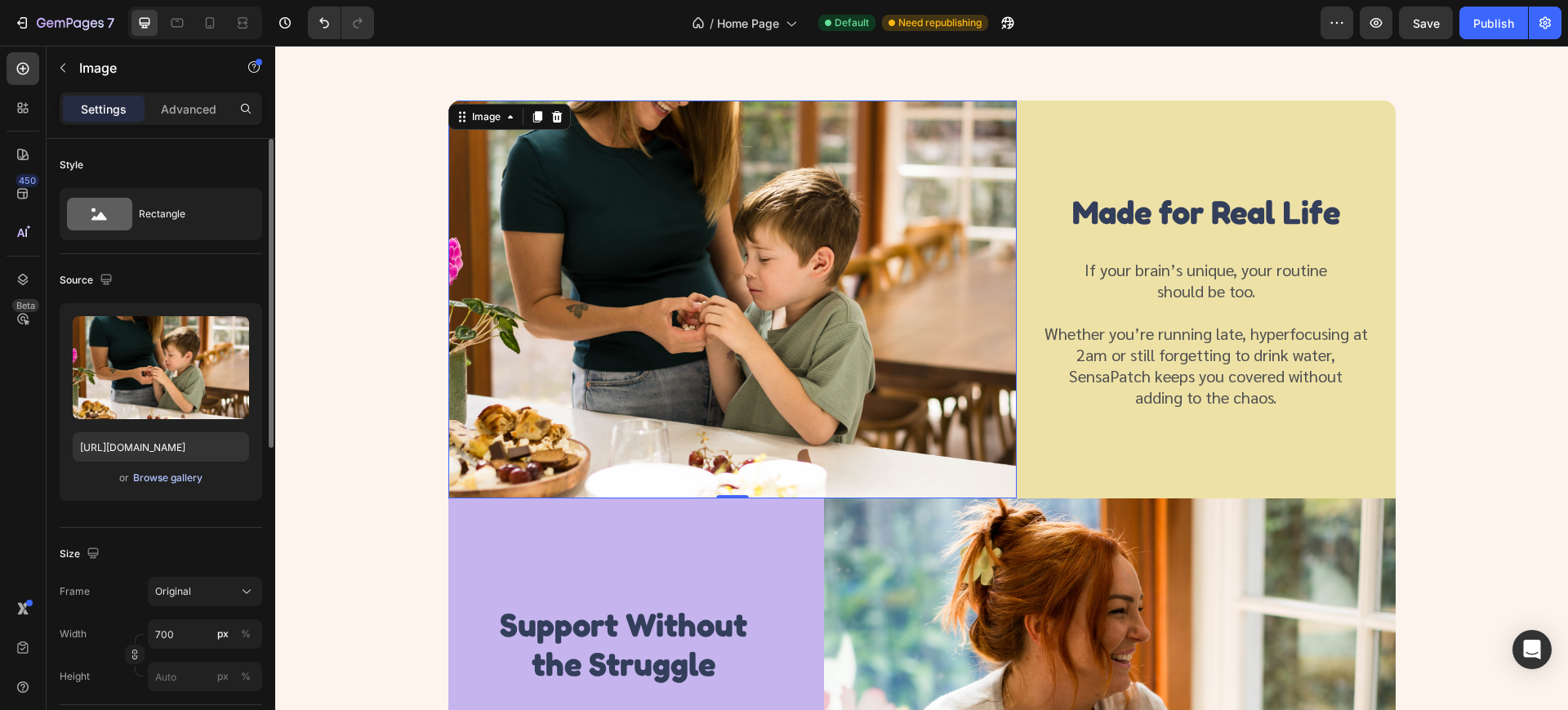
click at [165, 481] on div "Browse gallery" at bounding box center [168, 477] width 69 height 14
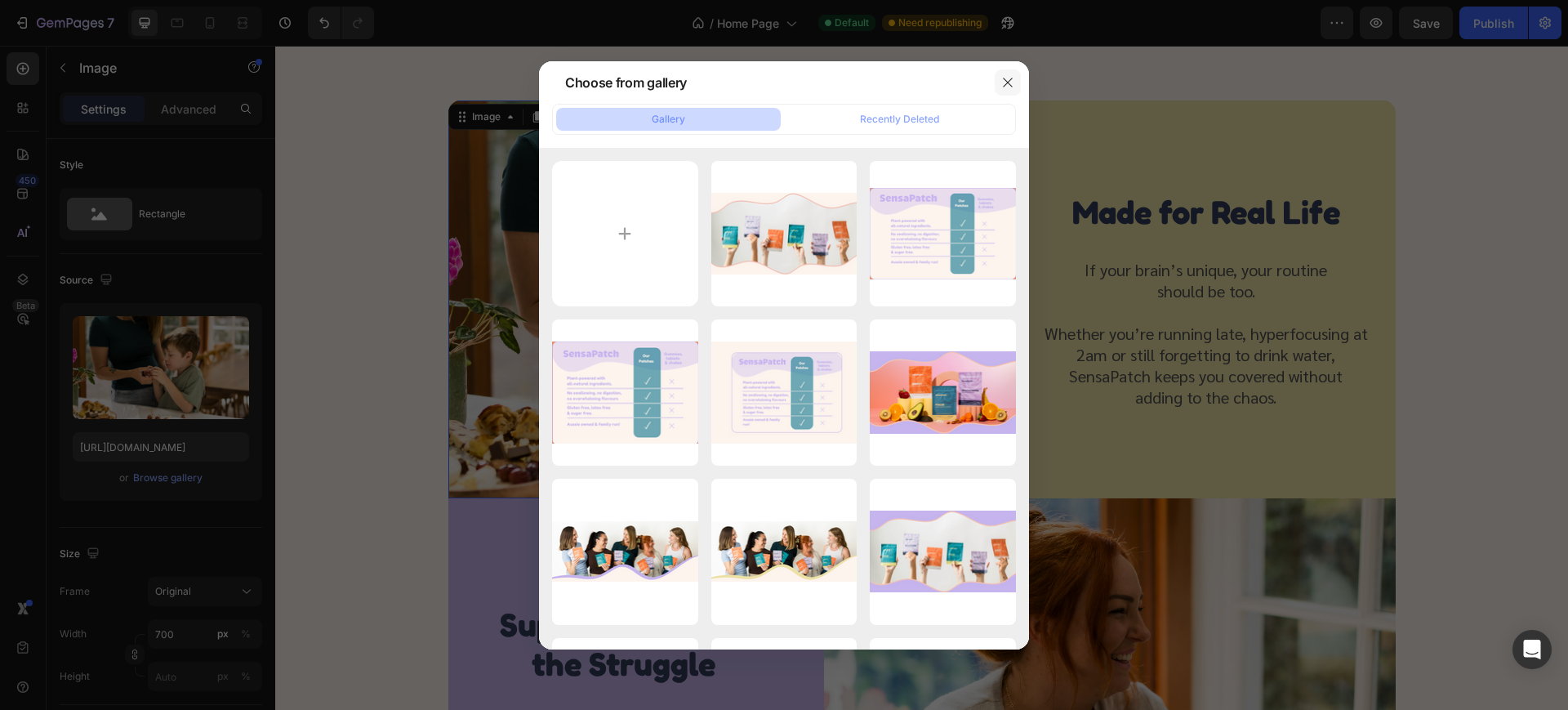
click at [1012, 92] on button "button" at bounding box center [1008, 82] width 26 height 26
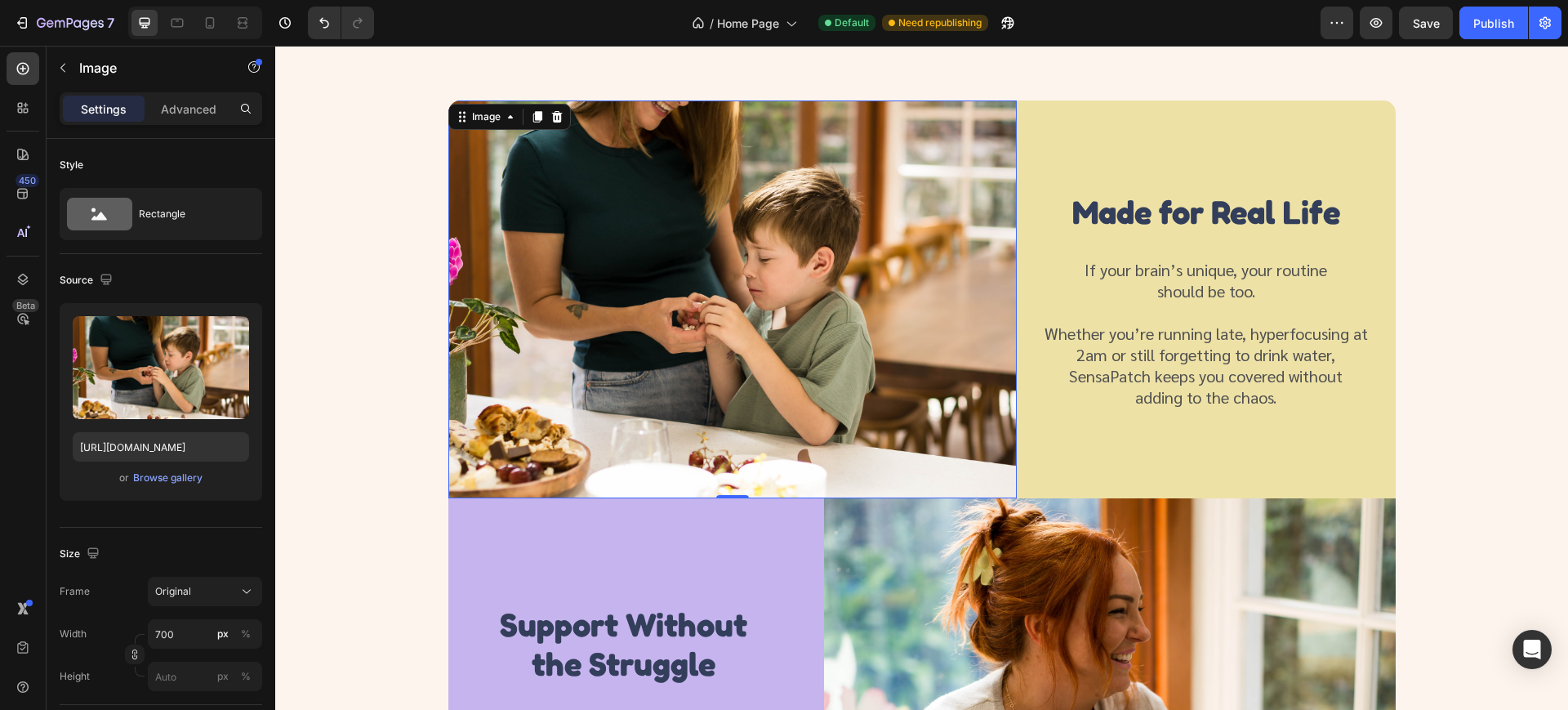
click at [791, 312] on img at bounding box center [732, 299] width 568 height 398
click at [773, 299] on img at bounding box center [732, 299] width 568 height 398
click at [773, 285] on img at bounding box center [732, 299] width 568 height 398
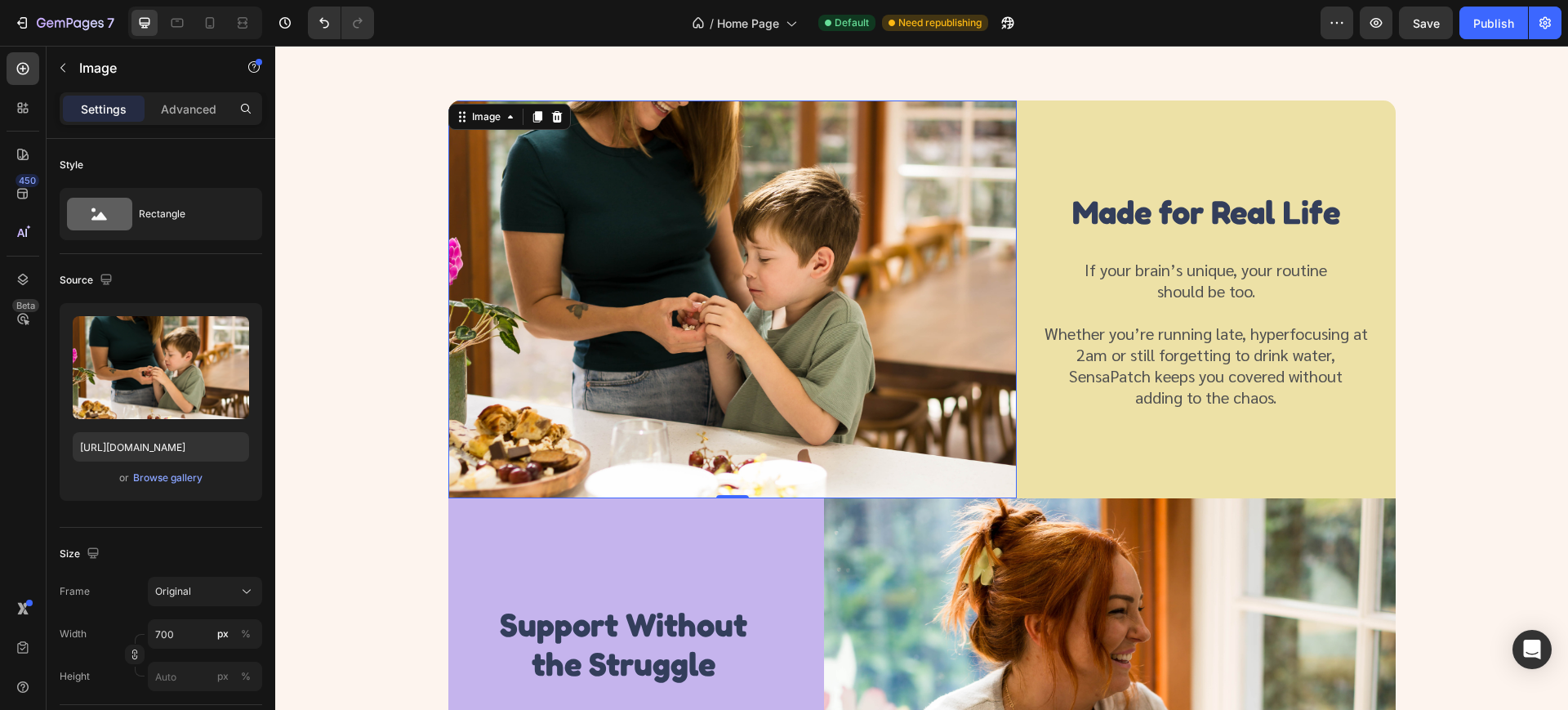
click at [773, 285] on img at bounding box center [732, 299] width 568 height 398
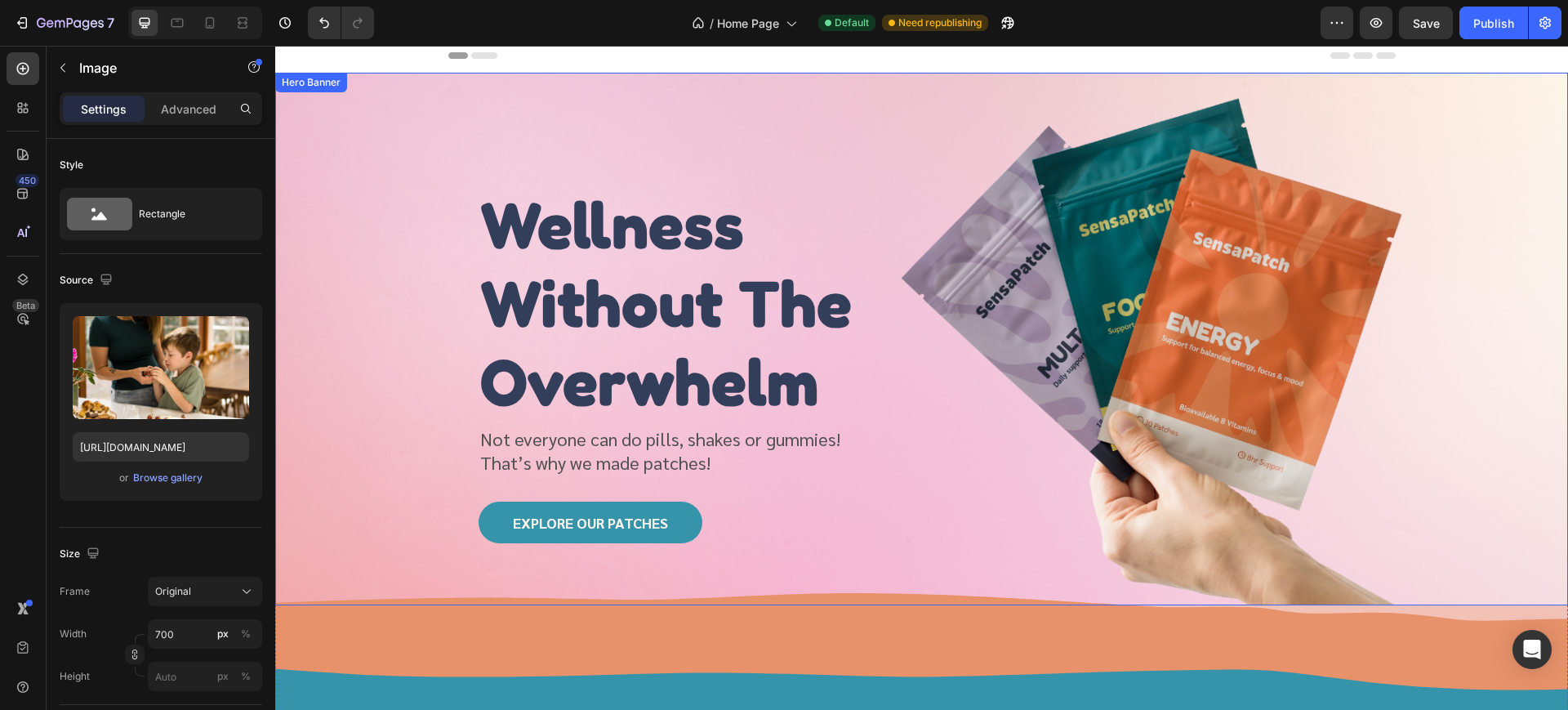
scroll to position [0, 0]
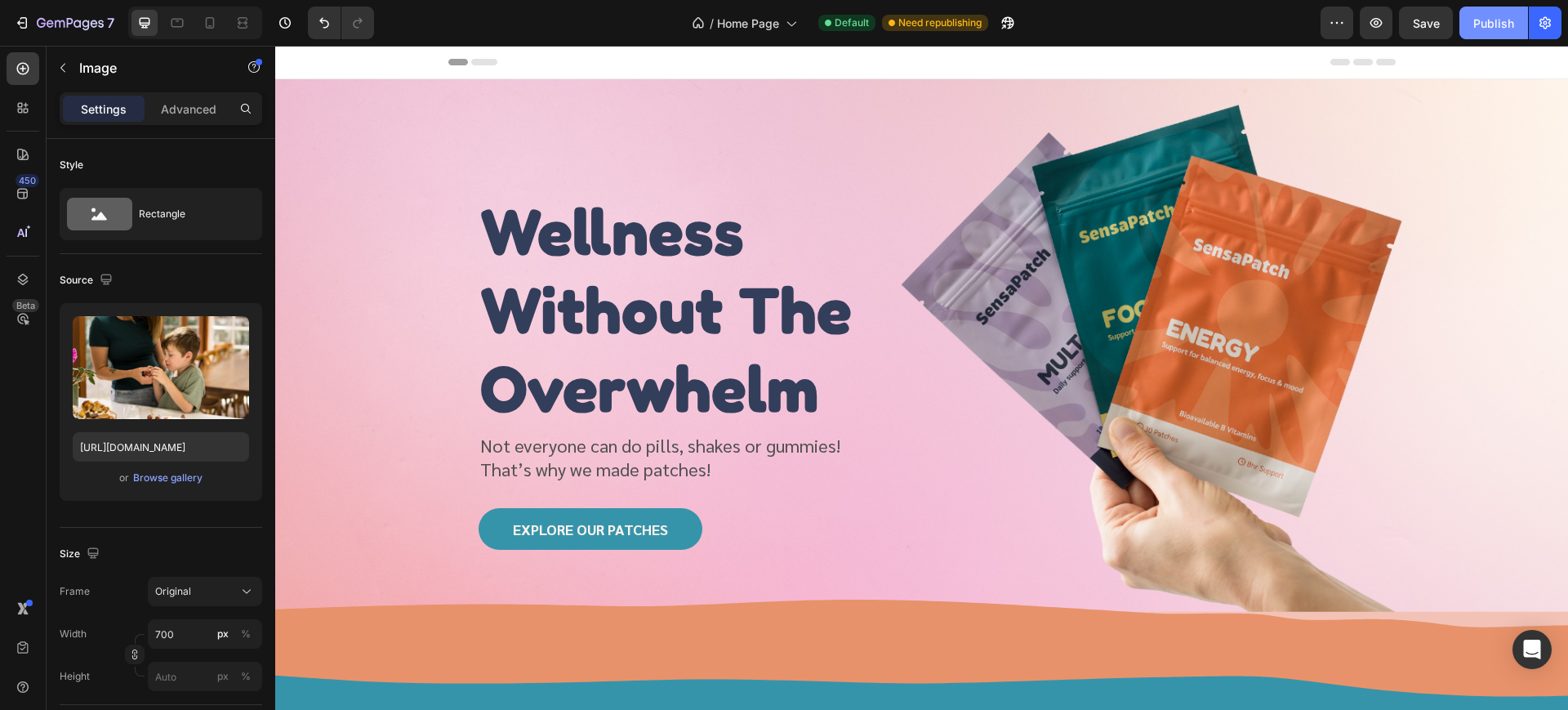
click at [1500, 15] on div "Publish" at bounding box center [1494, 23] width 41 height 17
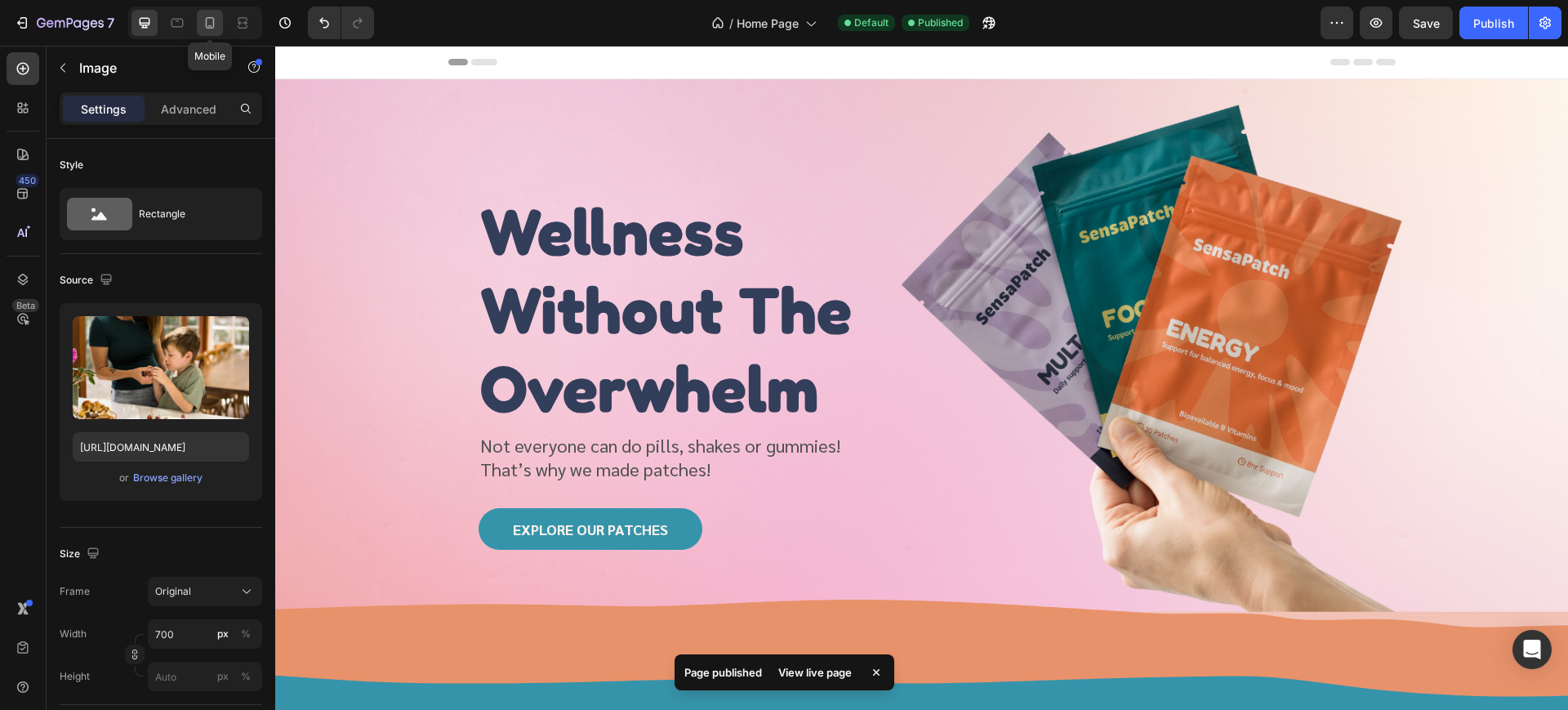
click at [214, 20] on icon at bounding box center [210, 23] width 9 height 12
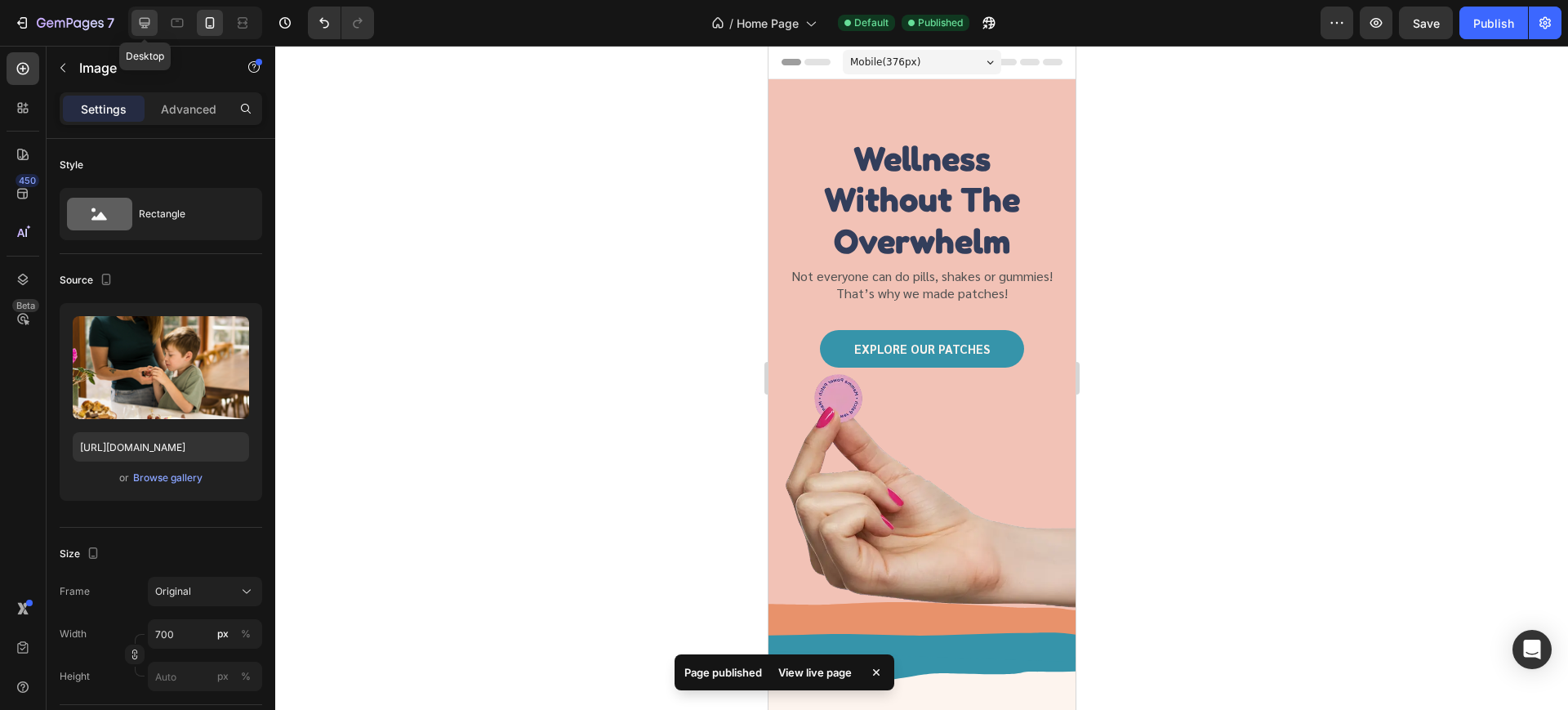
click at [153, 24] on icon at bounding box center [144, 22] width 16 height 16
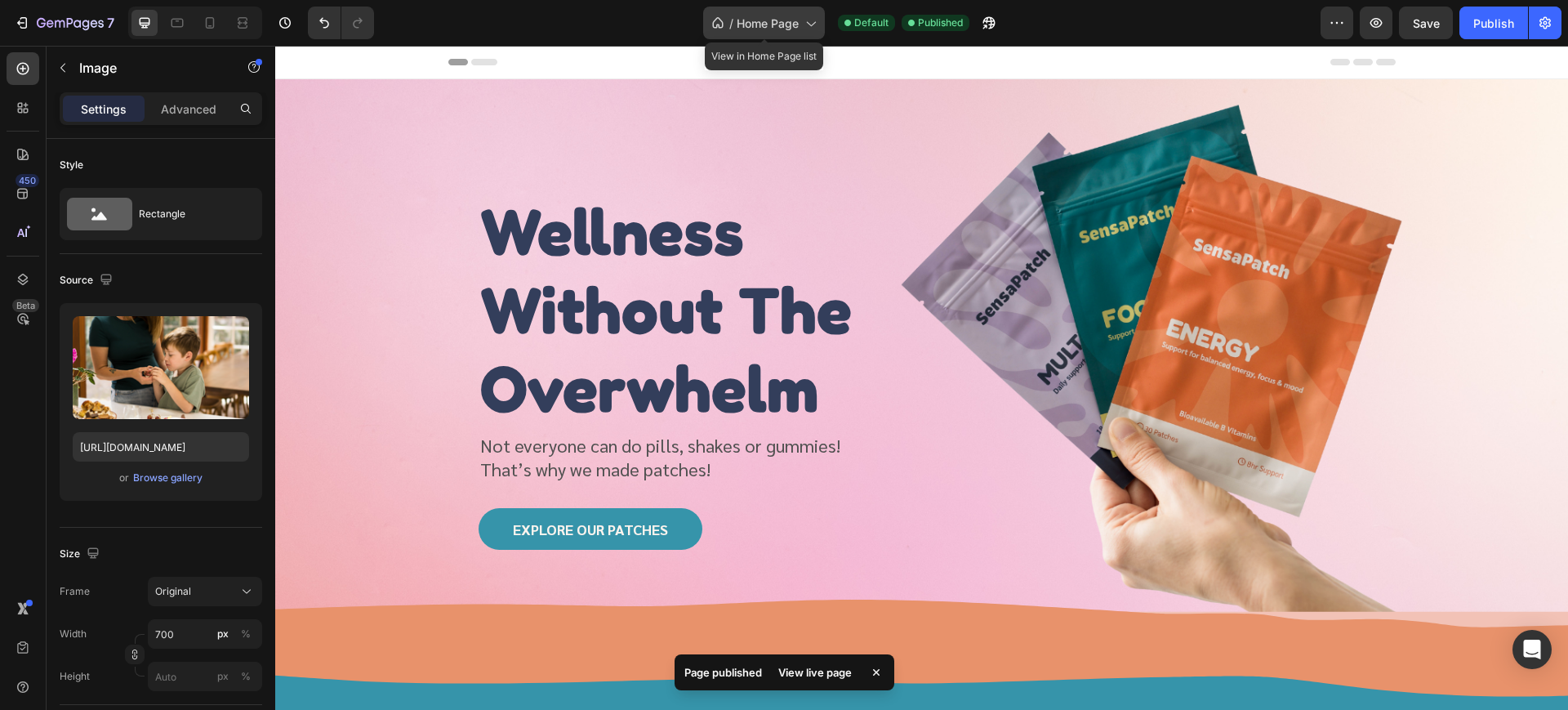
click at [801, 17] on div "/ Home Page" at bounding box center [764, 23] width 122 height 33
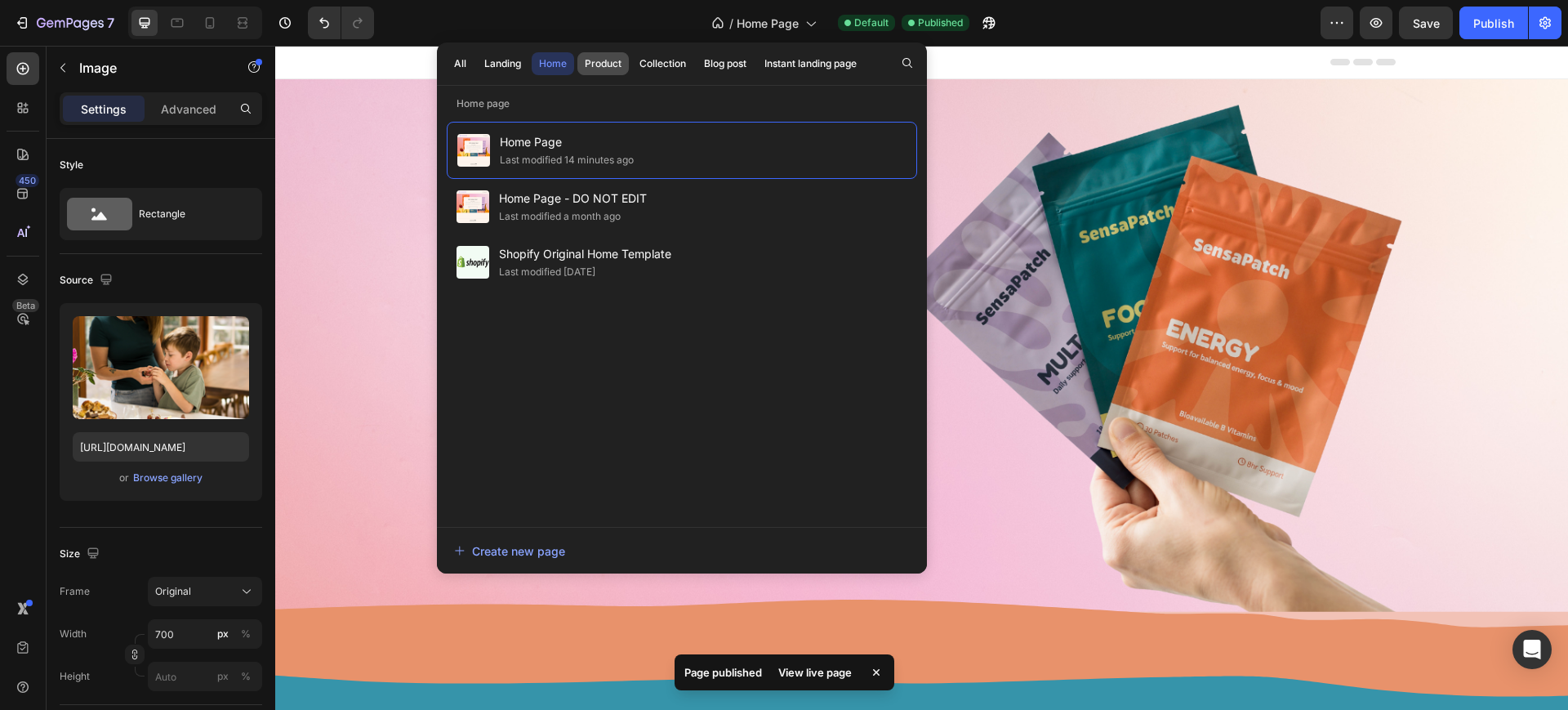
click at [611, 65] on div "Product" at bounding box center [603, 63] width 37 height 14
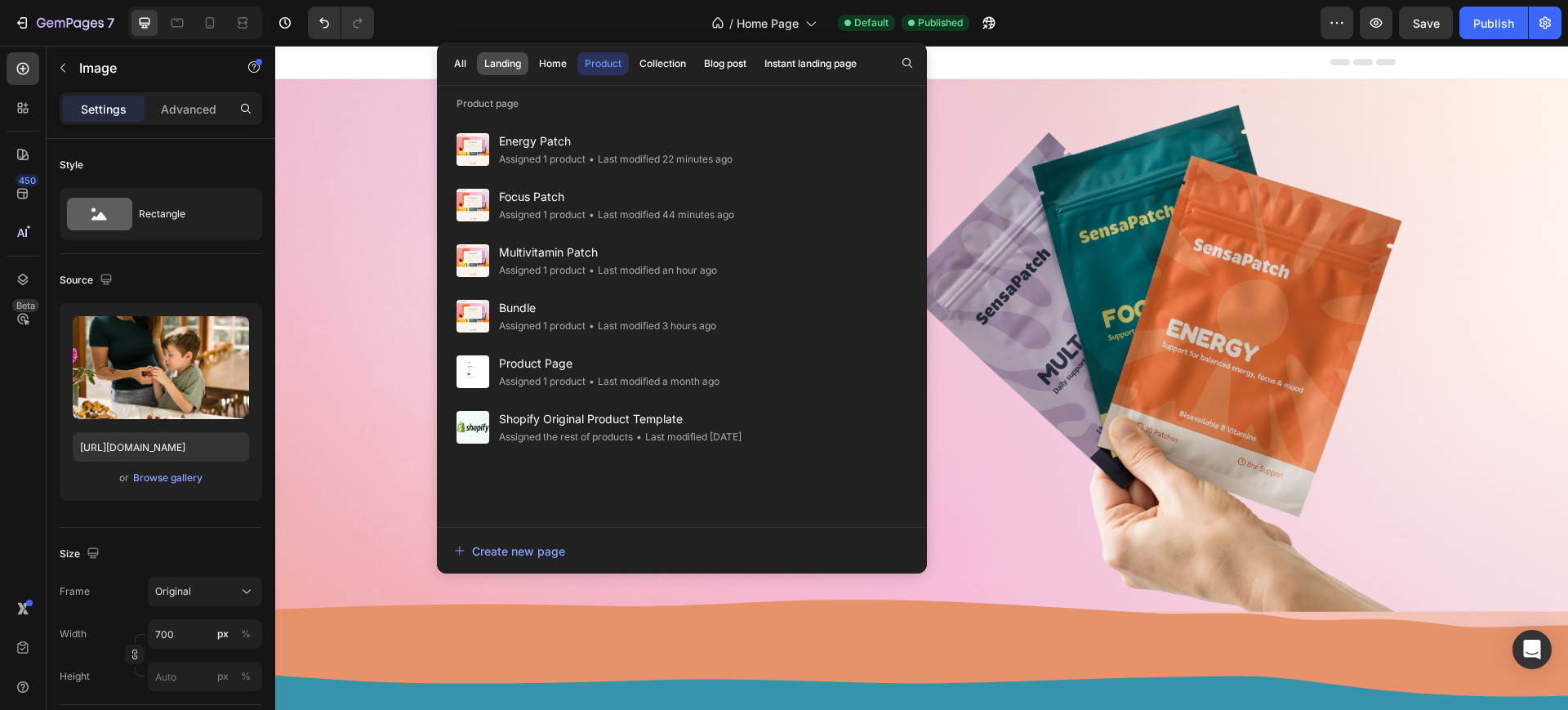
click at [516, 63] on div "Landing" at bounding box center [503, 63] width 37 height 14
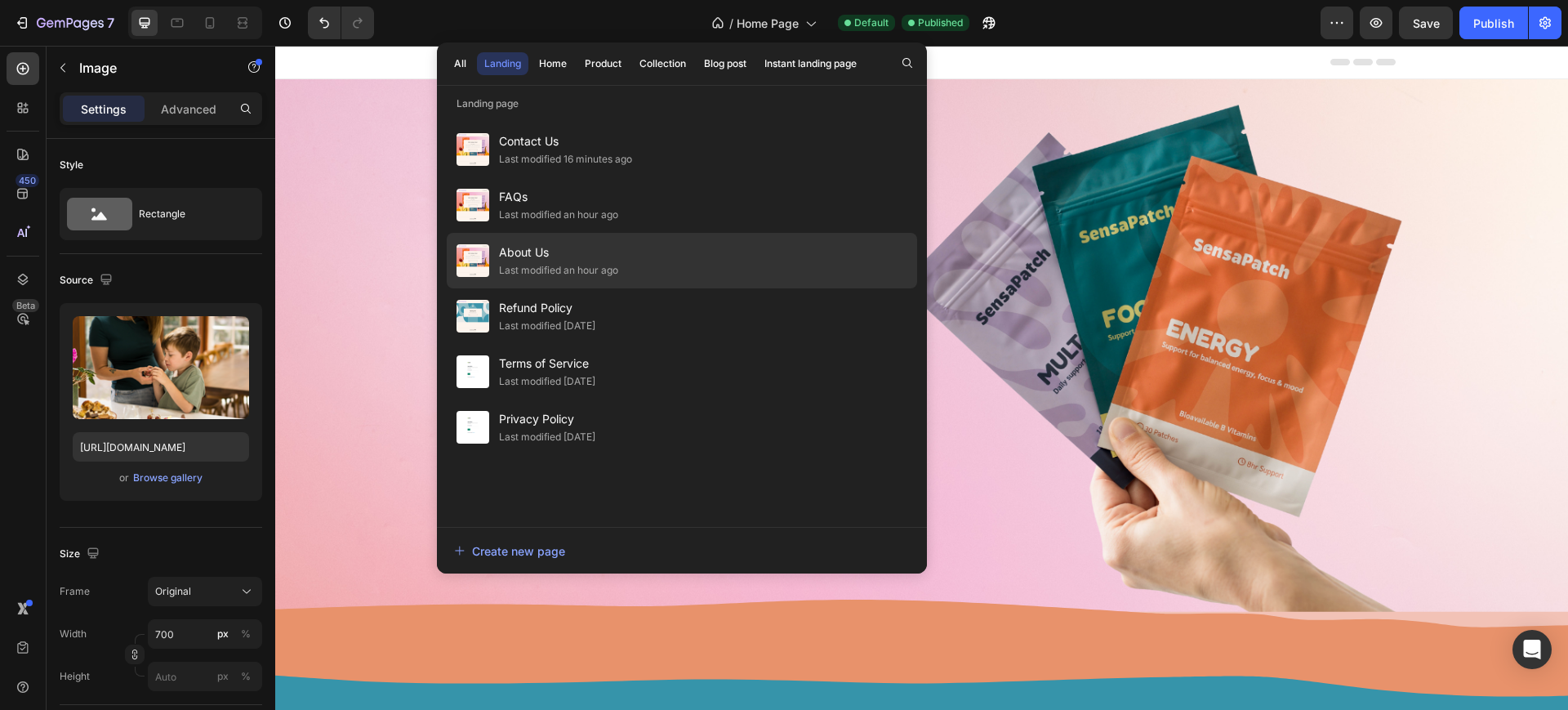
click at [552, 266] on div "Last modified an hour ago" at bounding box center [558, 270] width 119 height 16
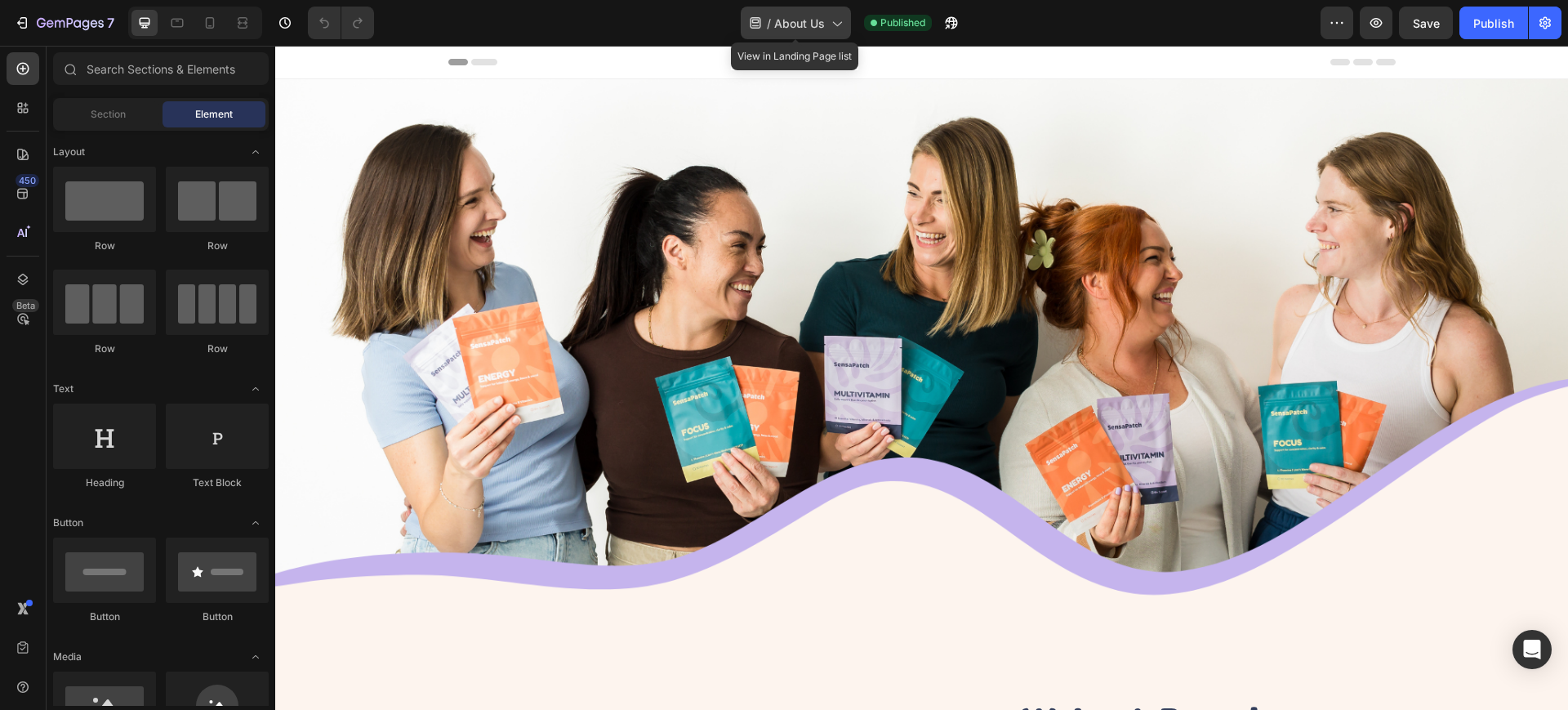
click at [806, 19] on span "About Us" at bounding box center [799, 23] width 51 height 17
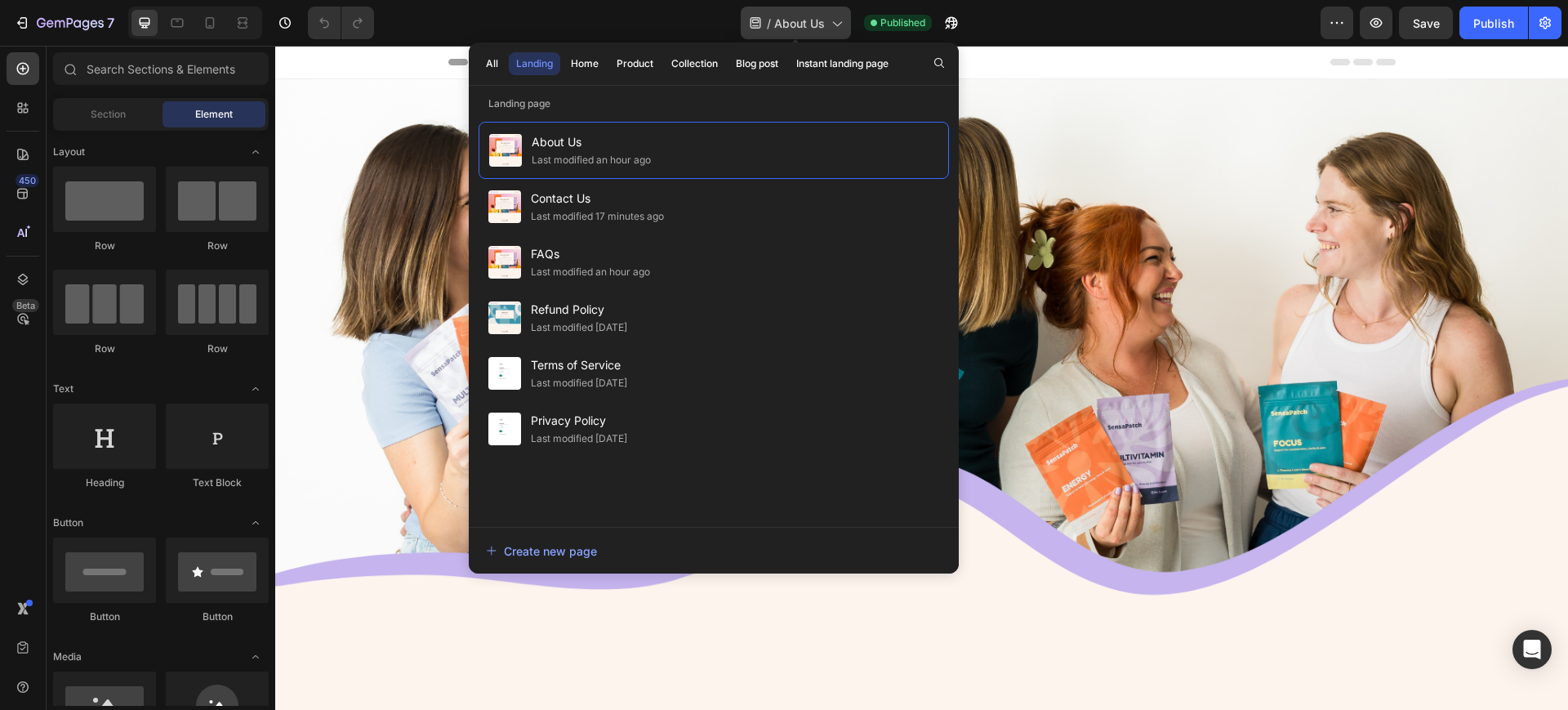
click at [803, 14] on span "About Us" at bounding box center [799, 23] width 51 height 17
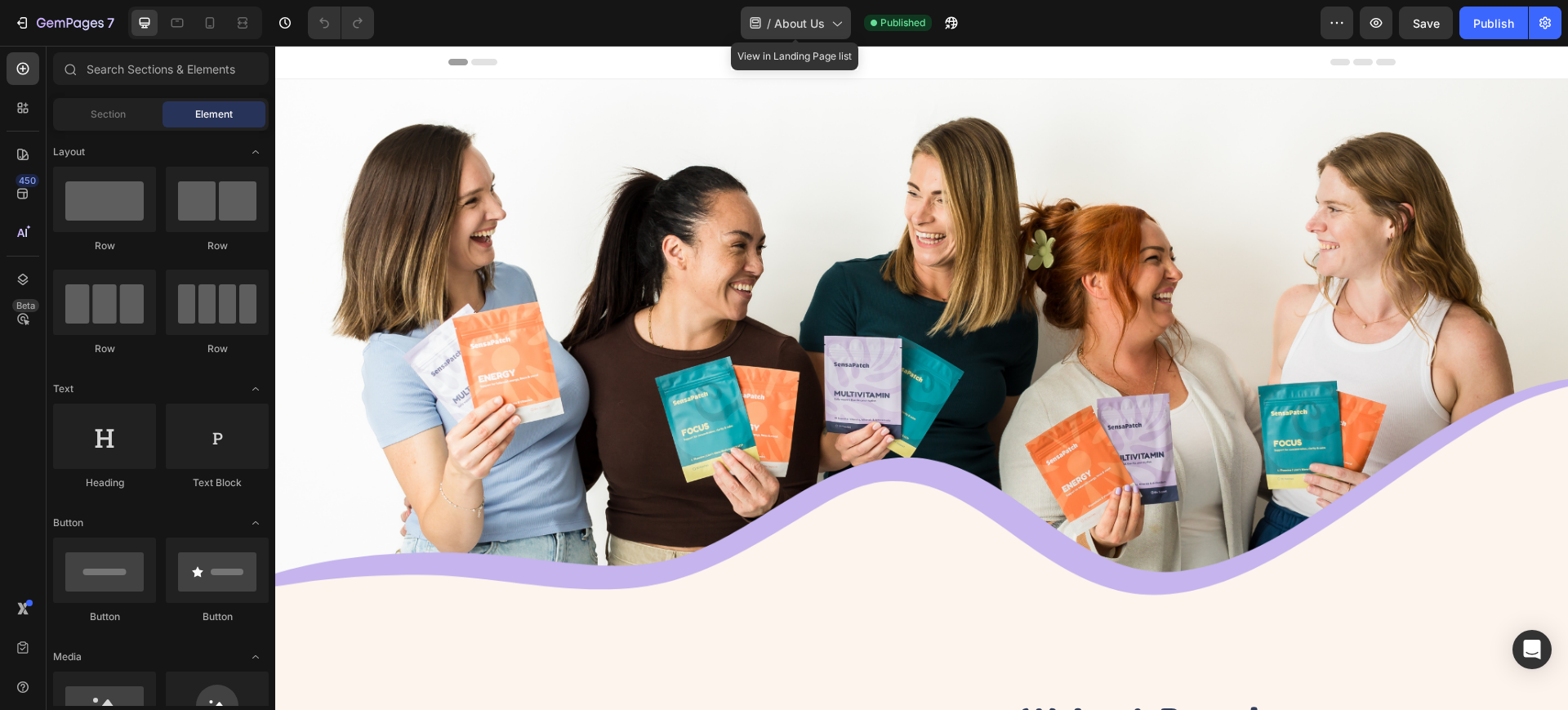
click at [799, 30] on span "About Us" at bounding box center [799, 23] width 51 height 17
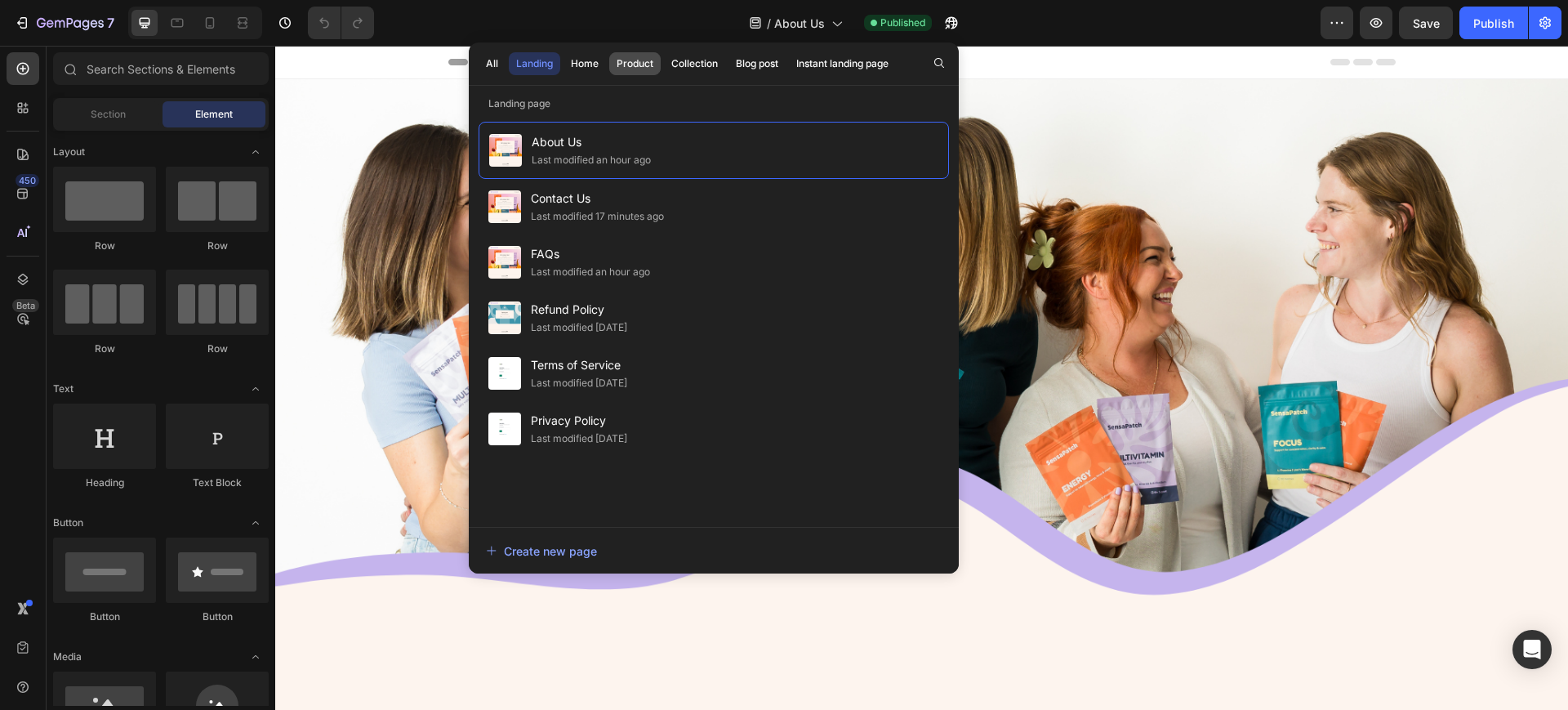
click at [641, 61] on div "Product" at bounding box center [635, 63] width 37 height 14
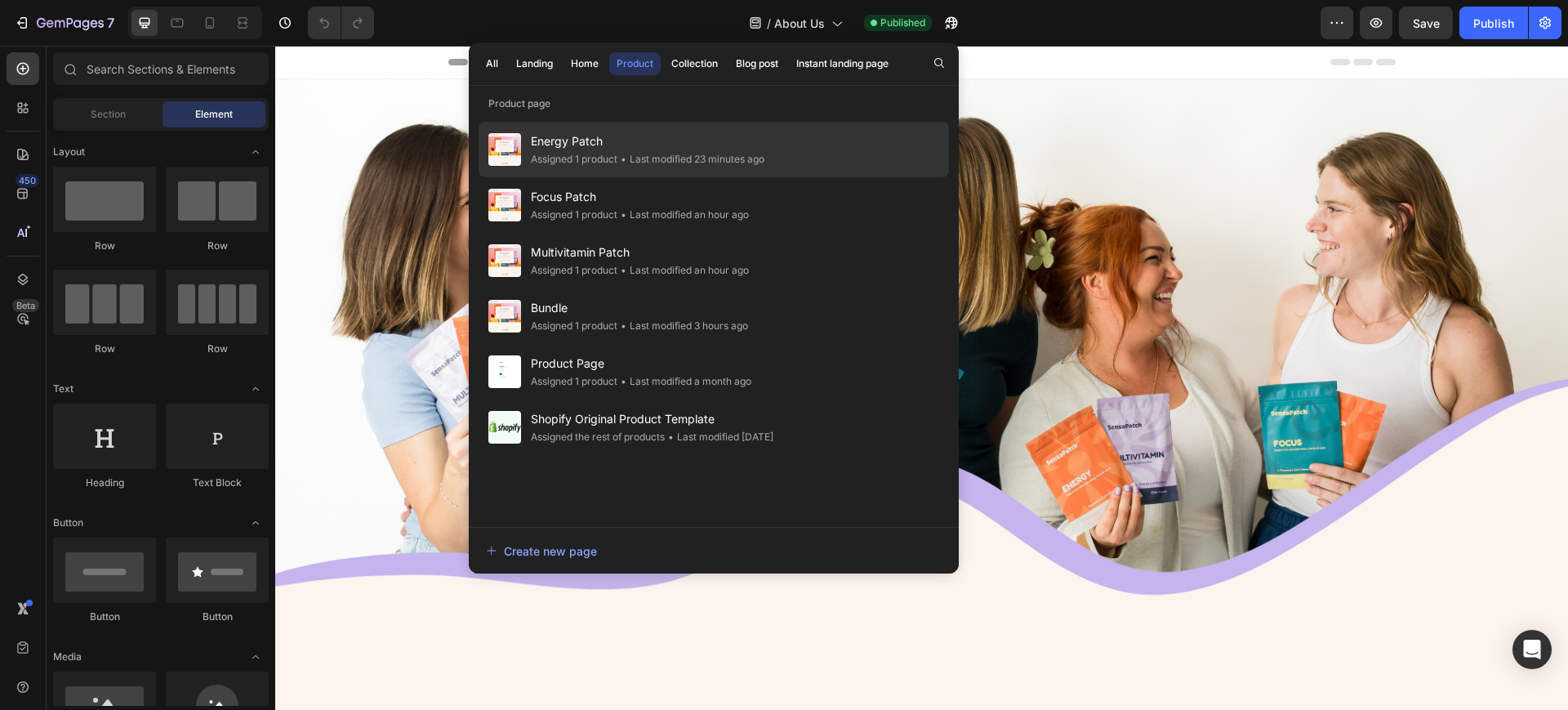
click at [641, 153] on div "• Last modified 23 minutes ago" at bounding box center [691, 159] width 147 height 16
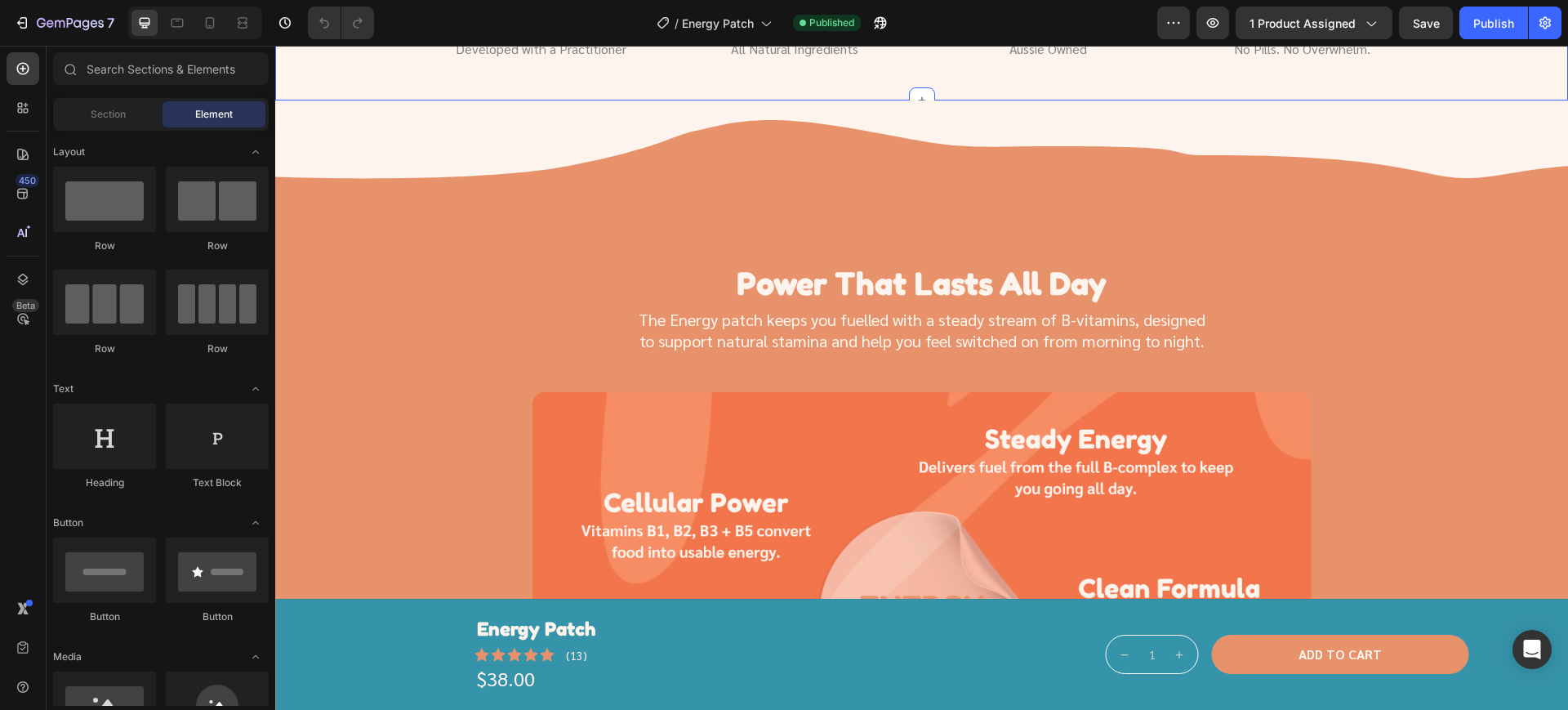
scroll to position [1531, 0]
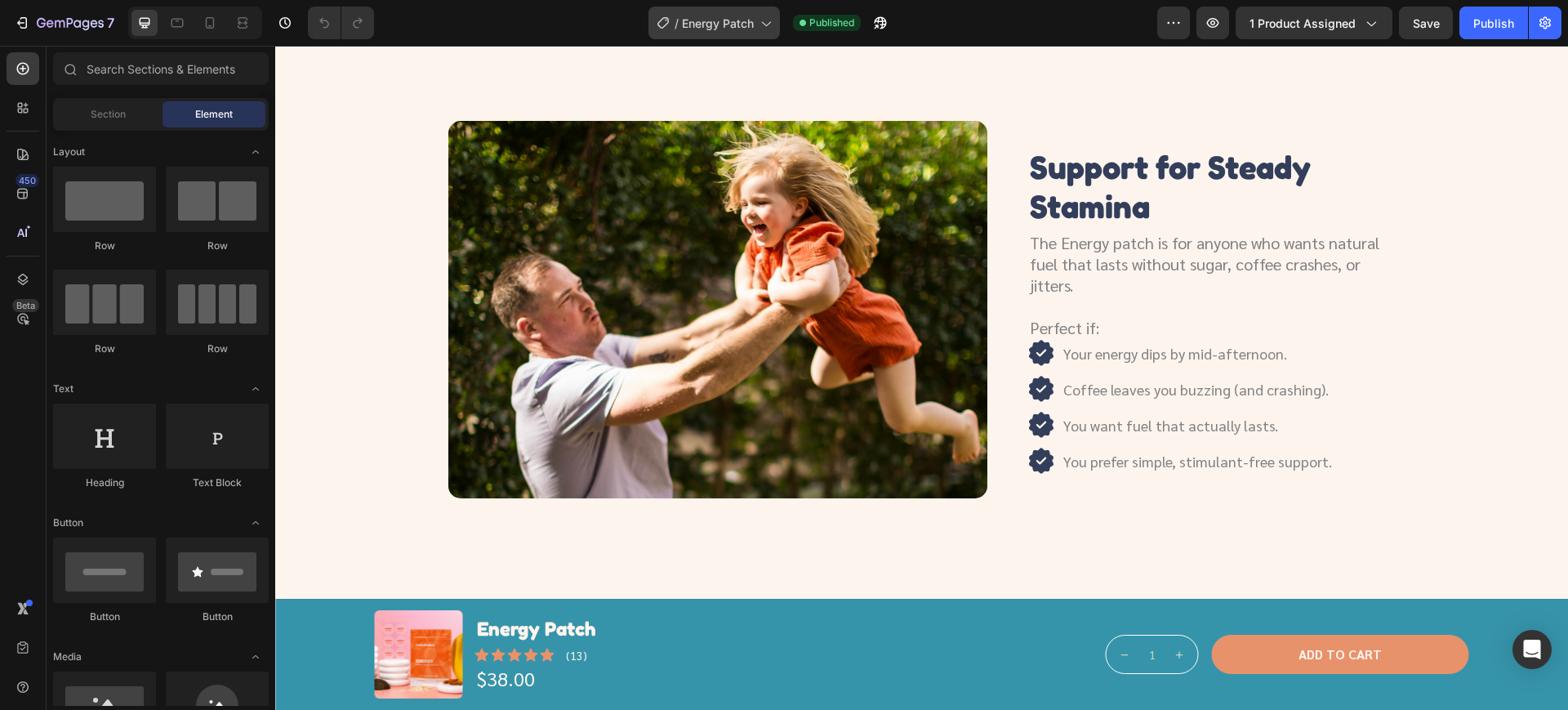
click at [708, 14] on span "Energy Patch" at bounding box center [717, 23] width 72 height 17
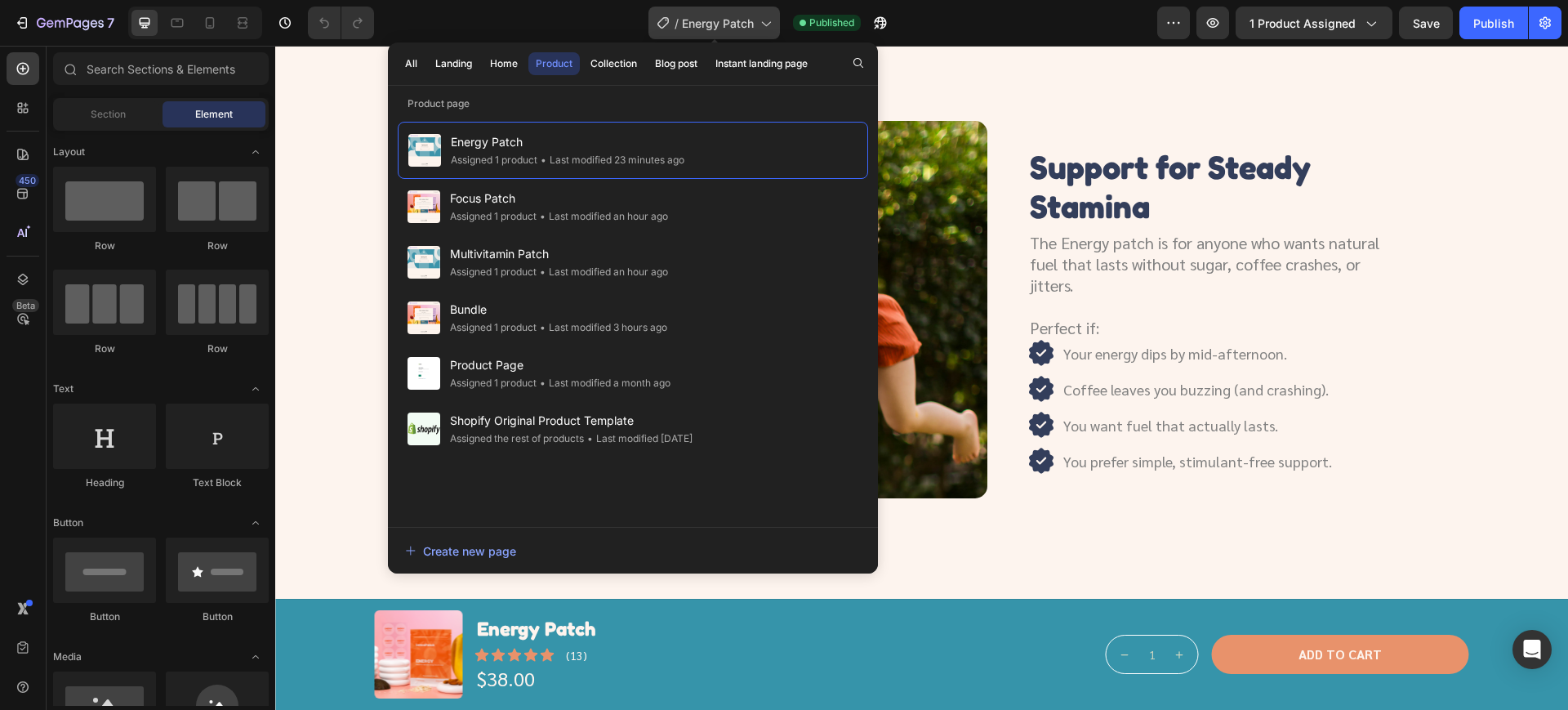
click at [714, 14] on span "Energy Patch" at bounding box center [717, 23] width 72 height 17
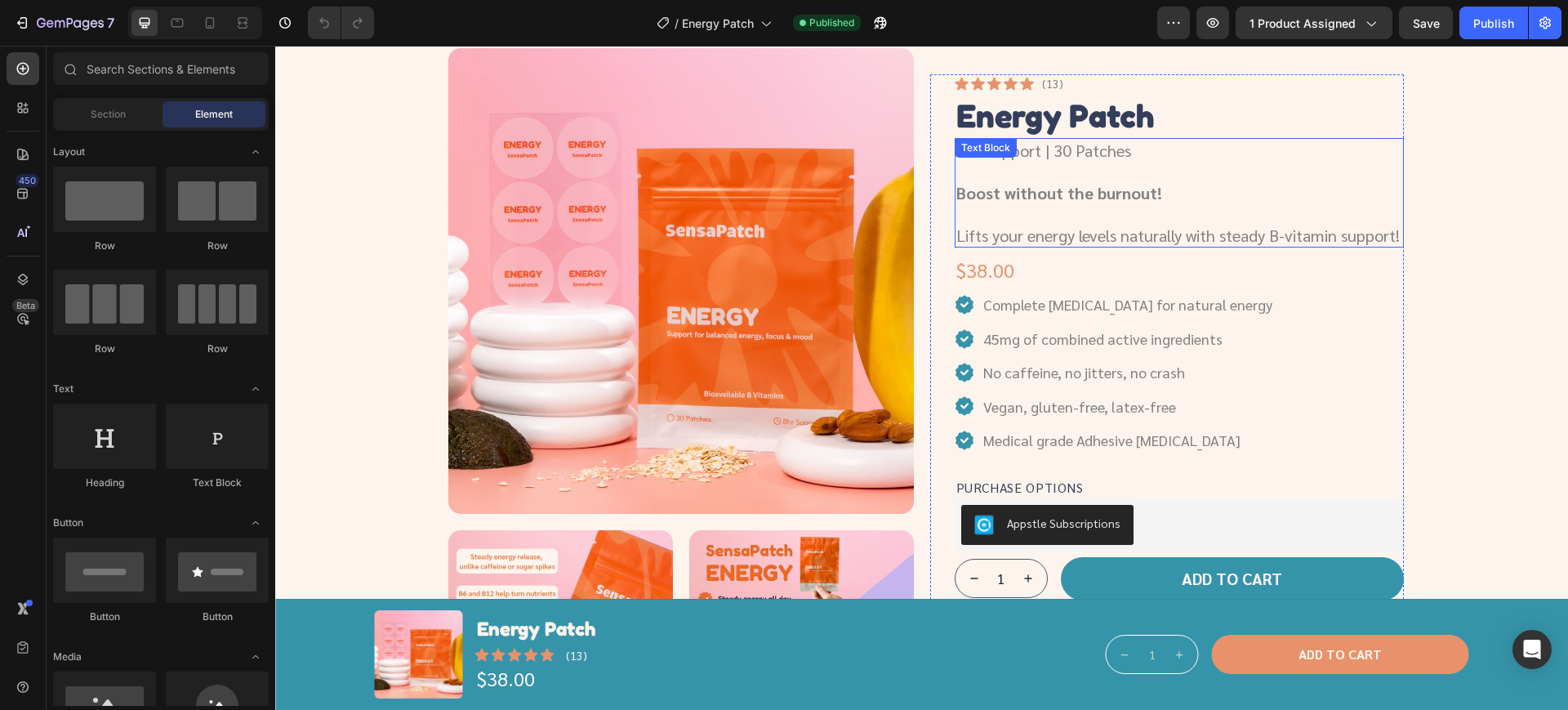
scroll to position [0, 0]
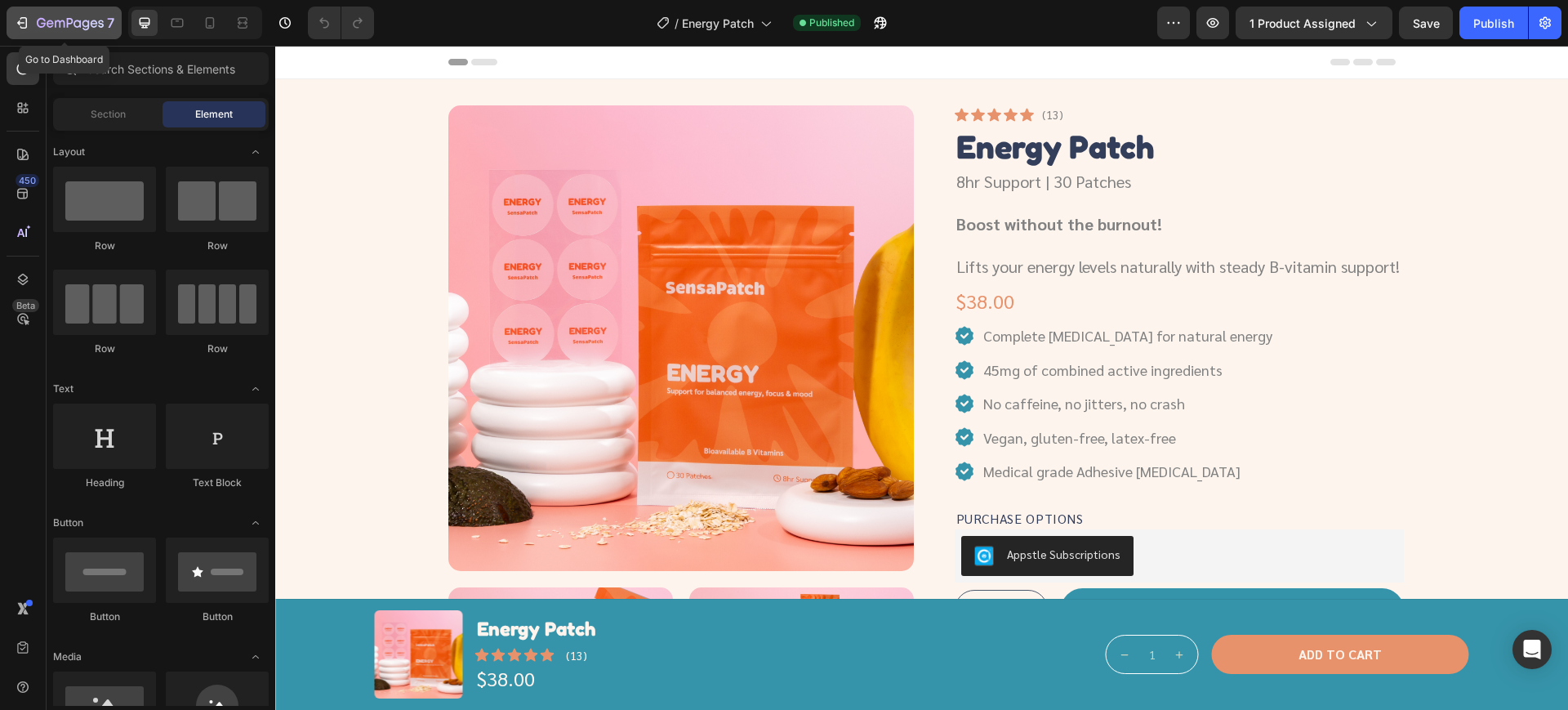
click at [28, 21] on icon "button" at bounding box center [21, 22] width 16 height 16
click at [15, 21] on icon "button" at bounding box center [21, 22] width 16 height 16
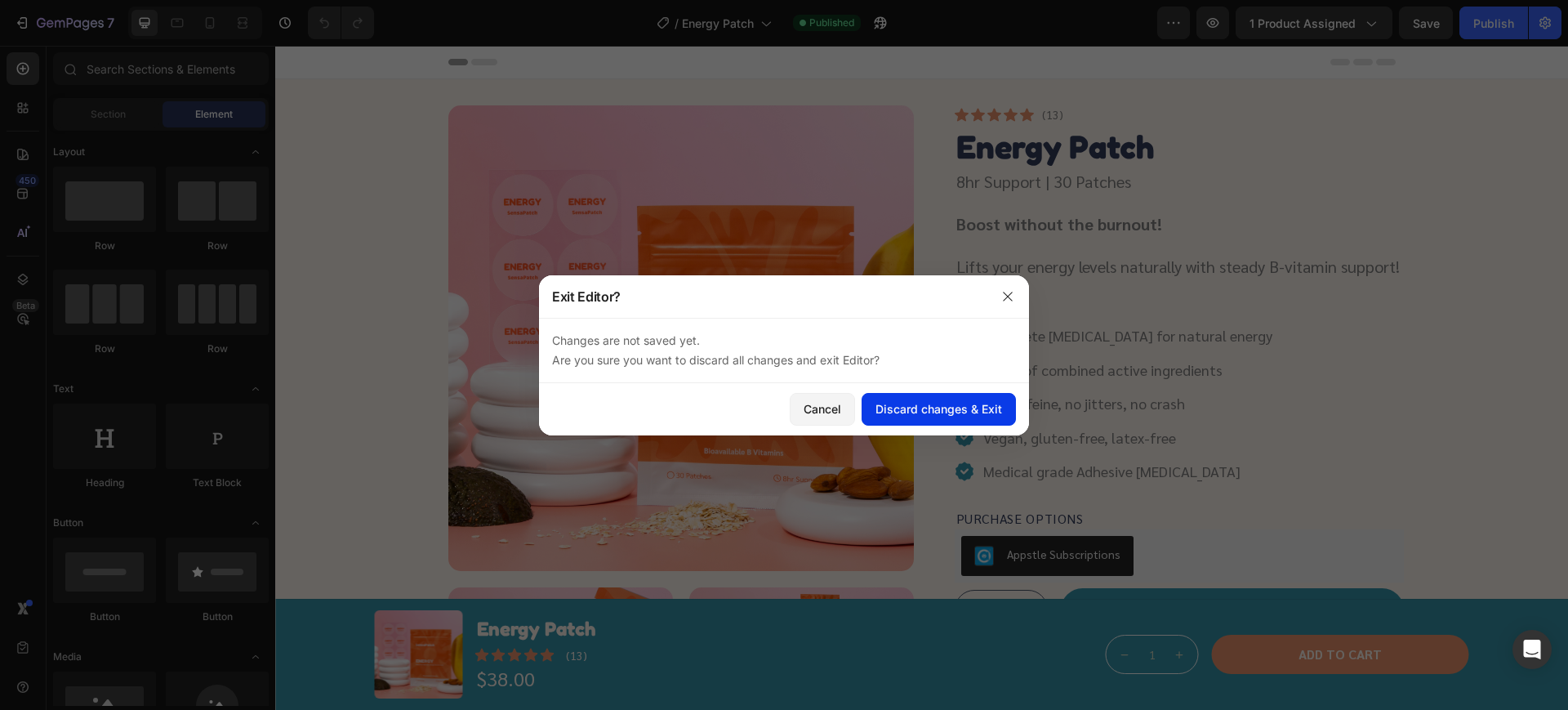
click at [966, 407] on div "Discard changes & Exit" at bounding box center [938, 409] width 127 height 17
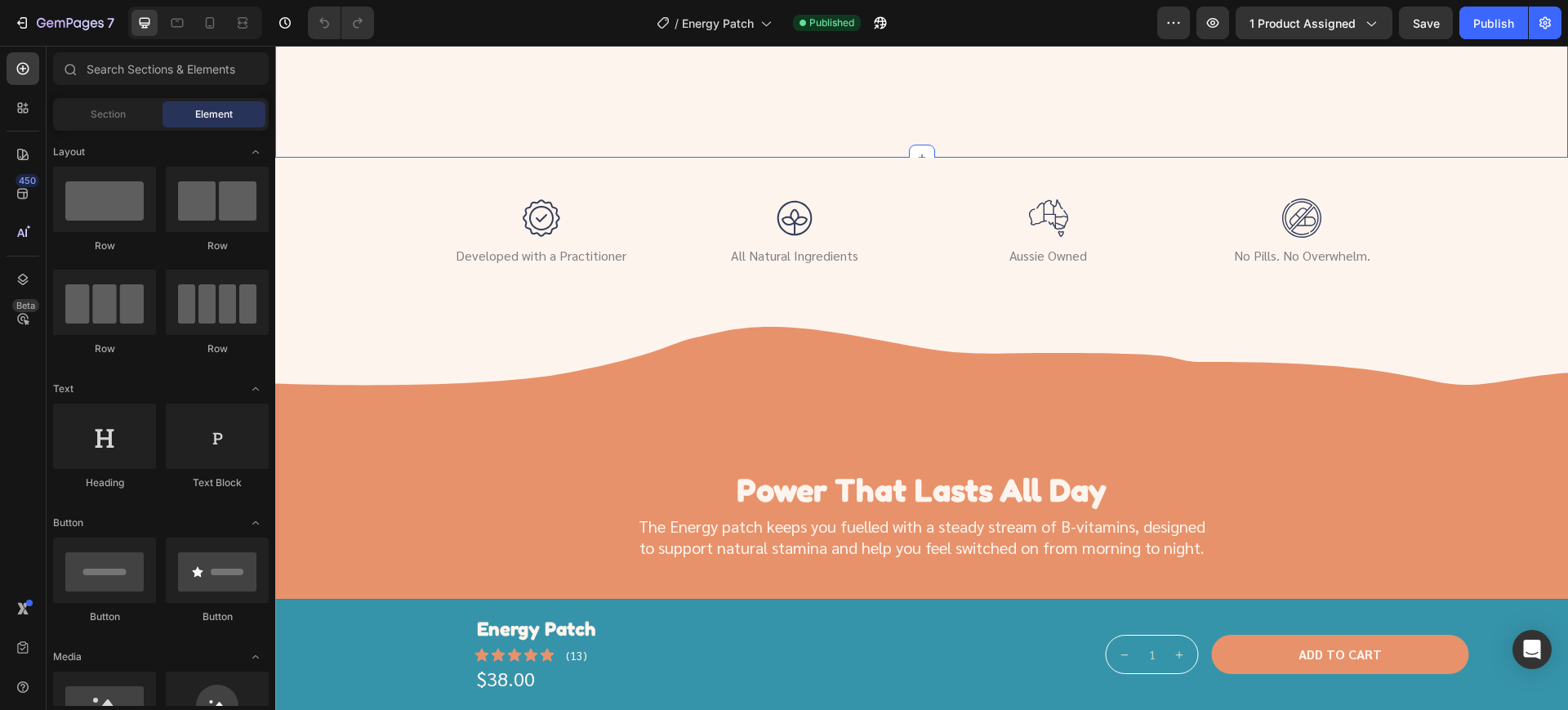
scroll to position [1940, 0]
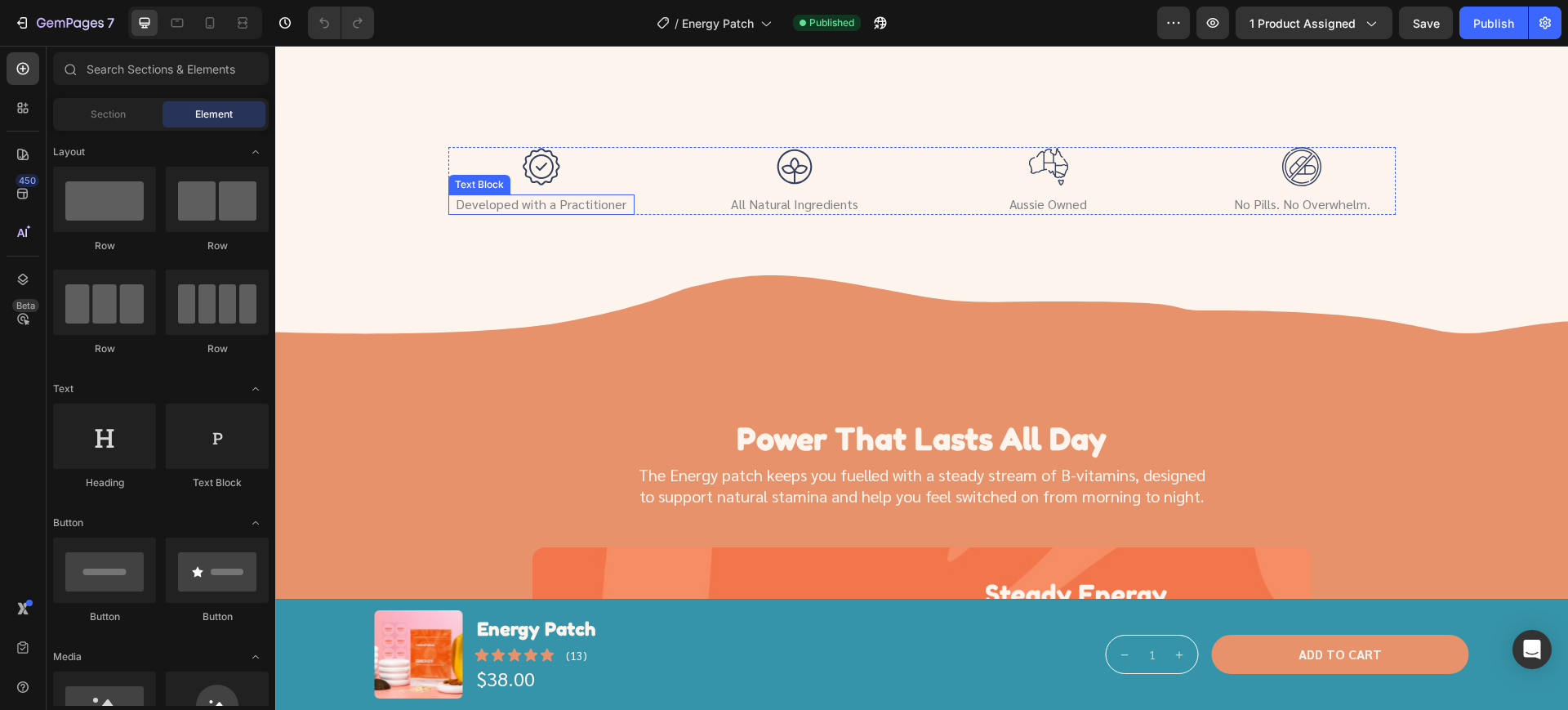
click at [548, 214] on p "Developed with a Practitioner" at bounding box center [541, 204] width 183 height 17
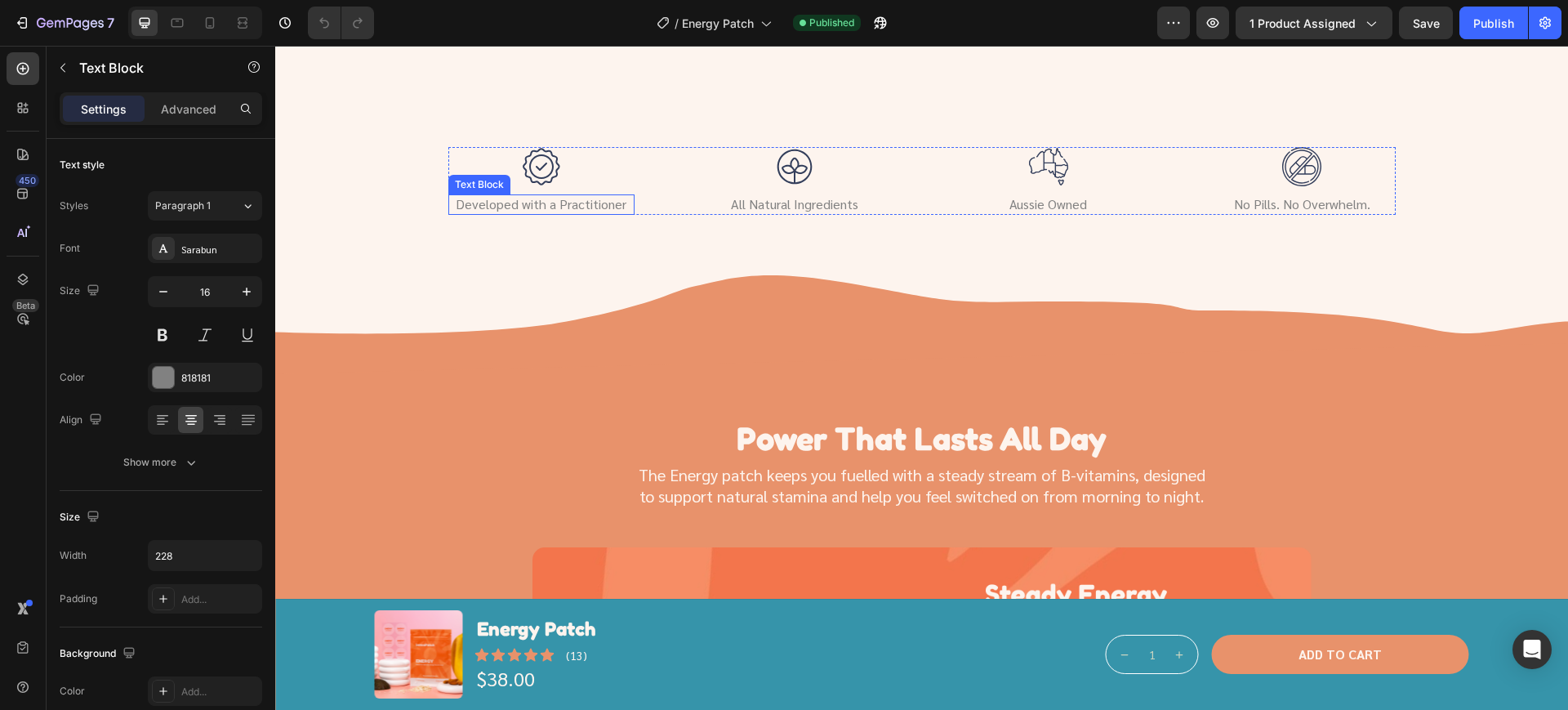
click at [548, 214] on p "Developed with a Practitioner" at bounding box center [541, 204] width 183 height 17
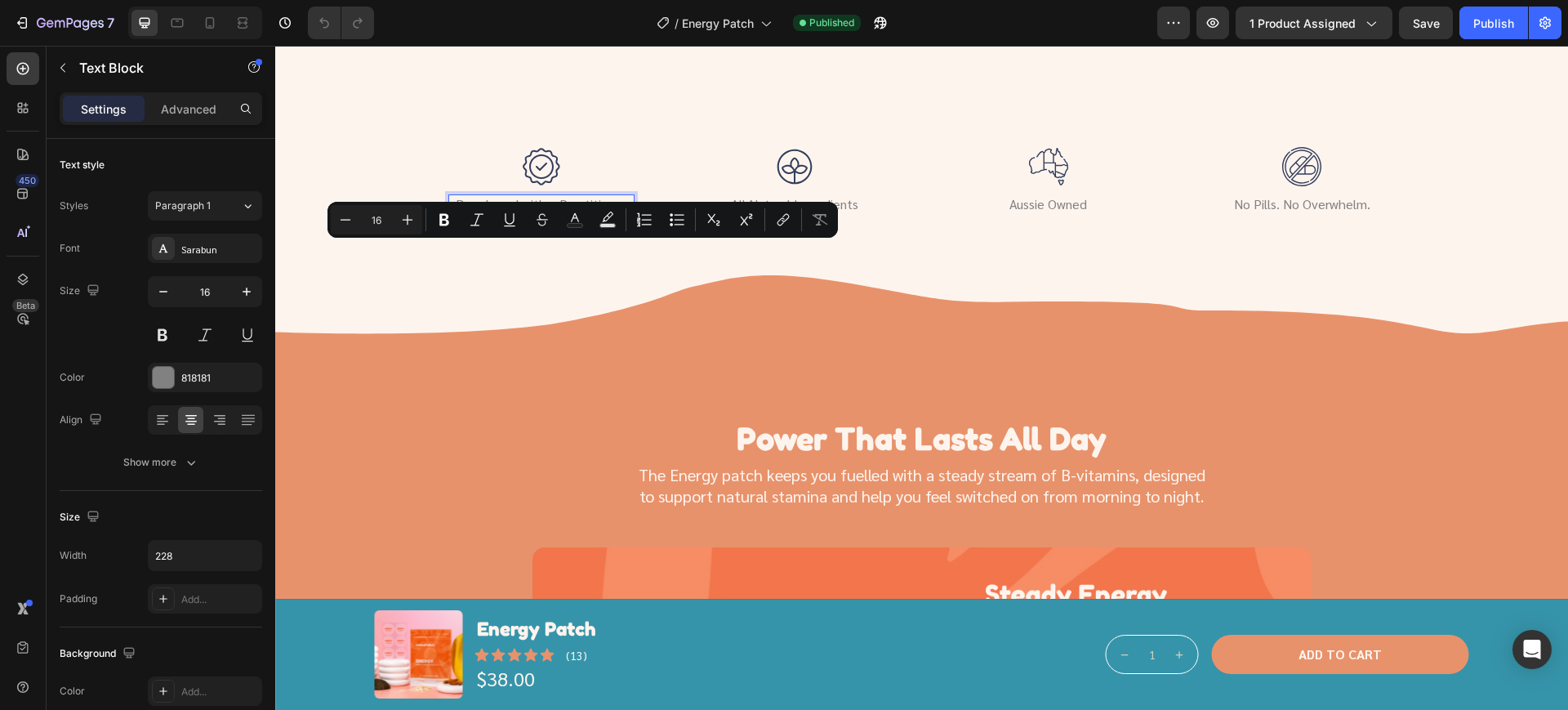
click at [547, 214] on p "Developed with a Practitioner" at bounding box center [541, 204] width 183 height 17
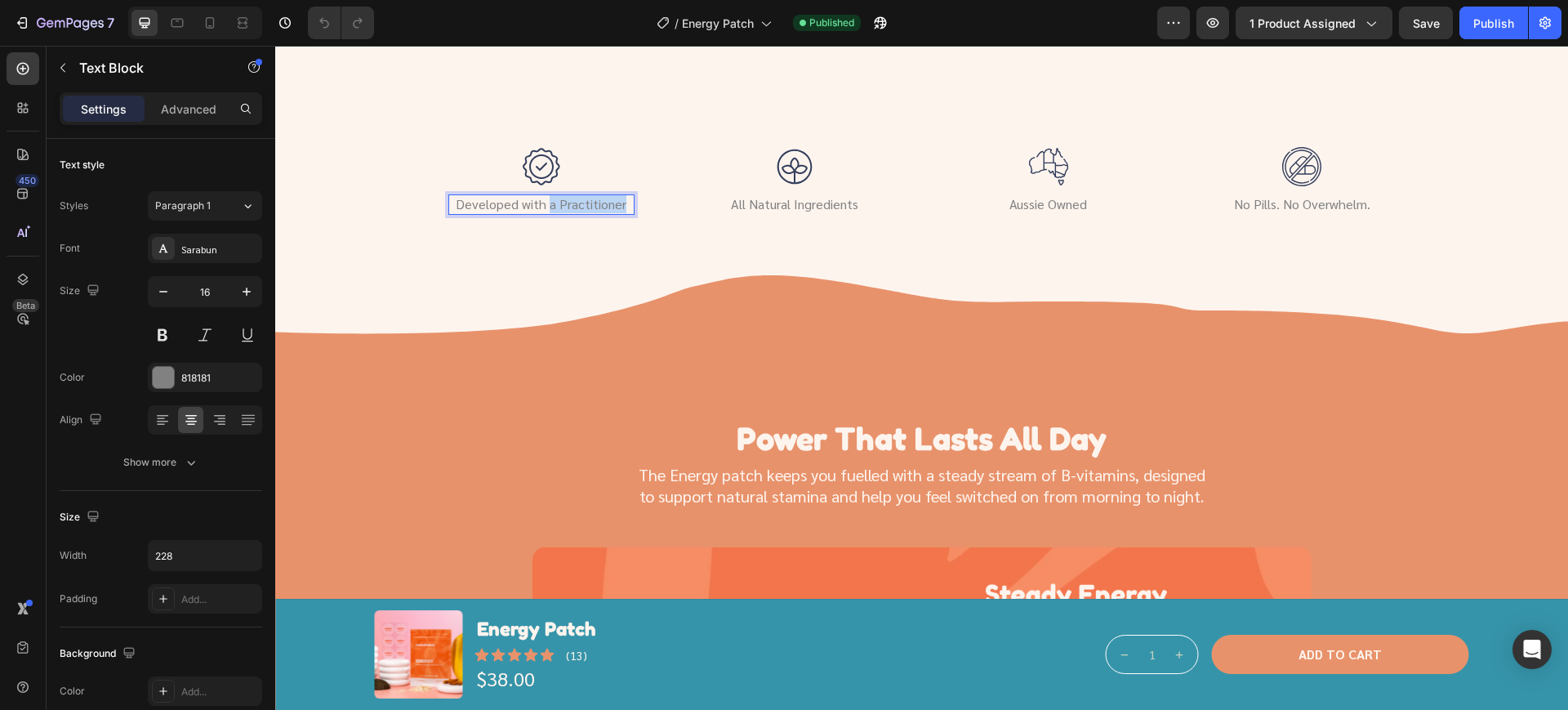
drag, startPoint x: 540, startPoint y: 254, endPoint x: 617, endPoint y: 259, distance: 77.2
click at [615, 214] on p "Developed with a Practitioner" at bounding box center [541, 204] width 183 height 17
click at [1512, 21] on div "Publish" at bounding box center [1494, 23] width 41 height 17
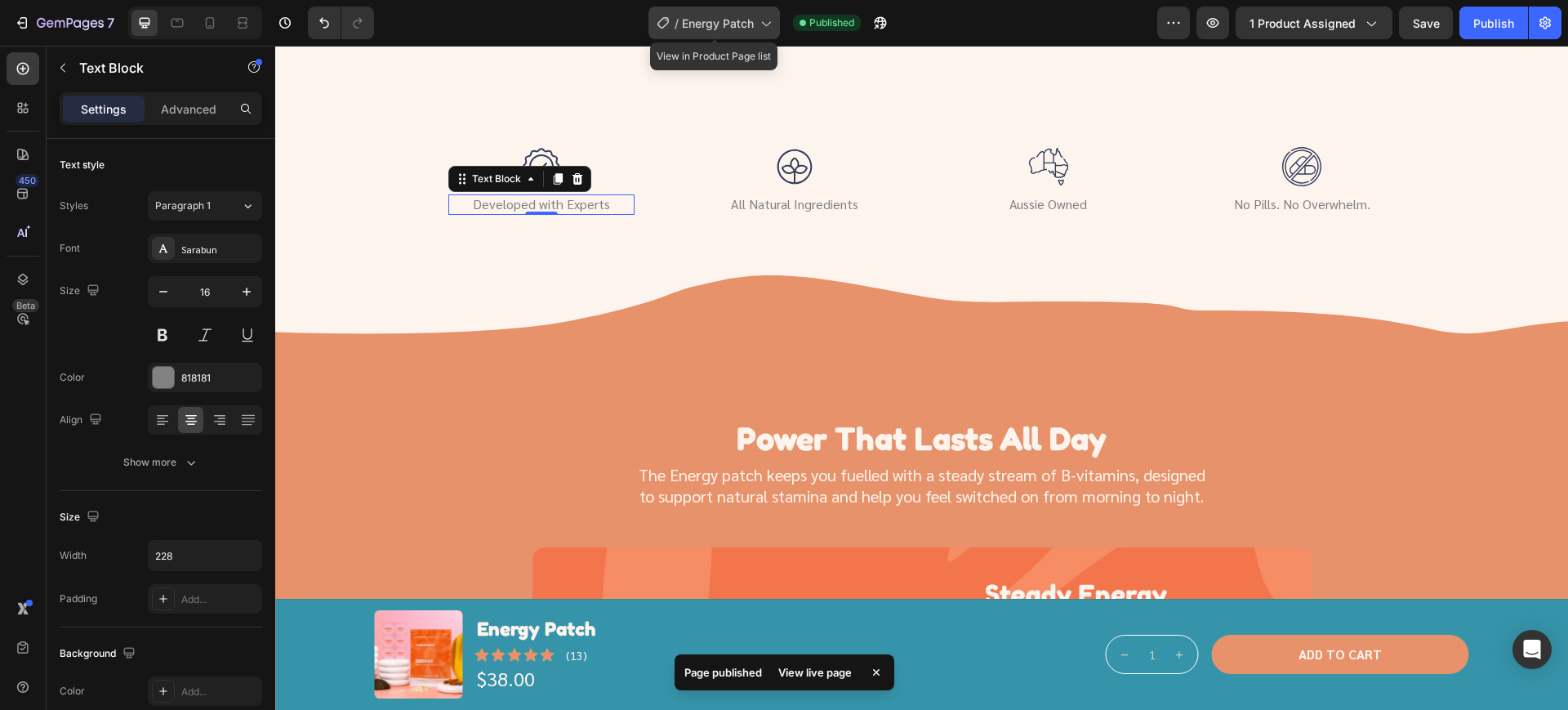
click at [714, 30] on span "Energy Patch" at bounding box center [717, 23] width 72 height 17
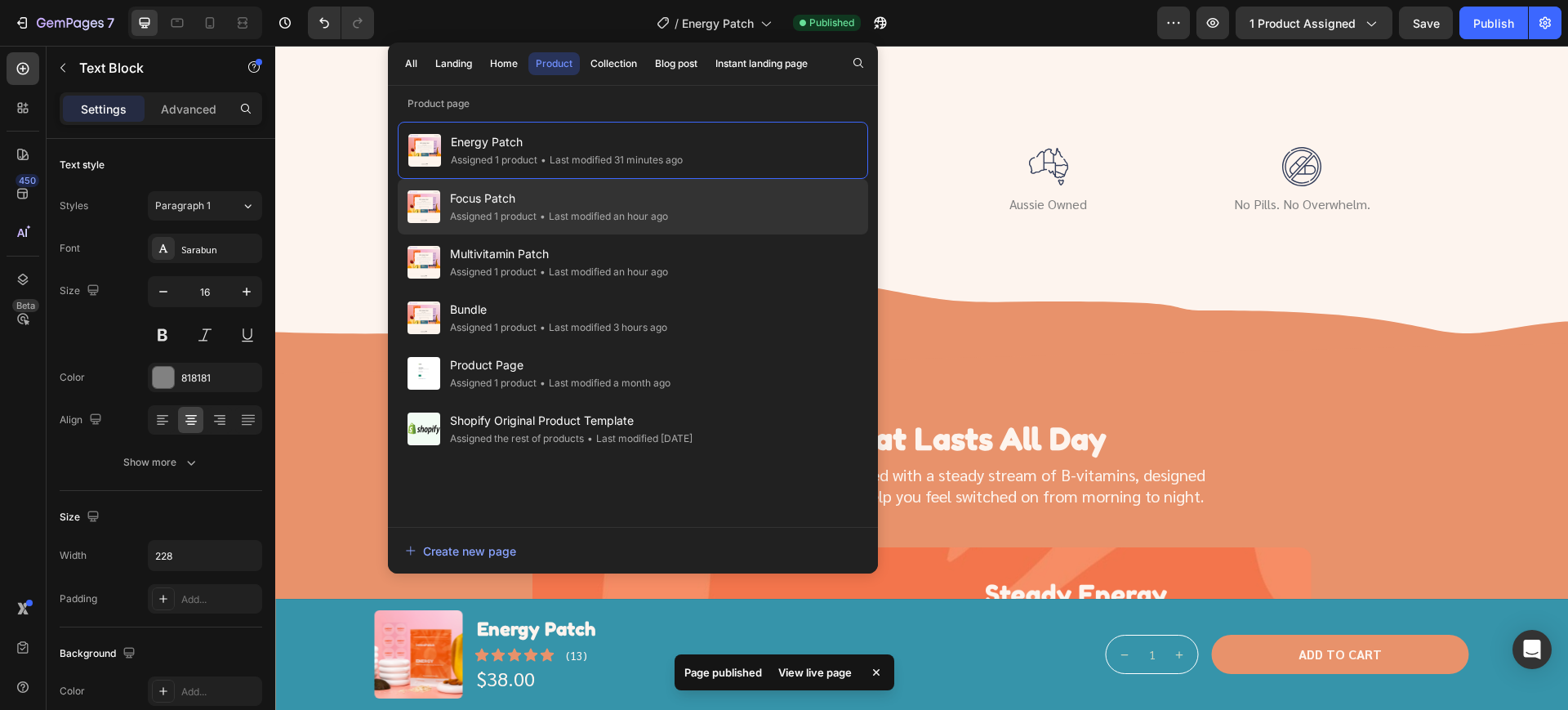
click at [596, 223] on div "• Last modified an hour ago" at bounding box center [603, 216] width 132 height 16
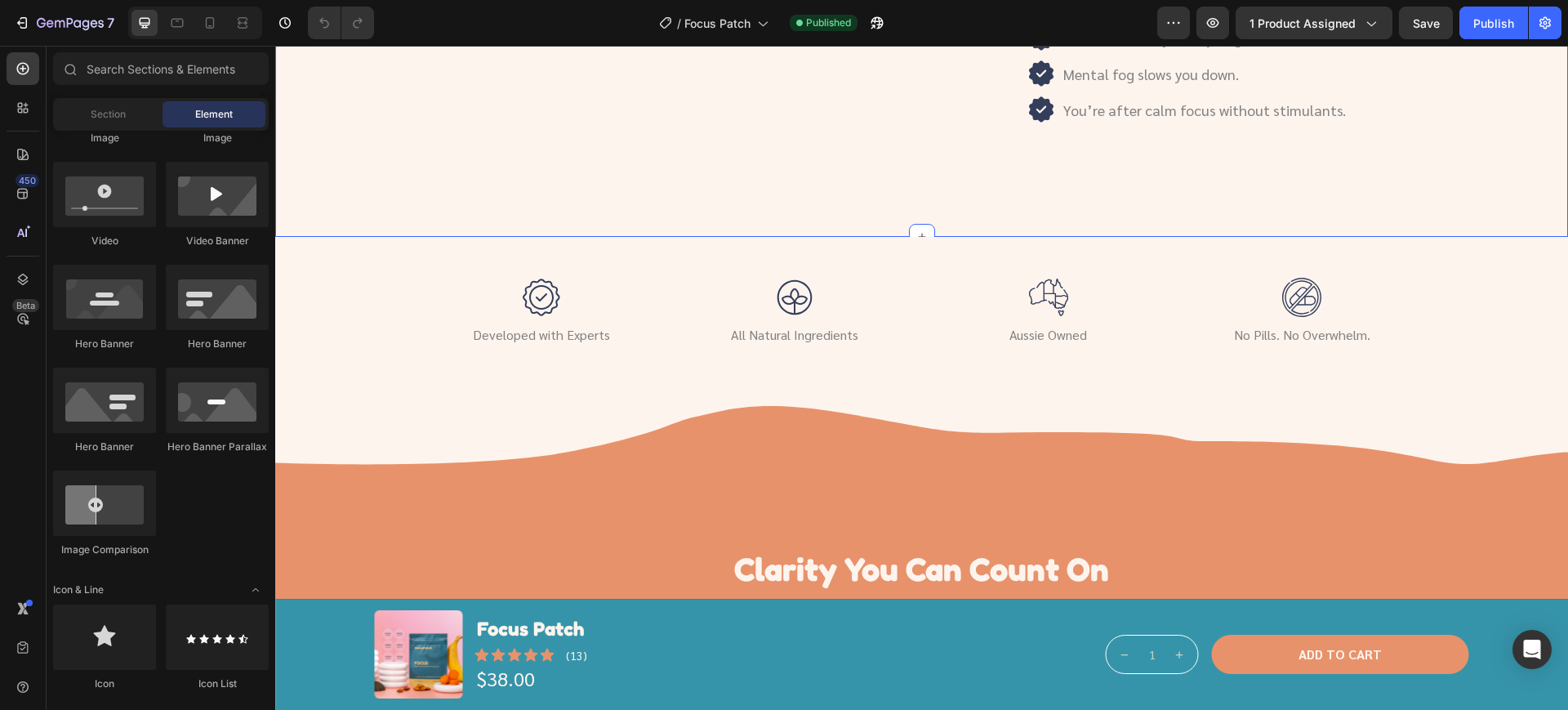
scroll to position [2042, 0]
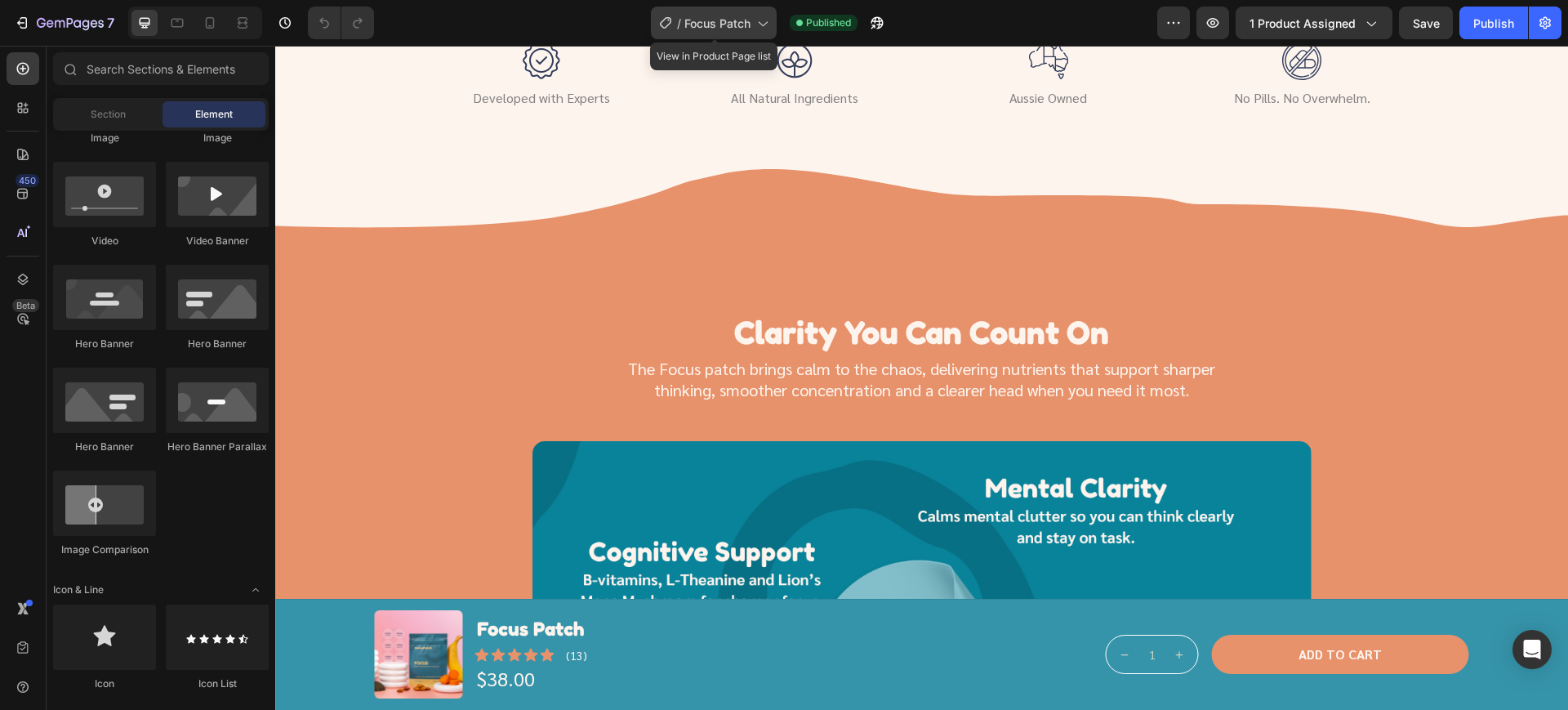
click at [731, 29] on span "Focus Patch" at bounding box center [717, 23] width 66 height 17
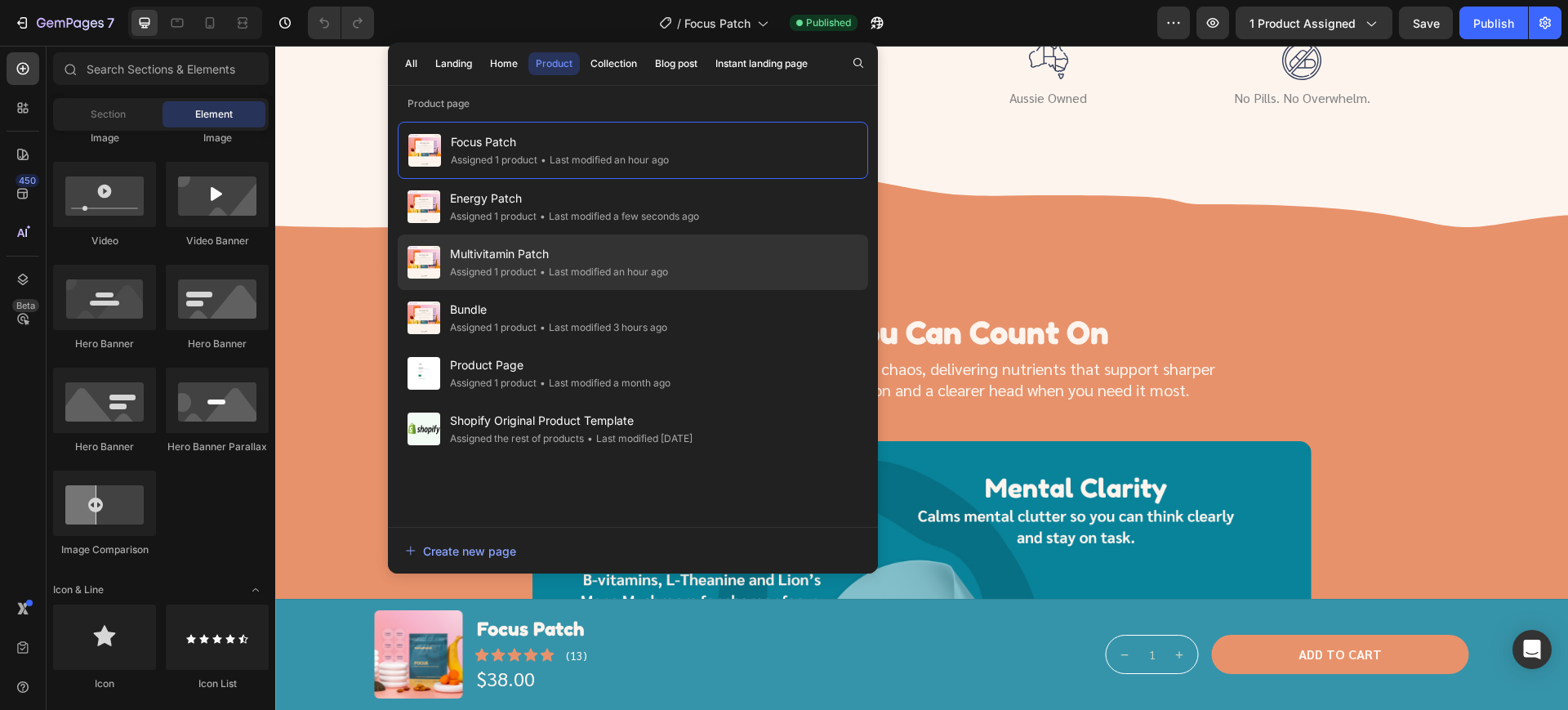
click at [500, 264] on div "Assigned 1 product" at bounding box center [493, 272] width 87 height 16
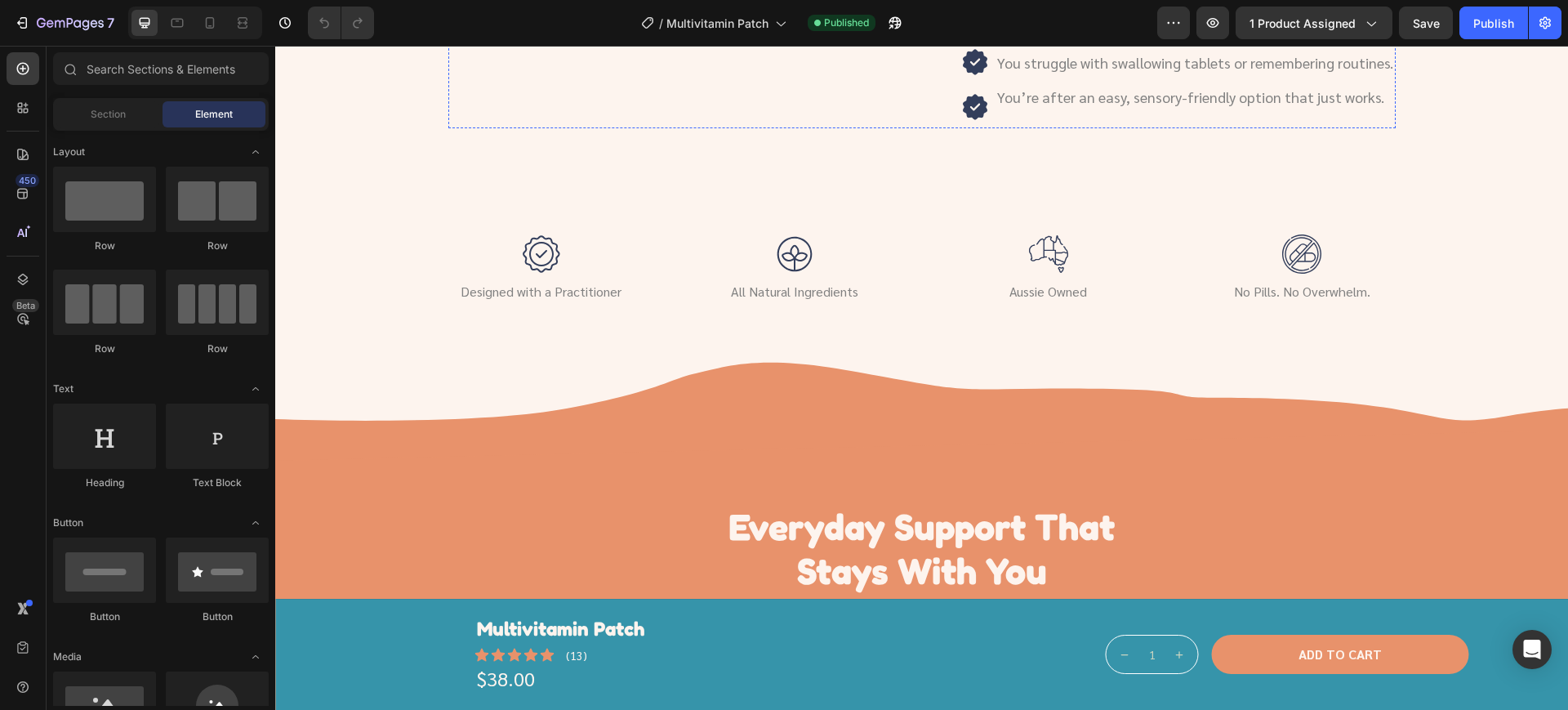
scroll to position [2042, 0]
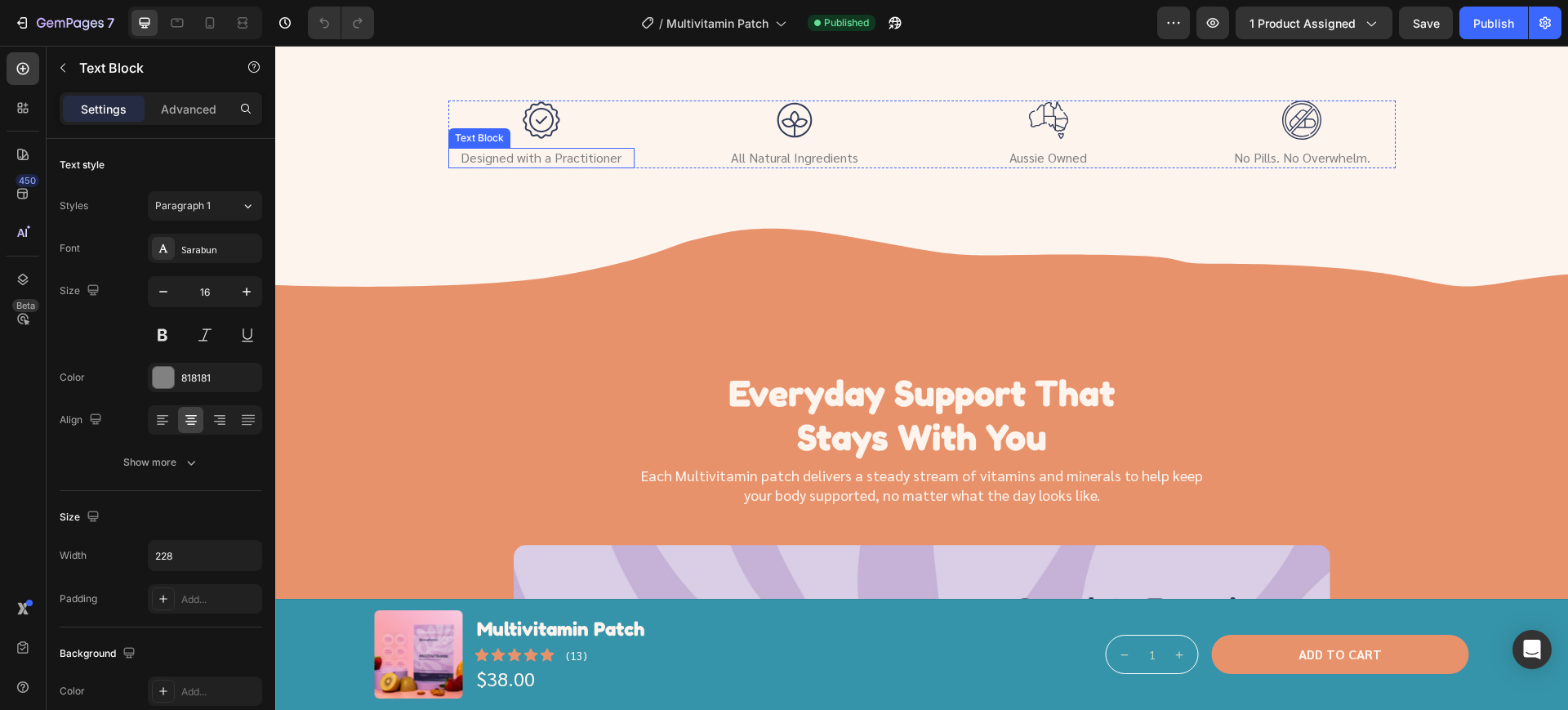
click at [541, 165] on div "Designed with a Practitioner Text Block" at bounding box center [541, 158] width 187 height 20
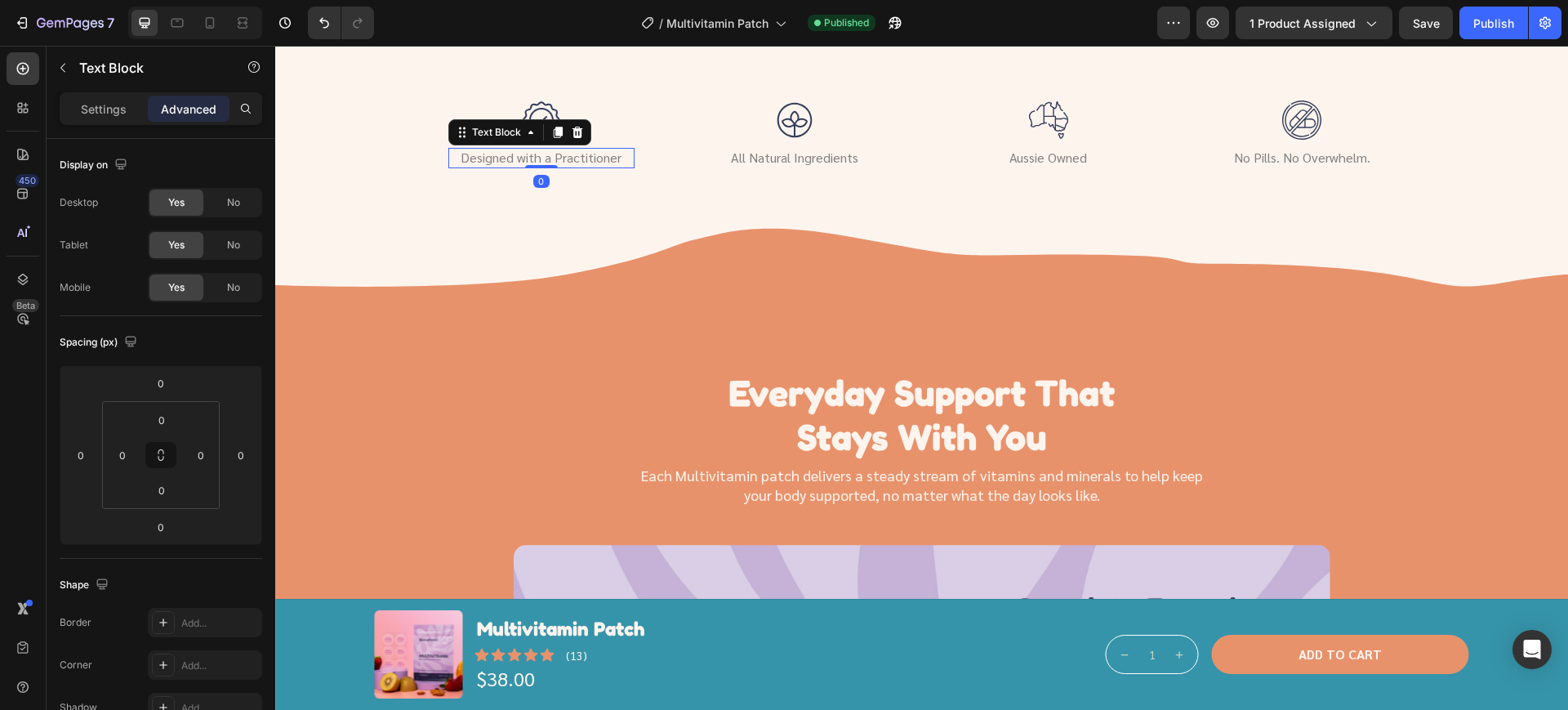
click at [542, 161] on p "Designed with a Practitioner" at bounding box center [541, 158] width 183 height 17
click at [543, 156] on p "Designed with a Practitioner" at bounding box center [541, 158] width 183 height 17
drag, startPoint x: 533, startPoint y: 157, endPoint x: 621, endPoint y: 157, distance: 88.0
click at [621, 157] on p "Designed with a Practitioner" at bounding box center [541, 158] width 183 height 17
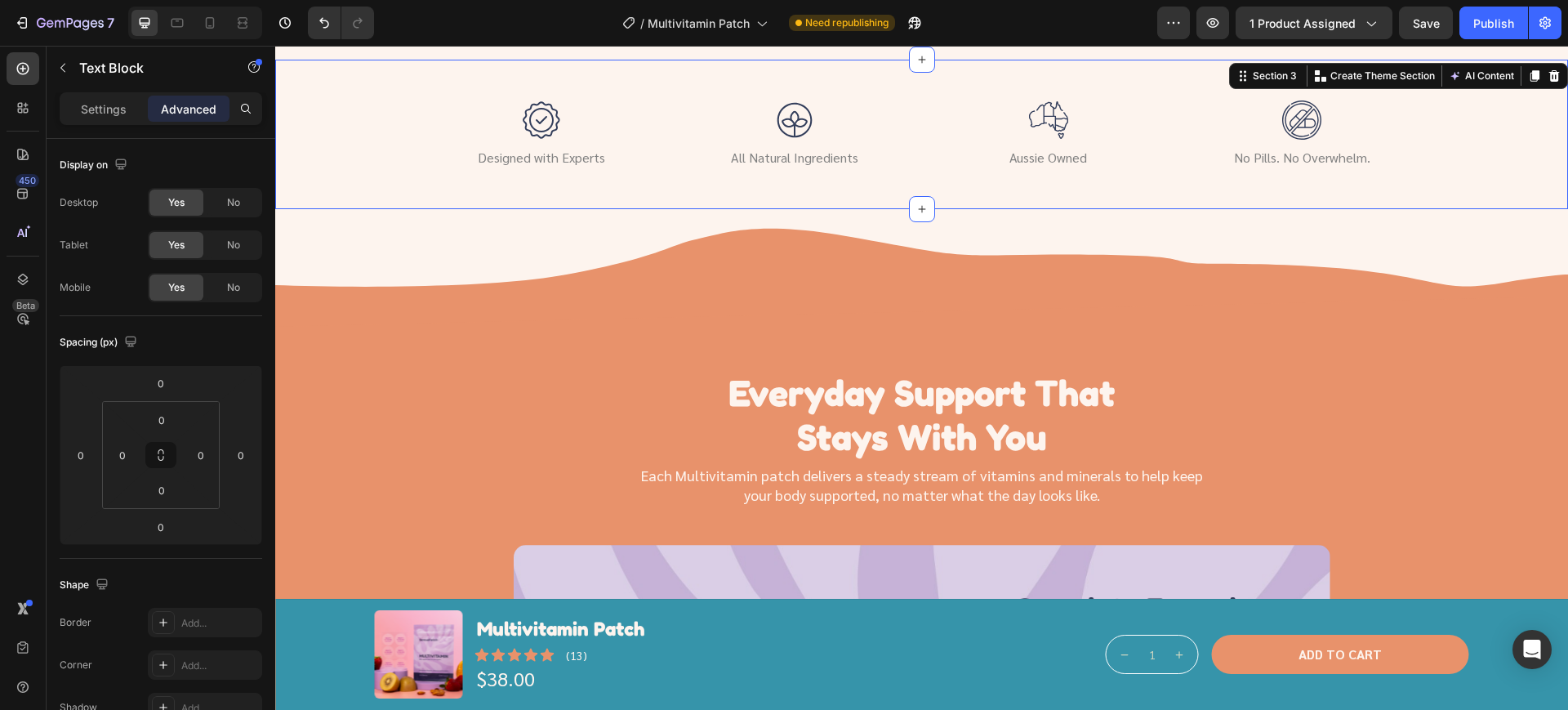
click at [996, 201] on div "Image Designed with Experts Text Block Image All Natural Ingredients Text Block…" at bounding box center [922, 134] width 1293 height 149
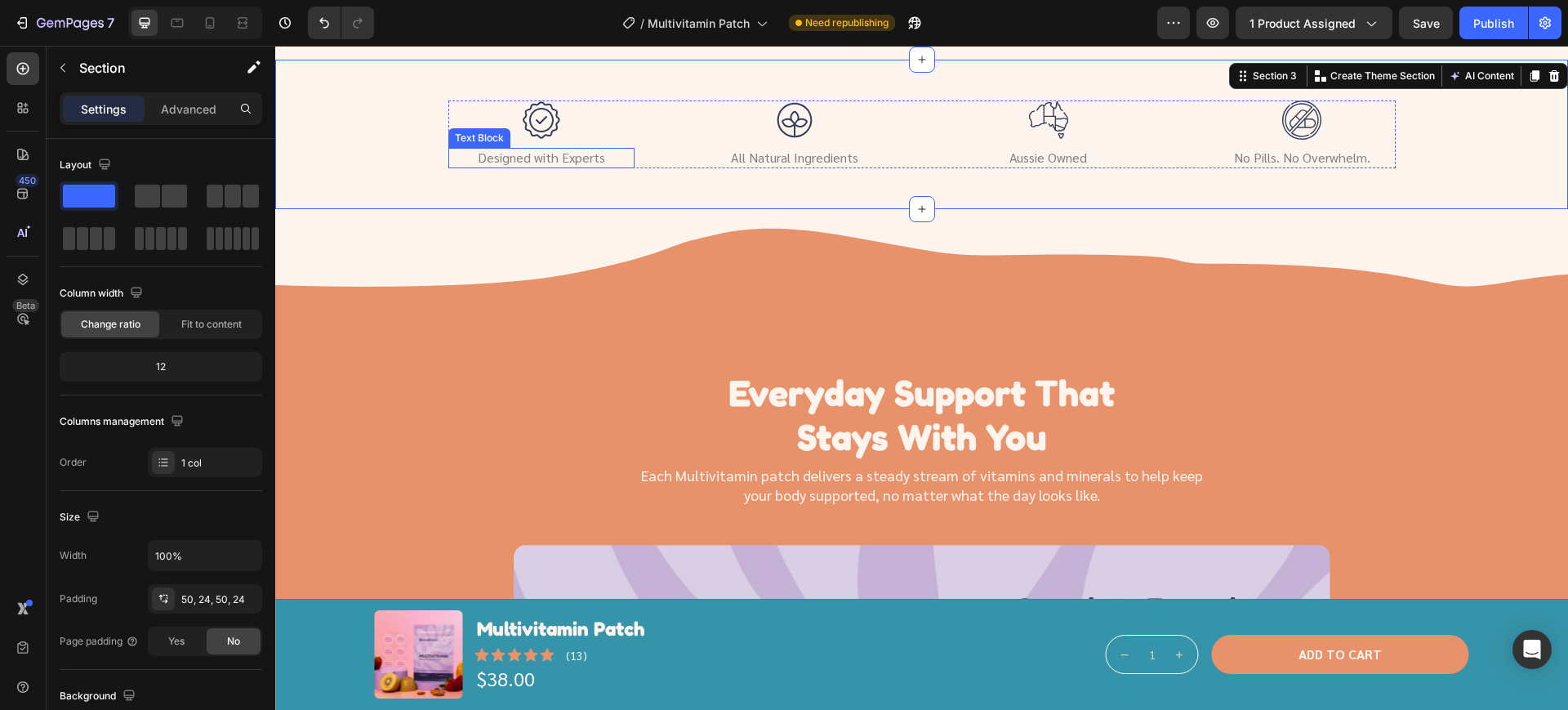
click at [517, 164] on p "Designed with Experts" at bounding box center [541, 158] width 183 height 17
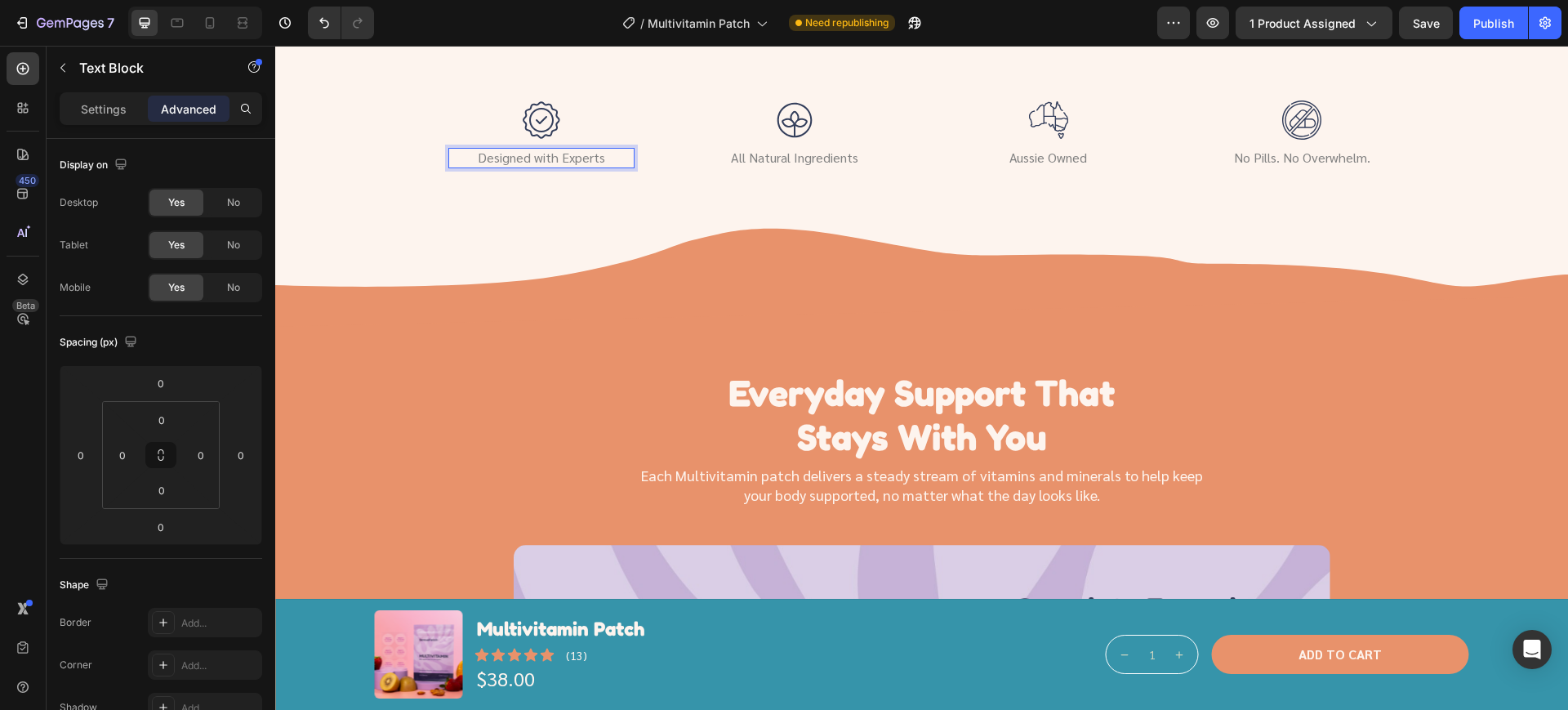
click at [512, 157] on p "Designed with Experts" at bounding box center [541, 158] width 183 height 17
click at [1540, 28] on icon "button" at bounding box center [1544, 22] width 16 height 16
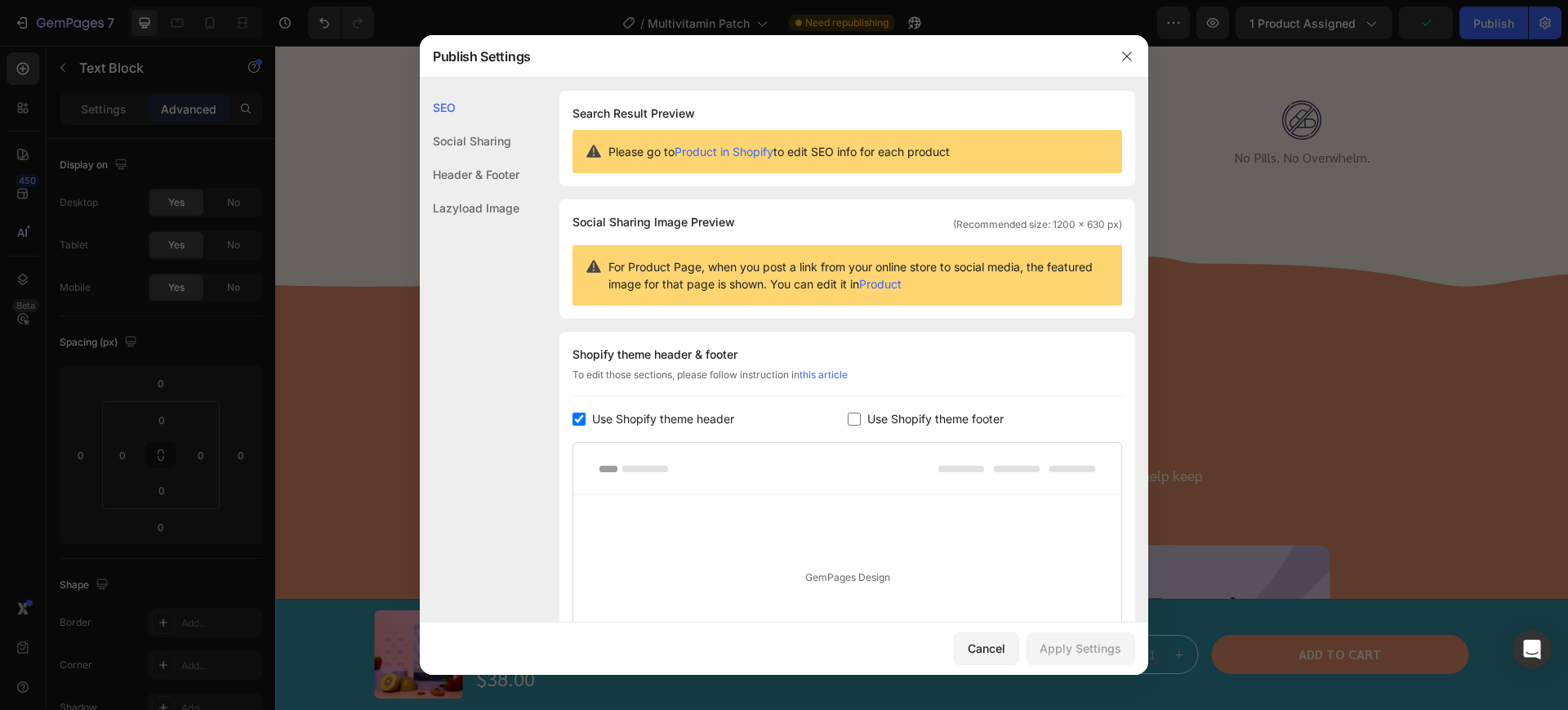
click at [1489, 25] on div at bounding box center [784, 355] width 1568 height 710
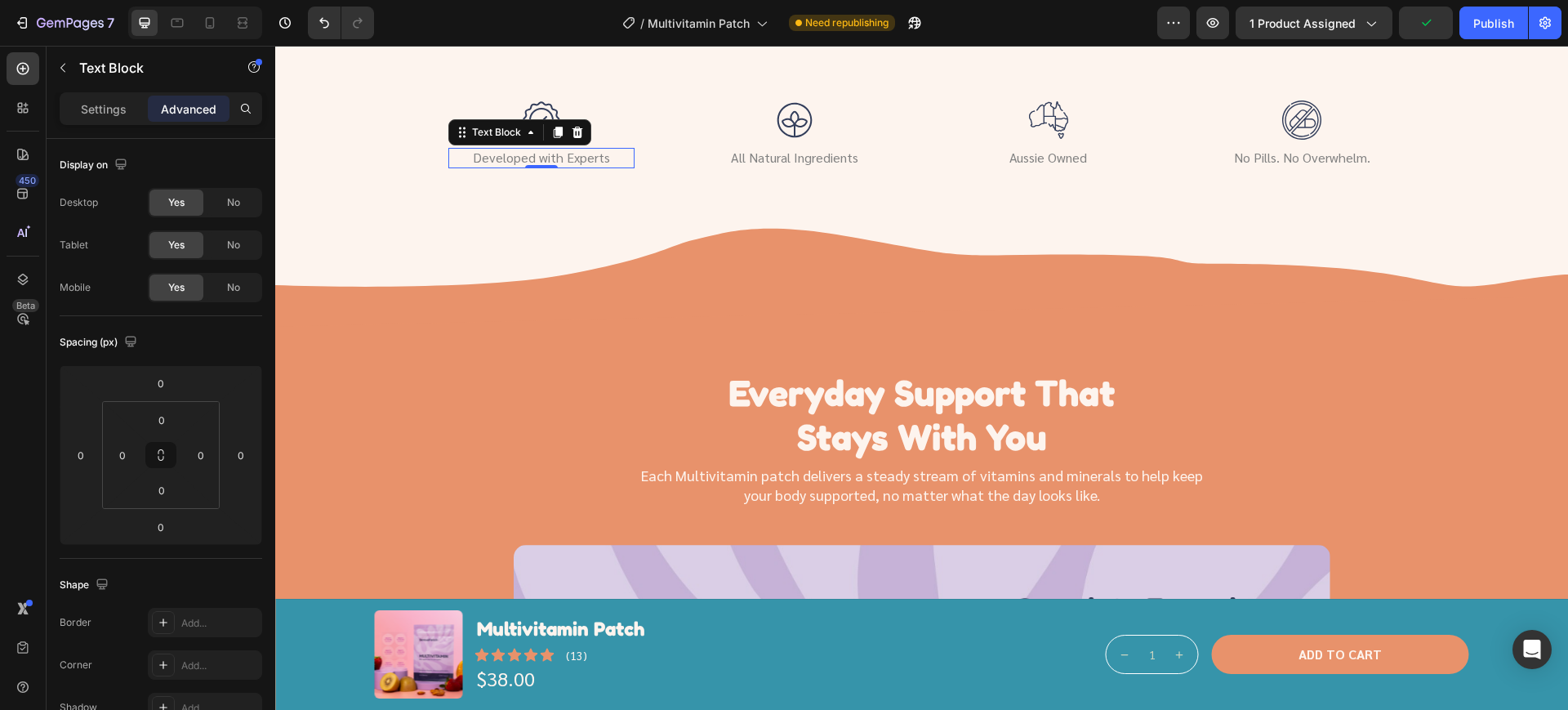
click at [1489, 25] on div "Publish" at bounding box center [1494, 23] width 41 height 17
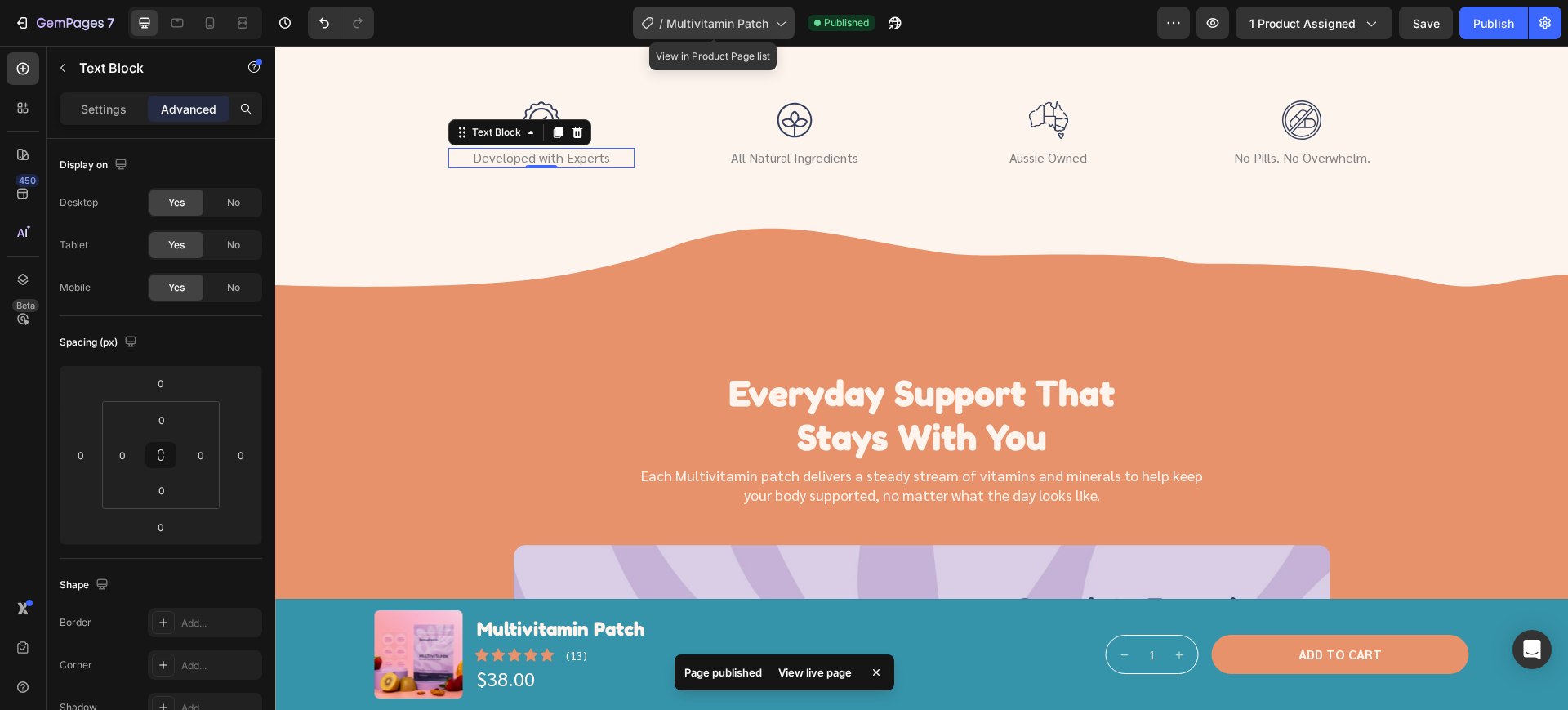
click at [760, 26] on span "Multivitamin Patch" at bounding box center [717, 23] width 102 height 17
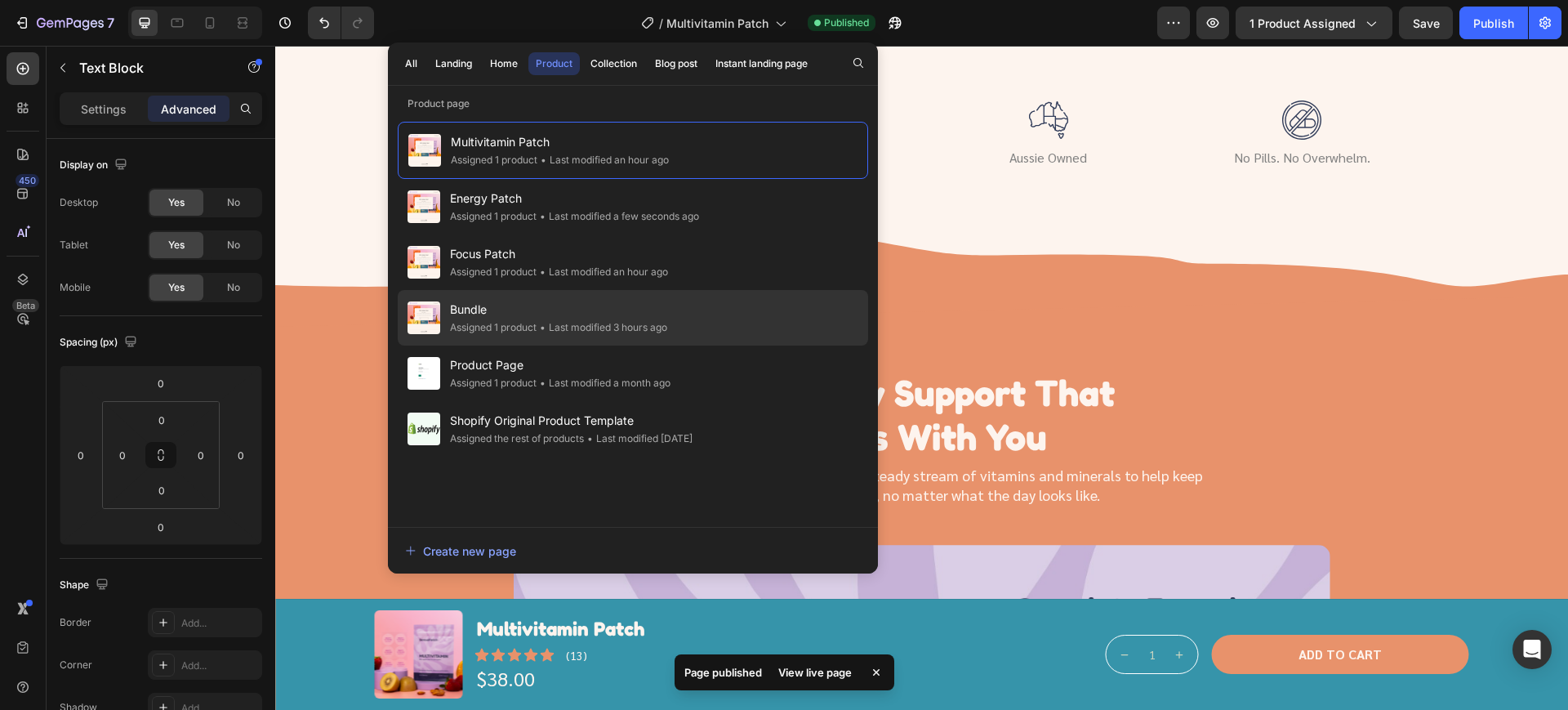
click at [501, 308] on span "Bundle" at bounding box center [558, 309] width 217 height 19
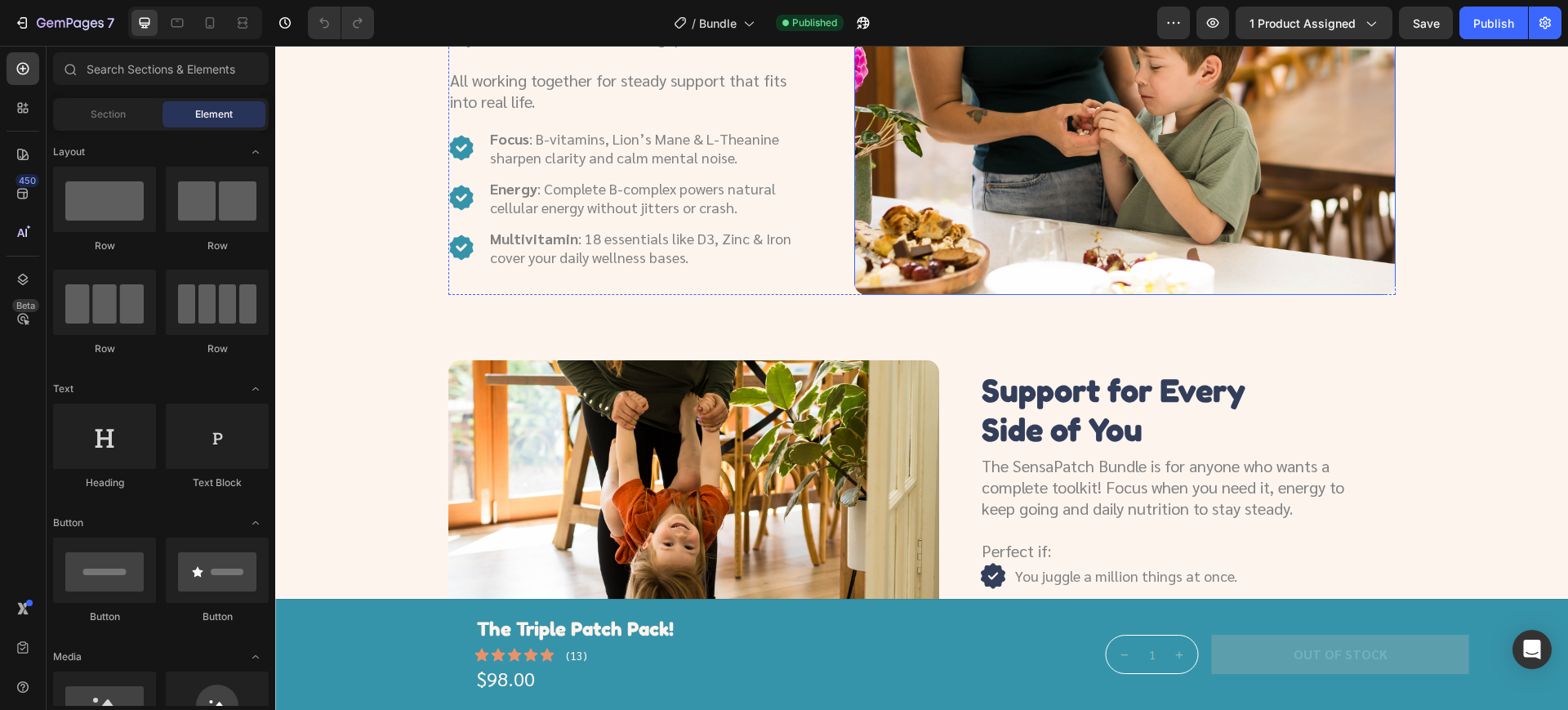
scroll to position [1634, 0]
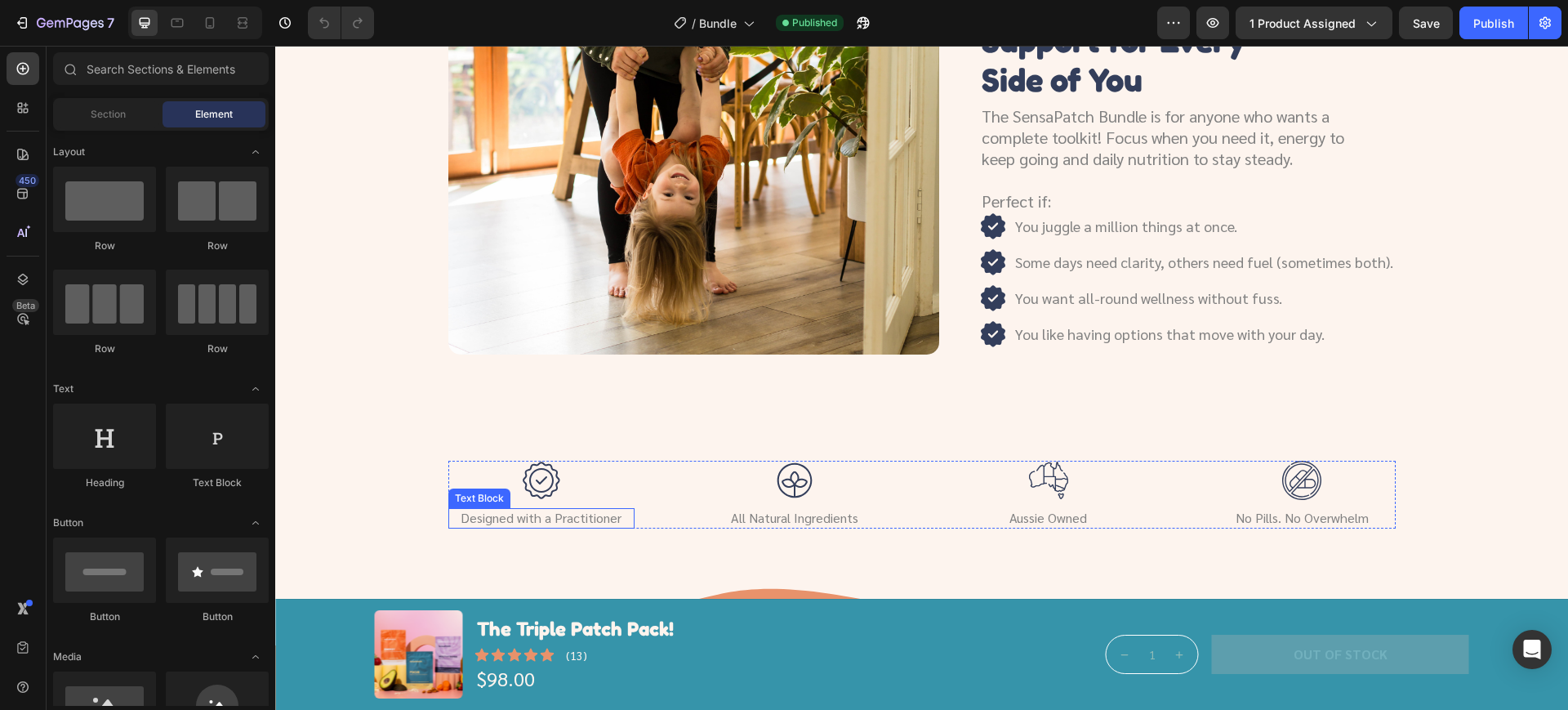
click at [558, 524] on p "Designed with a Practitioner" at bounding box center [541, 518] width 183 height 17
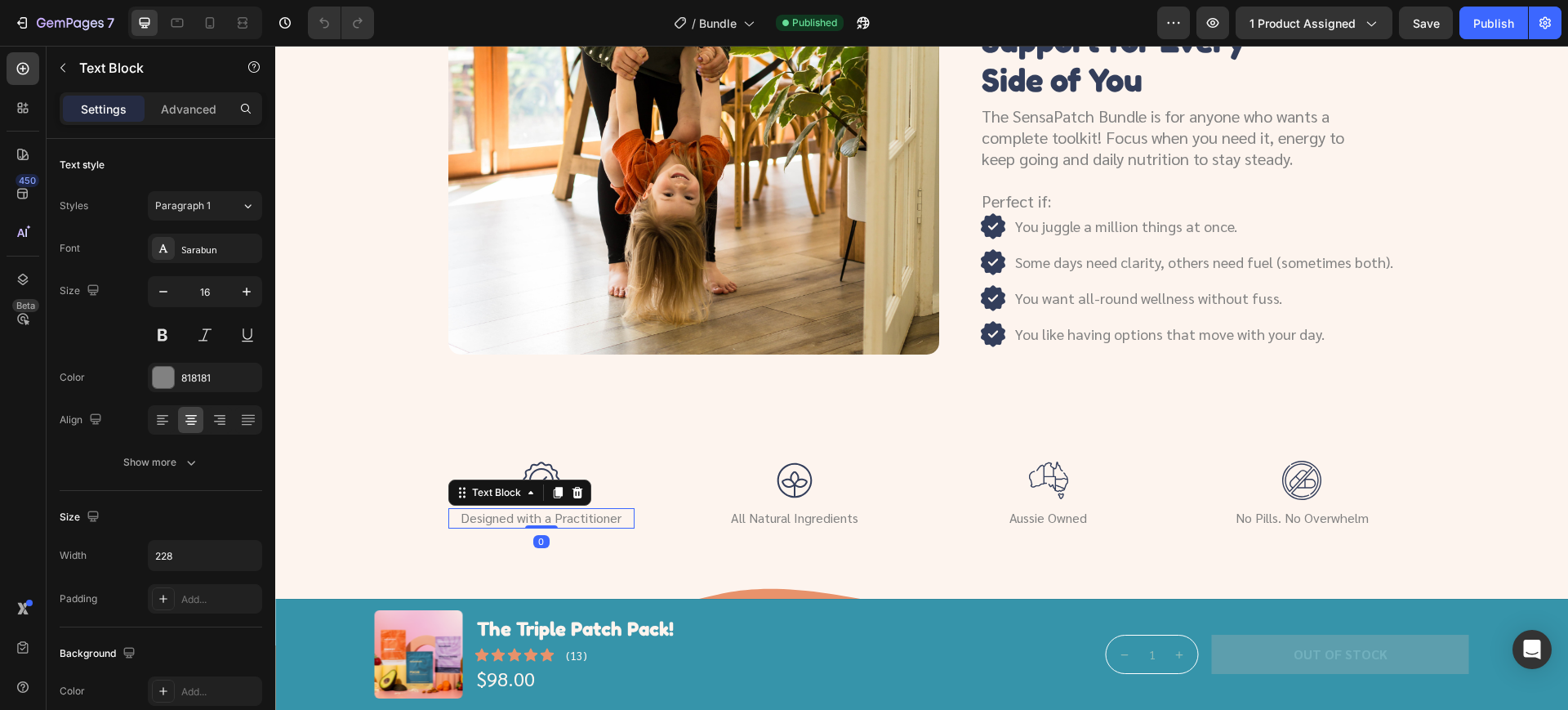
click at [558, 523] on p "Designed with a Practitioner" at bounding box center [541, 518] width 183 height 17
click at [557, 523] on p "Designed with a Practitioner" at bounding box center [541, 518] width 183 height 17
click at [1484, 30] on div "Publish" at bounding box center [1494, 23] width 41 height 17
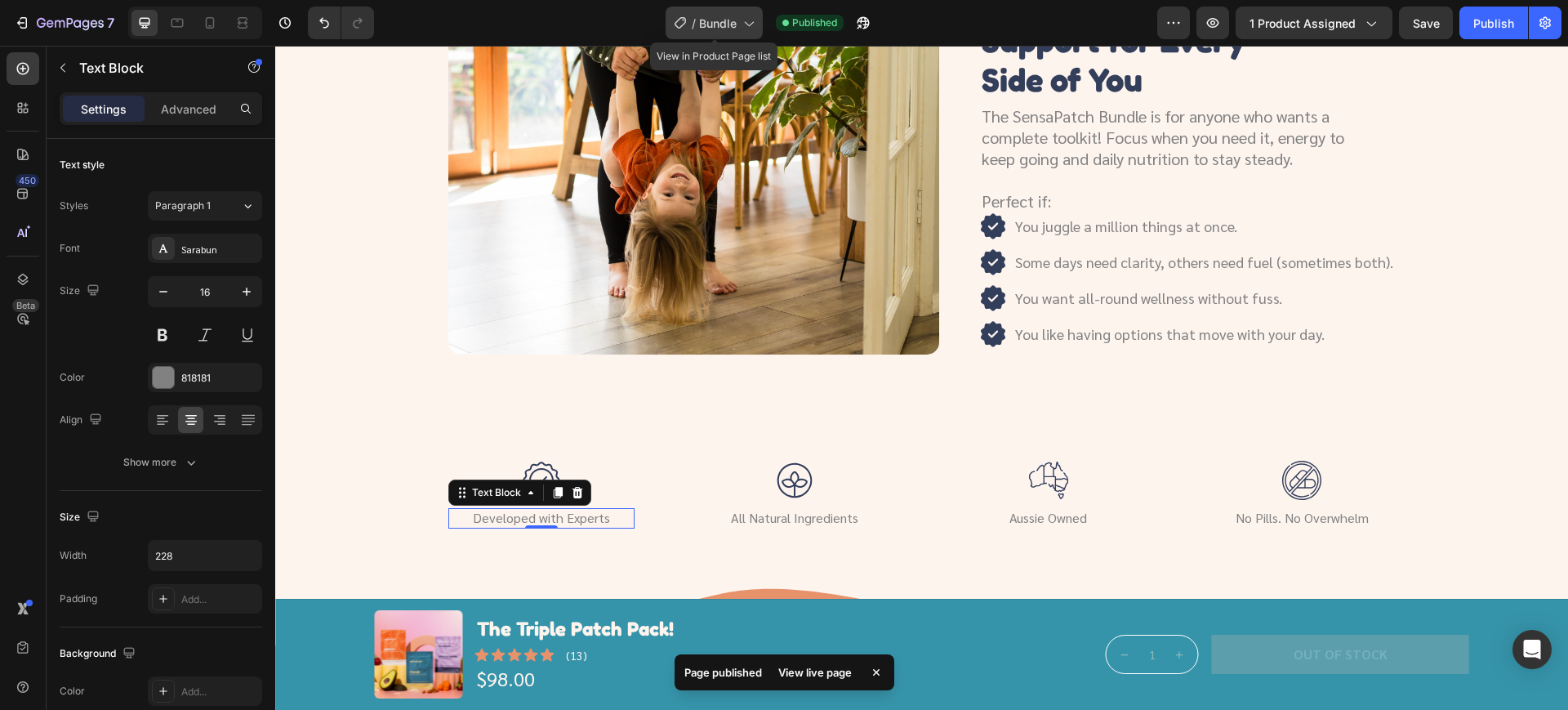
click at [721, 30] on span "Bundle" at bounding box center [717, 23] width 38 height 17
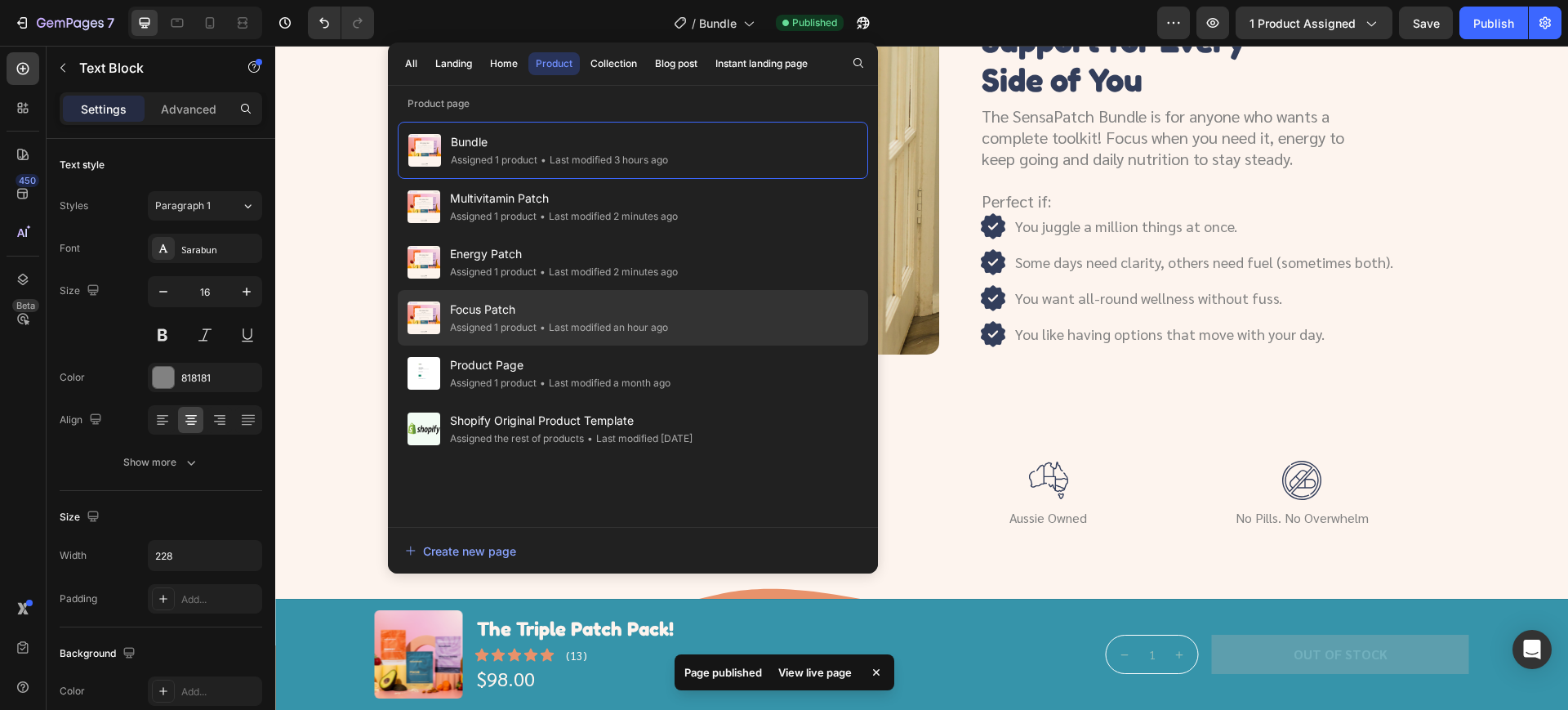
click at [638, 327] on div "• Last modified an hour ago" at bounding box center [603, 327] width 132 height 16
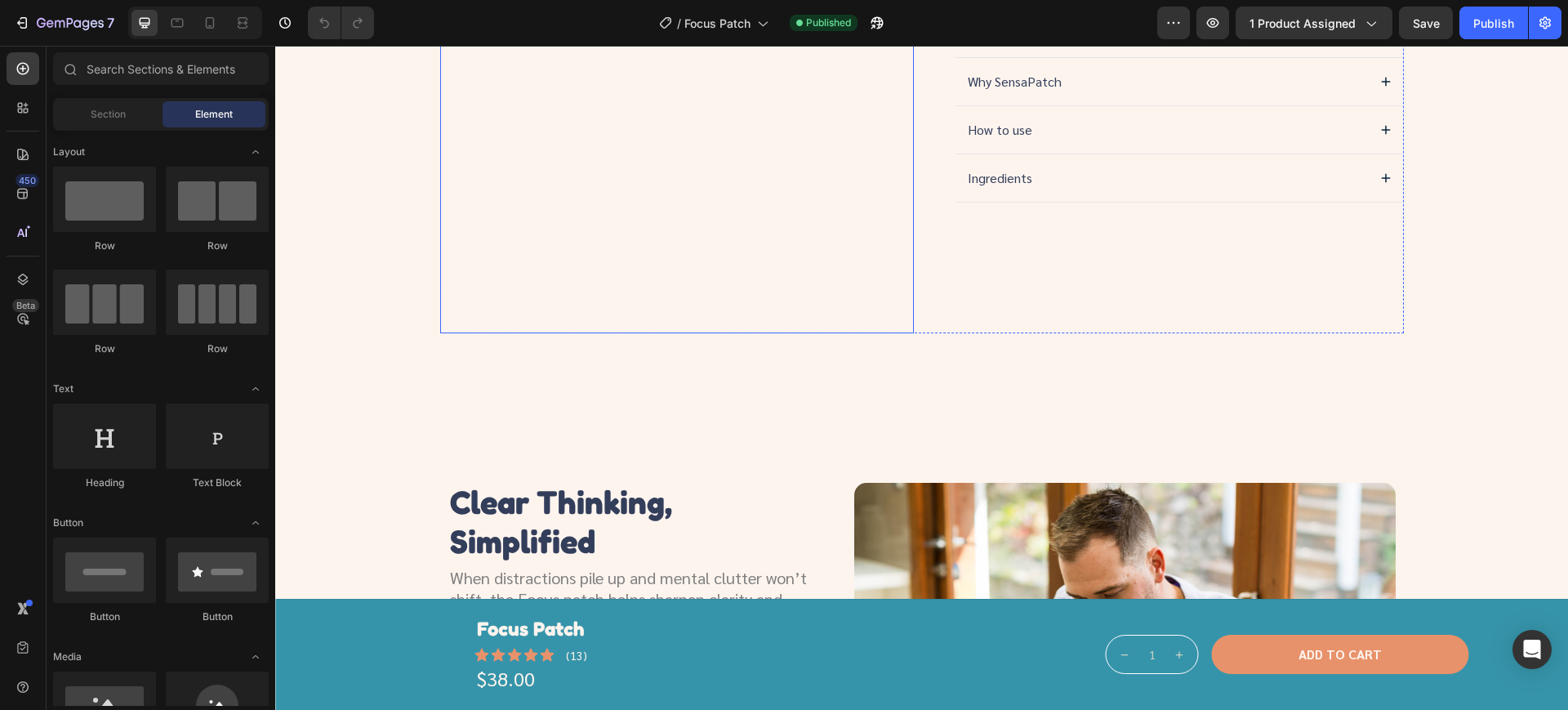
scroll to position [715, 0]
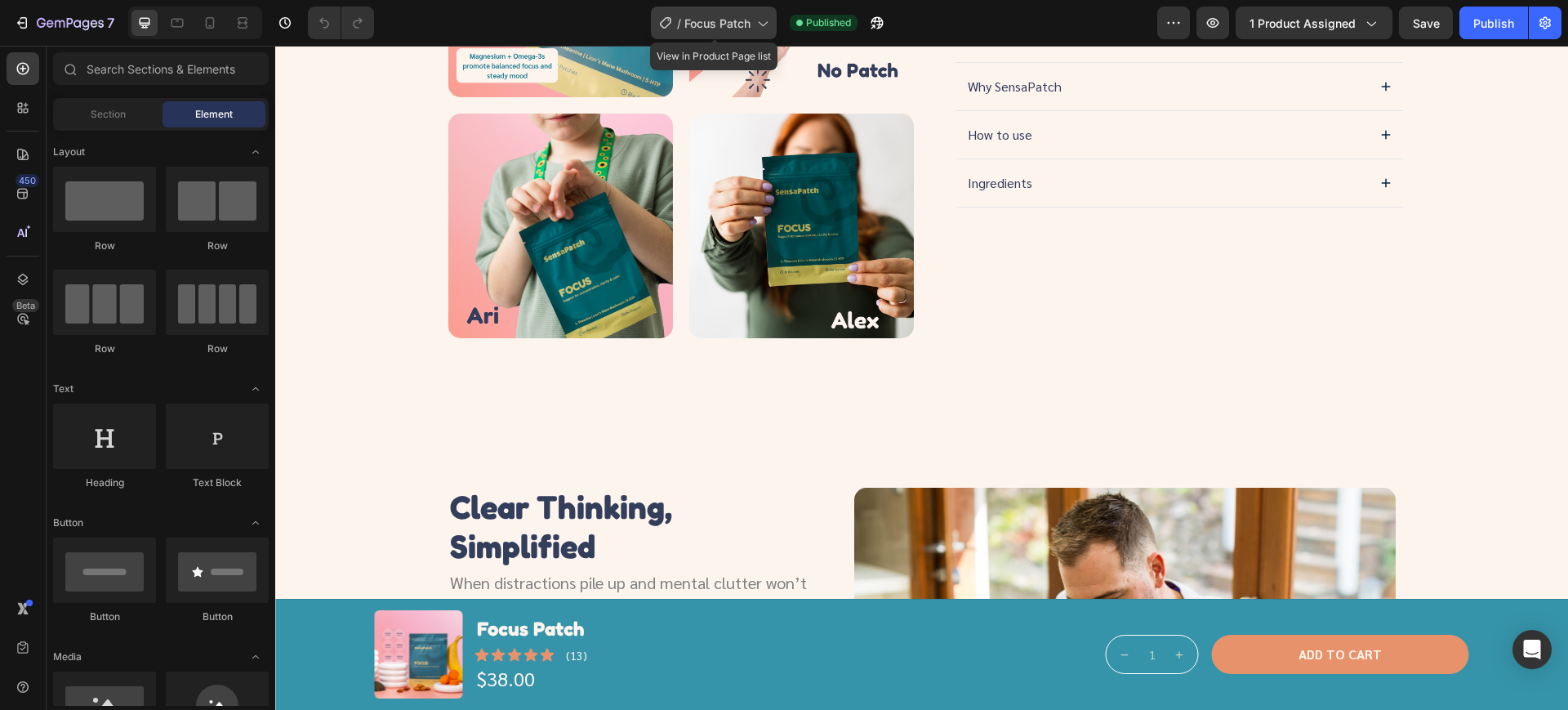
click at [704, 31] on div "/ Focus Patch" at bounding box center [713, 23] width 126 height 33
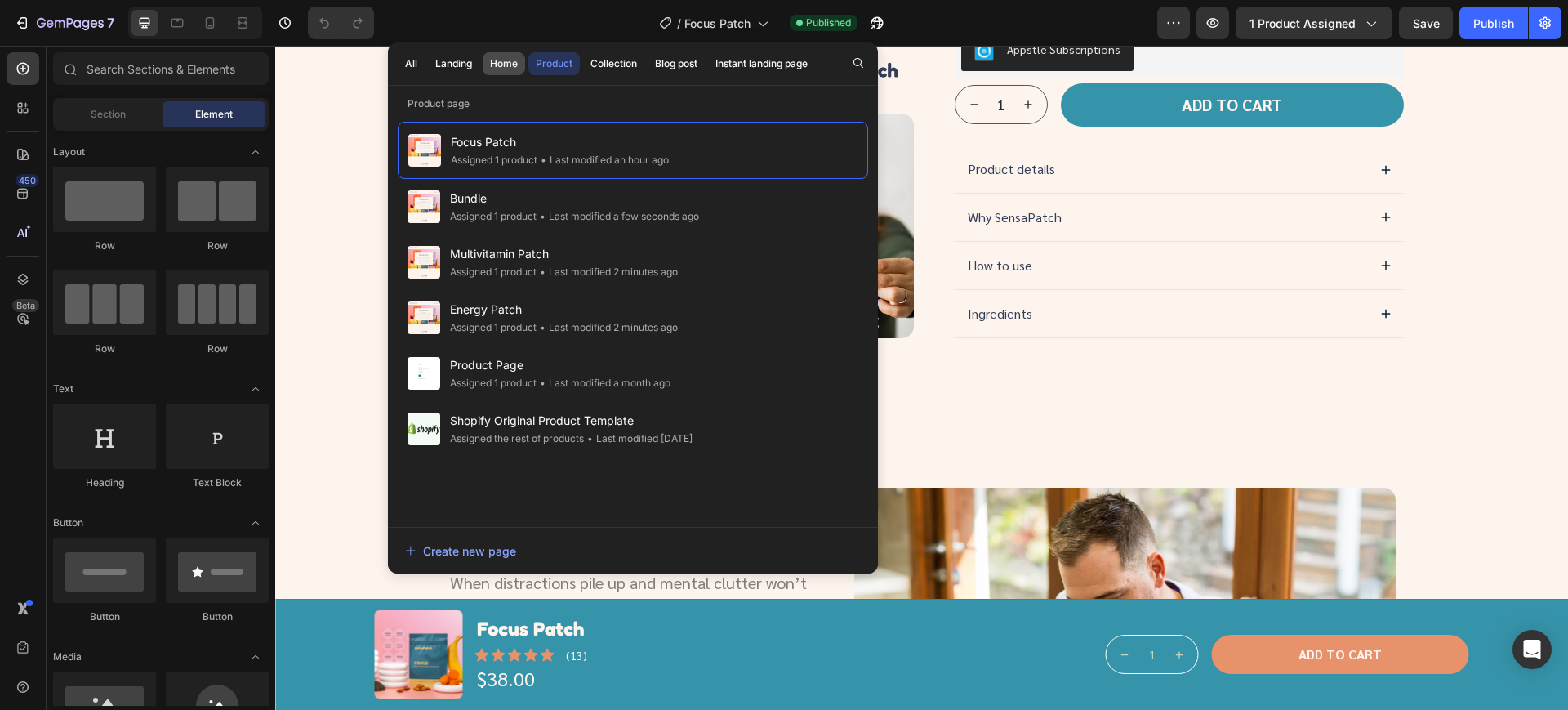
click at [490, 68] on div "Home" at bounding box center [504, 63] width 28 height 14
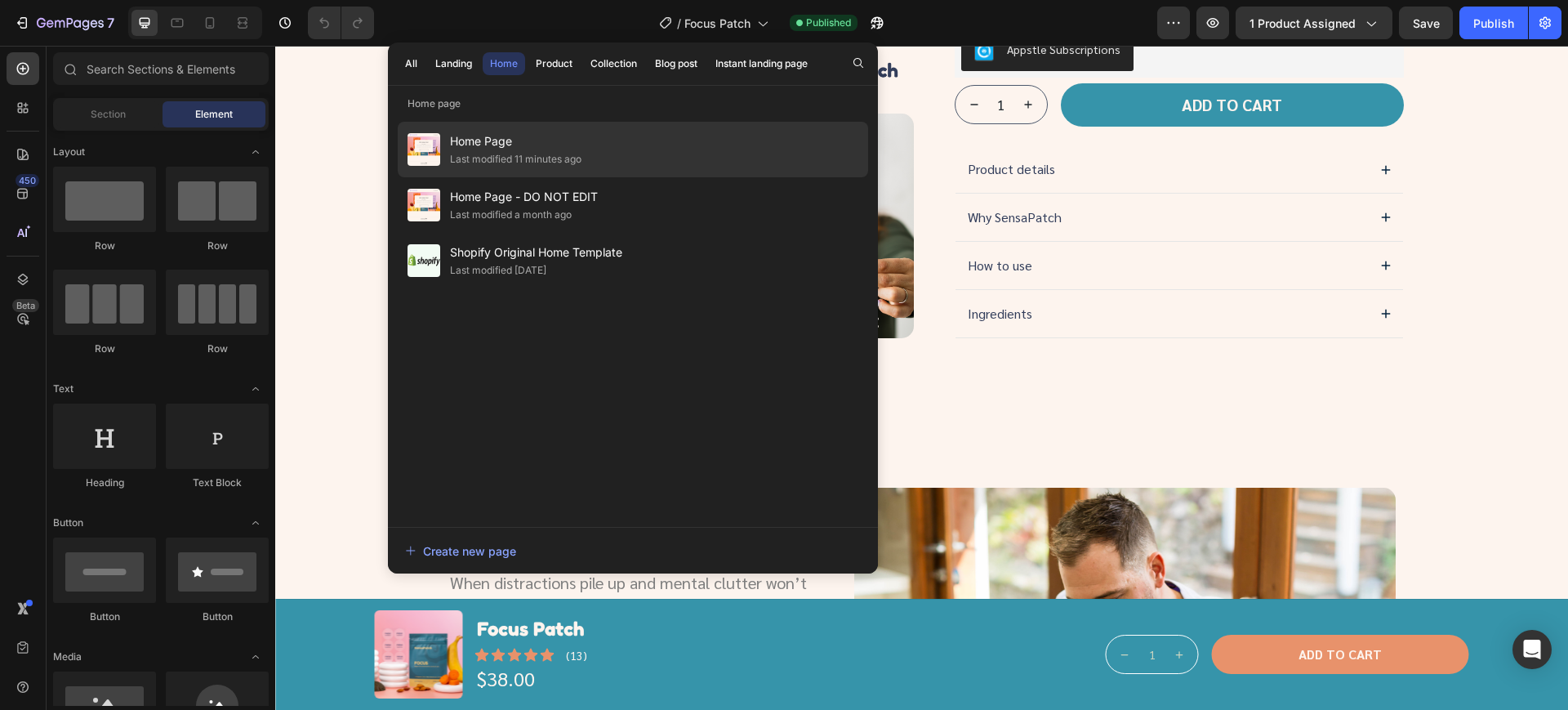
click at [511, 144] on span "Home Page" at bounding box center [516, 141] width 132 height 19
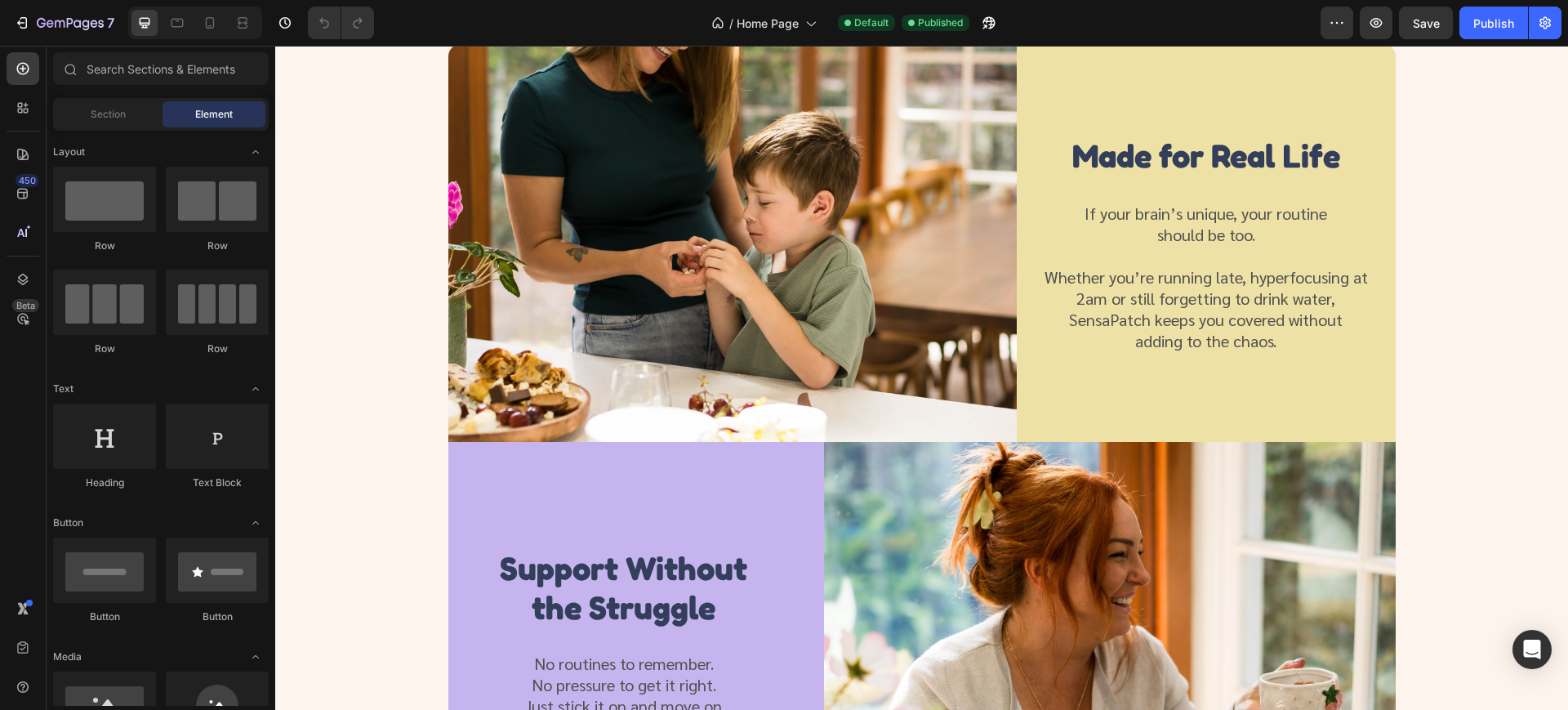
scroll to position [1429, 0]
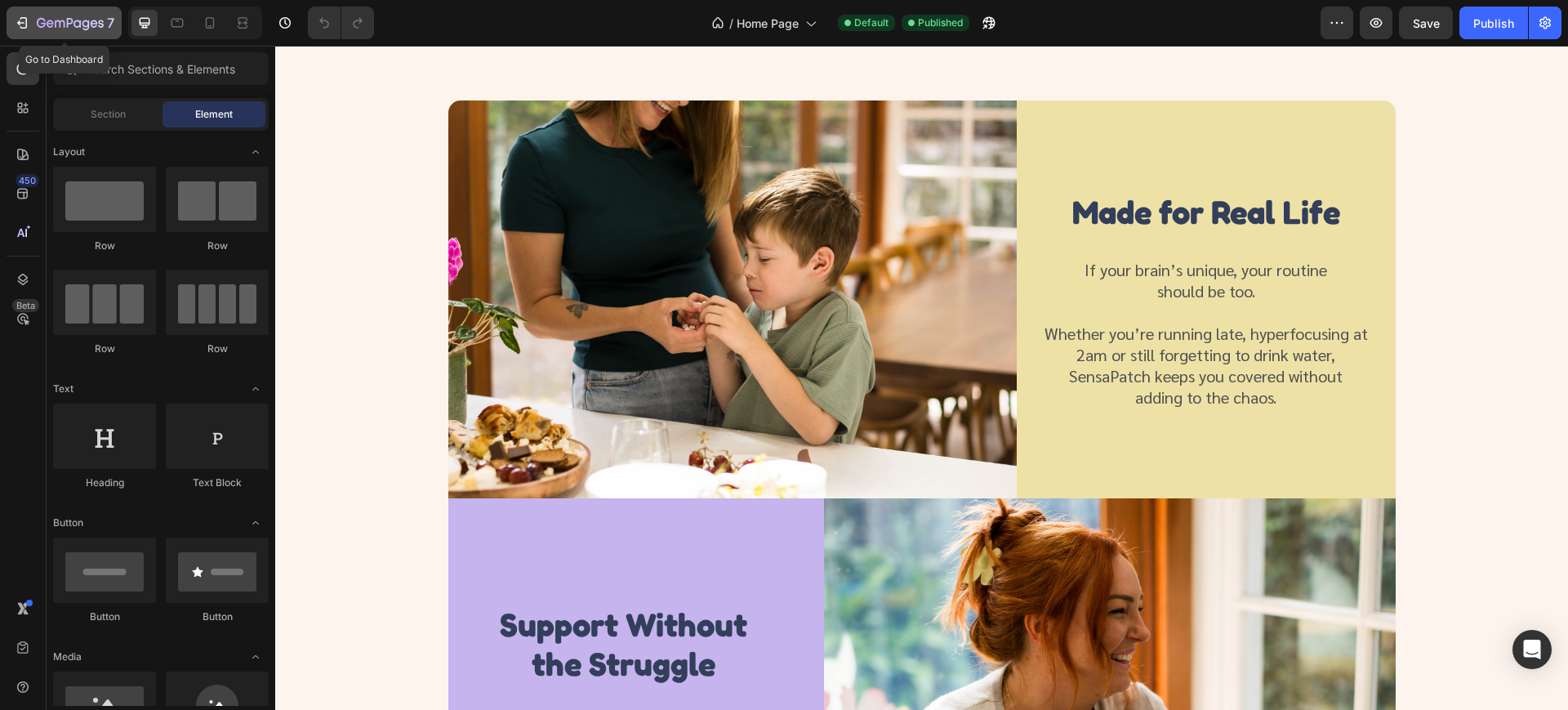
click at [80, 19] on icon "button" at bounding box center [70, 24] width 67 height 14
